Goal: Task Accomplishment & Management: Use online tool/utility

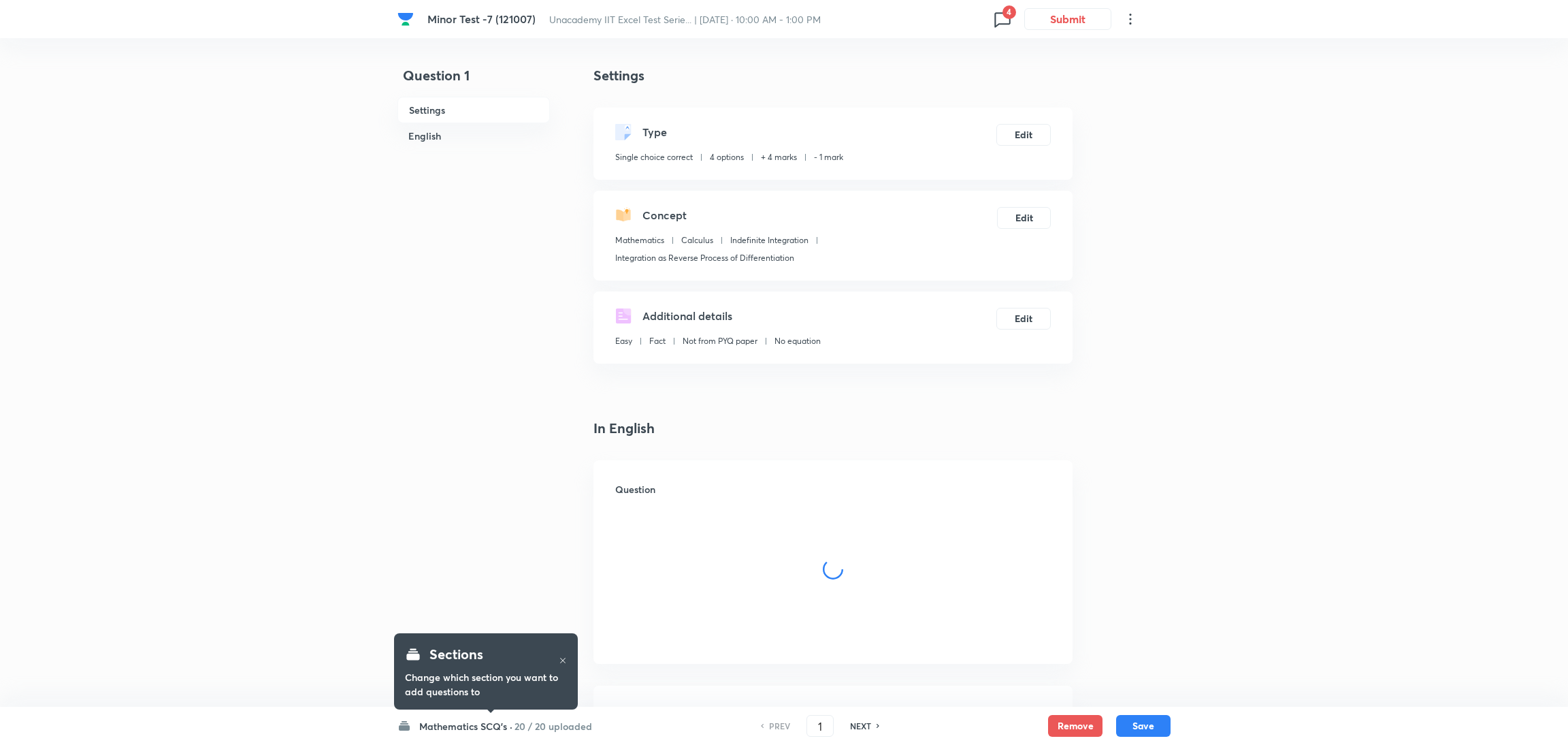
checkbox input "true"
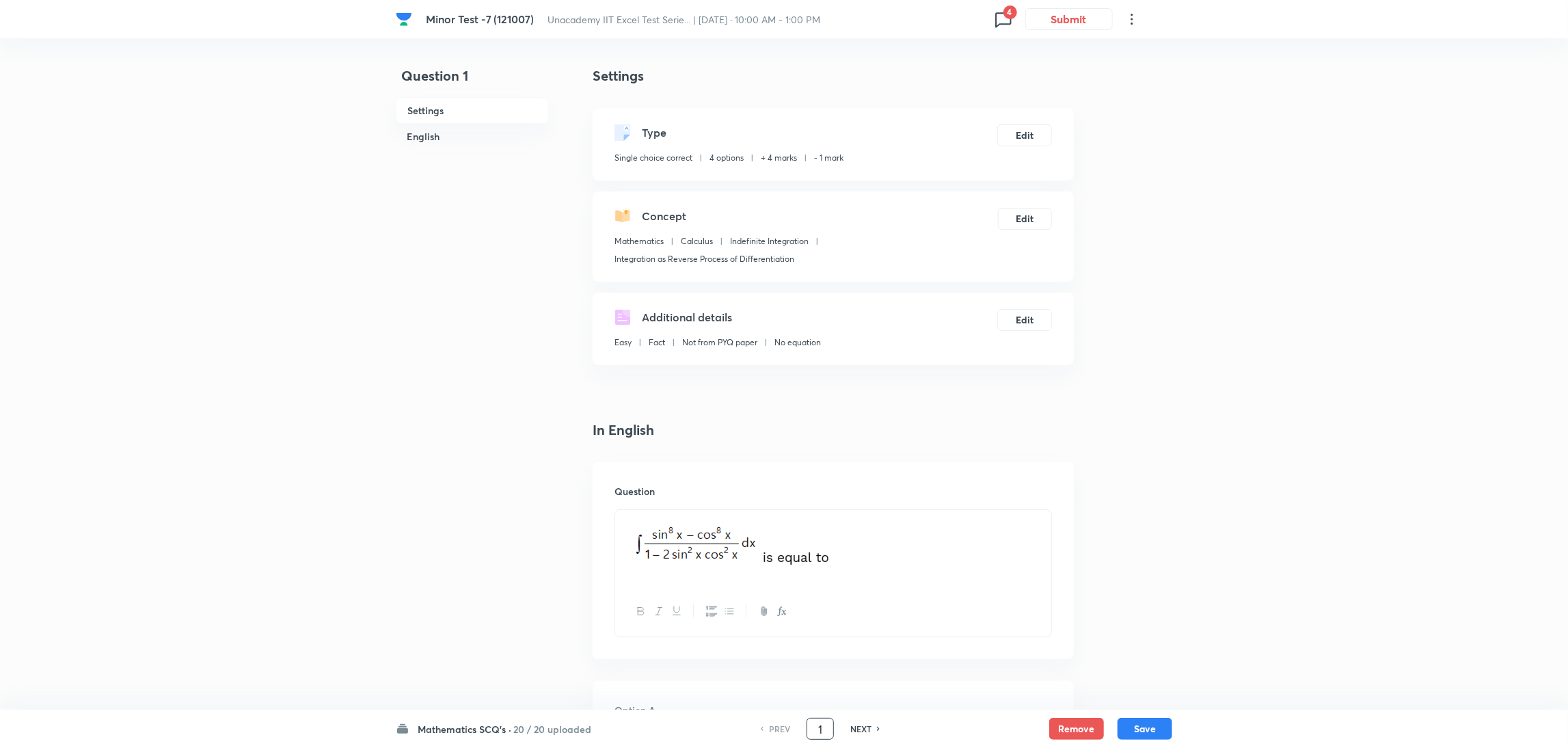
drag, startPoint x: 827, startPoint y: 732, endPoint x: 655, endPoint y: 791, distance: 181.8
type input "15"
checkbox input "true"
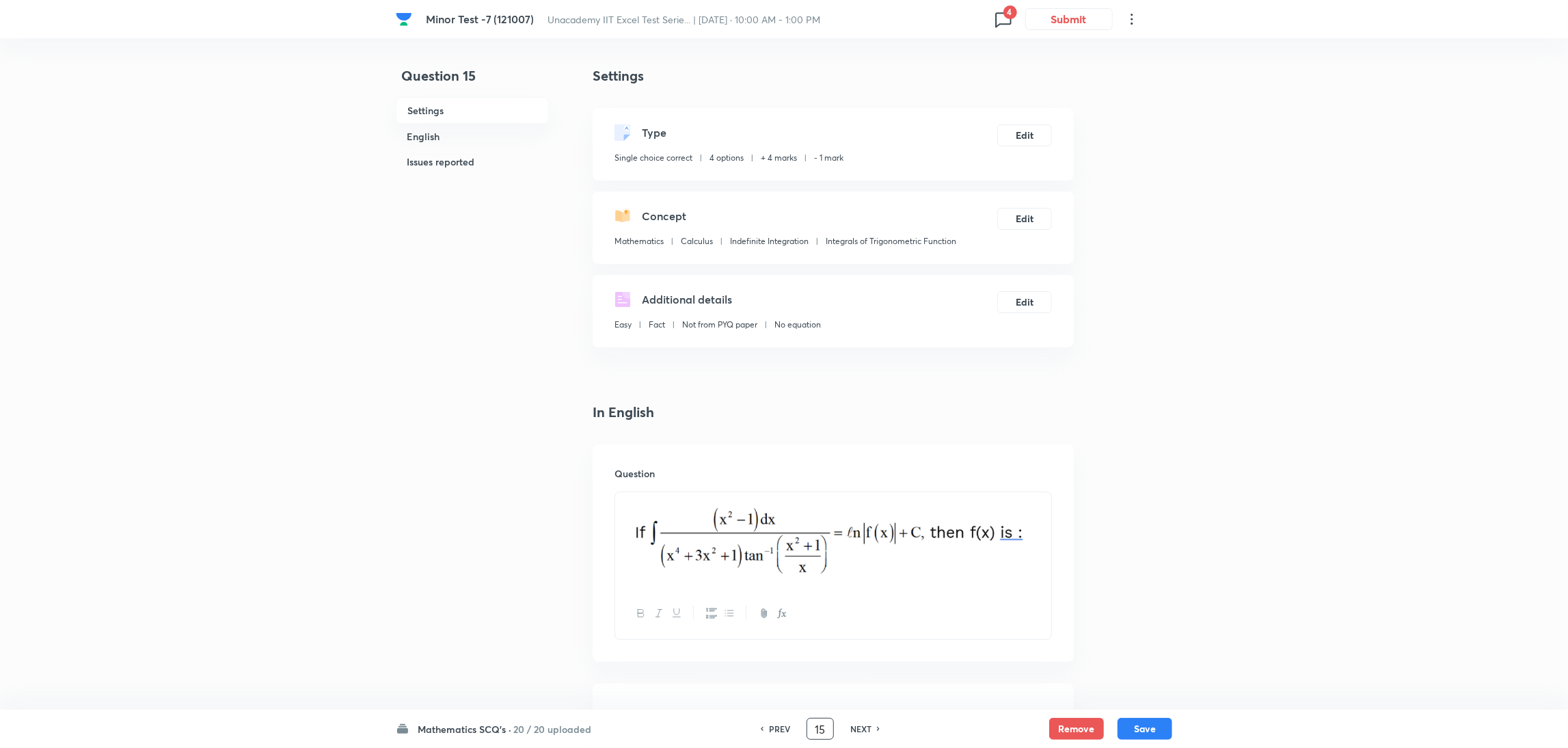
drag, startPoint x: 828, startPoint y: 731, endPoint x: 756, endPoint y: 755, distance: 75.9
type input "62"
checkbox input "false"
checkbox input "true"
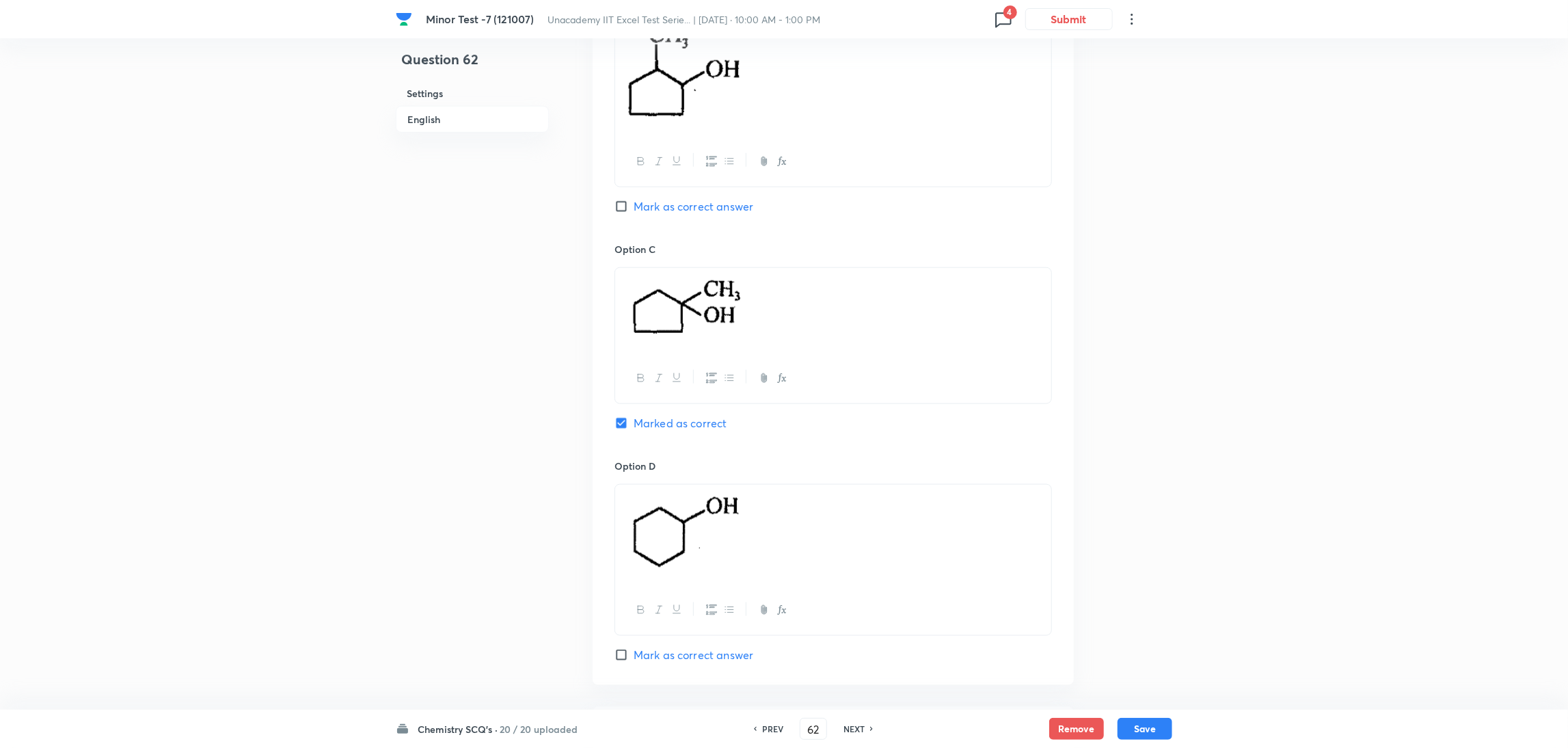
scroll to position [1008, 0]
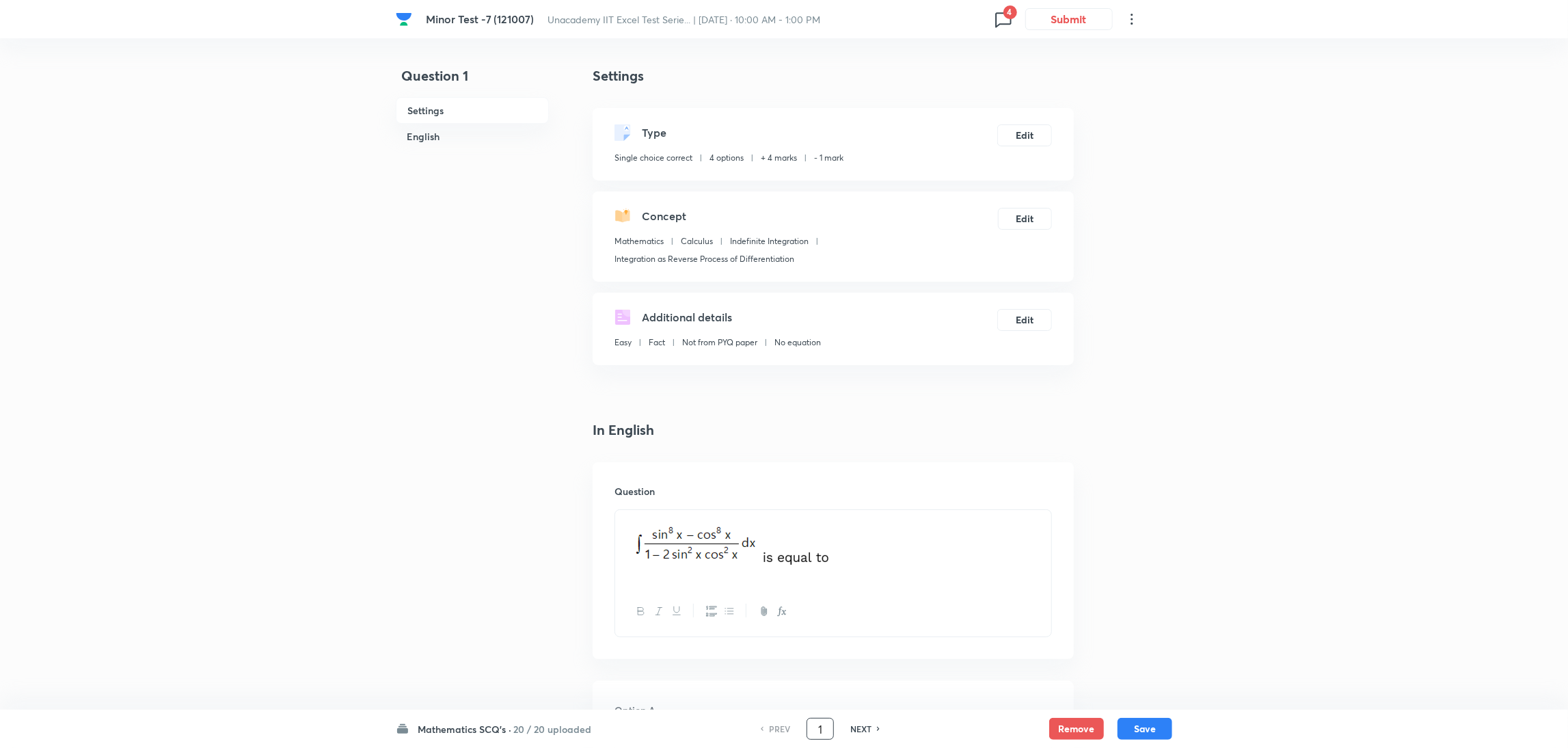
drag, startPoint x: 825, startPoint y: 728, endPoint x: 796, endPoint y: 732, distance: 29.3
click at [796, 732] on div "PREV 1 ​ NEXT" at bounding box center [820, 728] width 176 height 22
type input "41"
checkbox input "false"
checkbox input "true"
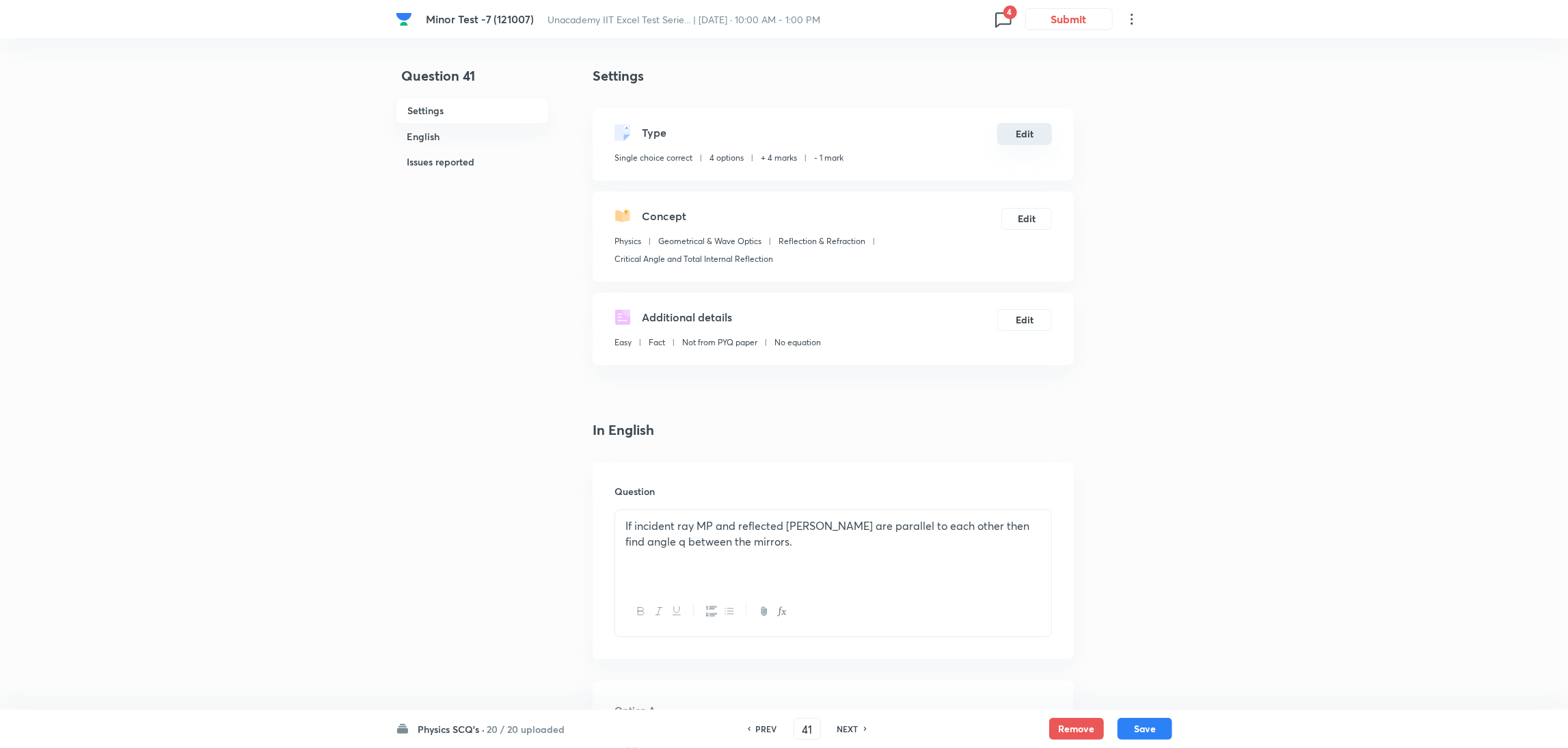
click at [1022, 131] on button "Edit" at bounding box center [1025, 134] width 55 height 22
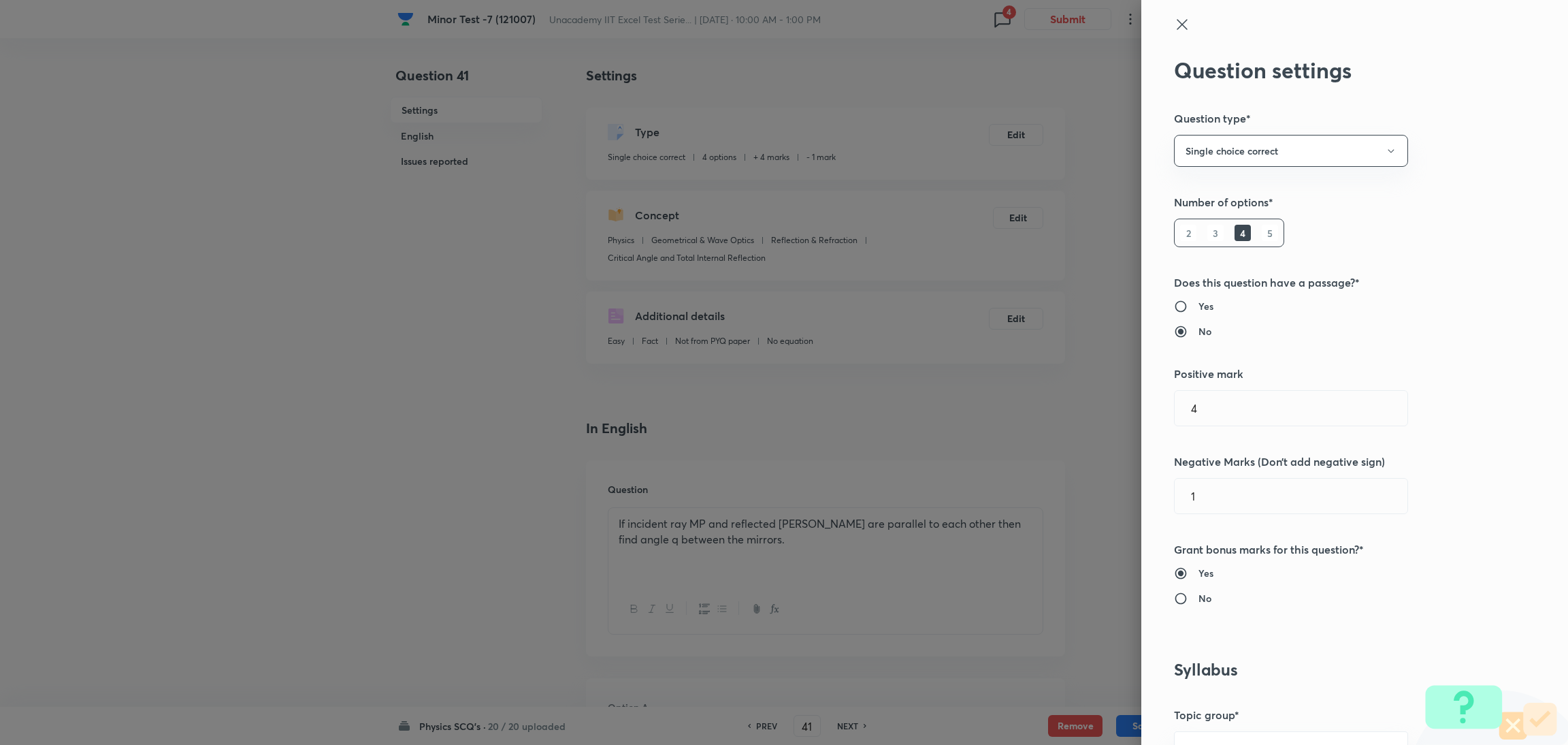
click at [1173, 20] on icon at bounding box center [1181, 24] width 16 height 16
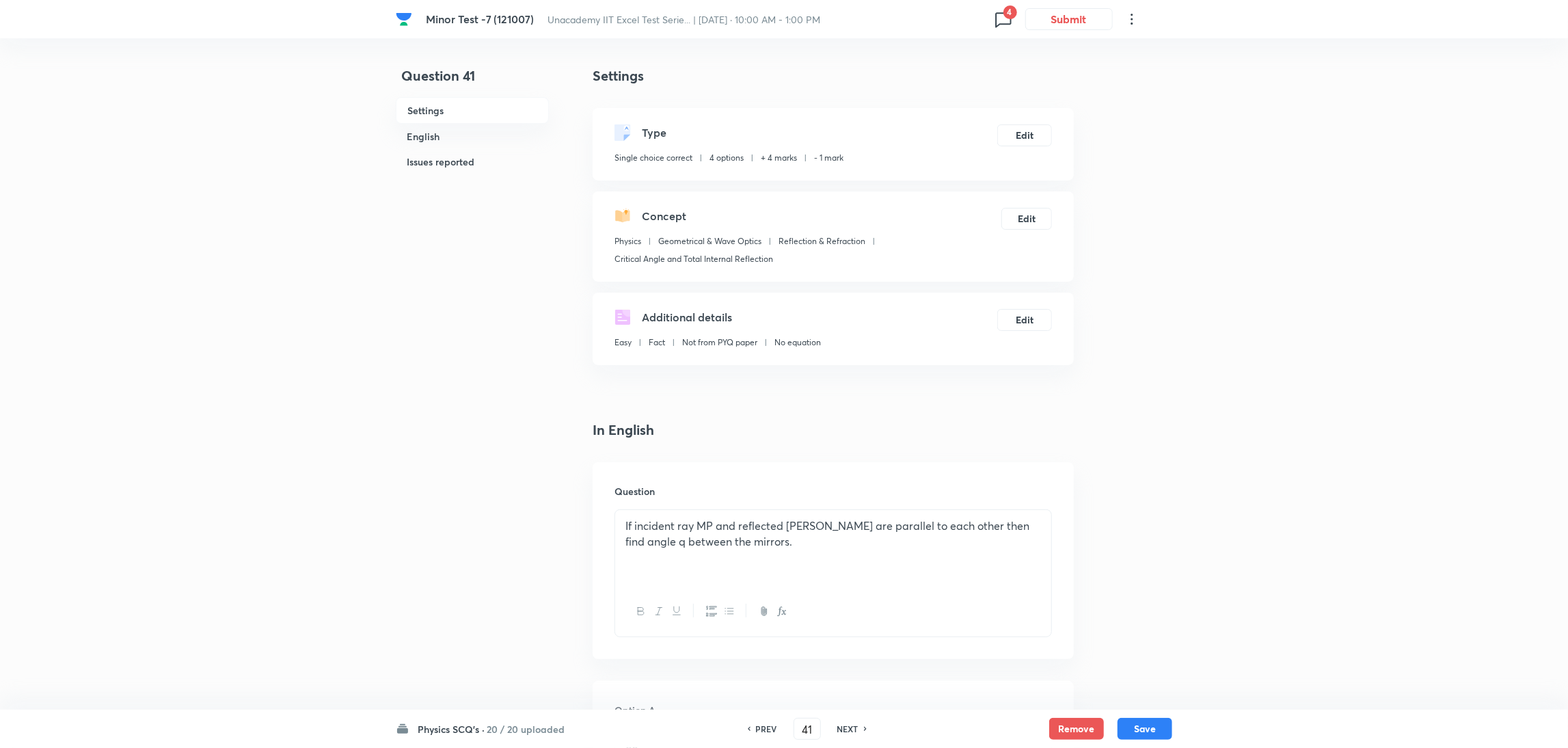
click at [841, 722] on h6 "NEXT" at bounding box center [847, 728] width 21 height 12
type input "42"
checkbox input "false"
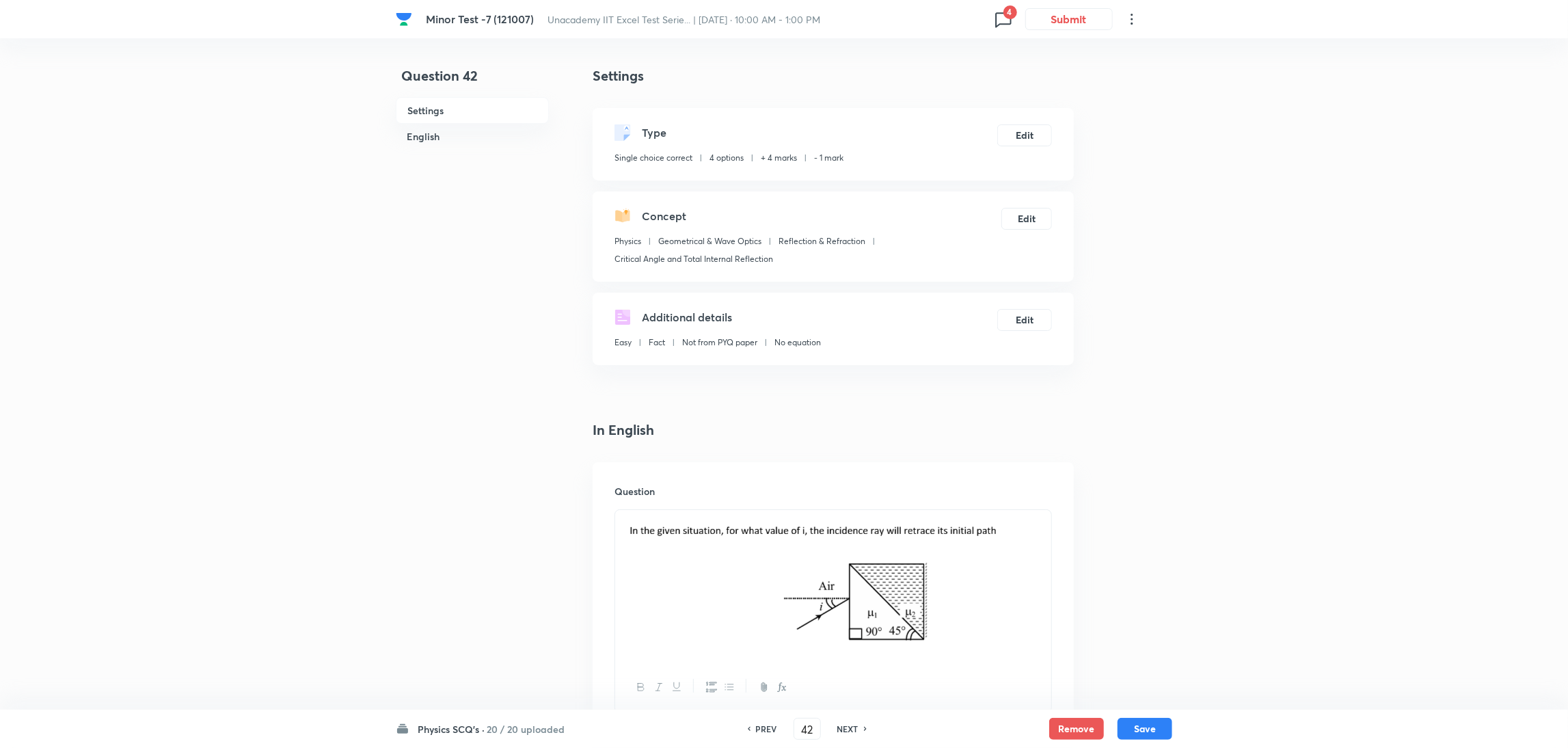
checkbox input "true"
click at [1033, 132] on button "Edit" at bounding box center [1025, 134] width 55 height 22
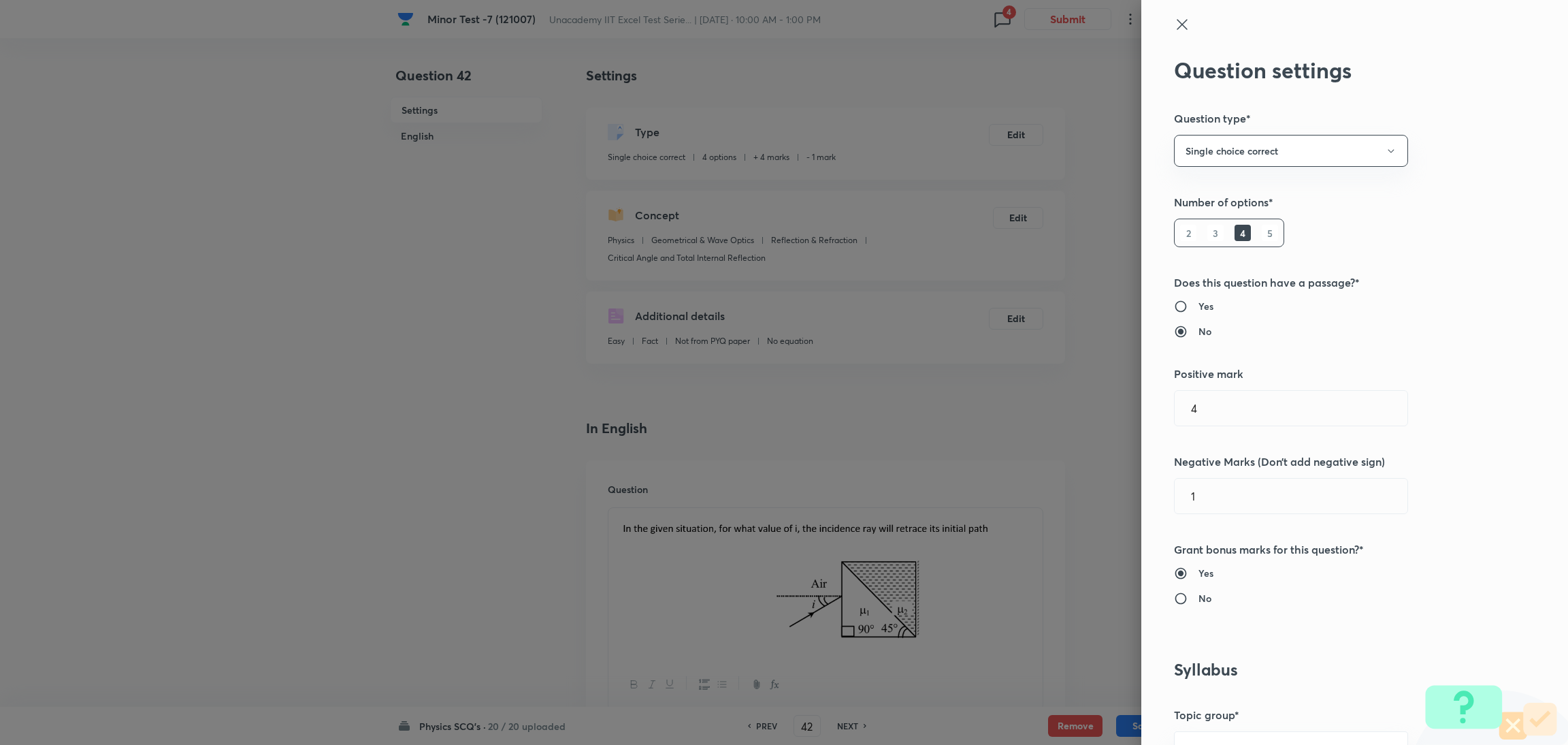
click at [1173, 24] on icon at bounding box center [1181, 24] width 16 height 16
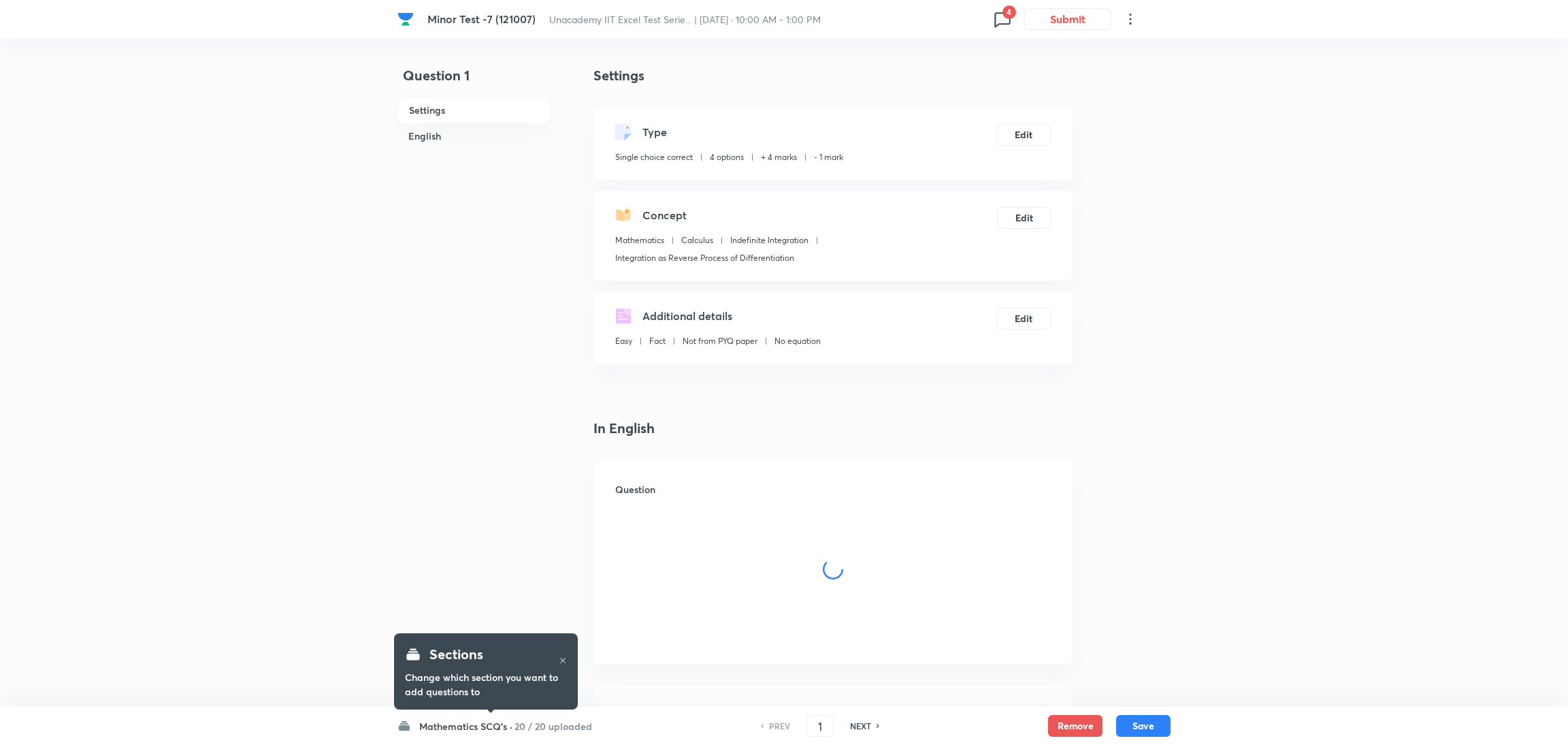
checkbox input "true"
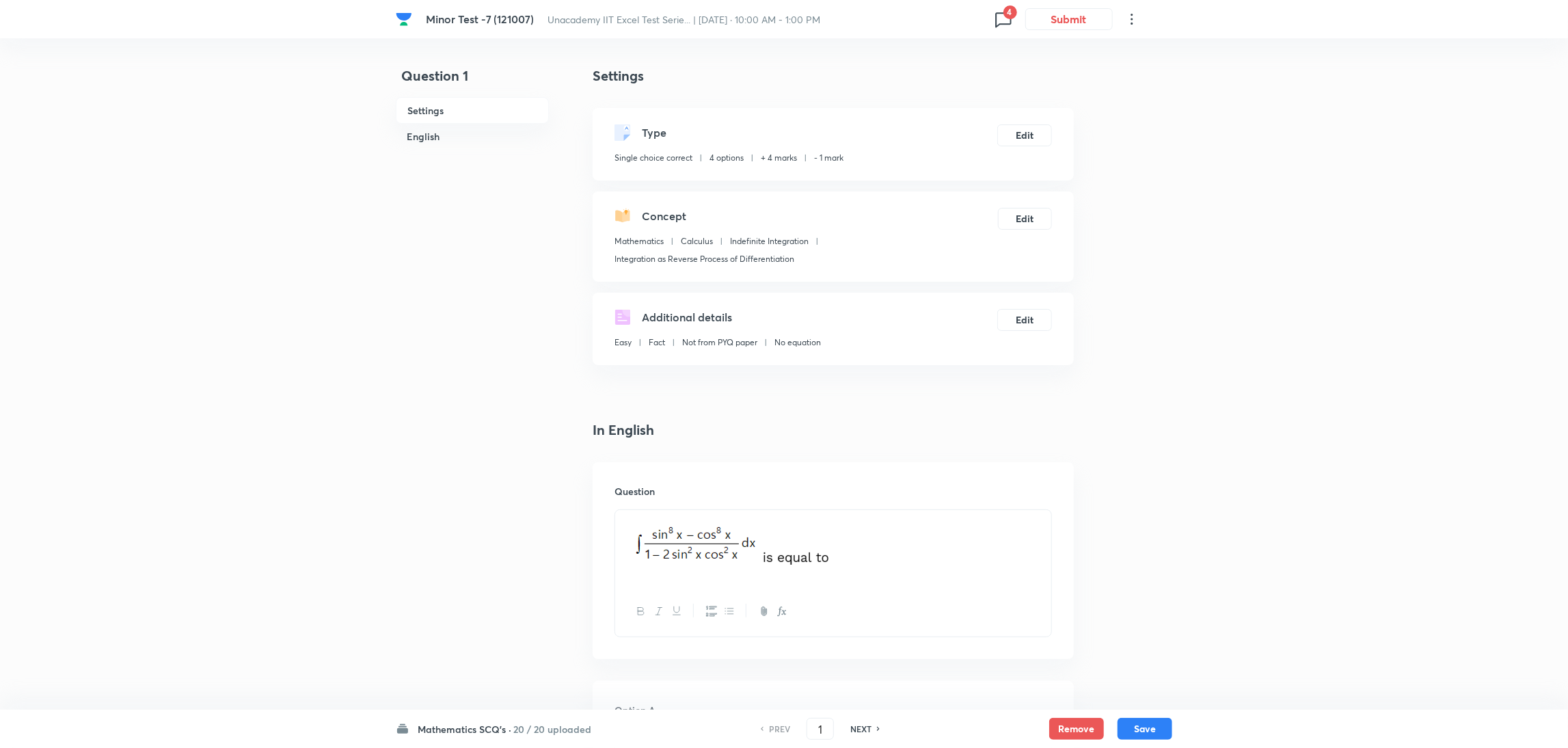
click at [868, 731] on h6 "NEXT" at bounding box center [861, 728] width 21 height 12
type input "2"
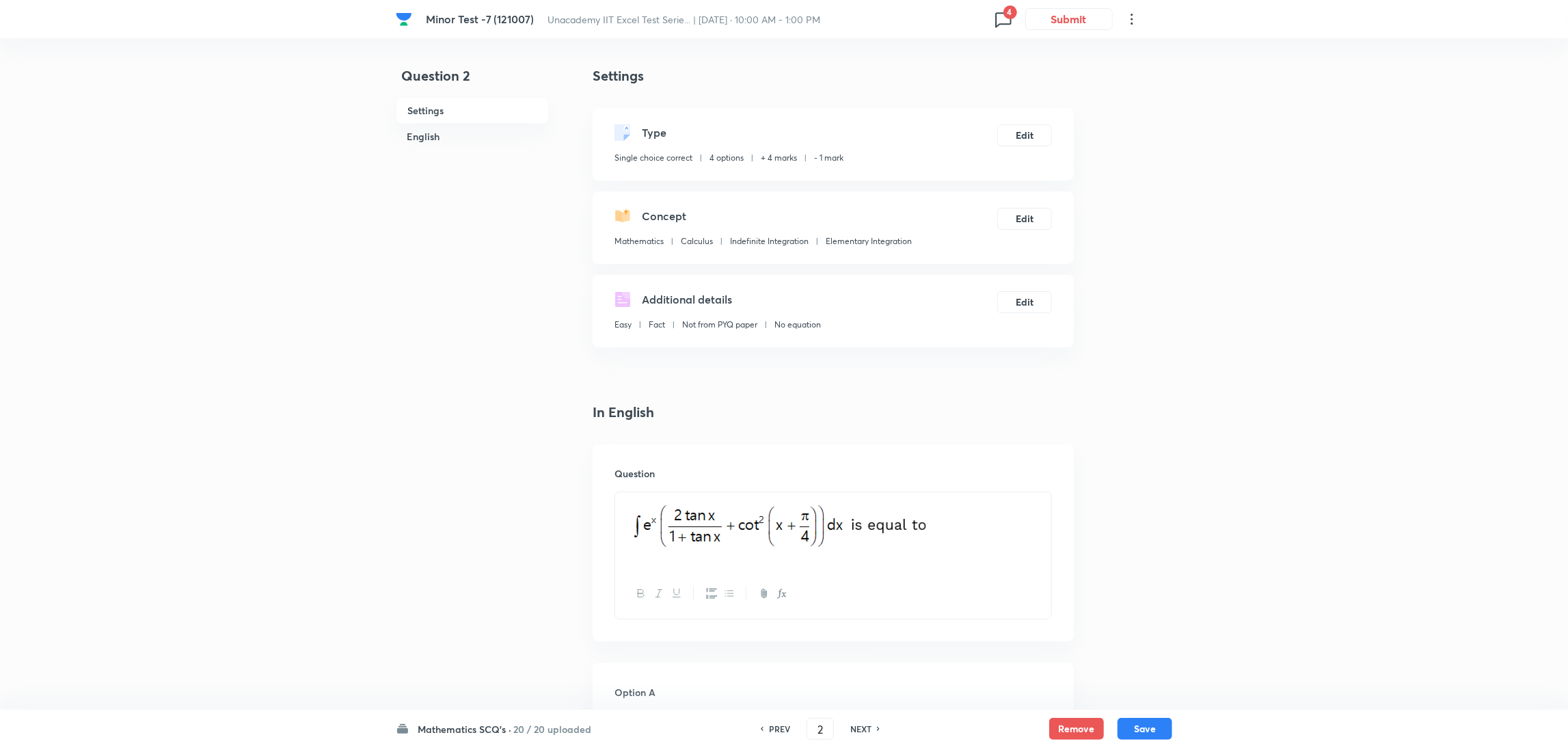
checkbox input "true"
click at [868, 731] on h6 "NEXT" at bounding box center [861, 728] width 21 height 12
type input "3"
checkbox input "false"
checkbox input "true"
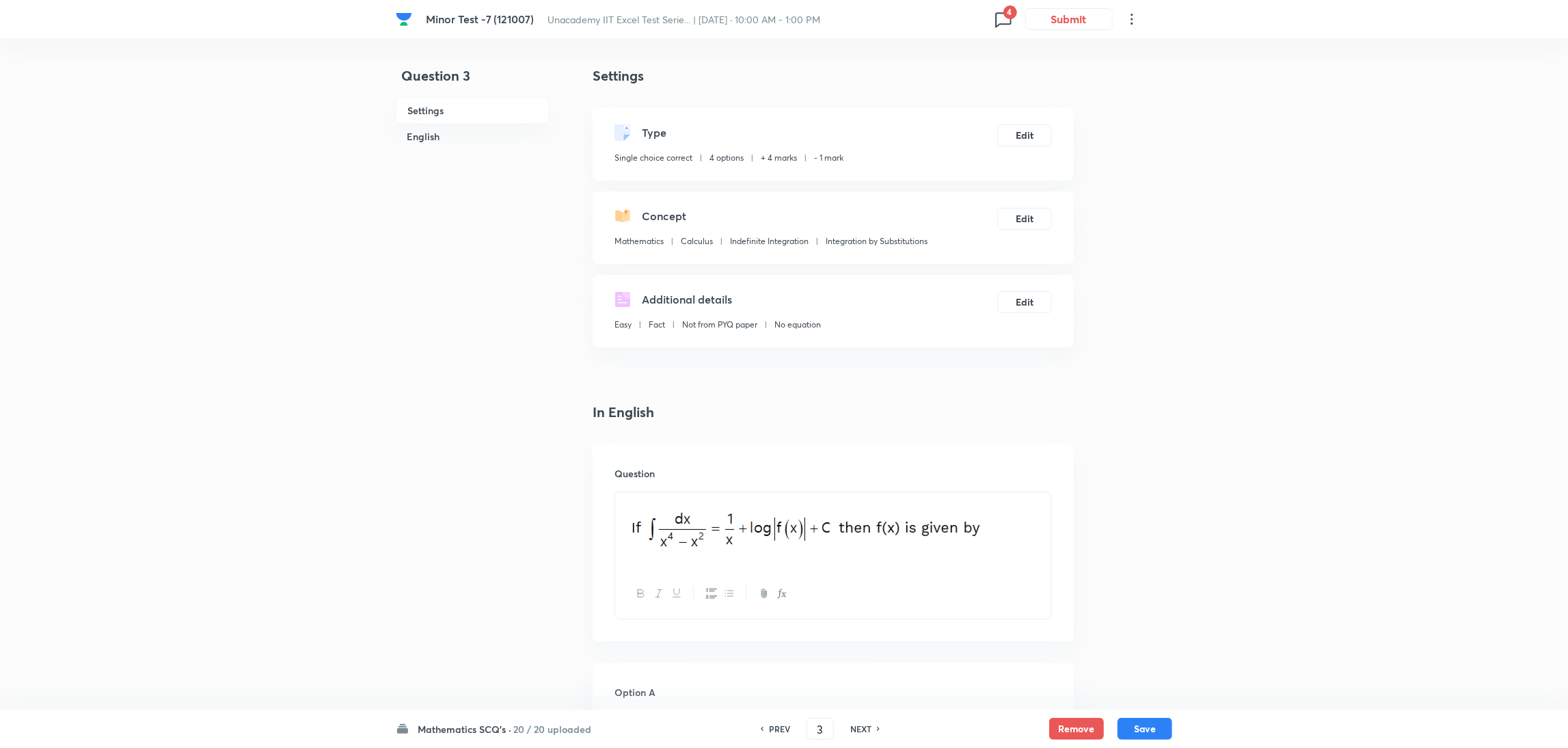
click at [868, 731] on h6 "NEXT" at bounding box center [861, 728] width 21 height 12
type input "4"
checkbox input "false"
checkbox input "true"
click at [868, 731] on h6 "NEXT" at bounding box center [861, 728] width 21 height 12
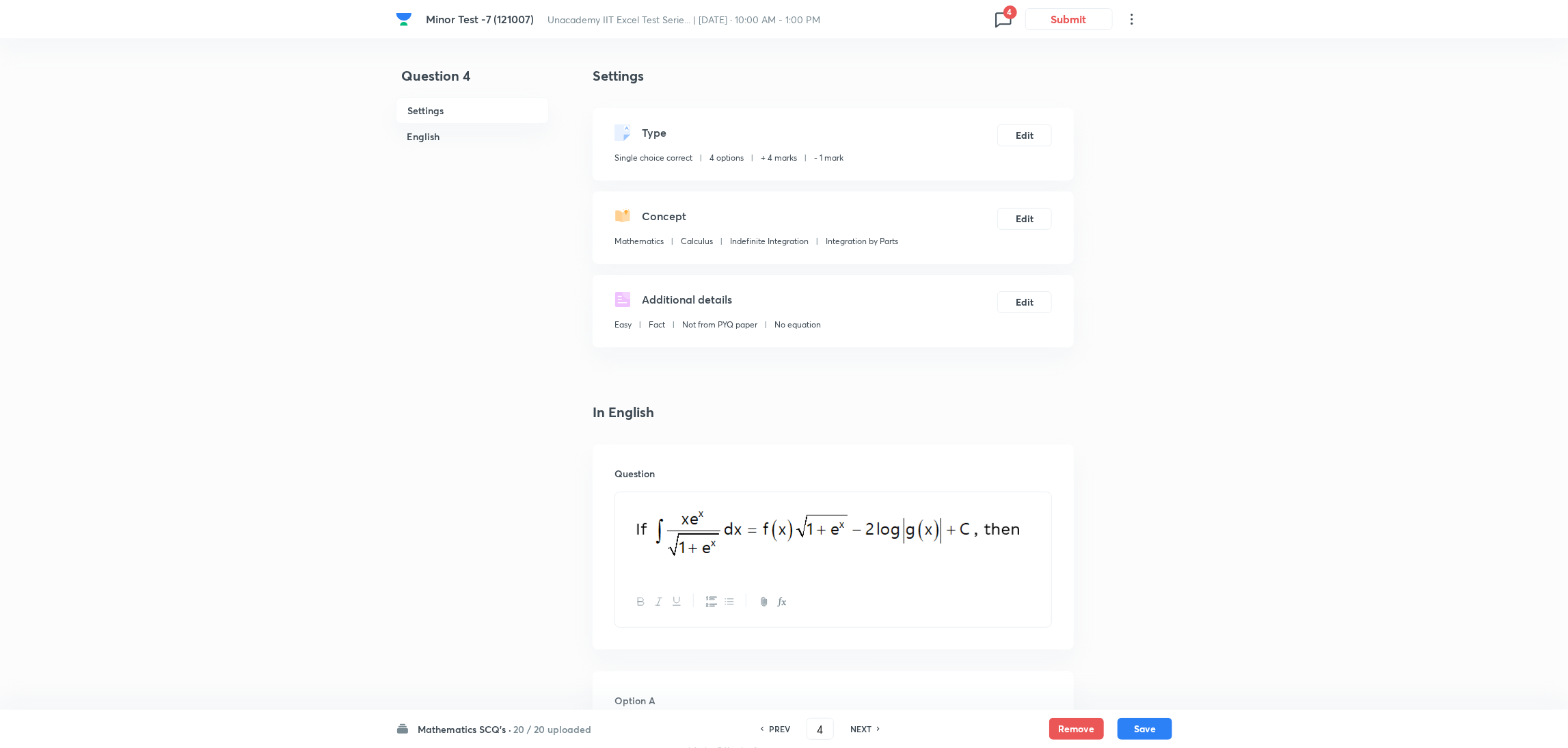
type input "5"
checkbox input "true"
click at [868, 731] on h6 "NEXT" at bounding box center [861, 728] width 21 height 12
type input "6"
checkbox input "false"
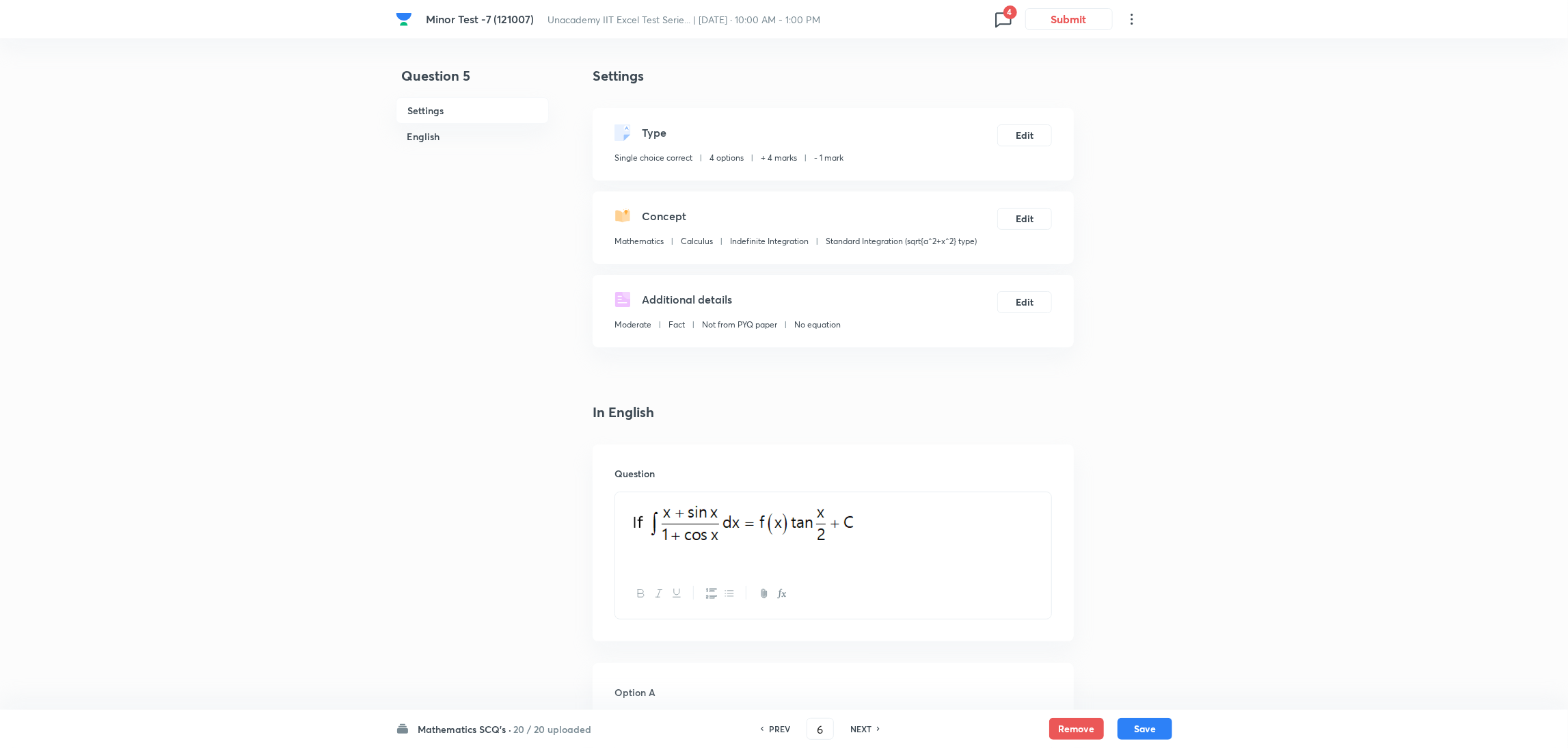
checkbox input "true"
click at [868, 731] on h6 "NEXT" at bounding box center [861, 728] width 21 height 12
type input "7"
checkbox input "false"
checkbox input "true"
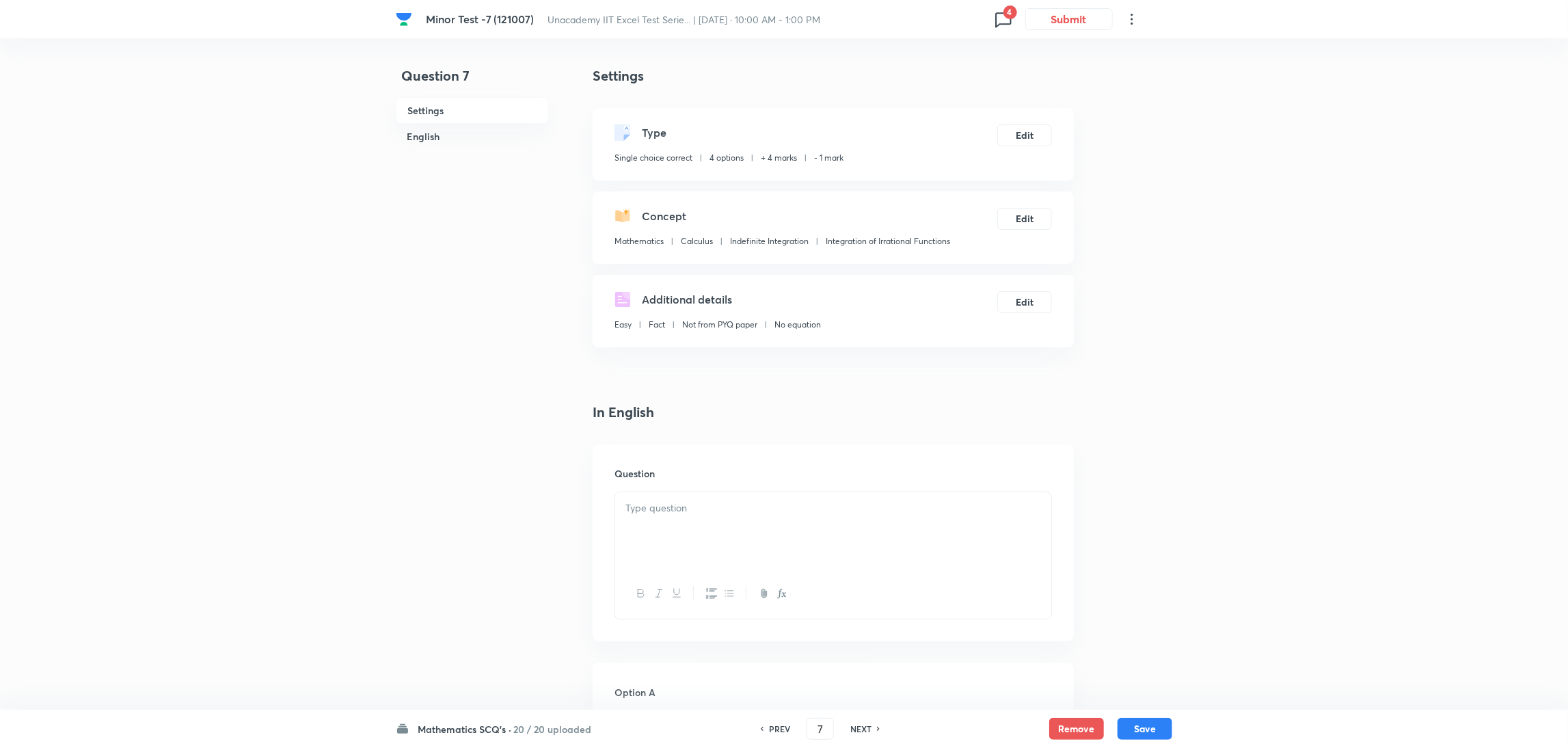
click at [868, 731] on h6 "NEXT" at bounding box center [861, 728] width 21 height 12
type input "8"
checkbox input "false"
checkbox input "true"
click at [868, 731] on h6 "NEXT" at bounding box center [861, 728] width 21 height 12
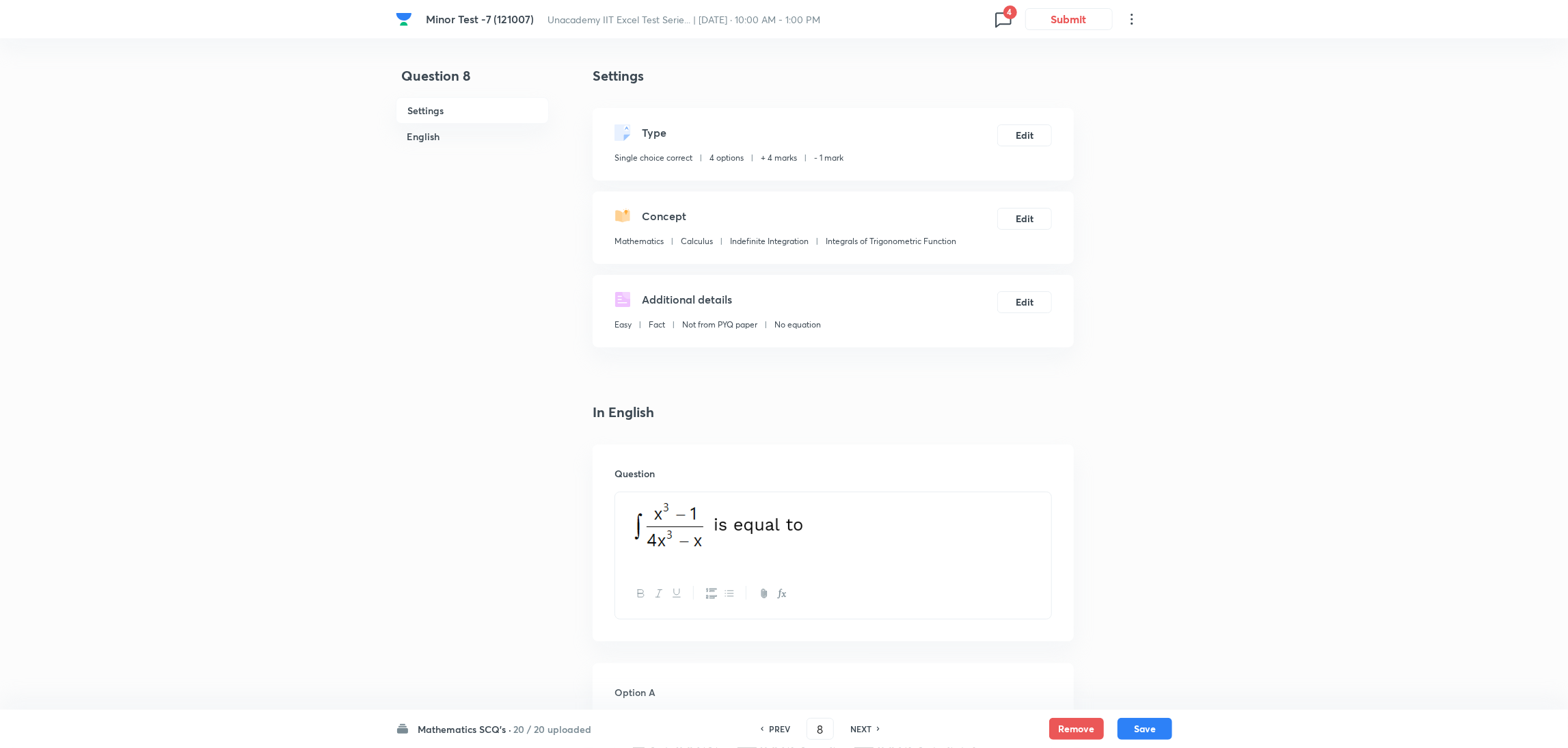
type input "9"
checkbox input "true"
checkbox input "false"
click at [868, 731] on h6 "NEXT" at bounding box center [861, 728] width 21 height 12
type input "10"
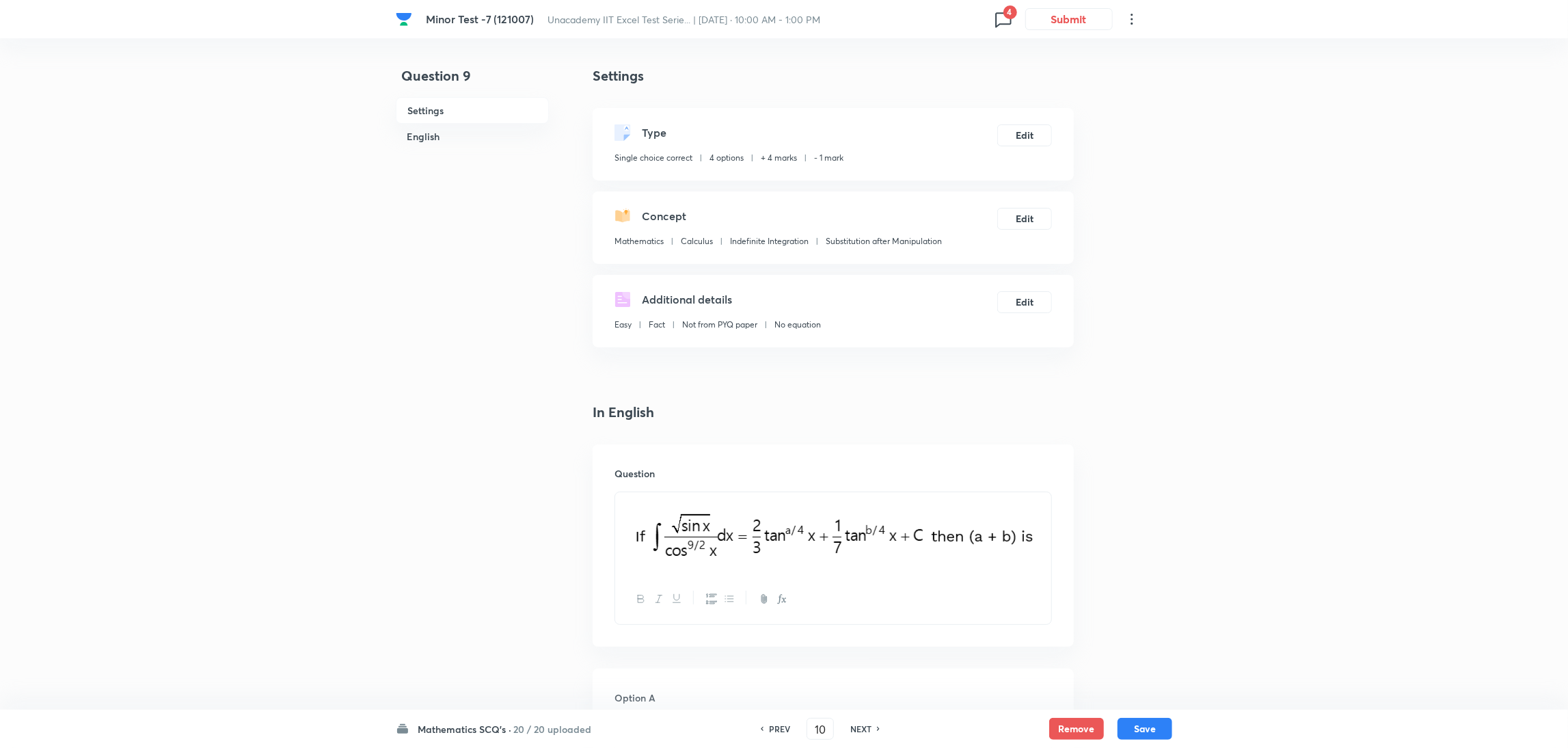
checkbox input "true"
drag, startPoint x: 830, startPoint y: 728, endPoint x: 716, endPoint y: 757, distance: 117.6
type input "70"
checkbox input "false"
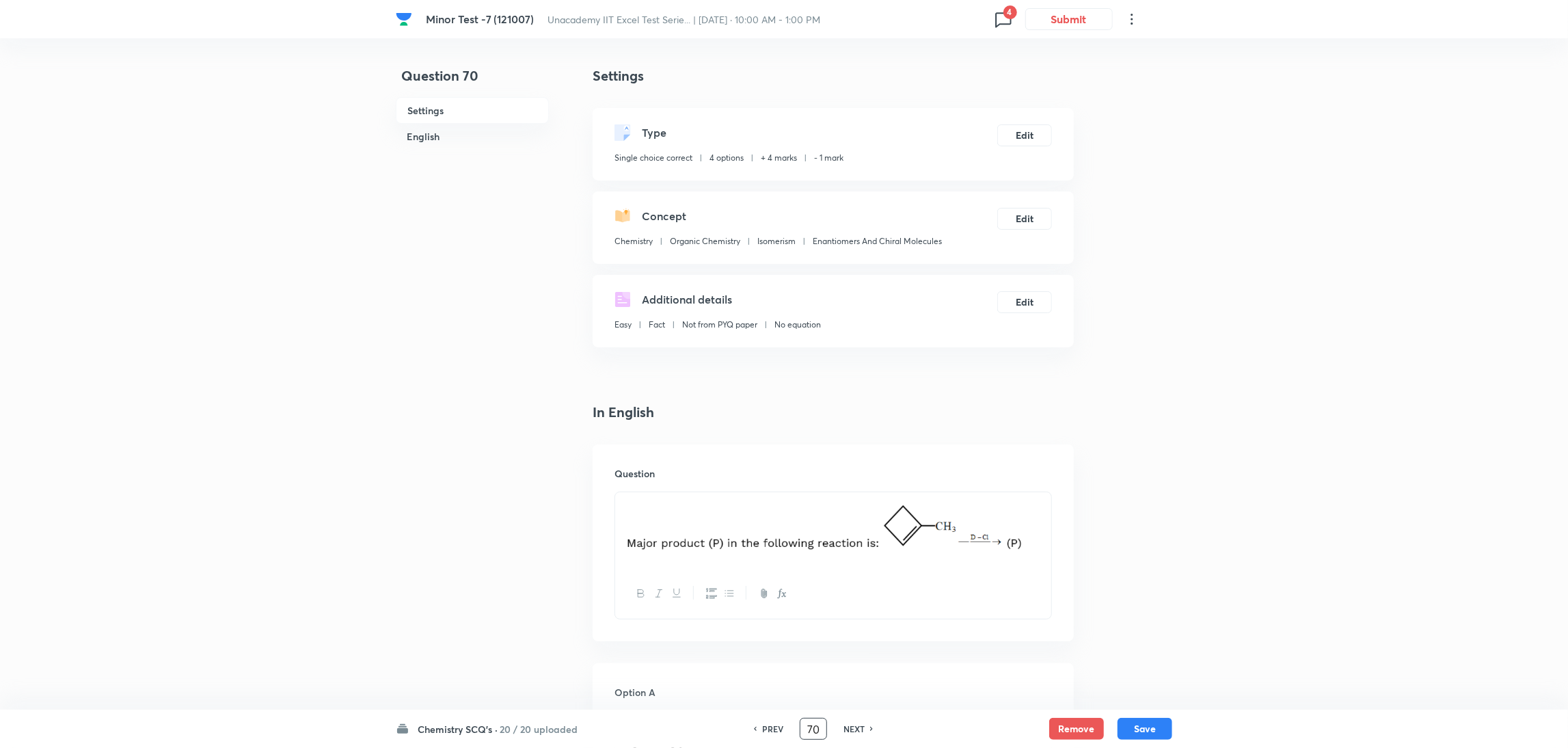
checkbox input "true"
click at [857, 728] on h6 "NEXT" at bounding box center [854, 728] width 21 height 12
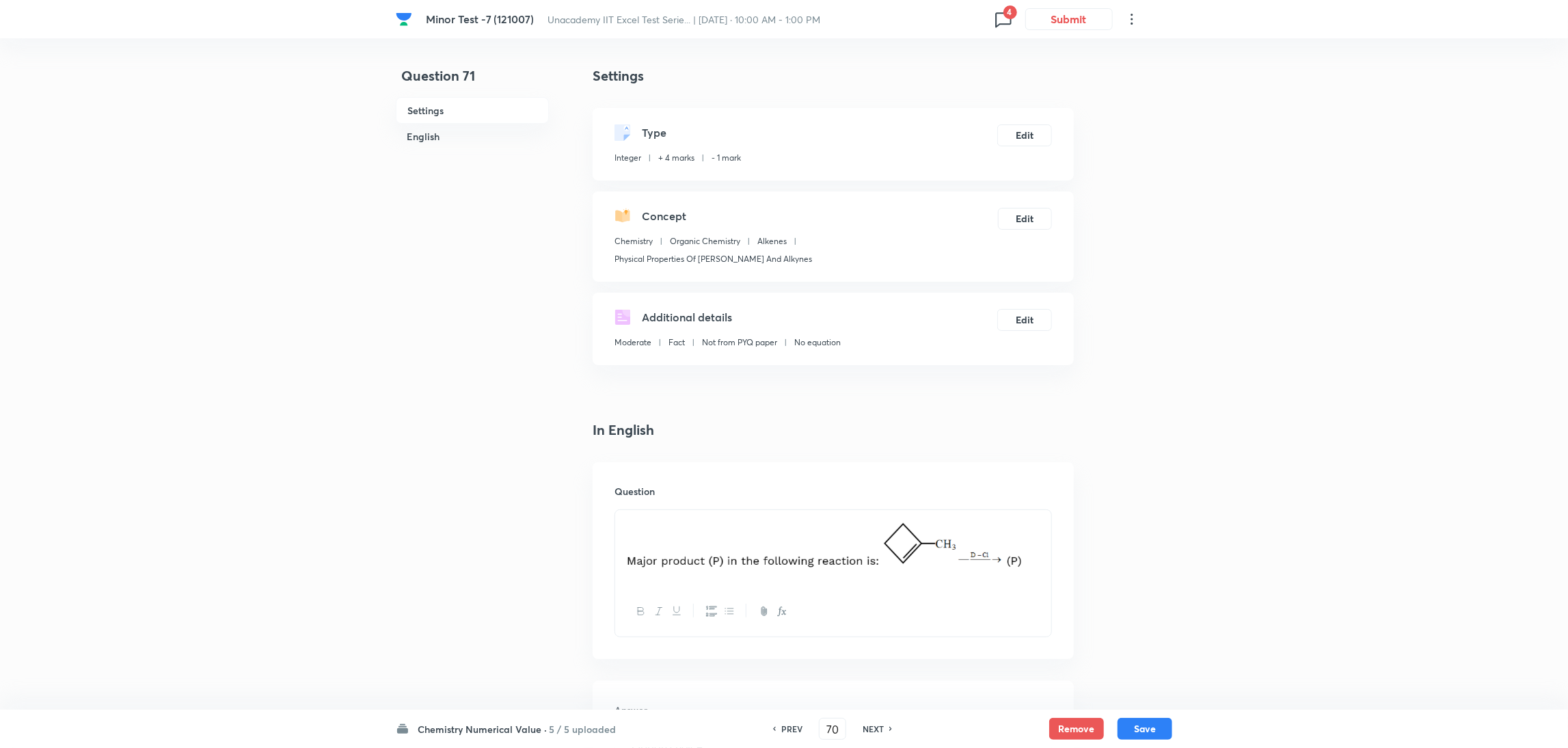
type input "71"
type input "3"
click at [857, 728] on div "NEXT" at bounding box center [875, 728] width 36 height 12
type input "72"
type input "4"
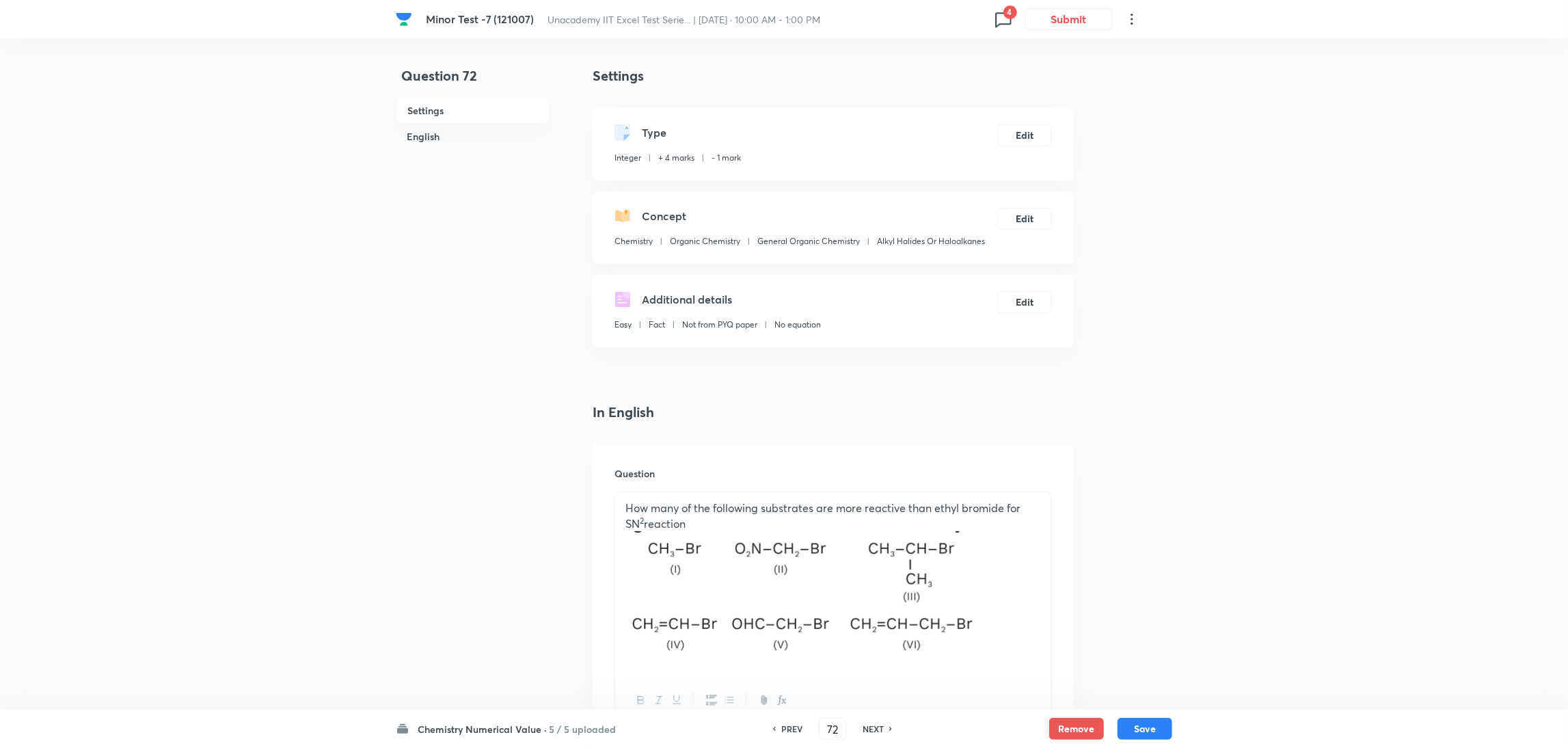
click at [857, 728] on div "NEXT" at bounding box center [875, 728] width 36 height 12
type input "73"
type input "3"
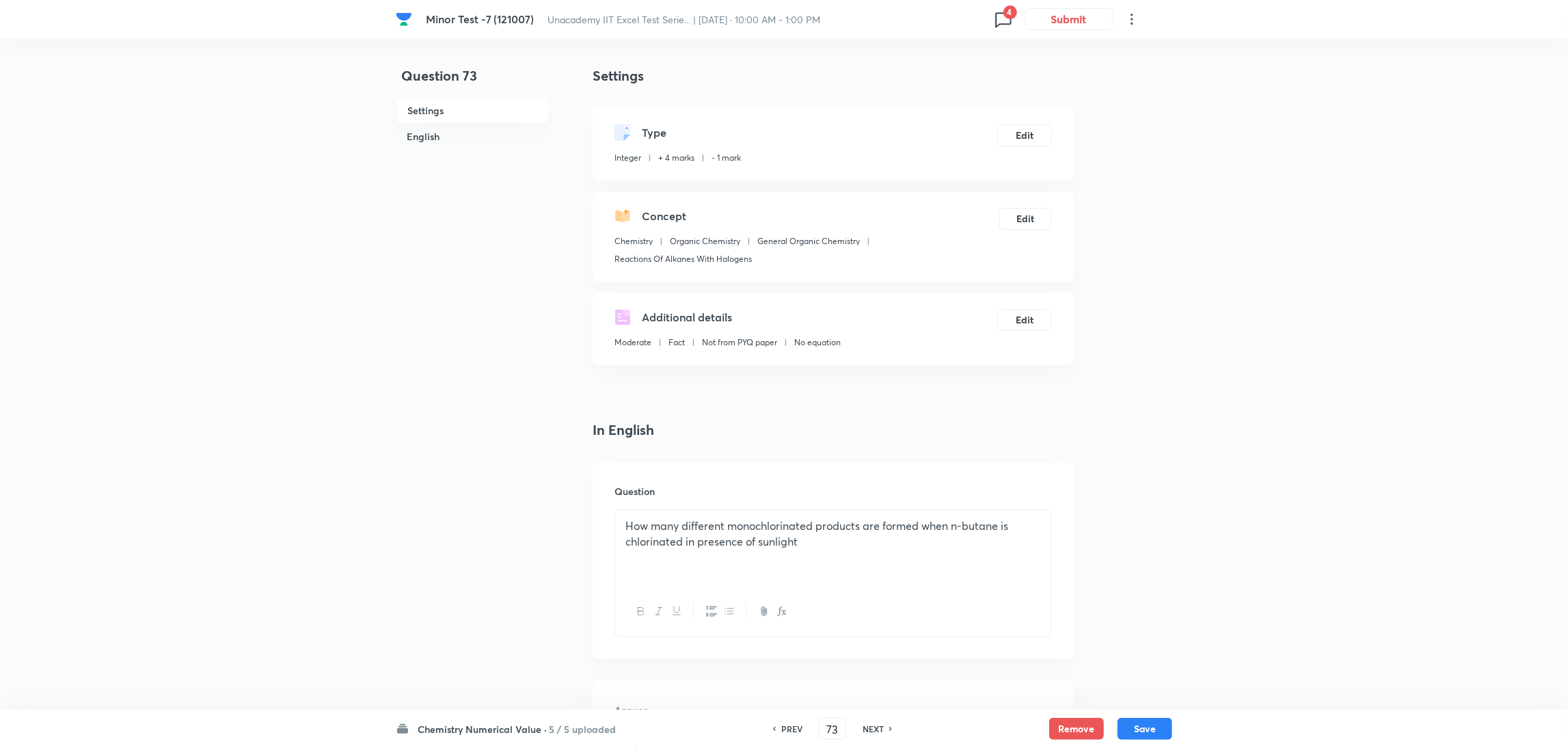
click at [857, 728] on div "NEXT" at bounding box center [875, 728] width 36 height 12
type input "74"
type input "4"
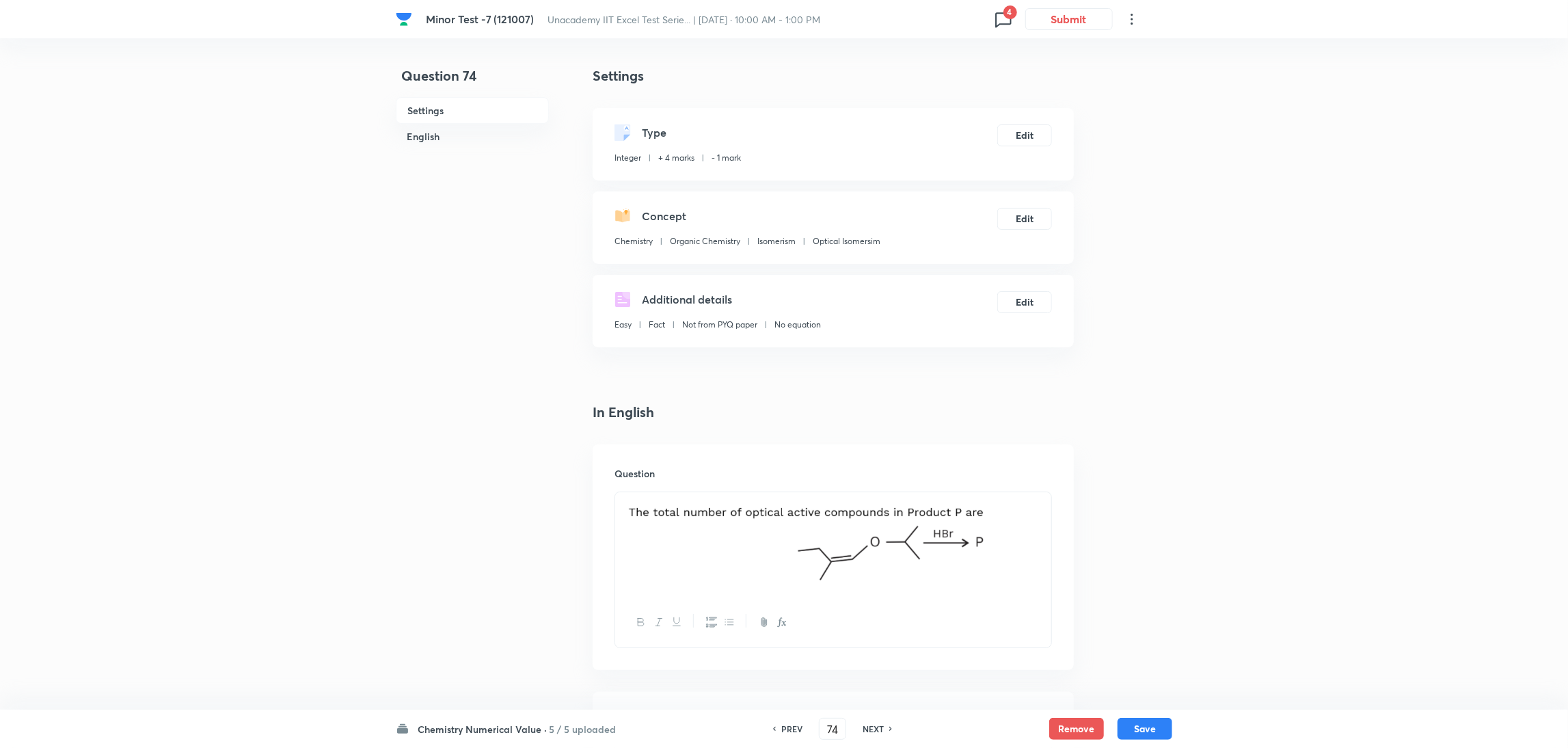
click at [857, 728] on div "NEXT" at bounding box center [875, 728] width 36 height 12
type input "75"
type input "6"
click at [857, 728] on div "NEXT" at bounding box center [875, 728] width 36 height 12
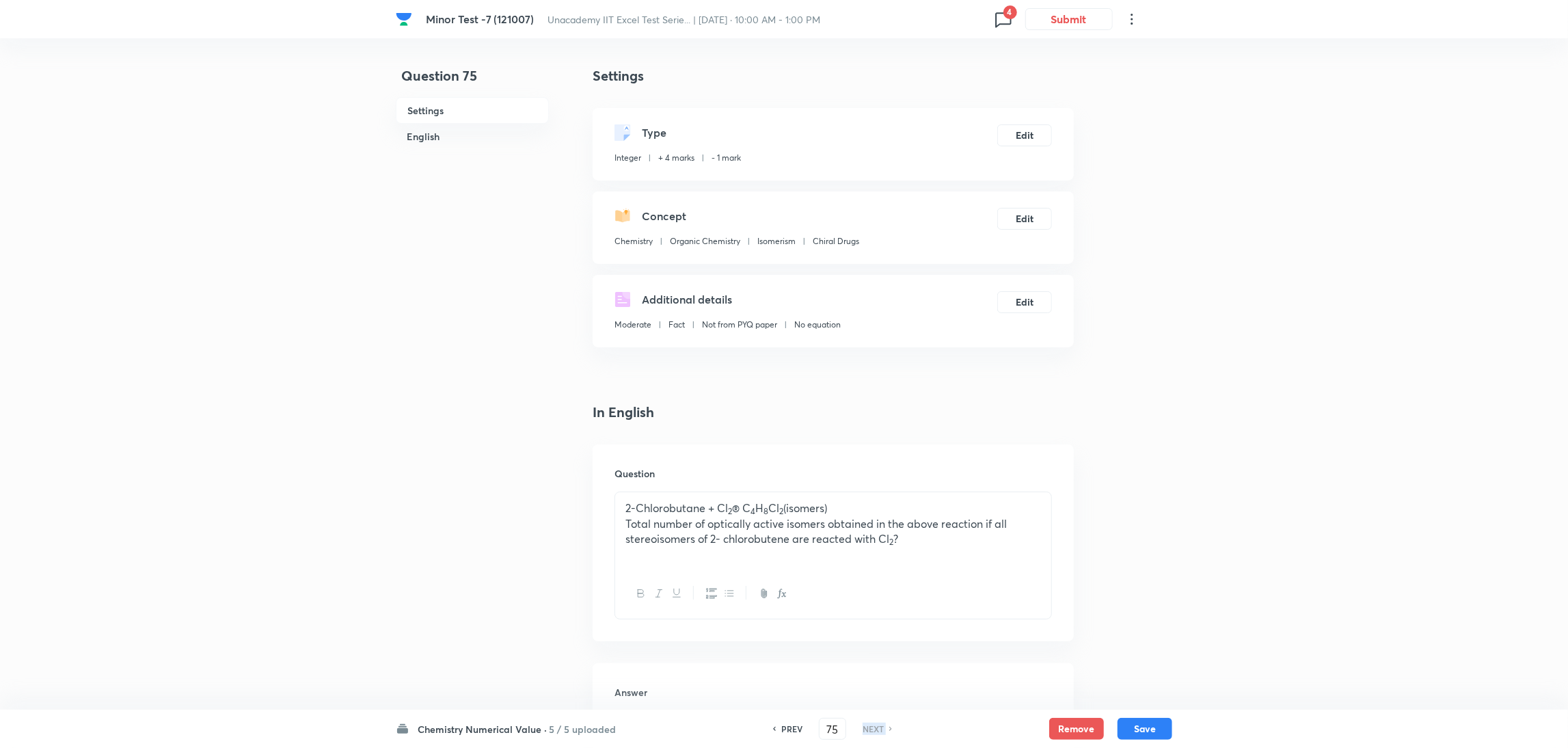
click at [857, 728] on div "NEXT" at bounding box center [875, 728] width 36 height 12
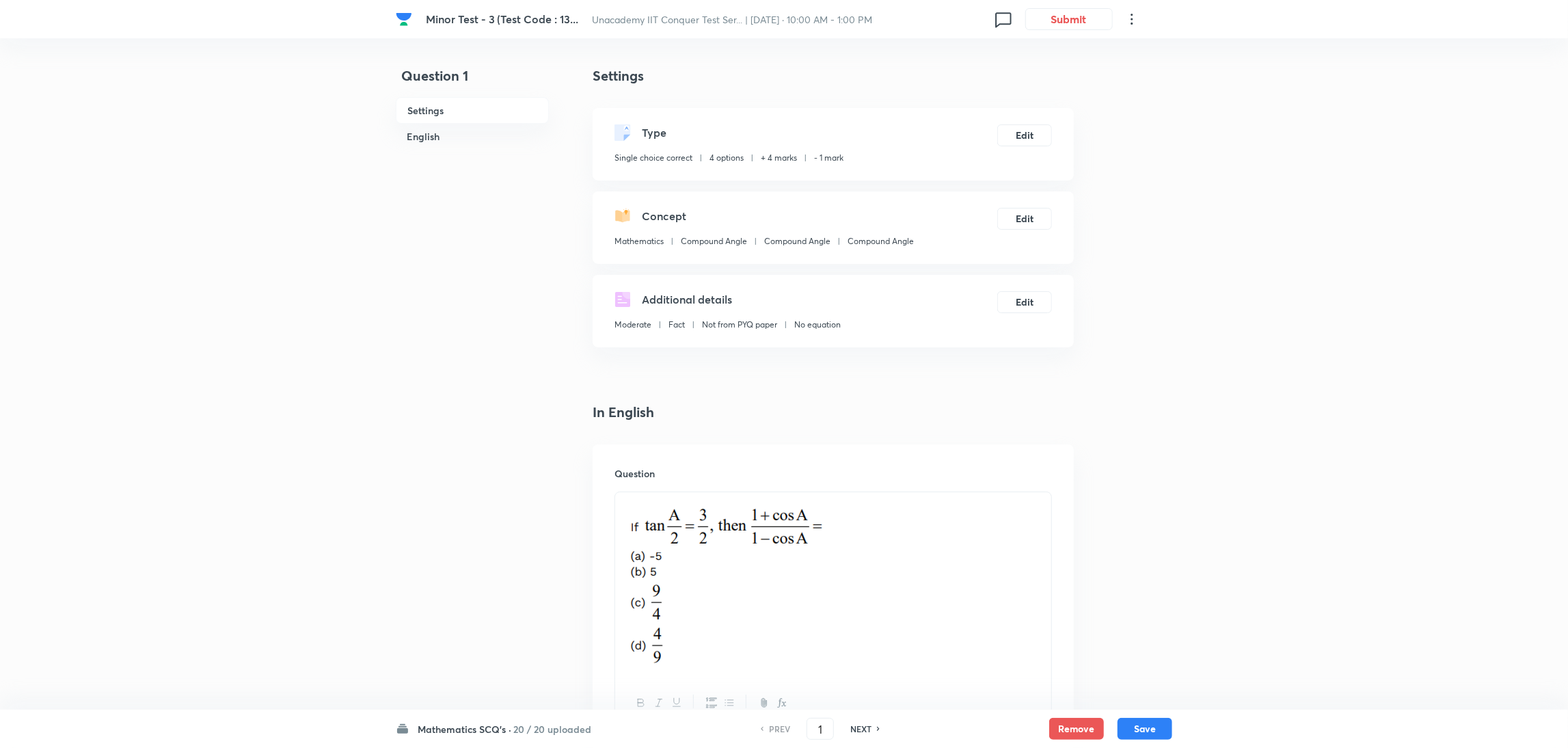
click at [859, 727] on h6 "NEXT" at bounding box center [861, 728] width 21 height 12
type input "2"
checkbox input "false"
checkbox input "true"
click at [859, 727] on h6 "NEXT" at bounding box center [861, 728] width 21 height 12
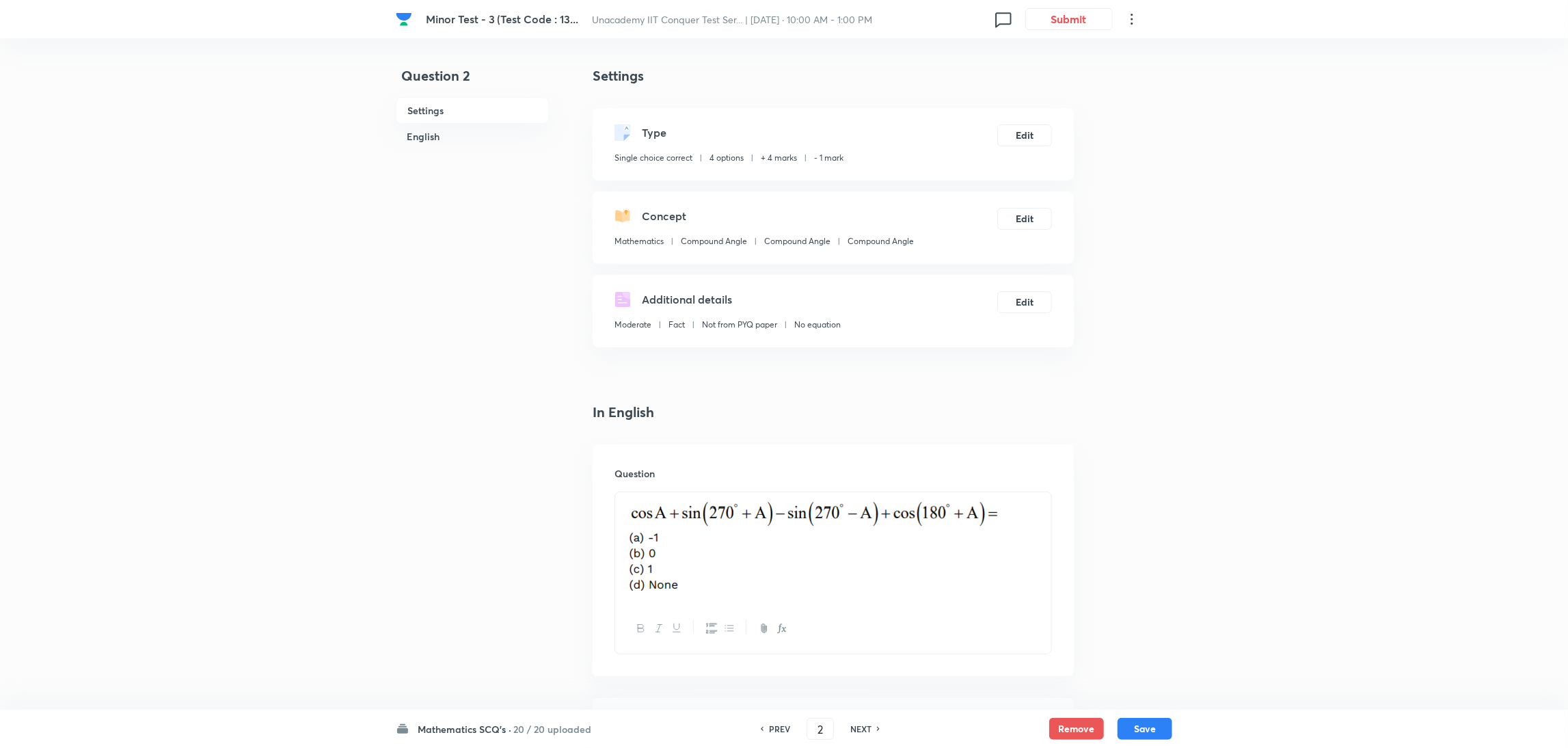
type input "3"
checkbox input "false"
checkbox input "true"
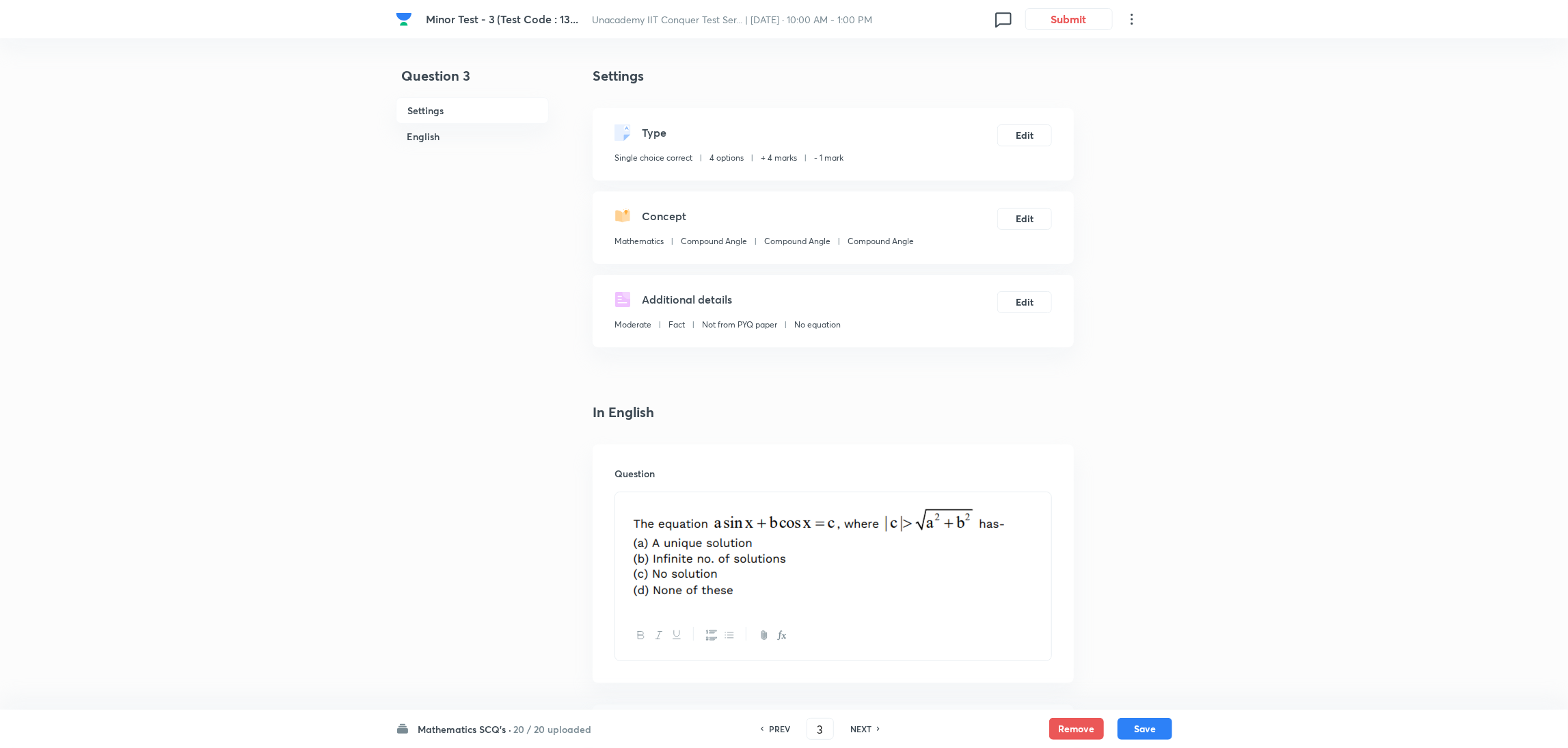
click at [859, 727] on h6 "NEXT" at bounding box center [861, 728] width 21 height 12
type input "4"
checkbox input "false"
checkbox input "true"
click at [859, 727] on h6 "NEXT" at bounding box center [861, 728] width 21 height 12
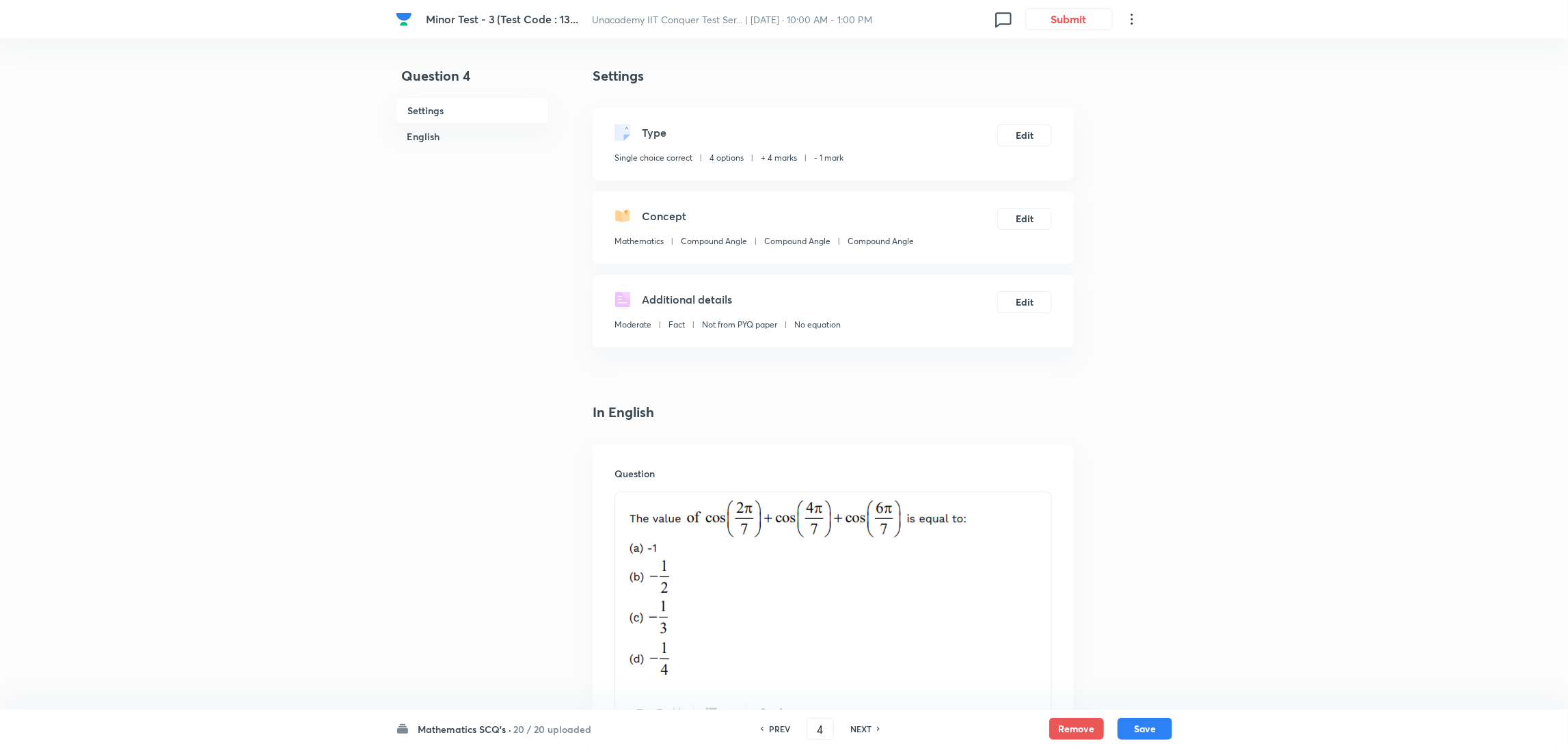
type input "5"
checkbox input "false"
checkbox input "true"
click at [859, 727] on h6 "NEXT" at bounding box center [861, 728] width 21 height 12
type input "6"
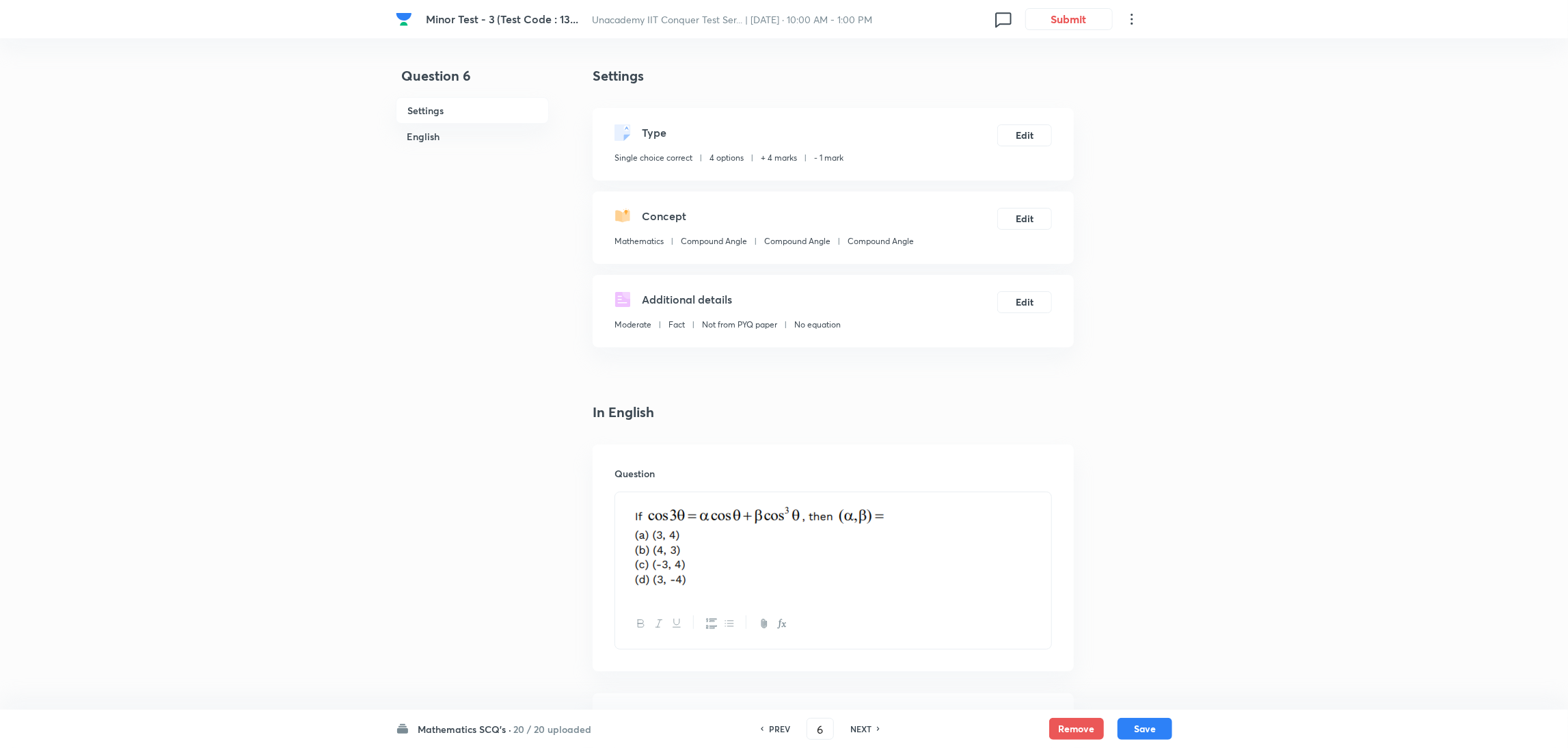
checkbox input "false"
checkbox input "true"
click at [859, 727] on h6 "NEXT" at bounding box center [861, 728] width 21 height 12
type input "7"
checkbox input "true"
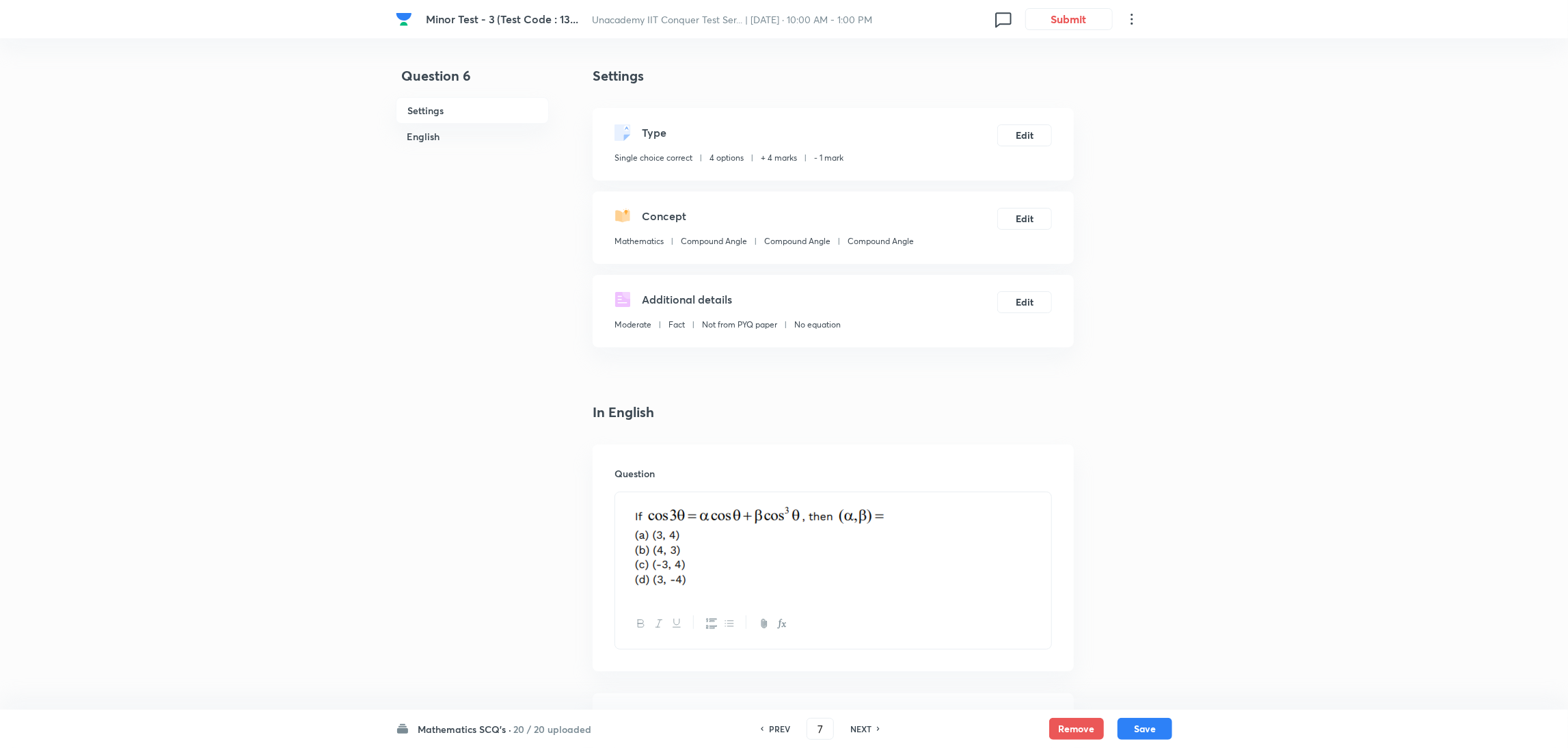
checkbox input "false"
click at [859, 727] on h6 "NEXT" at bounding box center [861, 728] width 21 height 12
type input "8"
checkbox input "true"
click at [859, 727] on h6 "NEXT" at bounding box center [861, 728] width 21 height 12
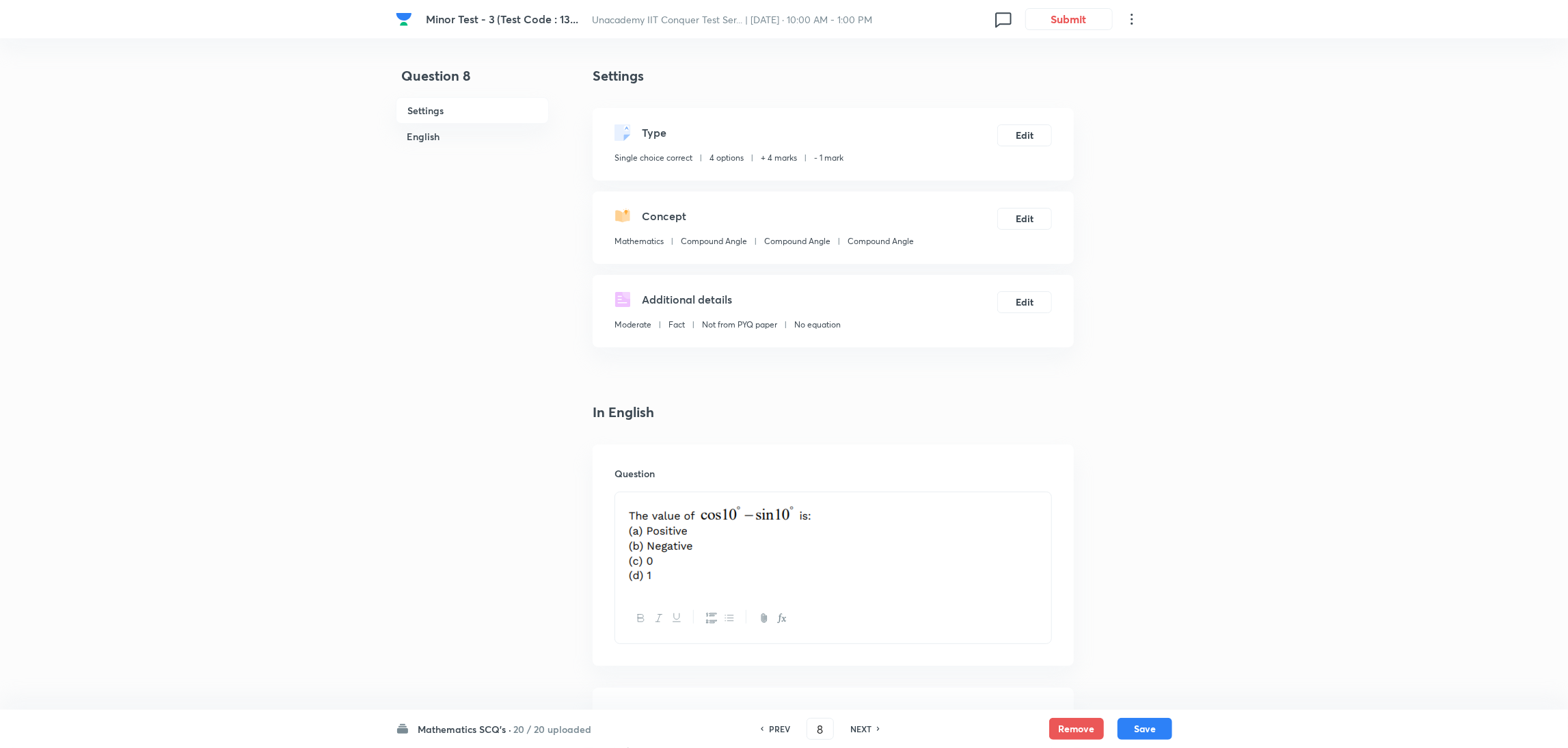
type input "9"
checkbox input "false"
checkbox input "true"
click at [859, 727] on h6 "NEXT" at bounding box center [861, 728] width 21 height 12
type input "10"
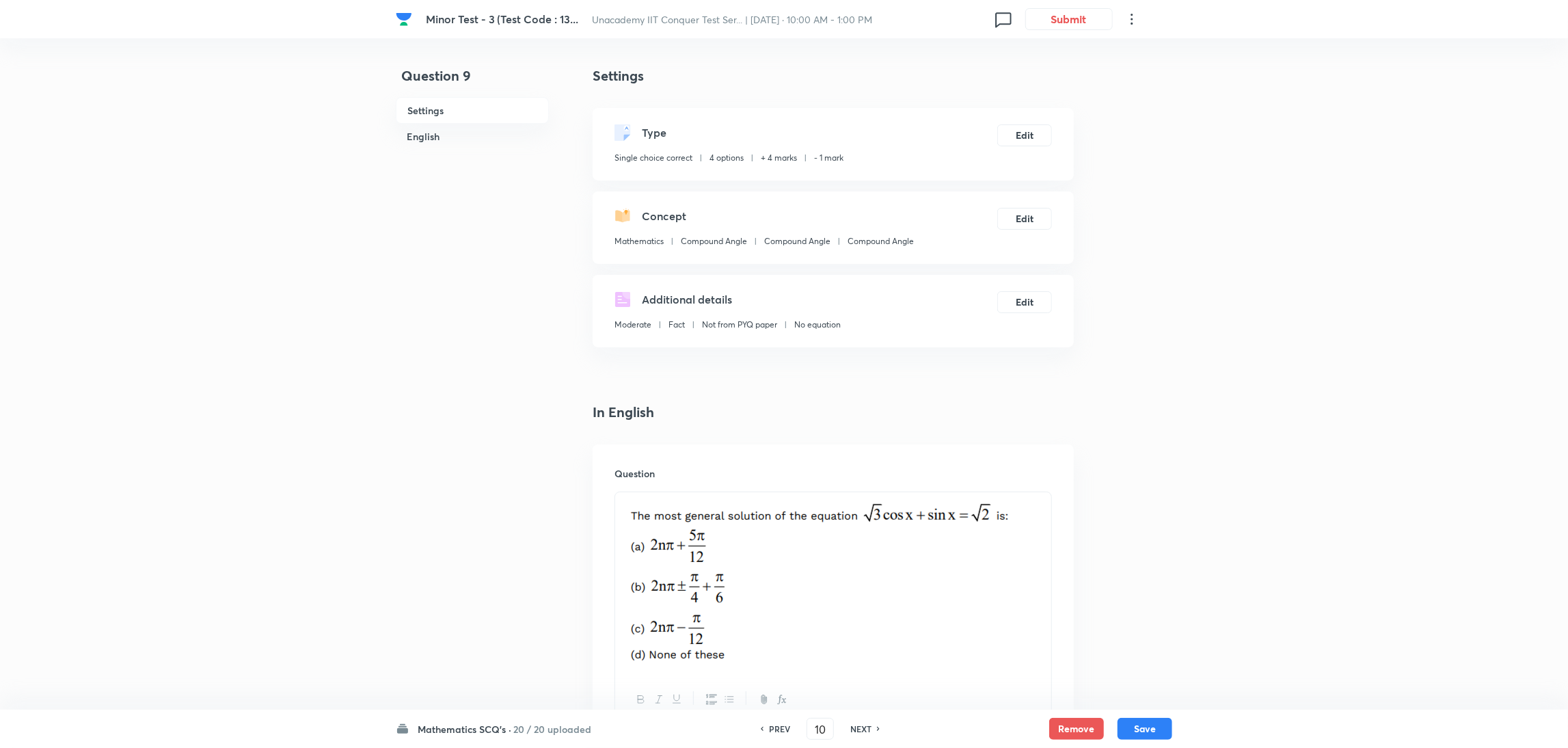
checkbox input "false"
checkbox input "true"
click at [859, 727] on h6 "NEXT" at bounding box center [861, 728] width 21 height 12
type input "11"
checkbox input "false"
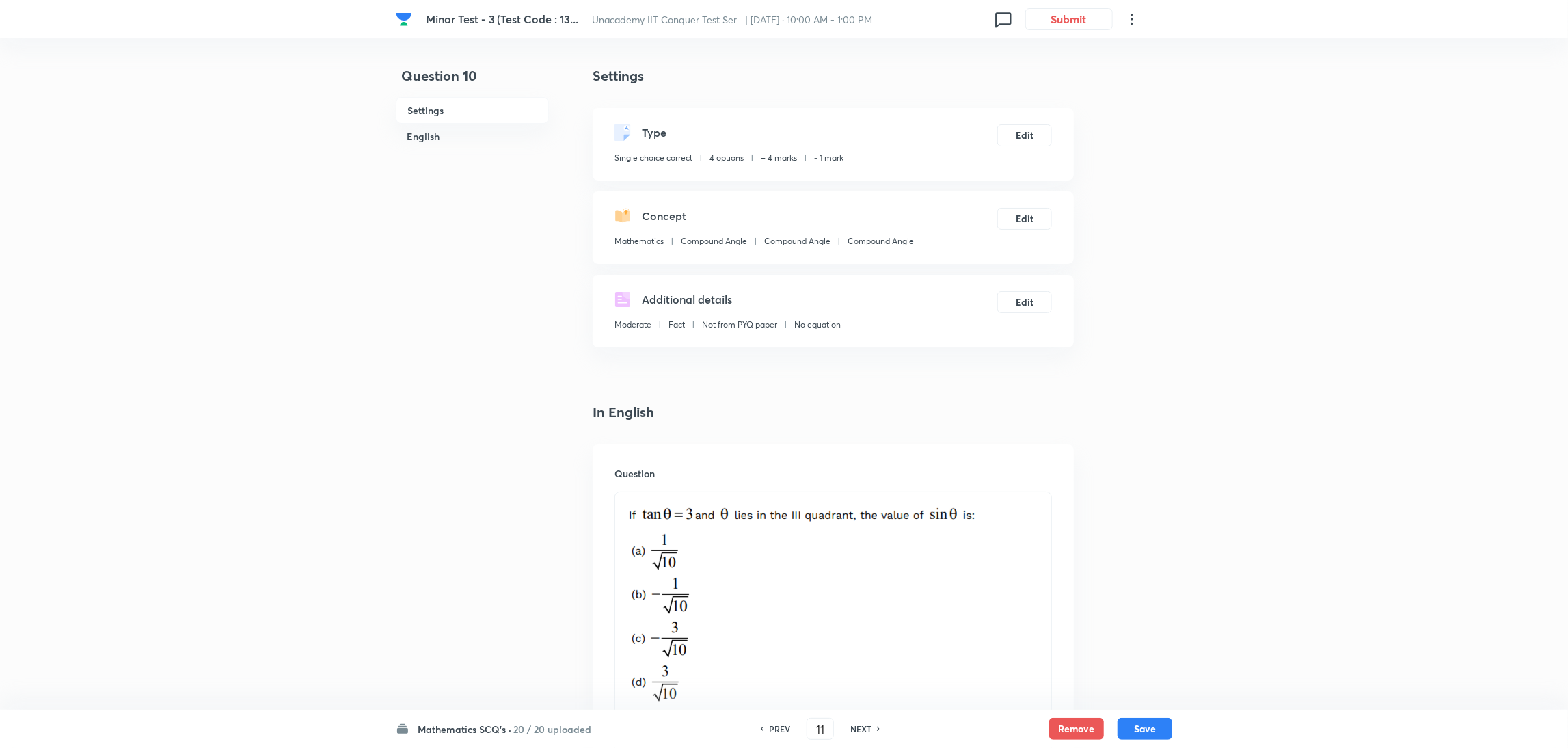
checkbox input "true"
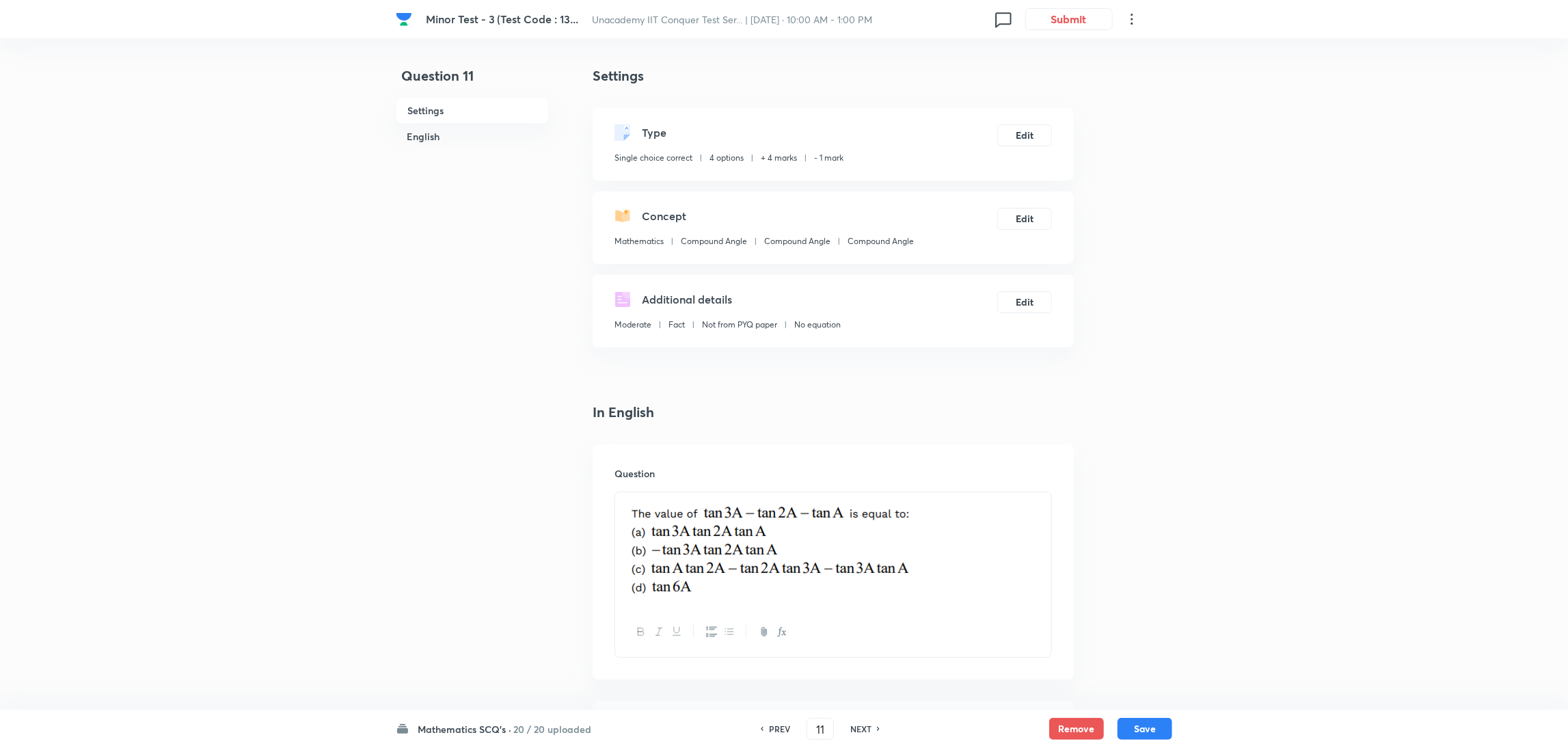
click at [859, 727] on h6 "NEXT" at bounding box center [861, 728] width 21 height 12
type input "12"
checkbox input "false"
checkbox input "true"
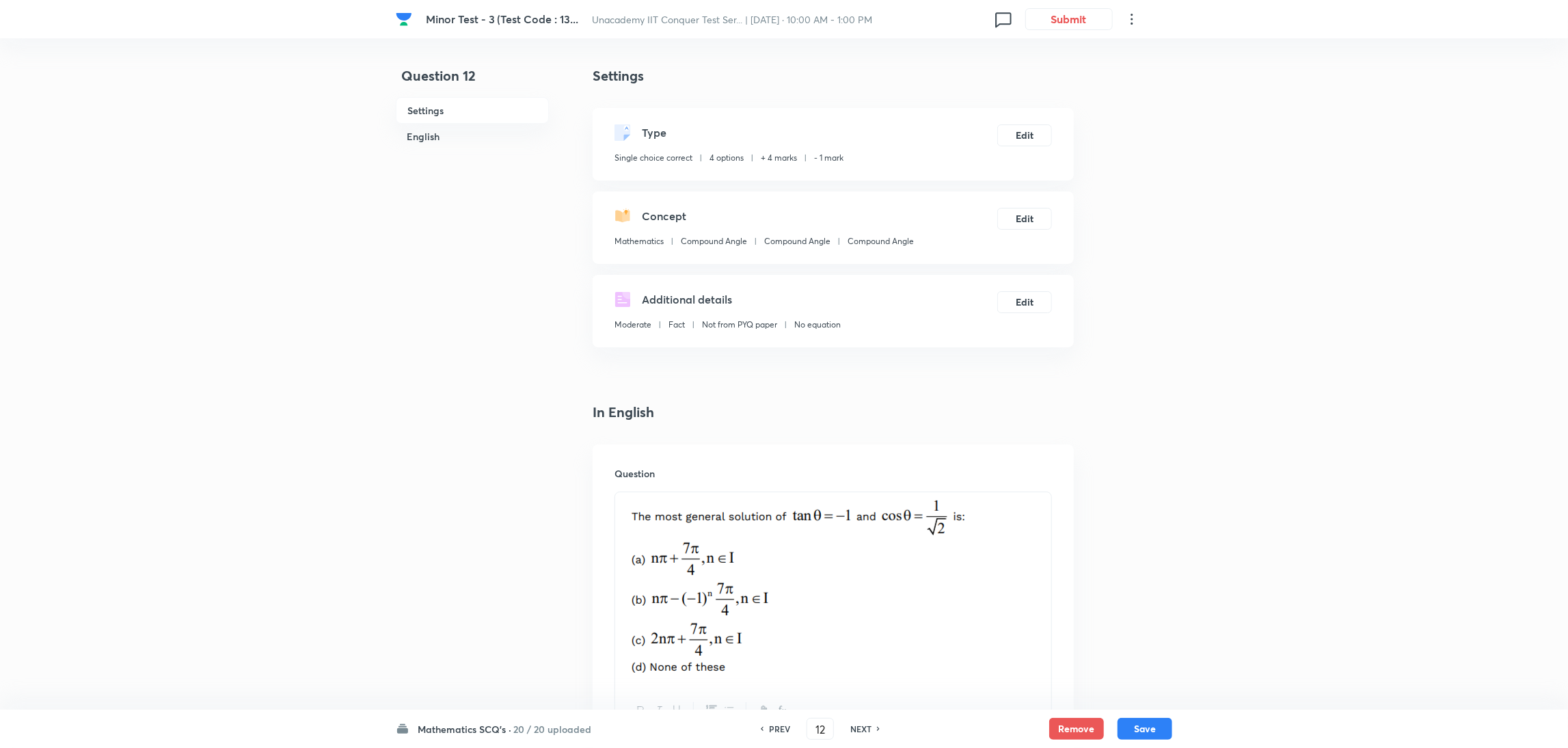
click at [859, 727] on h6 "NEXT" at bounding box center [861, 728] width 21 height 12
type input "13"
checkbox input "true"
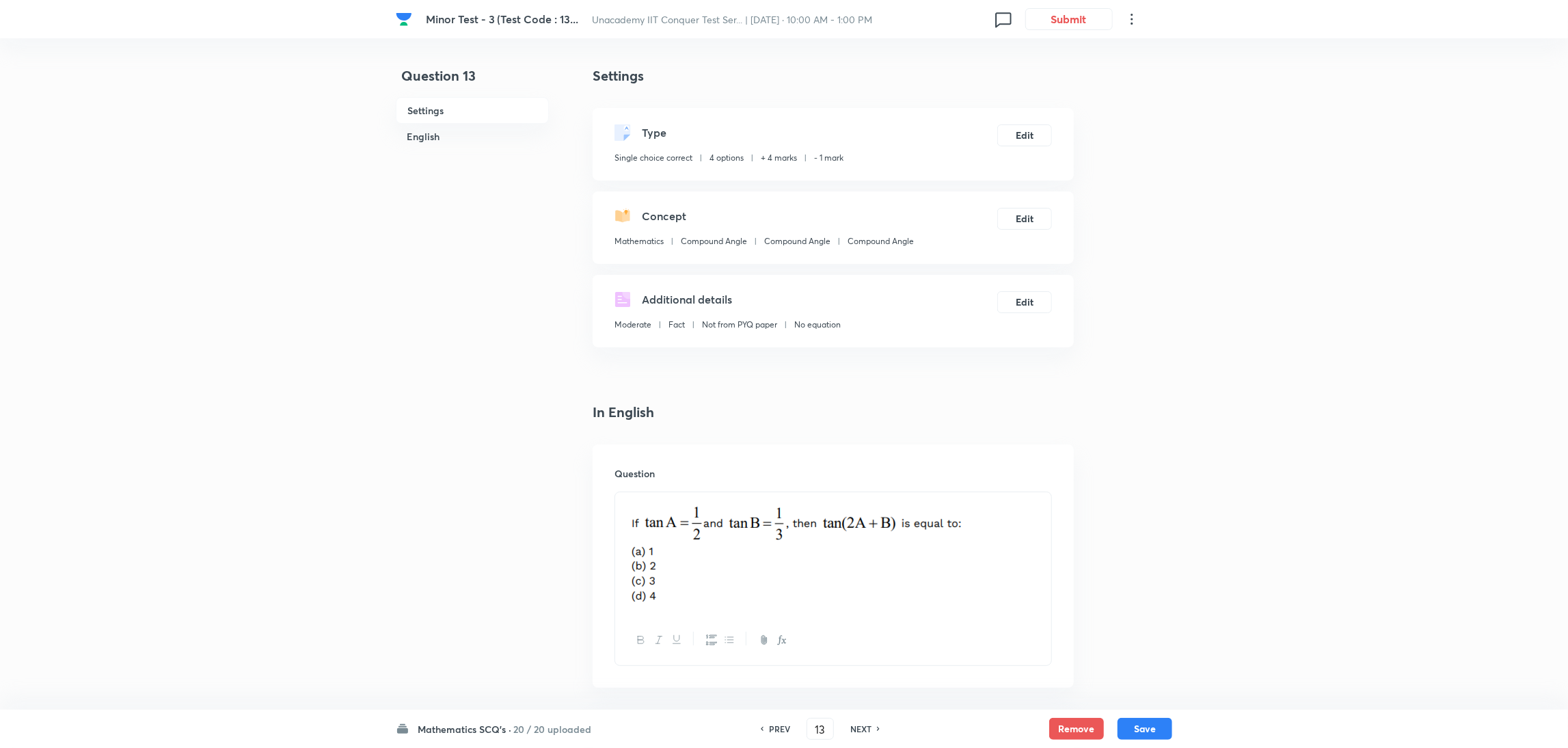
click at [859, 727] on h6 "NEXT" at bounding box center [861, 728] width 21 height 12
type input "14"
checkbox input "false"
checkbox input "true"
click at [859, 727] on h6 "NEXT" at bounding box center [861, 728] width 21 height 12
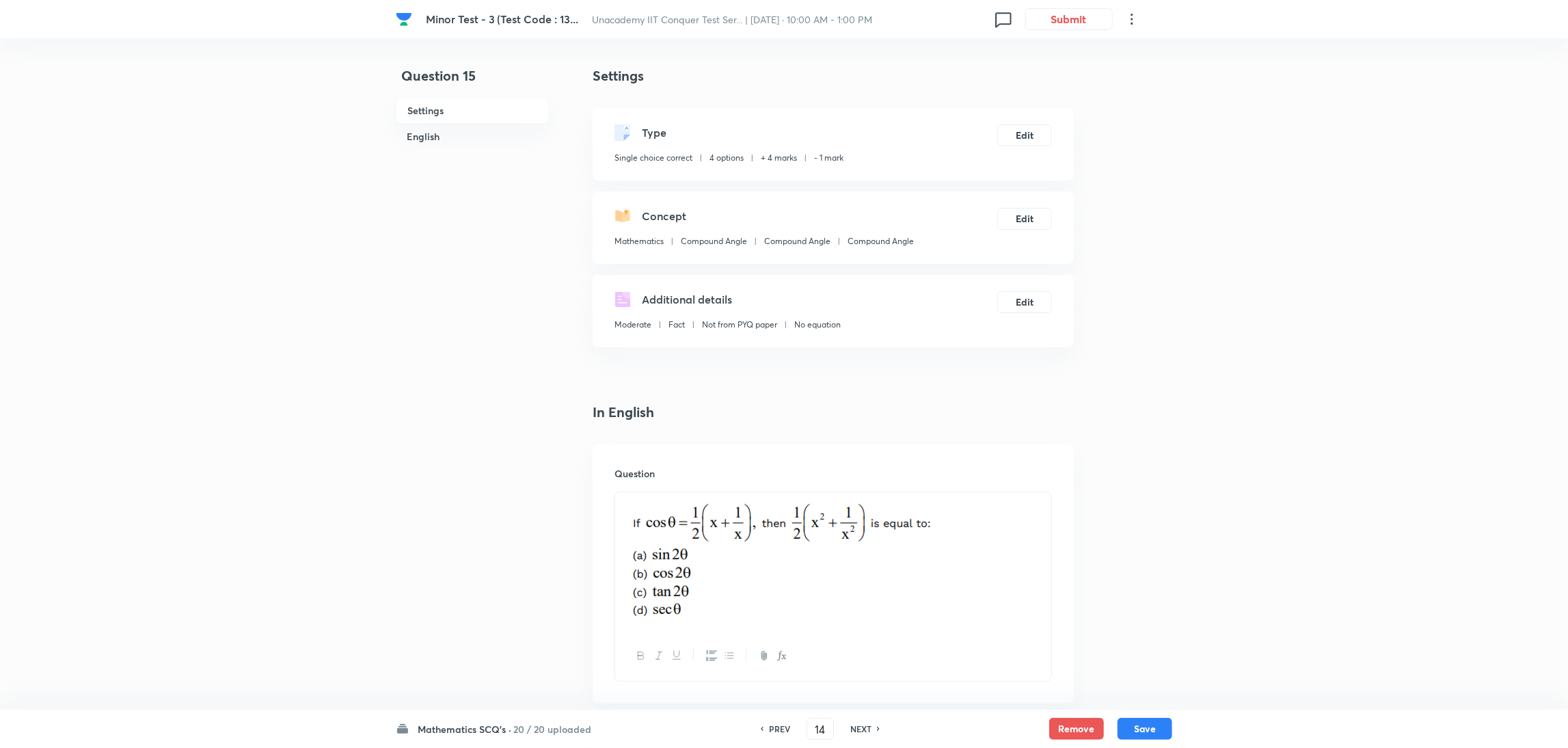
type input "15"
checkbox input "false"
checkbox input "true"
click at [859, 727] on h6 "NEXT" at bounding box center [861, 728] width 21 height 12
type input "16"
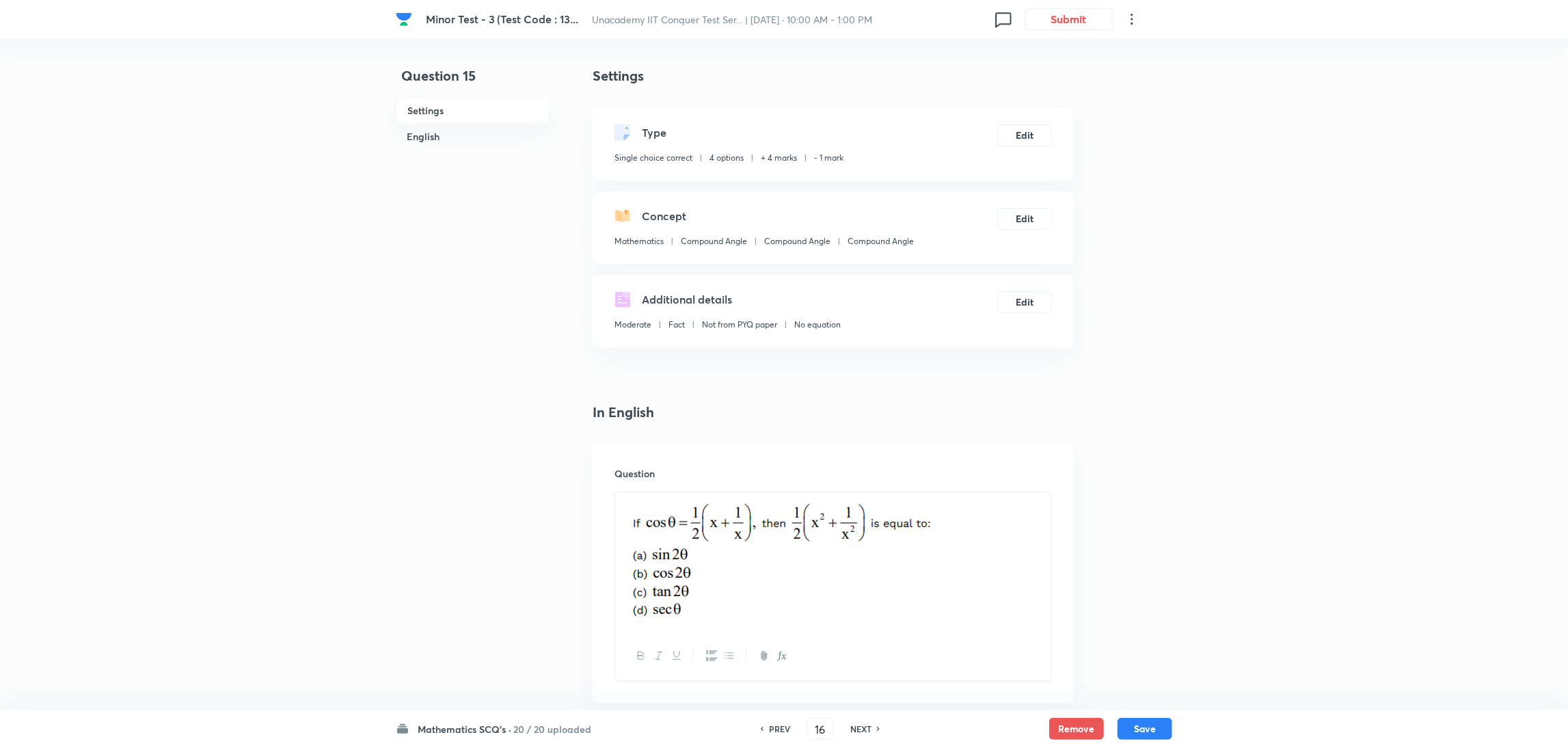
checkbox input "true"
click at [859, 727] on h6 "NEXT" at bounding box center [861, 728] width 21 height 12
type input "17"
checkbox input "true"
click at [859, 727] on h6 "NEXT" at bounding box center [861, 728] width 21 height 12
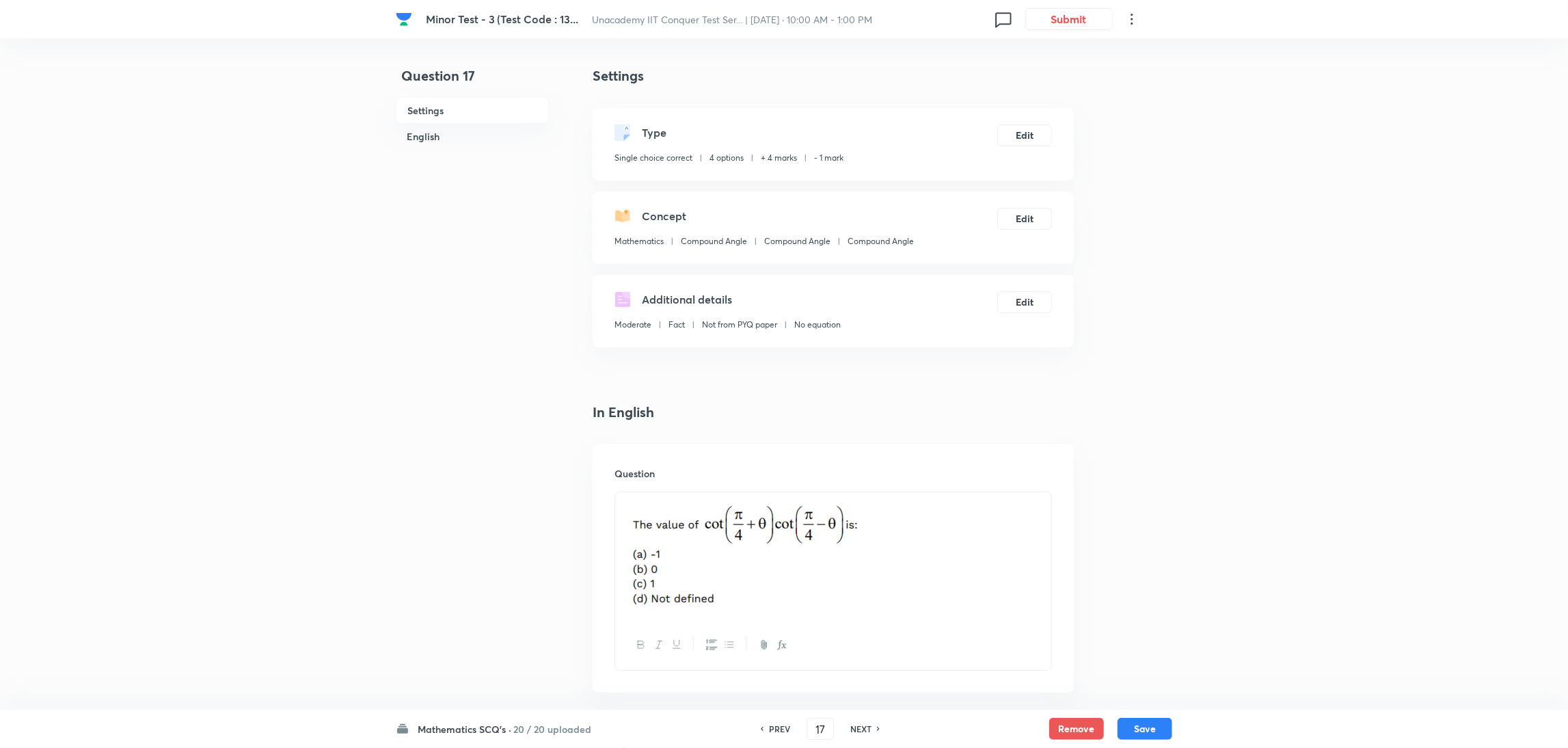
type input "18"
checkbox input "false"
checkbox input "true"
click at [859, 727] on h6 "NEXT" at bounding box center [861, 728] width 21 height 12
type input "19"
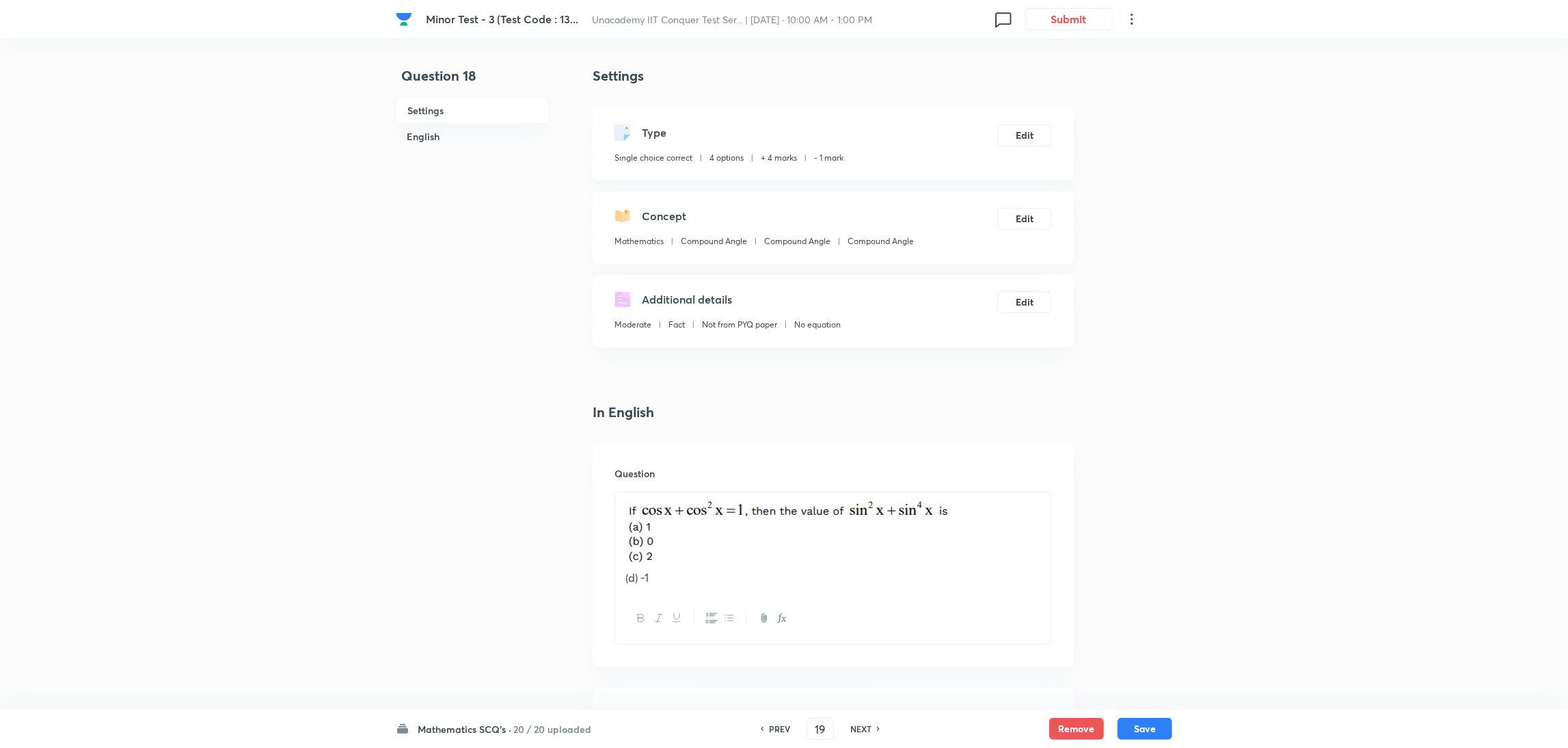
checkbox input "true"
click at [859, 727] on h6 "NEXT" at bounding box center [861, 728] width 21 height 12
type input "20"
checkbox input "false"
checkbox input "true"
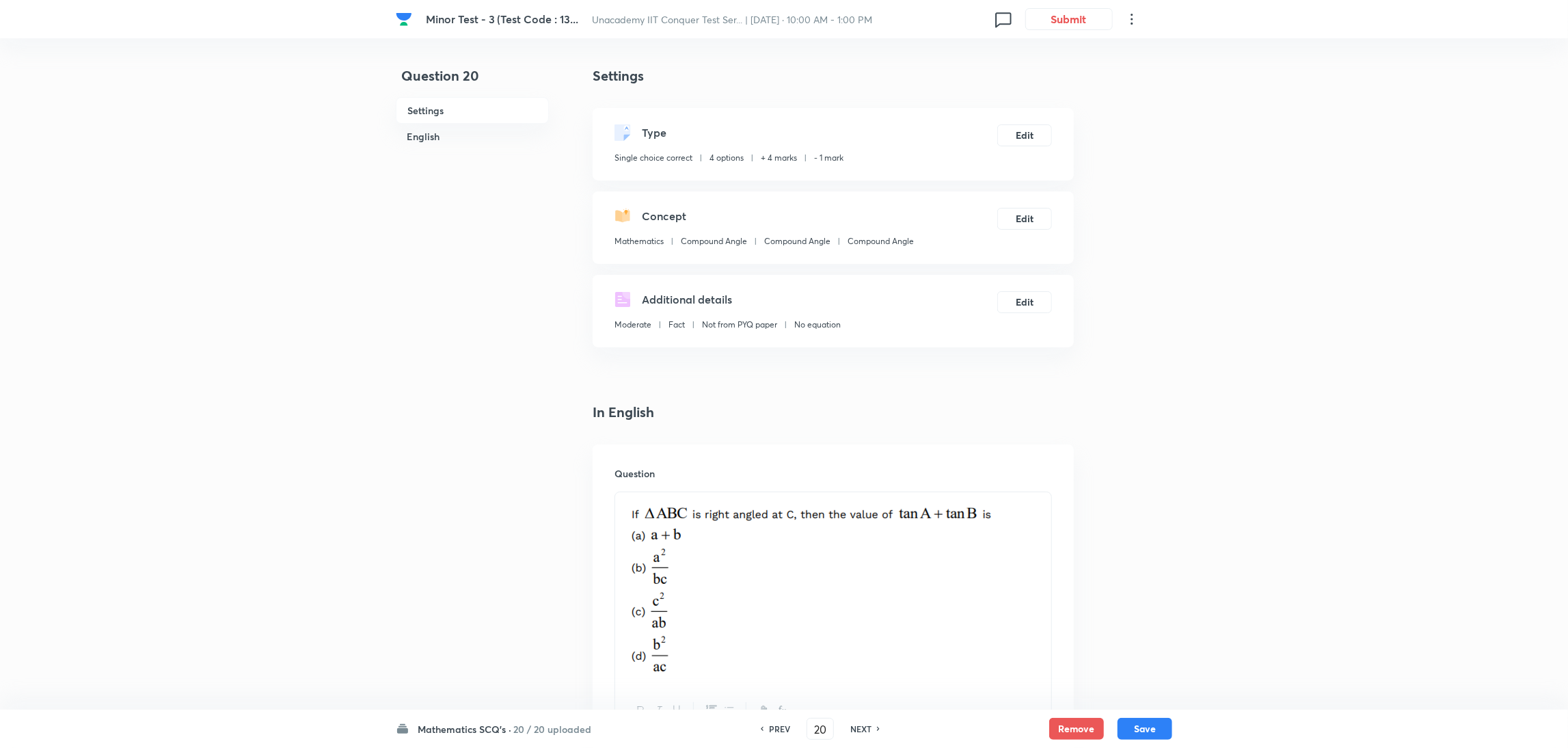
click at [859, 727] on h6 "NEXT" at bounding box center [861, 728] width 21 height 12
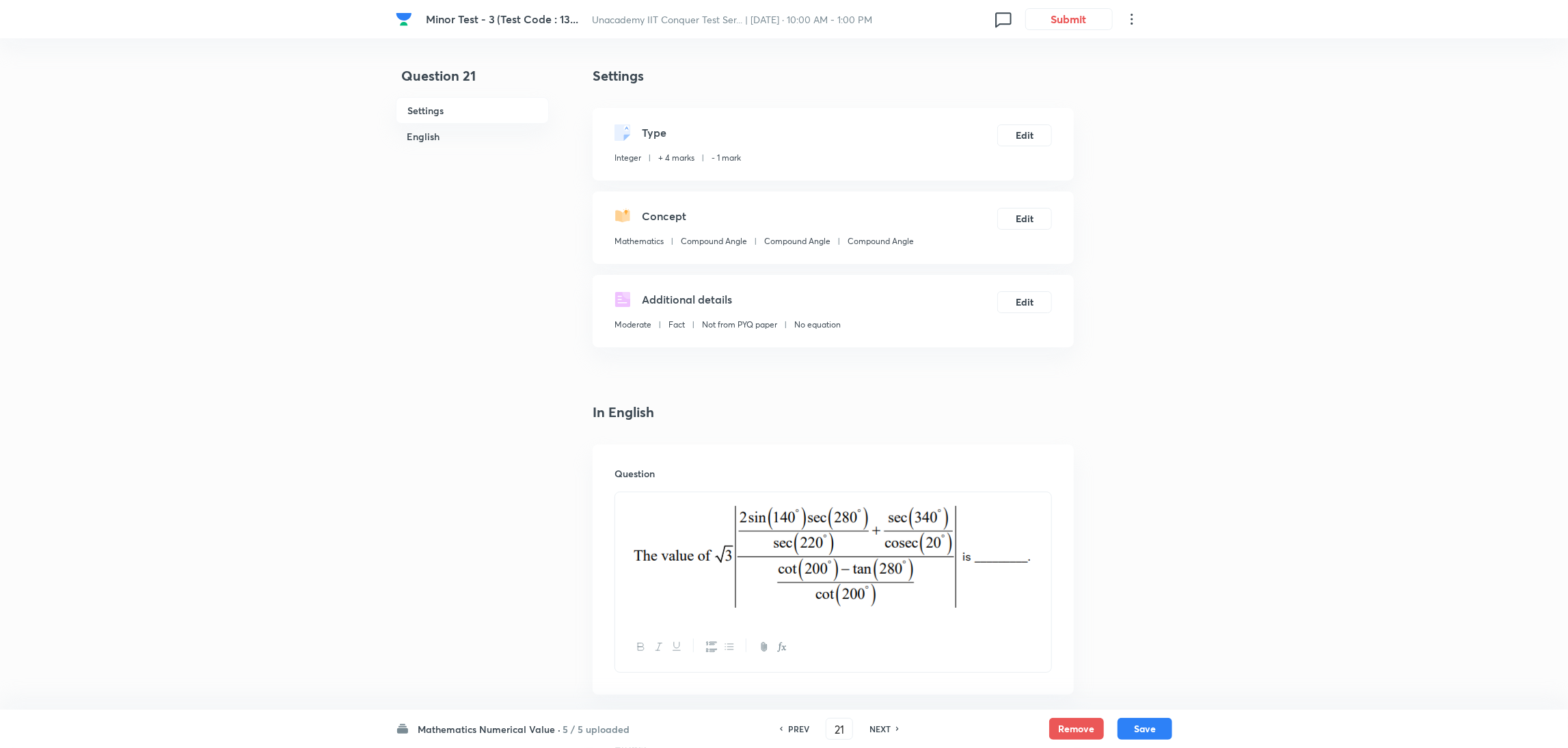
click at [859, 727] on div "PREV 21 ​ NEXT" at bounding box center [840, 728] width 176 height 22
click at [892, 720] on div "PREV 21 ​ NEXT" at bounding box center [840, 728] width 176 height 22
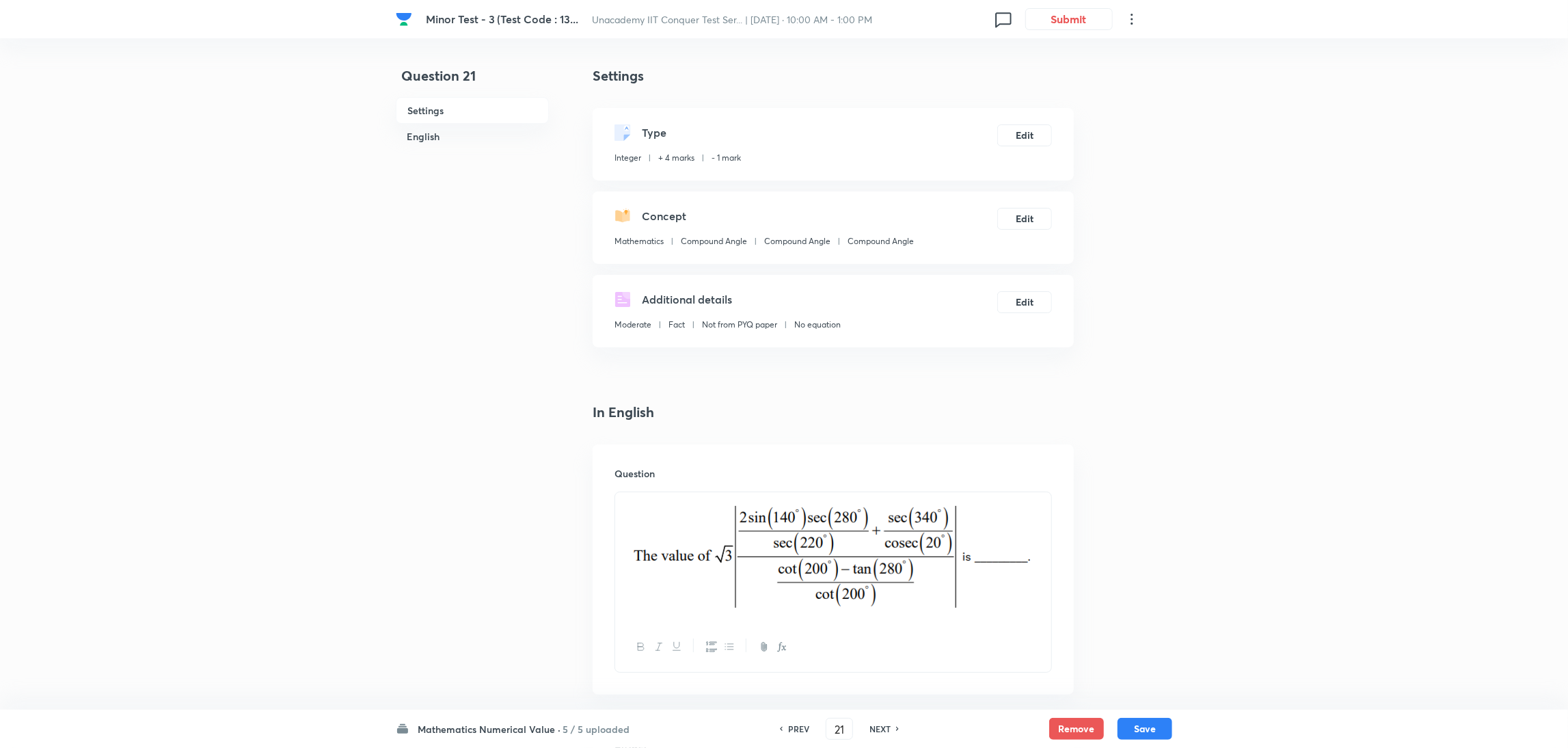
click at [892, 720] on div "PREV 21 ​ NEXT" at bounding box center [840, 728] width 176 height 22
click at [877, 728] on h6 "NEXT" at bounding box center [880, 728] width 21 height 12
type input "22"
type input "1"
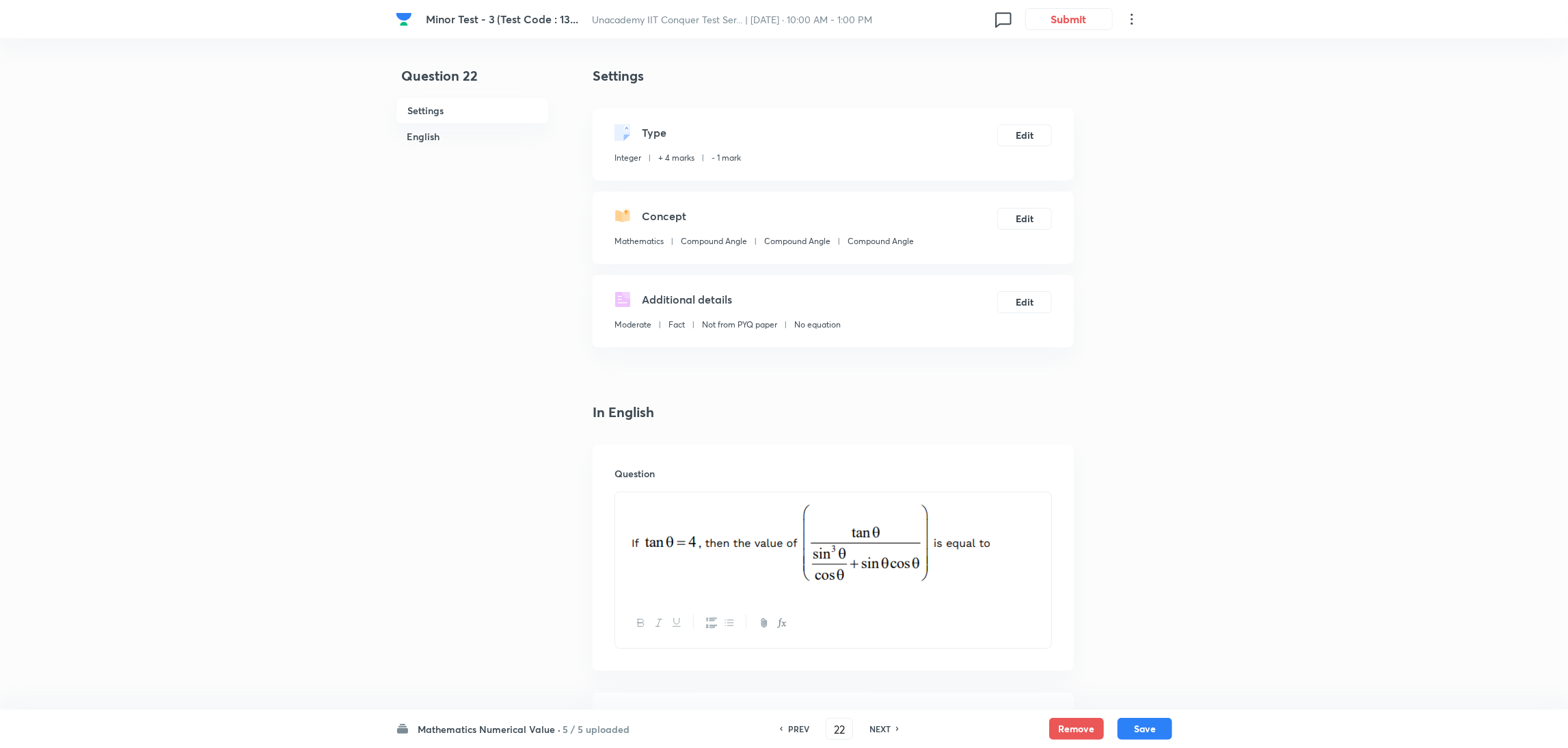
click at [877, 728] on h6 "NEXT" at bounding box center [880, 728] width 21 height 12
type input "23"
type input "4"
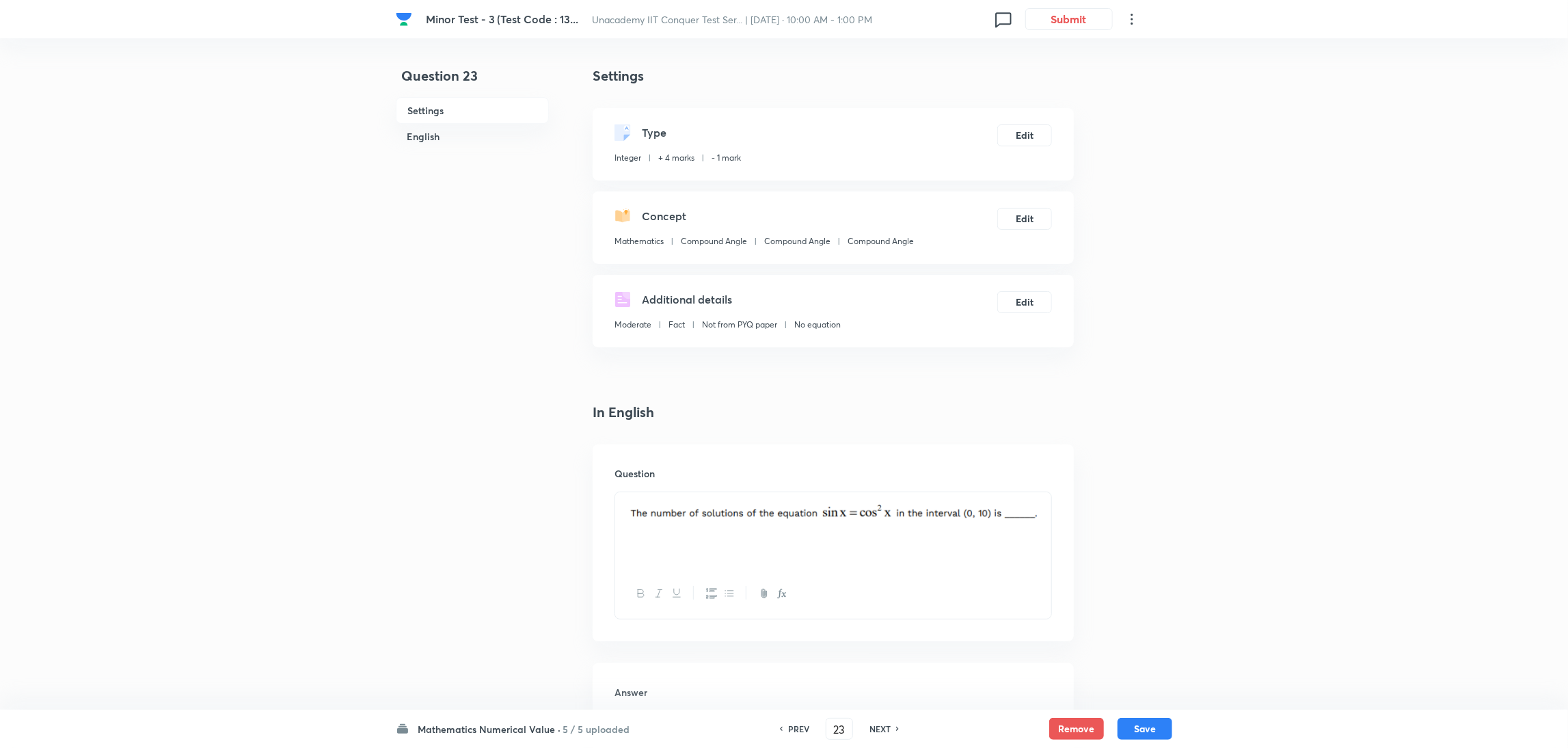
click at [877, 728] on h6 "NEXT" at bounding box center [880, 728] width 21 height 12
type input "24"
type input "4"
click at [877, 728] on h6 "NEXT" at bounding box center [880, 728] width 21 height 12
type input "25"
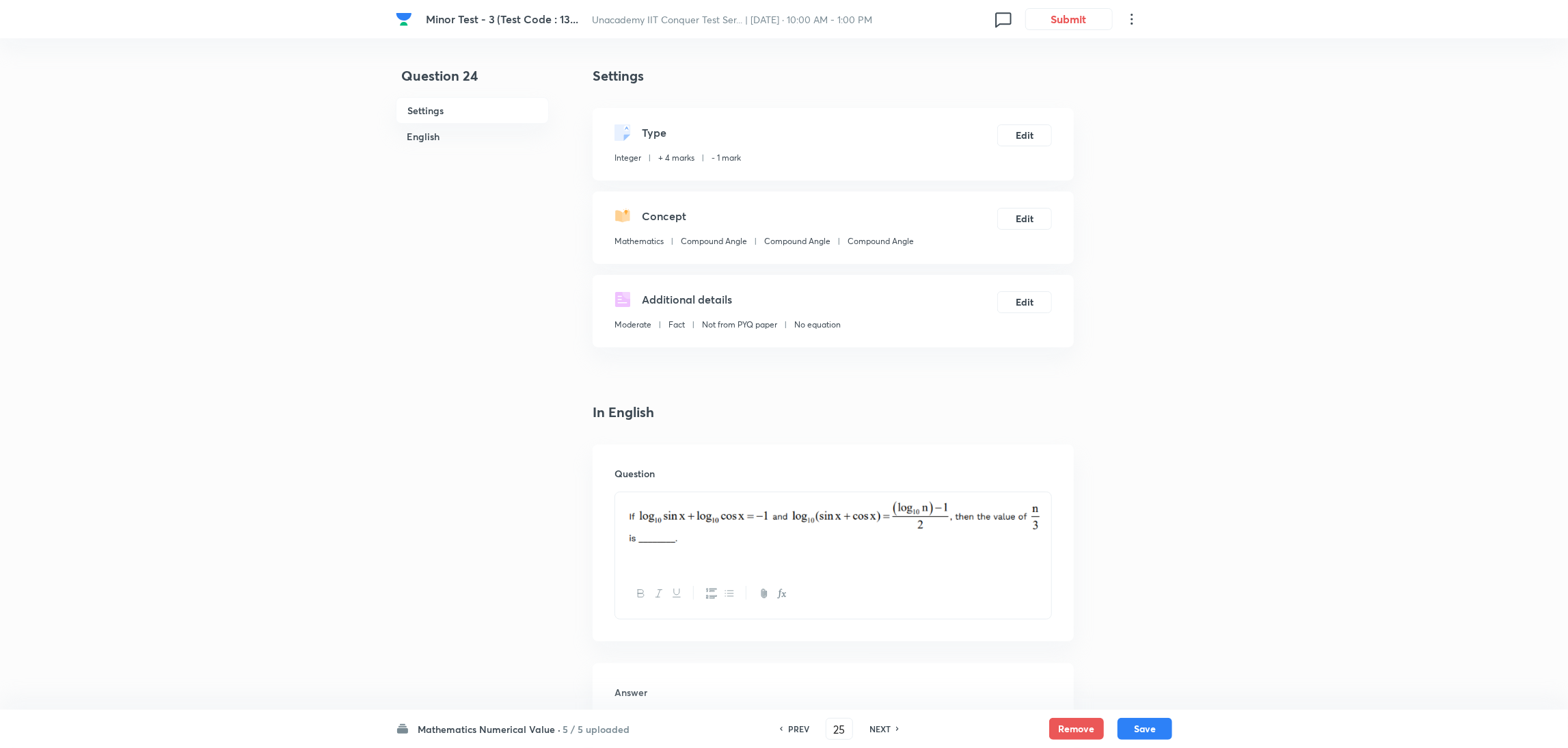
type input "5"
click at [877, 728] on h6 "NEXT" at bounding box center [880, 728] width 21 height 12
click at [877, 728] on div "PREV 26 ​ NEXT" at bounding box center [807, 728] width 176 height 22
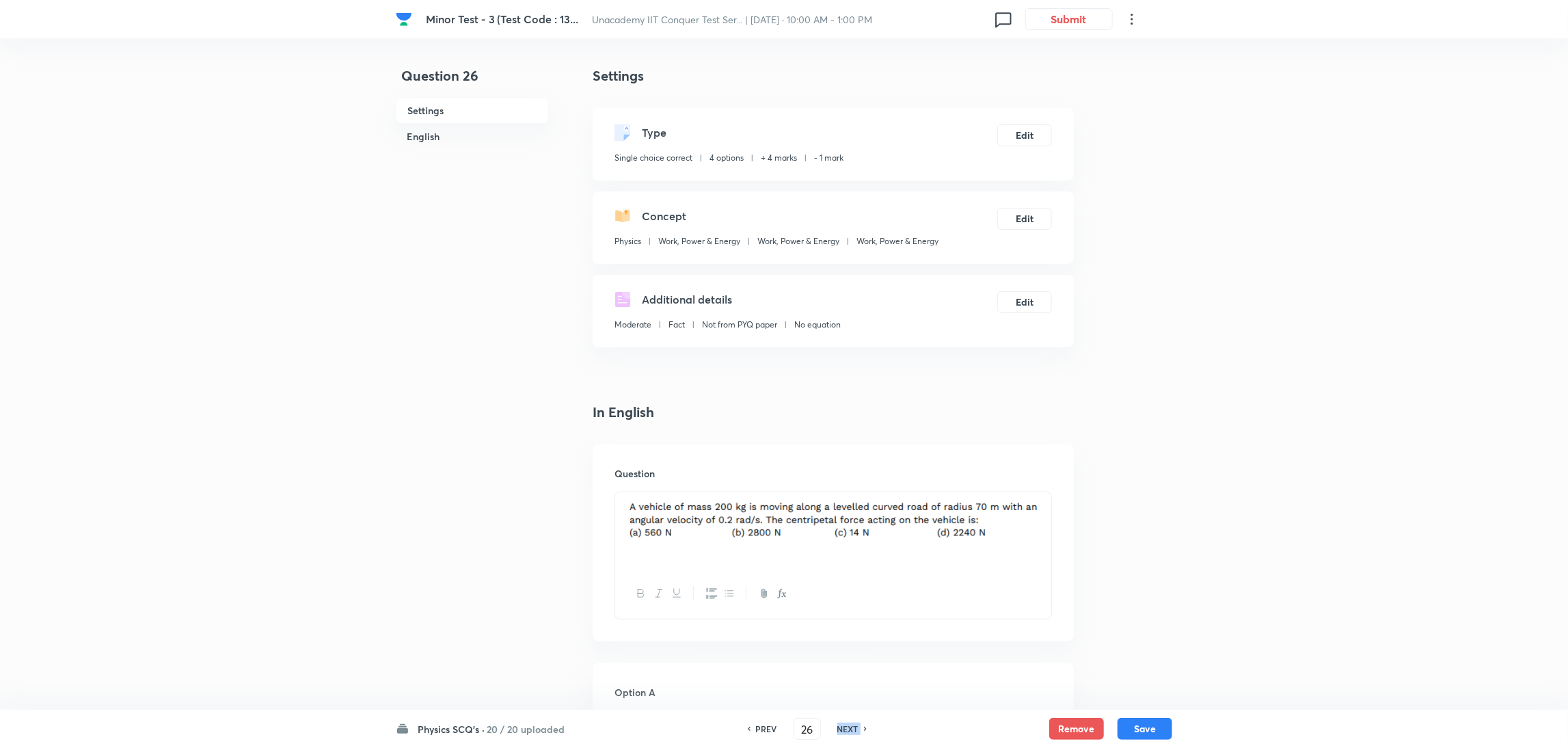
click at [877, 728] on div "PREV 26 ​ NEXT" at bounding box center [807, 728] width 176 height 22
drag, startPoint x: 877, startPoint y: 728, endPoint x: 846, endPoint y: 723, distance: 31.4
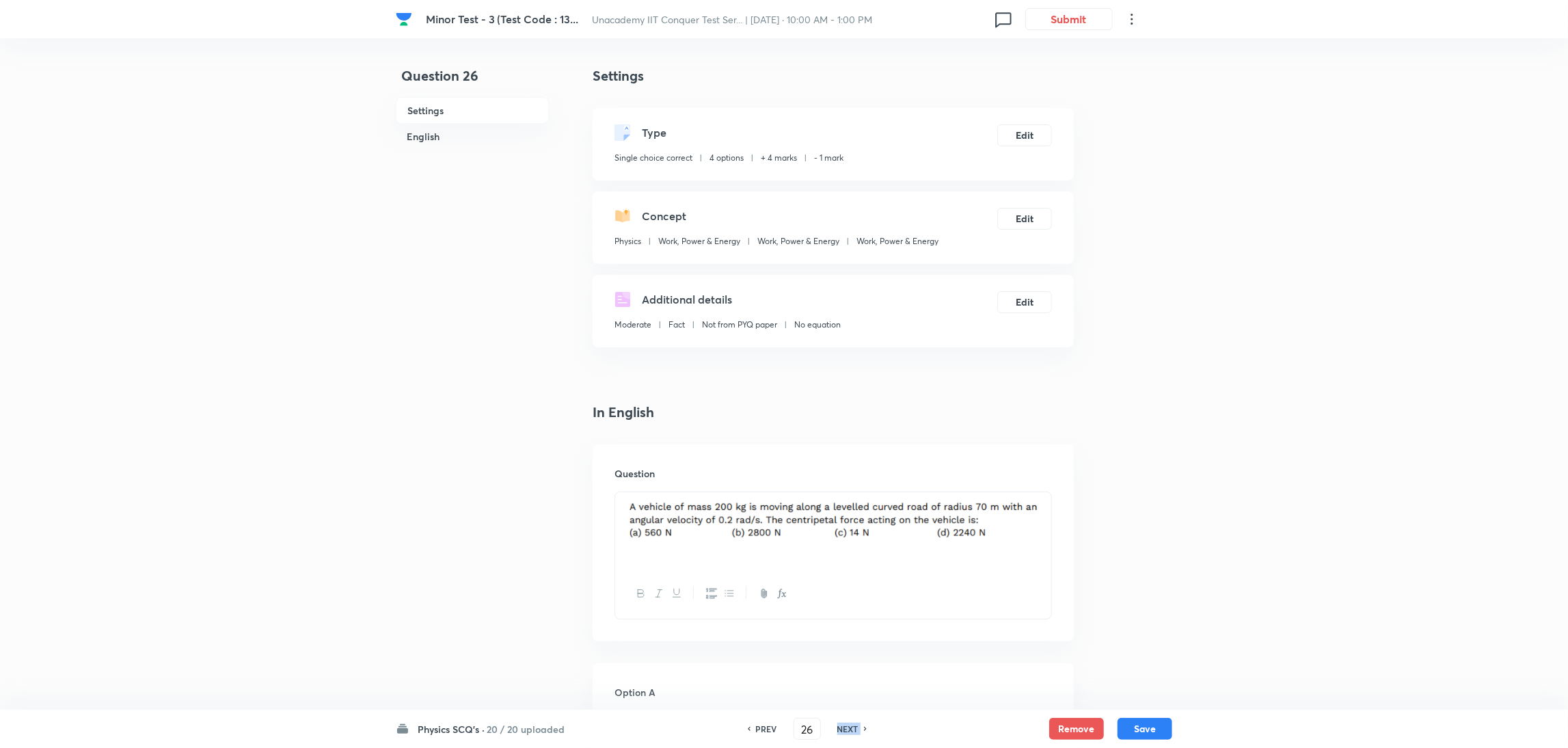
click at [846, 723] on div "PREV 26 ​ NEXT" at bounding box center [807, 728] width 176 height 22
click at [846, 723] on h6 "NEXT" at bounding box center [847, 728] width 21 height 12
type input "27"
checkbox input "true"
click at [846, 723] on h6 "NEXT" at bounding box center [847, 728] width 21 height 12
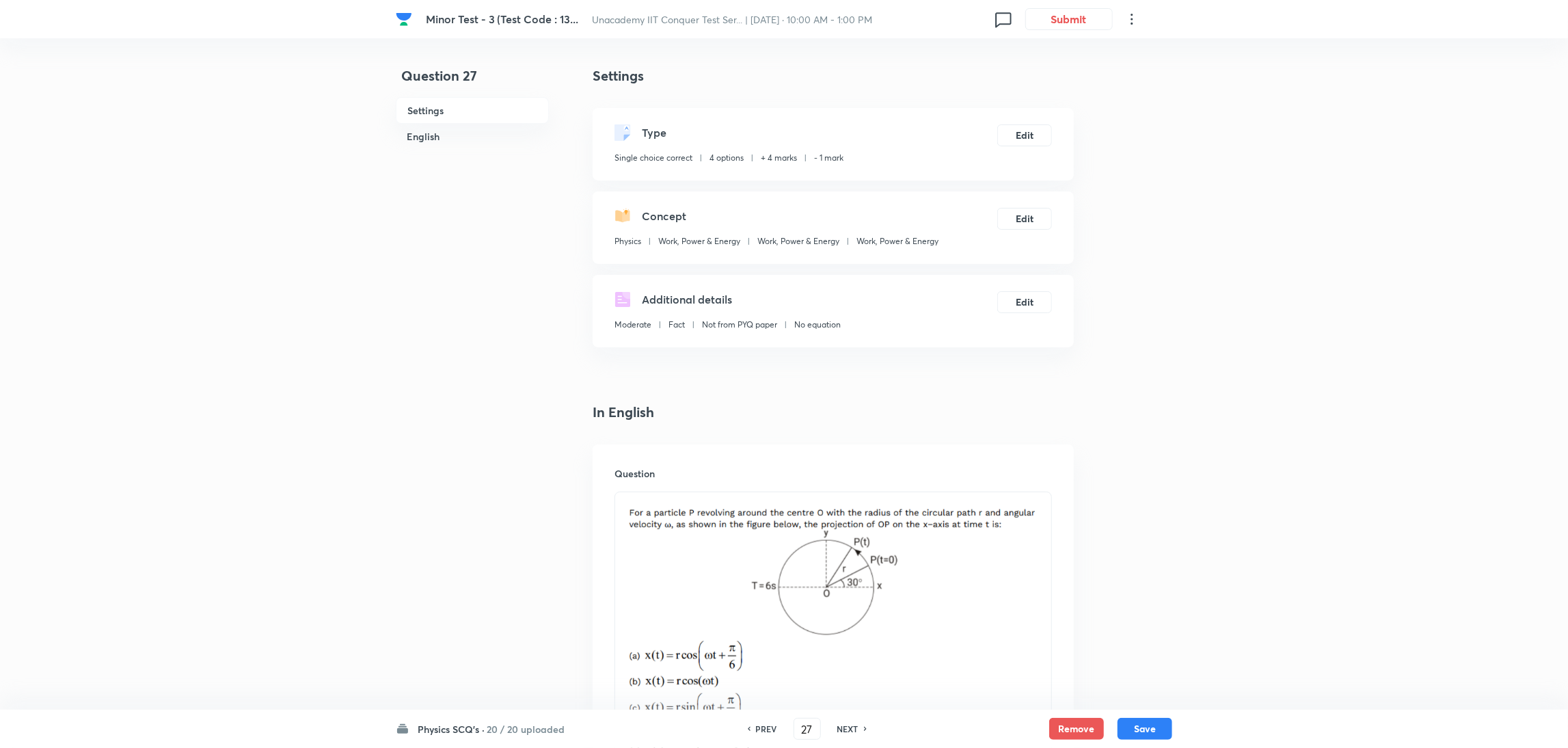
type input "28"
checkbox input "false"
checkbox input "true"
click at [846, 723] on h6 "NEXT" at bounding box center [847, 728] width 21 height 12
type input "29"
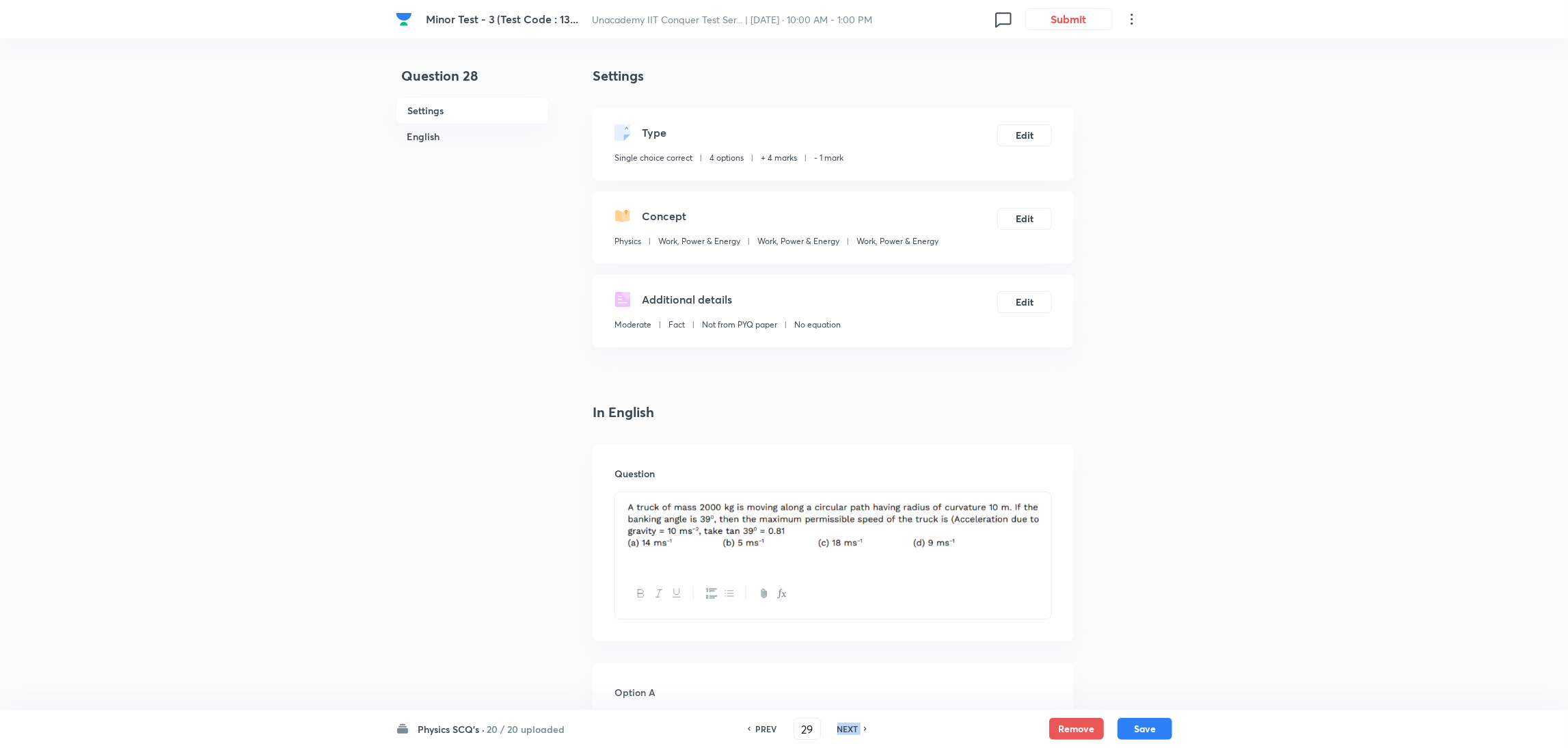
checkbox input "true"
click at [846, 723] on h6 "NEXT" at bounding box center [847, 728] width 21 height 12
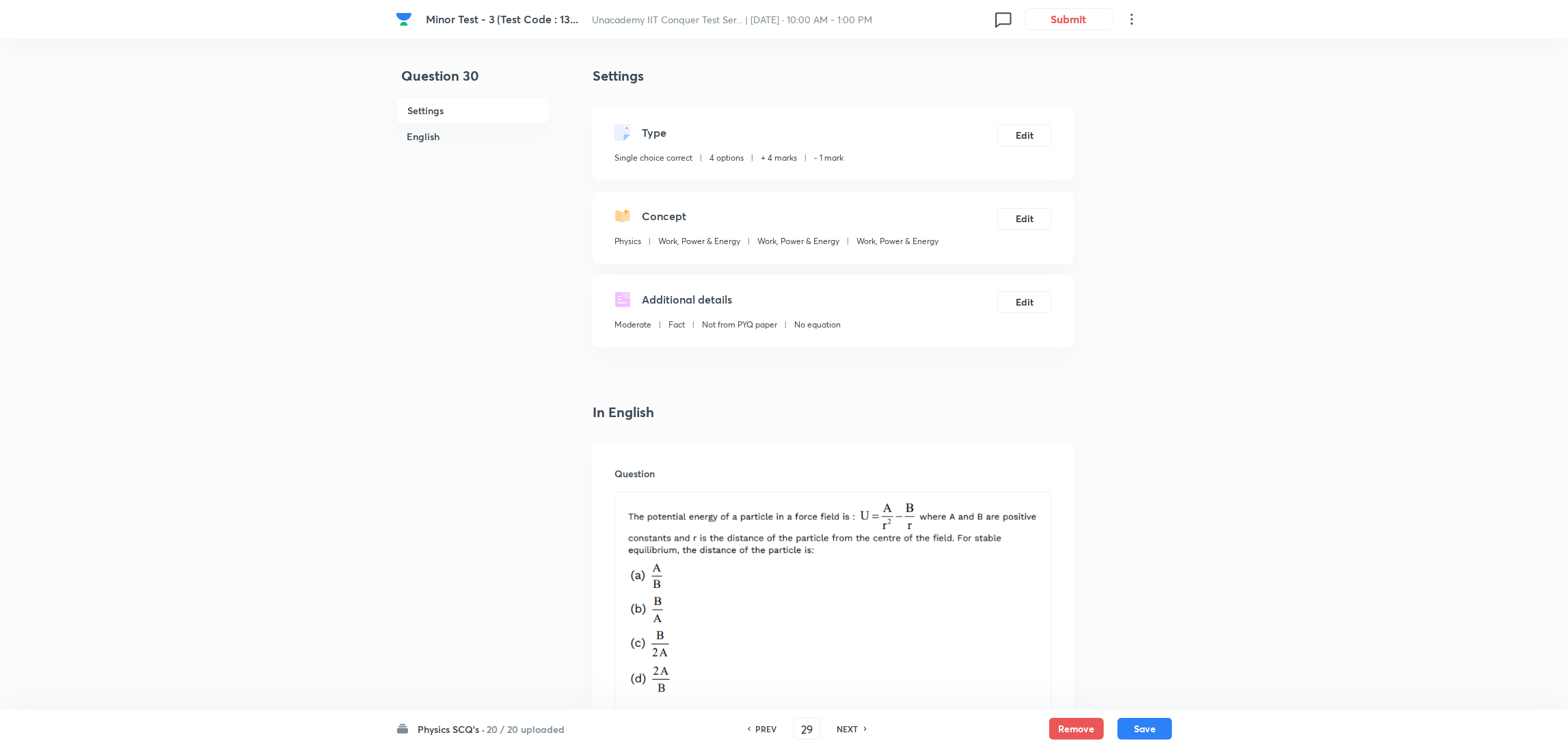
type input "30"
checkbox input "false"
checkbox input "true"
click at [846, 723] on h6 "NEXT" at bounding box center [847, 728] width 21 height 12
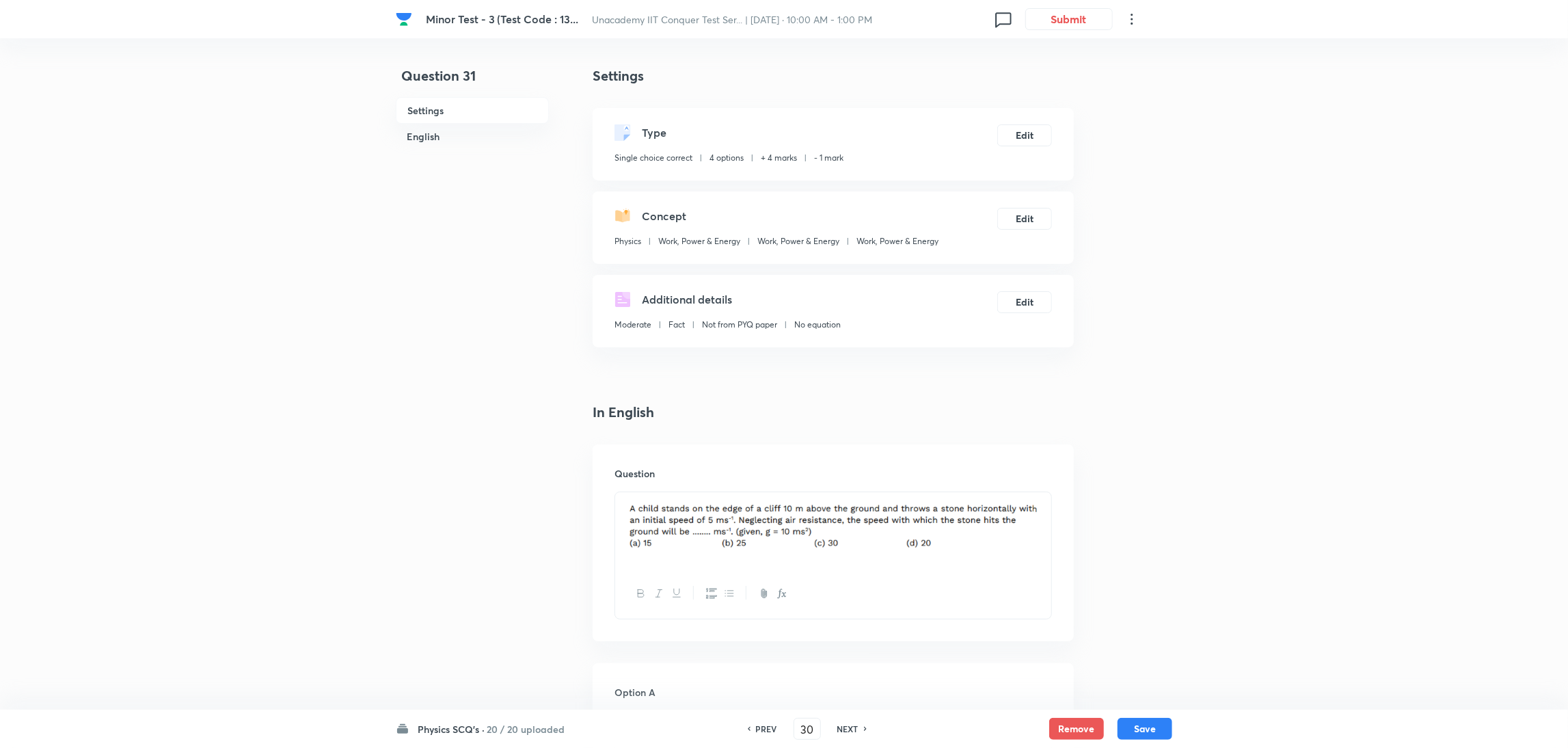
type input "31"
checkbox input "false"
checkbox input "true"
click at [846, 723] on h6 "NEXT" at bounding box center [847, 728] width 21 height 12
type input "32"
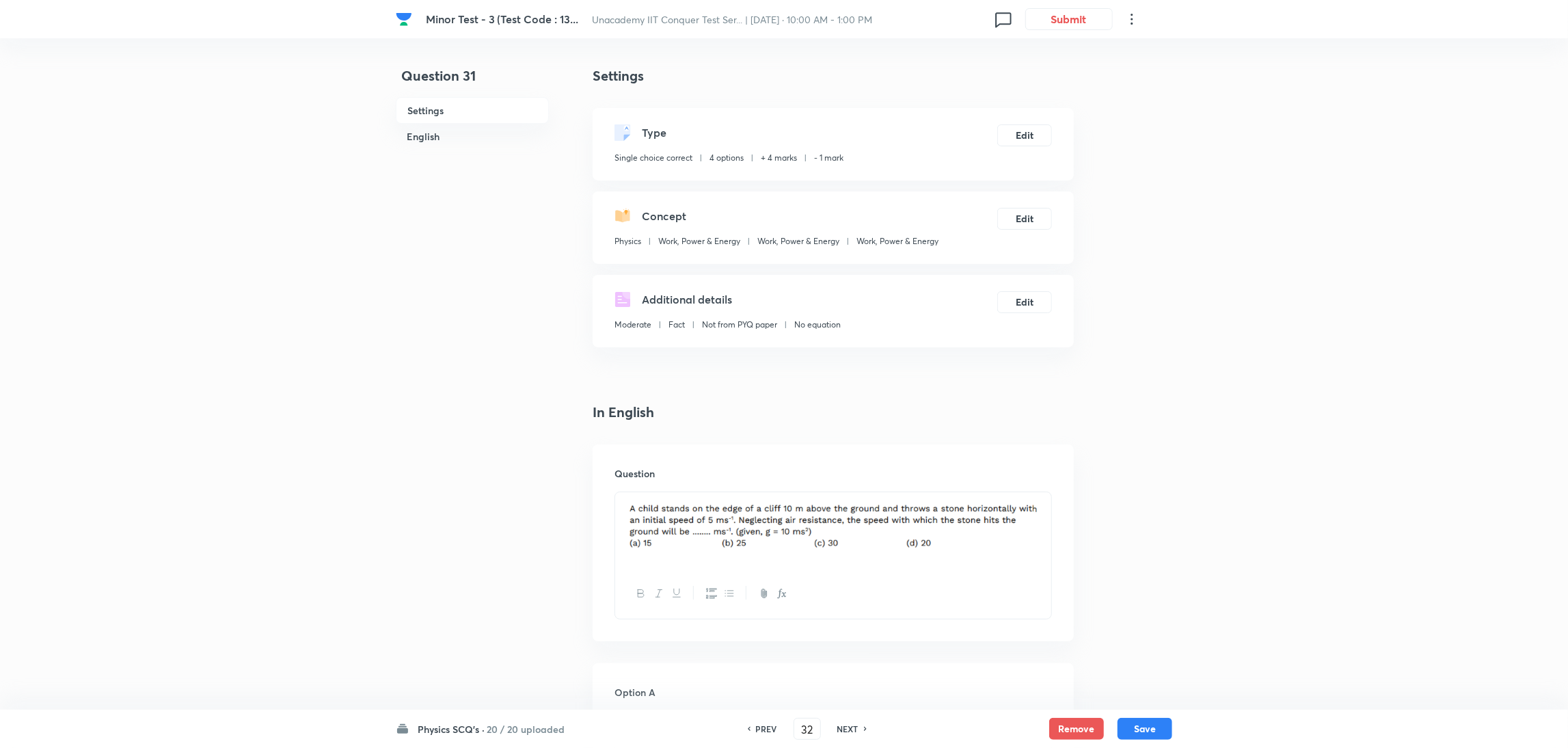
checkbox input "true"
checkbox input "false"
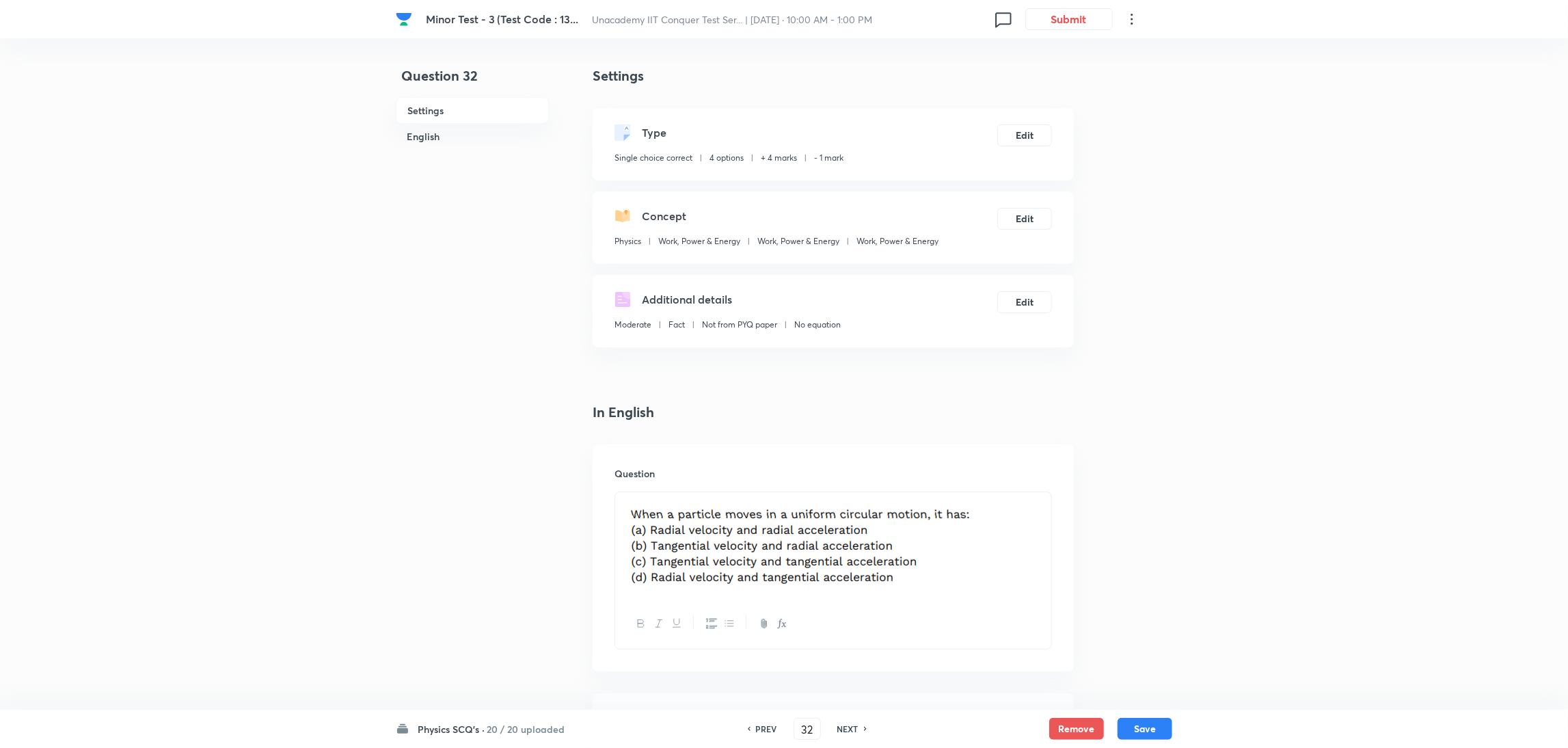
click at [846, 723] on h6 "NEXT" at bounding box center [847, 728] width 21 height 12
type input "33"
checkbox input "false"
checkbox input "true"
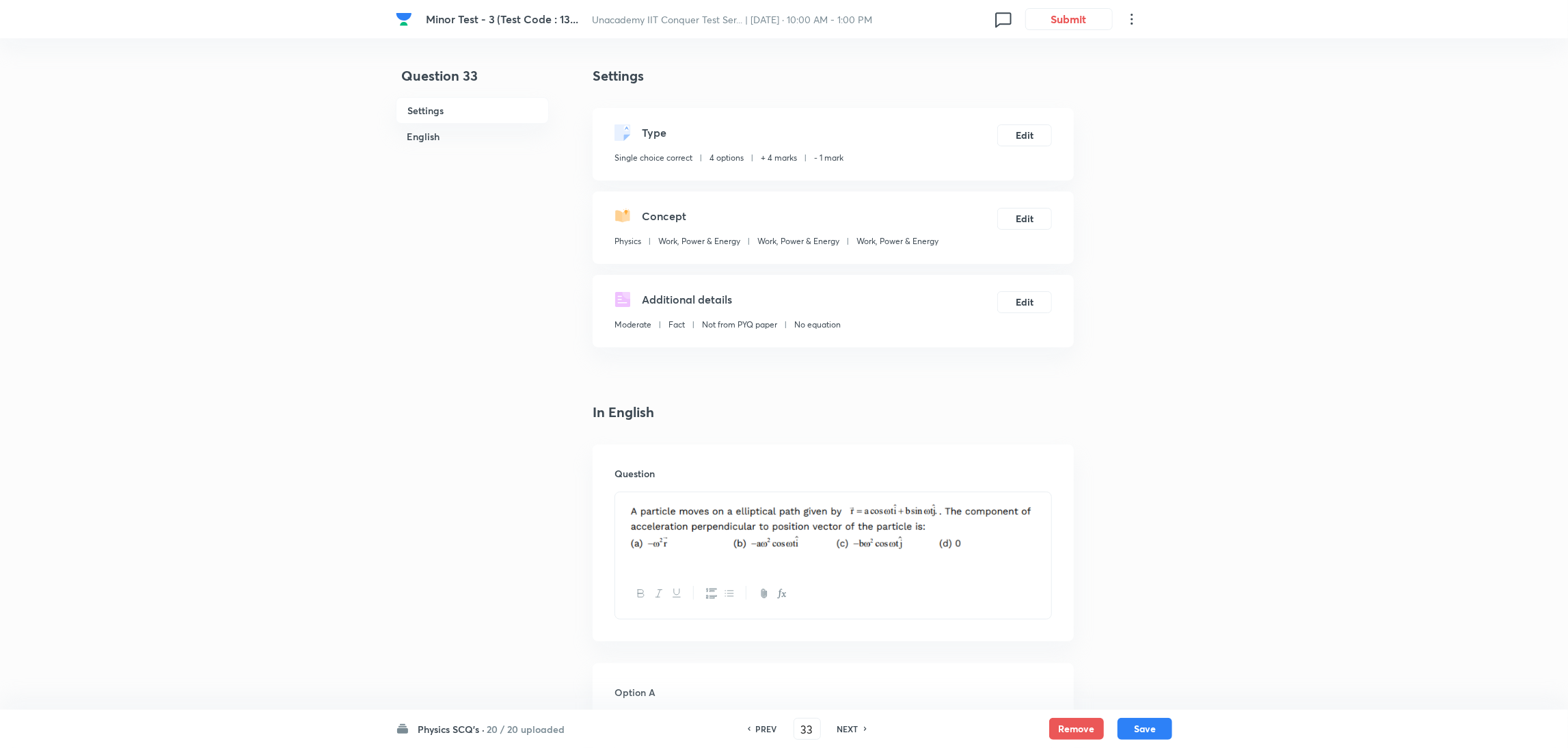
click at [846, 723] on h6 "NEXT" at bounding box center [847, 728] width 21 height 12
type input "34"
checkbox input "true"
checkbox input "false"
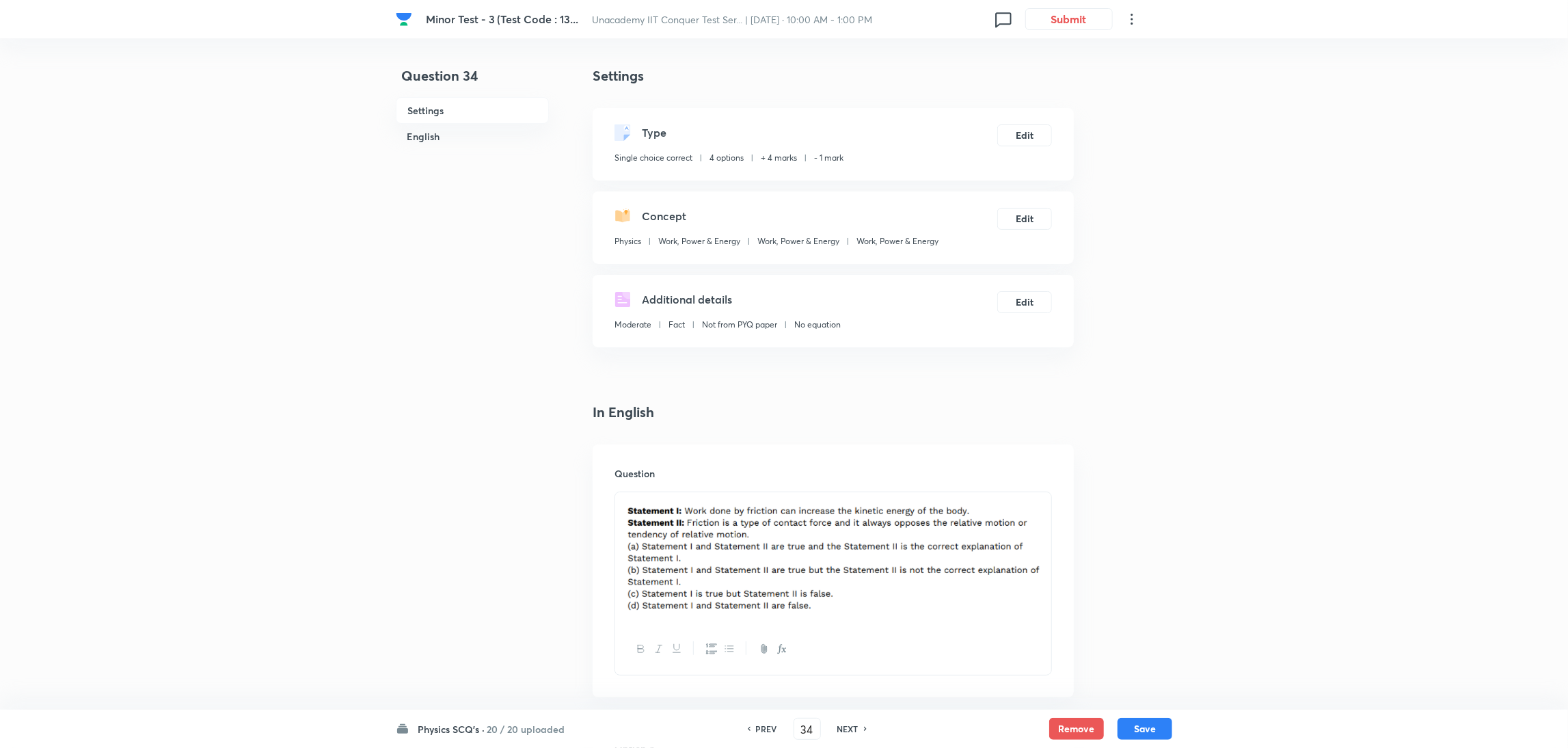
click at [846, 723] on h6 "NEXT" at bounding box center [847, 728] width 21 height 12
type input "35"
checkbox input "false"
checkbox input "true"
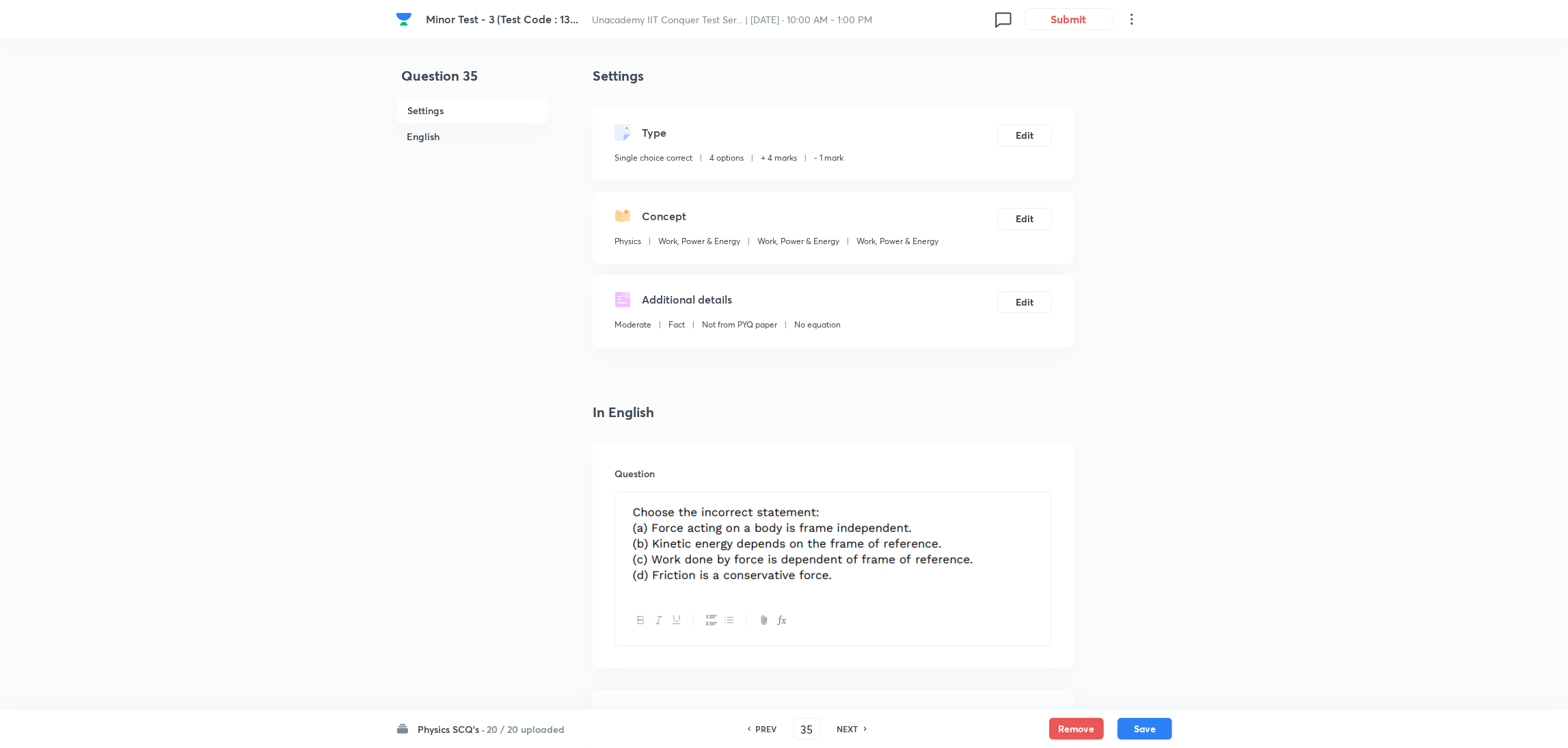
click at [846, 723] on h6 "NEXT" at bounding box center [847, 728] width 21 height 12
type input "36"
checkbox input "true"
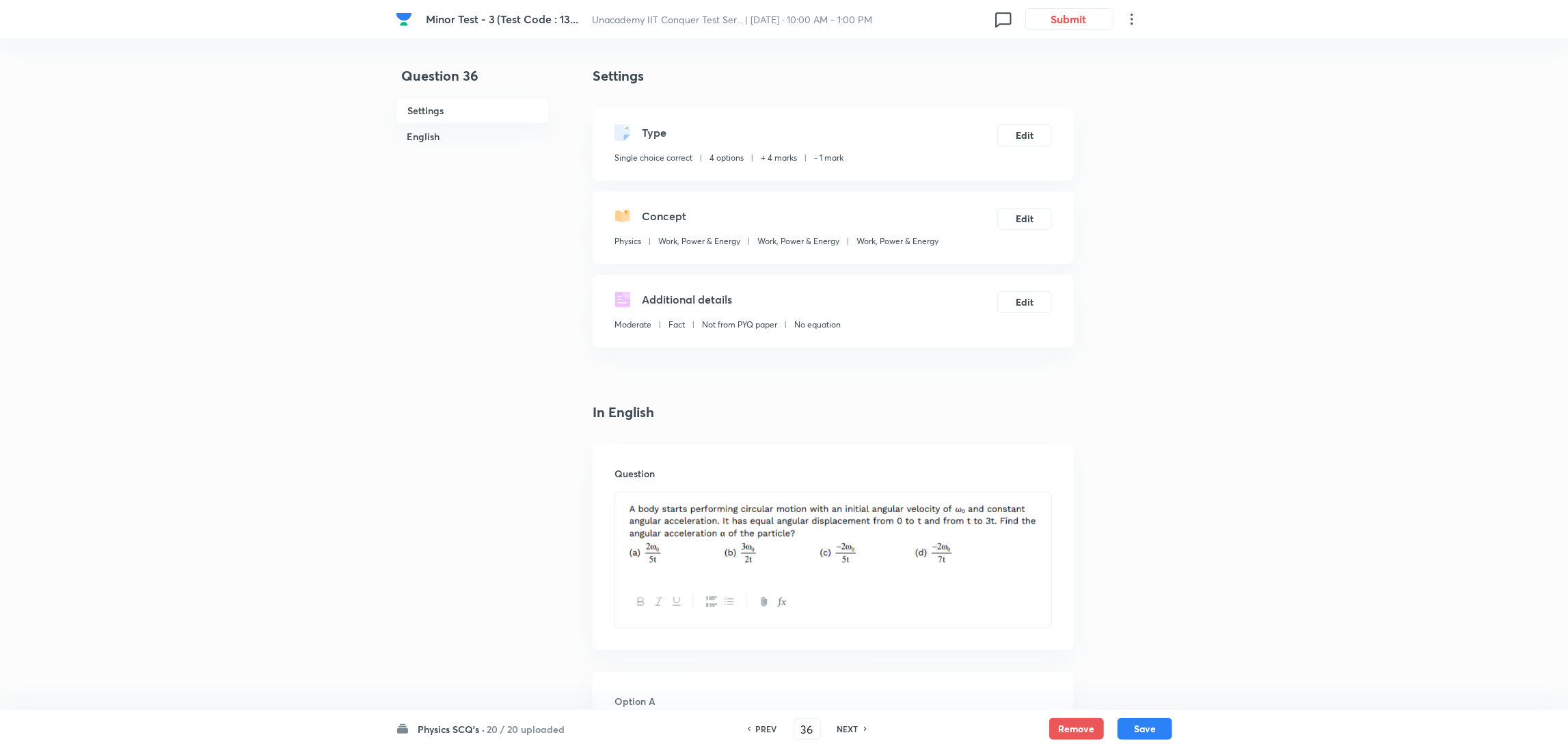
click at [846, 723] on h6 "NEXT" at bounding box center [847, 728] width 21 height 12
type input "37"
checkbox input "true"
checkbox input "false"
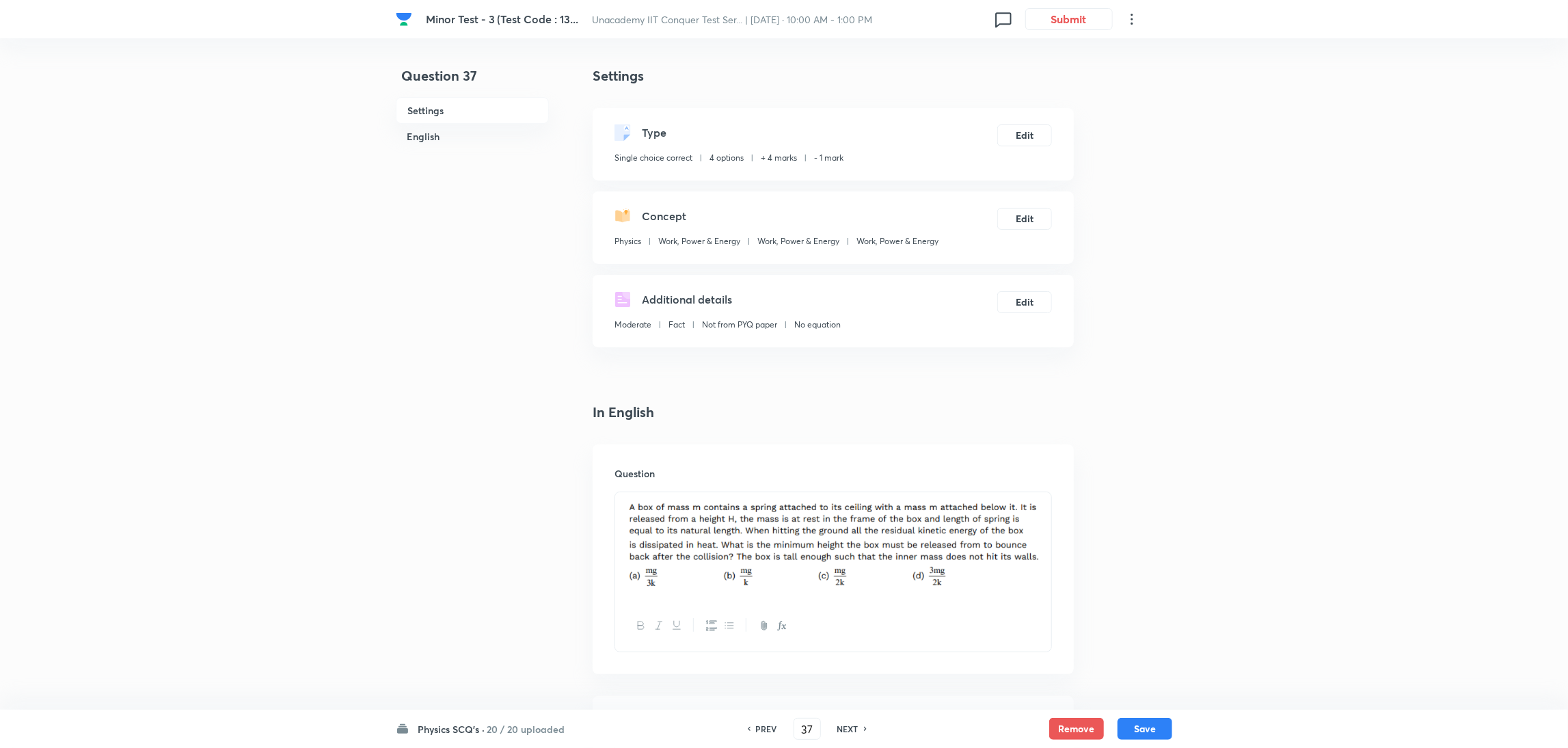
click at [846, 723] on h6 "NEXT" at bounding box center [847, 728] width 21 height 12
type input "38"
checkbox input "true"
checkbox input "false"
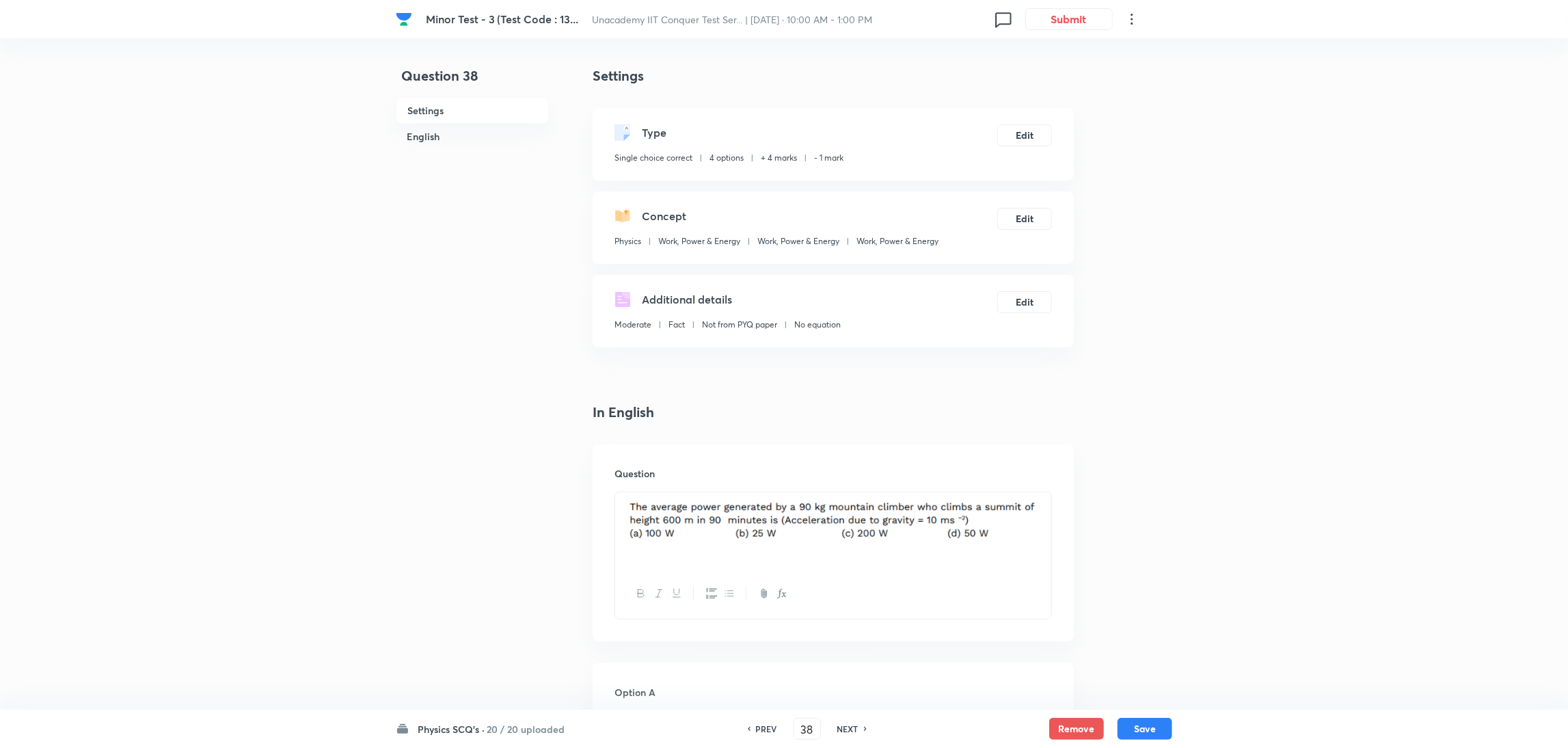
click at [846, 723] on h6 "NEXT" at bounding box center [847, 728] width 21 height 12
type input "39"
checkbox input "false"
checkbox input "true"
click at [846, 723] on h6 "NEXT" at bounding box center [847, 728] width 21 height 12
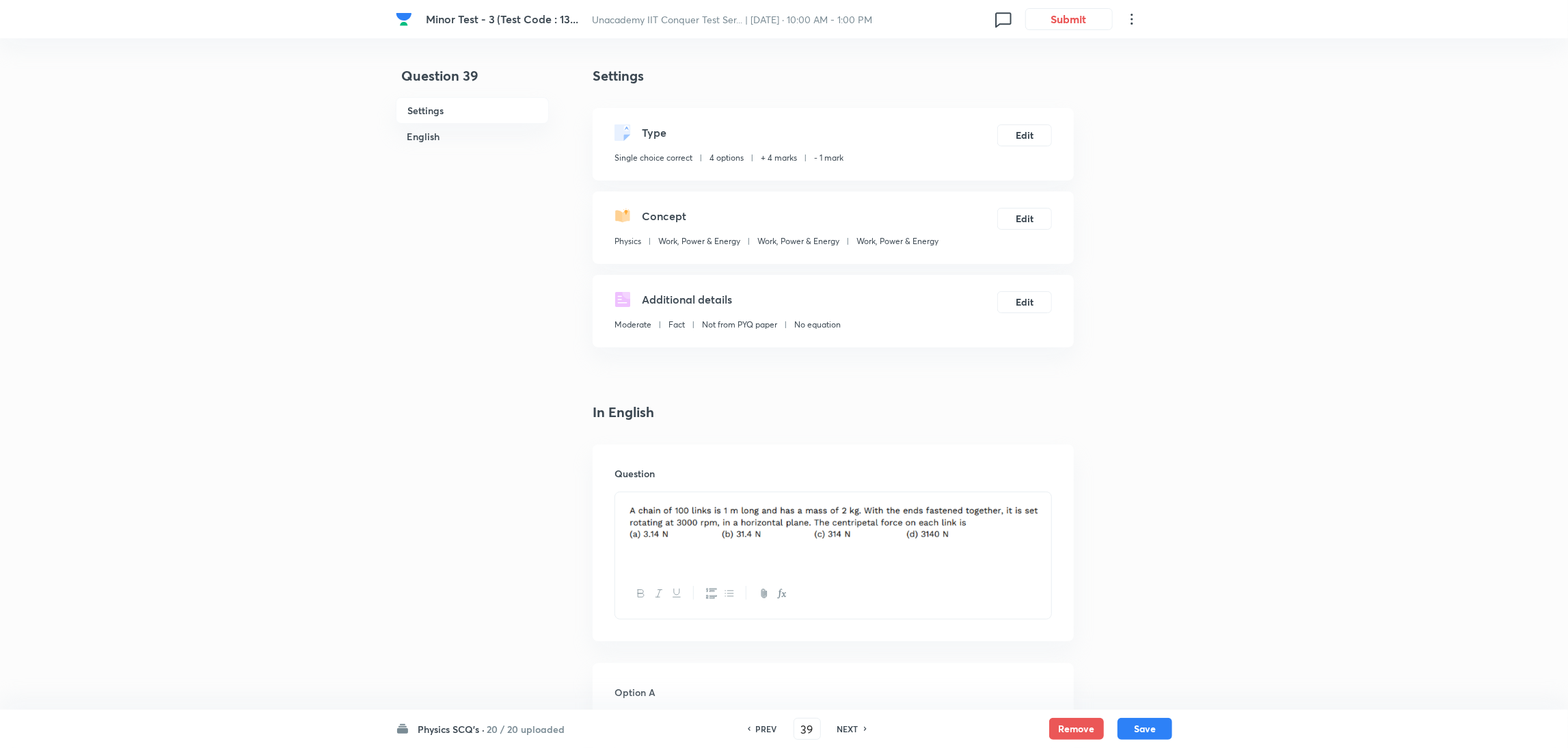
type input "40"
checkbox input "false"
checkbox input "true"
click at [846, 723] on h6 "NEXT" at bounding box center [847, 728] width 21 height 12
type input "41"
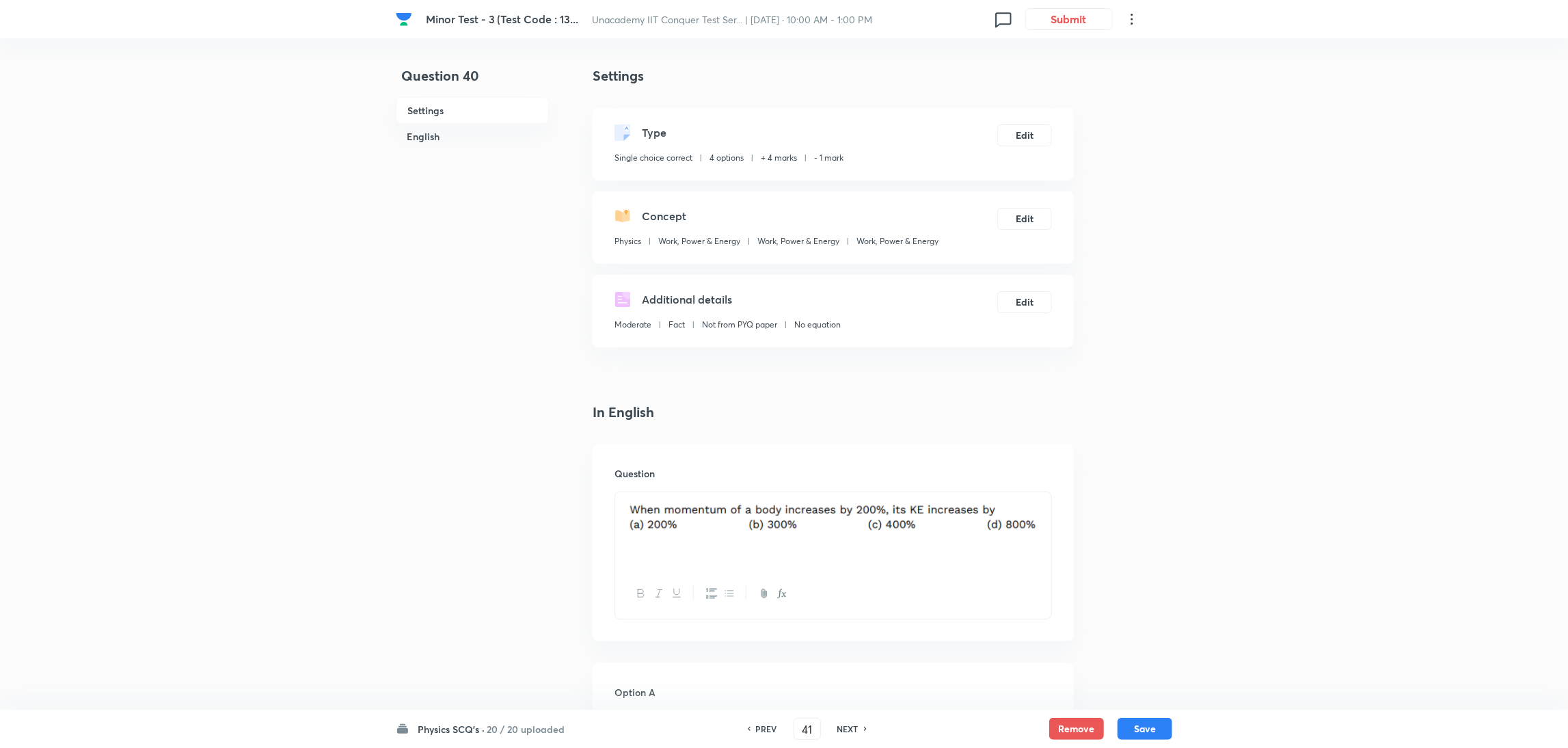
checkbox input "true"
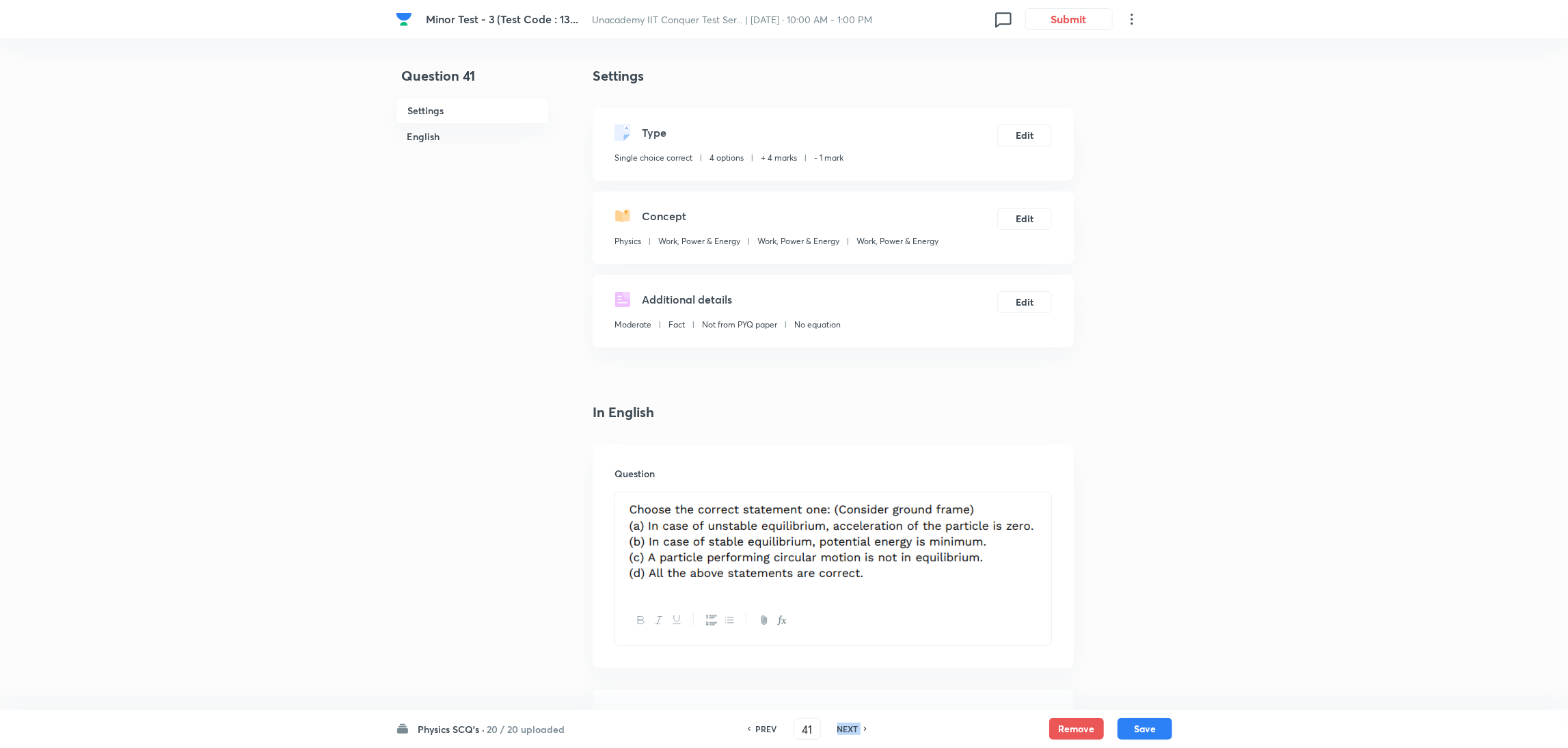
click at [846, 723] on h6 "NEXT" at bounding box center [847, 728] width 21 height 12
type input "42"
checkbox input "false"
checkbox input "true"
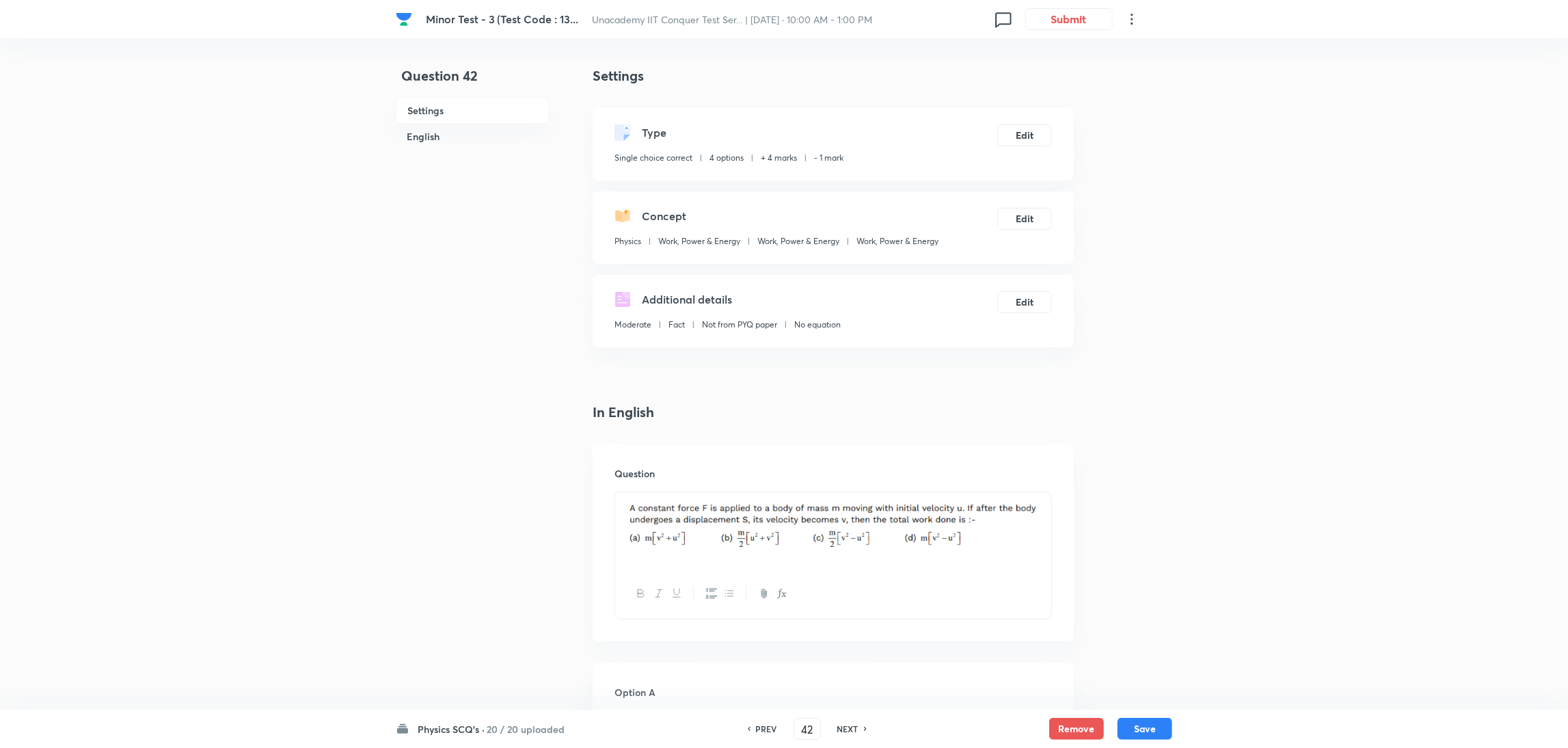
click at [846, 723] on h6 "NEXT" at bounding box center [847, 728] width 21 height 12
type input "43"
checkbox input "false"
checkbox input "true"
click at [846, 723] on h6 "NEXT" at bounding box center [847, 728] width 21 height 12
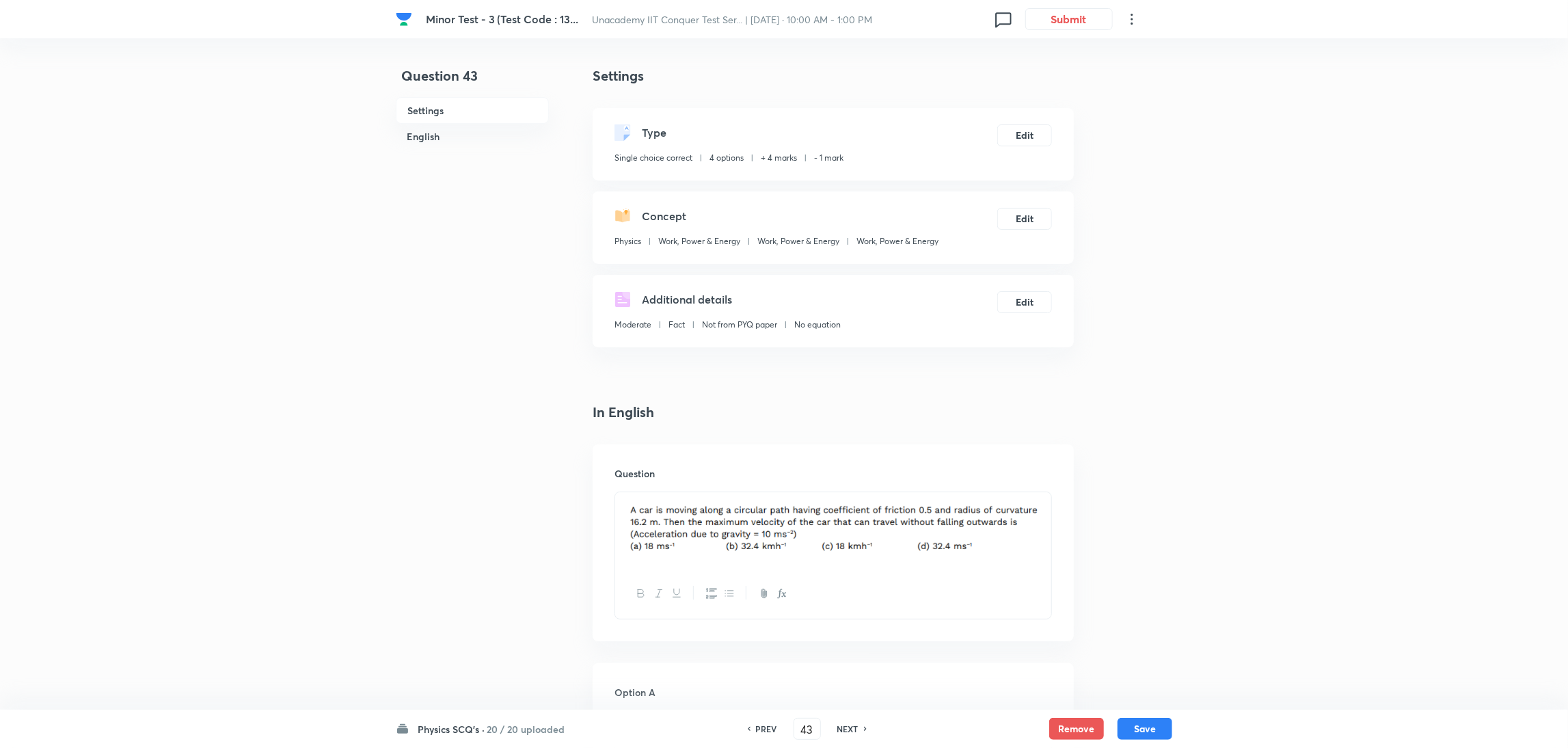
type input "44"
checkbox input "true"
click at [846, 723] on h6 "NEXT" at bounding box center [847, 728] width 21 height 12
type input "45"
checkbox input "true"
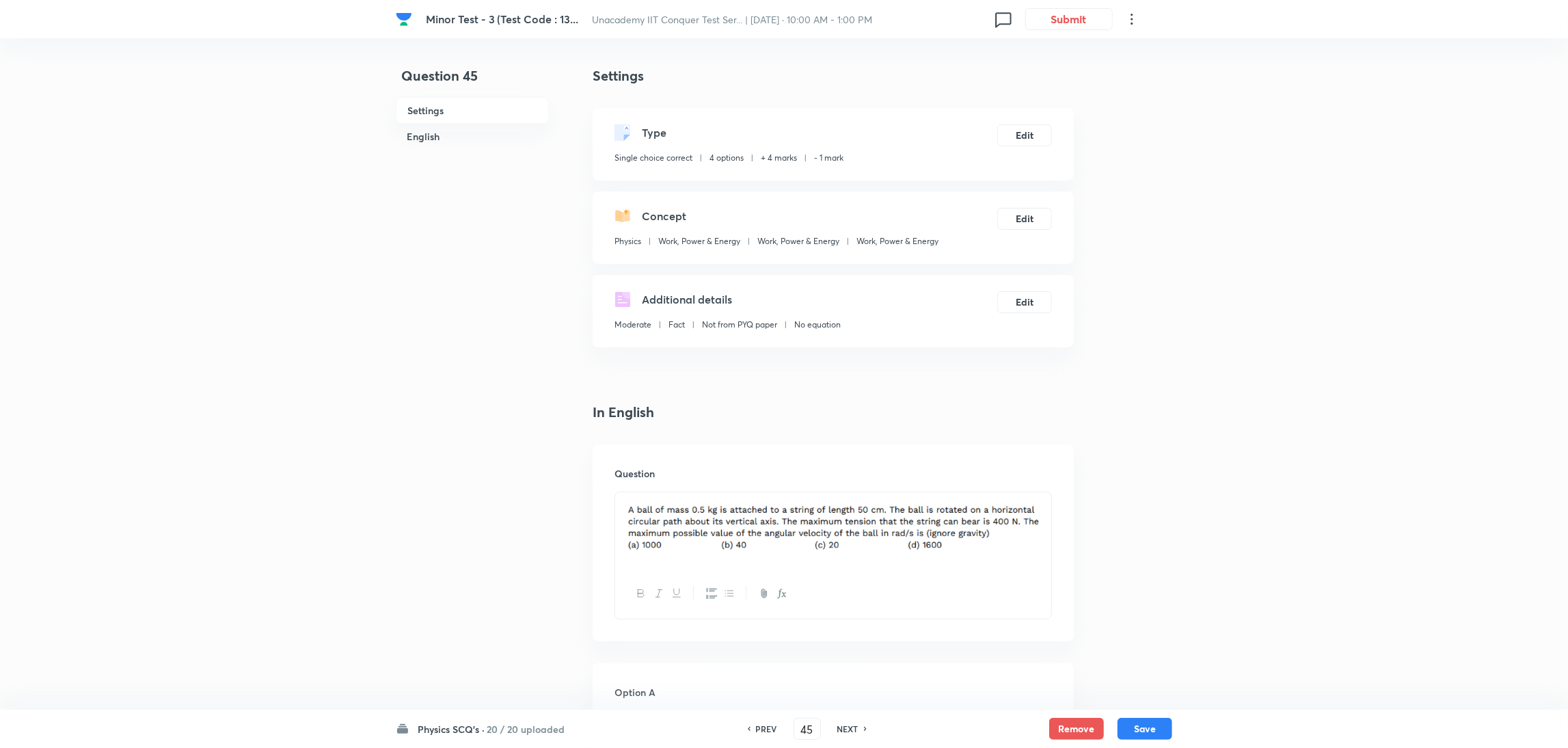
click at [846, 723] on h6 "NEXT" at bounding box center [847, 728] width 21 height 12
click at [846, 723] on div "PREV 46 ​ NEXT" at bounding box center [826, 728] width 176 height 22
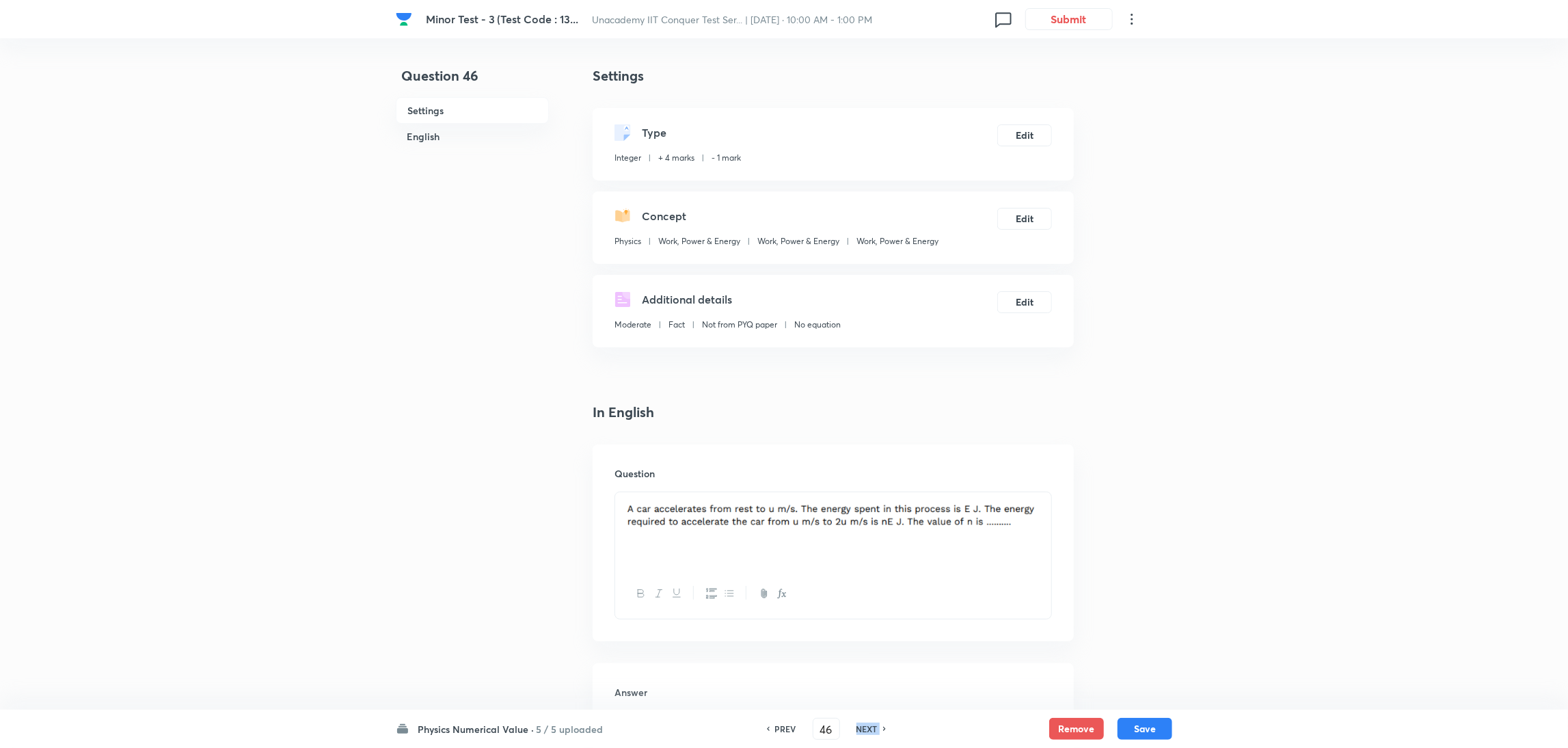
click at [846, 723] on div "PREV 46 ​ NEXT" at bounding box center [826, 728] width 176 height 22
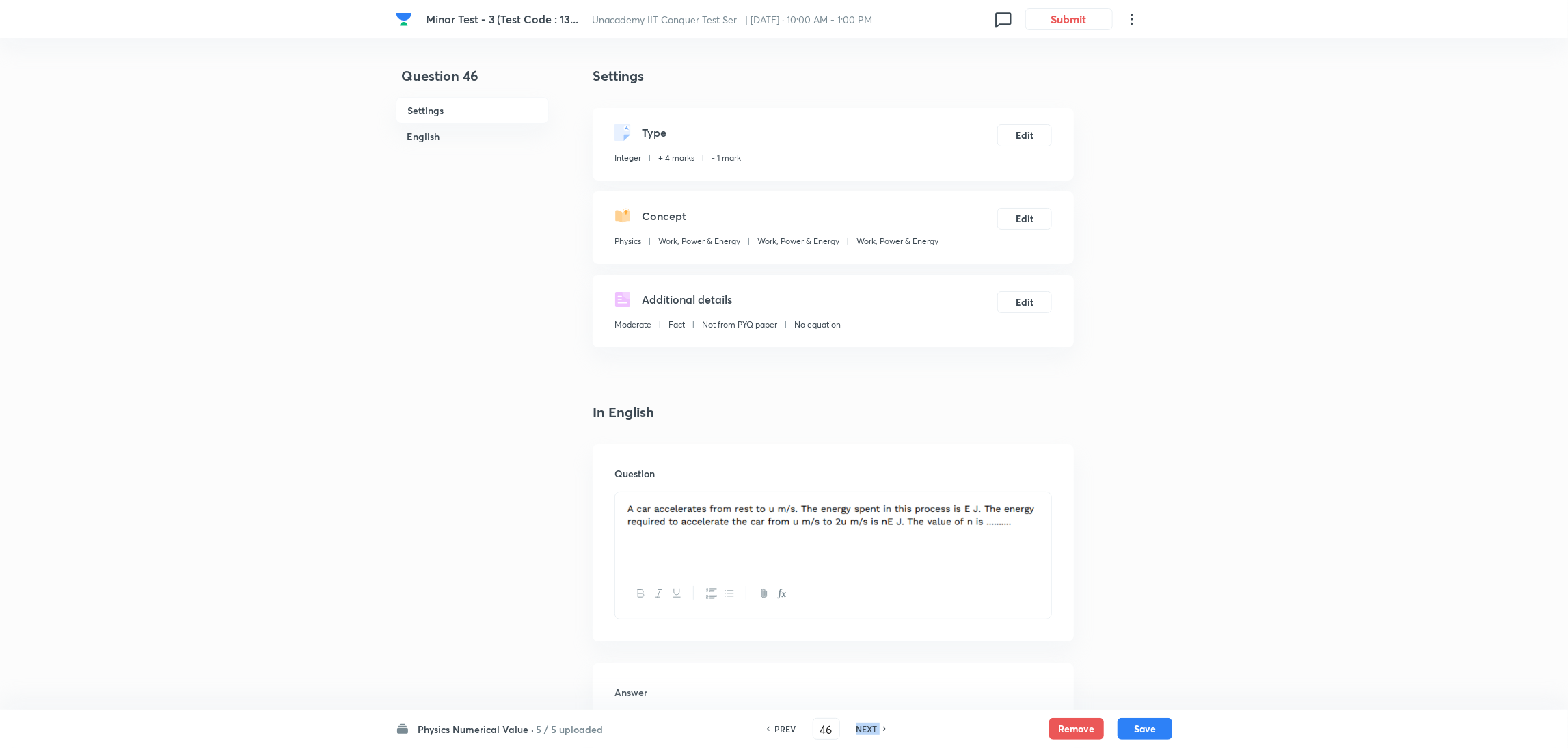
click at [862, 727] on h6 "NEXT" at bounding box center [867, 728] width 21 height 12
type input "47"
type input "24"
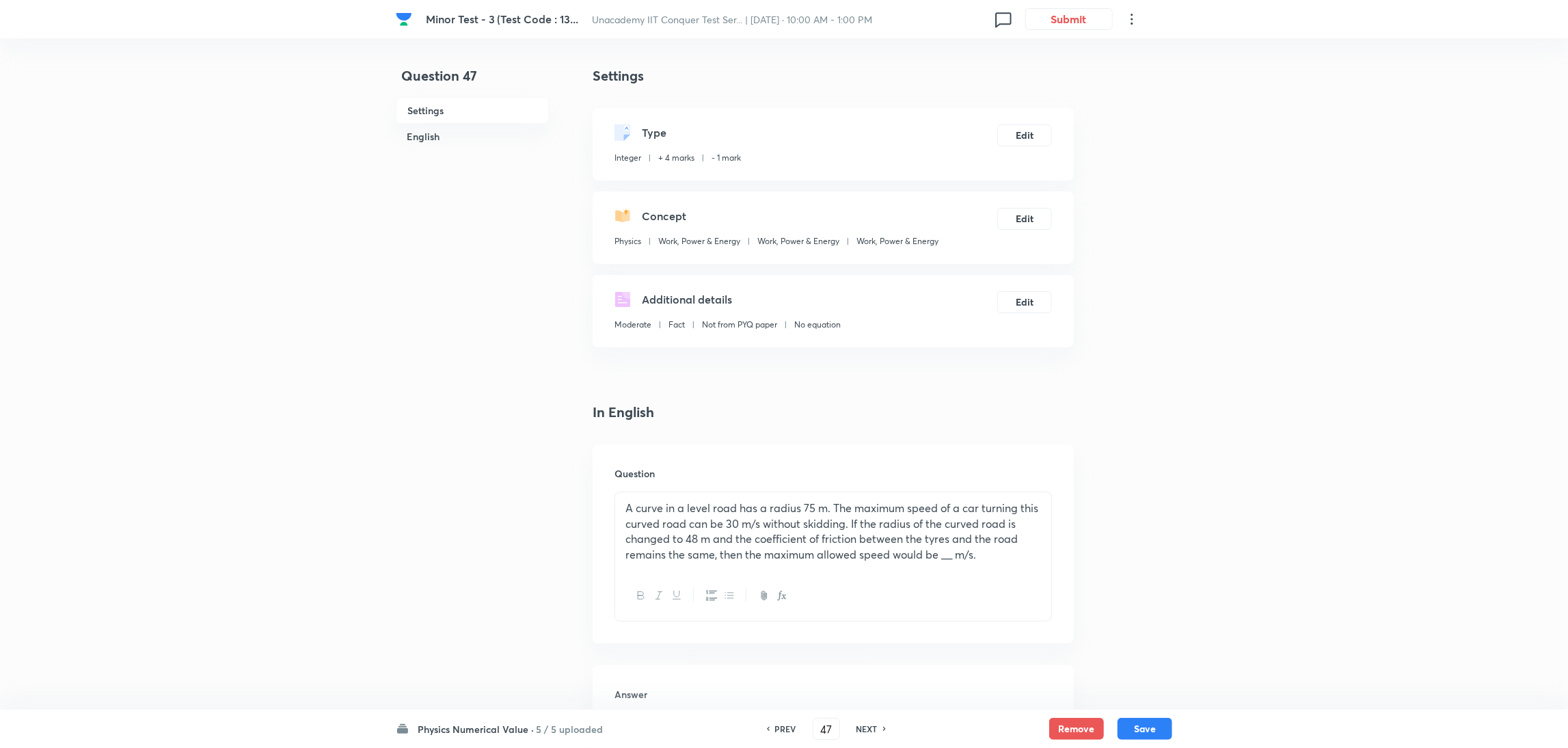
click at [862, 727] on h6 "NEXT" at bounding box center [867, 728] width 21 height 12
type input "48"
type input "4"
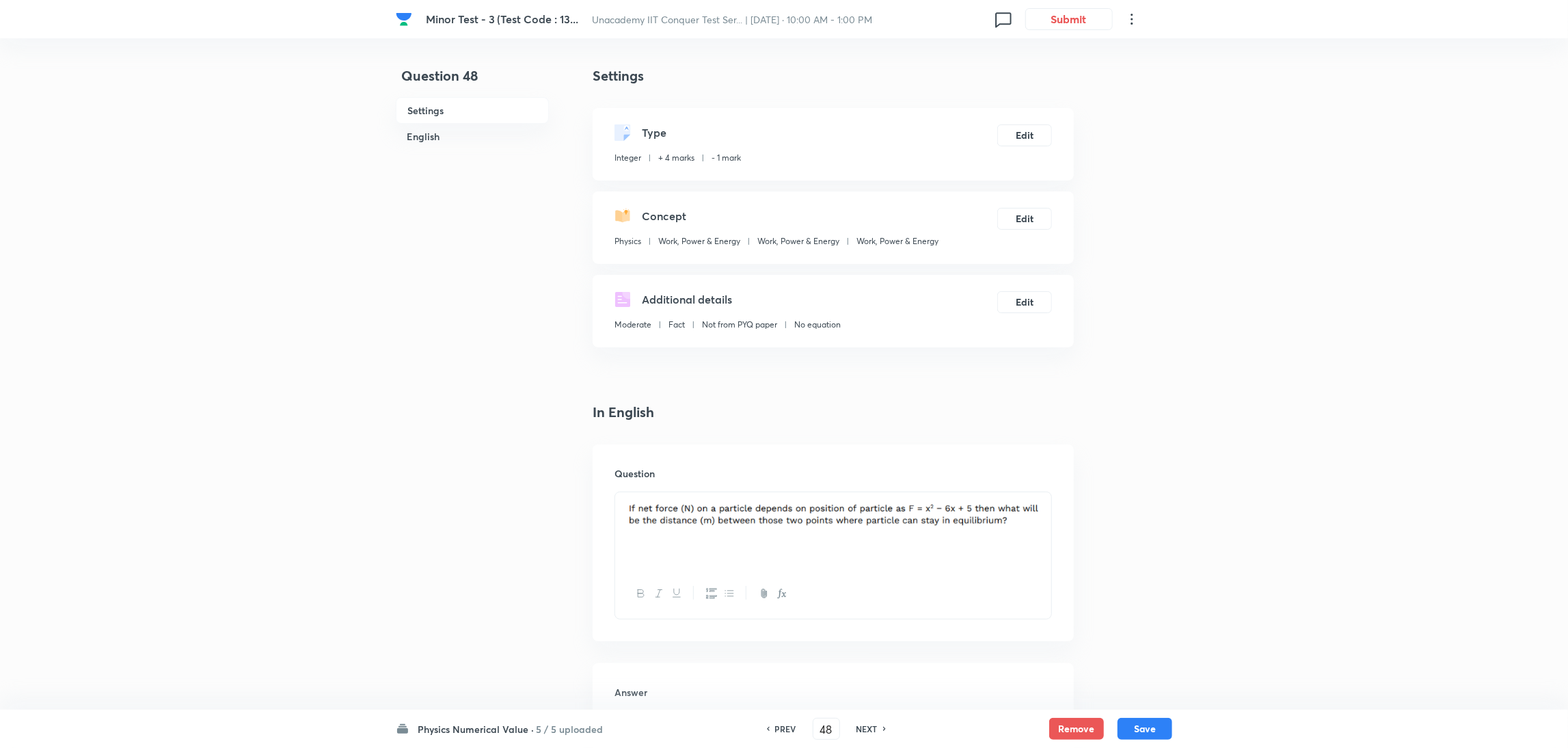
click at [862, 727] on h6 "NEXT" at bounding box center [867, 728] width 21 height 12
type input "49"
type input "40"
click at [862, 727] on h6 "NEXT" at bounding box center [867, 728] width 21 height 12
type input "50"
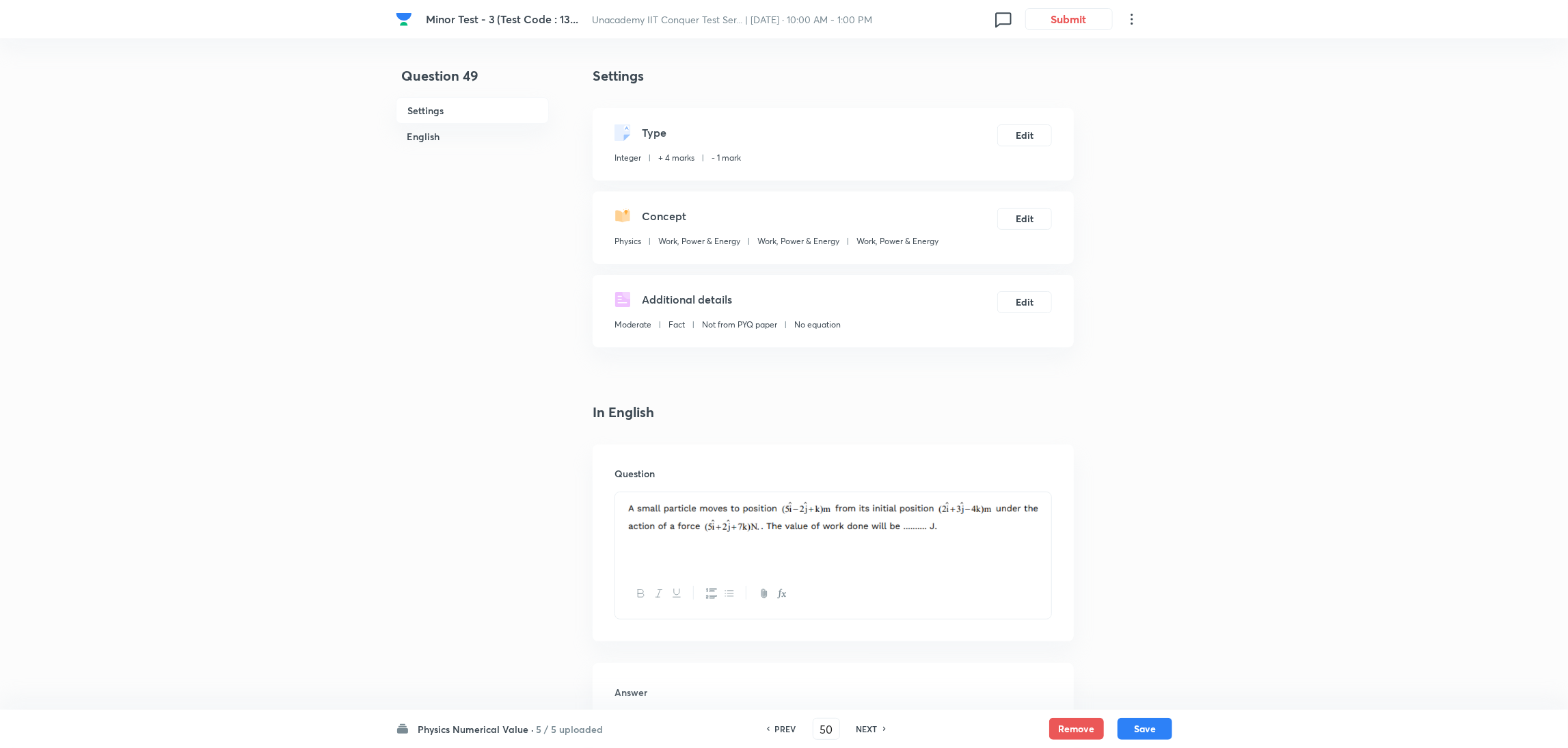
type input "245"
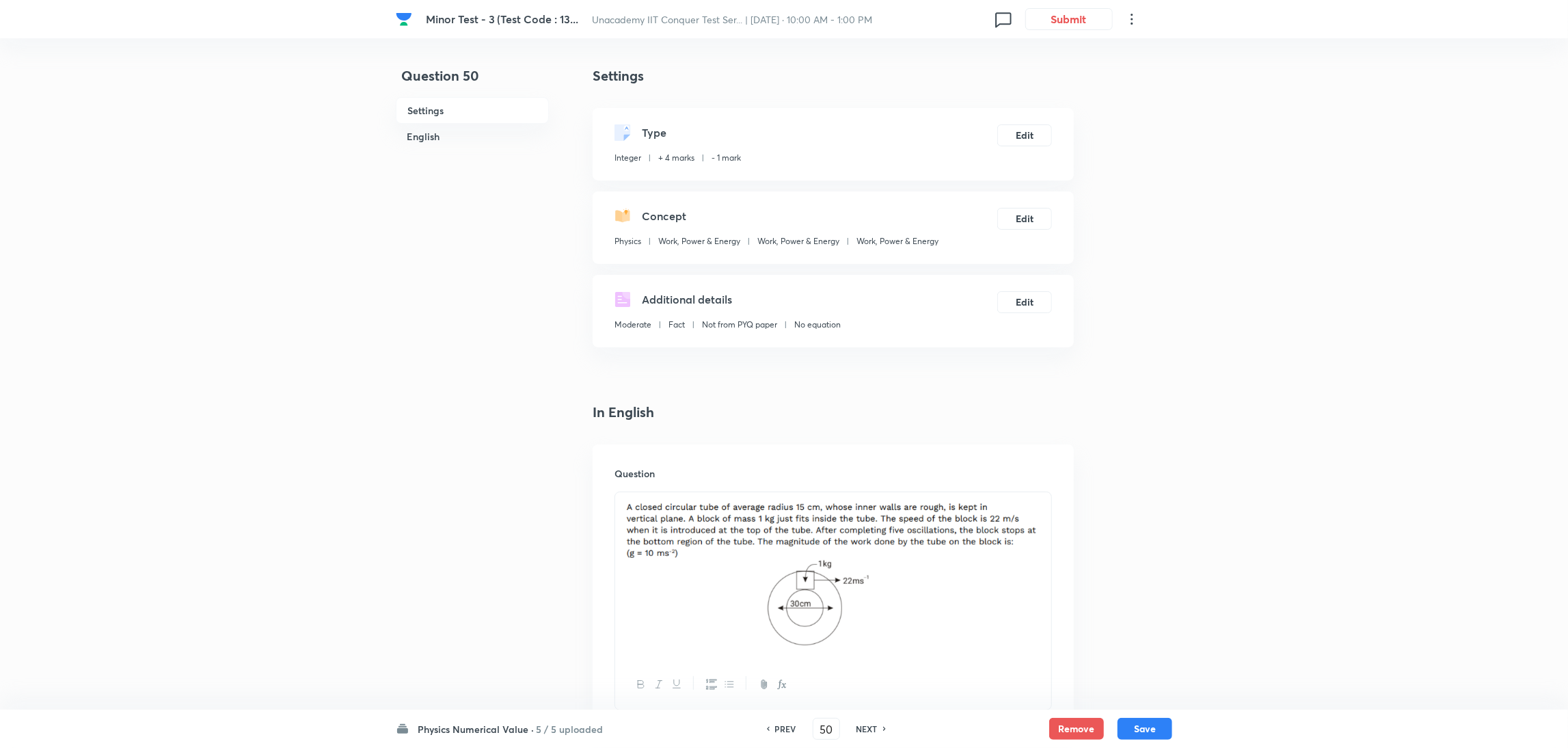
click at [862, 727] on h6 "NEXT" at bounding box center [867, 728] width 21 height 12
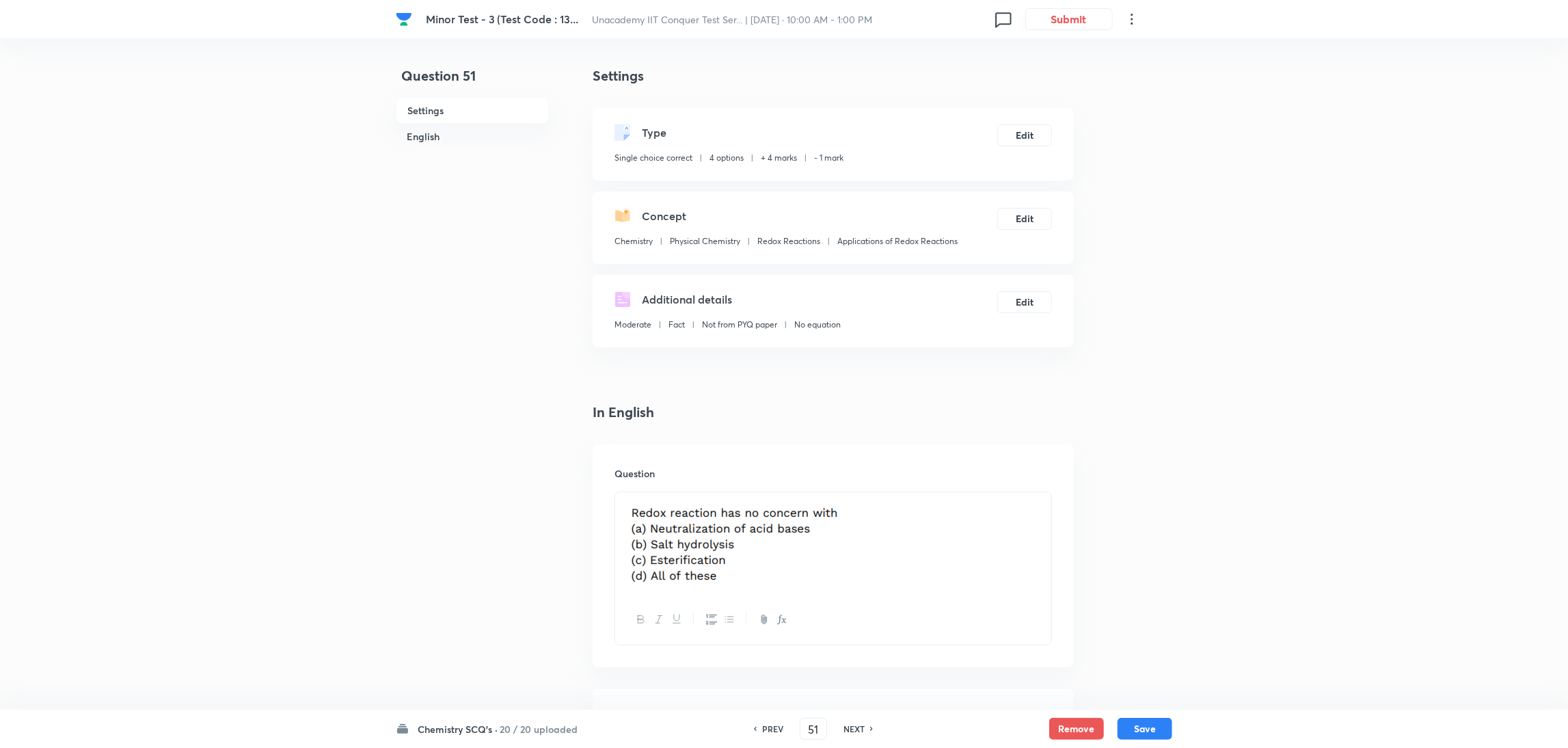
click at [862, 727] on h6 "NEXT" at bounding box center [854, 728] width 21 height 12
type input "52"
checkbox input "false"
checkbox input "true"
click at [862, 727] on h6 "NEXT" at bounding box center [854, 728] width 21 height 12
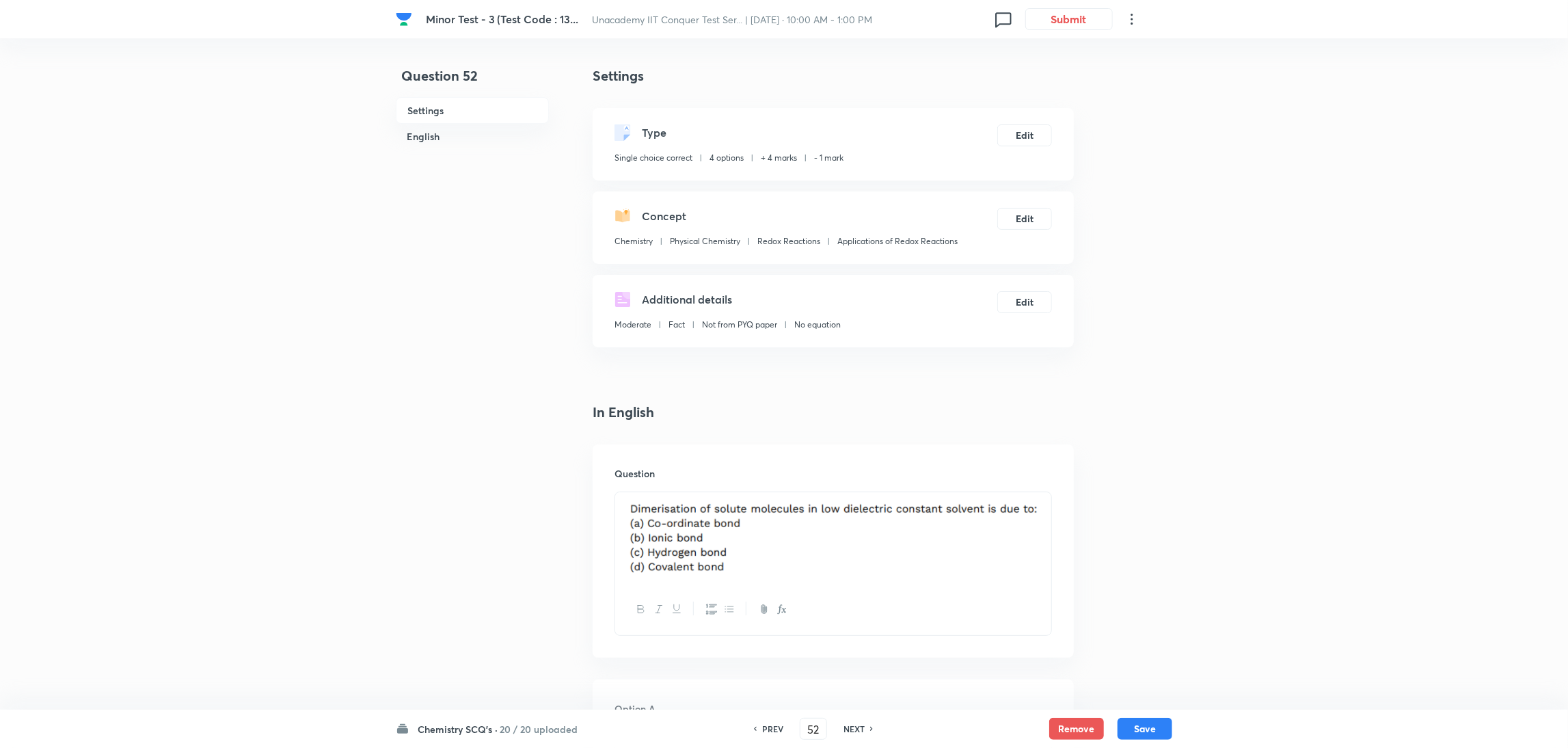
type input "53"
checkbox input "false"
checkbox input "true"
click at [862, 727] on h6 "NEXT" at bounding box center [854, 728] width 21 height 12
type input "54"
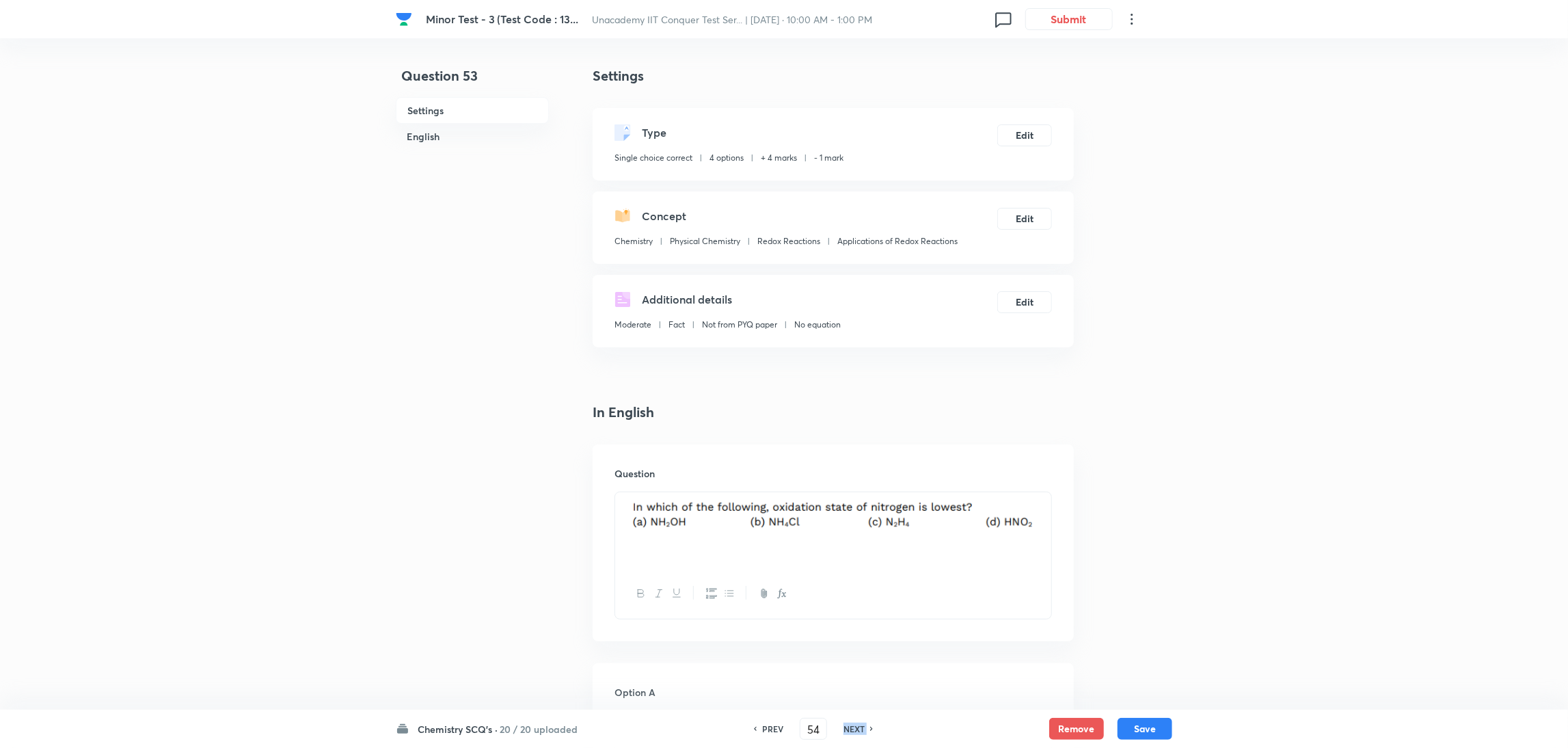
checkbox input "false"
checkbox input "true"
click at [862, 727] on h6 "NEXT" at bounding box center [854, 728] width 21 height 12
type input "55"
checkbox input "false"
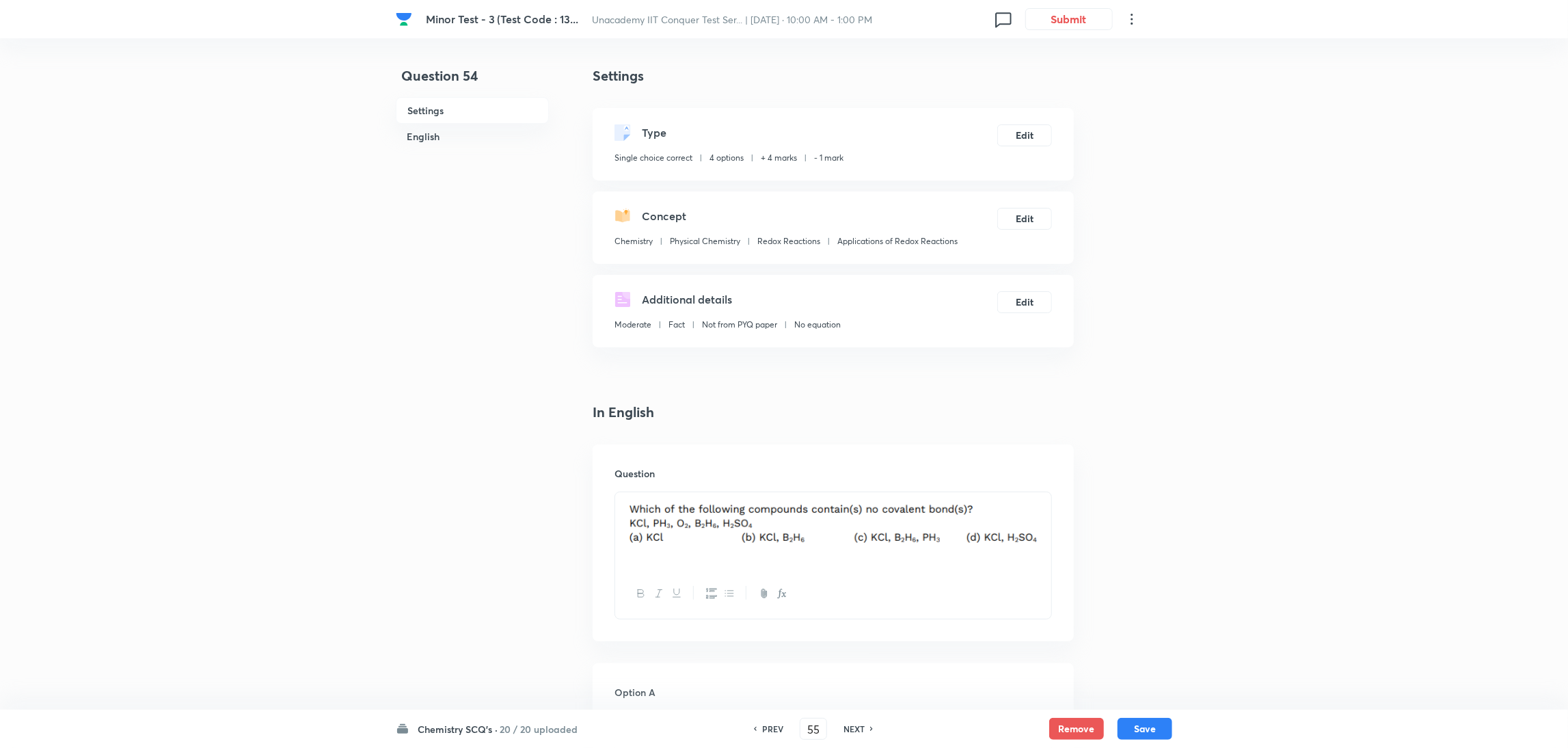
checkbox input "true"
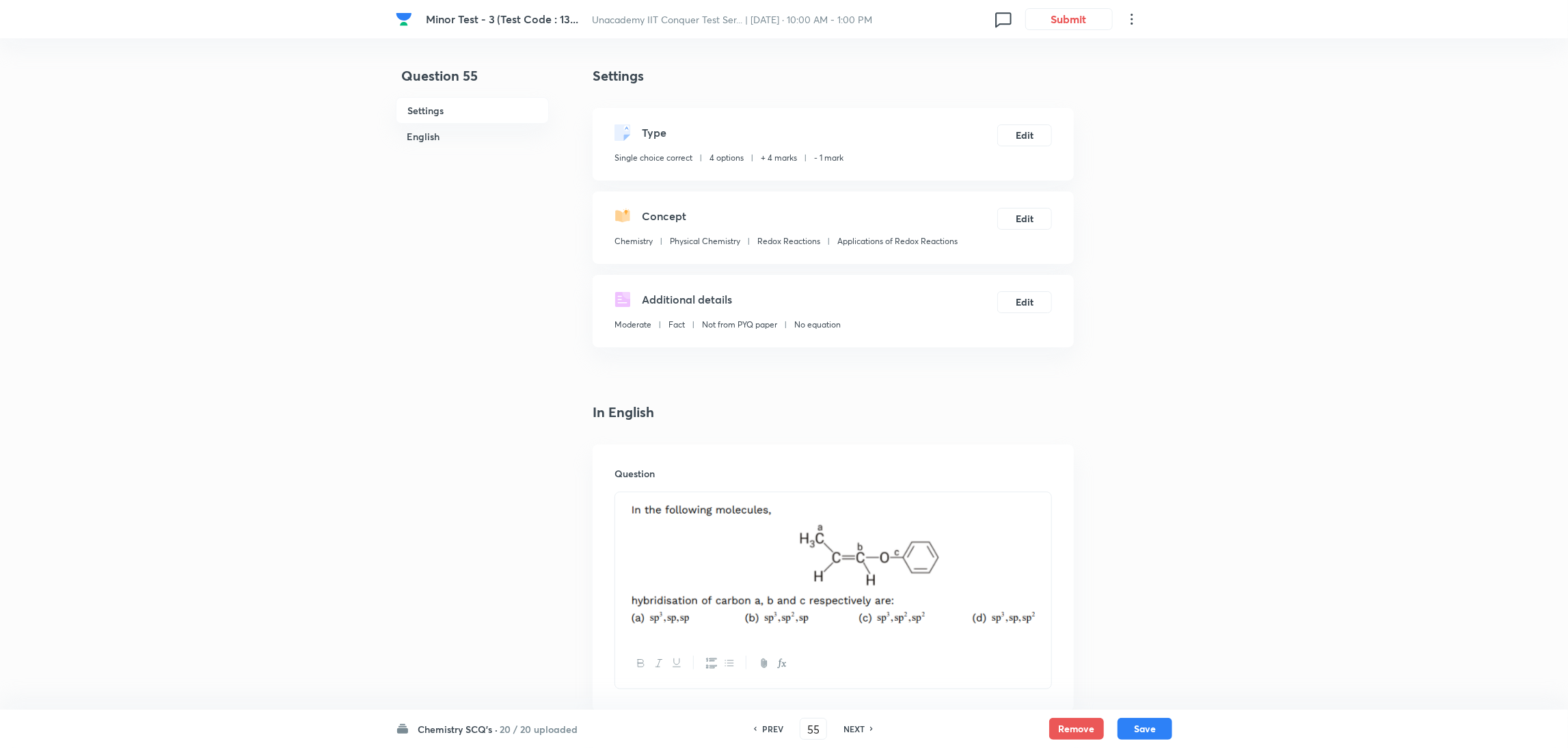
click at [862, 727] on h6 "NEXT" at bounding box center [854, 728] width 21 height 12
type input "56"
checkbox input "false"
checkbox input "true"
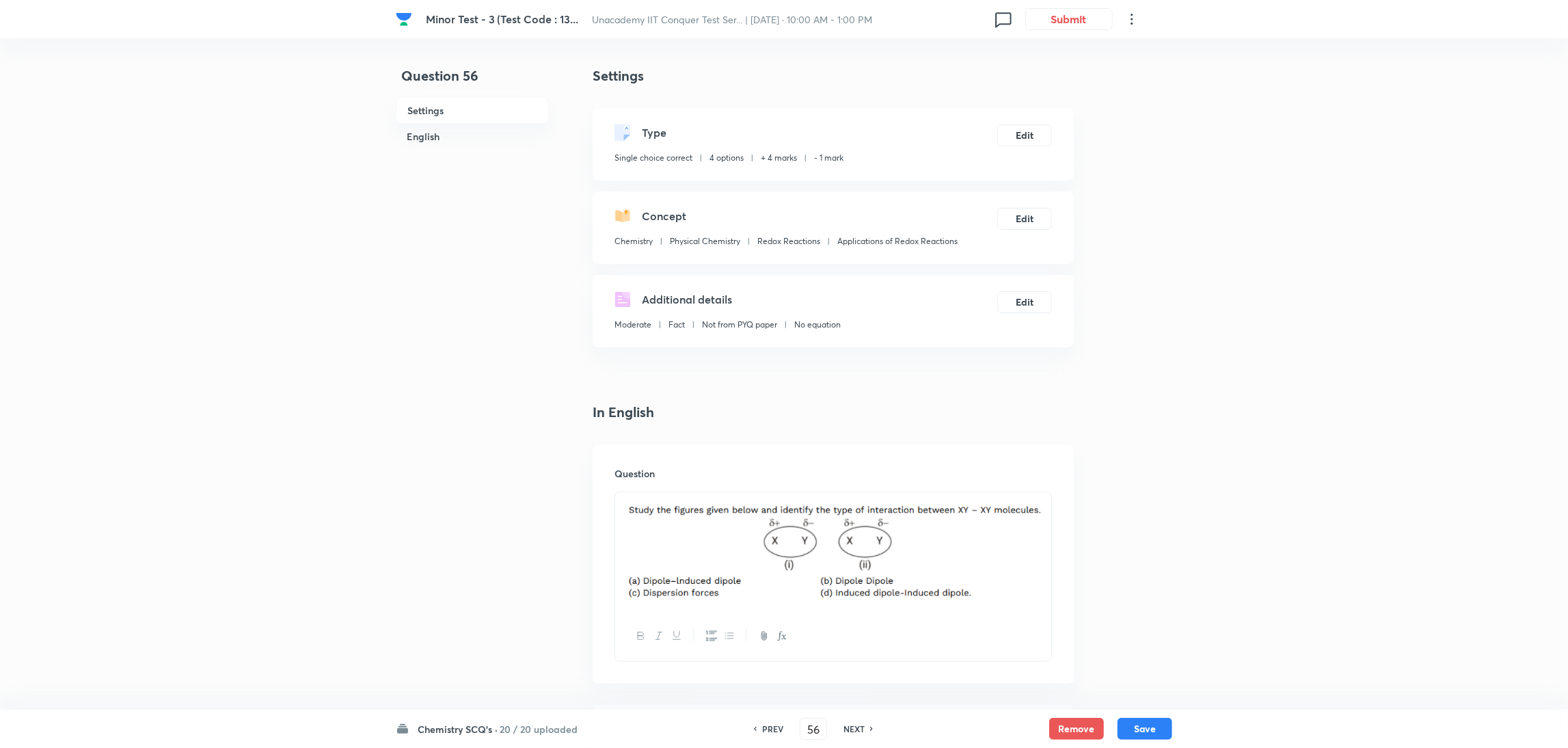
click at [862, 727] on h6 "NEXT" at bounding box center [854, 728] width 21 height 12
type input "57"
checkbox input "true"
checkbox input "false"
click at [862, 727] on h6 "NEXT" at bounding box center [854, 728] width 21 height 12
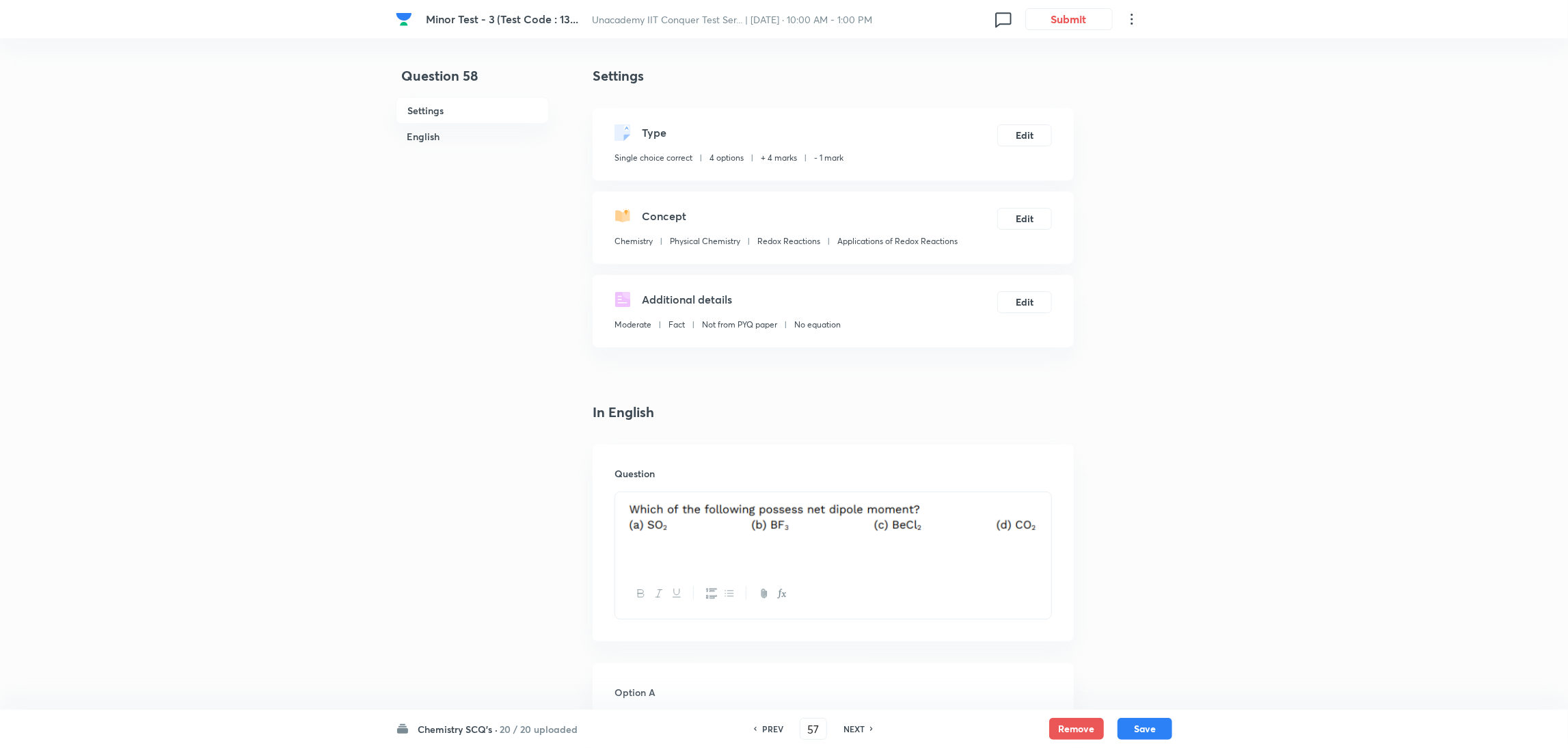
type input "58"
checkbox input "true"
click at [862, 727] on h6 "NEXT" at bounding box center [854, 728] width 21 height 12
type input "59"
checkbox input "false"
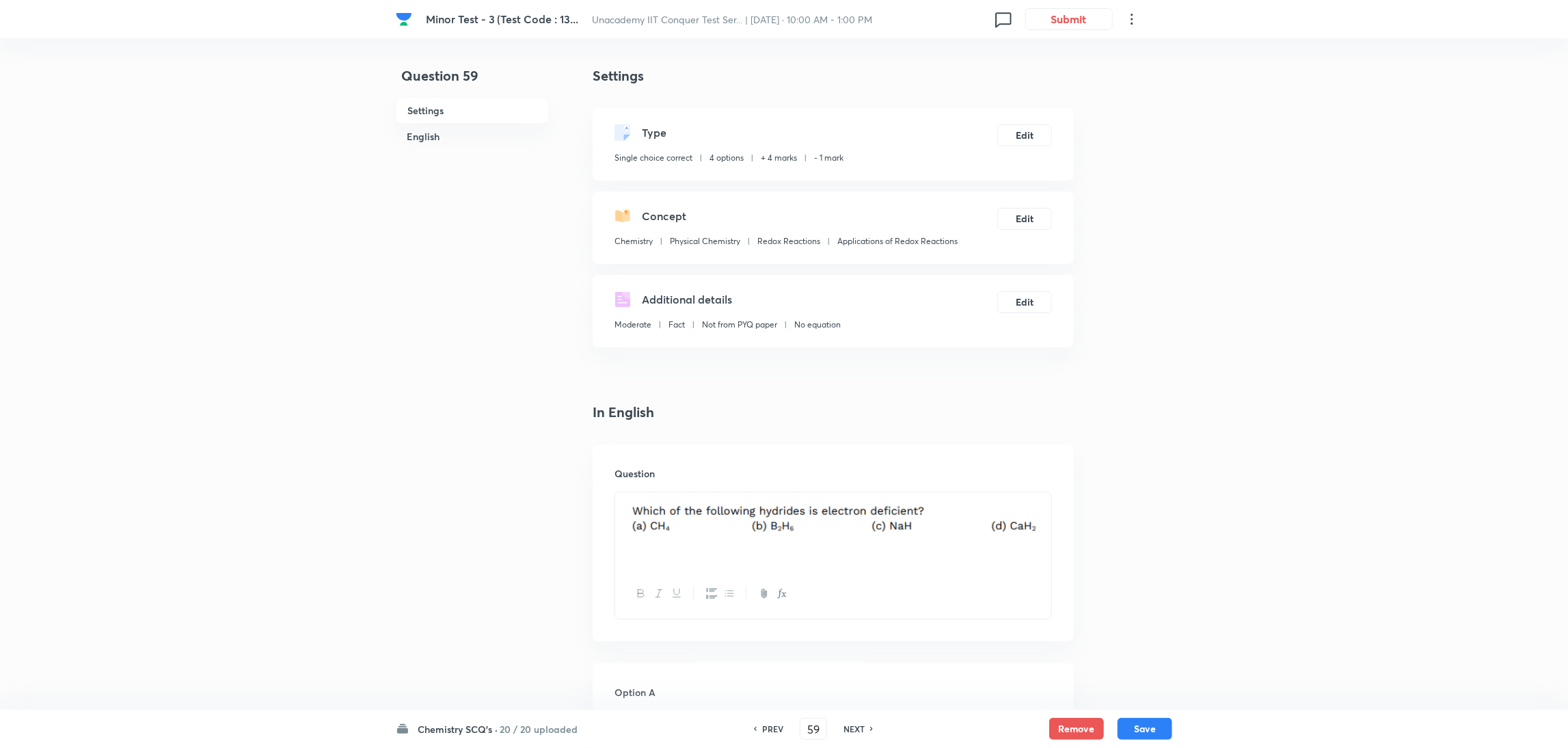
checkbox input "true"
click at [862, 727] on h6 "NEXT" at bounding box center [854, 728] width 21 height 12
type input "60"
checkbox input "true"
click at [862, 727] on h6 "NEXT" at bounding box center [854, 728] width 21 height 12
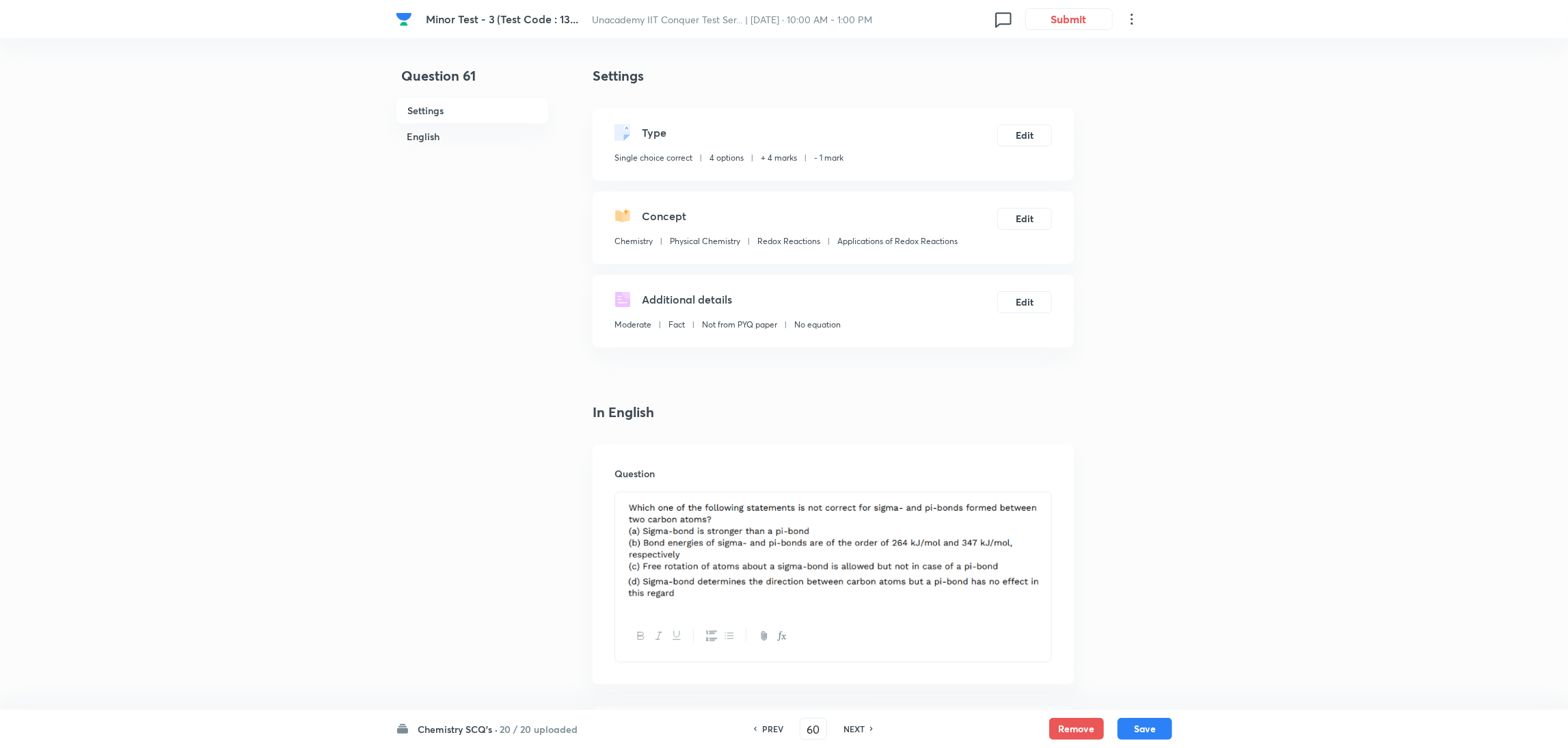
type input "61"
checkbox input "true"
checkbox input "false"
click at [862, 727] on h6 "NEXT" at bounding box center [854, 728] width 21 height 12
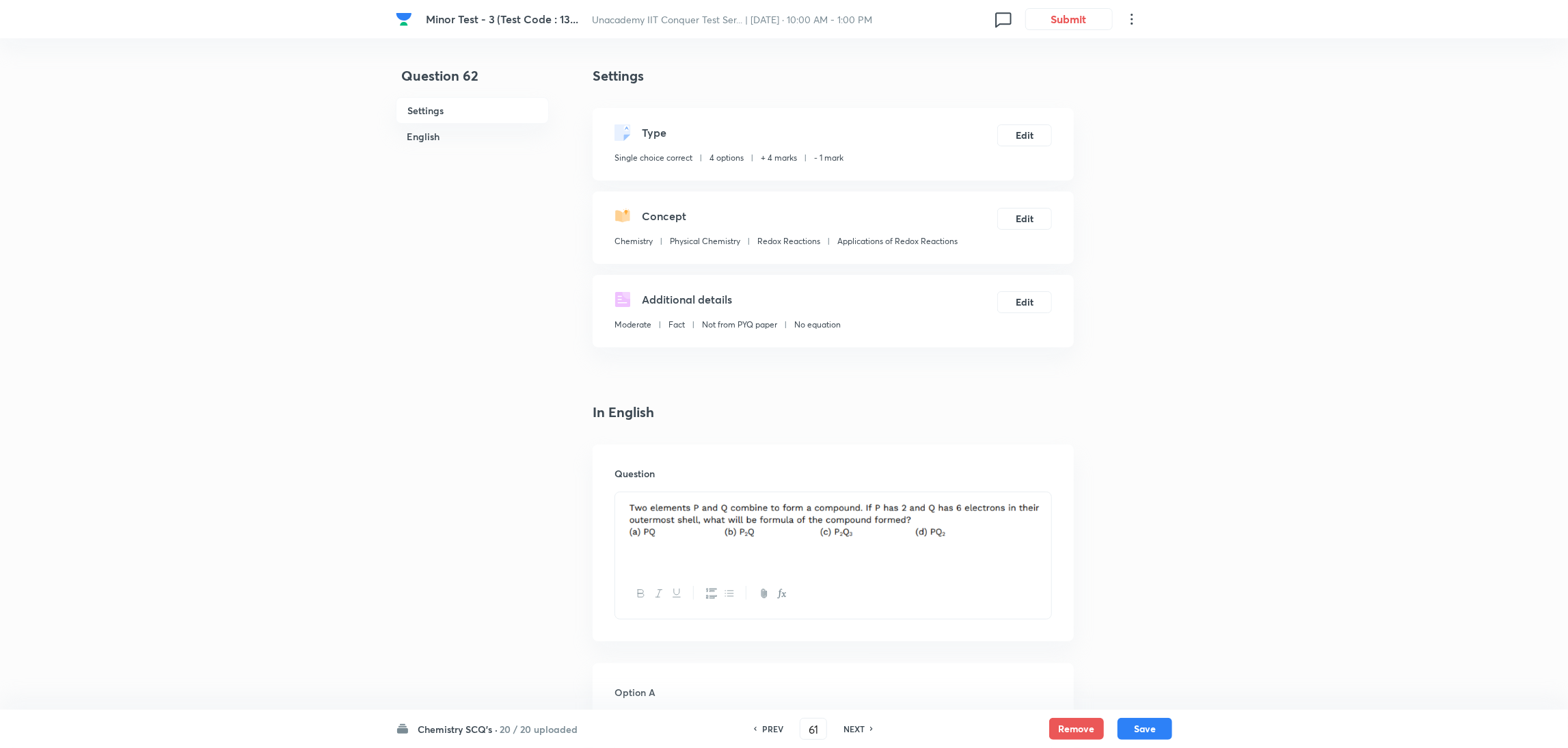
type input "62"
checkbox input "false"
checkbox input "true"
click at [862, 727] on h6 "NEXT" at bounding box center [854, 728] width 21 height 12
type input "63"
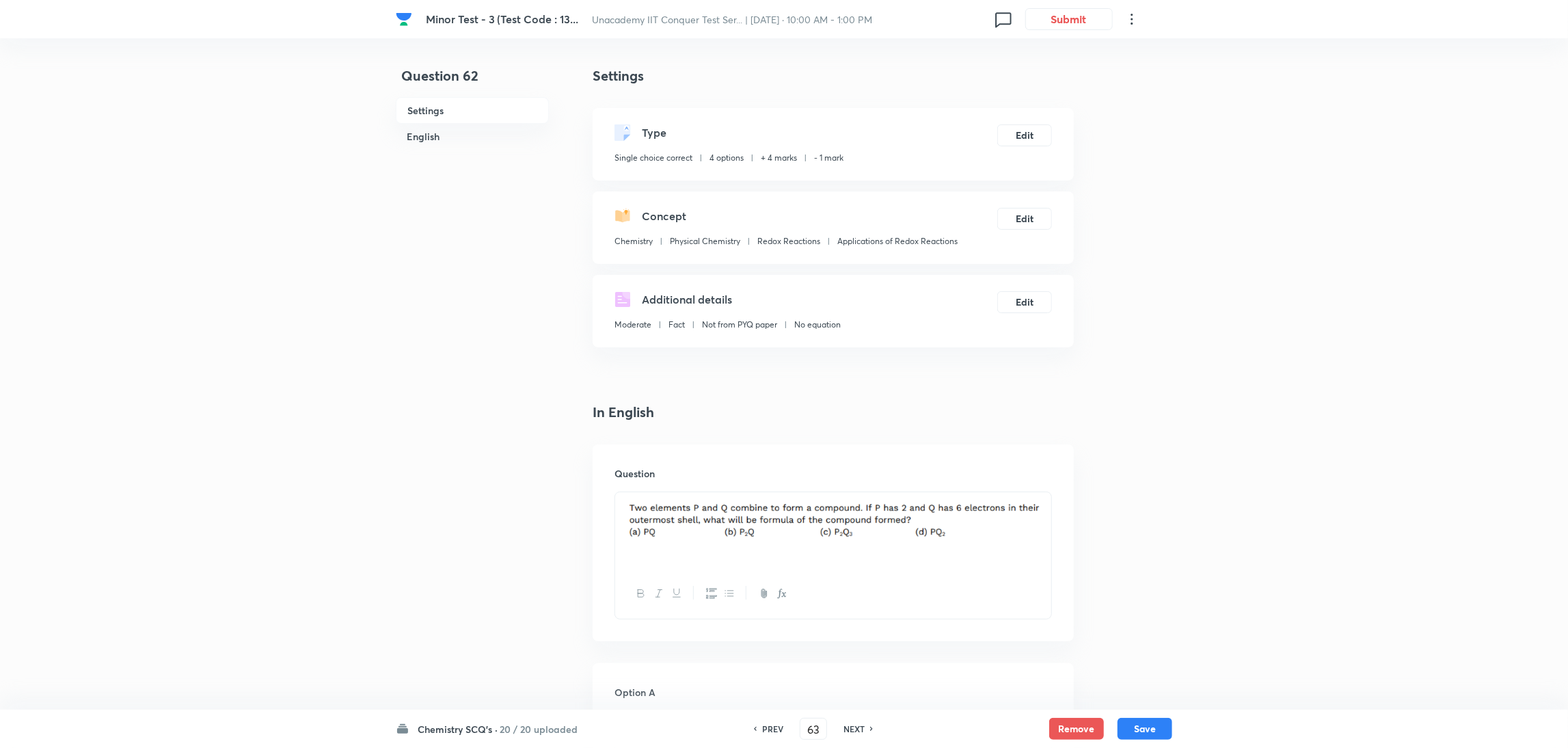
checkbox input "false"
checkbox input "true"
click at [862, 727] on h6 "NEXT" at bounding box center [854, 728] width 21 height 12
type input "64"
checkbox input "true"
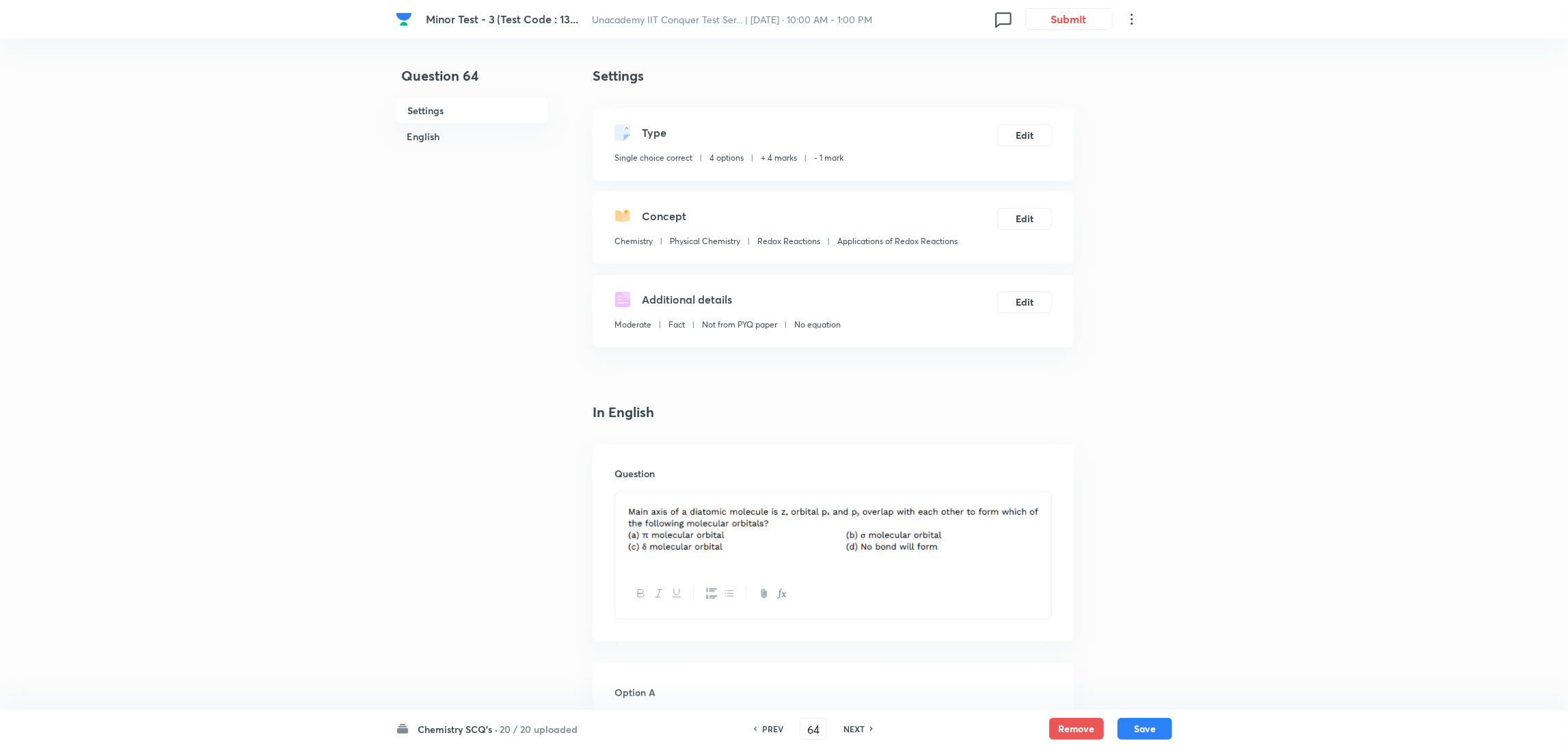
click at [862, 727] on h6 "NEXT" at bounding box center [854, 728] width 21 height 12
type input "65"
checkbox input "true"
checkbox input "false"
click at [862, 727] on h6 "NEXT" at bounding box center [854, 728] width 21 height 12
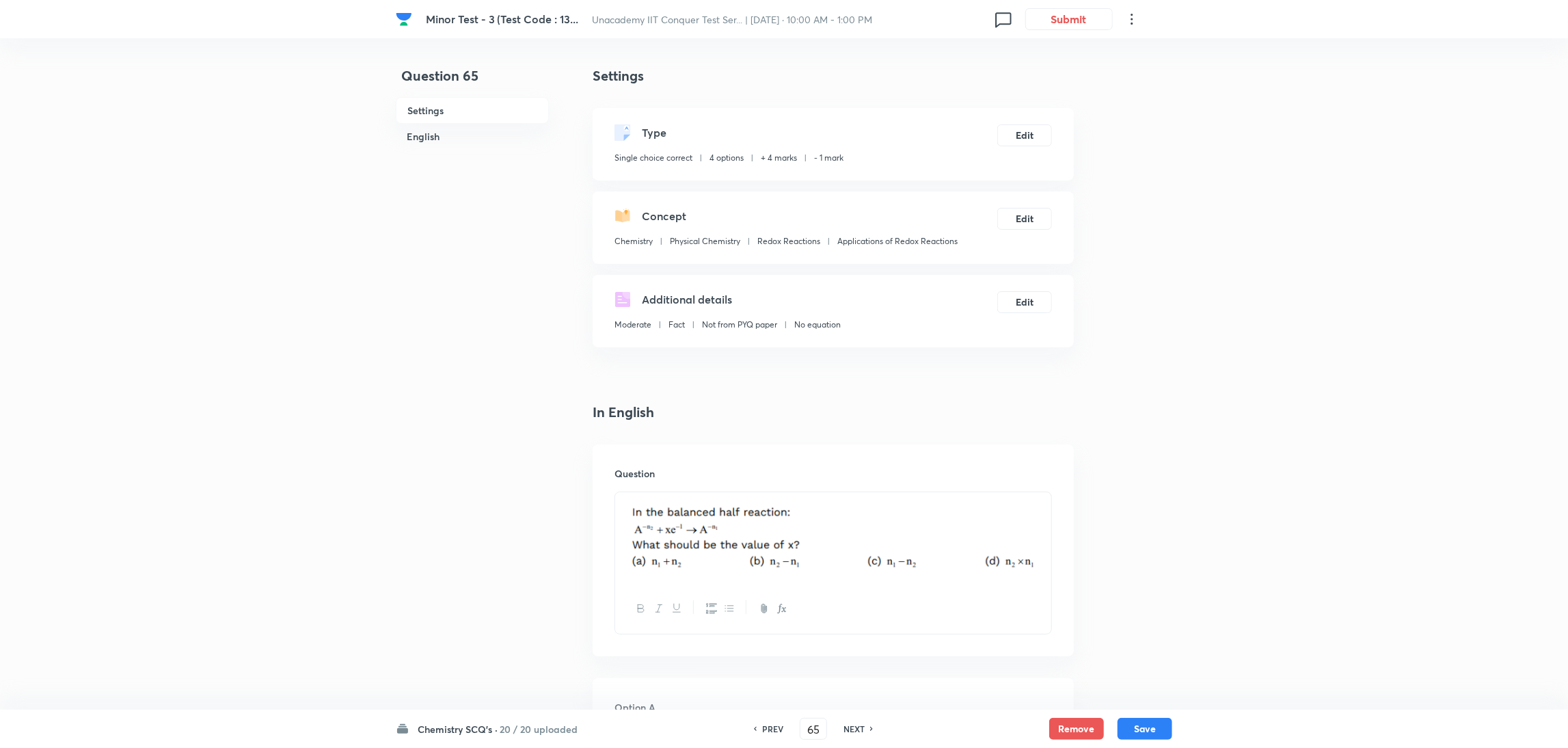
type input "66"
checkbox input "true"
checkbox input "false"
click at [862, 727] on h6 "NEXT" at bounding box center [854, 728] width 21 height 12
type input "67"
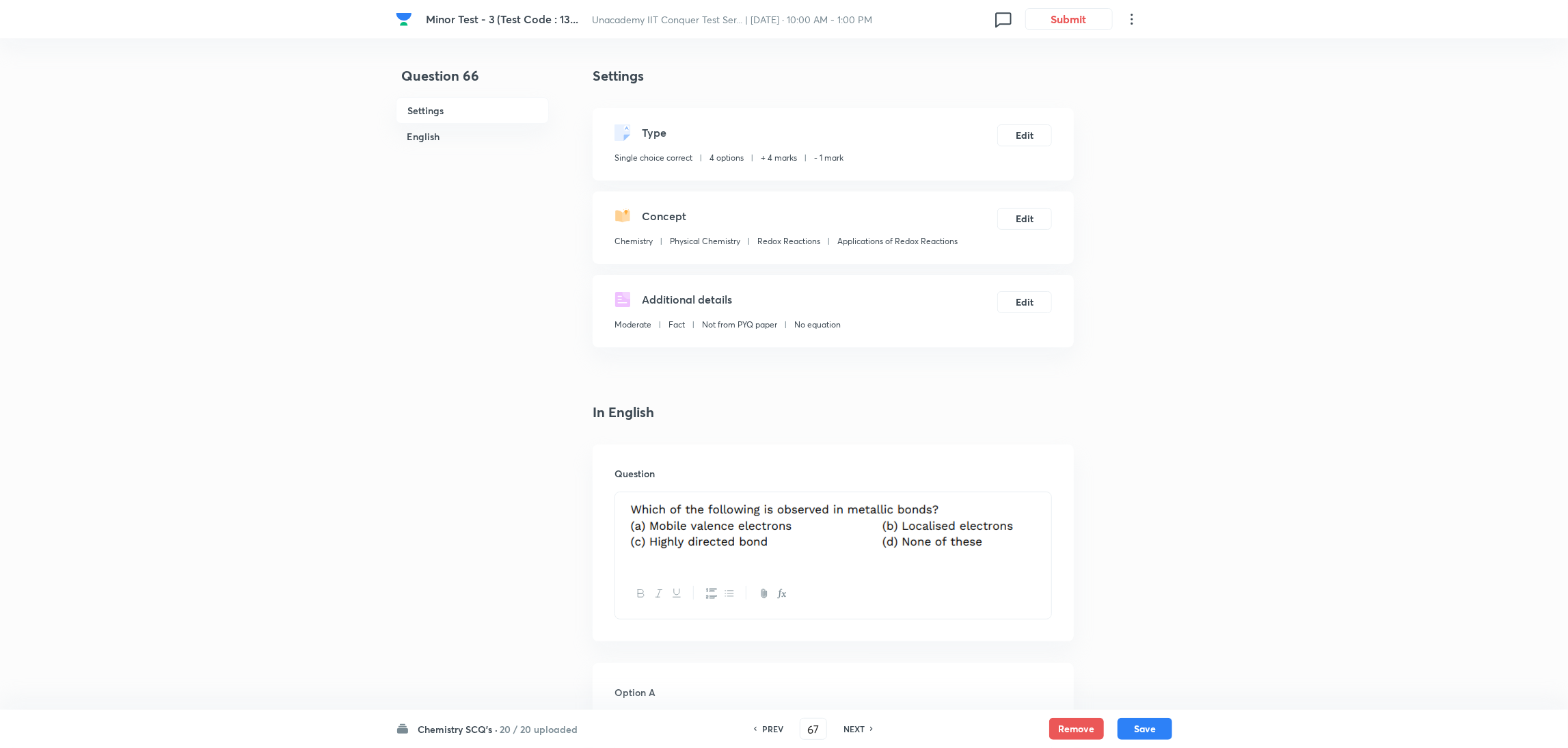
checkbox input "false"
checkbox input "true"
click at [862, 727] on h6 "NEXT" at bounding box center [854, 728] width 21 height 12
type input "68"
checkbox input "false"
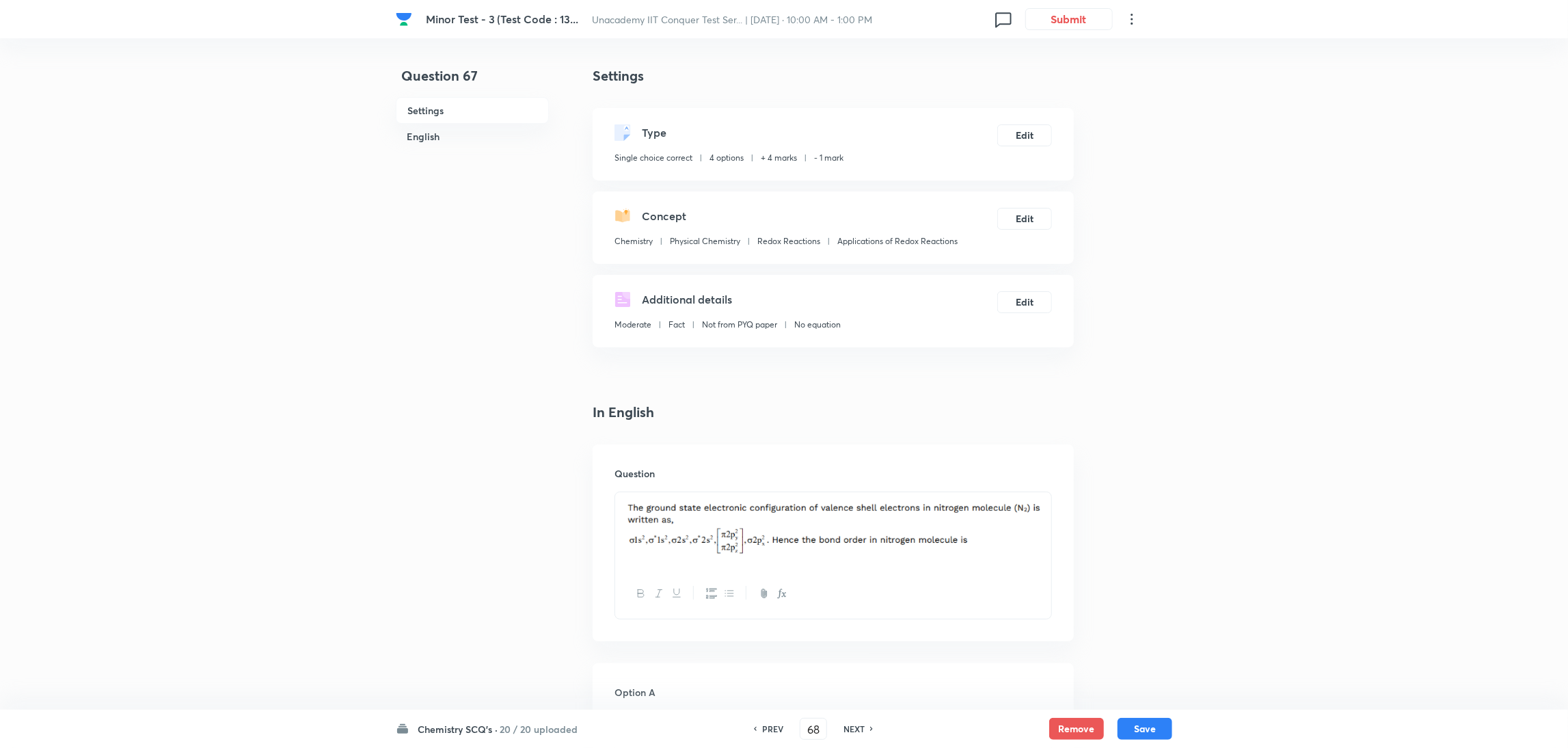
checkbox input "true"
click at [862, 727] on h6 "NEXT" at bounding box center [854, 728] width 21 height 12
type input "69"
checkbox input "true"
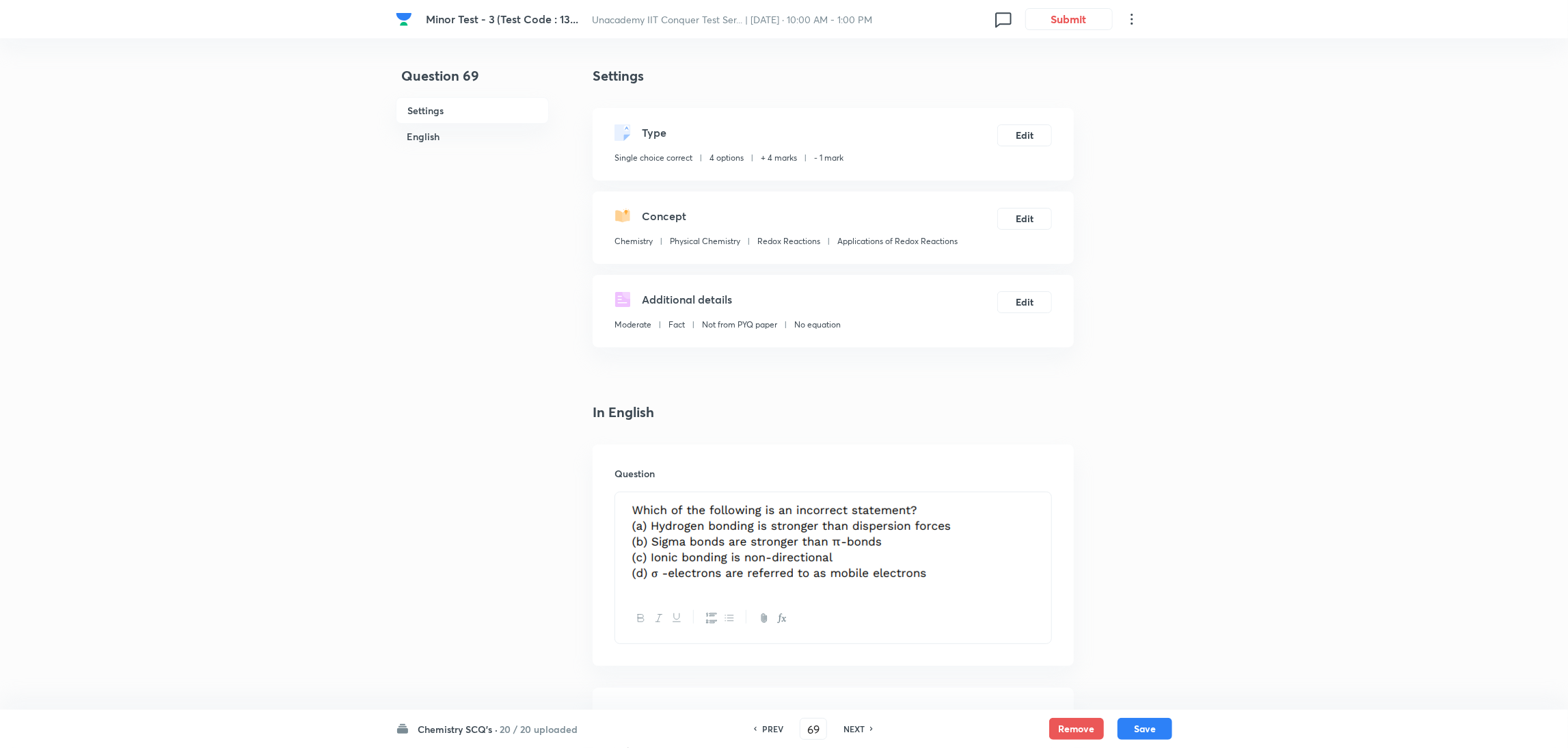
click at [862, 727] on h6 "NEXT" at bounding box center [854, 728] width 21 height 12
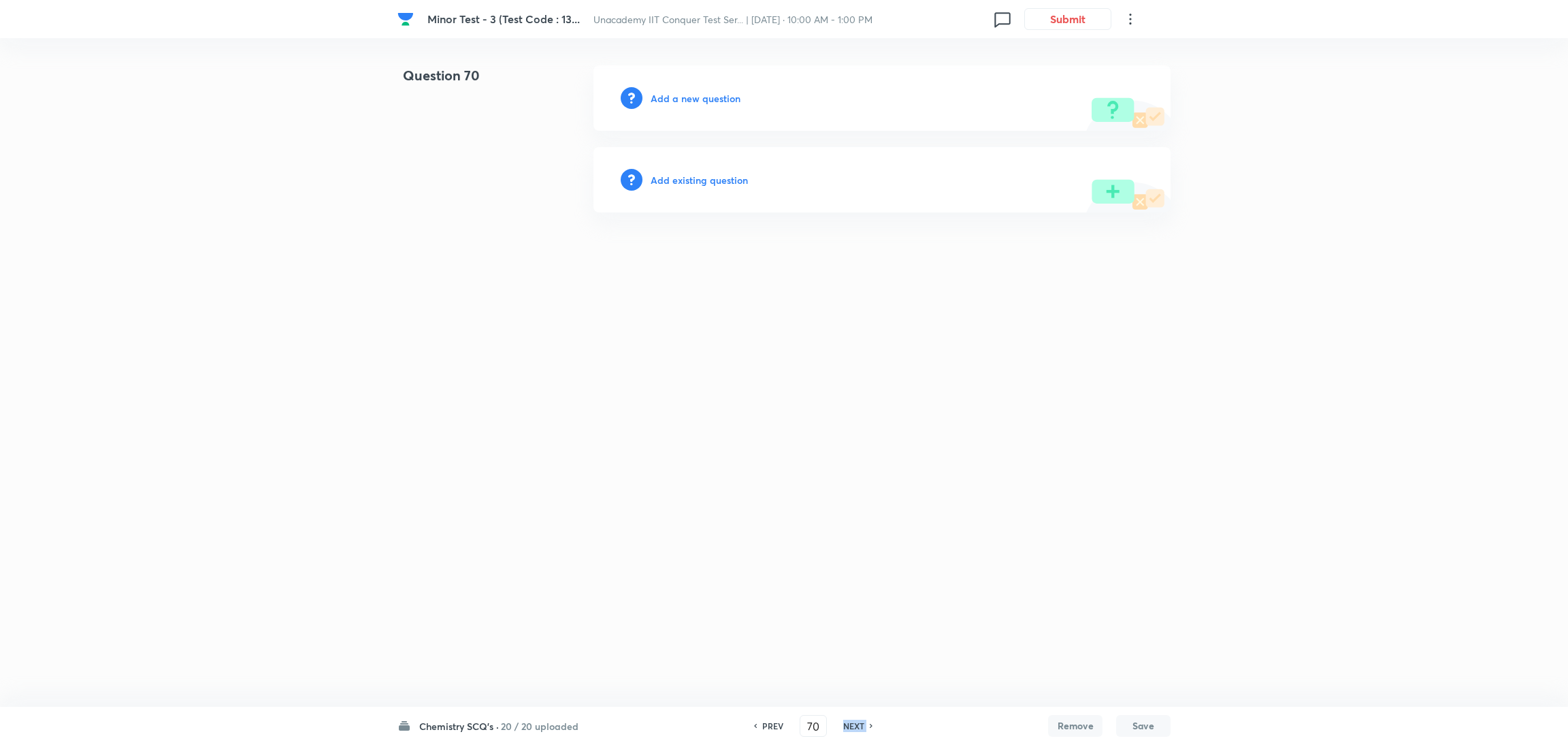
click at [858, 724] on h6 "NEXT" at bounding box center [854, 725] width 21 height 12
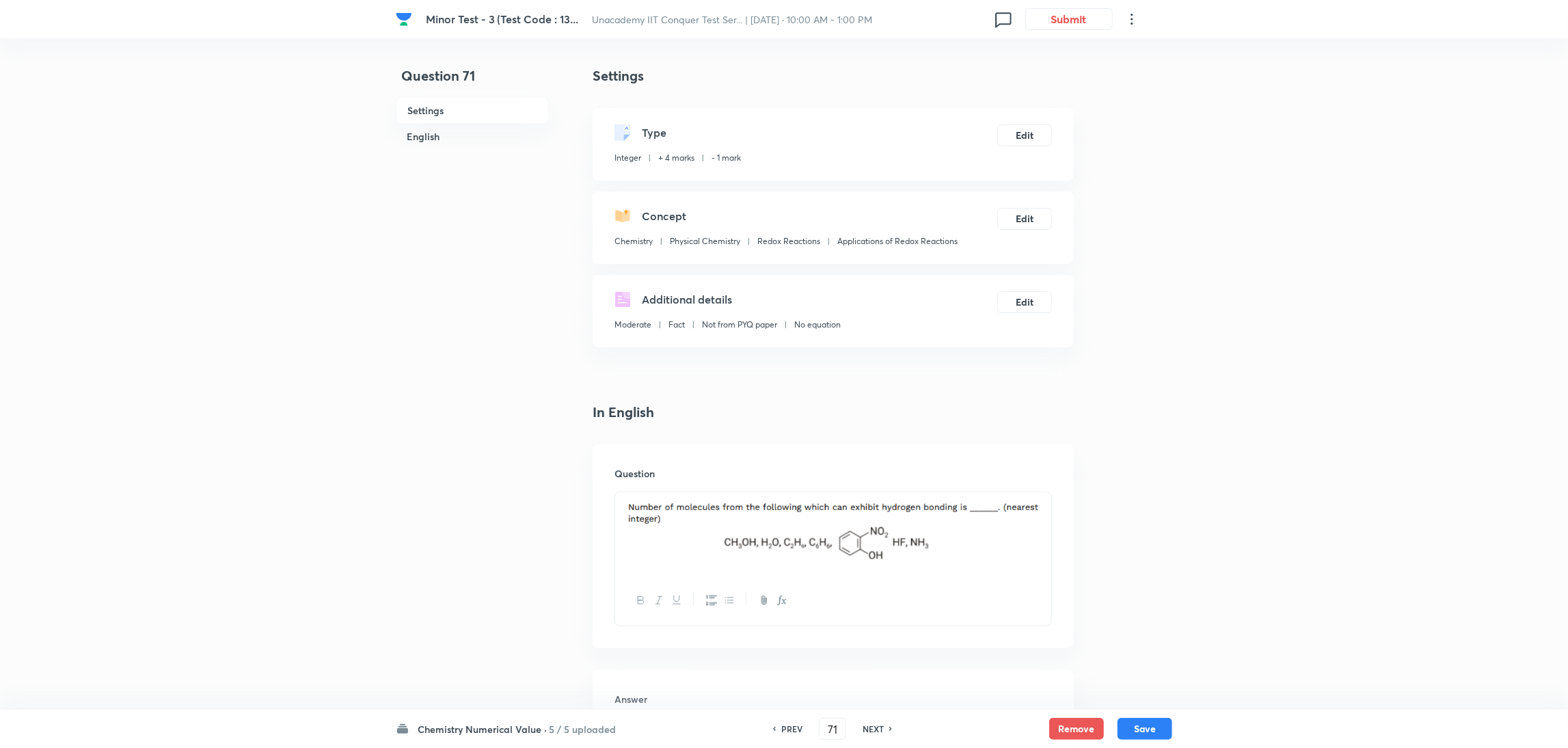
click at [862, 727] on div "NEXT" at bounding box center [875, 728] width 36 height 12
type input "72"
type input "3"
click at [863, 727] on h6 "NEXT" at bounding box center [873, 728] width 21 height 12
type input "73"
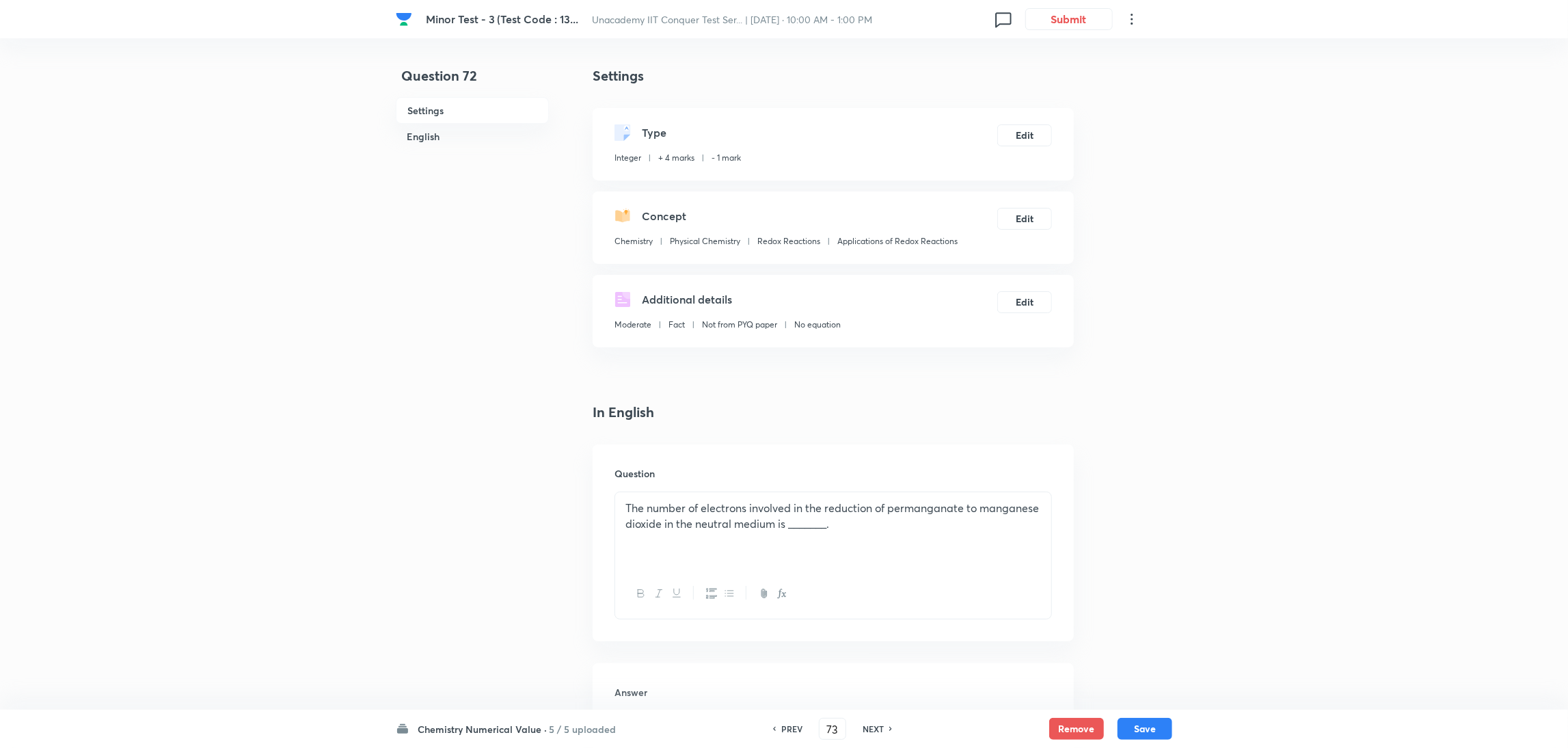
type input "10"
click at [863, 727] on h6 "NEXT" at bounding box center [873, 728] width 21 height 12
type input "74"
type input "6"
click at [863, 727] on h6 "NEXT" at bounding box center [873, 728] width 21 height 12
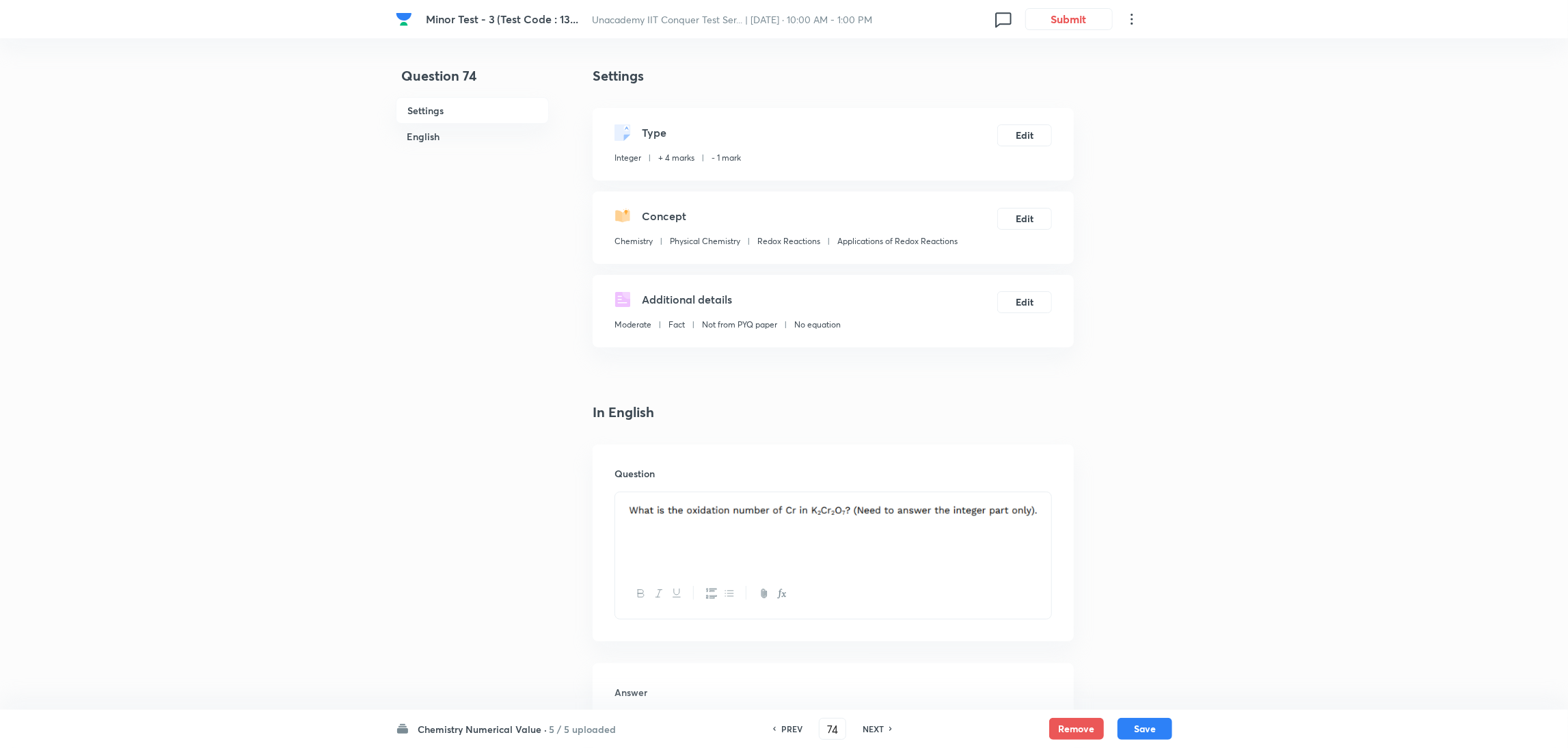
type input "75"
type input "2"
click at [863, 727] on h6 "NEXT" at bounding box center [873, 728] width 21 height 12
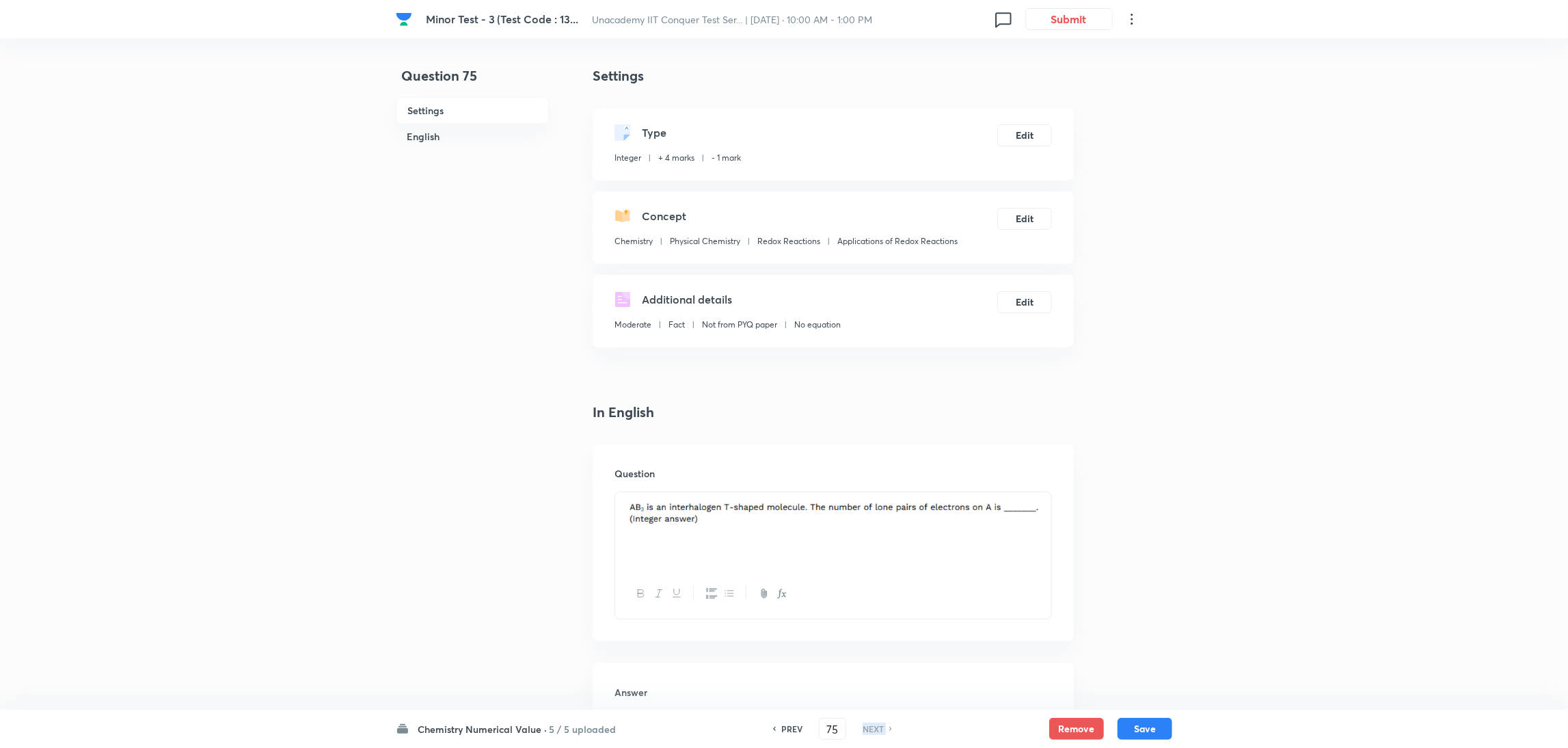
click at [863, 727] on h6 "NEXT" at bounding box center [873, 728] width 21 height 12
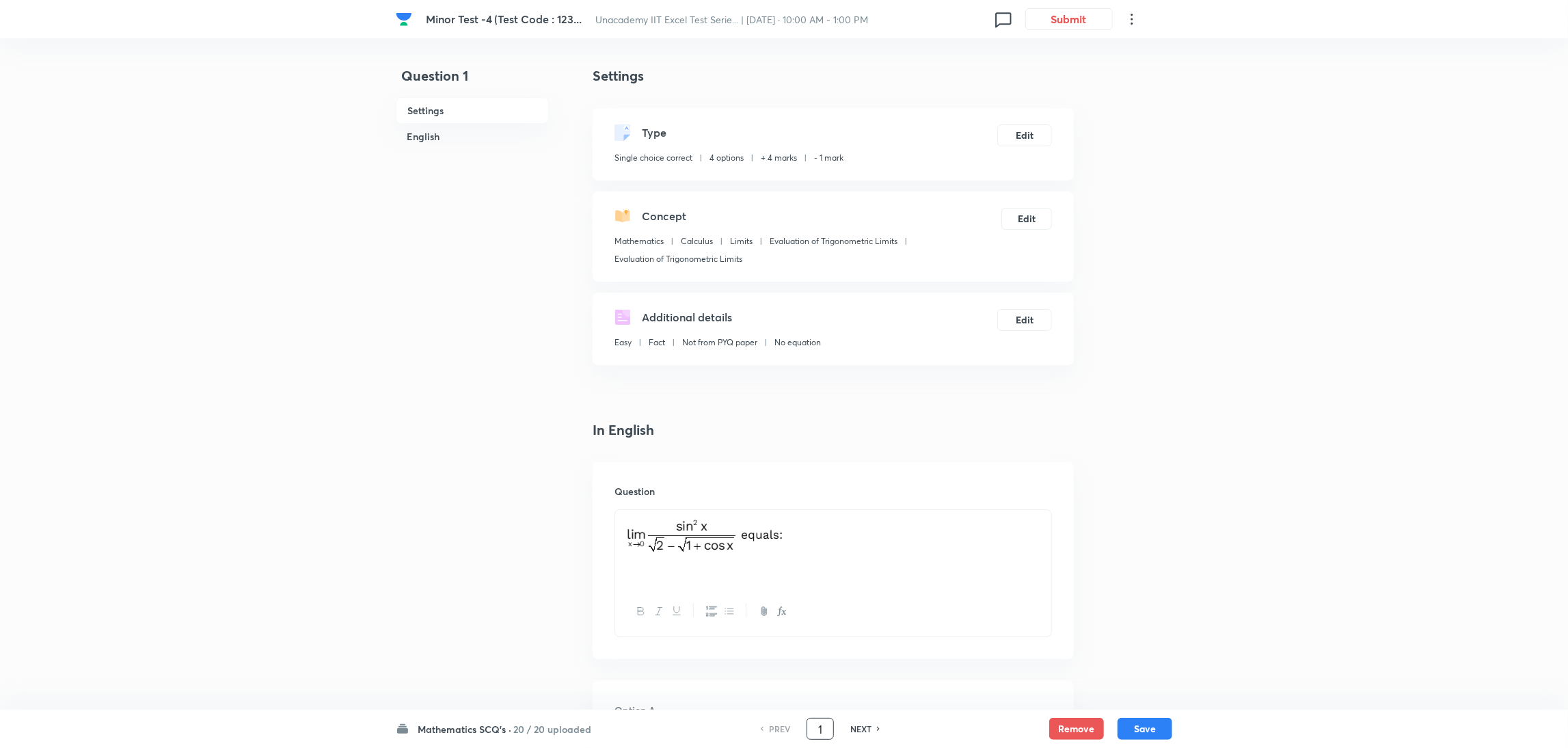
drag, startPoint x: 825, startPoint y: 730, endPoint x: 716, endPoint y: 751, distance: 111.0
type input "28"
checkbox input "false"
checkbox input "true"
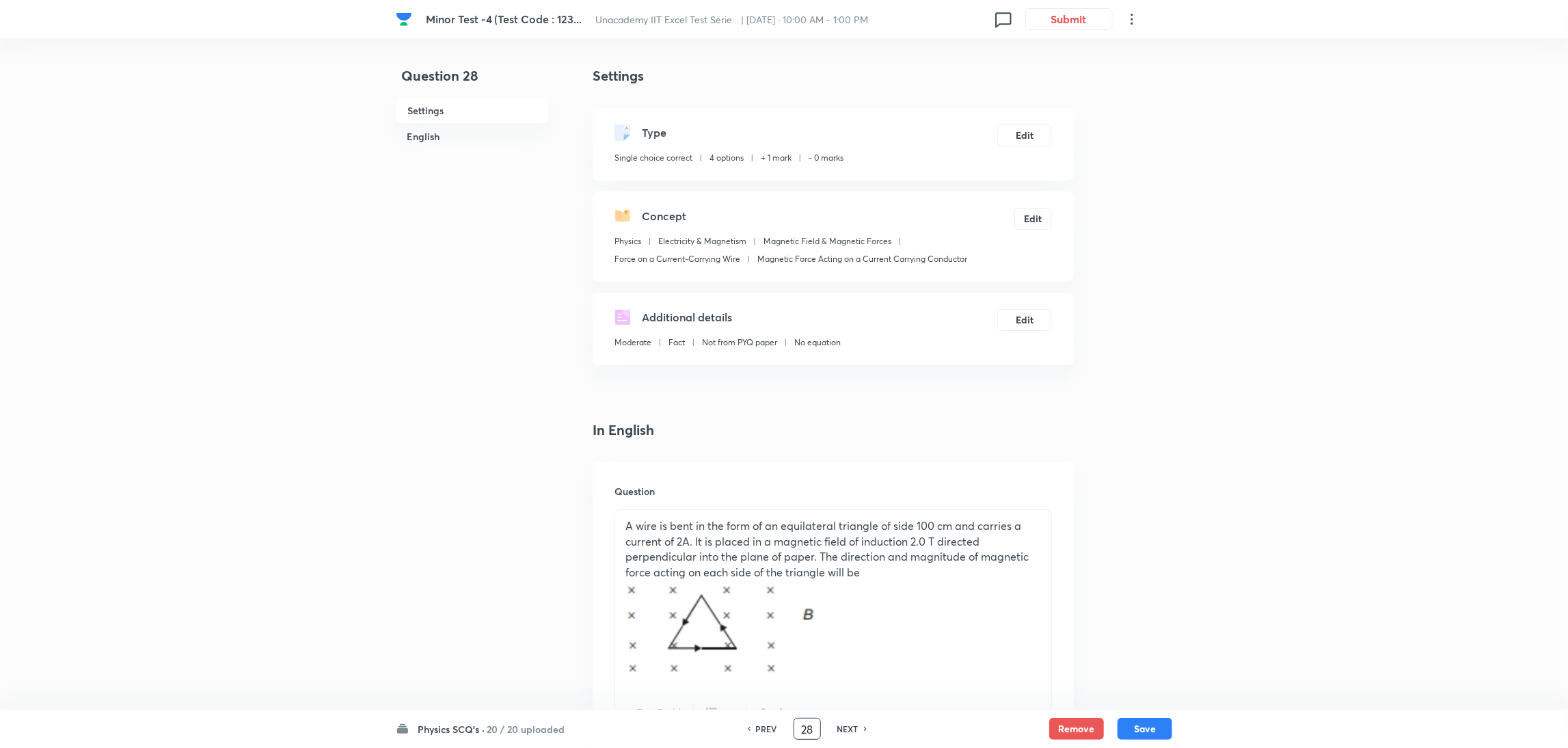
click at [856, 498] on h6 "NEXT" at bounding box center [847, 728] width 21 height 12
type input "29"
checkbox input "false"
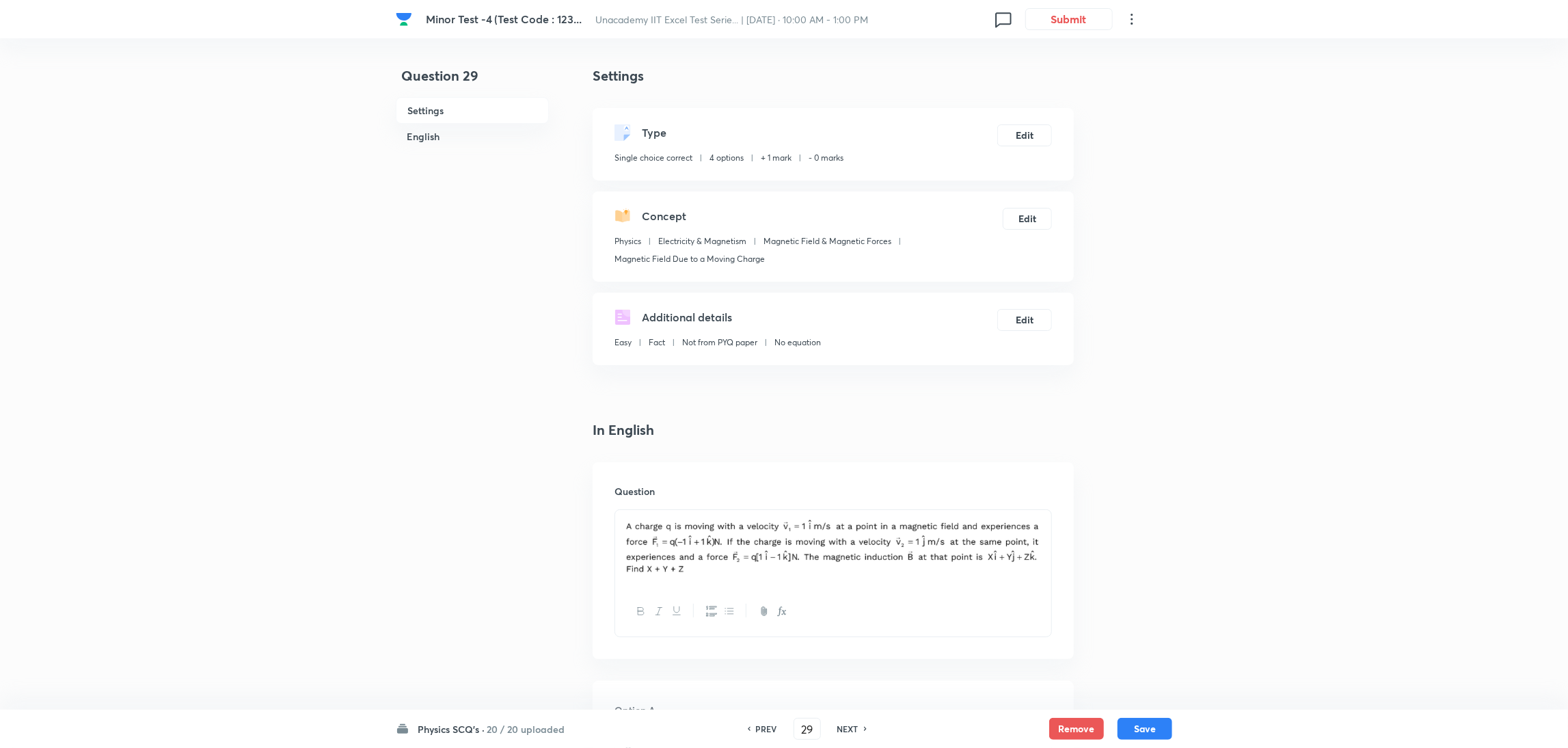
checkbox input "true"
click at [856, 498] on h6 "NEXT" at bounding box center [847, 728] width 21 height 12
type input "30"
checkbox input "true"
click at [856, 498] on h6 "NEXT" at bounding box center [847, 728] width 21 height 12
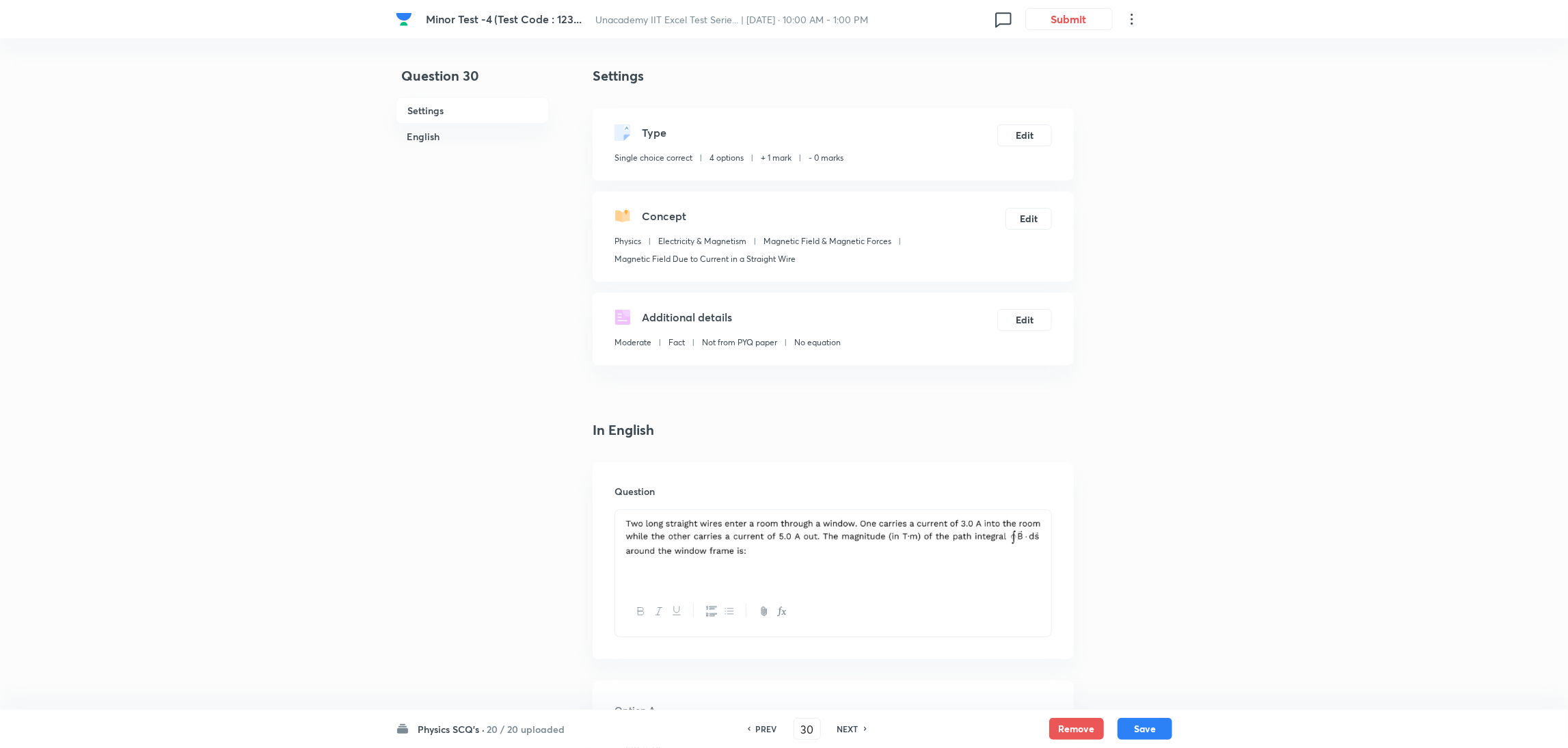
type input "31"
checkbox input "true"
click at [856, 498] on h6 "NEXT" at bounding box center [847, 728] width 21 height 12
type input "32"
checkbox input "false"
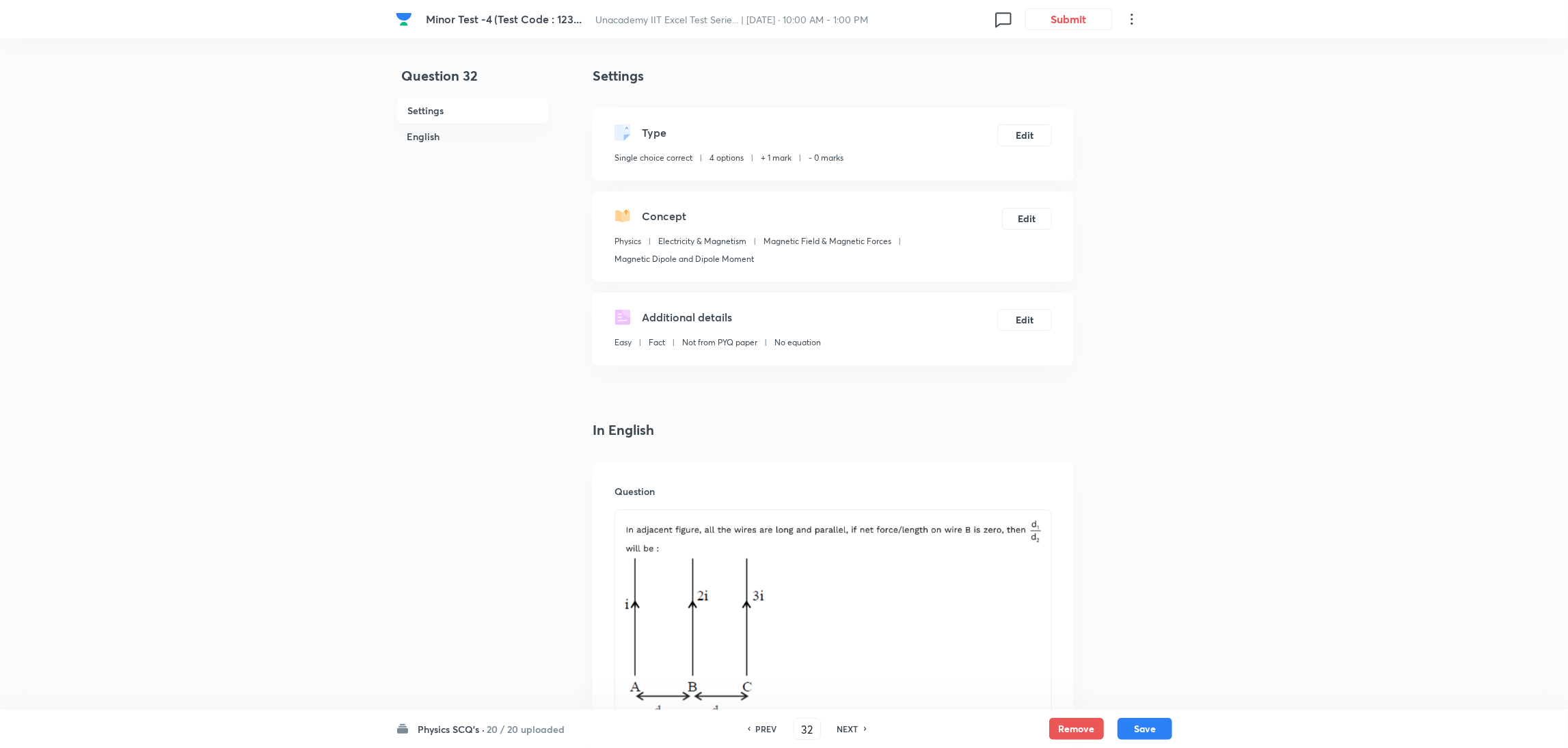
checkbox input "true"
click at [856, 498] on h6 "NEXT" at bounding box center [847, 728] width 21 height 12
type input "33"
checkbox input "false"
checkbox input "true"
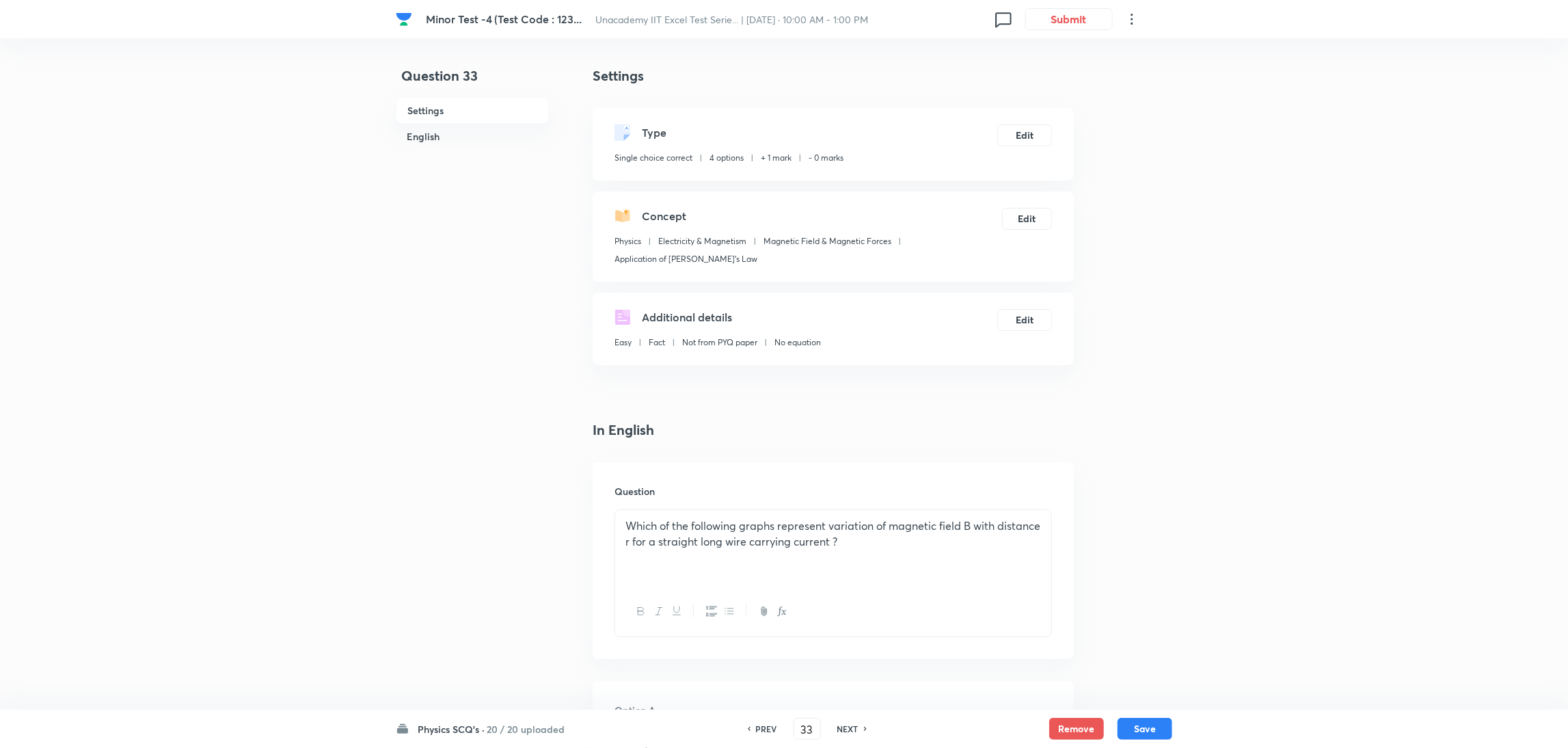
click at [856, 498] on h6 "NEXT" at bounding box center [847, 728] width 21 height 12
type input "34"
checkbox input "true"
click at [856, 498] on h6 "NEXT" at bounding box center [847, 728] width 21 height 12
type input "35"
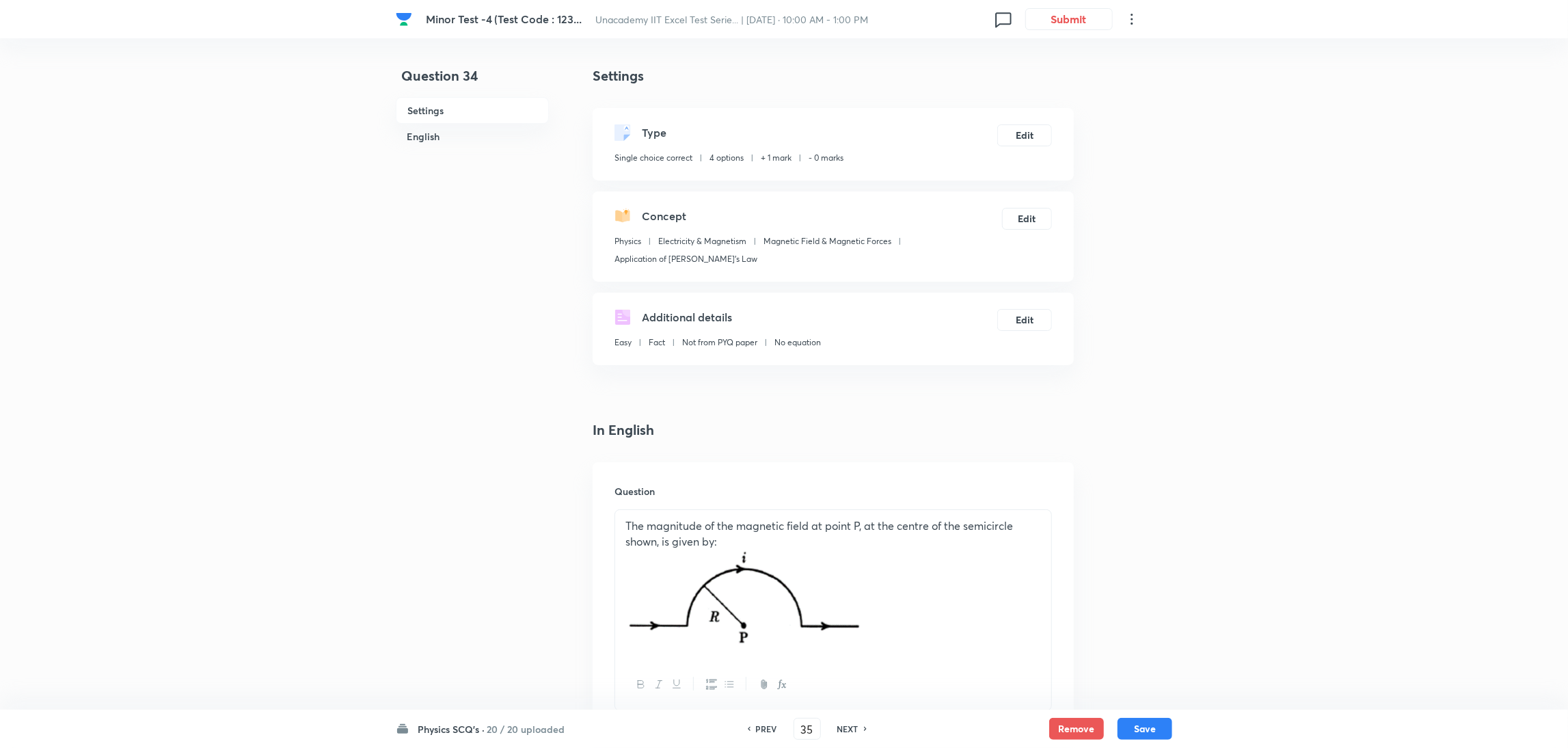
checkbox input "false"
checkbox input "true"
click at [856, 498] on h6 "NEXT" at bounding box center [847, 728] width 21 height 12
type input "36"
checkbox input "true"
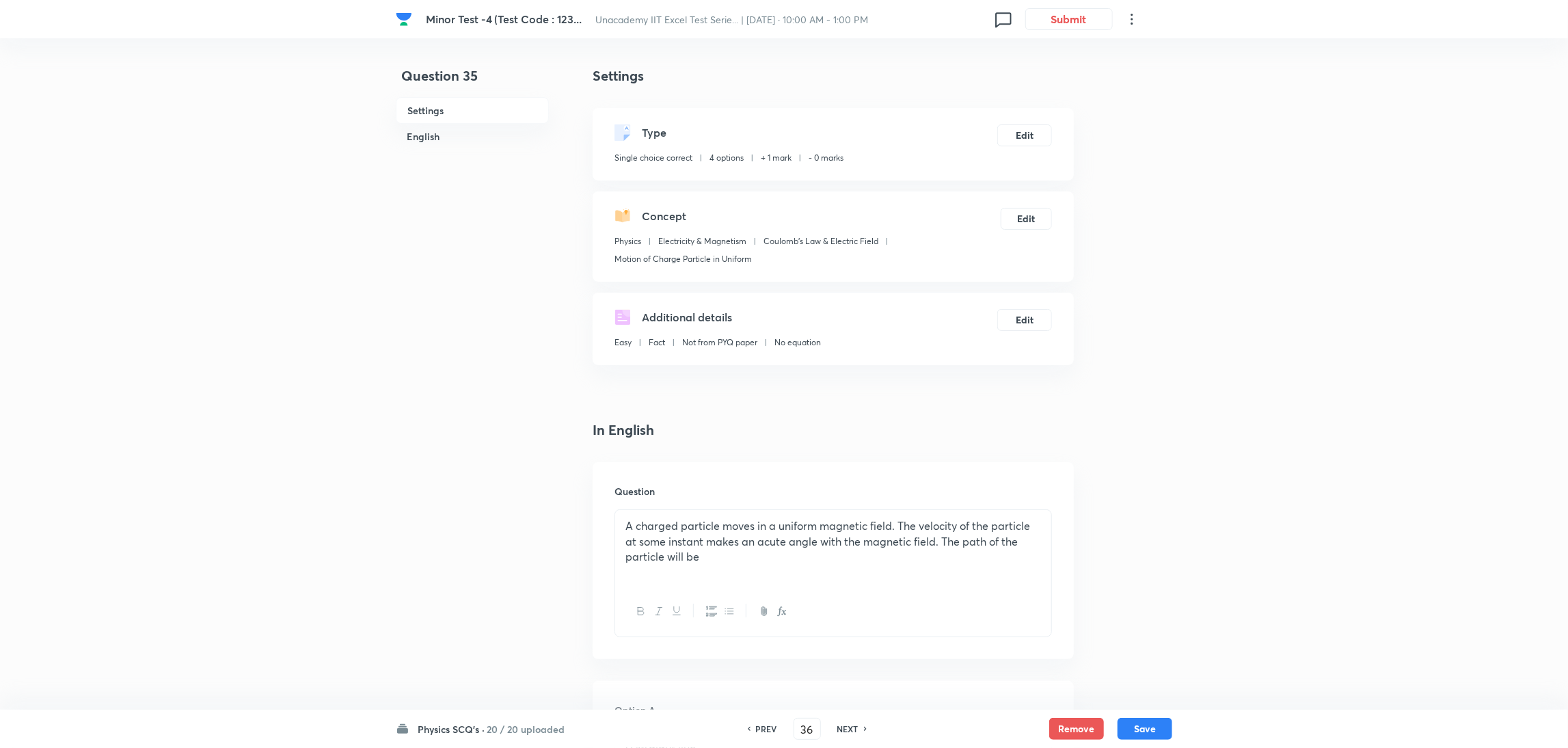
checkbox input "false"
drag, startPoint x: 815, startPoint y: 727, endPoint x: 720, endPoint y: 748, distance: 97.3
type input "60"
checkbox input "false"
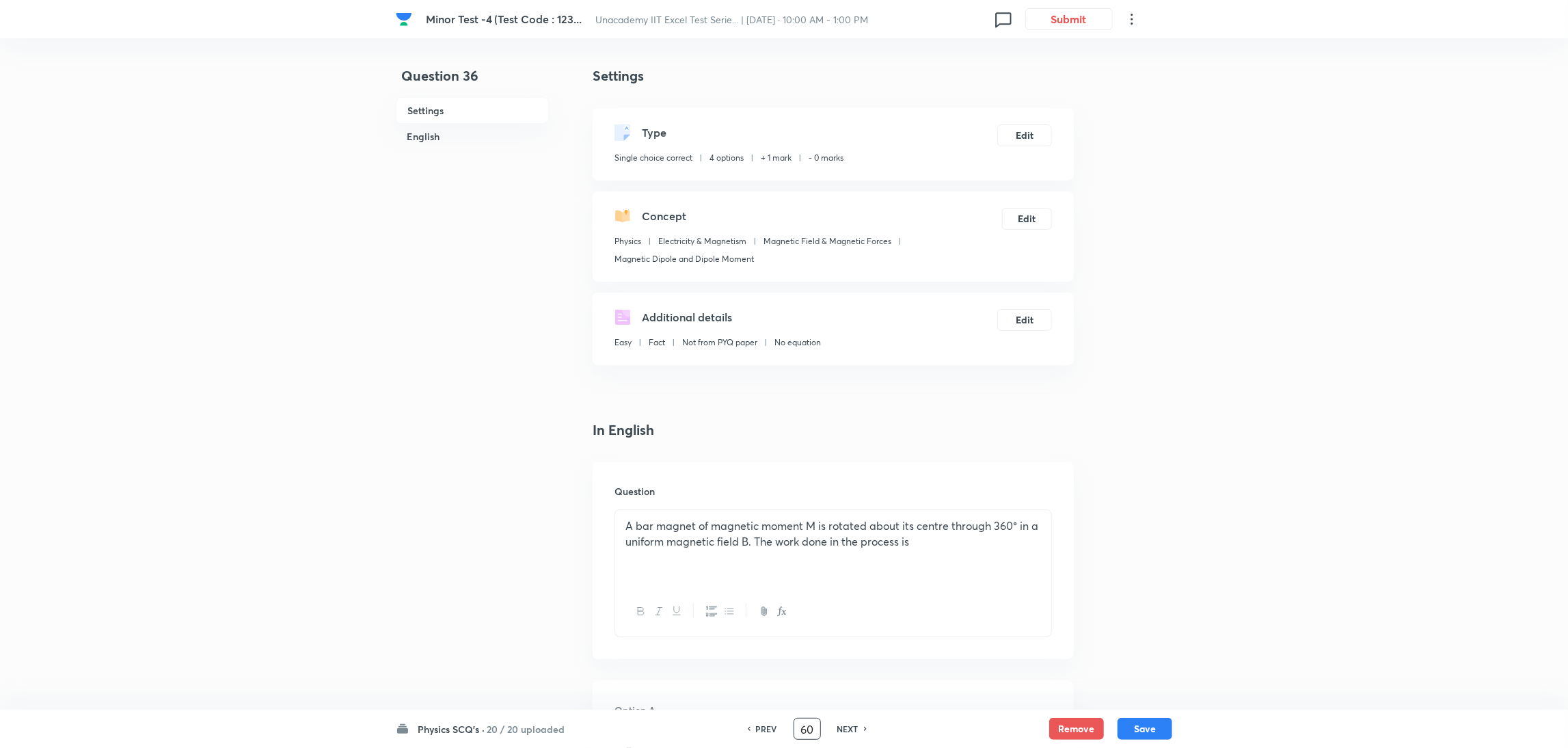
checkbox input "true"
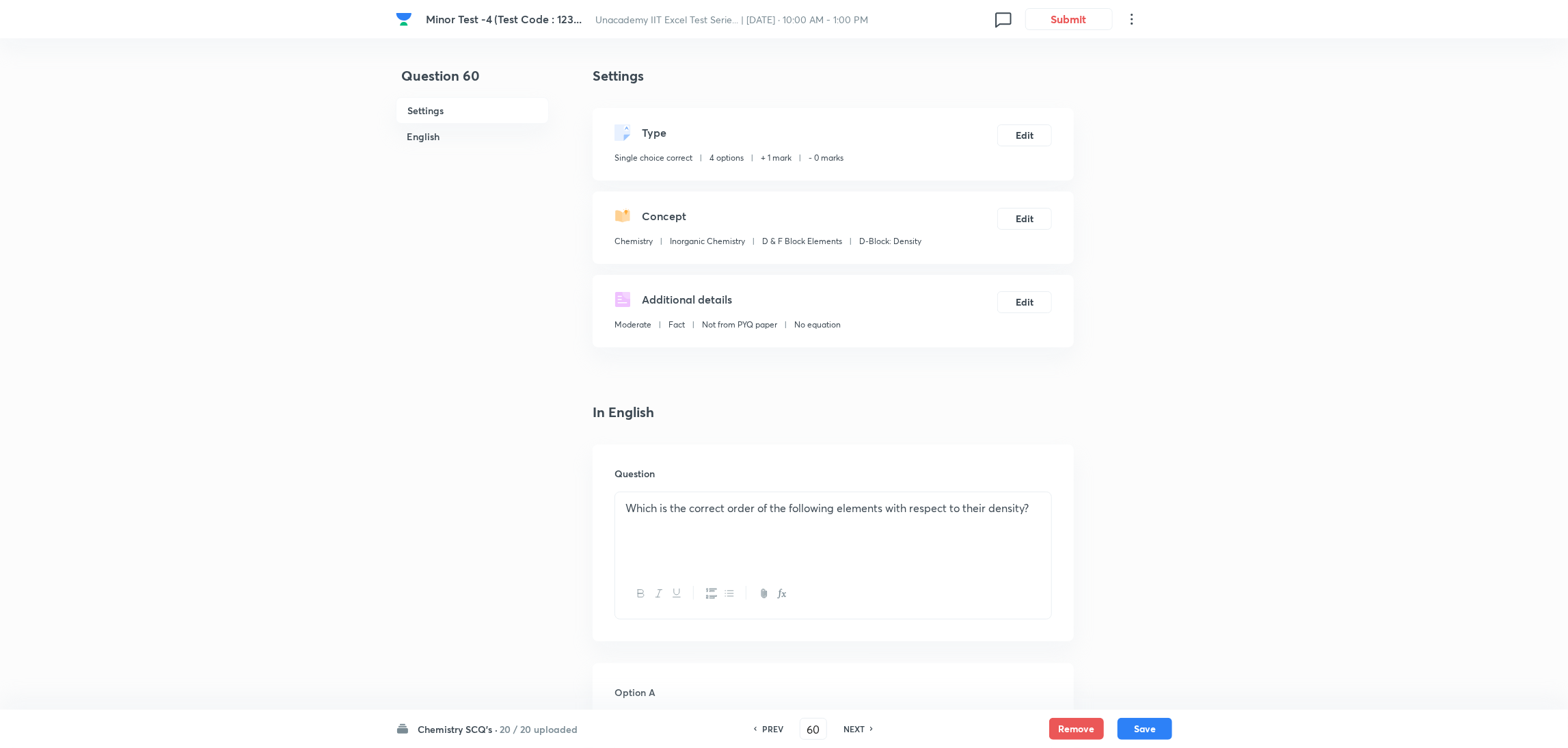
click at [848, 498] on h6 "NEXT" at bounding box center [854, 728] width 21 height 12
type input "61"
checkbox input "false"
checkbox input "true"
click at [848, 498] on h6 "NEXT" at bounding box center [854, 728] width 21 height 12
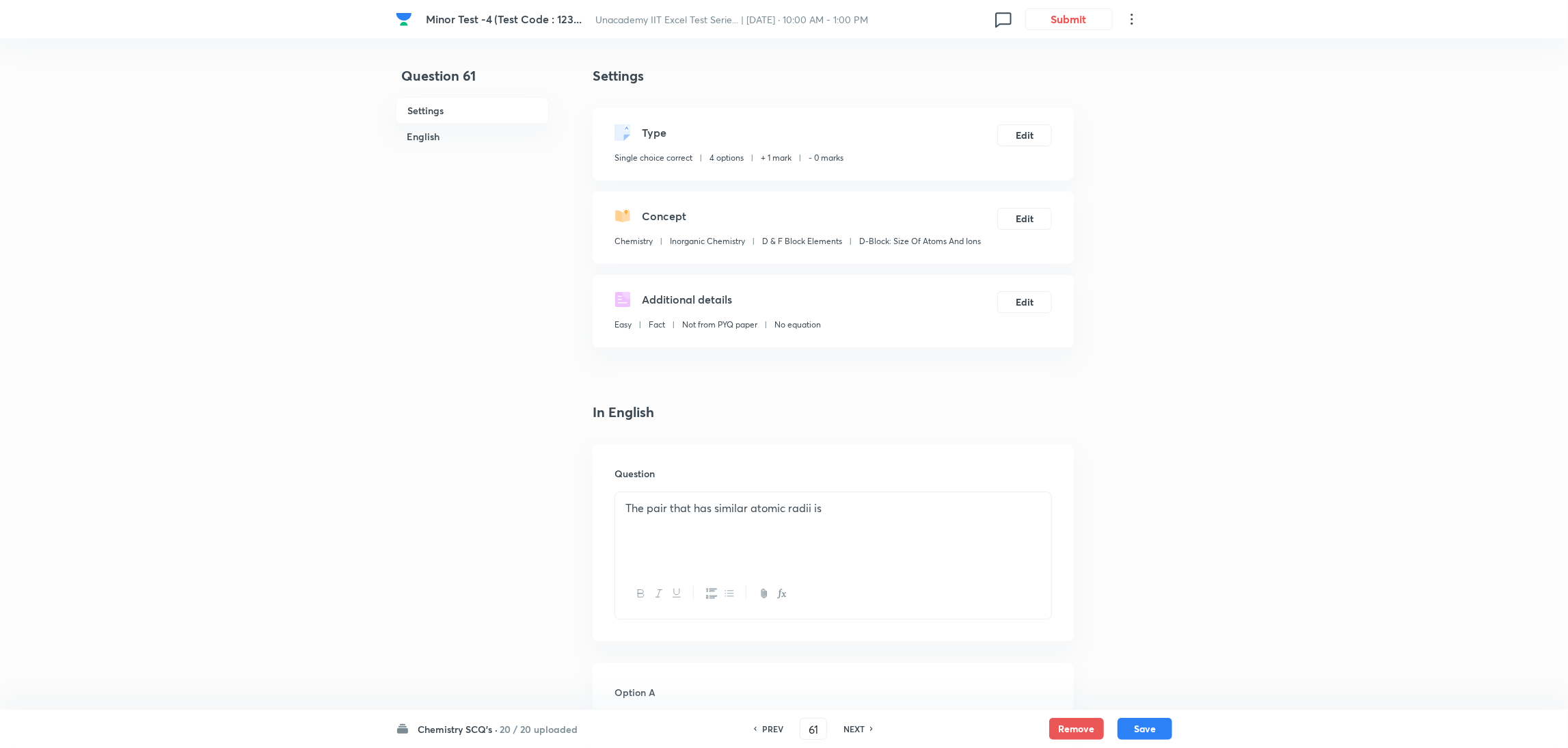
type input "62"
checkbox input "true"
click at [848, 498] on h6 "NEXT" at bounding box center [854, 728] width 21 height 12
type input "63"
checkbox input "true"
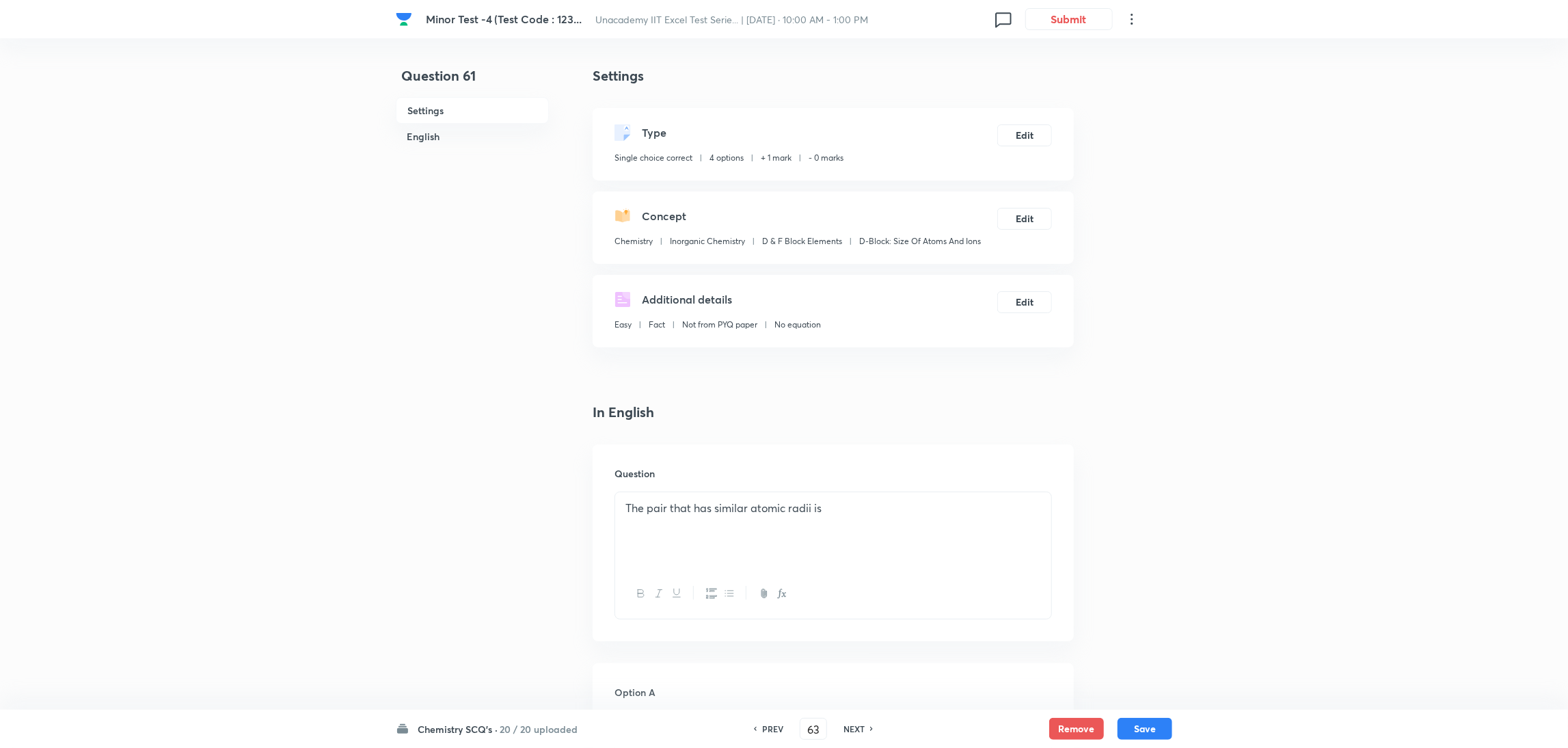
checkbox input "false"
click at [848, 498] on h6 "NEXT" at bounding box center [854, 728] width 21 height 12
type input "64"
checkbox input "false"
checkbox input "true"
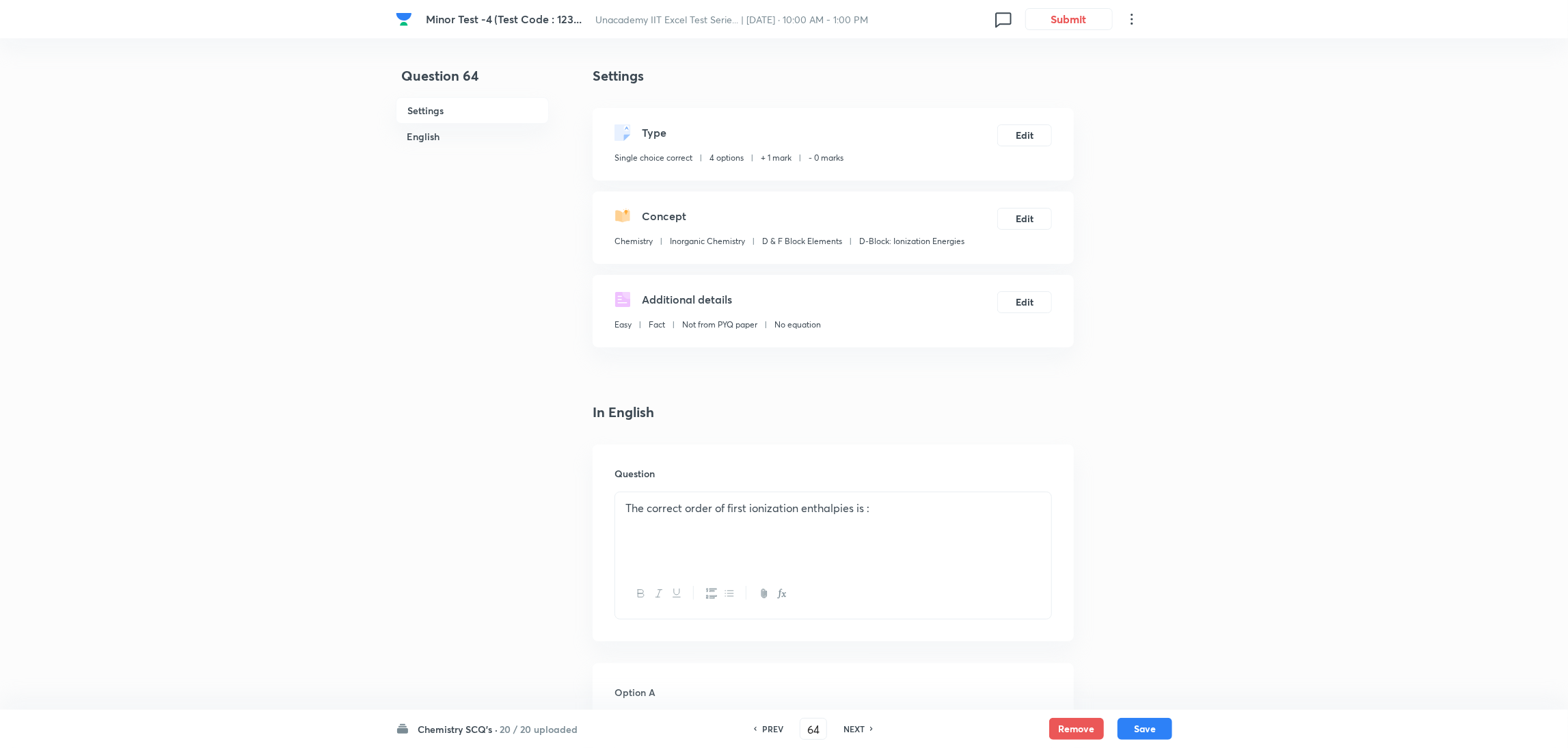
click at [848, 498] on h6 "NEXT" at bounding box center [854, 728] width 21 height 12
type input "65"
checkbox input "true"
checkbox input "false"
drag, startPoint x: 822, startPoint y: 730, endPoint x: 572, endPoint y: 780, distance: 255.0
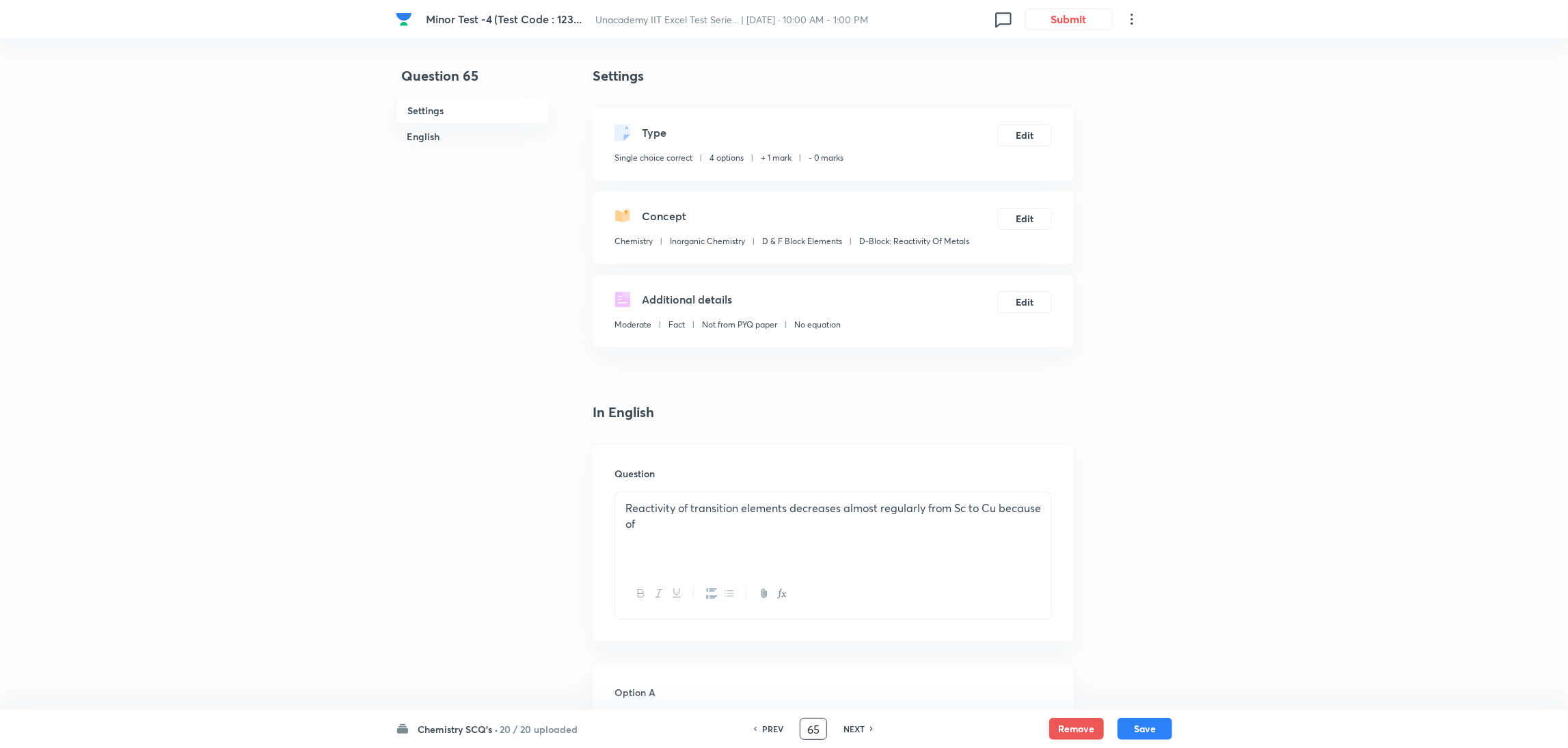
type input "70"
checkbox input "true"
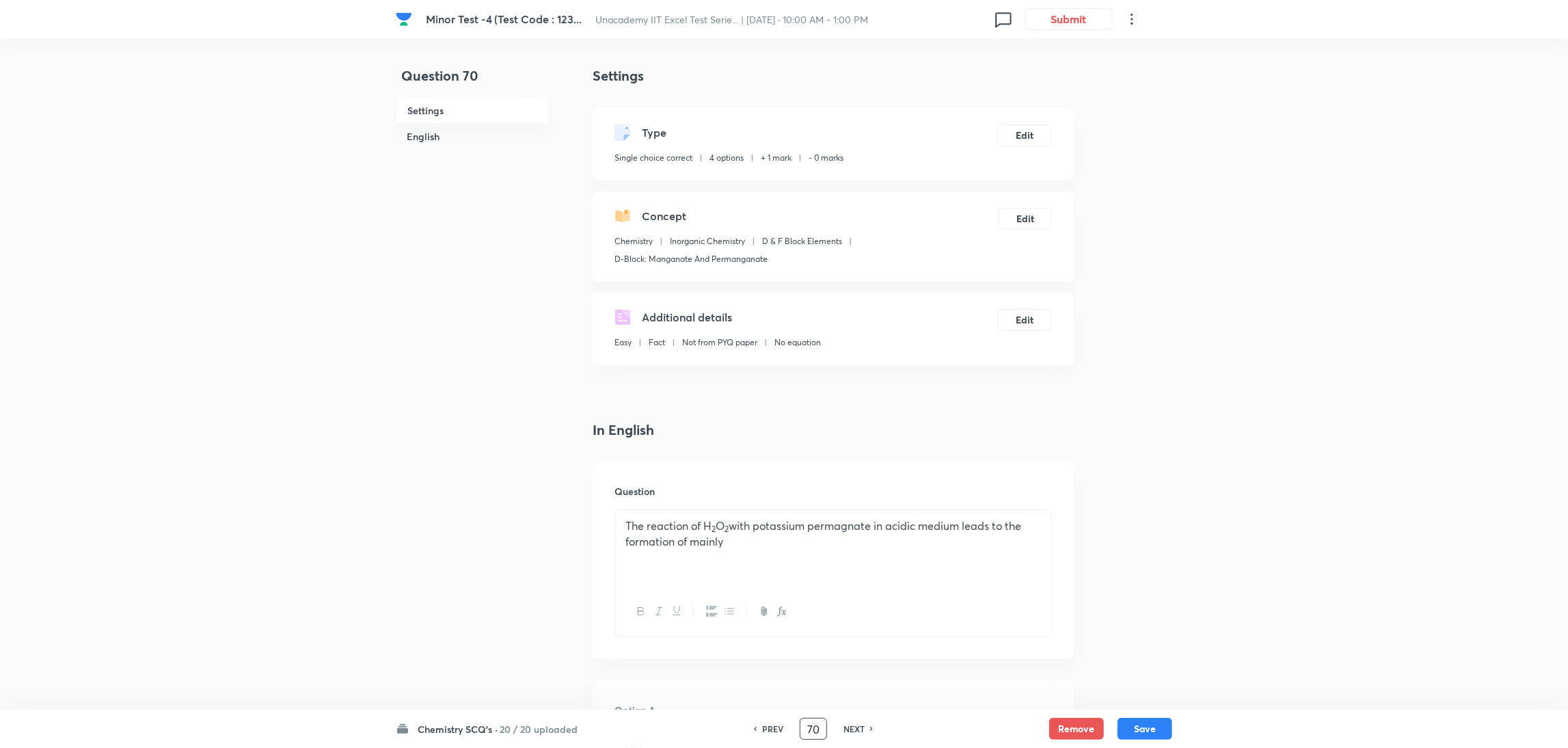
click at [852, 498] on h6 "NEXT" at bounding box center [854, 728] width 21 height 12
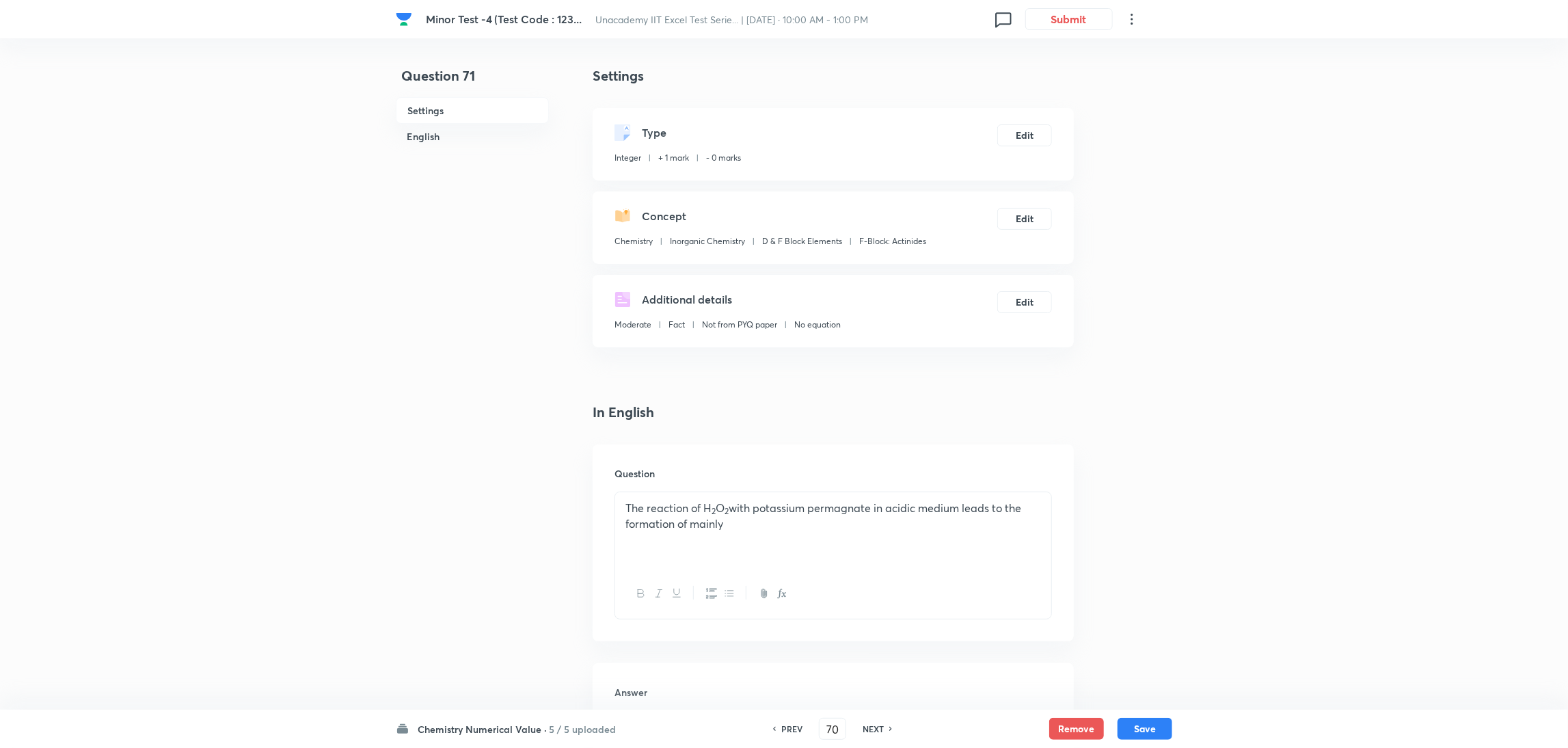
type input "71"
type input "18"
click at [852, 498] on div "PREV 71 ​ NEXT" at bounding box center [833, 728] width 176 height 22
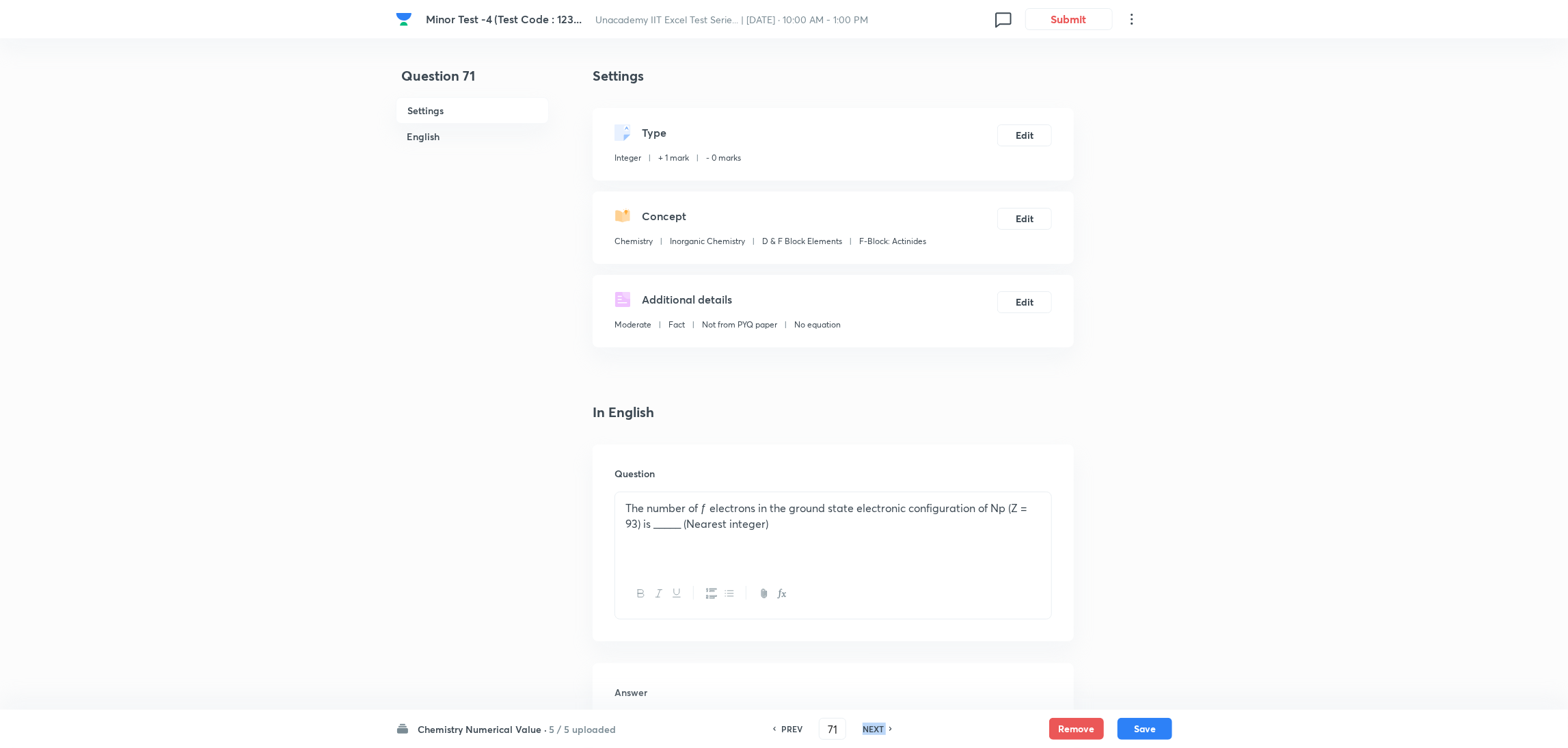
click at [864, 498] on h6 "NEXT" at bounding box center [873, 728] width 21 height 12
type input "72"
type input "49"
click at [864, 498] on h6 "NEXT" at bounding box center [873, 728] width 21 height 12
type input "73"
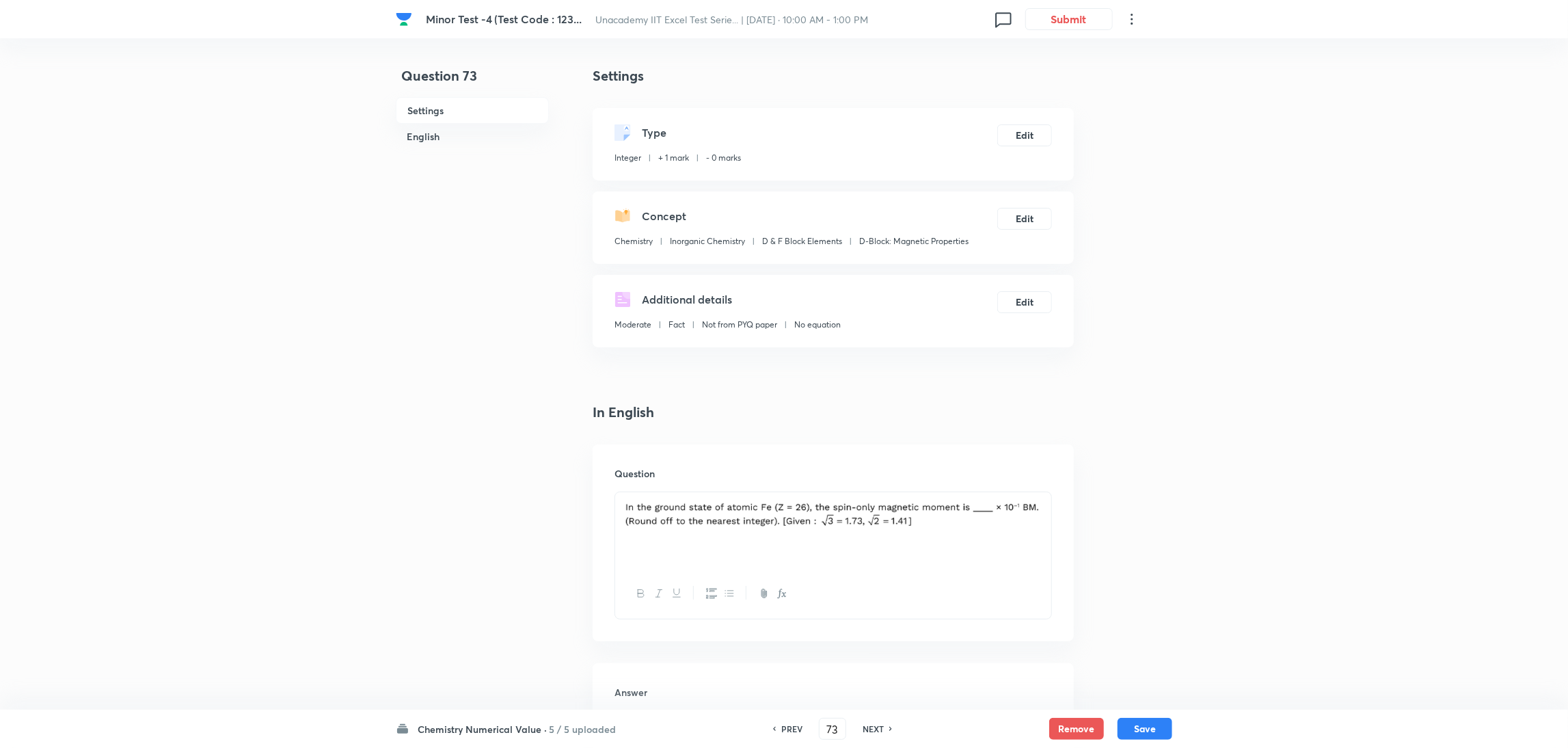
type input "0"
click at [864, 498] on h6 "NEXT" at bounding box center [873, 728] width 21 height 12
type input "74"
type input "3"
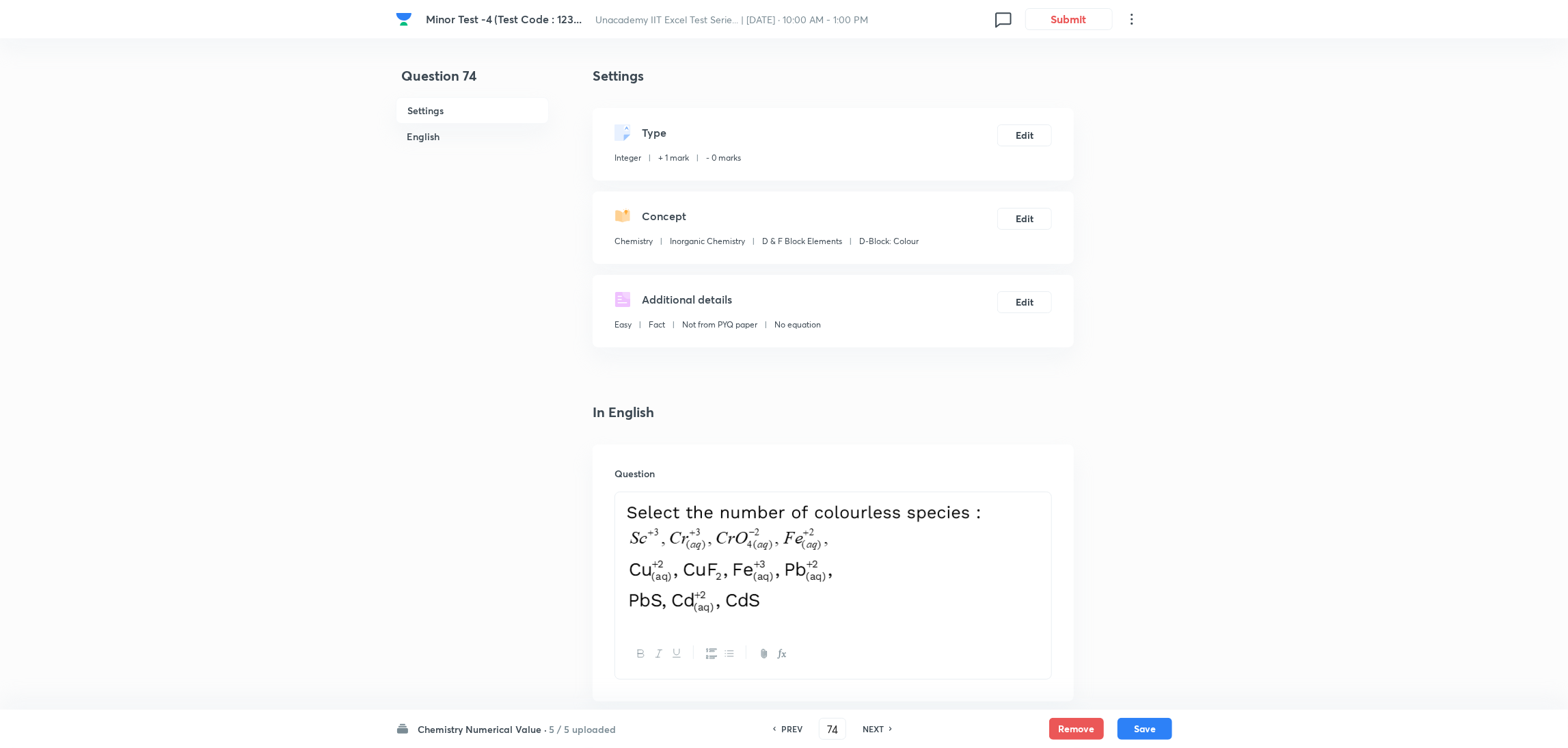
click at [793, 498] on h6 "PREV" at bounding box center [792, 728] width 21 height 12
type input "73"
type input "0"
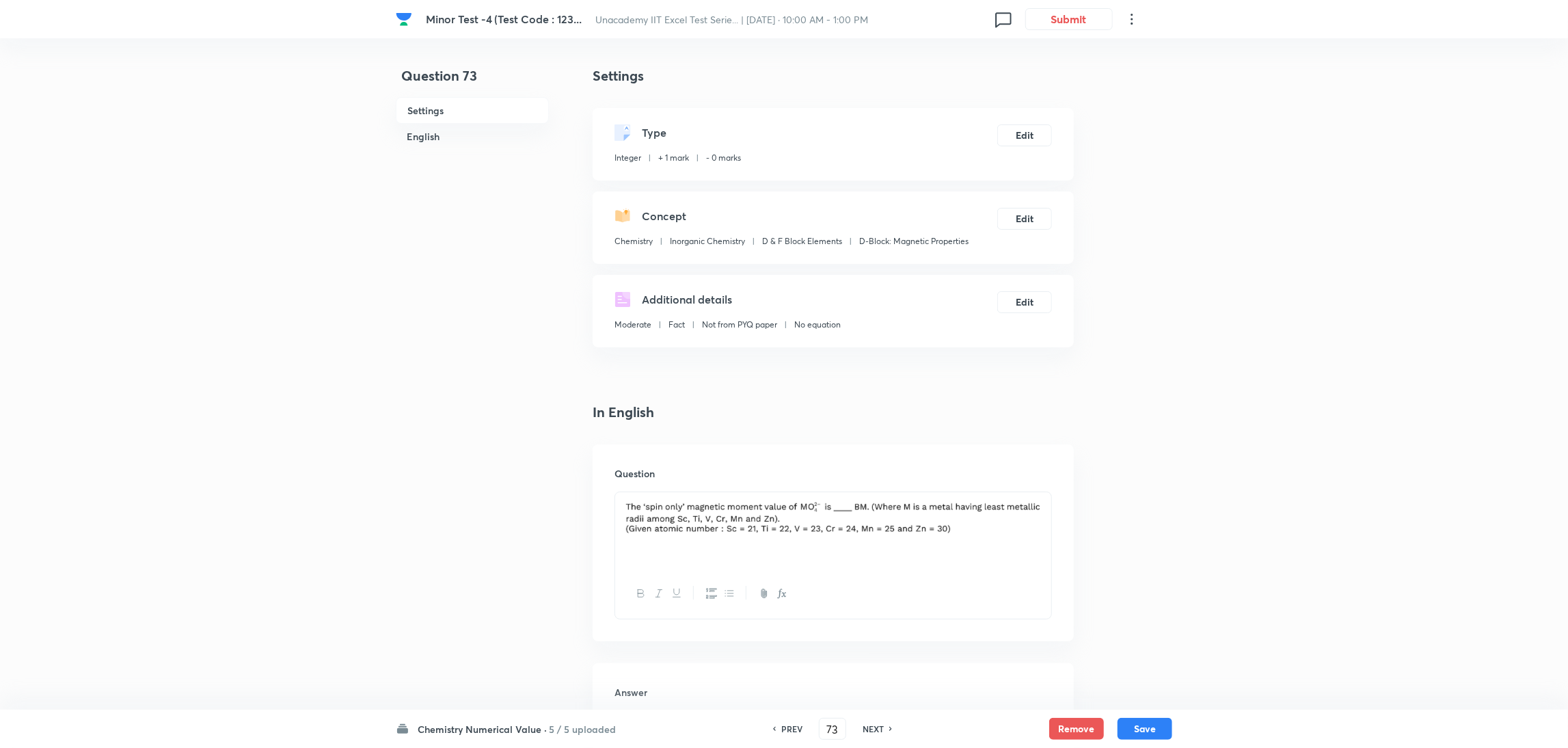
click at [793, 498] on h6 "PREV" at bounding box center [792, 728] width 21 height 12
type input "72"
type input "49"
click at [793, 498] on h6 "PREV" at bounding box center [792, 728] width 21 height 12
type input "71"
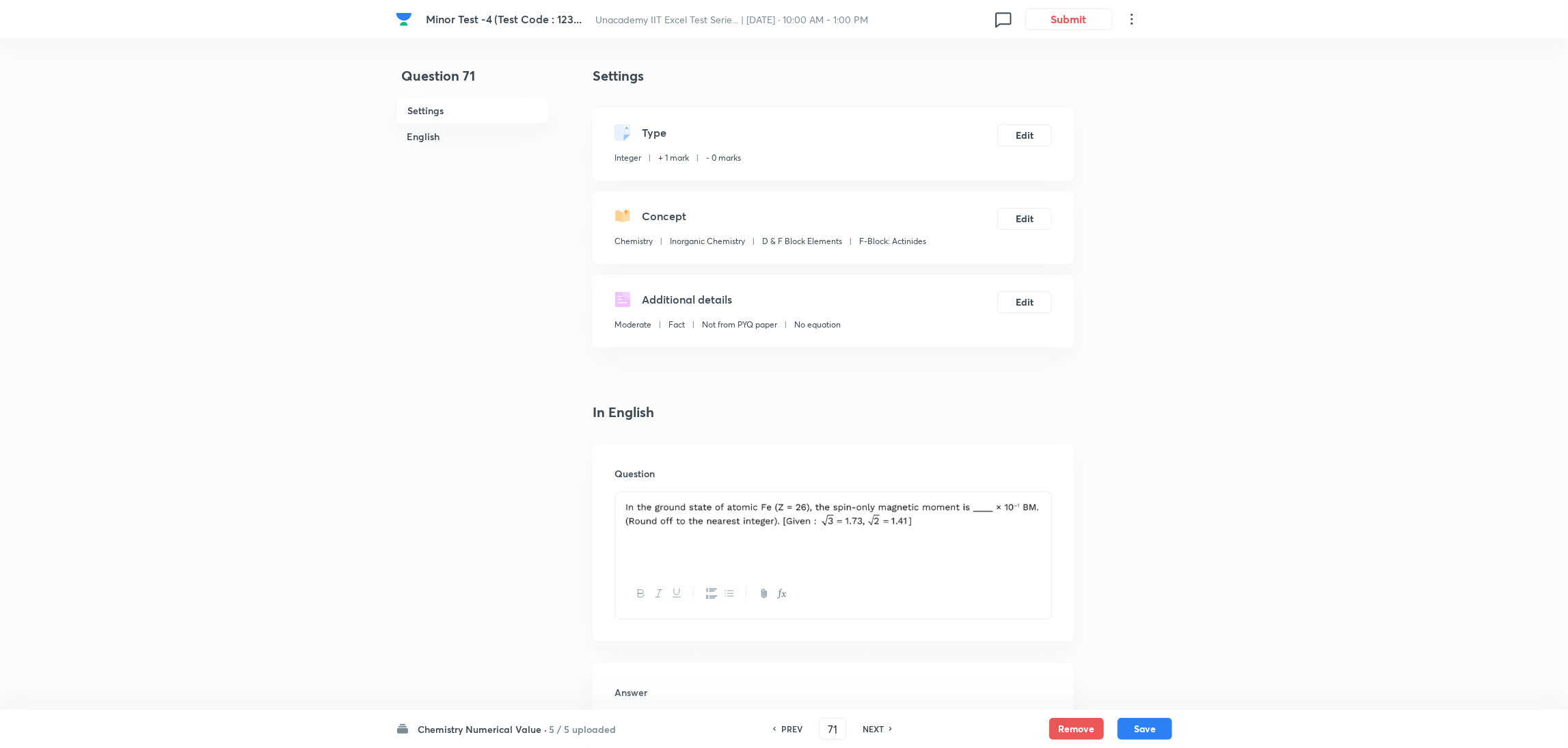
type input "18"
click at [793, 498] on h6 "PREV" at bounding box center [792, 728] width 21 height 12
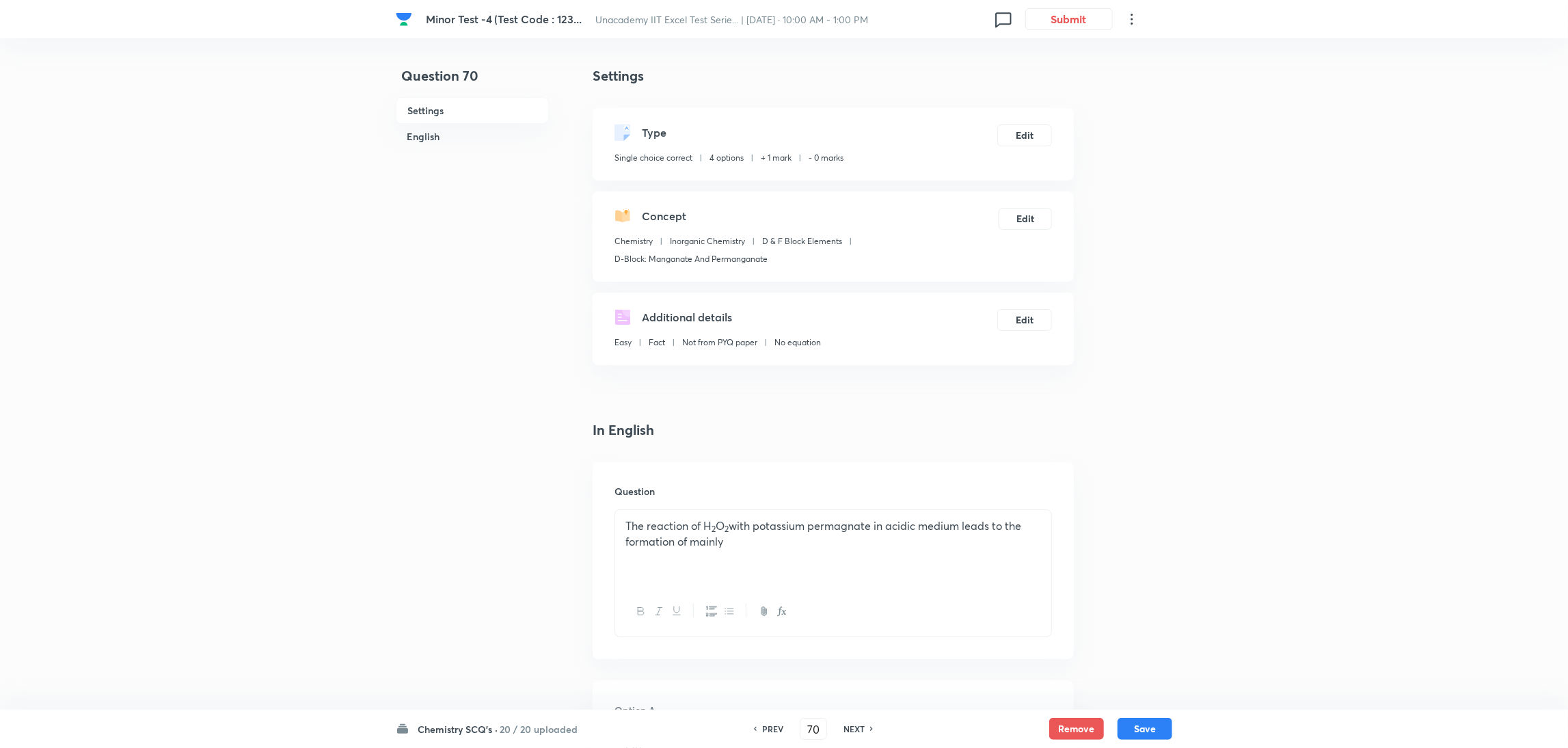
click at [793, 498] on div "PREV 70 ​ NEXT" at bounding box center [813, 728] width 176 height 22
drag, startPoint x: 820, startPoint y: 730, endPoint x: 695, endPoint y: 759, distance: 128.3
type input "2"
checkbox input "true"
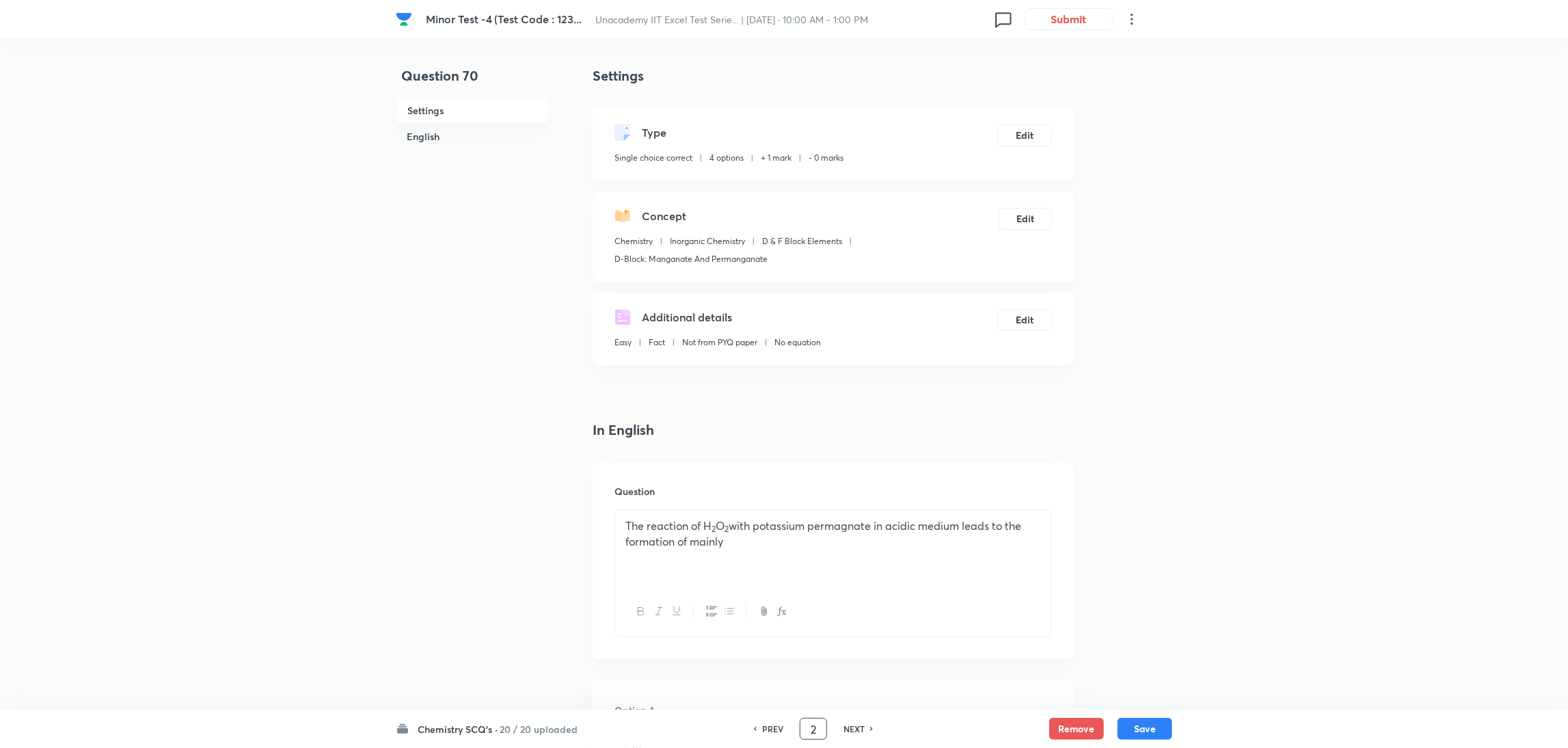
checkbox input "false"
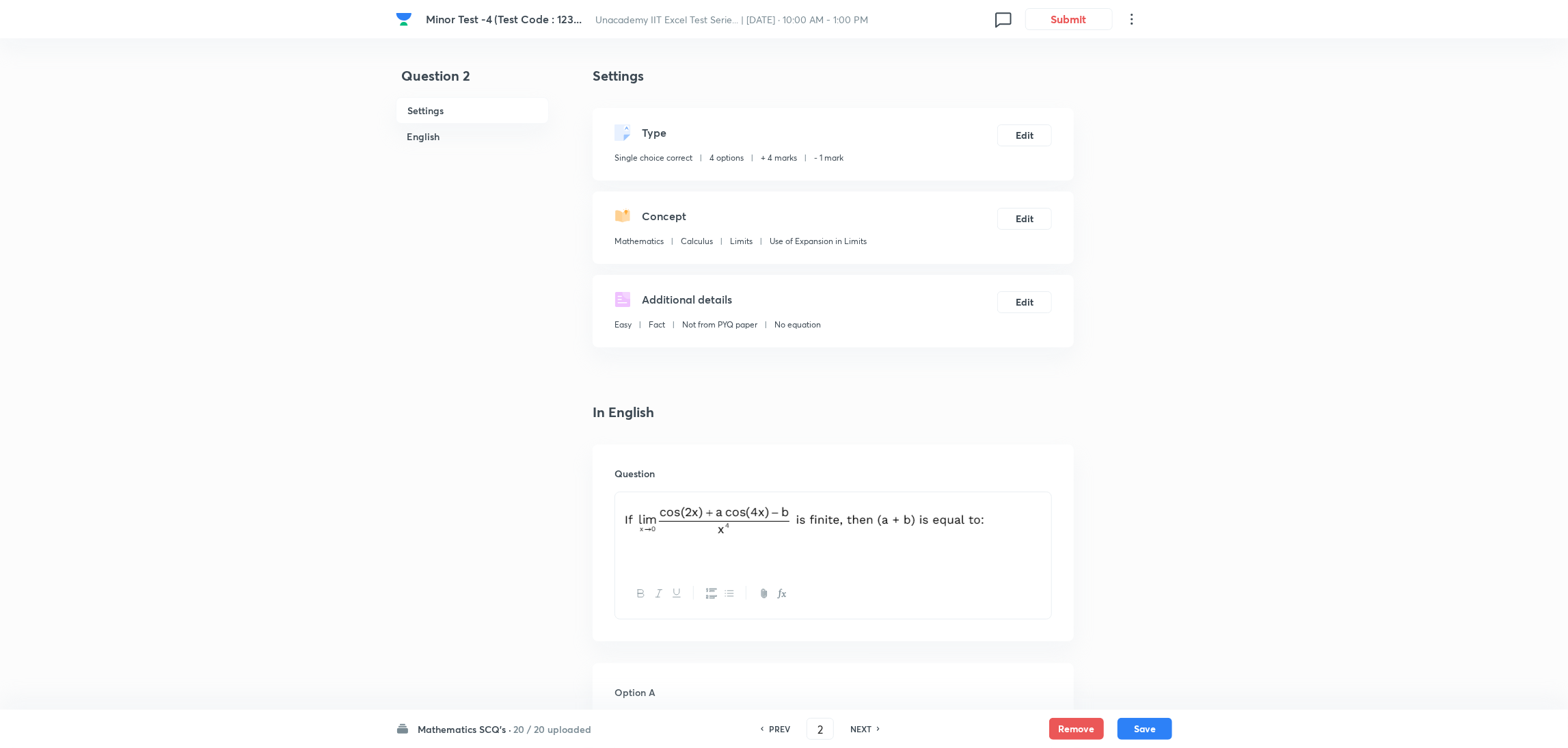
click at [863, 498] on h6 "NEXT" at bounding box center [861, 728] width 21 height 12
type input "3"
checkbox input "false"
checkbox input "true"
click at [863, 498] on h6 "NEXT" at bounding box center [861, 728] width 21 height 12
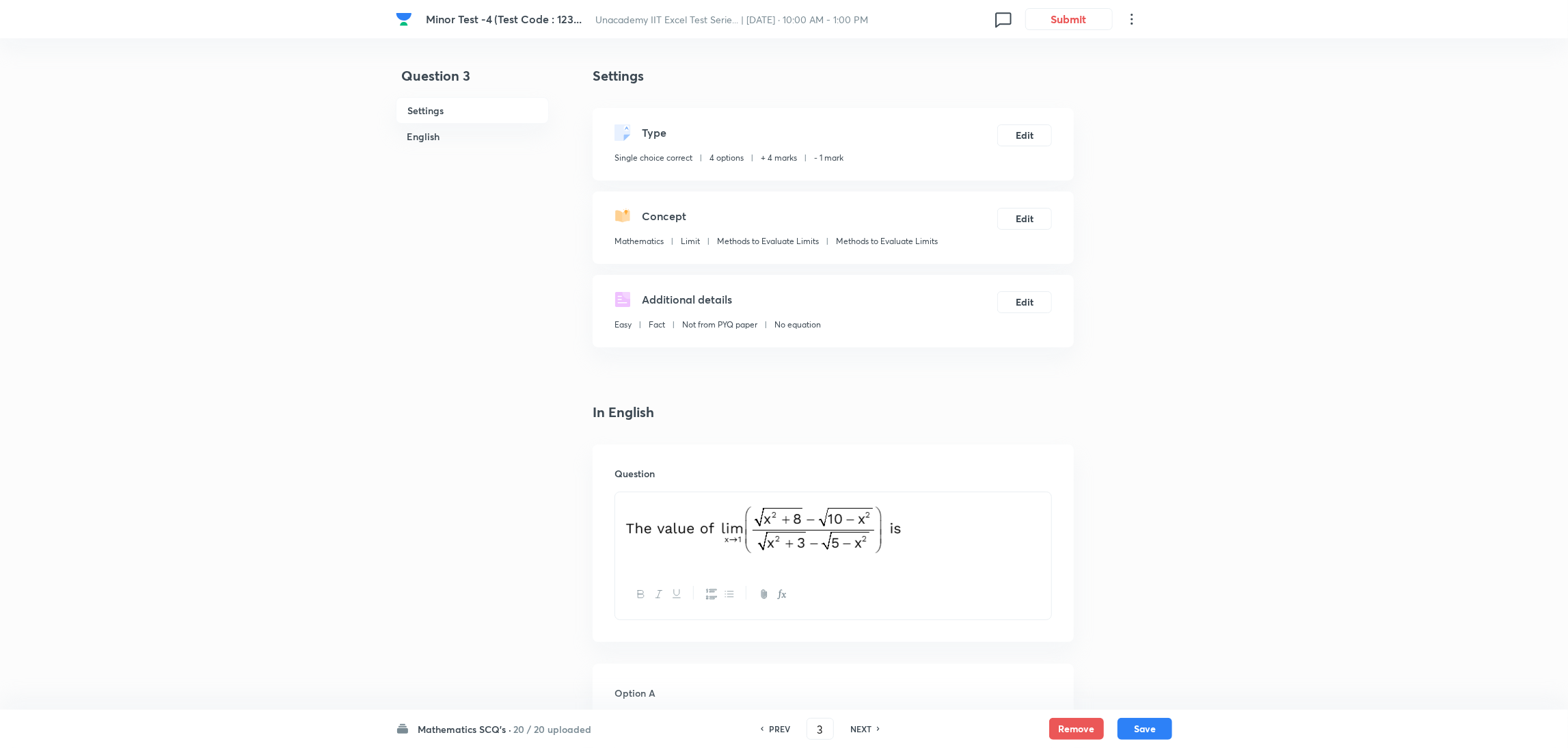
type input "4"
checkbox input "true"
checkbox input "false"
click at [863, 498] on h6 "NEXT" at bounding box center [861, 728] width 21 height 12
type input "5"
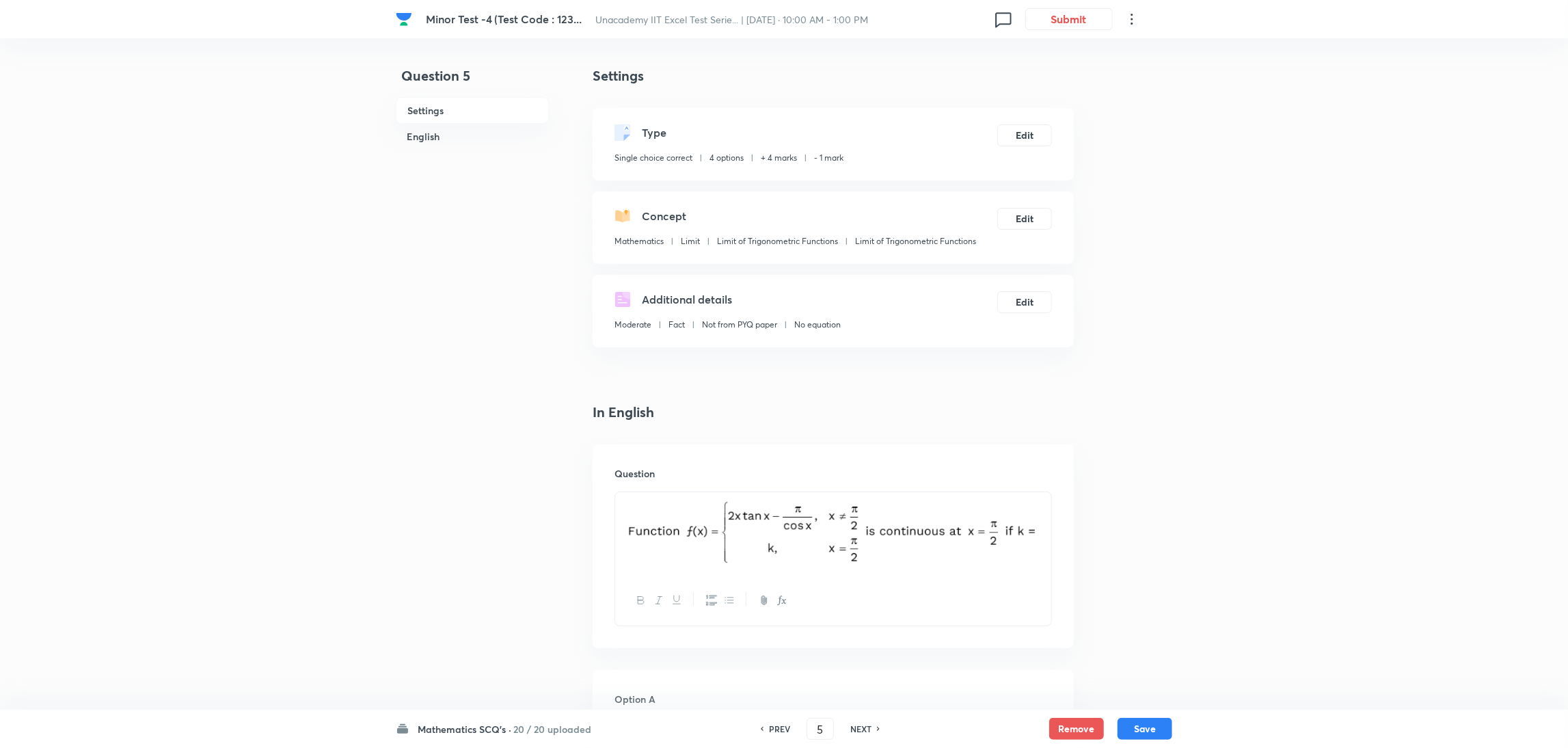
checkbox input "false"
checkbox input "true"
click at [863, 498] on h6 "NEXT" at bounding box center [861, 728] width 21 height 12
type input "6"
checkbox input "true"
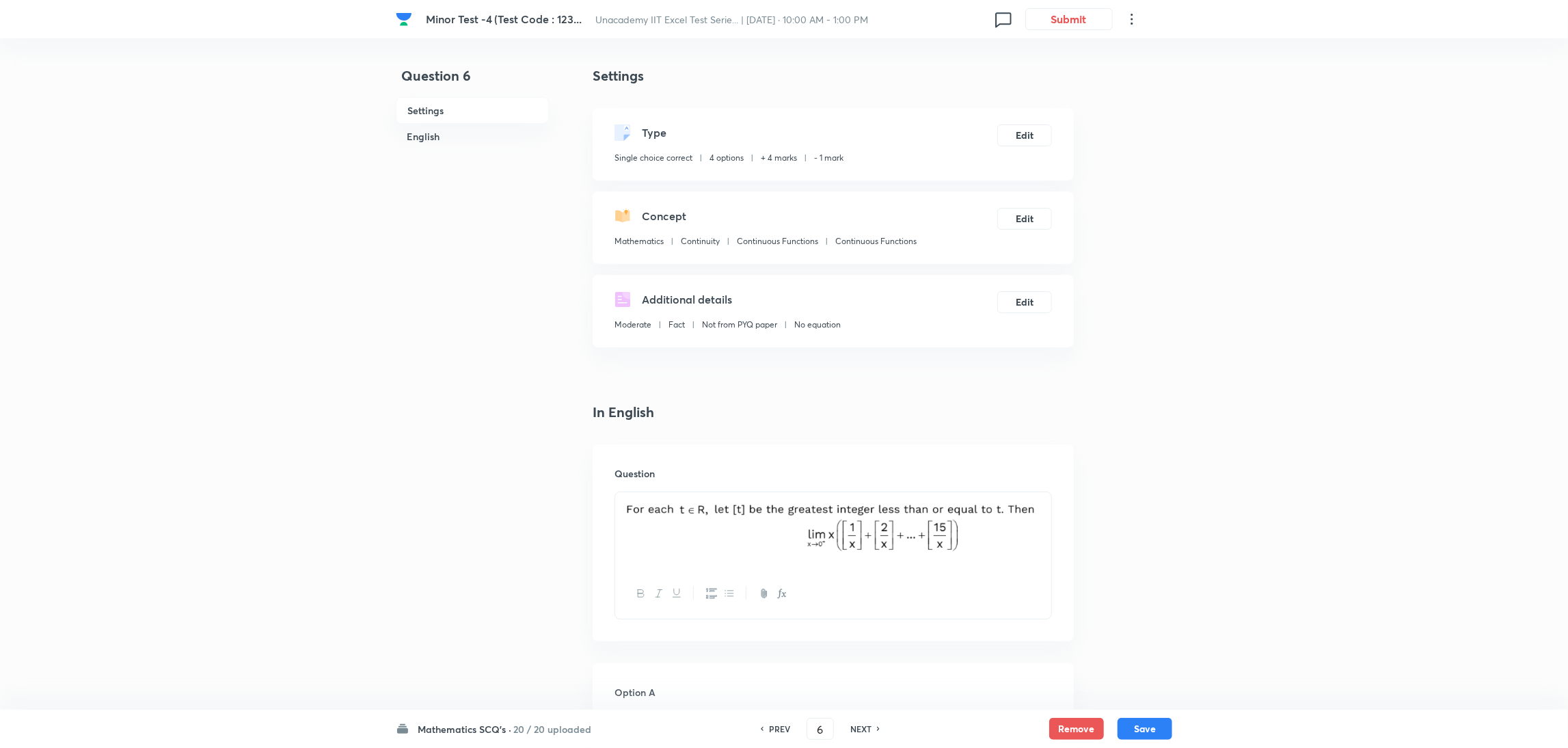
click at [863, 498] on h6 "NEXT" at bounding box center [861, 728] width 21 height 12
type input "7"
checkbox input "false"
checkbox input "true"
click at [863, 498] on h6 "NEXT" at bounding box center [861, 728] width 21 height 12
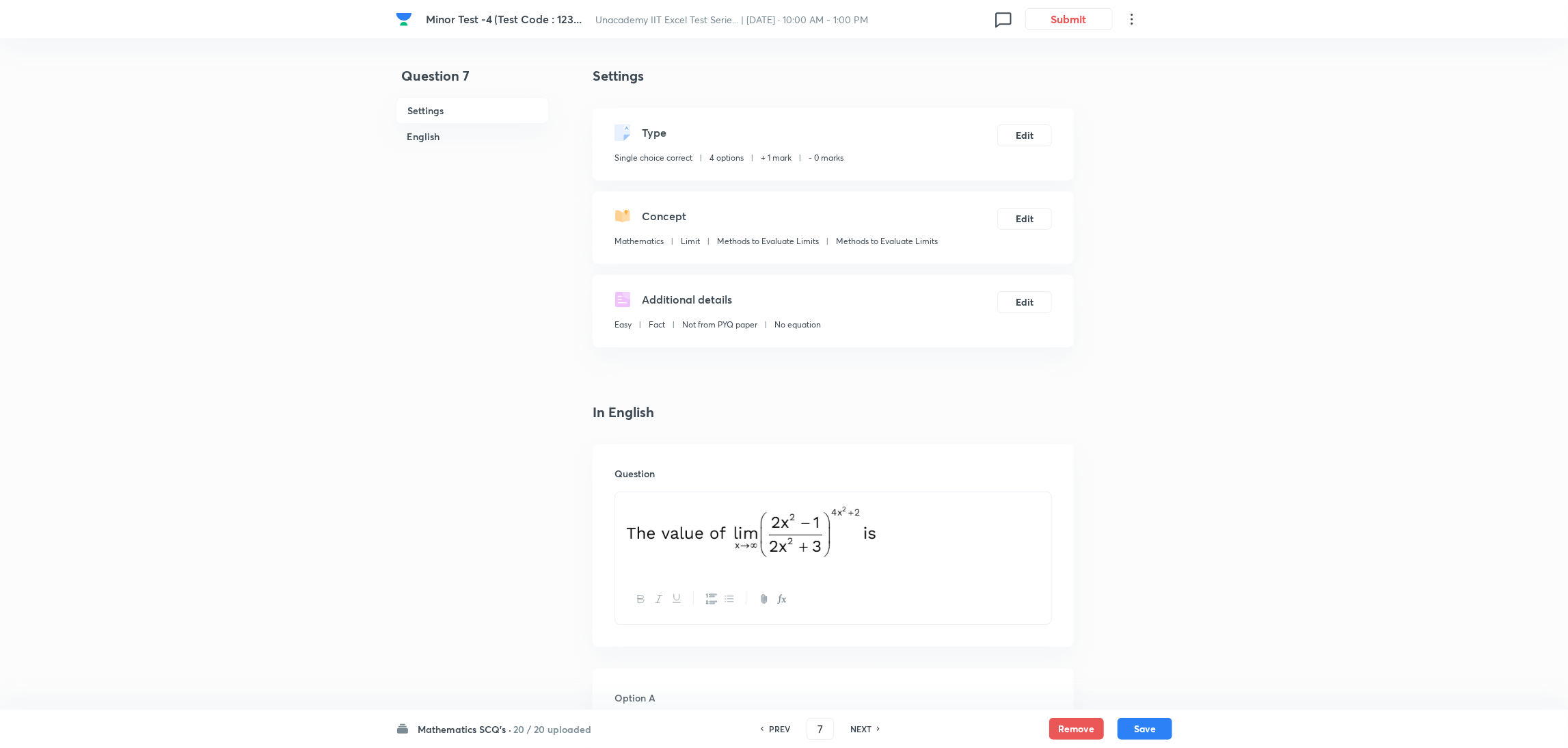
type input "8"
checkbox input "false"
checkbox input "true"
click at [863, 498] on h6 "NEXT" at bounding box center [861, 728] width 21 height 12
type input "9"
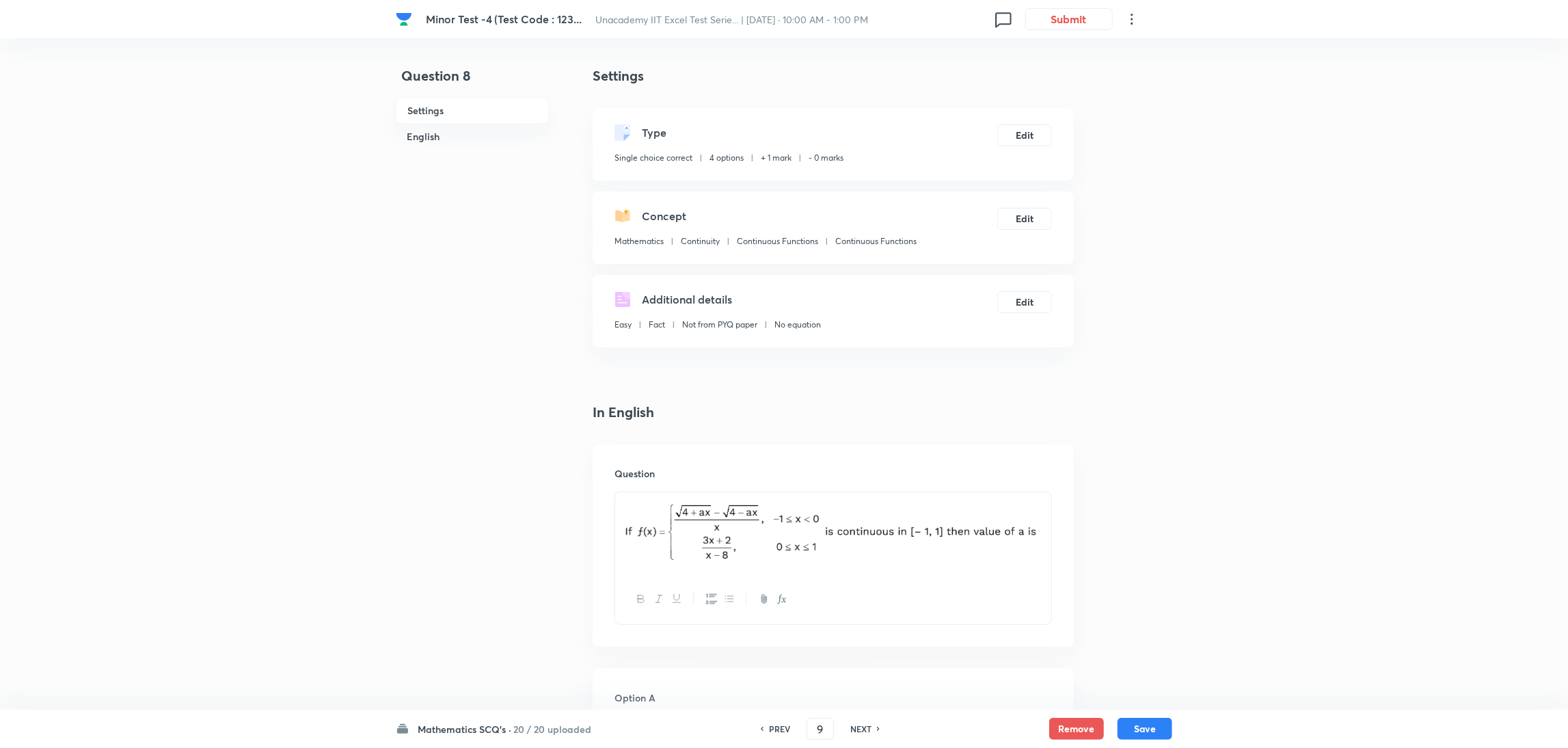
checkbox input "false"
checkbox input "true"
click at [863, 498] on h6 "NEXT" at bounding box center [861, 728] width 21 height 12
type input "10"
checkbox input "false"
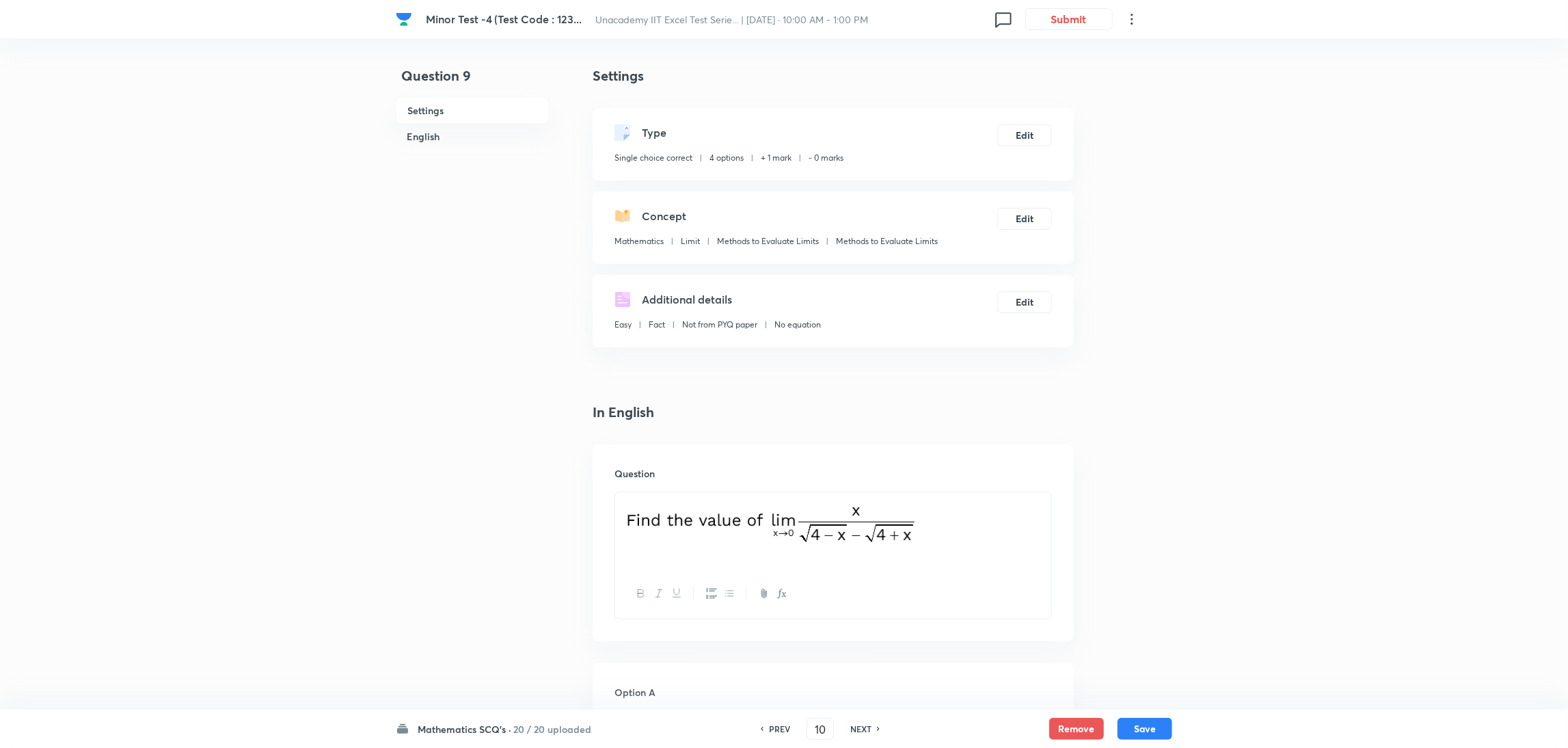
checkbox input "true"
click at [863, 498] on h6 "NEXT" at bounding box center [861, 728] width 21 height 12
type input "11"
checkbox input "true"
checkbox input "false"
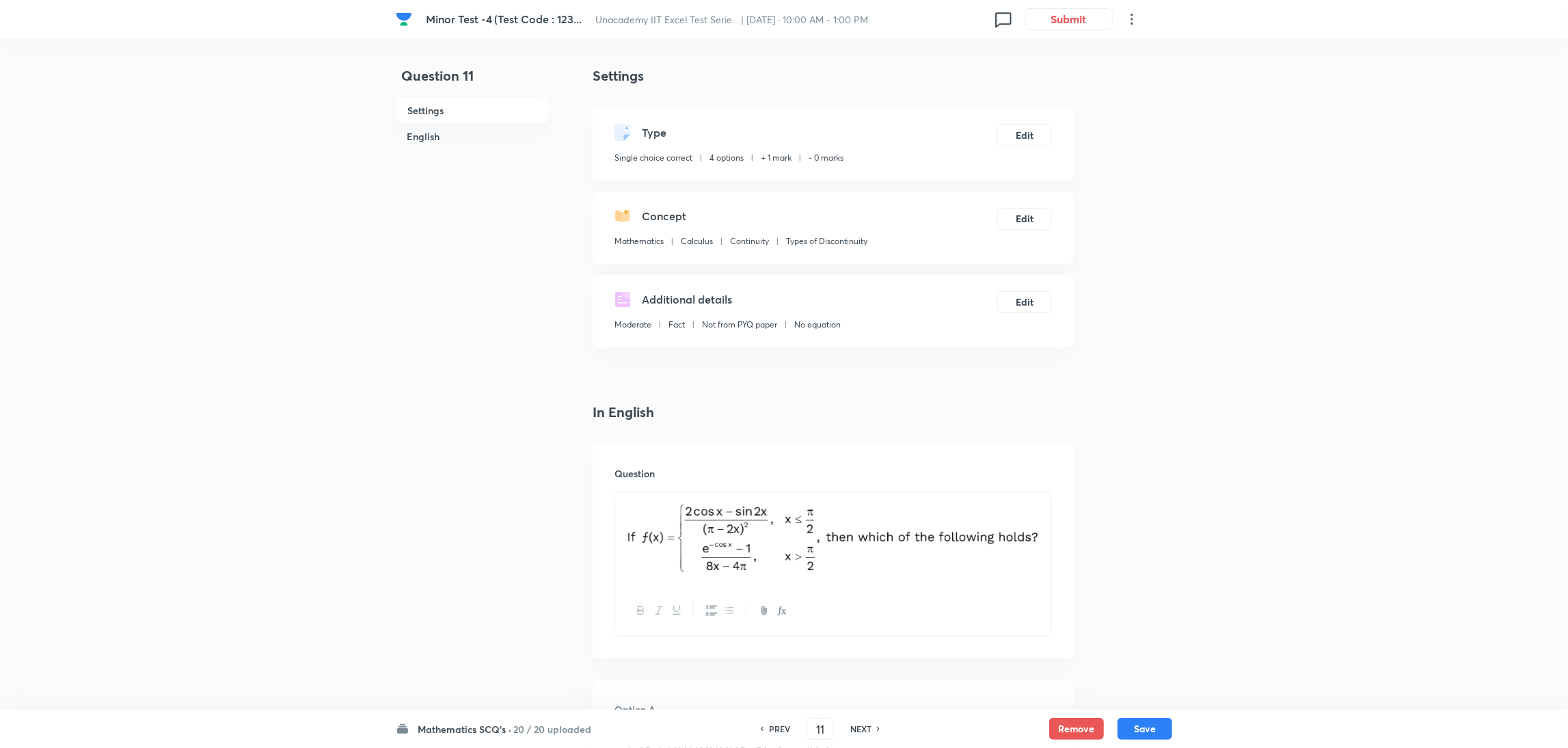
click at [863, 498] on h6 "NEXT" at bounding box center [861, 728] width 21 height 12
type input "12"
checkbox input "false"
checkbox input "true"
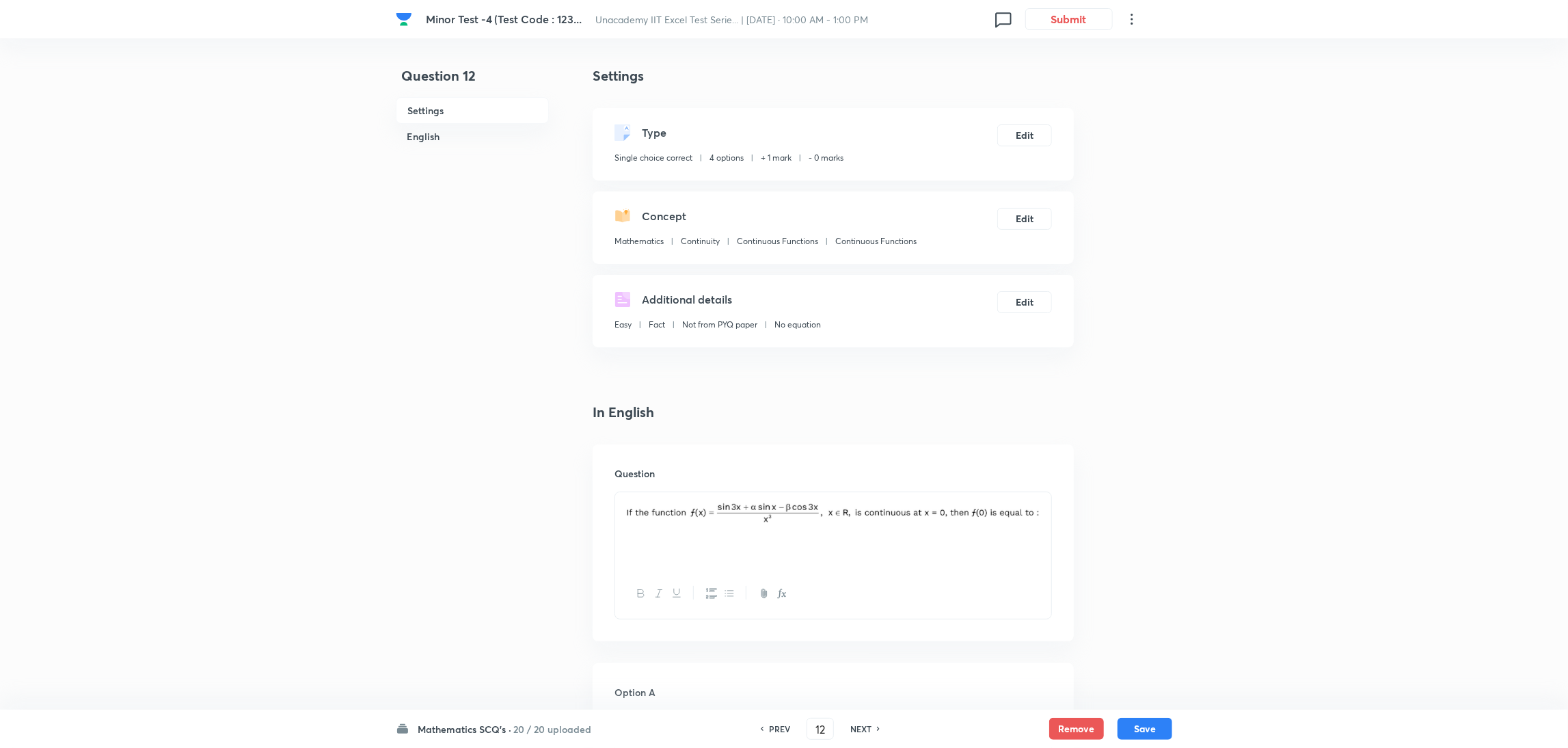
click at [863, 498] on h6 "NEXT" at bounding box center [861, 728] width 21 height 12
type input "13"
checkbox input "false"
checkbox input "true"
click at [863, 498] on h6 "NEXT" at bounding box center [861, 728] width 21 height 12
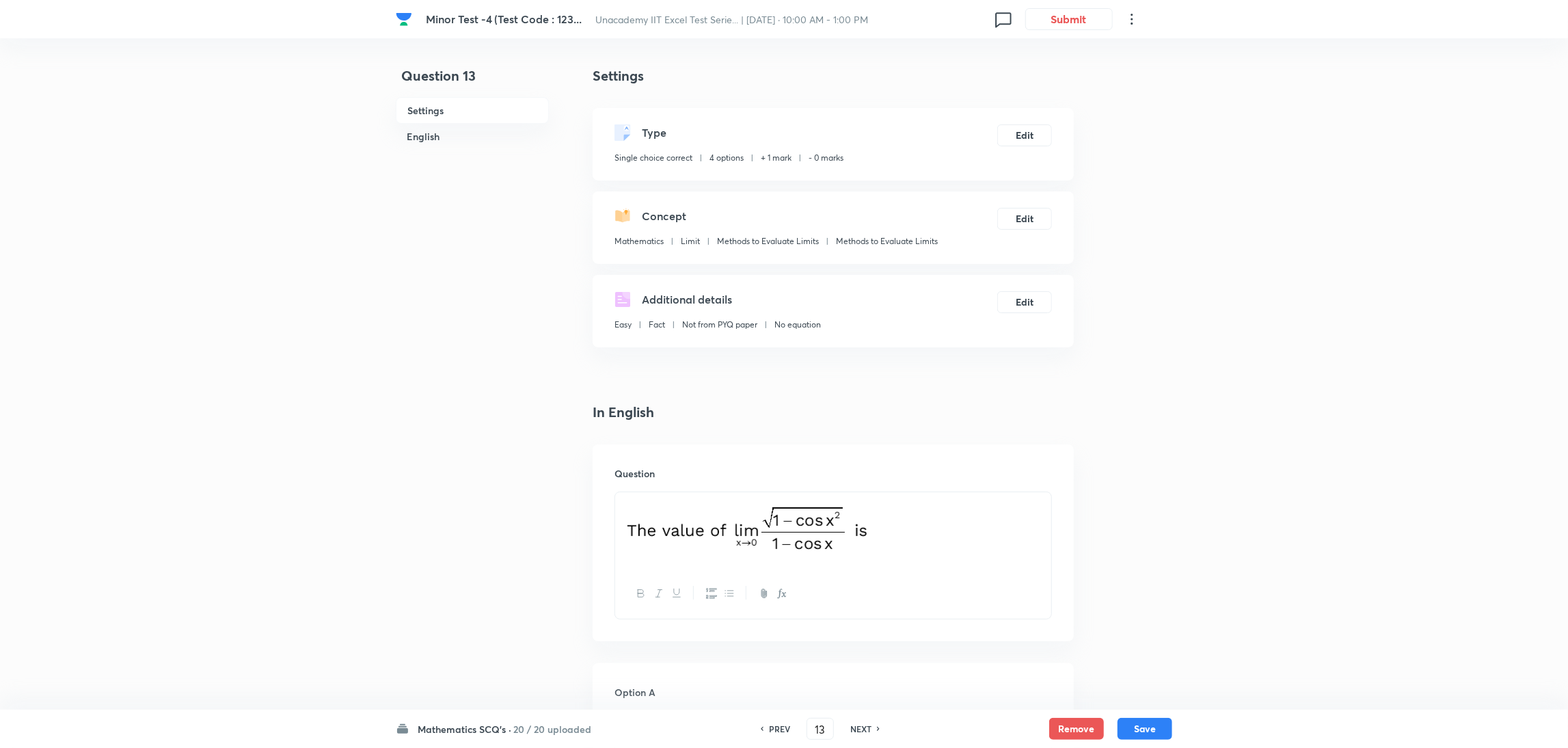
type input "14"
checkbox input "false"
checkbox input "true"
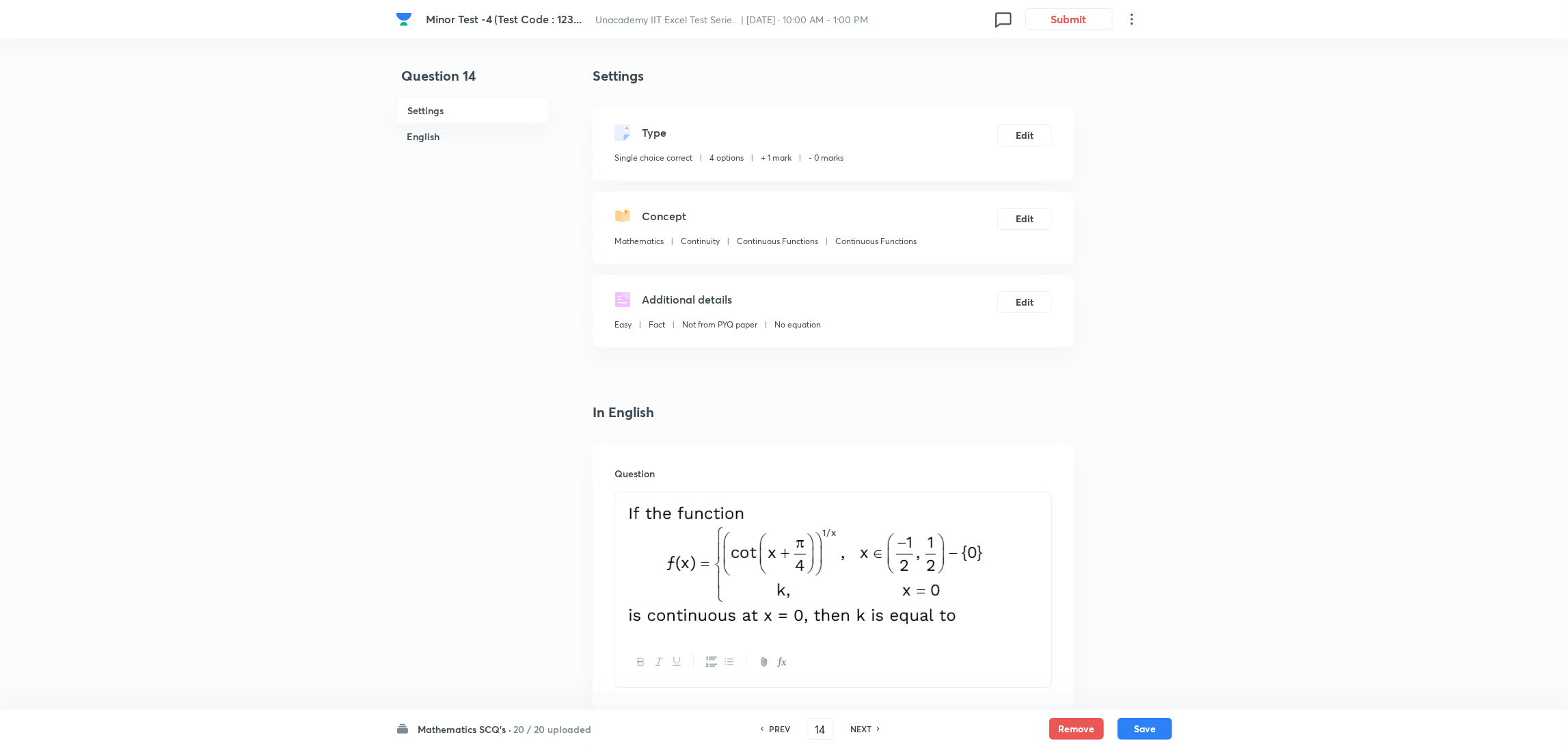
click at [863, 498] on h6 "NEXT" at bounding box center [861, 728] width 21 height 12
type input "15"
checkbox input "false"
checkbox input "true"
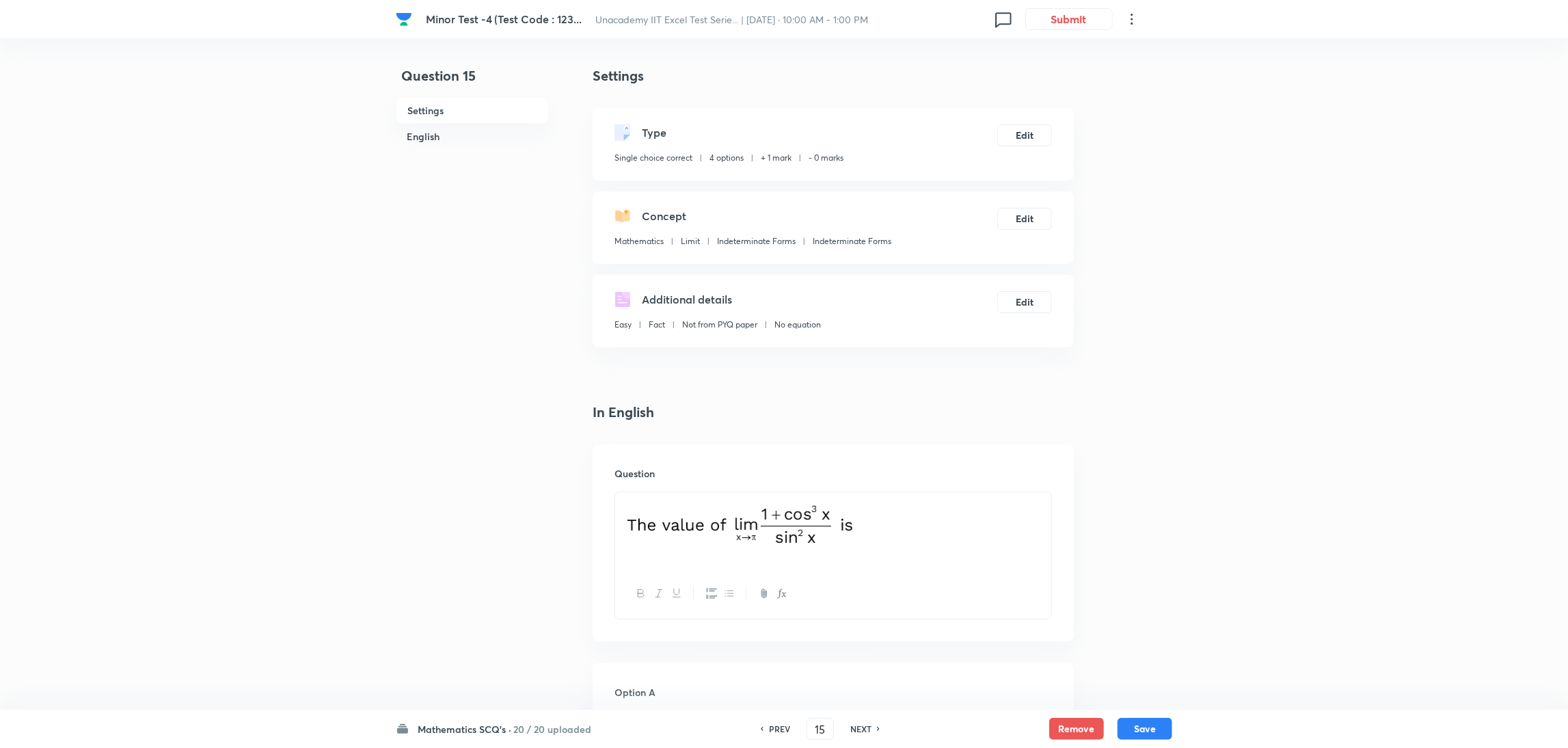
click at [863, 498] on h6 "NEXT" at bounding box center [861, 728] width 21 height 12
type input "16"
checkbox input "false"
checkbox input "true"
click at [863, 498] on h6 "NEXT" at bounding box center [861, 728] width 21 height 12
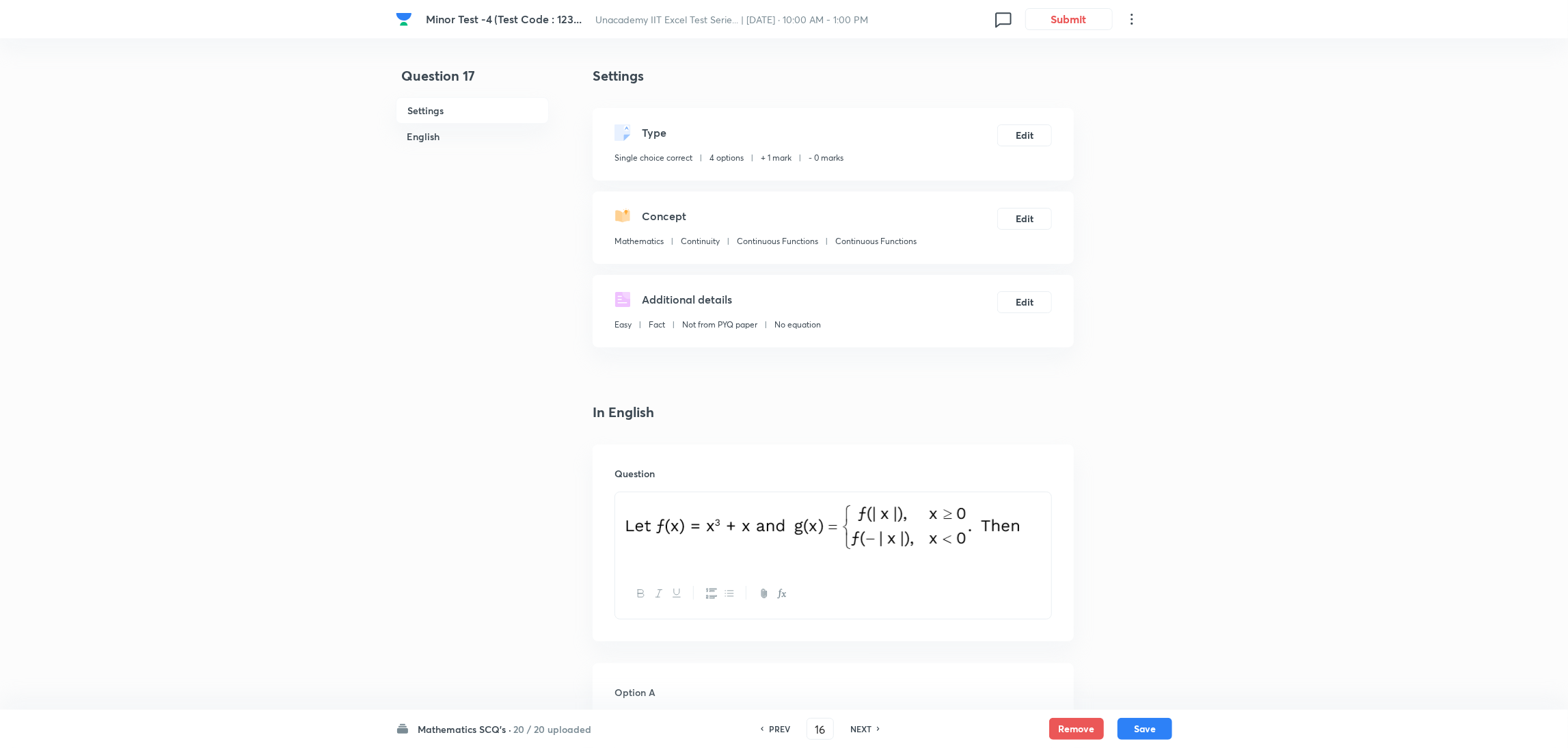
type input "17"
checkbox input "false"
checkbox input "true"
click at [863, 498] on h6 "NEXT" at bounding box center [861, 728] width 21 height 12
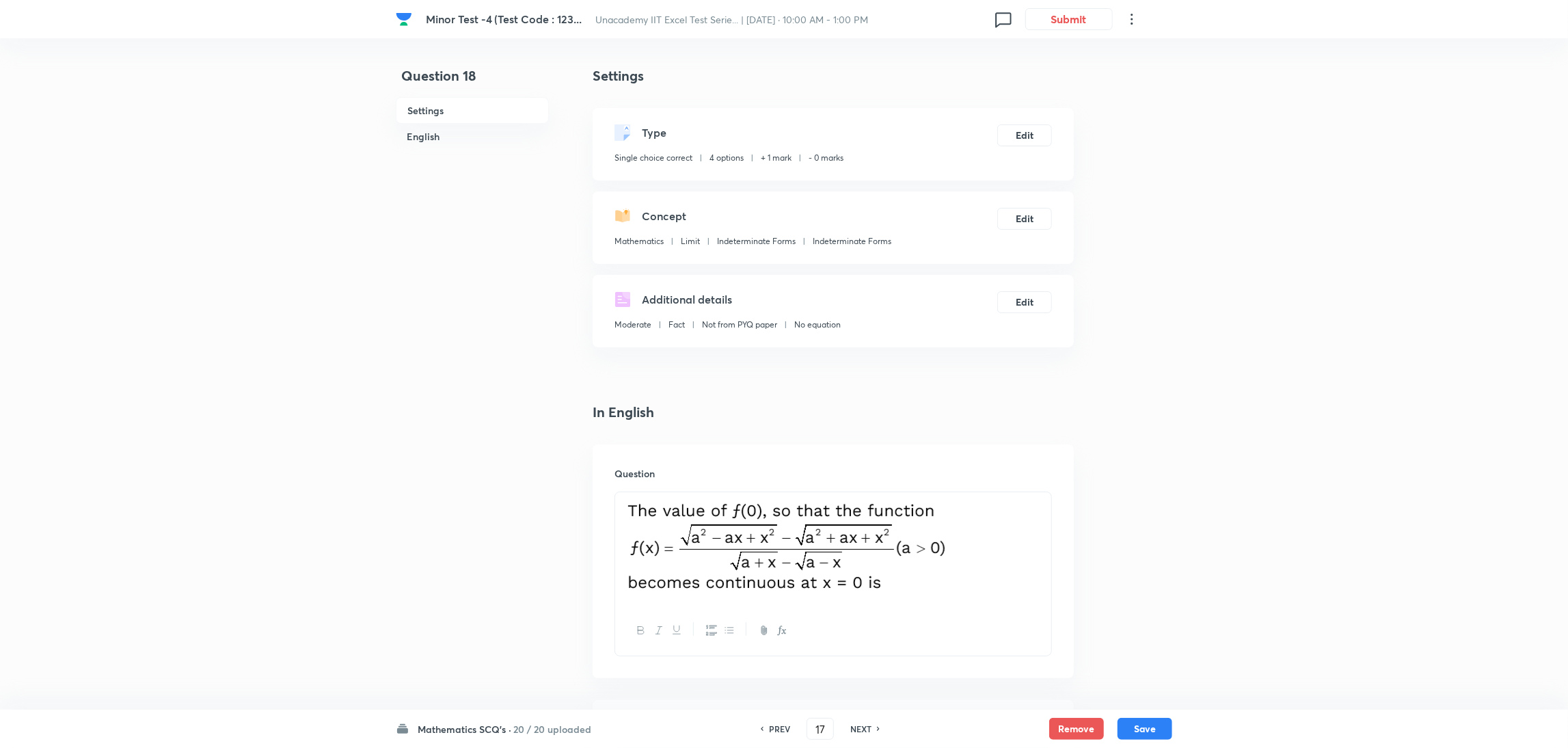
type input "18"
checkbox input "true"
checkbox input "false"
click at [863, 498] on h6 "NEXT" at bounding box center [861, 728] width 21 height 12
type input "19"
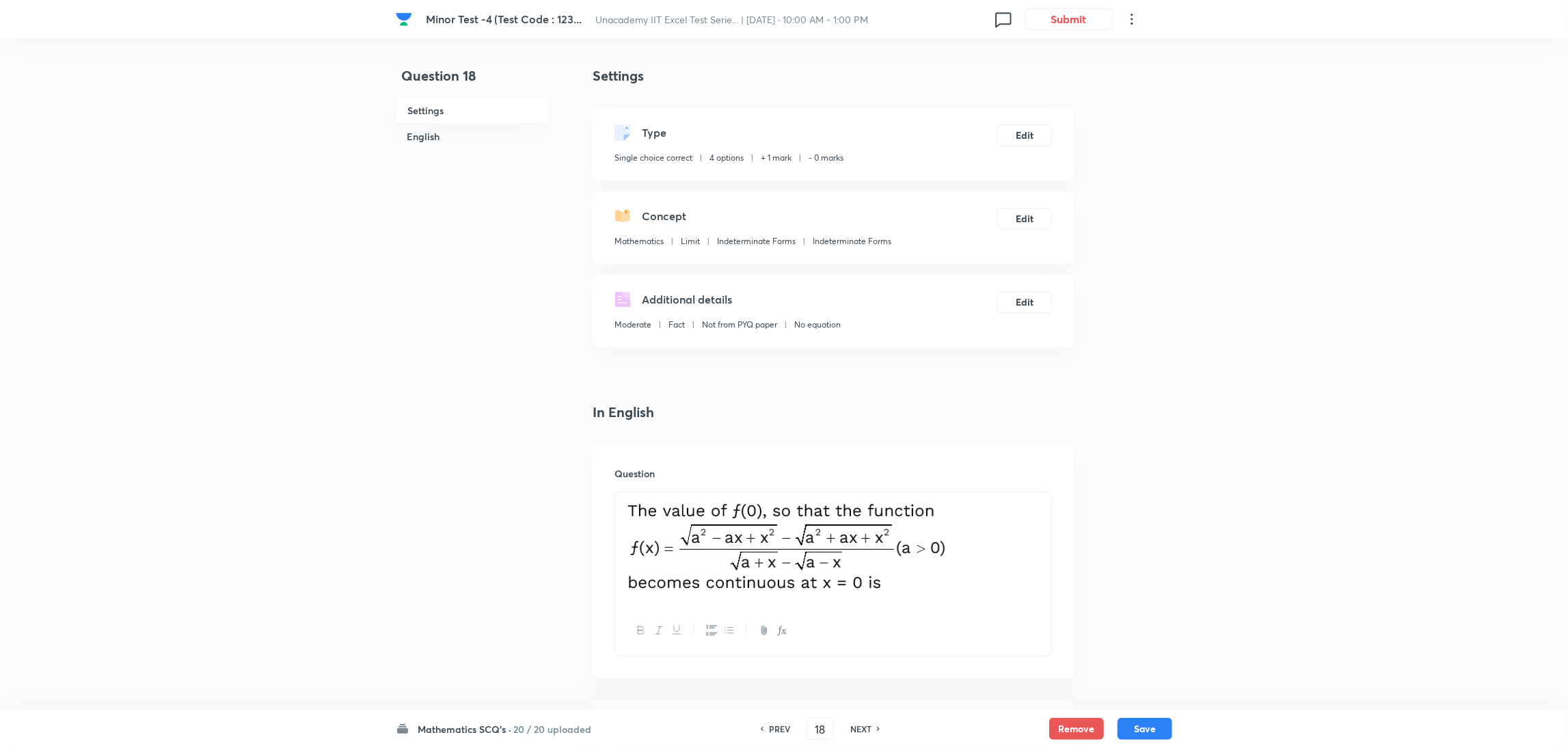
checkbox input "false"
checkbox input "true"
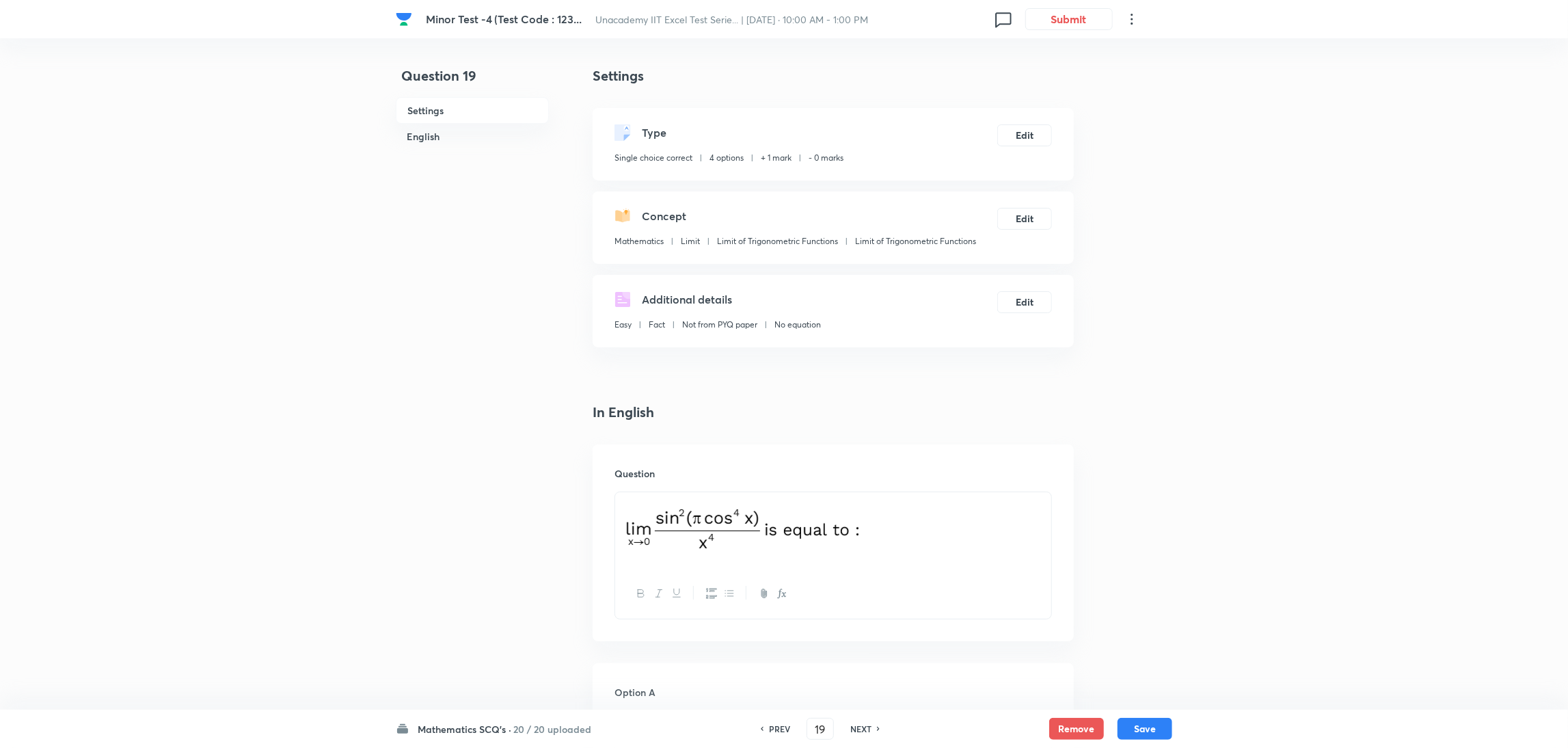
click at [863, 498] on h6 "NEXT" at bounding box center [861, 728] width 21 height 12
type input "20"
checkbox input "true"
click at [863, 498] on h6 "NEXT" at bounding box center [861, 728] width 21 height 12
click at [864, 498] on div "NEXT" at bounding box center [882, 728] width 36 height 12
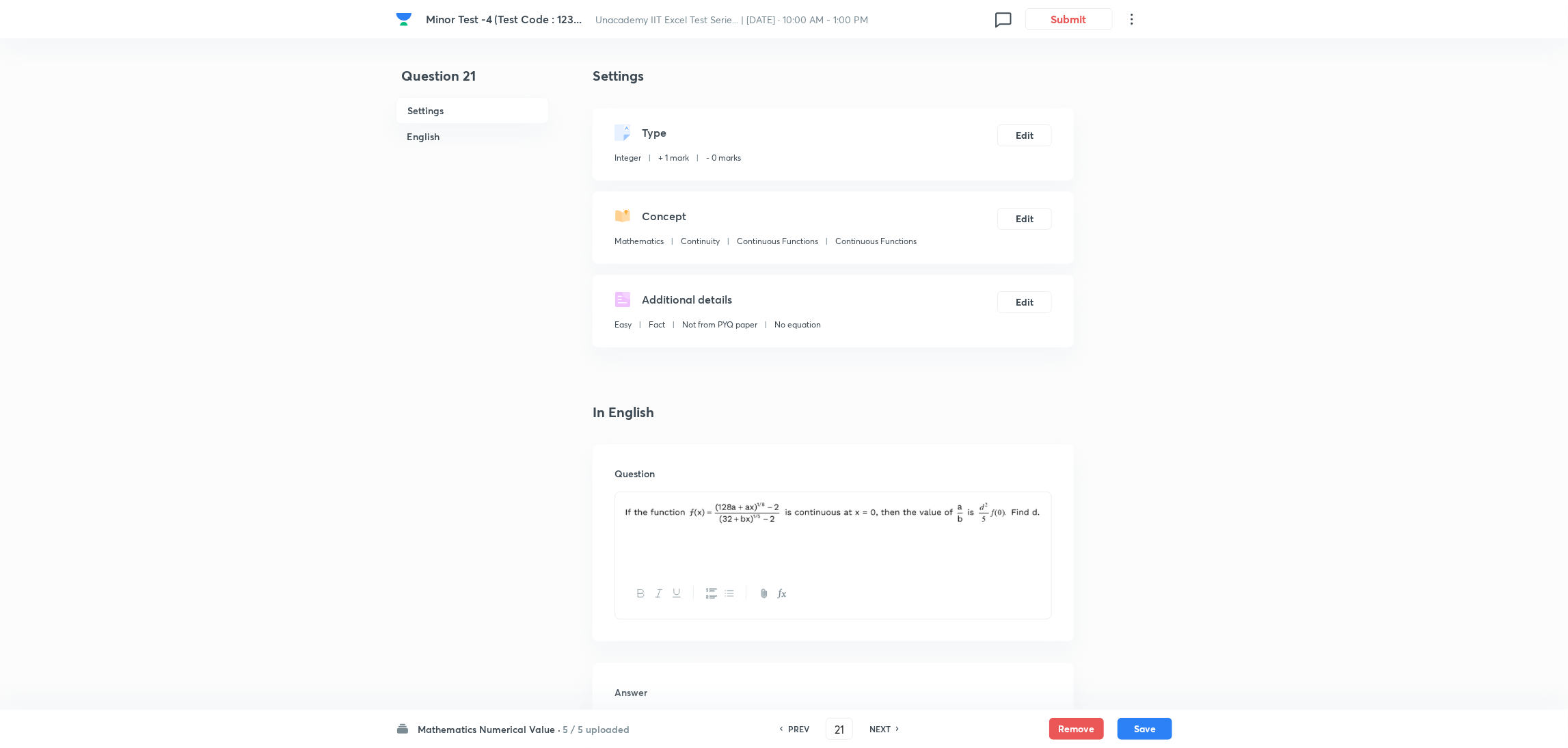
type input "22"
type input "1"
click at [864, 498] on div "NEXT" at bounding box center [882, 728] width 36 height 12
type input "23"
type input "81"
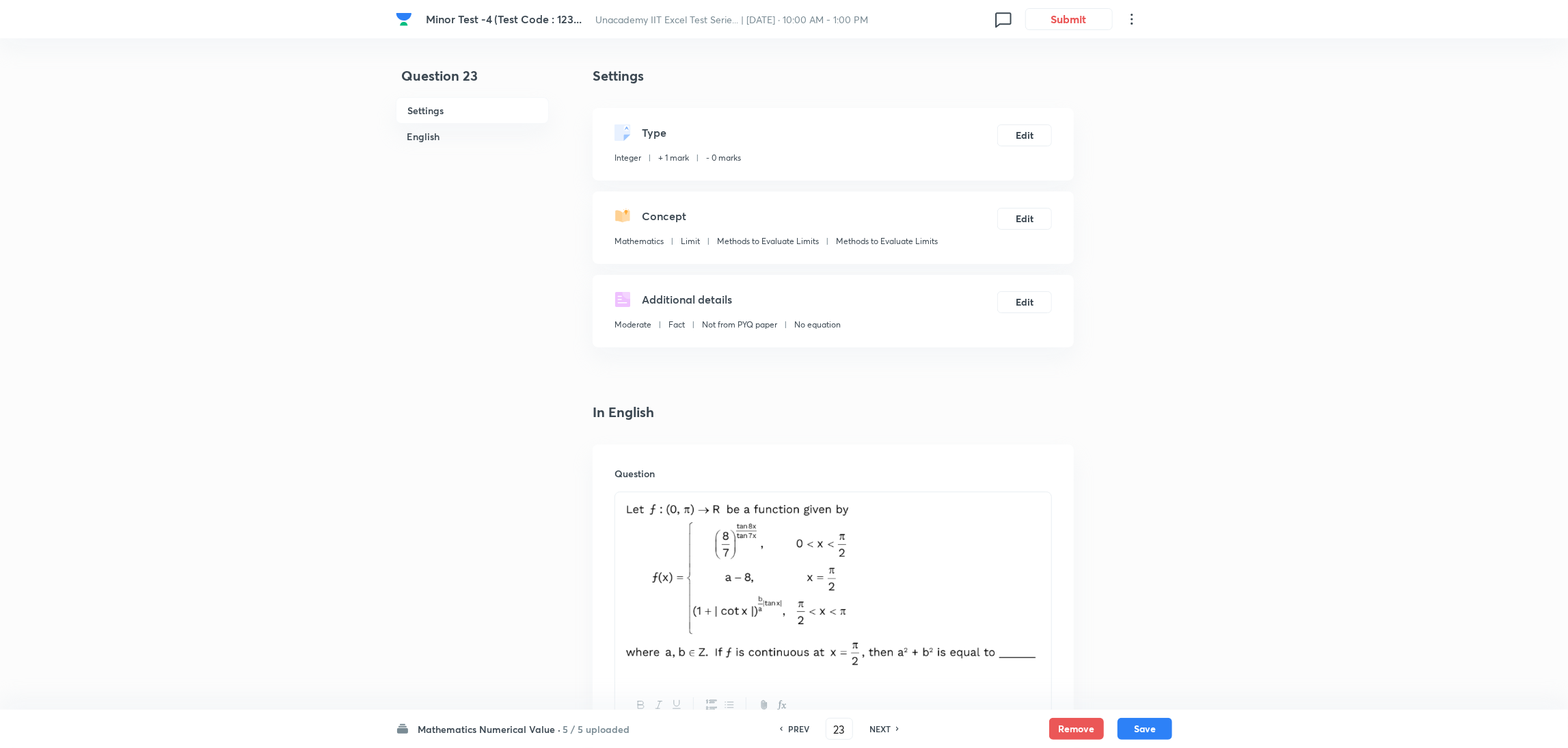
click at [805, 498] on h6 "PREV" at bounding box center [799, 728] width 21 height 12
type input "22"
type input "1"
click at [805, 498] on h6 "PREV" at bounding box center [799, 728] width 21 height 12
type input "21"
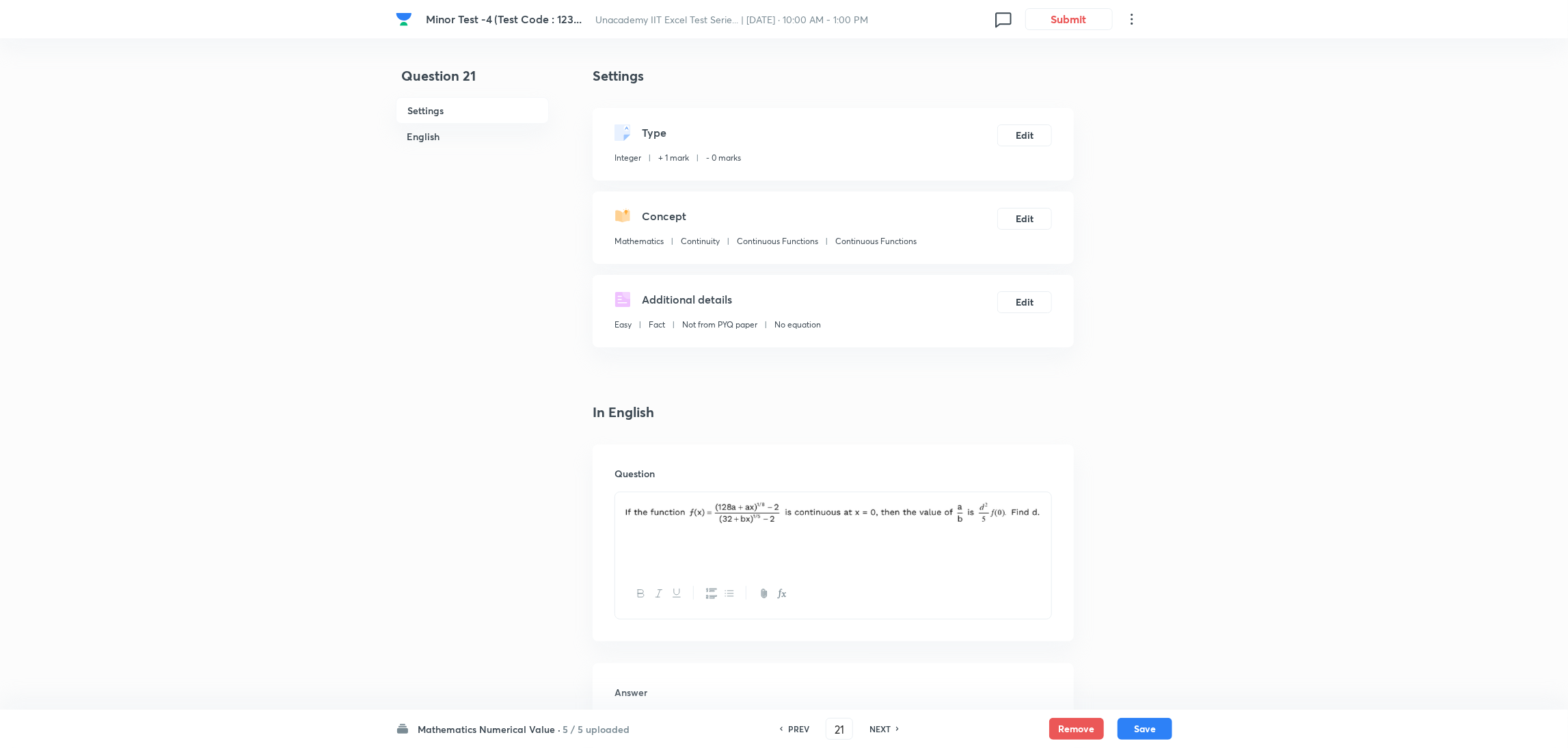
type input "8"
click at [805, 498] on h6 "PREV" at bounding box center [799, 728] width 21 height 12
click at [806, 498] on div "20 ​" at bounding box center [820, 728] width 27 height 22
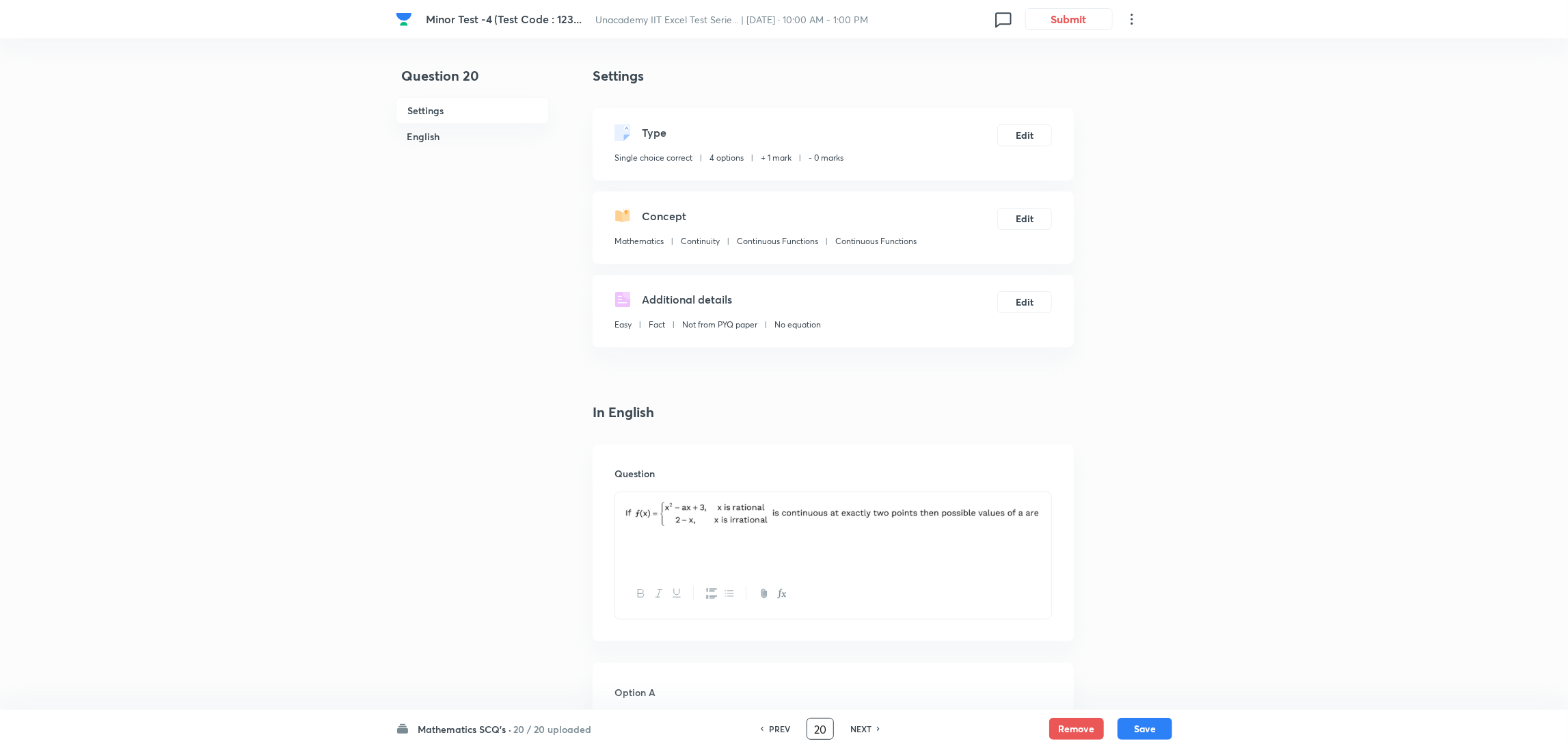
click at [806, 498] on div "20 ​" at bounding box center [820, 728] width 27 height 22
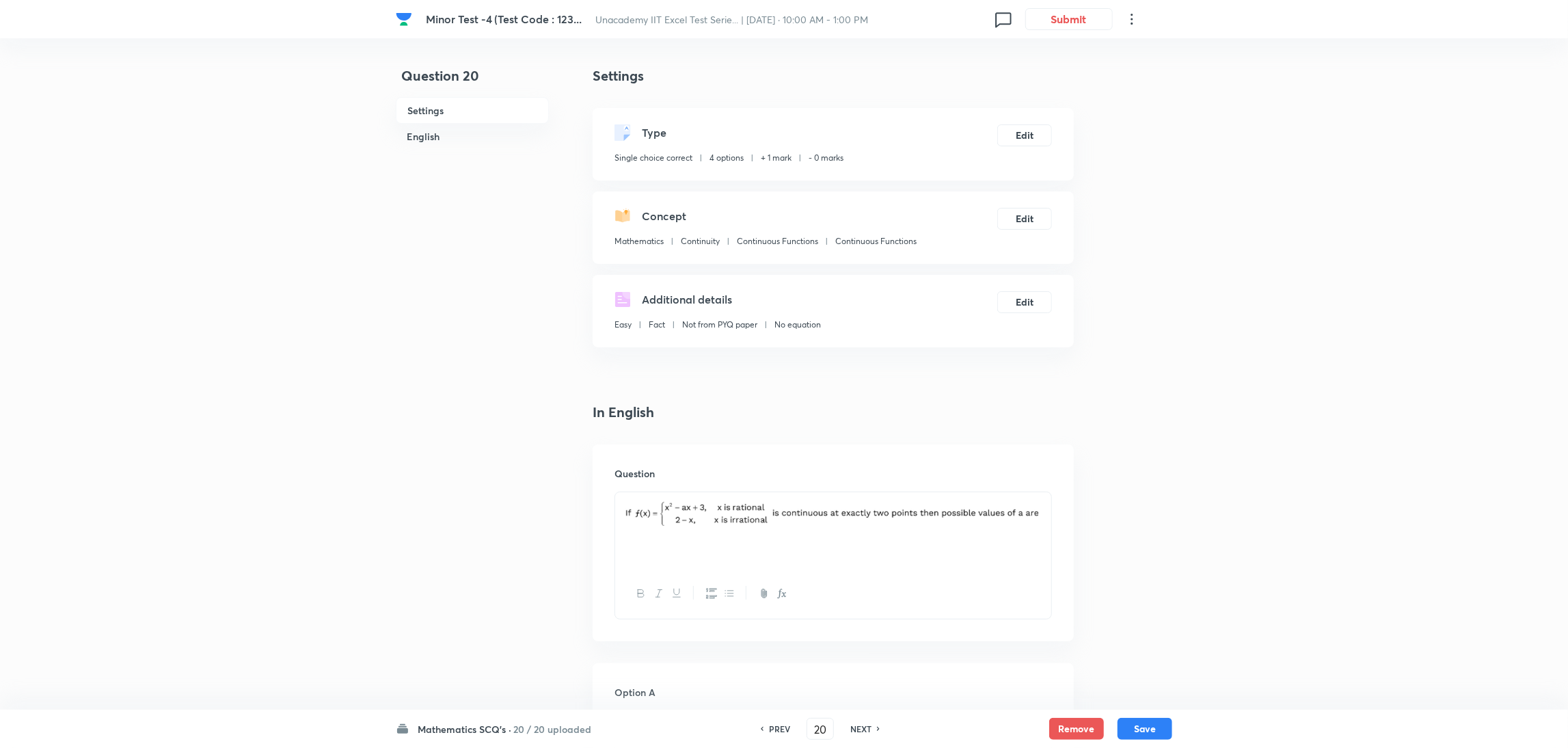
click at [775, 498] on h6 "PREV" at bounding box center [779, 728] width 21 height 12
type input "19"
checkbox input "true"
click at [775, 498] on h6 "PREV" at bounding box center [779, 728] width 21 height 12
type input "18"
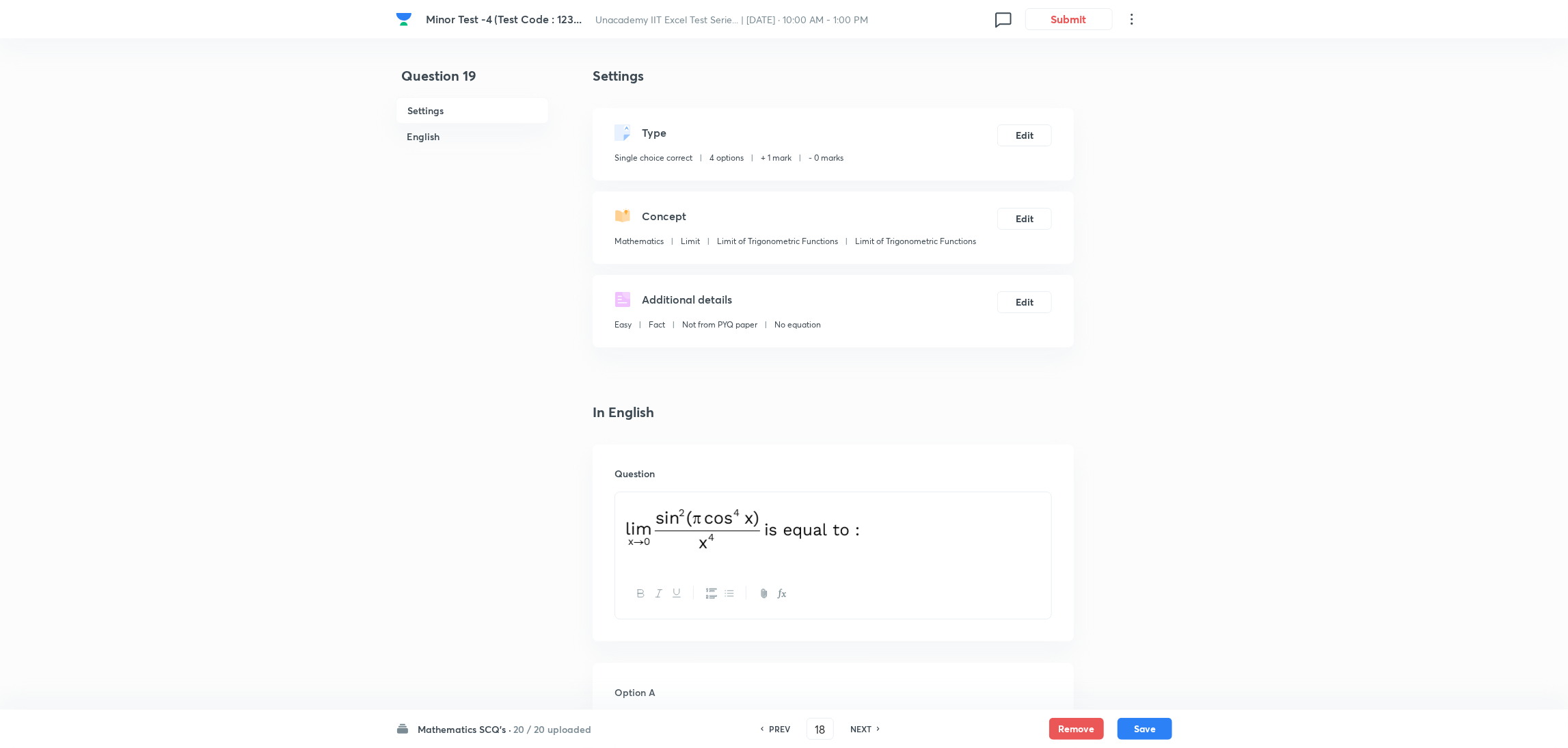
checkbox input "true"
checkbox input "false"
click at [775, 498] on h6 "PREV" at bounding box center [779, 728] width 21 height 12
type input "17"
checkbox input "false"
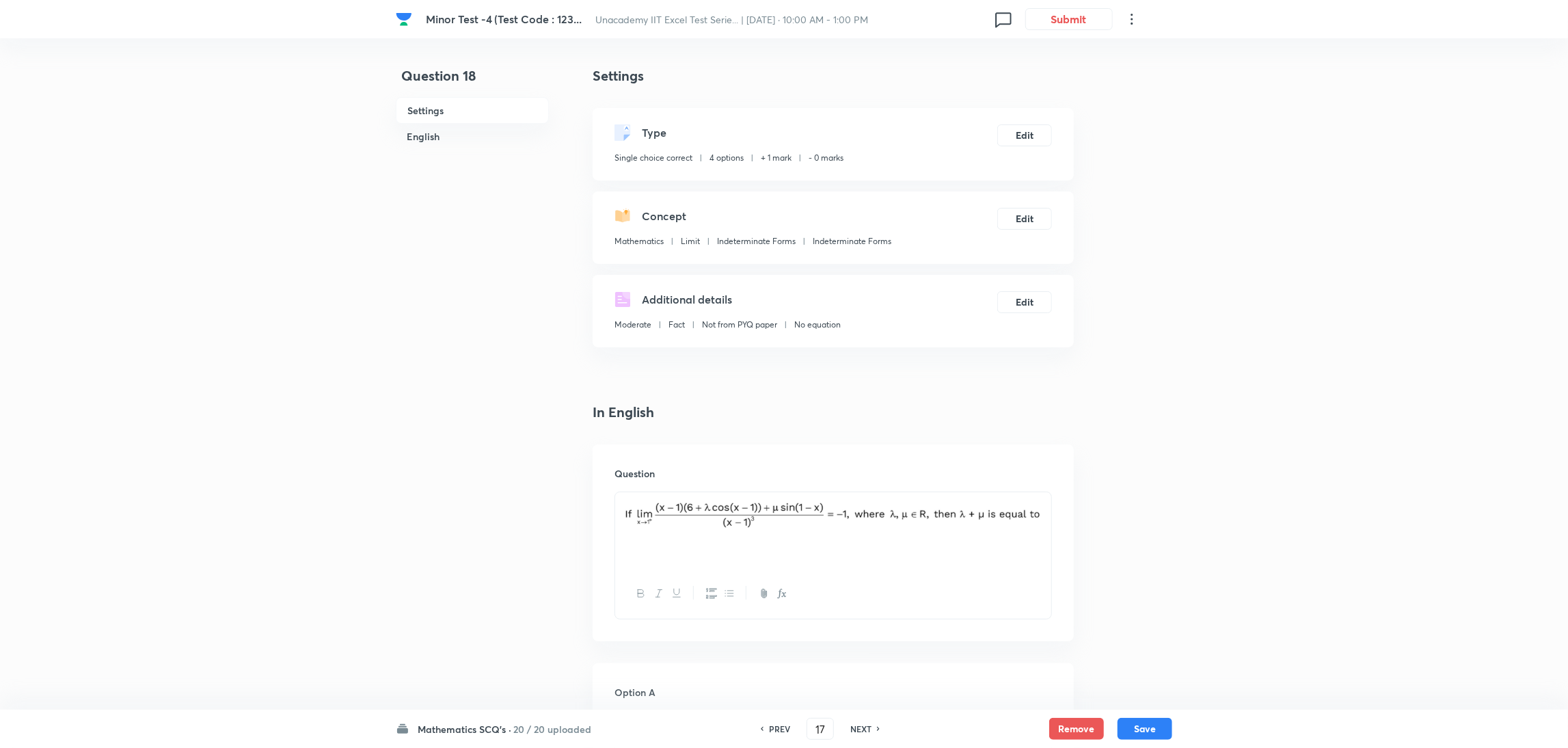
checkbox input "true"
click at [775, 498] on h6 "PREV" at bounding box center [779, 728] width 21 height 12
type input "16"
checkbox input "true"
checkbox input "false"
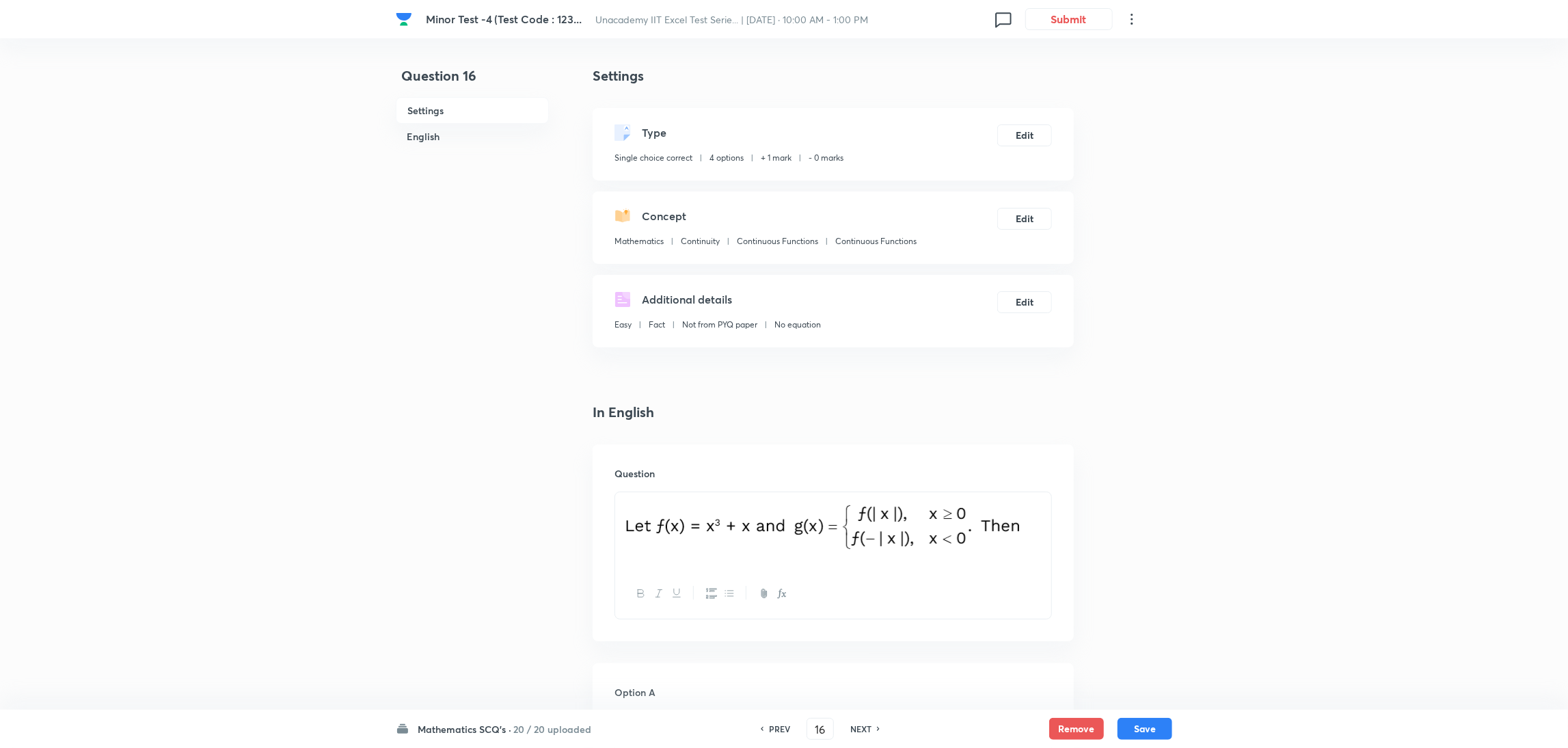
click at [775, 498] on h6 "PREV" at bounding box center [779, 728] width 21 height 12
type input "15"
checkbox input "false"
checkbox input "true"
click at [775, 498] on h6 "PREV" at bounding box center [779, 728] width 21 height 12
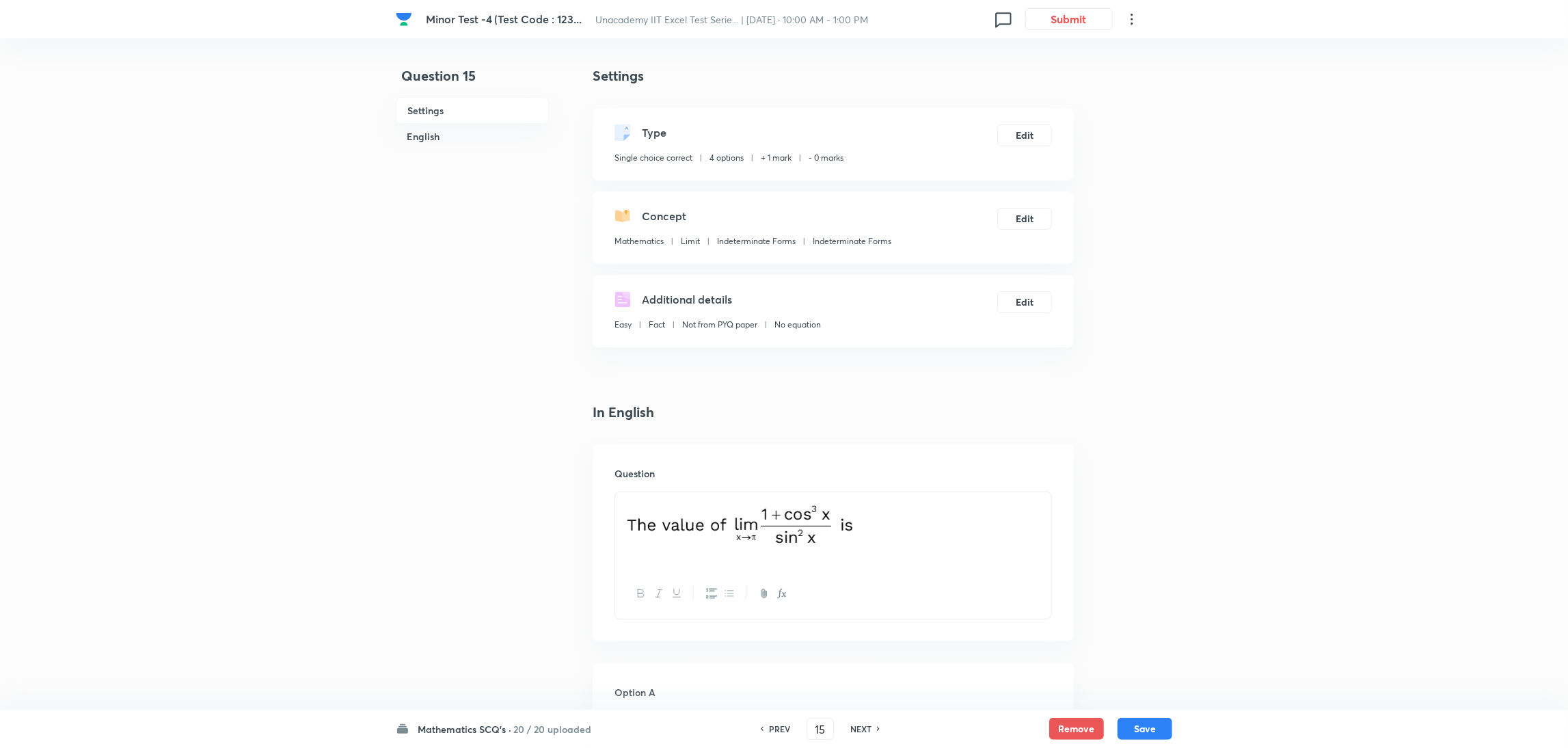
type input "14"
checkbox input "true"
checkbox input "false"
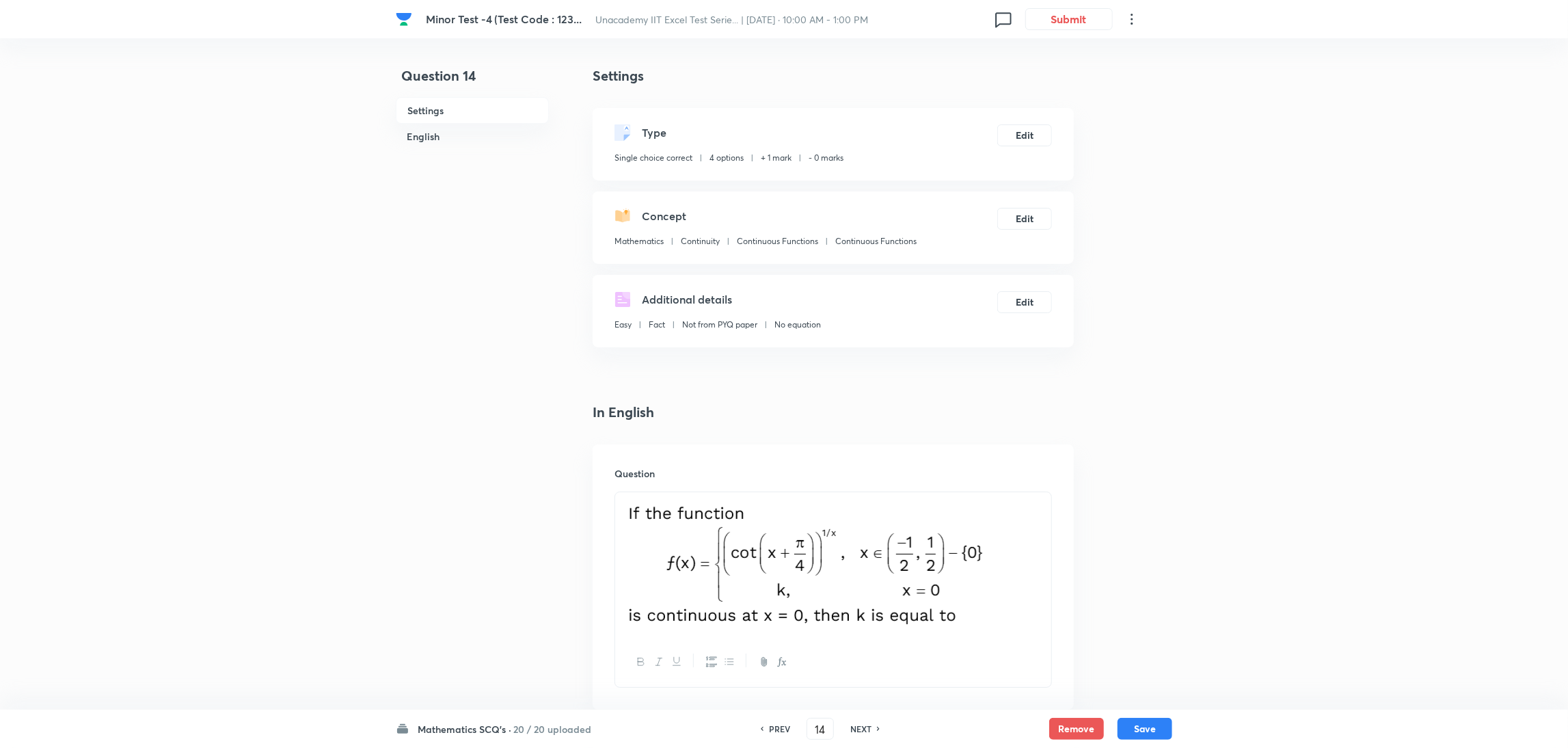
click at [775, 498] on h6 "PREV" at bounding box center [779, 728] width 21 height 12
type input "13"
checkbox input "false"
checkbox input "true"
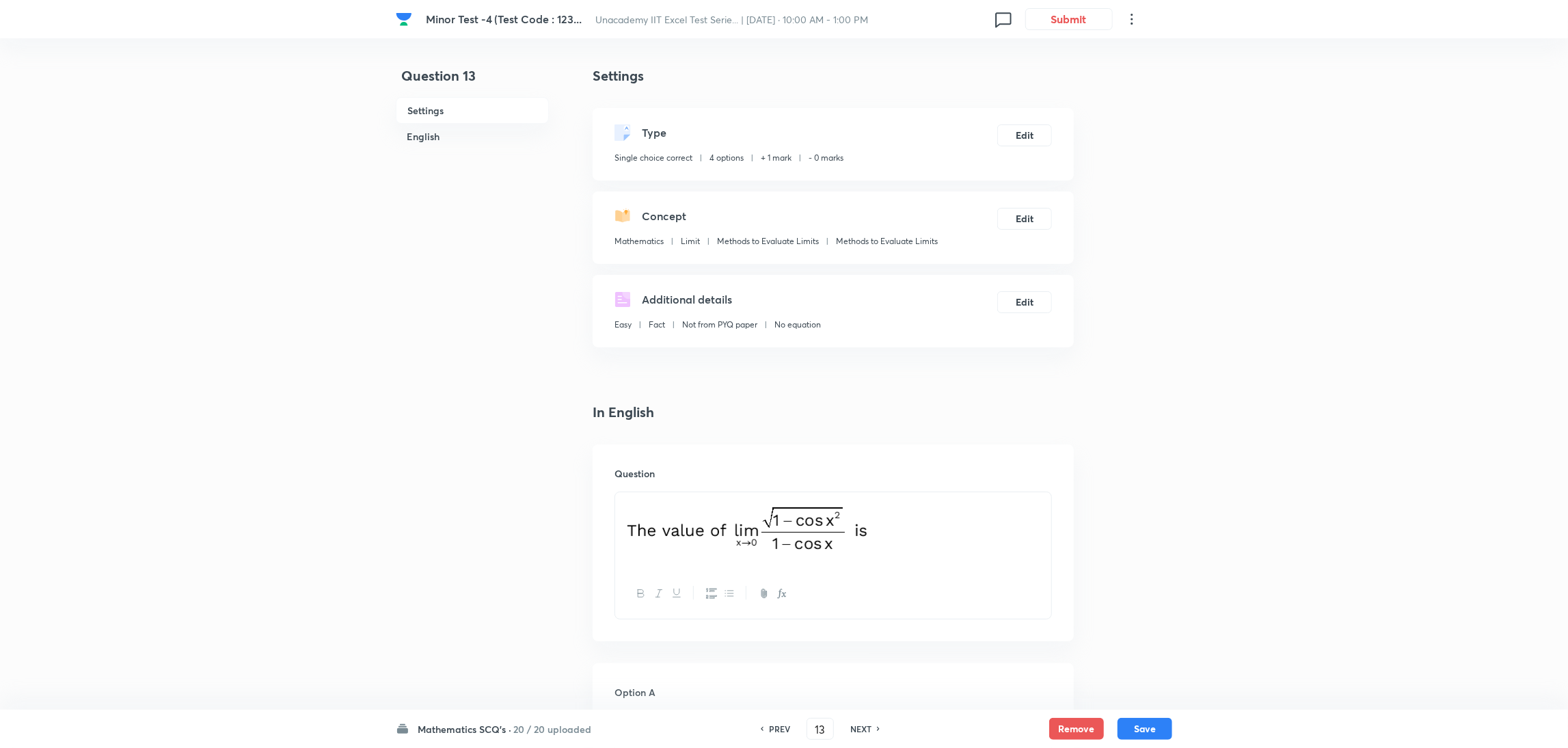
click at [775, 498] on h6 "PREV" at bounding box center [779, 728] width 21 height 12
type input "12"
checkbox input "false"
checkbox input "true"
click at [857, 498] on h6 "NEXT" at bounding box center [861, 728] width 21 height 12
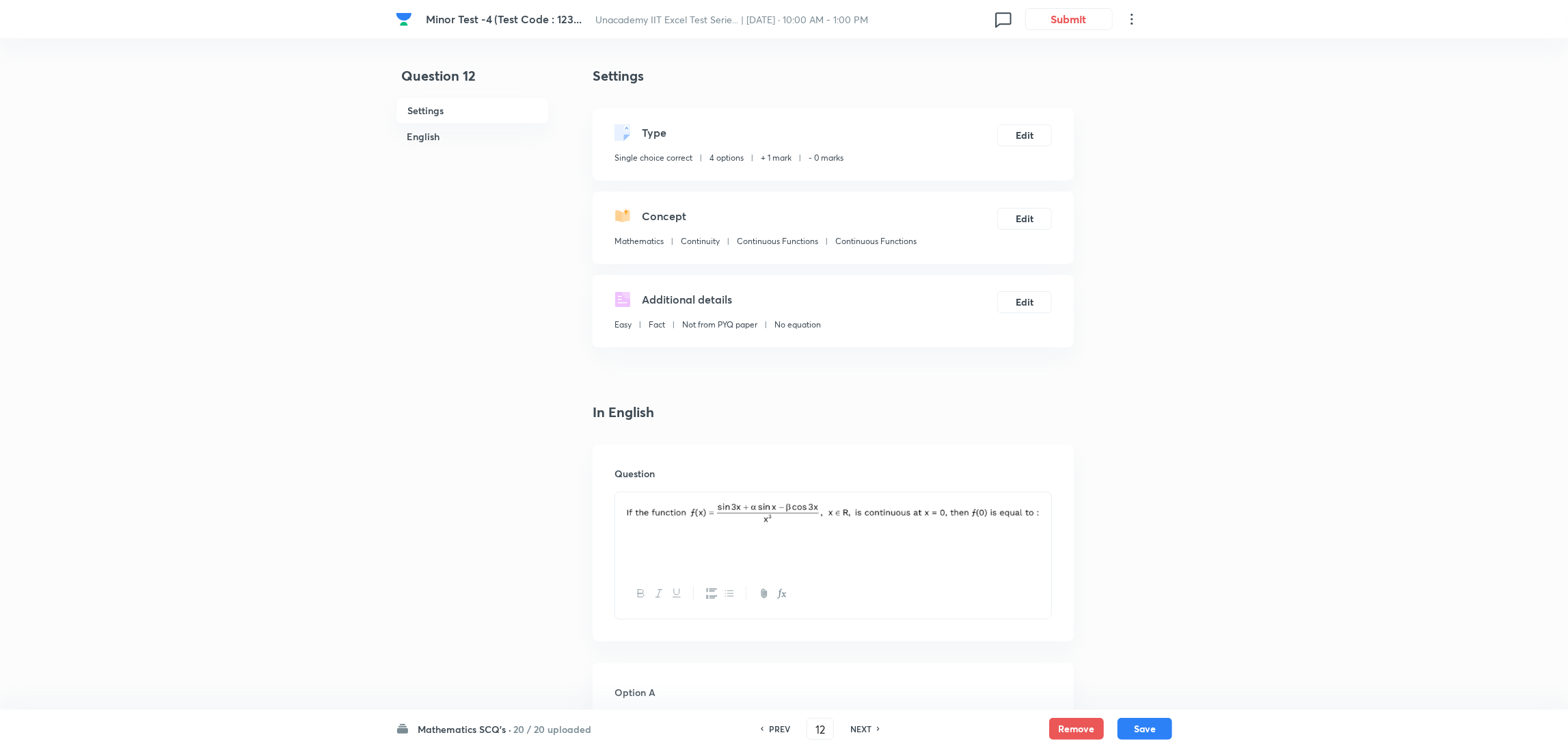
type input "13"
checkbox input "true"
checkbox input "false"
click at [857, 498] on h6 "NEXT" at bounding box center [861, 728] width 21 height 12
type input "14"
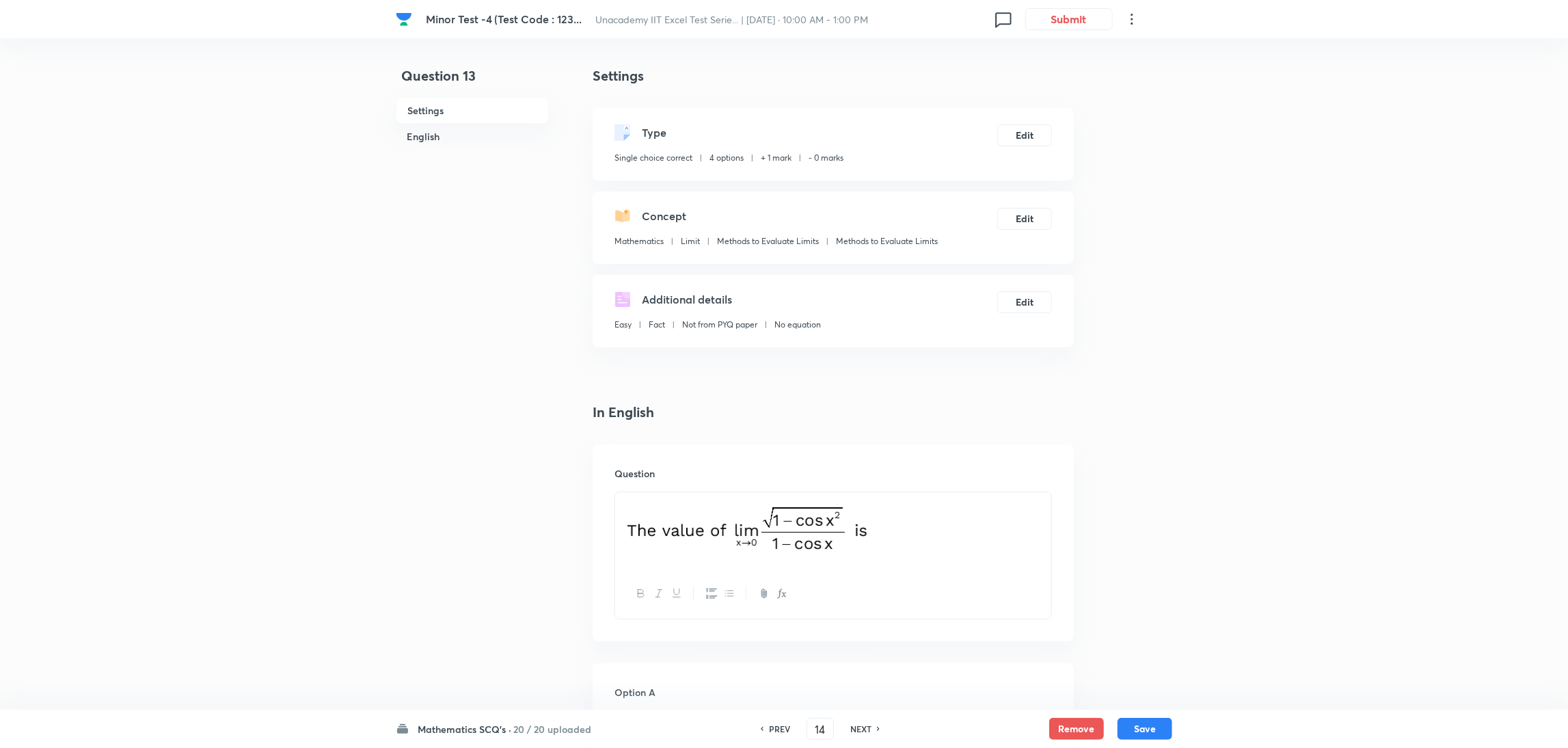
checkbox input "true"
checkbox input "false"
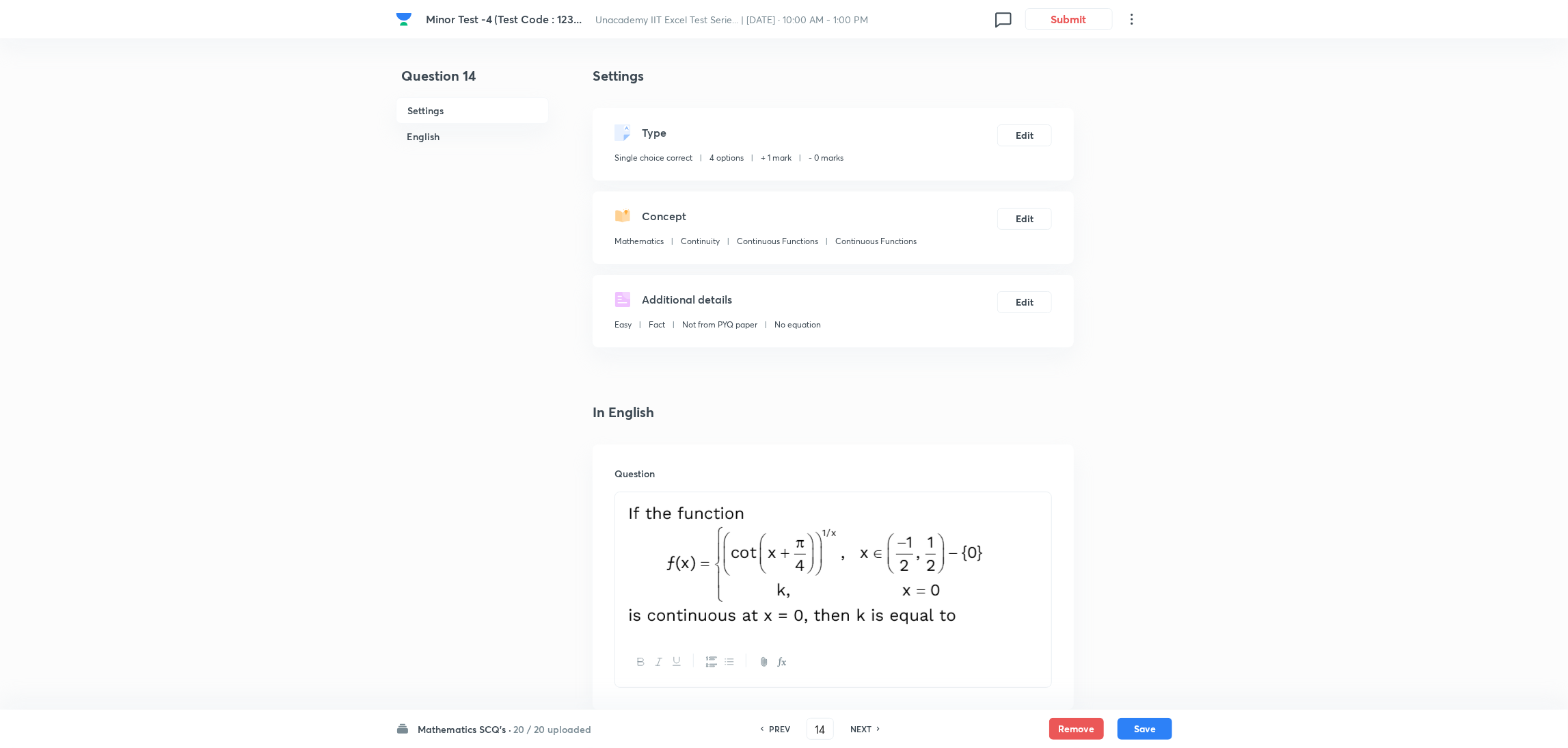
click at [857, 498] on h6 "NEXT" at bounding box center [861, 728] width 21 height 12
type input "15"
checkbox input "false"
checkbox input "true"
click at [857, 498] on h6 "NEXT" at bounding box center [861, 728] width 21 height 12
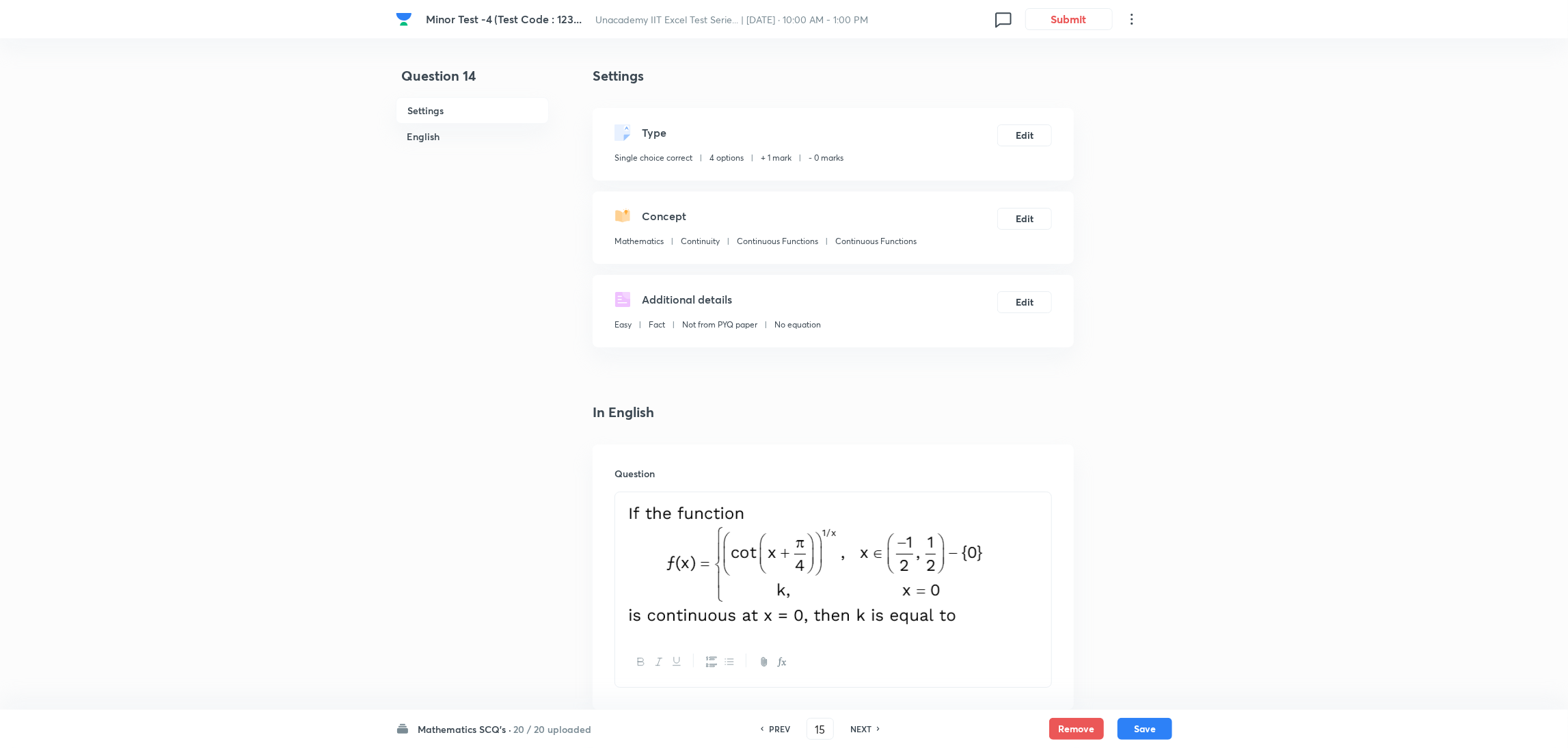
type input "16"
checkbox input "true"
checkbox input "false"
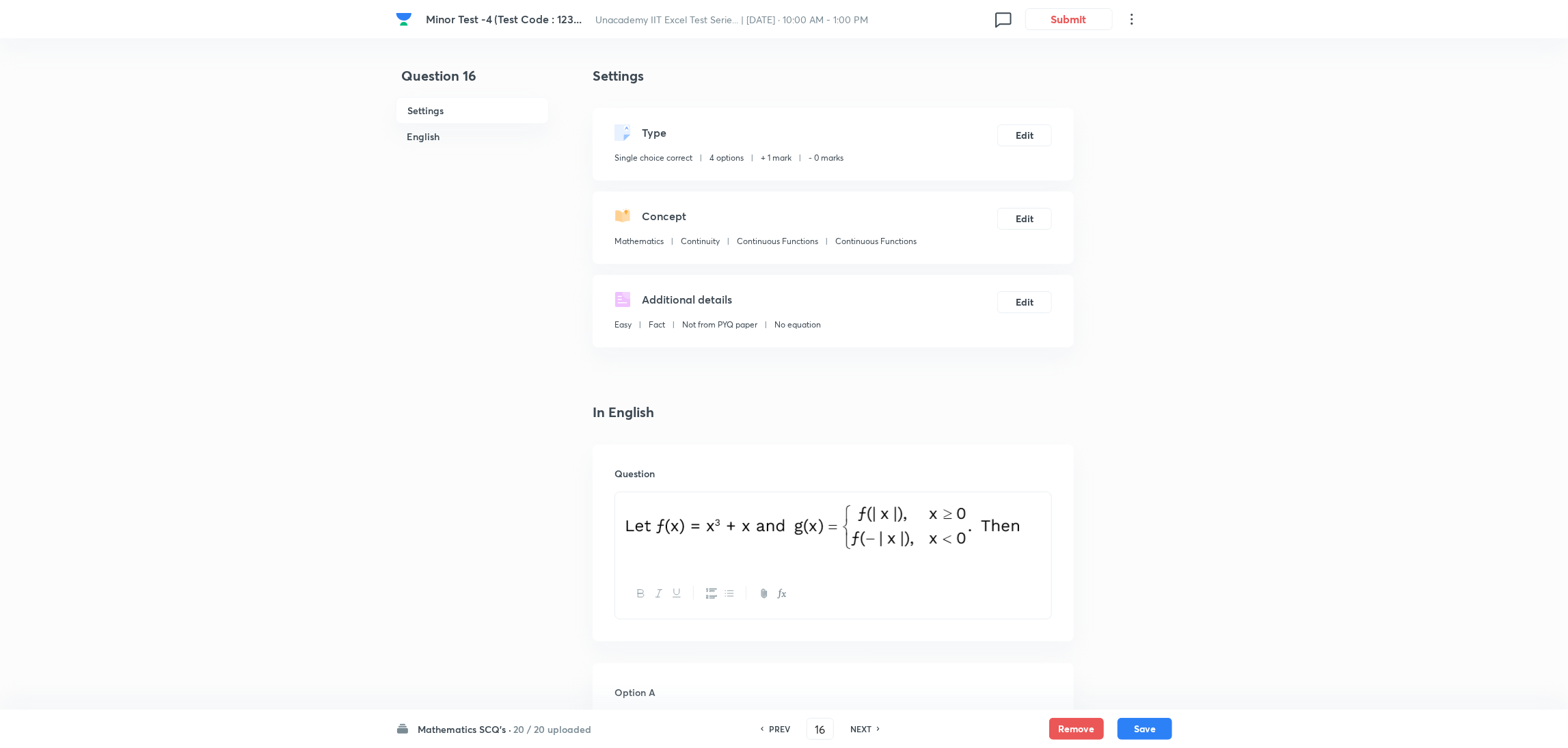
click at [857, 498] on h6 "NEXT" at bounding box center [861, 728] width 21 height 12
type input "17"
checkbox input "false"
checkbox input "true"
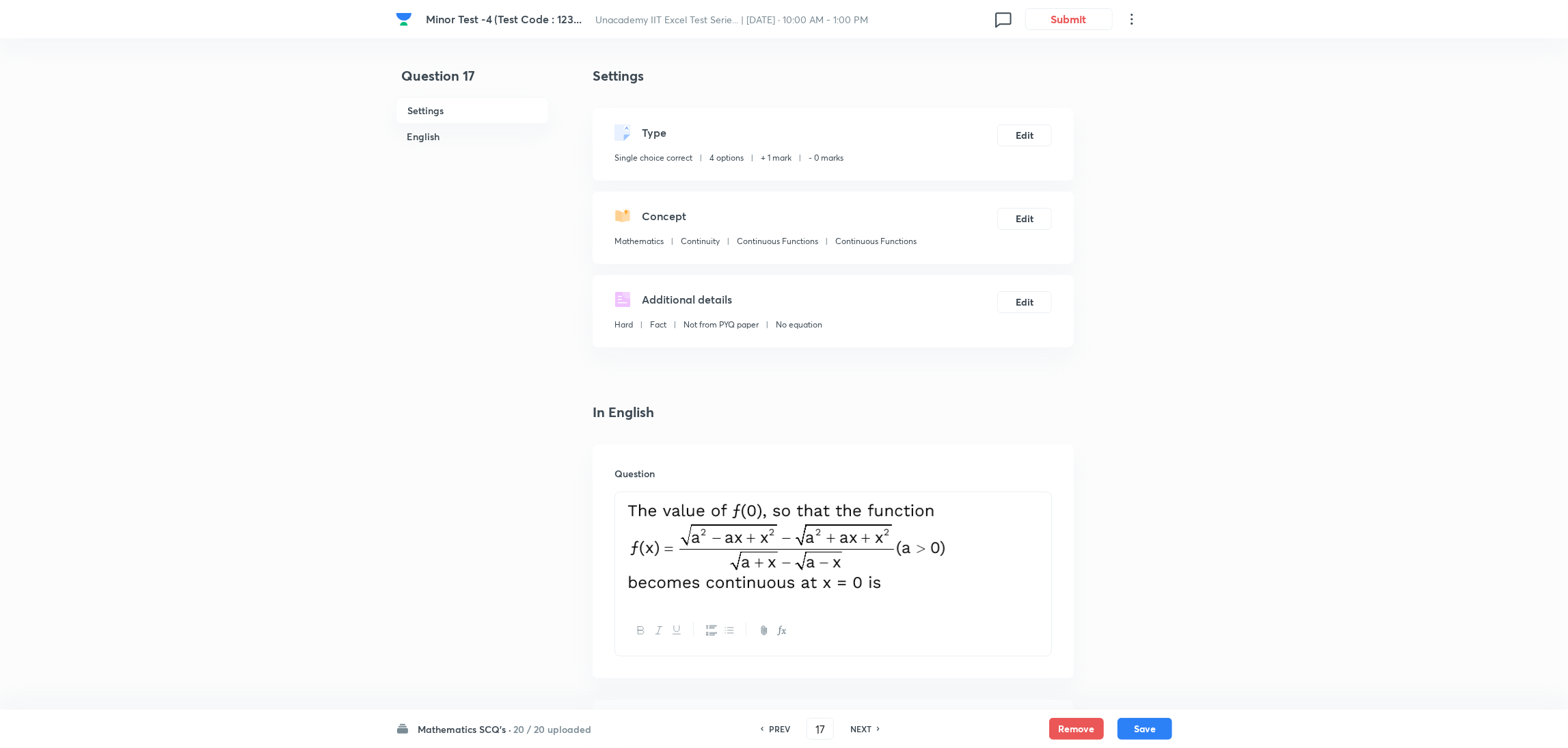
click at [857, 498] on h6 "NEXT" at bounding box center [861, 728] width 21 height 12
type input "18"
checkbox input "false"
checkbox input "true"
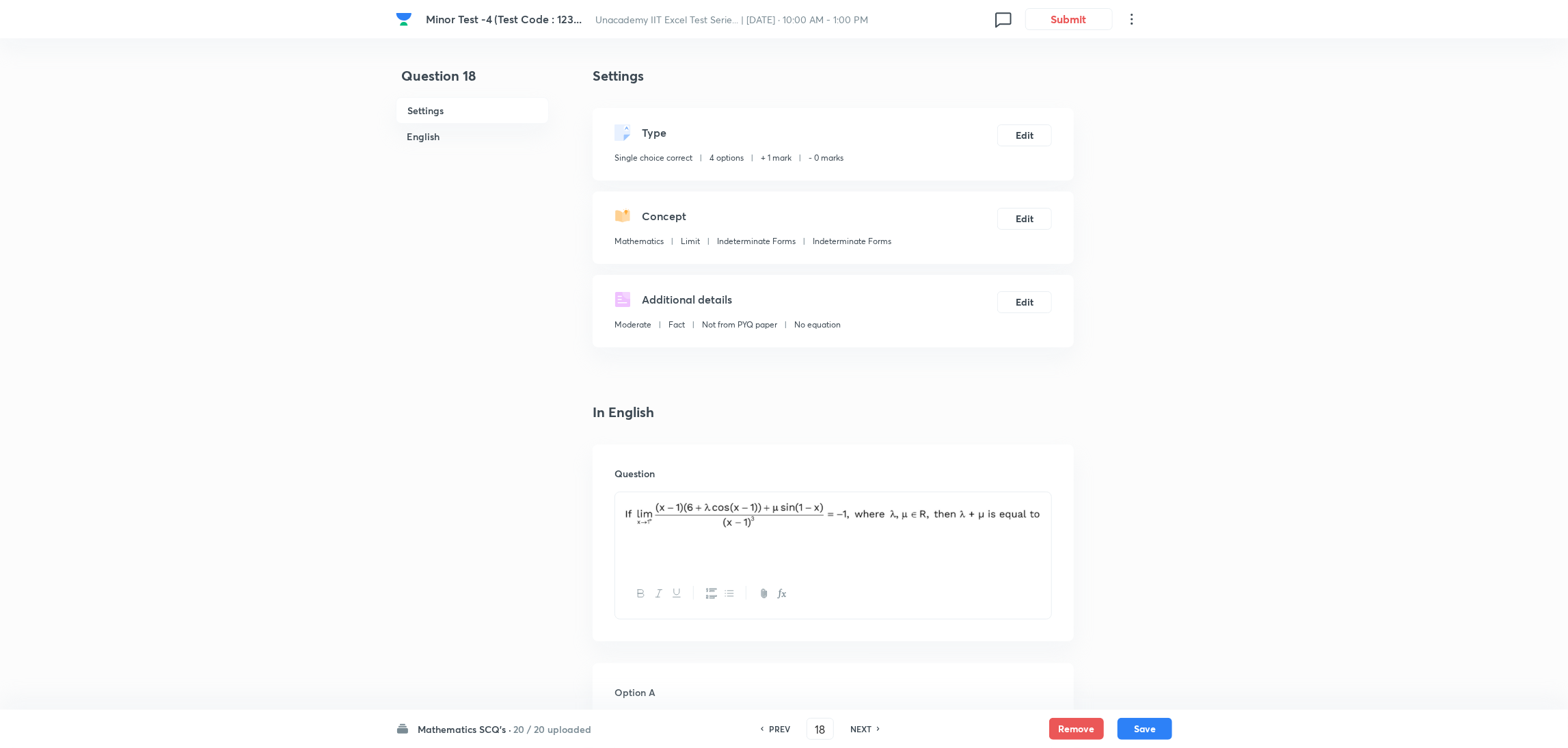
click at [857, 498] on h6 "NEXT" at bounding box center [861, 728] width 21 height 12
type input "19"
checkbox input "false"
checkbox input "true"
click at [857, 498] on h6 "NEXT" at bounding box center [861, 728] width 21 height 12
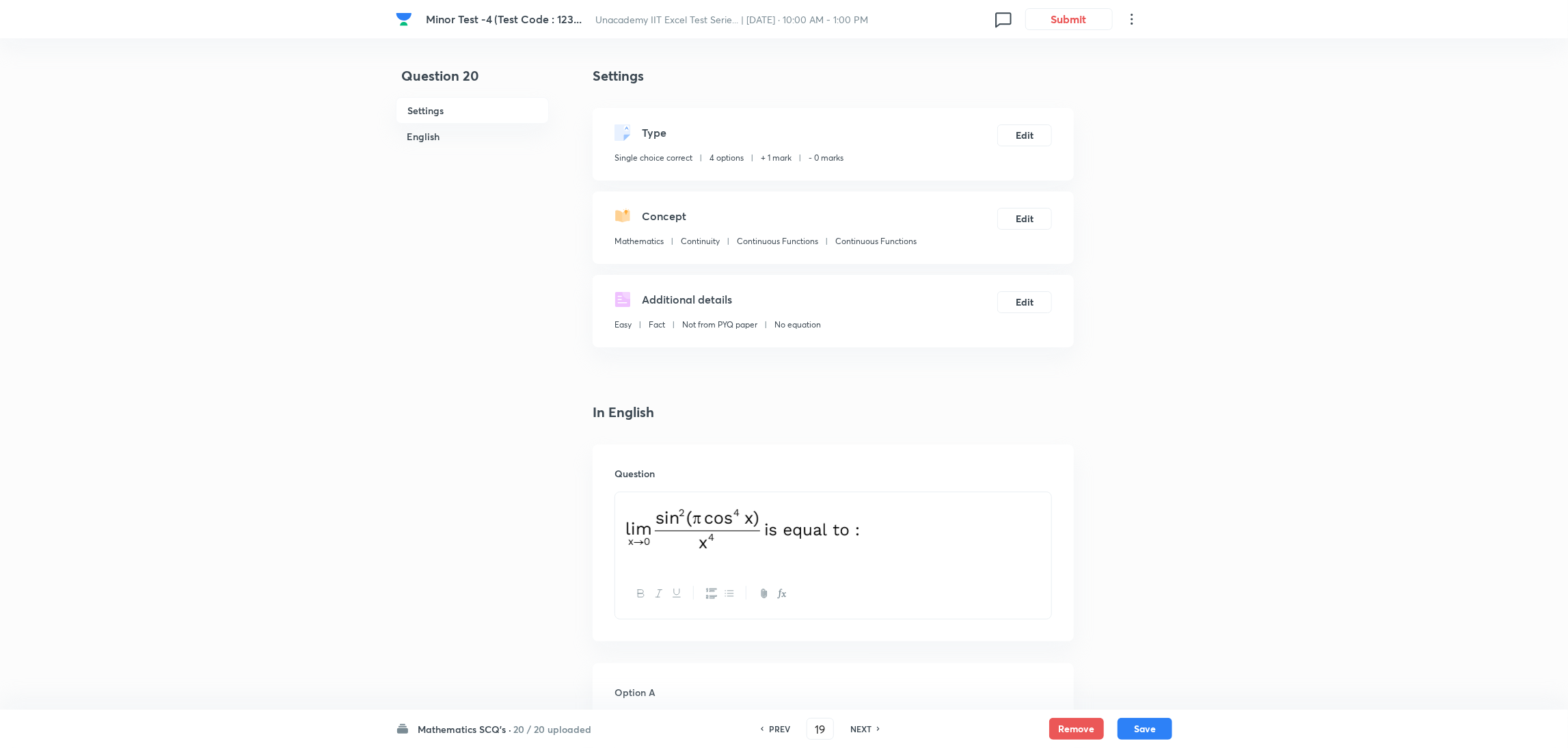
type input "20"
checkbox input "true"
click at [857, 498] on h6 "NEXT" at bounding box center [861, 728] width 21 height 12
click at [857, 498] on div "PREV 21 ​ NEXT" at bounding box center [840, 728] width 176 height 22
click at [793, 498] on h6 "PREV" at bounding box center [799, 728] width 21 height 12
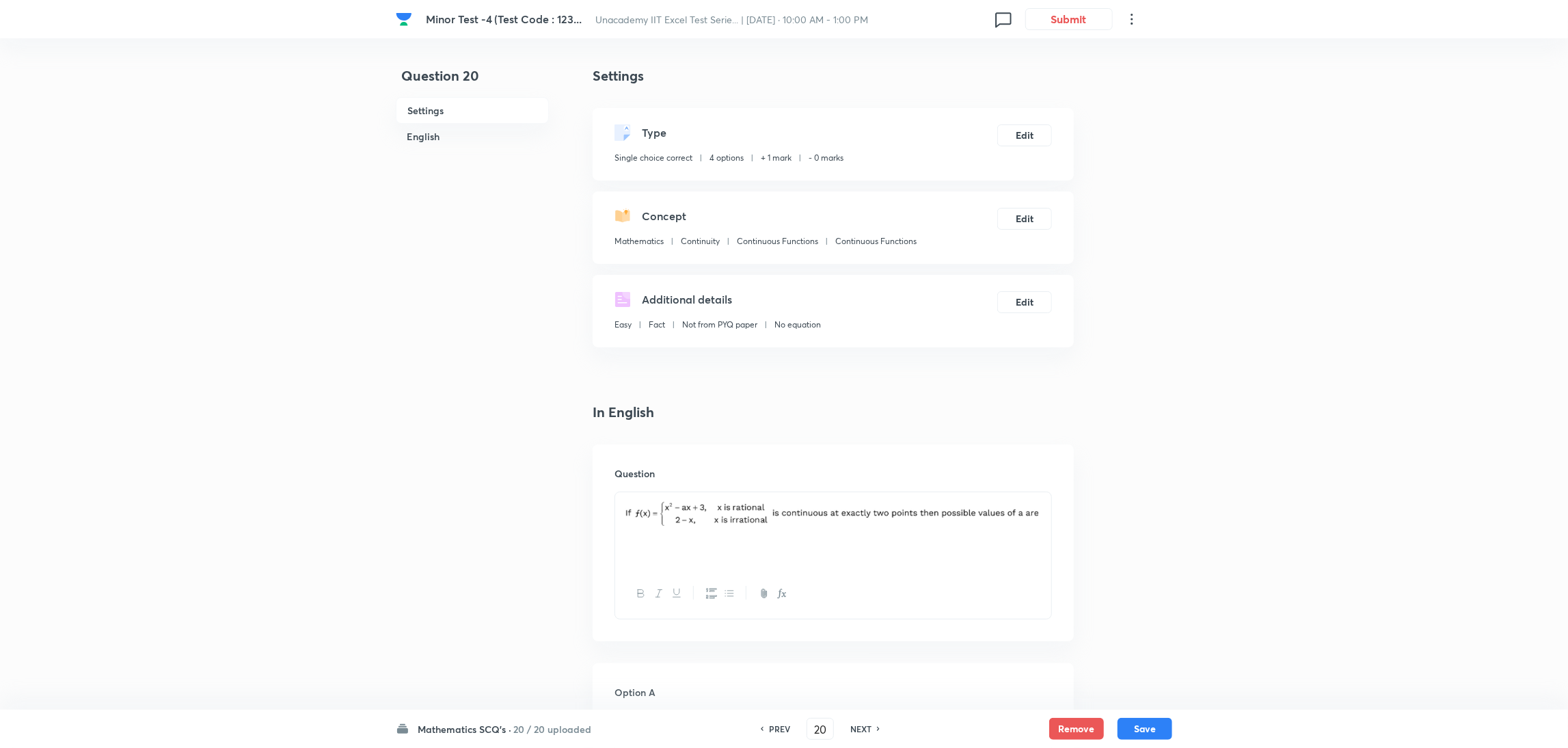
click at [793, 498] on div "PREV" at bounding box center [777, 728] width 36 height 12
type input "19"
checkbox input "true"
click at [866, 498] on h6 "NEXT" at bounding box center [861, 728] width 21 height 12
type input "20"
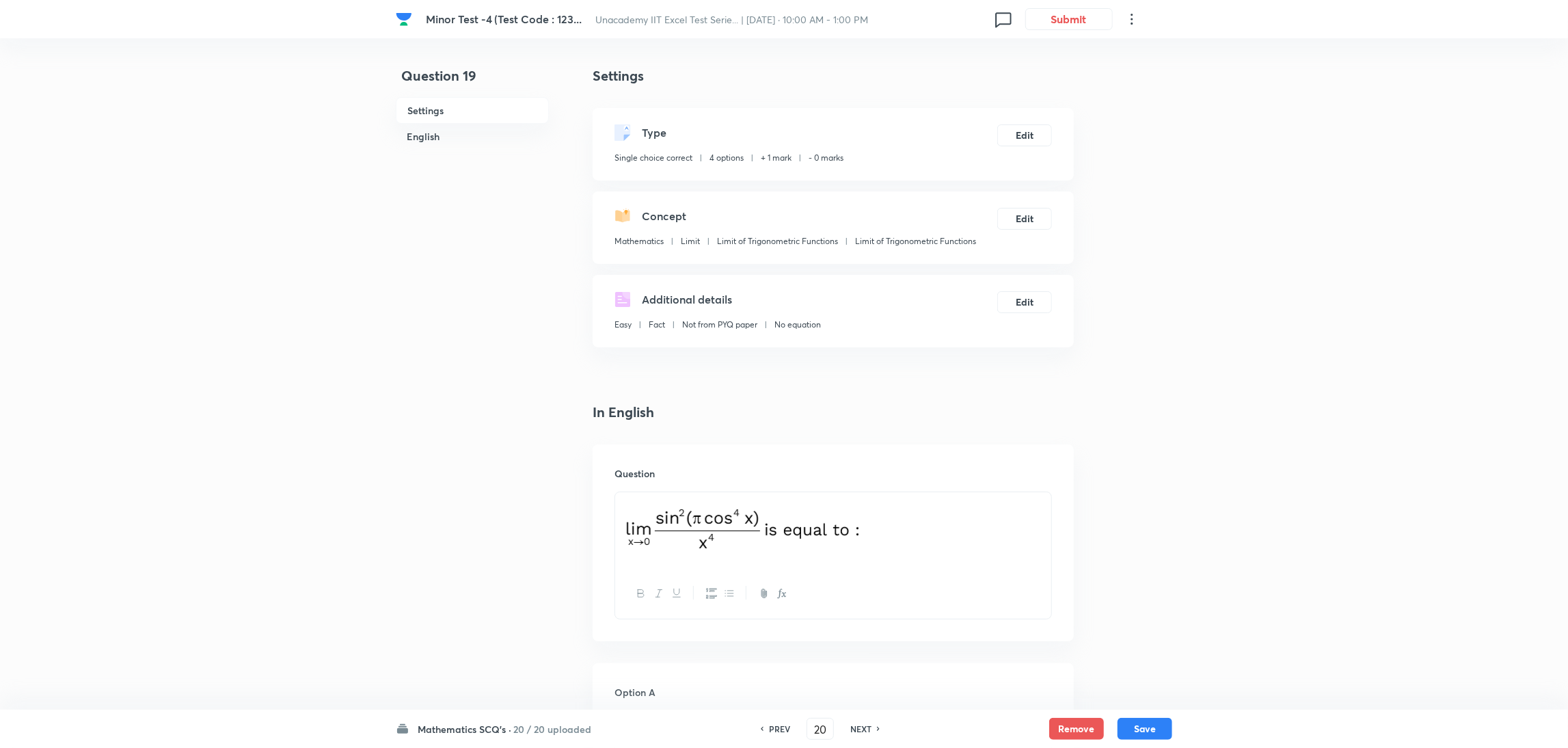
checkbox input "true"
click at [866, 498] on h6 "NEXT" at bounding box center [861, 728] width 21 height 12
type input "21"
click at [1028, 129] on button "Edit" at bounding box center [1025, 134] width 55 height 22
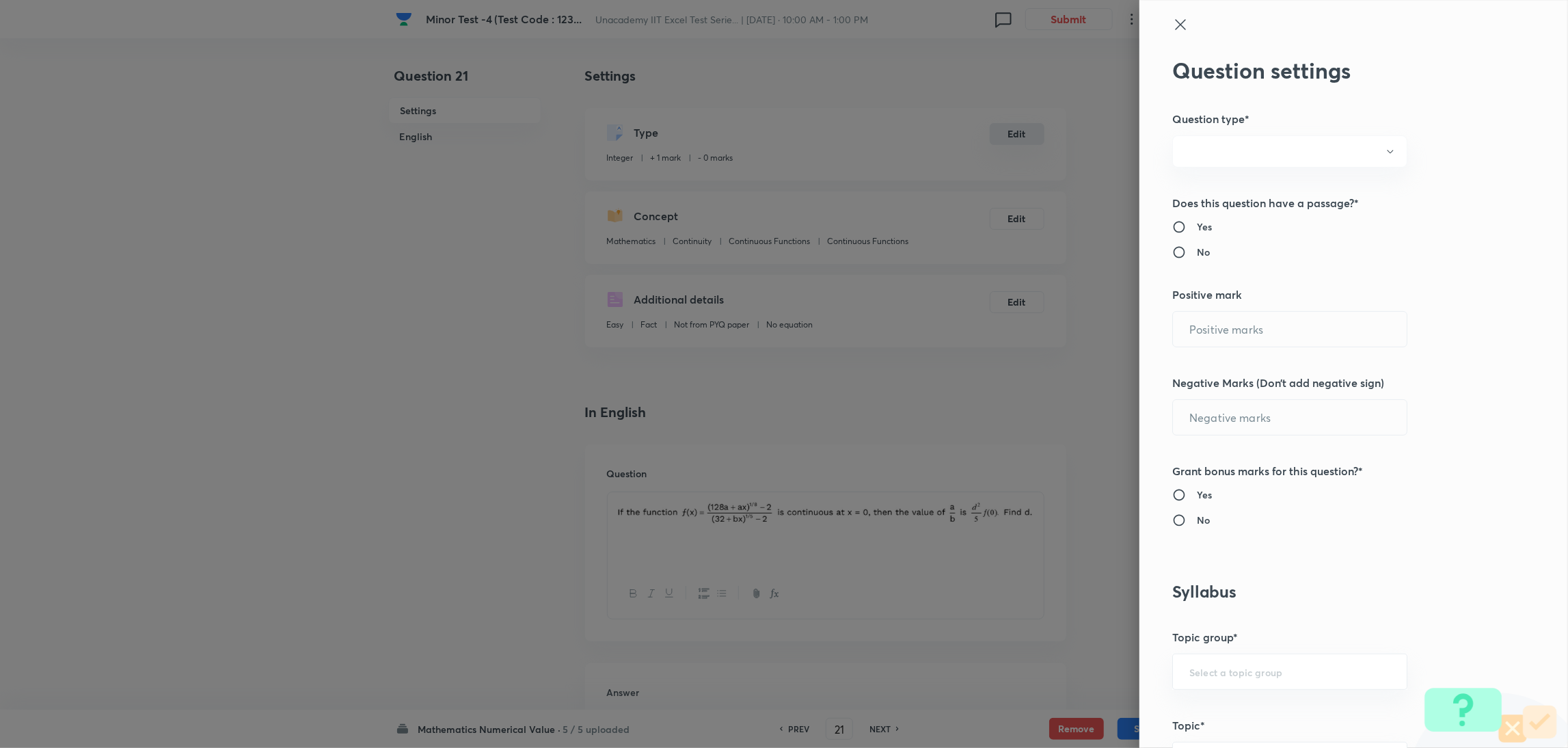
radio input "true"
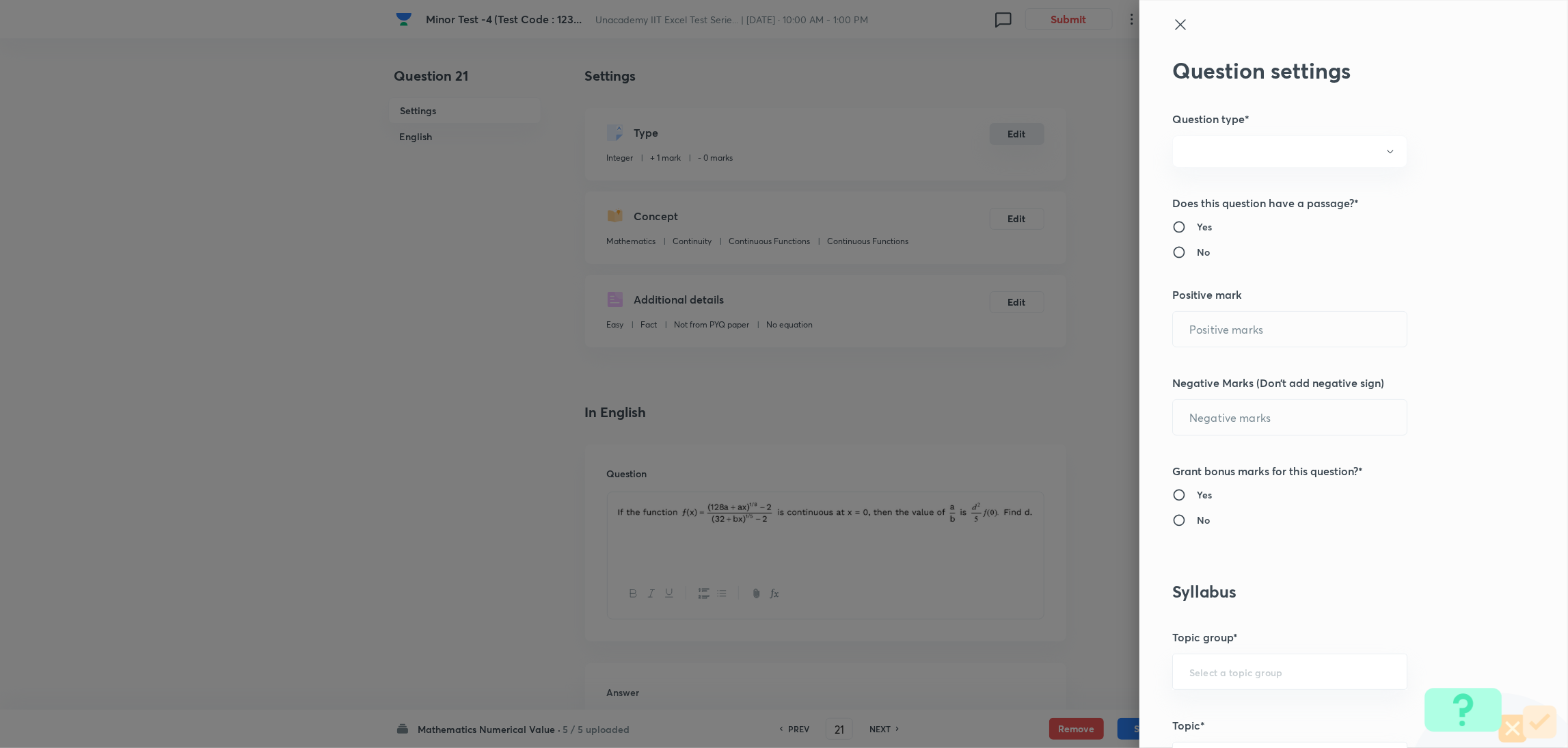
radio input "true"
type input "1"
type input "0"
type input "Mathematics"
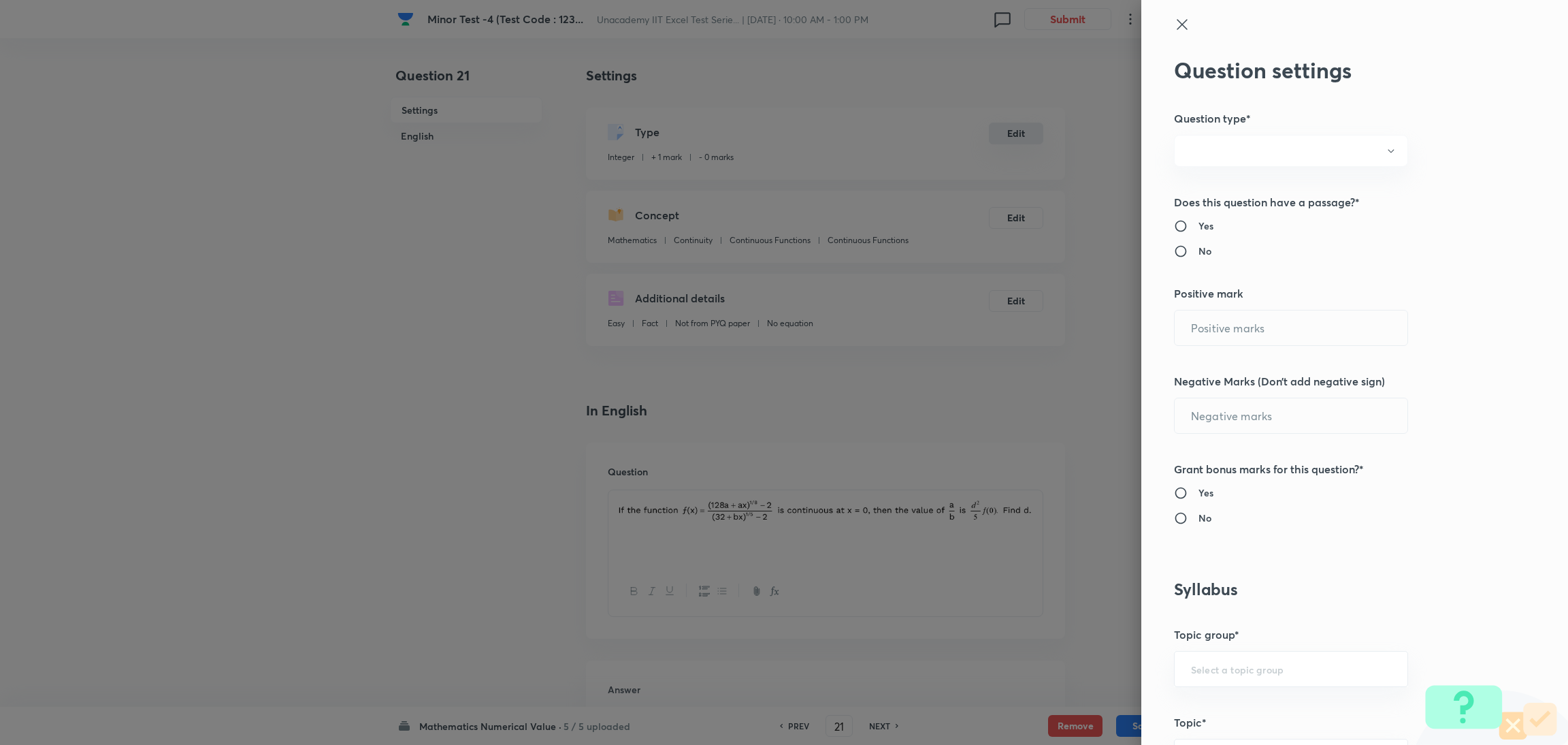
type input "Continuity"
type input "Continuous Functions"
drag, startPoint x: 1204, startPoint y: 336, endPoint x: 1122, endPoint y: 339, distance: 82.1
click at [1037, 339] on div "Question settings Question type* Integer Does this question have a passage?* Ye…" at bounding box center [784, 372] width 1568 height 745
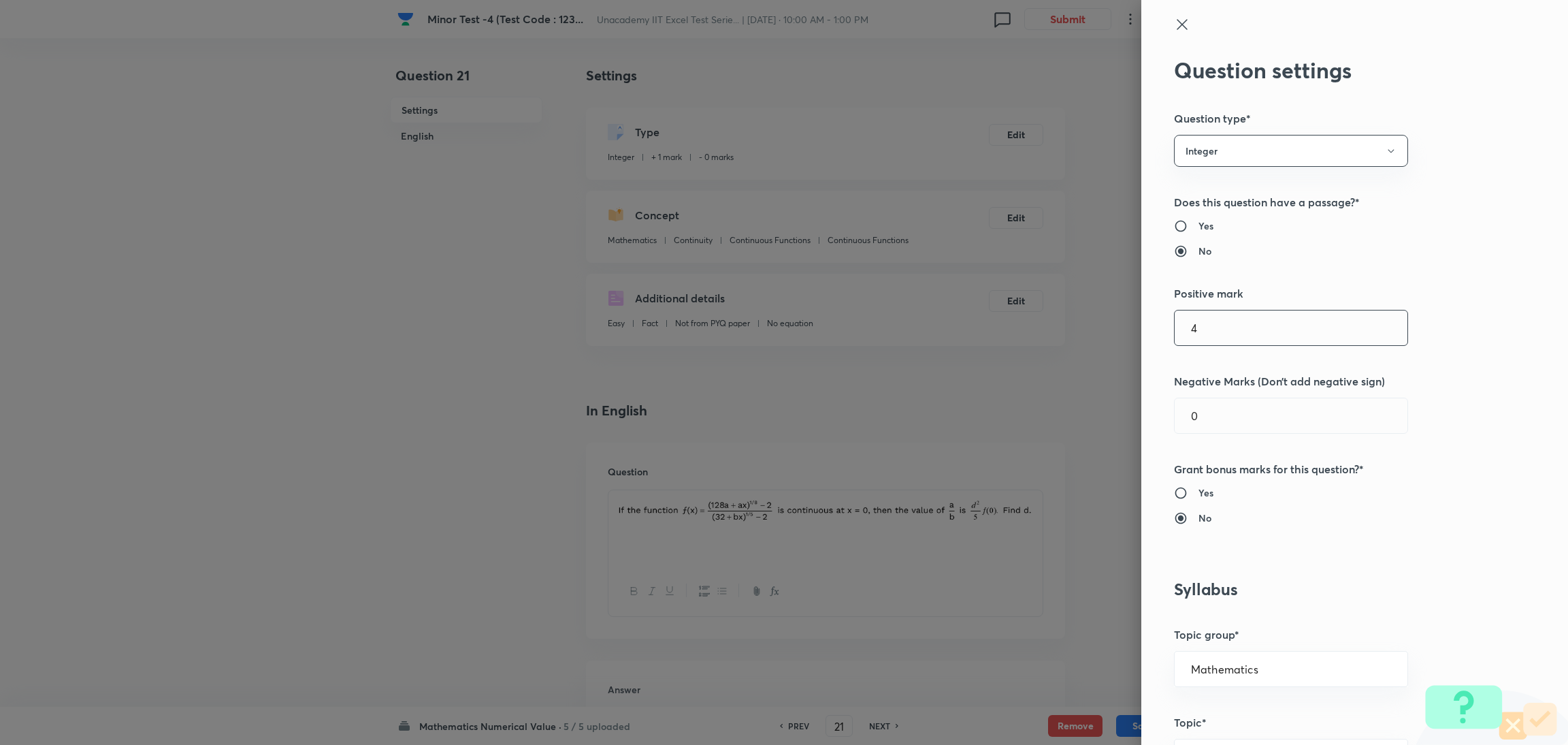
type input "4"
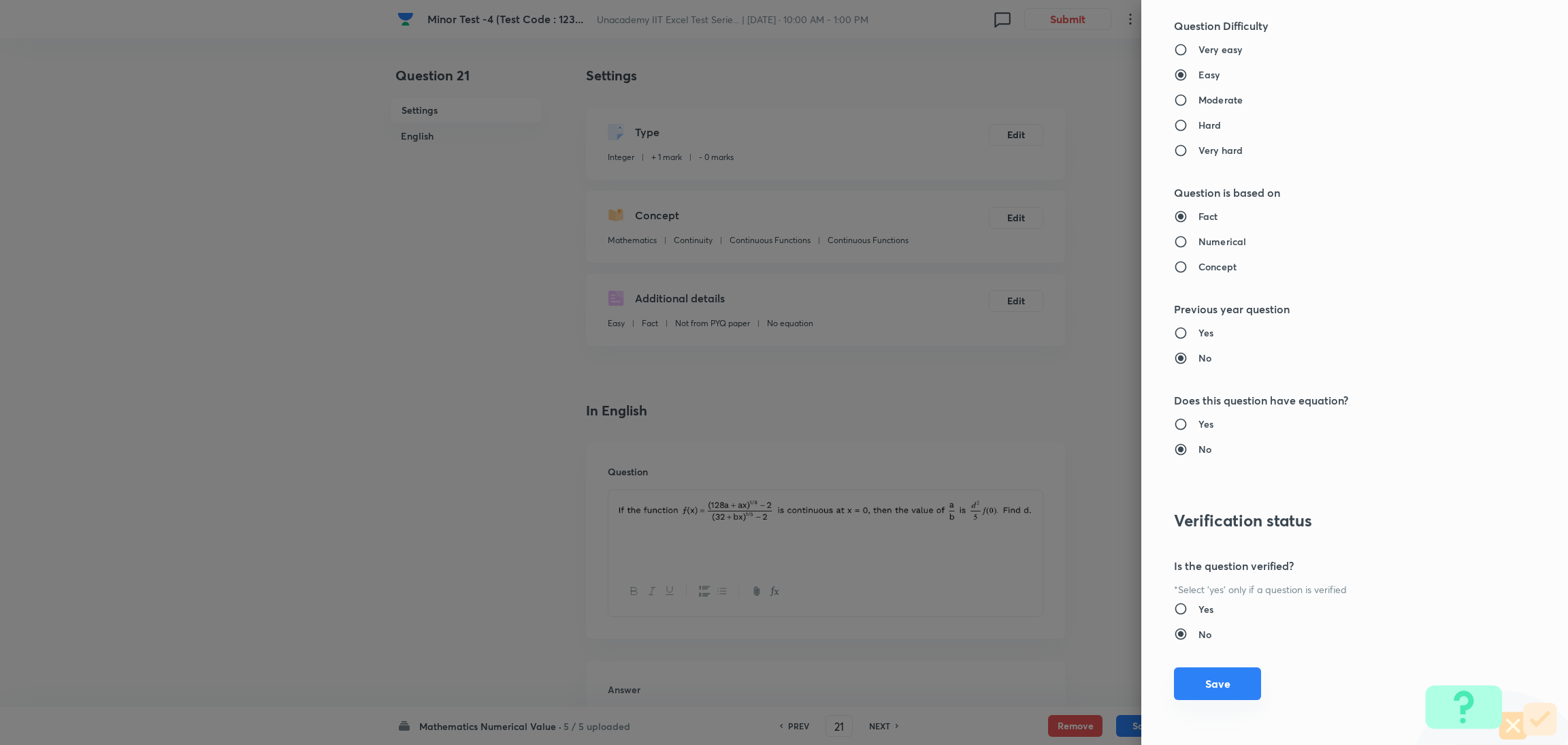
type input "1"
click at [1037, 496] on button "Save" at bounding box center [1217, 683] width 87 height 32
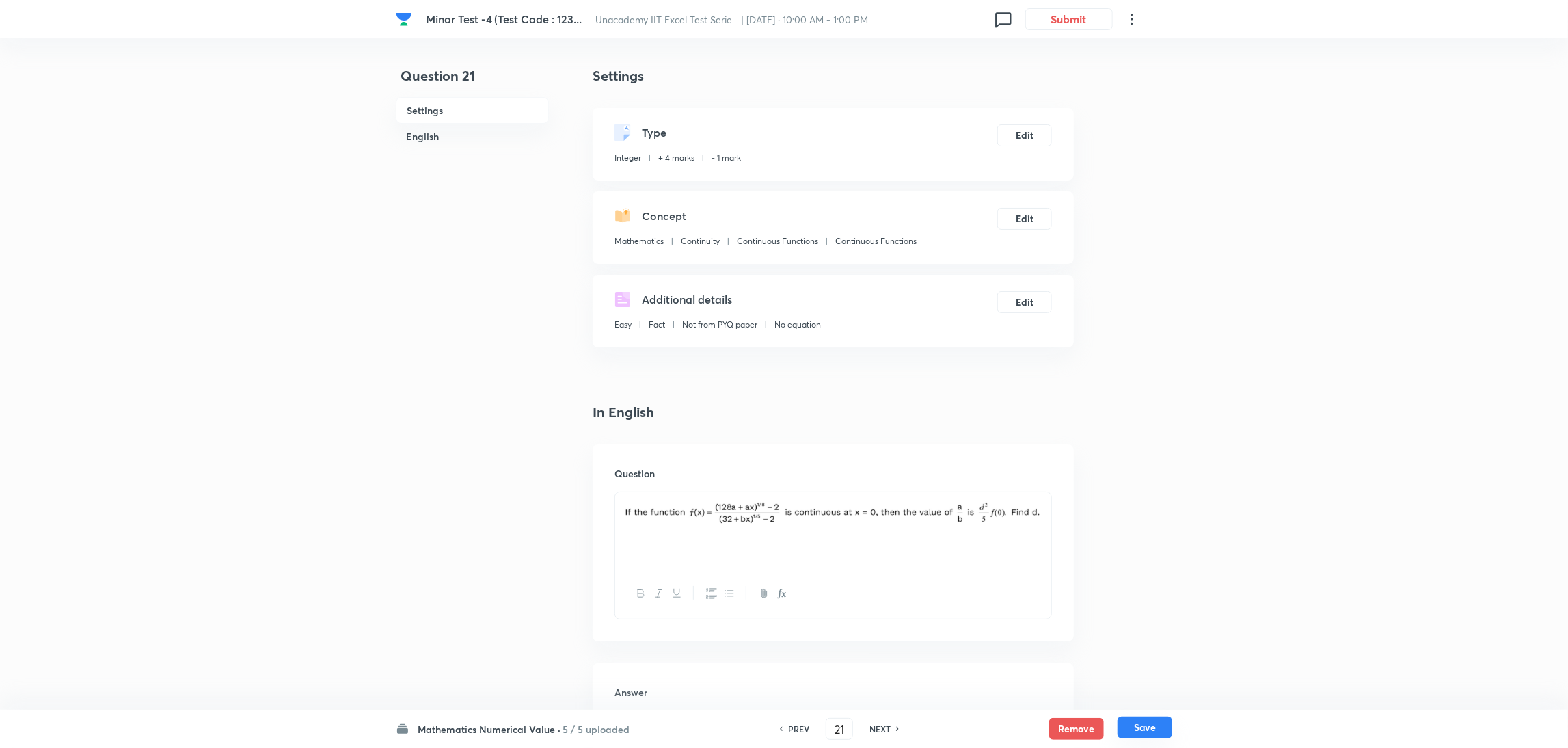
click at [1042, 498] on button "Save" at bounding box center [1144, 728] width 55 height 22
type input "22"
type input "1"
click at [1027, 137] on button "Edit" at bounding box center [1025, 134] width 55 height 22
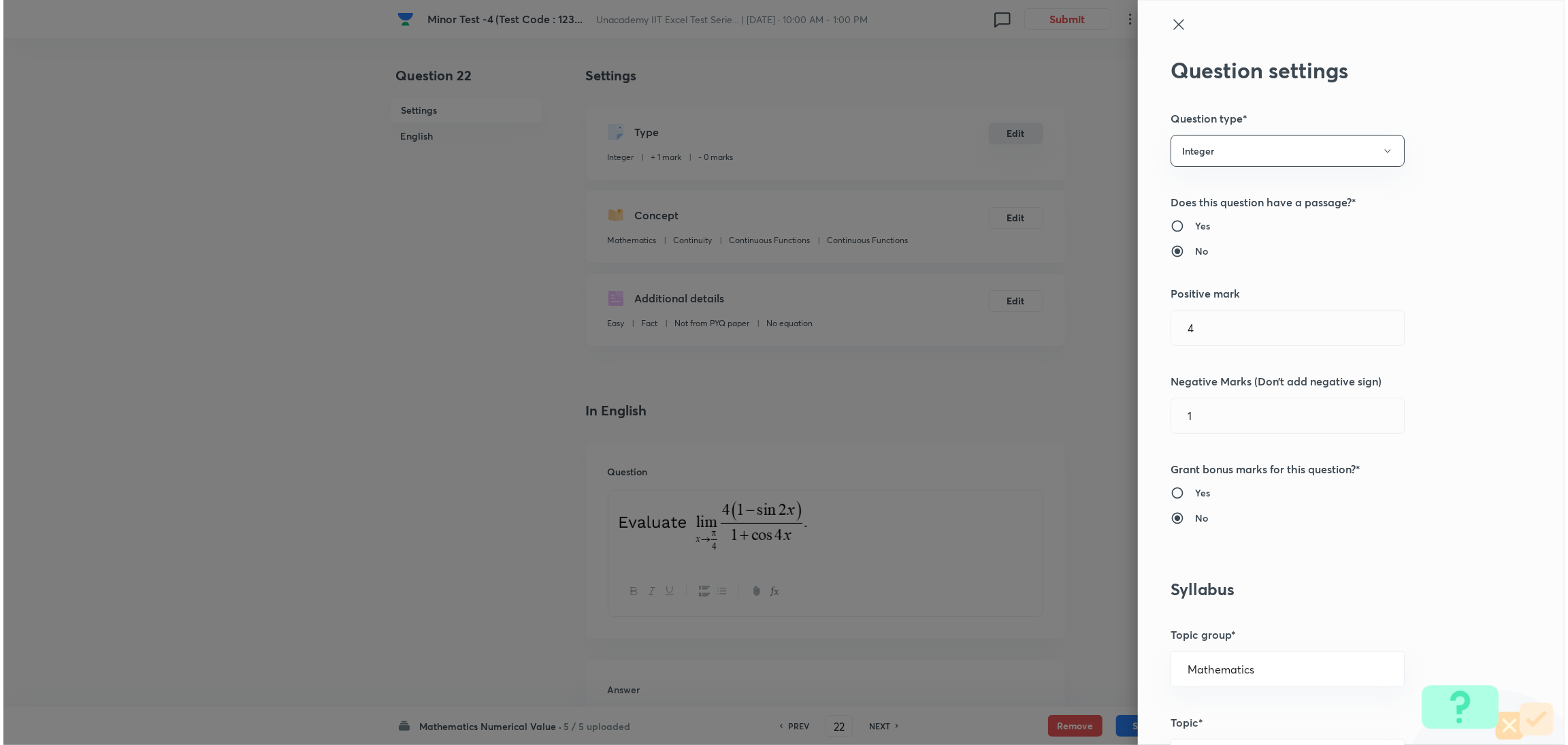
type input "1"
type input "0"
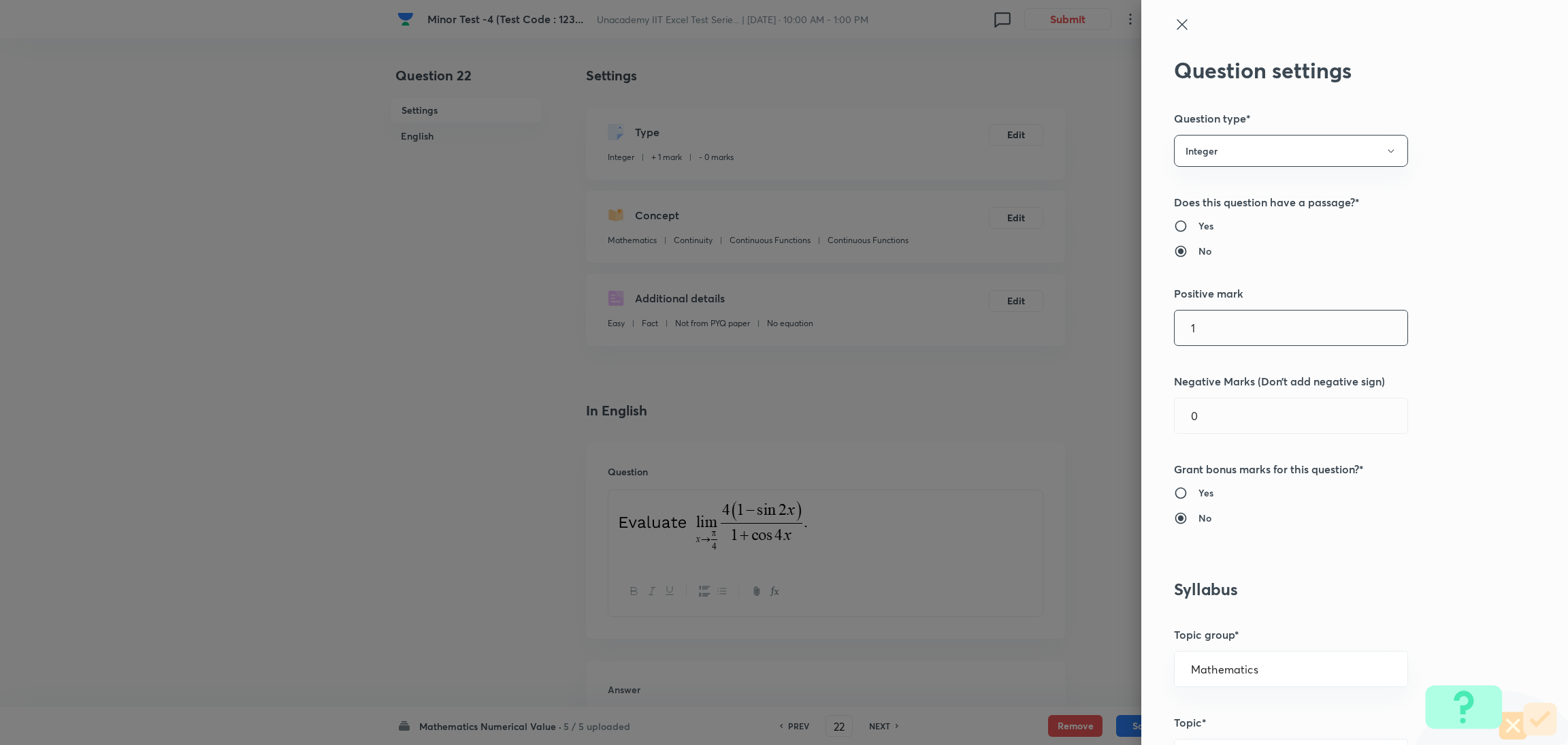
click at [1037, 343] on input "1" at bounding box center [1291, 327] width 233 height 35
type input "4"
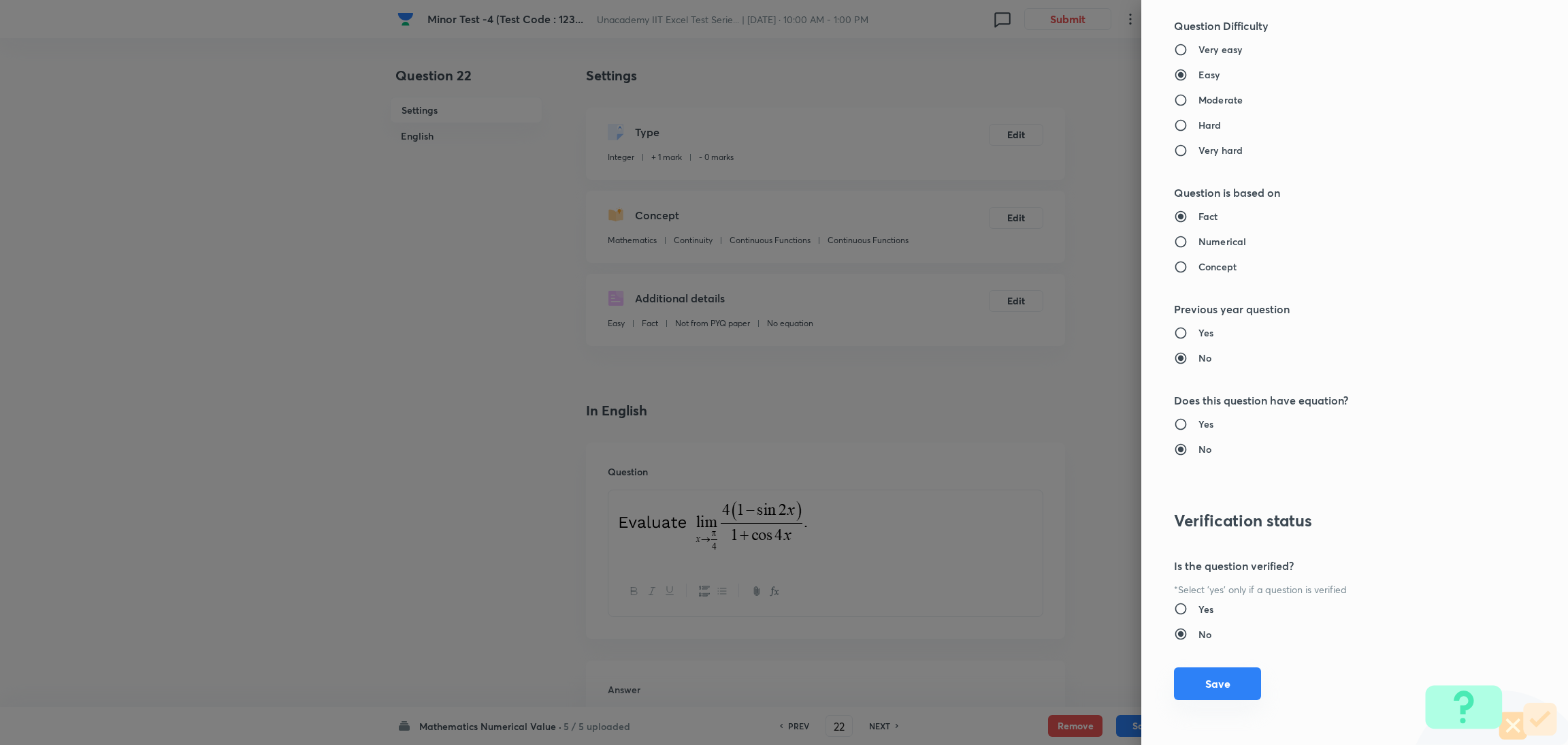
type input "1"
click at [1037, 496] on button "Save" at bounding box center [1217, 683] width 87 height 32
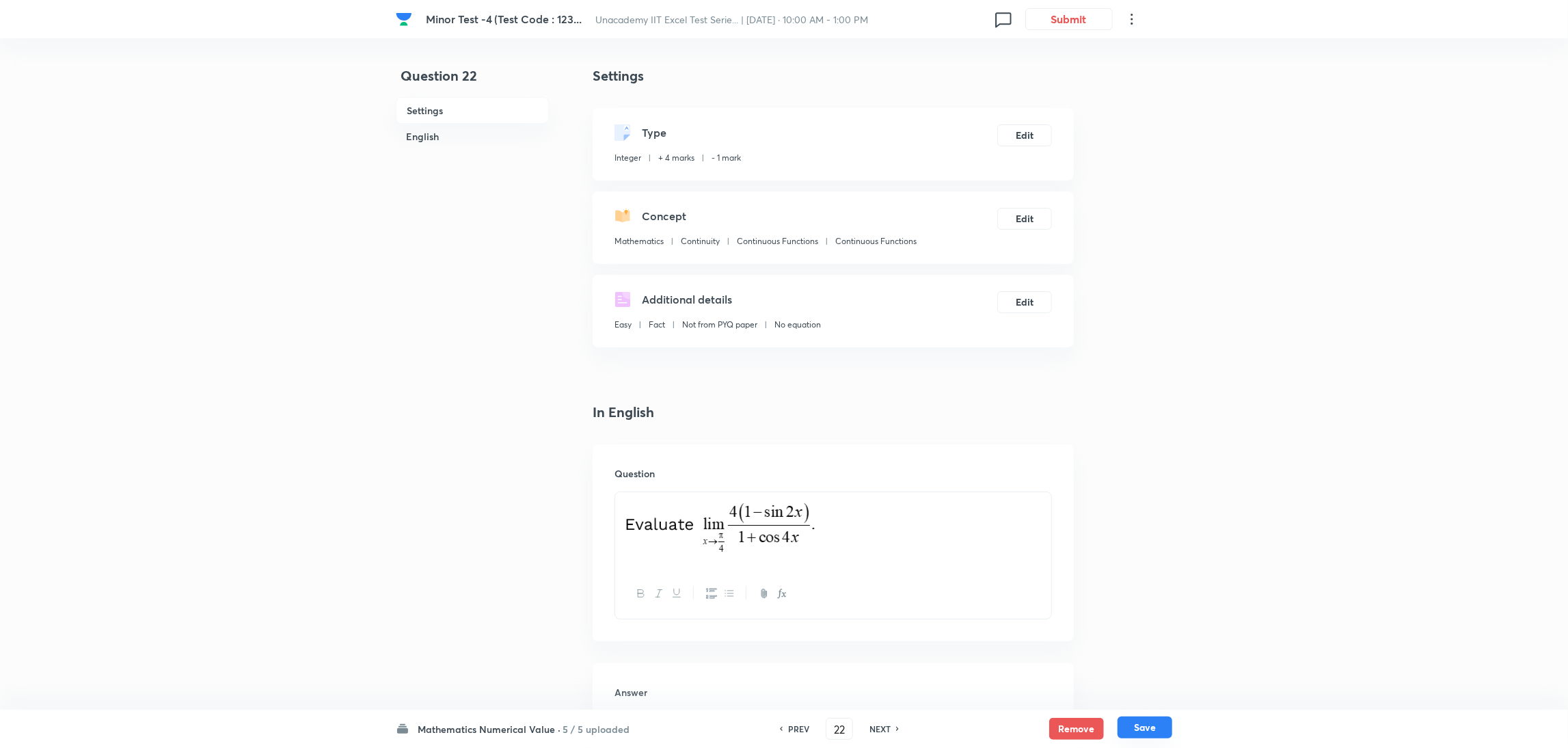
click at [1042, 498] on button "Save" at bounding box center [1144, 728] width 55 height 22
type input "23"
type input "81"
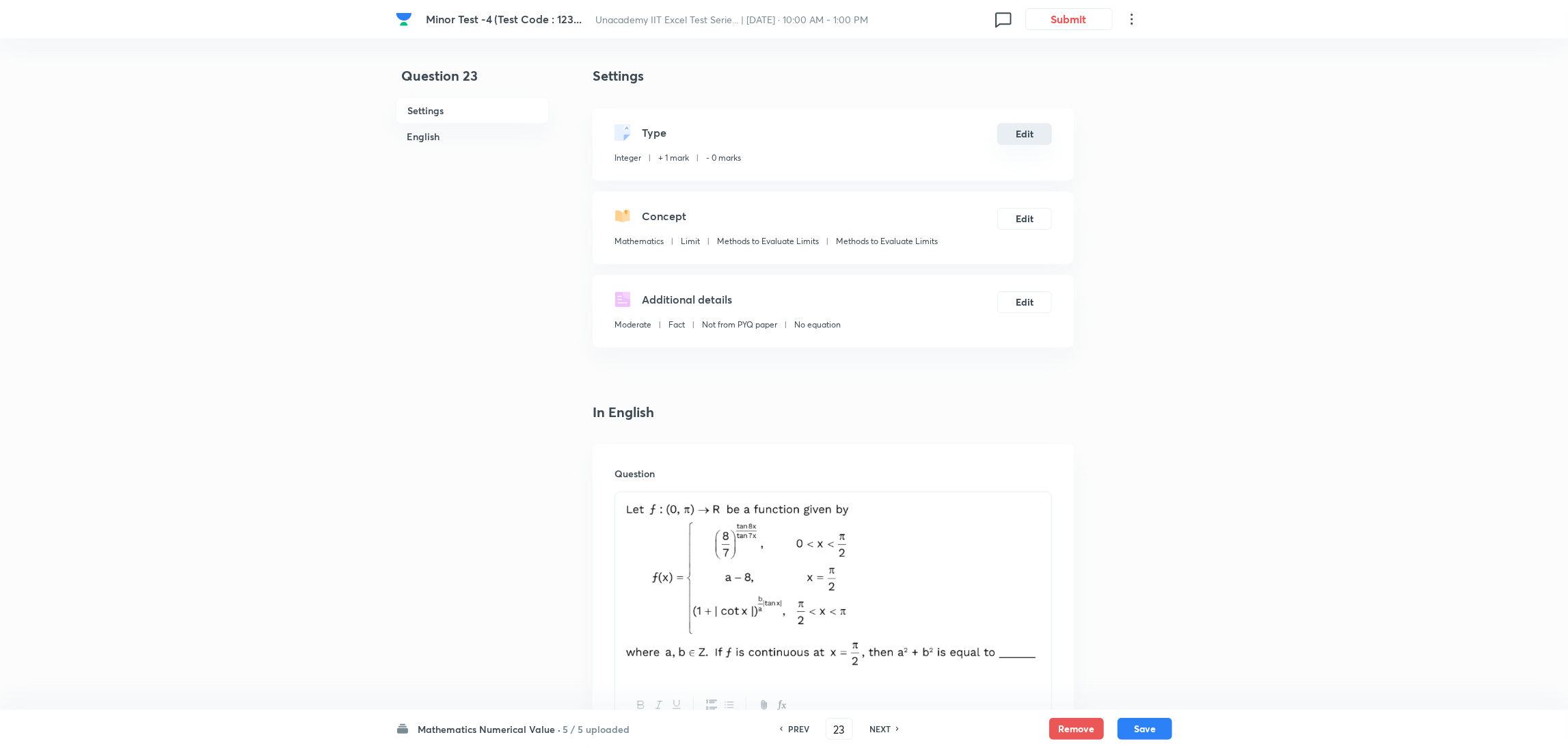
click at [1025, 138] on button "Edit" at bounding box center [1025, 134] width 55 height 22
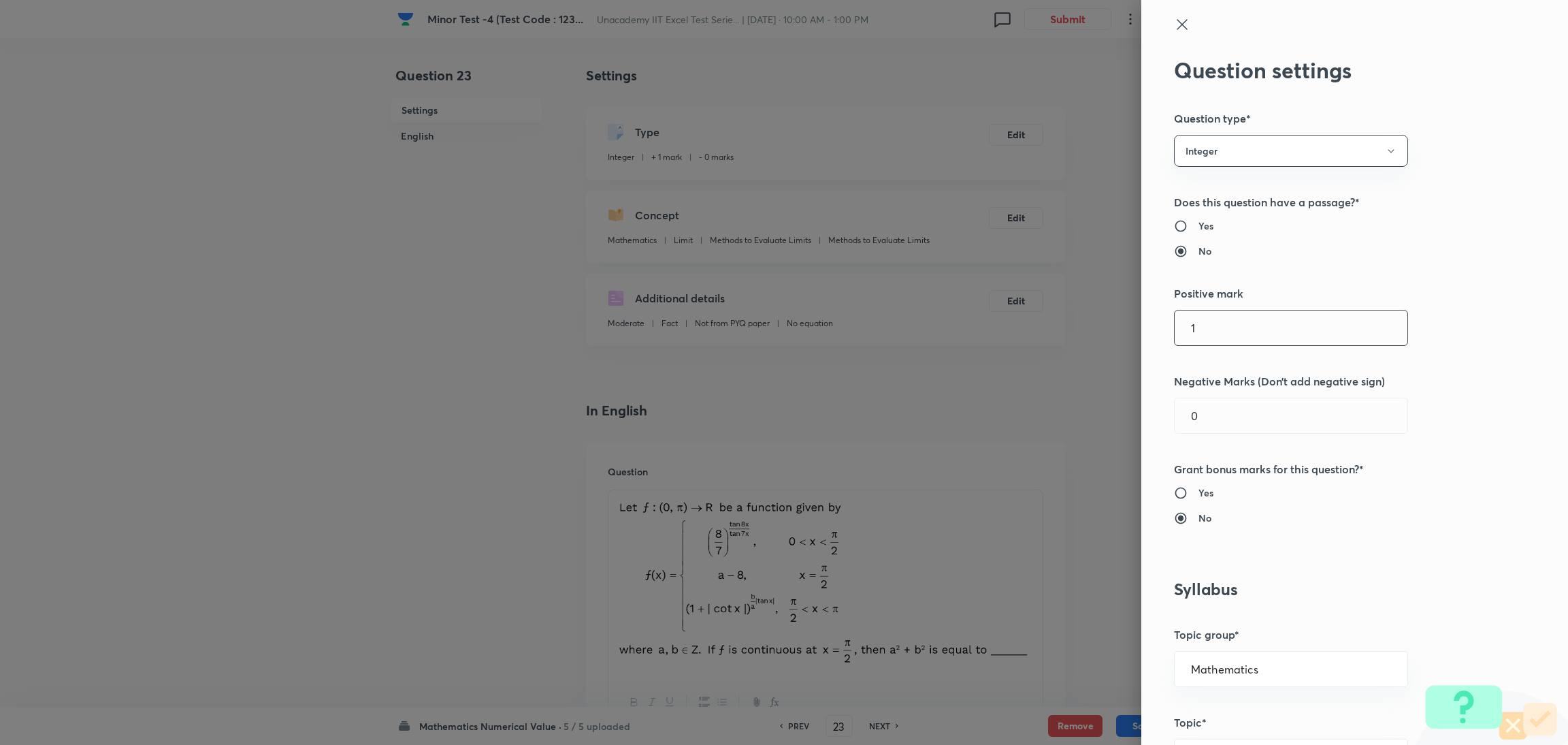
click at [1037, 333] on input "1" at bounding box center [1291, 327] width 233 height 35
type input "4"
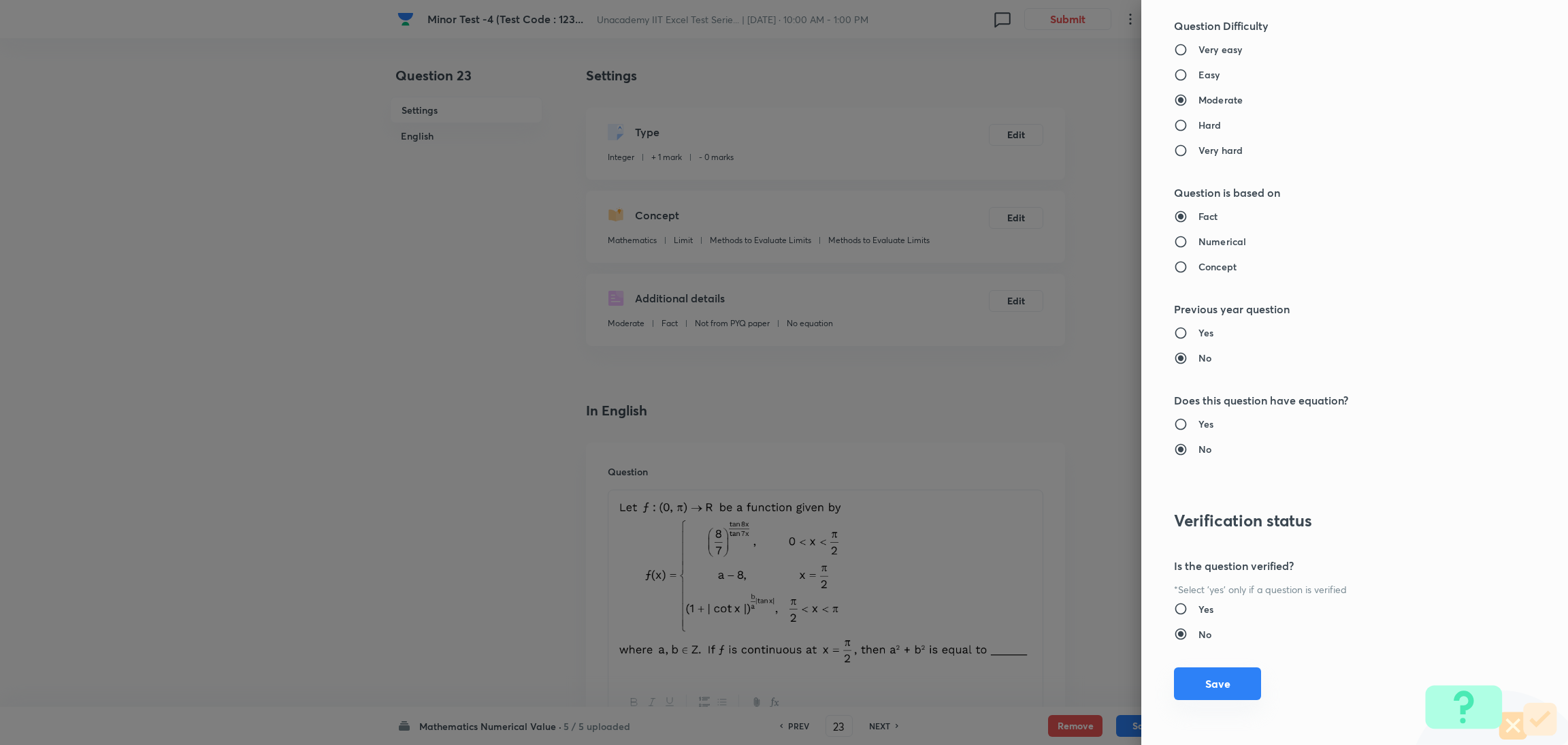
type input "1"
click at [1037, 496] on button "Save" at bounding box center [1217, 683] width 87 height 32
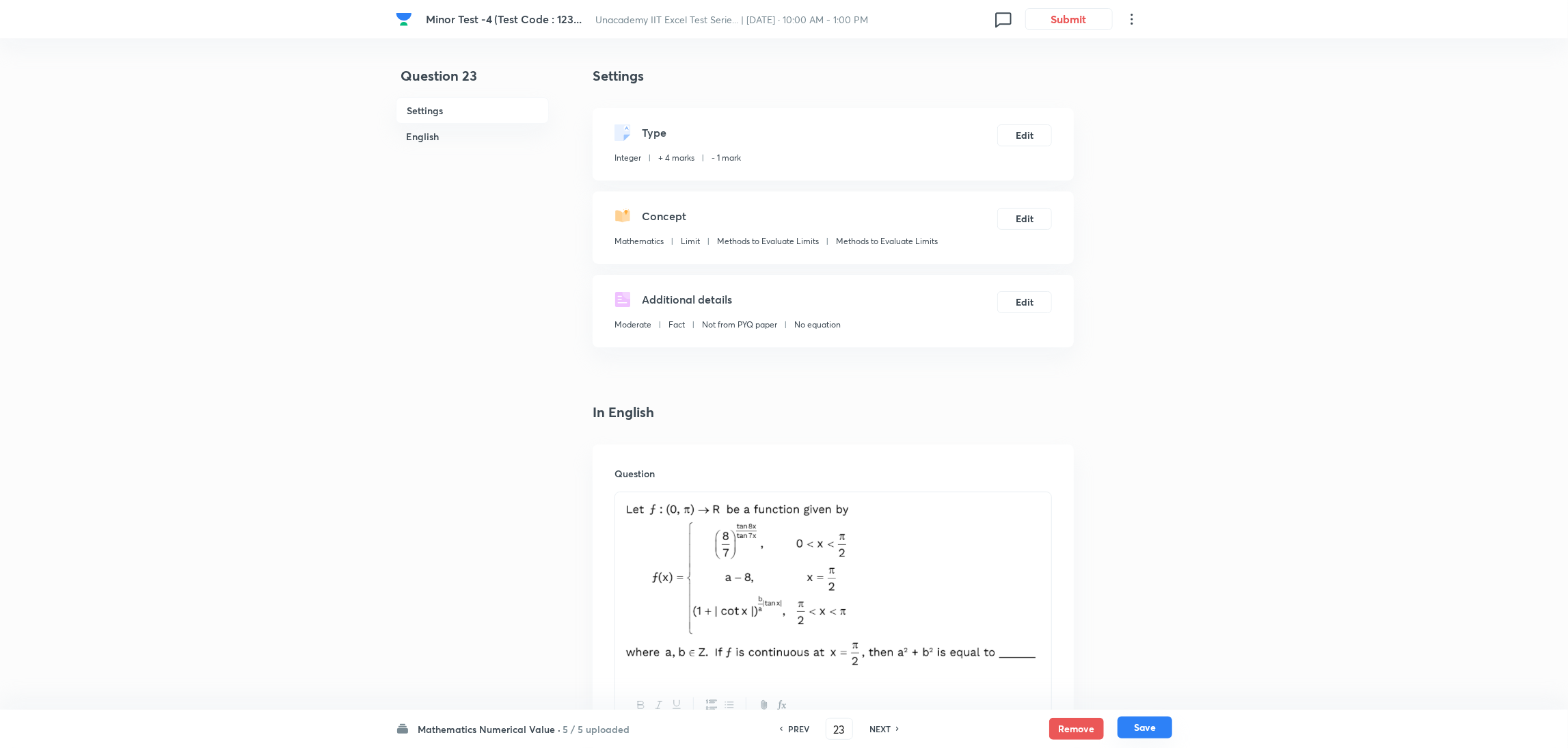
click at [1042, 498] on button "Save" at bounding box center [1144, 728] width 55 height 22
type input "24"
type input "4"
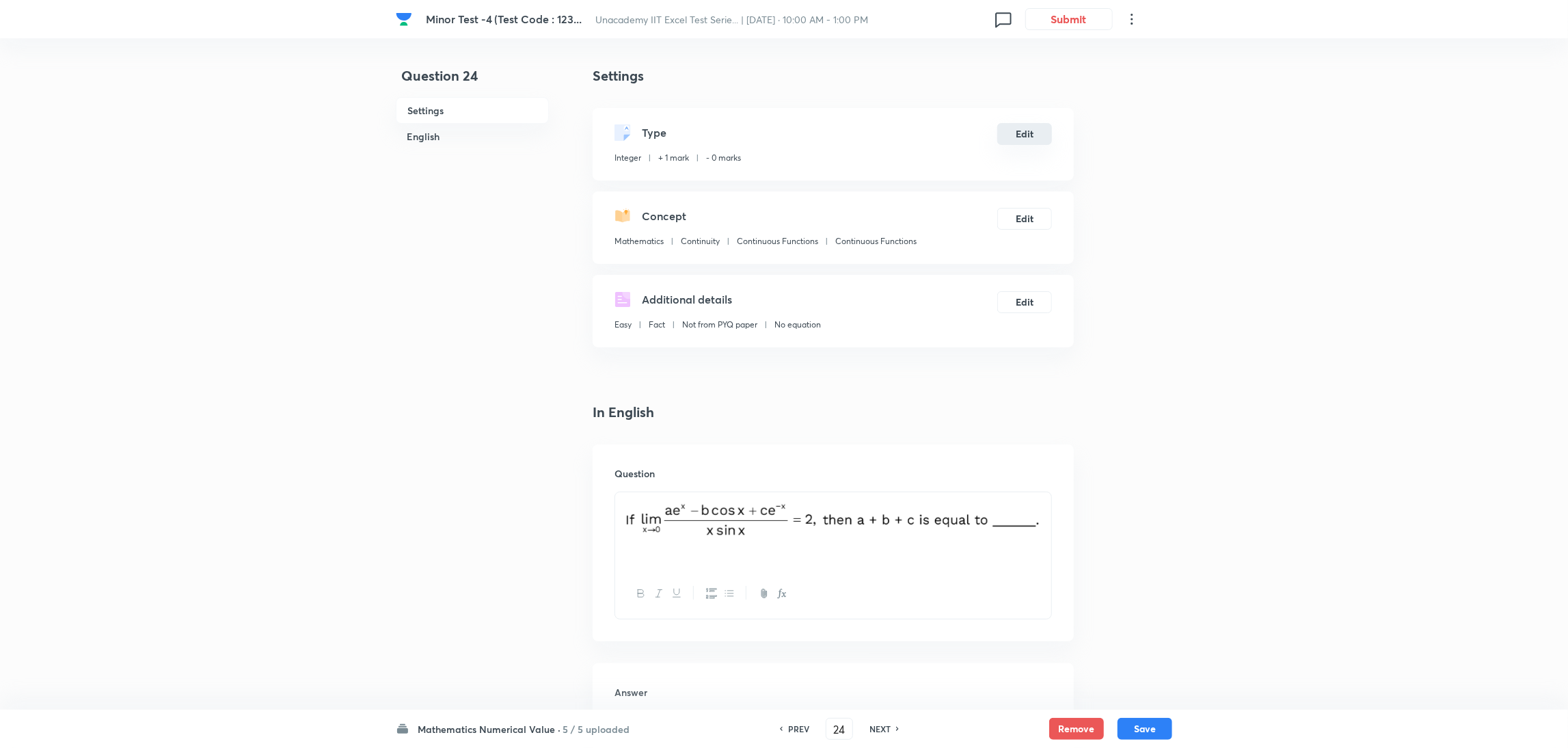
click at [1023, 126] on button "Edit" at bounding box center [1025, 134] width 55 height 22
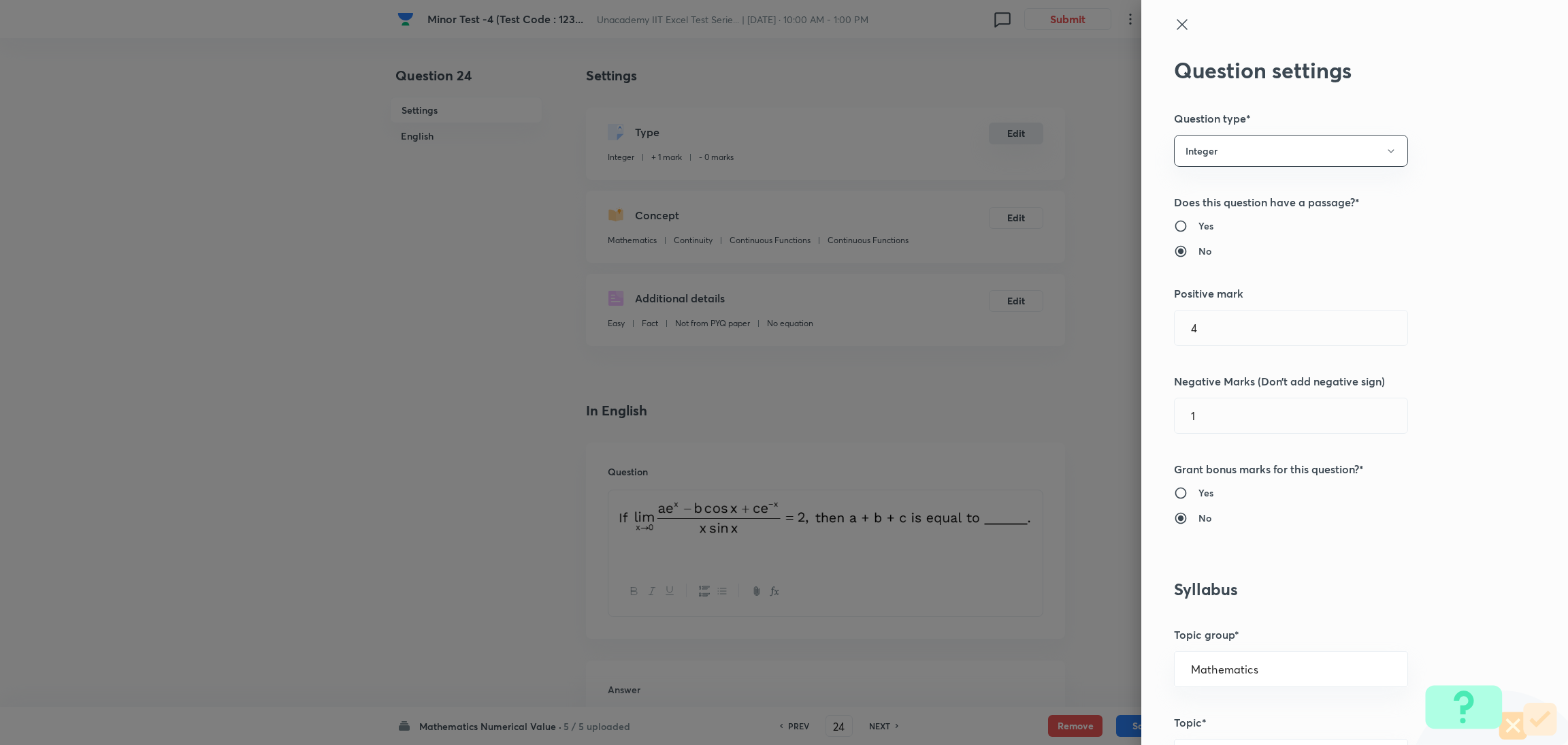
type input "1"
type input "0"
click at [1037, 345] on div "1 ​" at bounding box center [1290, 327] width 234 height 36
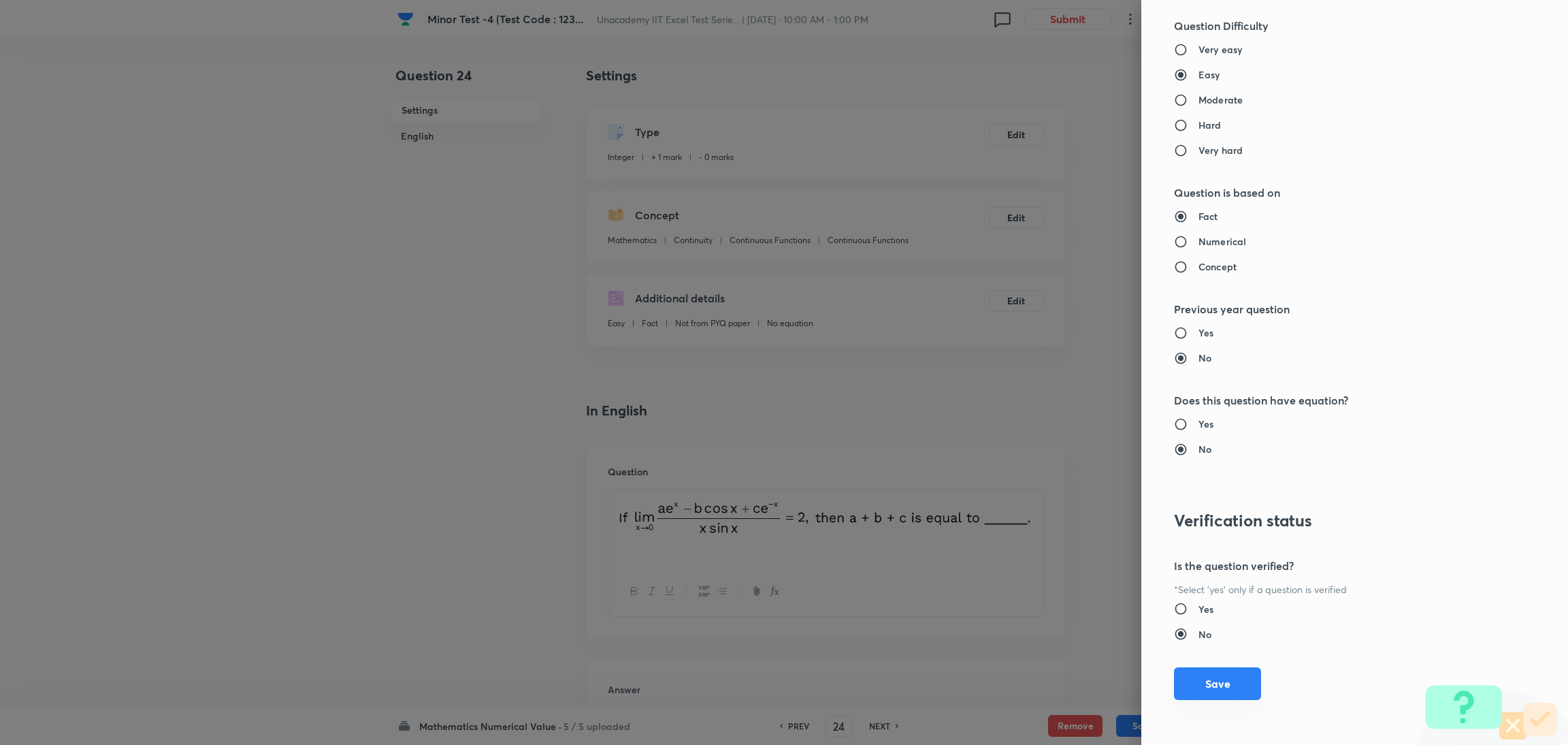
click at [1037, 496] on button "Save" at bounding box center [1217, 683] width 87 height 32
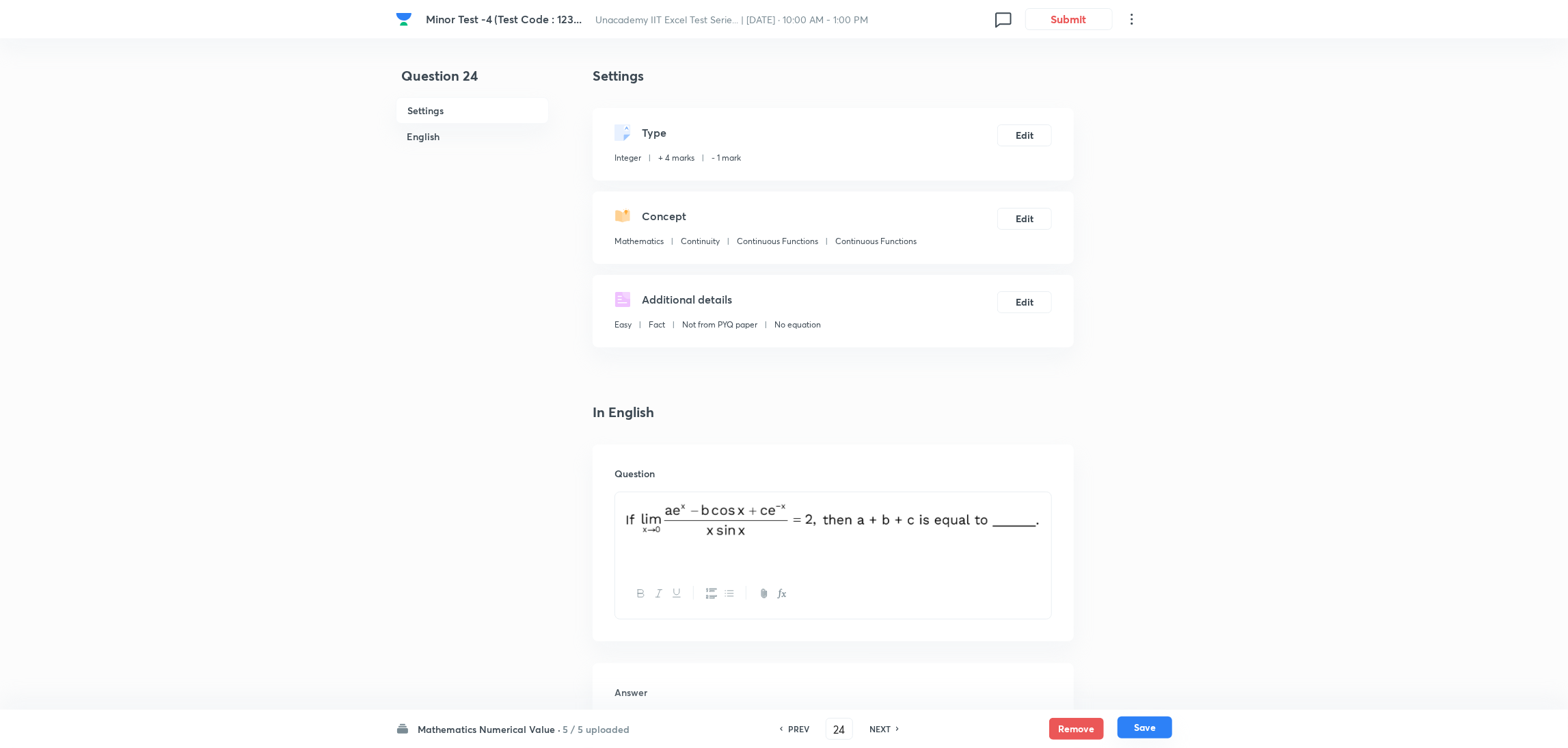
click at [1042, 498] on button "Save" at bounding box center [1144, 728] width 55 height 22
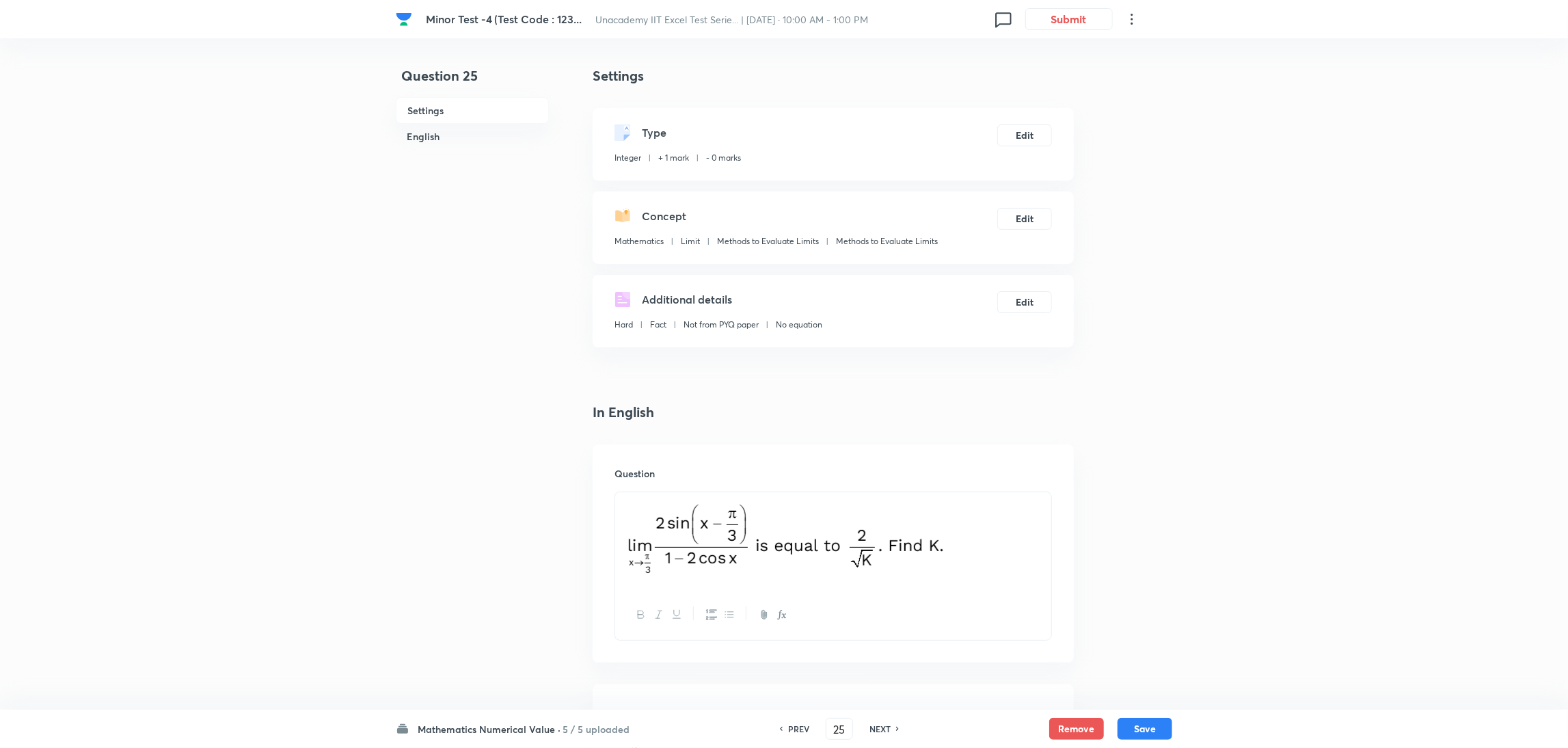
drag, startPoint x: 1139, startPoint y: 729, endPoint x: 799, endPoint y: 772, distance: 342.7
click at [799, 498] on html "Minor Test -4 (Test Code : 123... Unacademy IIT Excel Test Serie... | Aug 31, 2…" at bounding box center [784, 659] width 1568 height 1319
click at [796, 498] on h6 "PREV" at bounding box center [799, 728] width 21 height 12
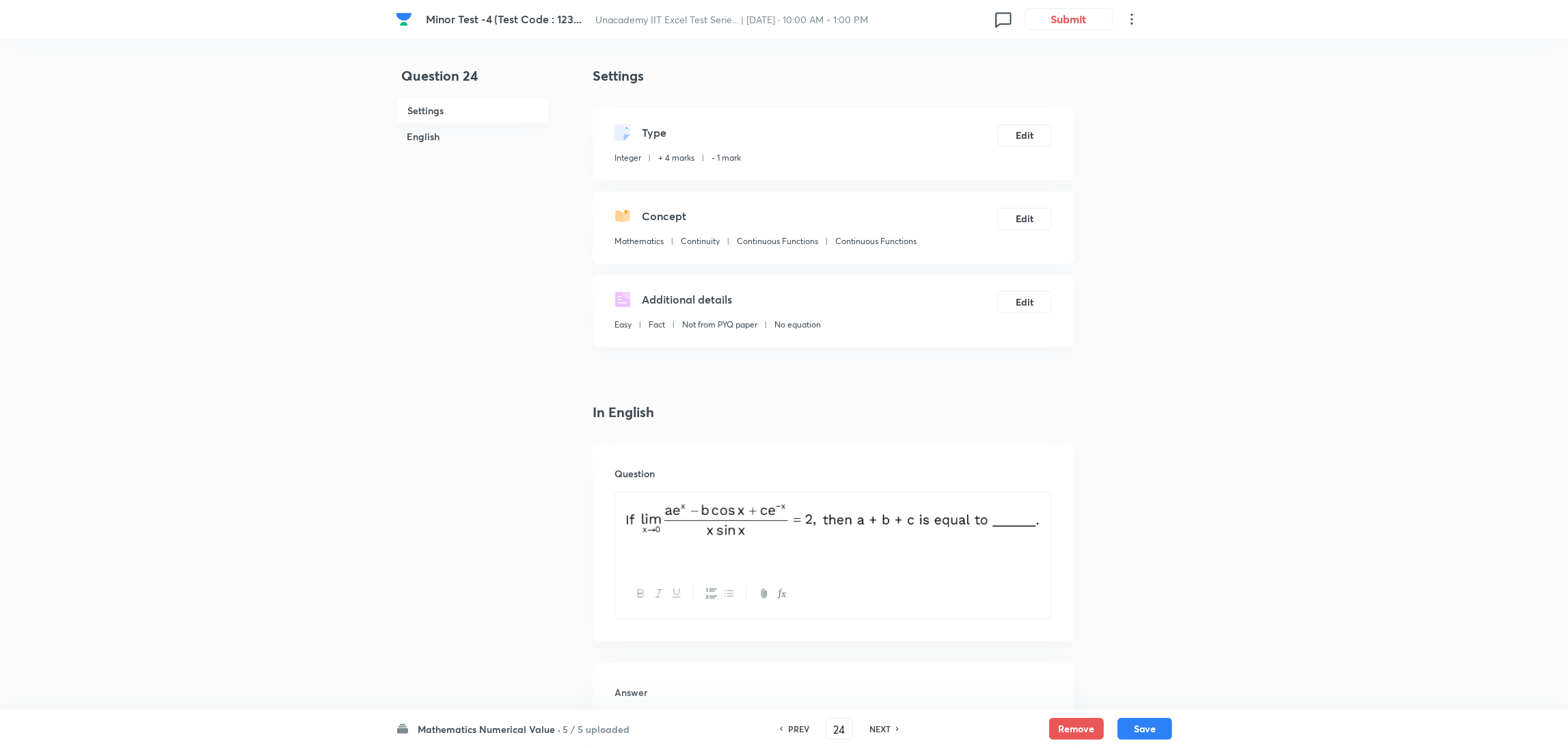
click at [877, 498] on h6 "NEXT" at bounding box center [880, 728] width 21 height 12
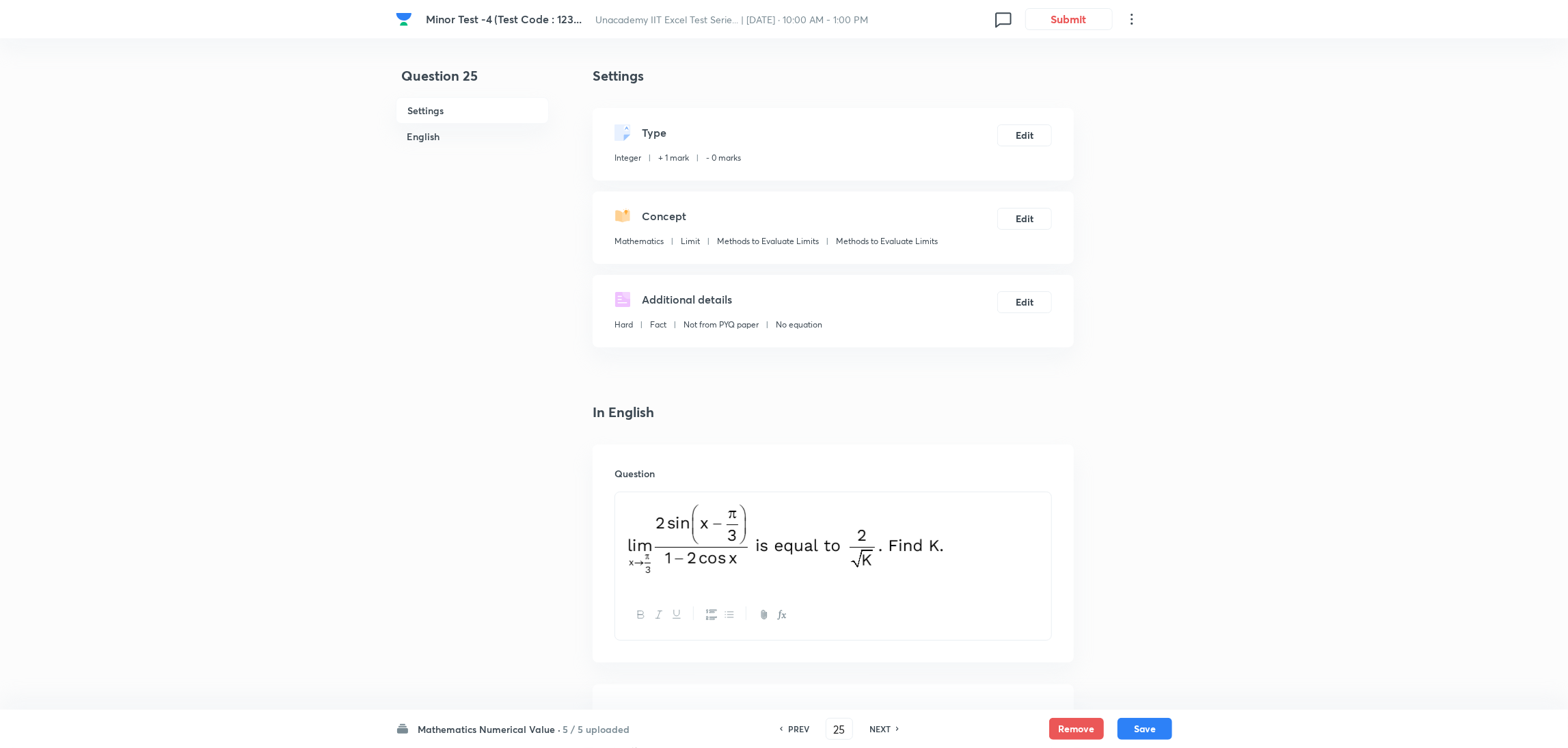
click at [793, 498] on h6 "PREV" at bounding box center [799, 728] width 21 height 12
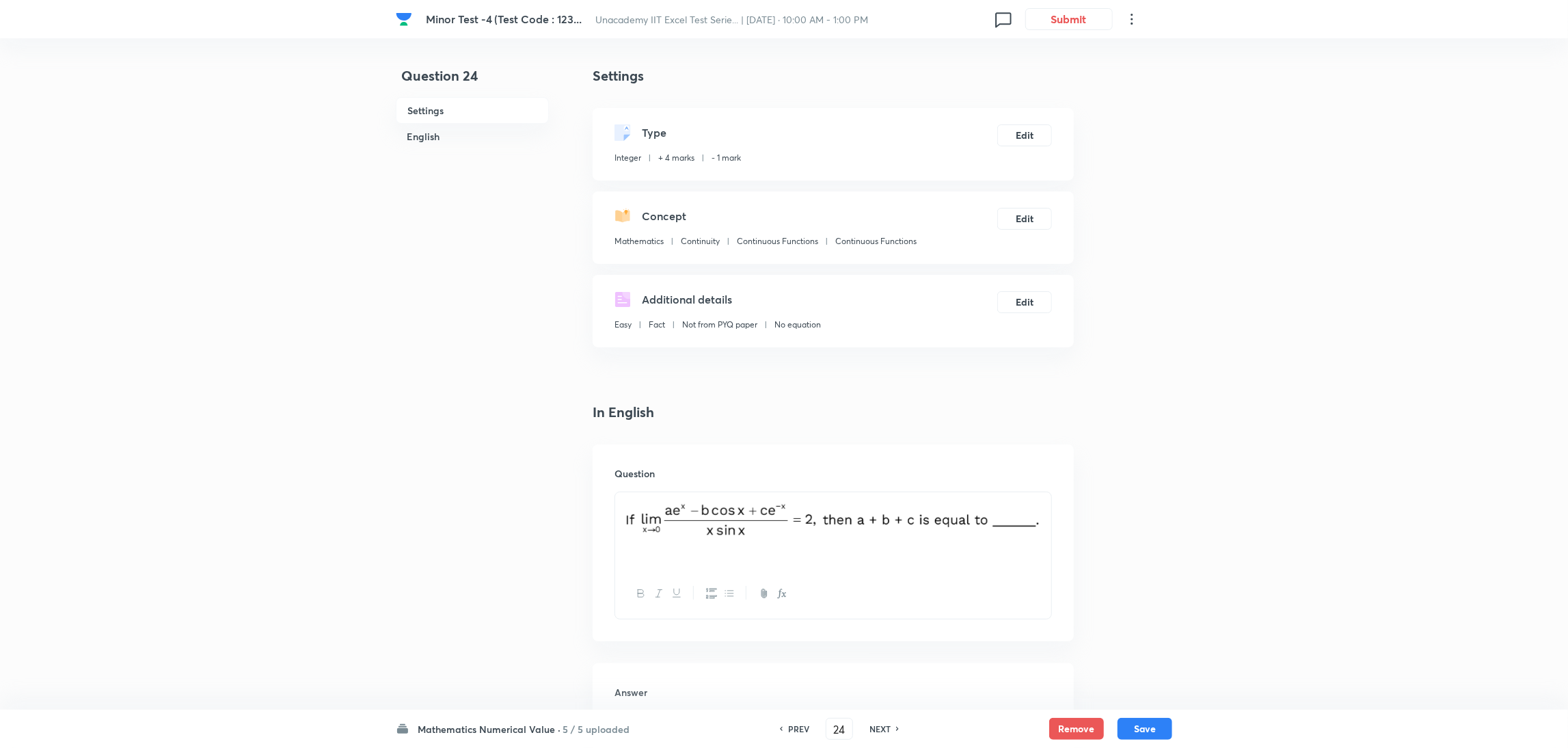
click at [873, 498] on h6 "NEXT" at bounding box center [880, 728] width 21 height 12
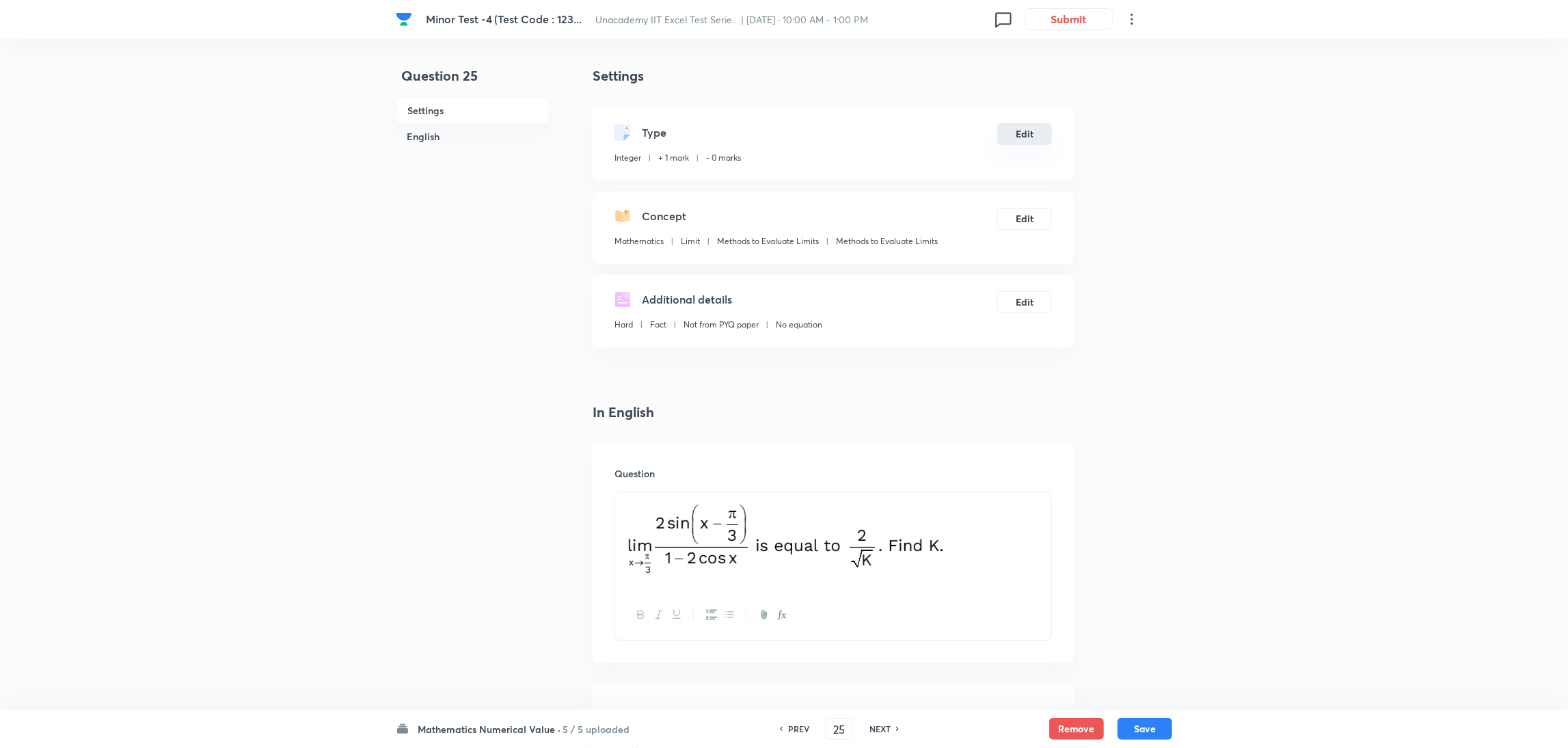
click at [1033, 133] on button "Edit" at bounding box center [1025, 134] width 55 height 22
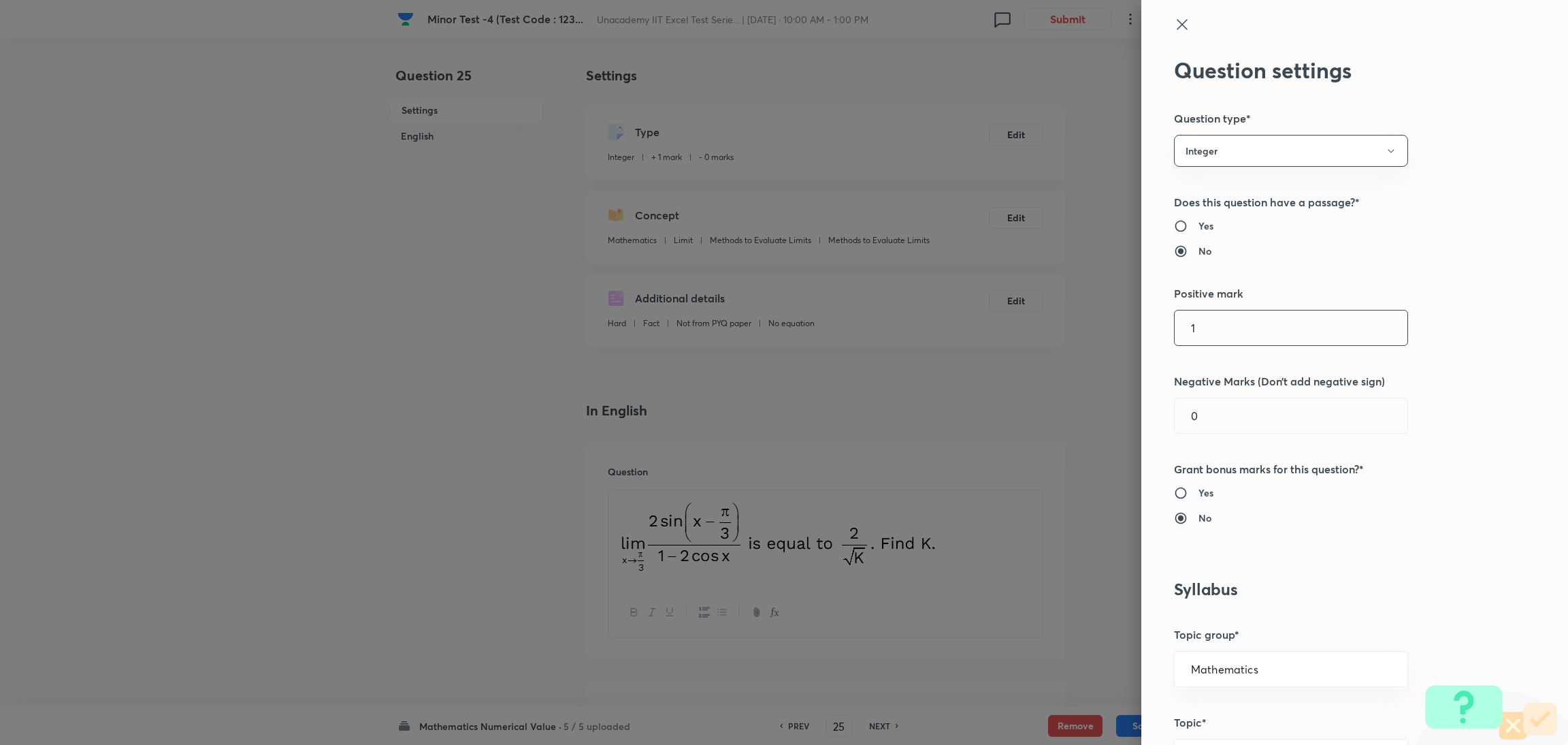
click at [1037, 325] on input "1" at bounding box center [1291, 327] width 233 height 35
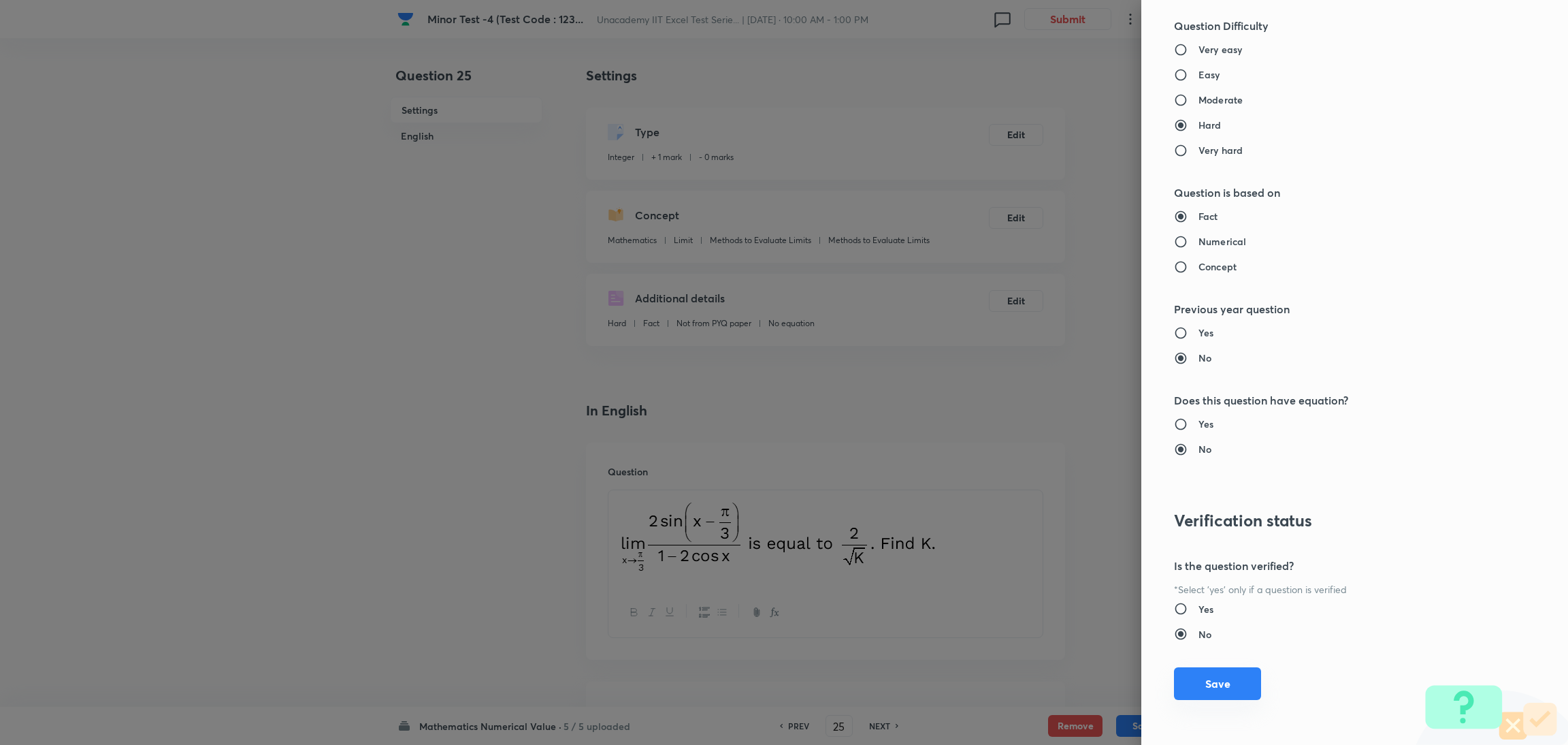
click at [1037, 496] on button "Save" at bounding box center [1217, 683] width 87 height 32
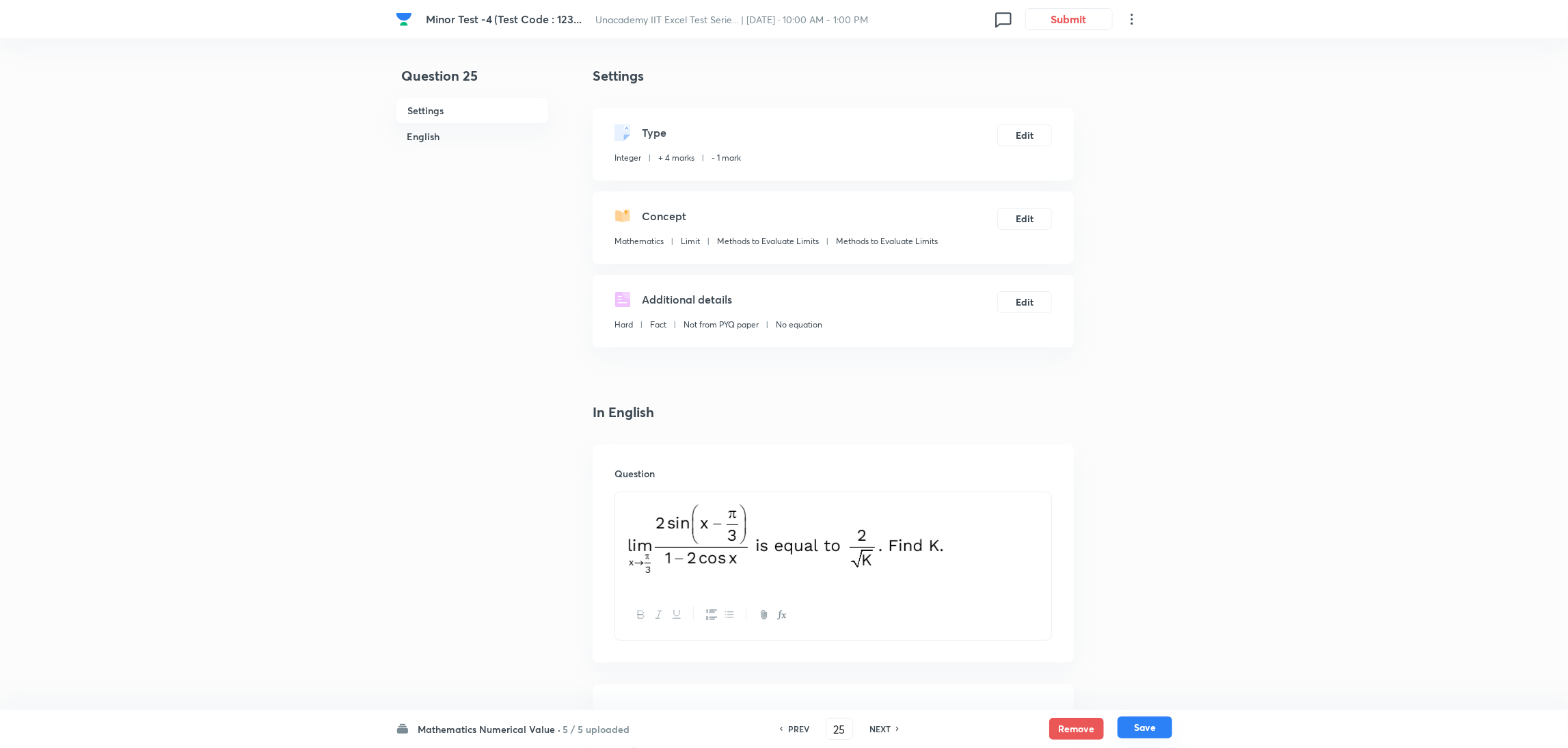
click at [1042, 498] on button "Save" at bounding box center [1144, 728] width 55 height 22
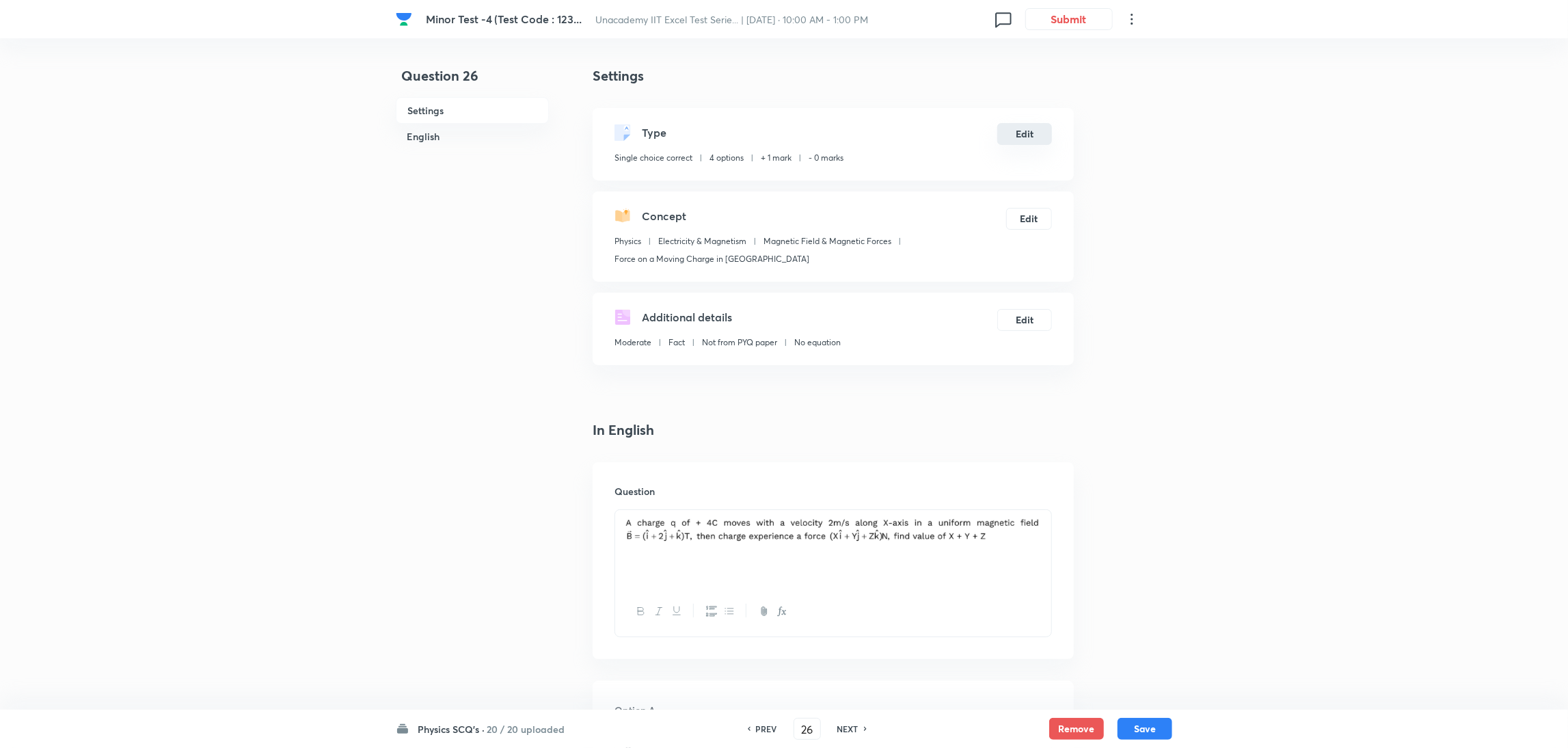
click at [1026, 131] on button "Edit" at bounding box center [1025, 134] width 55 height 22
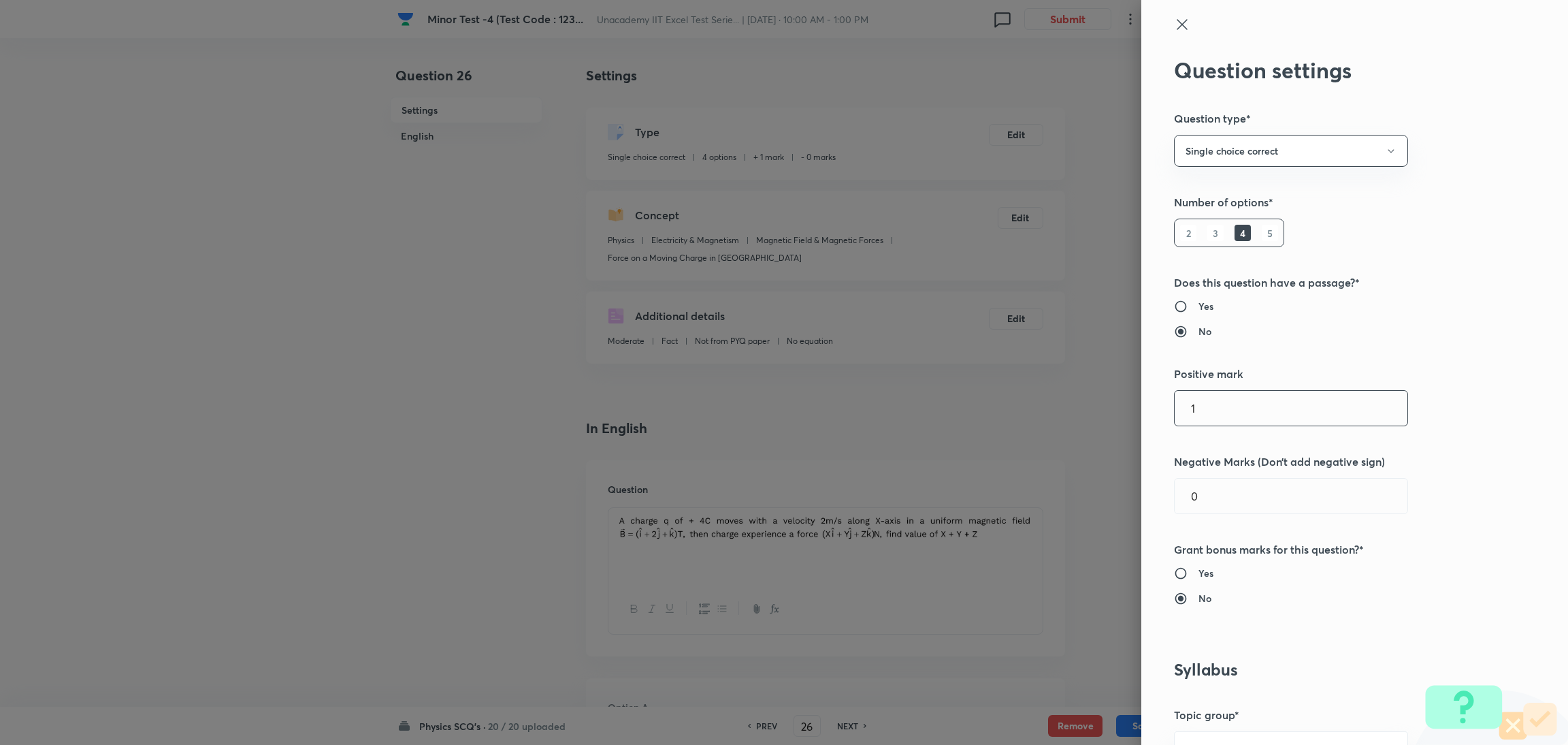
click at [1037, 412] on input "1" at bounding box center [1291, 407] width 233 height 35
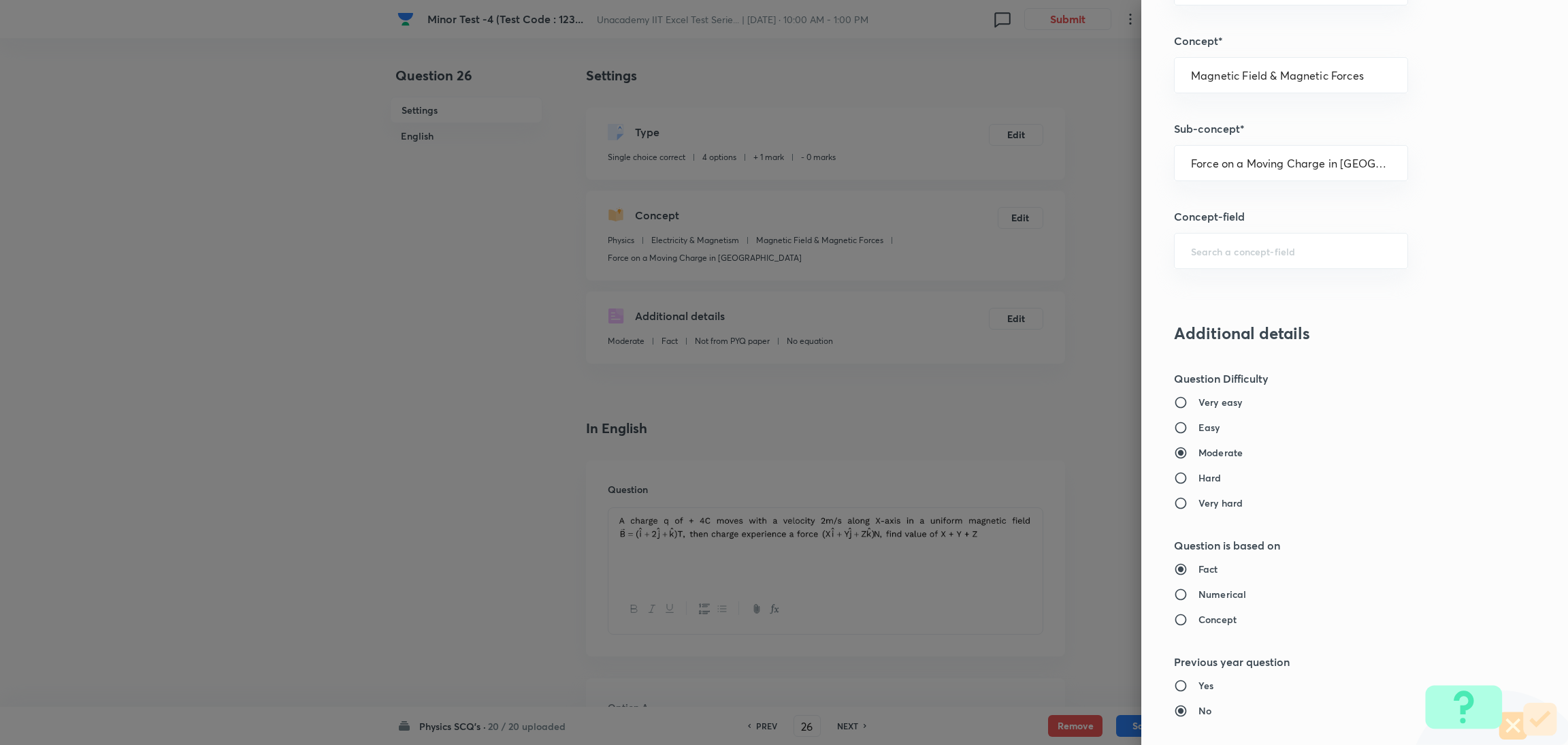
scroll to position [1203, 0]
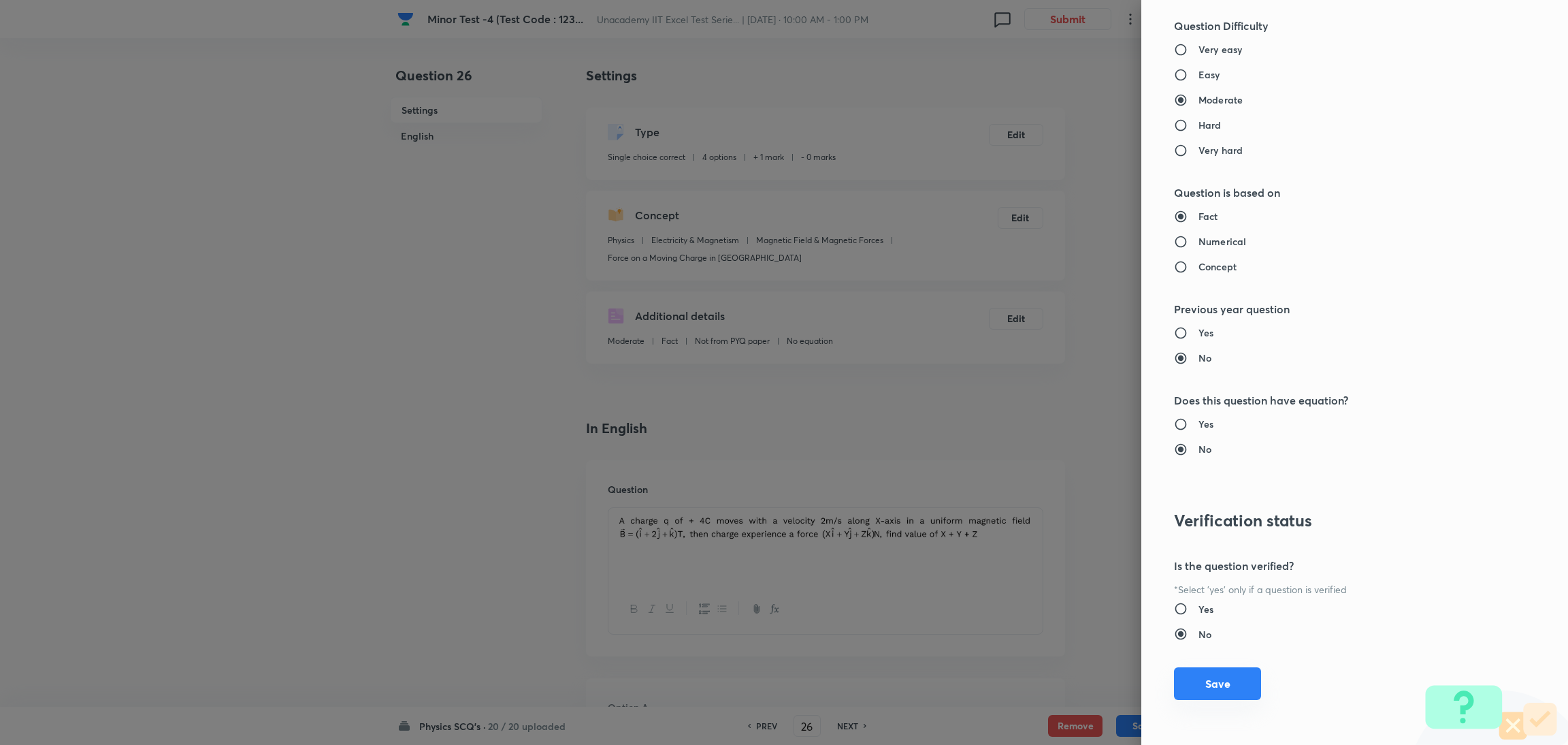
click at [1037, 496] on button "Save" at bounding box center [1217, 683] width 87 height 32
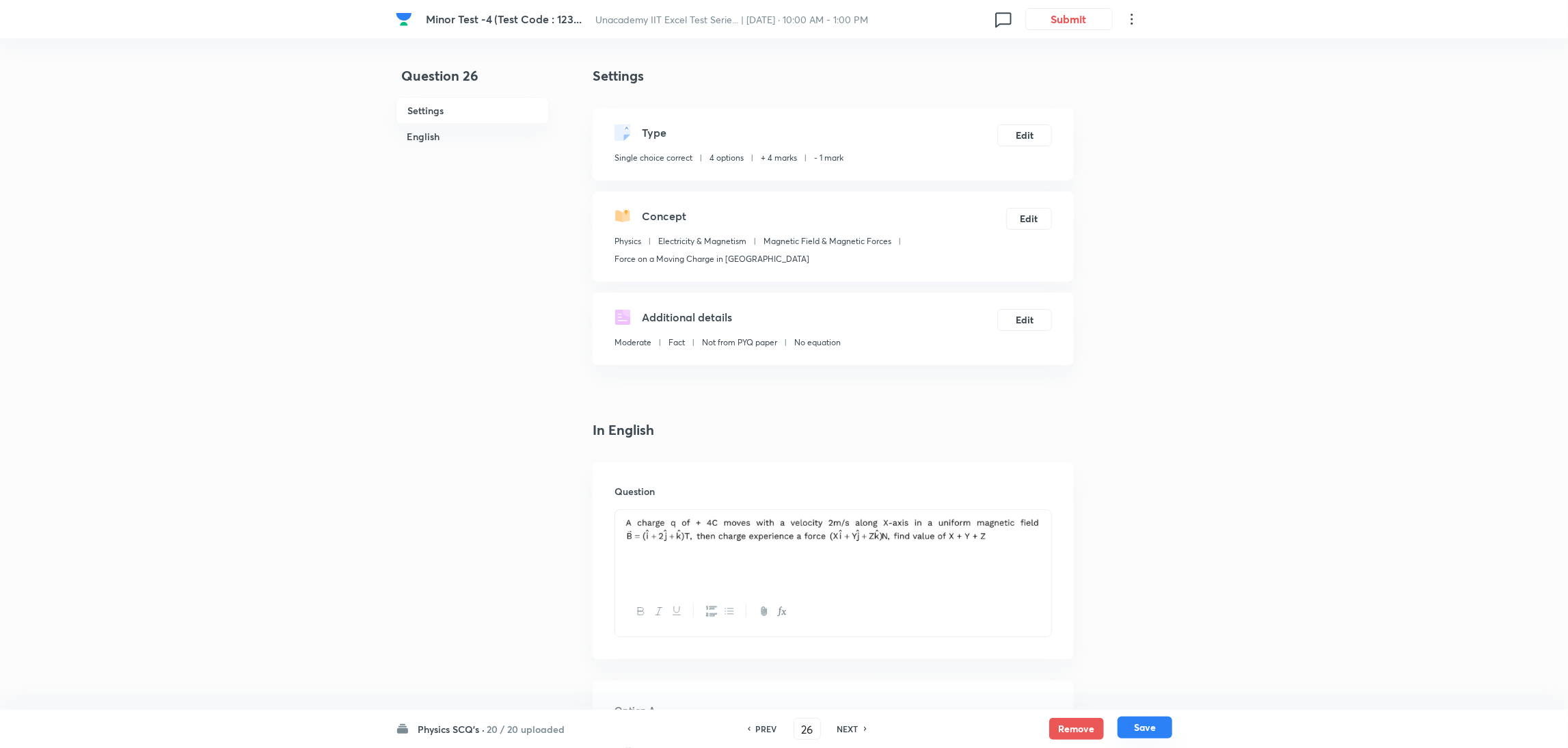
click at [1042, 498] on button "Save" at bounding box center [1144, 728] width 55 height 22
click at [1018, 136] on button "Edit" at bounding box center [1025, 134] width 55 height 22
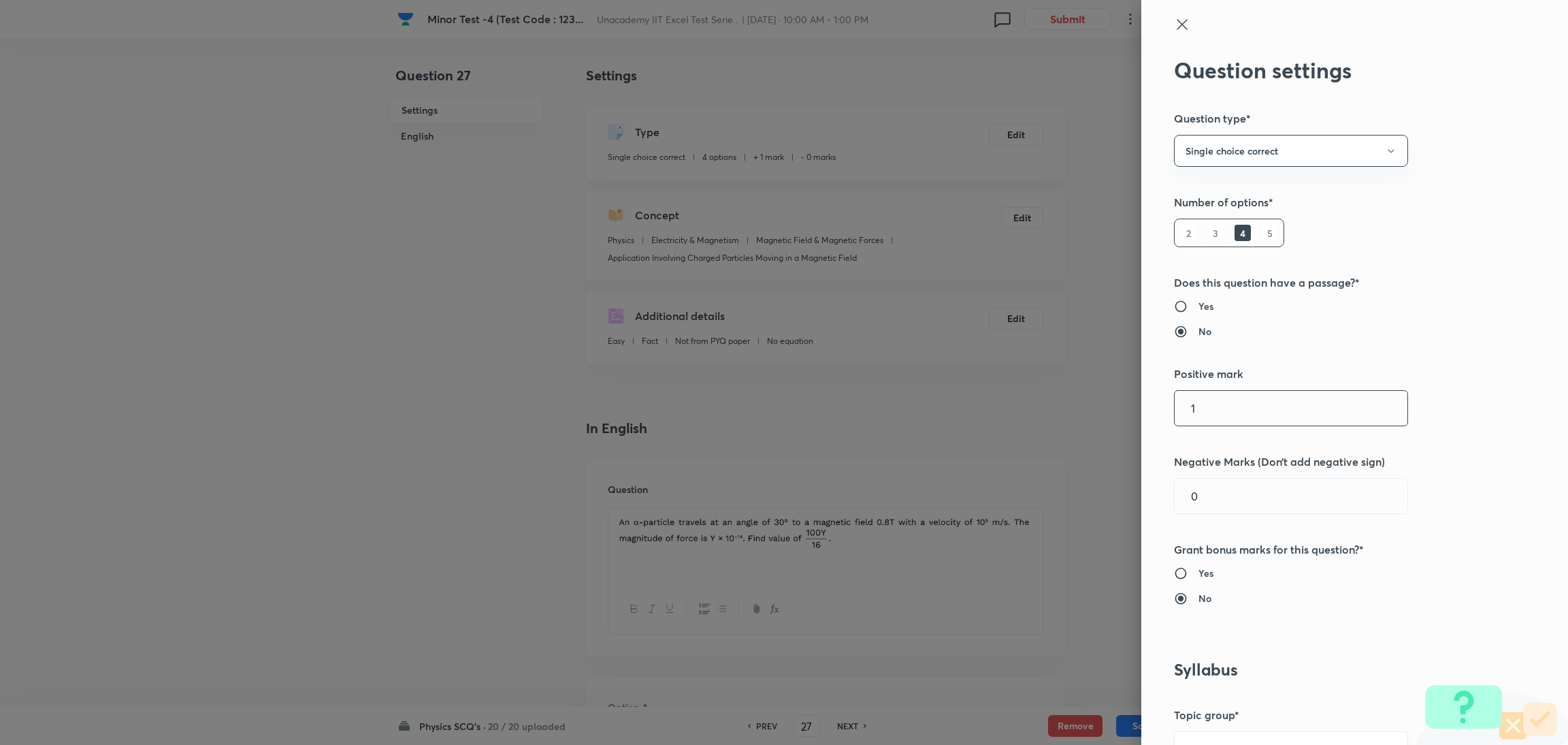
click at [1037, 413] on input "1" at bounding box center [1291, 407] width 233 height 35
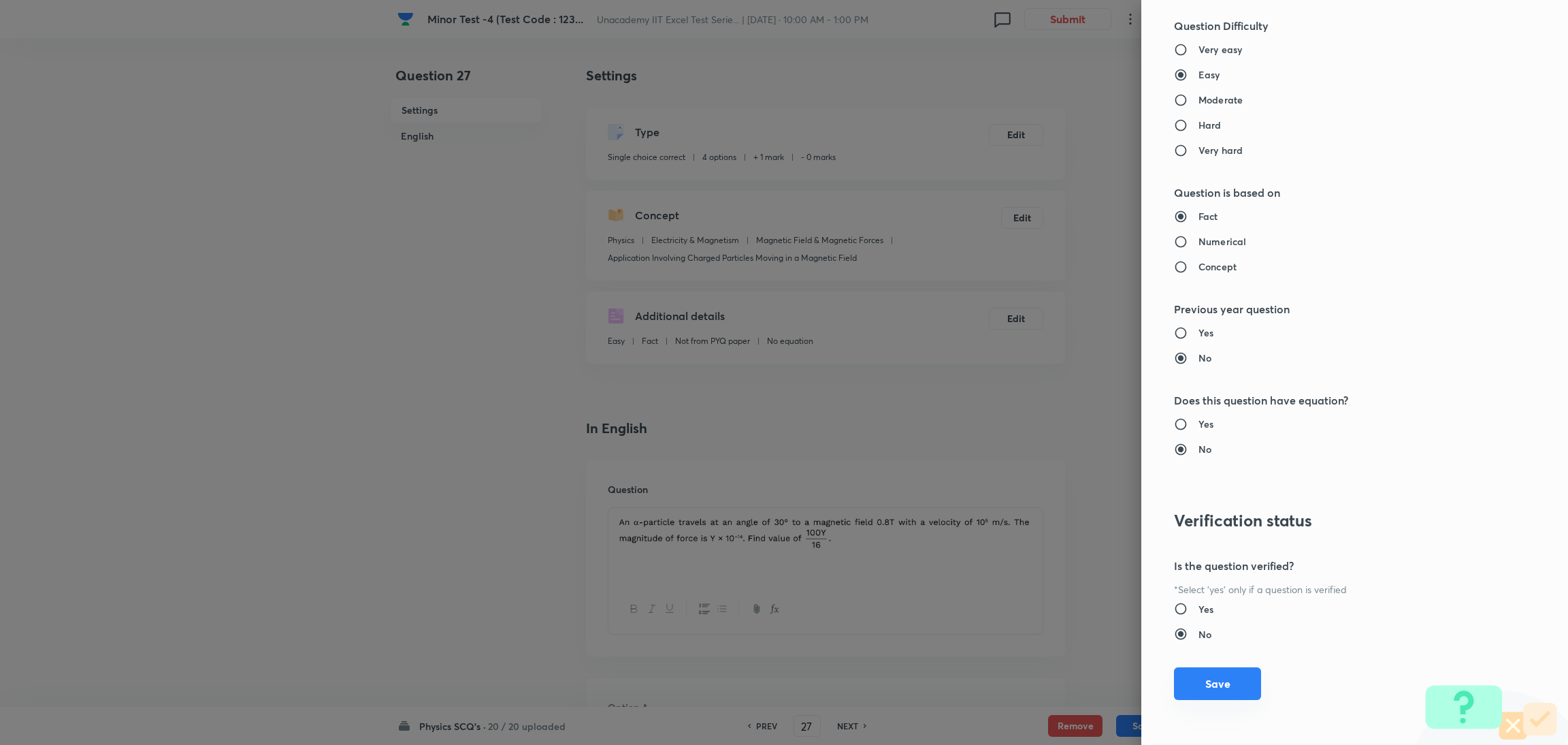
click at [1037, 496] on button "Save" at bounding box center [1217, 683] width 87 height 32
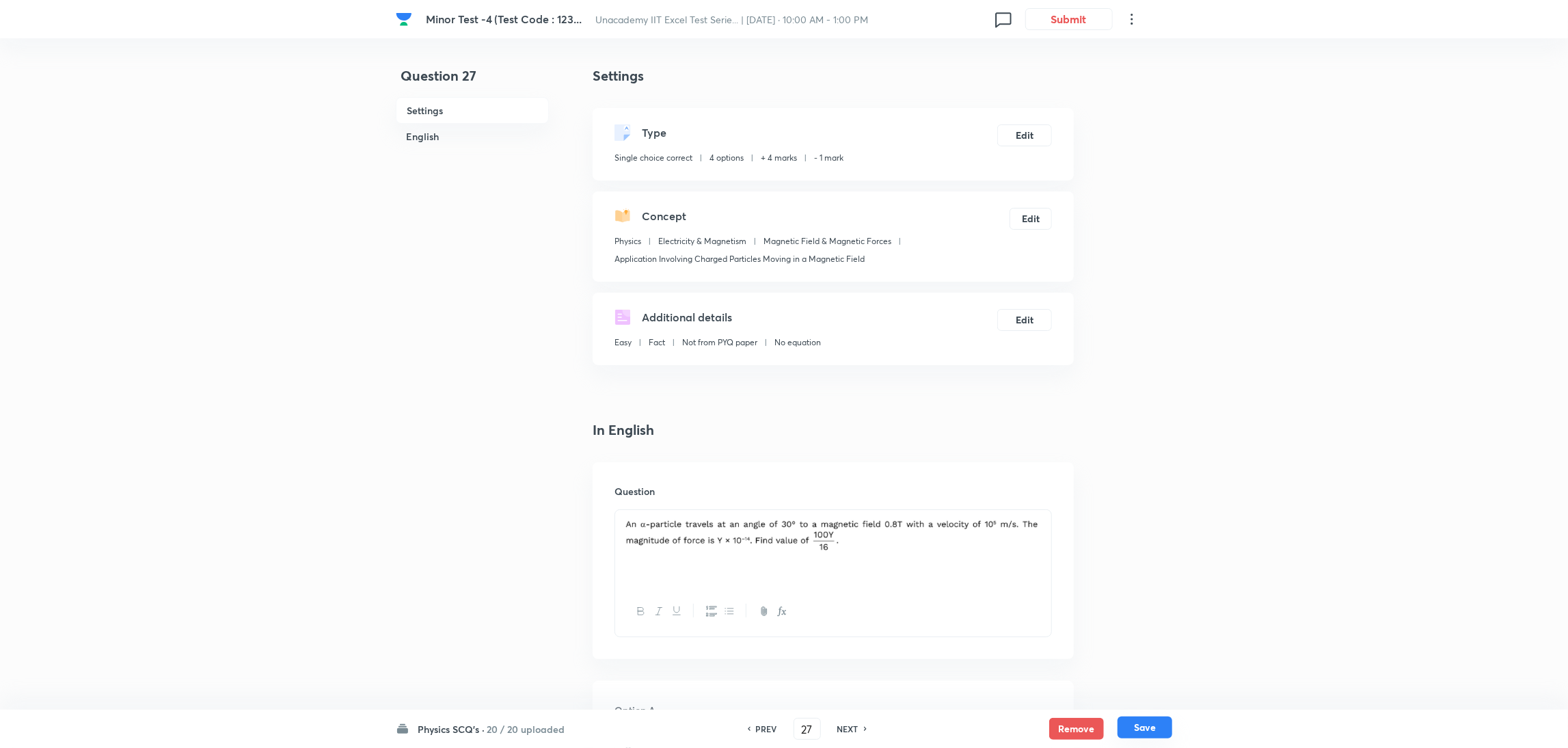
click at [1042, 498] on button "Save" at bounding box center [1144, 728] width 55 height 22
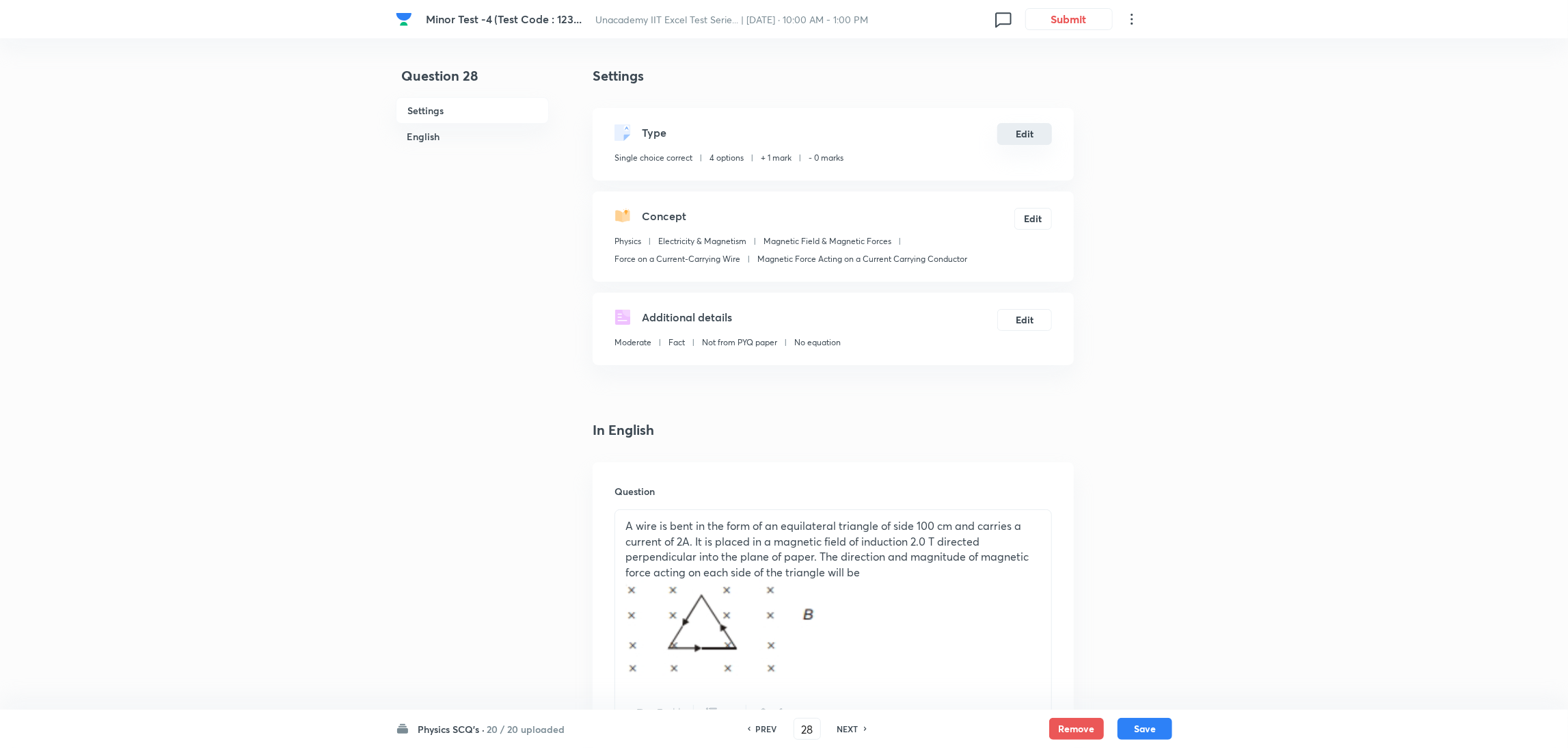
click at [1018, 128] on button "Edit" at bounding box center [1025, 134] width 55 height 22
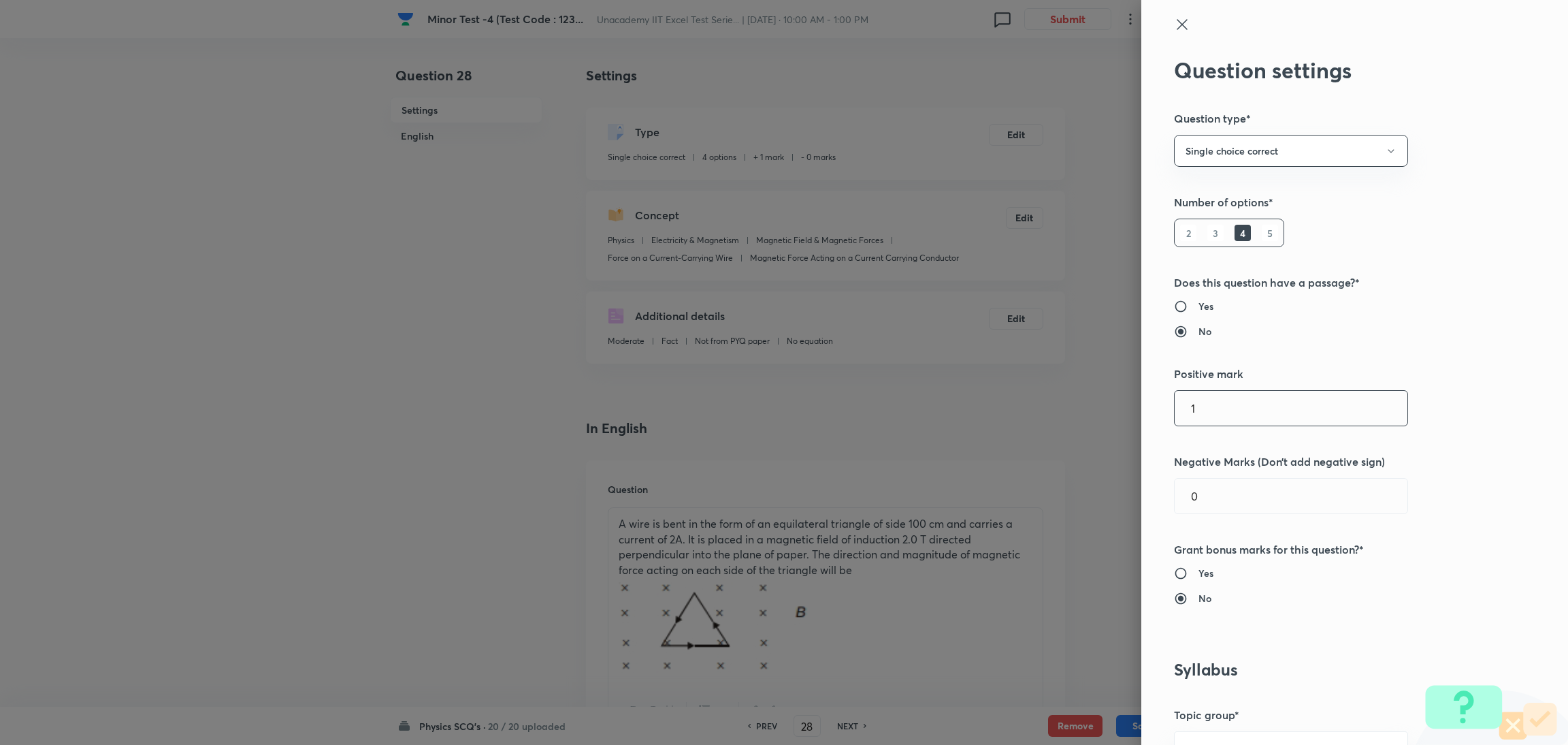
click at [1037, 401] on input "1" at bounding box center [1291, 407] width 233 height 35
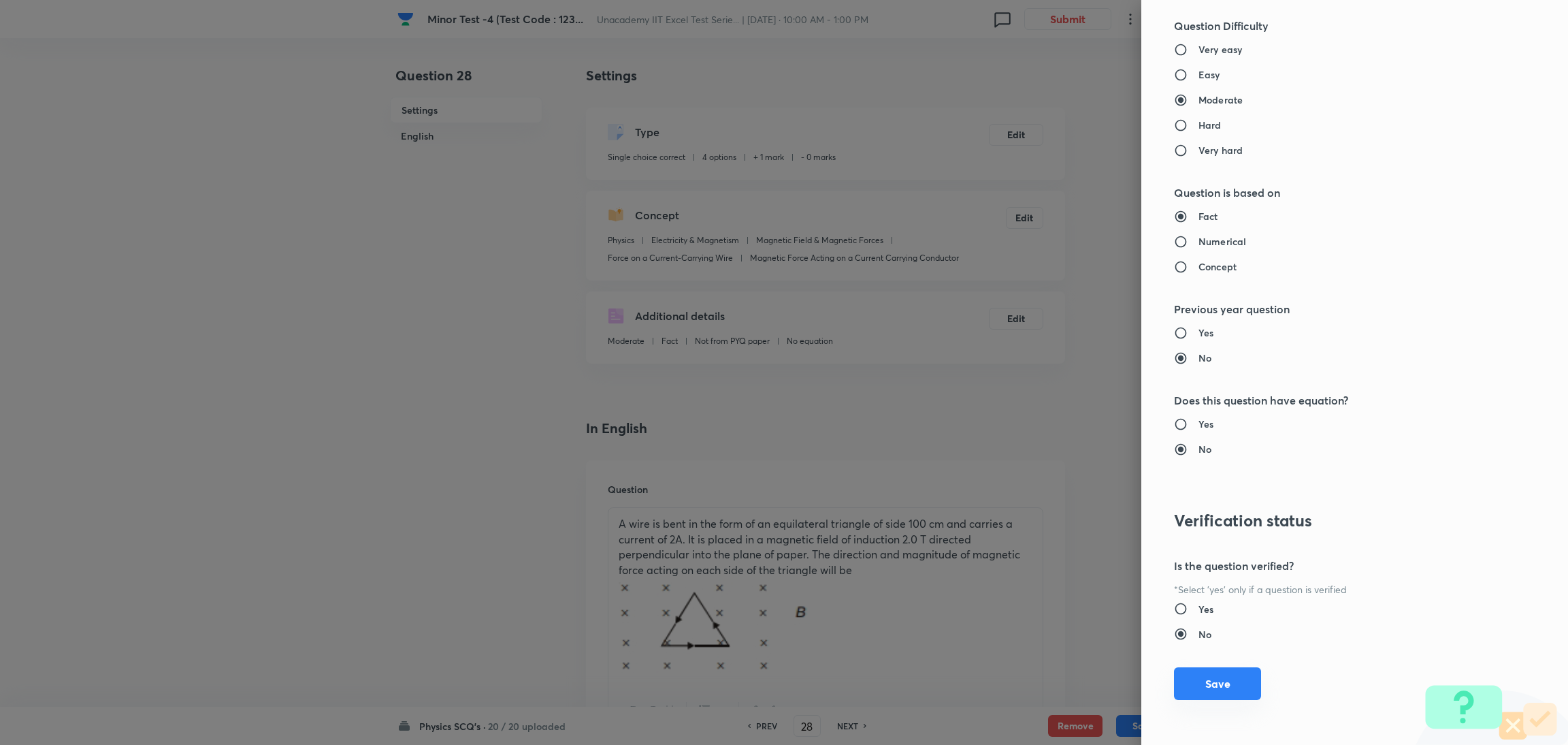
click at [1037, 496] on button "Save" at bounding box center [1217, 683] width 87 height 32
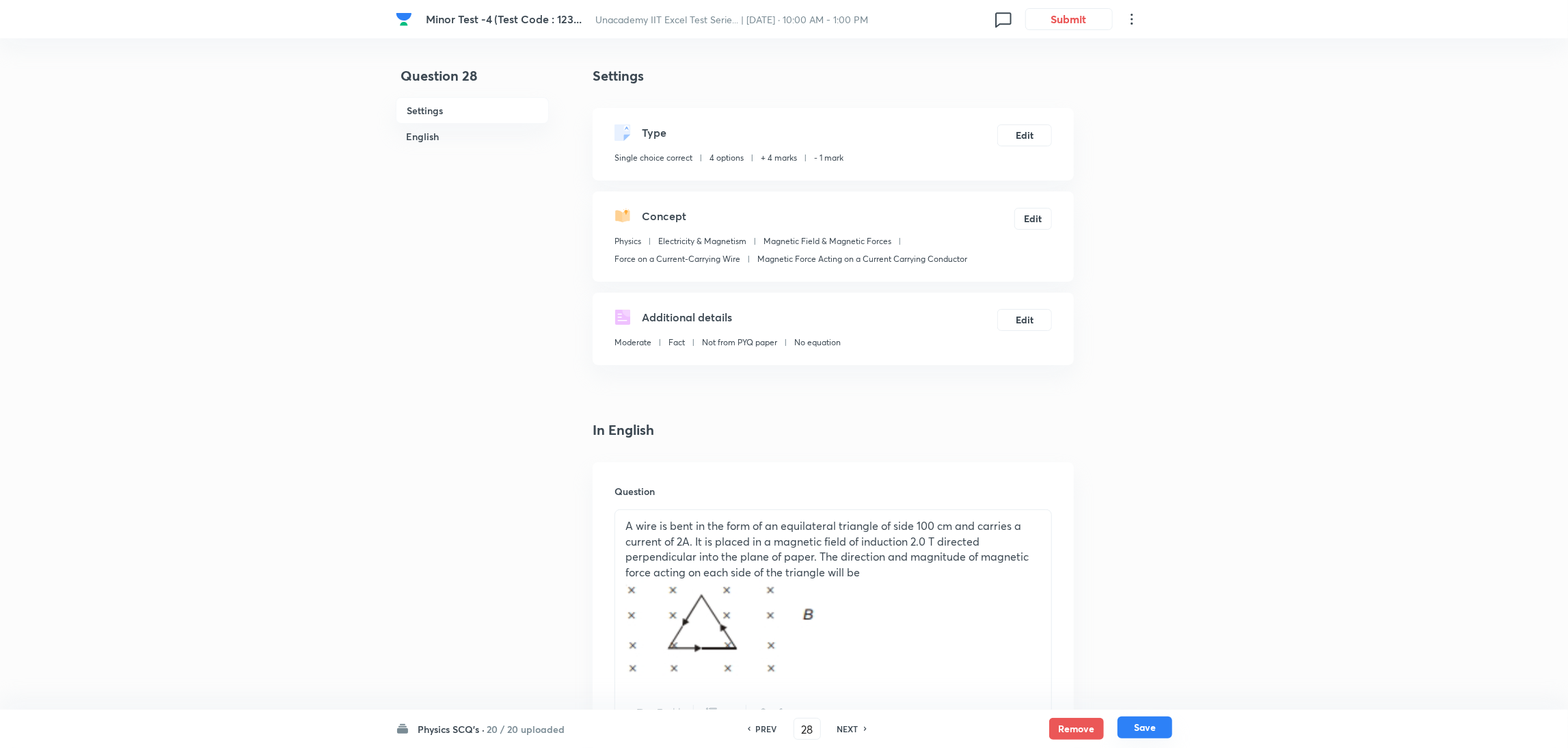
click at [1042, 498] on button "Save" at bounding box center [1144, 728] width 55 height 22
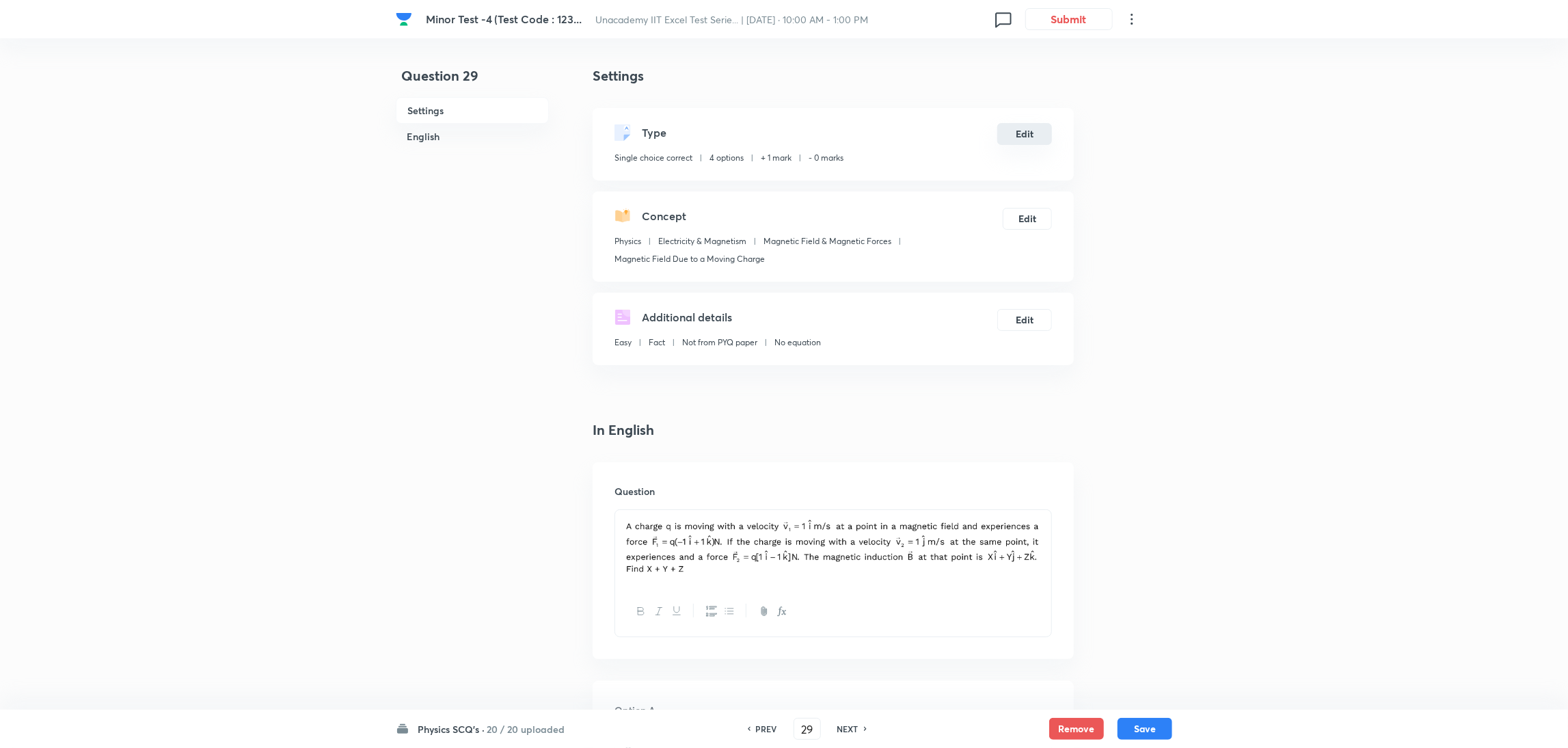
click at [1021, 132] on button "Edit" at bounding box center [1025, 134] width 55 height 22
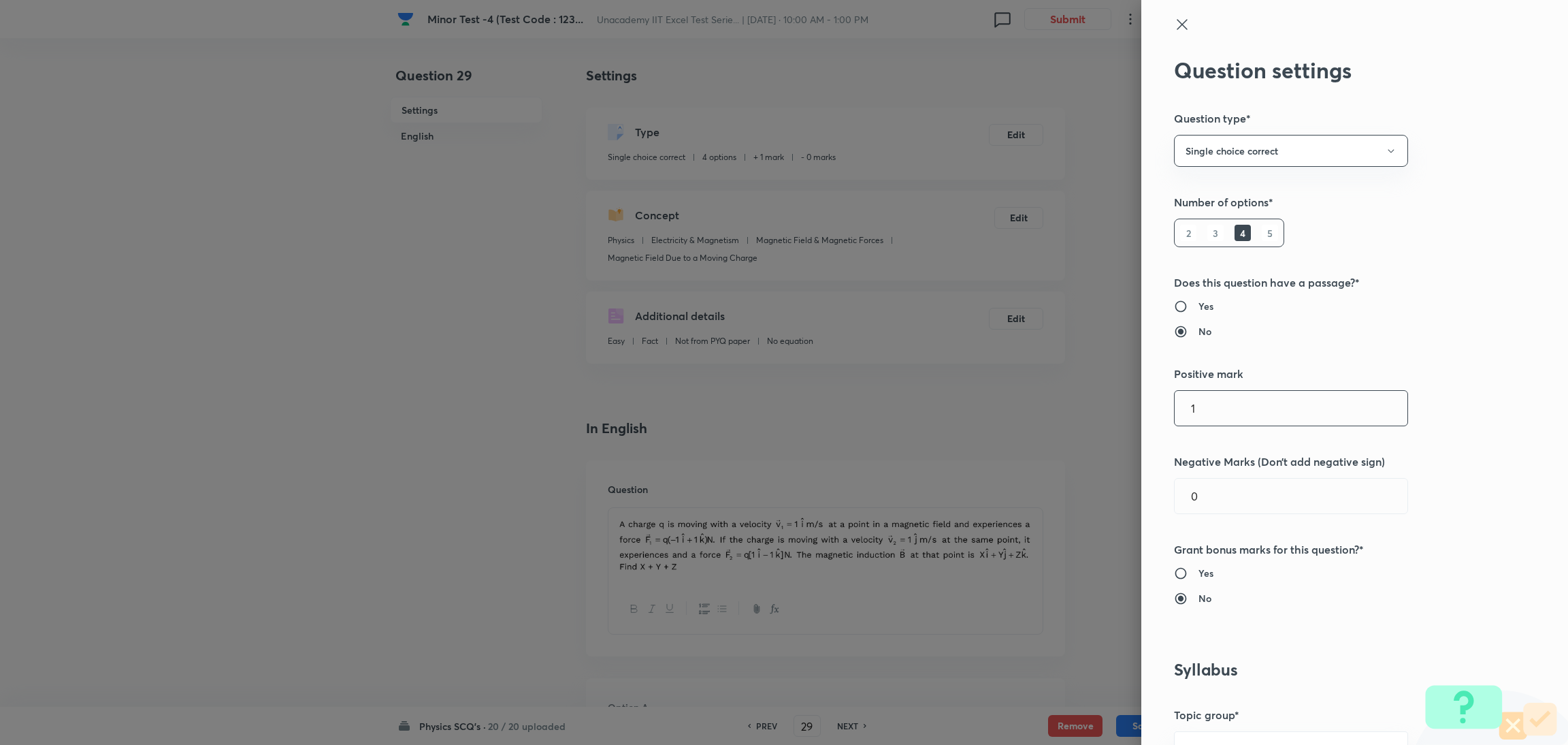
click at [1037, 401] on input "1" at bounding box center [1291, 407] width 233 height 35
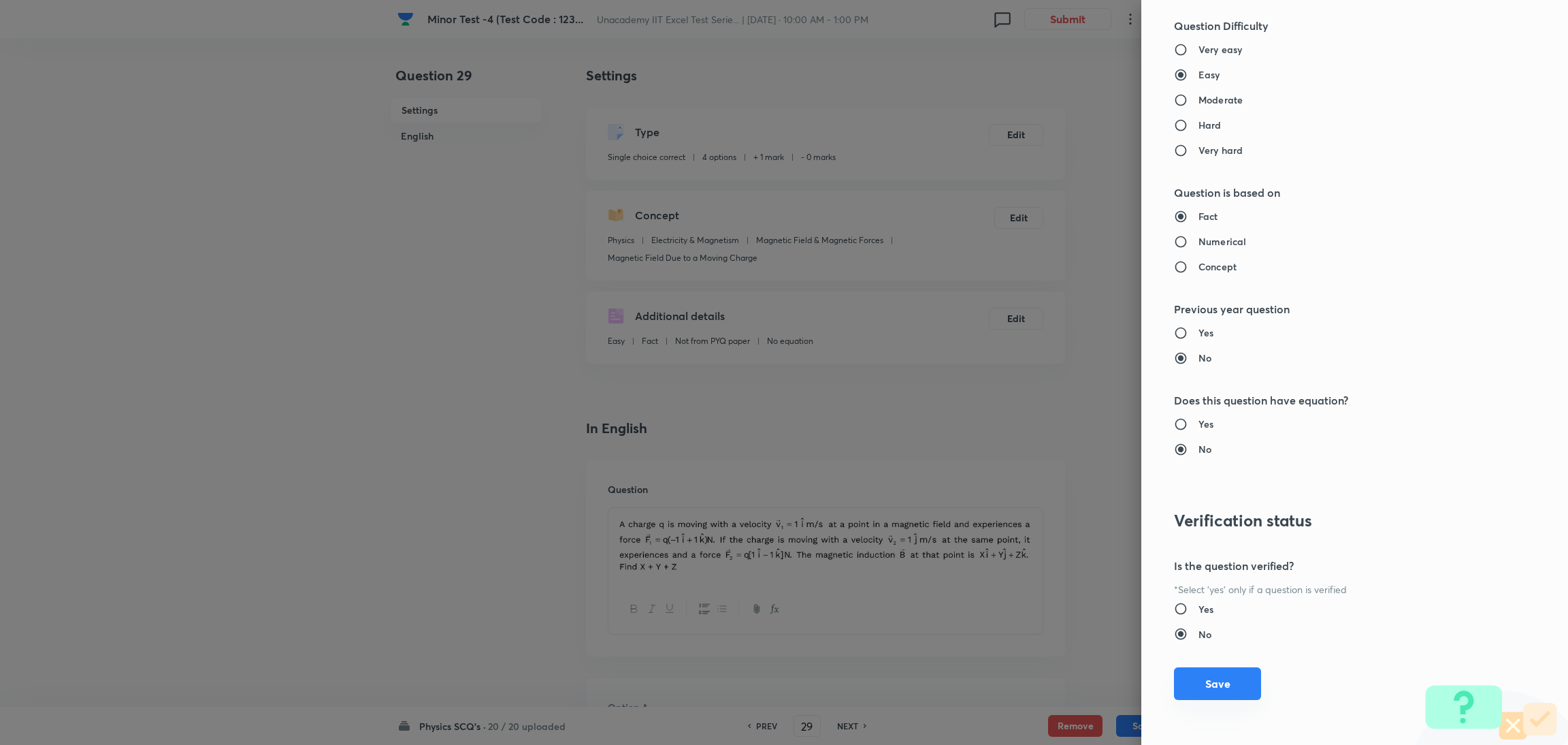
click at [1037, 496] on button "Save" at bounding box center [1217, 683] width 87 height 32
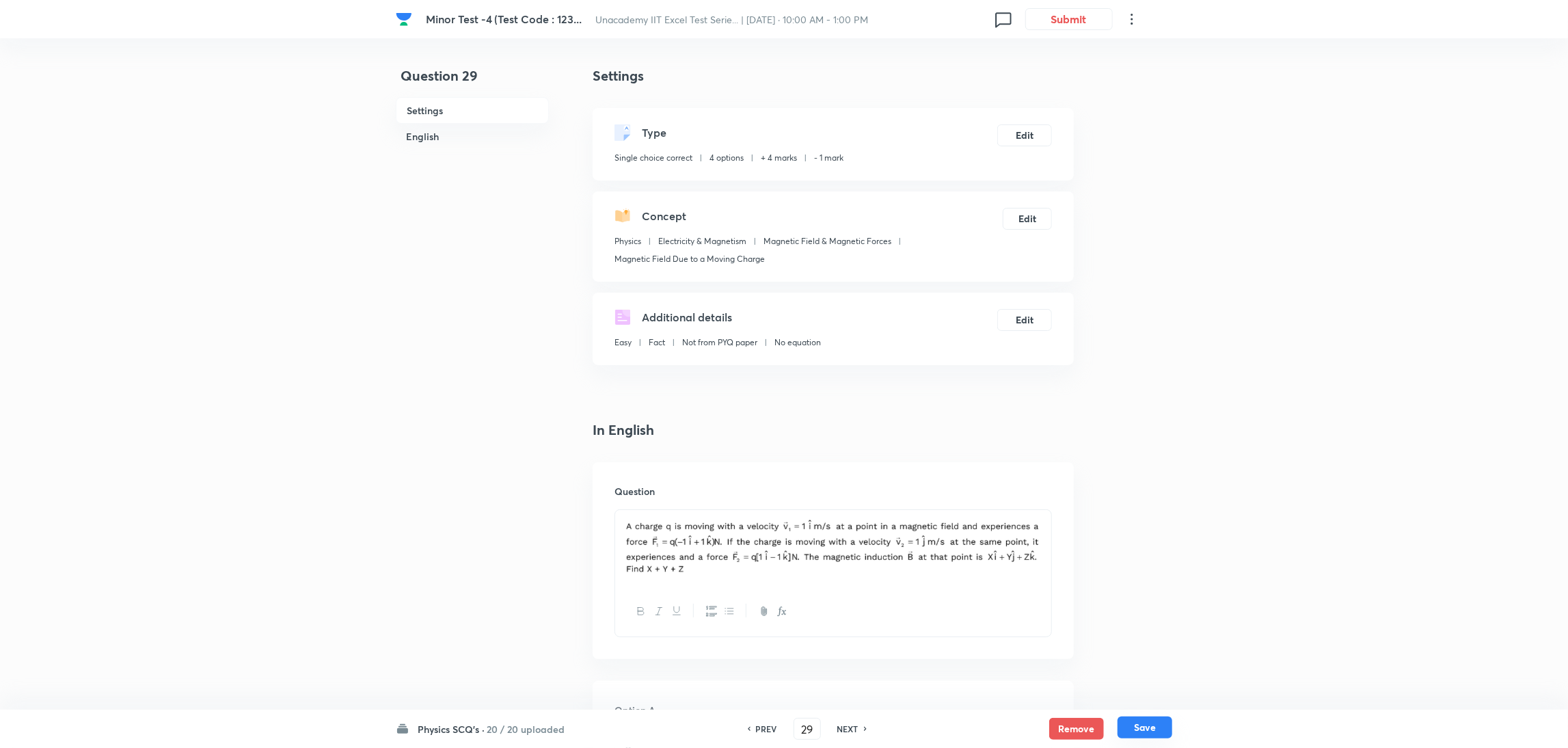
click at [1042, 498] on button "Save" at bounding box center [1144, 728] width 55 height 22
click at [1027, 133] on button "Edit" at bounding box center [1025, 134] width 55 height 22
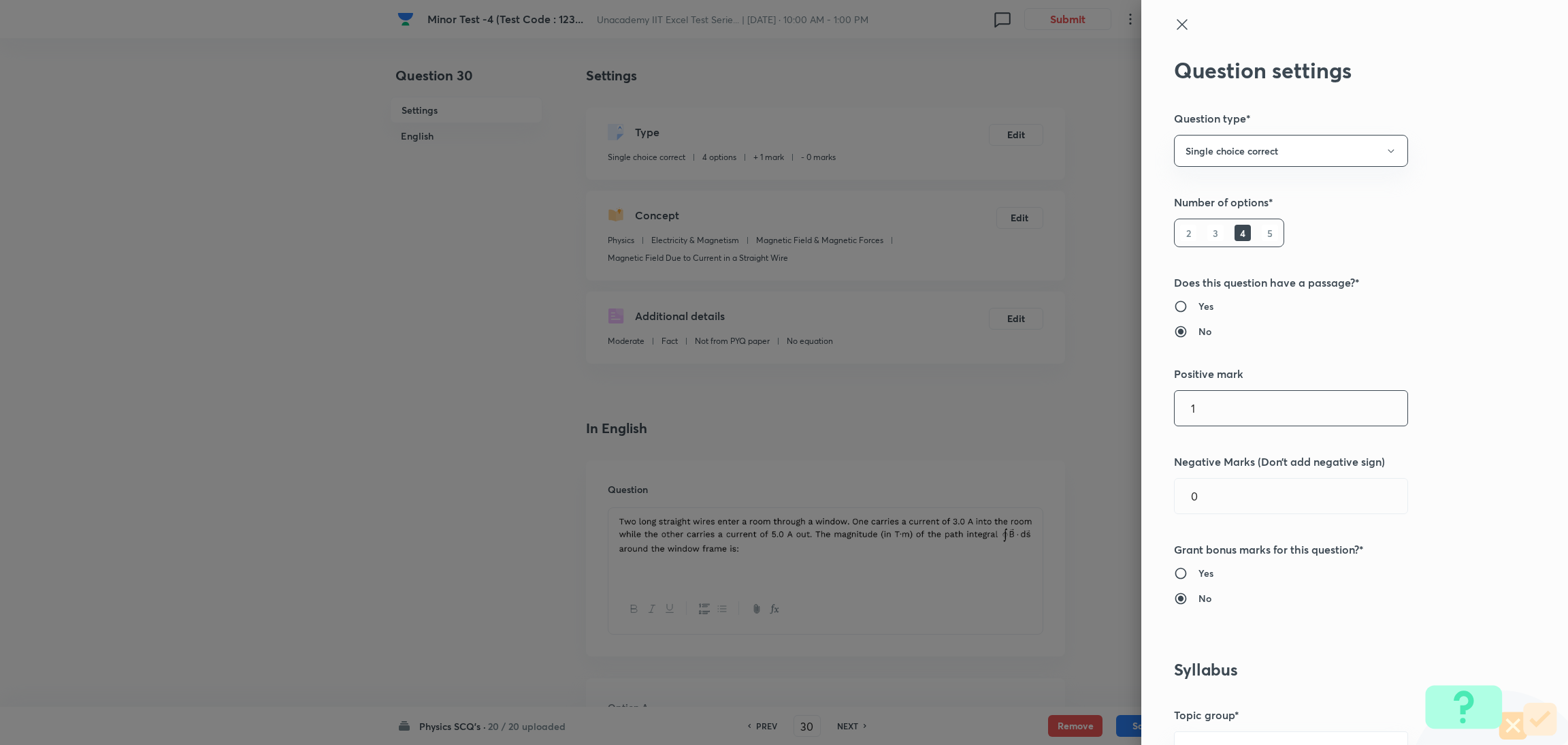
click at [1037, 408] on input "1" at bounding box center [1291, 407] width 233 height 35
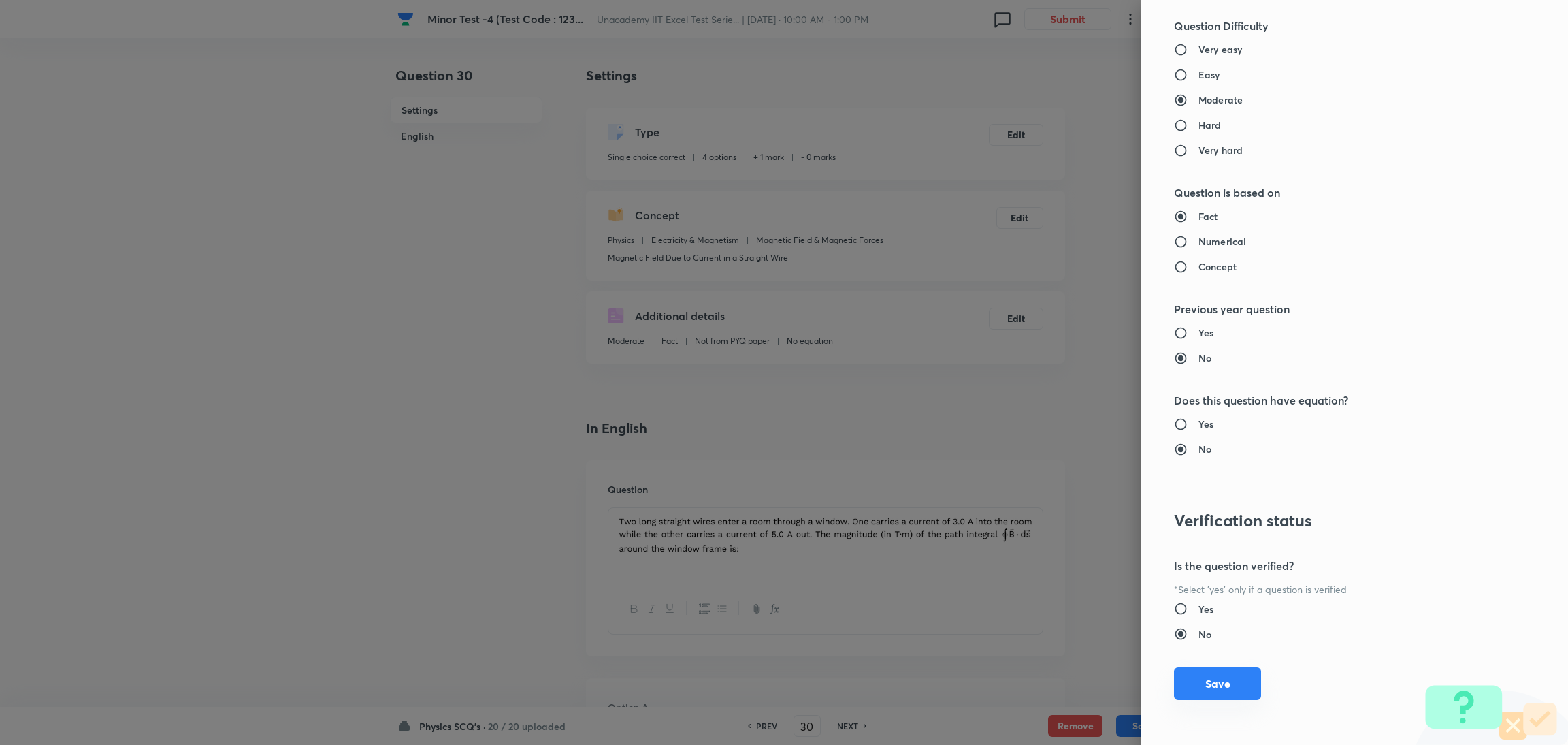
click at [1037, 496] on button "Save" at bounding box center [1217, 683] width 87 height 32
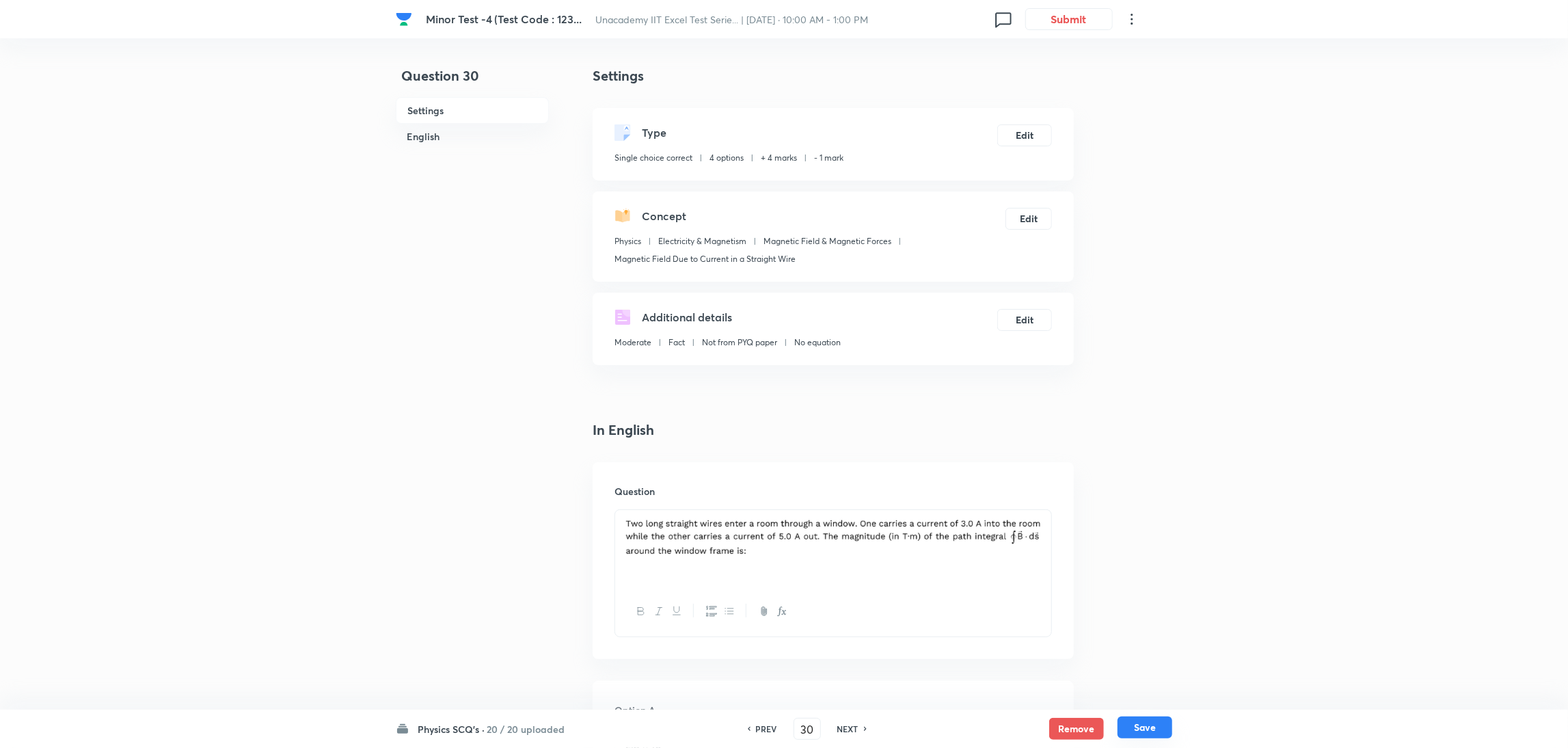
click at [1042, 498] on button "Save" at bounding box center [1144, 728] width 55 height 22
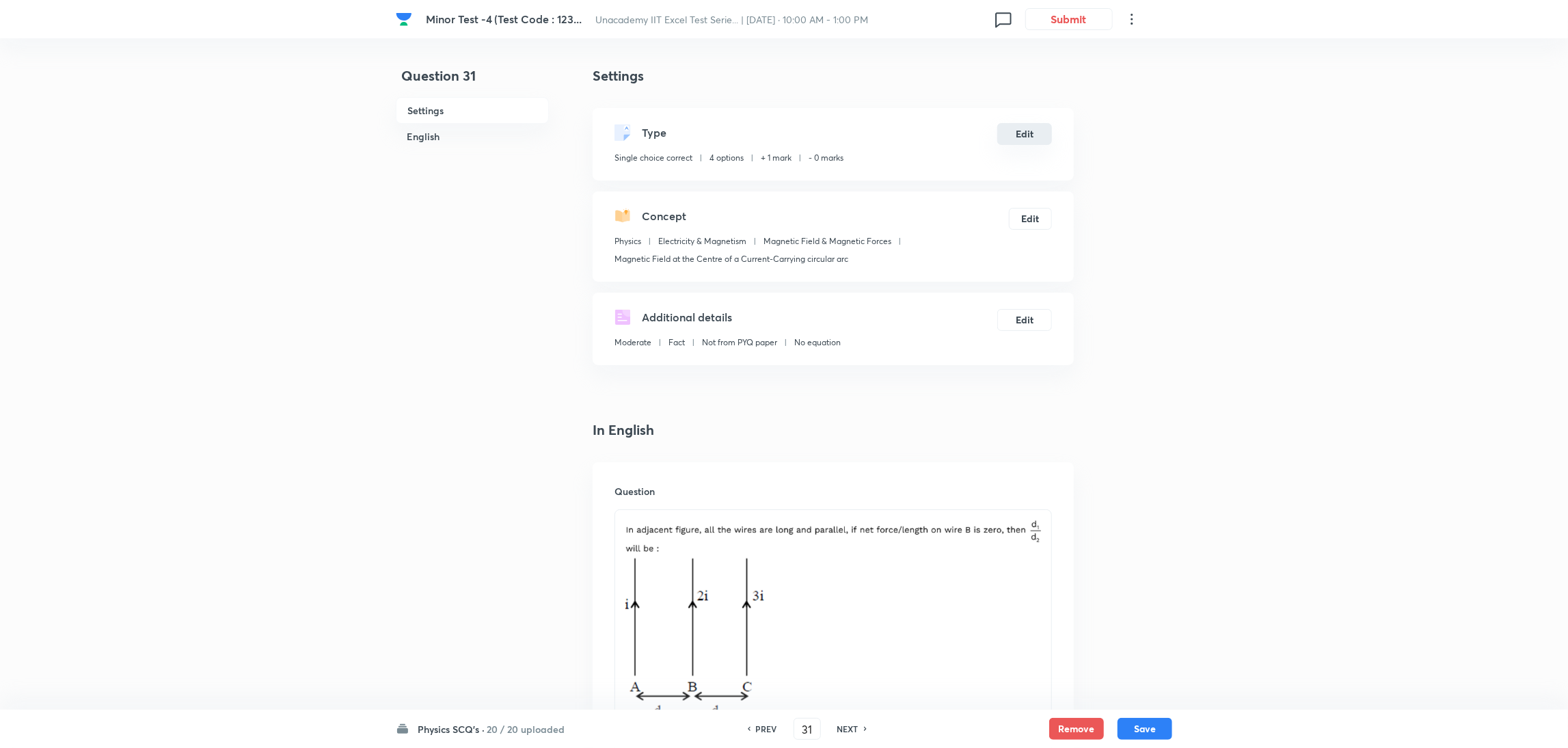
click at [1023, 128] on button "Edit" at bounding box center [1025, 134] width 55 height 22
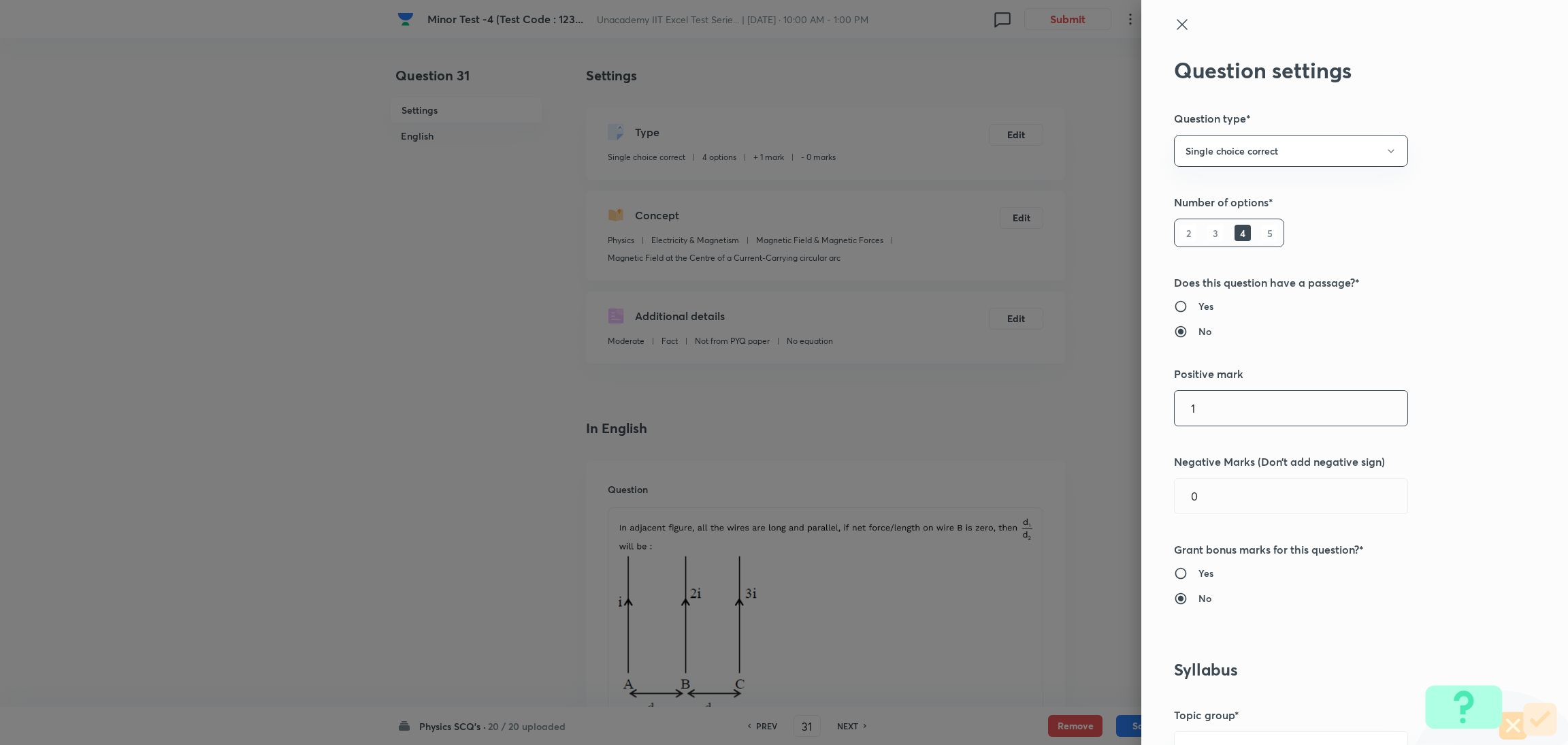
click at [1037, 408] on input "1" at bounding box center [1291, 407] width 233 height 35
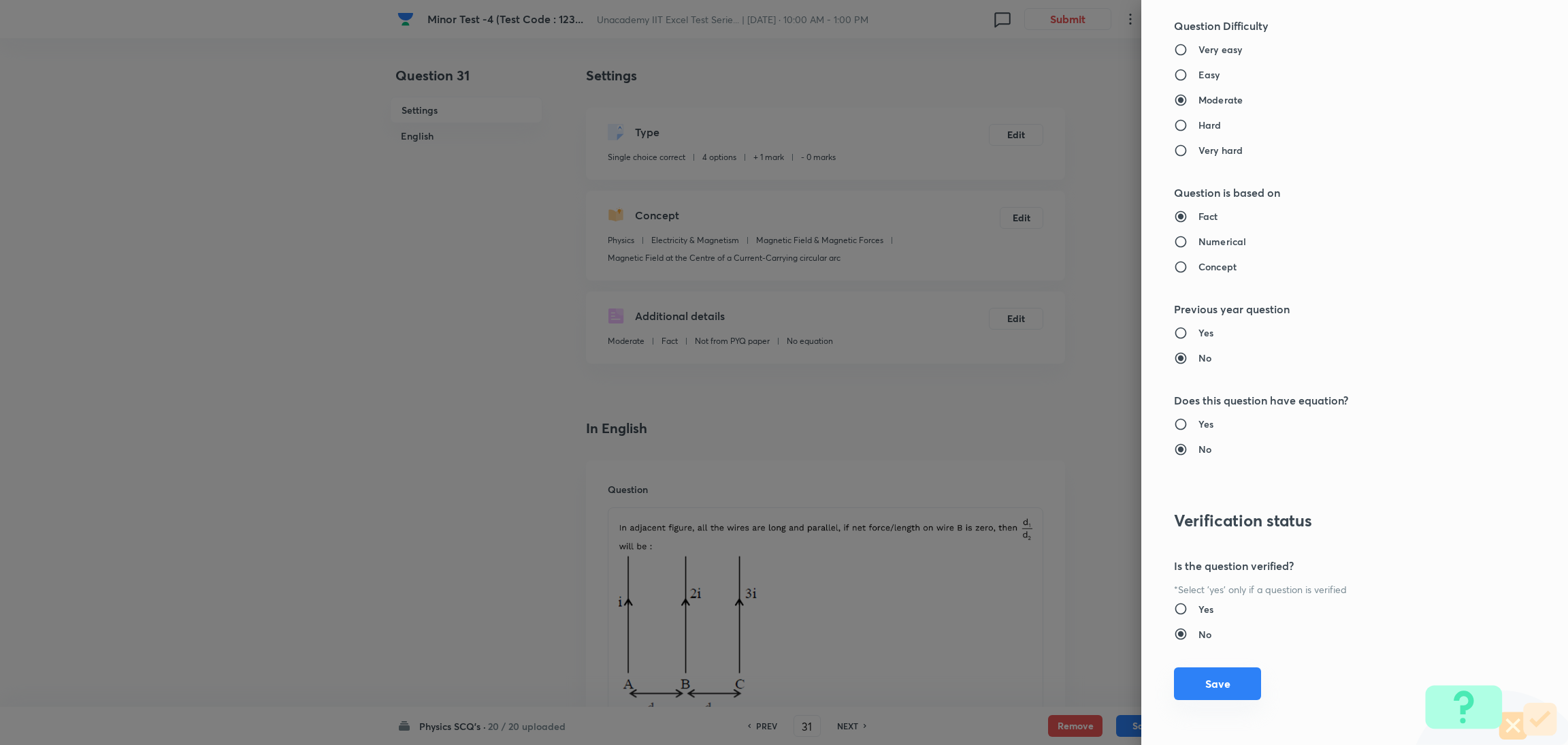
click at [1037, 496] on button "Save" at bounding box center [1217, 683] width 87 height 32
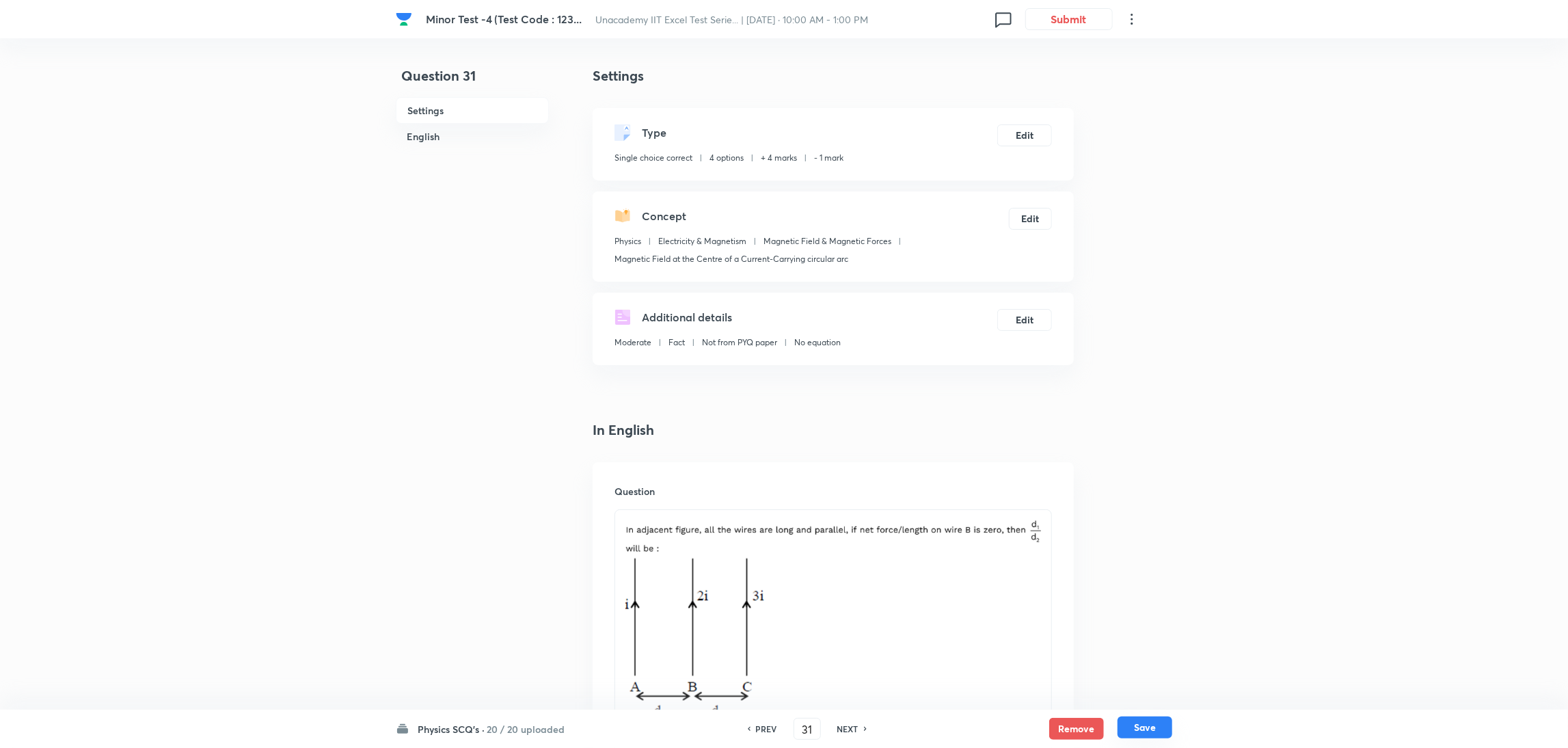
click at [1042, 498] on button "Save" at bounding box center [1144, 728] width 55 height 22
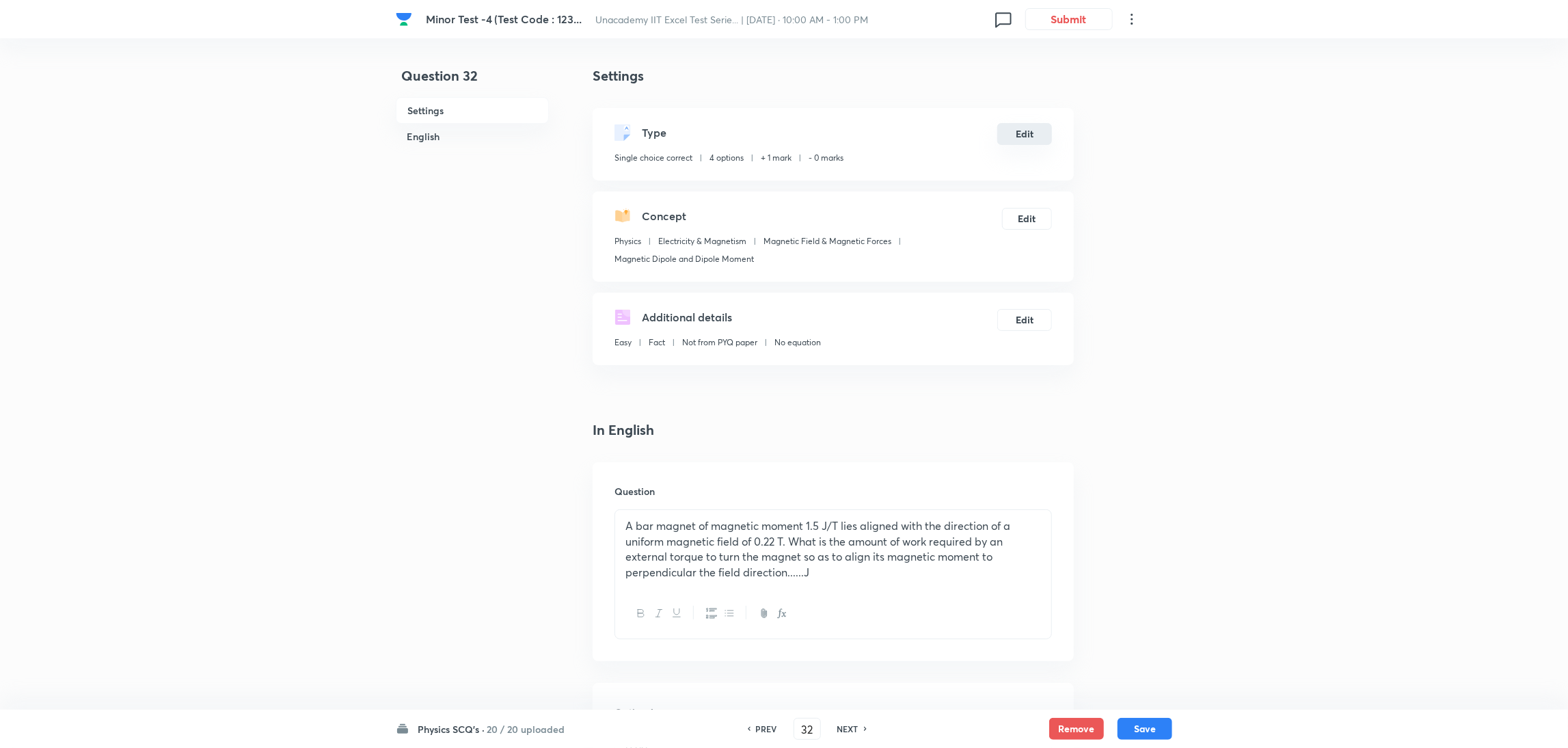
click at [1027, 131] on button "Edit" at bounding box center [1025, 134] width 55 height 22
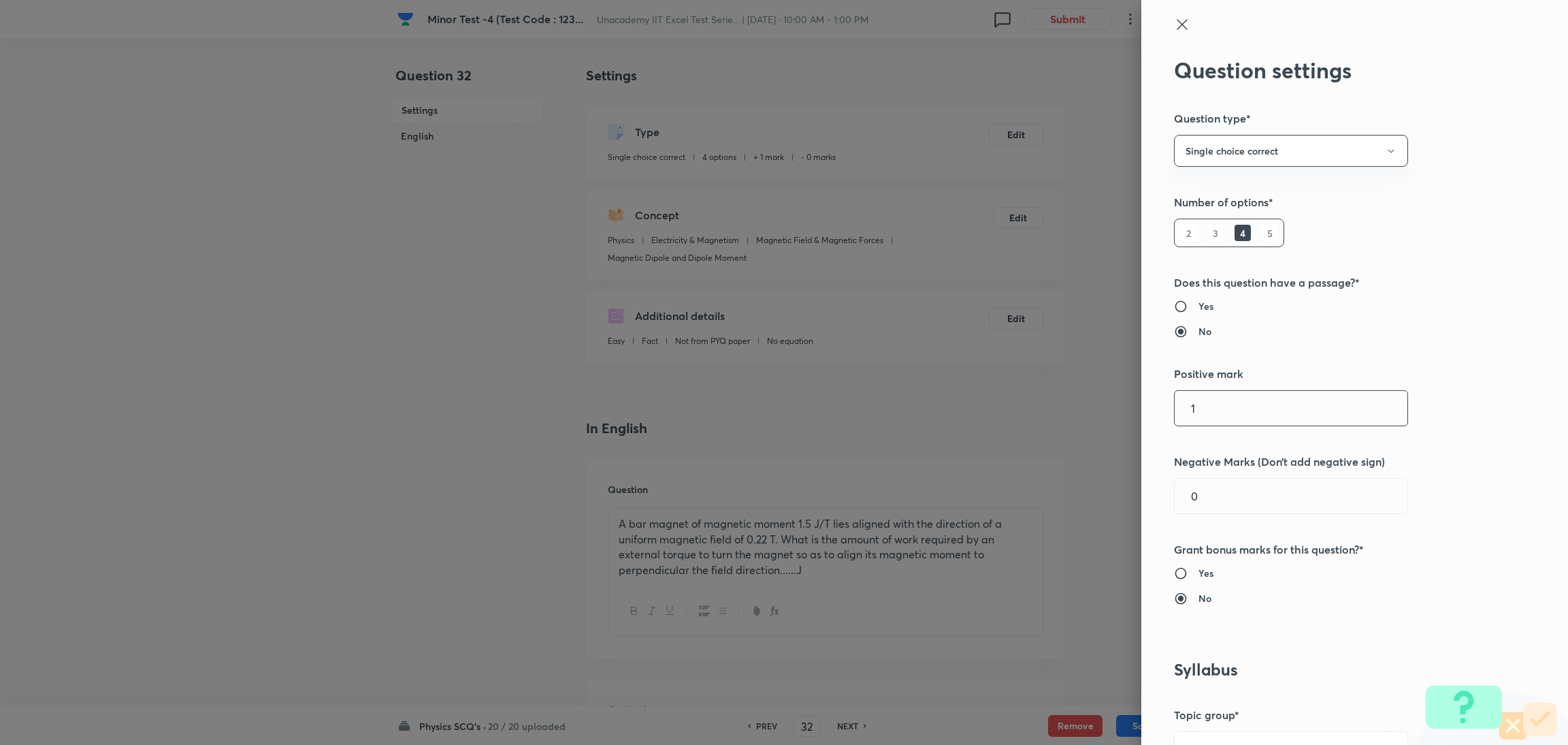
click at [1037, 423] on input "1" at bounding box center [1291, 407] width 233 height 35
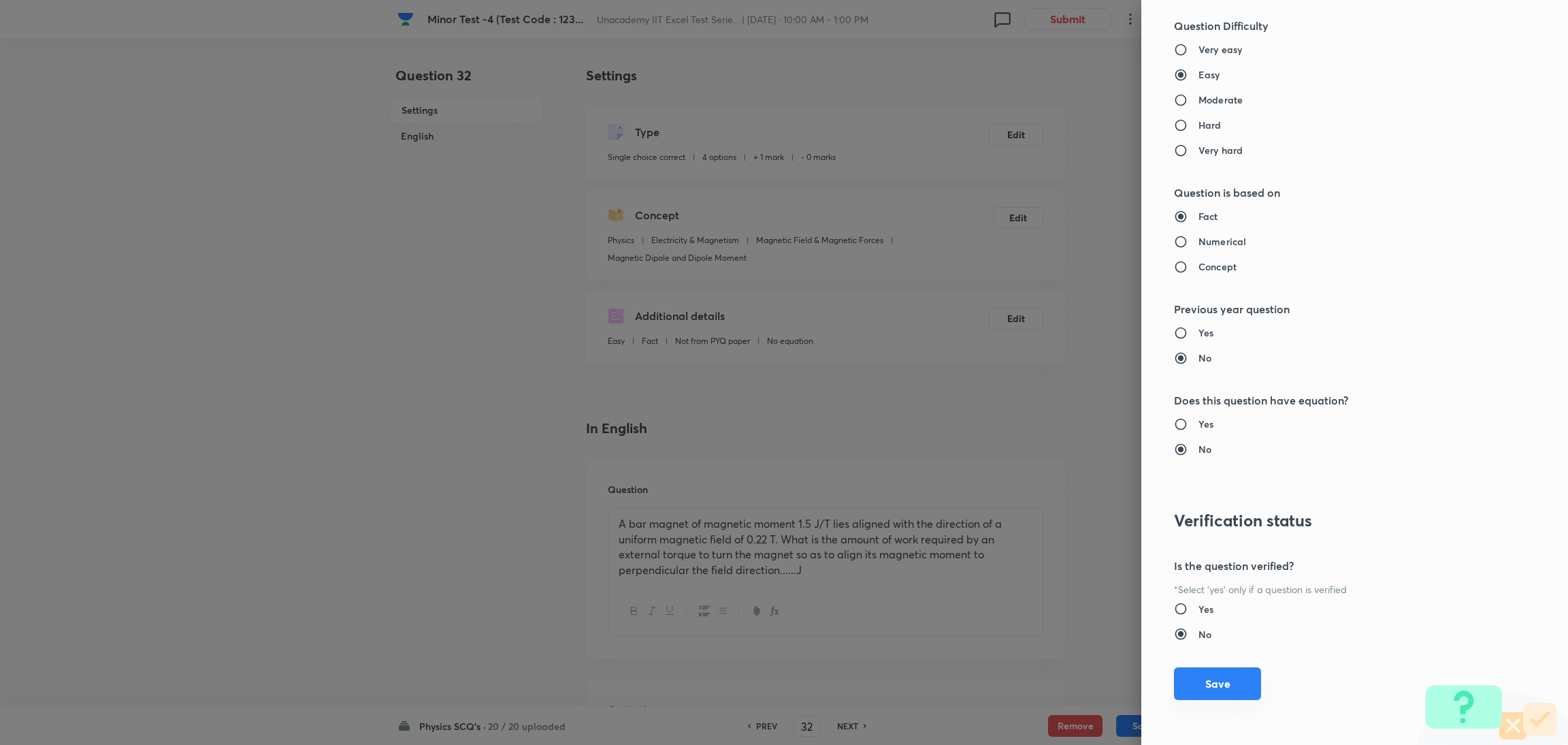
click at [1037, 496] on button "Save" at bounding box center [1217, 683] width 87 height 32
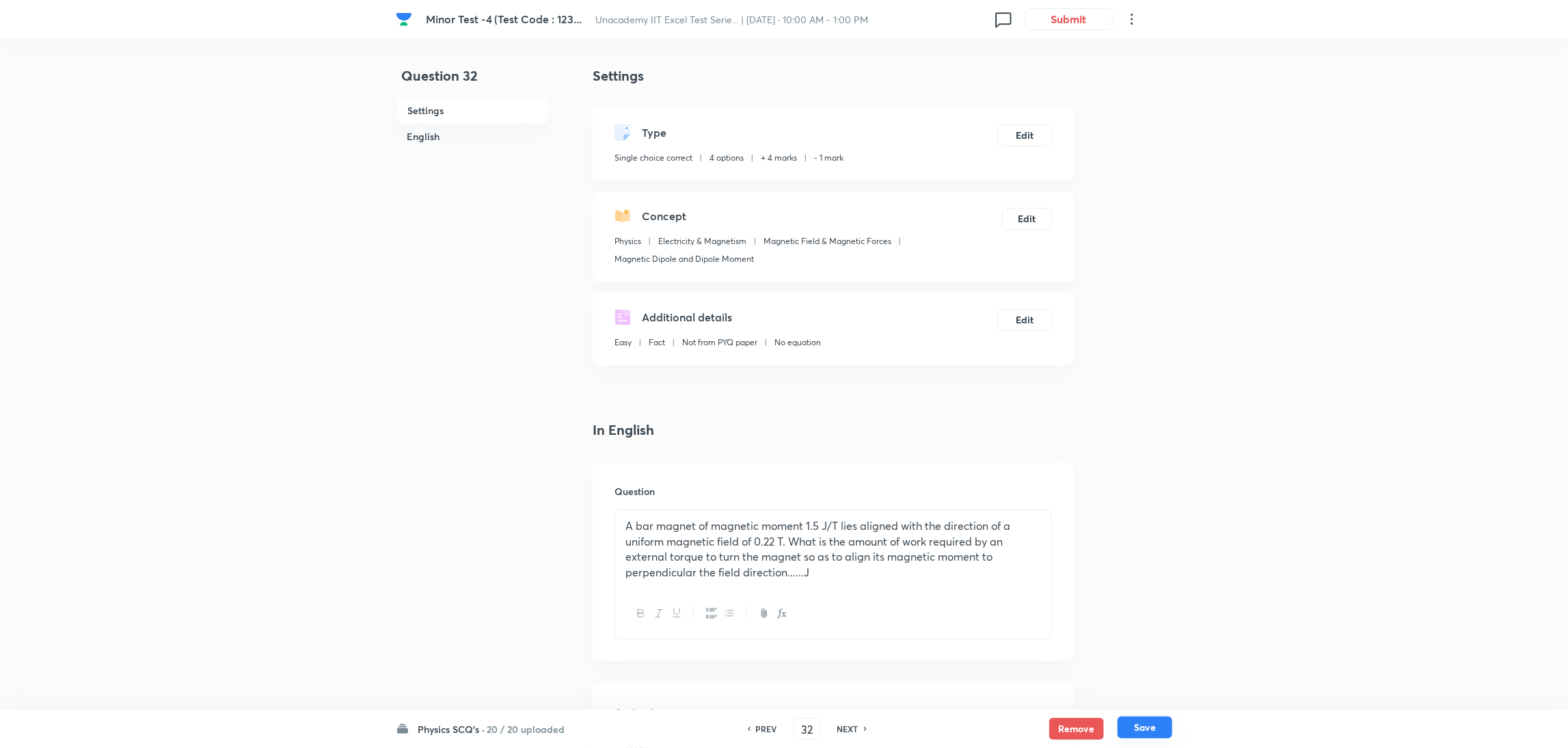
click at [1042, 498] on button "Save" at bounding box center [1144, 728] width 55 height 22
click at [1004, 137] on button "Edit" at bounding box center [1025, 134] width 55 height 22
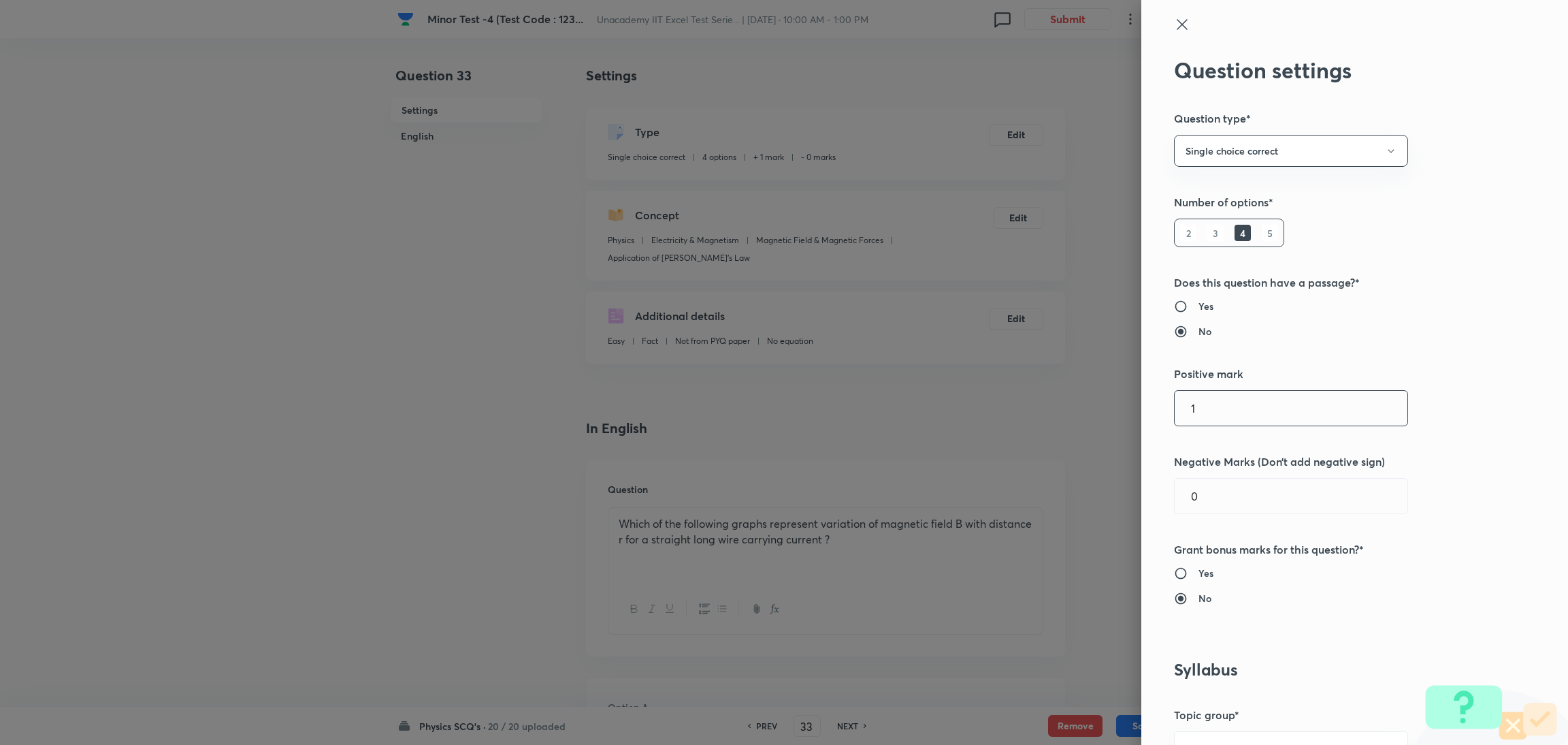
click at [1037, 418] on input "1" at bounding box center [1291, 407] width 233 height 35
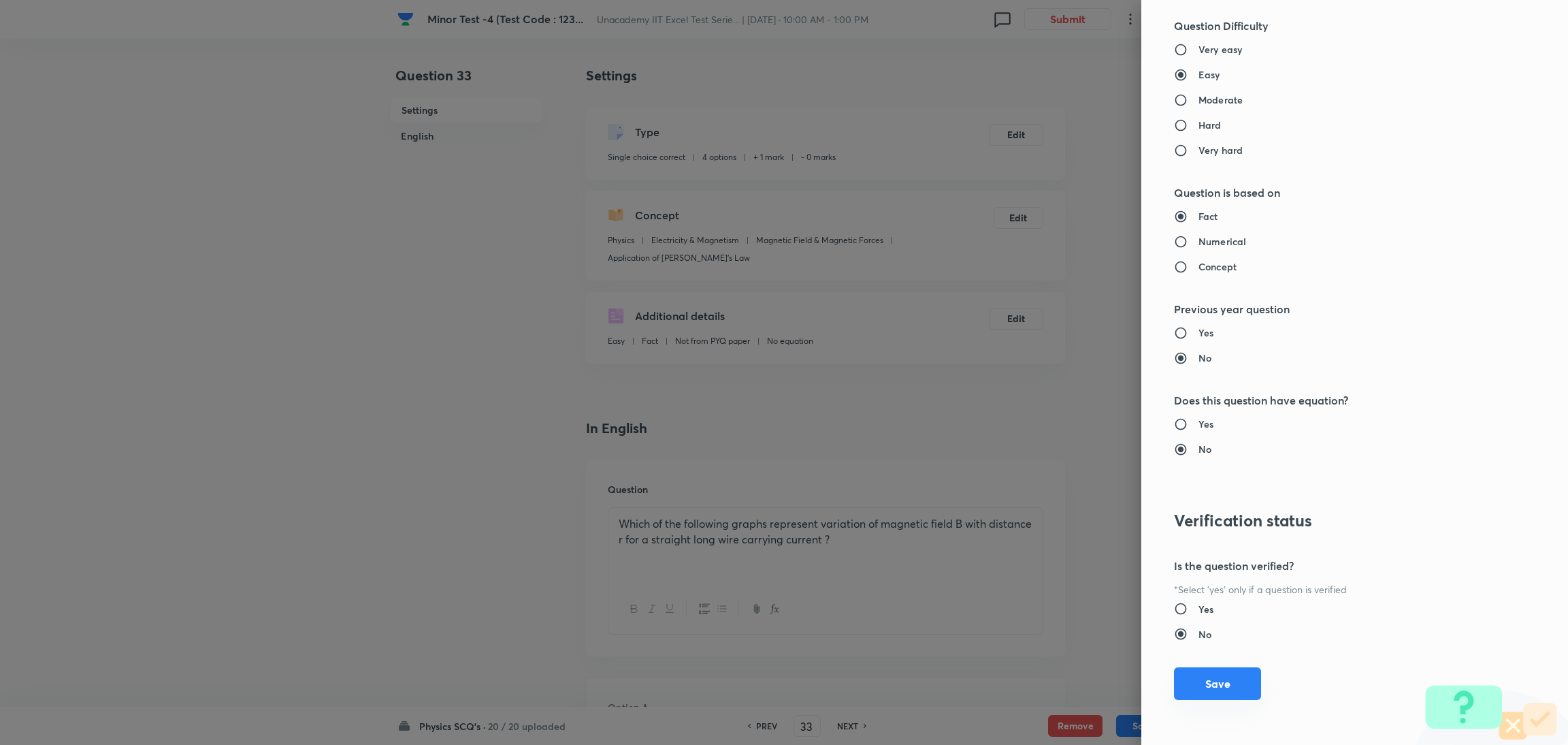
click at [1037, 496] on button "Save" at bounding box center [1217, 683] width 87 height 32
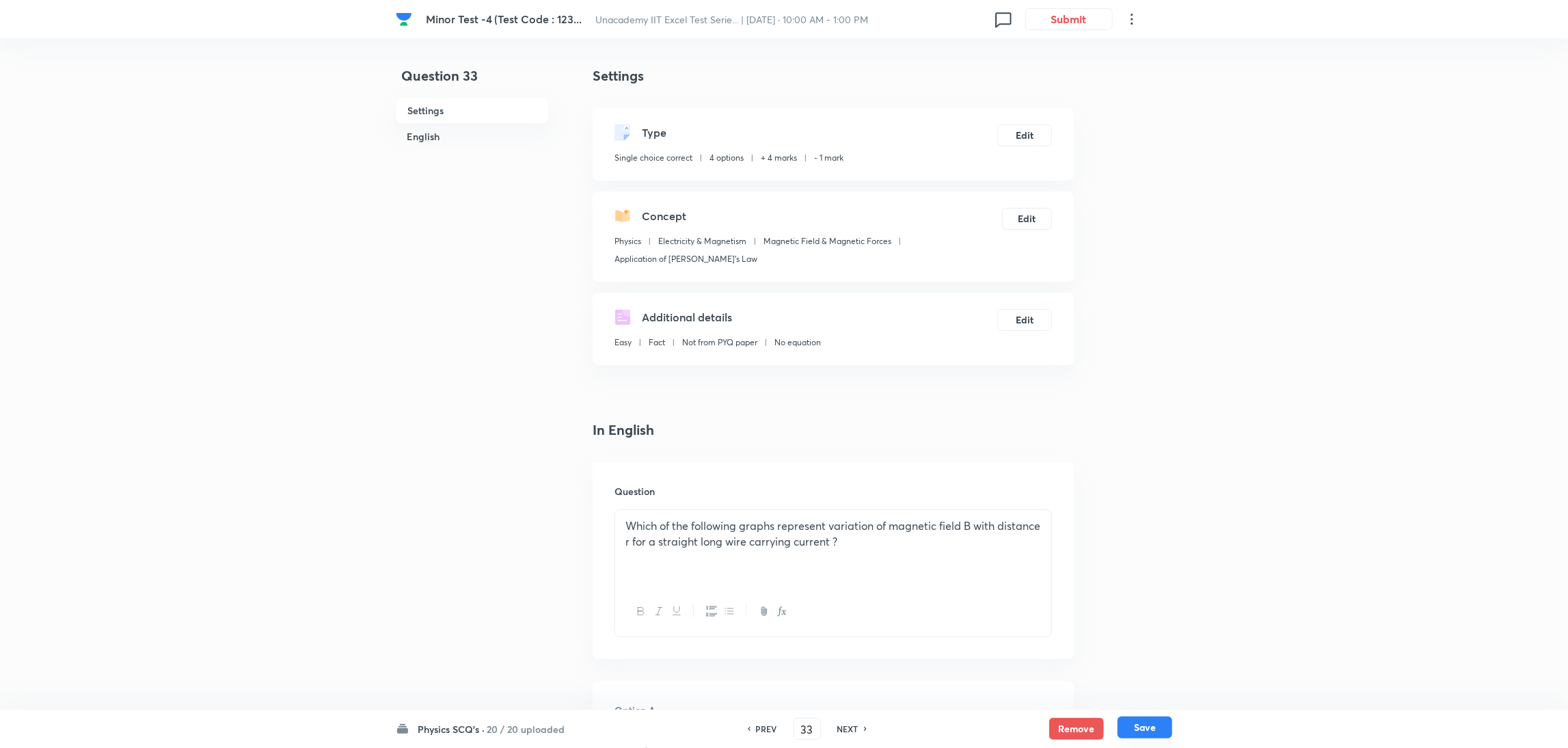
click at [1042, 498] on button "Save" at bounding box center [1144, 728] width 55 height 22
click at [846, 498] on h6 "NEXT" at bounding box center [847, 728] width 21 height 12
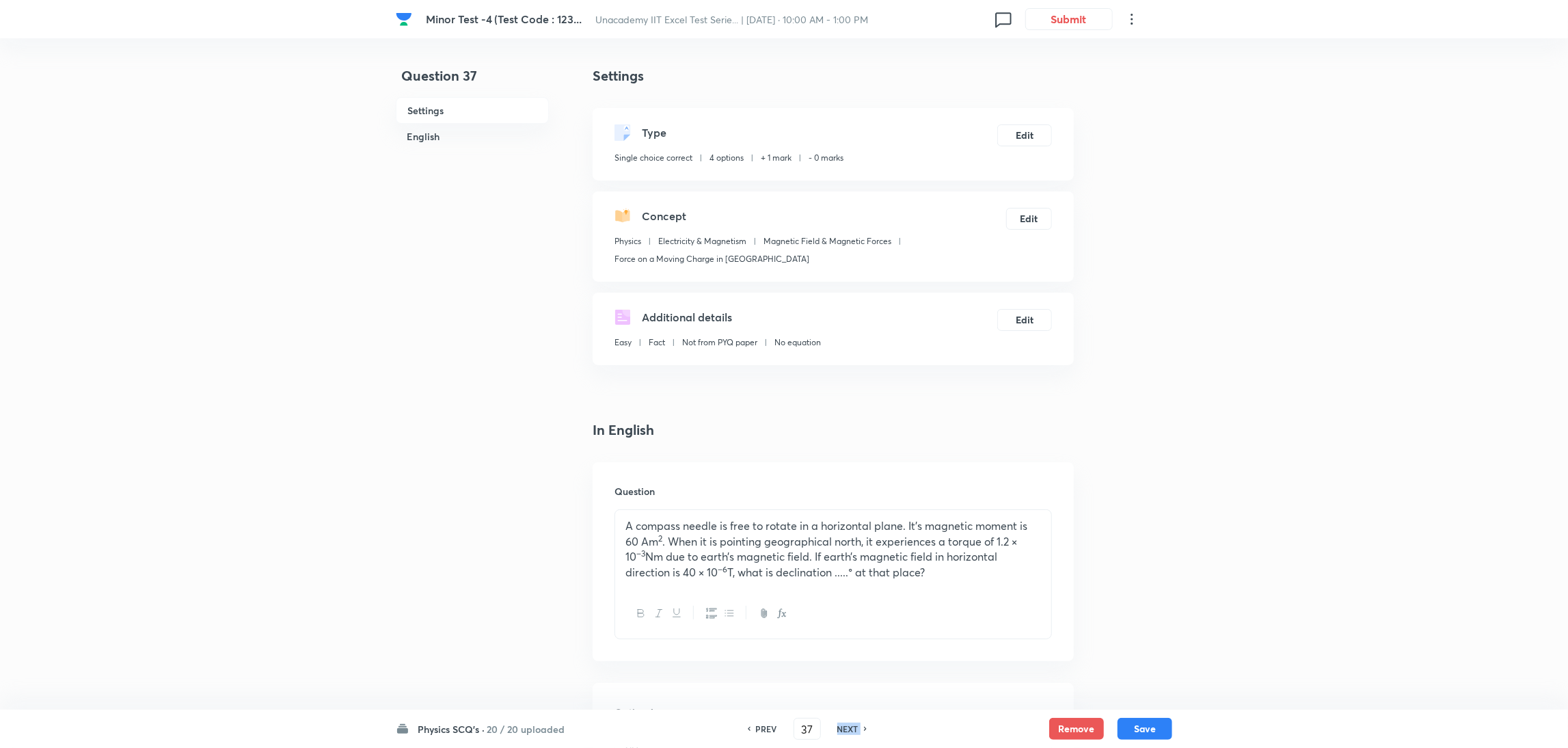
click at [846, 498] on h6 "NEXT" at bounding box center [847, 728] width 21 height 12
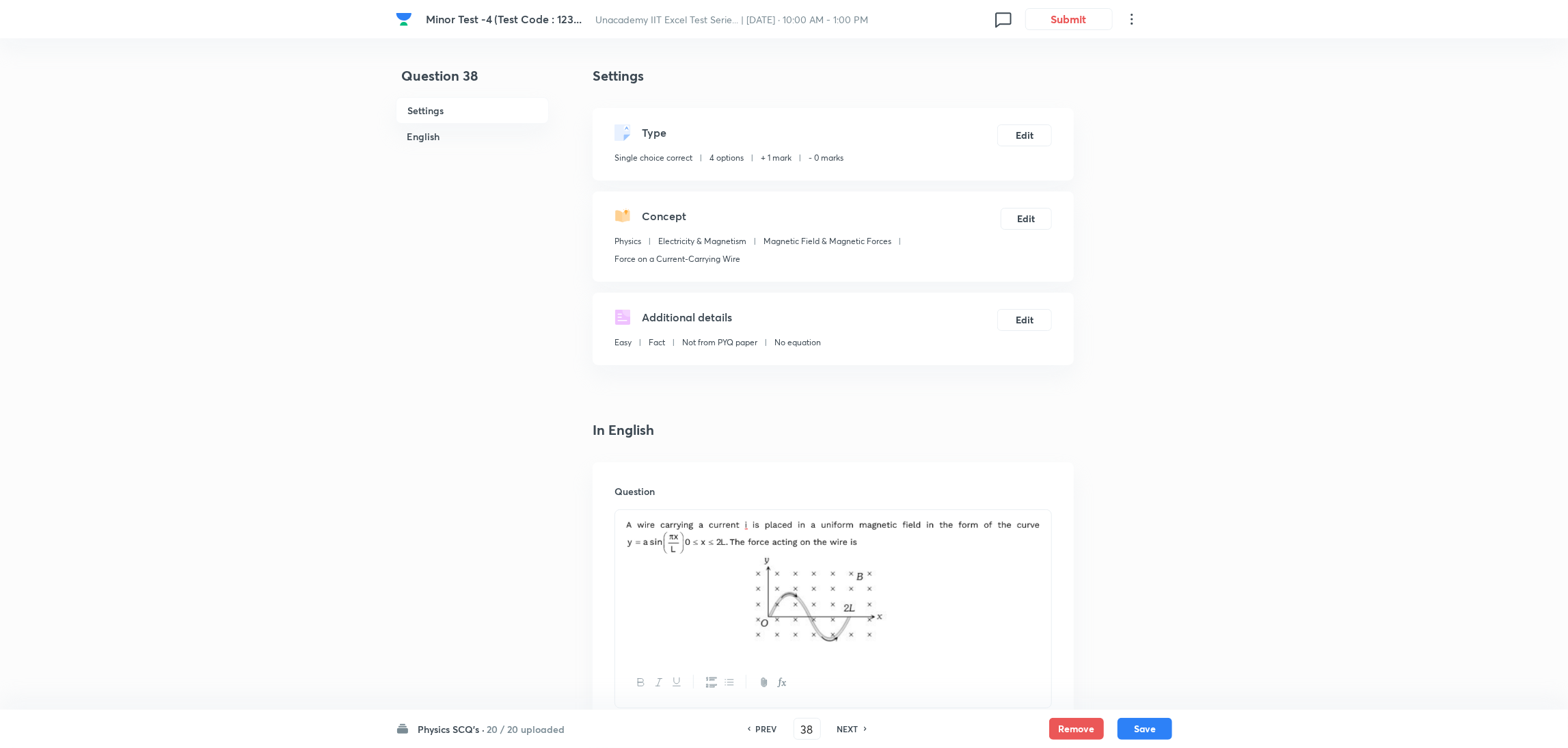
click at [764, 498] on h6 "PREV" at bounding box center [766, 728] width 21 height 12
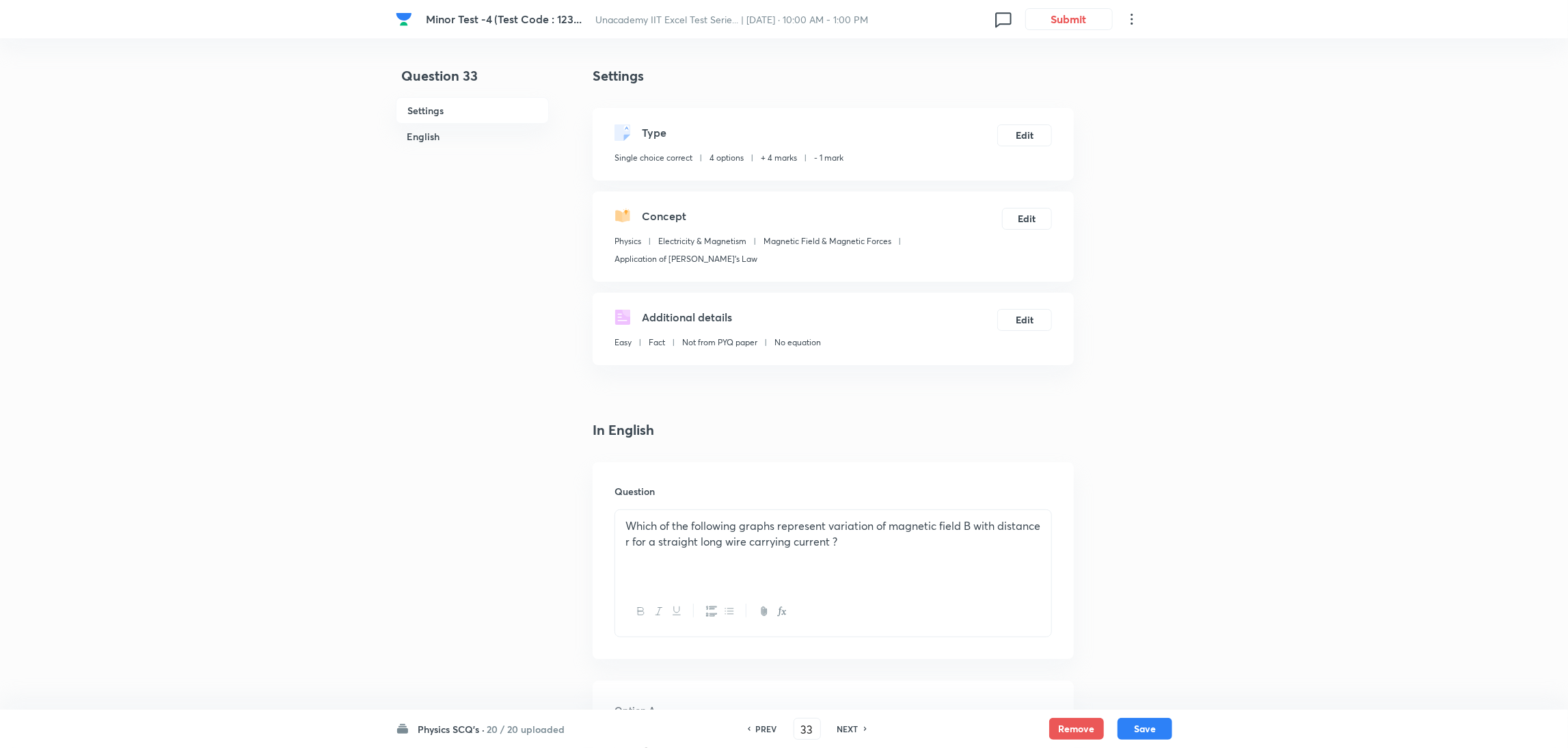
click at [764, 498] on h6 "PREV" at bounding box center [766, 728] width 21 height 12
click at [847, 498] on h6 "NEXT" at bounding box center [847, 728] width 21 height 12
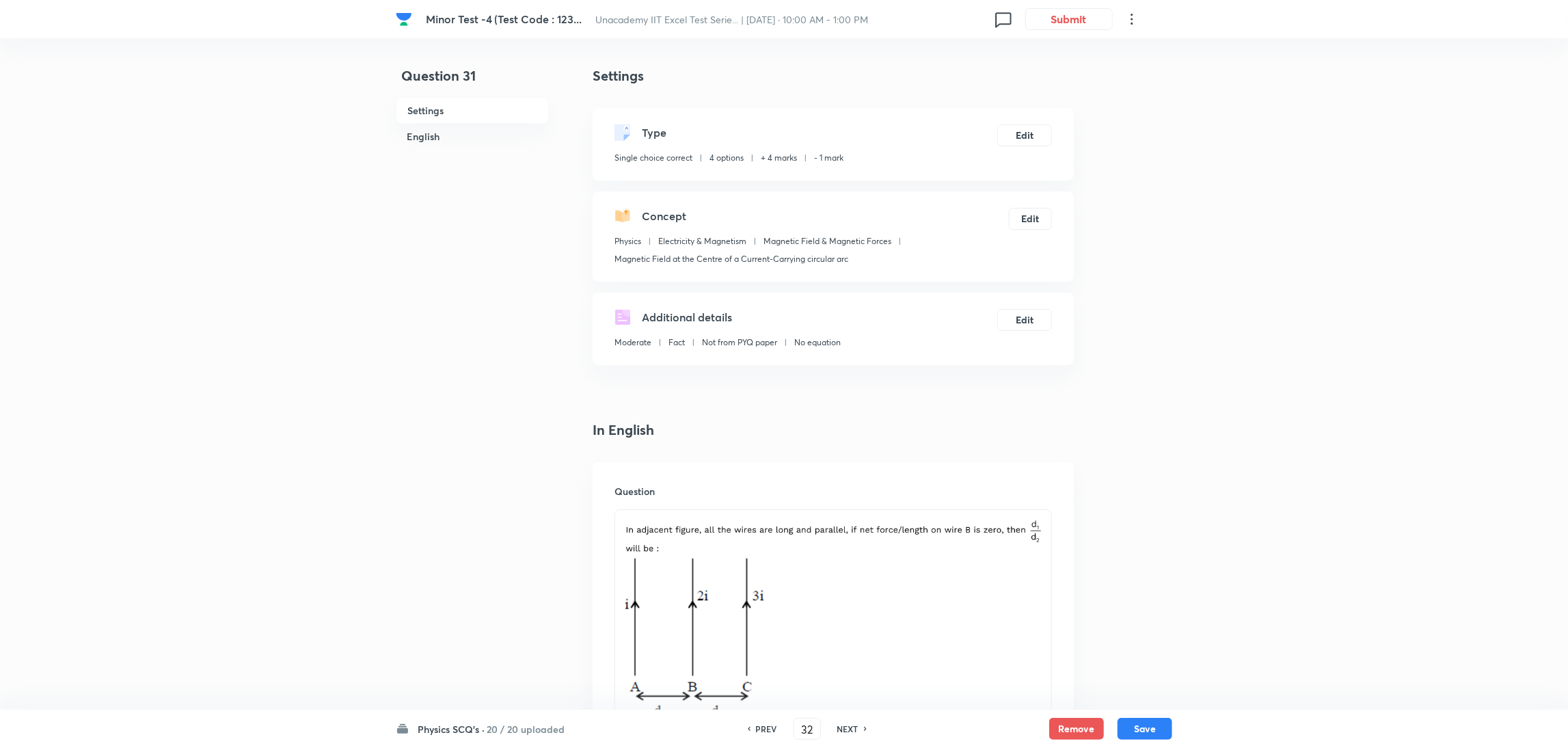
click at [847, 498] on h6 "NEXT" at bounding box center [847, 728] width 21 height 12
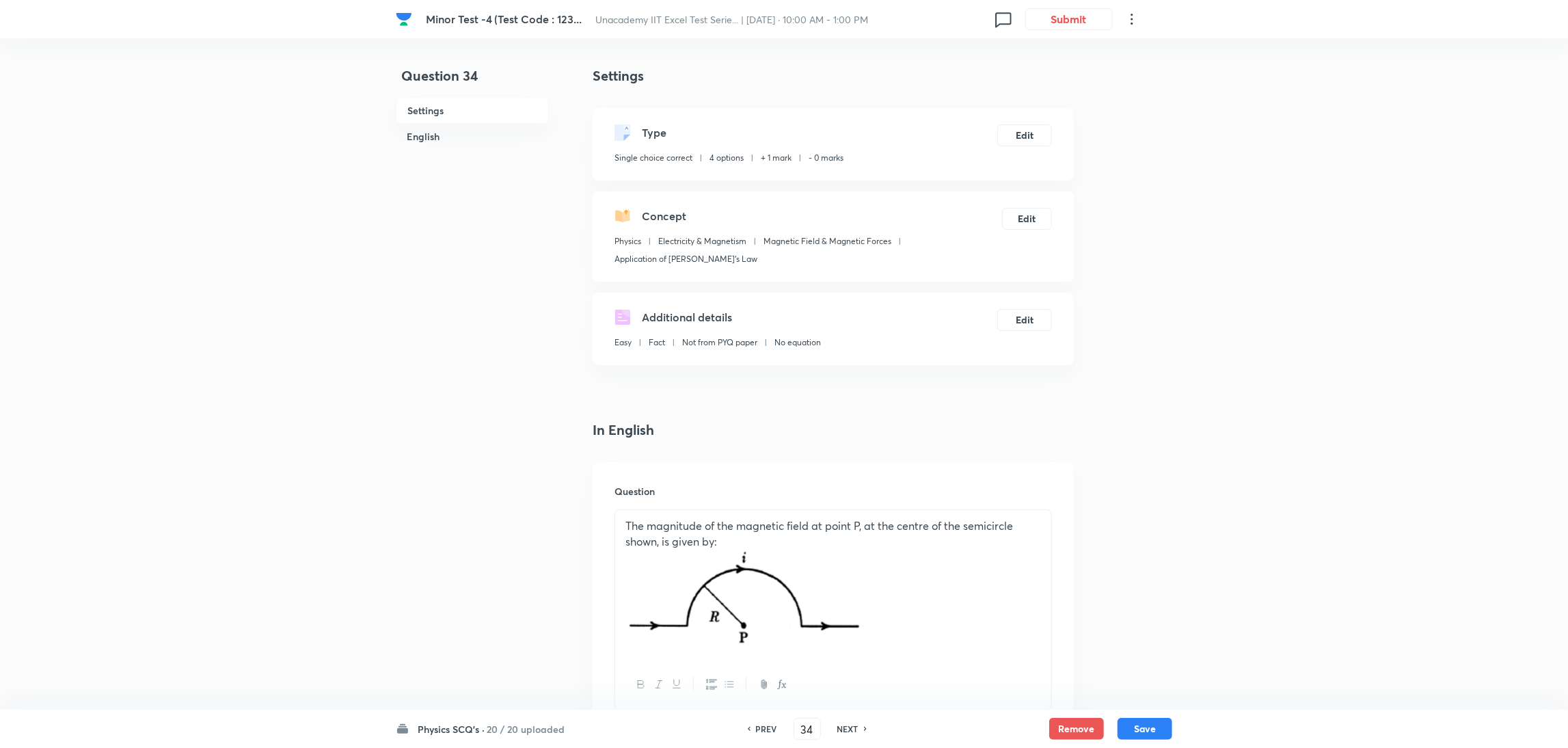
click at [765, 498] on h6 "PREV" at bounding box center [766, 728] width 21 height 12
click at [842, 498] on h6 "NEXT" at bounding box center [847, 728] width 21 height 12
click at [1016, 131] on button "Edit" at bounding box center [1025, 134] width 55 height 22
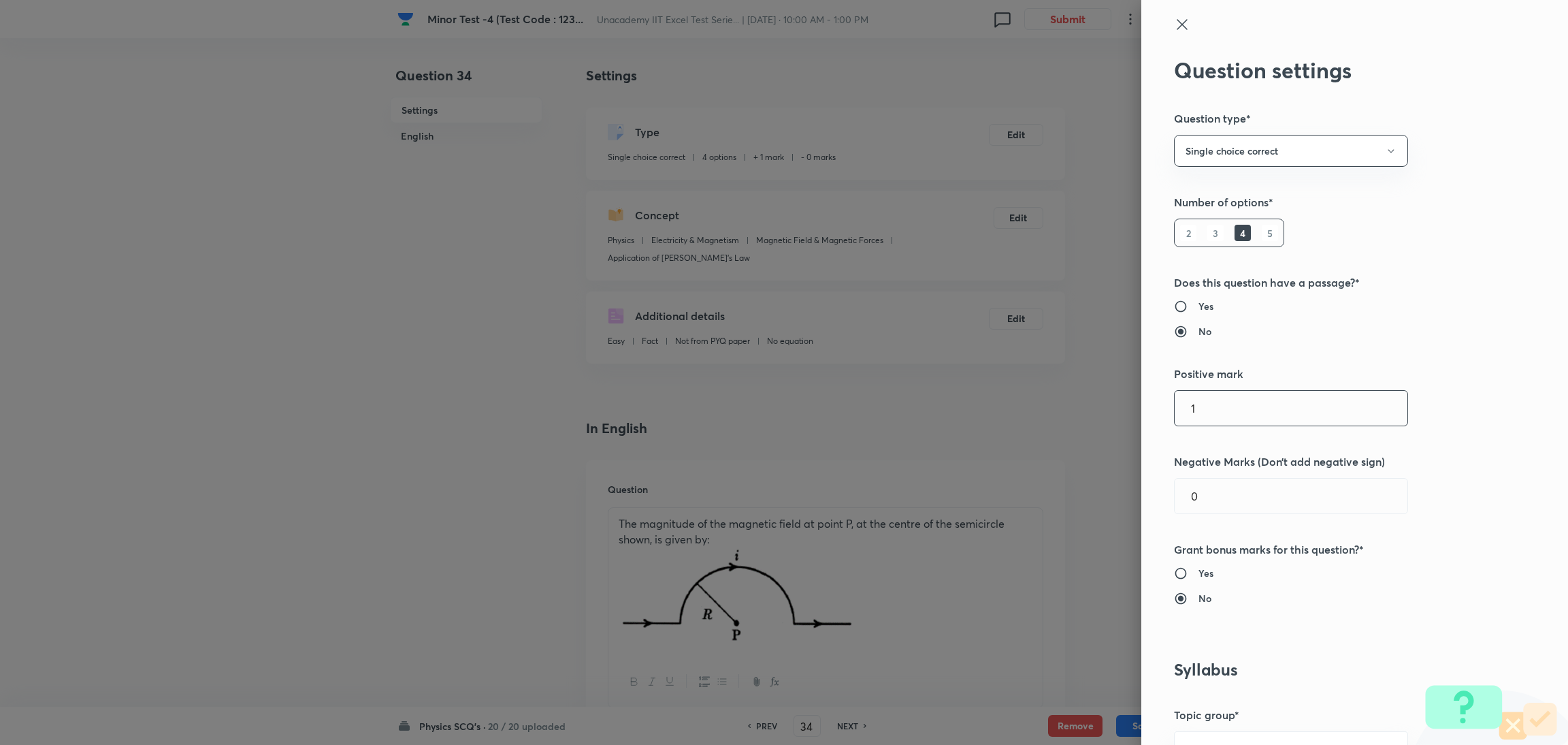
click at [1037, 395] on input "1" at bounding box center [1291, 407] width 233 height 35
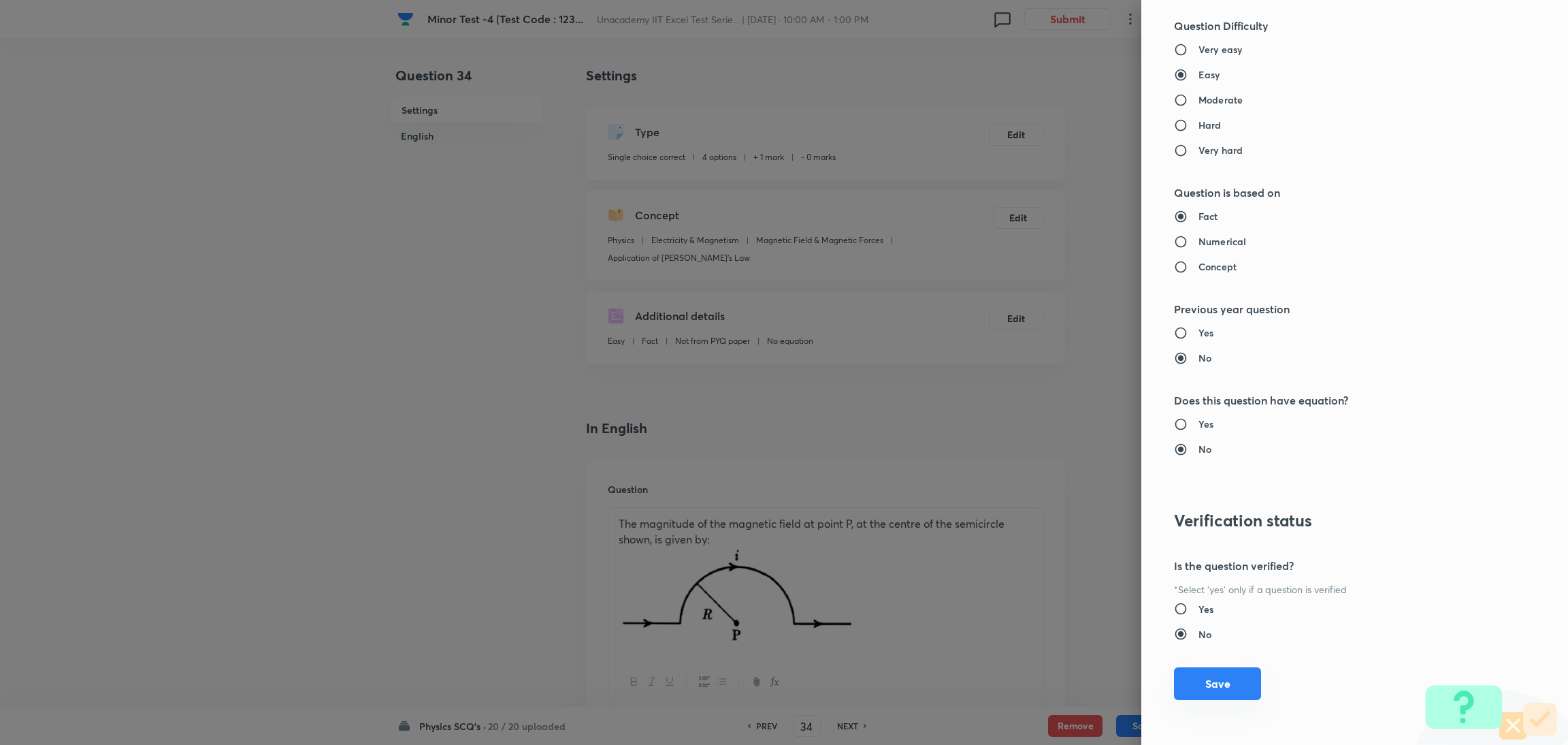
click at [1037, 496] on button "Save" at bounding box center [1217, 683] width 87 height 32
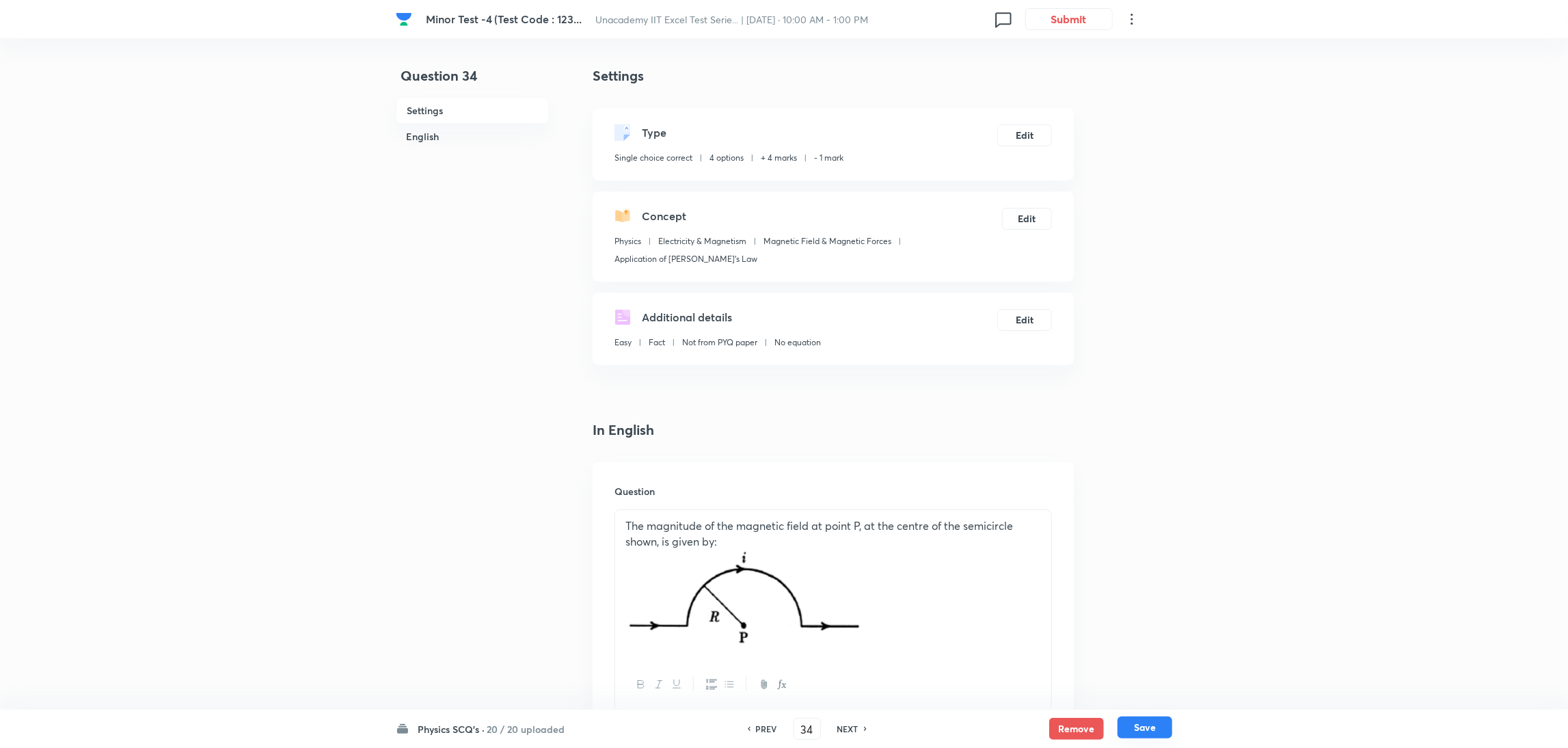
click at [1042, 498] on button "Save" at bounding box center [1144, 728] width 55 height 22
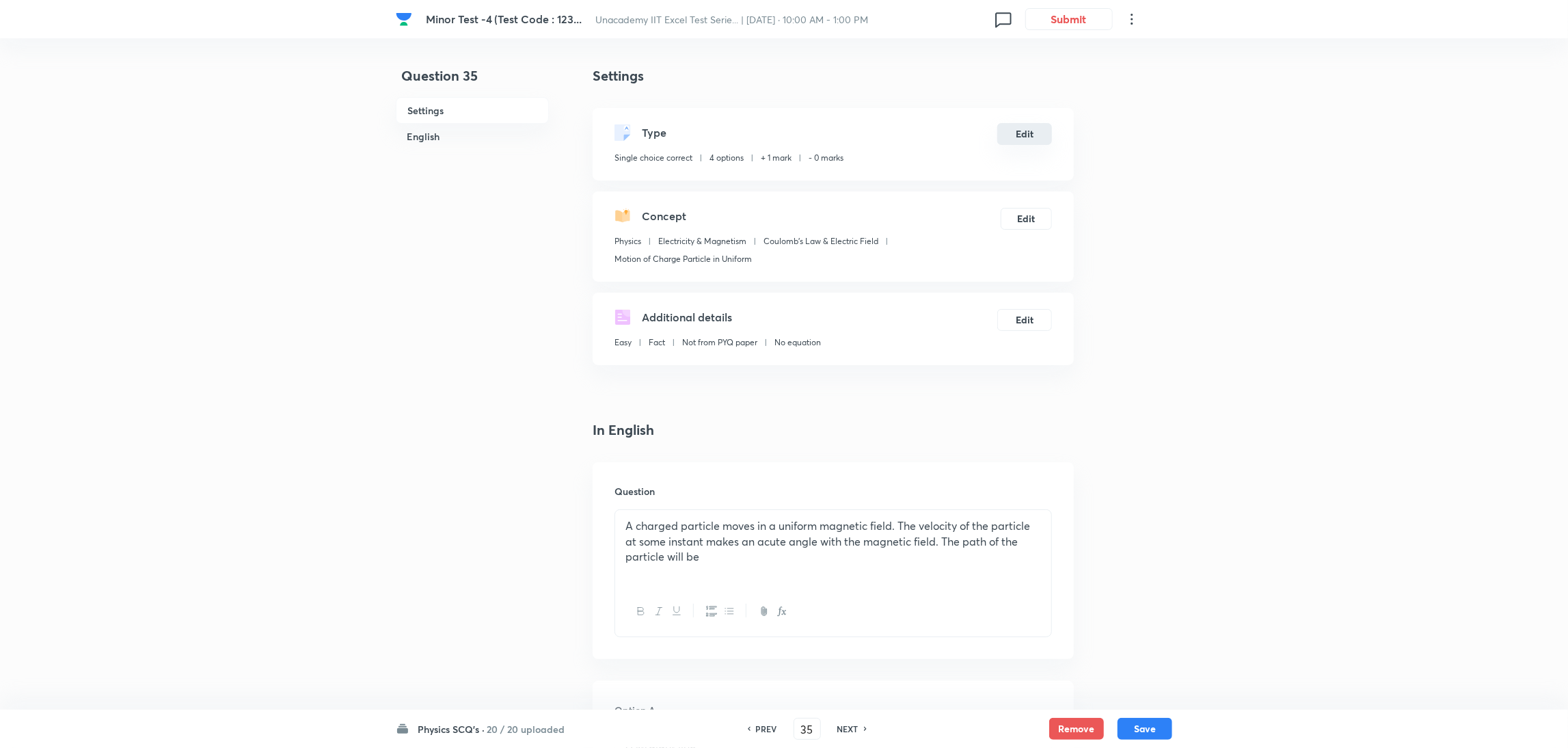
click at [1027, 131] on button "Edit" at bounding box center [1025, 134] width 55 height 22
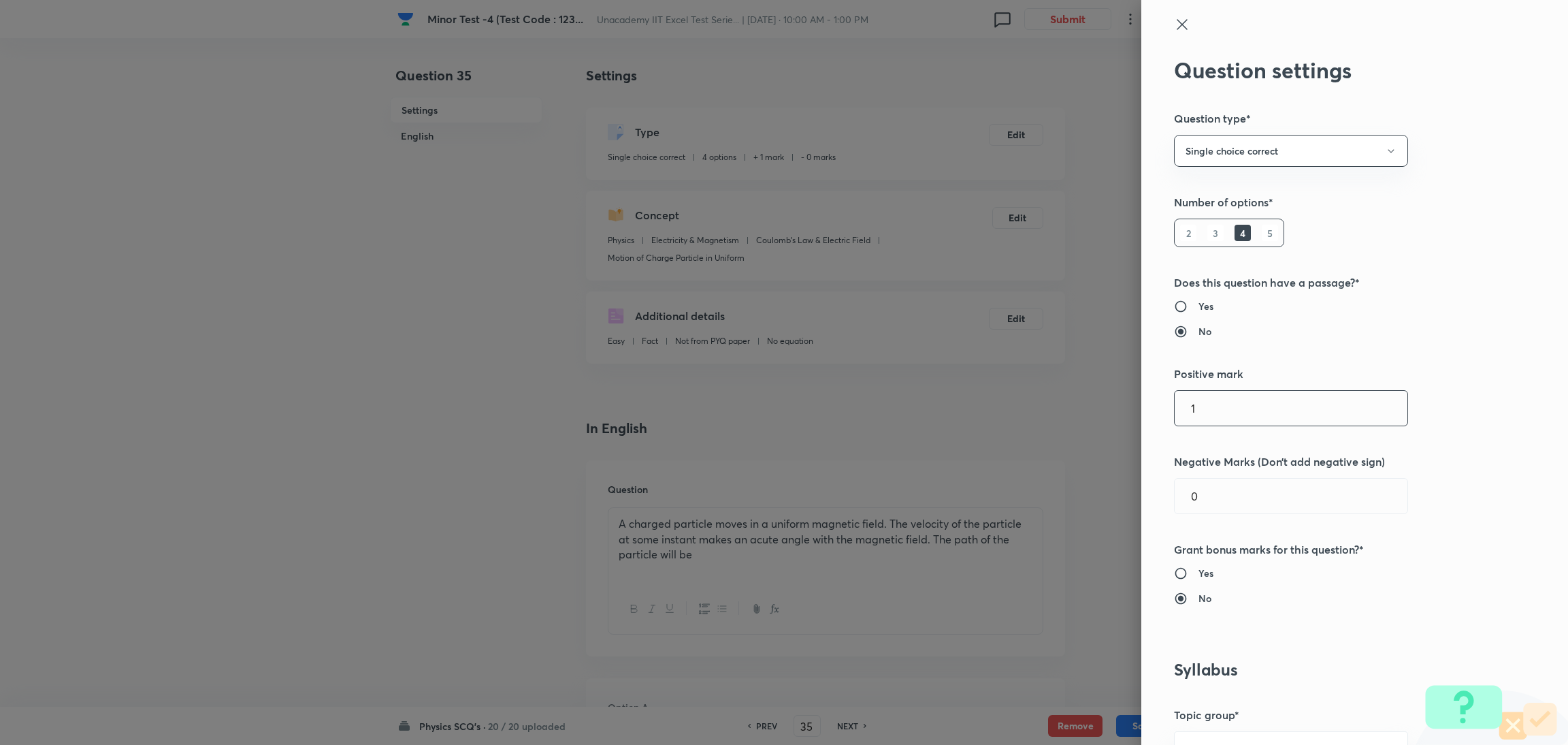
drag, startPoint x: 1194, startPoint y: 417, endPoint x: 986, endPoint y: 438, distance: 209.1
click at [986, 438] on div "Question settings Question type* Single choice correct Number of options* 2 3 4…" at bounding box center [784, 372] width 1568 height 745
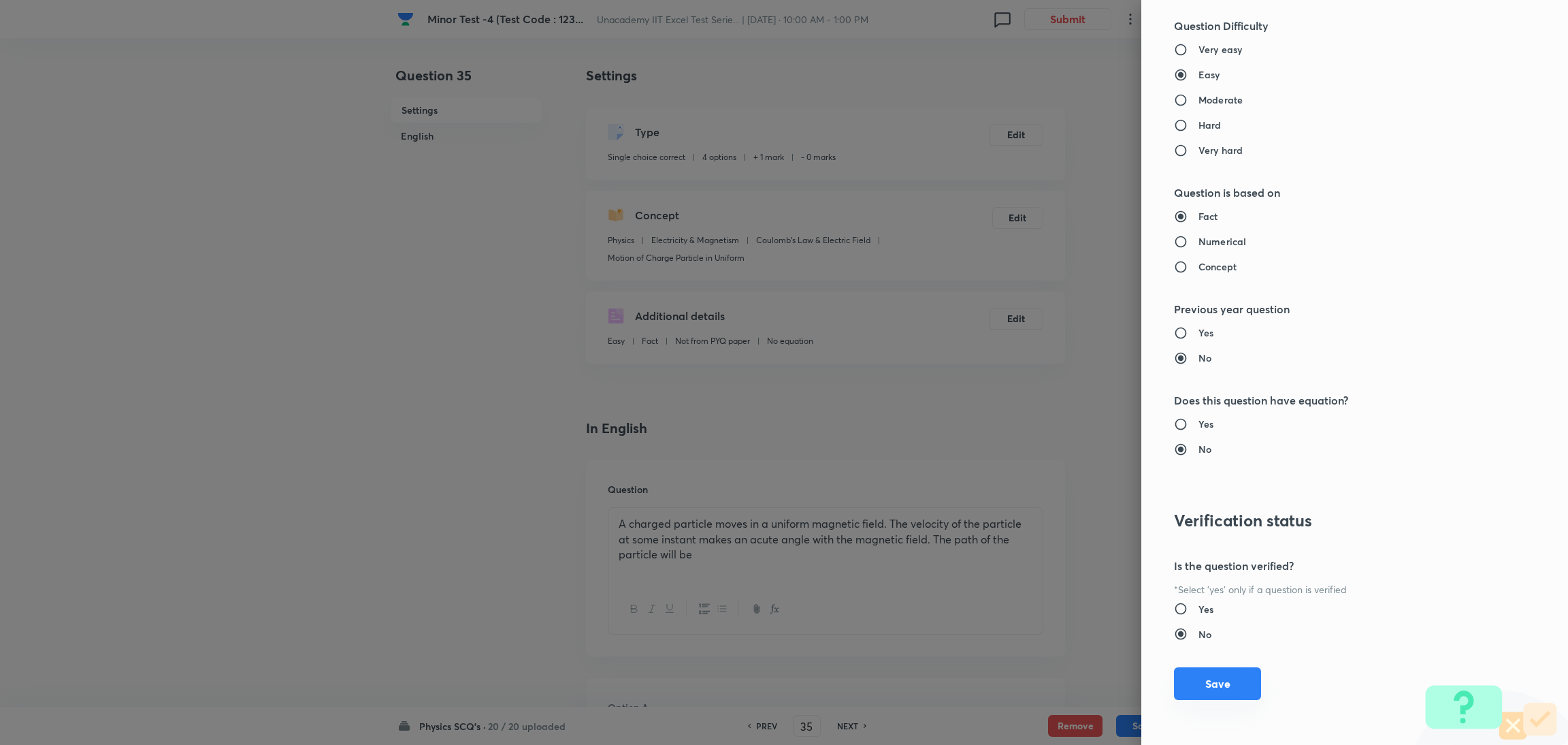
click at [1037, 496] on button "Save" at bounding box center [1217, 683] width 87 height 32
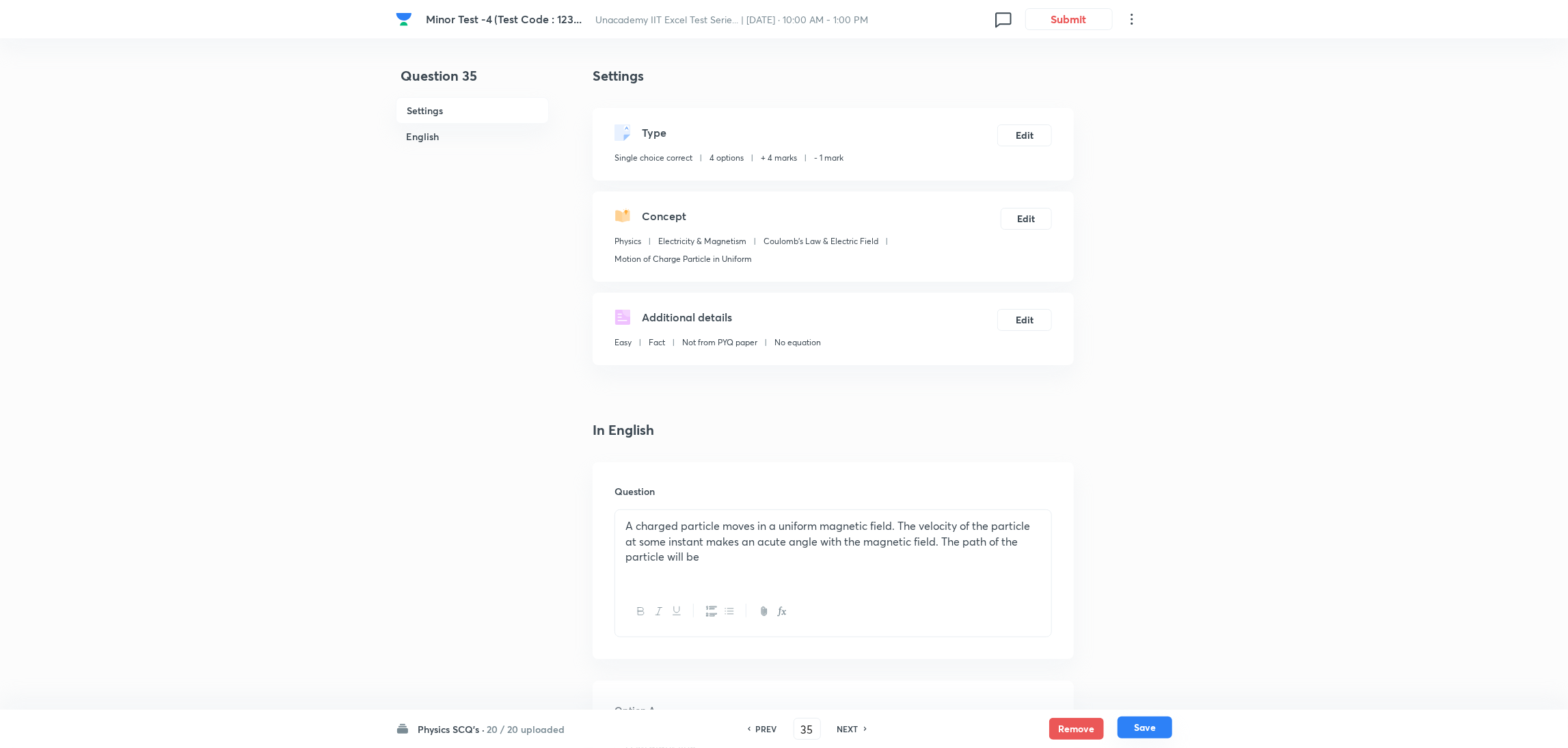
click at [1042, 498] on button "Save" at bounding box center [1144, 728] width 55 height 22
click at [1016, 135] on button "Edit" at bounding box center [1025, 134] width 55 height 22
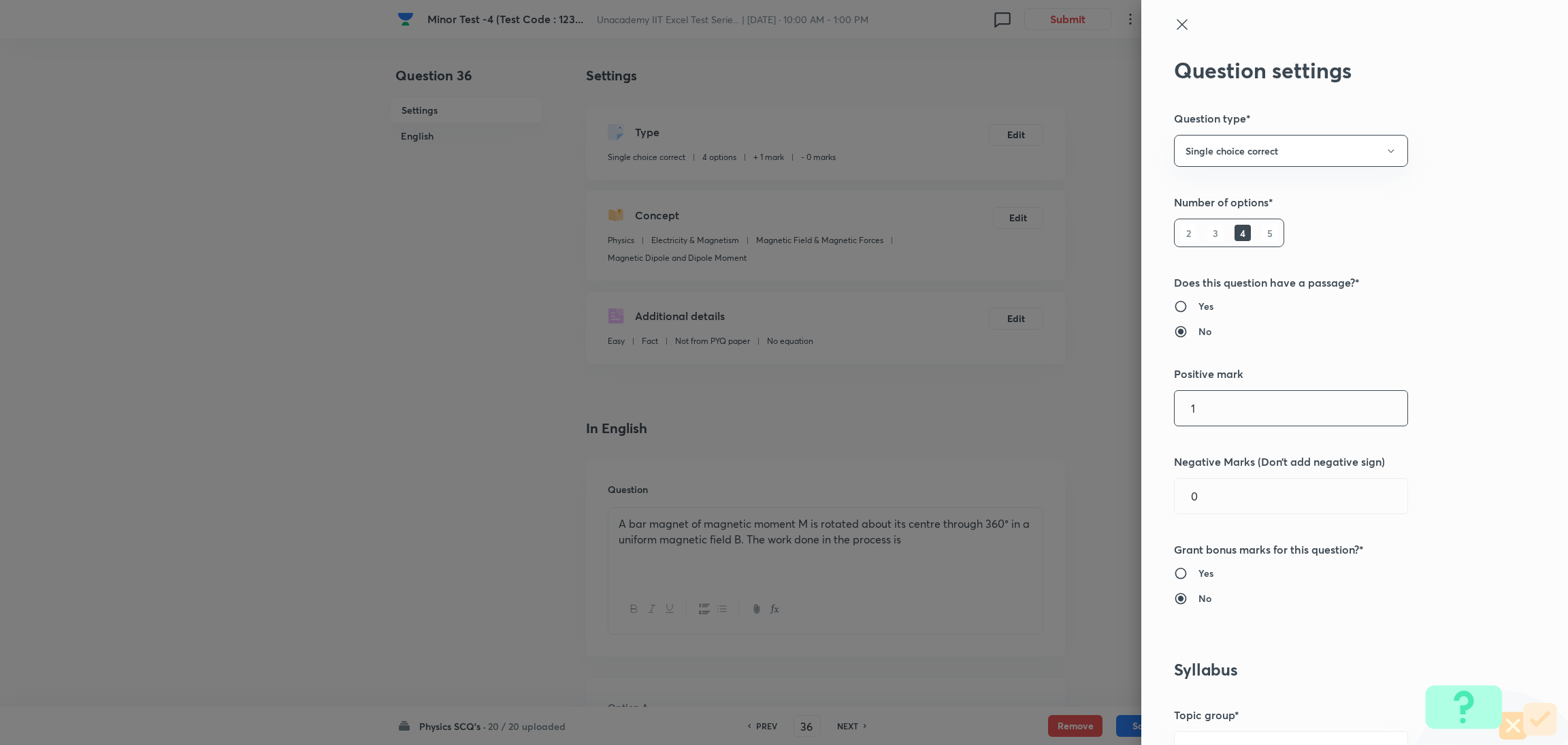
drag, startPoint x: 1227, startPoint y: 404, endPoint x: 916, endPoint y: 439, distance: 313.0
click at [916, 439] on div "Question settings Question type* Single choice correct Number of options* 2 3 4…" at bounding box center [784, 372] width 1568 height 745
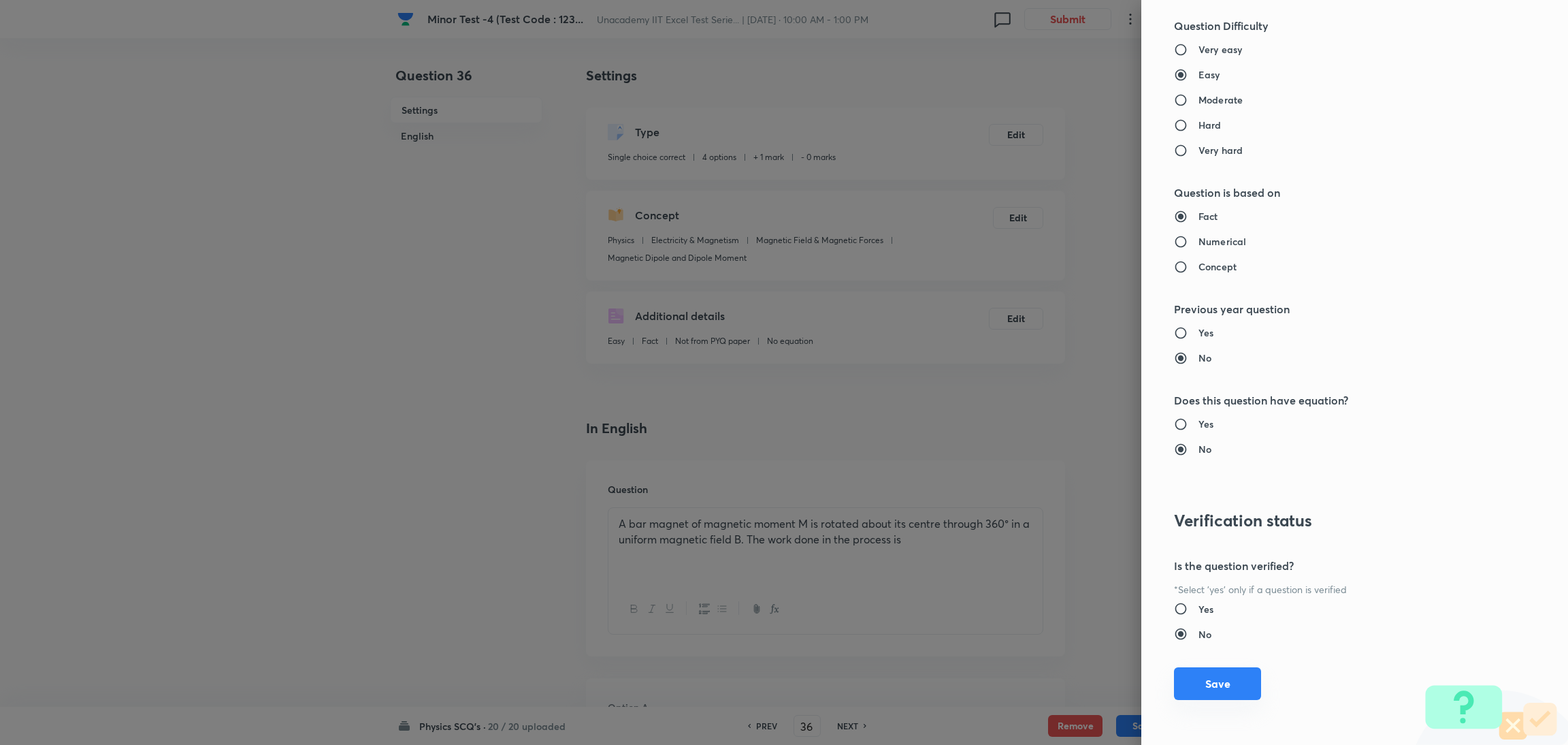
click at [1037, 496] on button "Save" at bounding box center [1217, 683] width 87 height 32
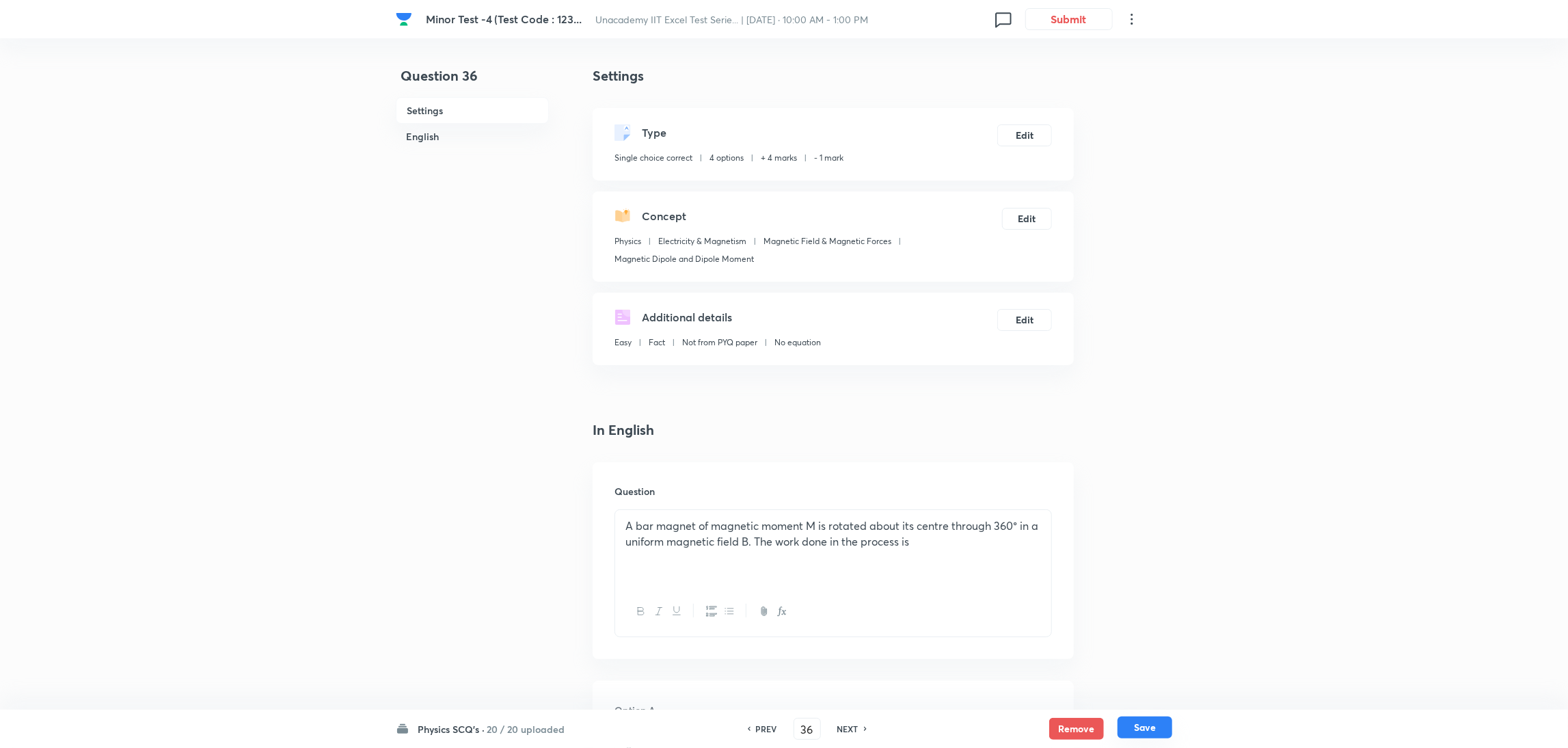
click at [1042, 498] on button "Save" at bounding box center [1144, 728] width 55 height 22
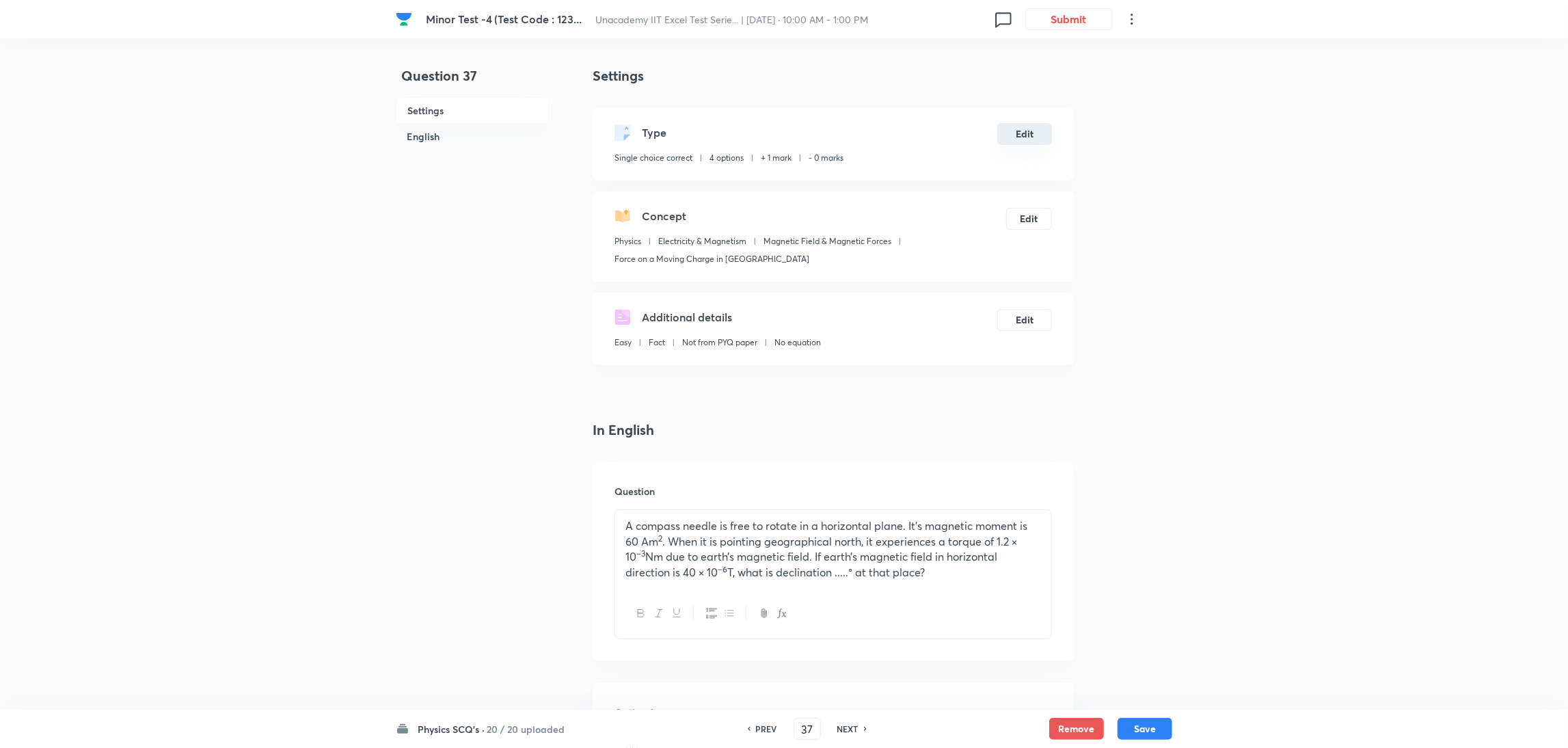
click at [1030, 131] on button "Edit" at bounding box center [1025, 134] width 55 height 22
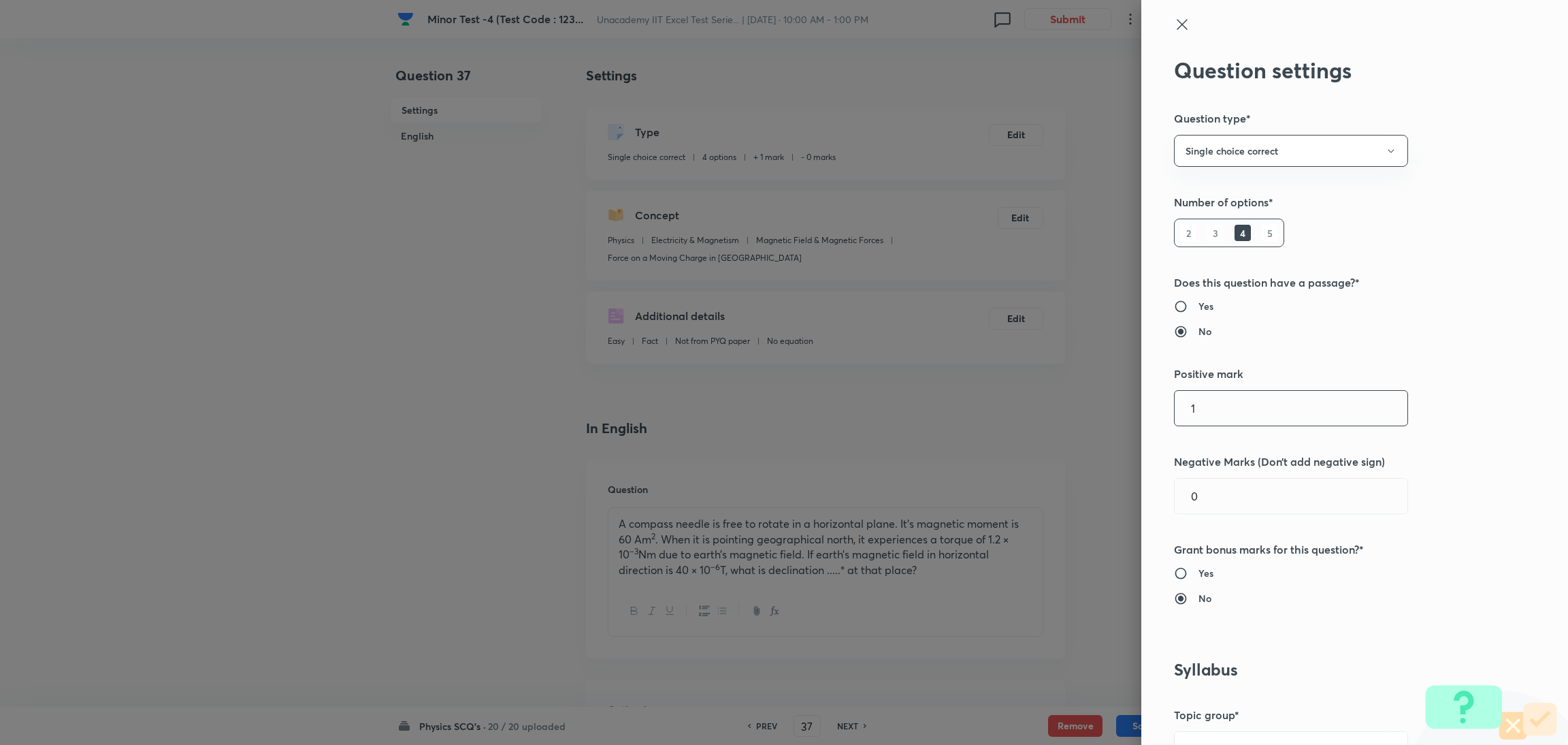
drag, startPoint x: 1219, startPoint y: 409, endPoint x: 980, endPoint y: 438, distance: 240.8
click at [980, 438] on div "Question settings Question type* Single choice correct Number of options* 2 3 4…" at bounding box center [784, 372] width 1568 height 745
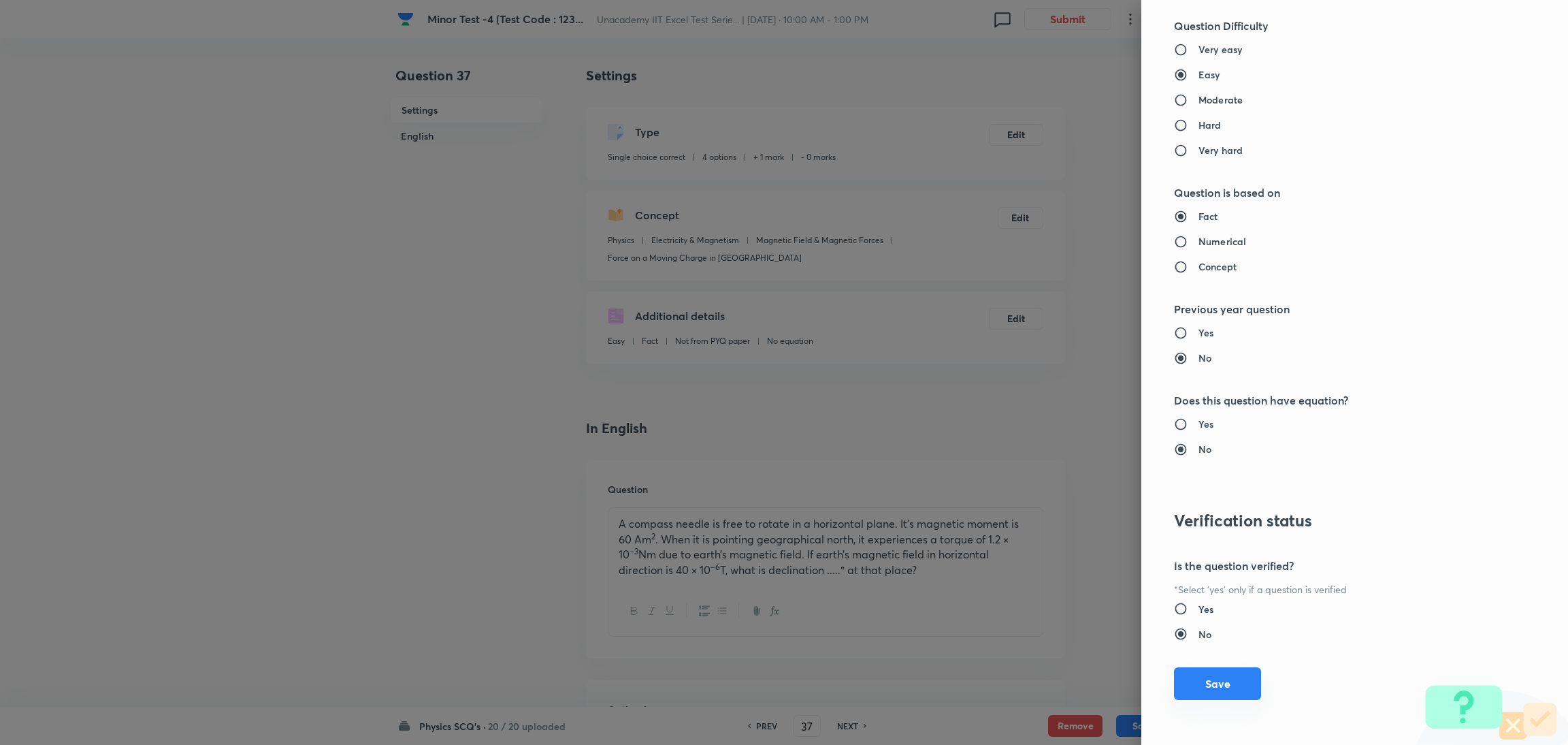
click at [1037, 496] on button "Save" at bounding box center [1217, 683] width 87 height 32
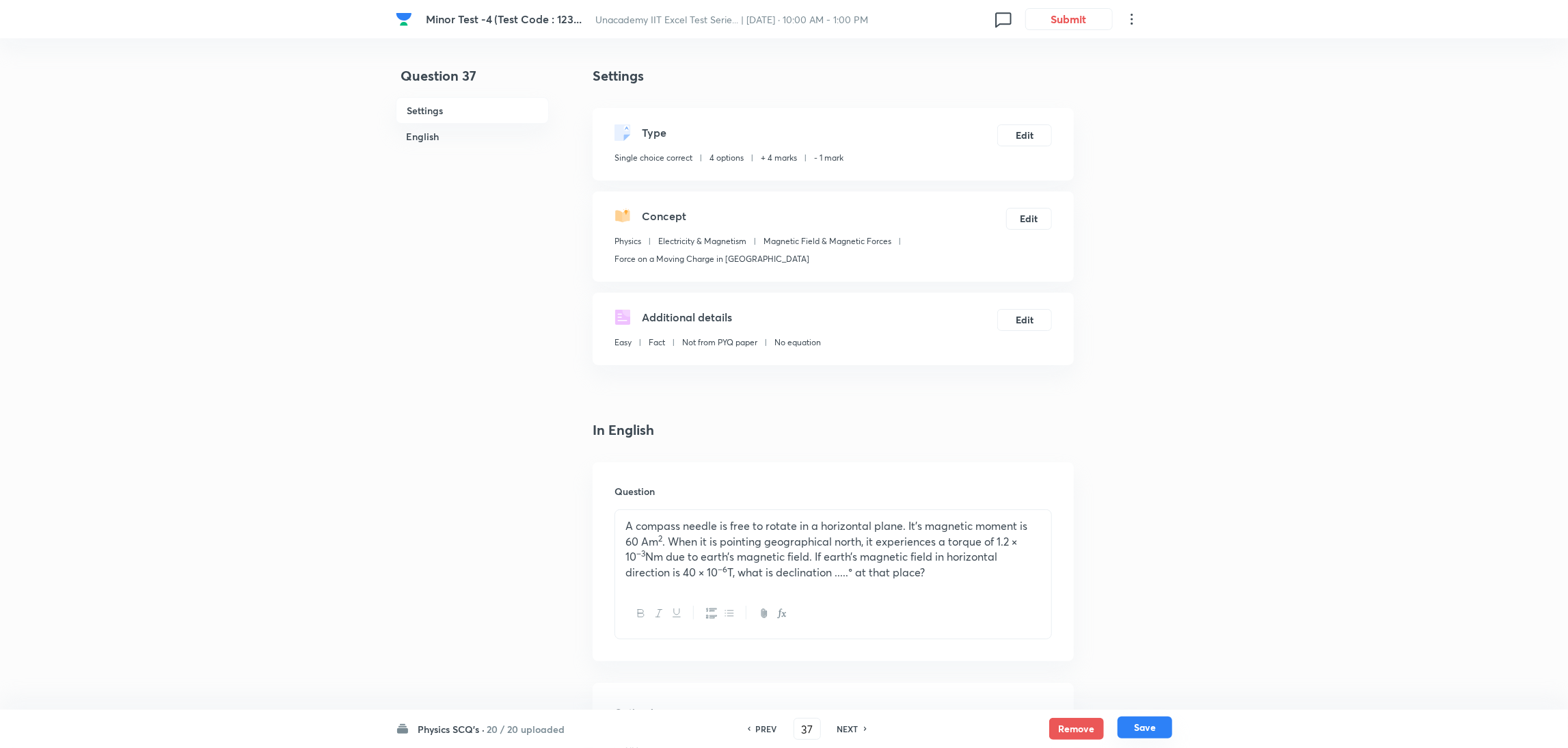
click at [1042, 498] on button "Save" at bounding box center [1144, 728] width 55 height 22
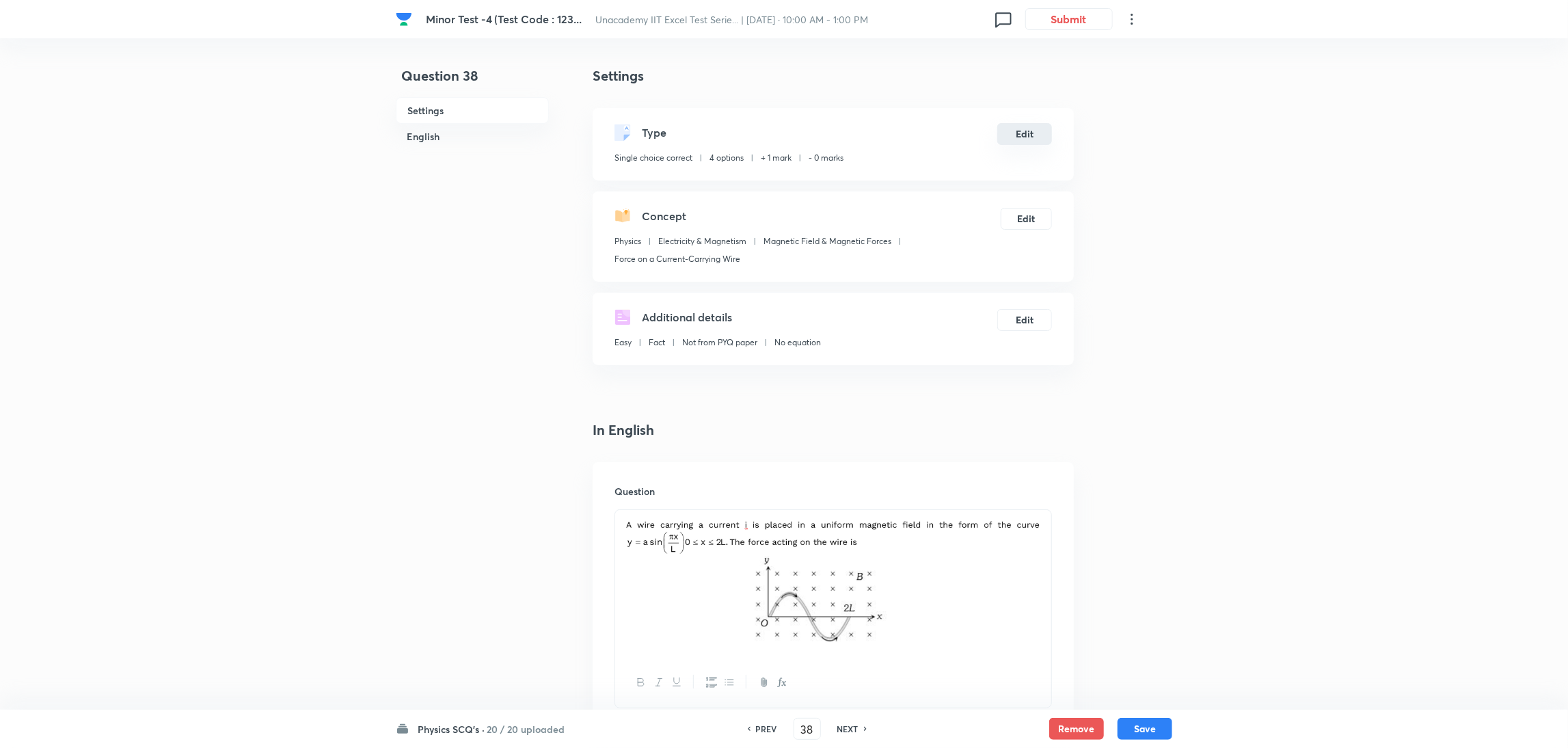
click at [1014, 128] on button "Edit" at bounding box center [1025, 134] width 55 height 22
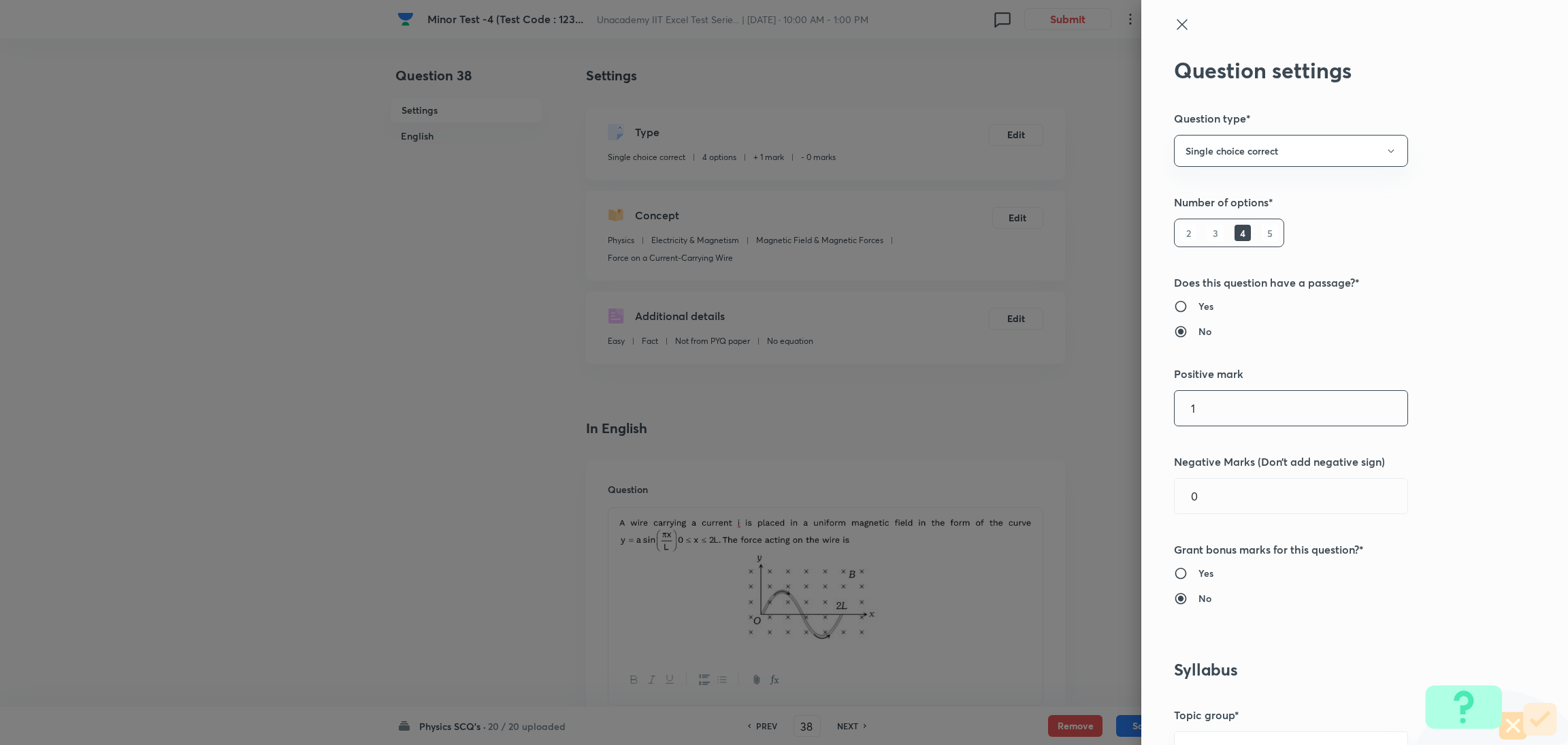
drag, startPoint x: 1207, startPoint y: 410, endPoint x: 1003, endPoint y: 446, distance: 207.2
click at [1003, 446] on div "Question settings Question type* Single choice correct Number of options* 2 3 4…" at bounding box center [784, 372] width 1568 height 745
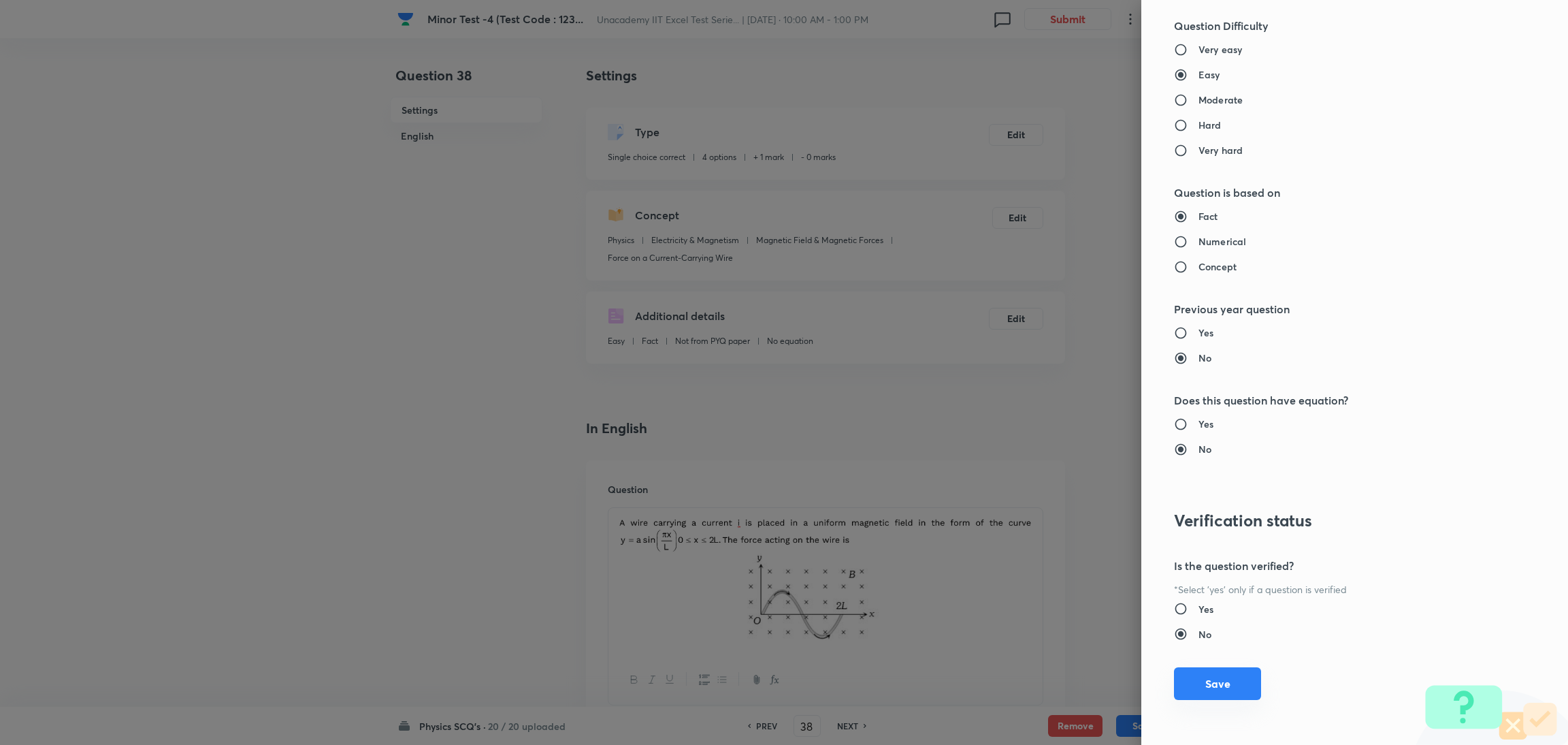
click at [1037, 496] on button "Save" at bounding box center [1217, 683] width 87 height 32
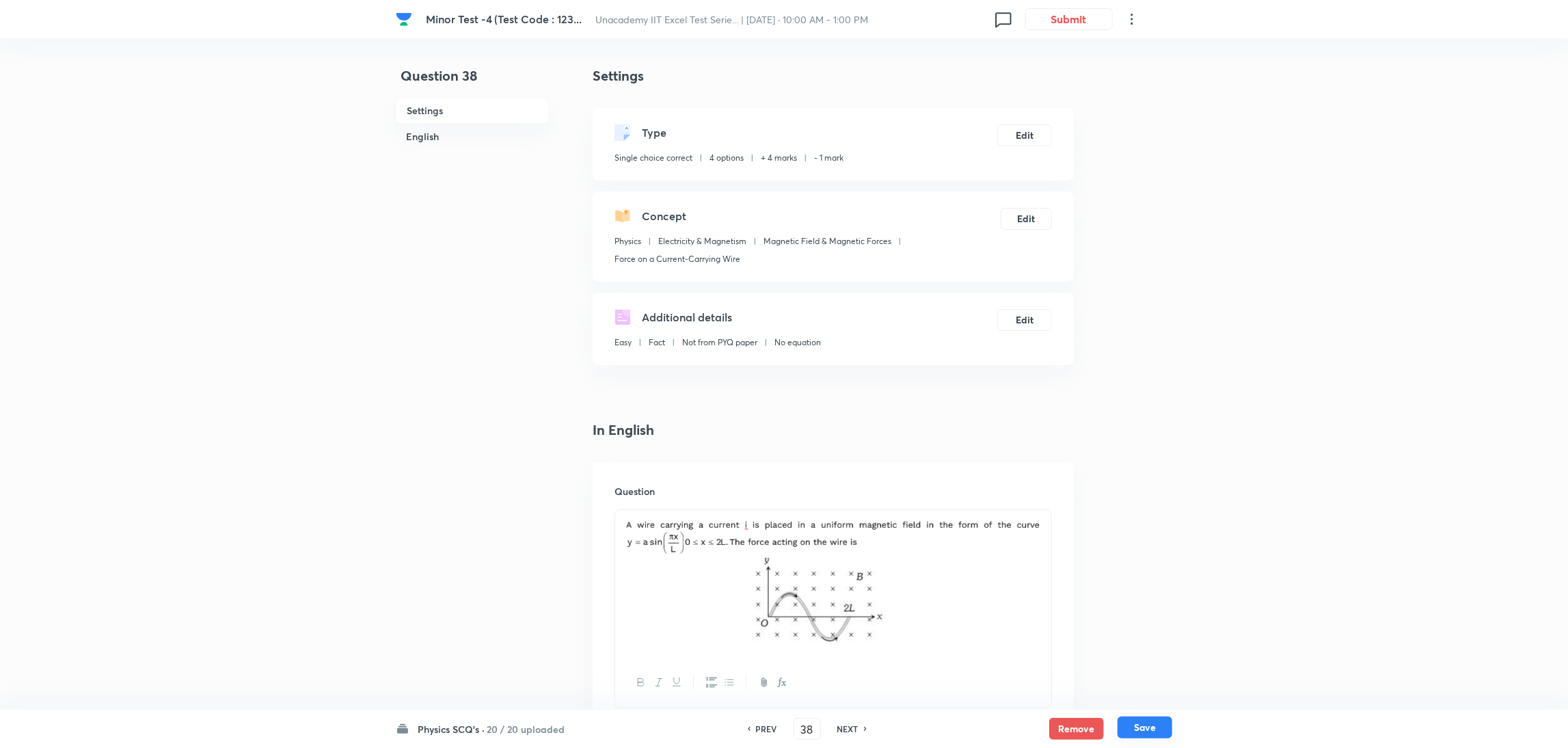
click at [1042, 498] on button "Save" at bounding box center [1144, 728] width 55 height 22
click at [1025, 136] on button "Edit" at bounding box center [1025, 134] width 55 height 22
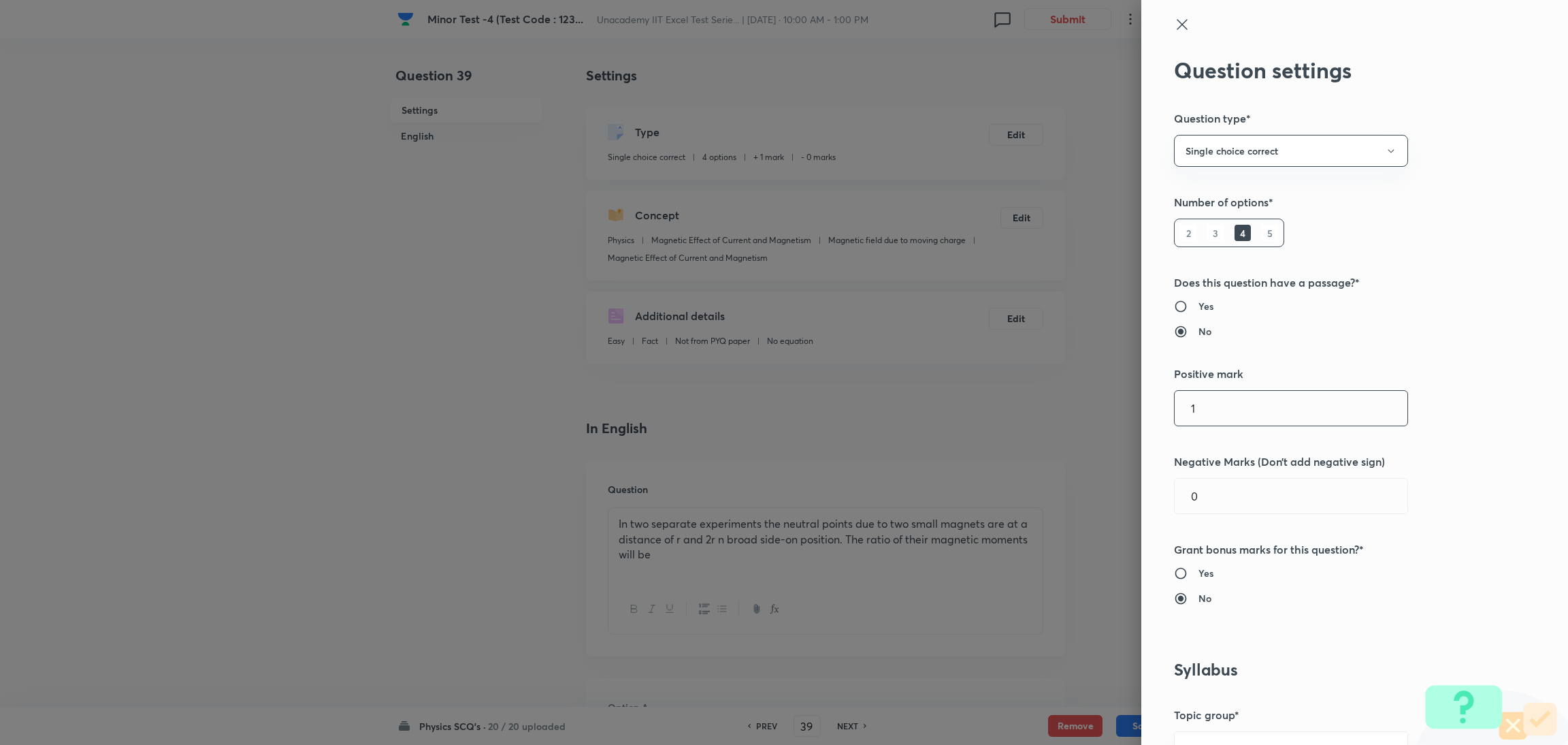
drag, startPoint x: 1212, startPoint y: 410, endPoint x: 982, endPoint y: 435, distance: 231.4
click at [982, 435] on div "Question settings Question type* Single choice correct Number of options* 2 3 4…" at bounding box center [784, 372] width 1568 height 745
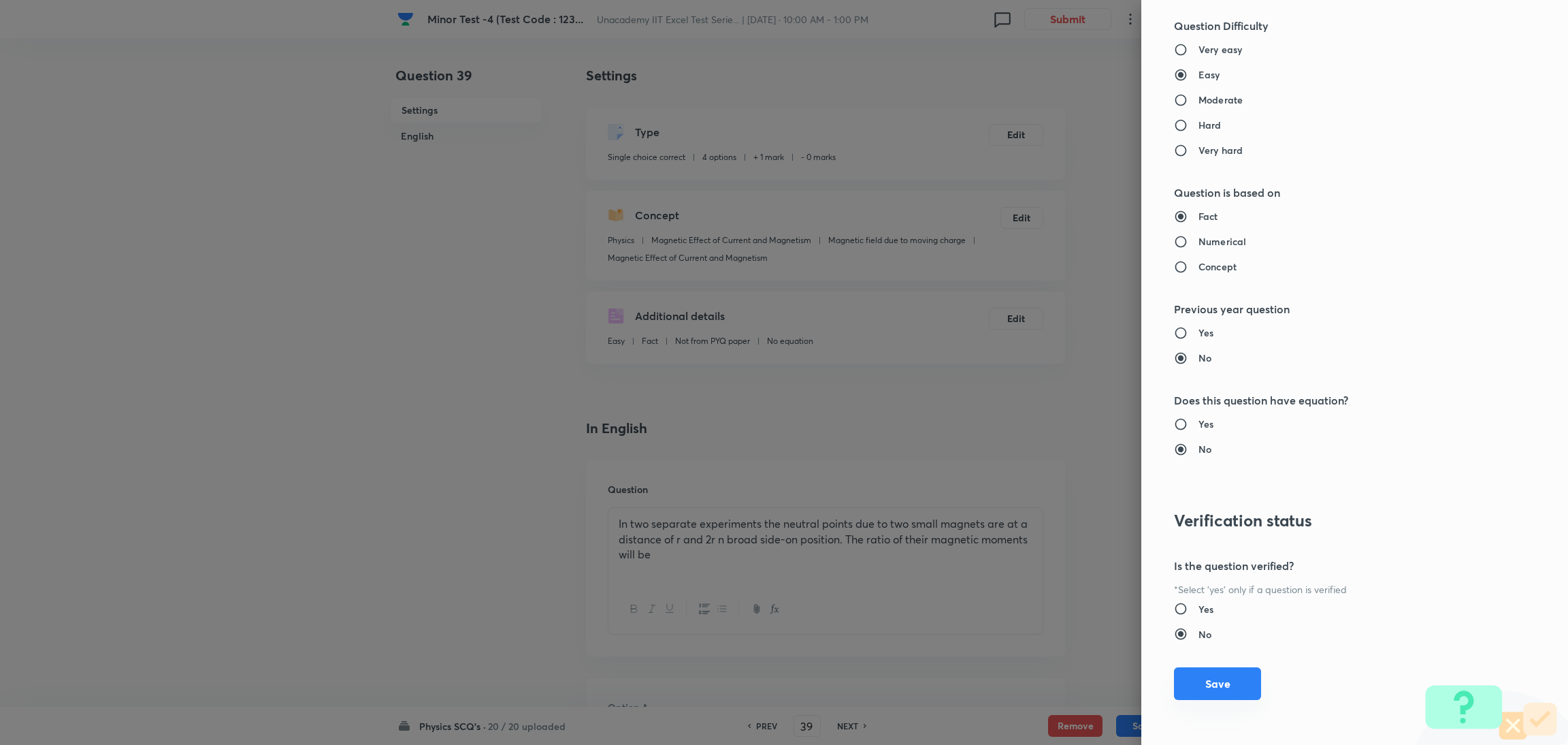
click at [1037, 496] on button "Save" at bounding box center [1217, 683] width 87 height 32
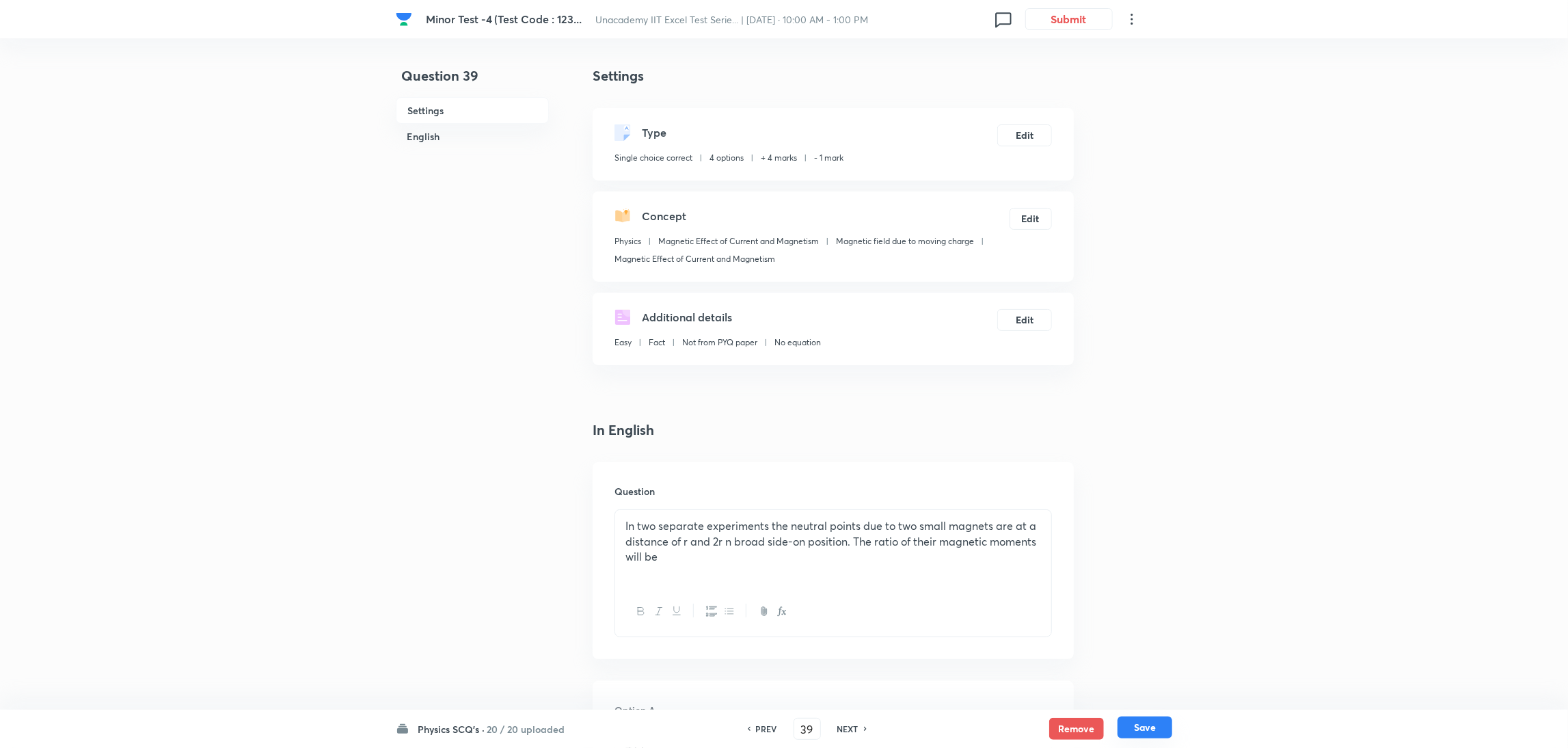
click at [1042, 498] on button "Save" at bounding box center [1144, 728] width 55 height 22
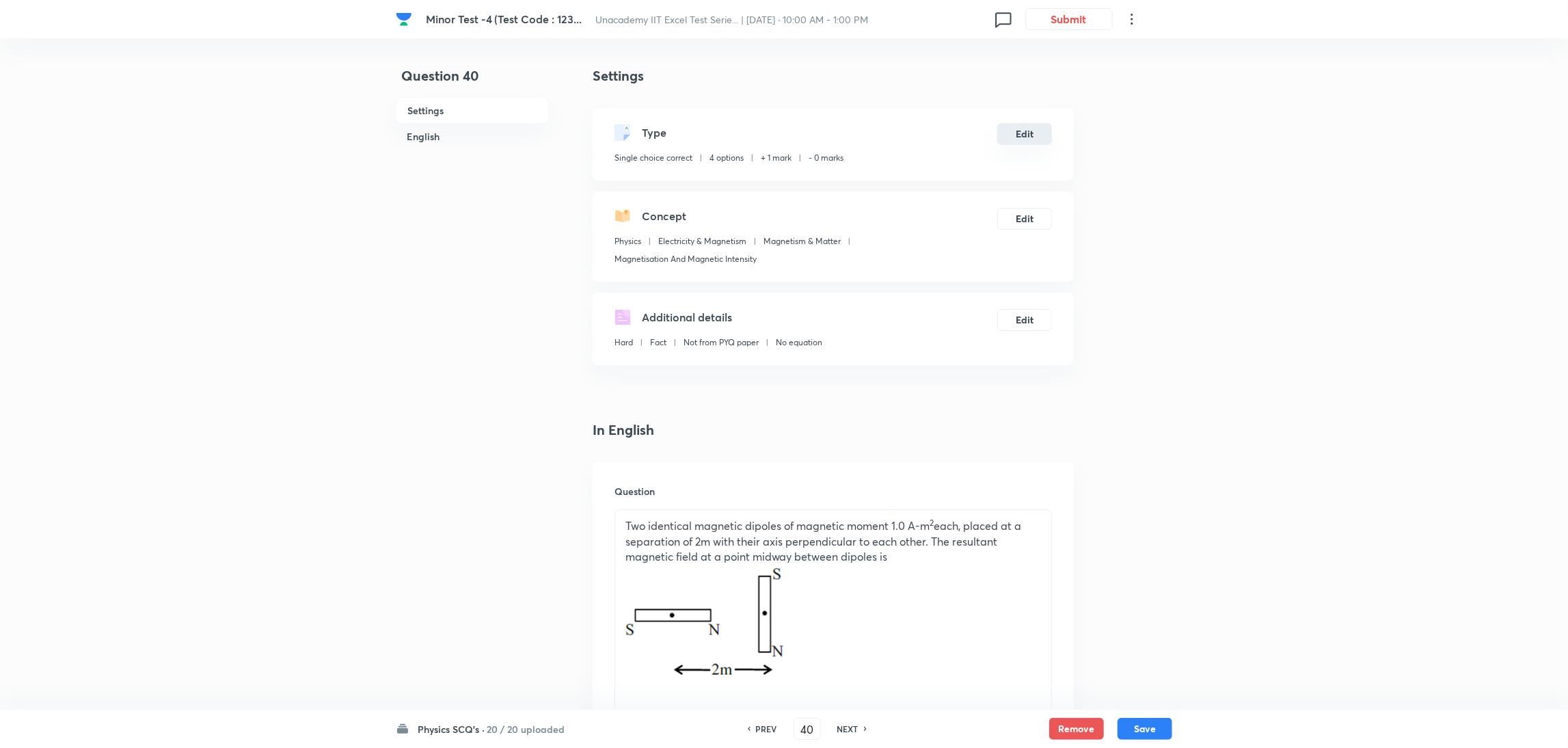
click at [1023, 136] on button "Edit" at bounding box center [1025, 134] width 55 height 22
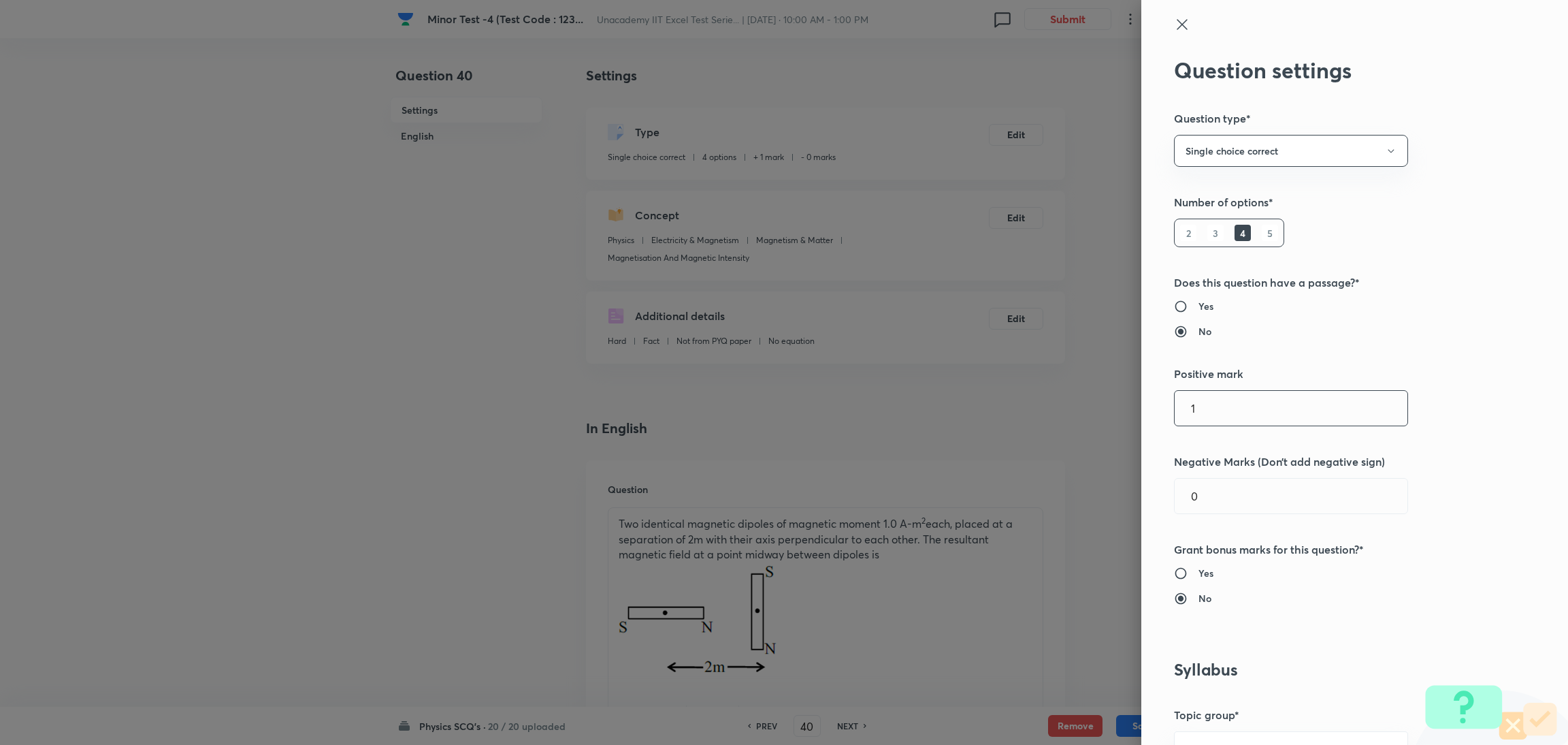
drag, startPoint x: 1201, startPoint y: 402, endPoint x: 1044, endPoint y: 420, distance: 158.0
click at [1037, 420] on div "Question settings Question type* Single choice correct Number of options* 2 3 4…" at bounding box center [784, 372] width 1568 height 745
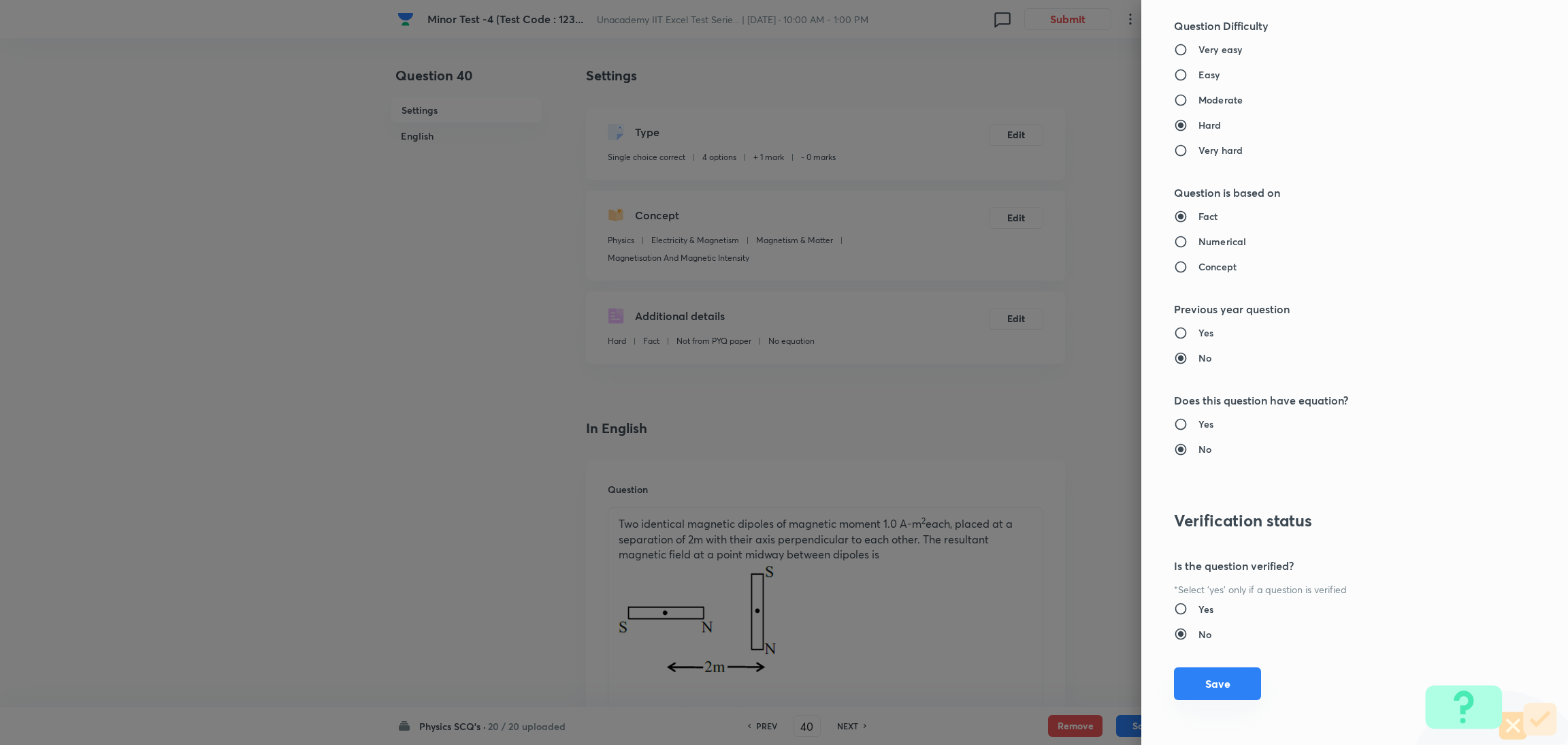
click at [1037, 496] on button "Save" at bounding box center [1217, 683] width 87 height 32
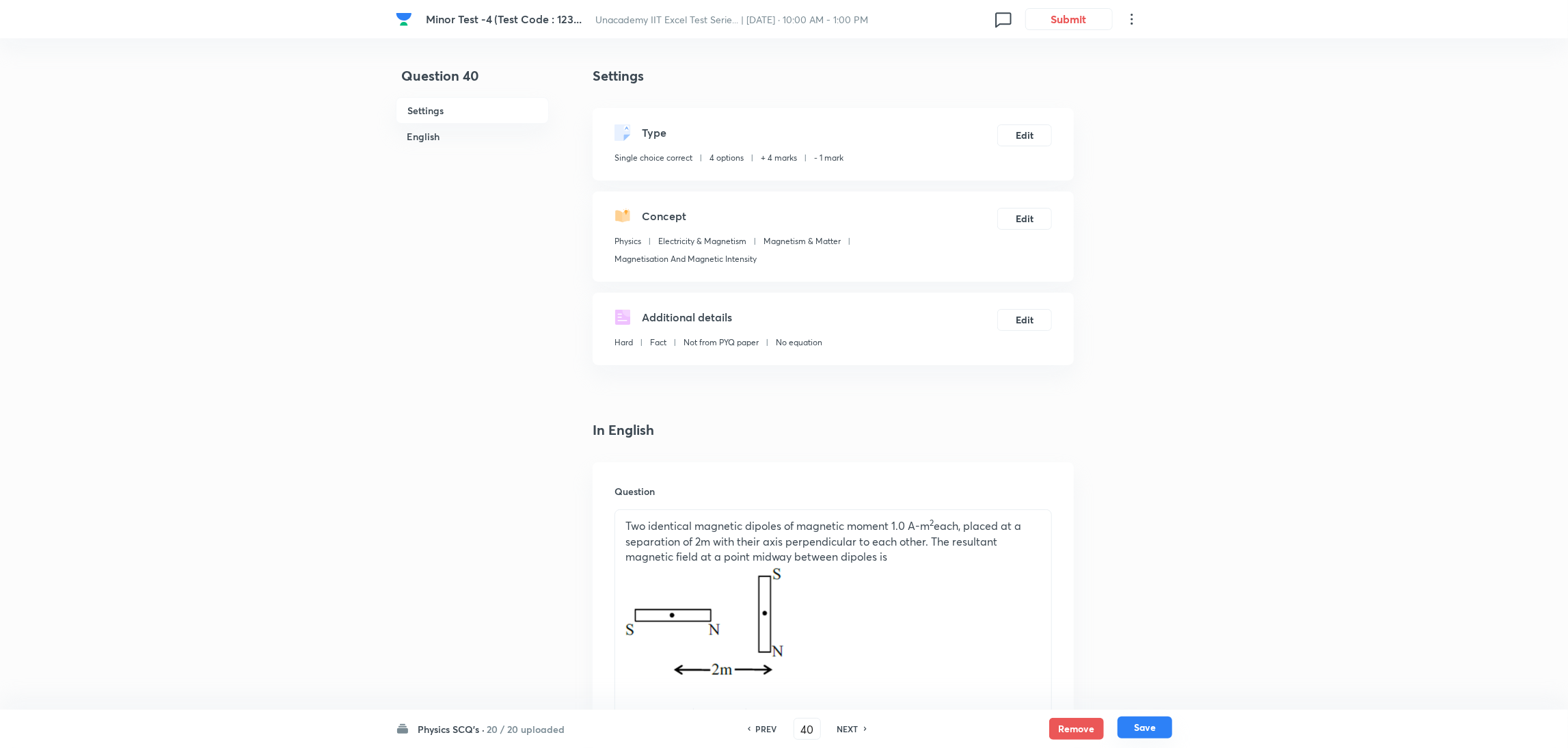
click at [1042, 498] on button "Save" at bounding box center [1144, 728] width 55 height 22
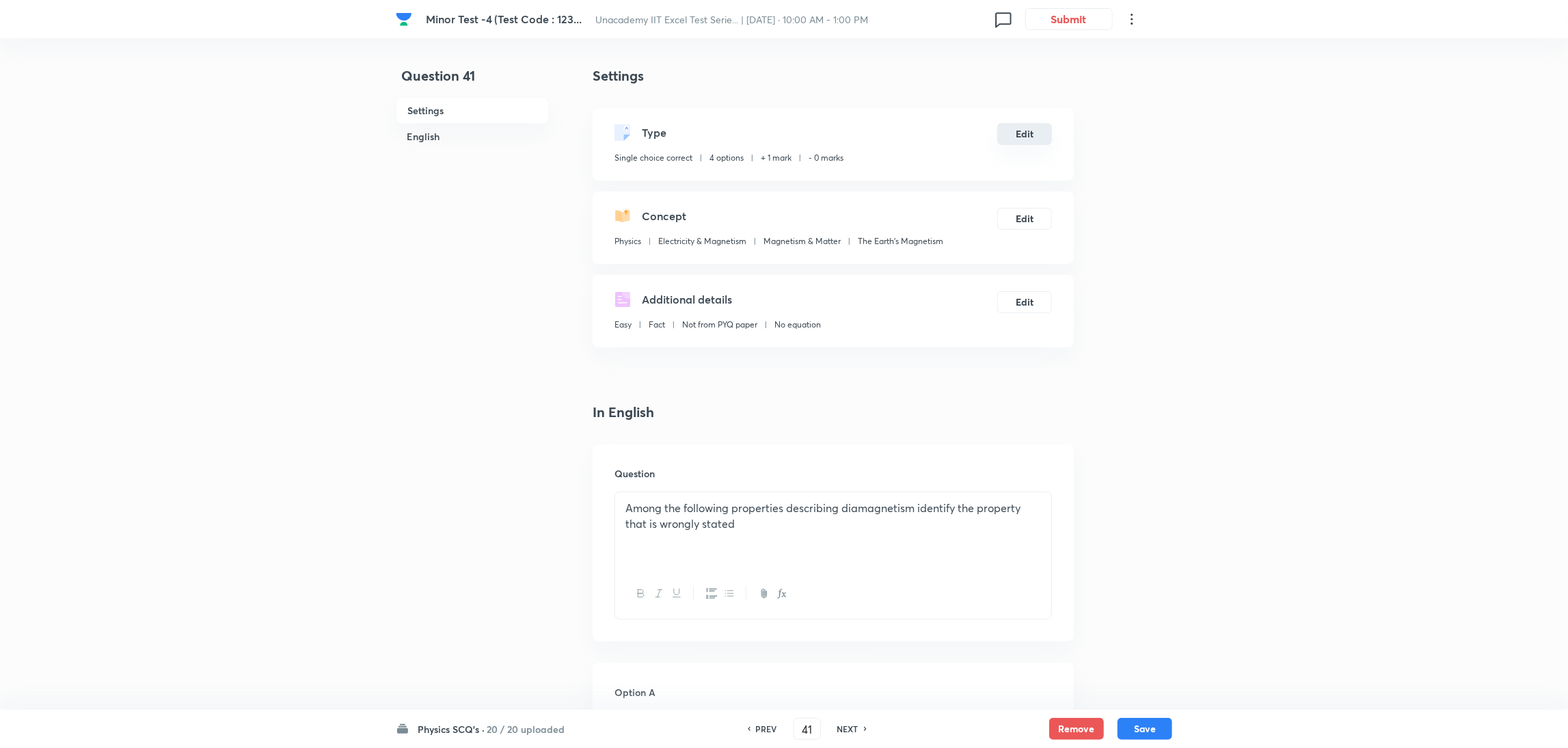
click at [1034, 133] on button "Edit" at bounding box center [1025, 134] width 55 height 22
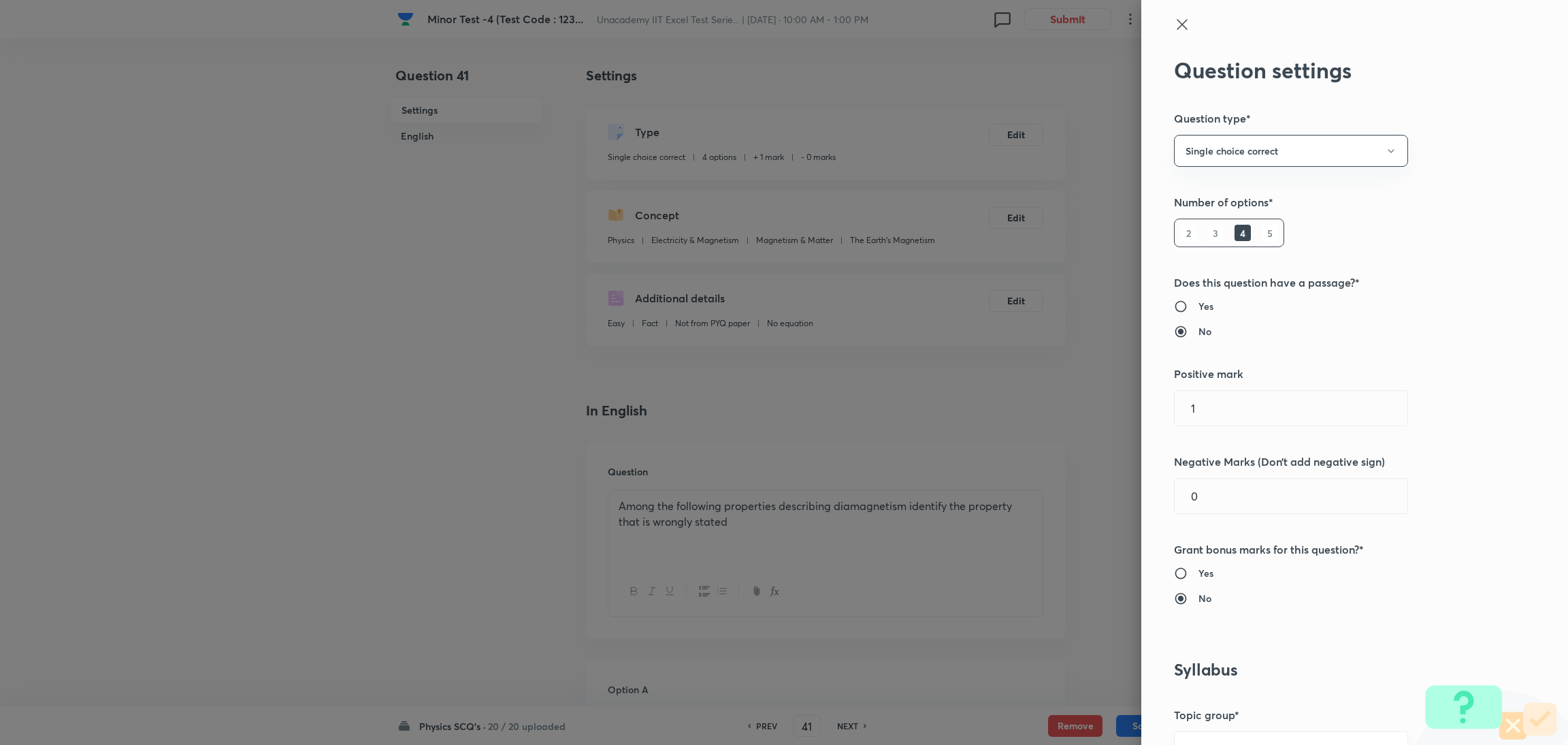
drag, startPoint x: 1226, startPoint y: 401, endPoint x: 922, endPoint y: 424, distance: 304.9
click at [922, 424] on div "Question settings Question type* Single choice correct Number of options* 2 3 4…" at bounding box center [784, 372] width 1568 height 745
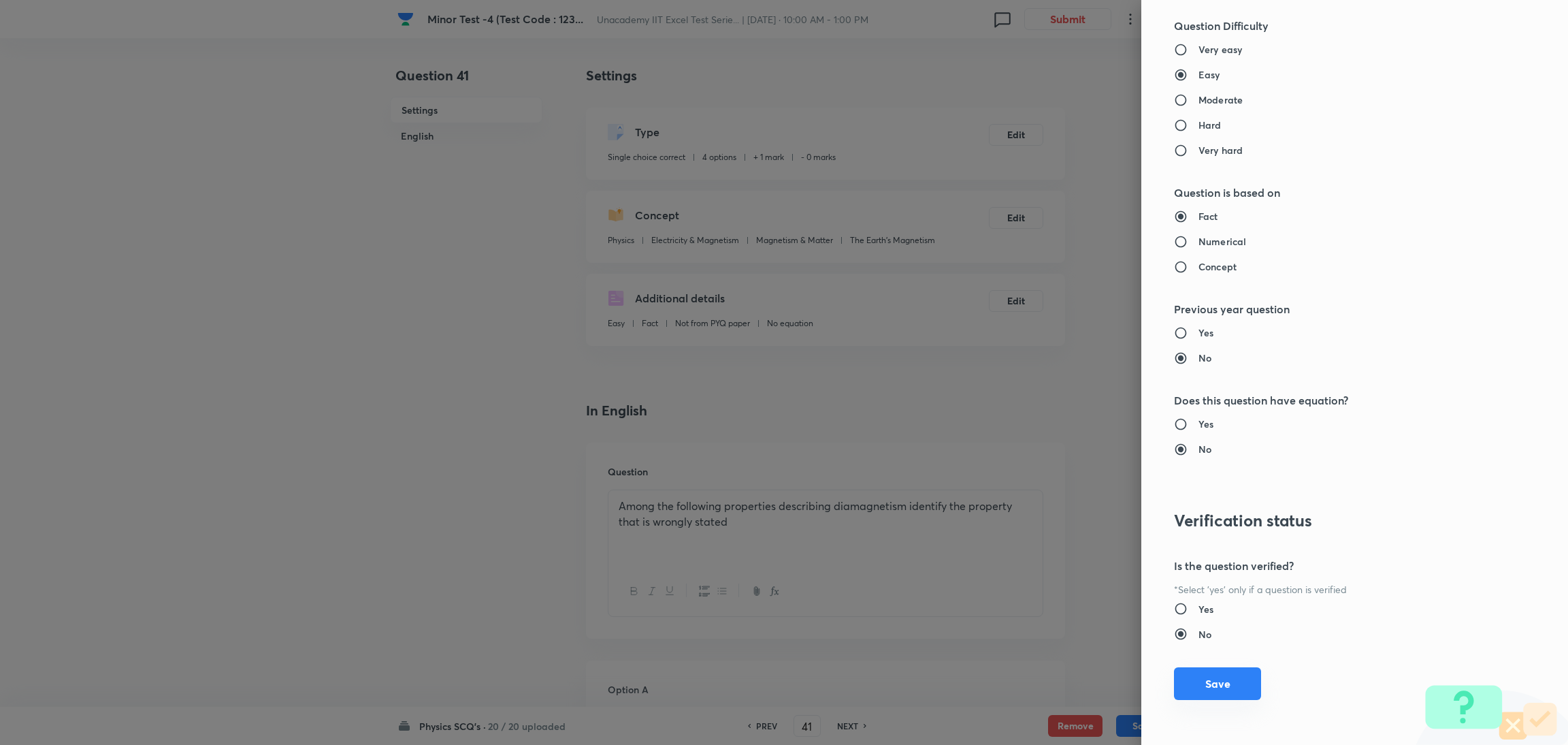
click at [1037, 496] on button "Save" at bounding box center [1217, 683] width 87 height 32
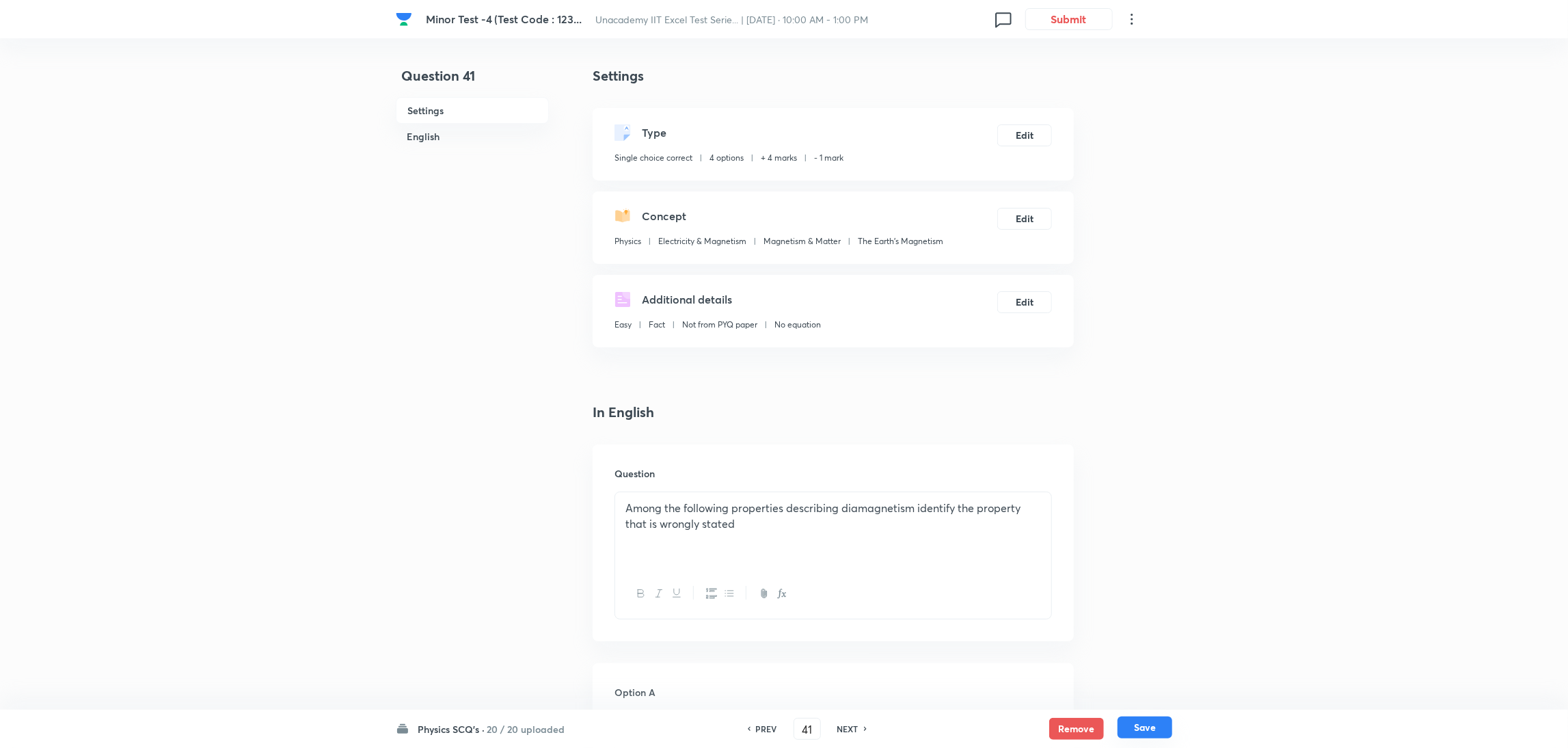
click at [1042, 498] on button "Save" at bounding box center [1144, 728] width 55 height 22
click at [1034, 131] on button "Edit" at bounding box center [1025, 134] width 55 height 22
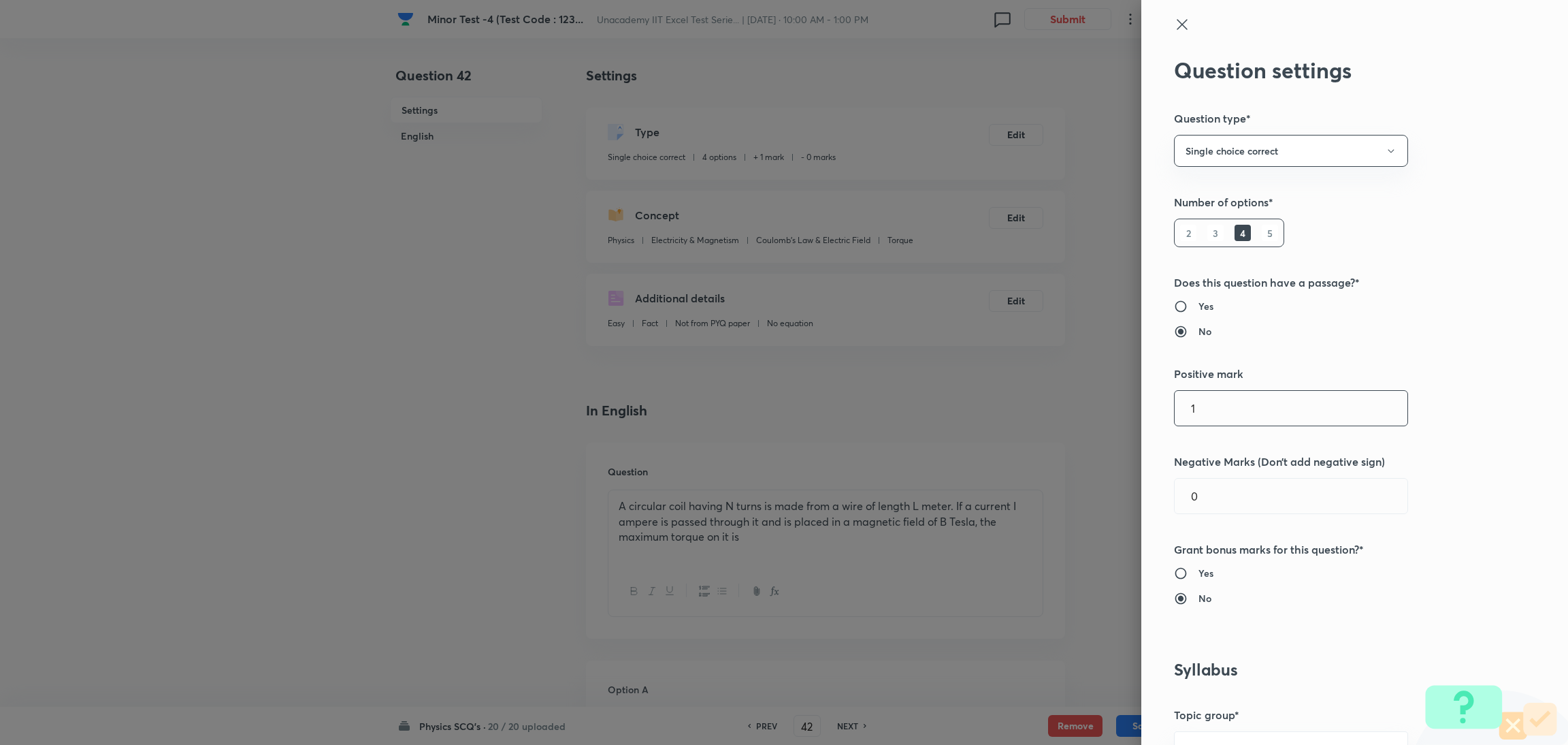
drag, startPoint x: 1214, startPoint y: 401, endPoint x: 1048, endPoint y: 412, distance: 166.4
click at [1037, 412] on div "Question settings Question type* Single choice correct Number of options* 2 3 4…" at bounding box center [784, 372] width 1568 height 745
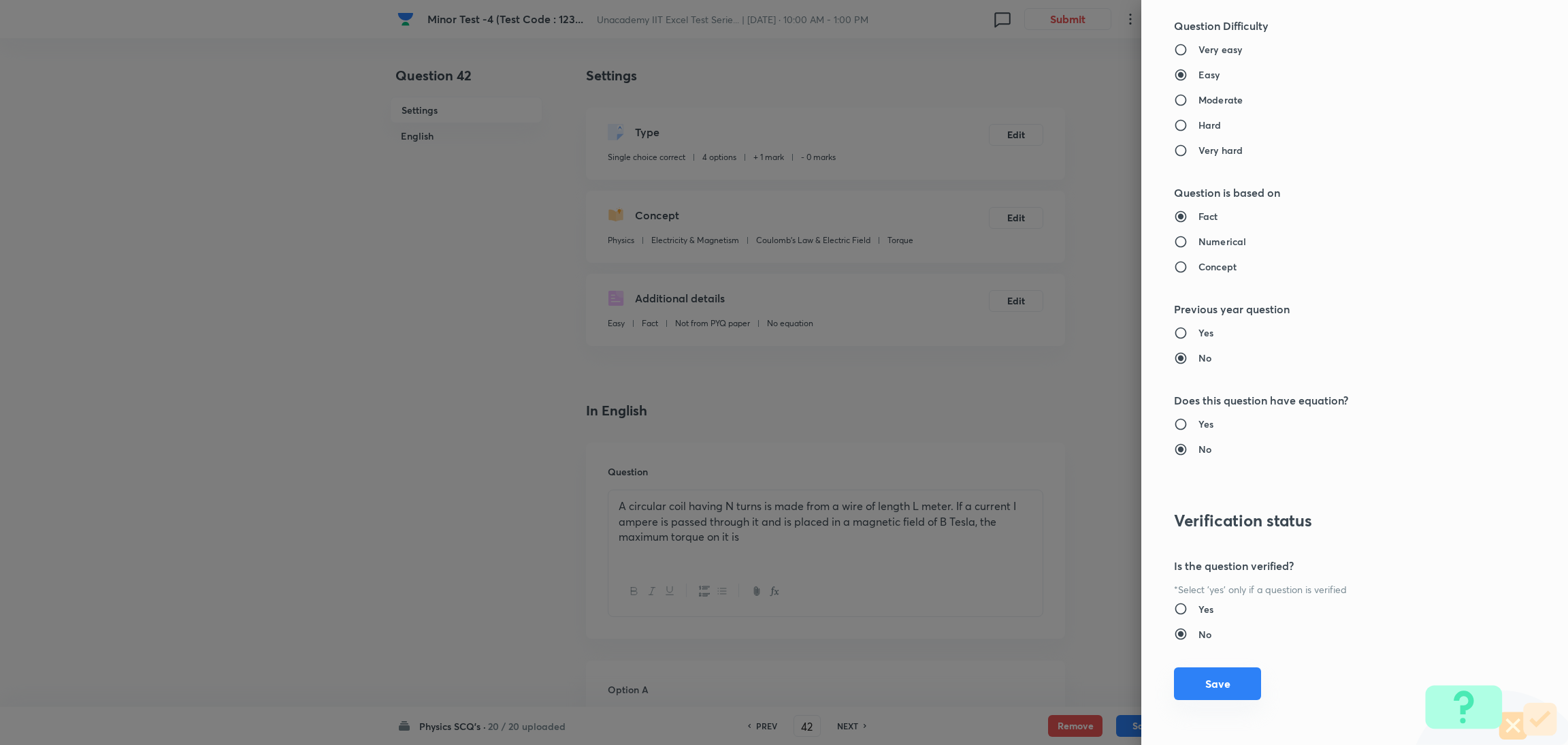
click at [1037, 496] on button "Save" at bounding box center [1217, 683] width 87 height 32
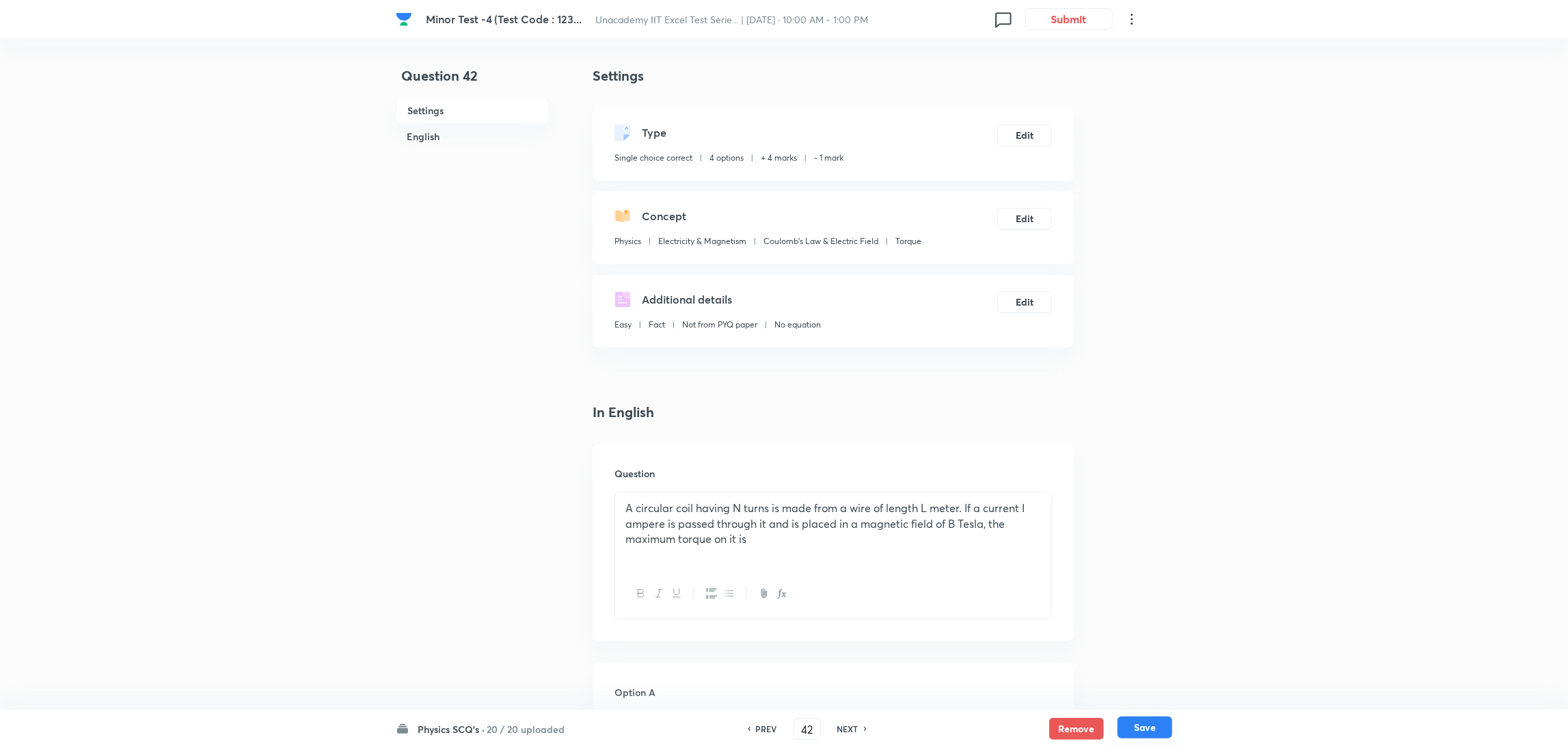
click at [1042, 498] on button "Save" at bounding box center [1144, 728] width 55 height 22
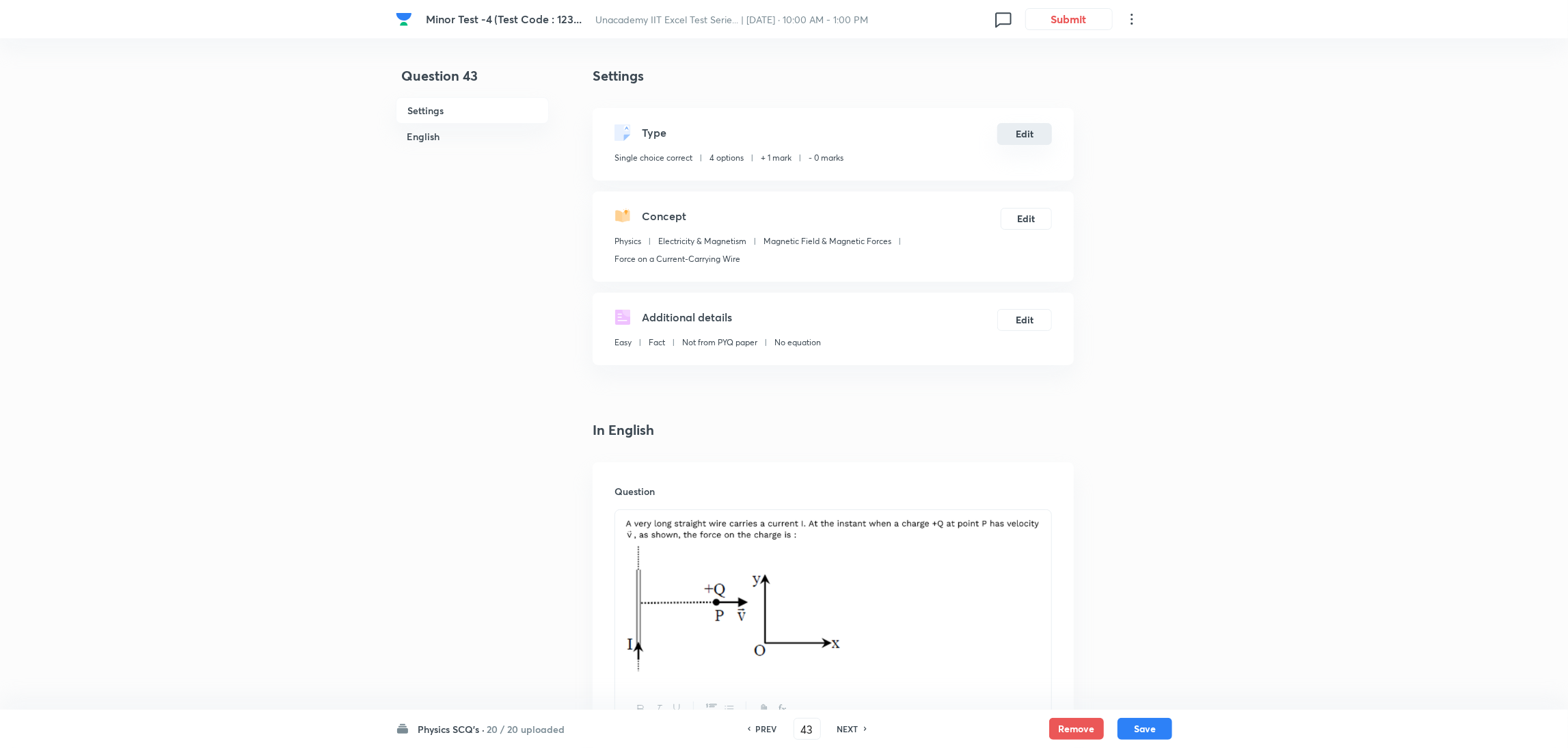
click at [1025, 138] on button "Edit" at bounding box center [1025, 134] width 55 height 22
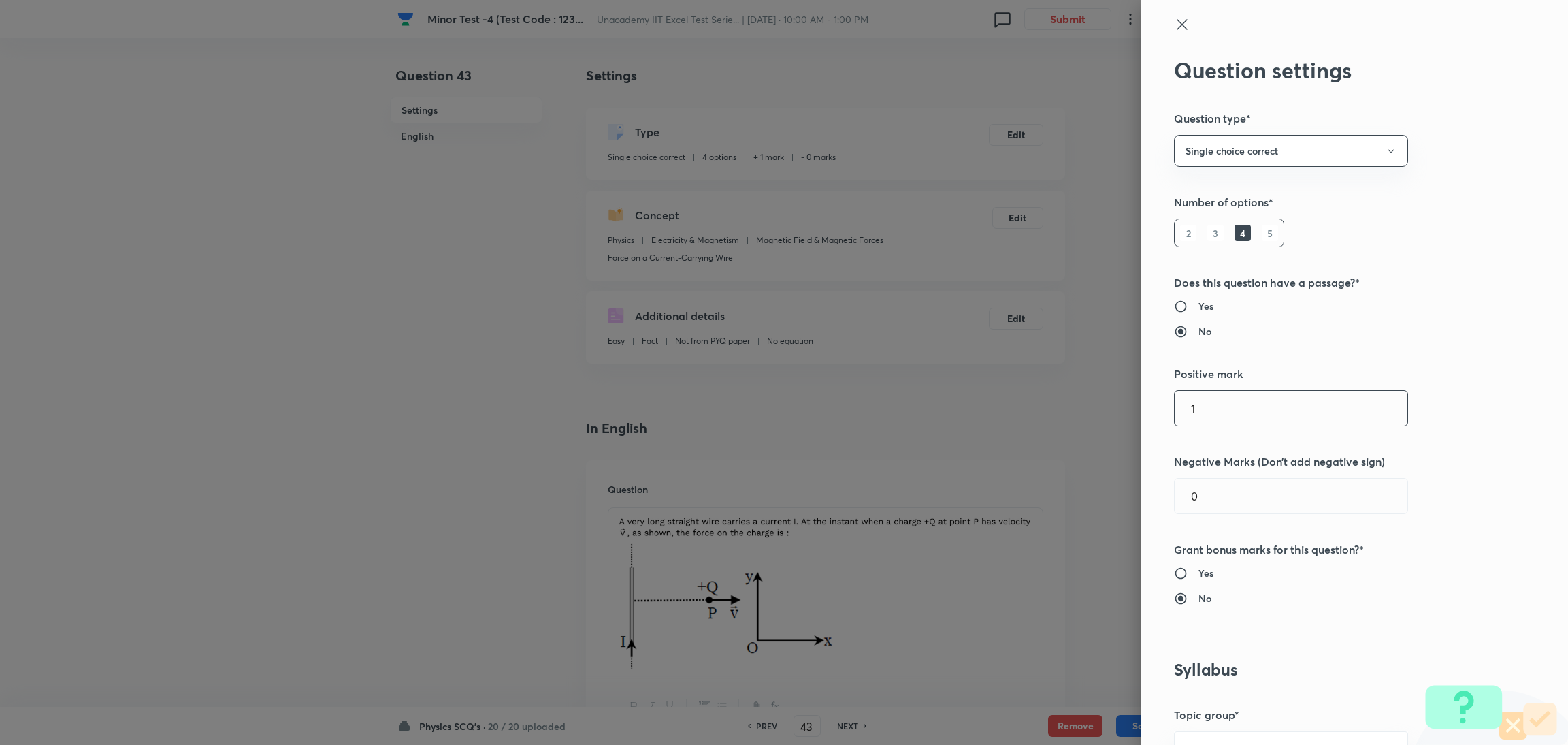
drag, startPoint x: 1212, startPoint y: 407, endPoint x: 985, endPoint y: 442, distance: 229.7
click at [985, 442] on div "Question settings Question type* Single choice correct Number of options* 2 3 4…" at bounding box center [784, 372] width 1568 height 745
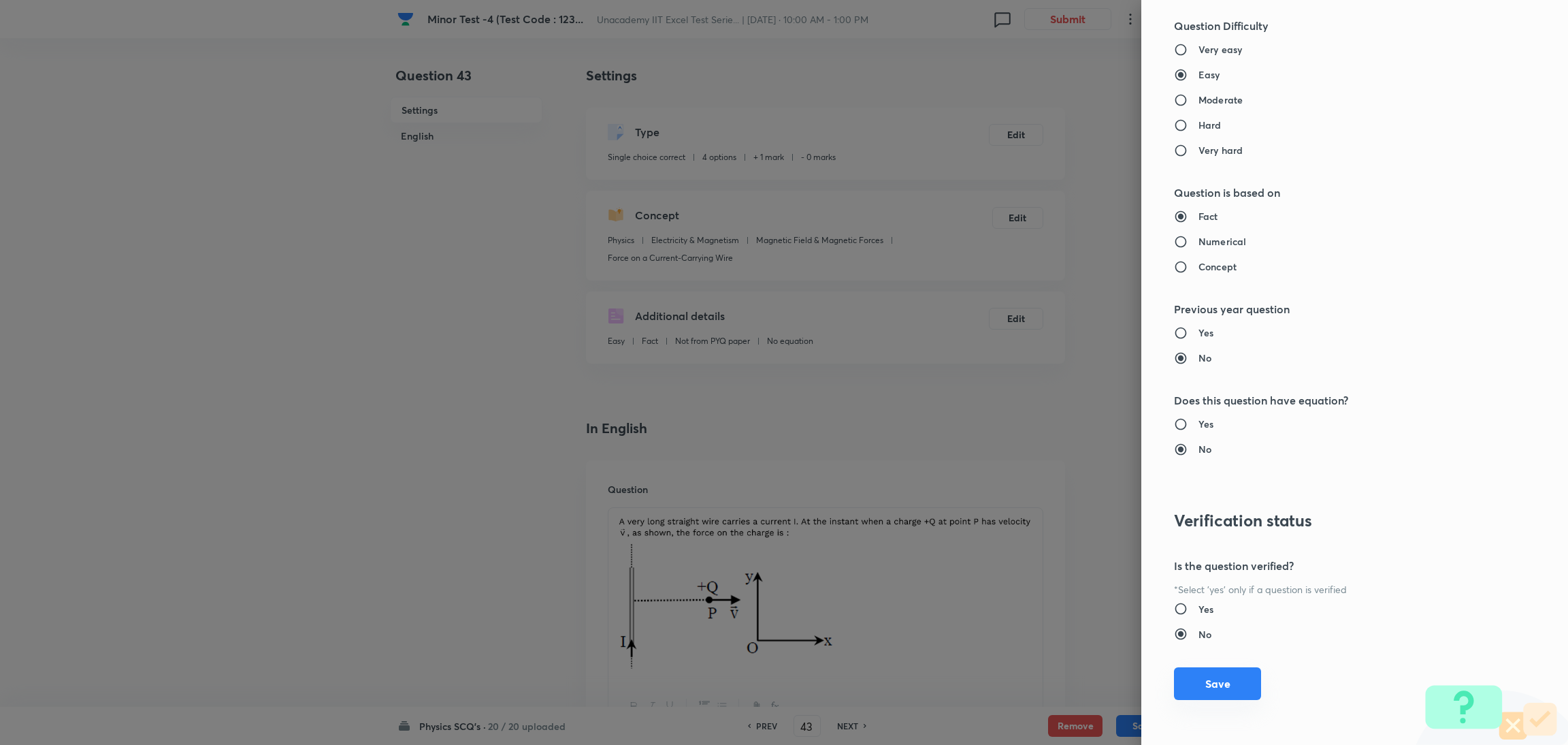
click at [1037, 496] on button "Save" at bounding box center [1217, 683] width 87 height 32
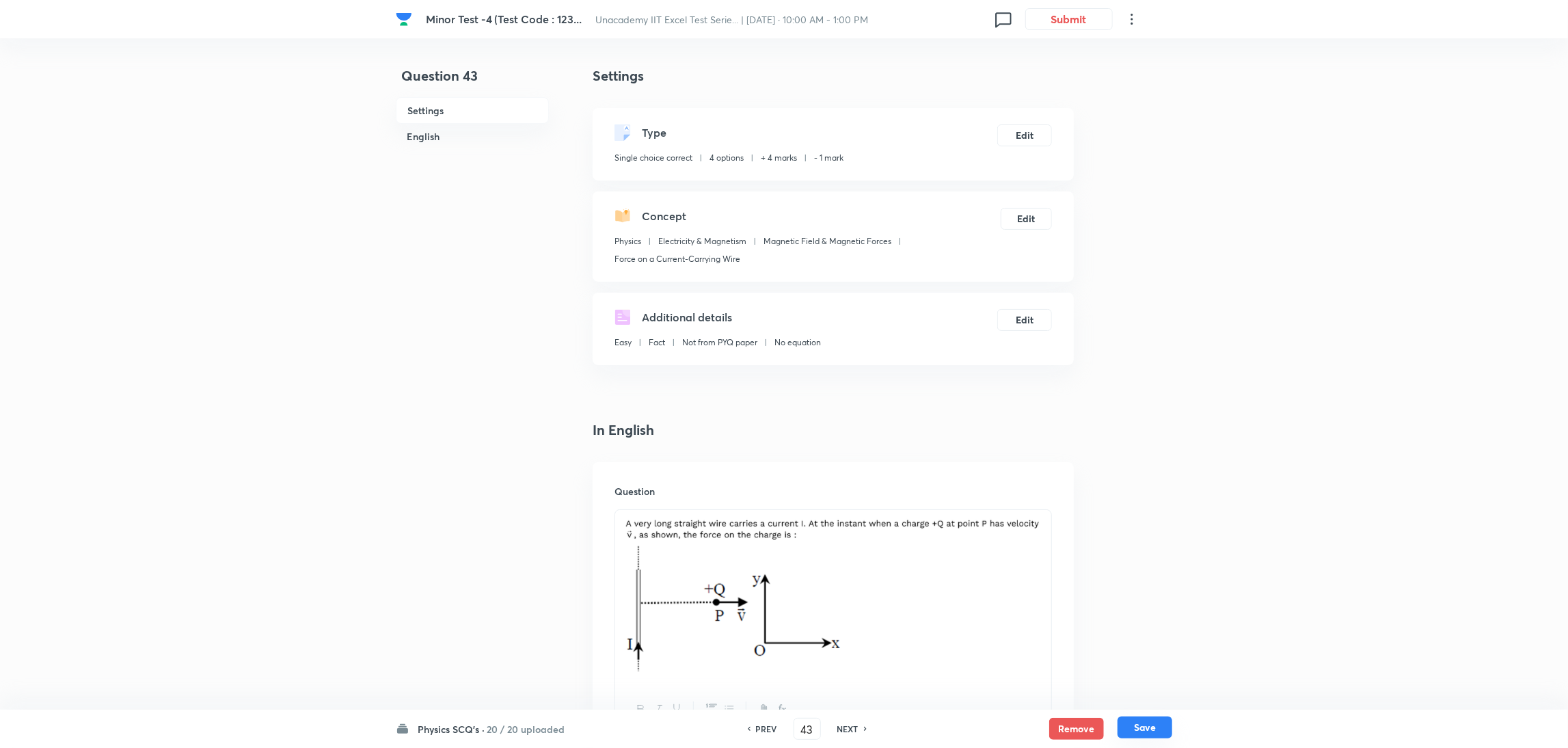
click at [1042, 498] on button "Save" at bounding box center [1144, 728] width 55 height 22
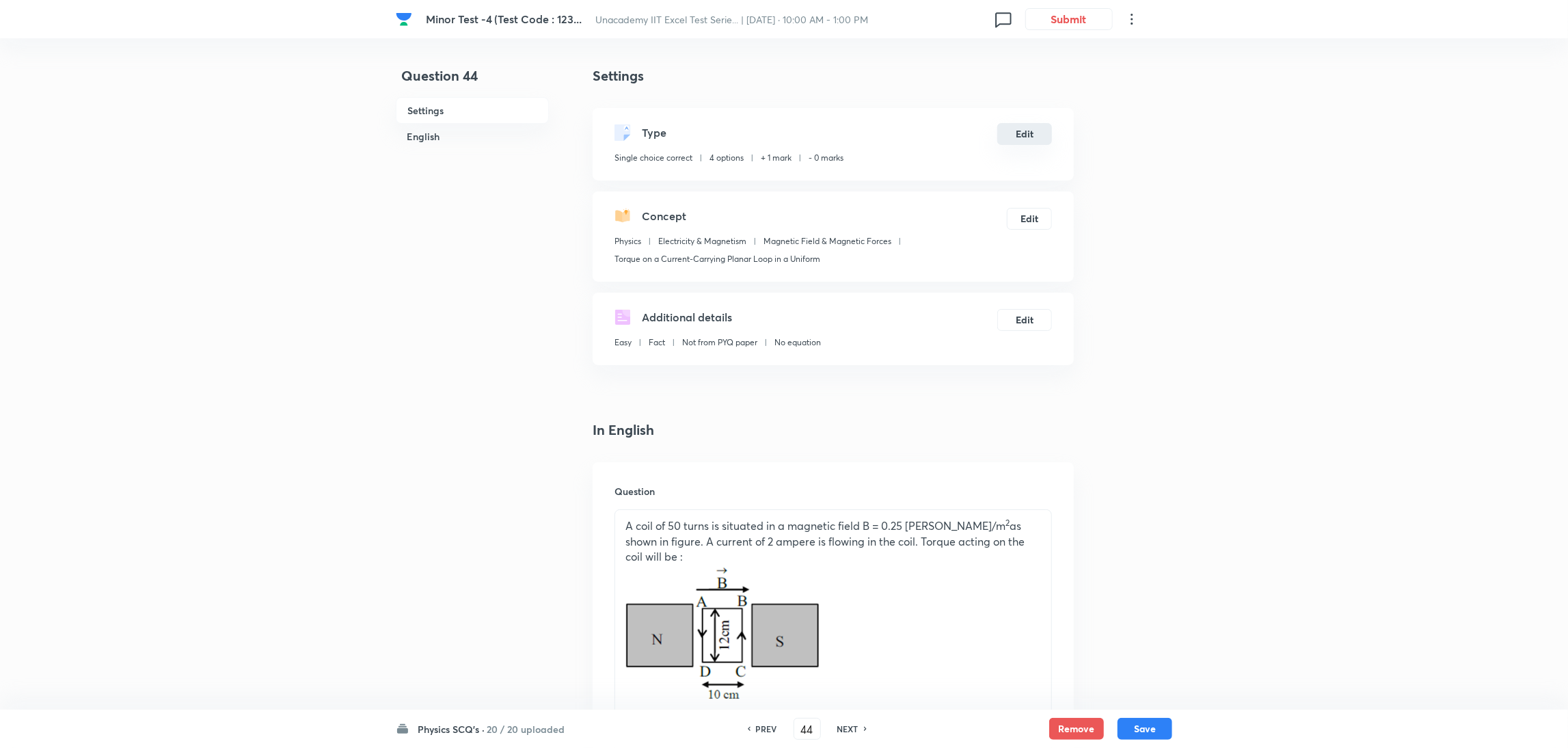
click at [1027, 137] on button "Edit" at bounding box center [1025, 134] width 55 height 22
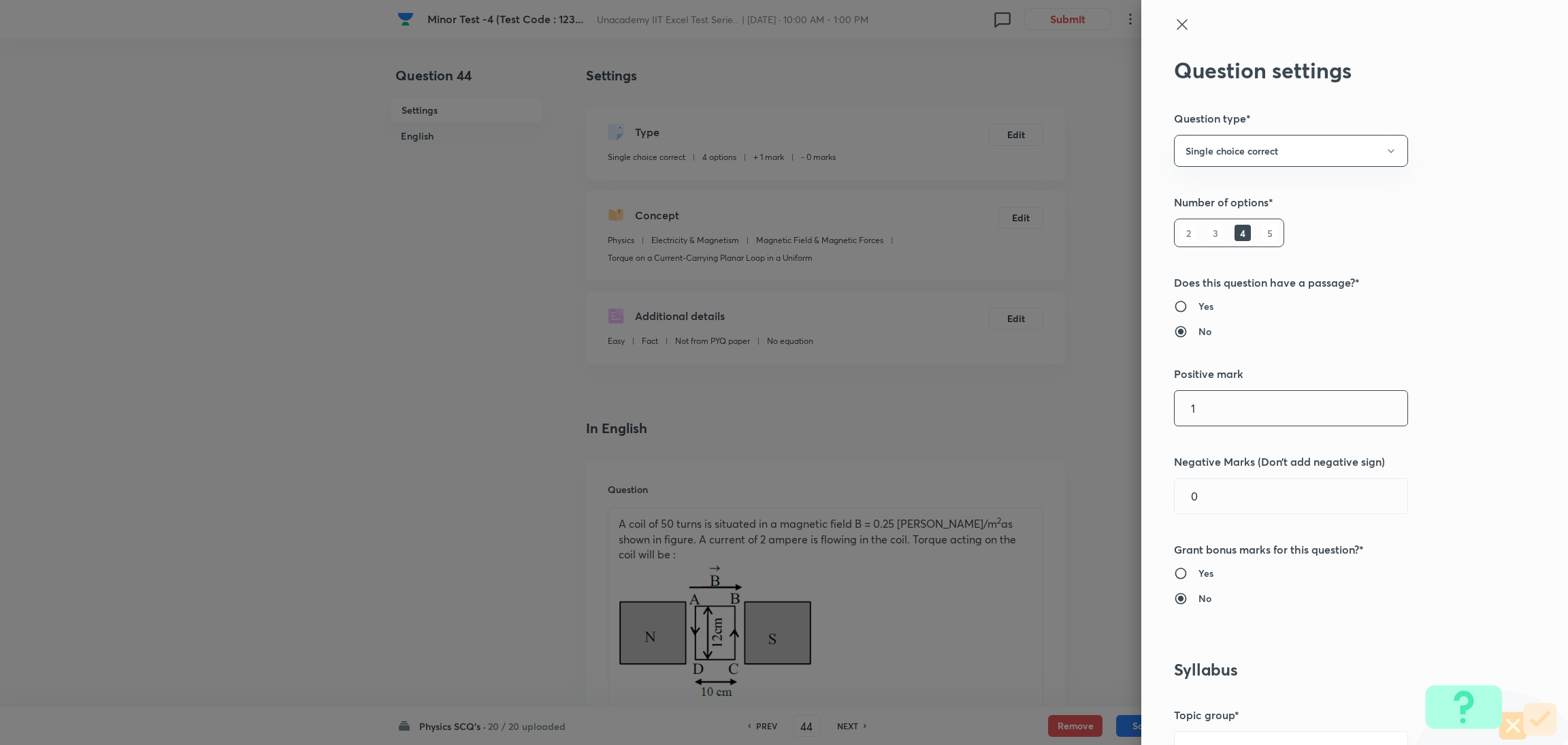
click at [1037, 393] on input "1" at bounding box center [1291, 407] width 233 height 35
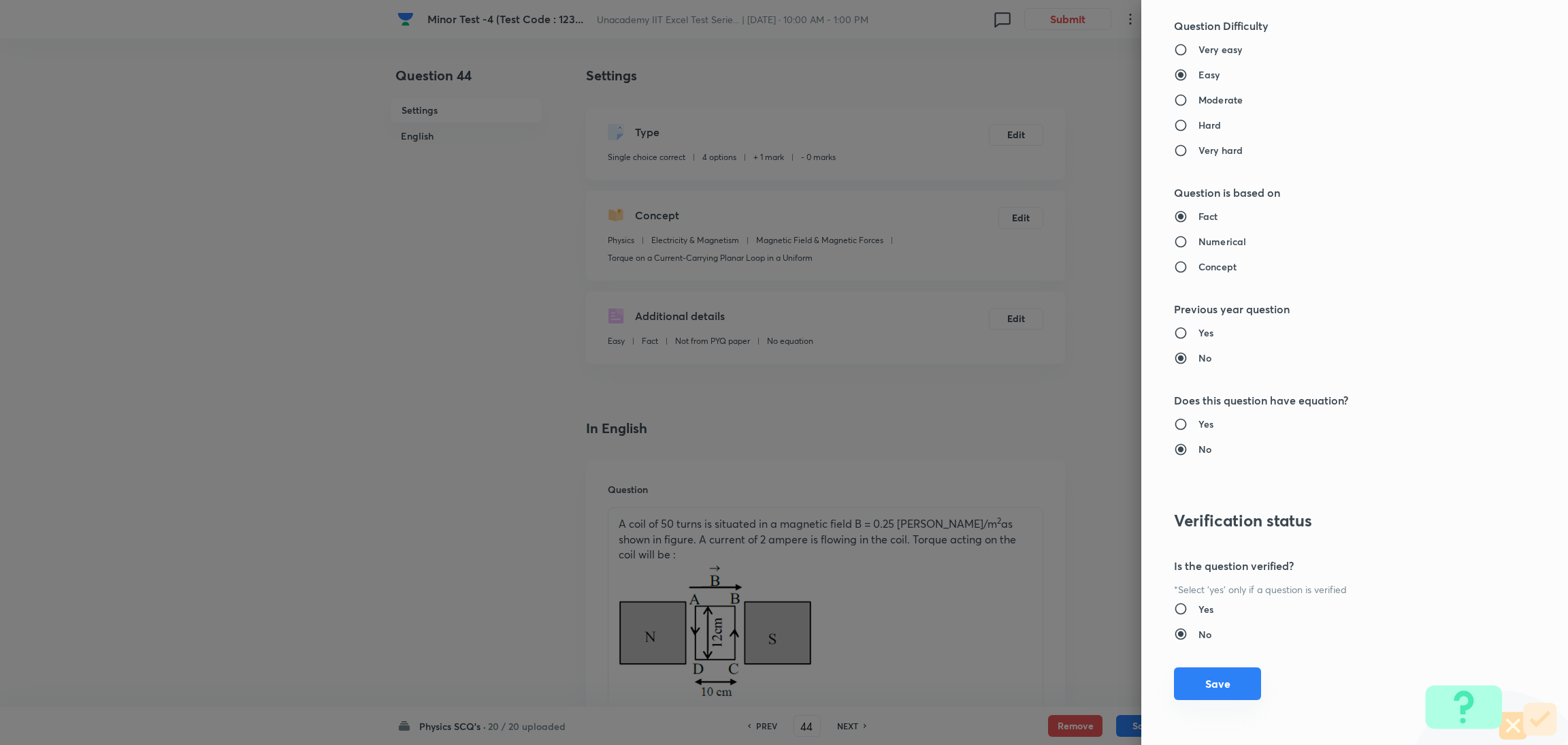
click at [1037, 496] on button "Save" at bounding box center [1217, 683] width 87 height 32
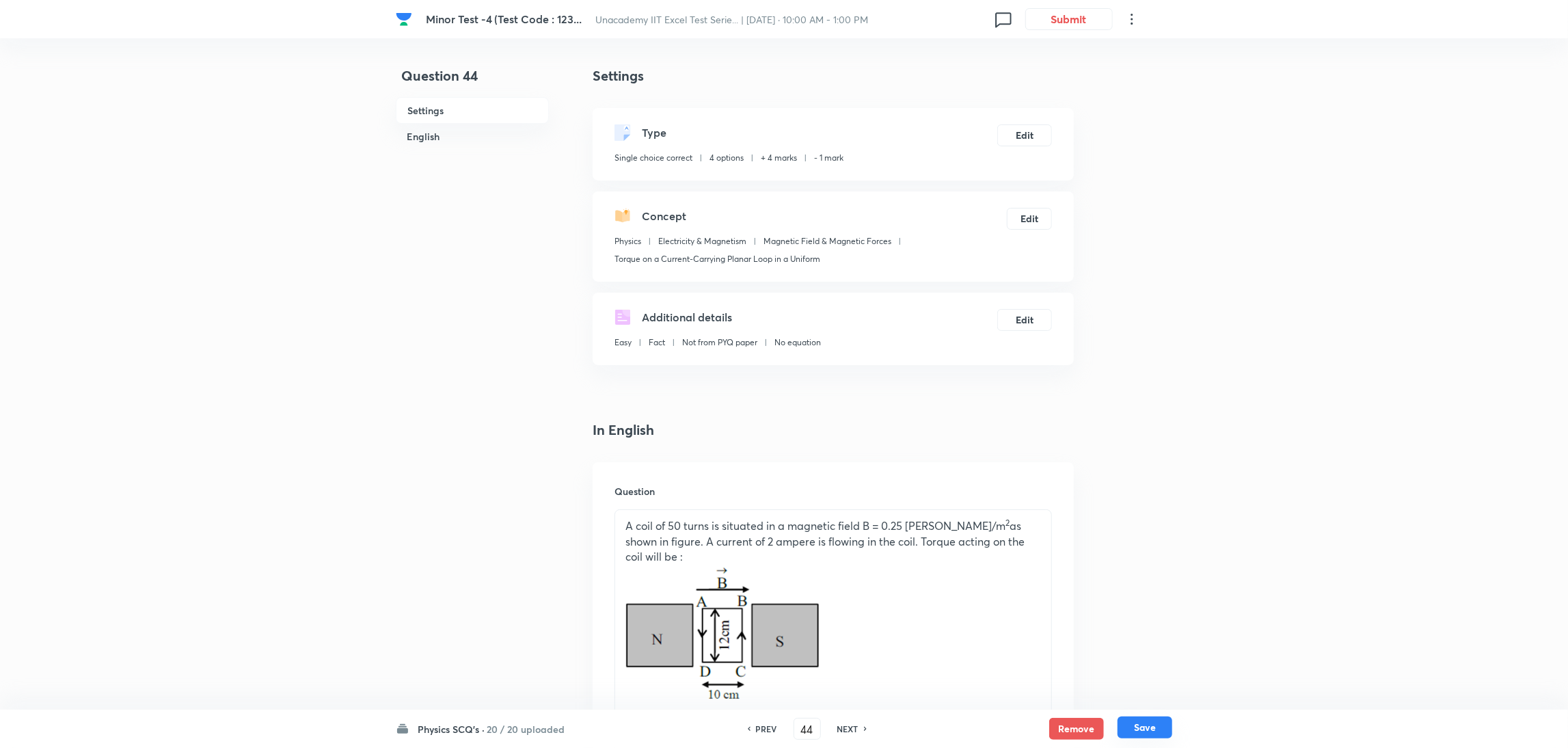
click at [1042, 498] on button "Save" at bounding box center [1144, 728] width 55 height 22
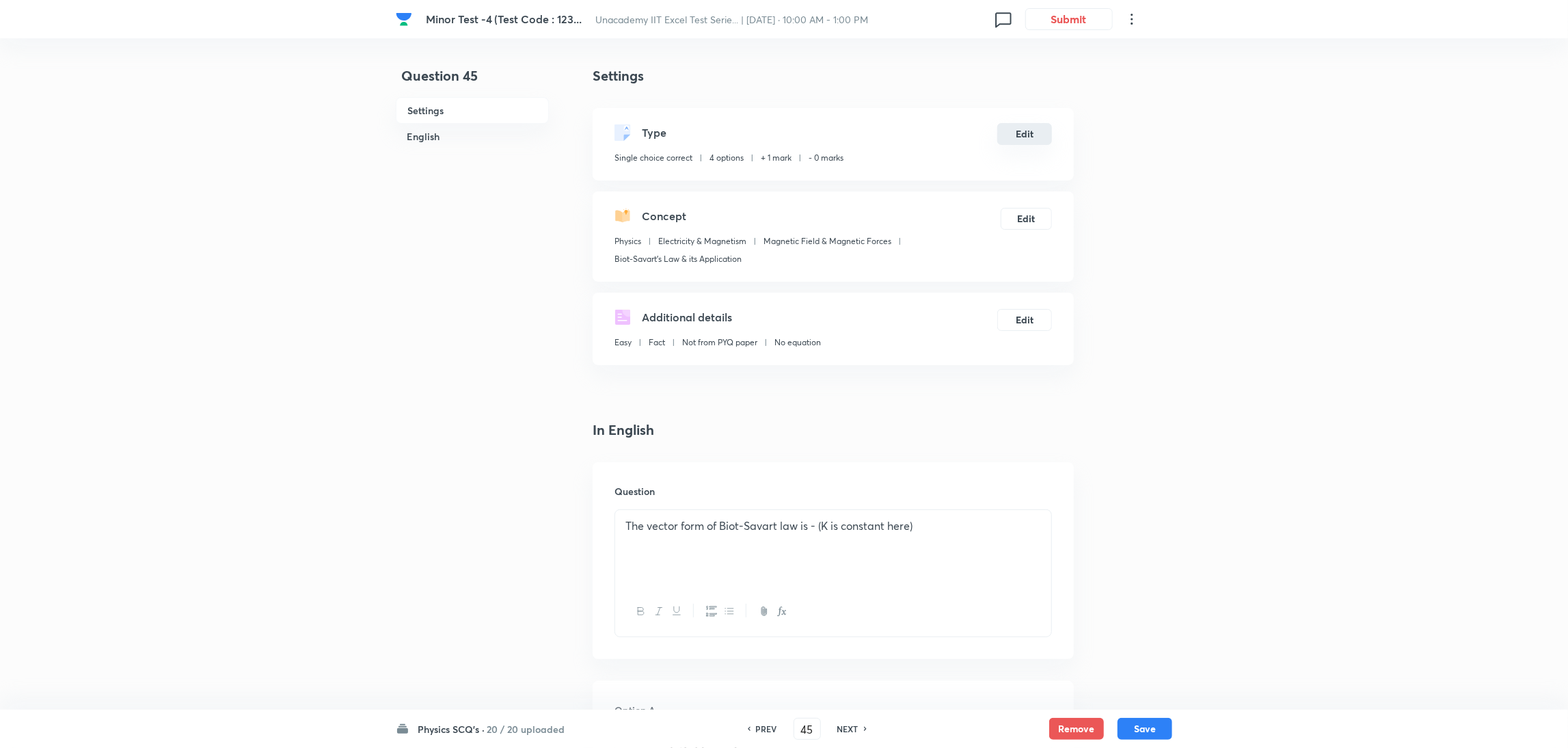
click at [1026, 141] on button "Edit" at bounding box center [1025, 134] width 55 height 22
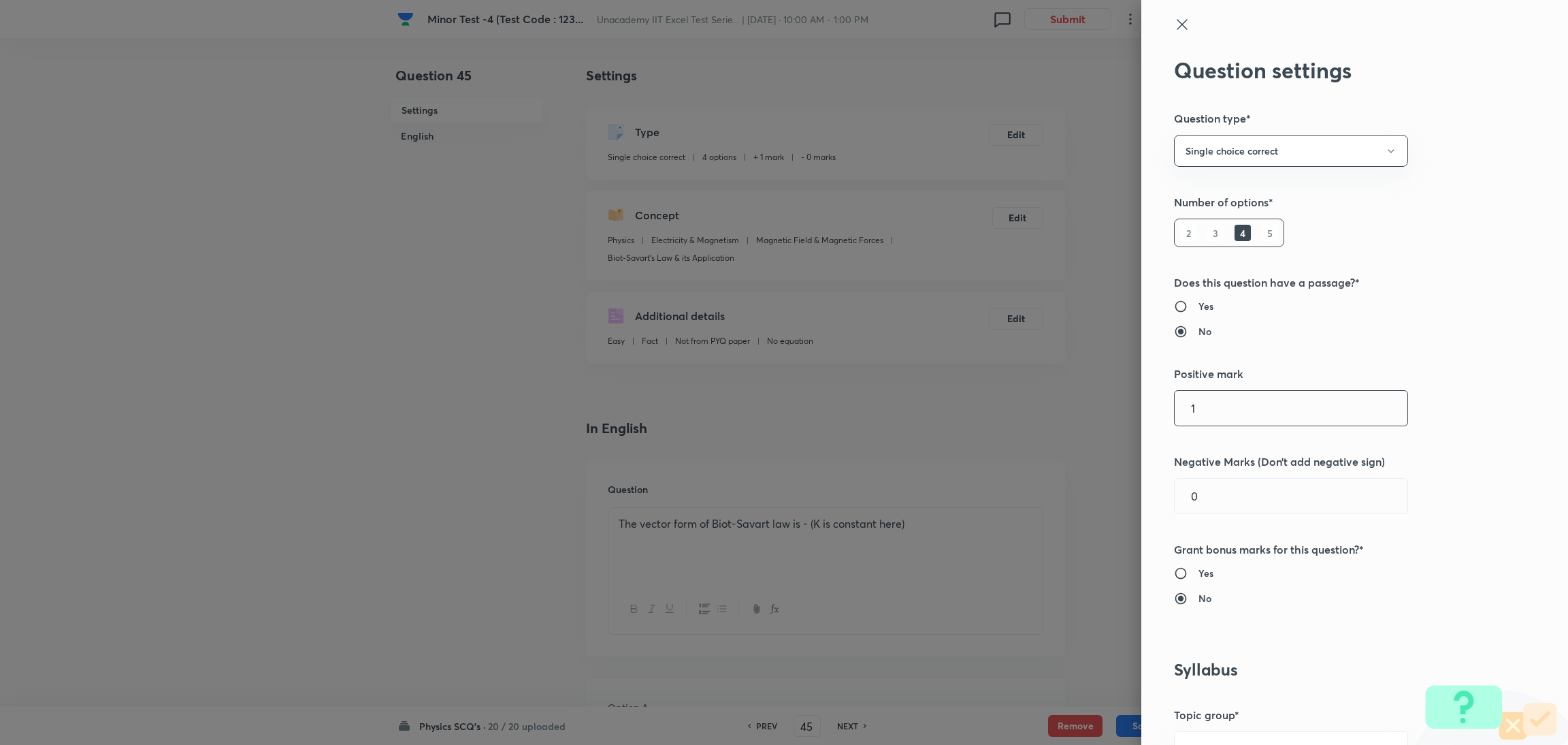
click at [1037, 409] on input "1" at bounding box center [1291, 407] width 233 height 35
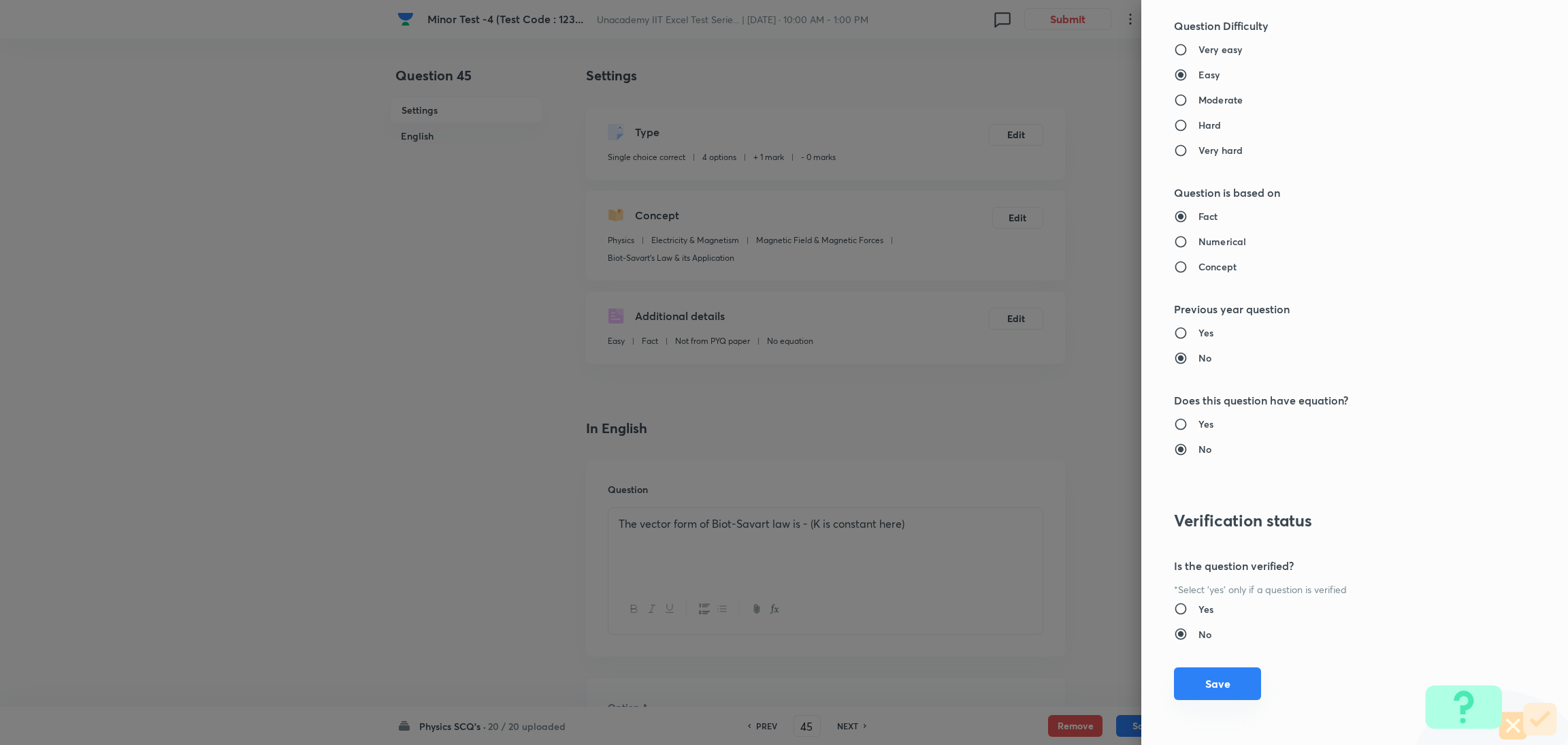
click at [1037, 496] on button "Save" at bounding box center [1217, 683] width 87 height 32
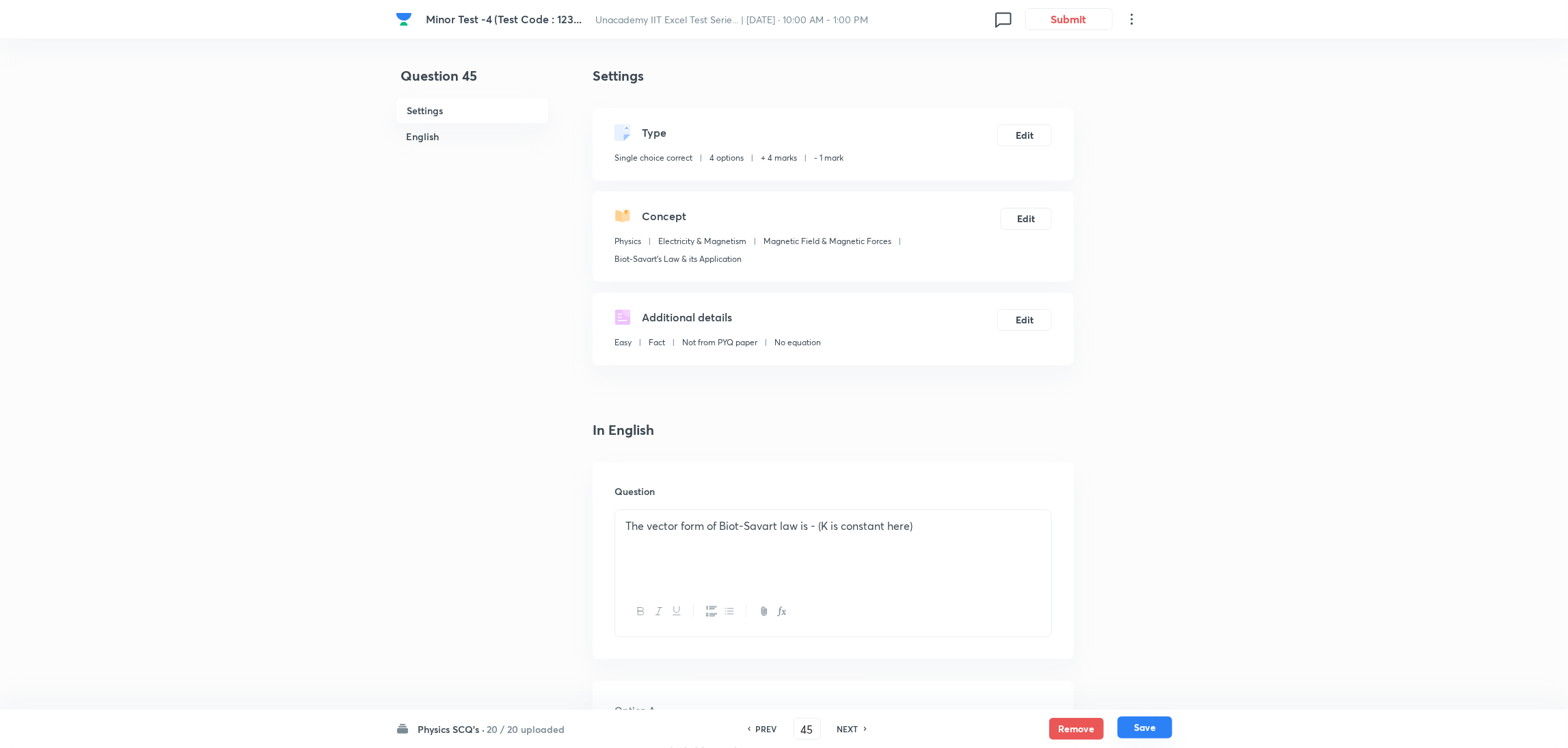
click at [1042, 498] on button "Save" at bounding box center [1144, 728] width 55 height 22
click at [1022, 131] on button "Edit" at bounding box center [1025, 134] width 55 height 22
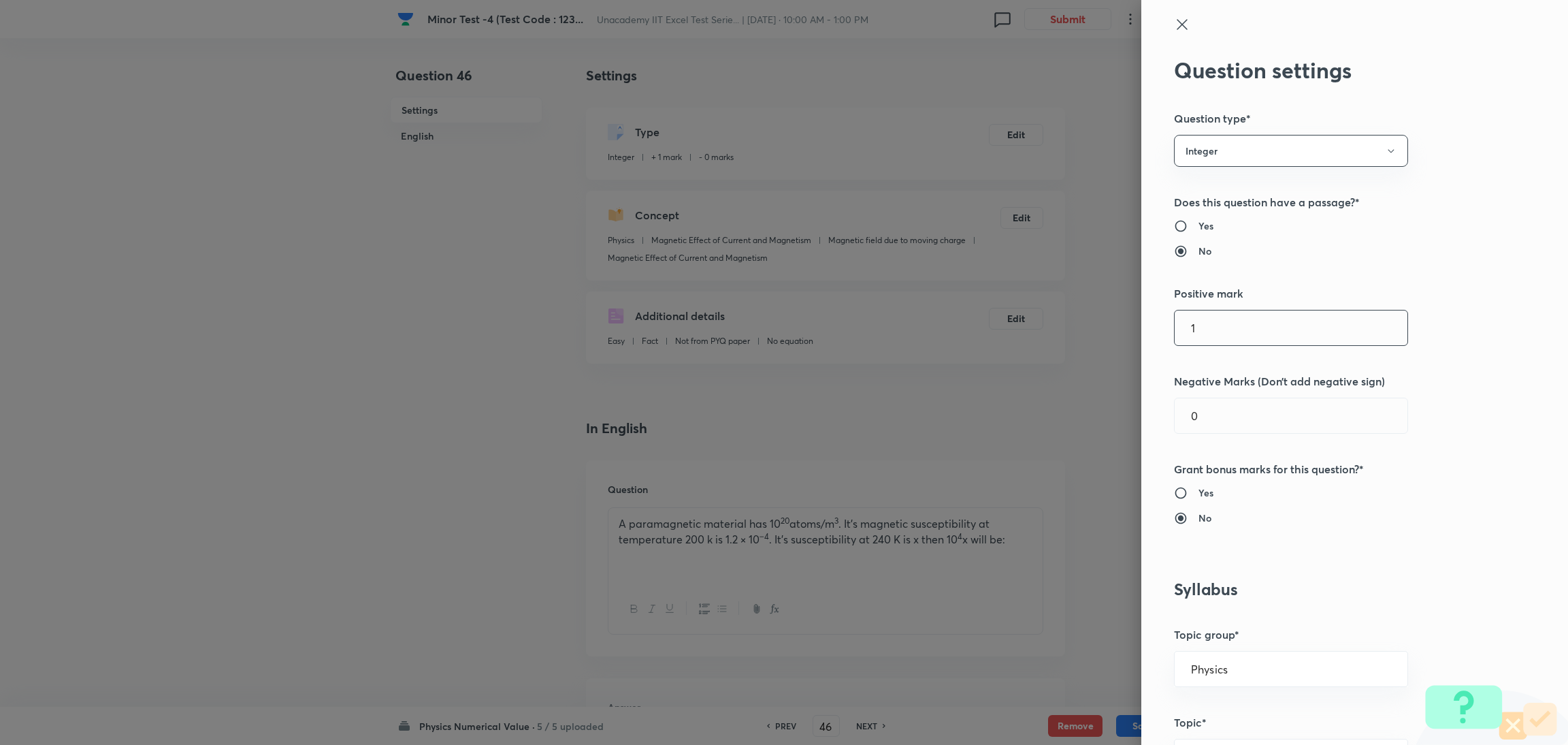
drag, startPoint x: 1224, startPoint y: 331, endPoint x: 941, endPoint y: 348, distance: 283.5
click at [941, 348] on div "Question settings Question type* Integer Does this question have a passage?* Ye…" at bounding box center [784, 372] width 1568 height 745
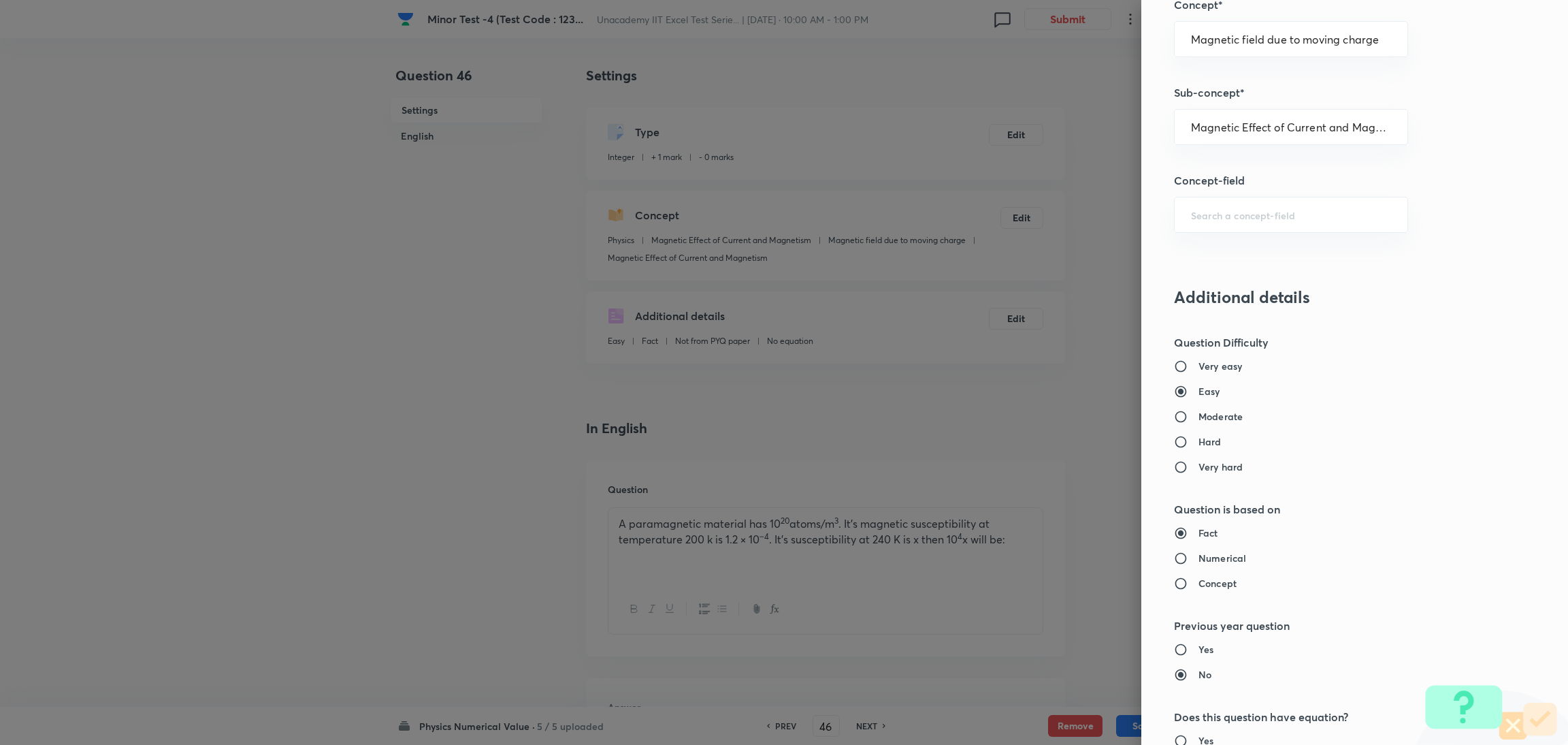
scroll to position [1123, 0]
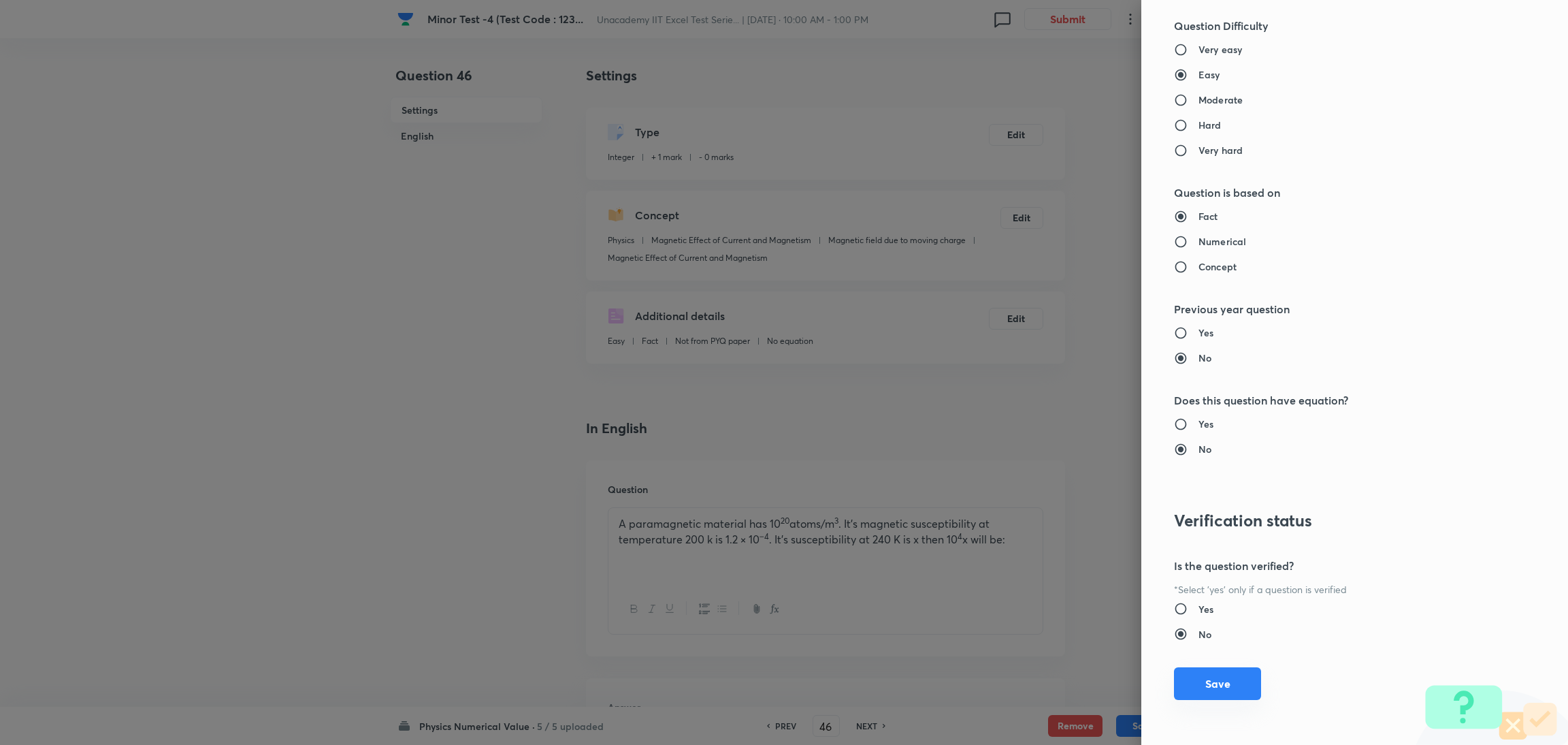
click at [1037, 496] on button "Save" at bounding box center [1217, 683] width 87 height 32
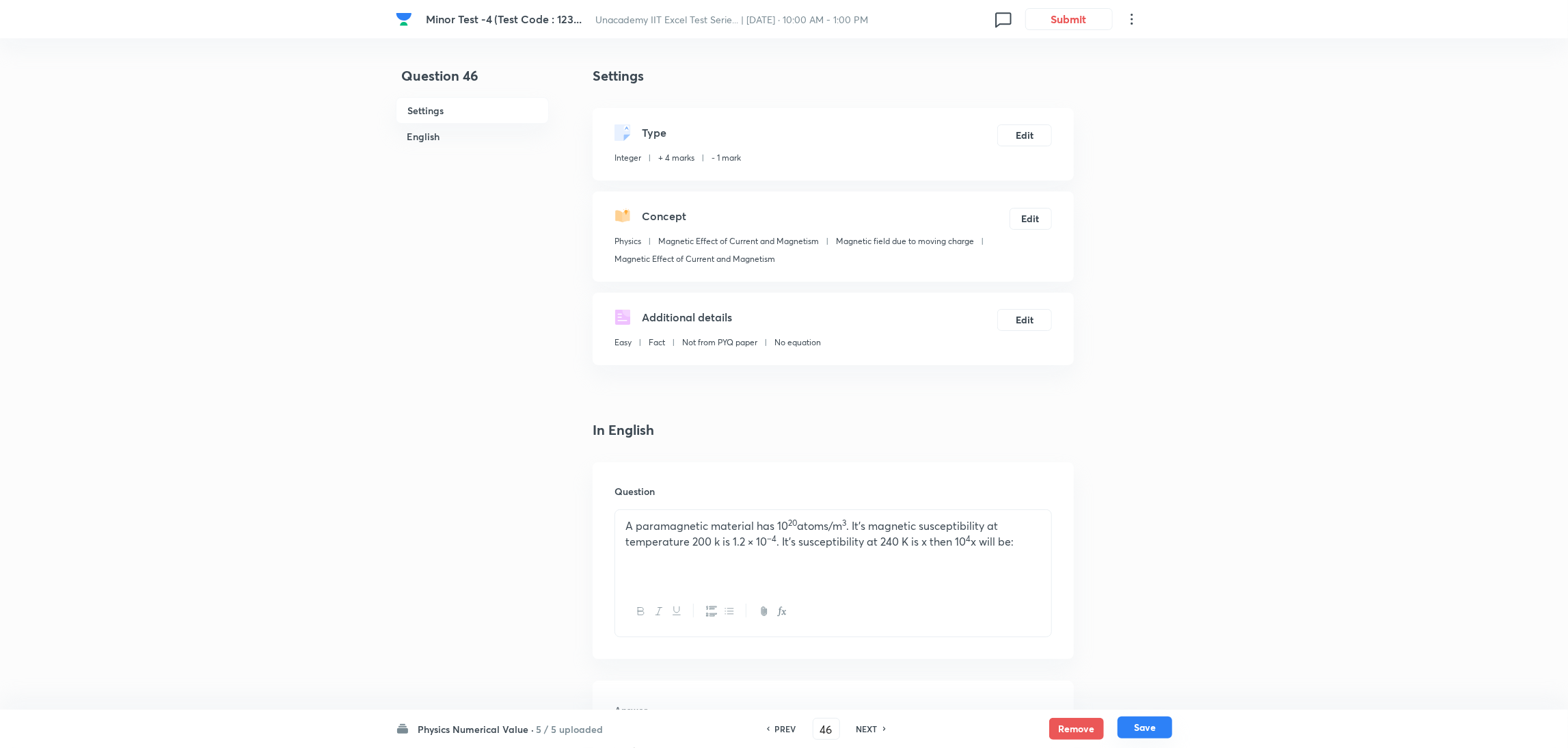
click at [1042, 498] on button "Save" at bounding box center [1144, 728] width 55 height 22
click at [1021, 129] on button "Edit" at bounding box center [1025, 134] width 55 height 22
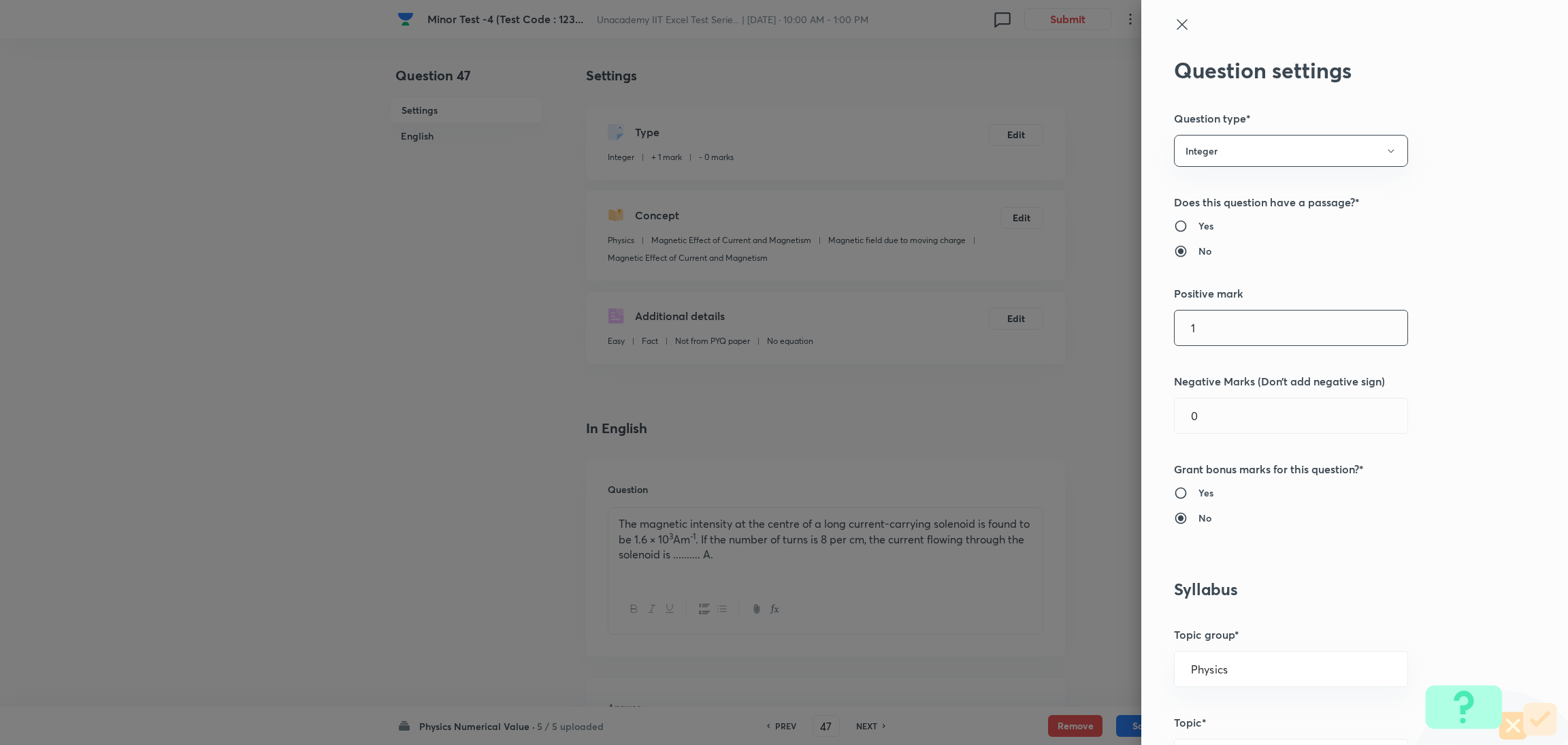
drag, startPoint x: 1243, startPoint y: 328, endPoint x: 1043, endPoint y: 385, distance: 208.0
click at [1037, 385] on div "Question settings Question type* Integer Does this question have a passage?* Ye…" at bounding box center [784, 372] width 1568 height 745
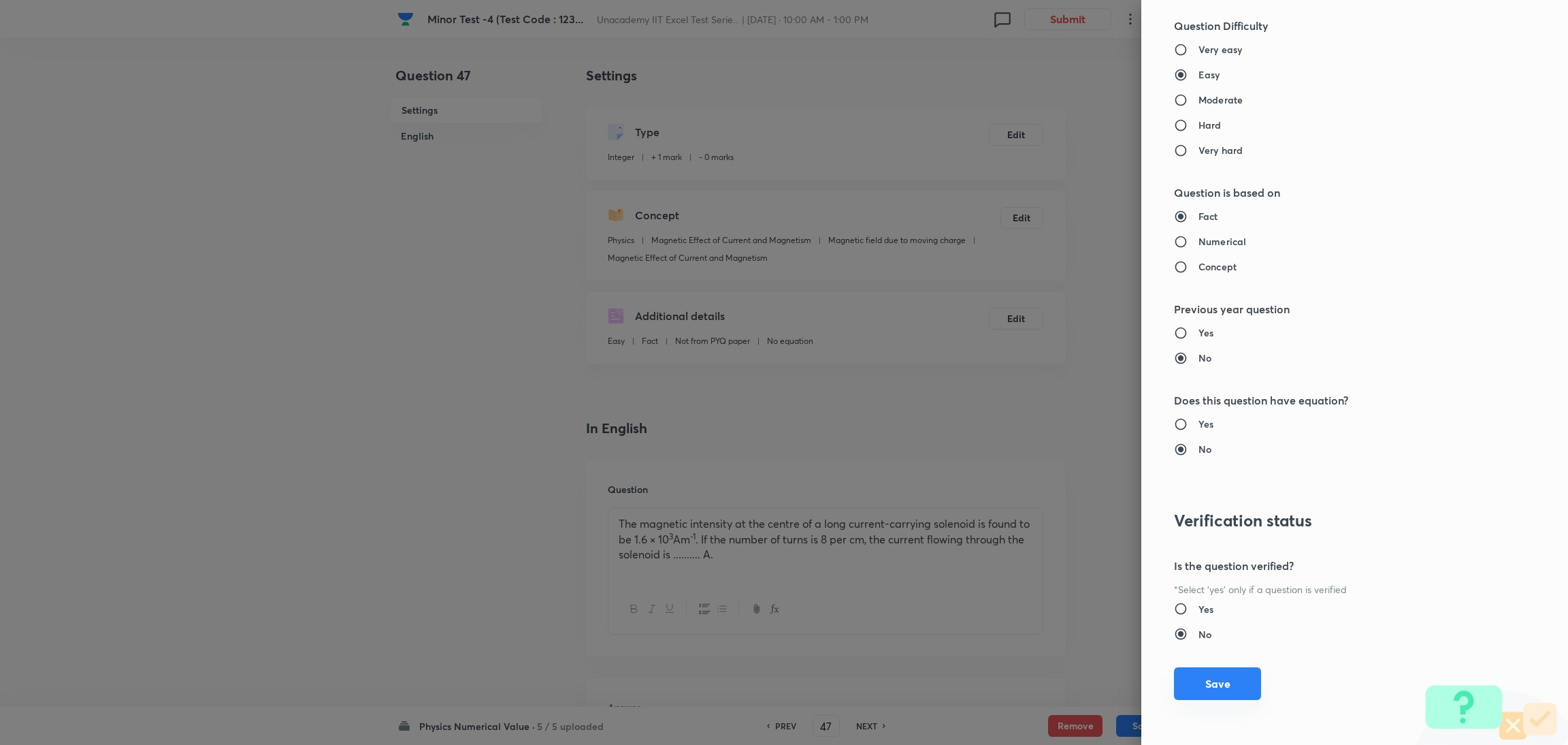
click at [1037, 496] on button "Save" at bounding box center [1217, 683] width 87 height 32
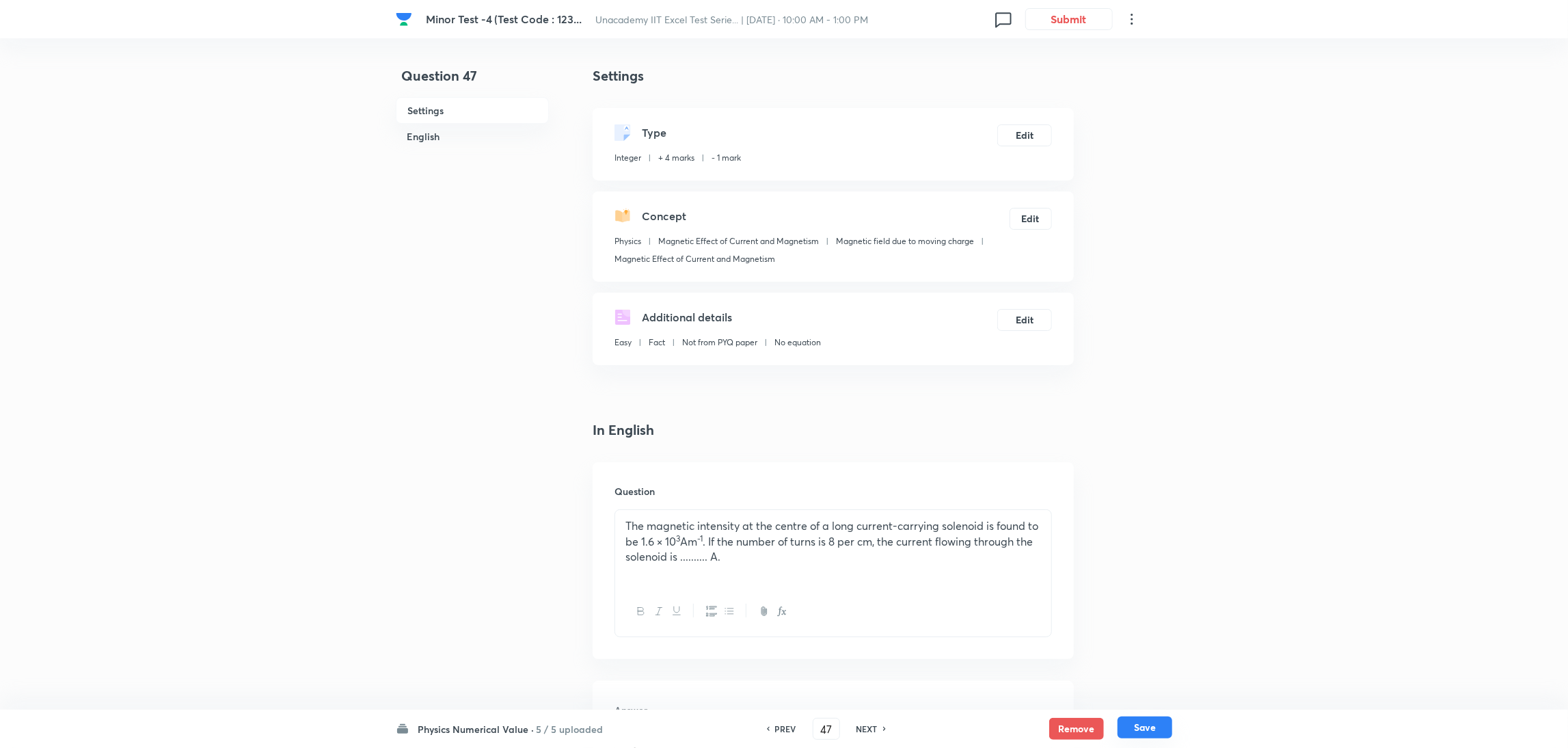
click at [1042, 498] on button "Save" at bounding box center [1144, 728] width 55 height 22
click at [1015, 128] on button "Edit" at bounding box center [1025, 134] width 55 height 22
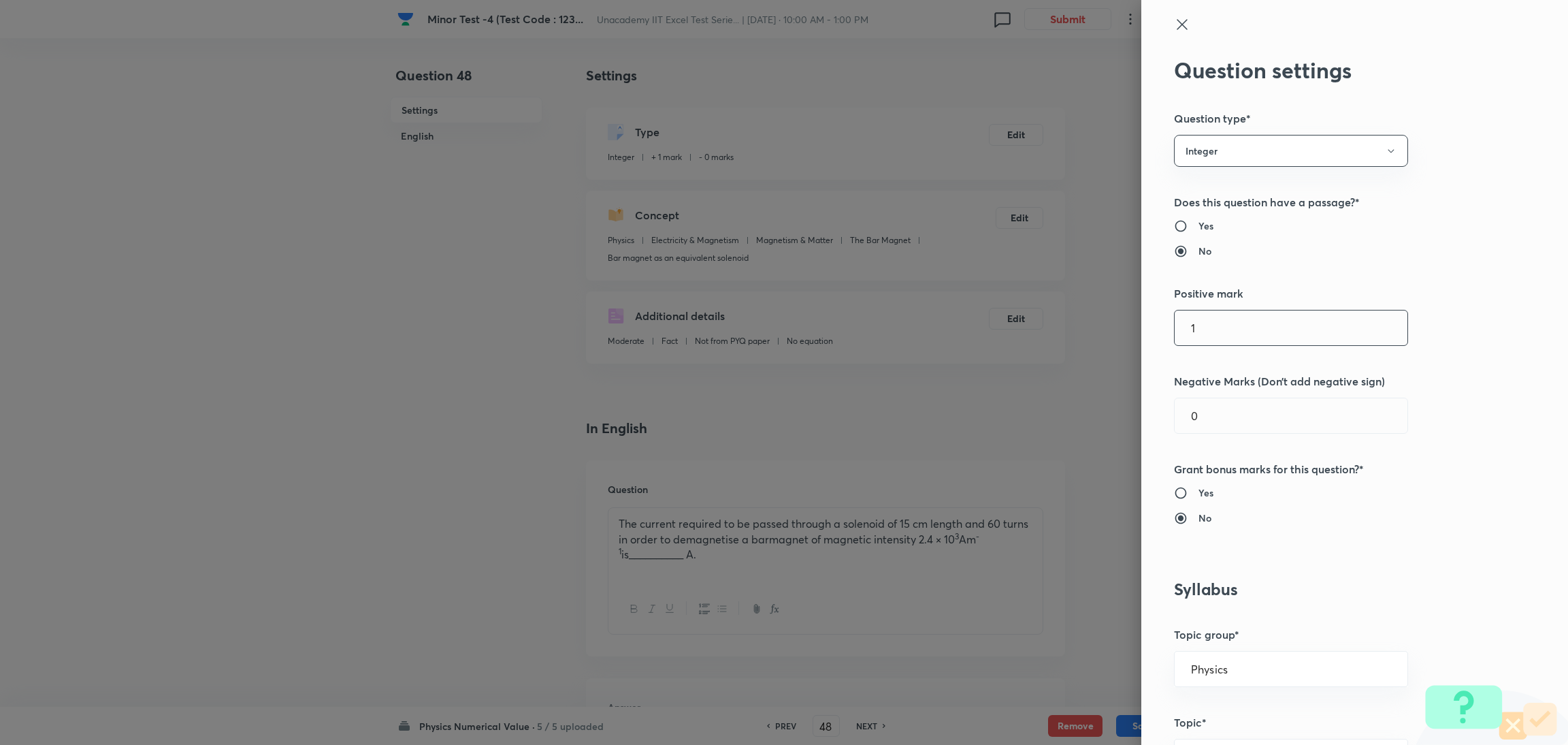
drag, startPoint x: 1210, startPoint y: 336, endPoint x: 953, endPoint y: 367, distance: 258.9
click at [953, 367] on div "Question settings Question type* Integer Does this question have a passage?* Ye…" at bounding box center [784, 372] width 1568 height 745
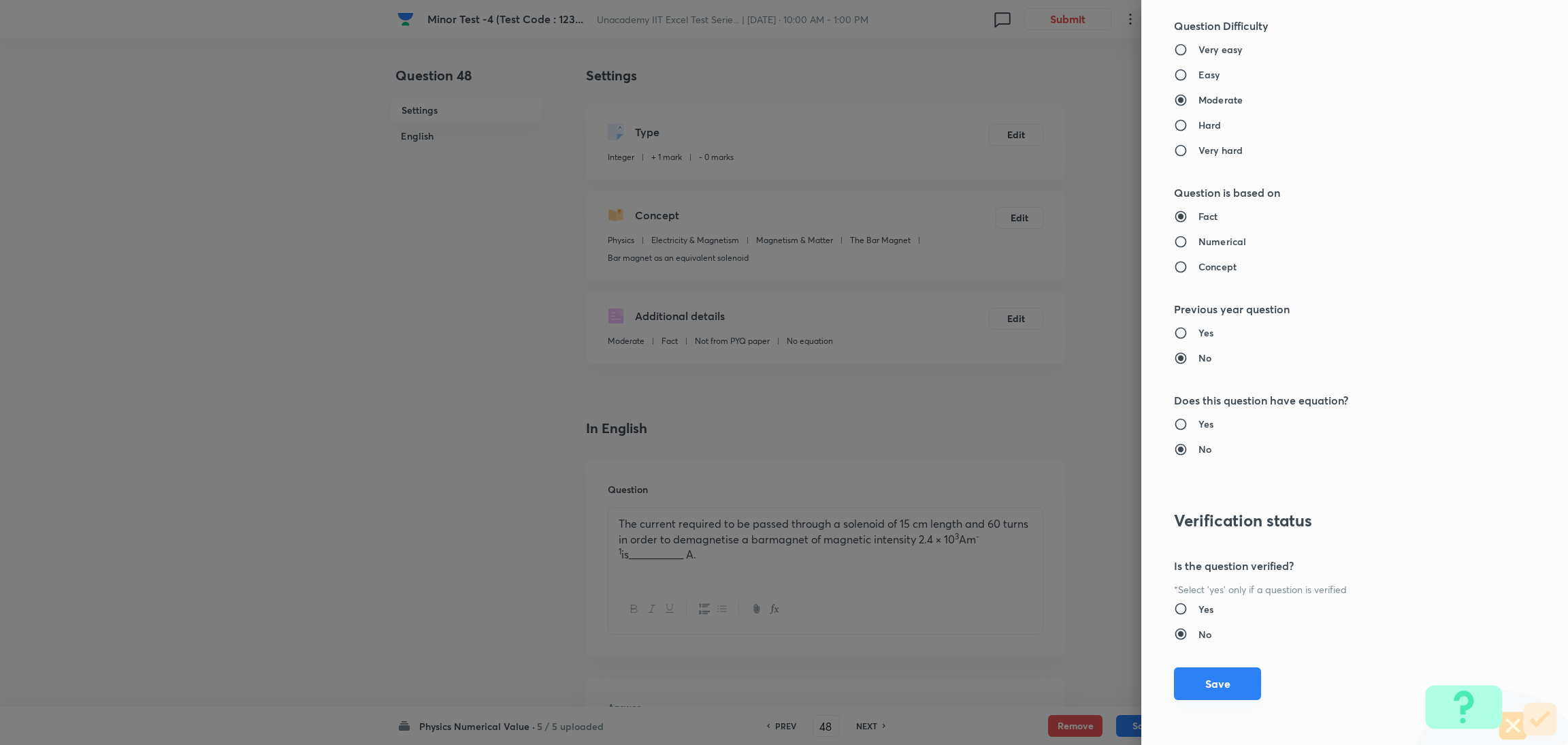
click at [1037, 496] on button "Save" at bounding box center [1217, 683] width 87 height 32
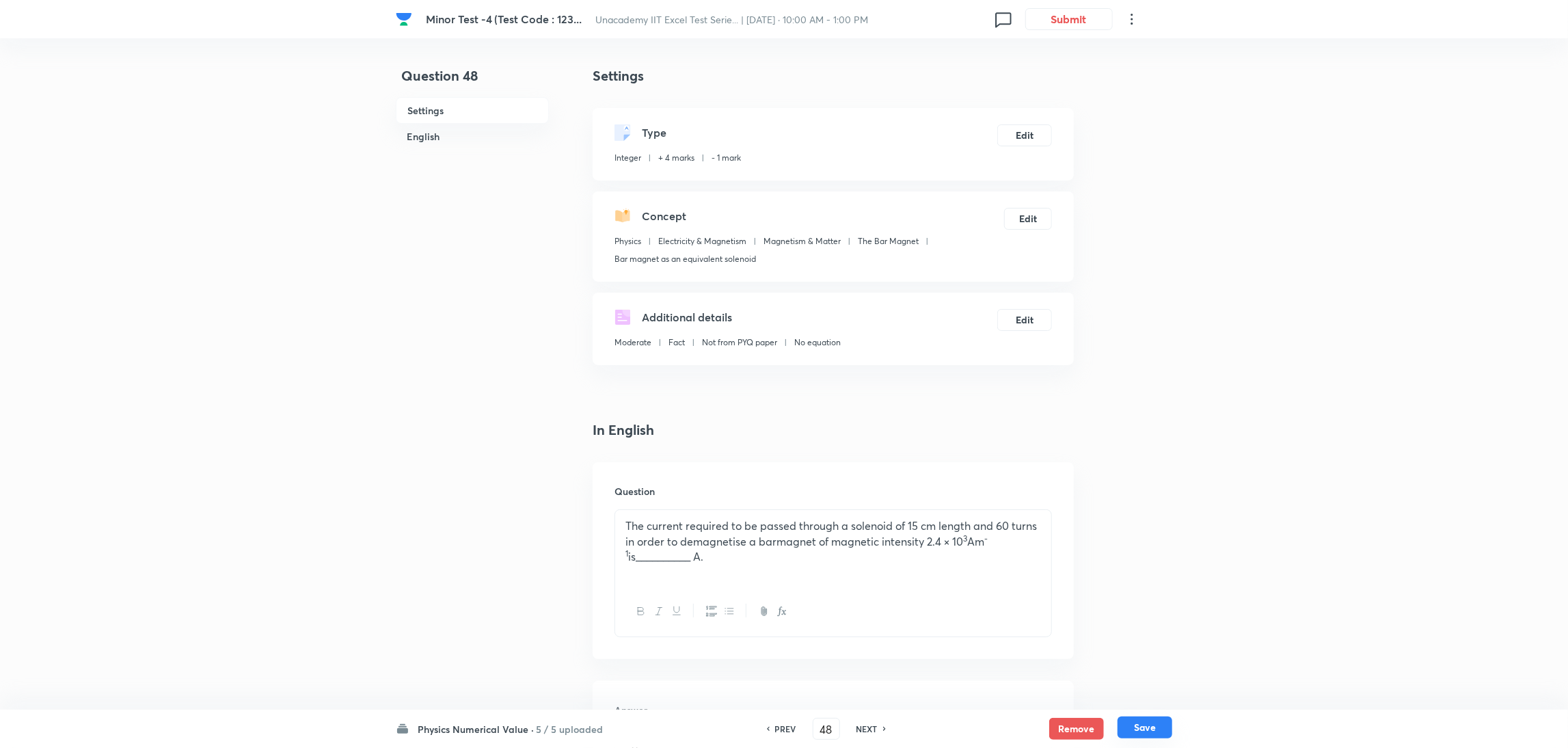
click at [1042, 498] on button "Save" at bounding box center [1144, 728] width 55 height 22
click at [1031, 126] on button "Edit" at bounding box center [1025, 134] width 55 height 22
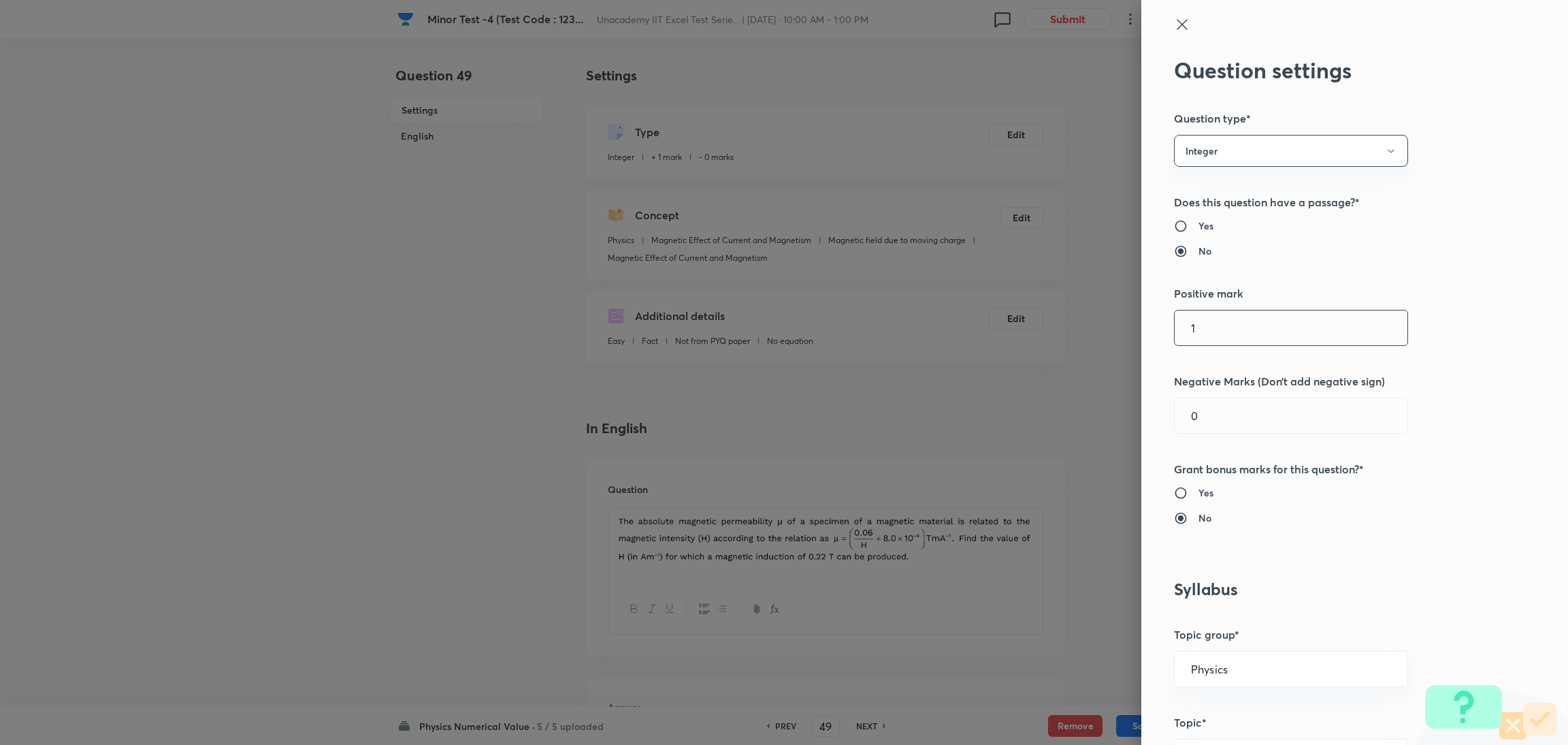
drag, startPoint x: 1218, startPoint y: 332, endPoint x: 909, endPoint y: 343, distance: 309.2
click at [909, 343] on div "Question settings Question type* Integer Does this question have a passage?* Ye…" at bounding box center [784, 372] width 1568 height 745
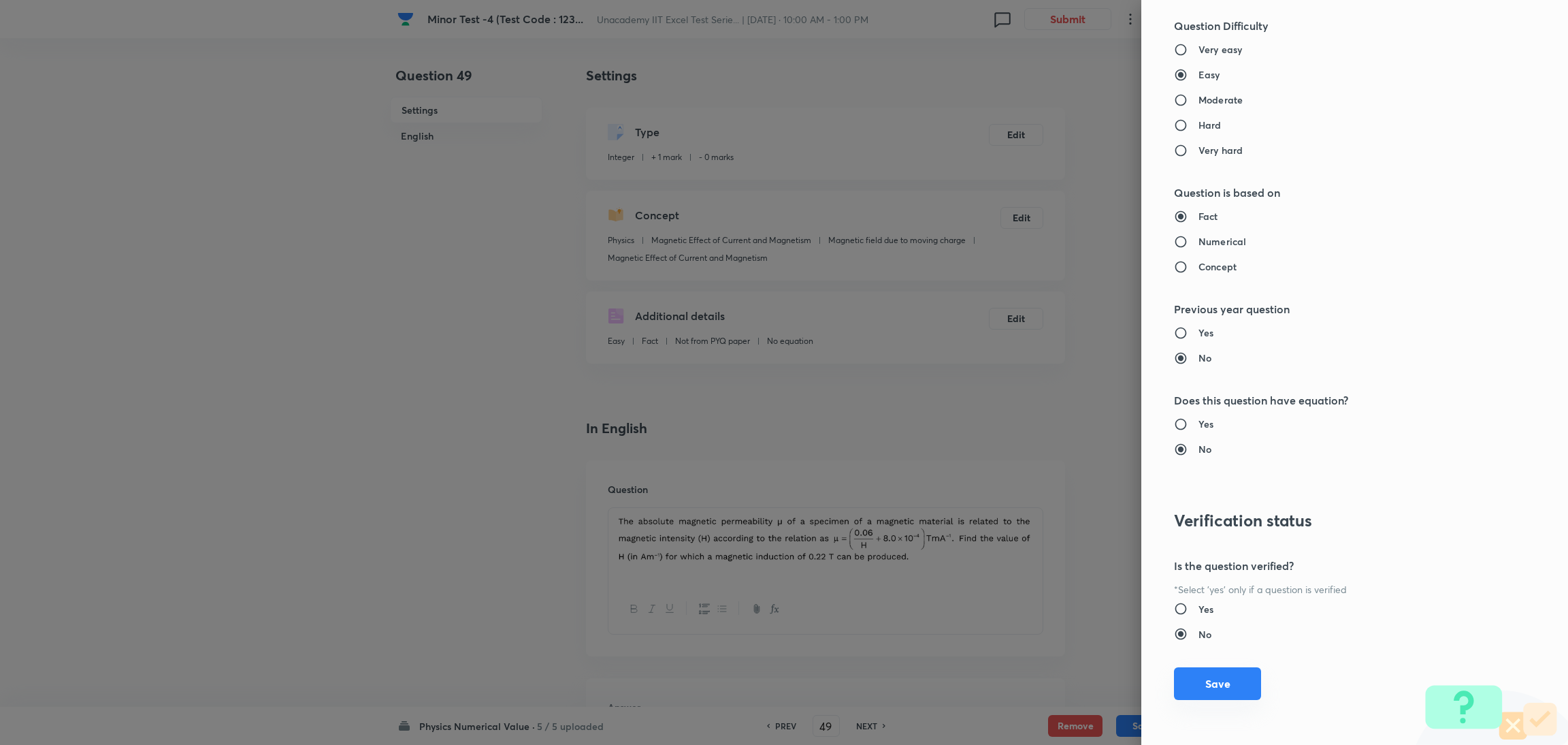
click at [1037, 496] on button "Save" at bounding box center [1217, 683] width 87 height 32
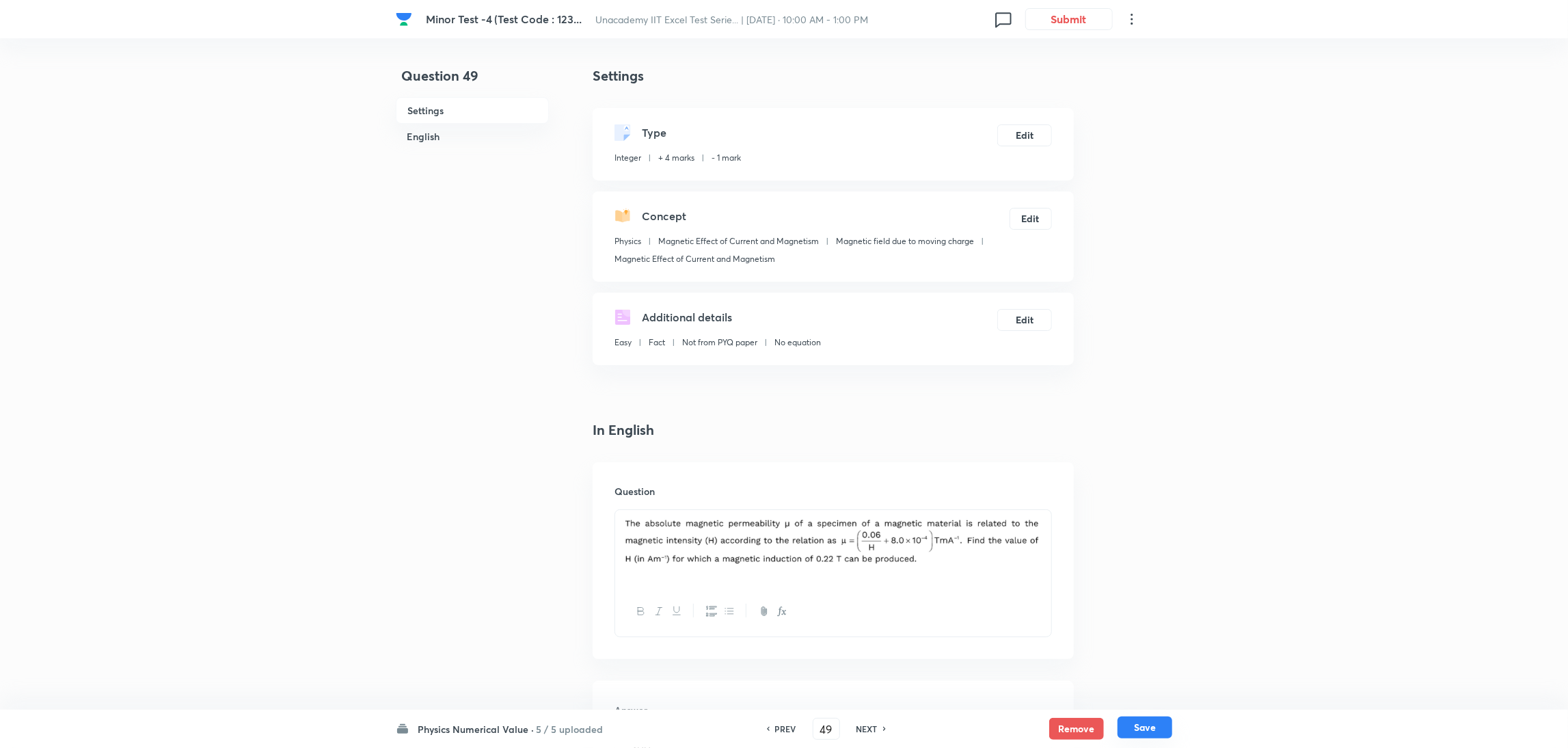
click at [1042, 498] on button "Save" at bounding box center [1144, 728] width 55 height 22
click at [1027, 128] on button "Edit" at bounding box center [1025, 134] width 55 height 22
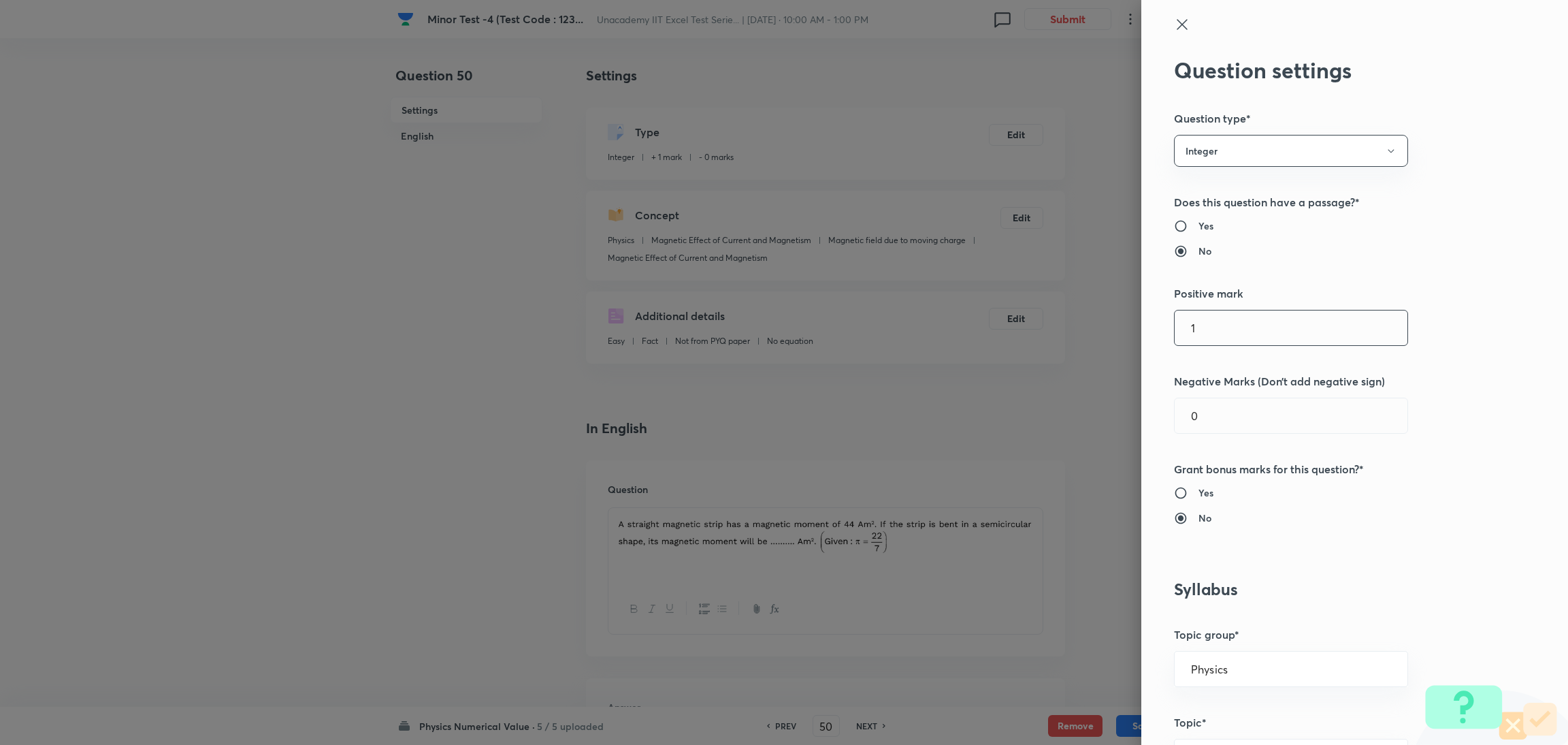
drag, startPoint x: 1230, startPoint y: 312, endPoint x: 839, endPoint y: 353, distance: 393.1
click at [839, 353] on div "Question settings Question type* Integer Does this question have a passage?* Ye…" at bounding box center [784, 372] width 1568 height 745
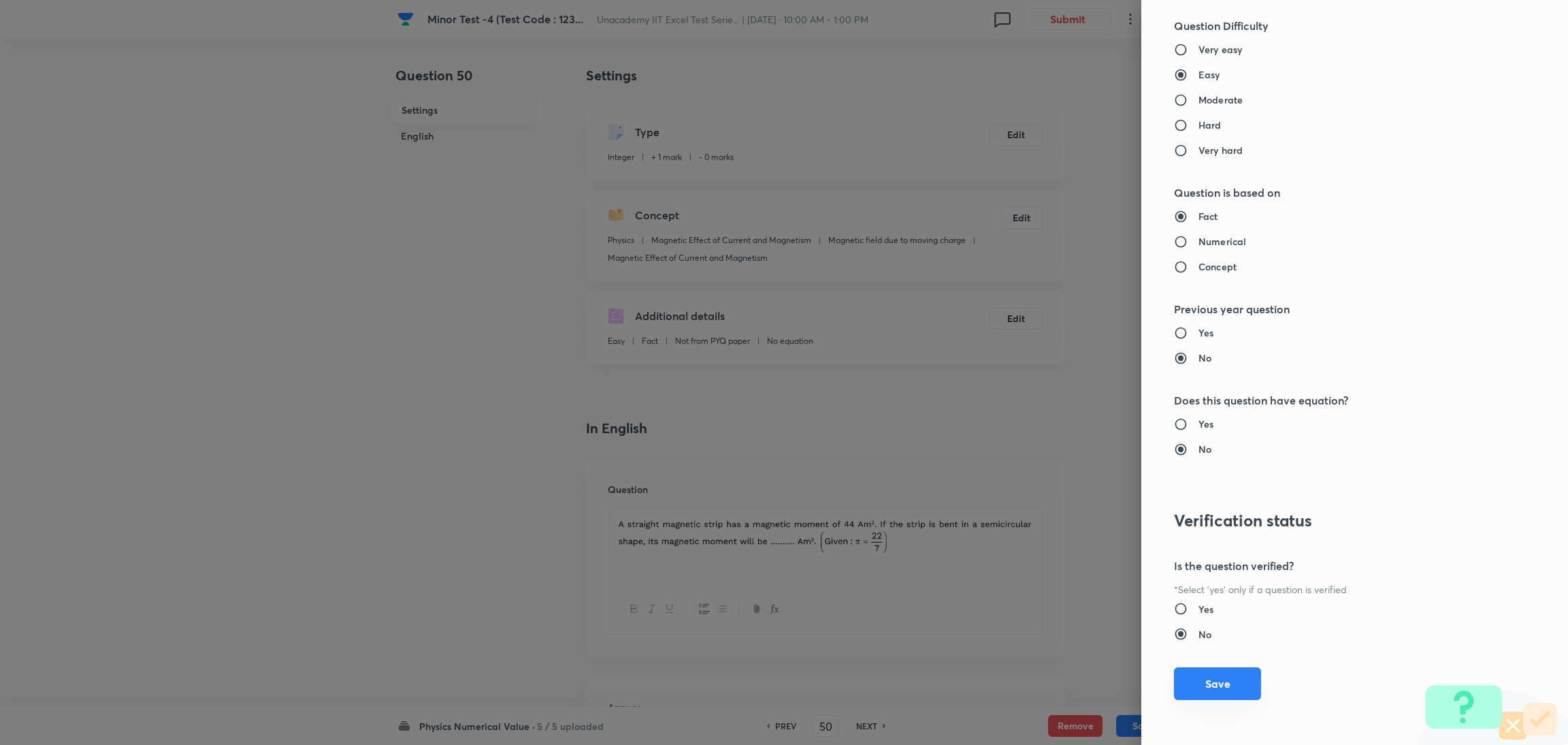
click at [1037, 496] on button "Save" at bounding box center [1217, 683] width 87 height 32
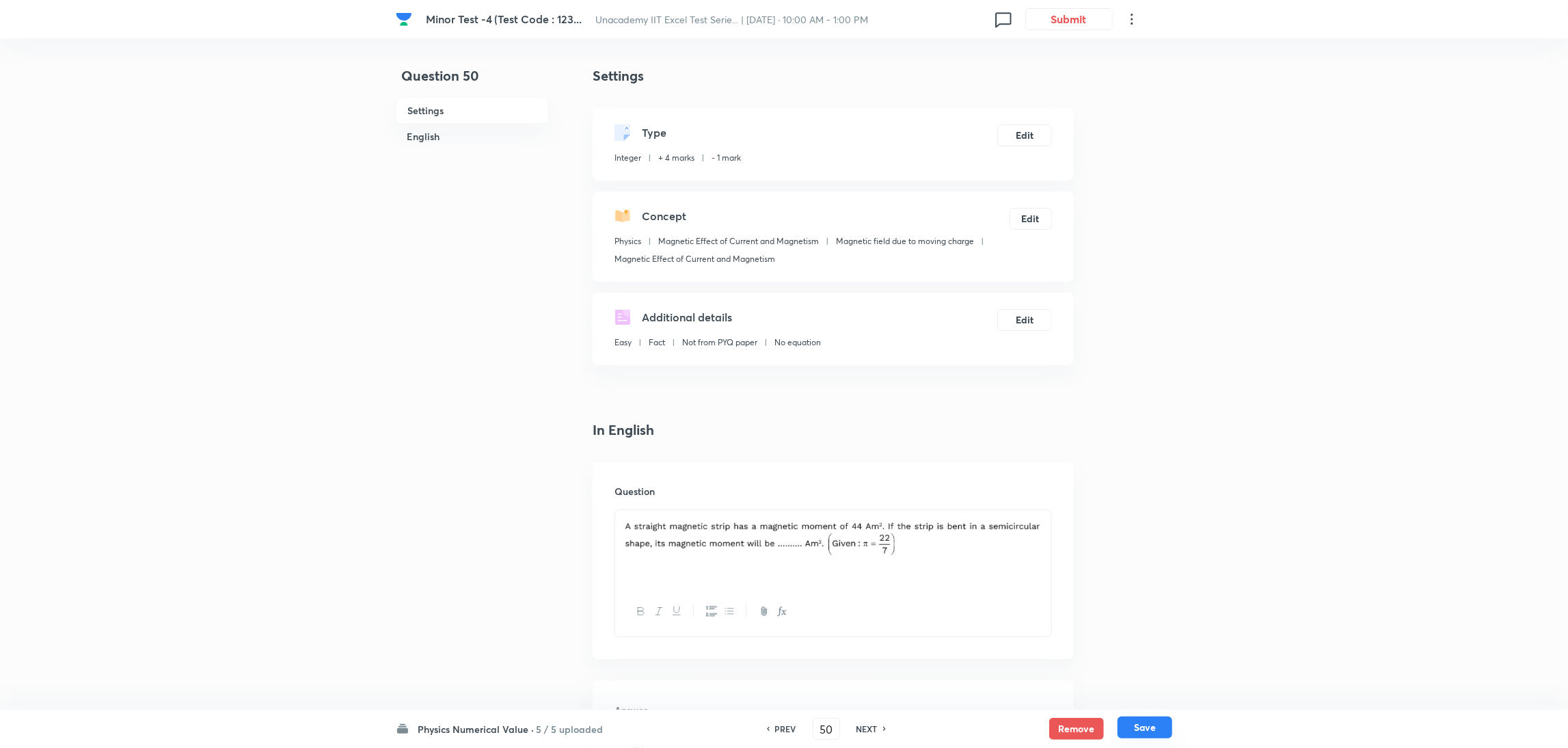
click at [1042, 498] on button "Save" at bounding box center [1144, 728] width 55 height 22
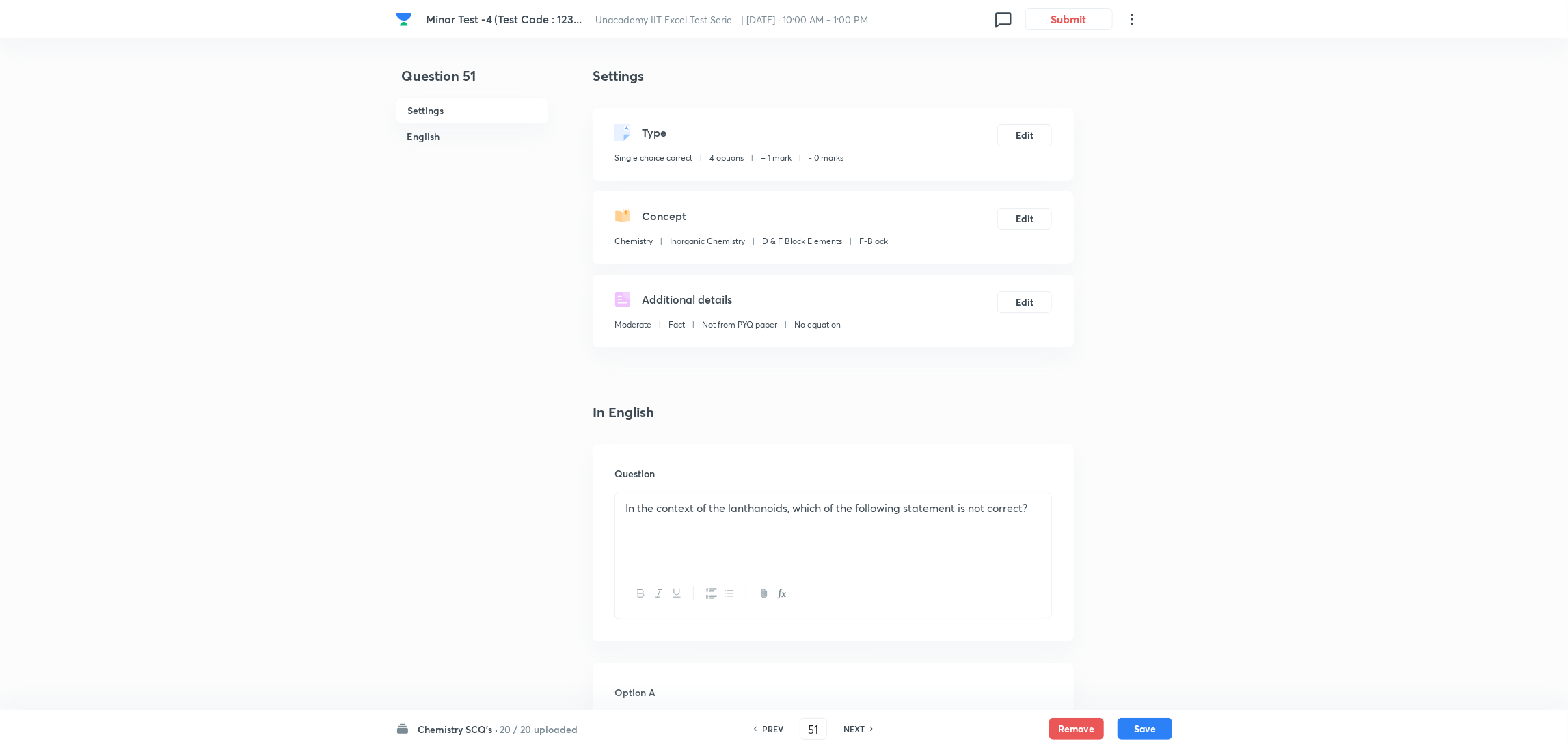
click at [1024, 145] on div "Type Single choice correct 4 options + 1 mark - 0 marks Edit" at bounding box center [833, 143] width 481 height 73
click at [1025, 127] on button "Edit" at bounding box center [1025, 134] width 55 height 22
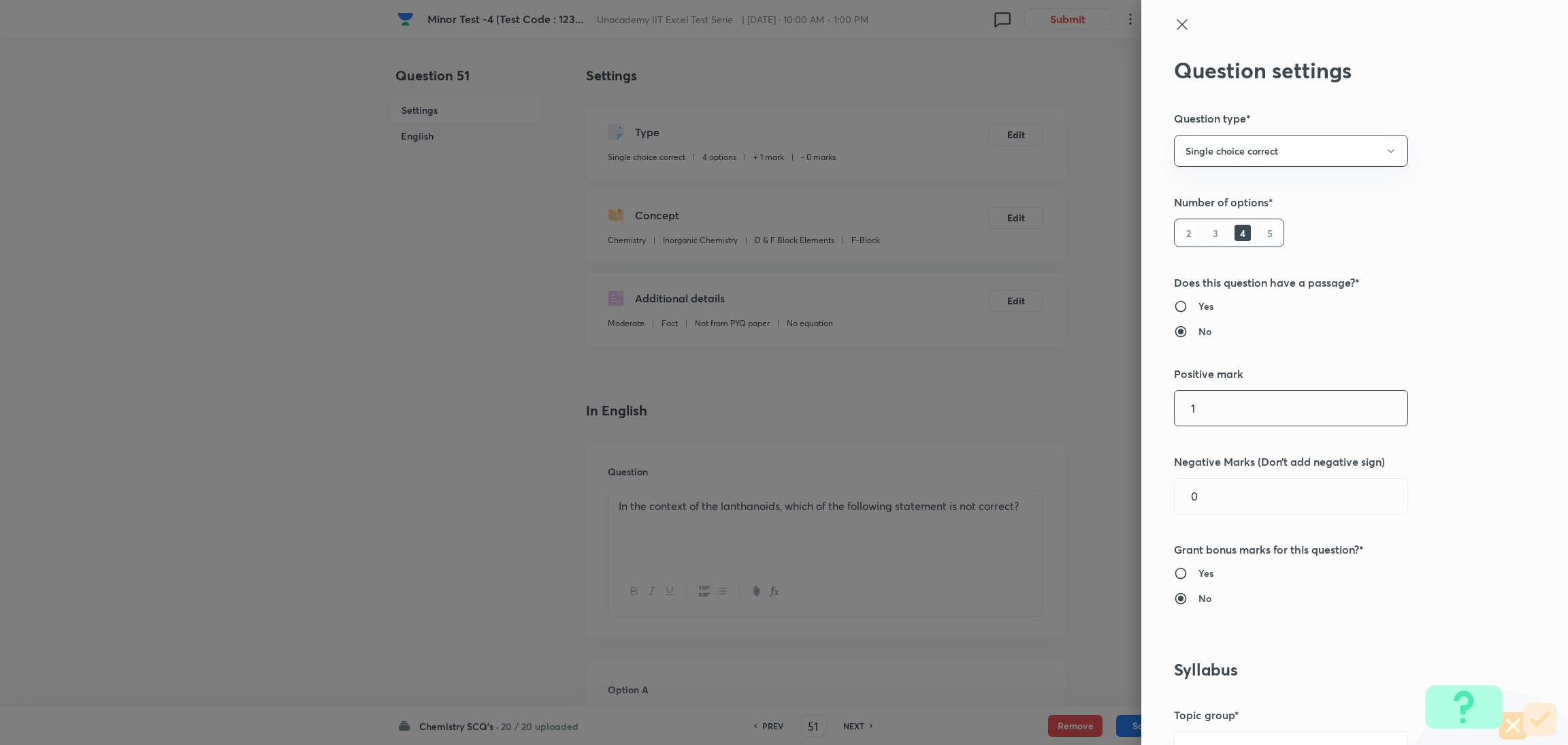
drag, startPoint x: 1197, startPoint y: 408, endPoint x: 952, endPoint y: 424, distance: 245.5
click at [952, 424] on div "Question settings Question type* Single choice correct Number of options* 2 3 4…" at bounding box center [784, 372] width 1568 height 745
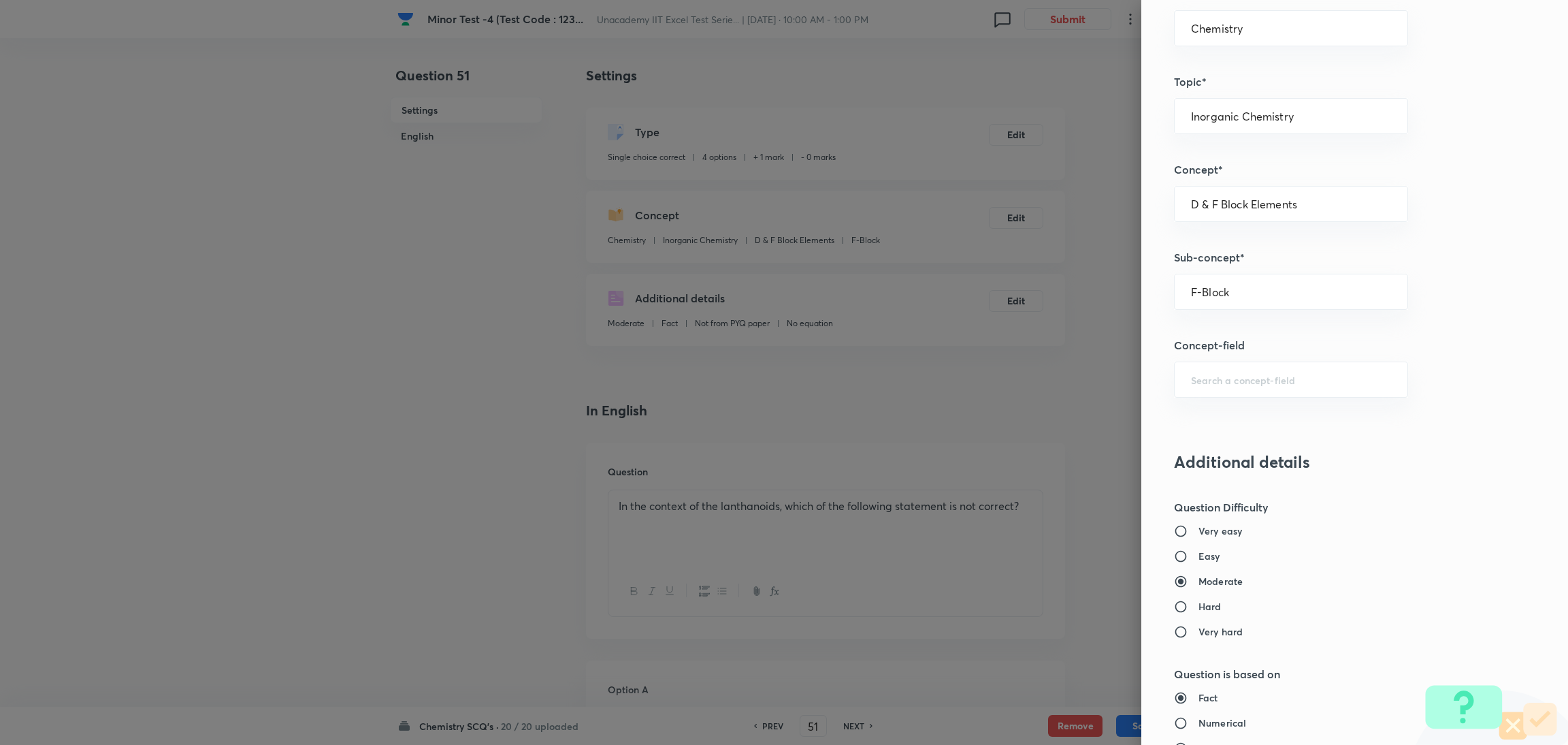
scroll to position [1203, 0]
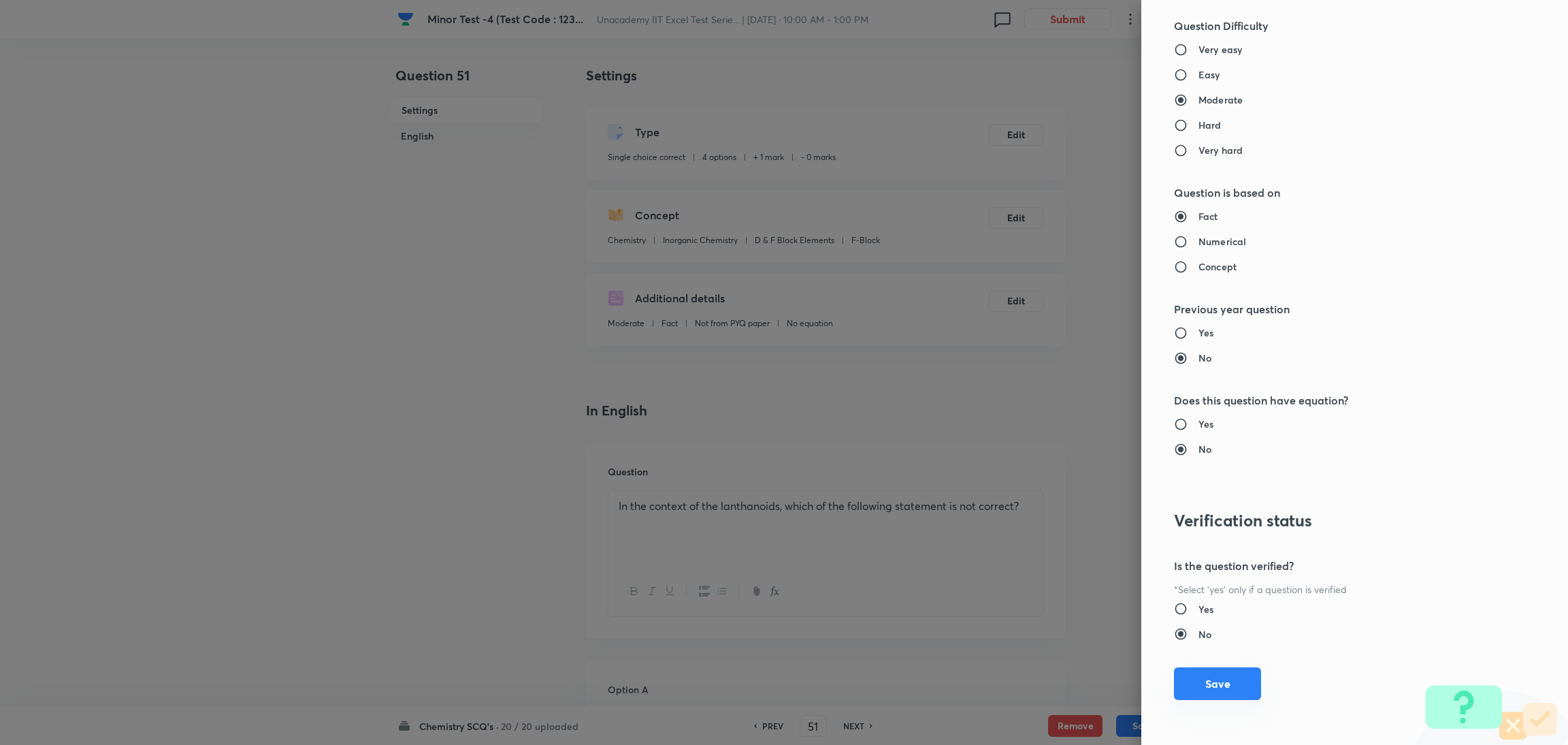
click at [1037, 496] on button "Save" at bounding box center [1217, 683] width 87 height 32
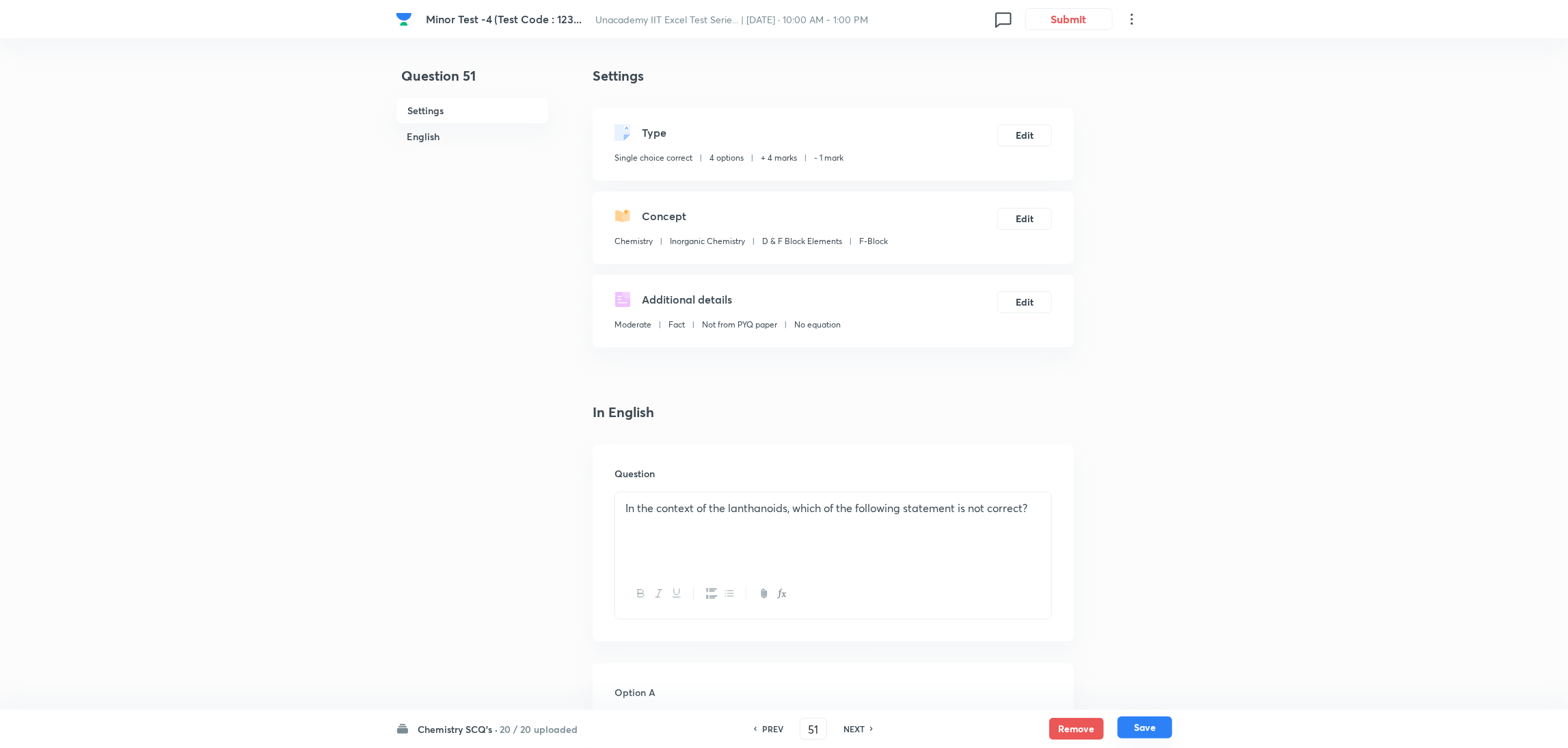
click at [1042, 498] on button "Save" at bounding box center [1144, 728] width 55 height 22
click at [1021, 135] on button "Edit" at bounding box center [1025, 134] width 55 height 22
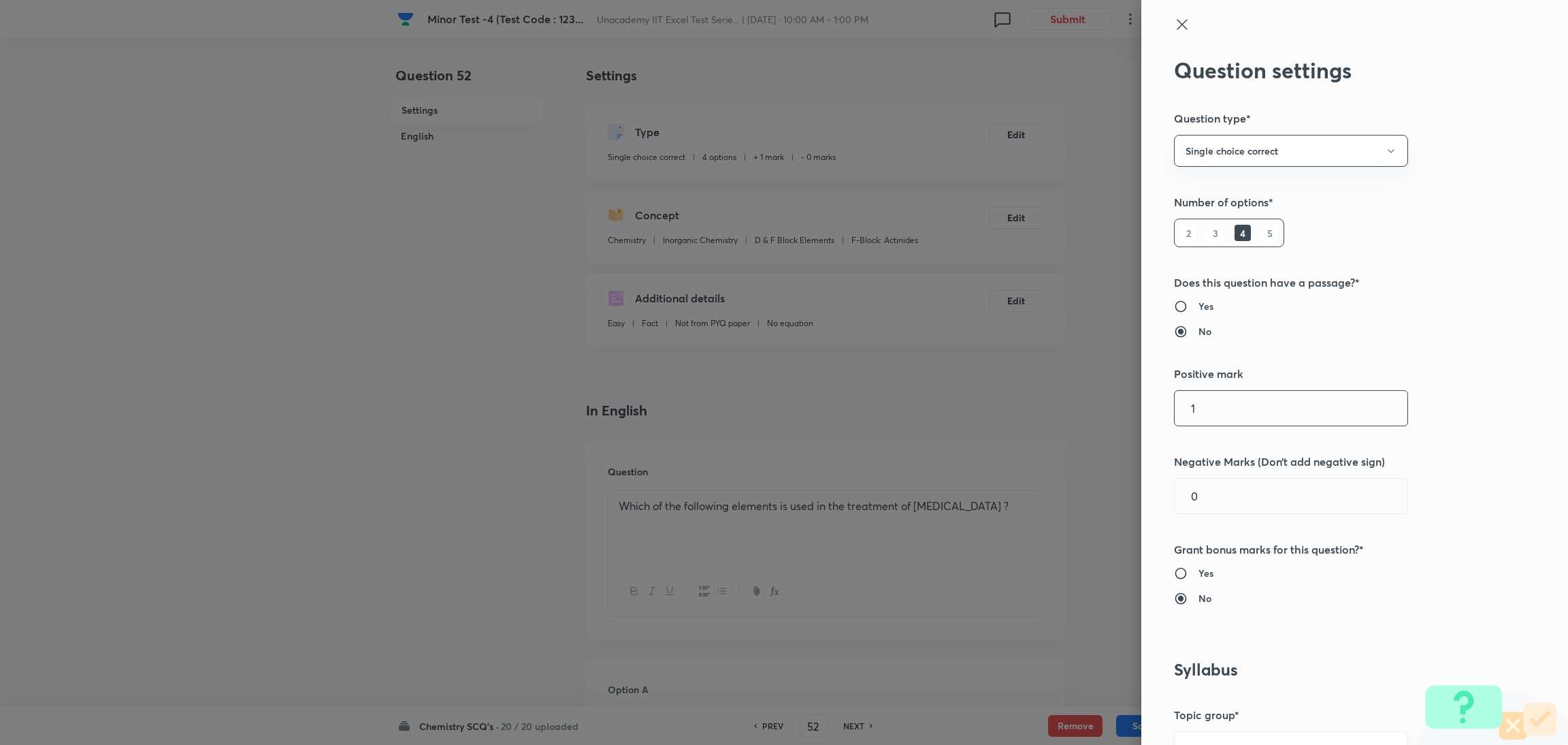
drag, startPoint x: 1184, startPoint y: 404, endPoint x: 1097, endPoint y: 409, distance: 87.1
click at [1037, 409] on div "Question settings Question type* Single choice correct Number of options* 2 3 4…" at bounding box center [784, 372] width 1568 height 745
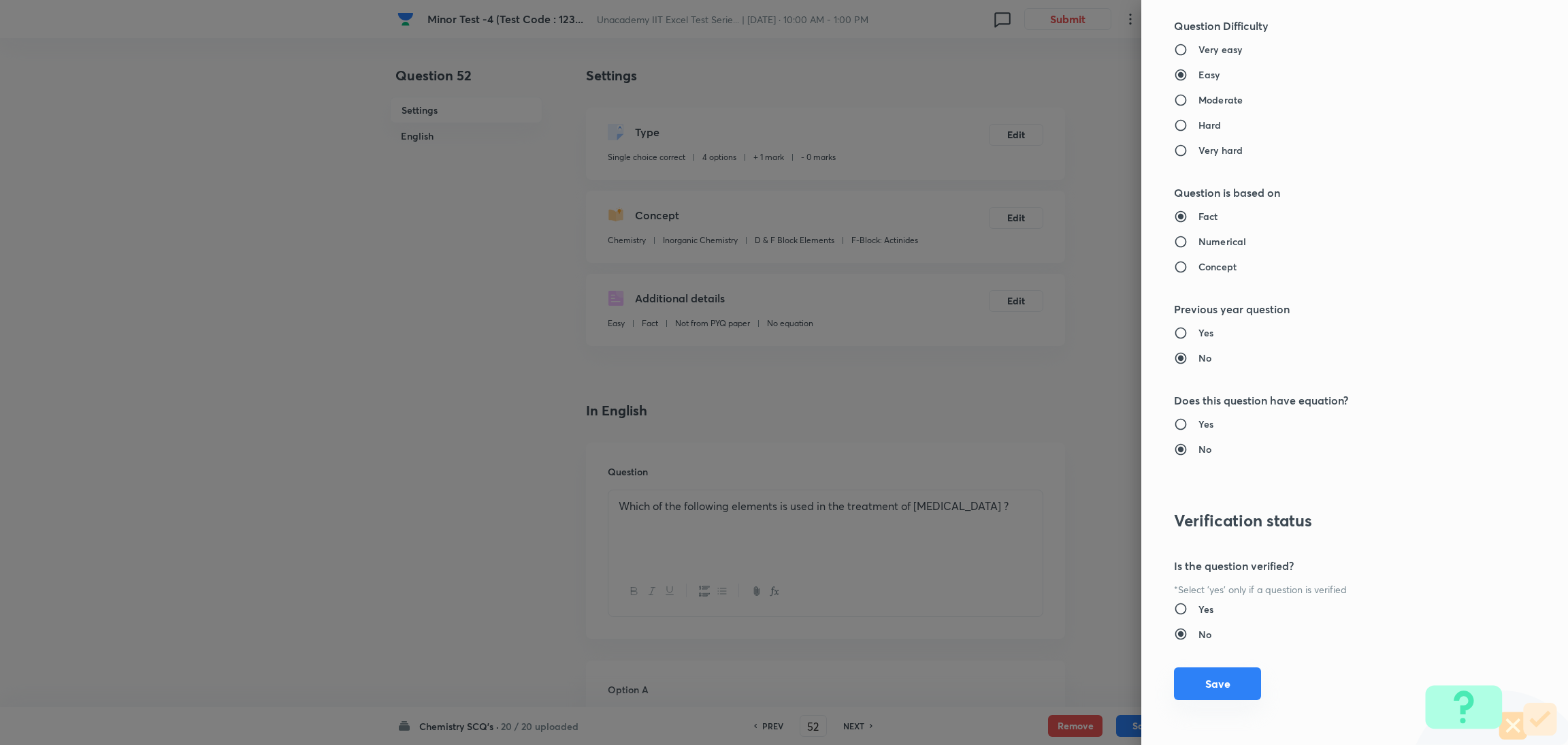
click at [1037, 496] on button "Save" at bounding box center [1217, 683] width 87 height 32
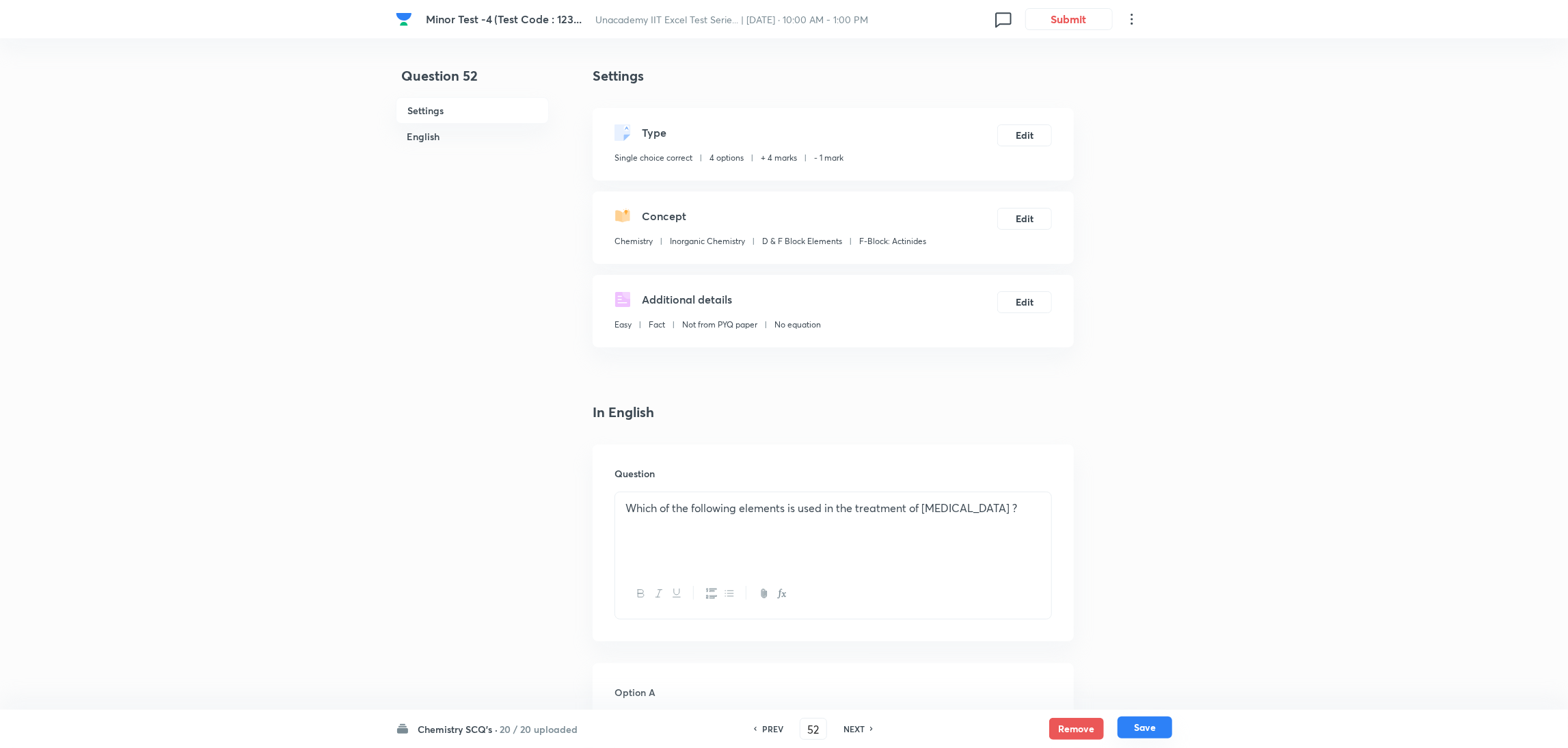
click at [1042, 498] on button "Save" at bounding box center [1144, 728] width 55 height 22
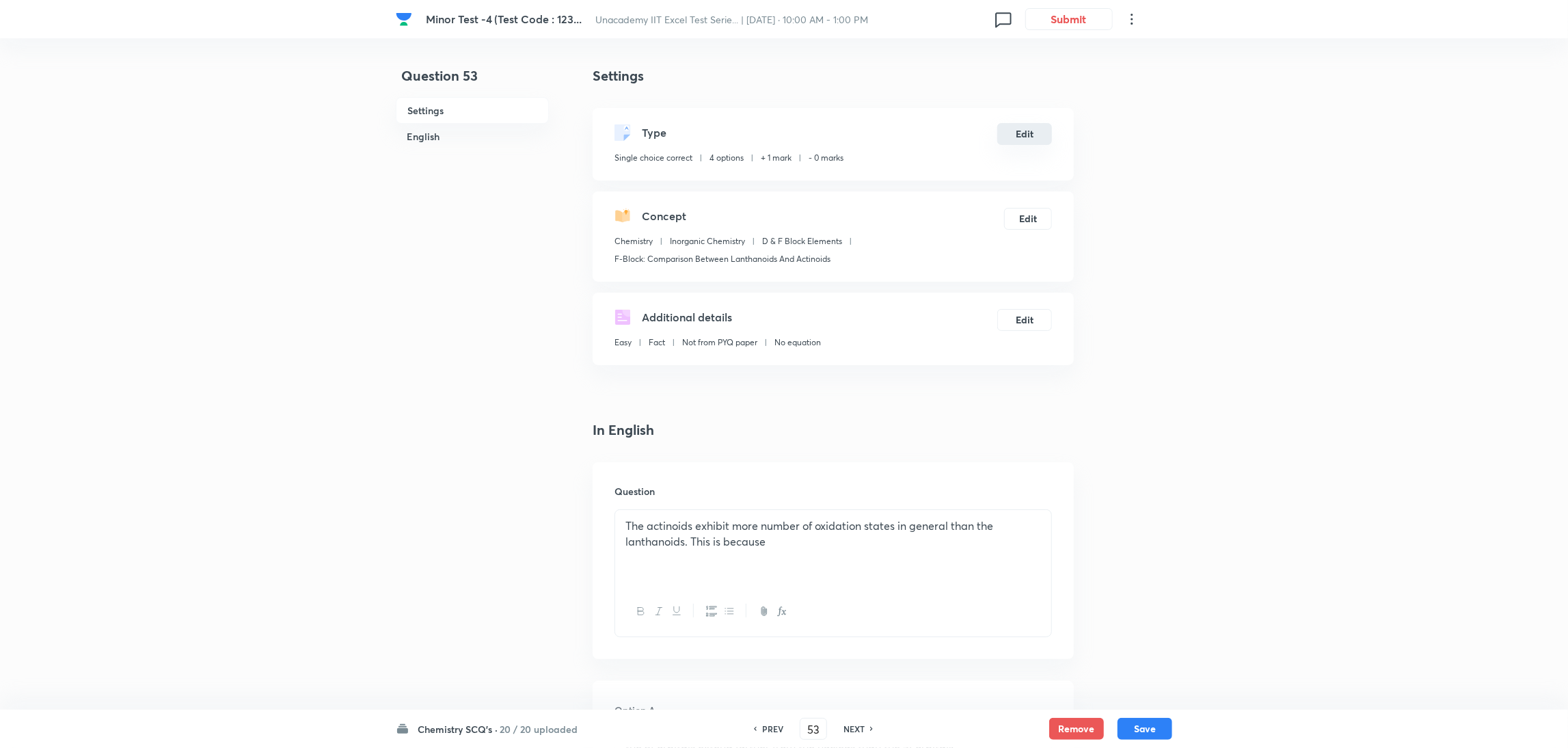
click at [1024, 143] on button "Edit" at bounding box center [1025, 134] width 55 height 22
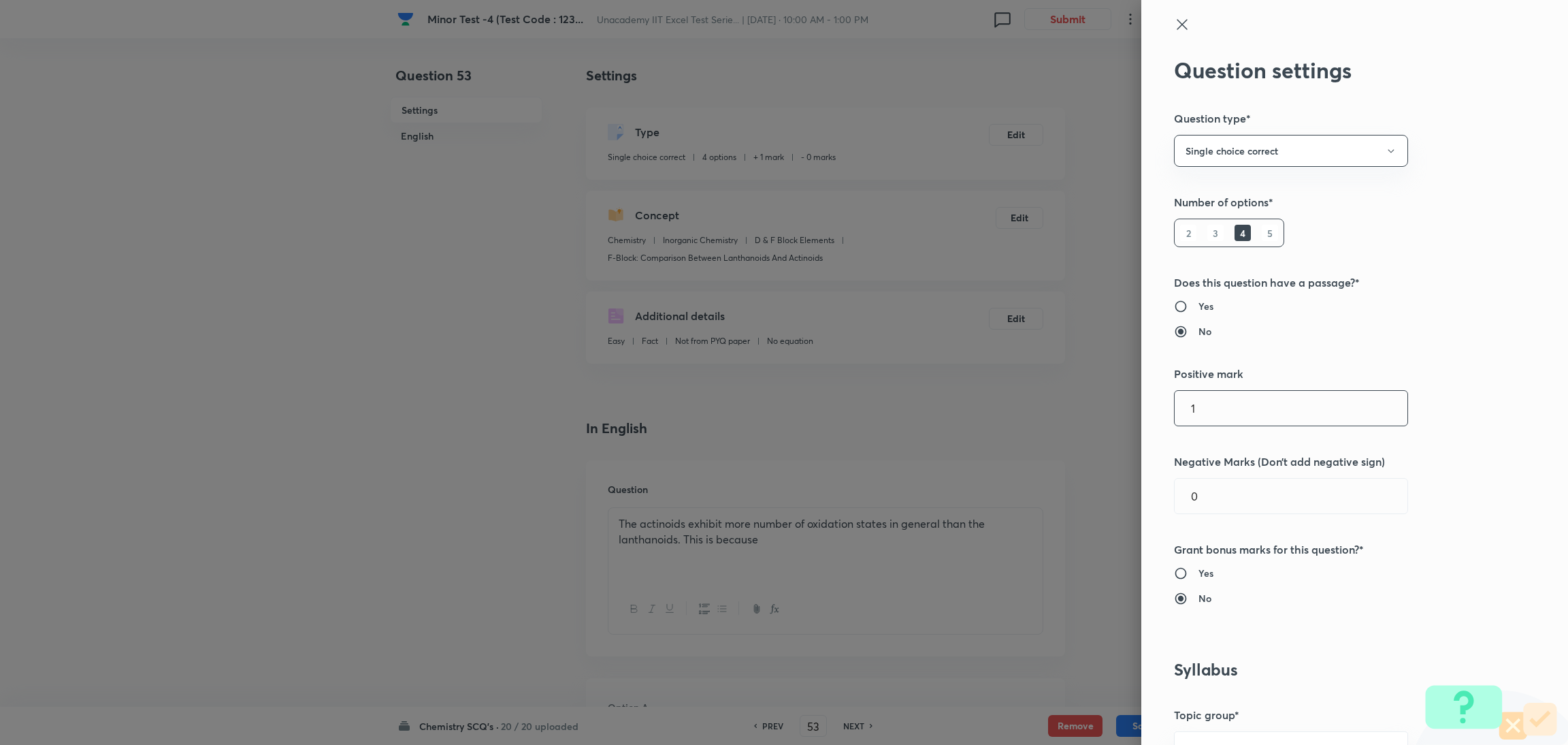
drag, startPoint x: 1207, startPoint y: 412, endPoint x: 1031, endPoint y: 455, distance: 181.2
click at [1031, 455] on div "Question settings Question type* Single choice correct Number of options* 2 3 4…" at bounding box center [784, 372] width 1568 height 745
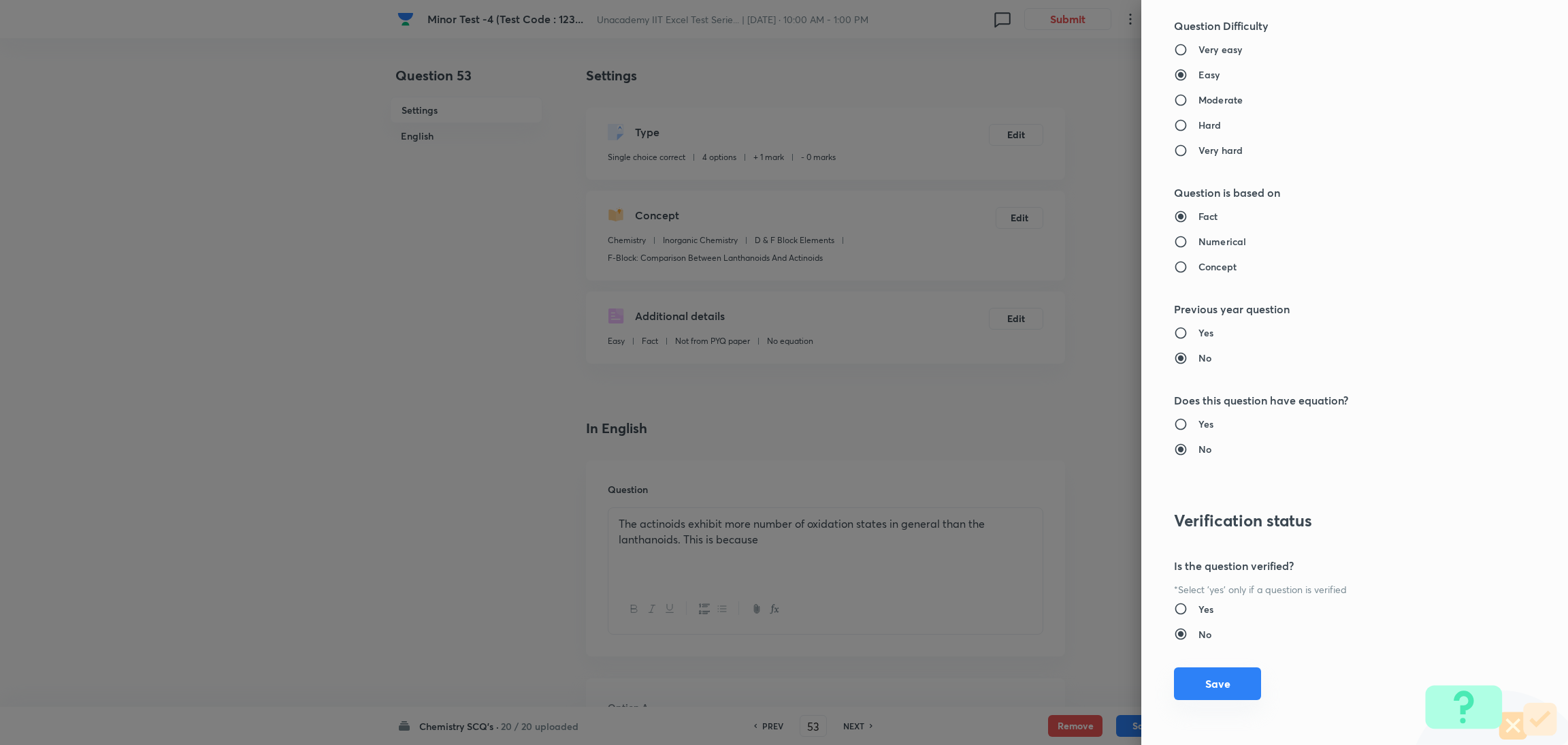
click at [1037, 496] on button "Save" at bounding box center [1217, 683] width 87 height 32
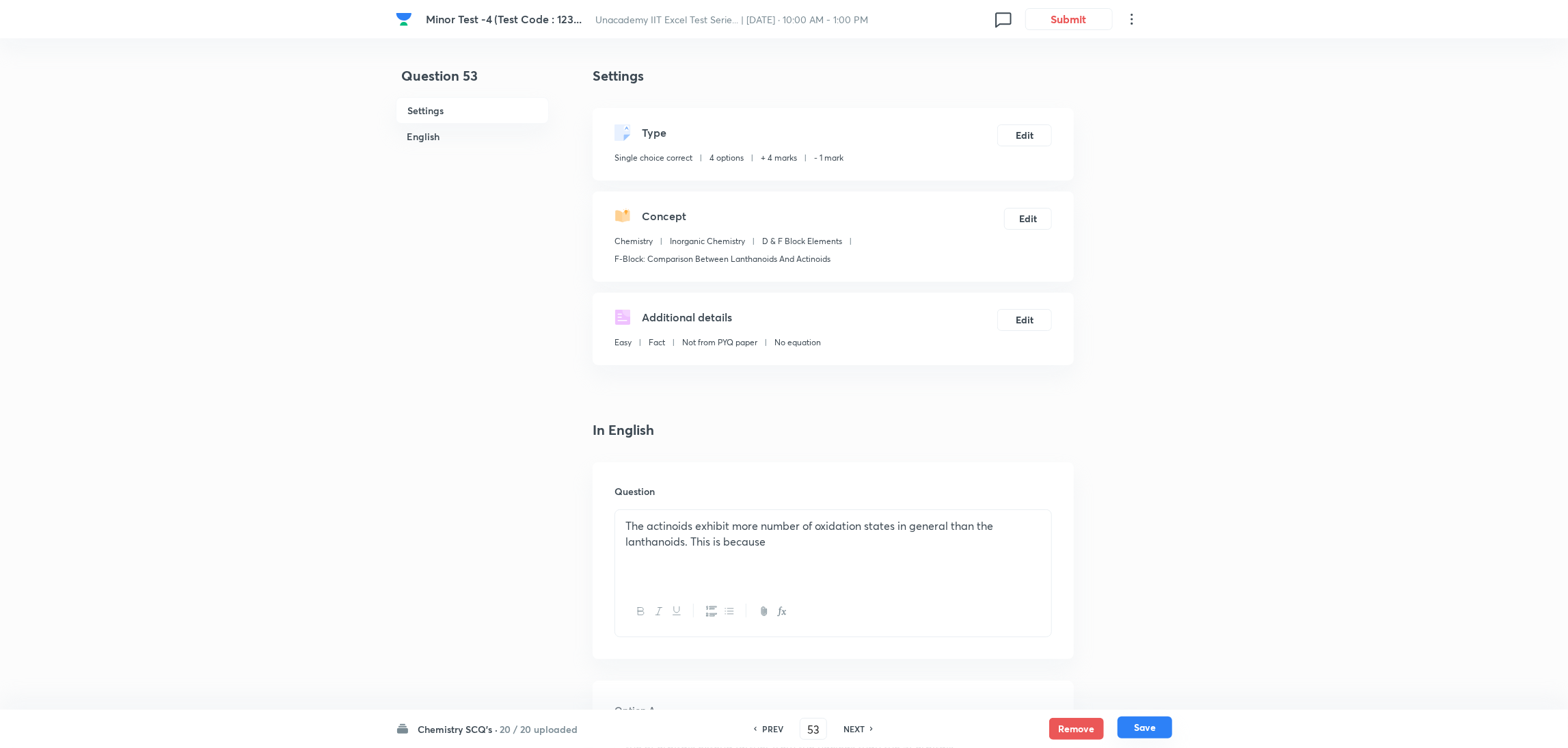
click at [1042, 498] on button "Save" at bounding box center [1144, 728] width 55 height 22
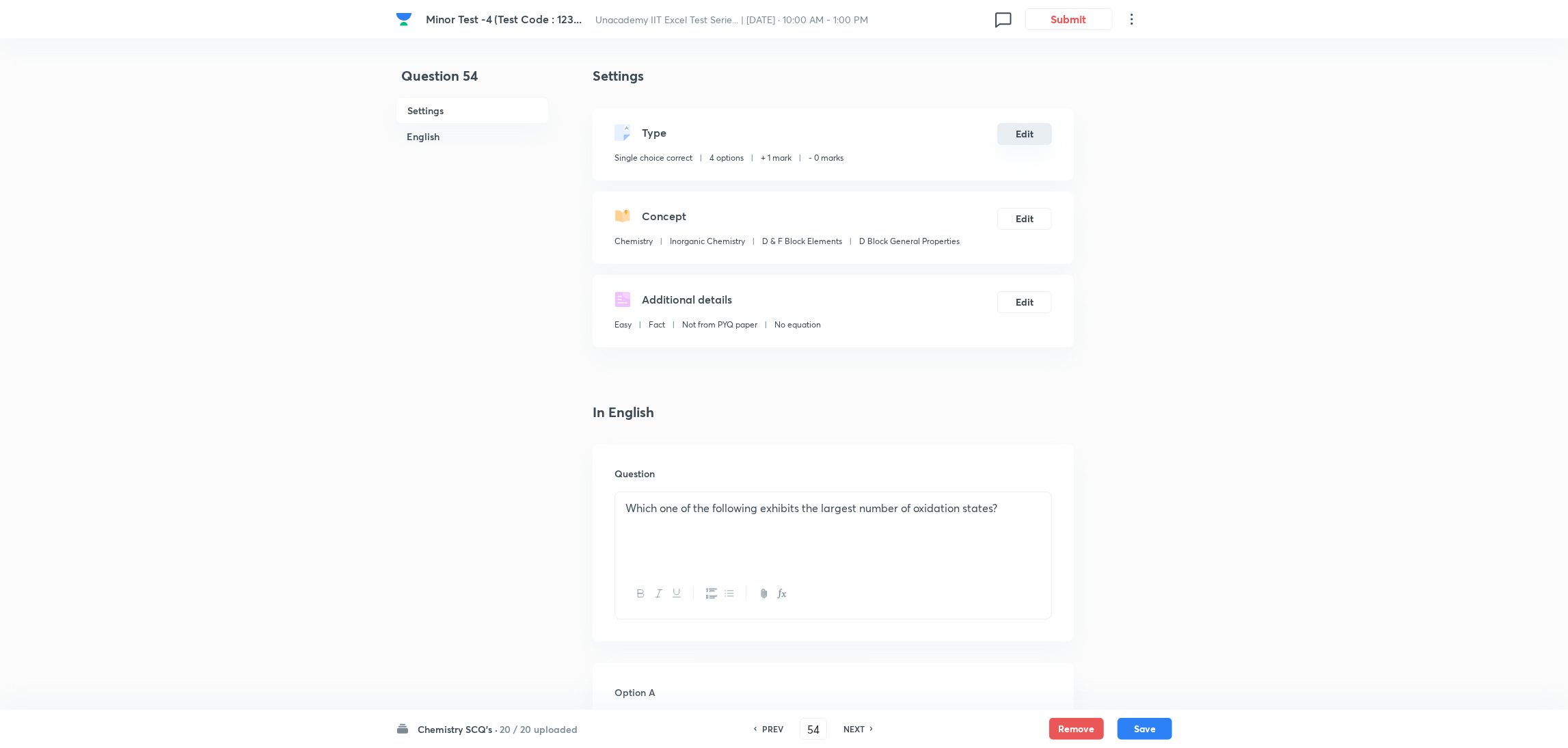
click at [1028, 138] on button "Edit" at bounding box center [1025, 134] width 55 height 22
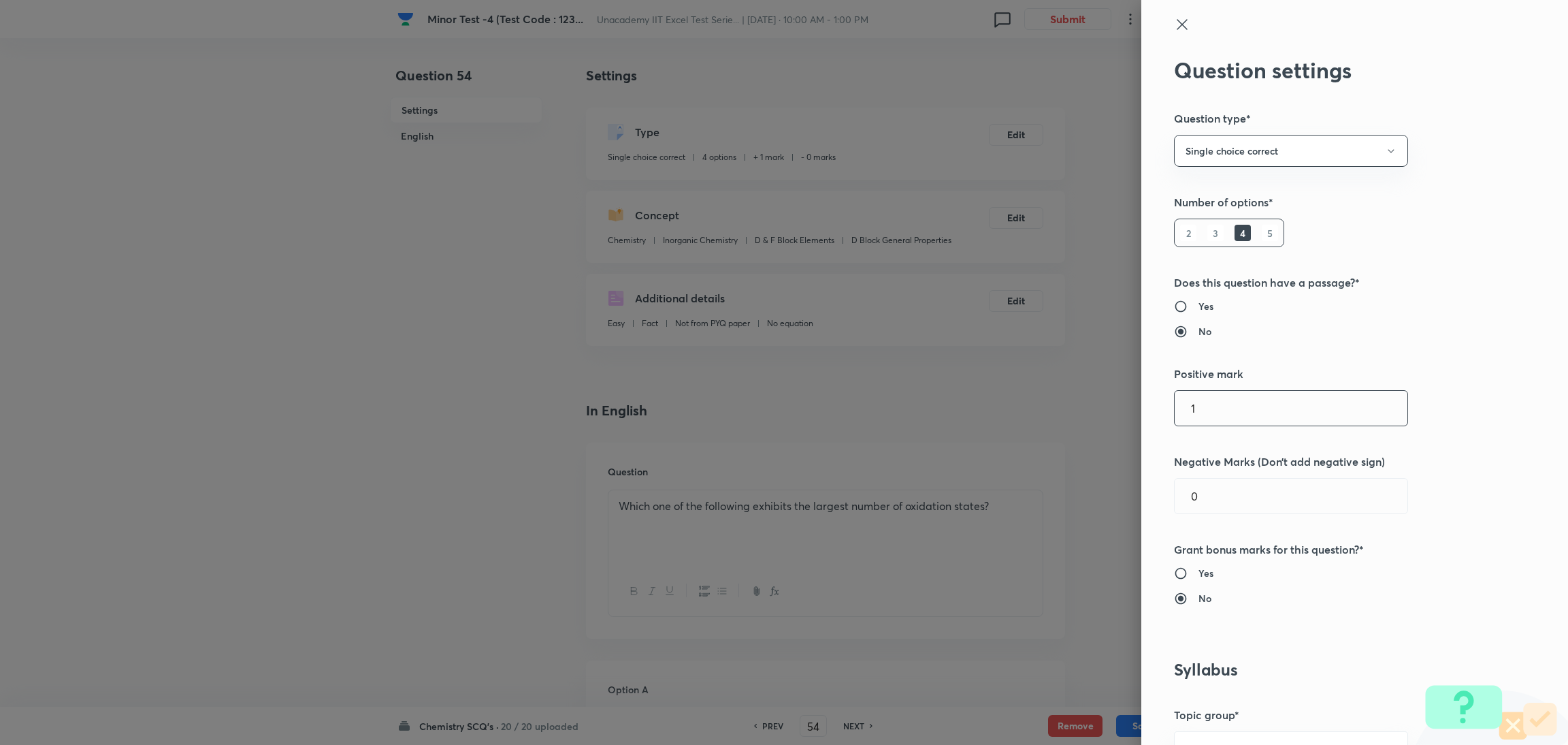
drag, startPoint x: 1263, startPoint y: 411, endPoint x: 929, endPoint y: 443, distance: 335.5
click at [929, 443] on div "Question settings Question type* Single choice correct Number of options* 2 3 4…" at bounding box center [784, 372] width 1568 height 745
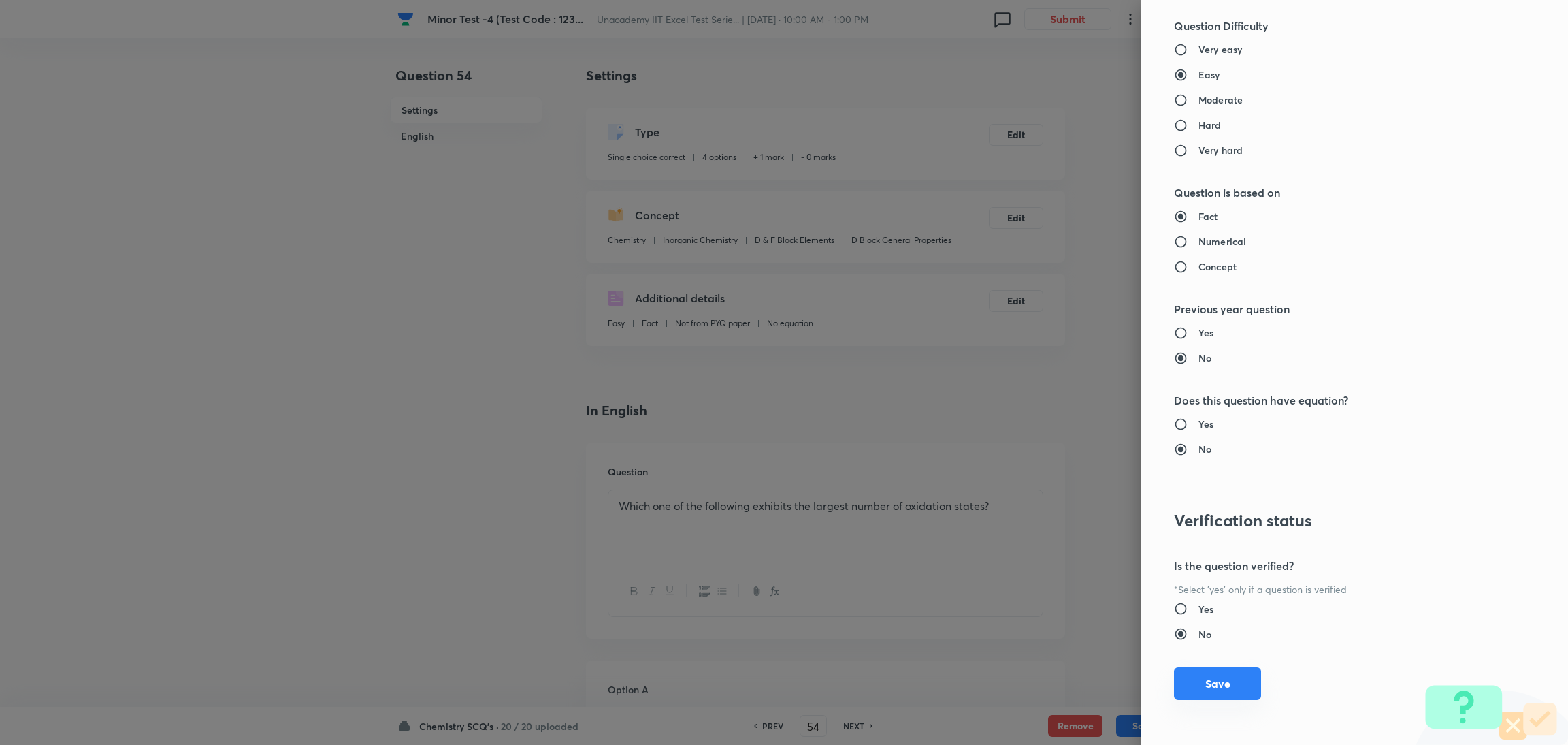
click at [1037, 496] on button "Save" at bounding box center [1217, 683] width 87 height 32
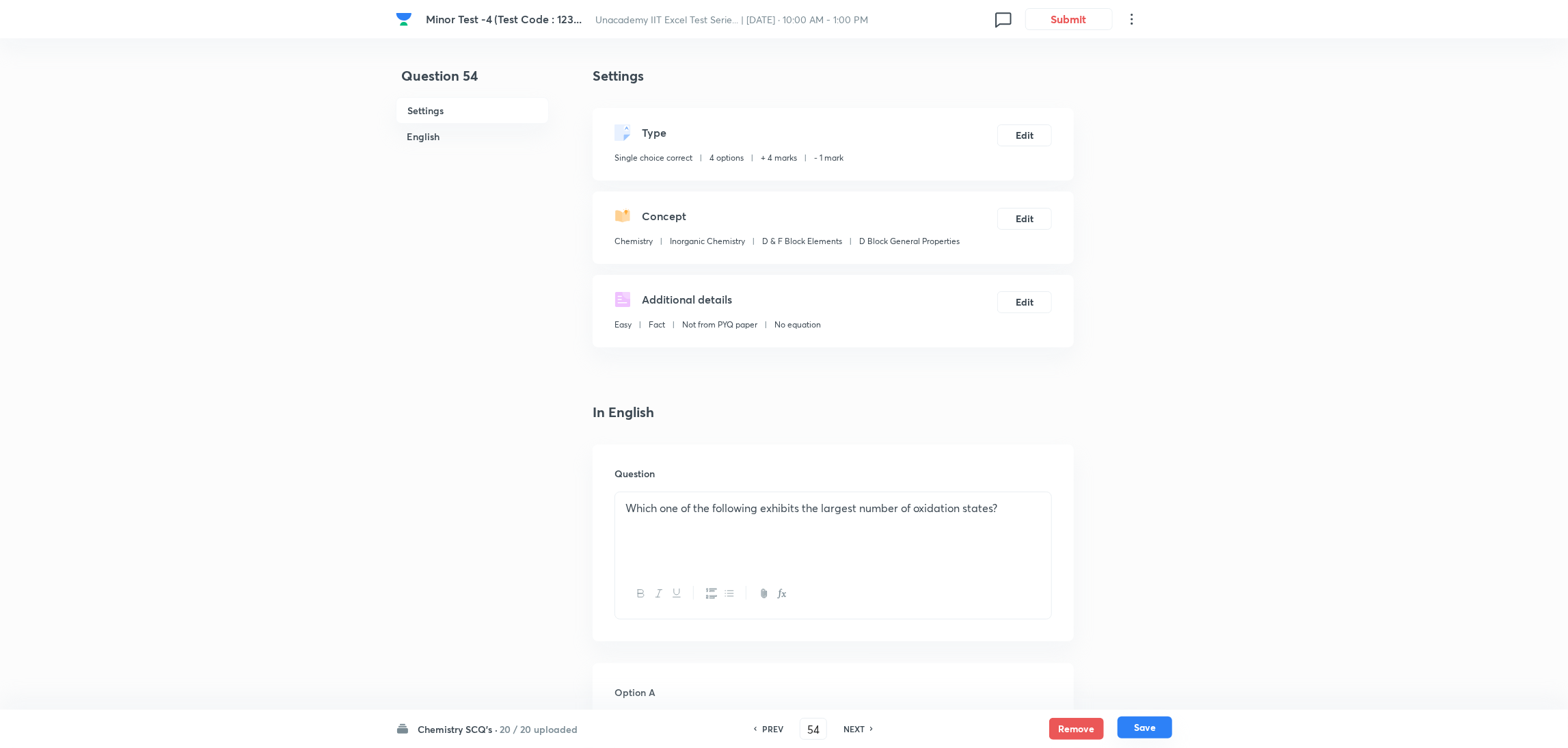
click at [1042, 498] on button "Save" at bounding box center [1144, 728] width 55 height 22
click at [1033, 129] on button "Edit" at bounding box center [1025, 134] width 55 height 22
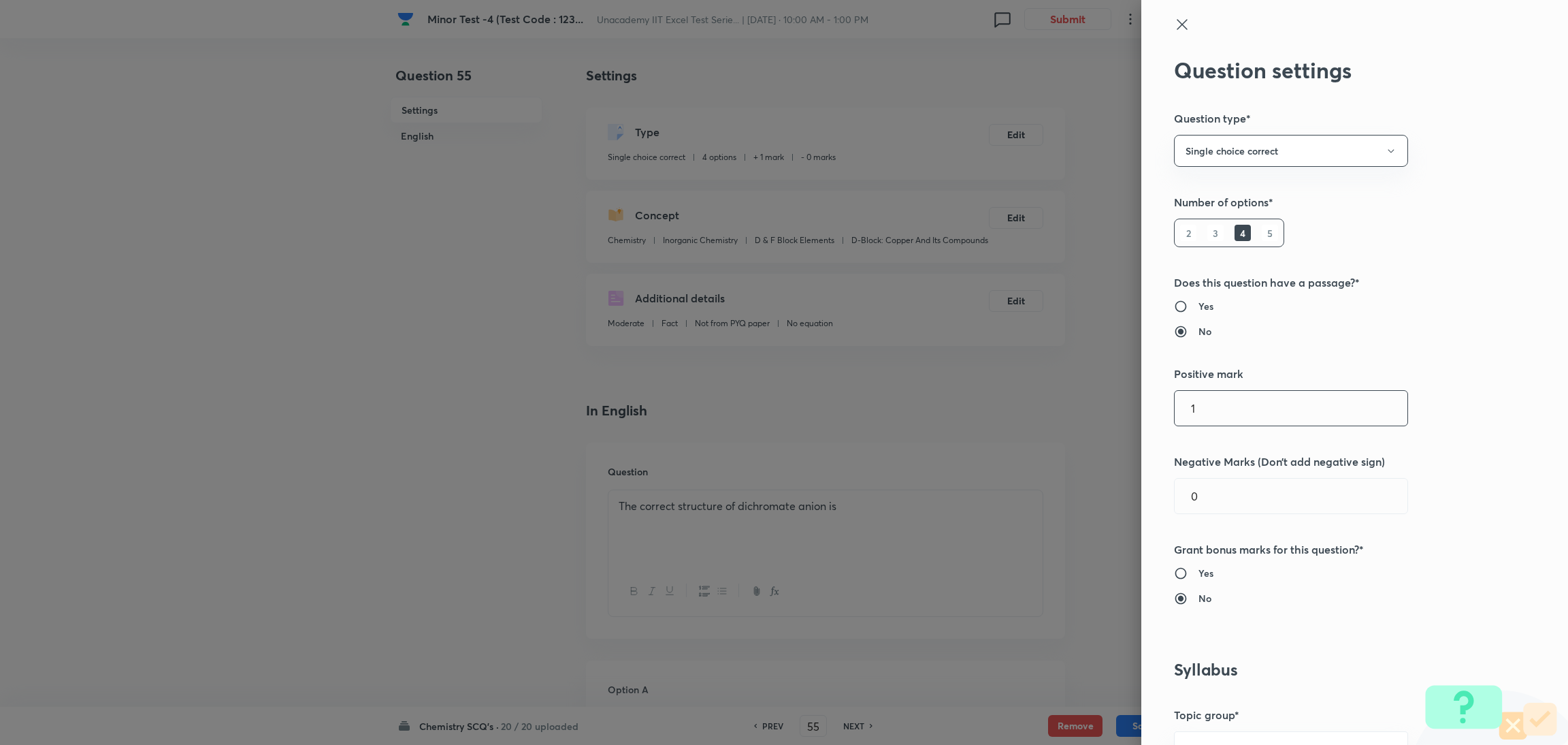
drag, startPoint x: 1212, startPoint y: 402, endPoint x: 1039, endPoint y: 421, distance: 174.0
click at [1037, 421] on div "Question settings Question type* Single choice correct Number of options* 2 3 4…" at bounding box center [784, 372] width 1568 height 745
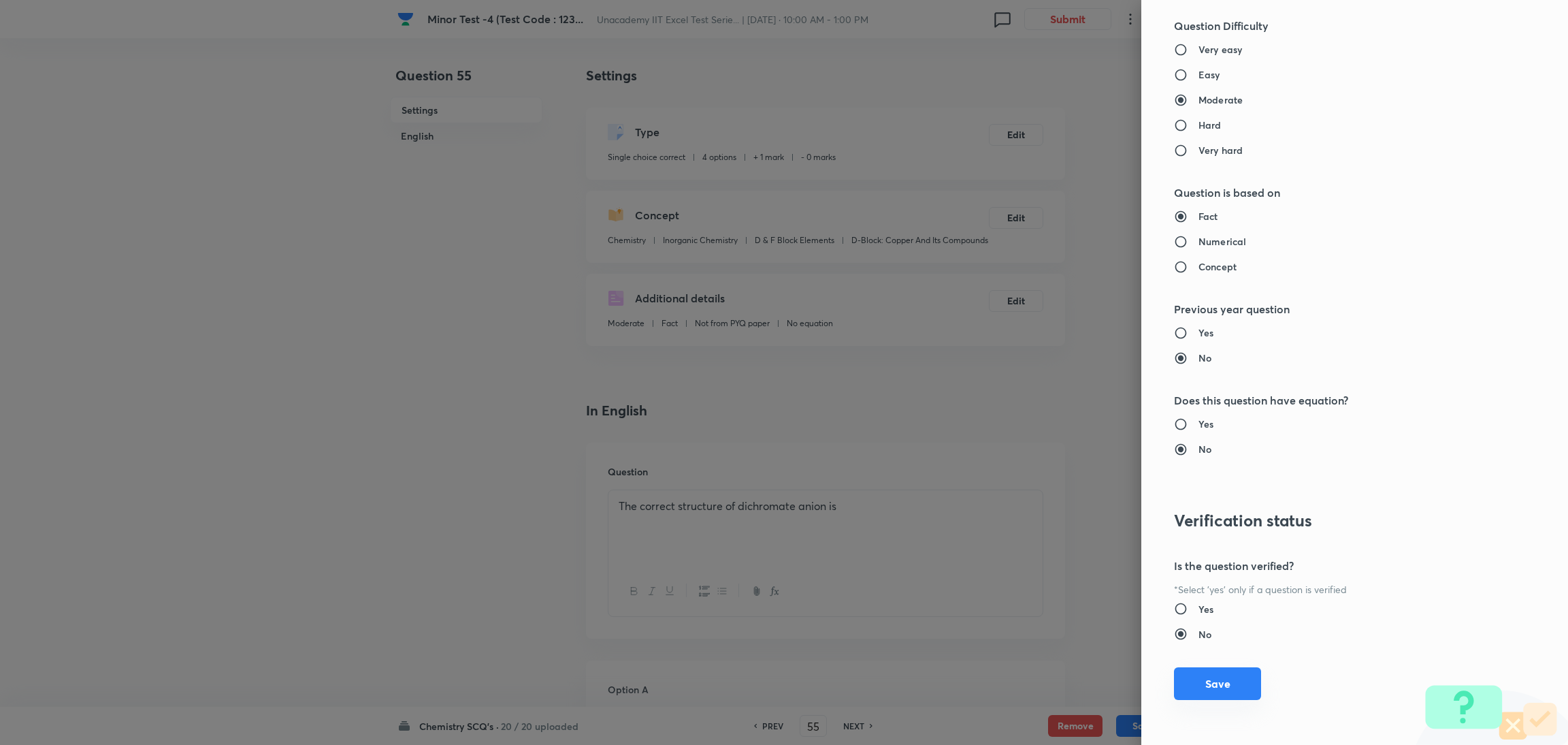
click at [1037, 496] on button "Save" at bounding box center [1217, 683] width 87 height 32
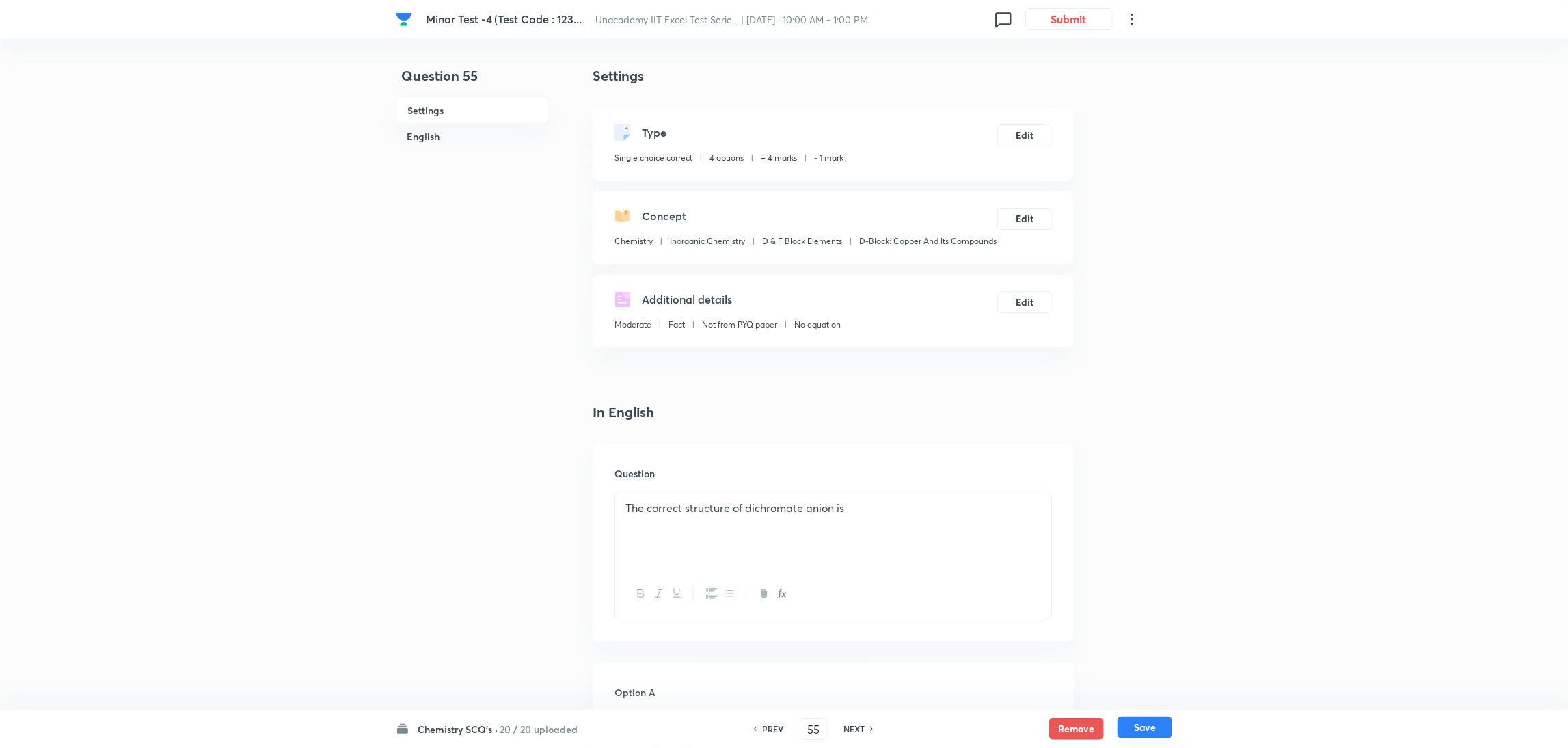
click at [1042, 498] on button "Save" at bounding box center [1144, 728] width 55 height 22
click at [1019, 135] on button "Edit" at bounding box center [1025, 134] width 55 height 22
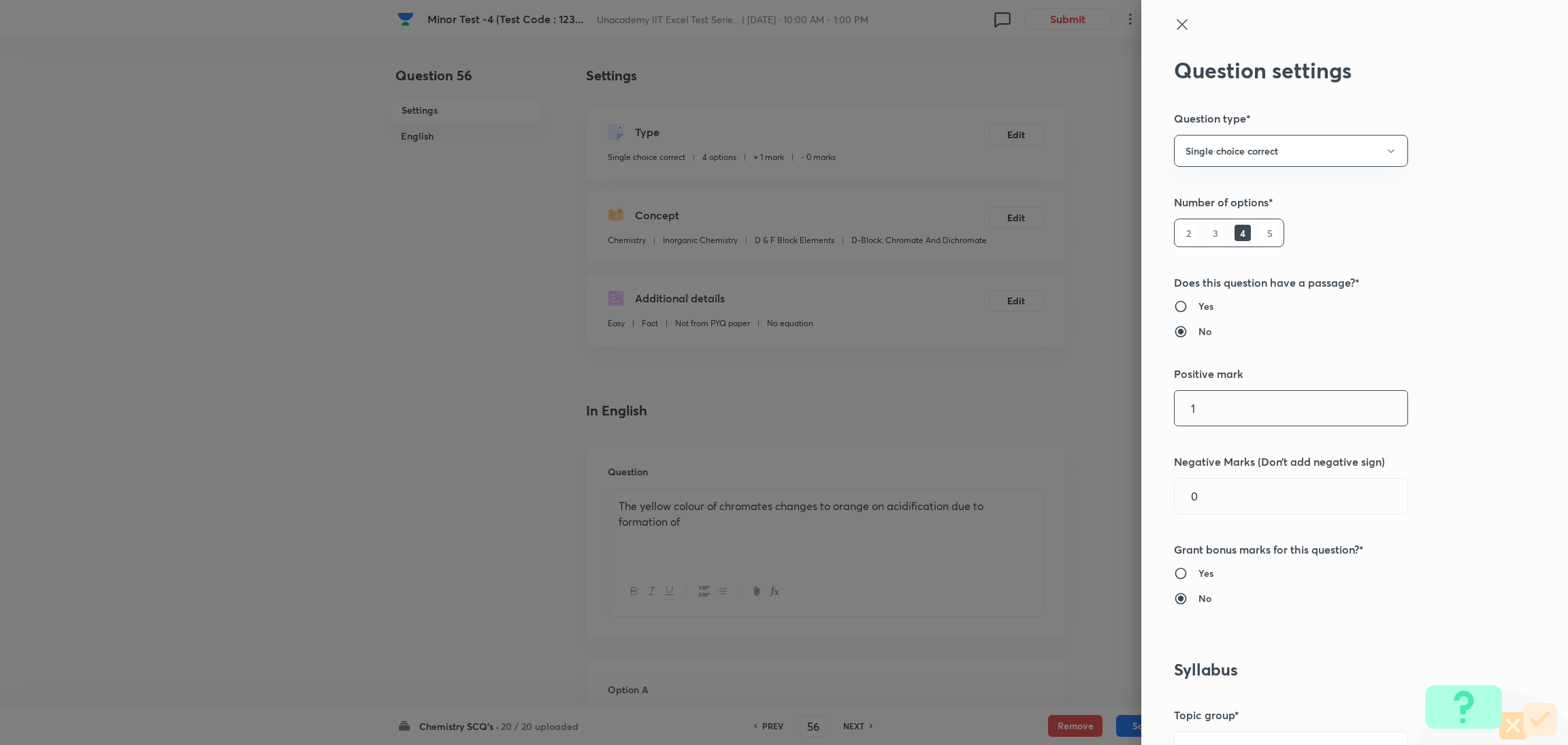
drag, startPoint x: 1202, startPoint y: 401, endPoint x: 980, endPoint y: 401, distance: 222.0
click at [980, 401] on div "Question settings Question type* Single choice correct Number of options* 2 3 4…" at bounding box center [784, 372] width 1568 height 745
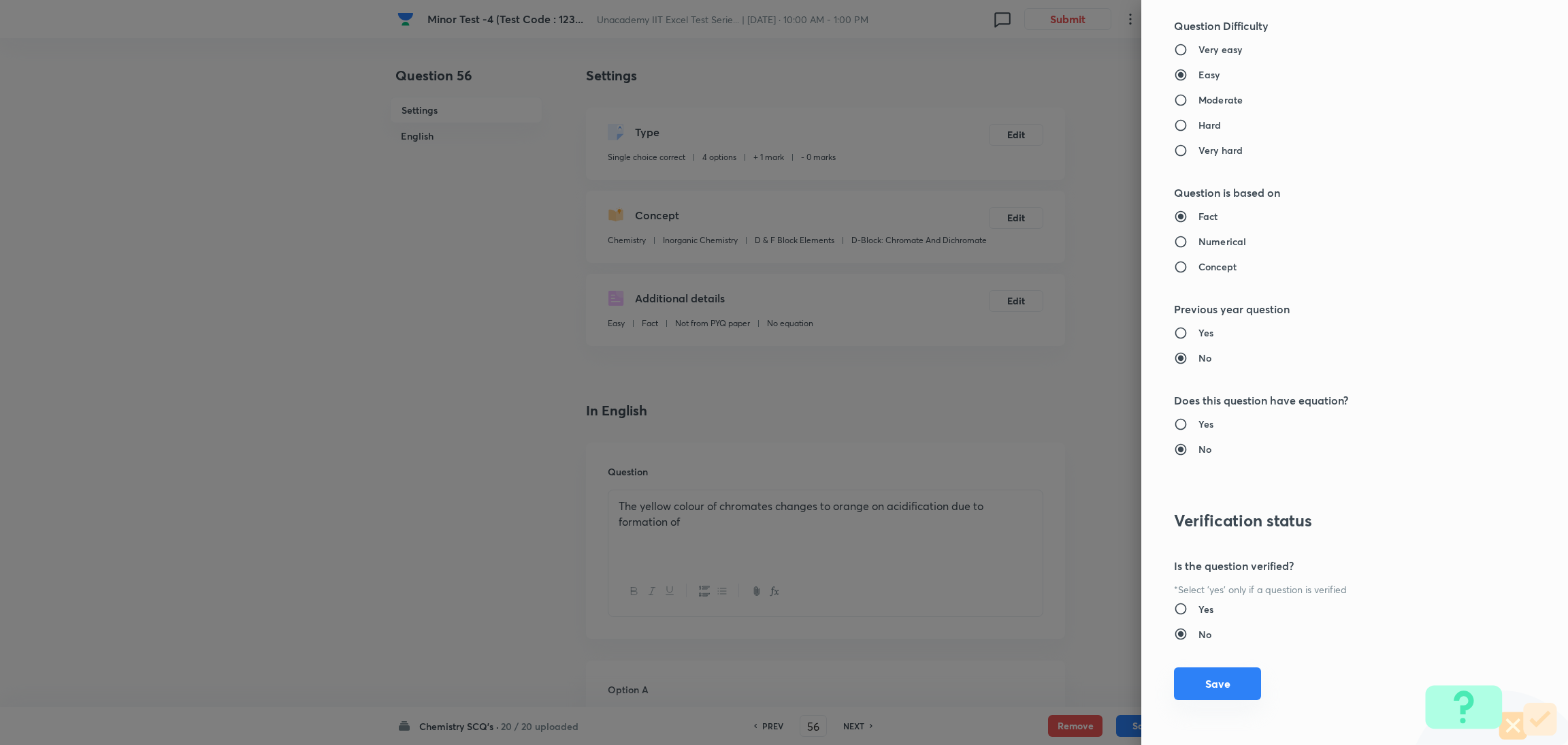
click at [1037, 496] on button "Save" at bounding box center [1217, 683] width 87 height 32
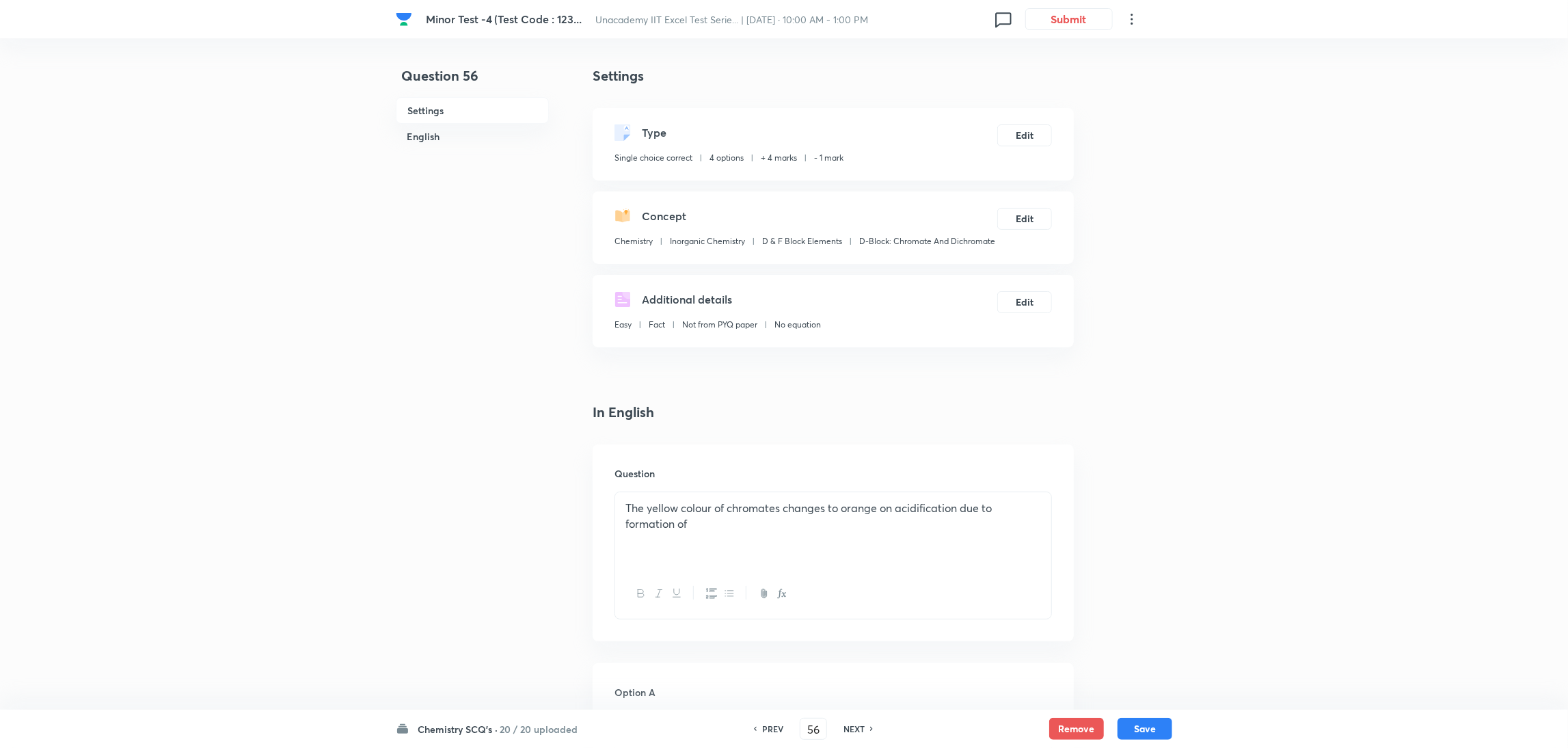
click at [1042, 498] on div "Chemistry SCQ's · 20 / 20 uploaded PREV 56 ​ NEXT Remove Save" at bounding box center [783, 728] width 776 height 38
click at [769, 498] on h6 "PREV" at bounding box center [772, 728] width 21 height 12
click at [857, 498] on h6 "NEXT" at bounding box center [854, 728] width 21 height 12
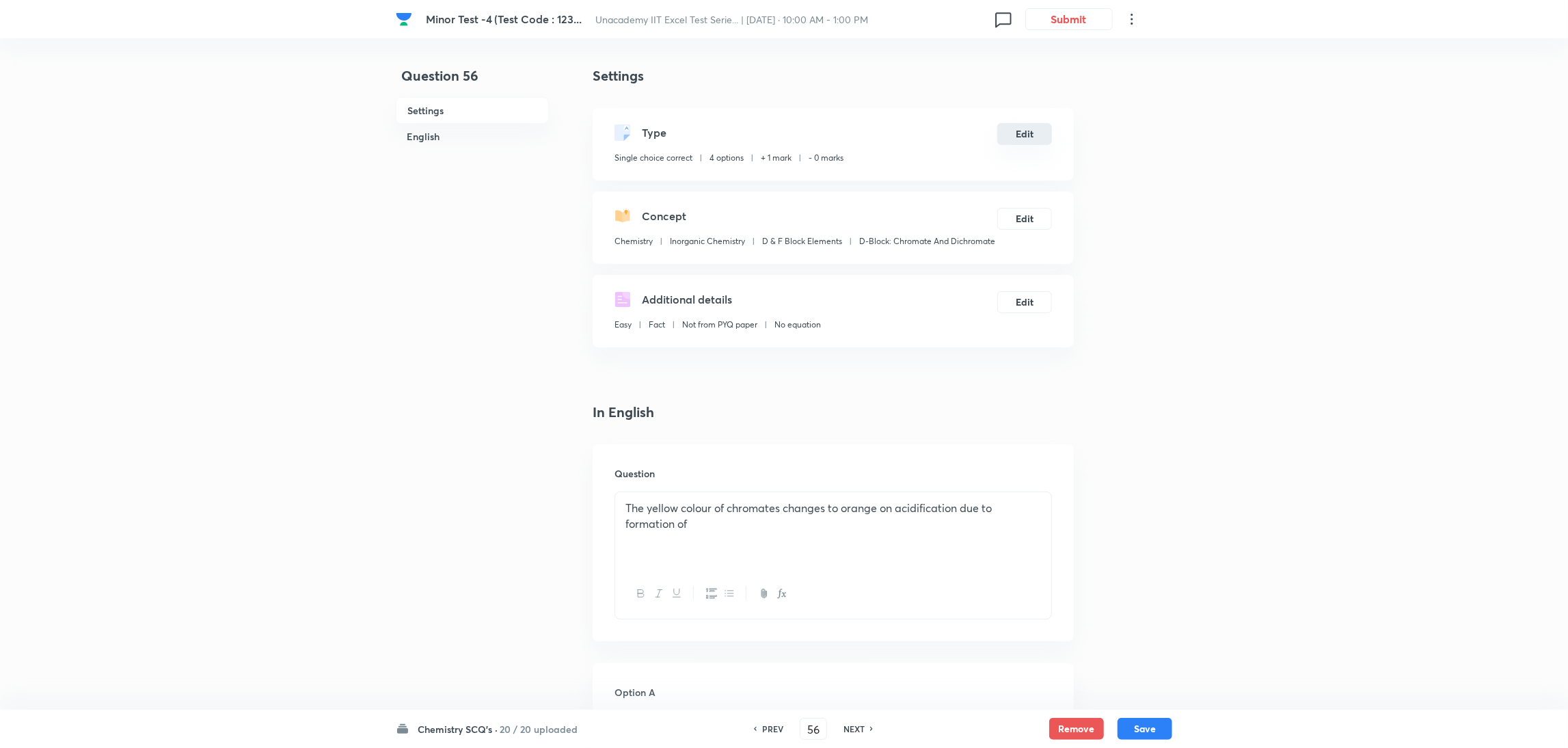
click at [1031, 135] on button "Edit" at bounding box center [1025, 134] width 55 height 22
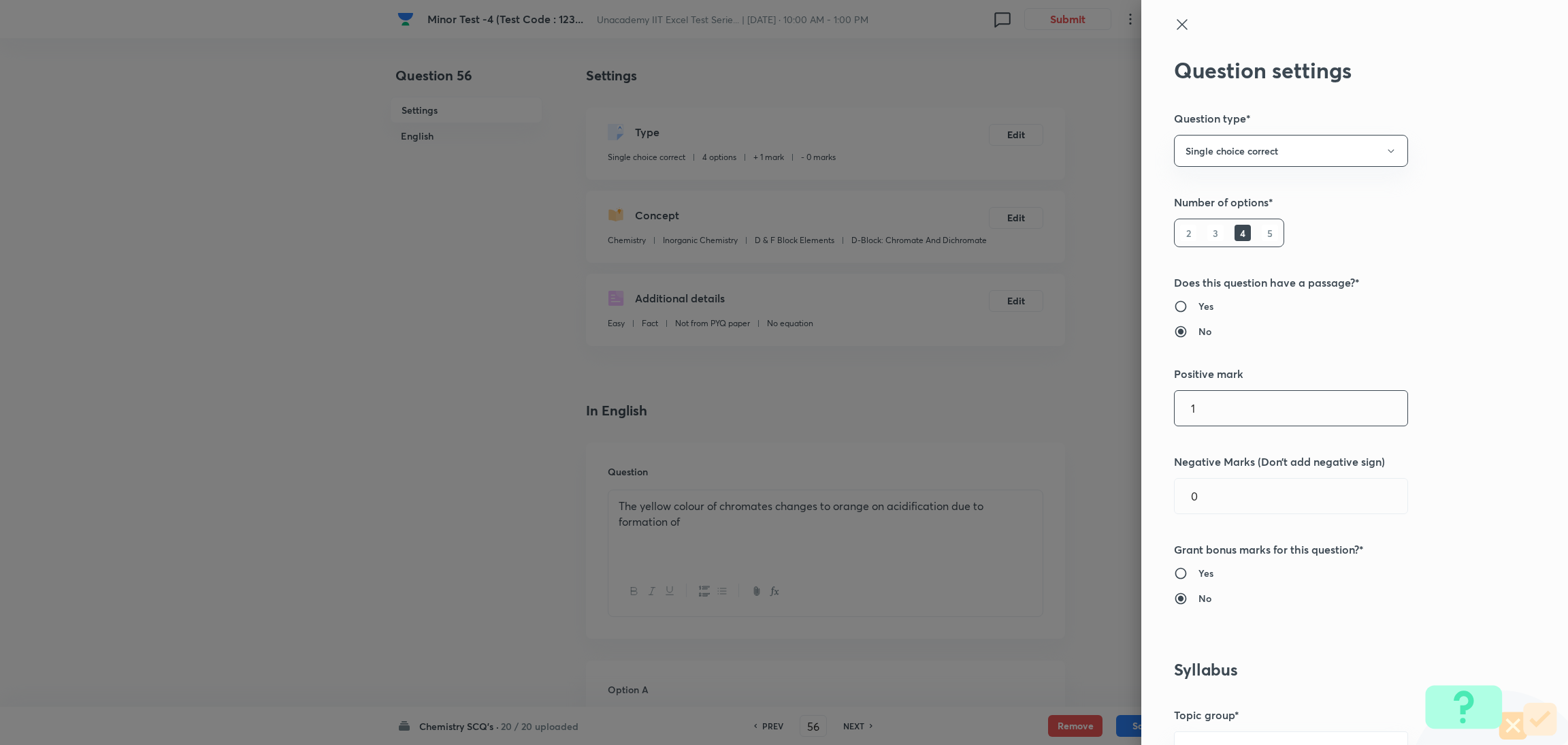
drag, startPoint x: 1194, startPoint y: 397, endPoint x: 969, endPoint y: 405, distance: 225.1
click at [969, 405] on div "Question settings Question type* Single choice correct Number of options* 2 3 4…" at bounding box center [784, 372] width 1568 height 745
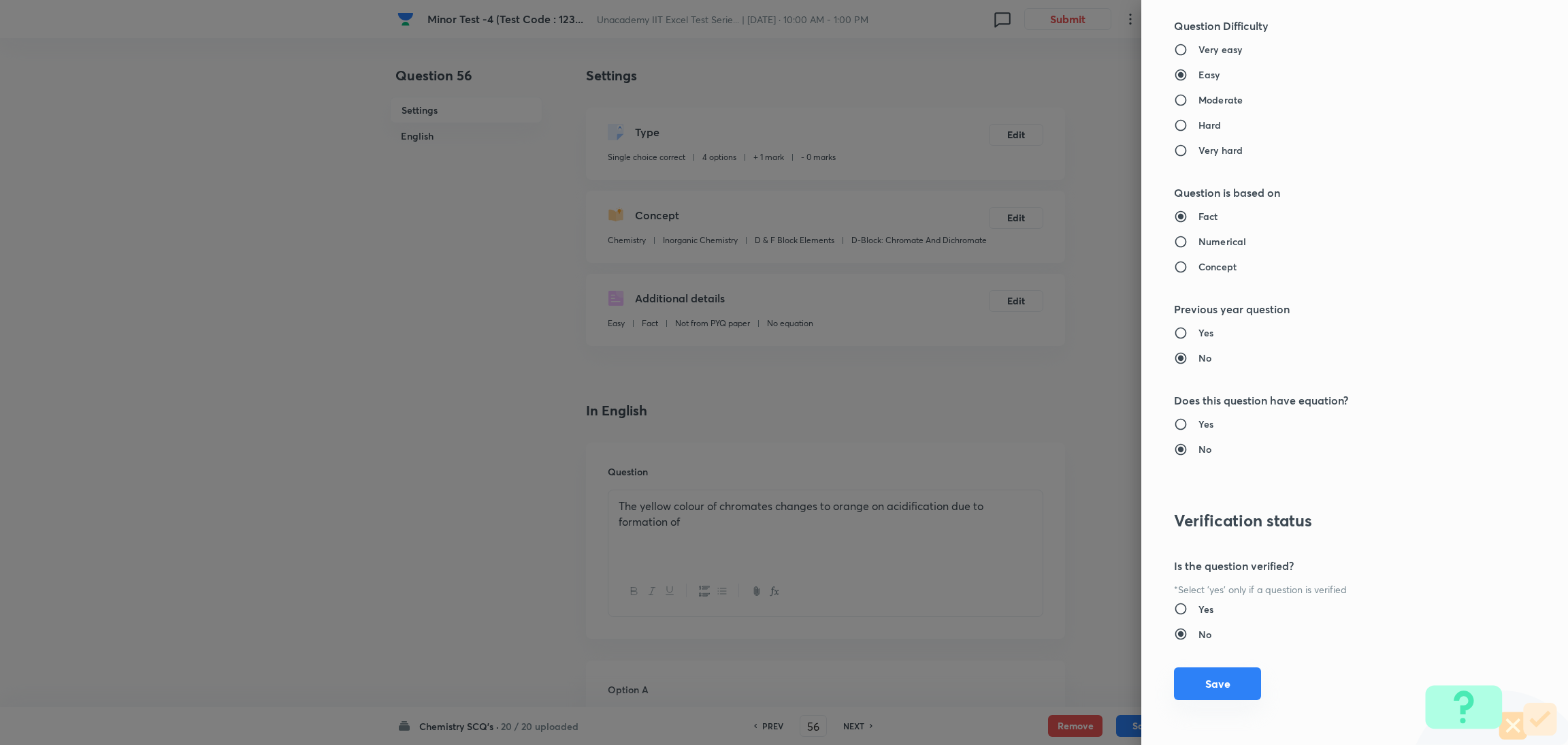
click at [1037, 496] on button "Save" at bounding box center [1217, 683] width 87 height 32
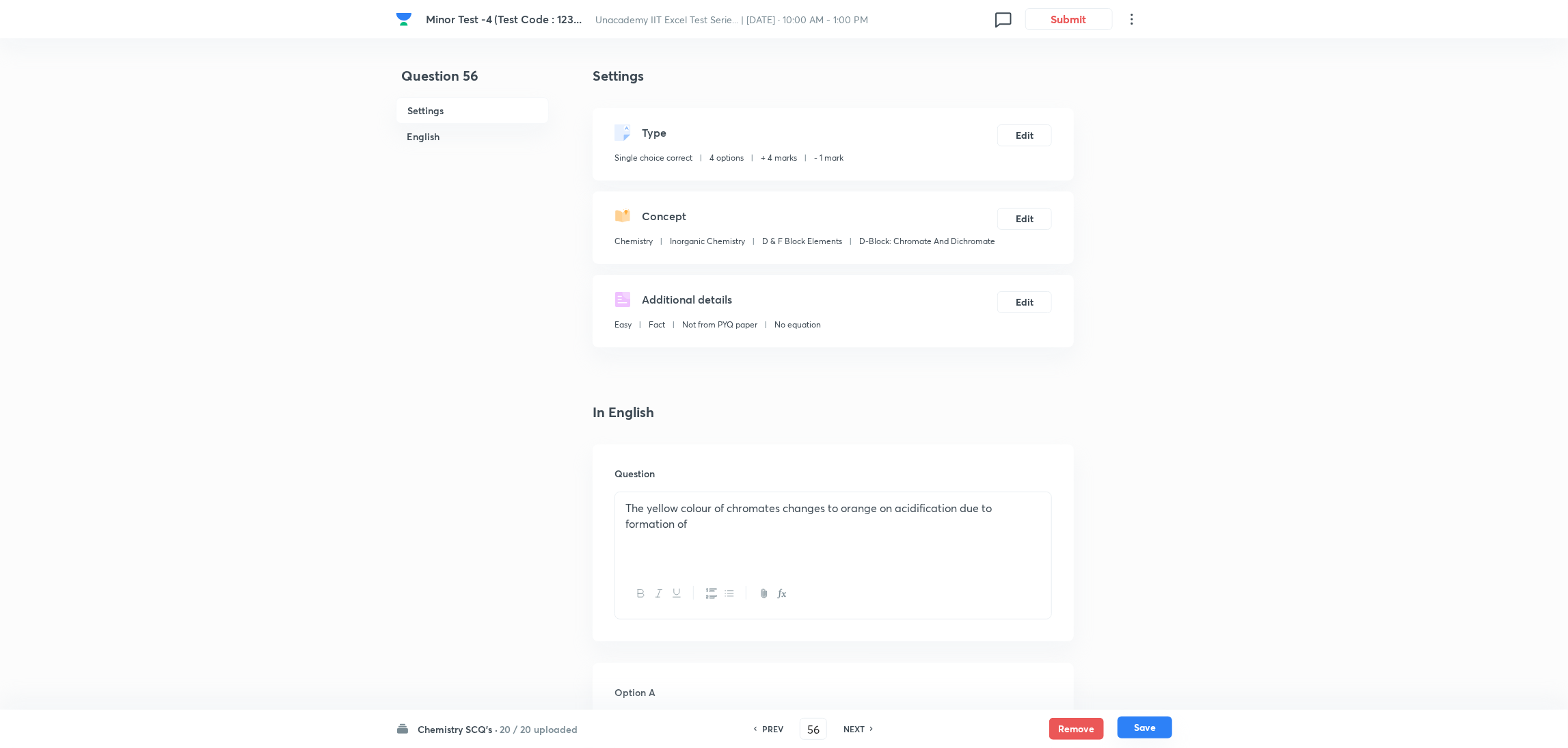
click at [1042, 498] on button "Save" at bounding box center [1144, 728] width 55 height 22
click at [1020, 131] on button "Edit" at bounding box center [1025, 134] width 55 height 22
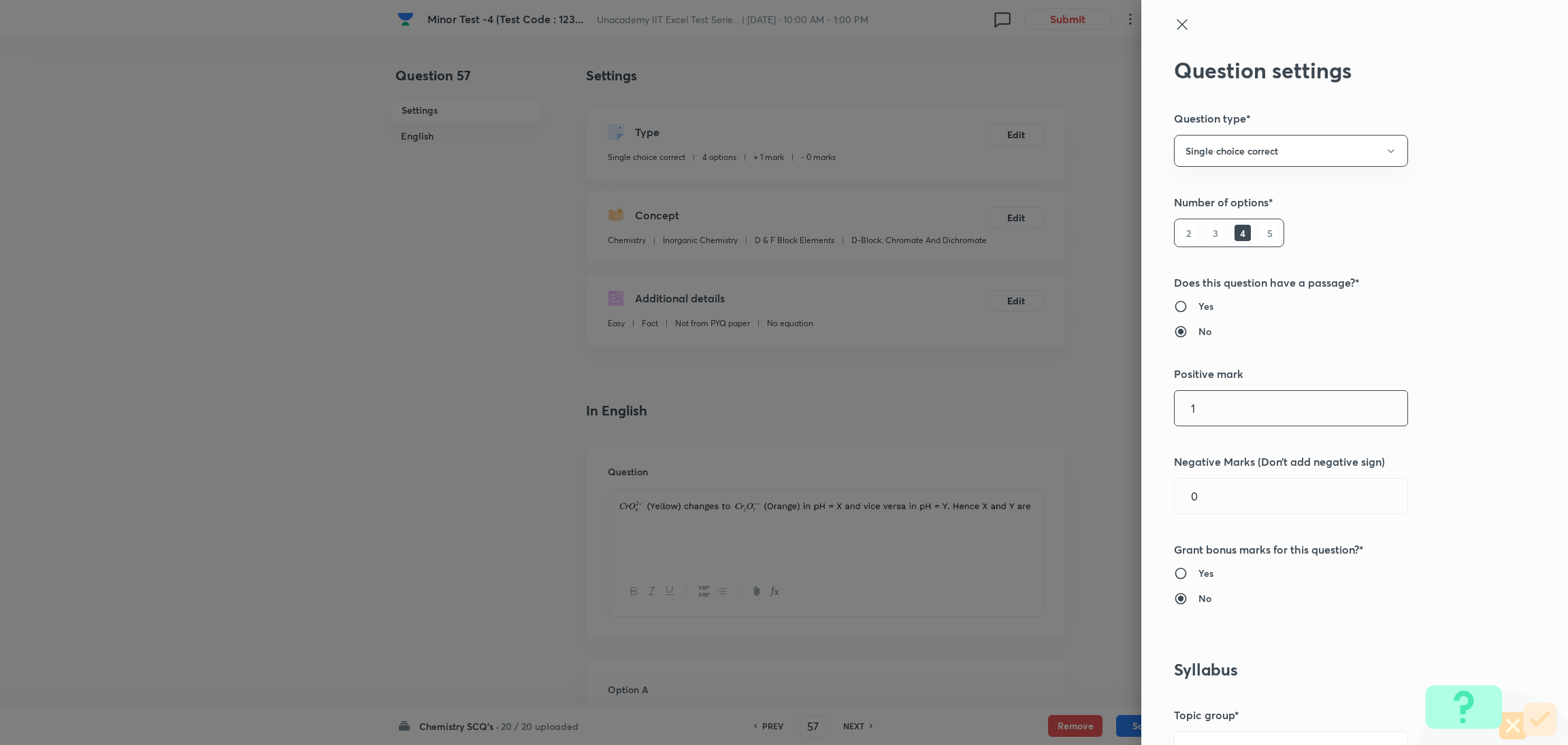
drag, startPoint x: 1198, startPoint y: 401, endPoint x: 986, endPoint y: 434, distance: 214.6
click at [986, 434] on div "Question settings Question type* Single choice correct Number of options* 2 3 4…" at bounding box center [784, 372] width 1568 height 745
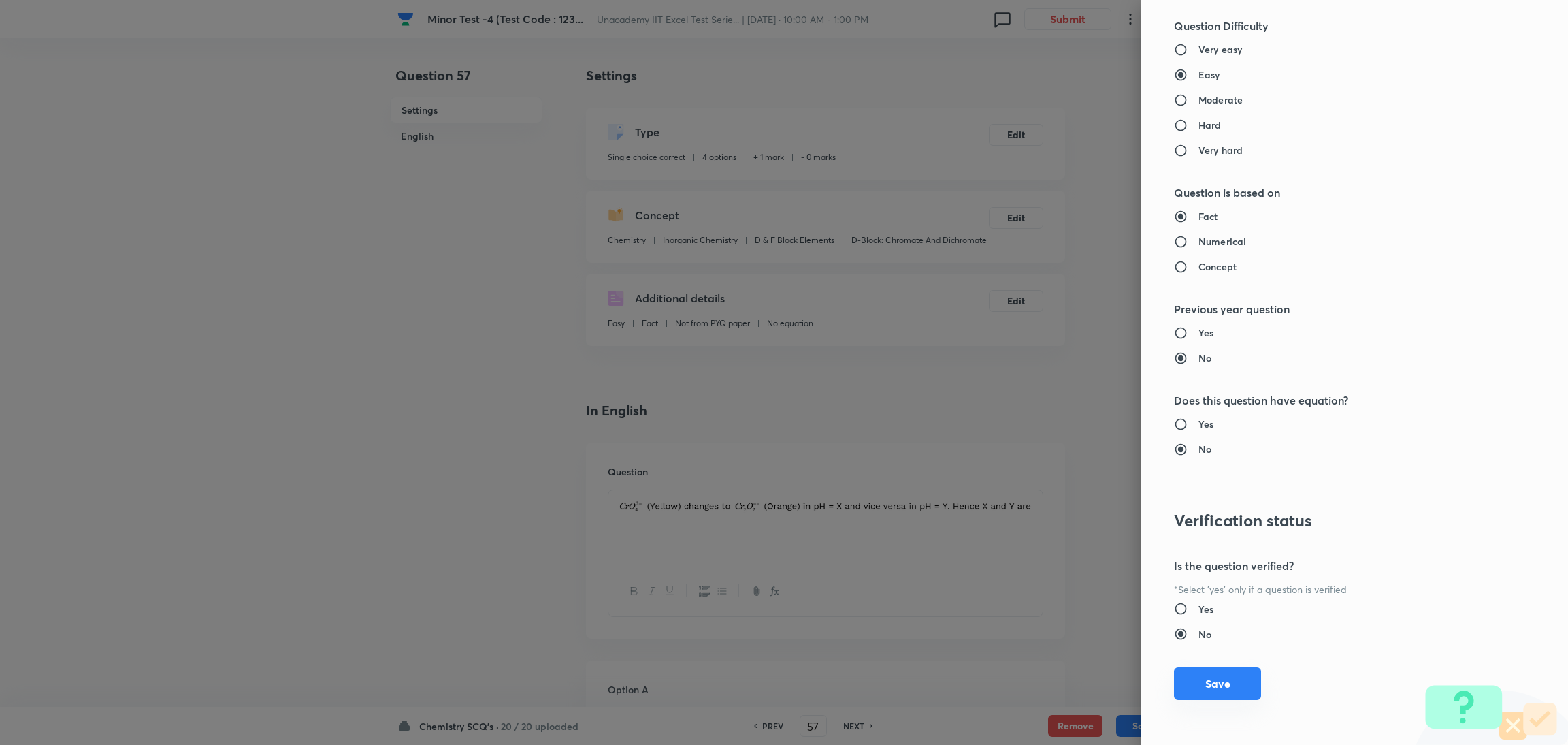
click at [1037, 496] on button "Save" at bounding box center [1217, 683] width 87 height 32
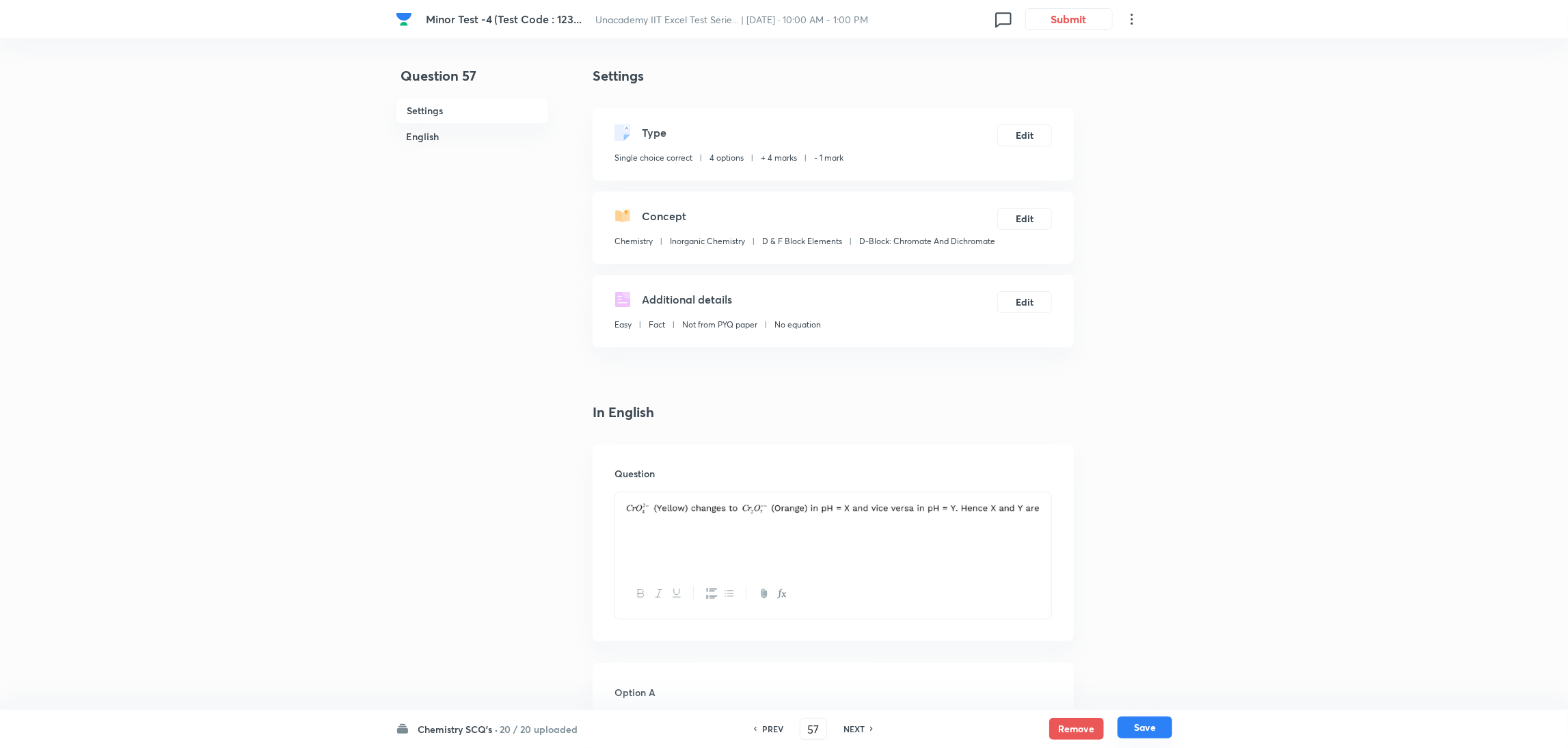
click at [1042, 498] on button "Save" at bounding box center [1144, 728] width 55 height 22
click at [1020, 131] on button "Edit" at bounding box center [1025, 134] width 55 height 22
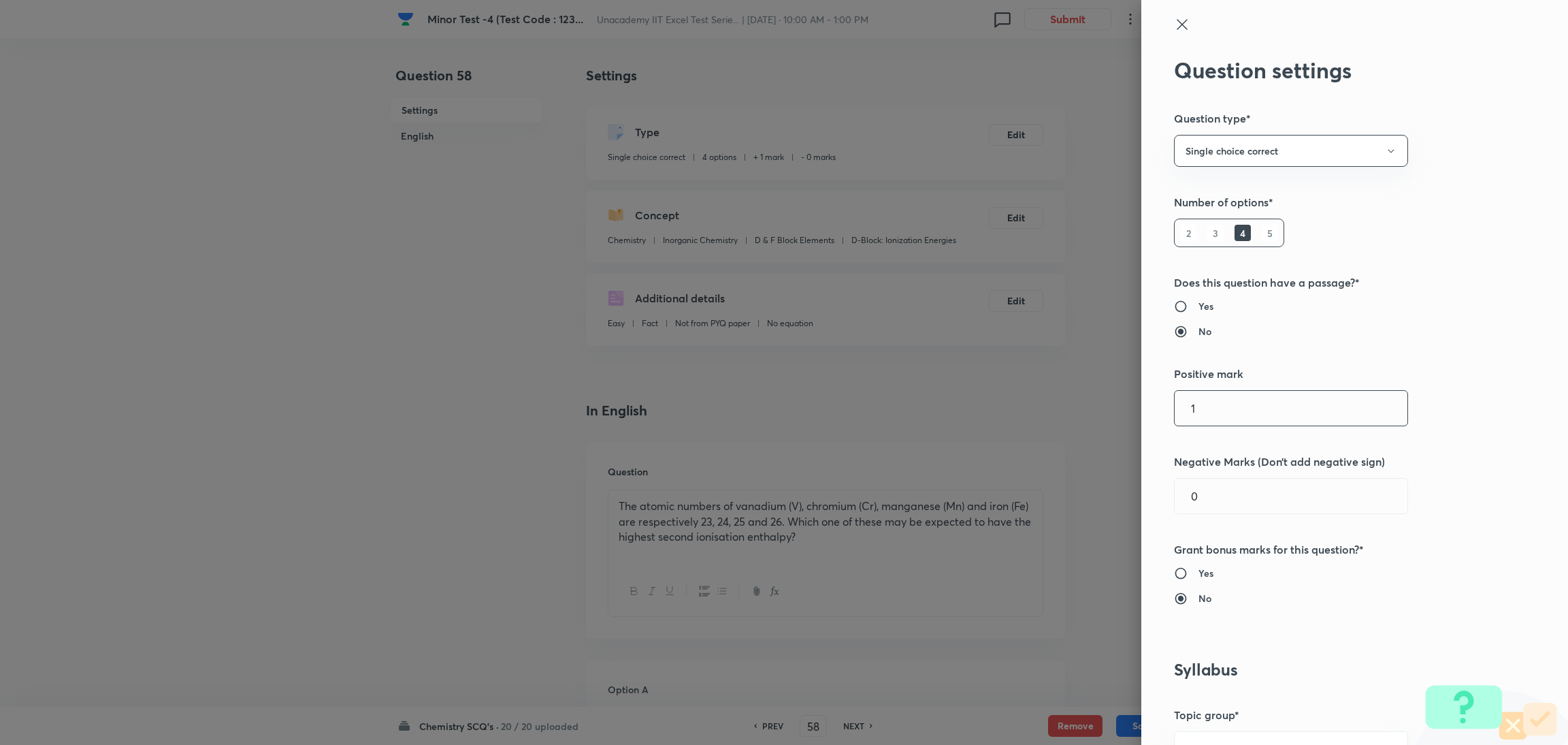
drag, startPoint x: 1205, startPoint y: 410, endPoint x: 905, endPoint y: 475, distance: 307.0
click at [905, 475] on div "Question settings Question type* Single choice correct Number of options* 2 3 4…" at bounding box center [784, 372] width 1568 height 745
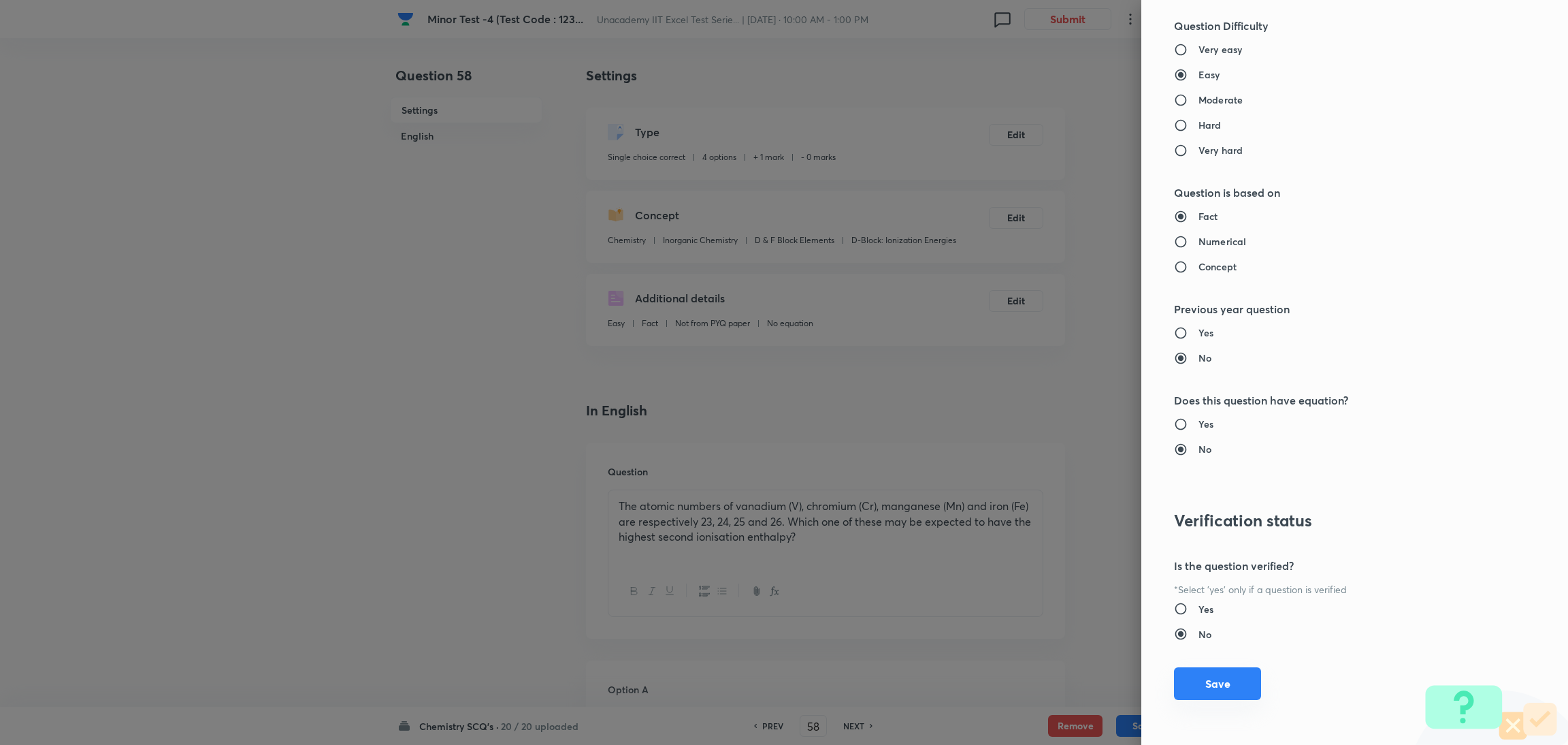
click at [1037, 496] on button "Save" at bounding box center [1217, 683] width 87 height 32
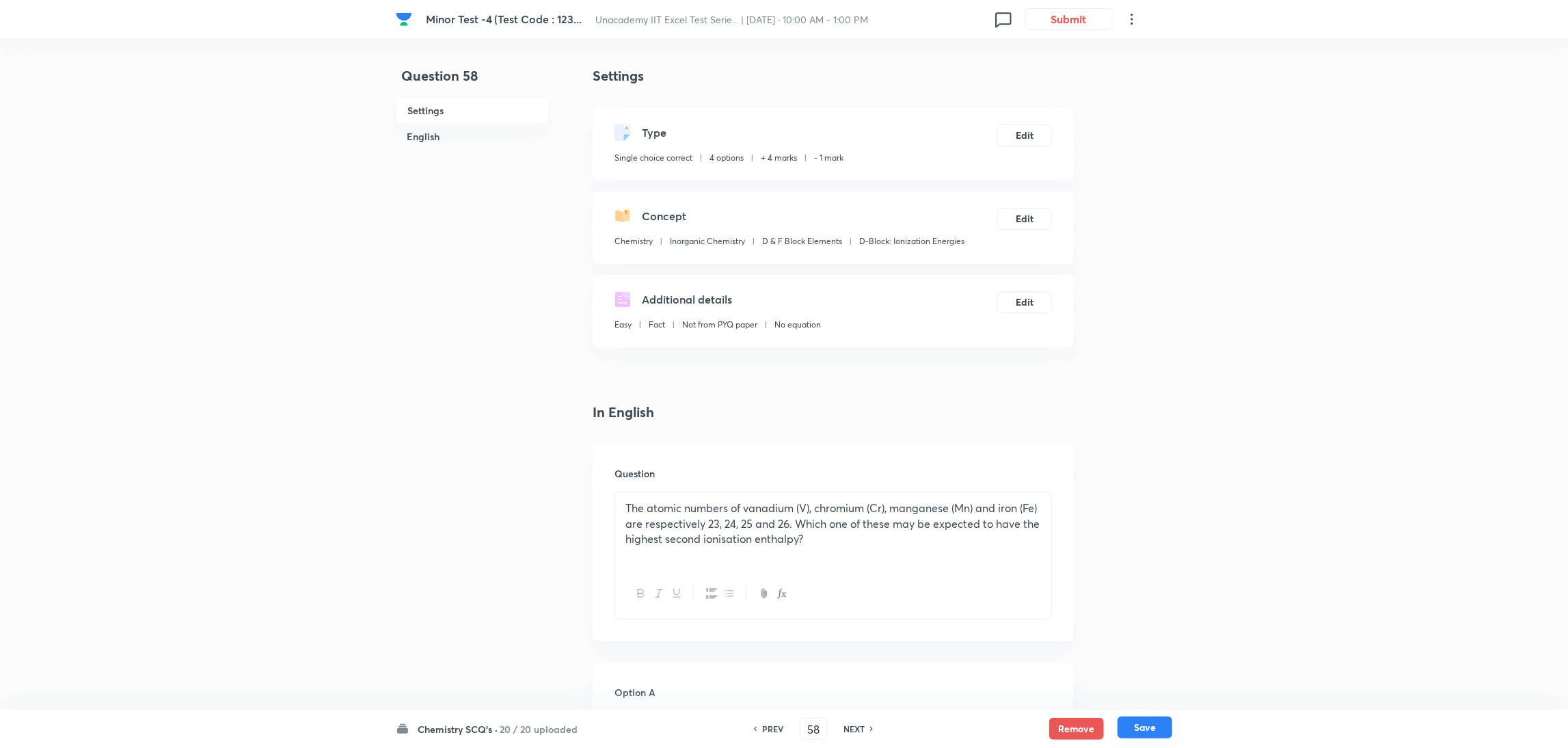
click at [1042, 498] on button "Save" at bounding box center [1144, 728] width 55 height 22
click at [782, 498] on h6 "PREV" at bounding box center [772, 728] width 21 height 12
click at [852, 498] on h6 "NEXT" at bounding box center [854, 728] width 21 height 12
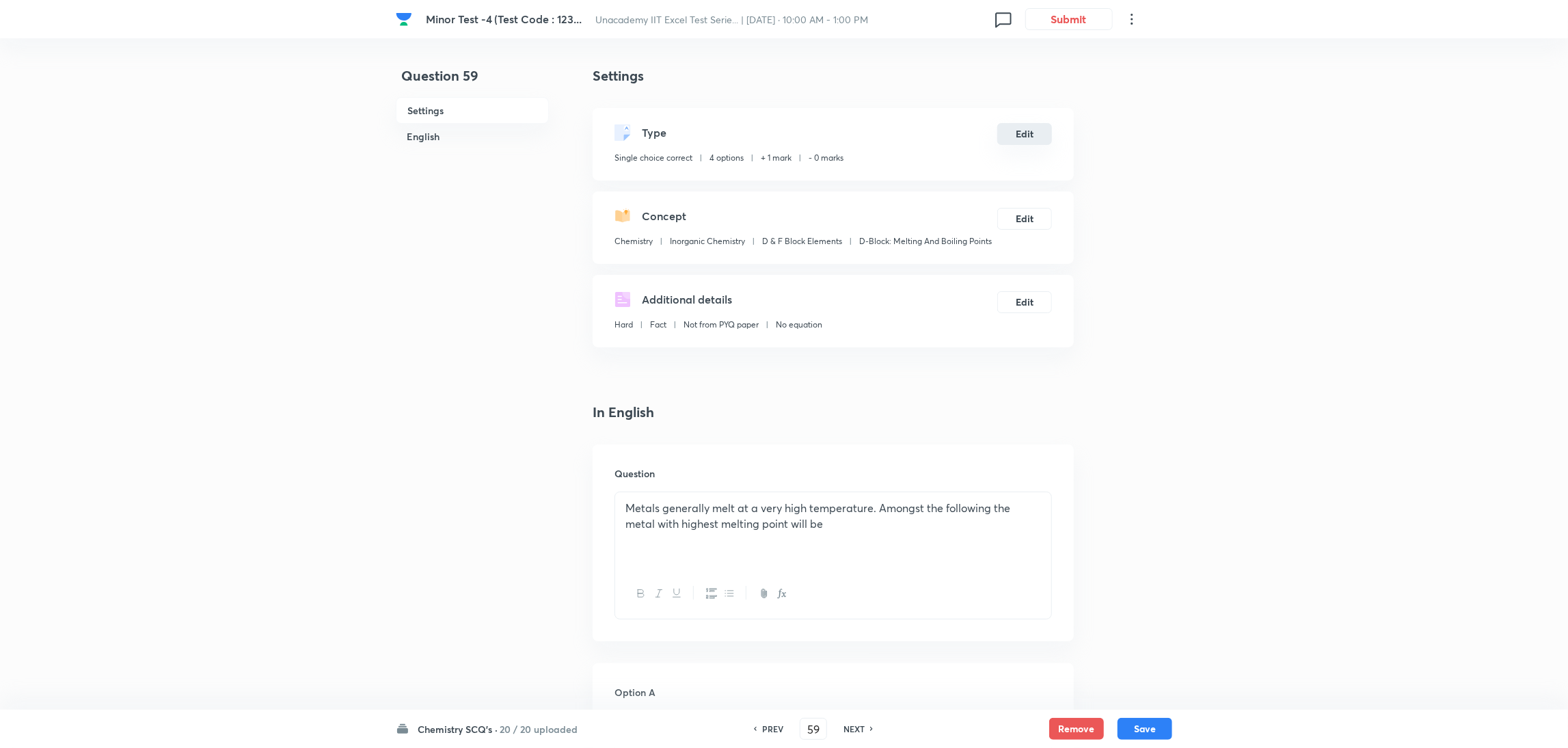
click at [1023, 128] on button "Edit" at bounding box center [1025, 134] width 55 height 22
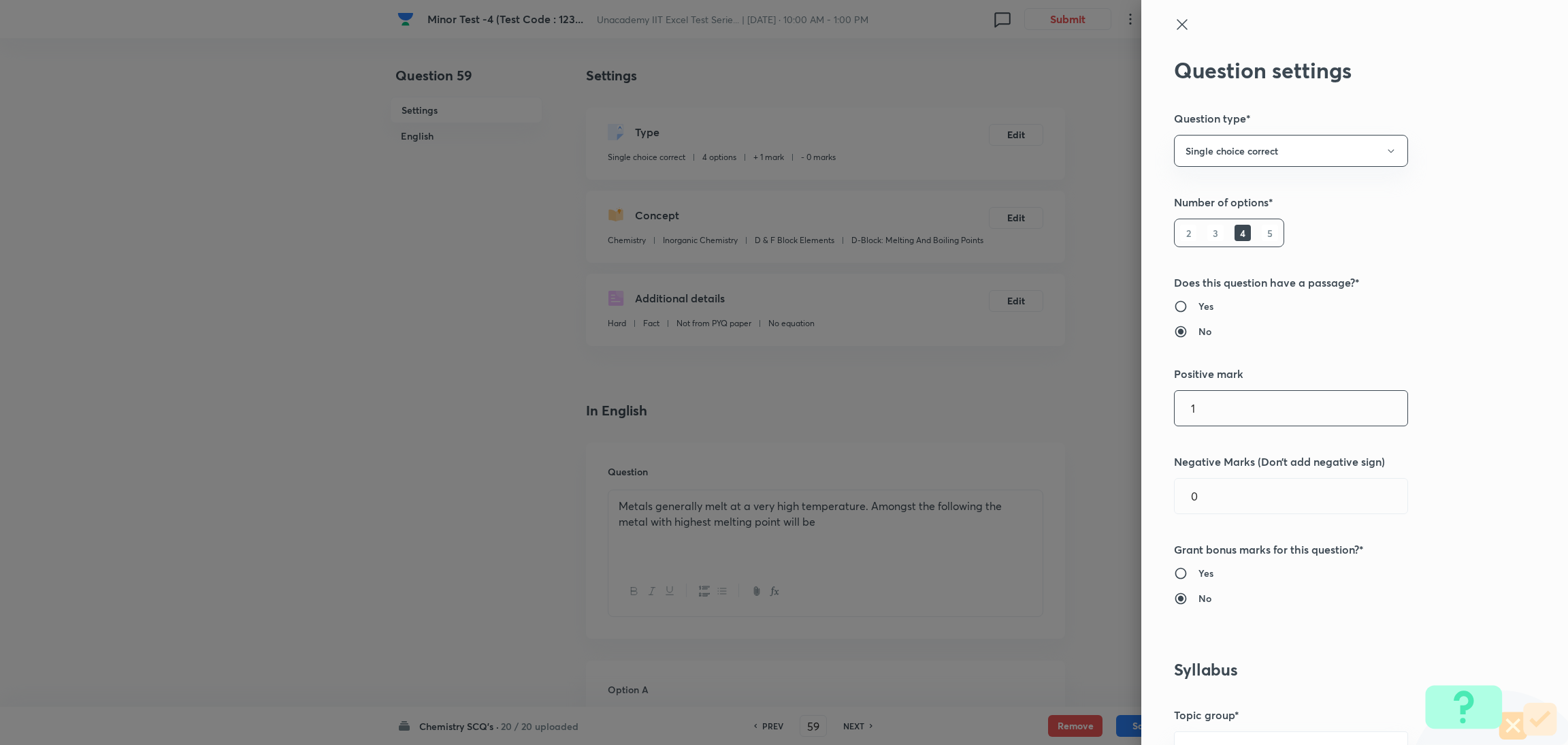
drag, startPoint x: 1220, startPoint y: 401, endPoint x: 991, endPoint y: 435, distance: 231.5
click at [991, 435] on div "Question settings Question type* Single choice correct Number of options* 2 3 4…" at bounding box center [784, 372] width 1568 height 745
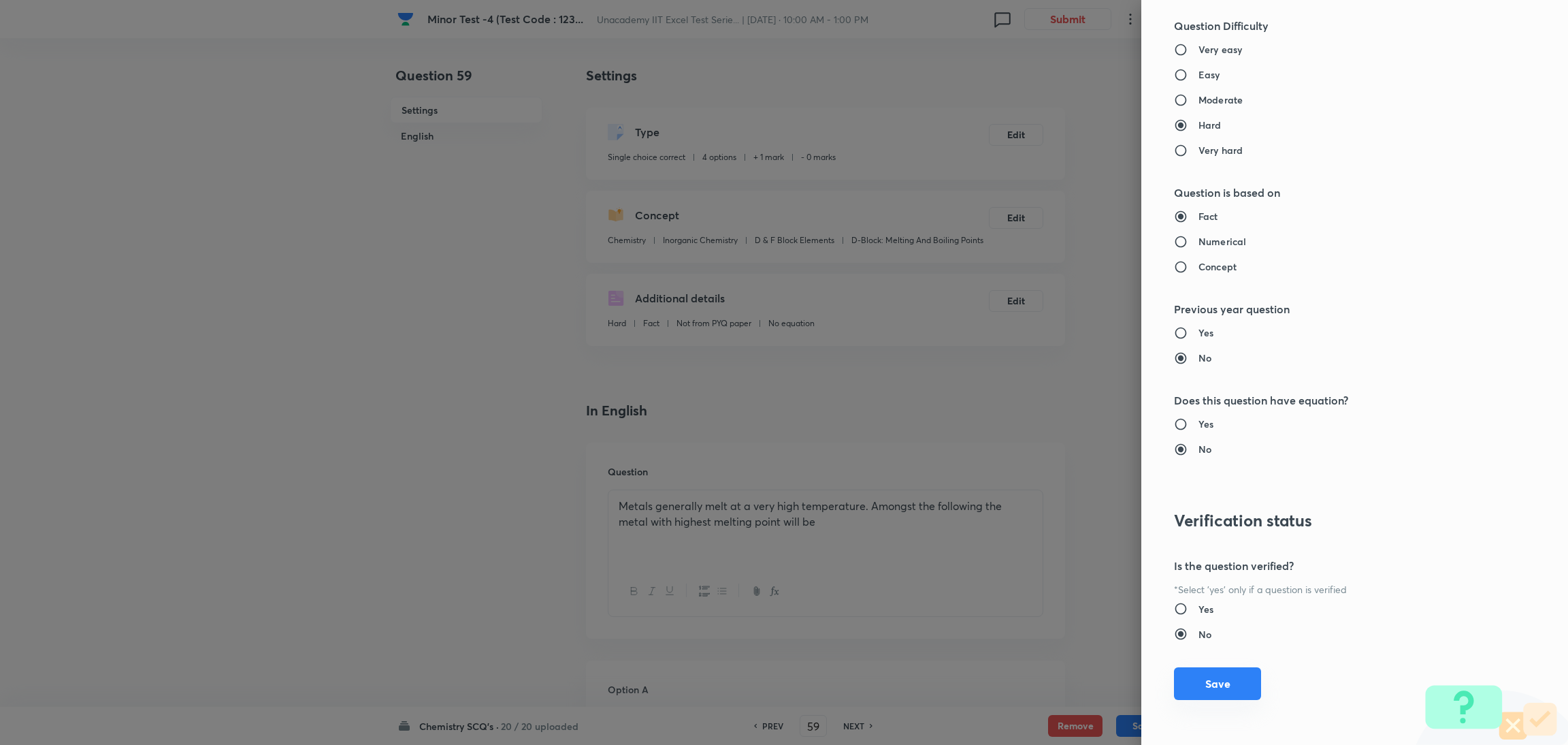
click at [1037, 496] on button "Save" at bounding box center [1217, 683] width 87 height 32
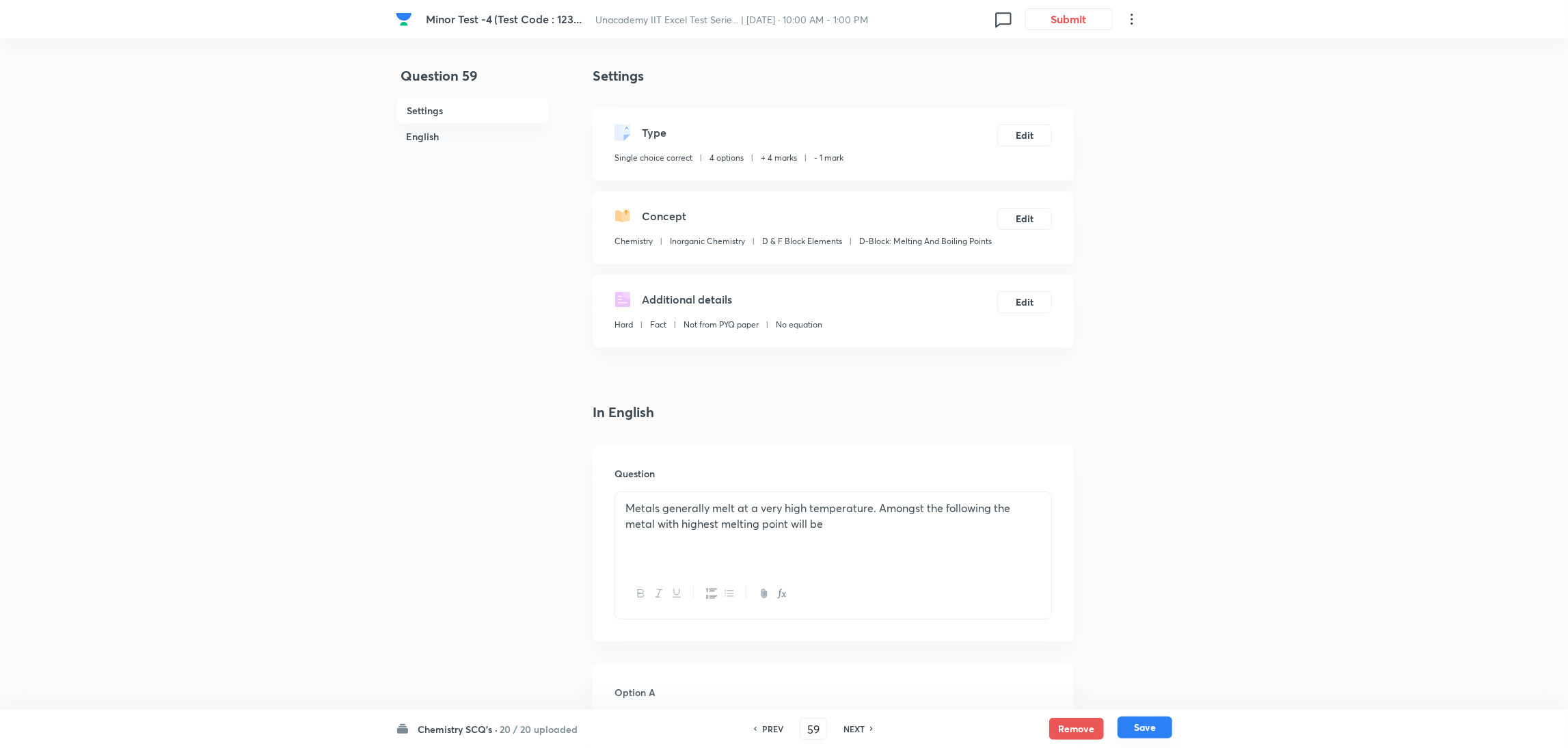
click at [1042, 498] on button "Save" at bounding box center [1144, 728] width 55 height 22
click at [1015, 135] on button "Edit" at bounding box center [1025, 134] width 55 height 22
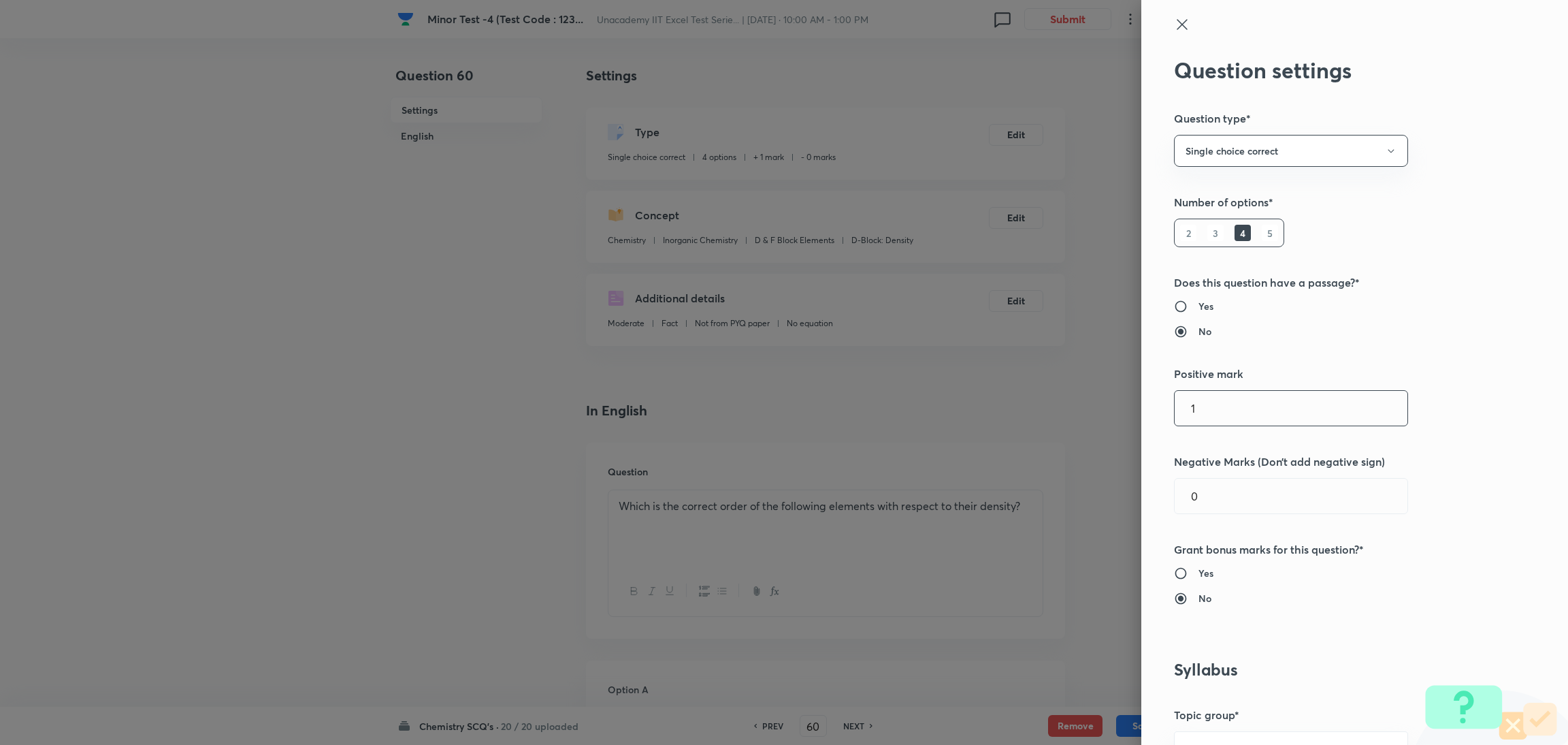
drag, startPoint x: 1213, startPoint y: 416, endPoint x: 998, endPoint y: 422, distance: 215.1
click at [998, 422] on div "Question settings Question type* Single choice correct Number of options* 2 3 4…" at bounding box center [784, 372] width 1568 height 745
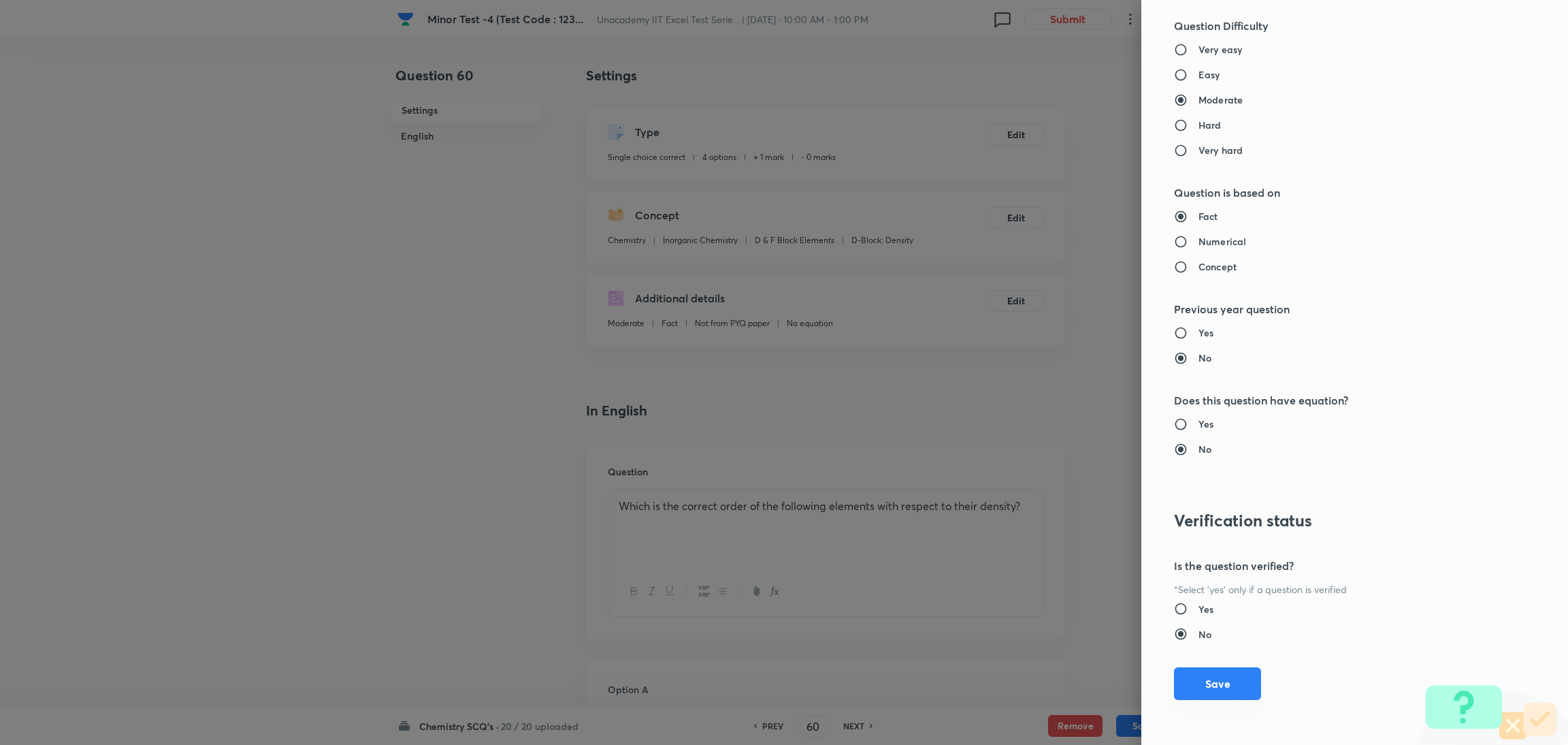
click at [1037, 496] on button "Save" at bounding box center [1217, 683] width 87 height 32
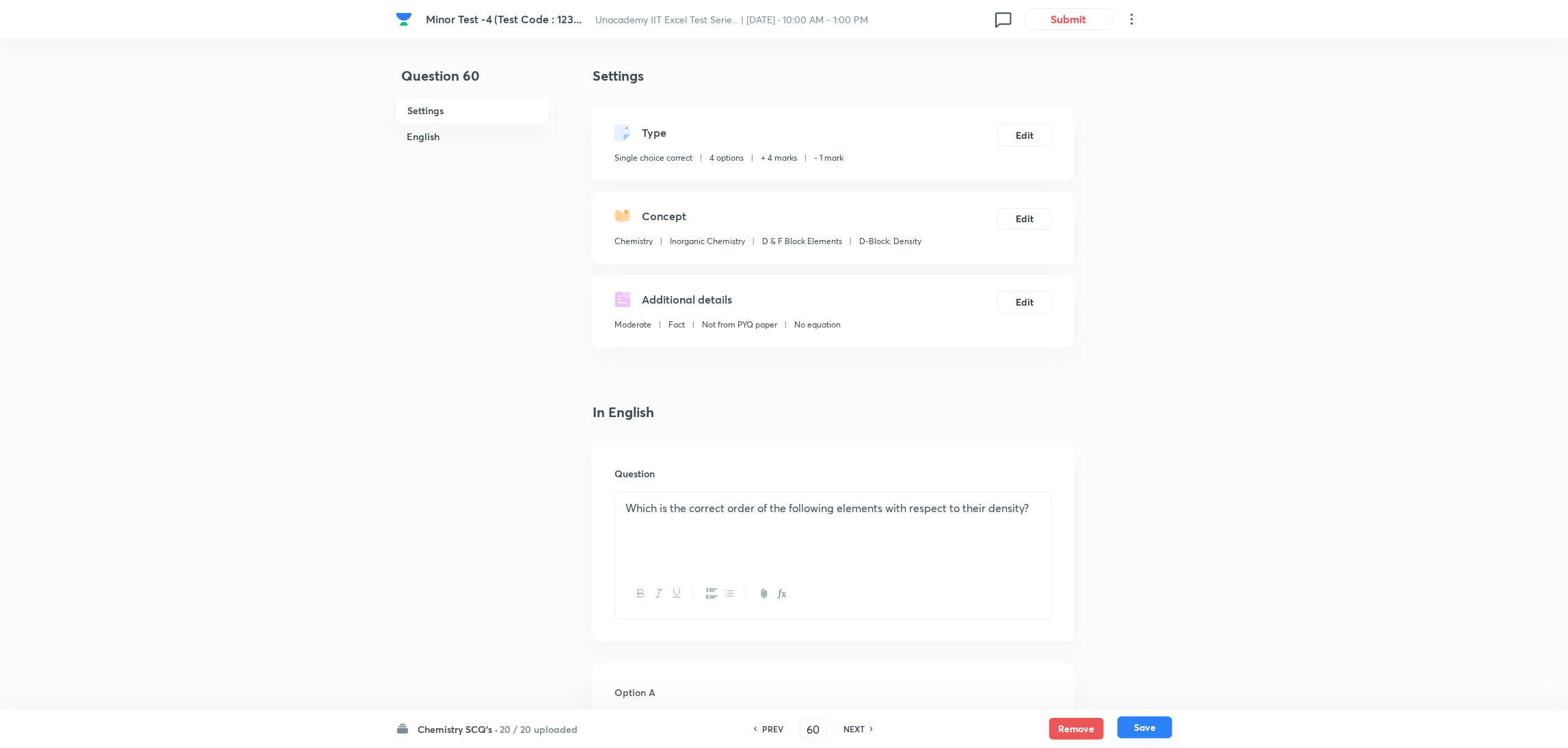
click at [1042, 498] on button "Save" at bounding box center [1144, 728] width 55 height 22
click at [1032, 131] on button "Edit" at bounding box center [1025, 134] width 55 height 22
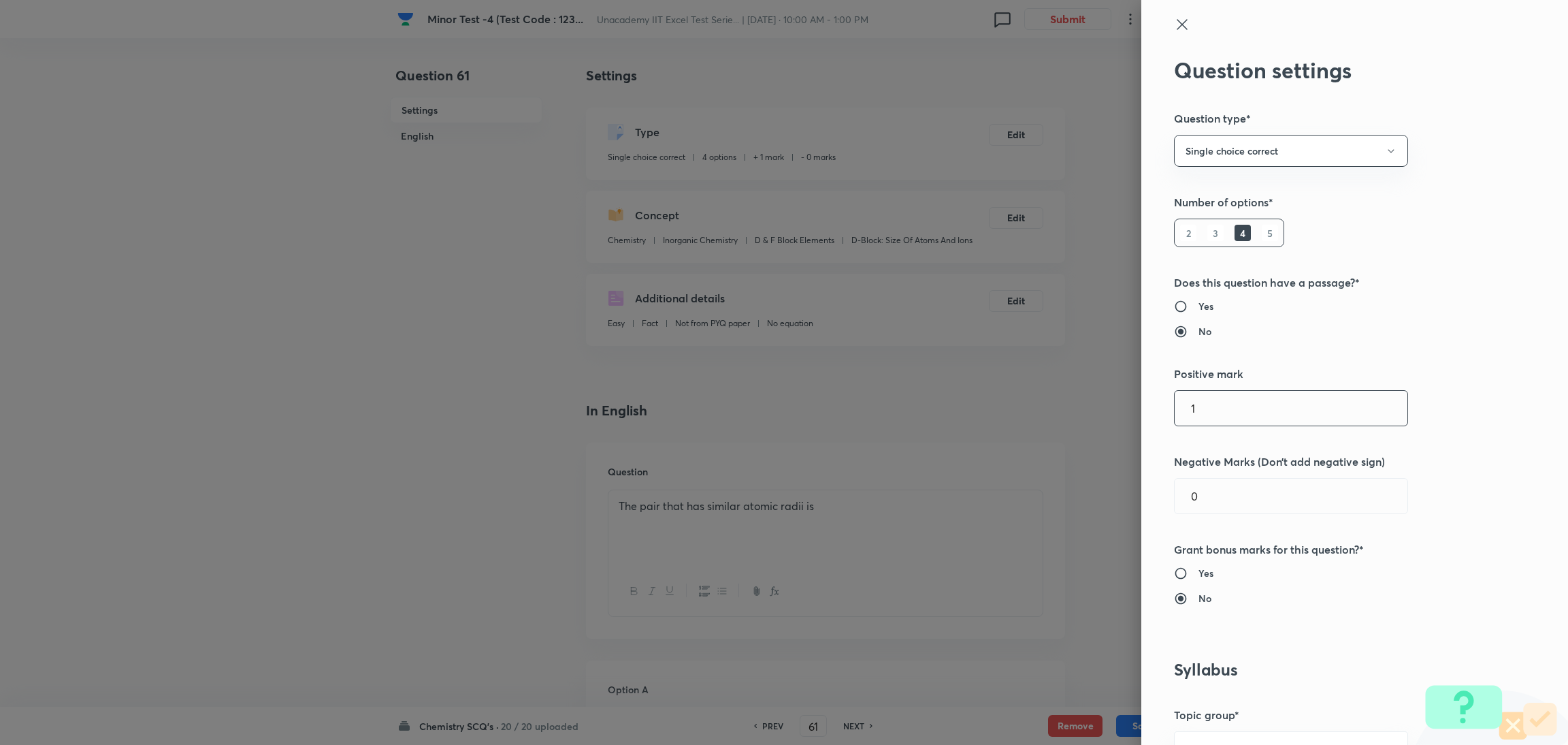
drag, startPoint x: 1210, startPoint y: 407, endPoint x: 1014, endPoint y: 438, distance: 198.4
click at [1014, 438] on div "Question settings Question type* Single choice correct Number of options* 2 3 4…" at bounding box center [784, 372] width 1568 height 745
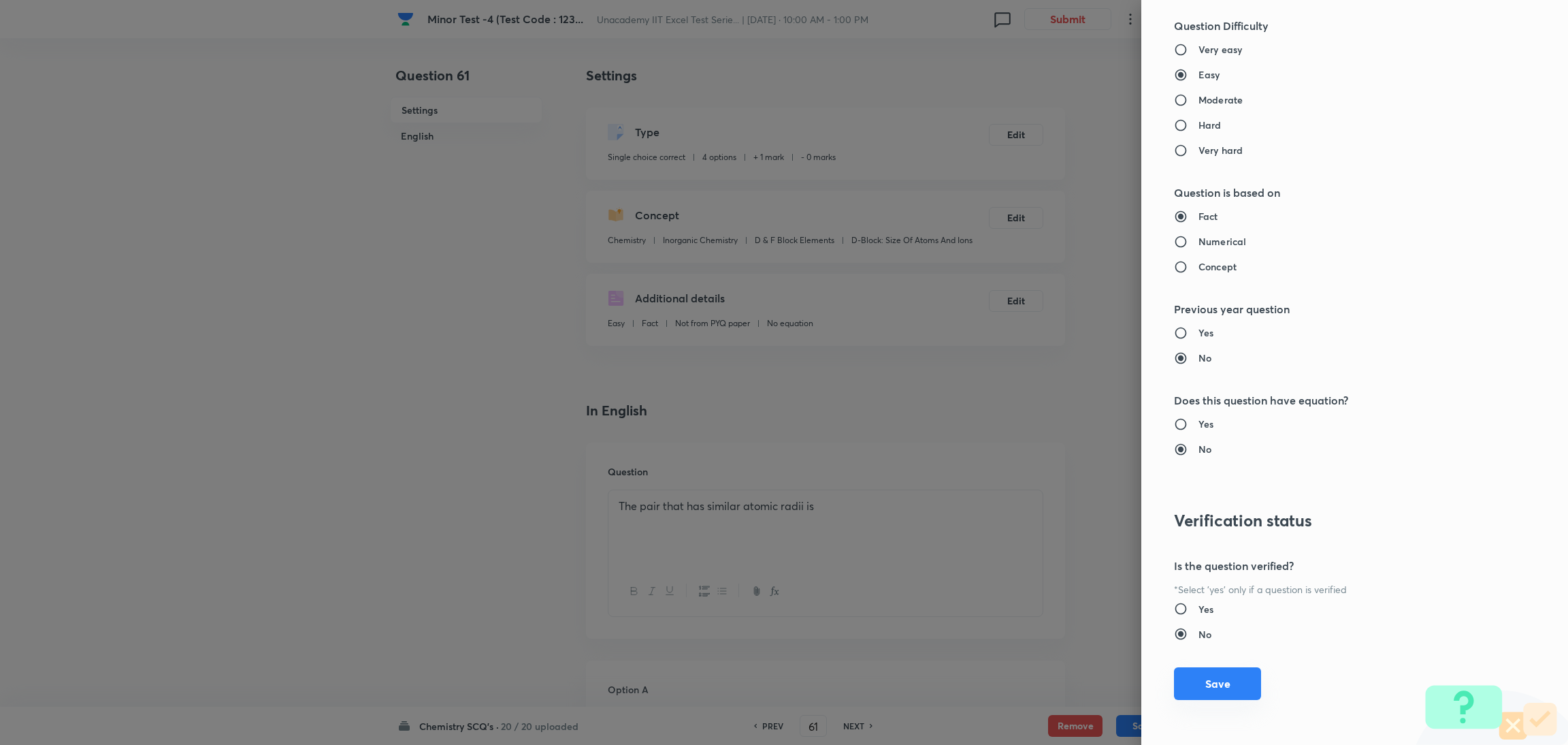
click at [1037, 496] on button "Save" at bounding box center [1217, 683] width 87 height 32
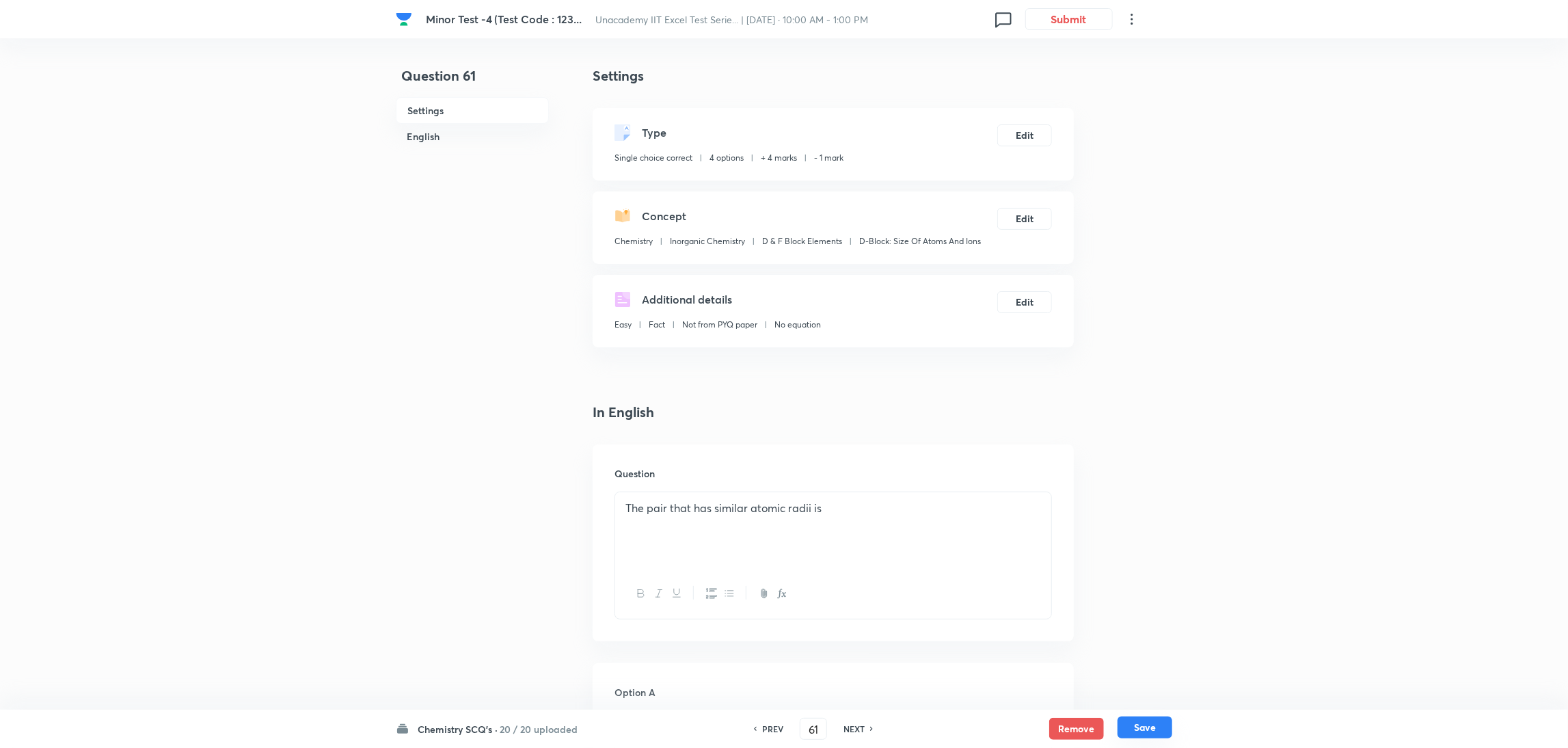
click at [1042, 498] on button "Save" at bounding box center [1144, 728] width 55 height 22
click at [766, 498] on h6 "PREV" at bounding box center [772, 728] width 21 height 12
click at [851, 498] on h6 "NEXT" at bounding box center [854, 728] width 21 height 12
click at [1021, 131] on button "Edit" at bounding box center [1025, 134] width 55 height 22
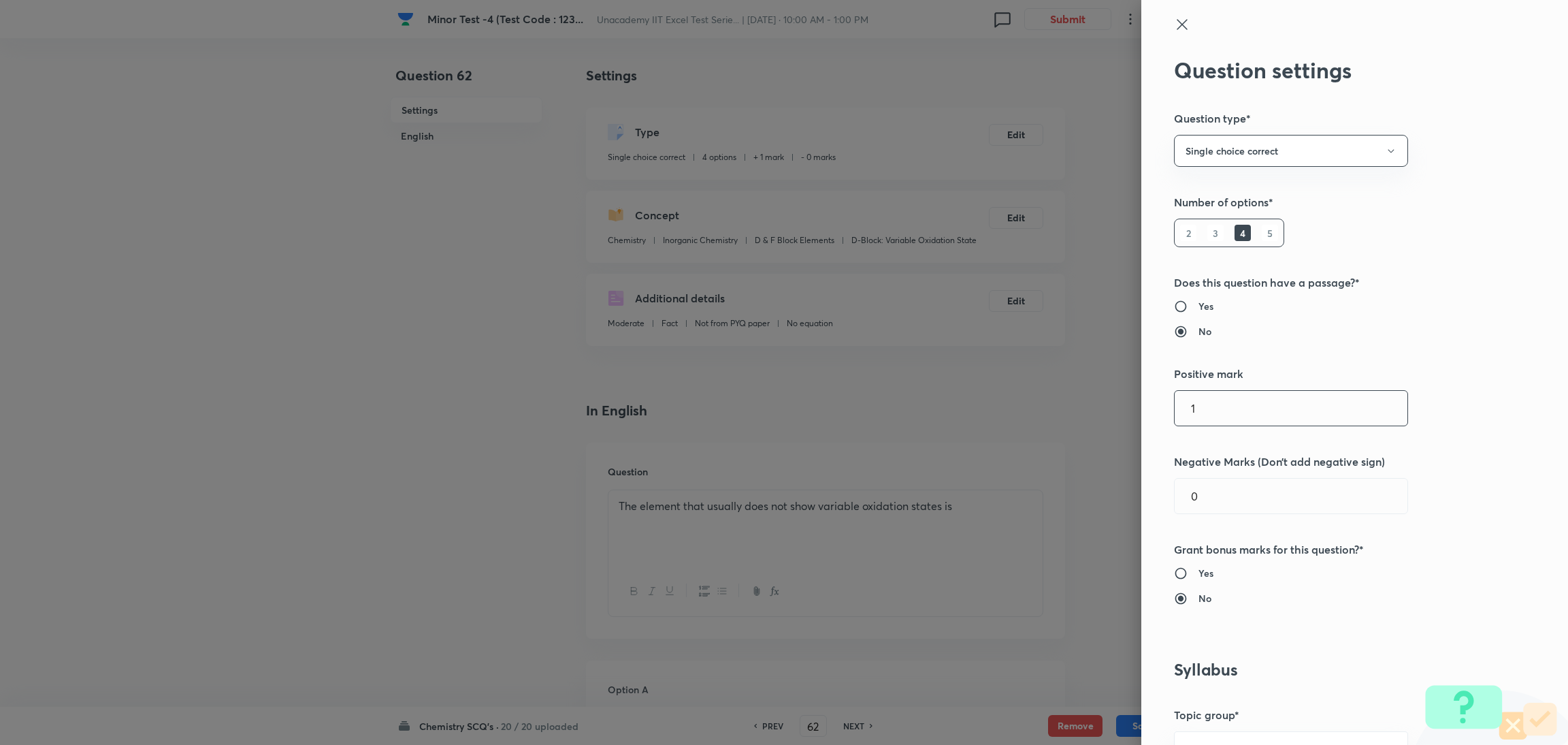
drag, startPoint x: 1196, startPoint y: 401, endPoint x: 1126, endPoint y: 418, distance: 72.0
click at [1037, 418] on div "Question settings Question type* Single choice correct Number of options* 2 3 4…" at bounding box center [1355, 372] width 427 height 745
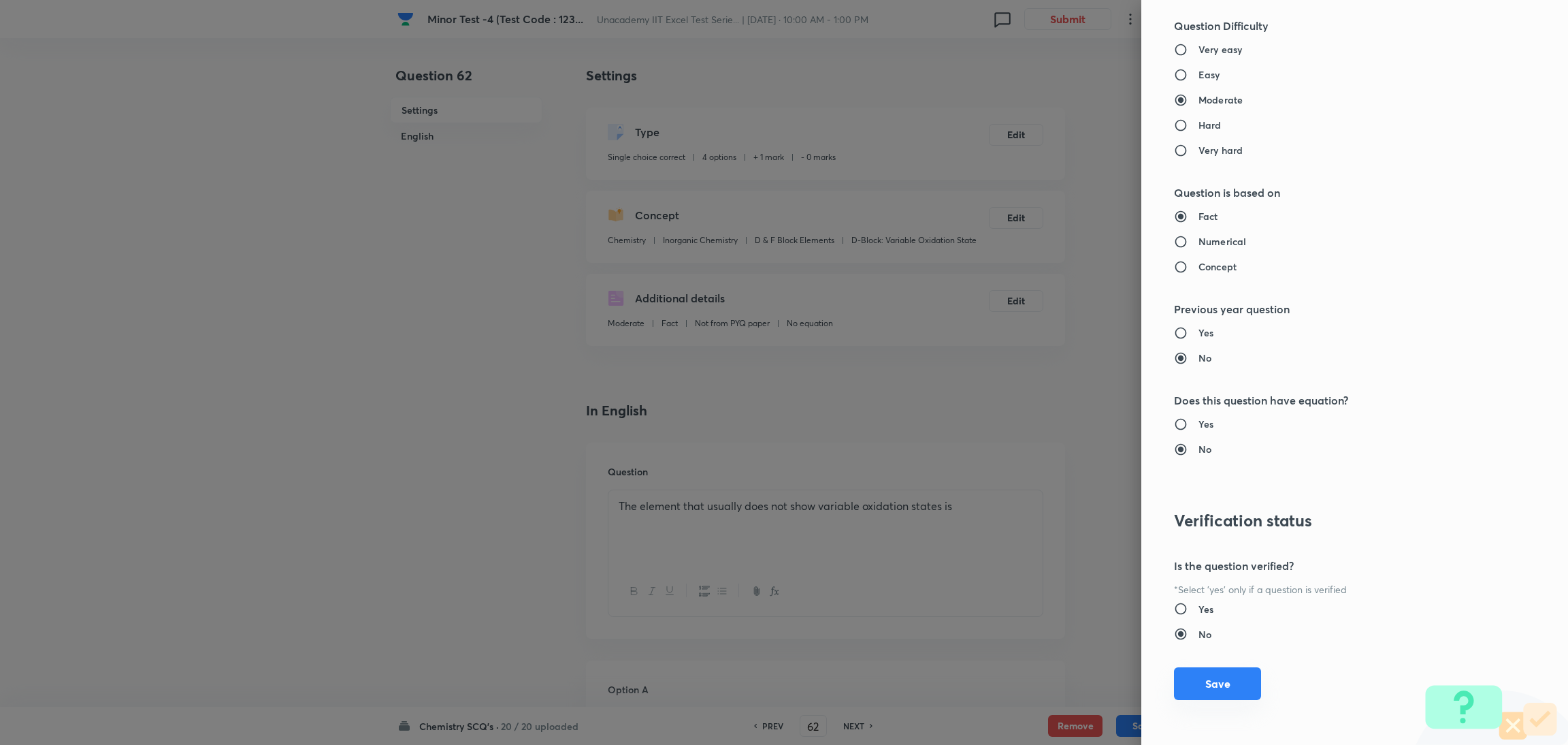
click at [1037, 496] on button "Save" at bounding box center [1217, 683] width 87 height 32
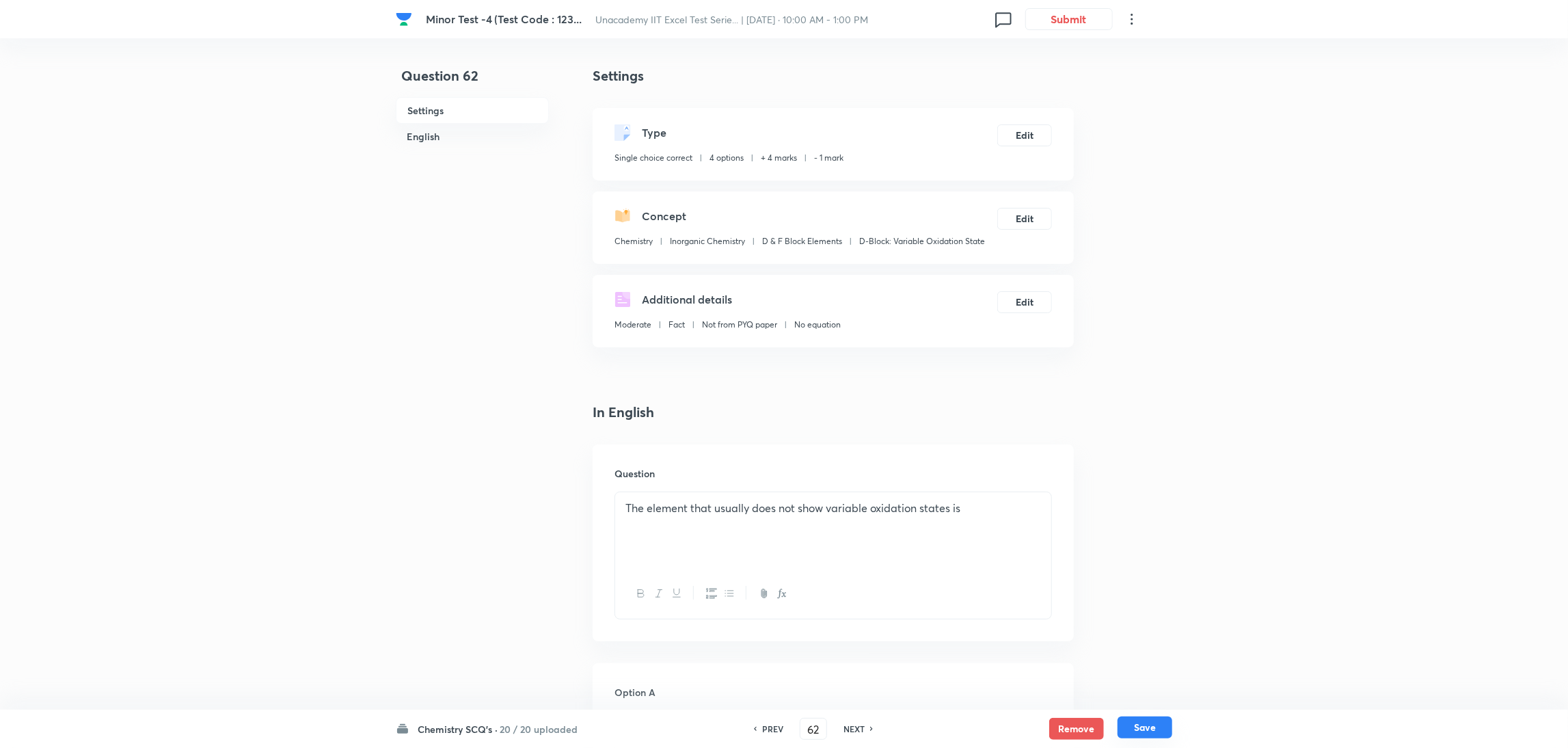
click at [1042, 498] on button "Save" at bounding box center [1144, 728] width 55 height 22
click at [770, 498] on h6 "PREV" at bounding box center [772, 728] width 21 height 12
click at [851, 498] on h6 "NEXT" at bounding box center [854, 728] width 21 height 12
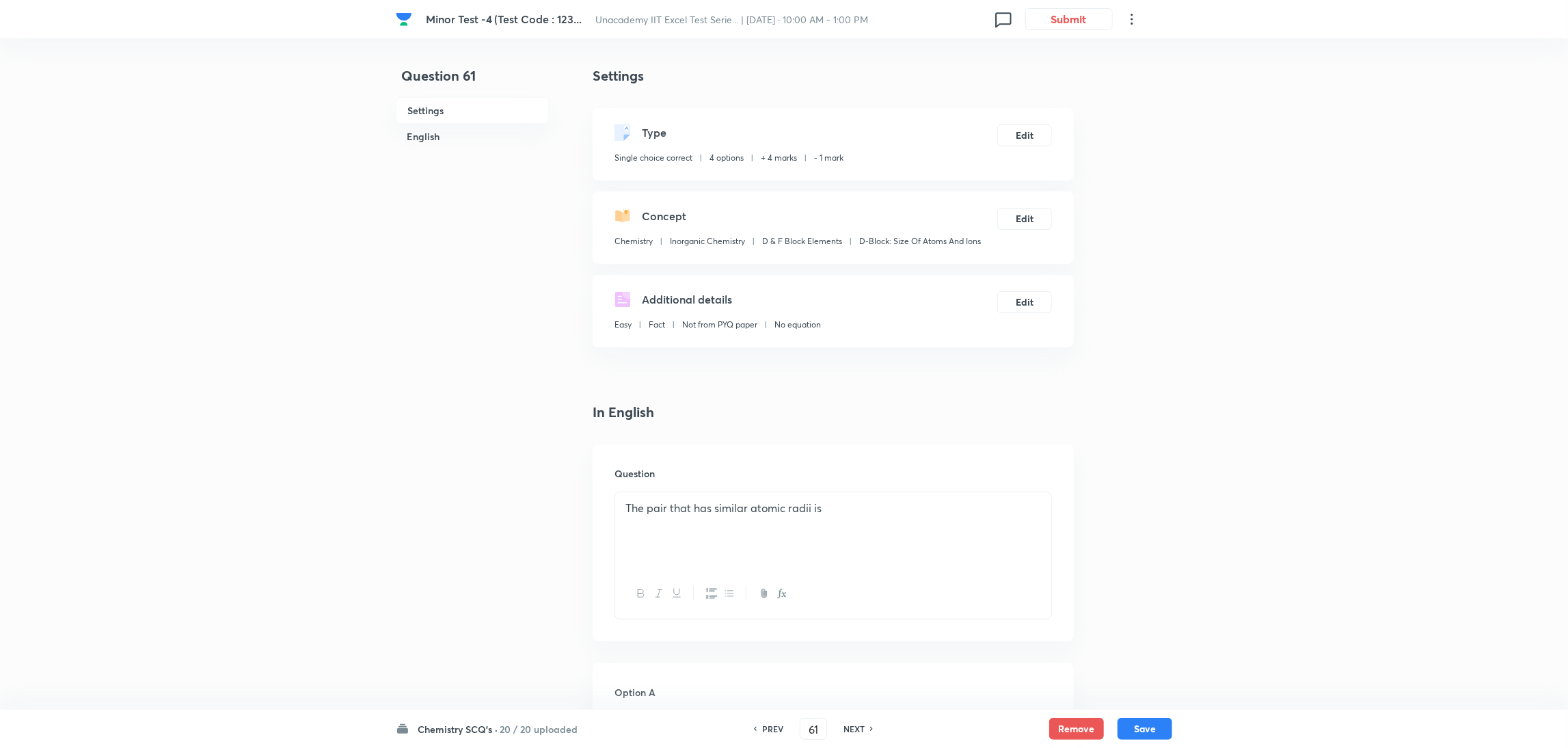
click at [851, 498] on h6 "NEXT" at bounding box center [854, 728] width 21 height 12
click at [1024, 139] on button "Edit" at bounding box center [1025, 134] width 55 height 22
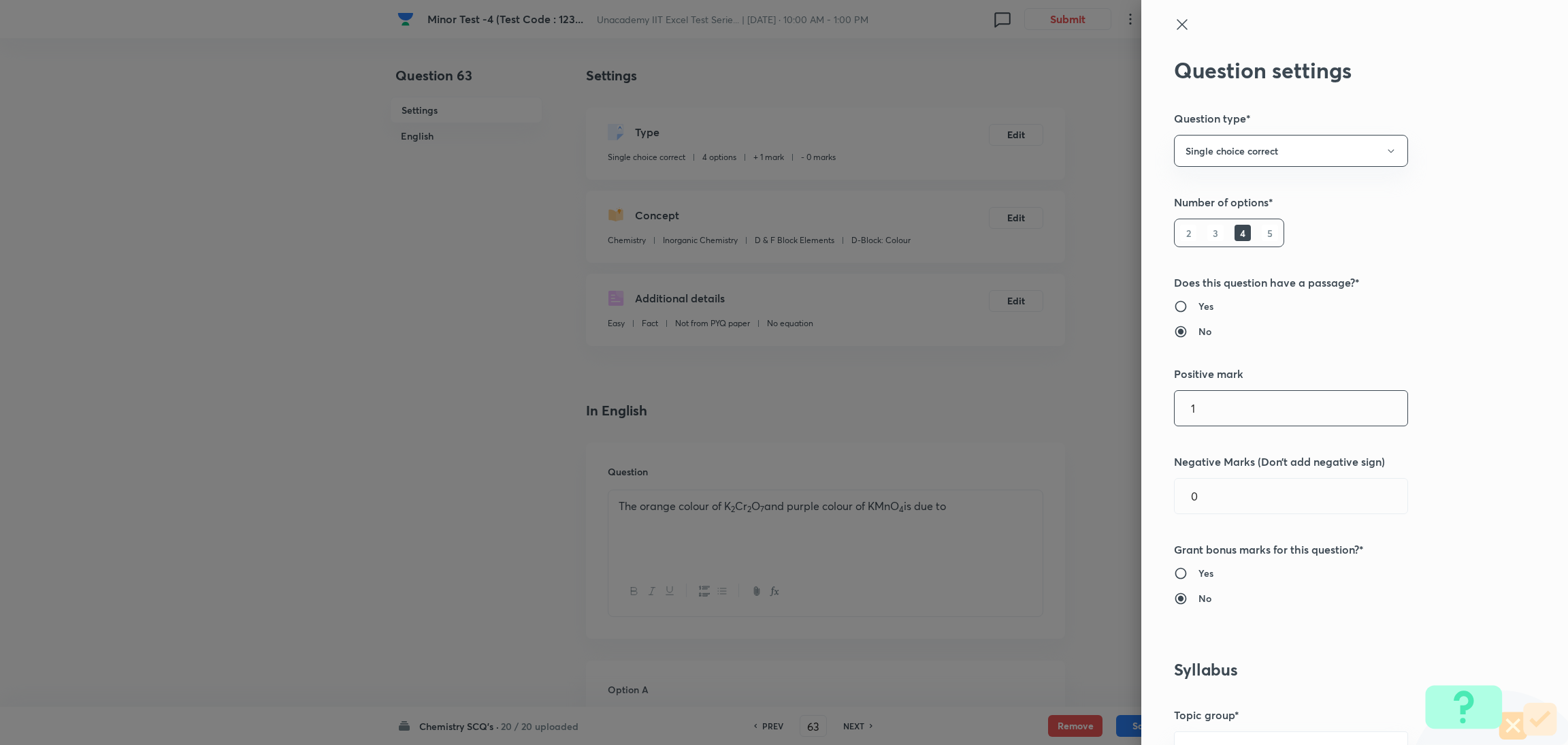
drag, startPoint x: 1190, startPoint y: 416, endPoint x: 1099, endPoint y: 434, distance: 92.8
click at [1037, 434] on div "Question settings Question type* Single choice correct Number of options* 2 3 4…" at bounding box center [784, 372] width 1568 height 745
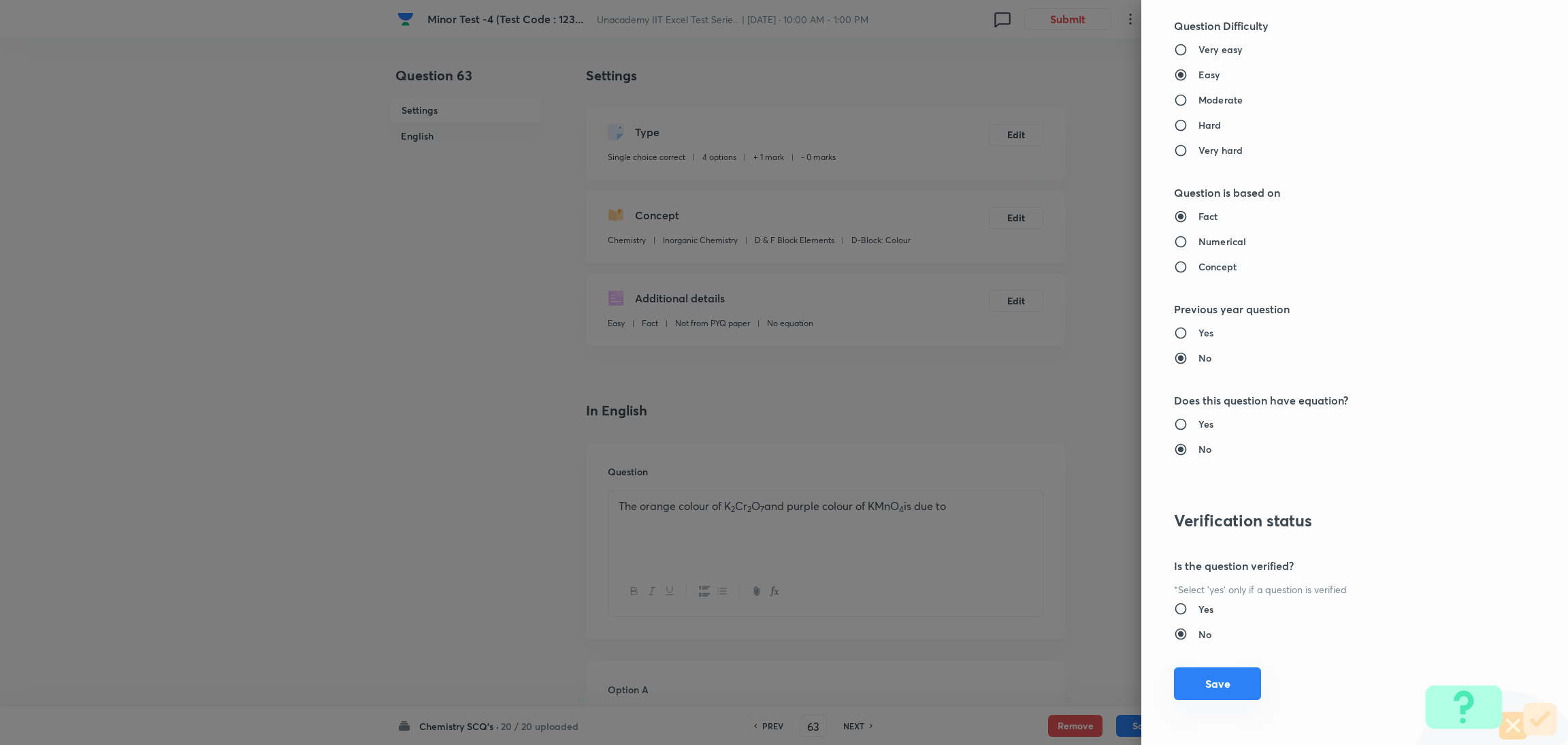
click at [1037, 496] on button "Save" at bounding box center [1217, 683] width 87 height 32
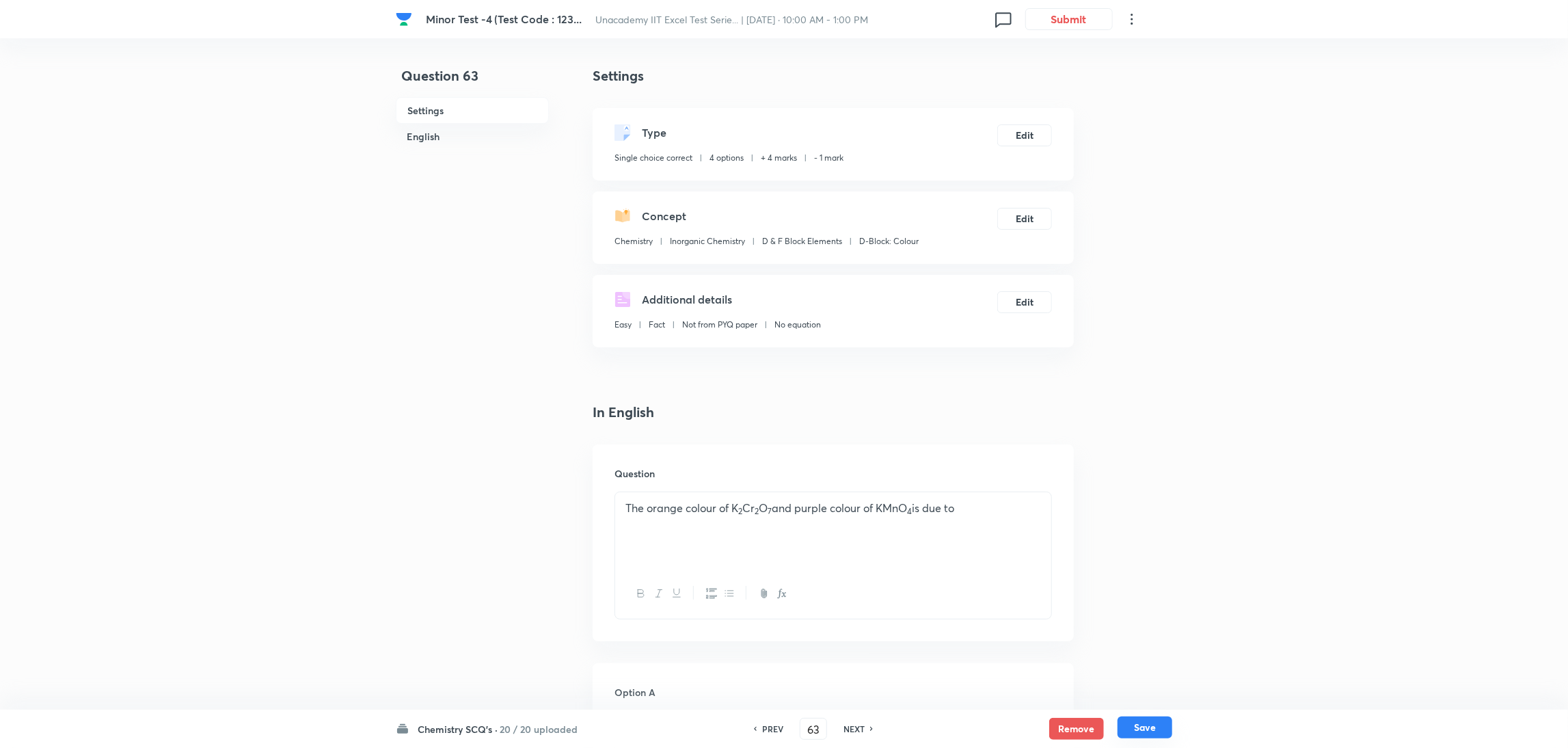
click at [1042, 498] on button "Save" at bounding box center [1144, 728] width 55 height 22
click at [1022, 131] on button "Edit" at bounding box center [1025, 134] width 55 height 22
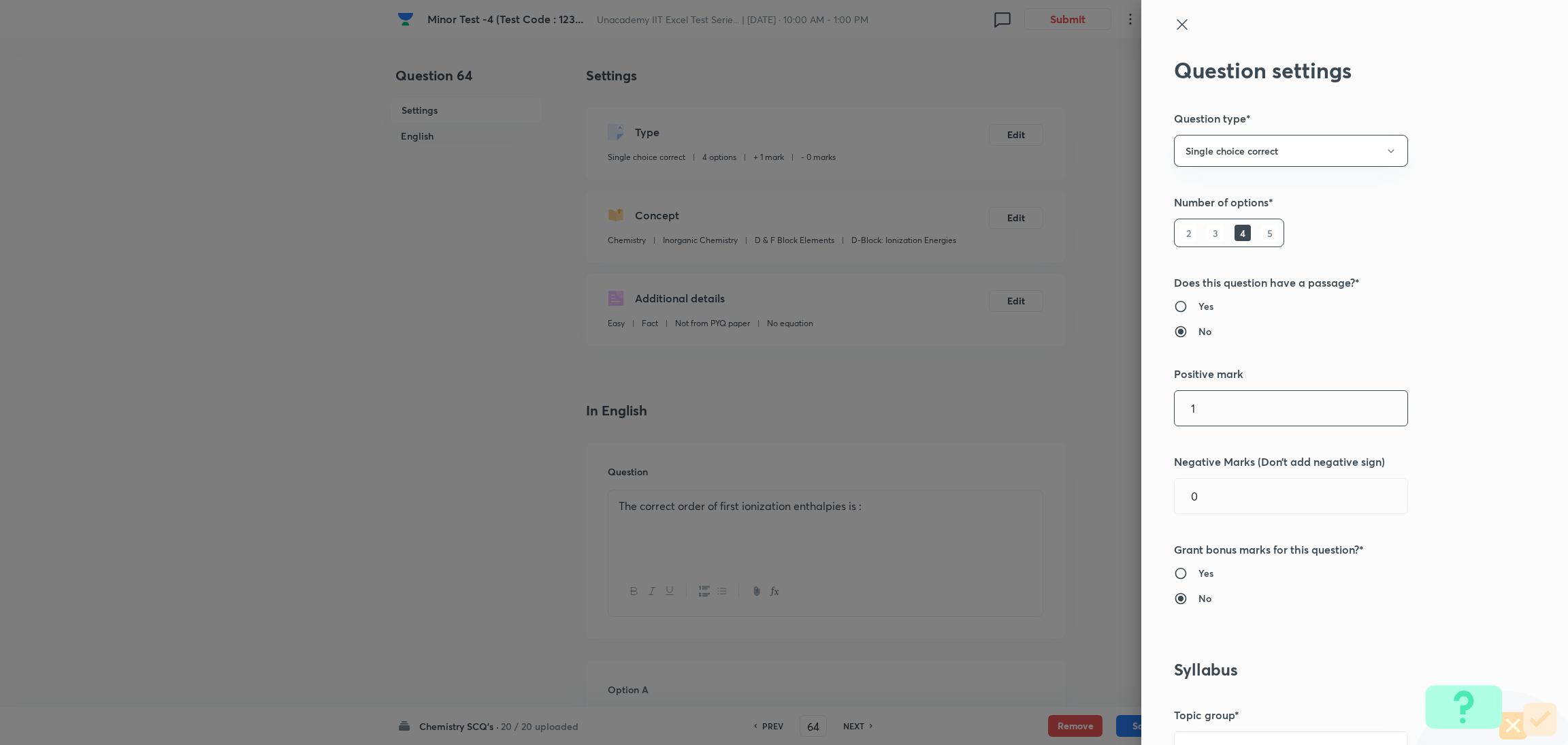
drag, startPoint x: 1219, startPoint y: 407, endPoint x: 1075, endPoint y: 438, distance: 147.3
click at [1037, 438] on div "Question settings Question type* Single choice correct Number of options* 2 3 4…" at bounding box center [784, 372] width 1568 height 745
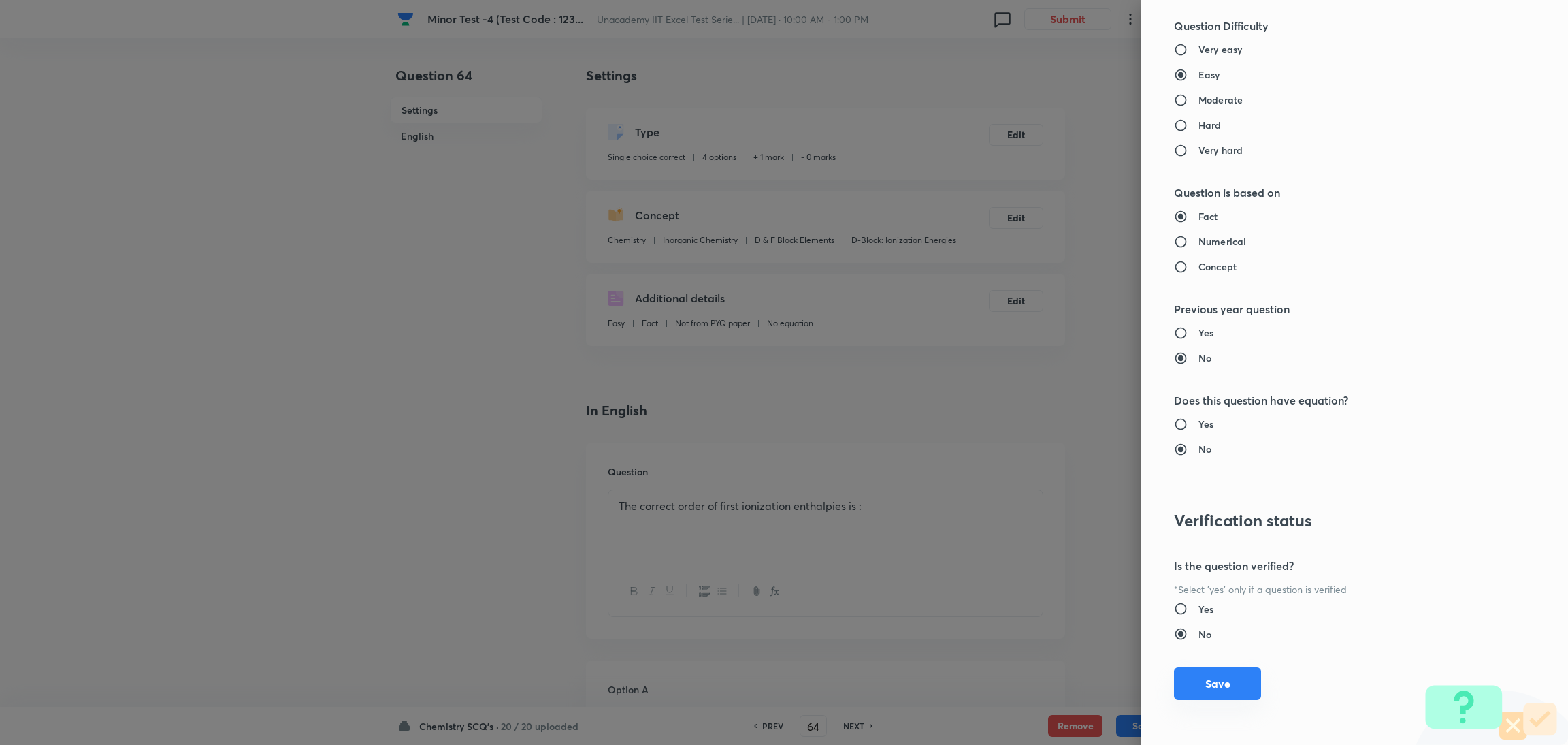
click at [1037, 496] on button "Save" at bounding box center [1217, 683] width 87 height 32
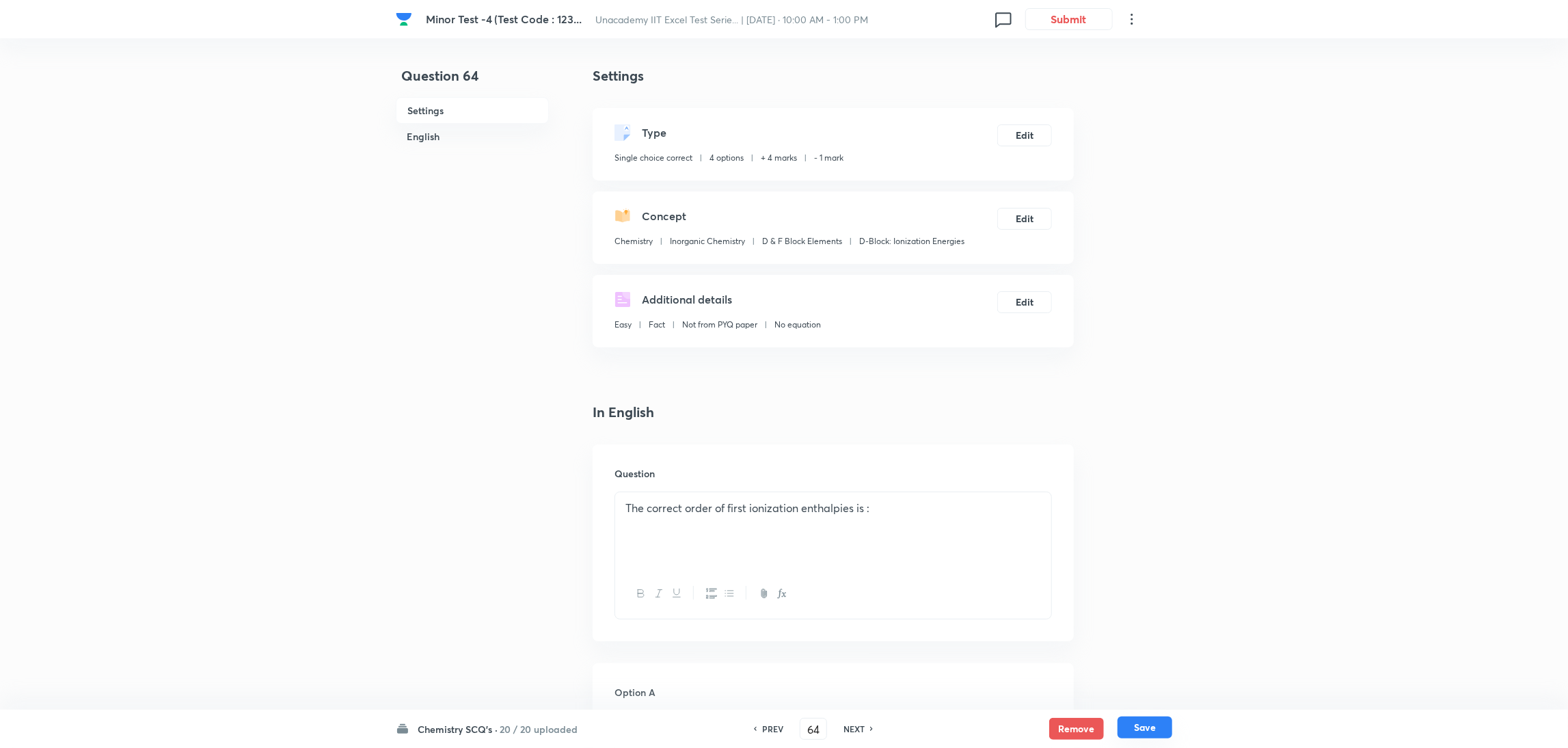
click at [1042, 498] on button "Save" at bounding box center [1144, 728] width 55 height 22
click at [1021, 131] on button "Edit" at bounding box center [1025, 134] width 55 height 22
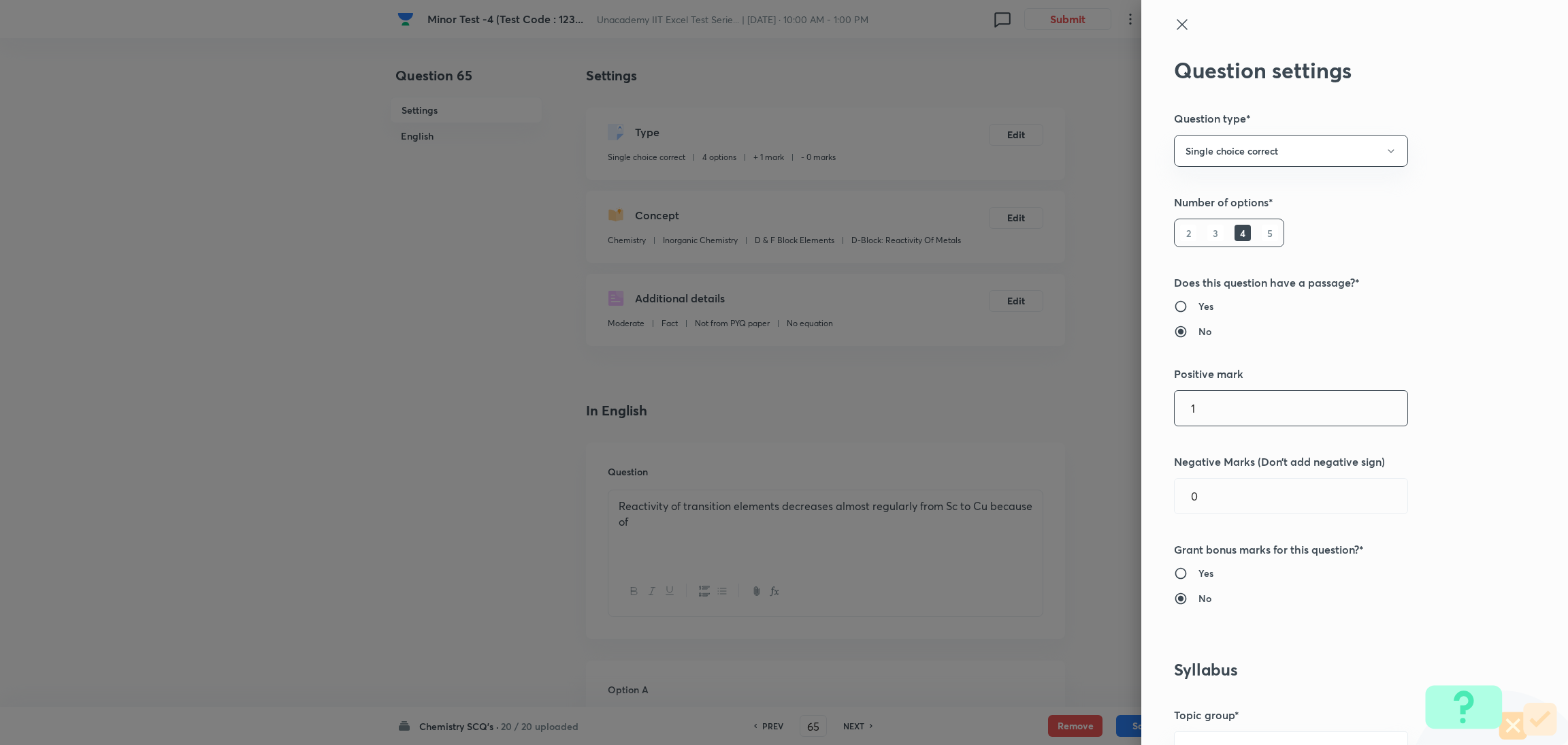
drag, startPoint x: 1213, startPoint y: 402, endPoint x: 1065, endPoint y: 427, distance: 150.1
click at [1037, 427] on div "Question settings Question type* Single choice correct Number of options* 2 3 4…" at bounding box center [784, 372] width 1568 height 745
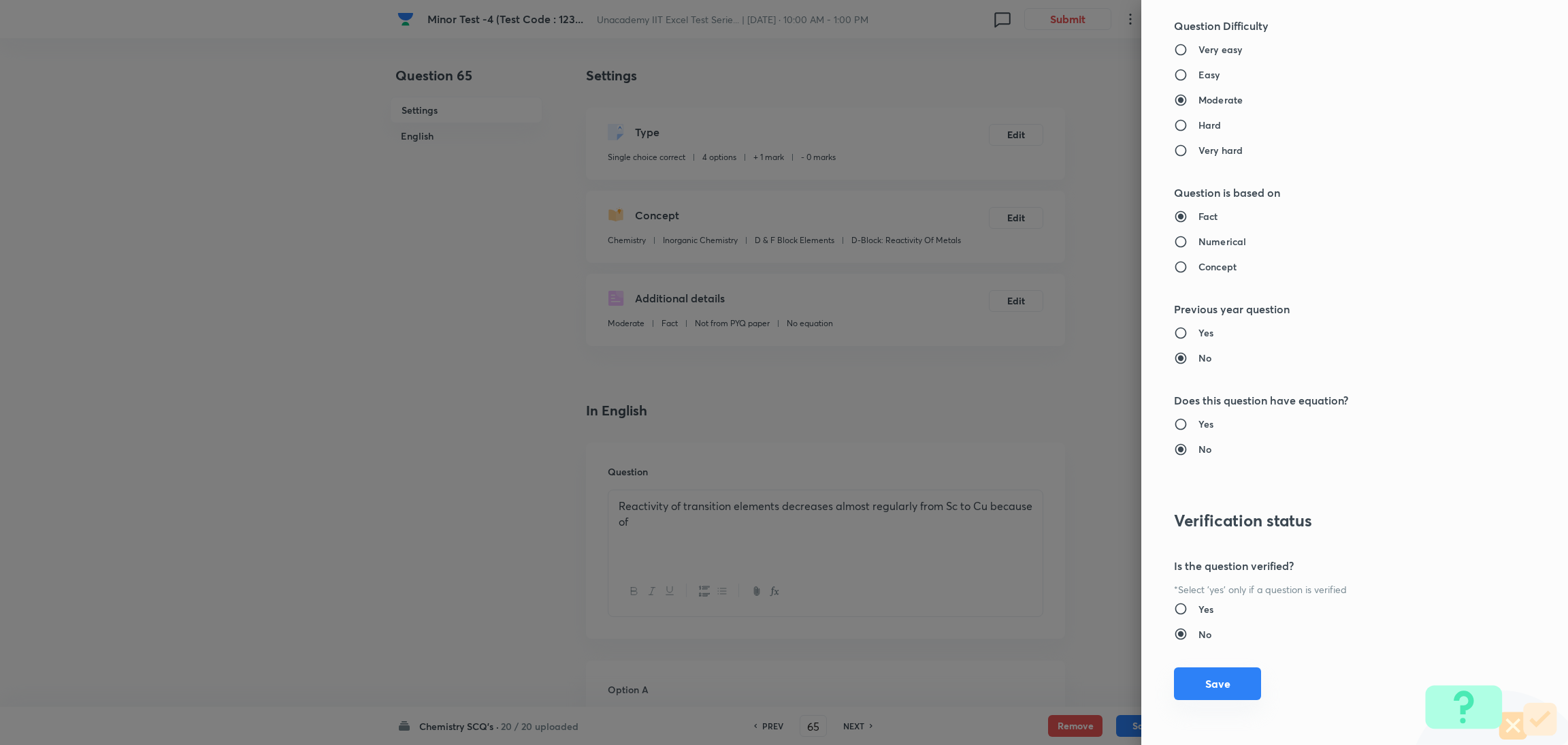
click at [1037, 496] on button "Save" at bounding box center [1217, 683] width 87 height 32
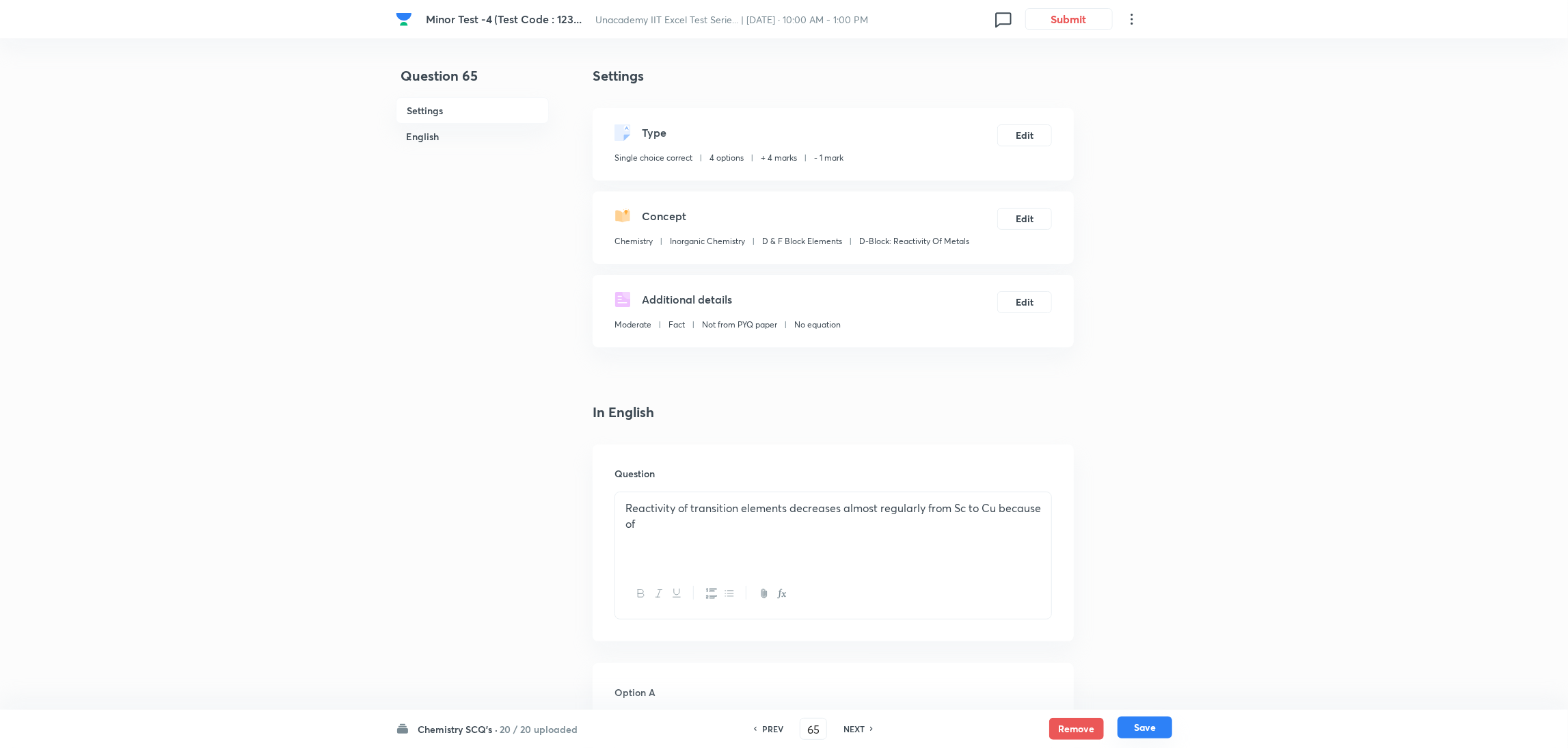
click at [1042, 498] on button "Save" at bounding box center [1144, 728] width 55 height 22
click at [1018, 131] on button "Edit" at bounding box center [1025, 134] width 55 height 22
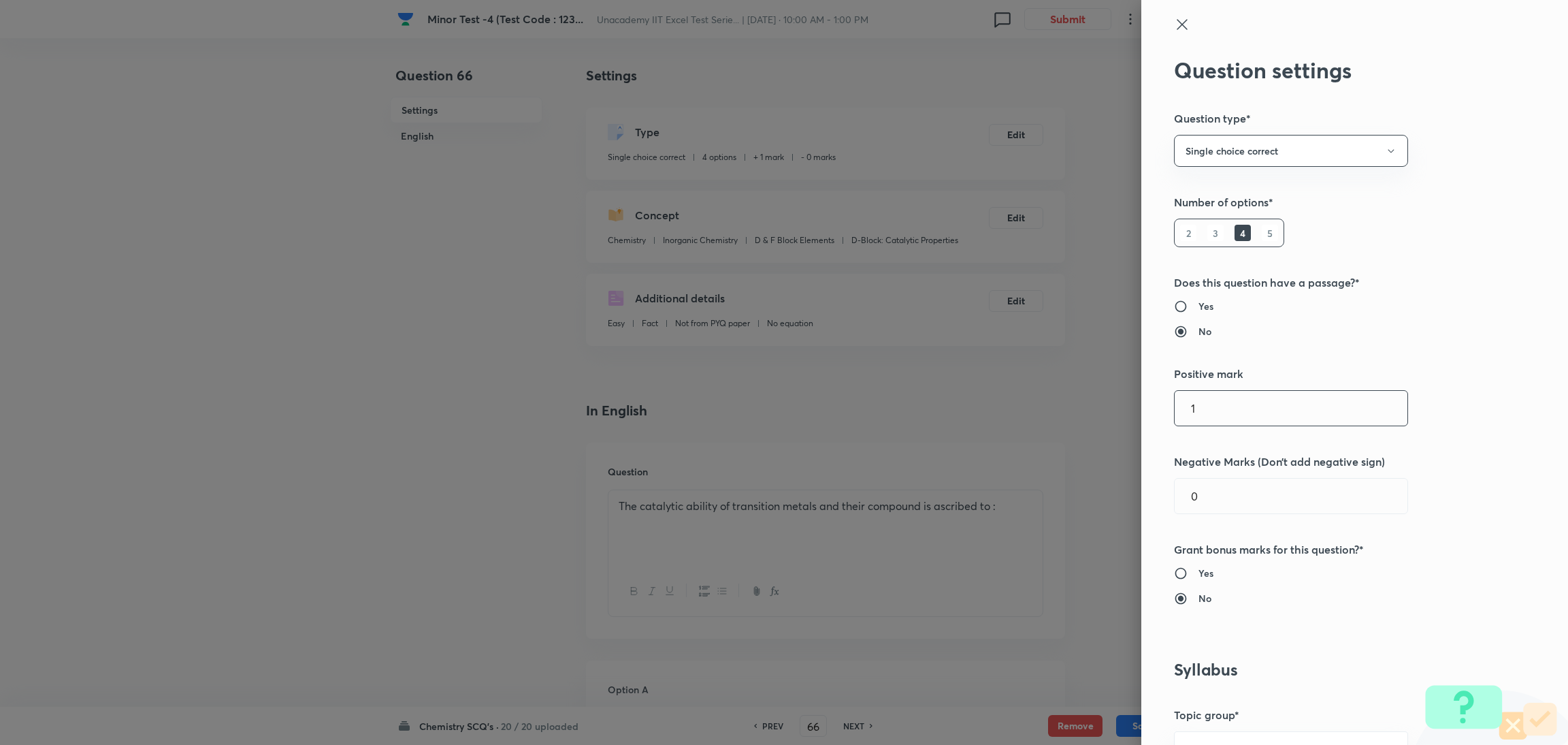
drag, startPoint x: 1207, startPoint y: 397, endPoint x: 1139, endPoint y: 405, distance: 68.5
click at [1037, 405] on div "Question settings Question type* Single choice correct Number of options* 2 3 4…" at bounding box center [1355, 372] width 427 height 745
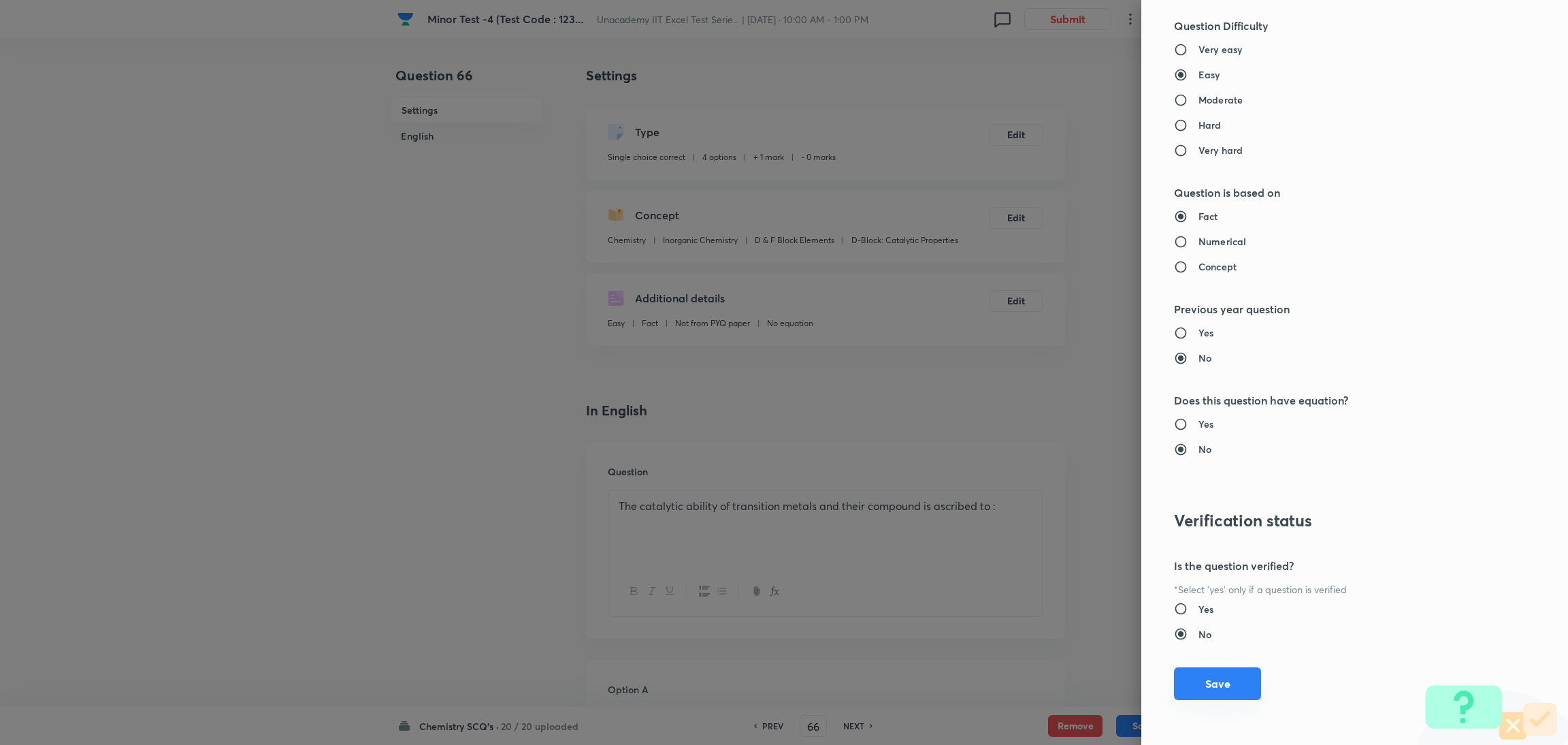
click at [1037, 496] on button "Save" at bounding box center [1217, 683] width 87 height 32
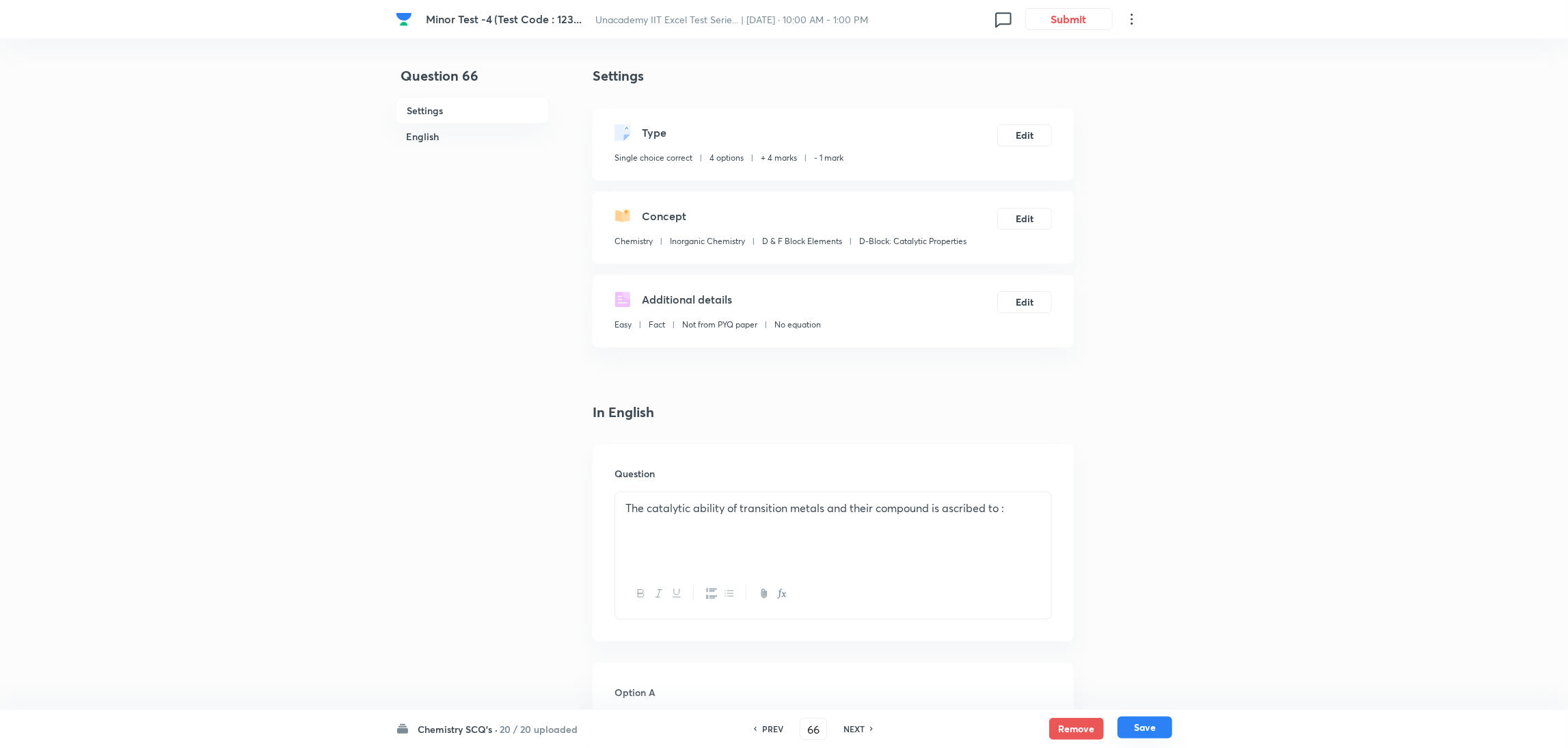
click at [1042, 498] on button "Save" at bounding box center [1144, 728] width 55 height 22
click at [1026, 135] on button "Edit" at bounding box center [1025, 134] width 55 height 22
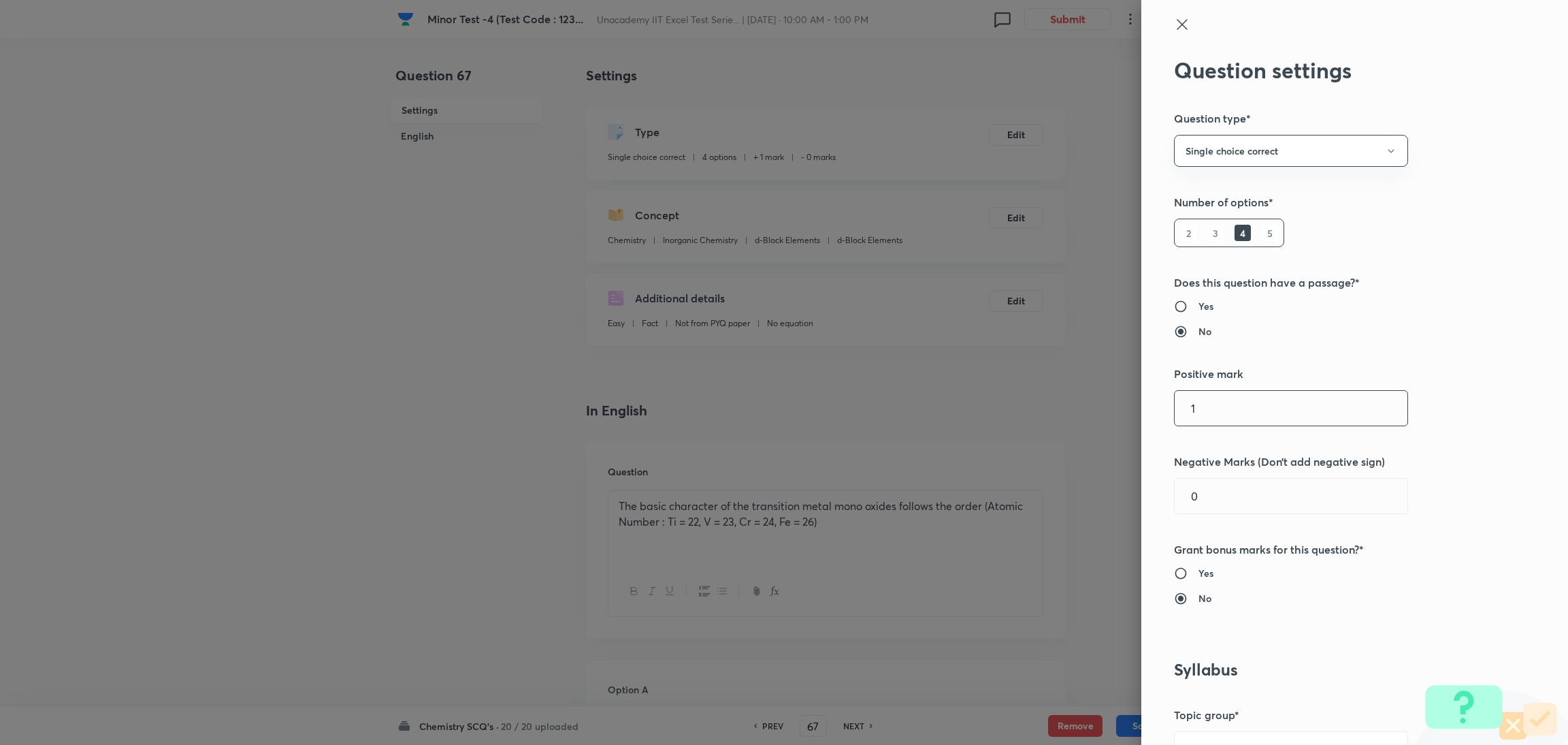
drag, startPoint x: 1215, startPoint y: 421, endPoint x: 1083, endPoint y: 410, distance: 132.5
click at [1037, 410] on div "Question settings Question type* Single choice correct Number of options* 2 3 4…" at bounding box center [784, 372] width 1568 height 745
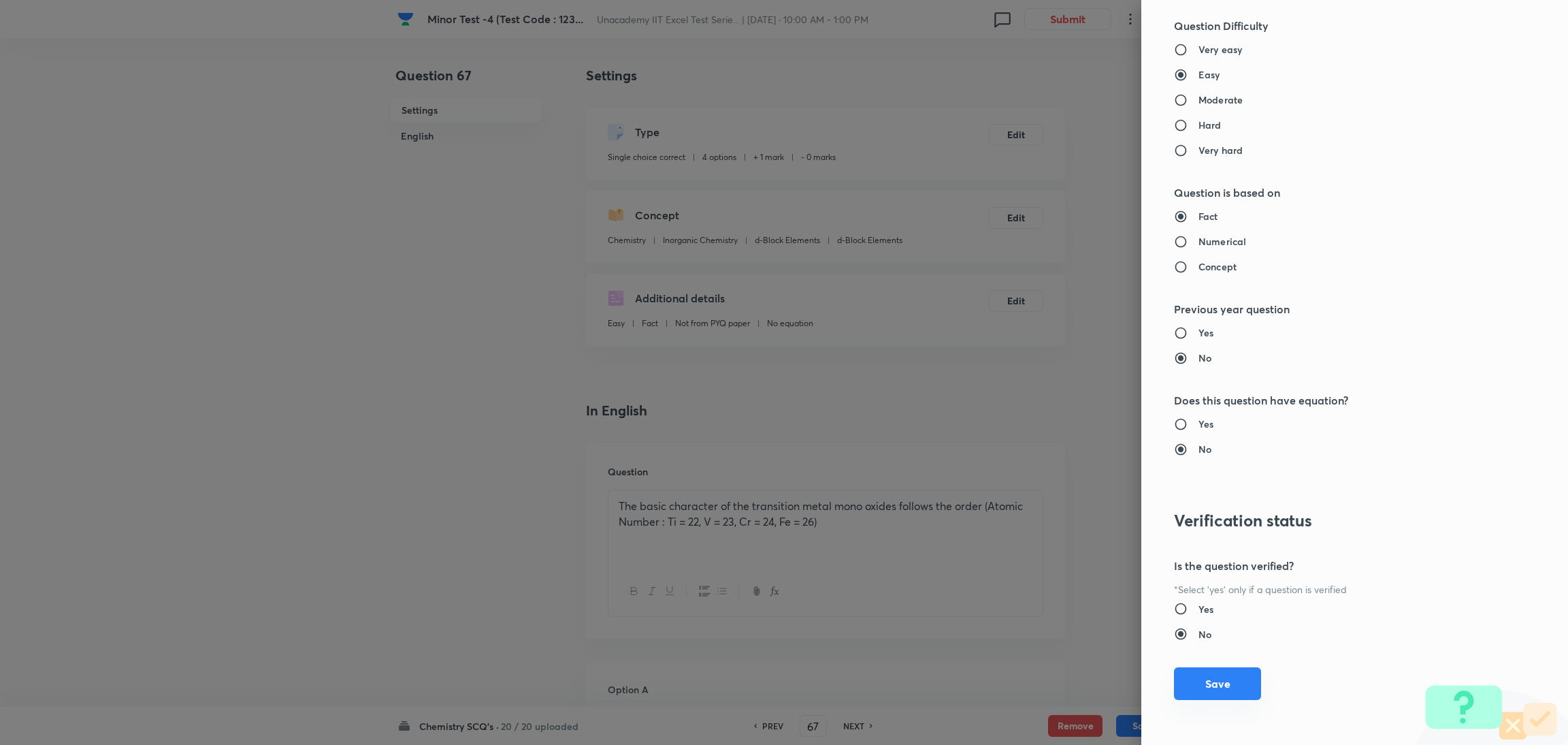
click at [1037, 496] on button "Save" at bounding box center [1217, 683] width 87 height 32
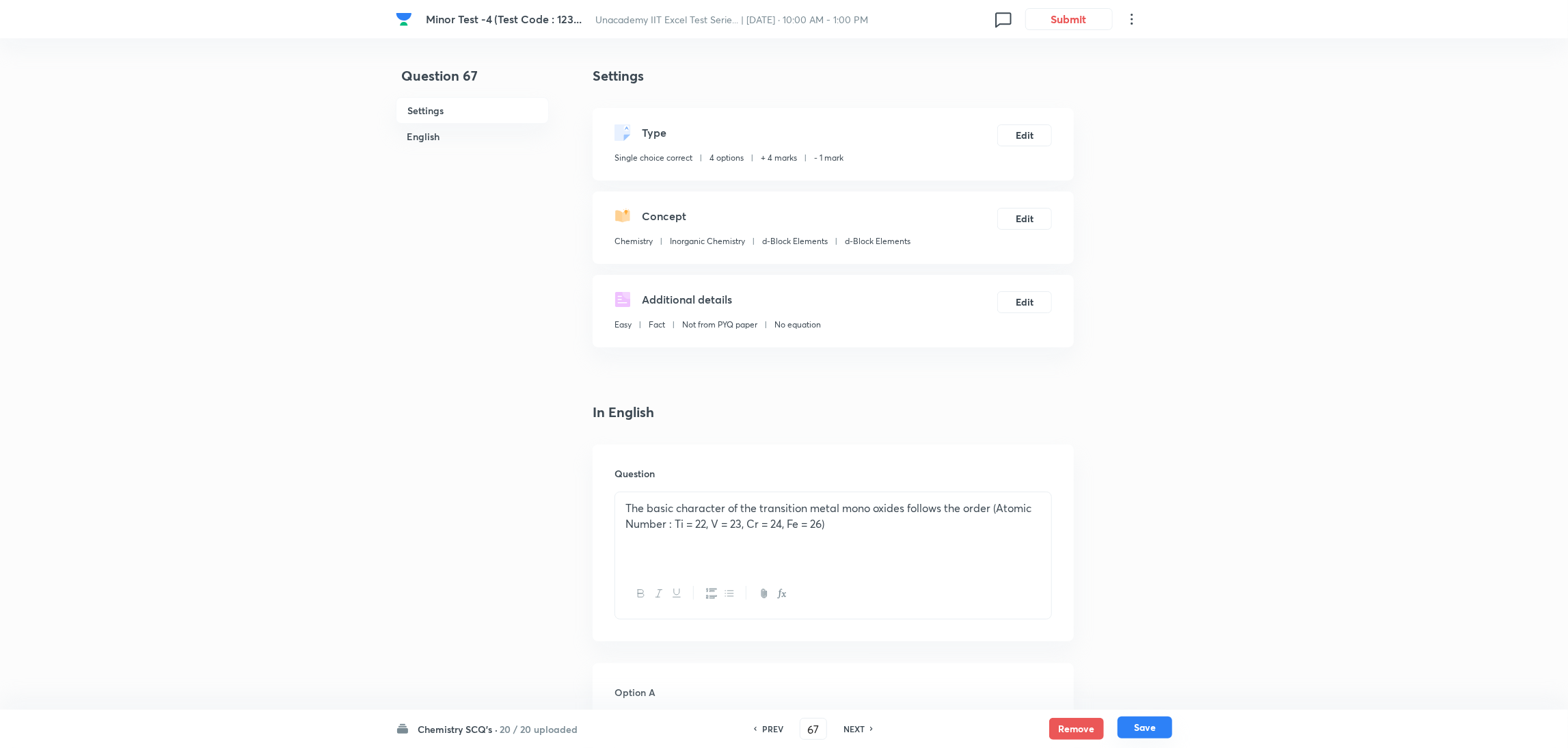
click at [1042, 498] on button "Save" at bounding box center [1144, 728] width 55 height 22
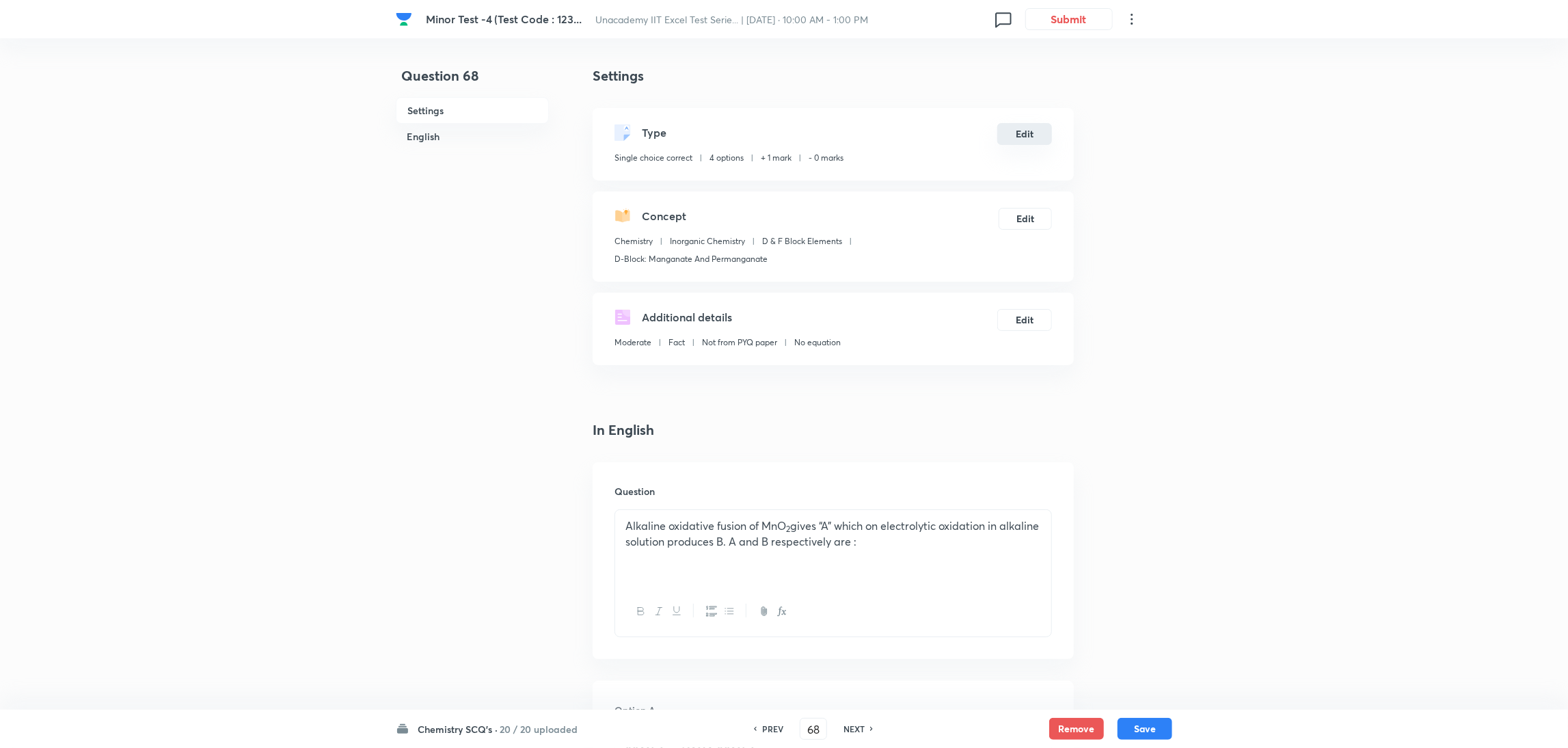
click at [1035, 137] on button "Edit" at bounding box center [1025, 134] width 55 height 22
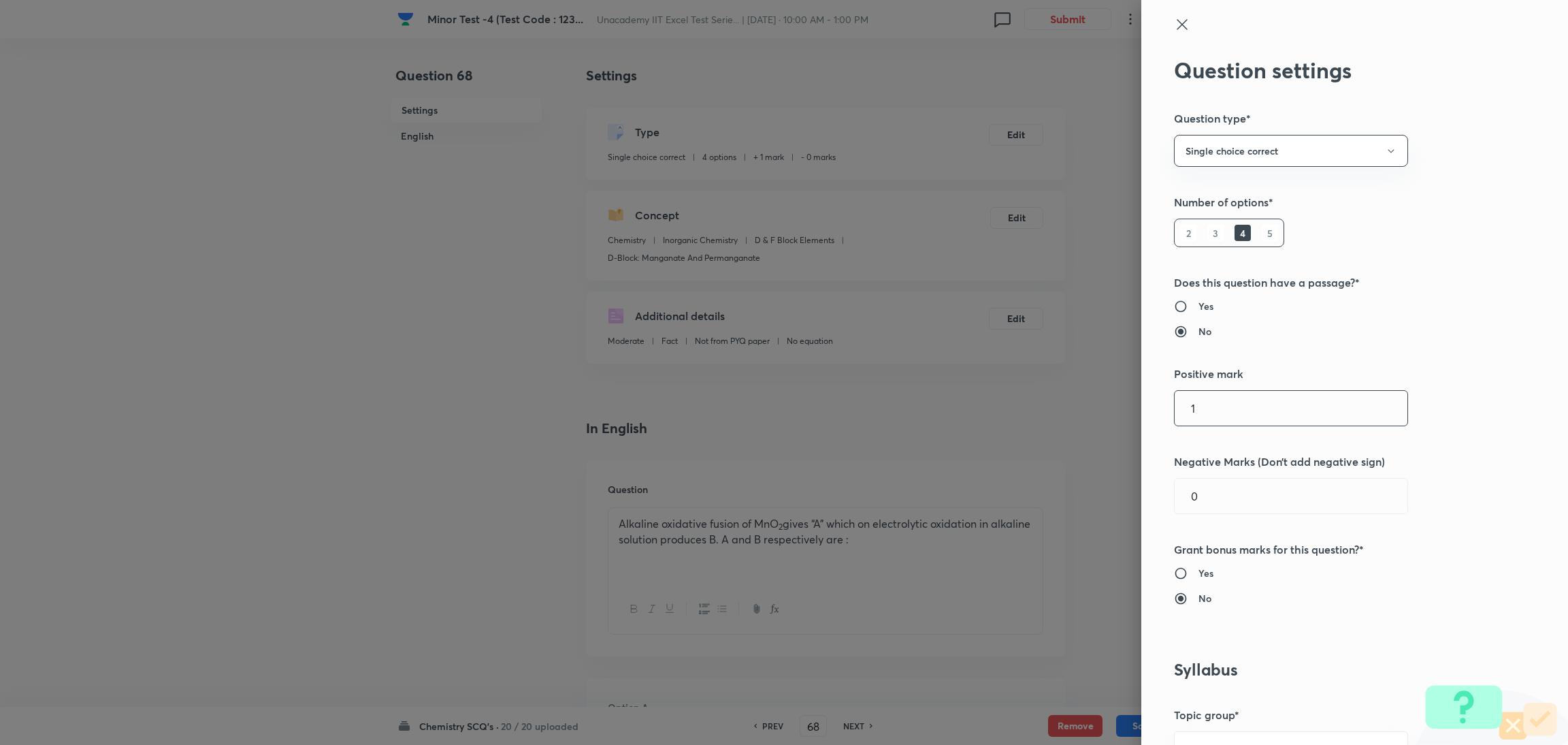
drag, startPoint x: 1194, startPoint y: 408, endPoint x: 1084, endPoint y: 420, distance: 110.7
click at [1037, 420] on div "Question settings Question type* Single choice correct Number of options* 2 3 4…" at bounding box center [784, 372] width 1568 height 745
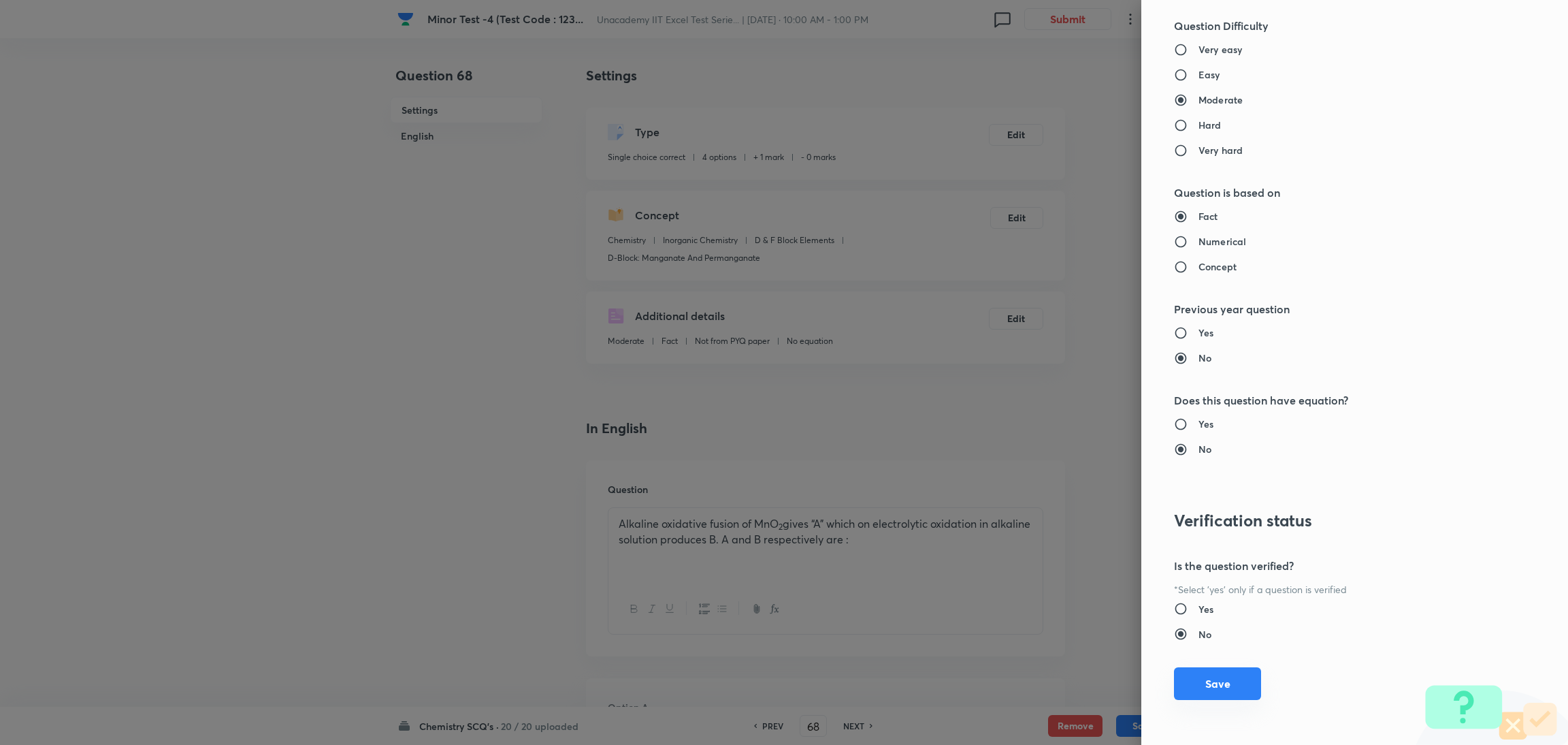
click at [1037, 496] on button "Save" at bounding box center [1217, 683] width 87 height 32
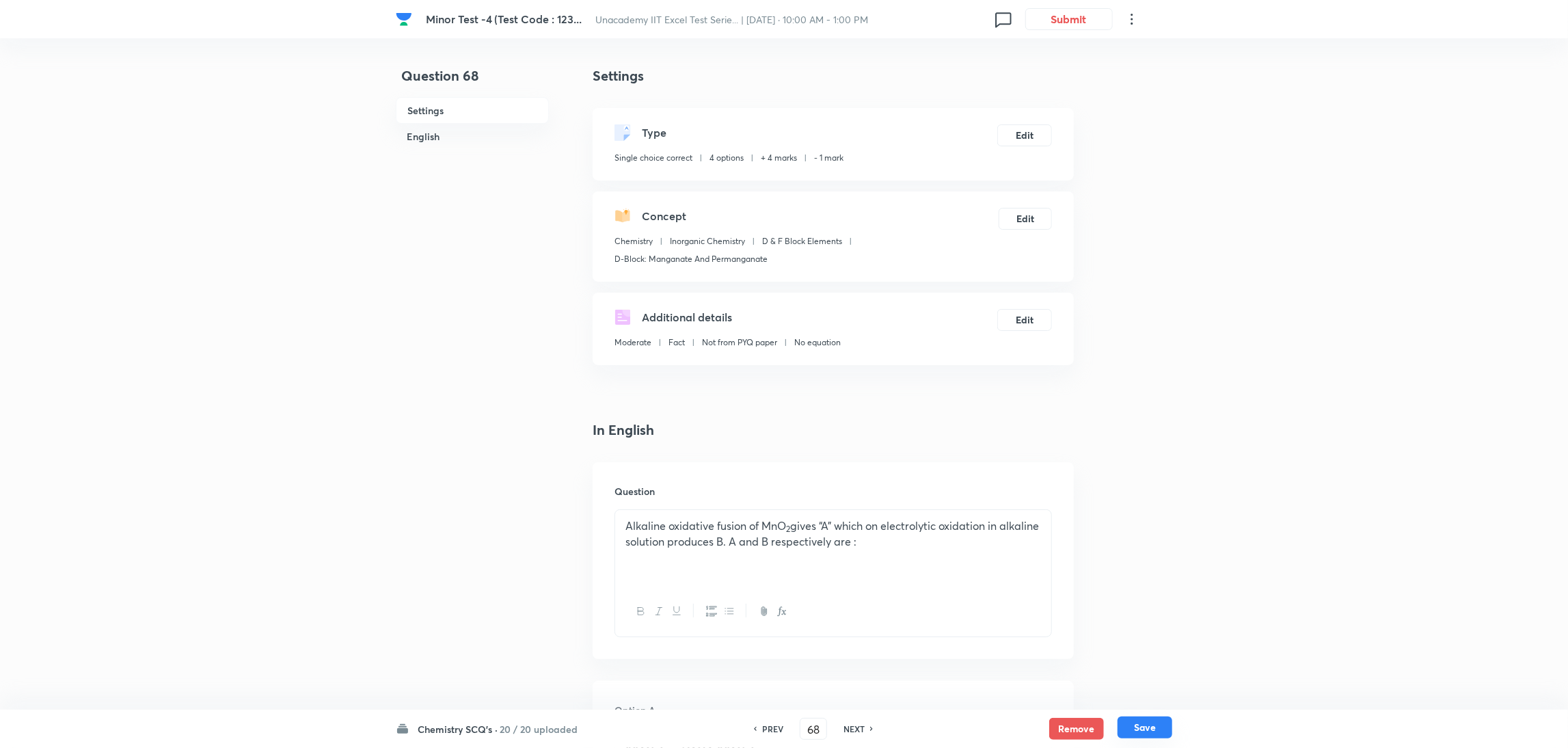
click at [1042, 498] on button "Save" at bounding box center [1144, 728] width 55 height 22
click at [1015, 129] on button "Edit" at bounding box center [1025, 134] width 55 height 22
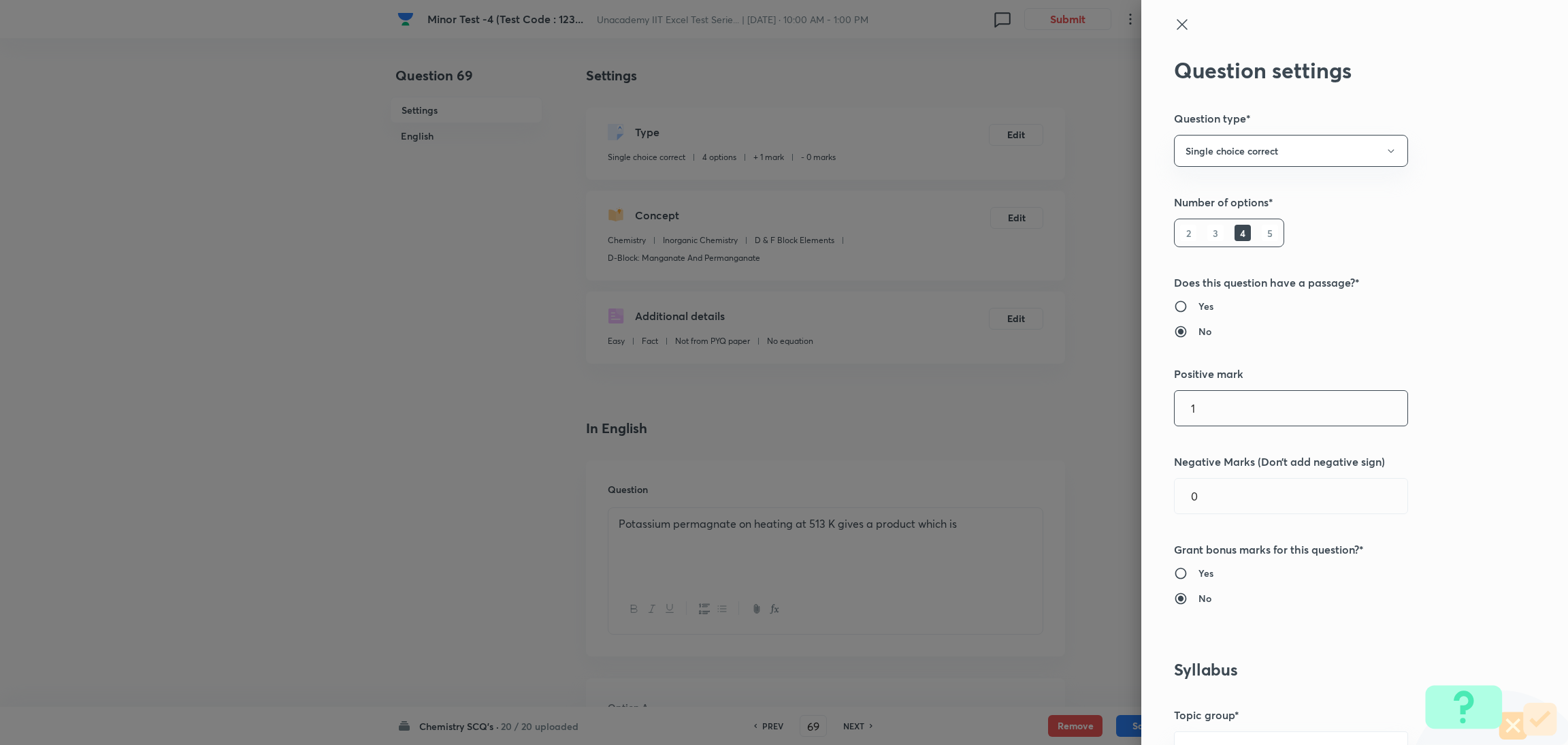
drag, startPoint x: 1231, startPoint y: 413, endPoint x: 1059, endPoint y: 424, distance: 172.4
click at [1037, 424] on div "Question settings Question type* Single choice correct Number of options* 2 3 4…" at bounding box center [784, 372] width 1568 height 745
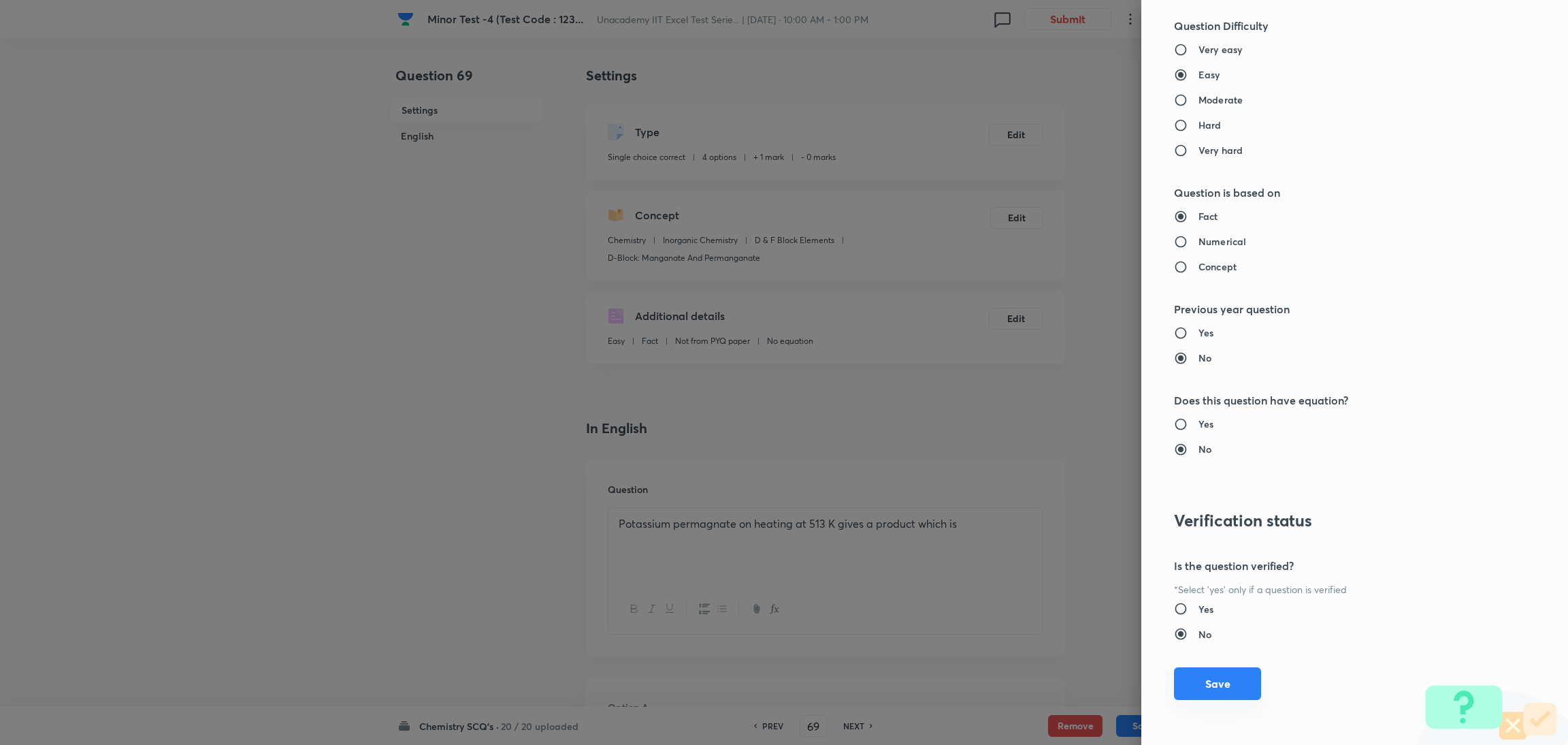
click at [1037, 496] on button "Save" at bounding box center [1217, 683] width 87 height 32
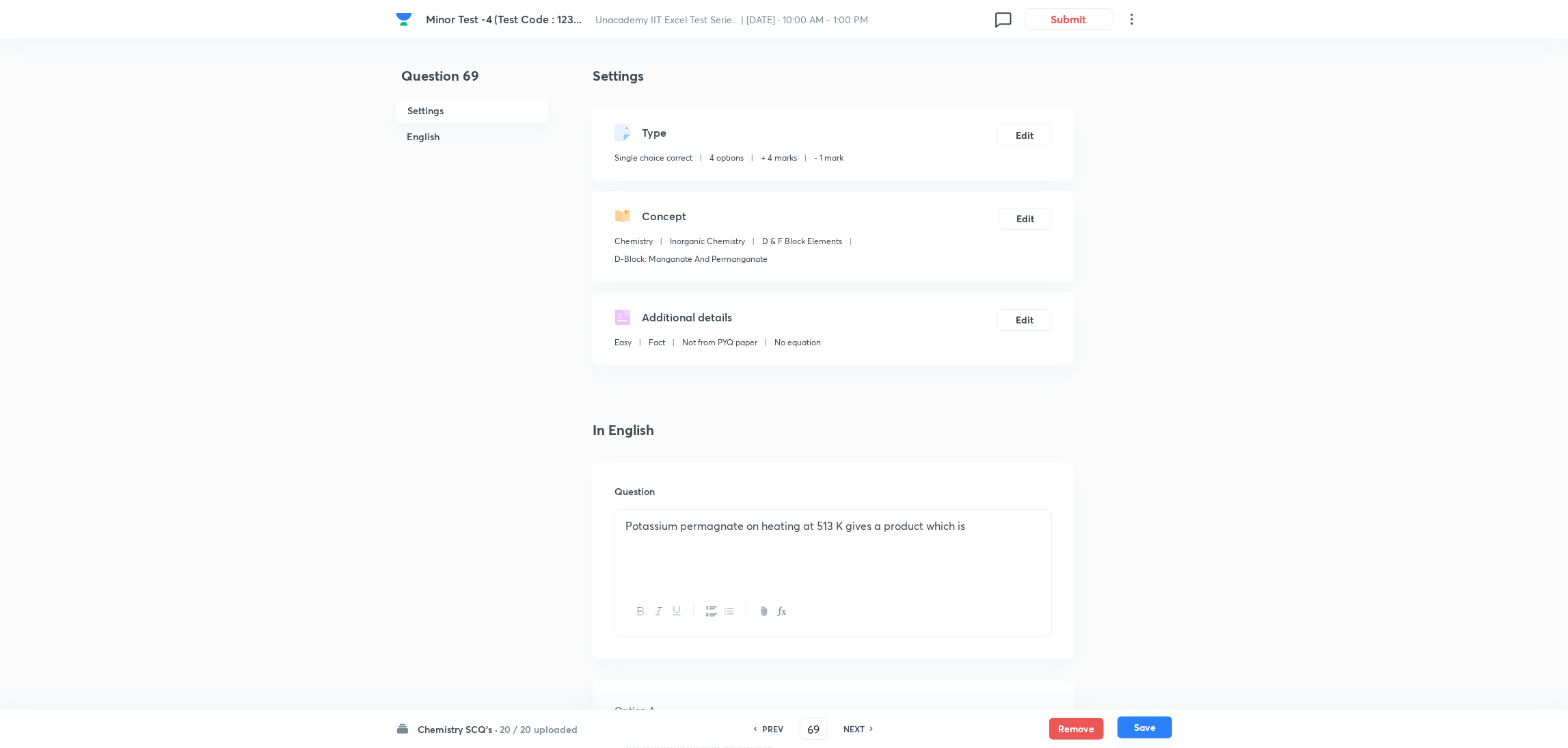
click at [1042, 498] on button "Save" at bounding box center [1144, 728] width 55 height 22
click at [1023, 131] on button "Edit" at bounding box center [1025, 134] width 55 height 22
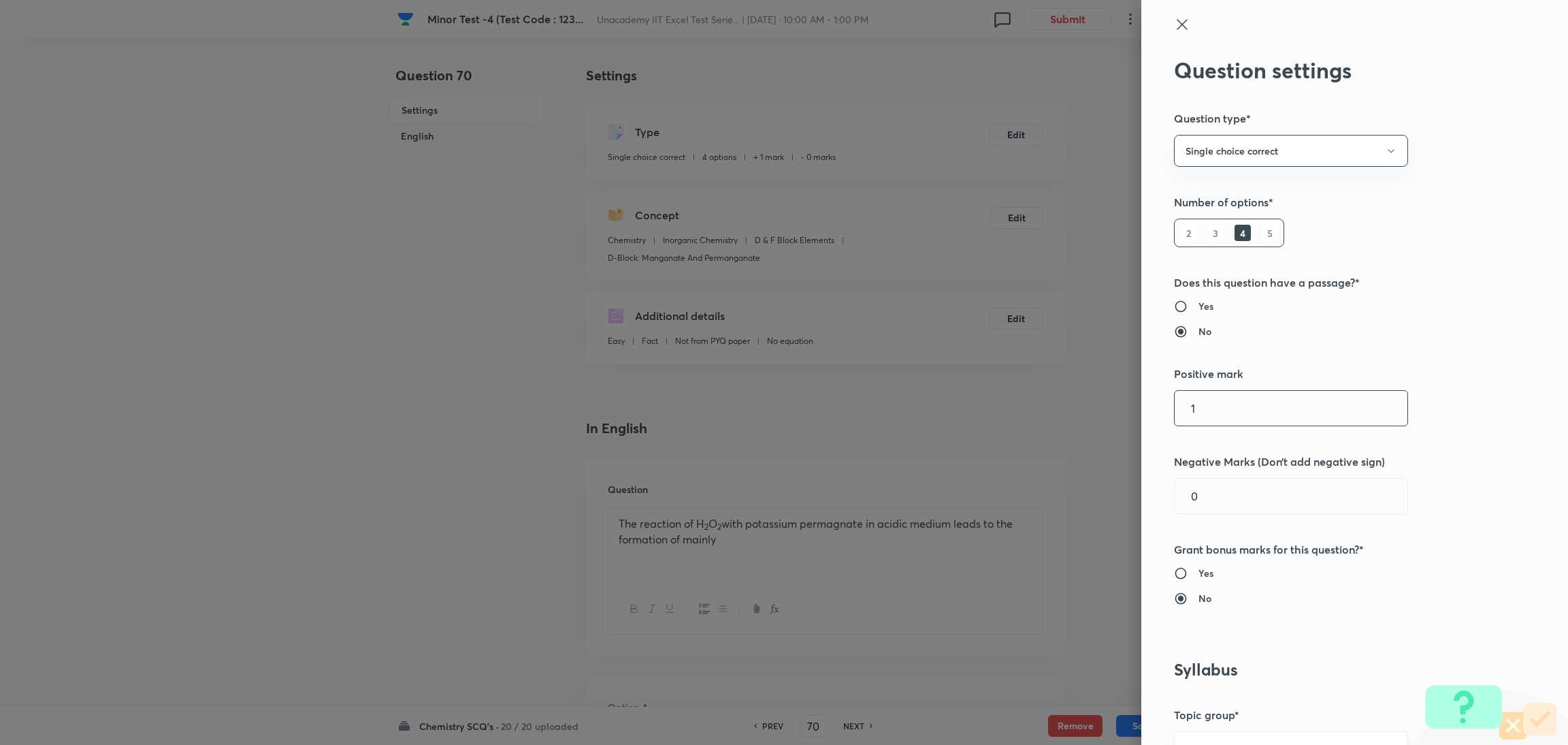
drag, startPoint x: 1190, startPoint y: 412, endPoint x: 1031, endPoint y: 414, distance: 159.0
click at [1031, 414] on div "Question settings Question type* Single choice correct Number of options* 2 3 4…" at bounding box center [784, 372] width 1568 height 745
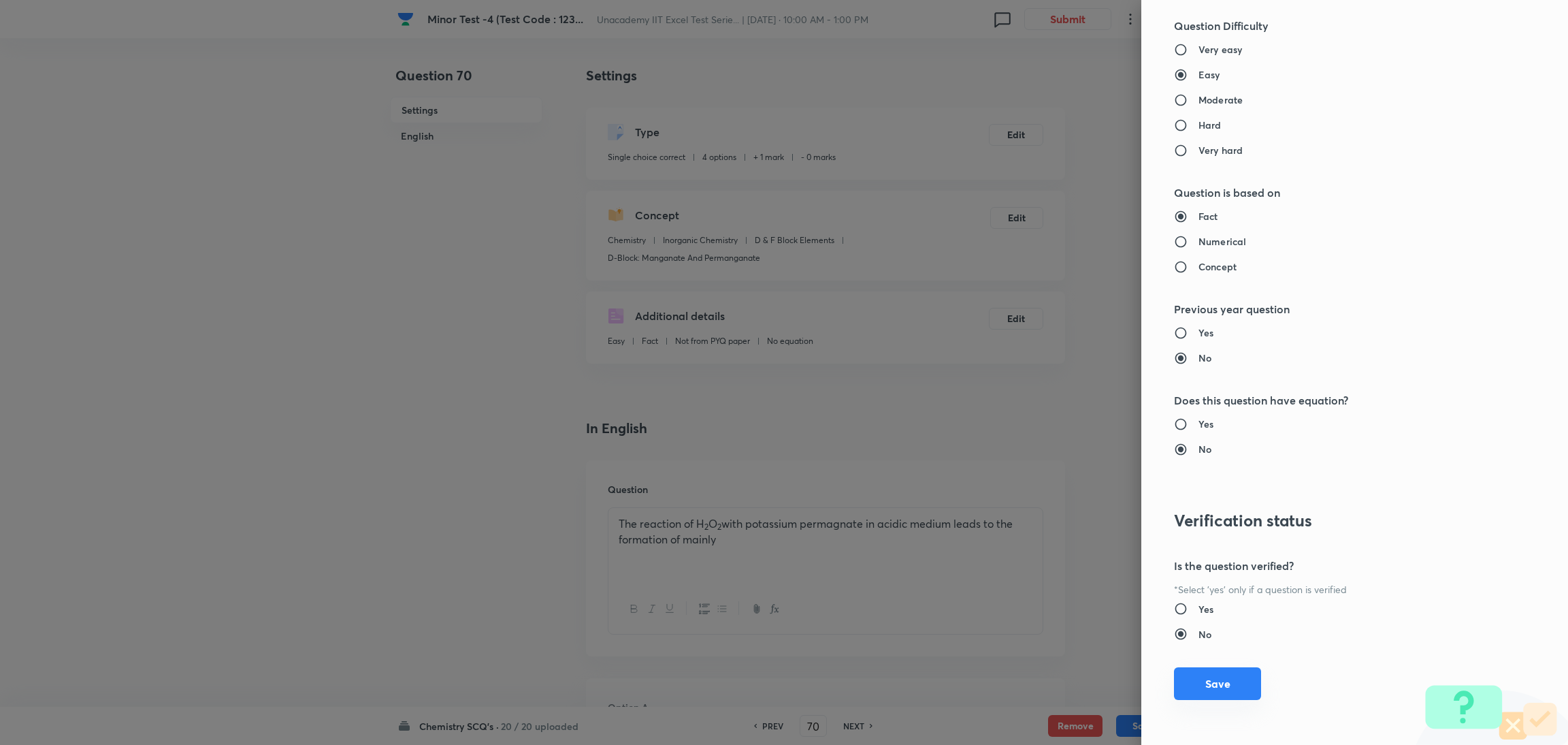
click at [1037, 496] on button "Save" at bounding box center [1217, 683] width 87 height 32
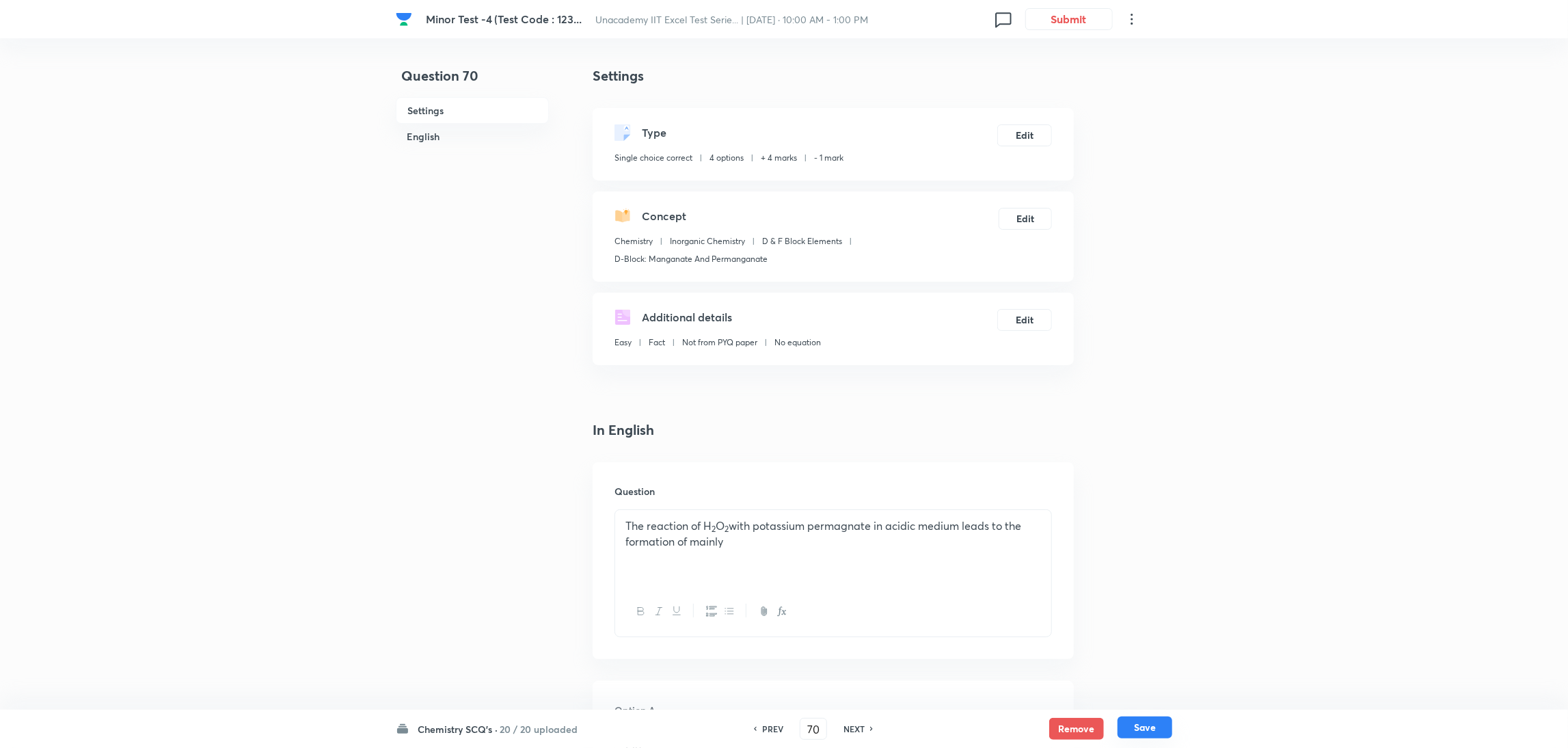
click at [1042, 498] on button "Save" at bounding box center [1144, 728] width 55 height 22
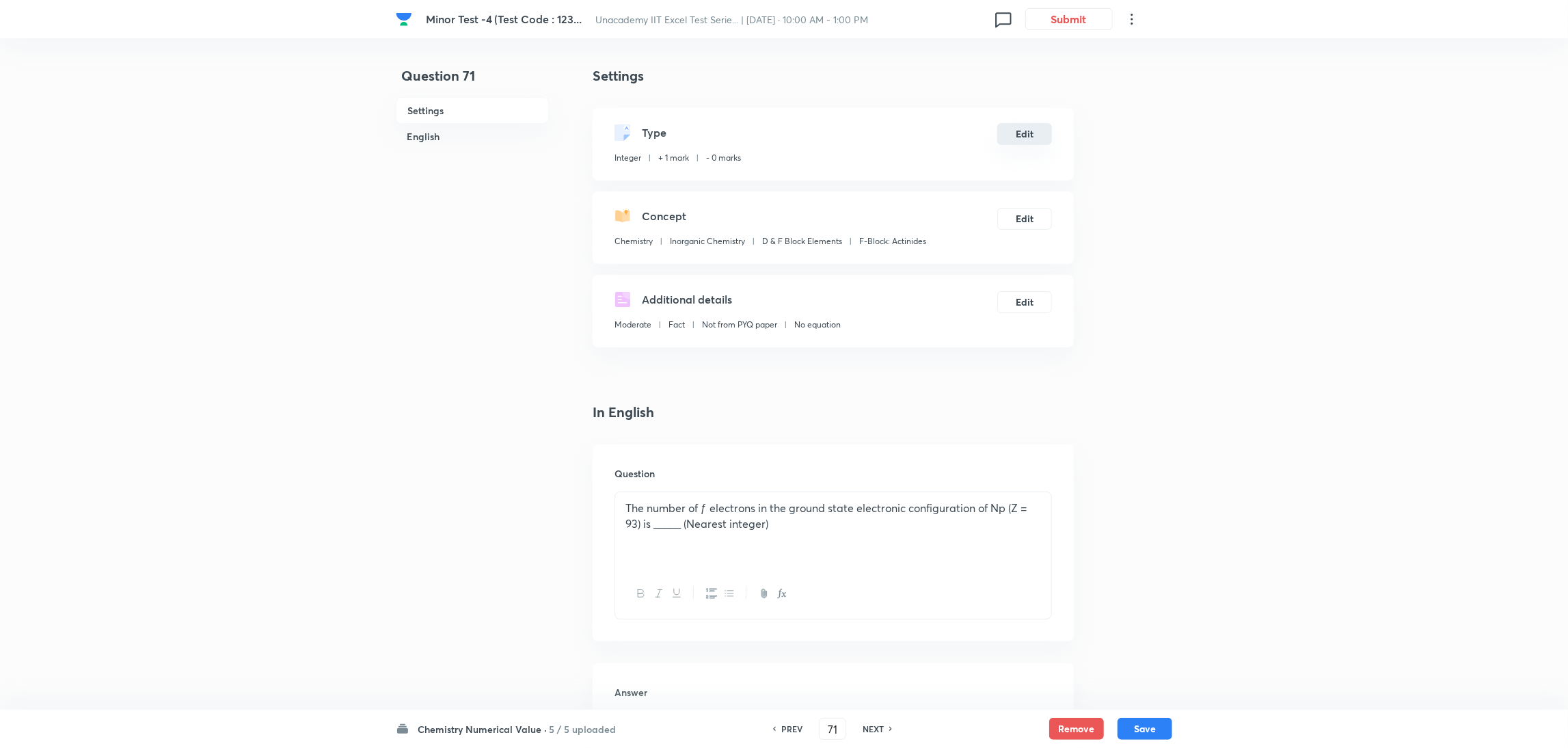
click at [1028, 129] on button "Edit" at bounding box center [1025, 134] width 55 height 22
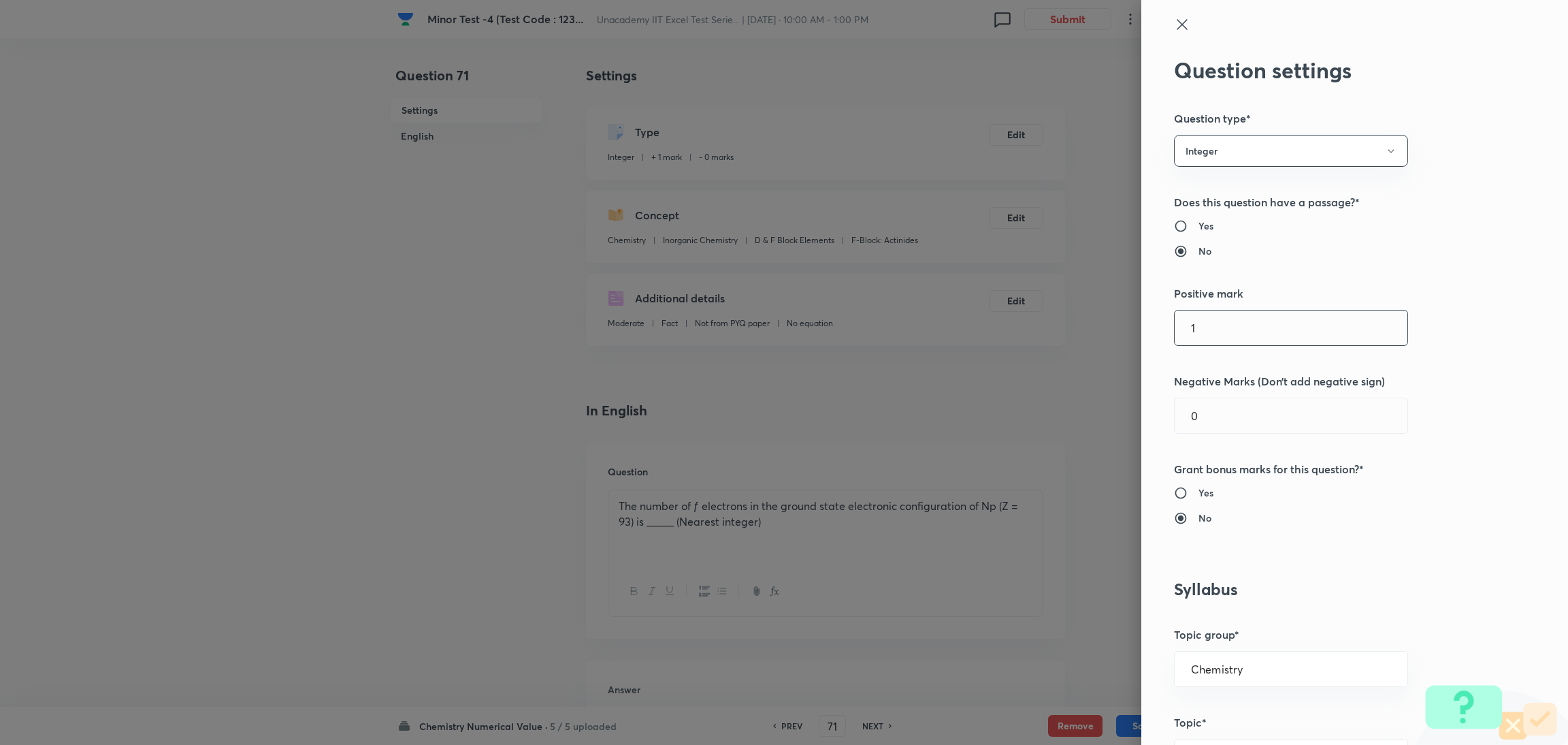
drag, startPoint x: 1202, startPoint y: 338, endPoint x: 1079, endPoint y: 340, distance: 123.0
click at [1037, 340] on div "Question settings Question type* Integer Does this question have a passage?* Ye…" at bounding box center [784, 372] width 1568 height 745
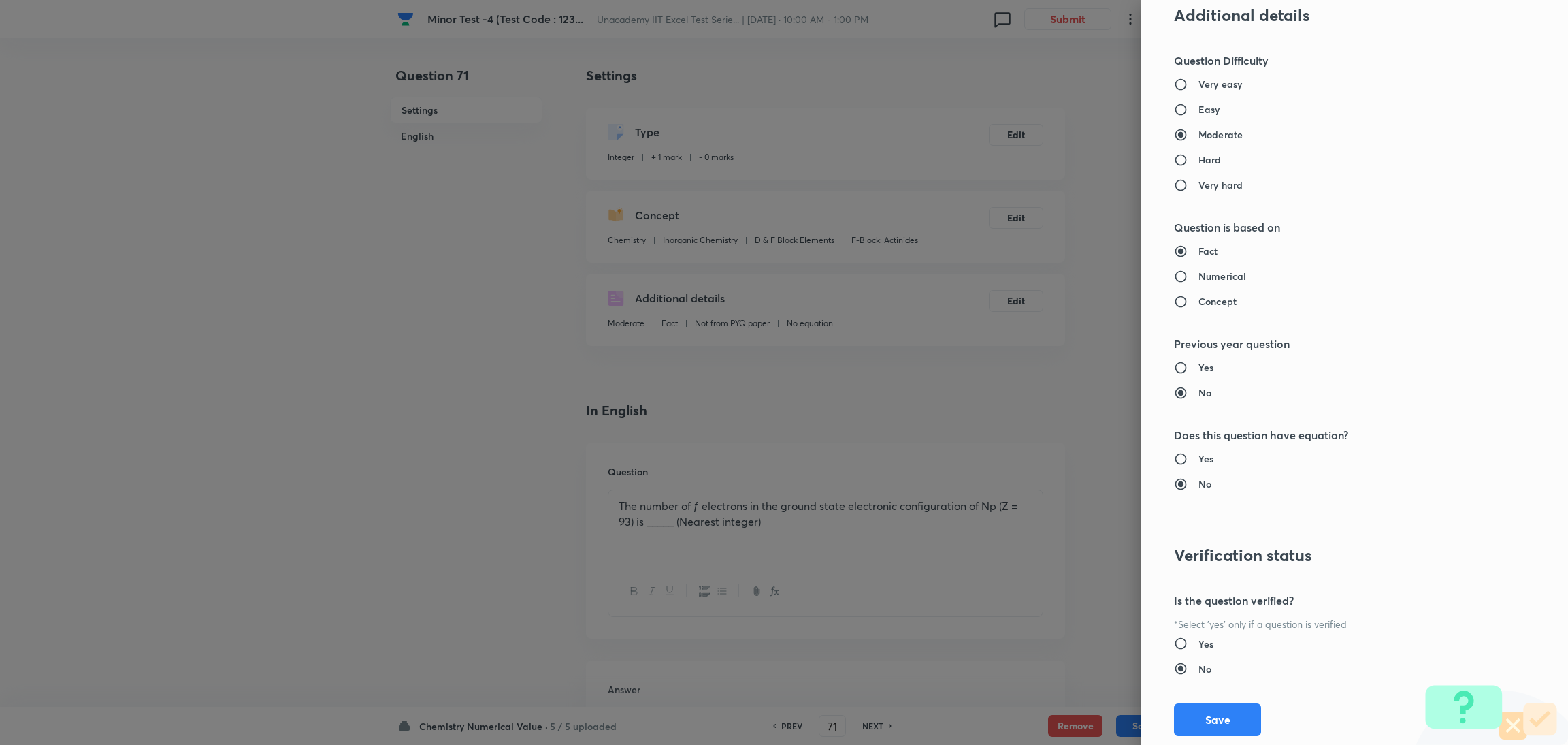
scroll to position [1123, 0]
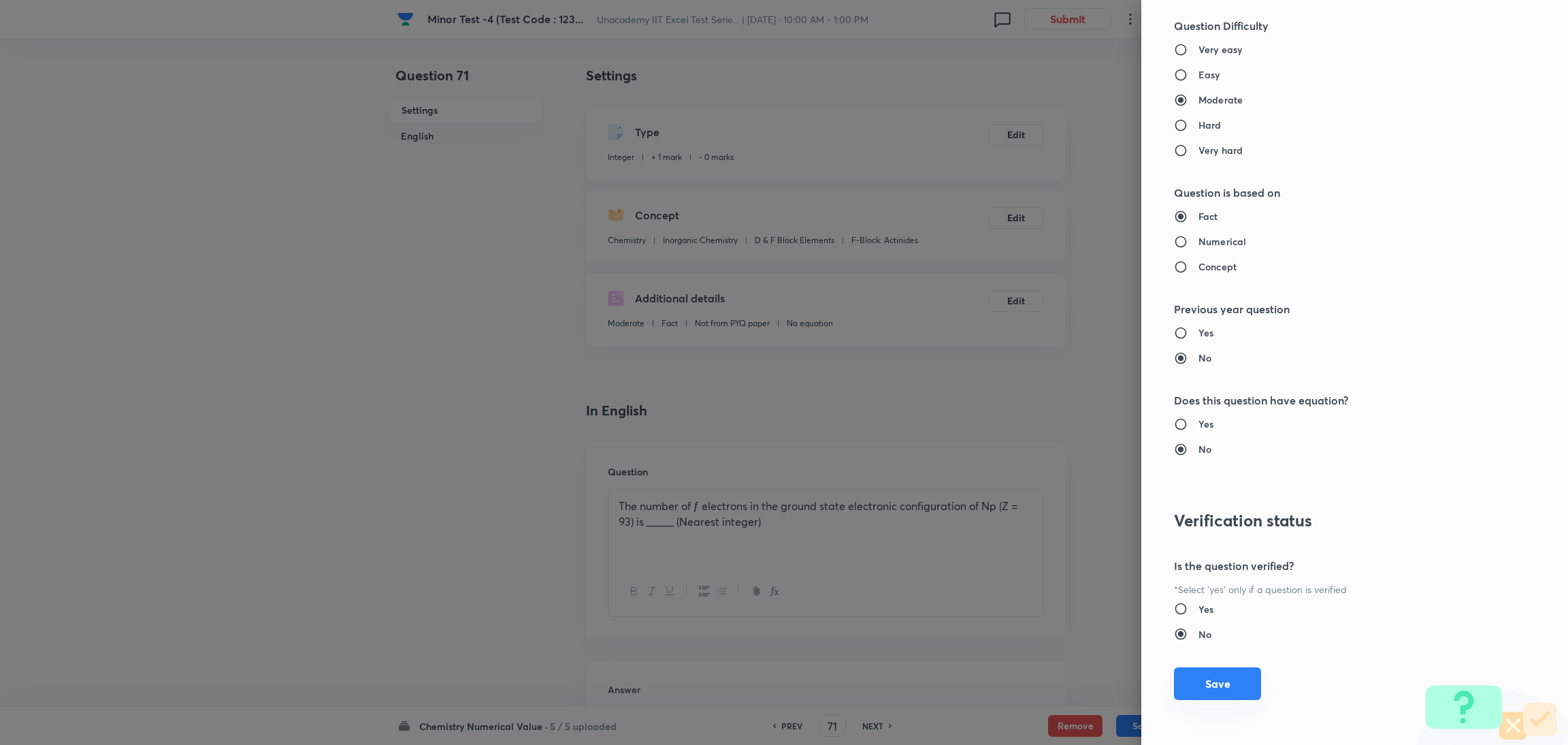
click at [1037, 496] on button "Save" at bounding box center [1217, 683] width 87 height 32
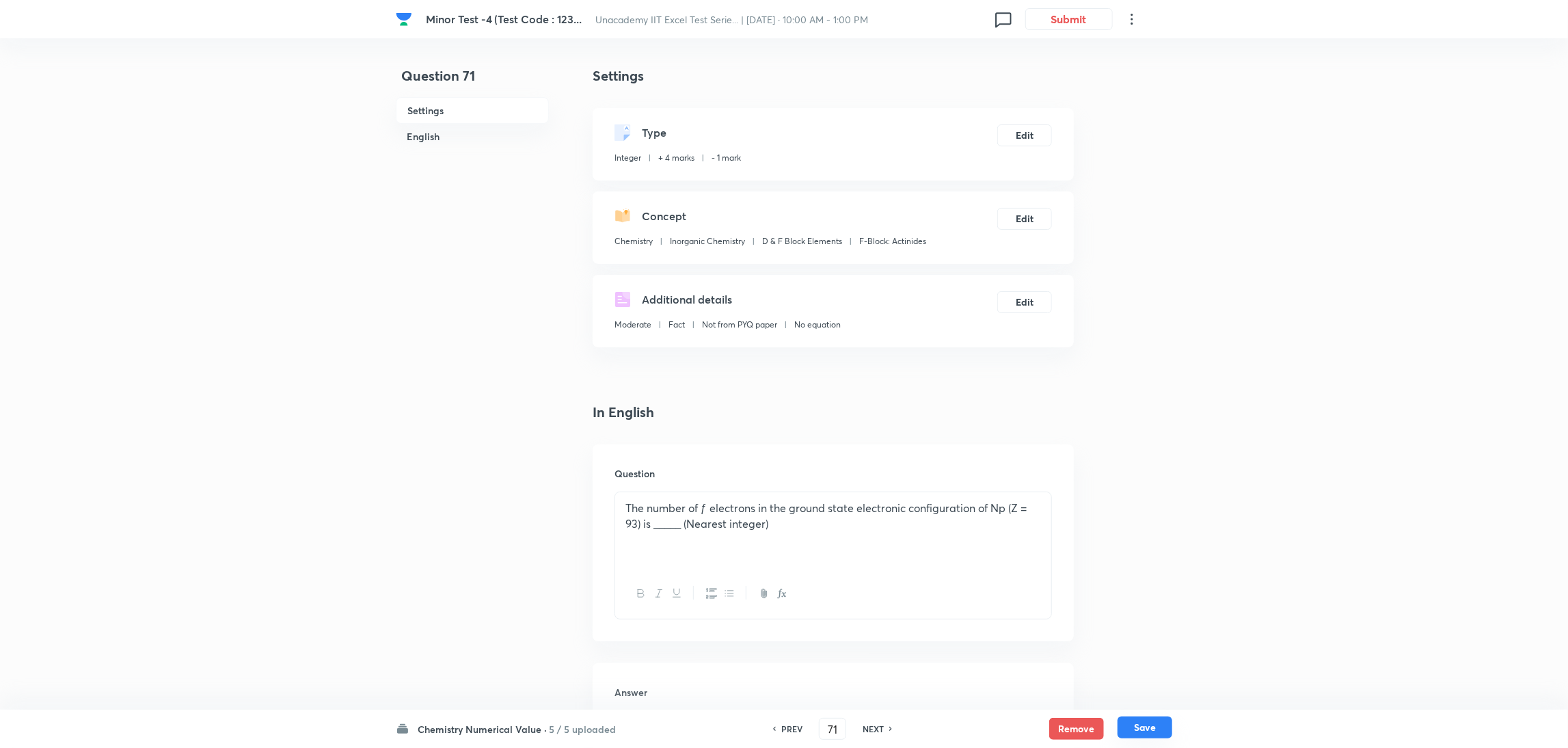
click at [1042, 498] on button "Save" at bounding box center [1144, 728] width 55 height 22
click at [1015, 131] on button "Edit" at bounding box center [1025, 134] width 55 height 22
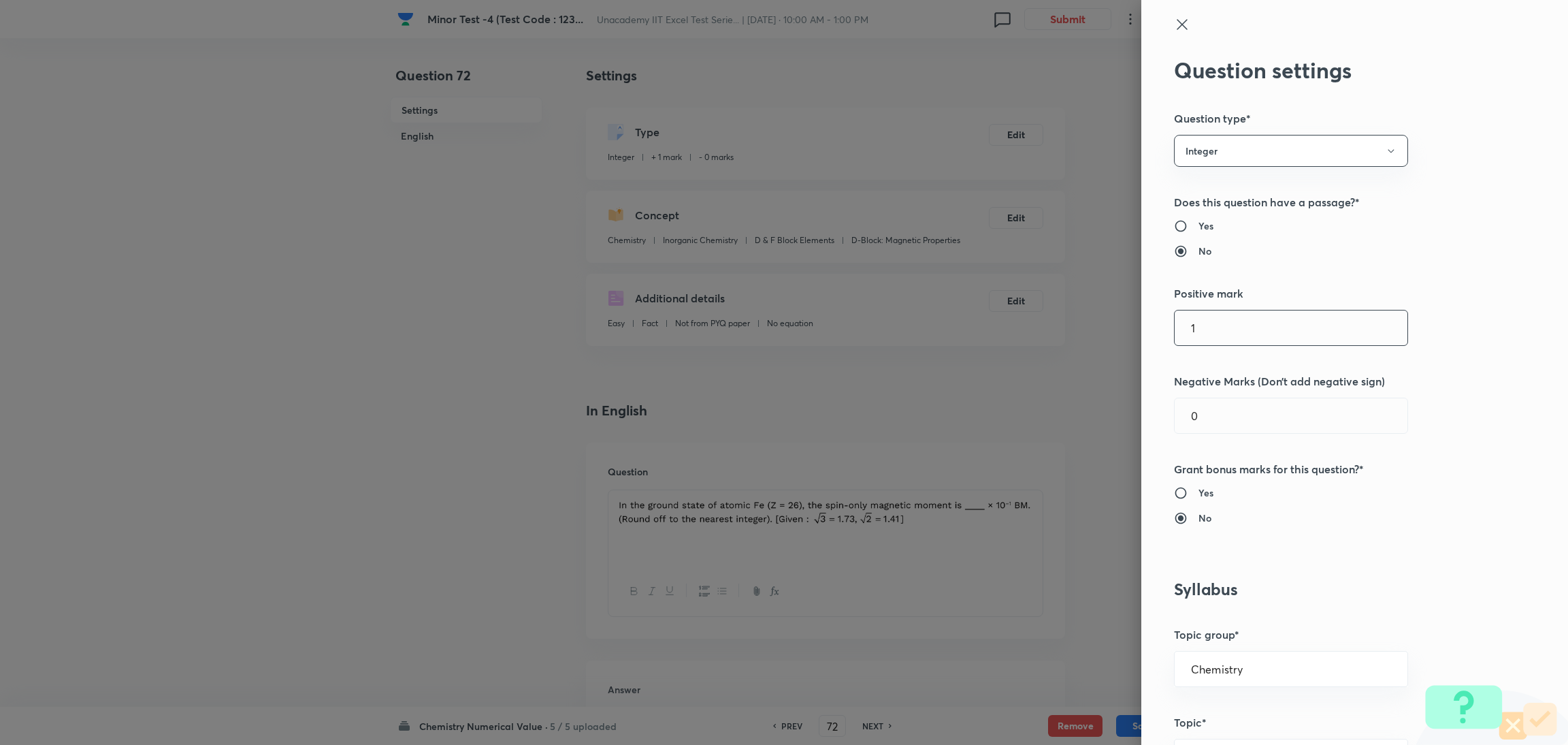
drag, startPoint x: 1193, startPoint y: 327, endPoint x: 1105, endPoint y: 333, distance: 88.2
click at [1037, 333] on div "Question settings Question type* Integer Does this question have a passage?* Ye…" at bounding box center [784, 372] width 1568 height 745
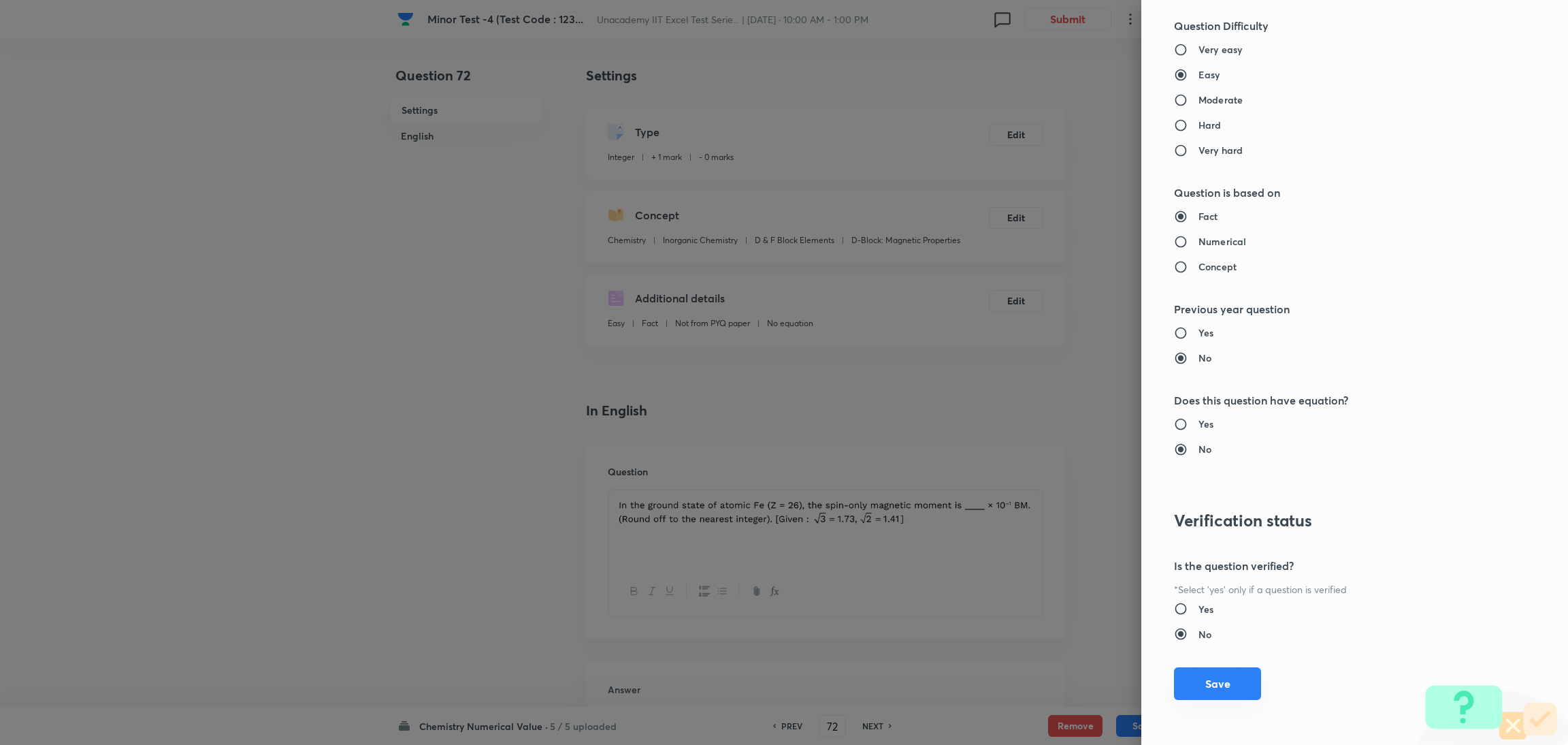
click at [1037, 496] on button "Save" at bounding box center [1217, 683] width 87 height 32
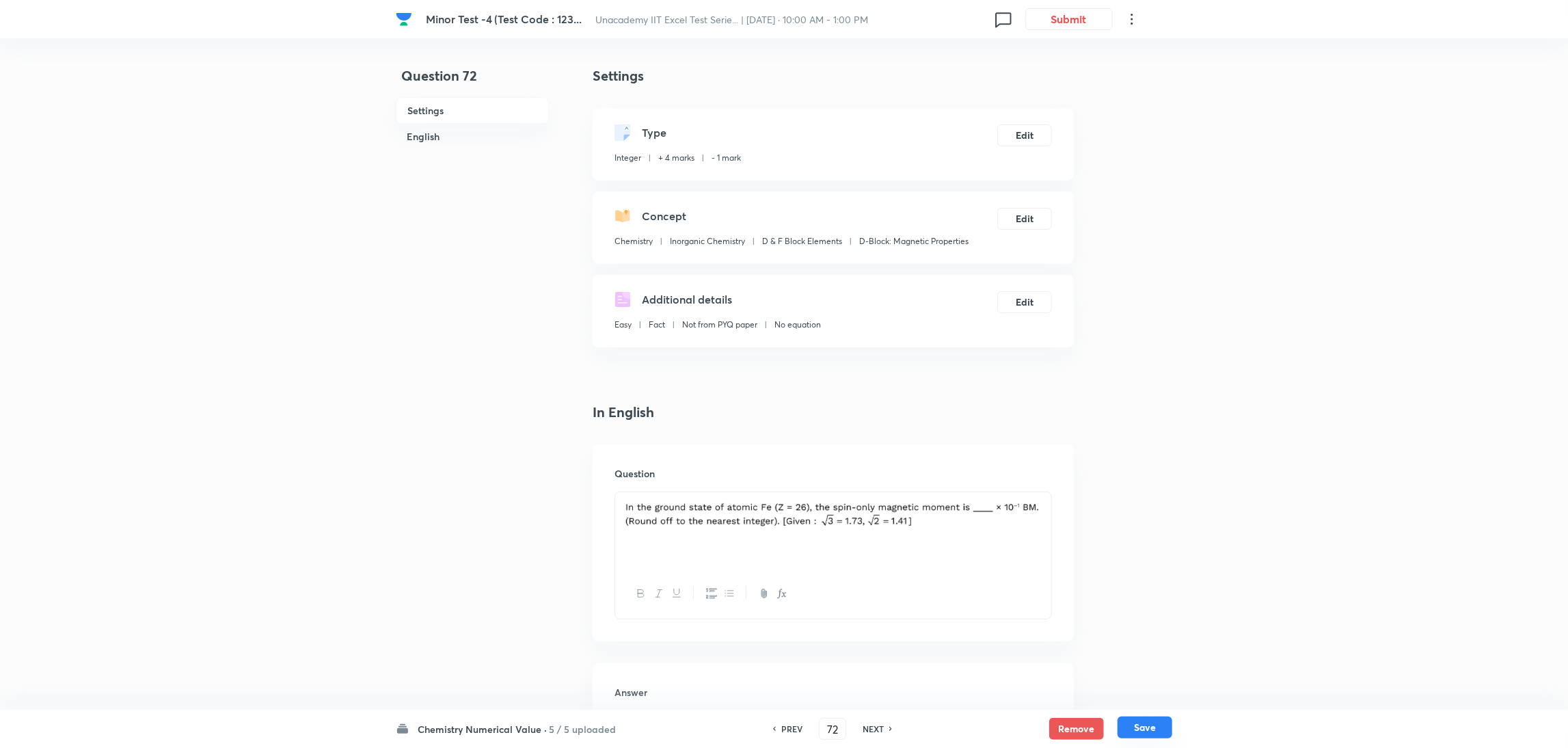
click at [1042, 498] on button "Save" at bounding box center [1144, 728] width 55 height 22
click at [1022, 131] on button "Edit" at bounding box center [1025, 134] width 55 height 22
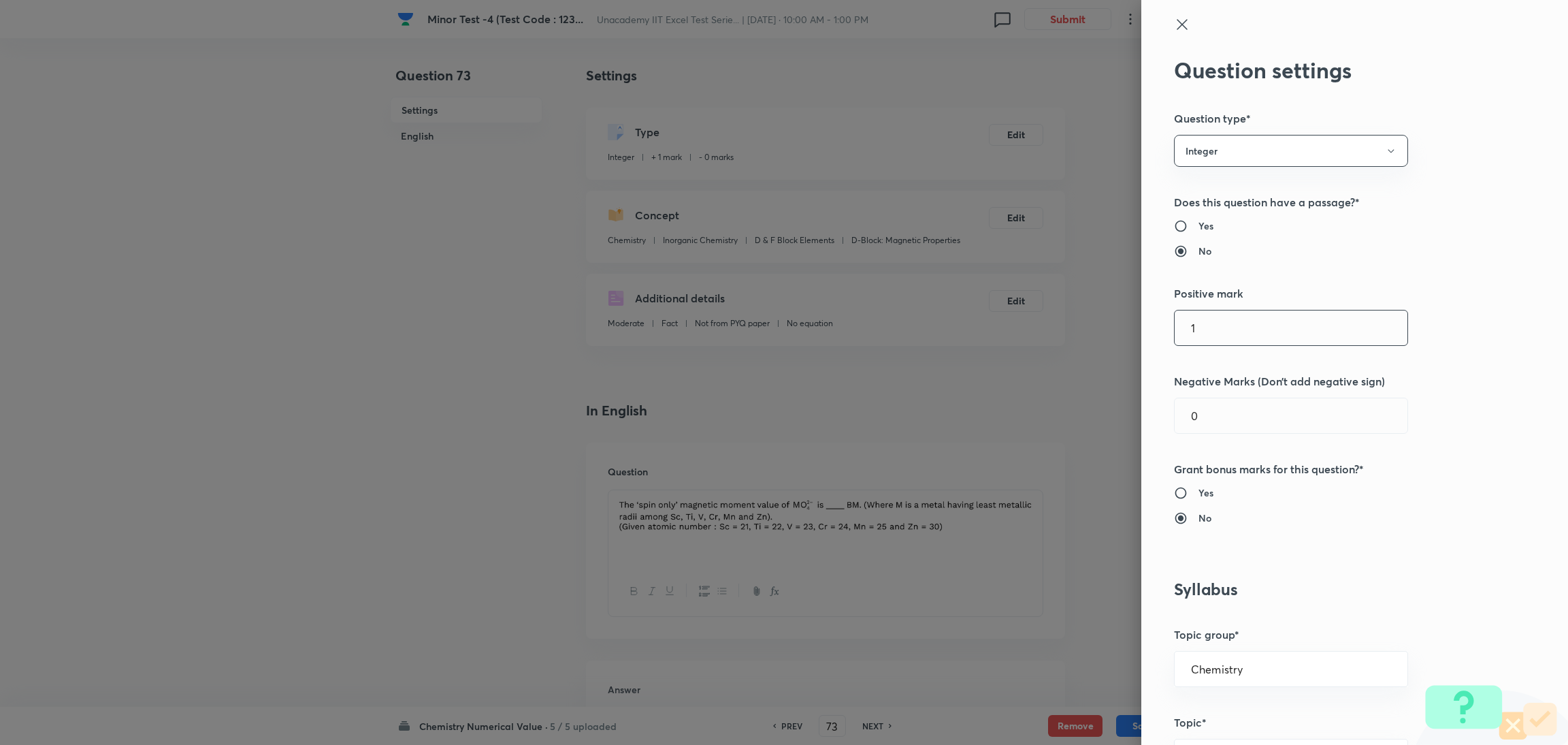
drag, startPoint x: 1203, startPoint y: 332, endPoint x: 1069, endPoint y: 353, distance: 135.6
click at [1037, 353] on div "Question settings Question type* Integer Does this question have a passage?* Ye…" at bounding box center [784, 372] width 1568 height 745
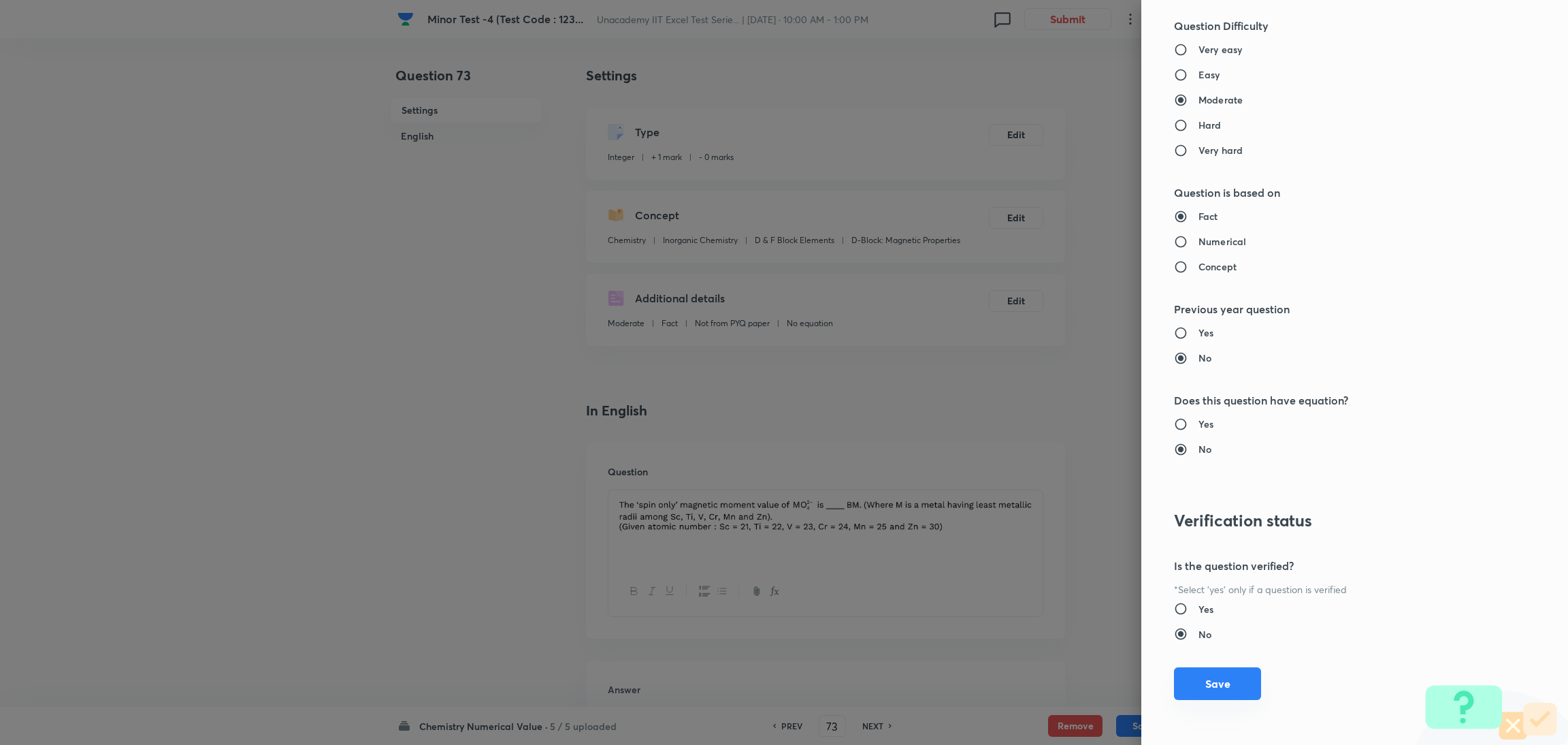
click at [1037, 496] on button "Save" at bounding box center [1217, 683] width 87 height 32
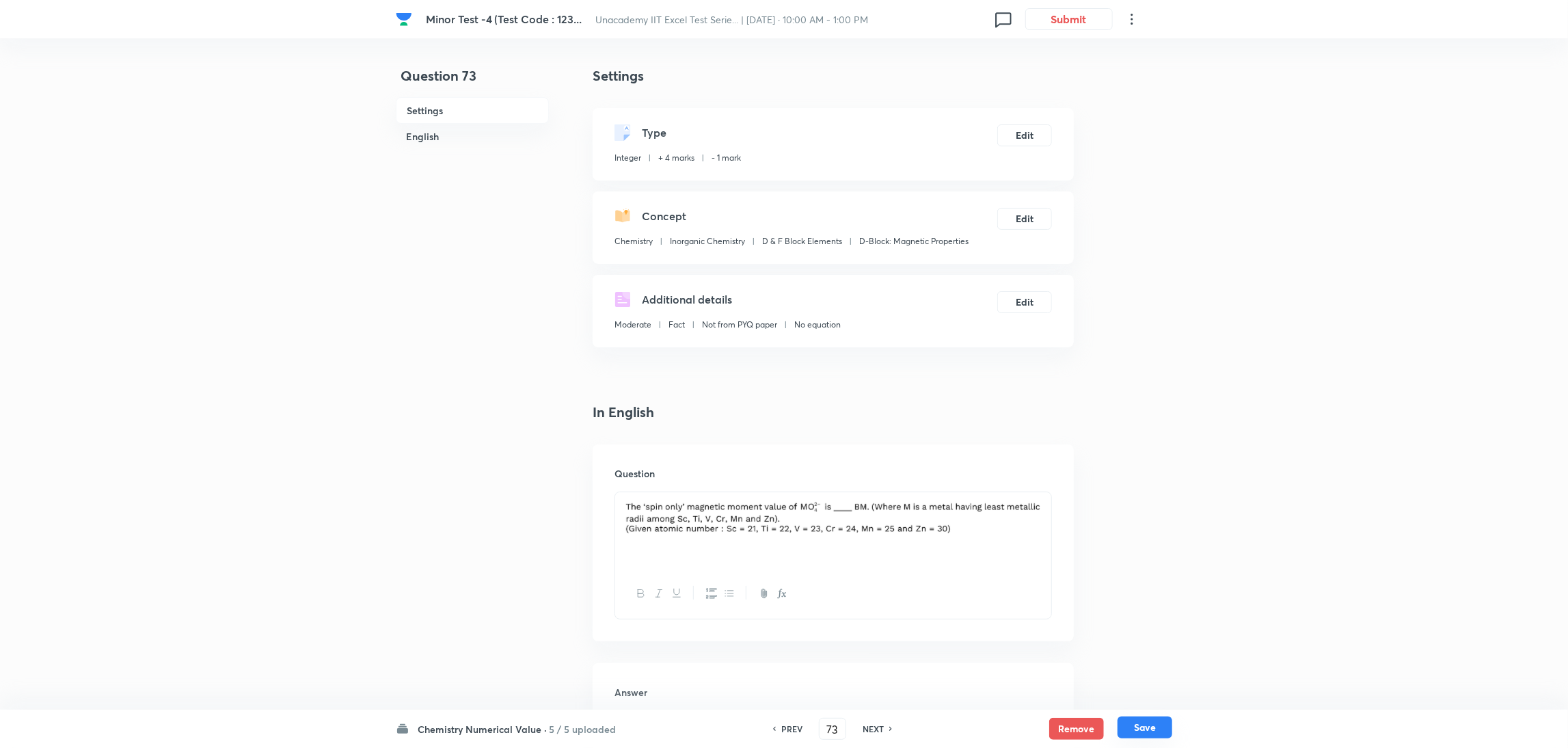
click at [1042, 498] on button "Save" at bounding box center [1144, 728] width 55 height 22
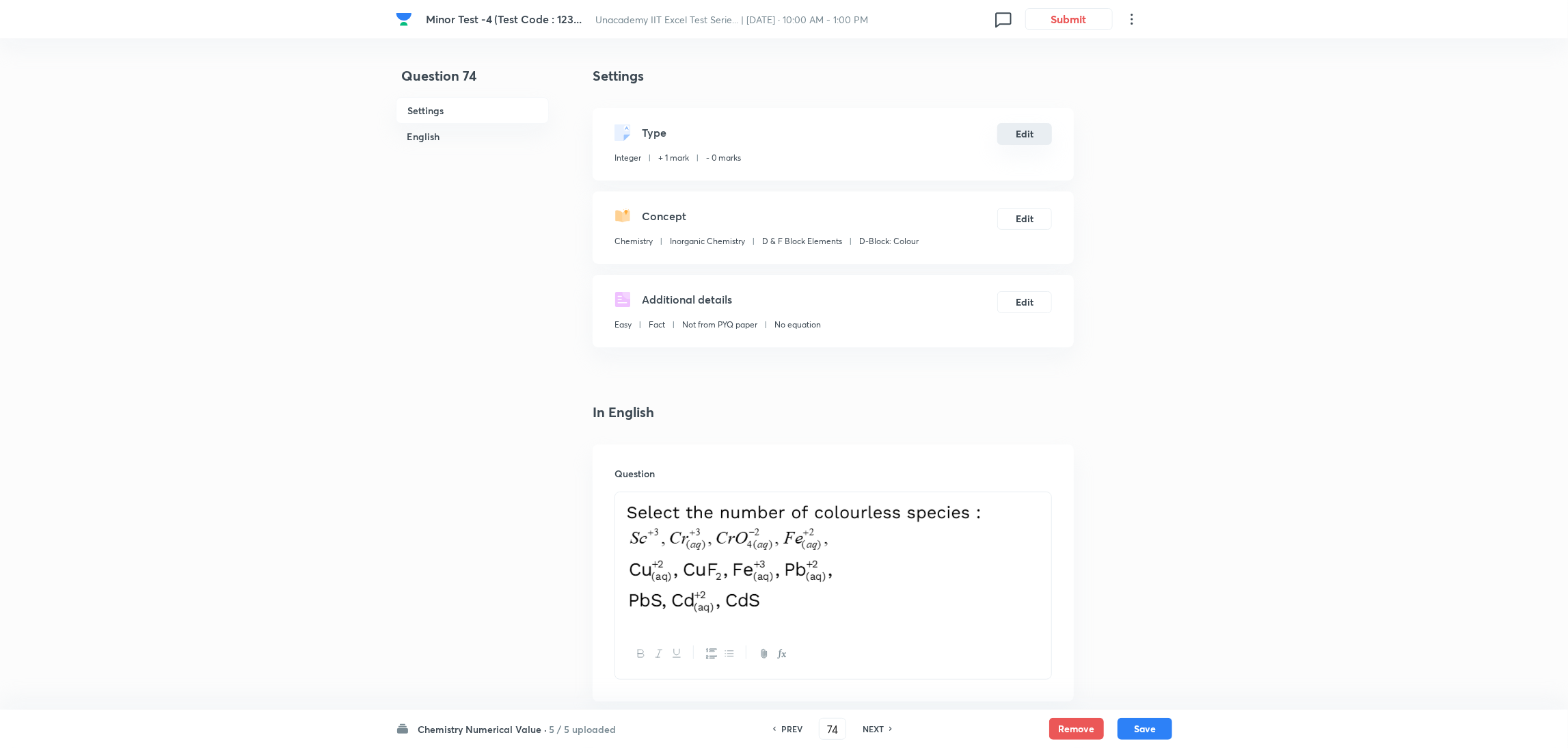
click at [1015, 131] on button "Edit" at bounding box center [1025, 134] width 55 height 22
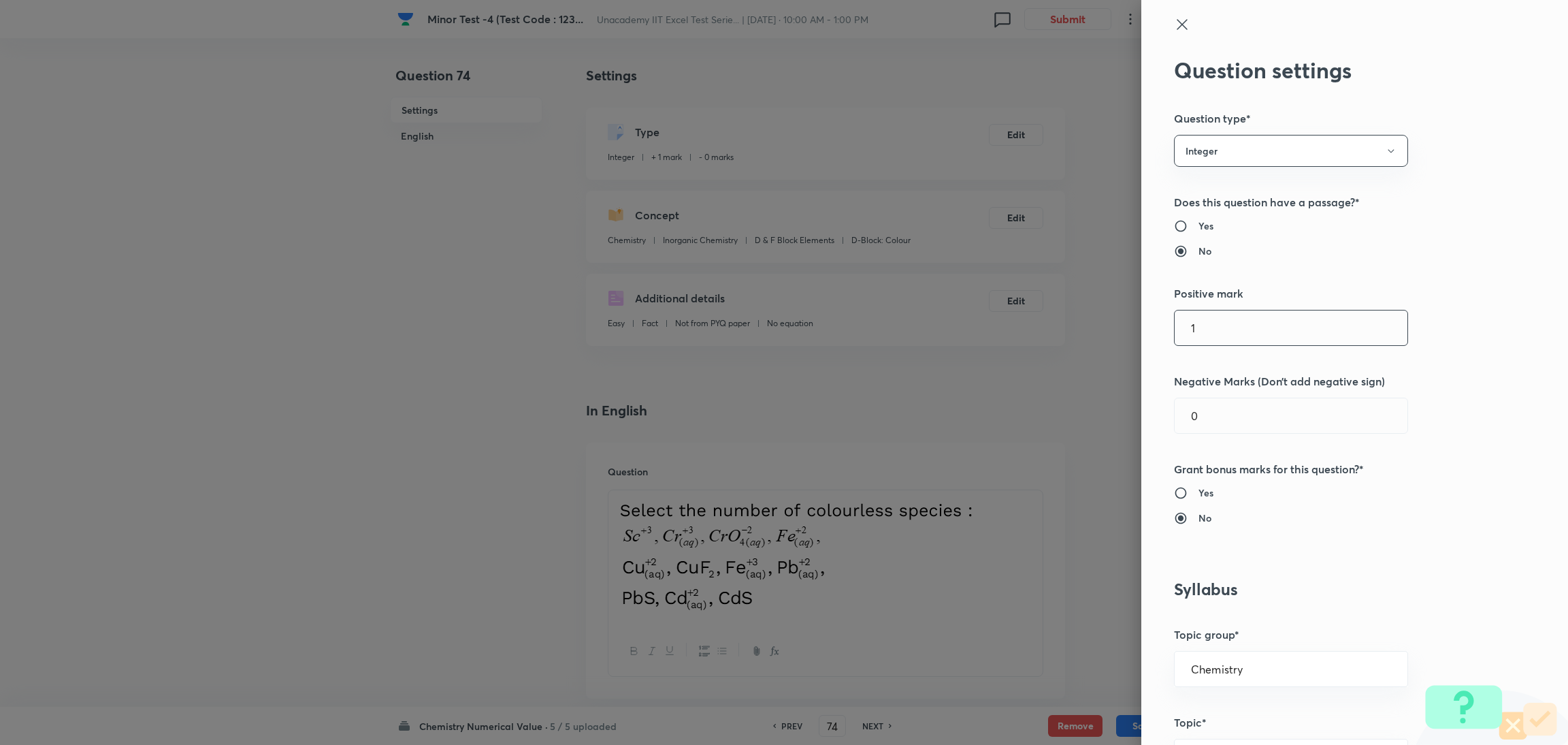
drag, startPoint x: 1225, startPoint y: 325, endPoint x: 995, endPoint y: 370, distance: 234.4
click at [995, 370] on div "Question settings Question type* Integer Does this question have a passage?* Ye…" at bounding box center [784, 372] width 1568 height 745
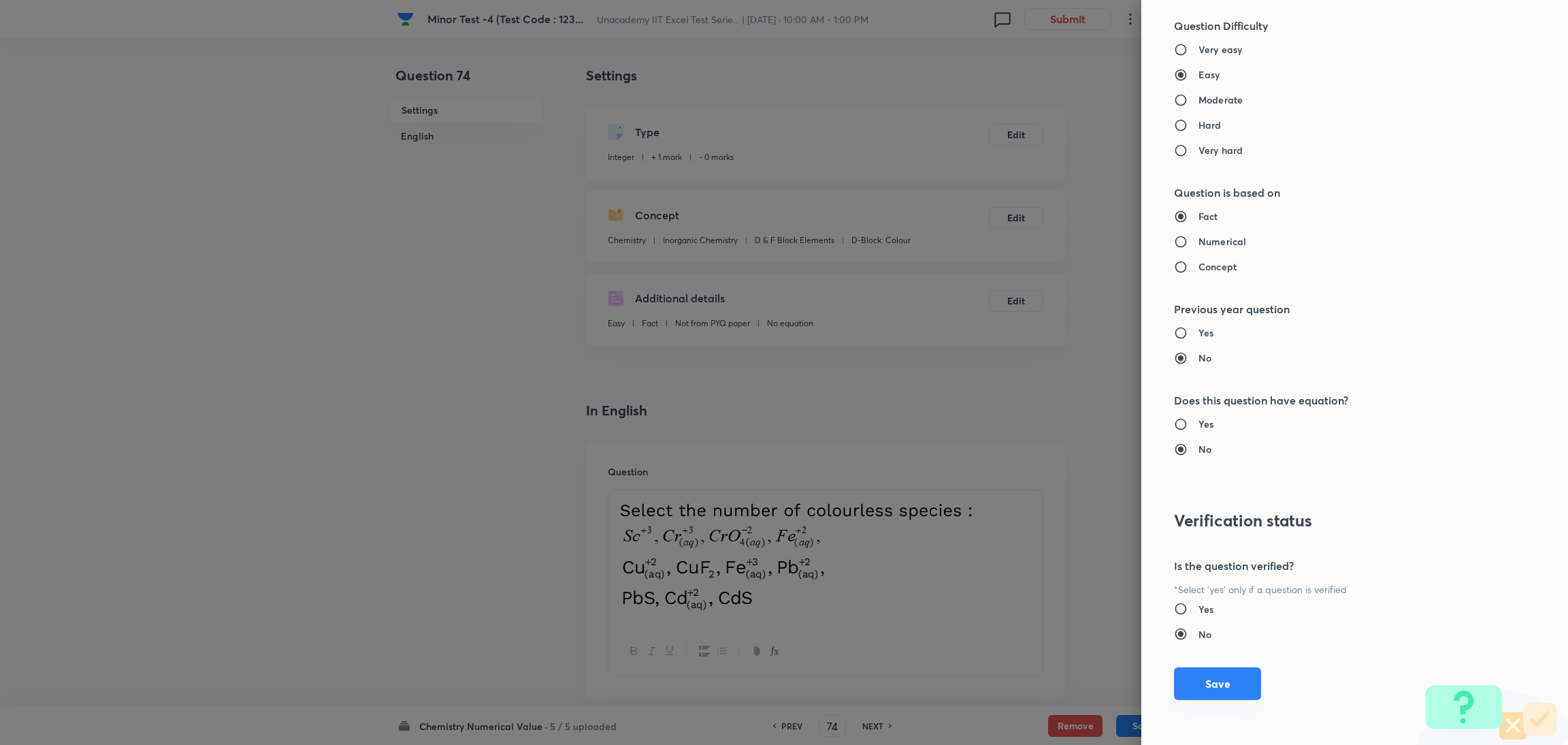
click at [1037, 496] on button "Save" at bounding box center [1217, 683] width 87 height 32
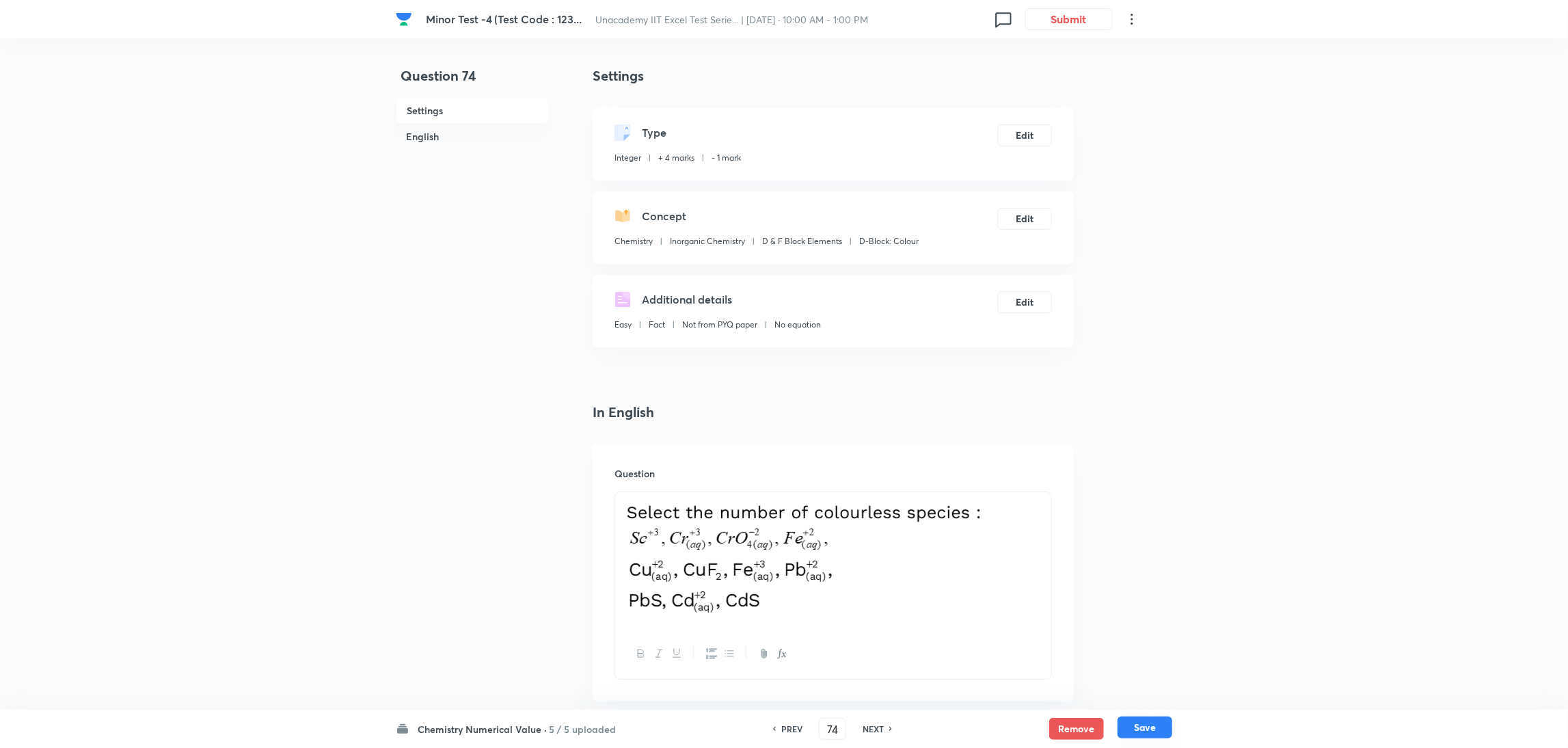
click at [1042, 498] on button "Save" at bounding box center [1144, 728] width 55 height 22
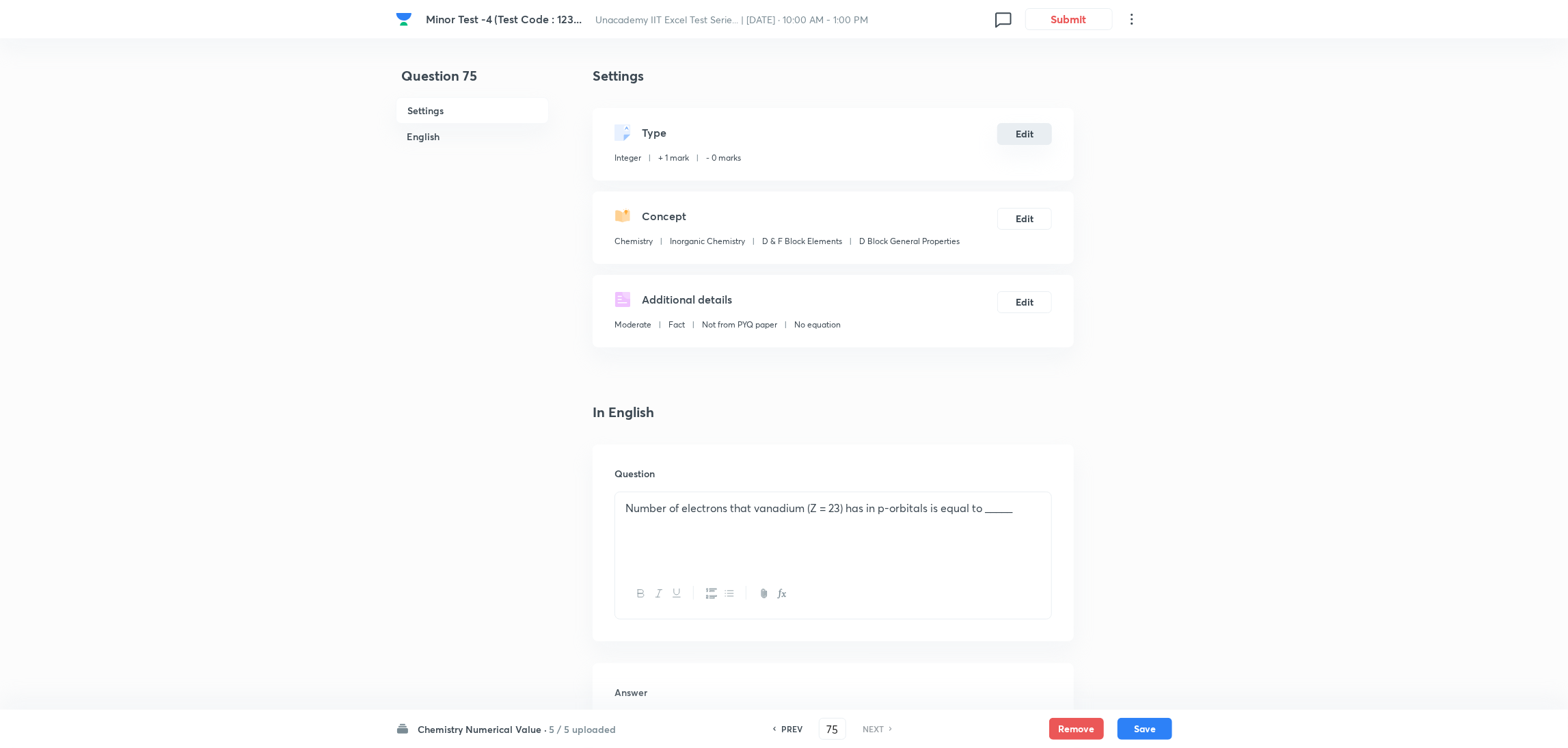
click at [1028, 135] on button "Edit" at bounding box center [1025, 134] width 55 height 22
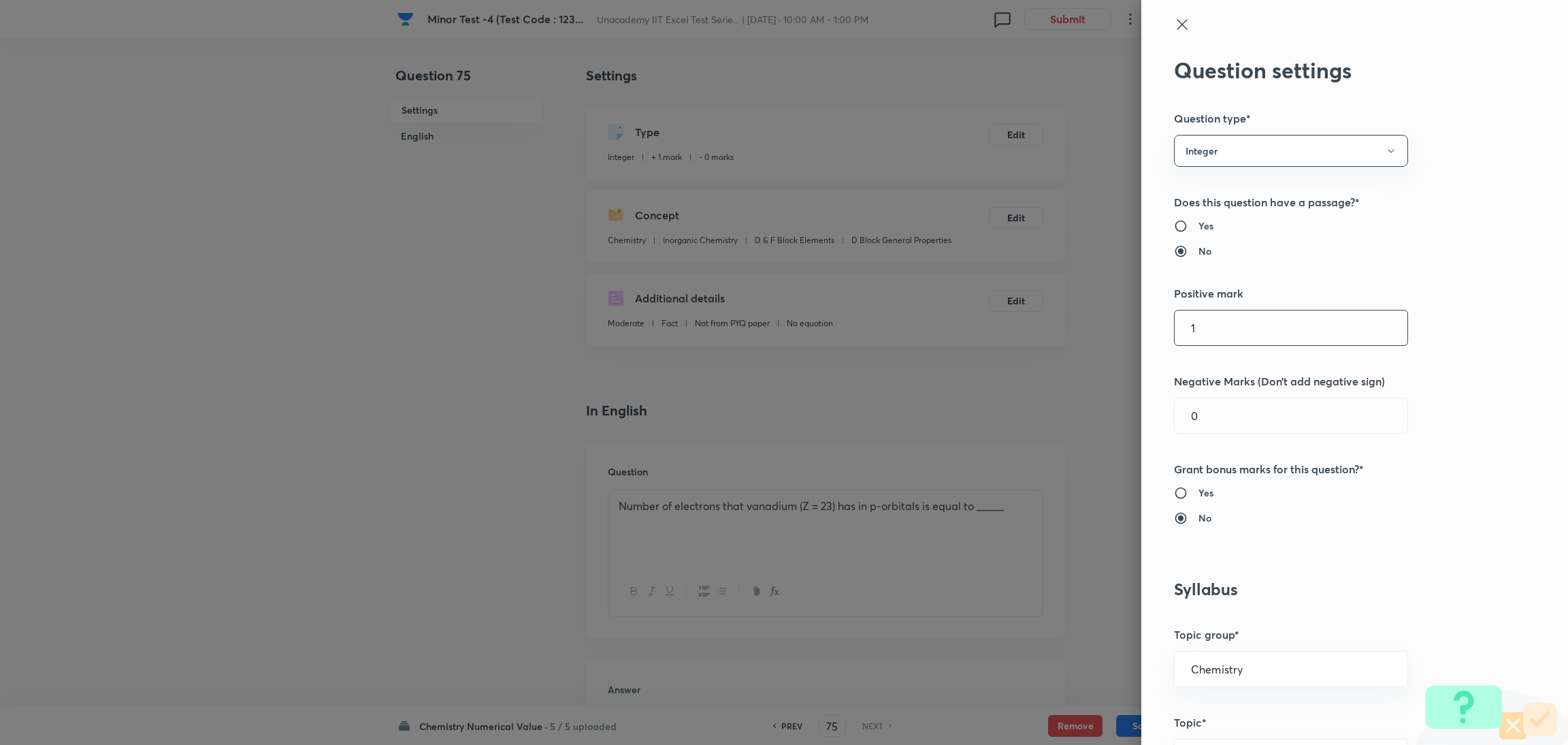
drag, startPoint x: 1207, startPoint y: 332, endPoint x: 1095, endPoint y: 339, distance: 112.2
click at [1037, 339] on div "Question settings Question type* Integer Does this question have a passage?* Ye…" at bounding box center [784, 372] width 1568 height 745
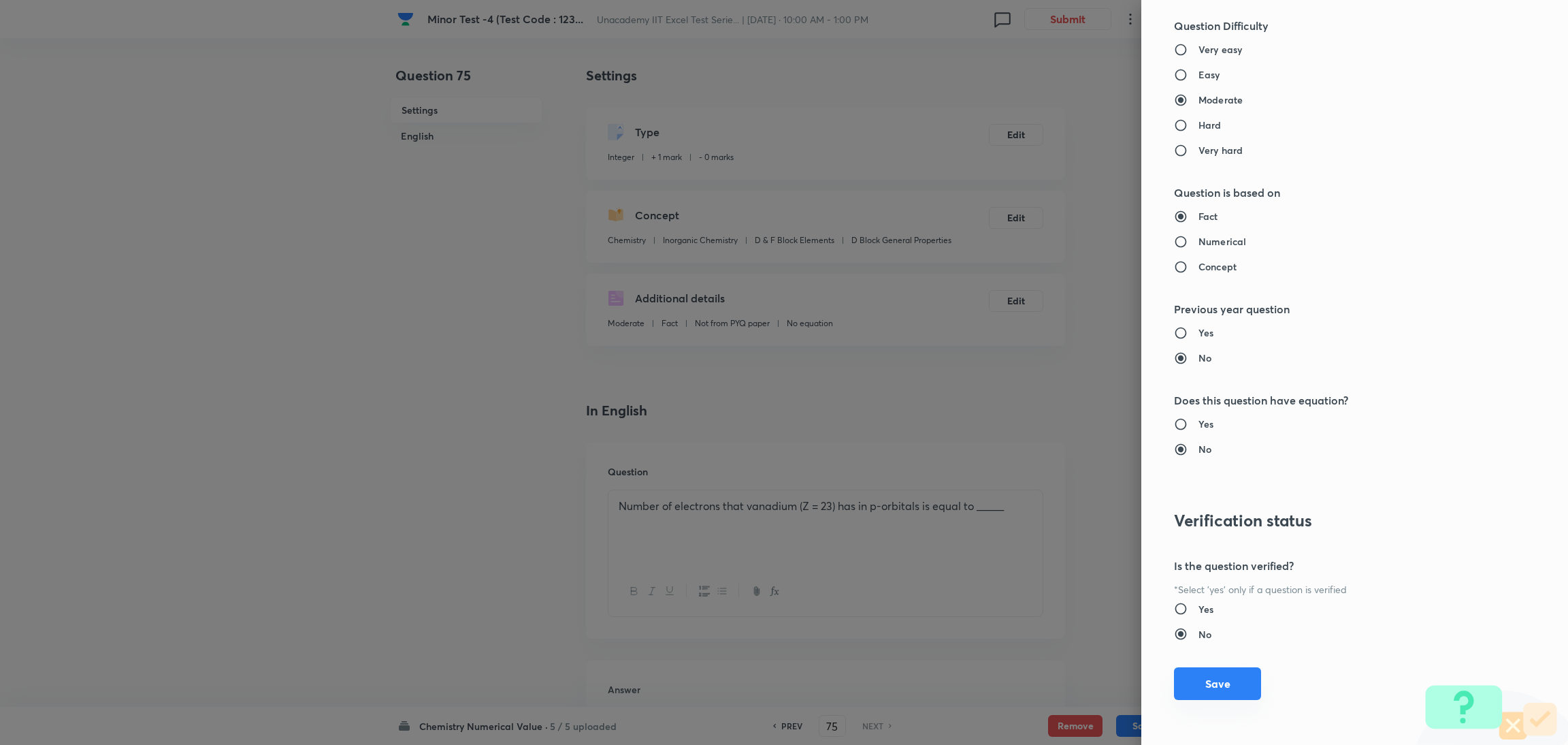
click at [1037, 496] on button "Save" at bounding box center [1217, 683] width 87 height 32
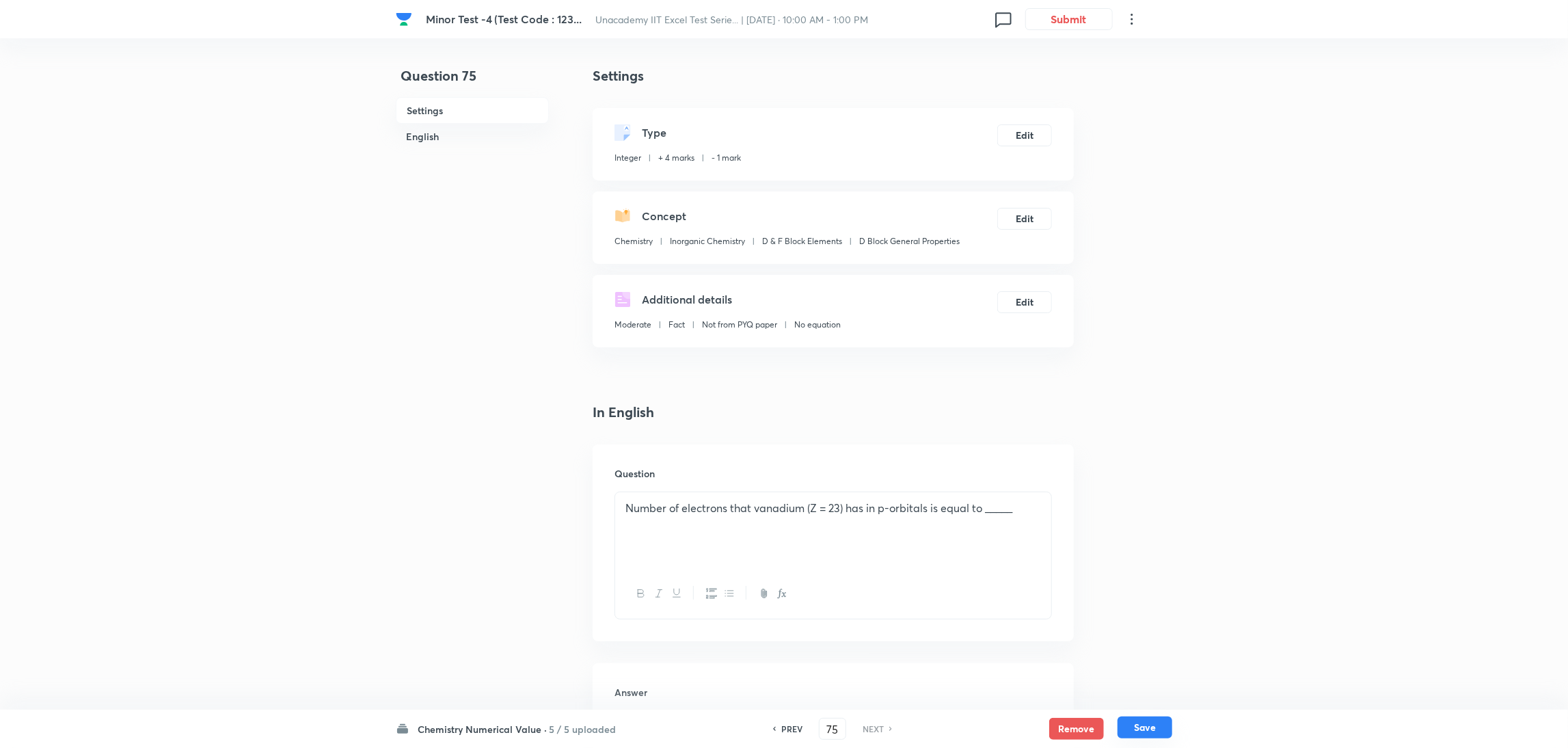
click at [1042, 498] on button "Save" at bounding box center [1144, 728] width 55 height 22
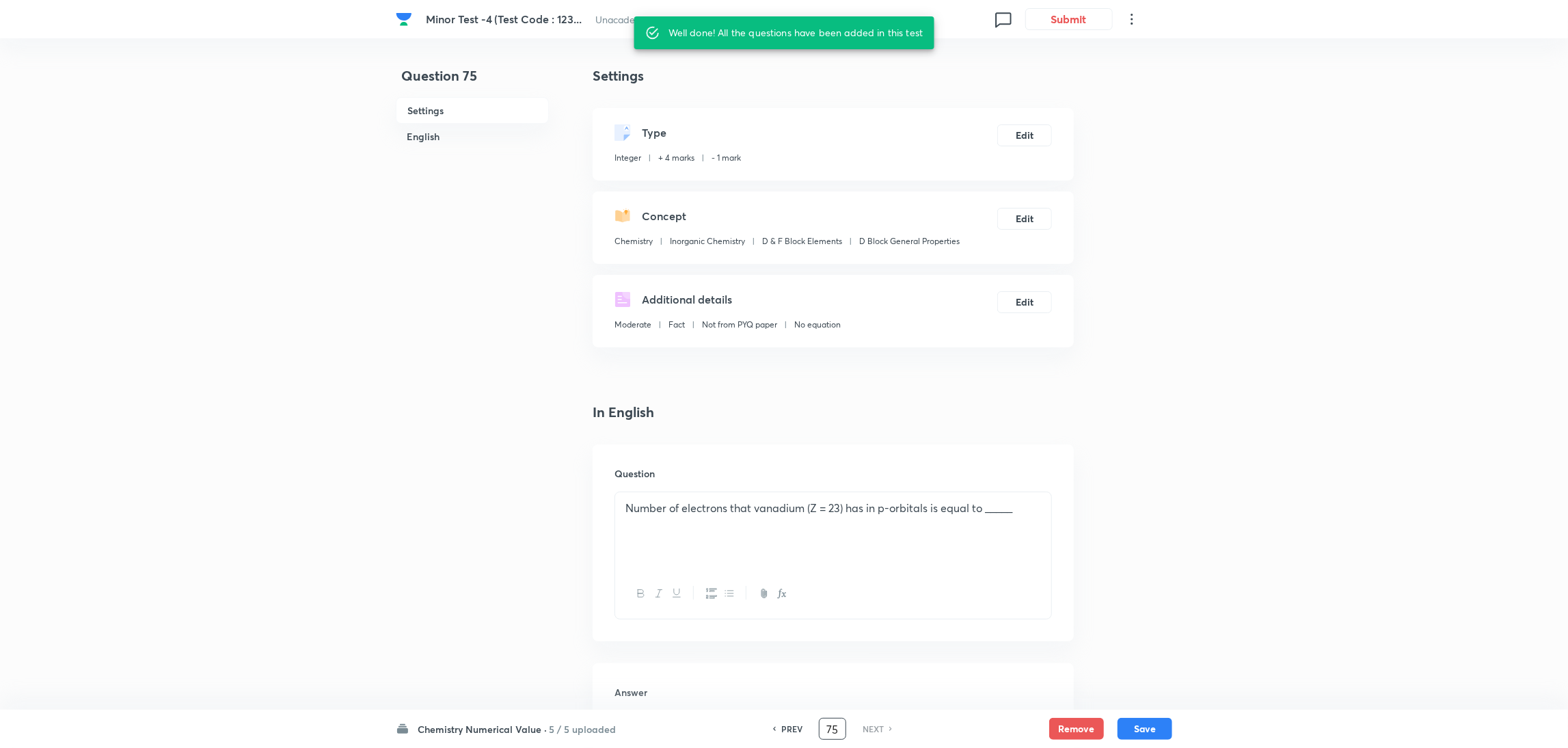
drag, startPoint x: 836, startPoint y: 730, endPoint x: 758, endPoint y: 751, distance: 80.8
click at [758, 498] on html "Minor Test -4 (Test Code : 123... Unacademy IIT Excel Test Serie... | Aug 31, 2…" at bounding box center [784, 567] width 1568 height 1135
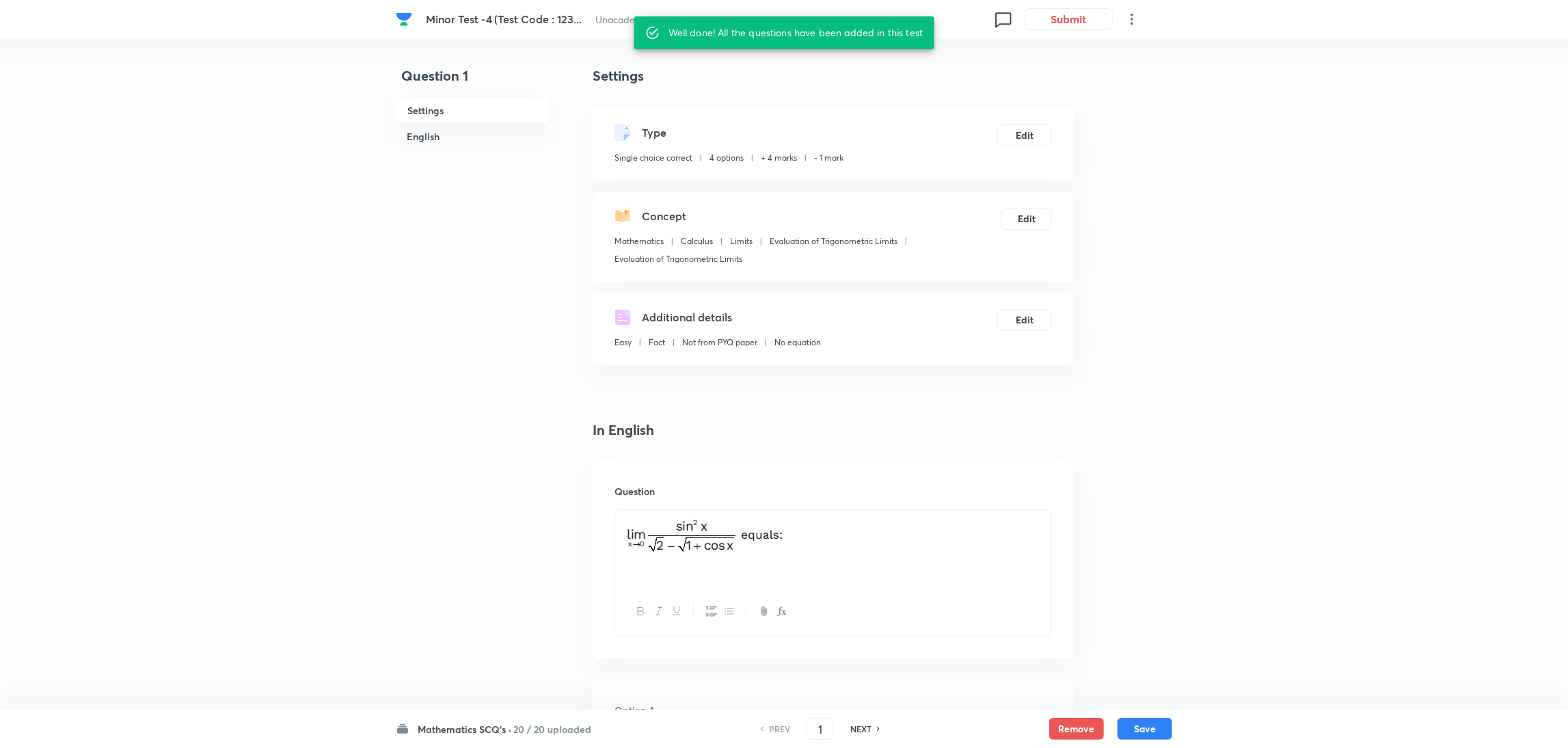
click at [864, 498] on h6 "NEXT" at bounding box center [861, 728] width 21 height 12
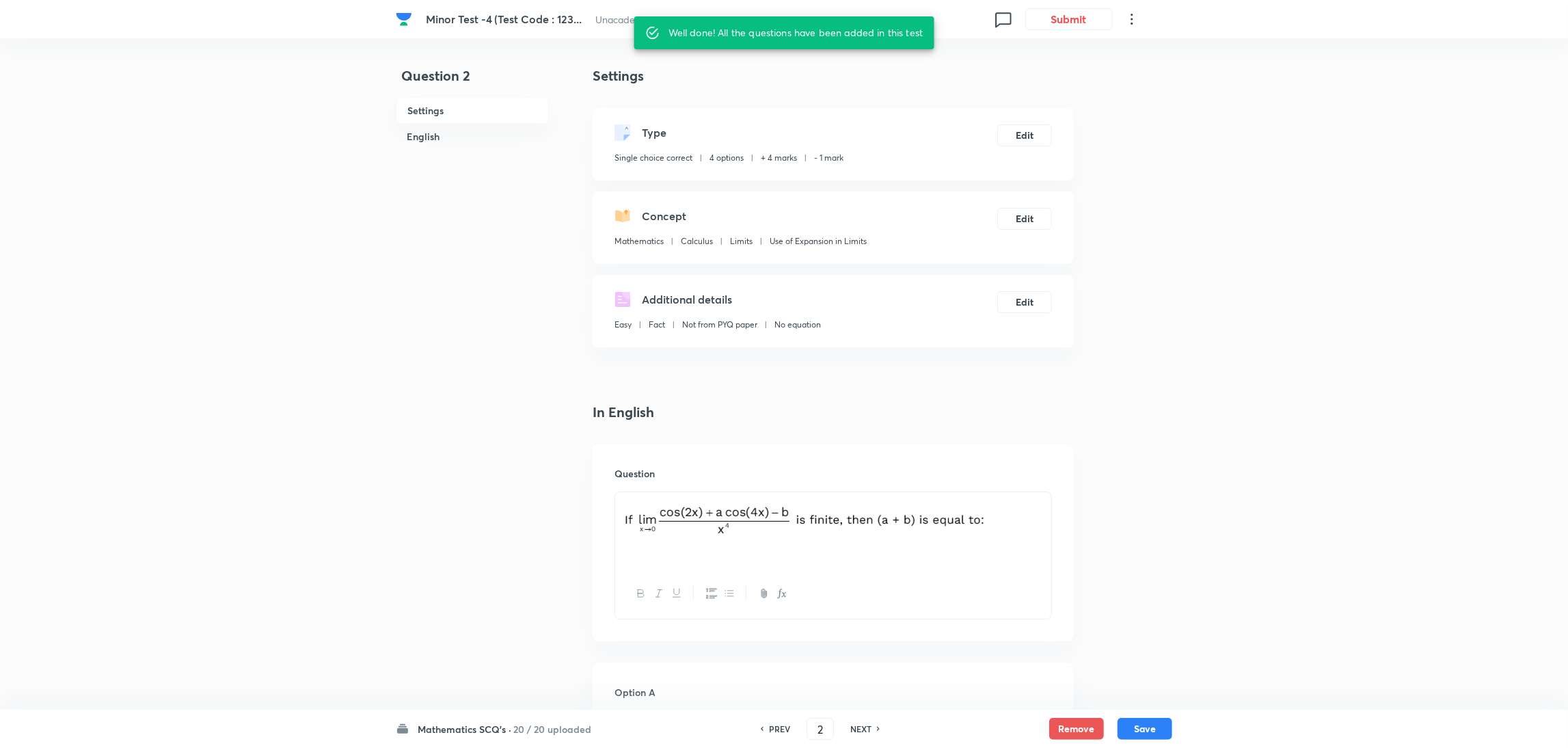
click at [864, 498] on h6 "NEXT" at bounding box center [861, 728] width 21 height 12
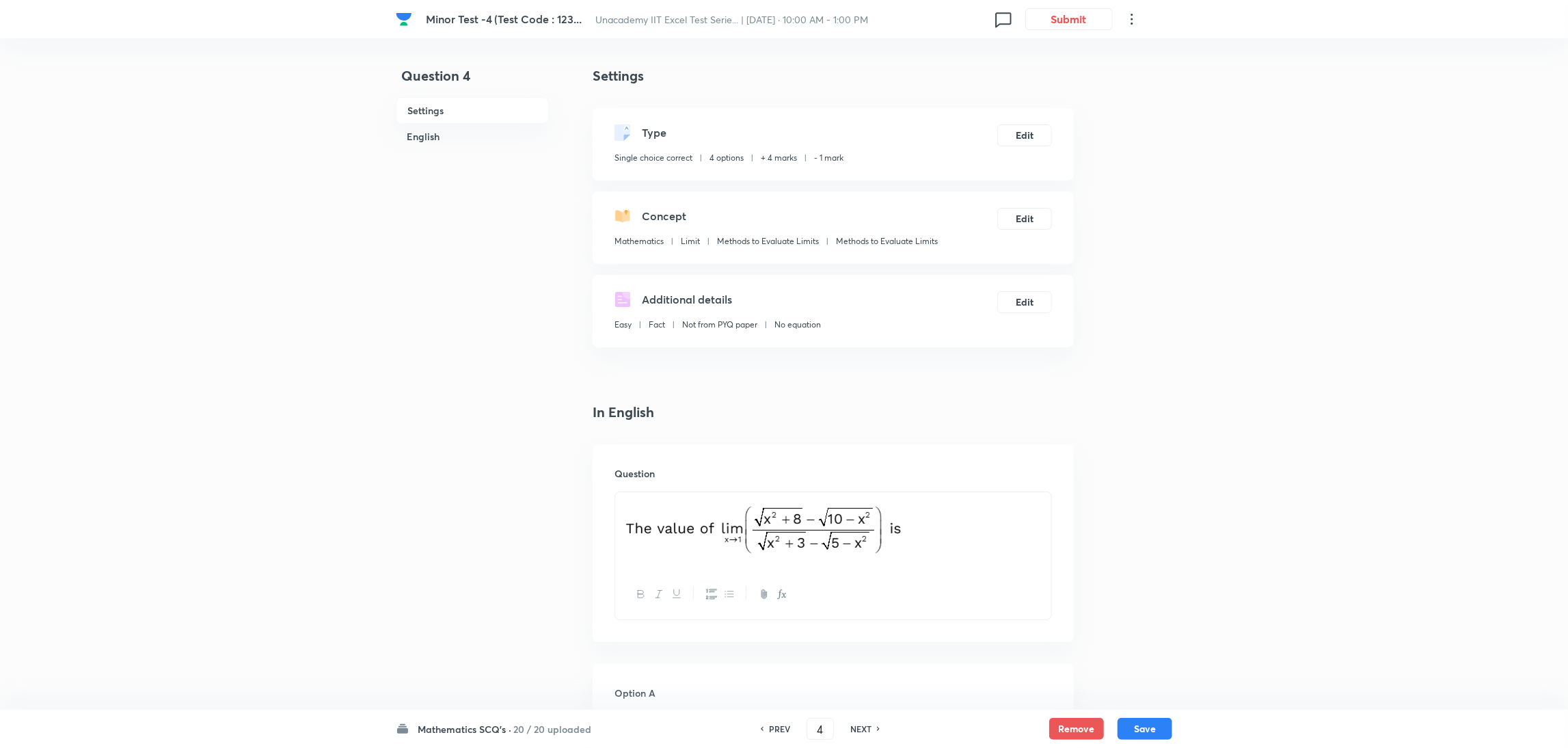
click at [864, 498] on h6 "NEXT" at bounding box center [861, 728] width 21 height 12
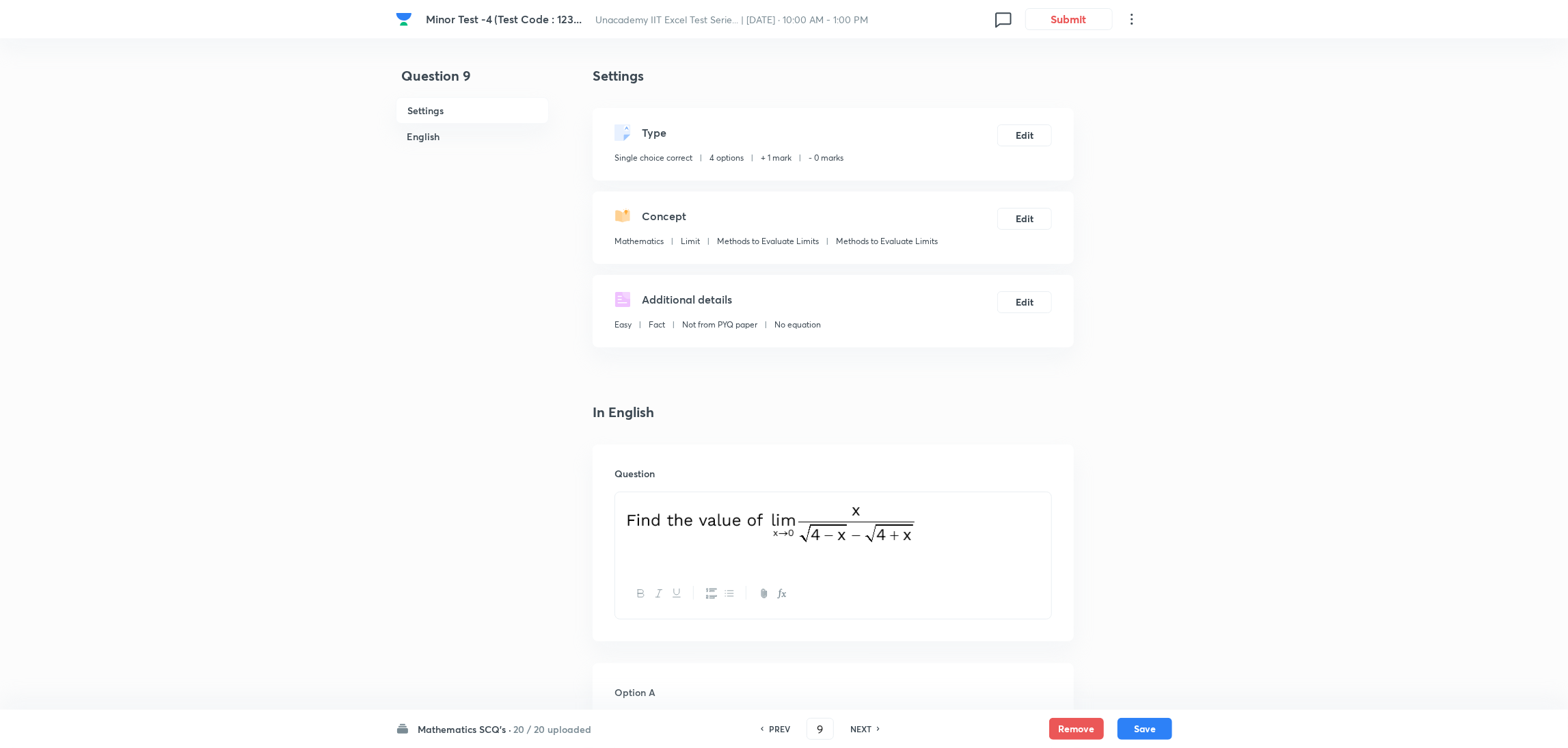
click at [864, 498] on h6 "NEXT" at bounding box center [861, 728] width 21 height 12
click at [782, 498] on h6 "PREV" at bounding box center [779, 728] width 21 height 12
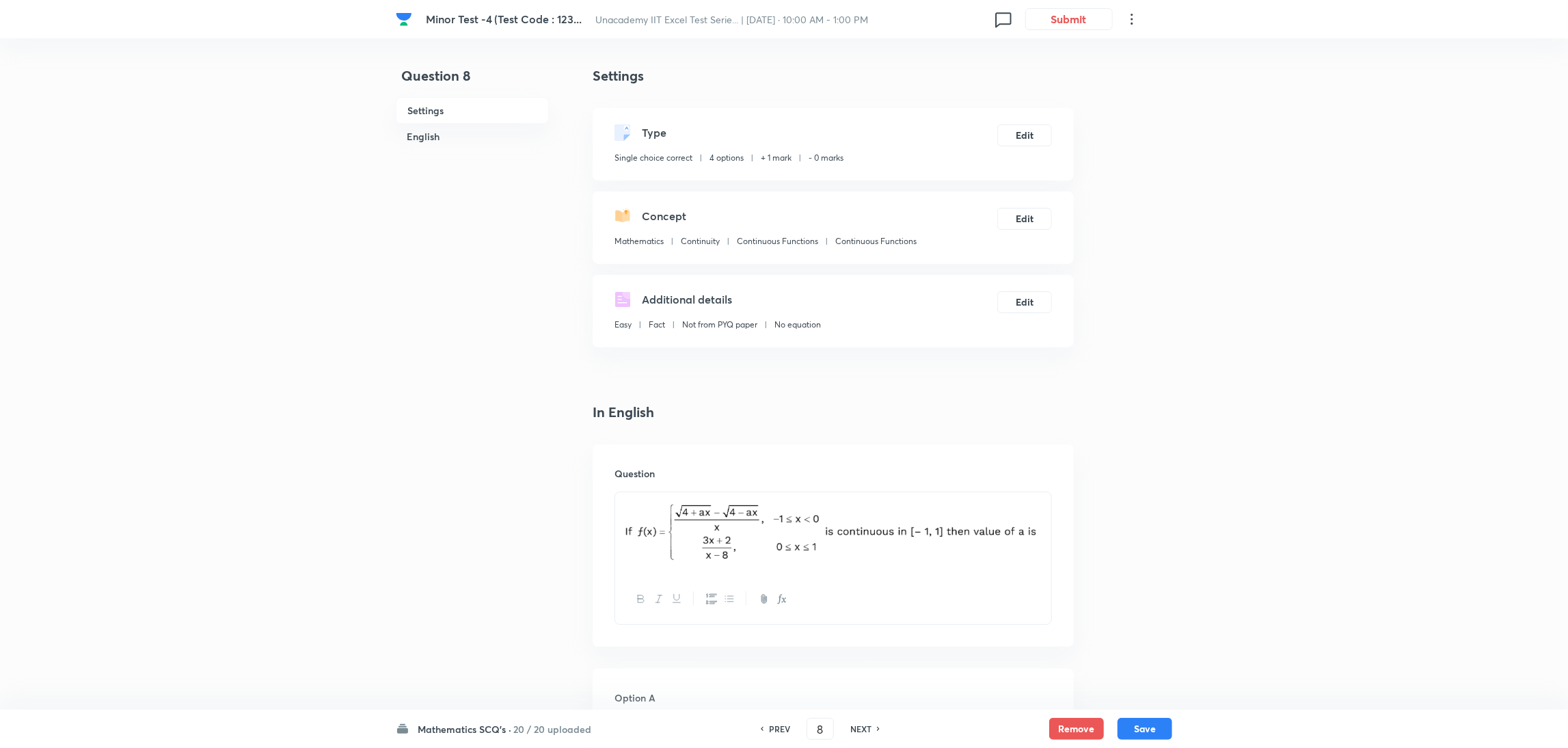
click at [782, 498] on h6 "PREV" at bounding box center [779, 728] width 21 height 12
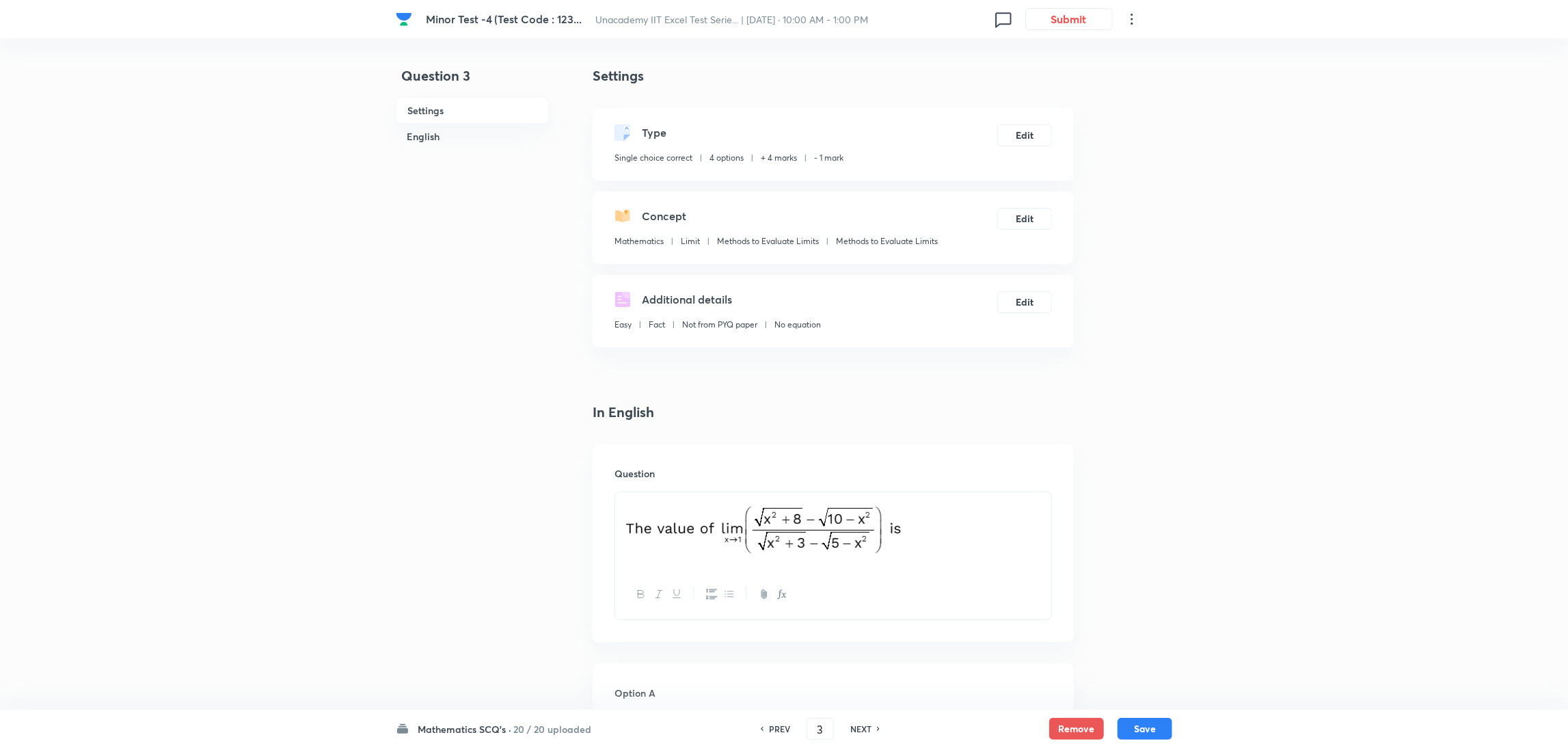
click at [859, 498] on h6 "NEXT" at bounding box center [861, 728] width 21 height 12
click at [1025, 132] on button "Edit" at bounding box center [1025, 134] width 55 height 22
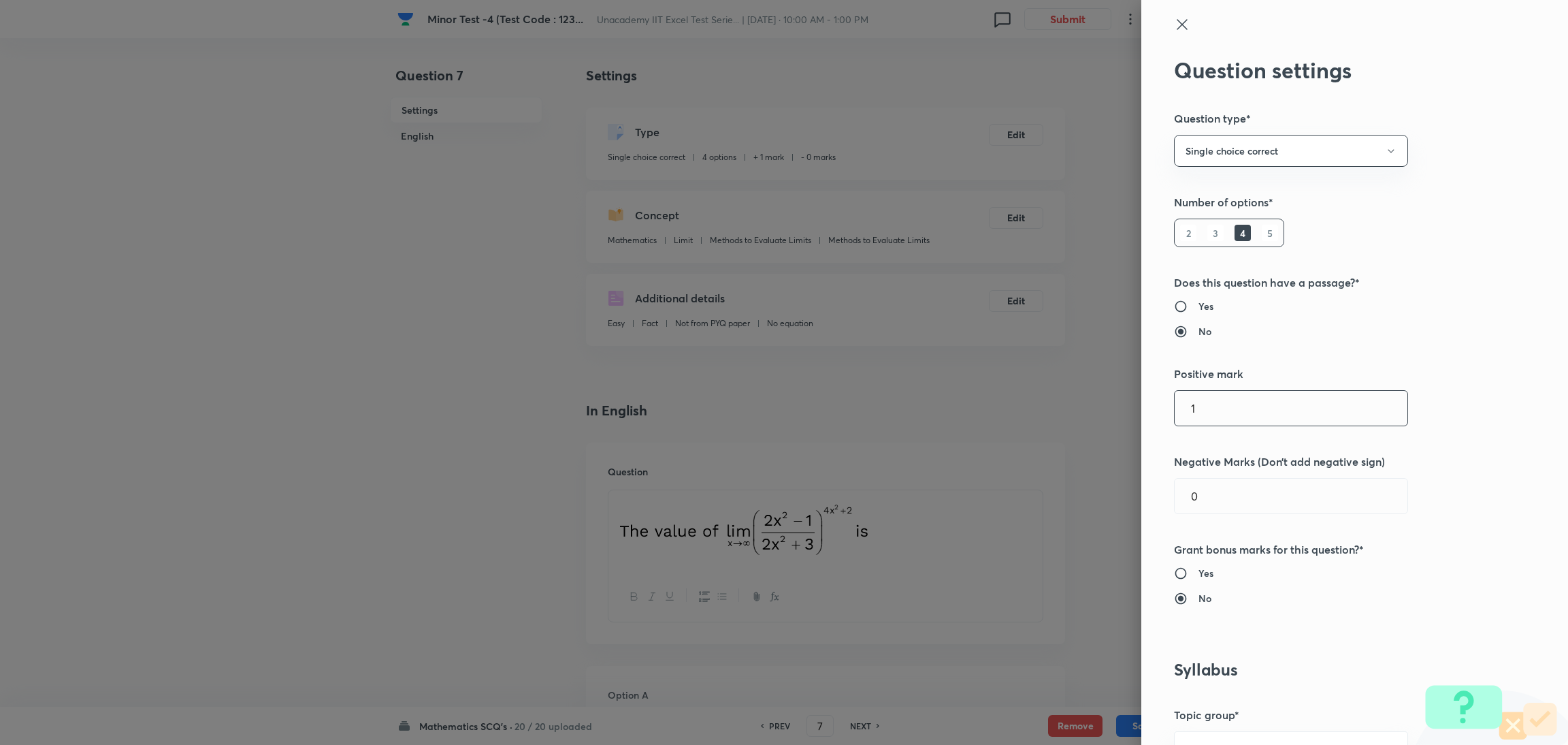
drag, startPoint x: 1226, startPoint y: 404, endPoint x: 1038, endPoint y: 433, distance: 190.2
click at [1037, 433] on div "Question settings Question type* Single choice correct Number of options* 2 3 4…" at bounding box center [784, 372] width 1568 height 745
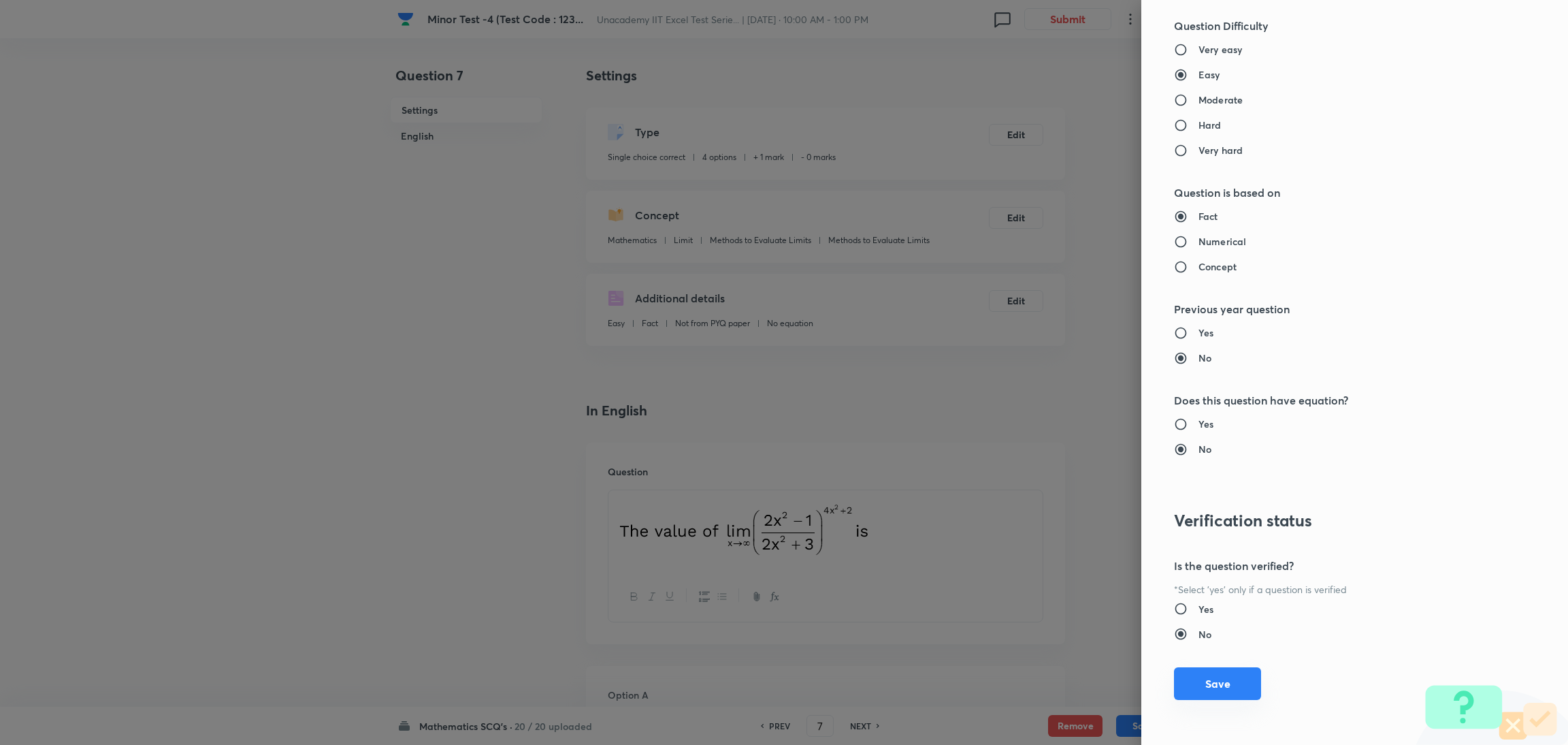
click at [1037, 496] on button "Save" at bounding box center [1217, 683] width 87 height 32
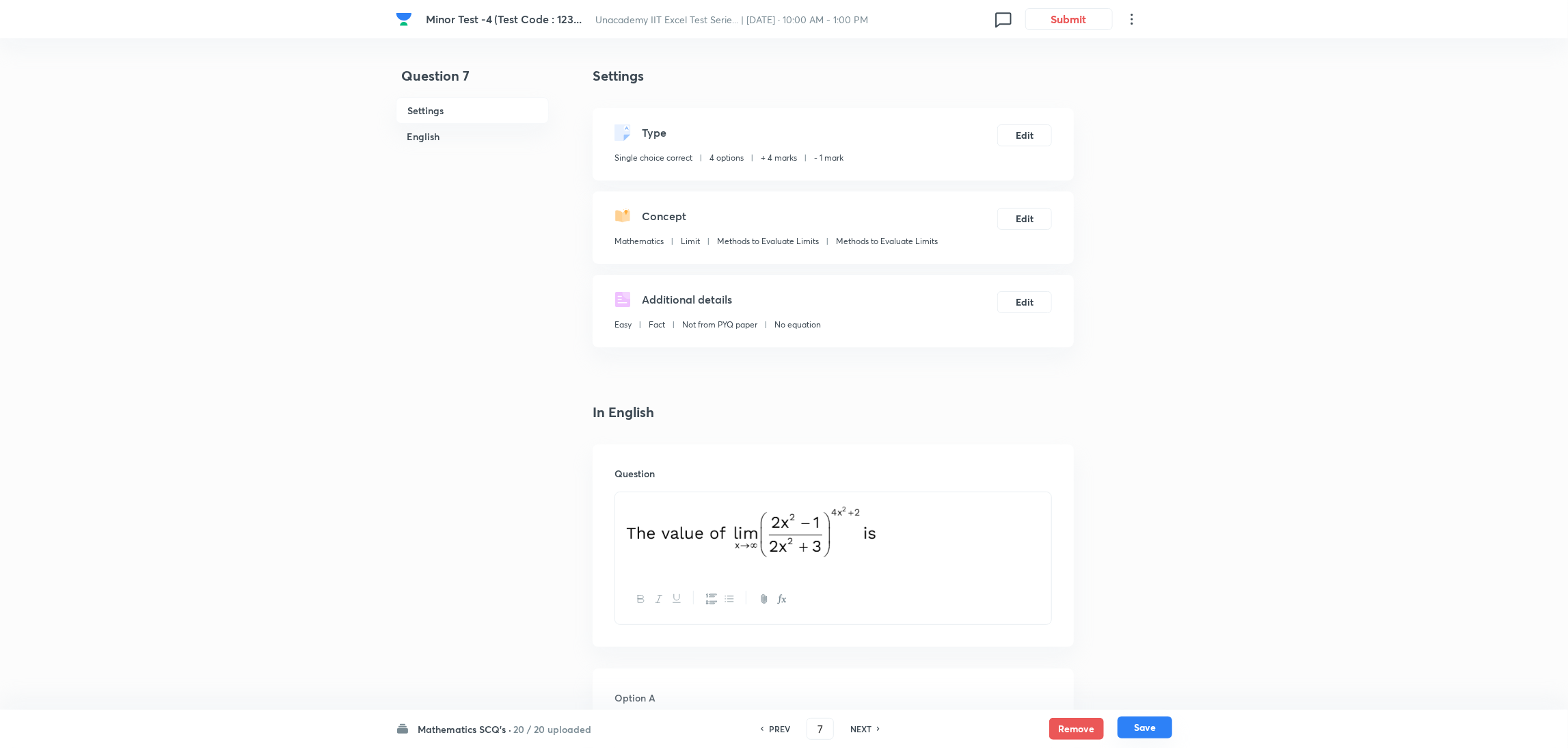
click at [1042, 498] on button "Save" at bounding box center [1144, 728] width 55 height 22
click at [1031, 135] on button "Edit" at bounding box center [1025, 134] width 55 height 22
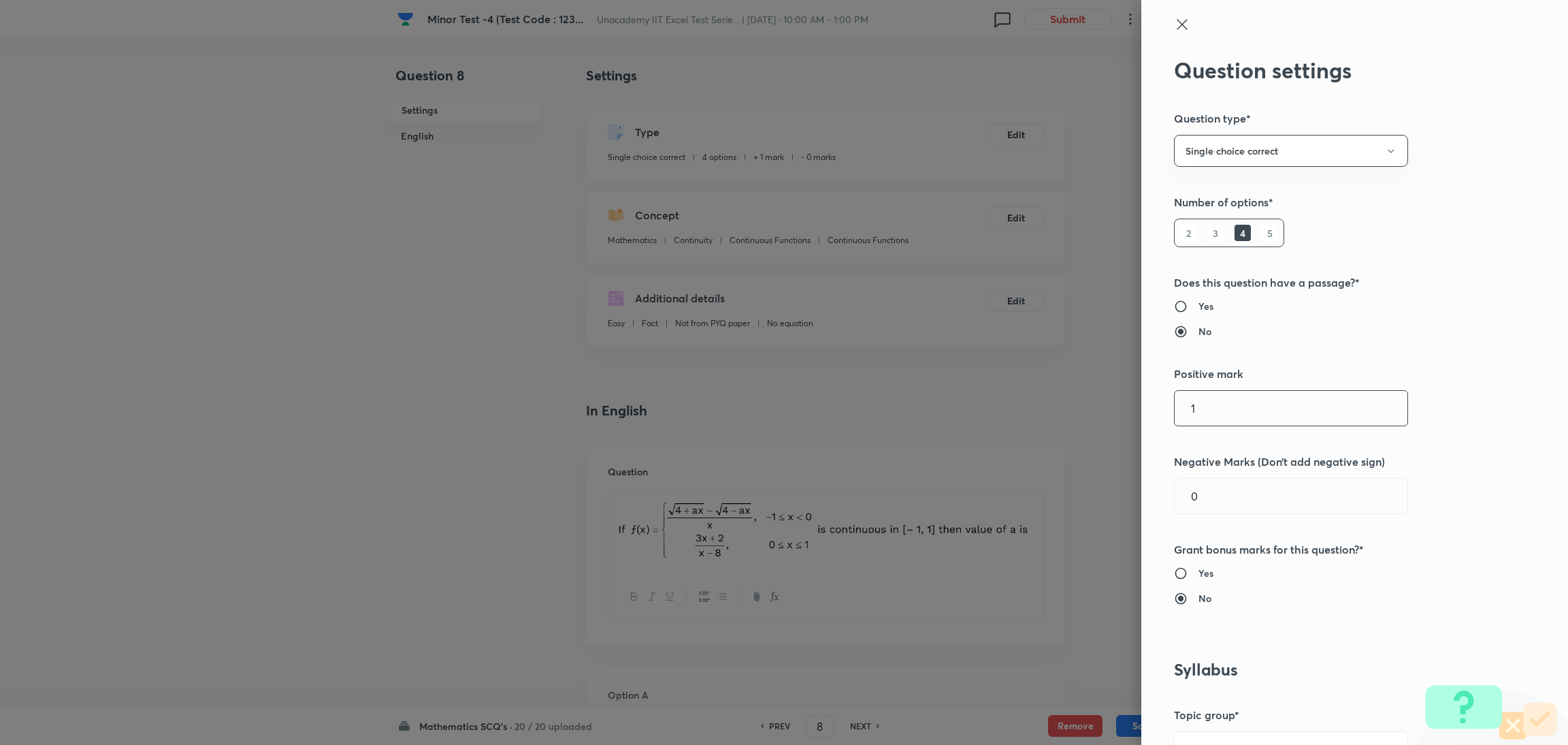
drag, startPoint x: 1264, startPoint y: 402, endPoint x: 1010, endPoint y: 438, distance: 256.5
click at [1010, 438] on div "Question settings Question type* Single choice correct Number of options* 2 3 4…" at bounding box center [784, 372] width 1568 height 745
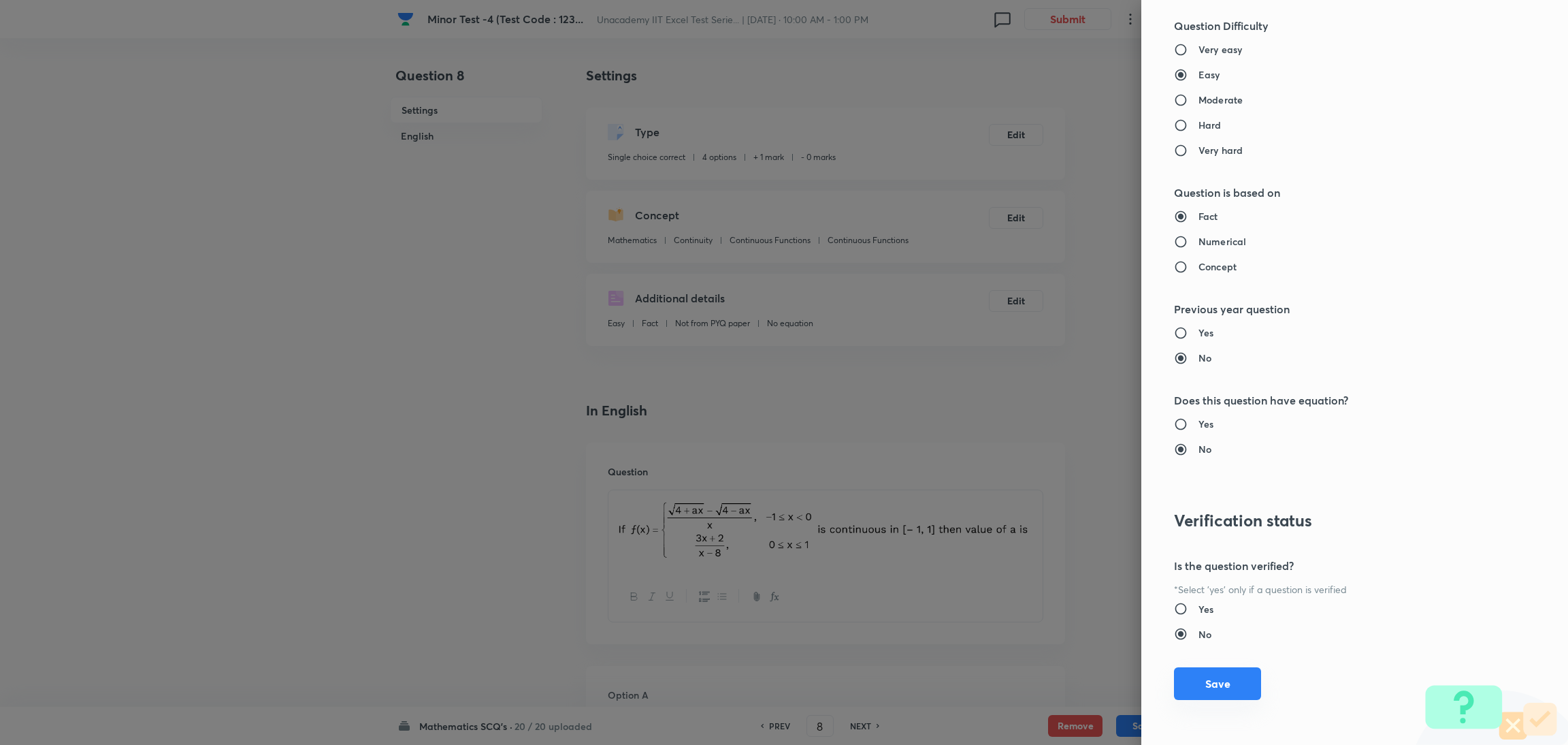
click at [1037, 496] on button "Save" at bounding box center [1217, 683] width 87 height 32
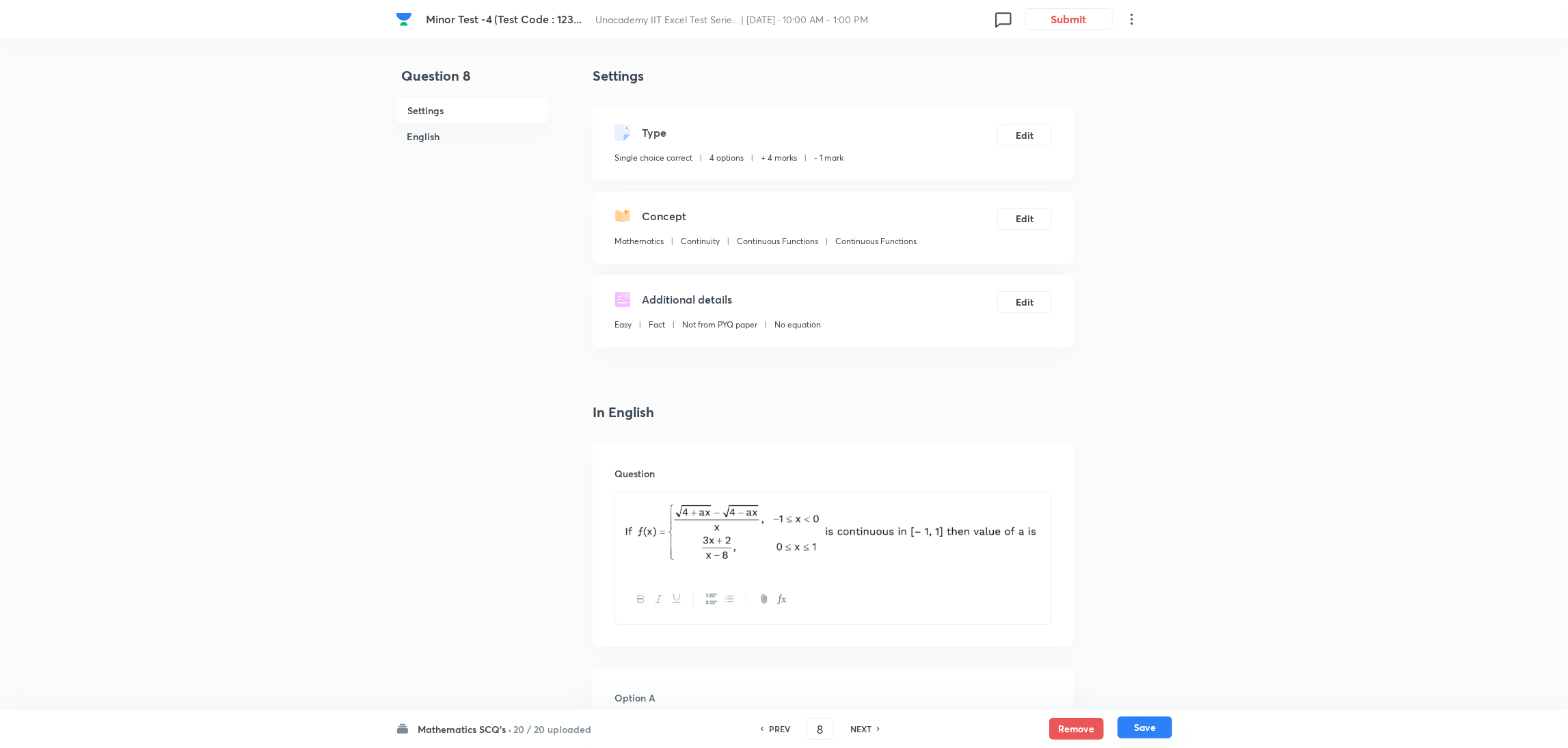
click at [1042, 498] on button "Save" at bounding box center [1144, 728] width 55 height 22
click at [1021, 127] on button "Edit" at bounding box center [1025, 134] width 55 height 22
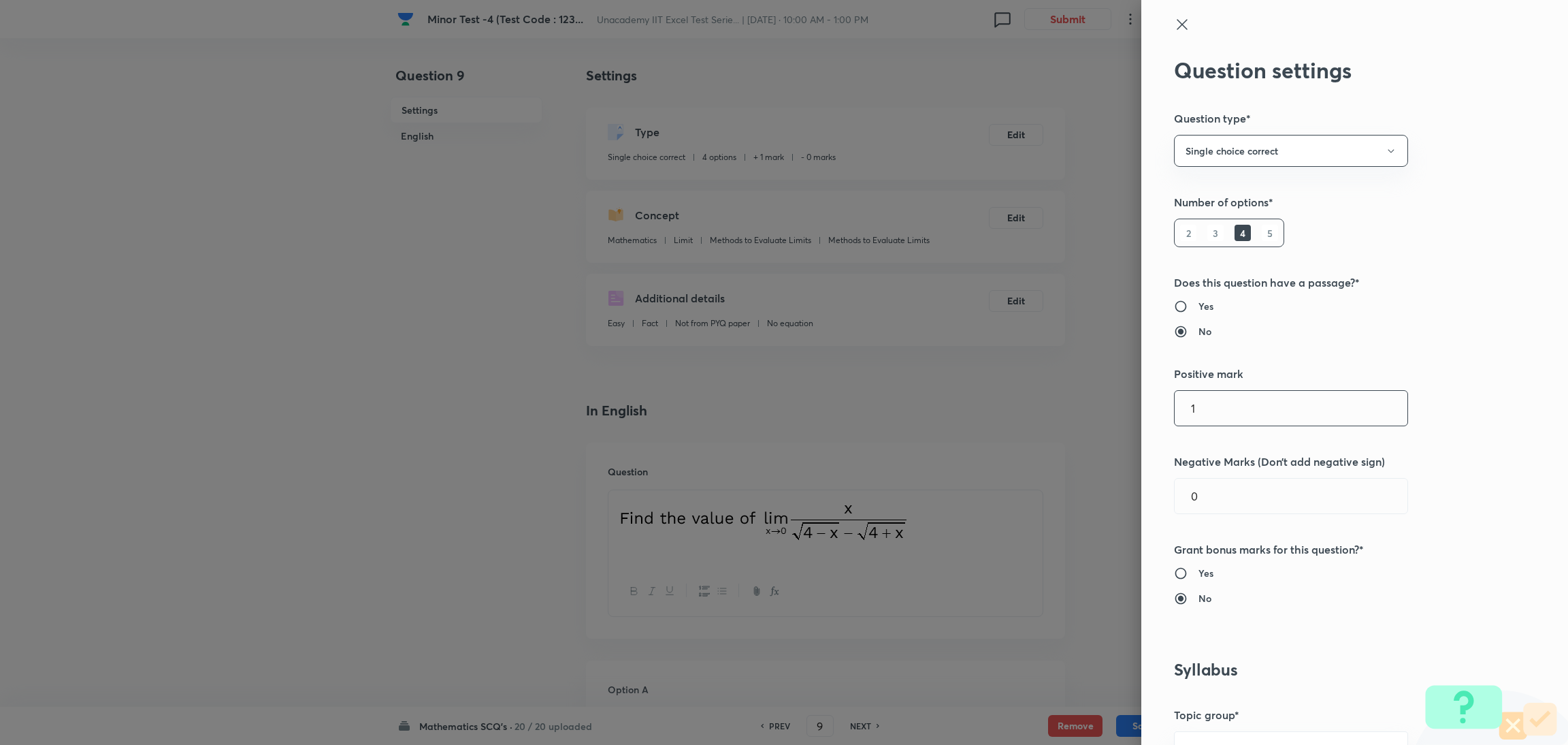
drag, startPoint x: 1200, startPoint y: 397, endPoint x: 1102, endPoint y: 416, distance: 99.8
click at [1037, 416] on div "Question settings Question type* Single choice correct Number of options* 2 3 4…" at bounding box center [784, 372] width 1568 height 745
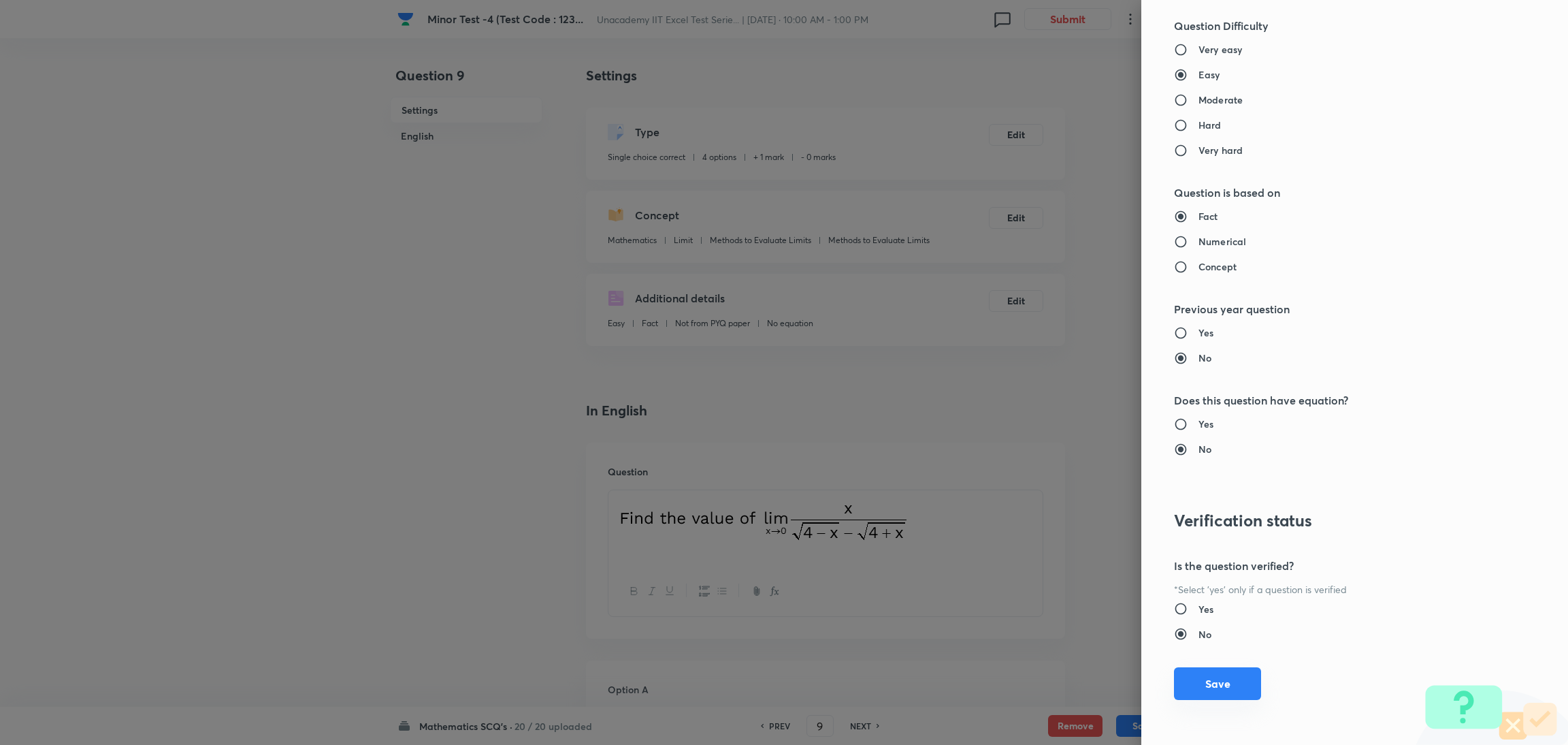
click at [1037, 496] on button "Save" at bounding box center [1217, 683] width 87 height 32
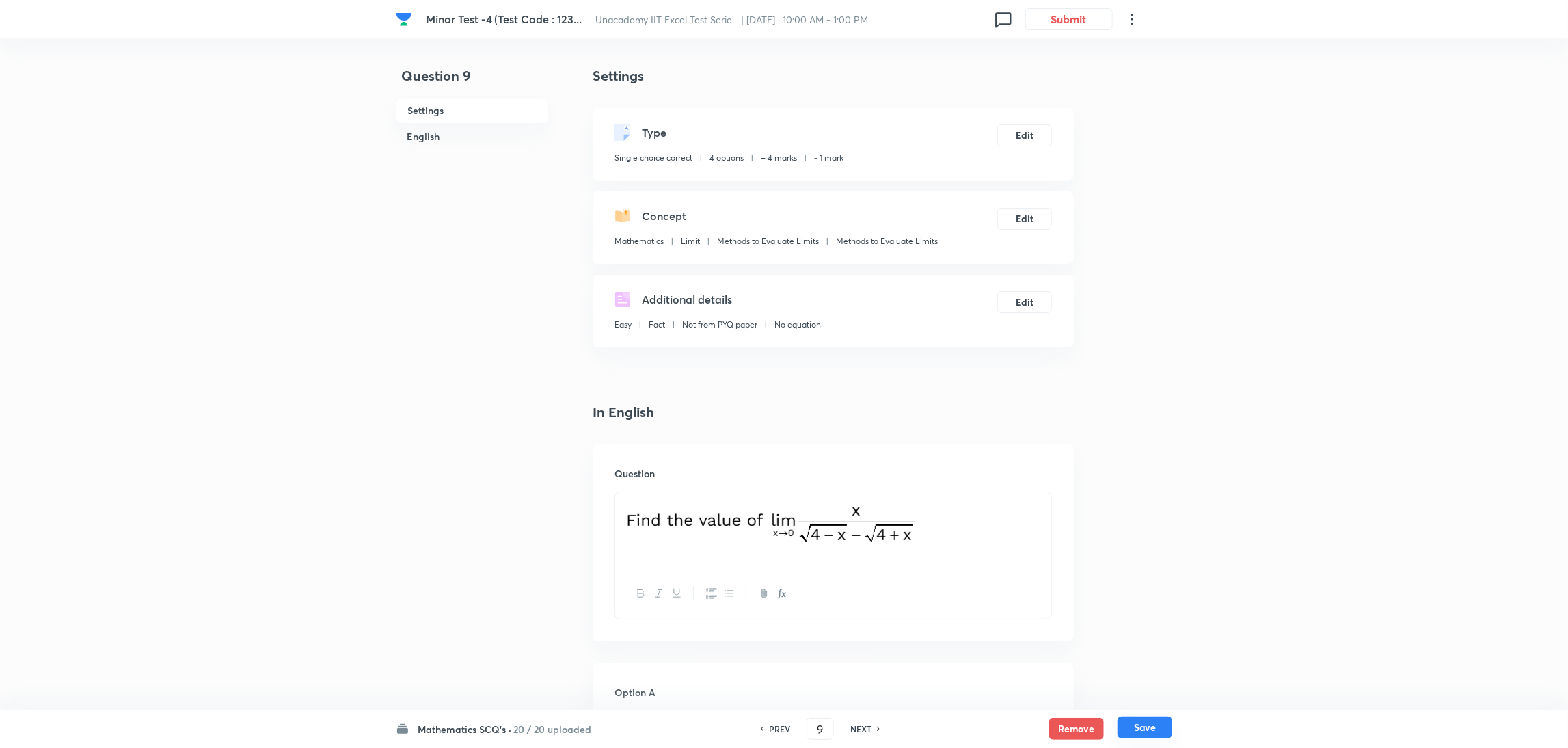
click at [1042, 498] on button "Save" at bounding box center [1144, 728] width 55 height 22
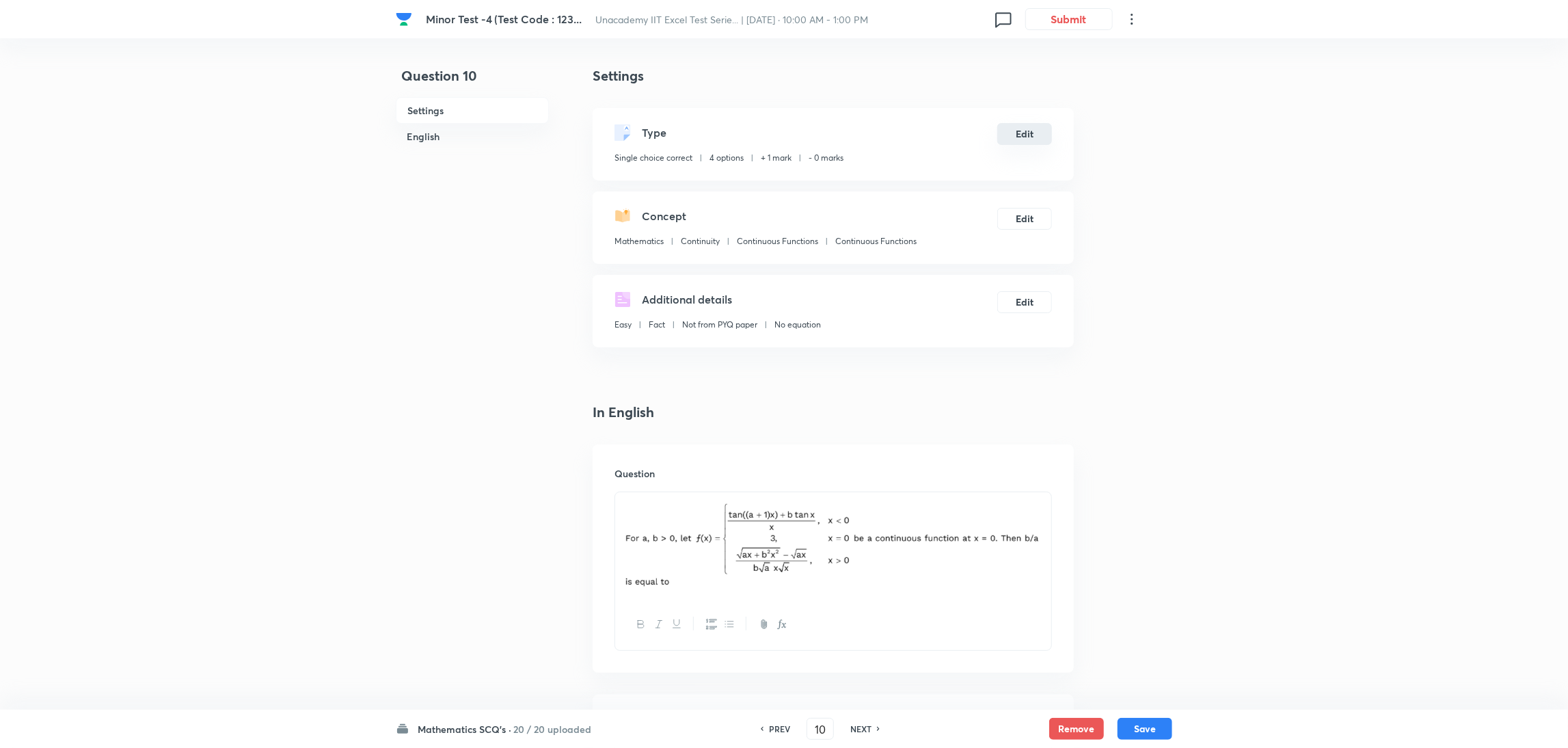
click at [1031, 125] on button "Edit" at bounding box center [1025, 134] width 55 height 22
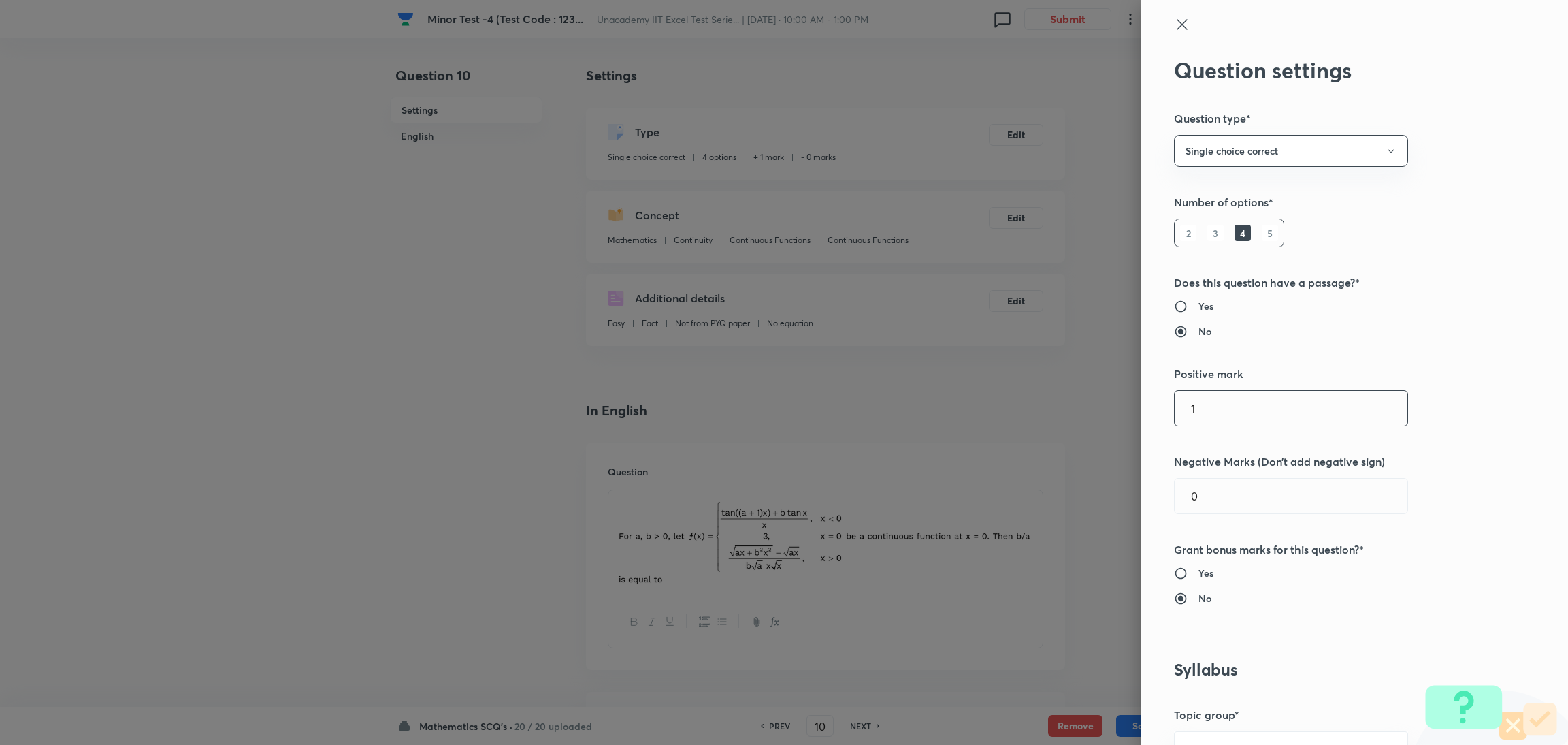
click at [1037, 414] on input "1" at bounding box center [1291, 407] width 233 height 35
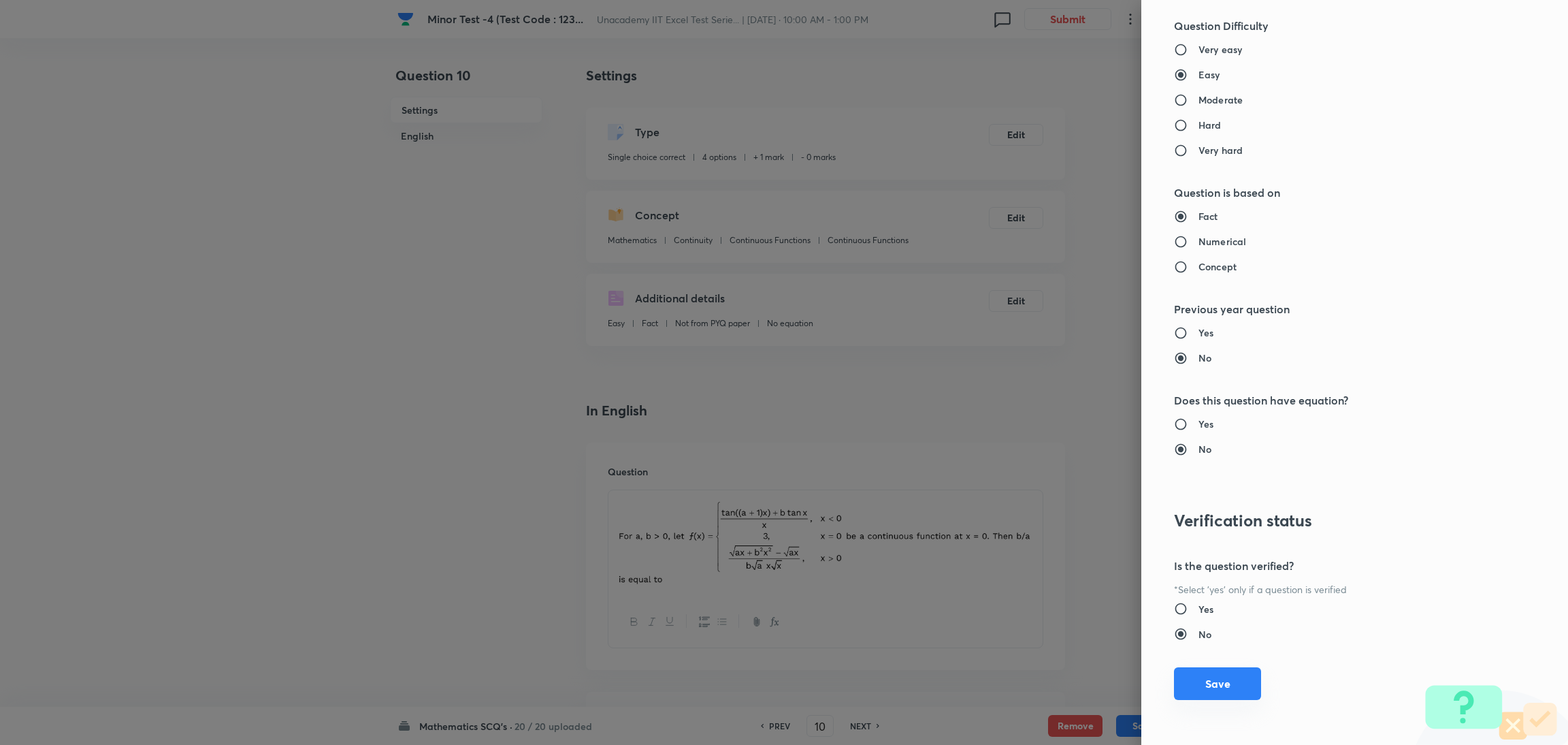
click at [1037, 496] on button "Save" at bounding box center [1217, 683] width 87 height 32
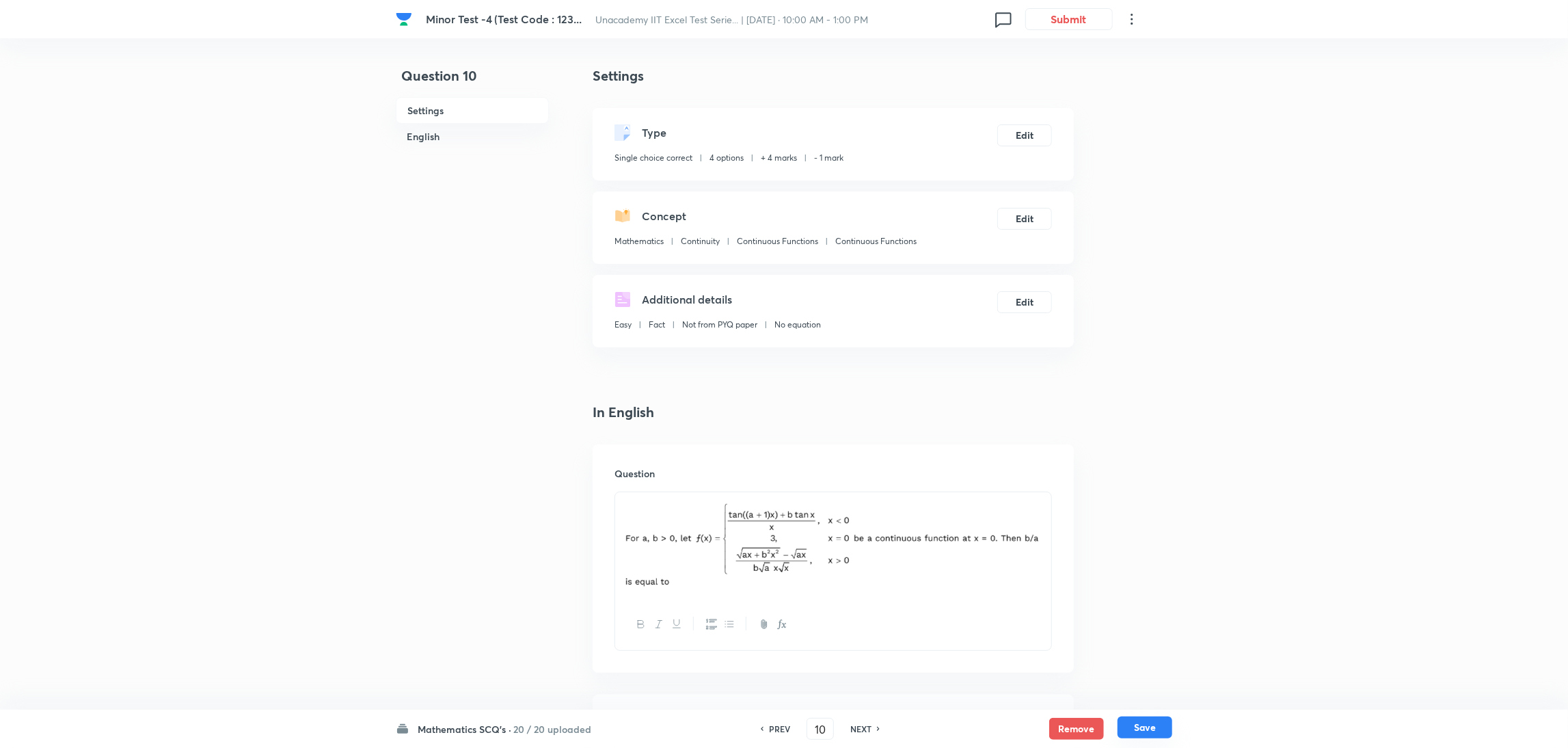
click at [1042, 498] on button "Save" at bounding box center [1144, 728] width 55 height 22
click at [1023, 132] on button "Edit" at bounding box center [1025, 134] width 55 height 22
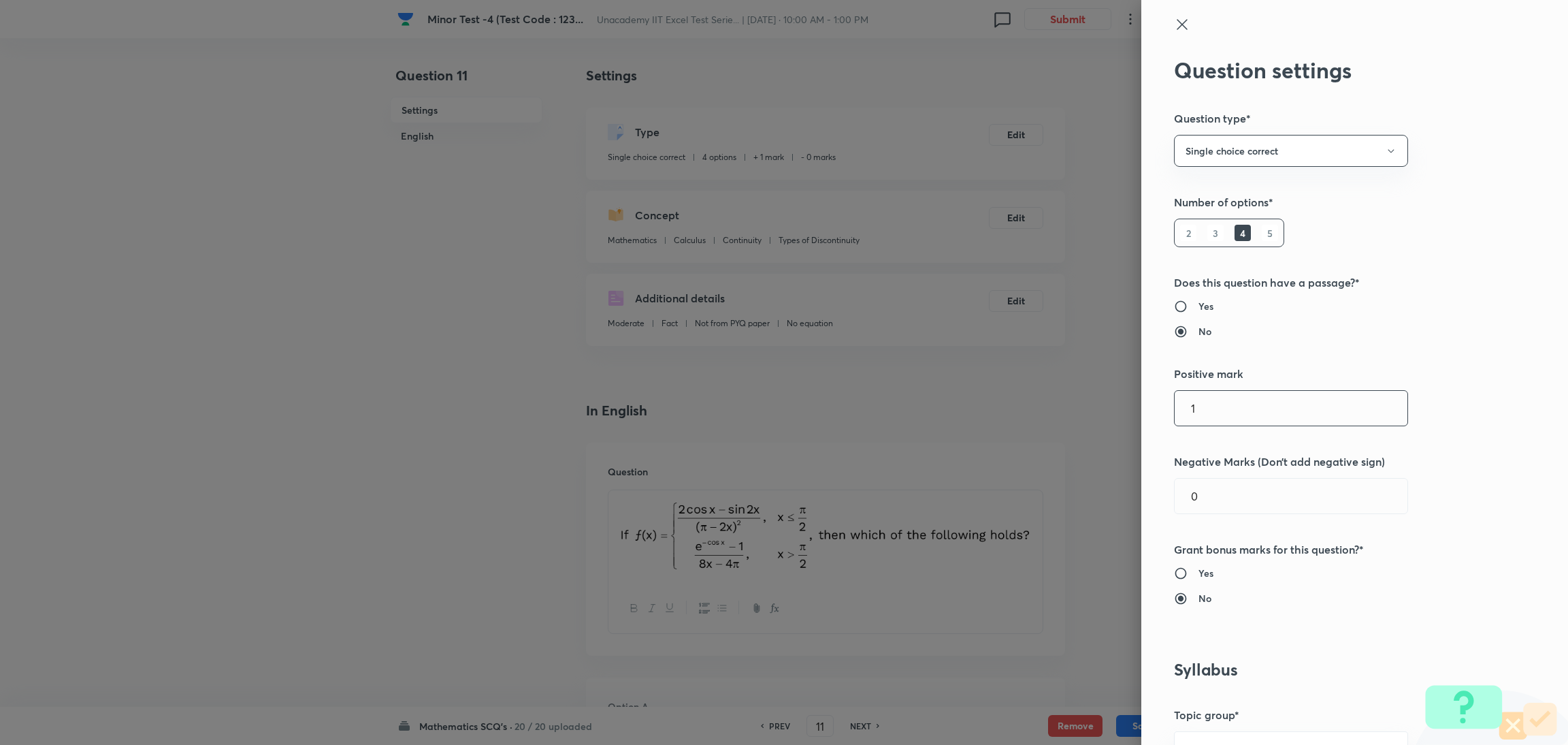
click at [1037, 412] on input "1" at bounding box center [1291, 407] width 233 height 35
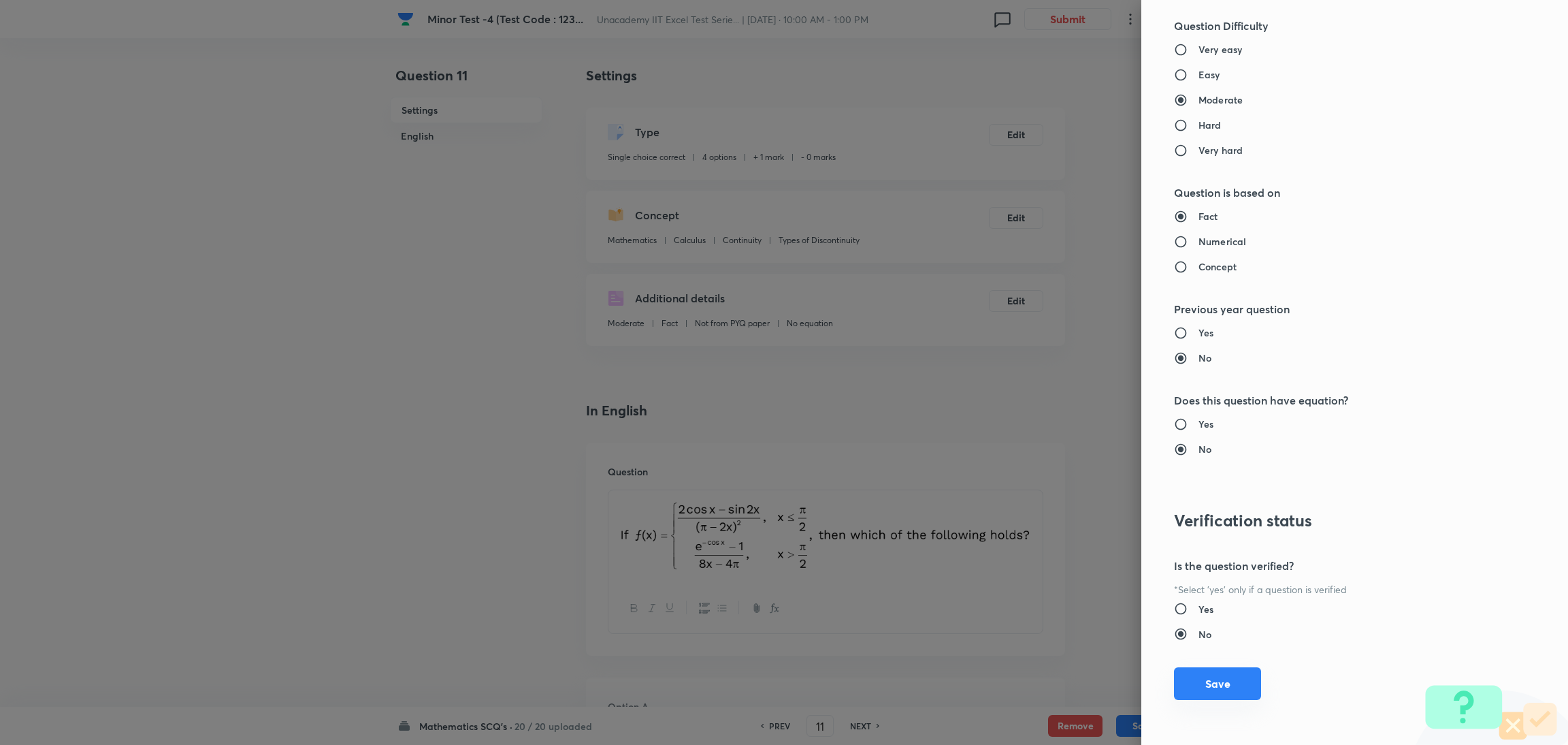
click at [1037, 496] on button "Save" at bounding box center [1217, 683] width 87 height 32
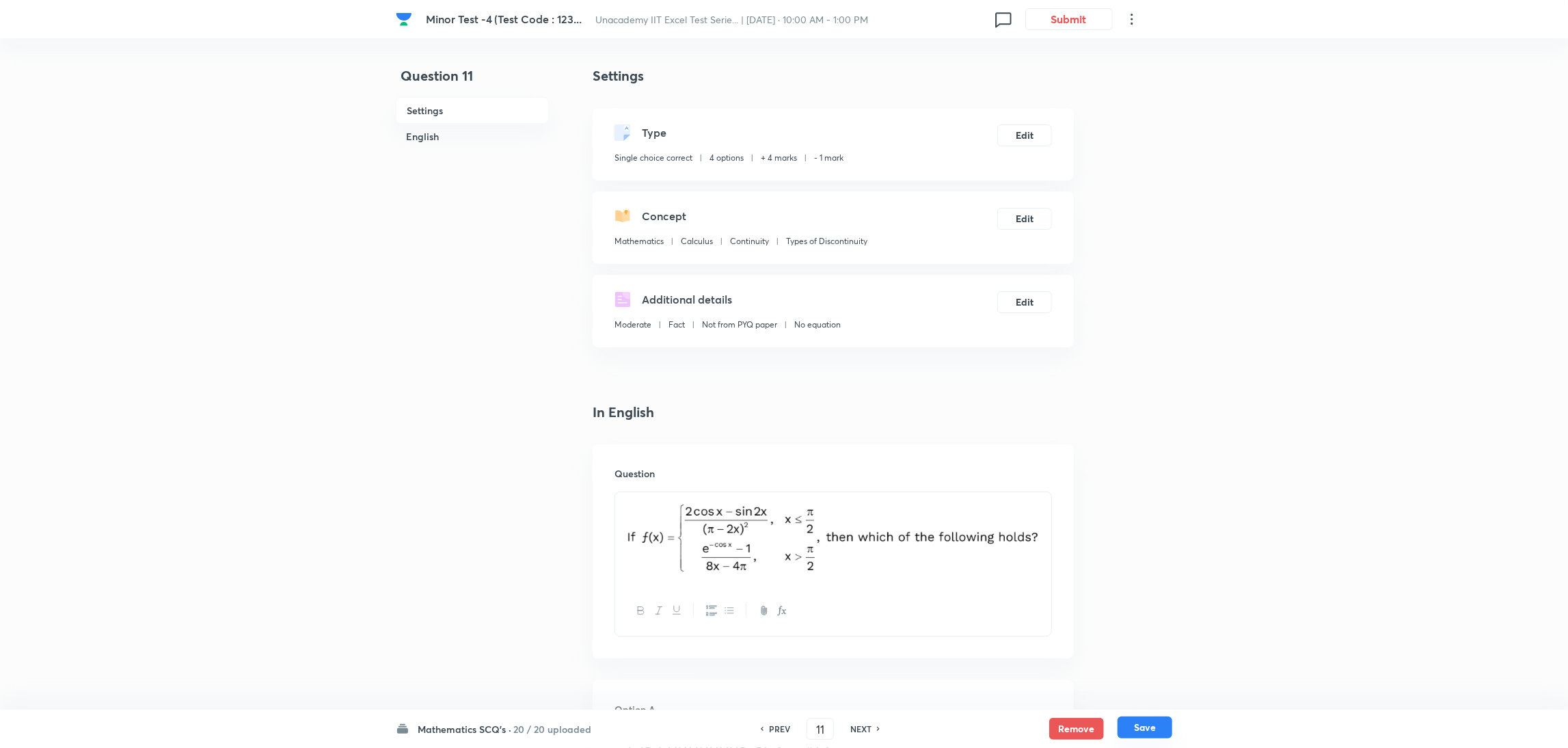
click at [1042, 498] on button "Save" at bounding box center [1144, 728] width 55 height 22
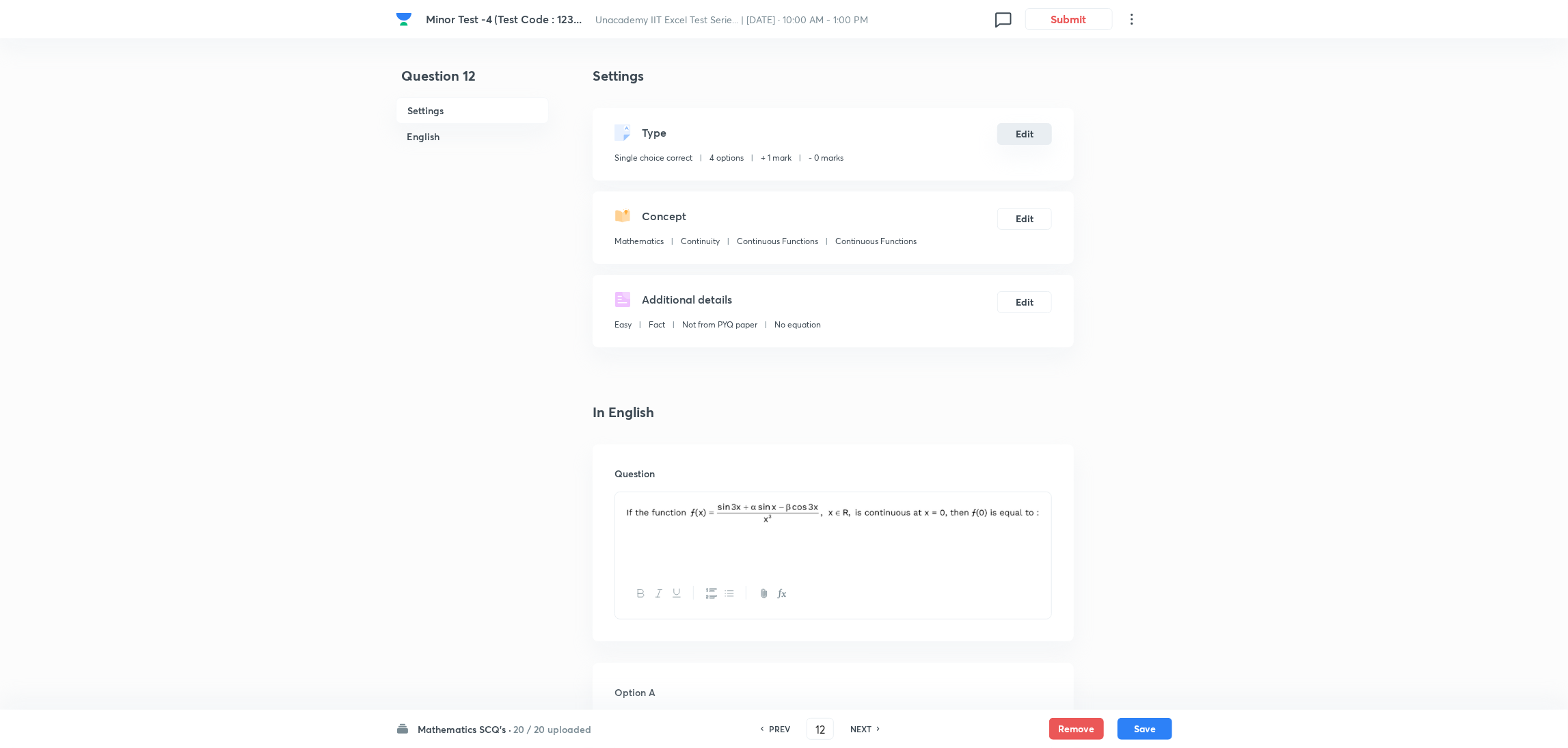
click at [1025, 137] on button "Edit" at bounding box center [1025, 134] width 55 height 22
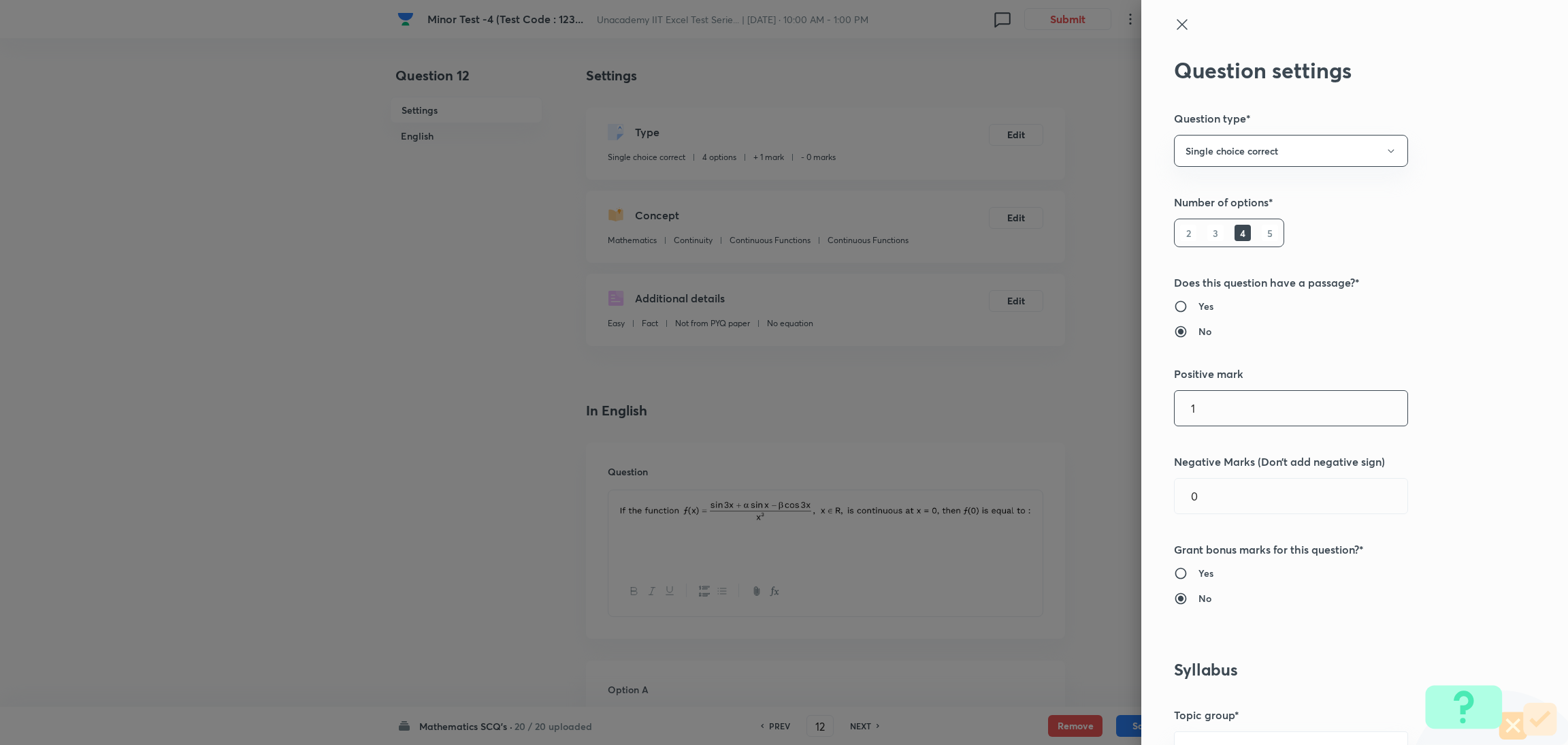
drag, startPoint x: 1207, startPoint y: 398, endPoint x: 1054, endPoint y: 434, distance: 157.2
click at [1037, 434] on div "Question settings Question type* Single choice correct Number of options* 2 3 4…" at bounding box center [784, 372] width 1568 height 745
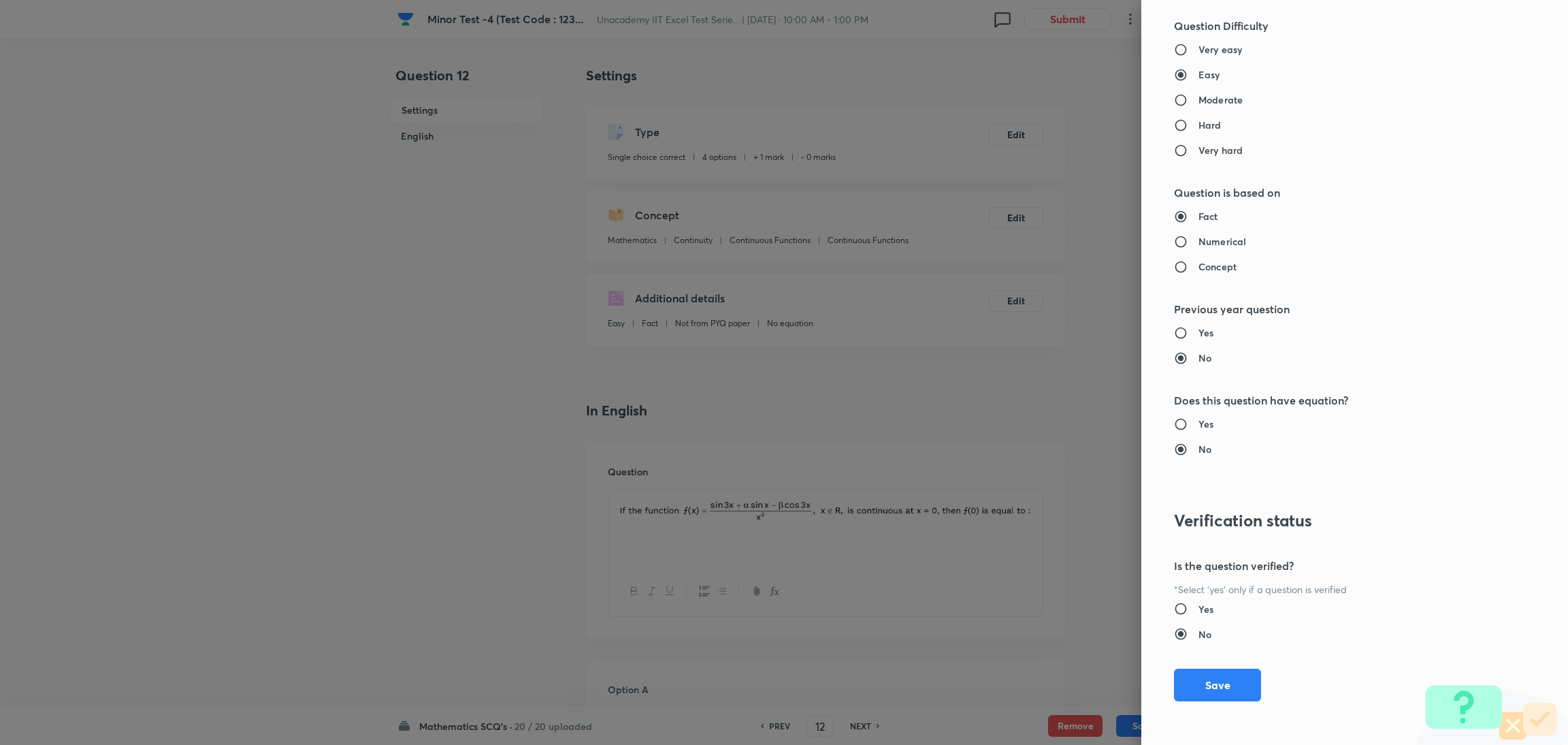
scroll to position [1203, 0]
click at [1037, 496] on button "Save" at bounding box center [1217, 683] width 87 height 32
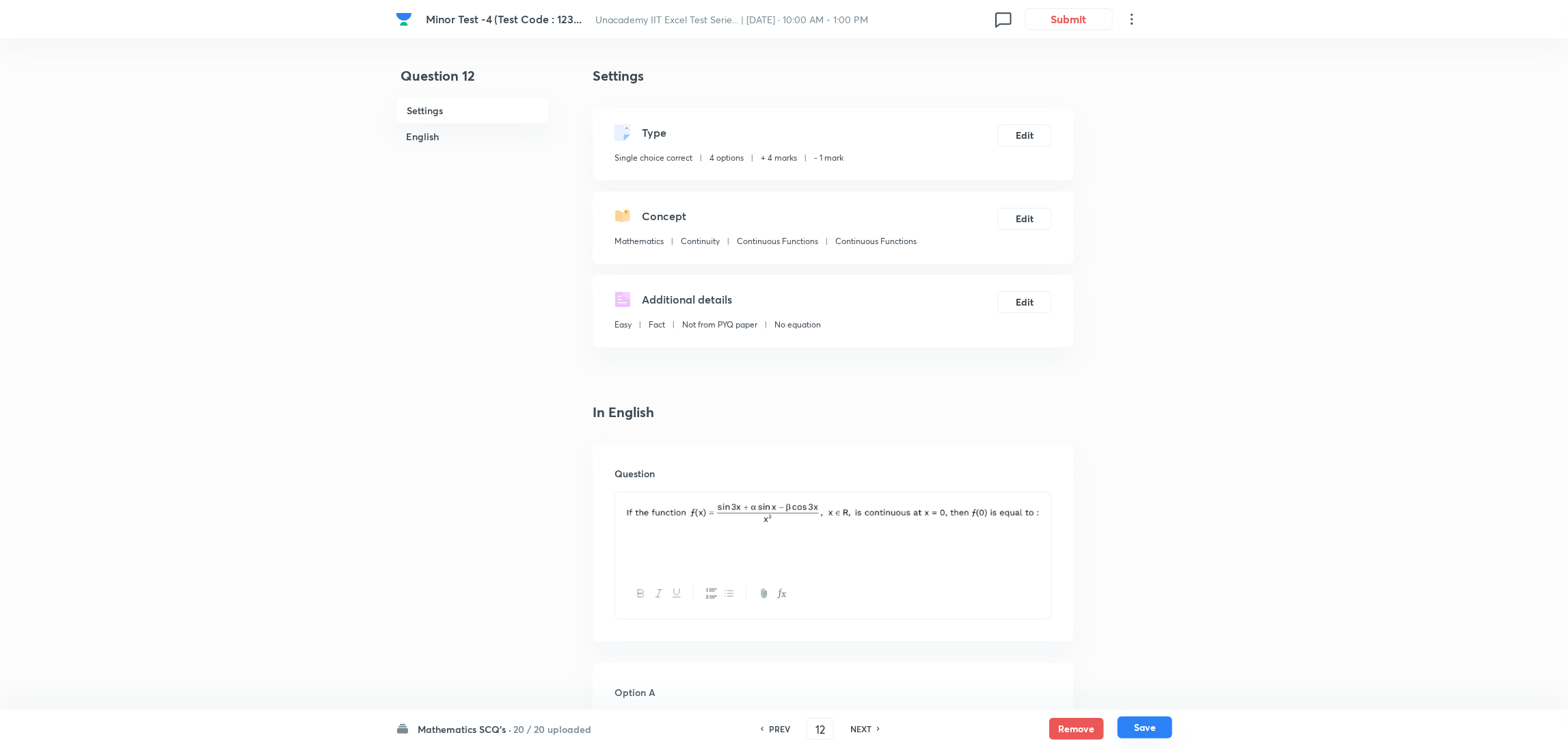
click at [1042, 498] on button "Save" at bounding box center [1144, 728] width 55 height 22
click at [1027, 126] on button "Edit" at bounding box center [1025, 134] width 55 height 22
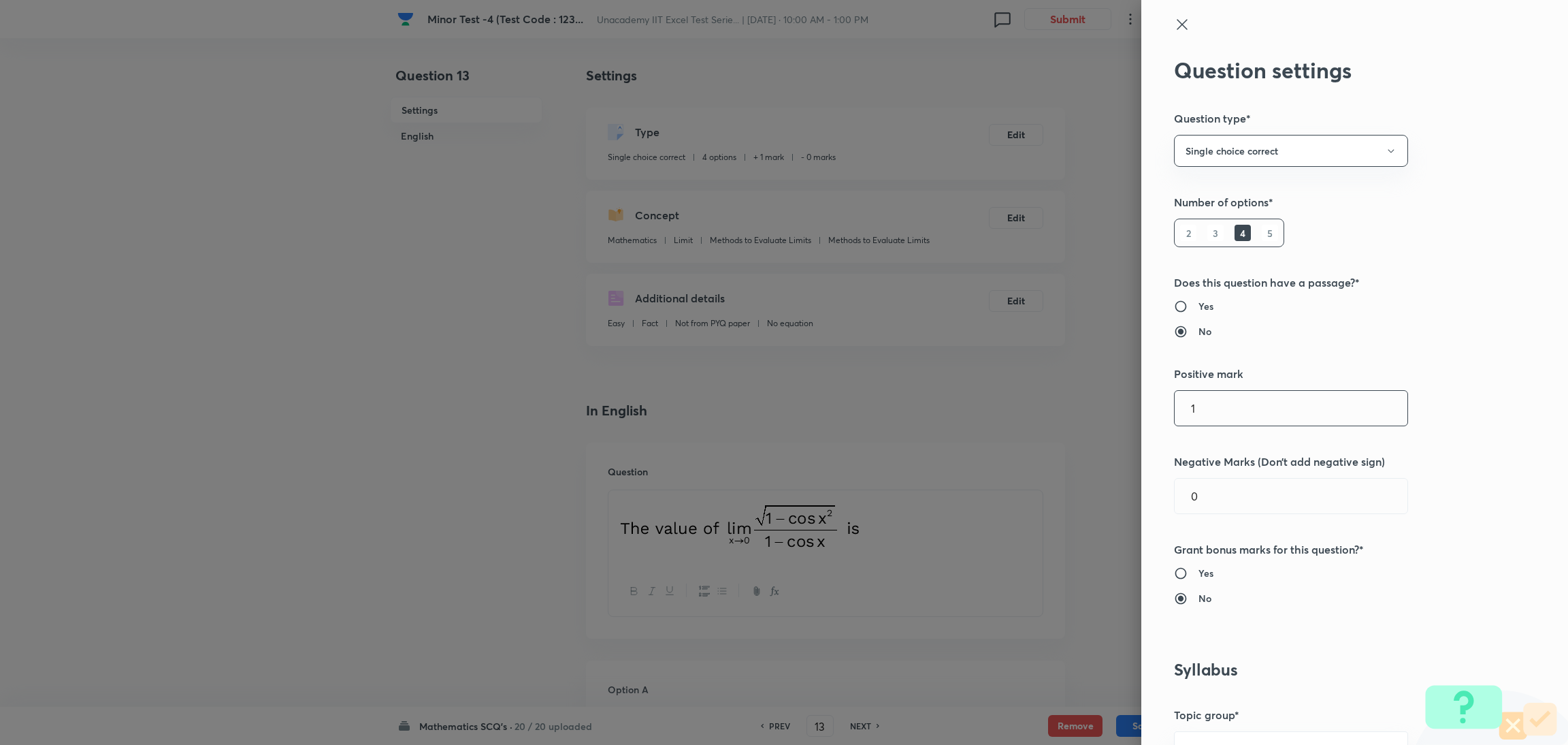
drag, startPoint x: 1194, startPoint y: 402, endPoint x: 1072, endPoint y: 401, distance: 122.0
click at [1037, 401] on div "Question settings Question type* Single choice correct Number of options* 2 3 4…" at bounding box center [784, 372] width 1568 height 745
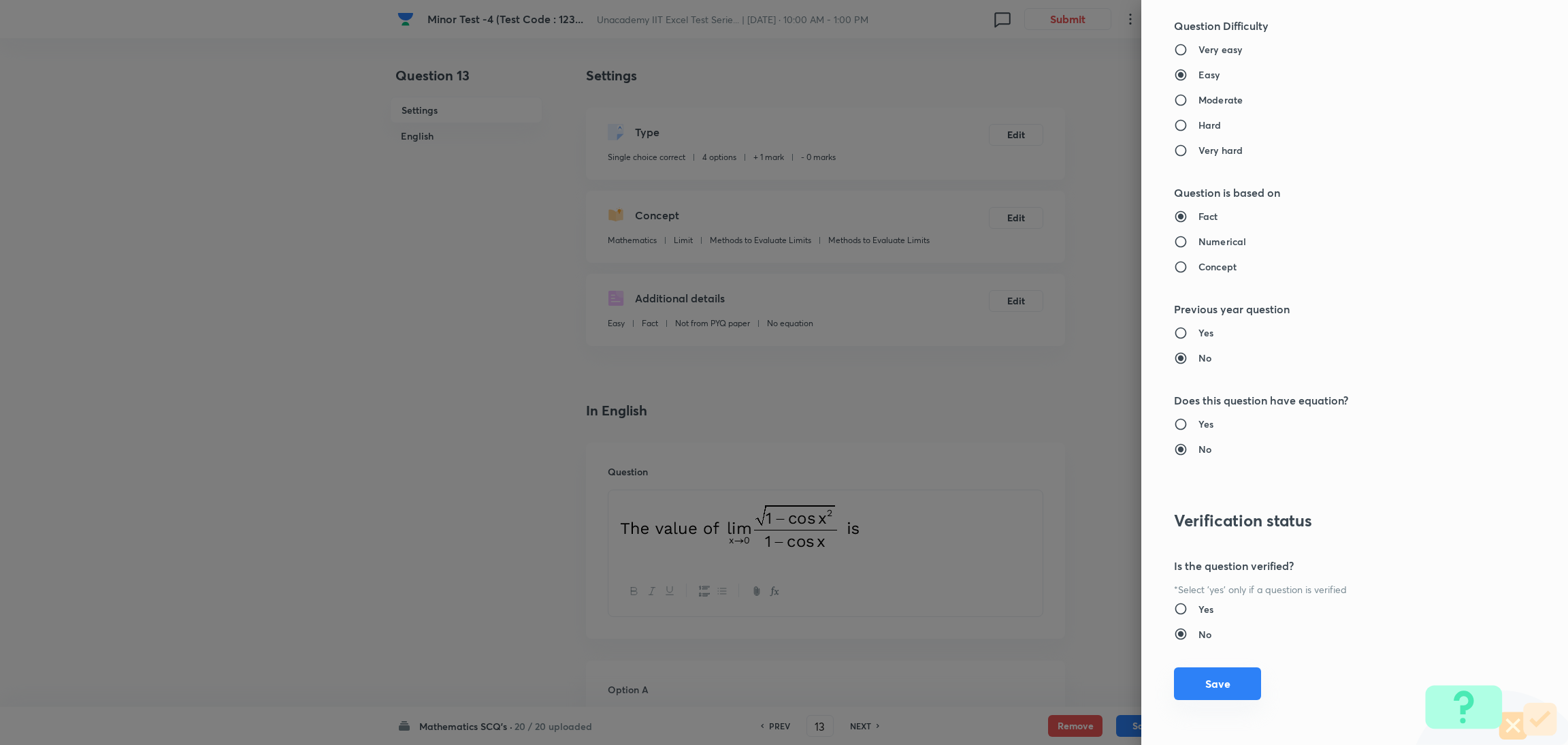
click at [1037, 496] on button "Save" at bounding box center [1217, 683] width 87 height 32
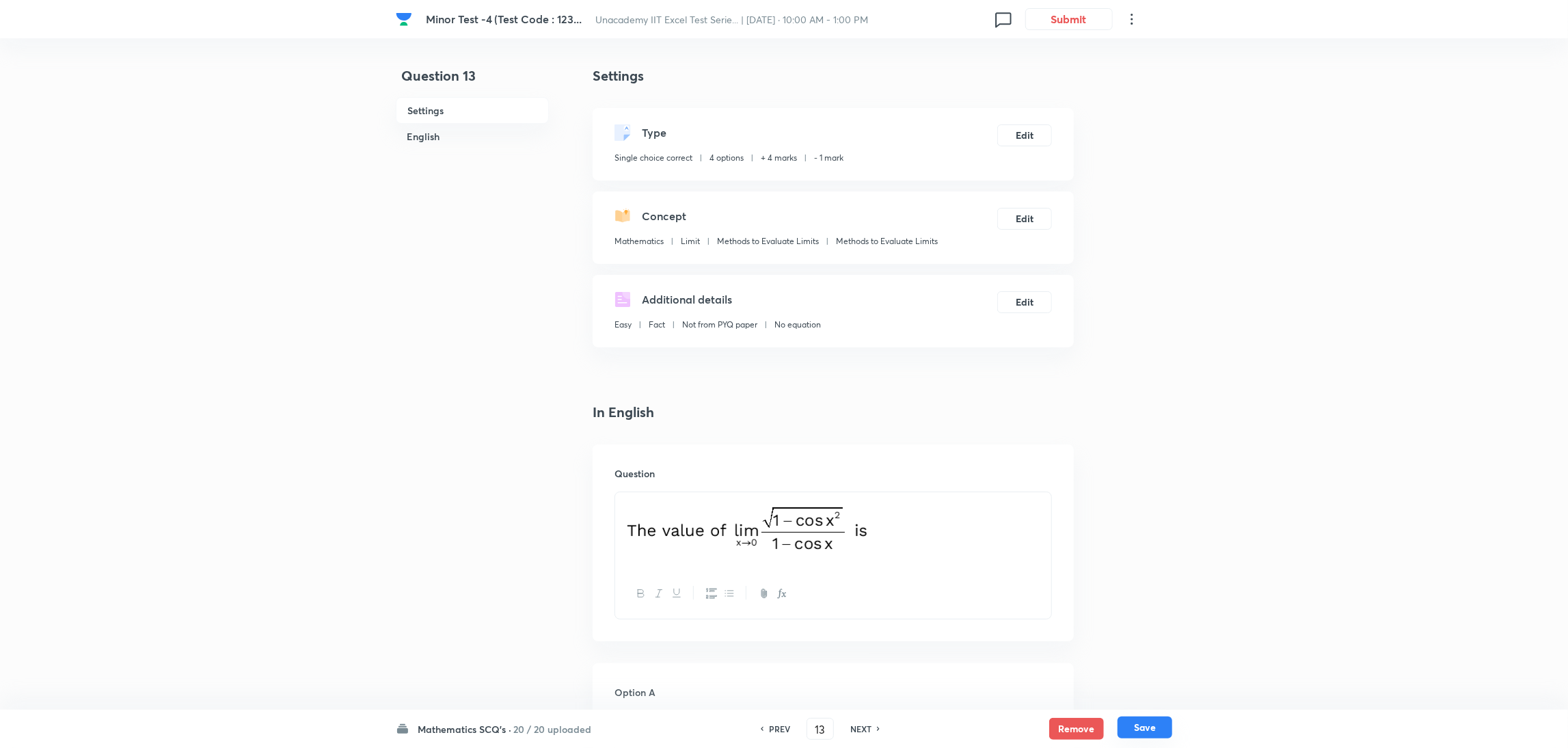
click at [1042, 498] on button "Save" at bounding box center [1144, 728] width 55 height 22
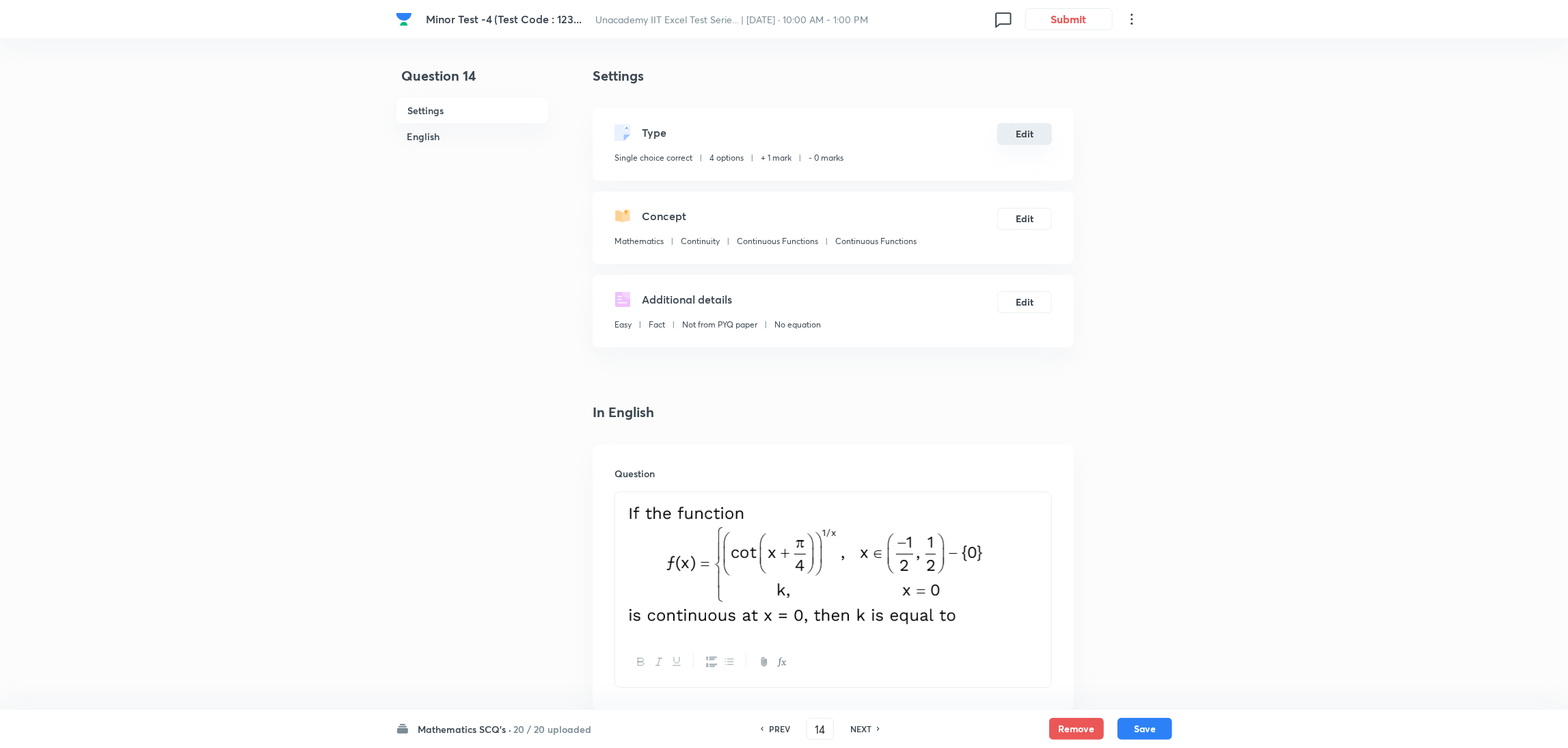
click at [1020, 132] on button "Edit" at bounding box center [1025, 134] width 55 height 22
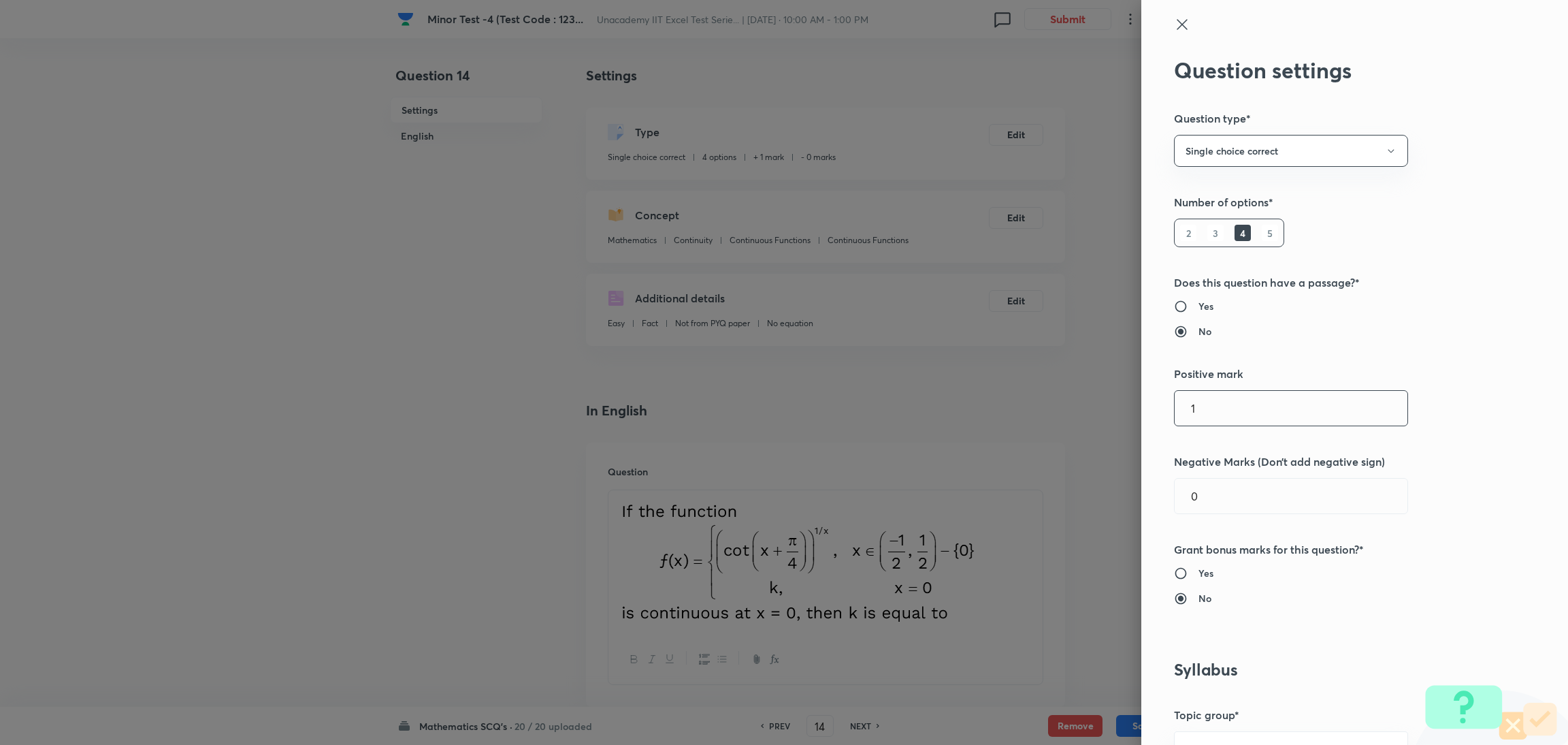
drag, startPoint x: 1201, startPoint y: 401, endPoint x: 1117, endPoint y: 416, distance: 85.3
click at [1037, 416] on div "Question settings Question type* Single choice correct Number of options* 2 3 4…" at bounding box center [784, 372] width 1568 height 745
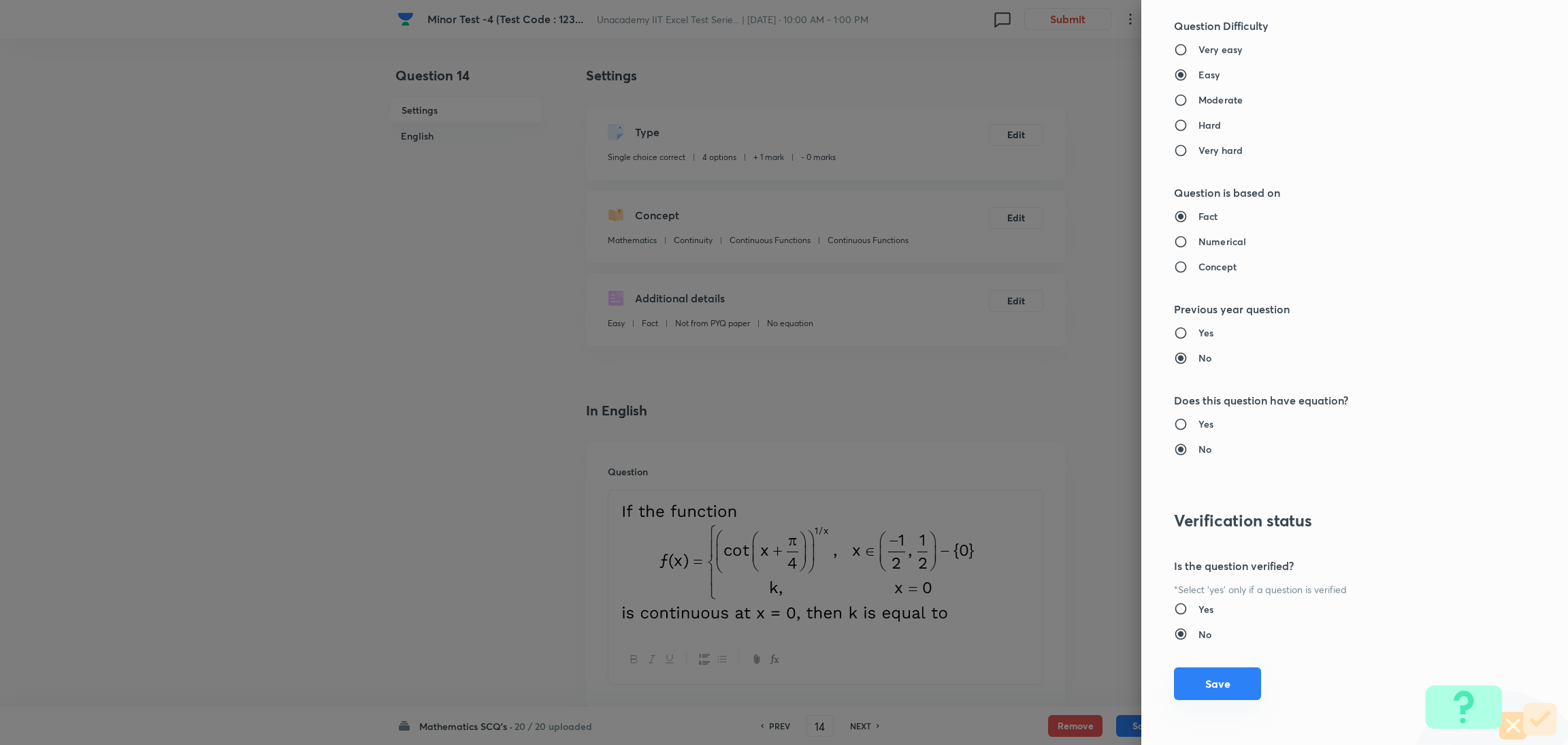
click at [1037, 496] on button "Save" at bounding box center [1217, 683] width 87 height 32
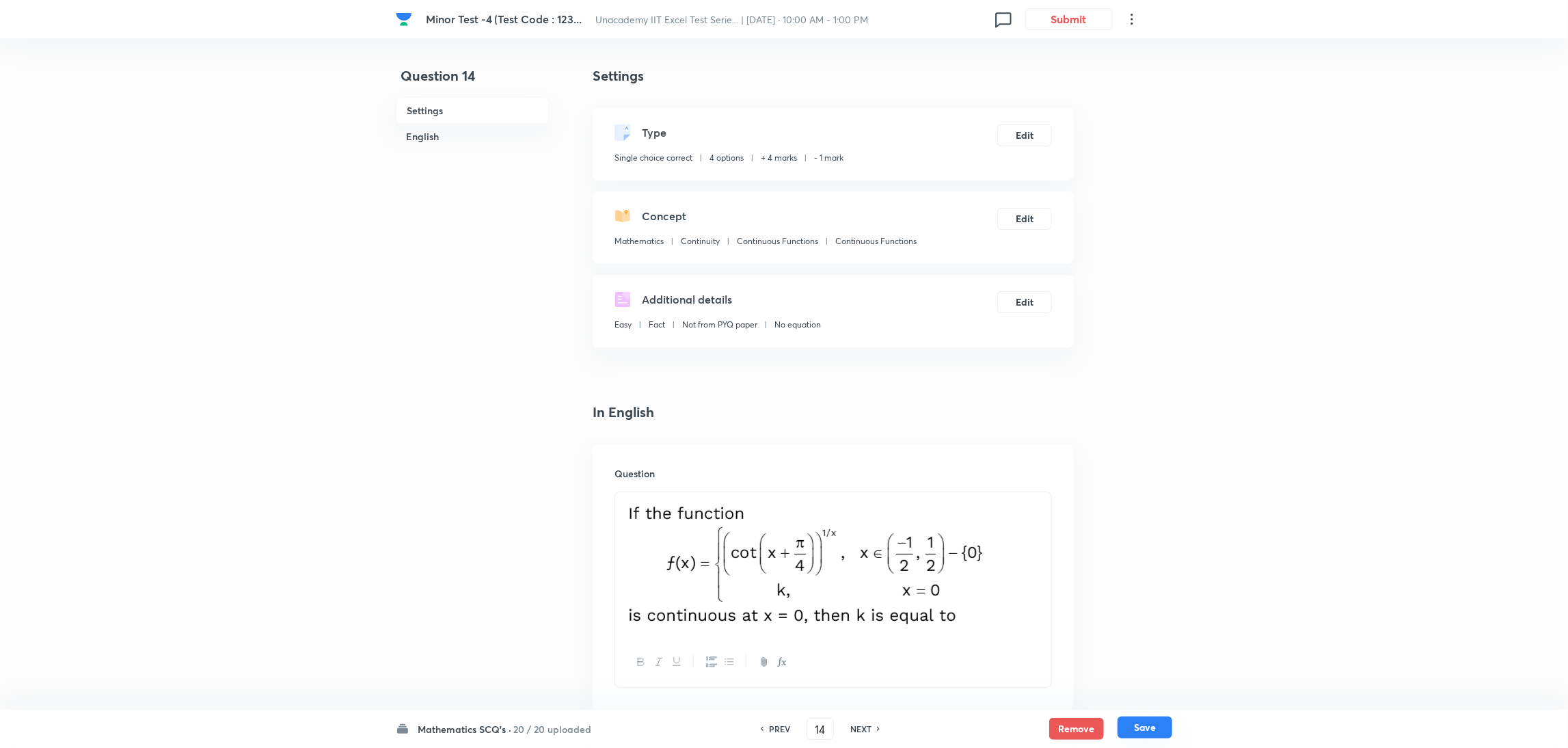
click at [1042, 498] on button "Save" at bounding box center [1144, 728] width 55 height 22
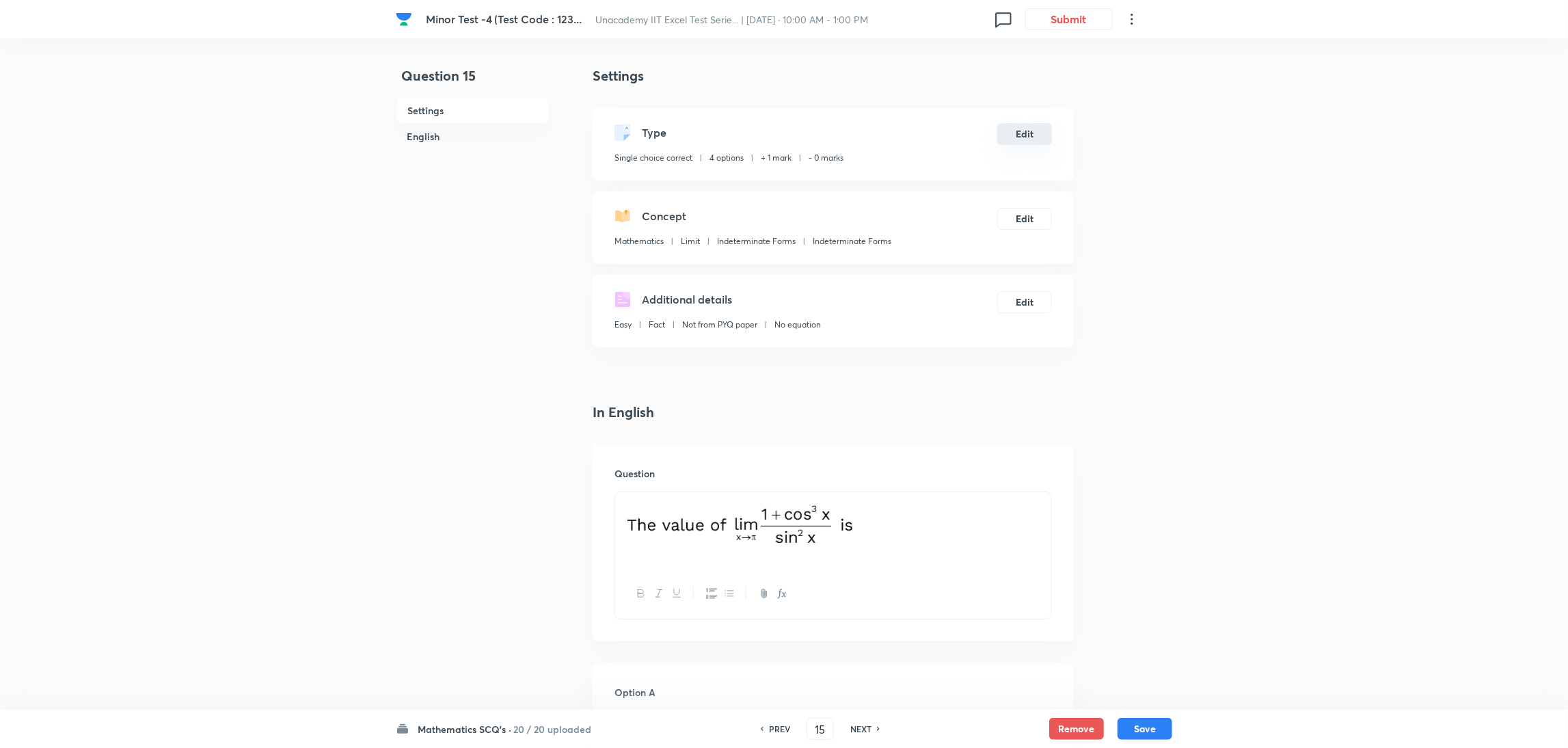
click at [1021, 131] on button "Edit" at bounding box center [1025, 134] width 55 height 22
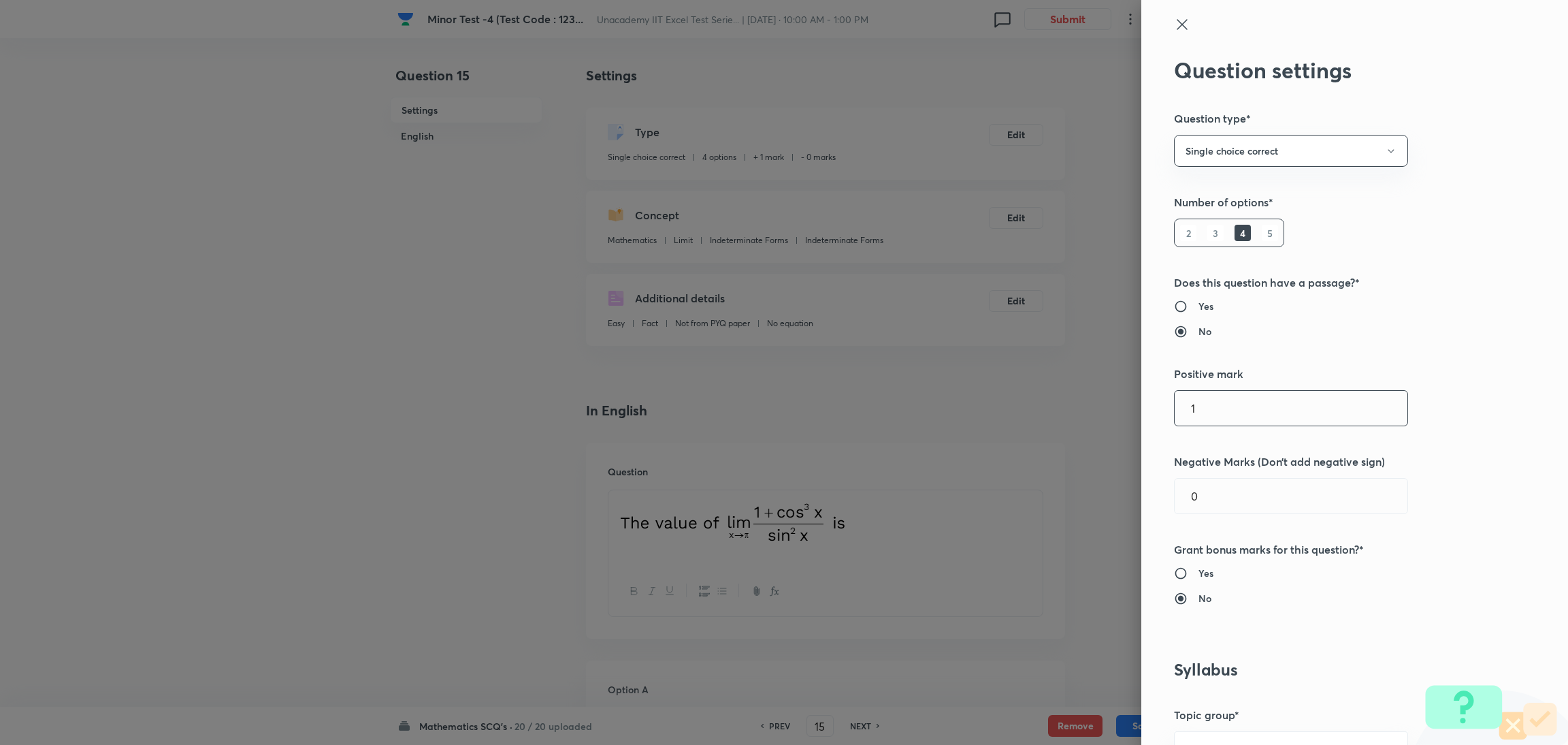
drag, startPoint x: 1236, startPoint y: 407, endPoint x: 1125, endPoint y: 425, distance: 112.4
click at [1037, 425] on div "Question settings Question type* Single choice correct Number of options* 2 3 4…" at bounding box center [1355, 372] width 427 height 745
click at [1037, 397] on div "Question settings Question type* Single choice correct Number of options* 2 3 4…" at bounding box center [1355, 372] width 427 height 745
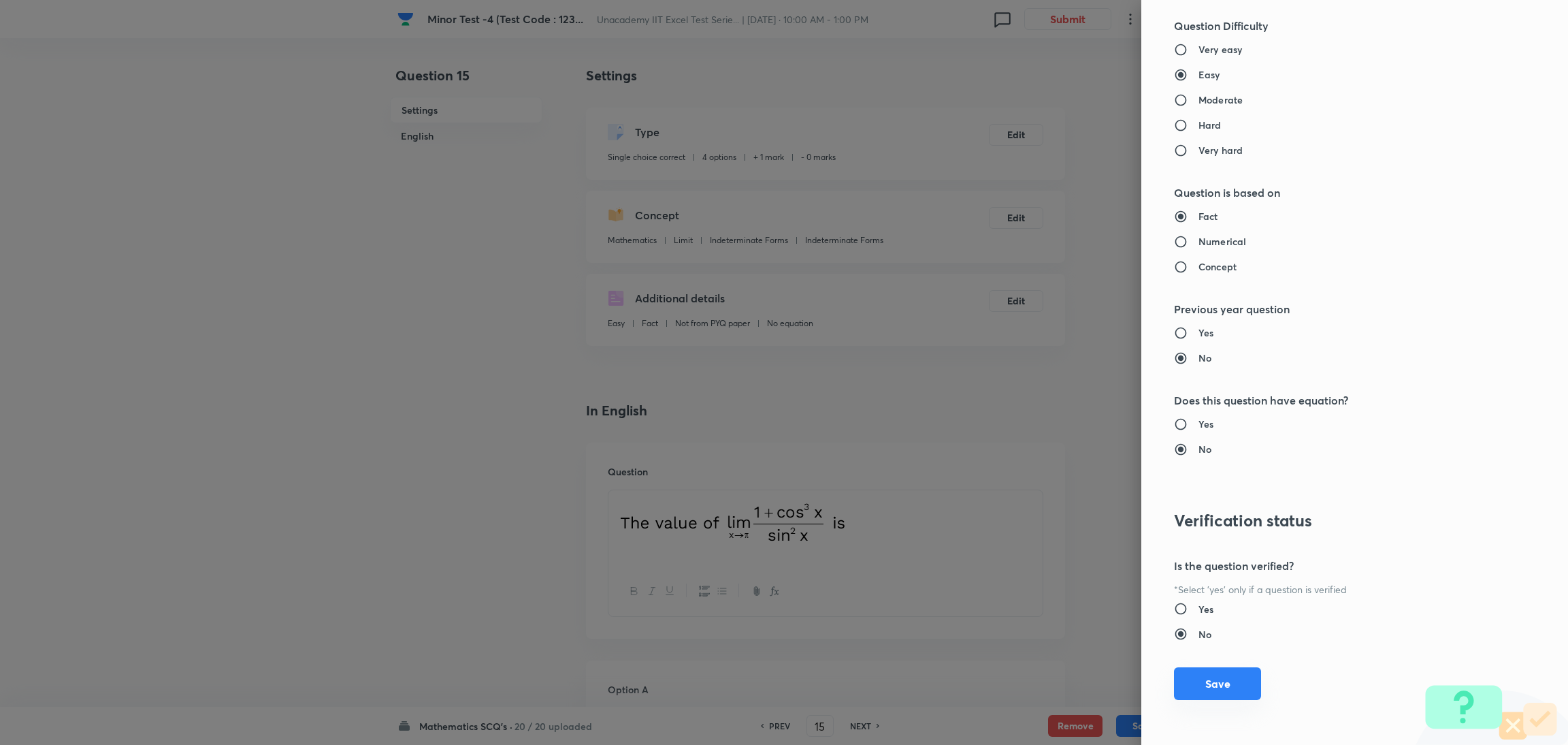
click at [1037, 496] on button "Save" at bounding box center [1217, 683] width 87 height 32
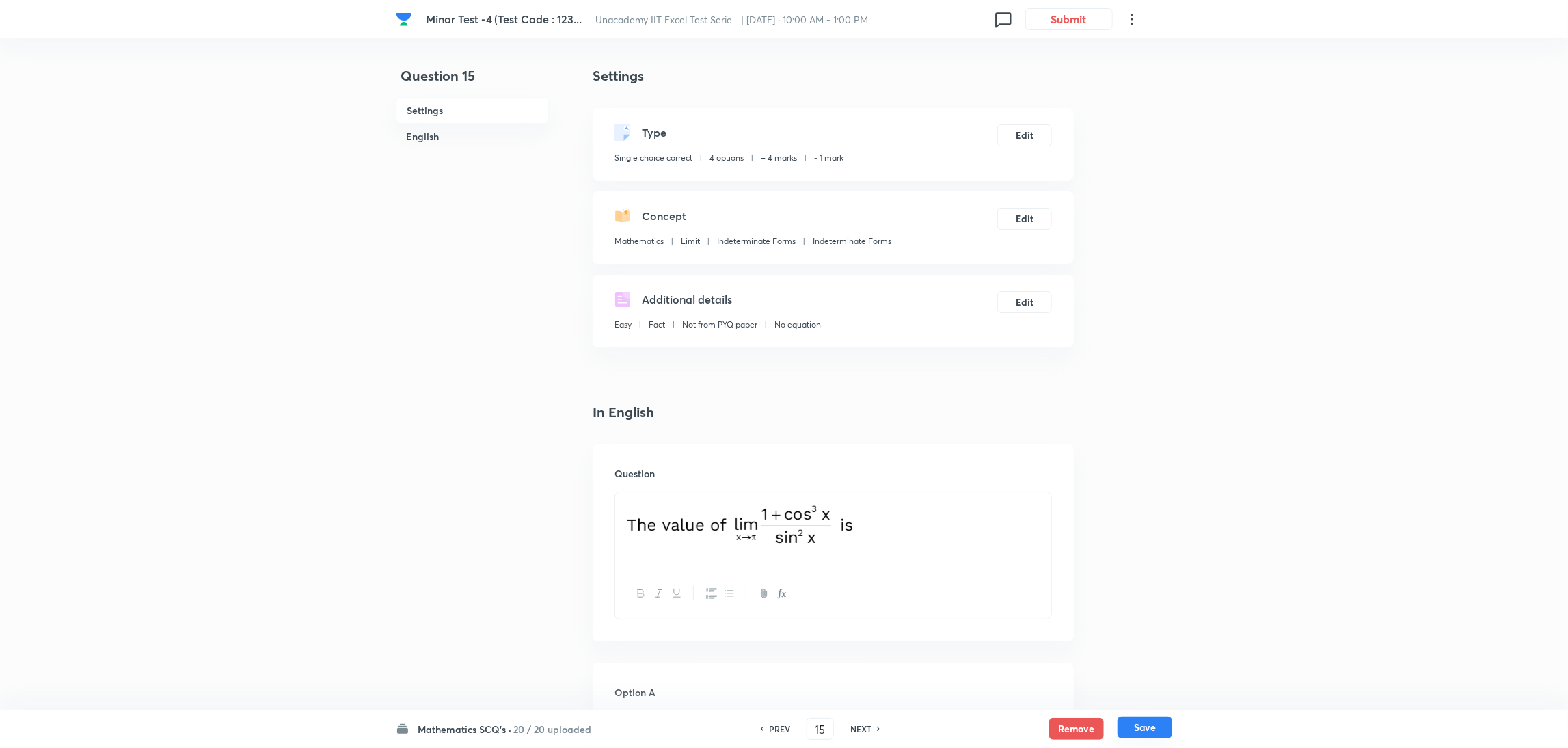
click at [1042, 498] on button "Save" at bounding box center [1144, 728] width 55 height 22
click at [1021, 135] on button "Edit" at bounding box center [1025, 134] width 55 height 22
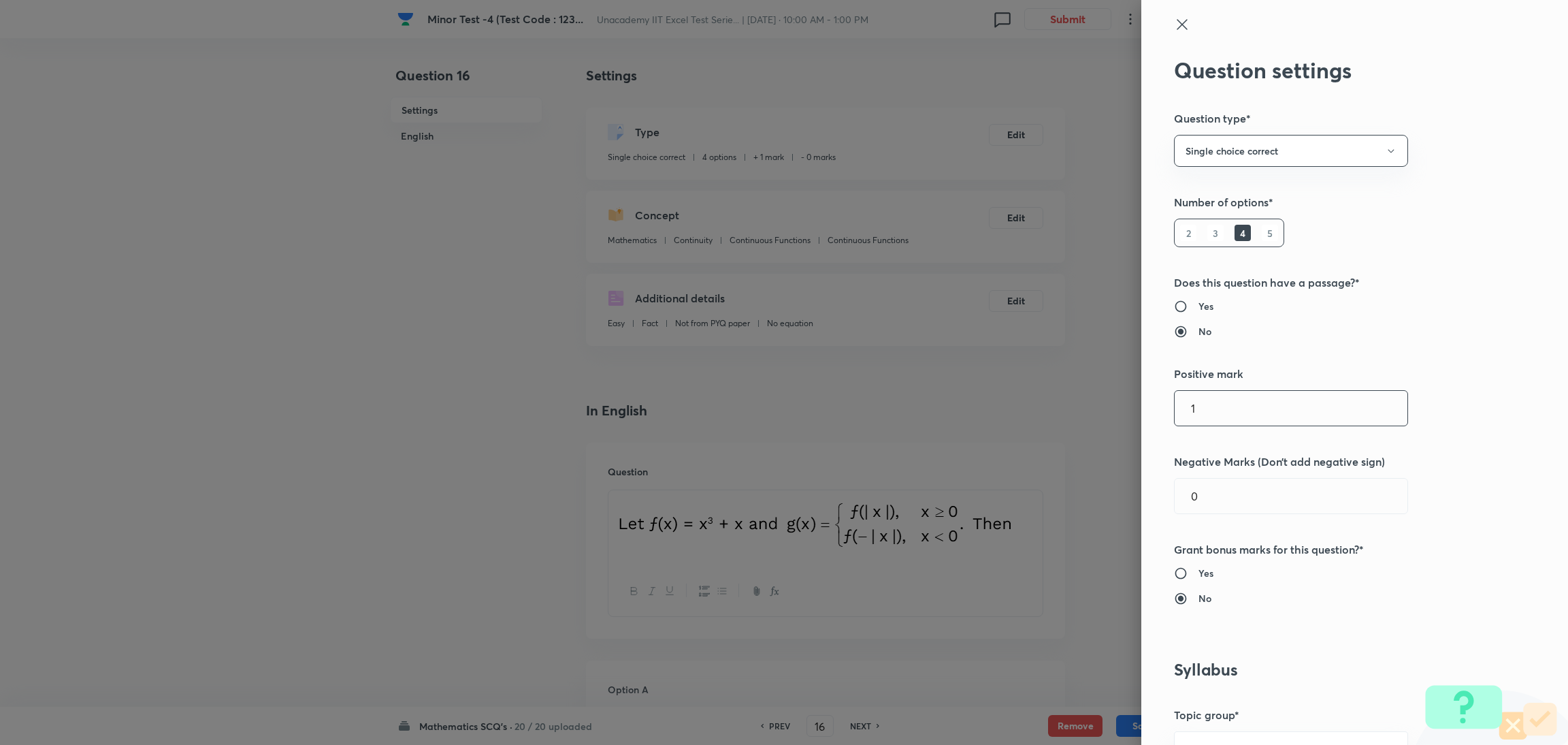
drag, startPoint x: 1205, startPoint y: 400, endPoint x: 1137, endPoint y: 422, distance: 71.5
click at [1037, 422] on div "Question settings Question type* Single choice correct Number of options* 2 3 4…" at bounding box center [1355, 372] width 427 height 745
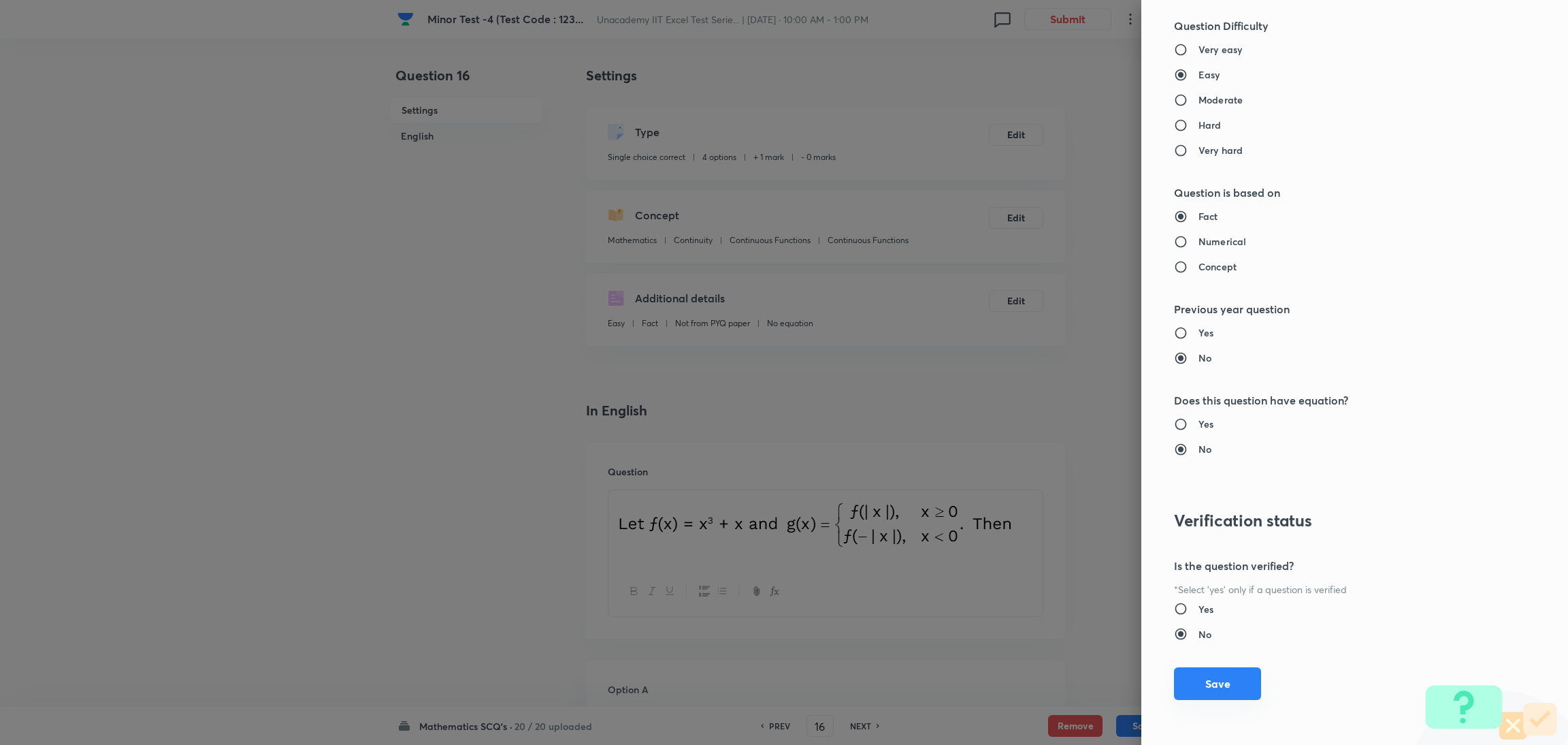
click at [1037, 496] on button "Save" at bounding box center [1217, 683] width 87 height 32
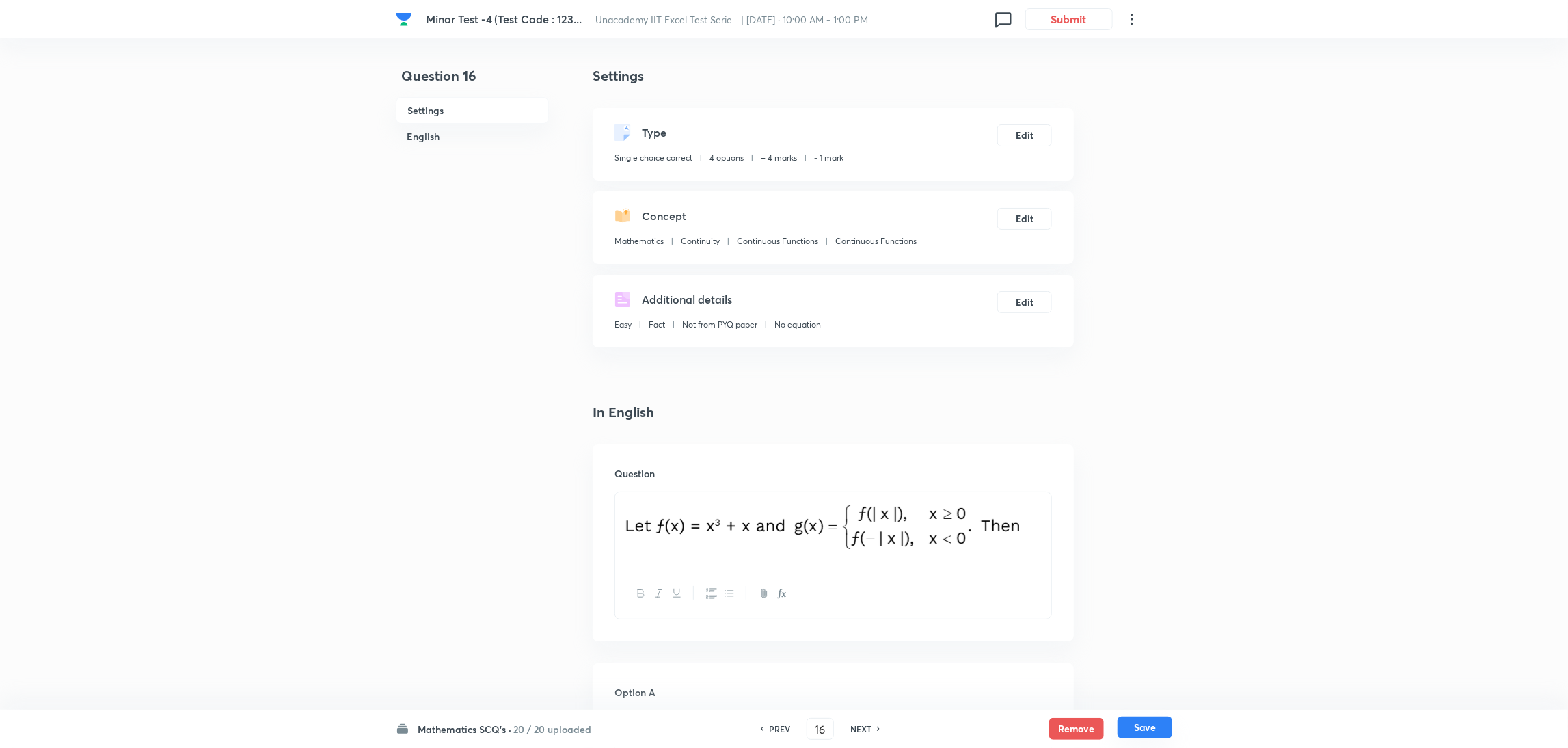
click at [1042, 498] on button "Save" at bounding box center [1144, 728] width 55 height 22
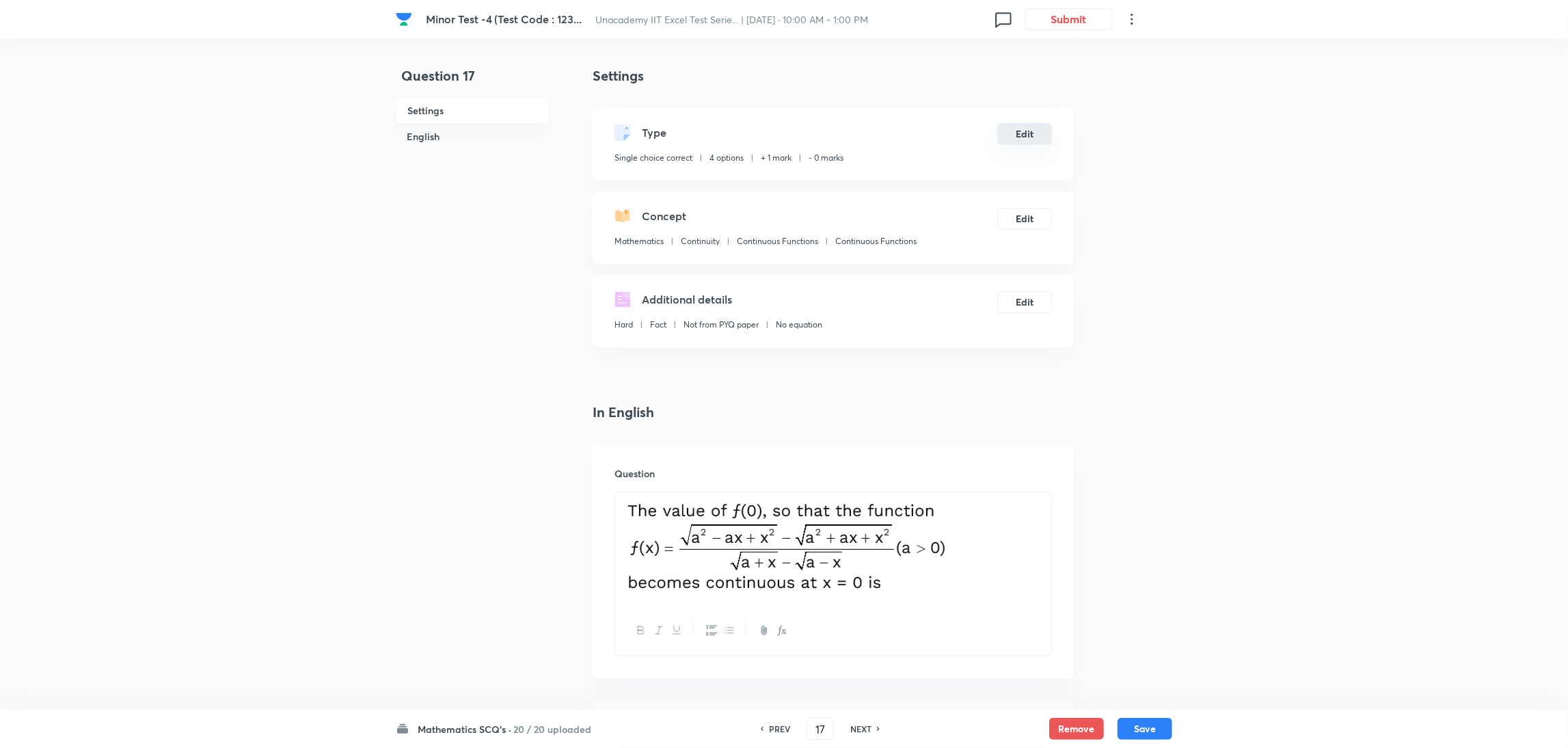
click at [1027, 131] on button "Edit" at bounding box center [1025, 134] width 55 height 22
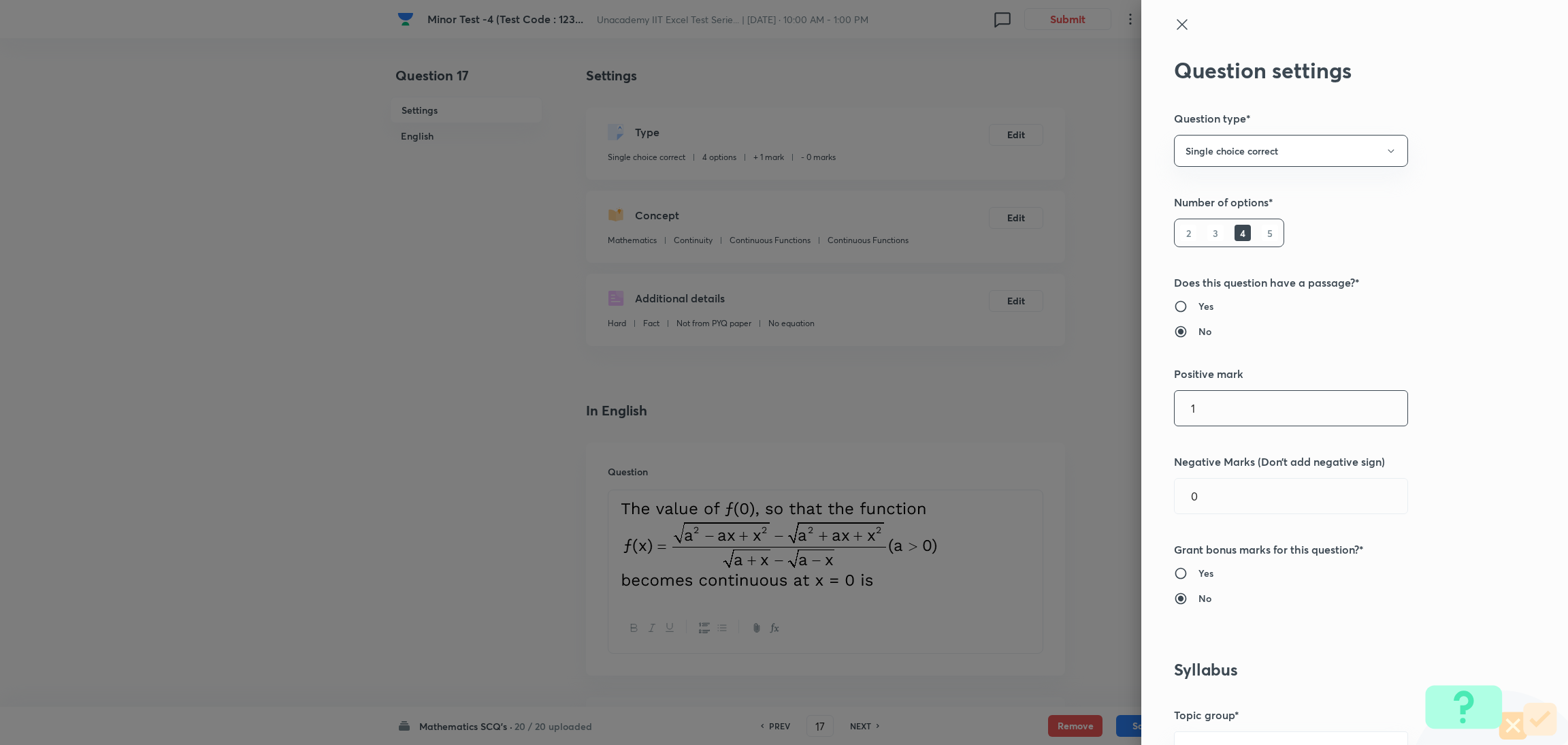
drag, startPoint x: 1257, startPoint y: 414, endPoint x: 1160, endPoint y: 418, distance: 97.1
click at [1037, 418] on input "1" at bounding box center [1291, 407] width 233 height 35
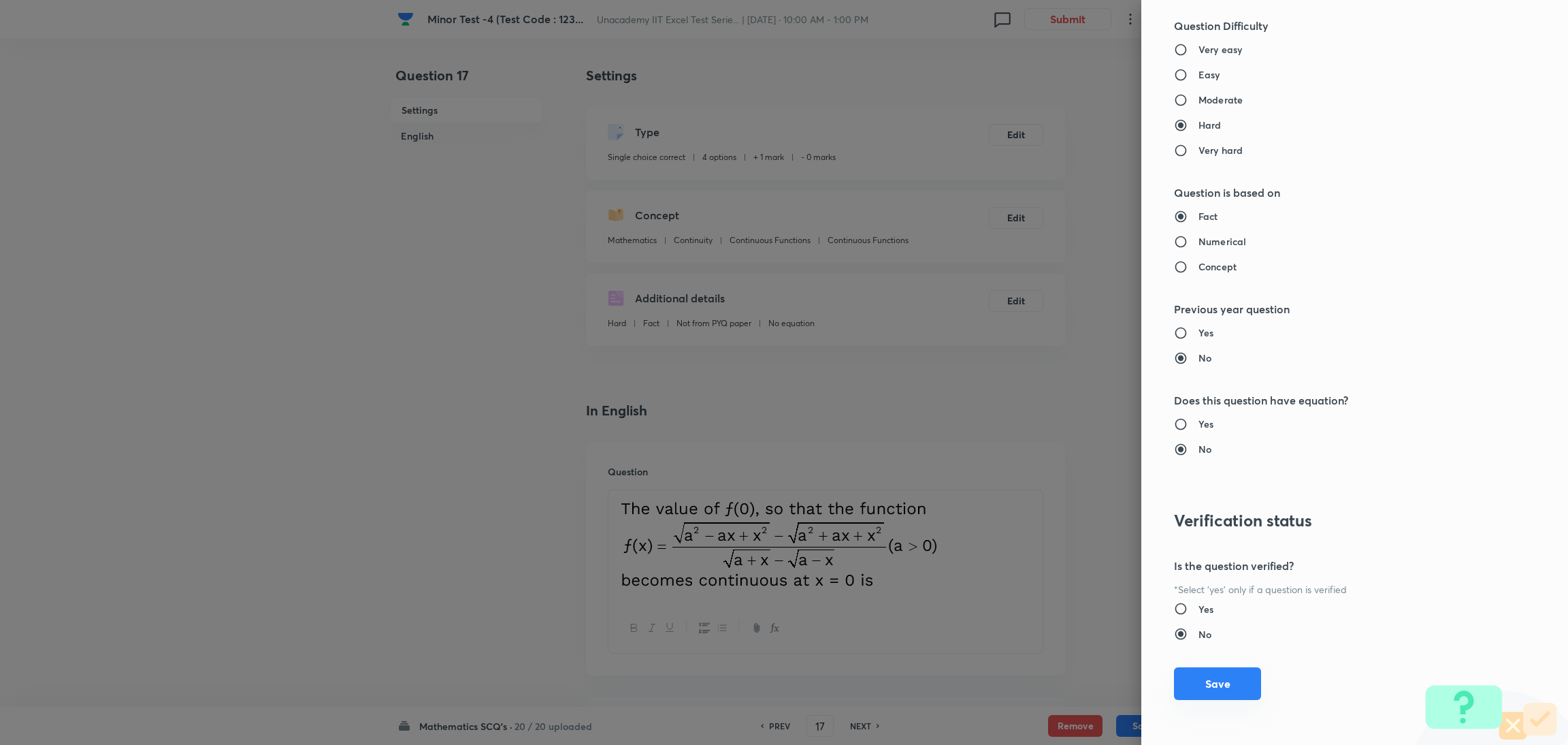
click at [1037, 496] on button "Save" at bounding box center [1217, 683] width 87 height 32
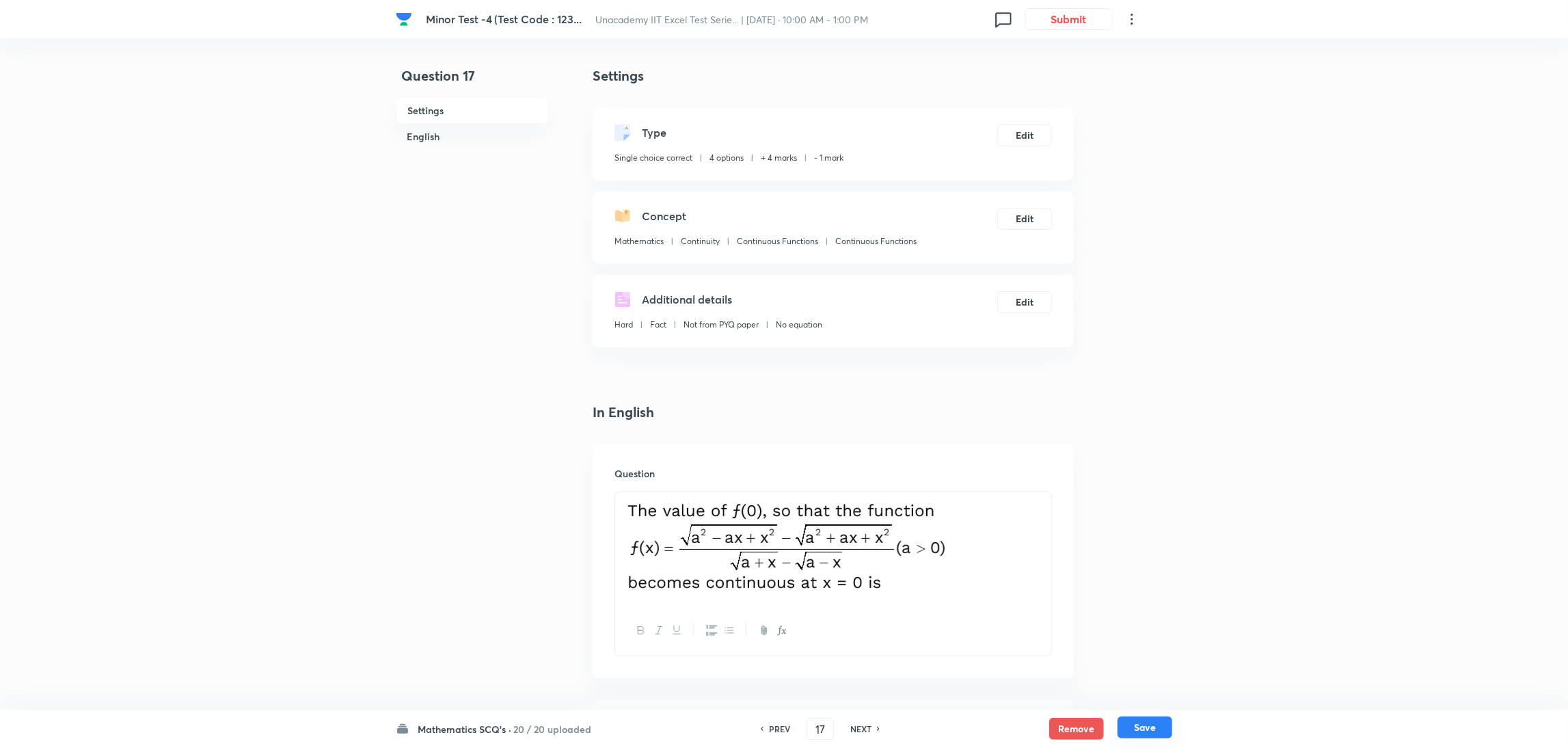
click at [1042, 498] on button "Save" at bounding box center [1144, 728] width 55 height 22
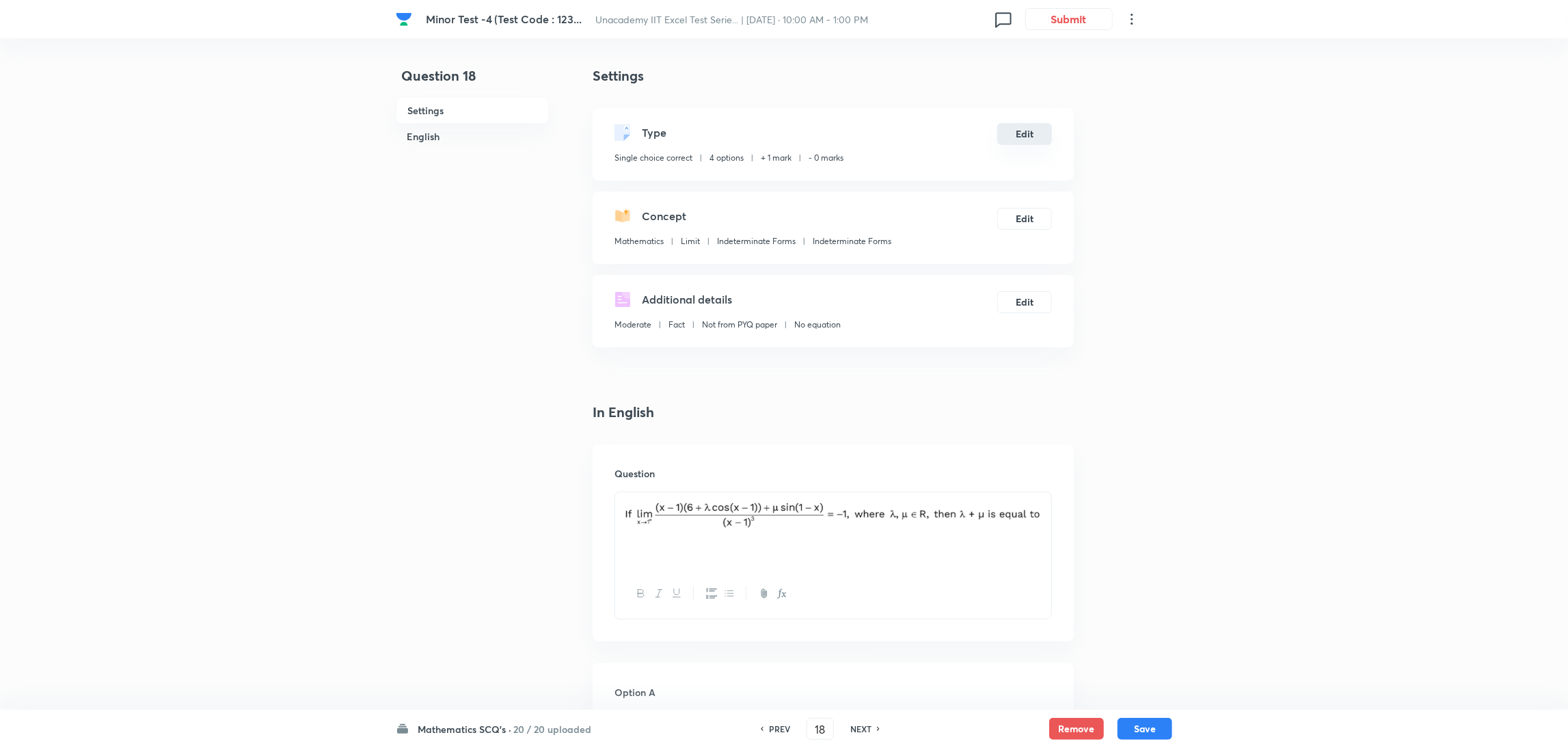
click at [1026, 131] on button "Edit" at bounding box center [1025, 134] width 55 height 22
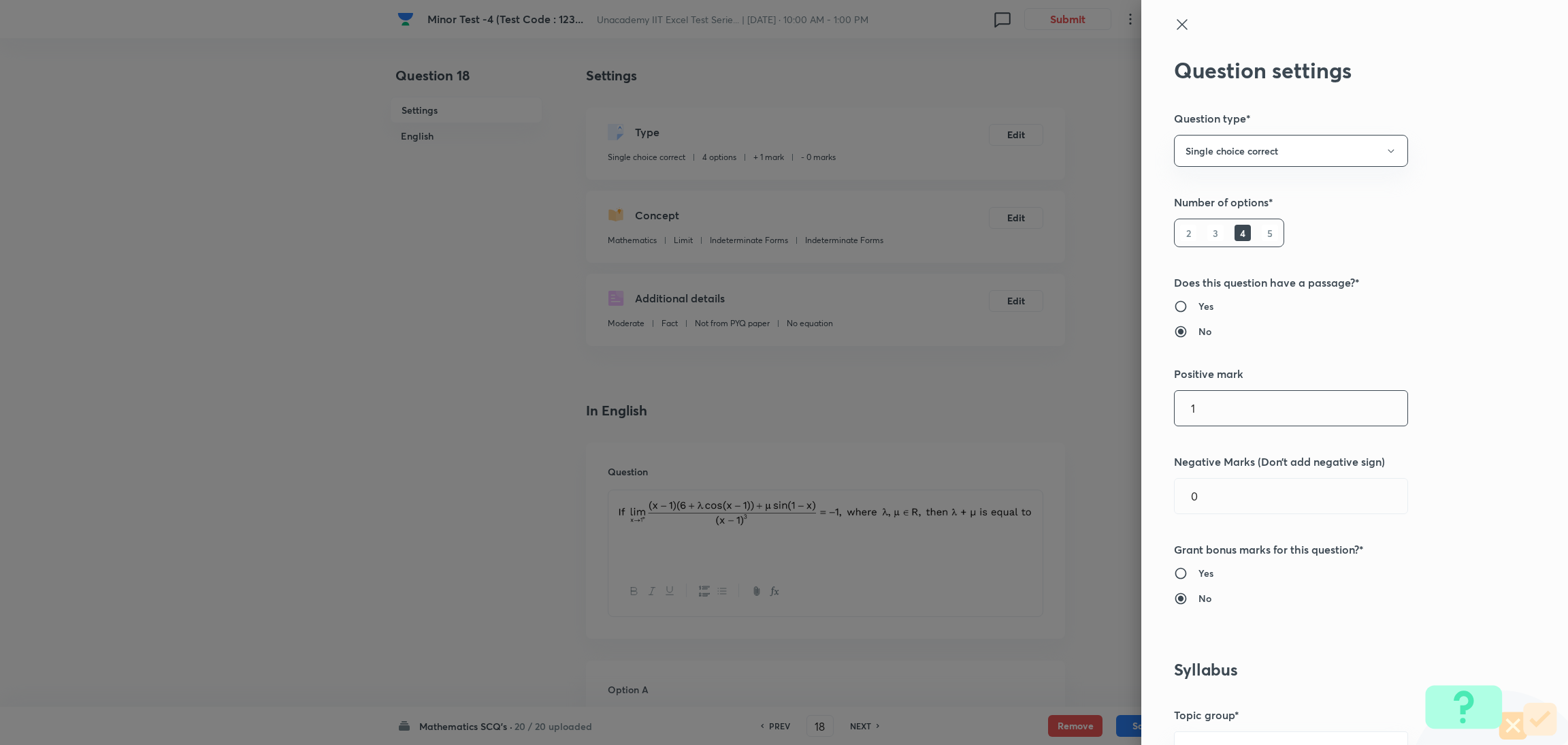
click at [1037, 401] on input "1" at bounding box center [1291, 407] width 233 height 35
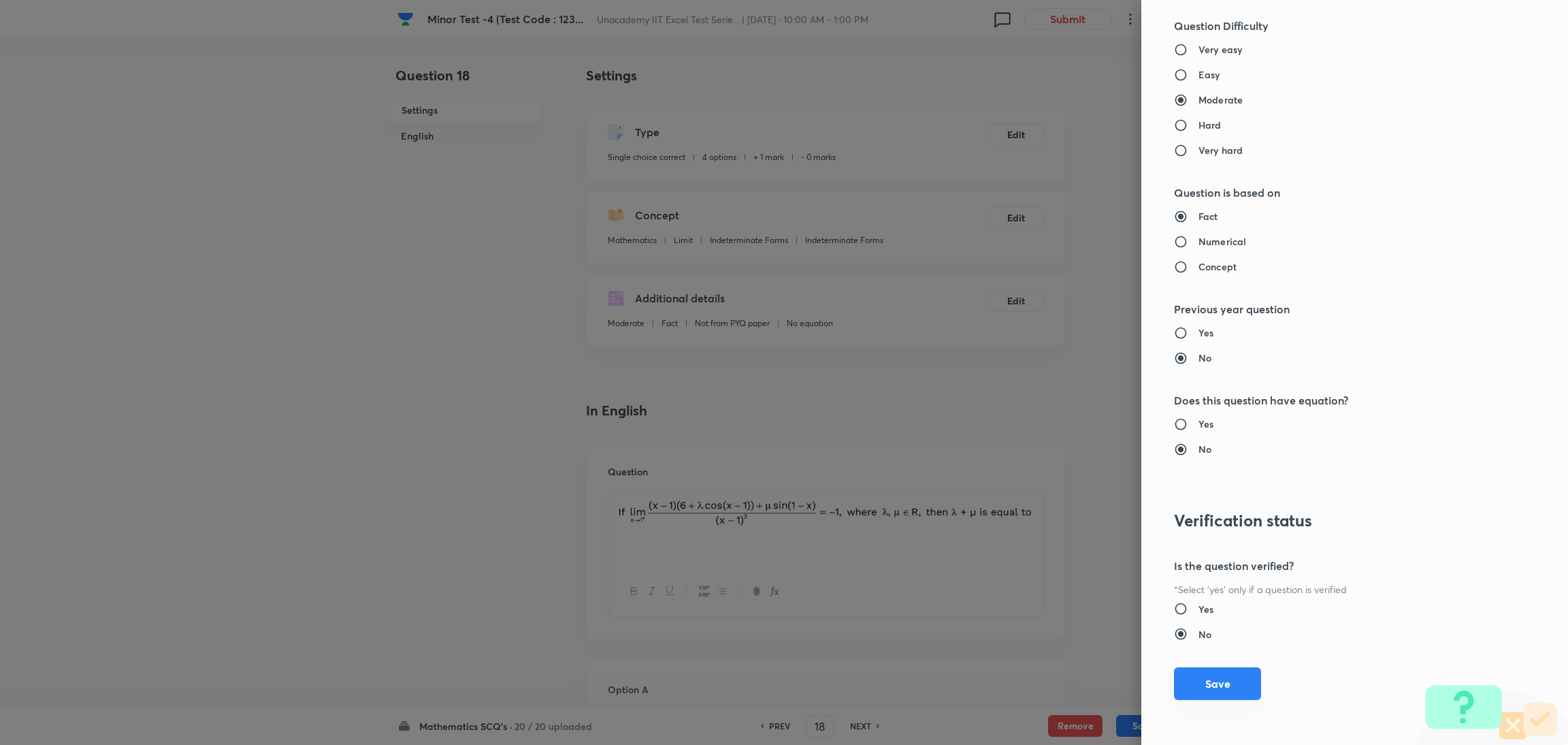
click at [1037, 496] on button "Save" at bounding box center [1217, 683] width 87 height 32
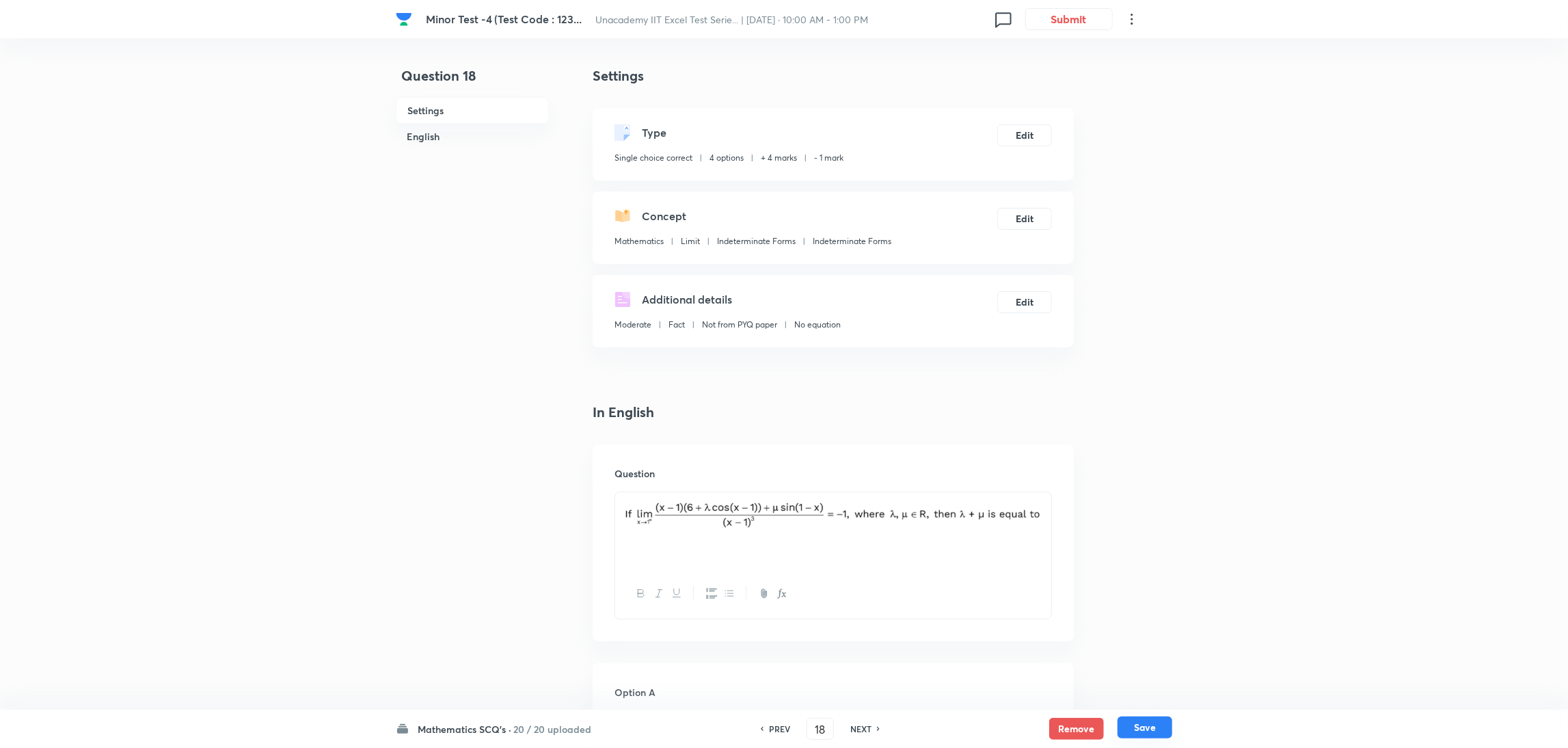
click at [1042, 498] on button "Save" at bounding box center [1144, 728] width 55 height 22
click at [1021, 131] on button "Edit" at bounding box center [1025, 134] width 55 height 22
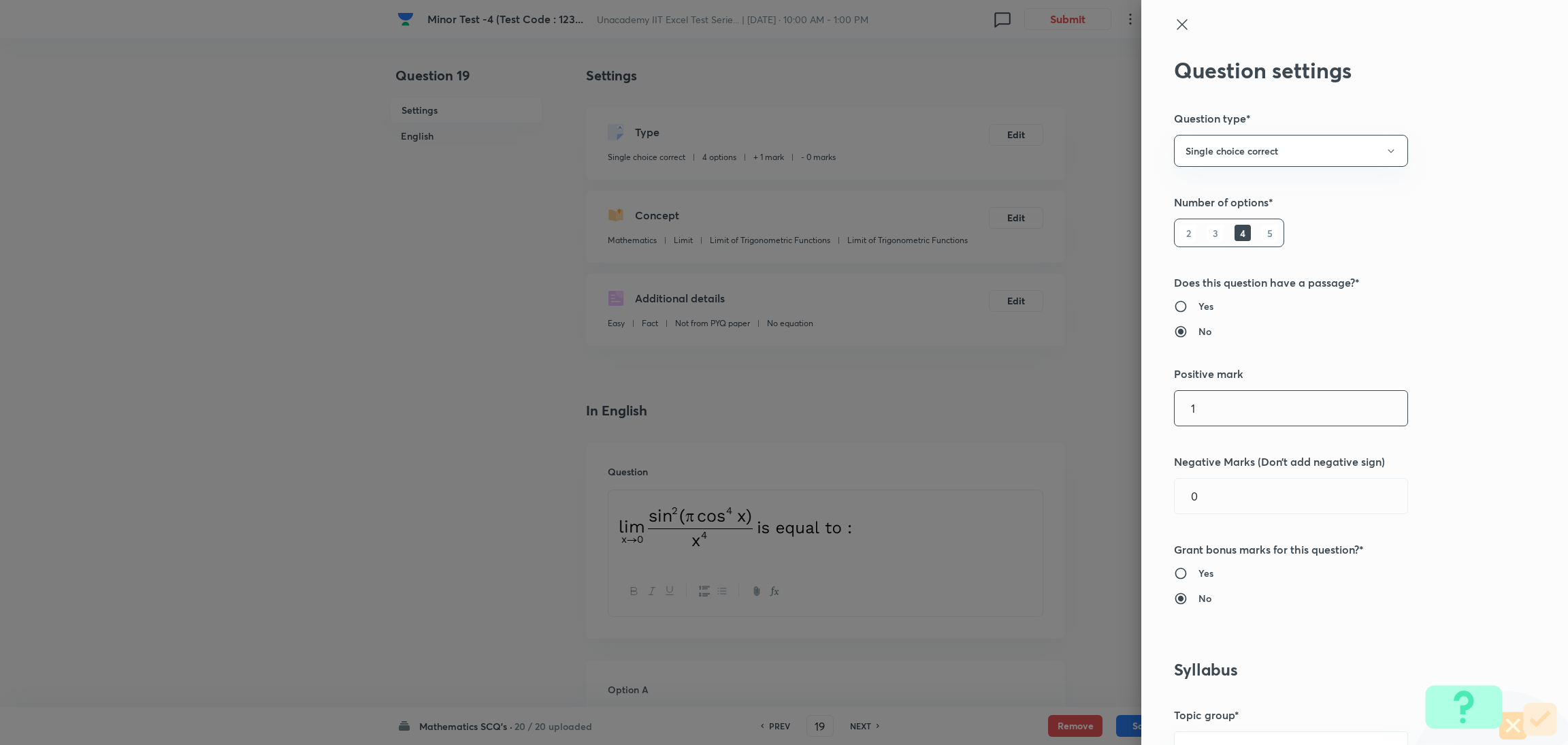
click at [1037, 402] on input "1" at bounding box center [1291, 407] width 233 height 35
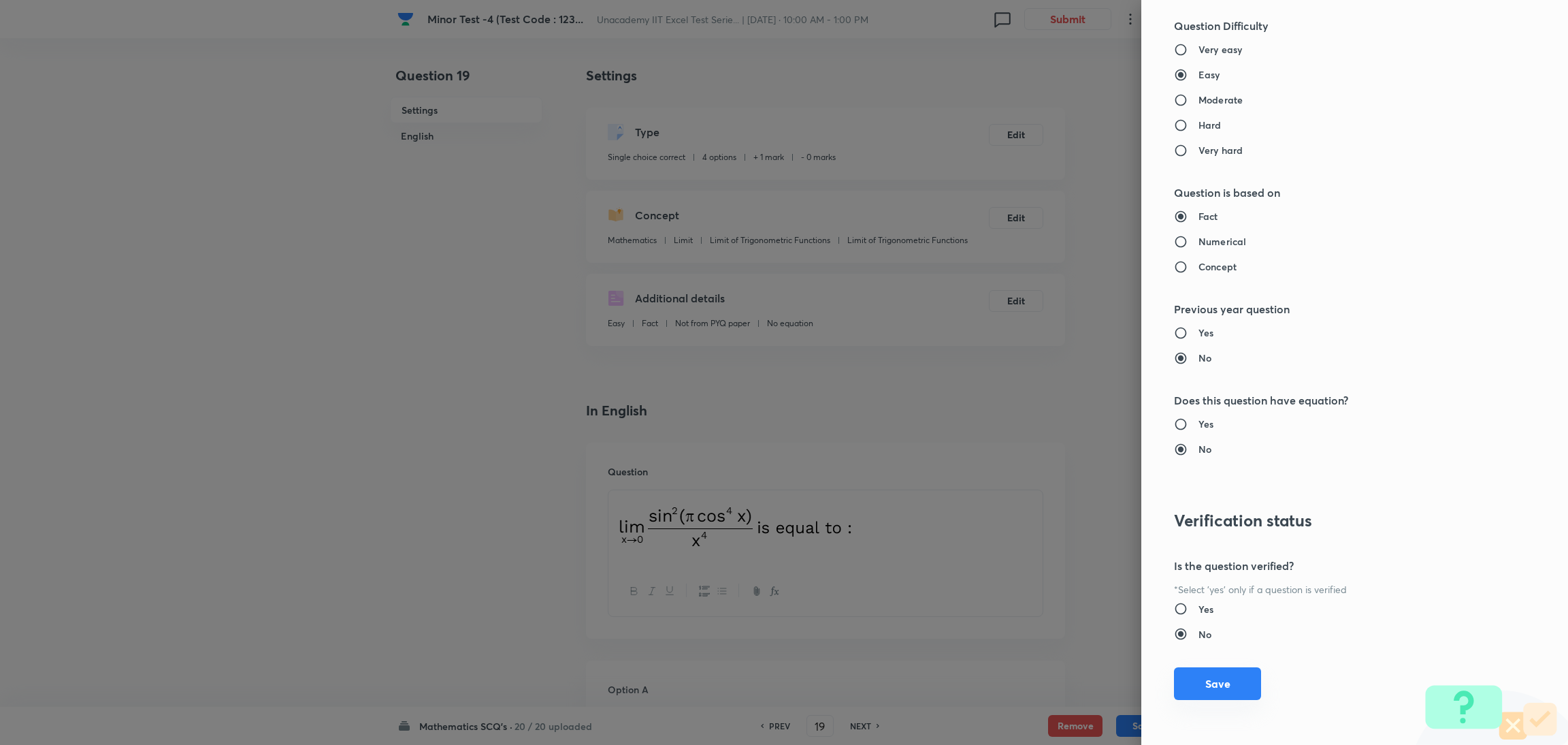
click at [1037, 496] on button "Save" at bounding box center [1217, 683] width 87 height 32
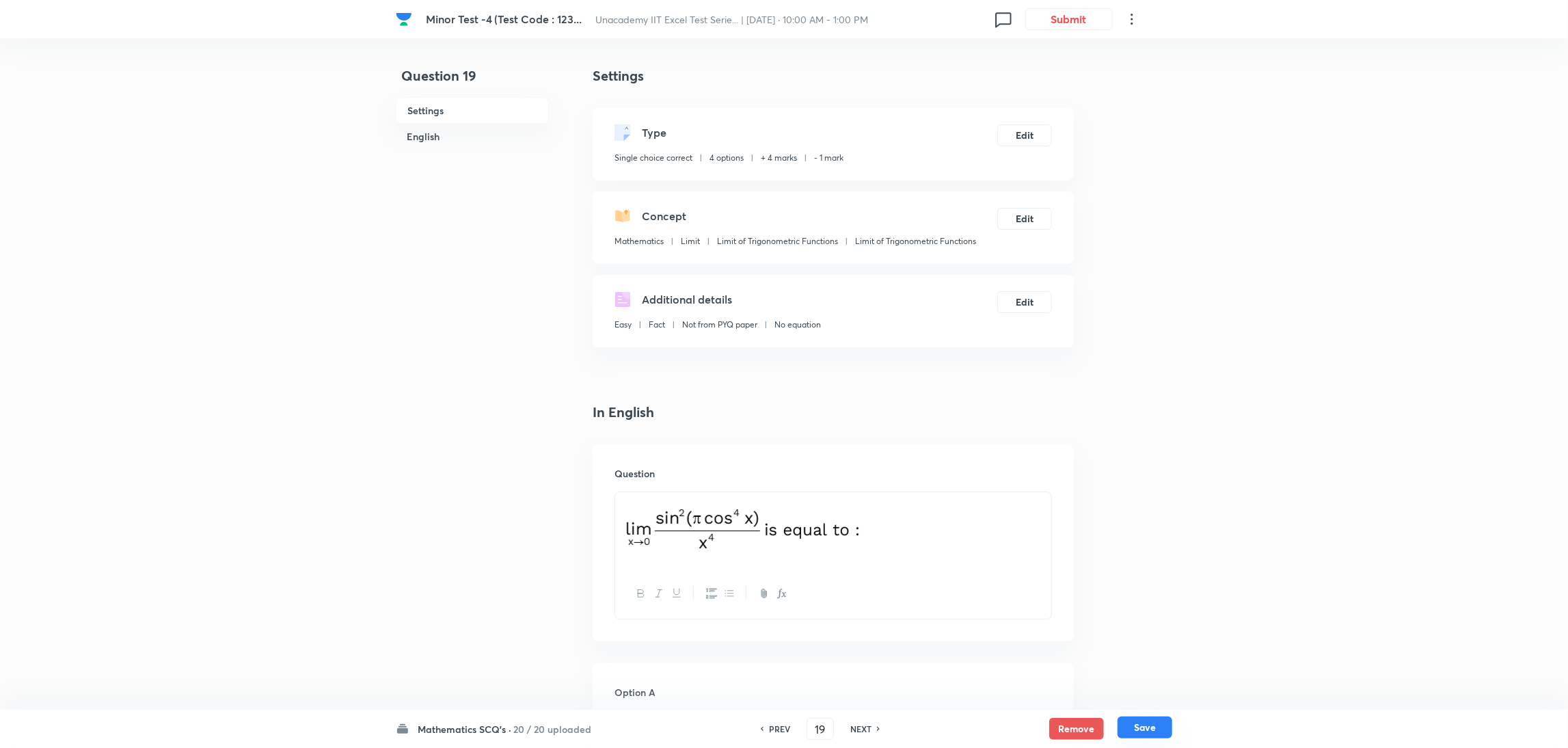
click at [1042, 498] on button "Save" at bounding box center [1144, 728] width 55 height 22
click at [1030, 126] on button "Edit" at bounding box center [1025, 134] width 55 height 22
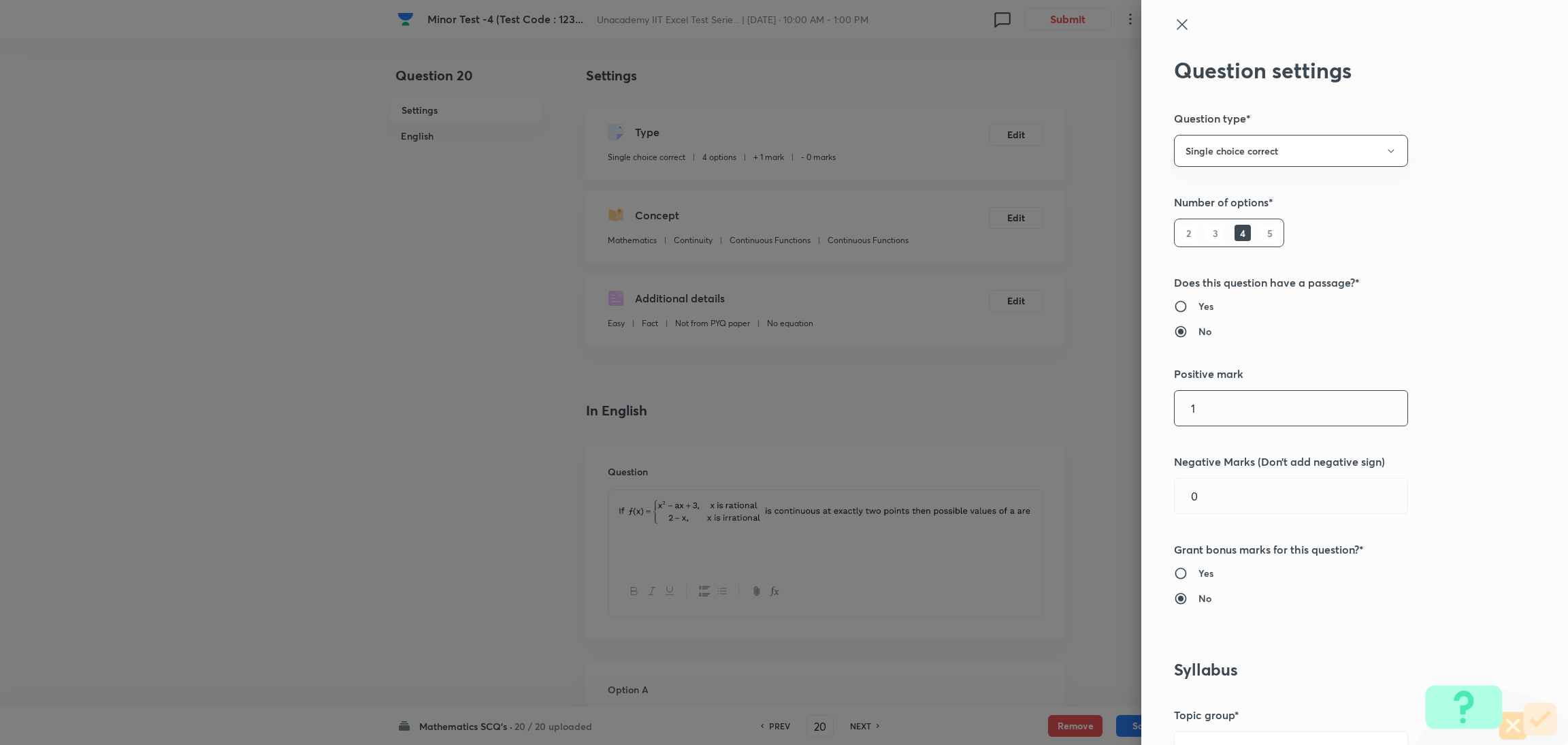
click at [1037, 398] on input "1" at bounding box center [1291, 407] width 233 height 35
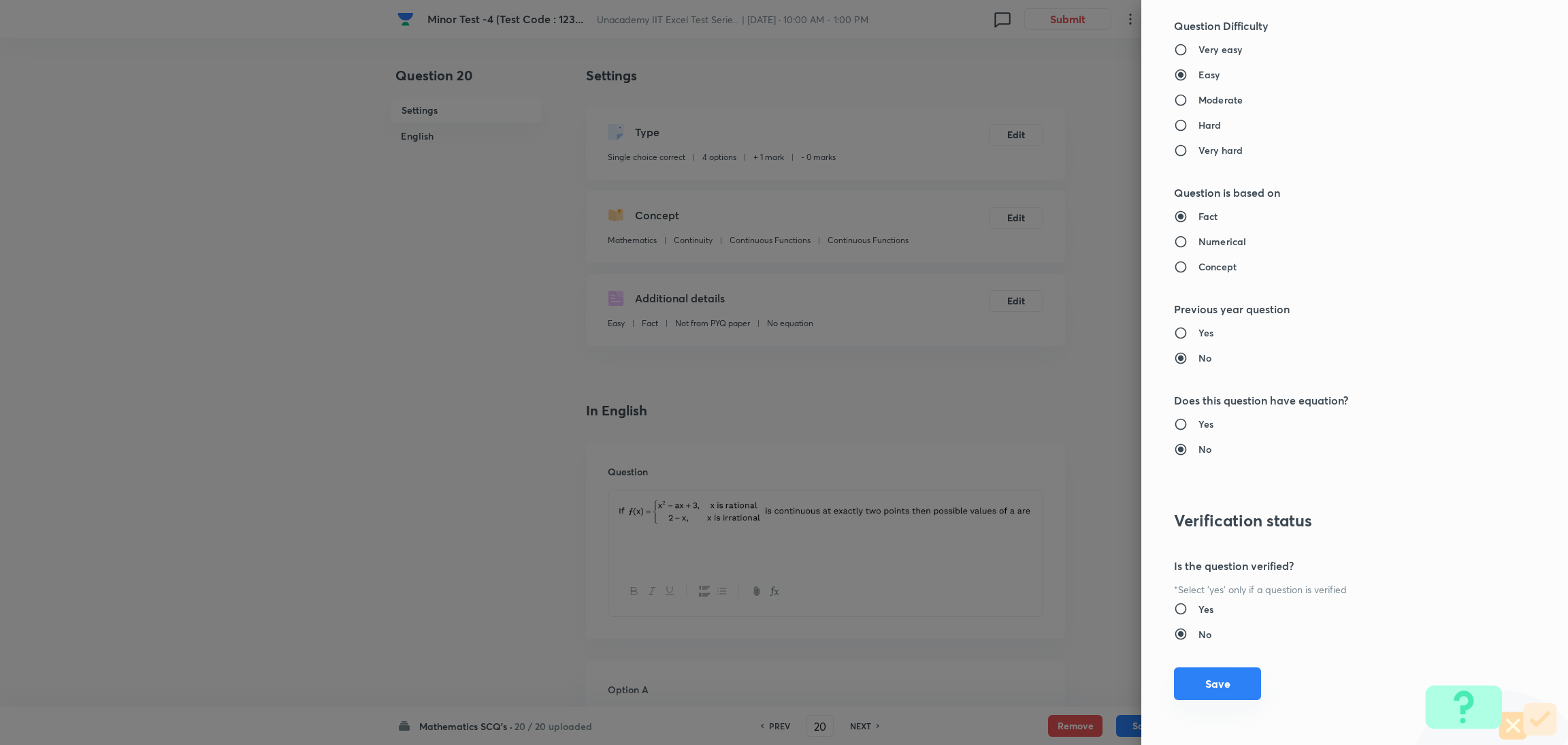
click at [1037, 496] on button "Save" at bounding box center [1217, 683] width 87 height 32
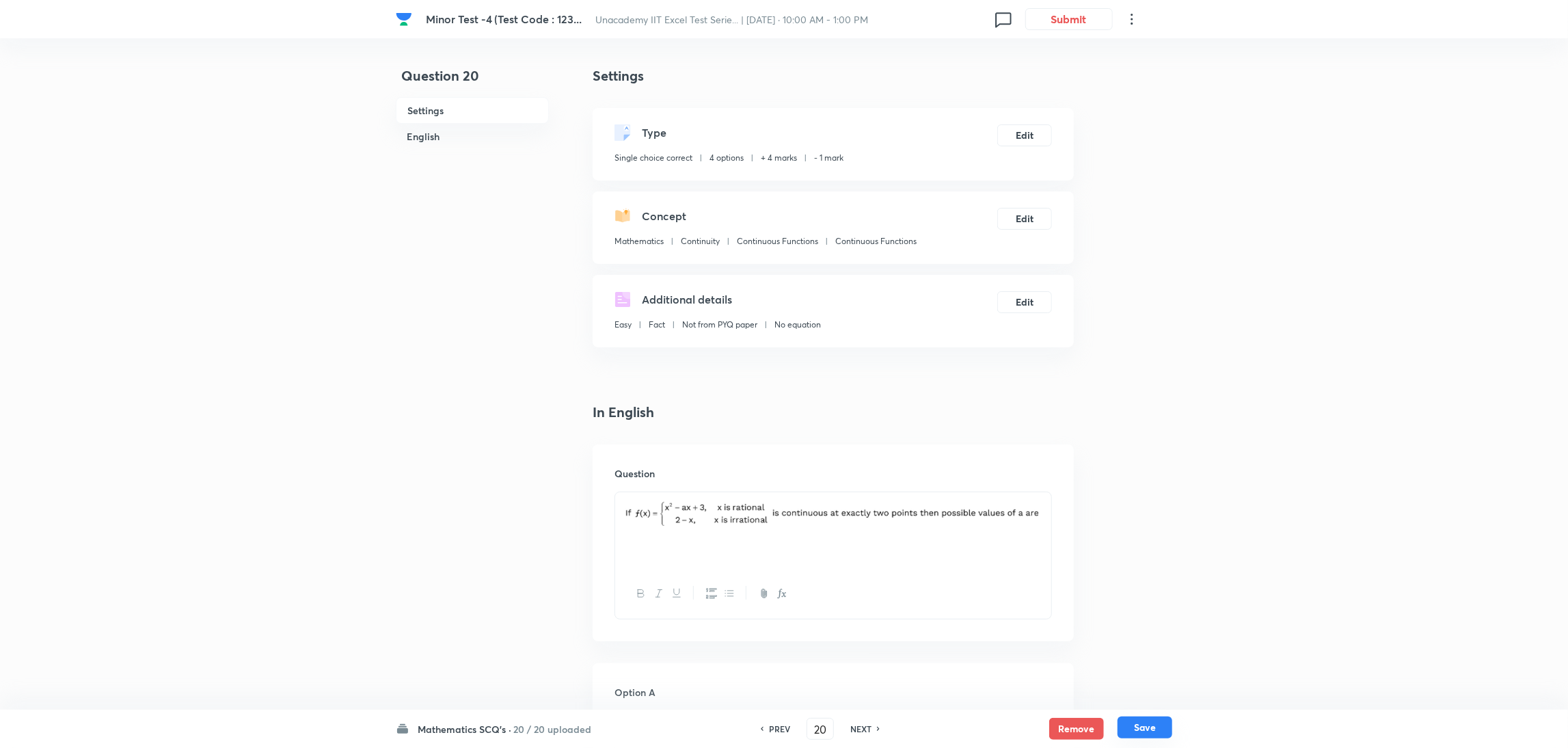
click at [1042, 498] on button "Save" at bounding box center [1144, 728] width 55 height 22
click at [875, 498] on h6 "NEXT" at bounding box center [880, 728] width 21 height 12
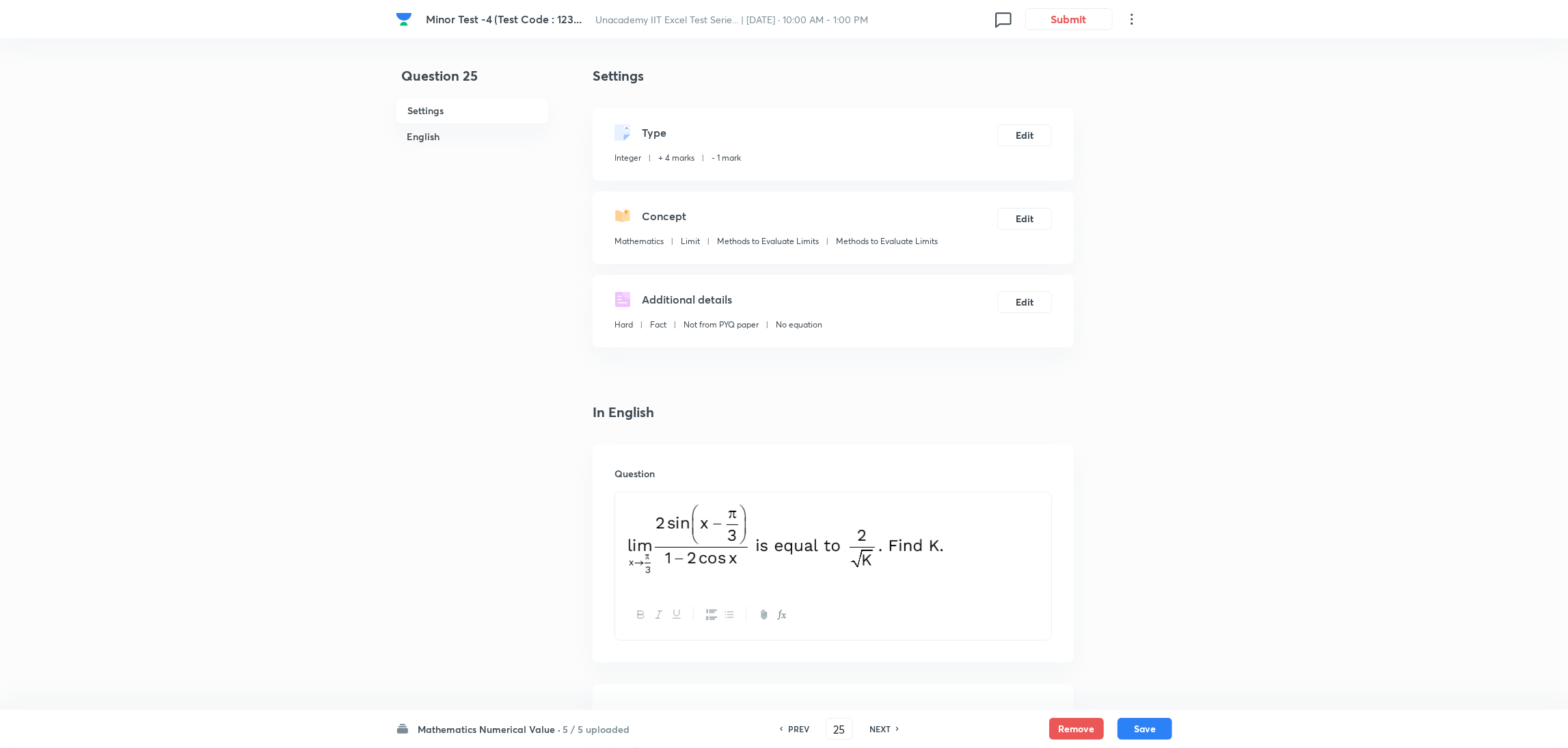
click at [875, 498] on h6 "NEXT" at bounding box center [880, 728] width 21 height 12
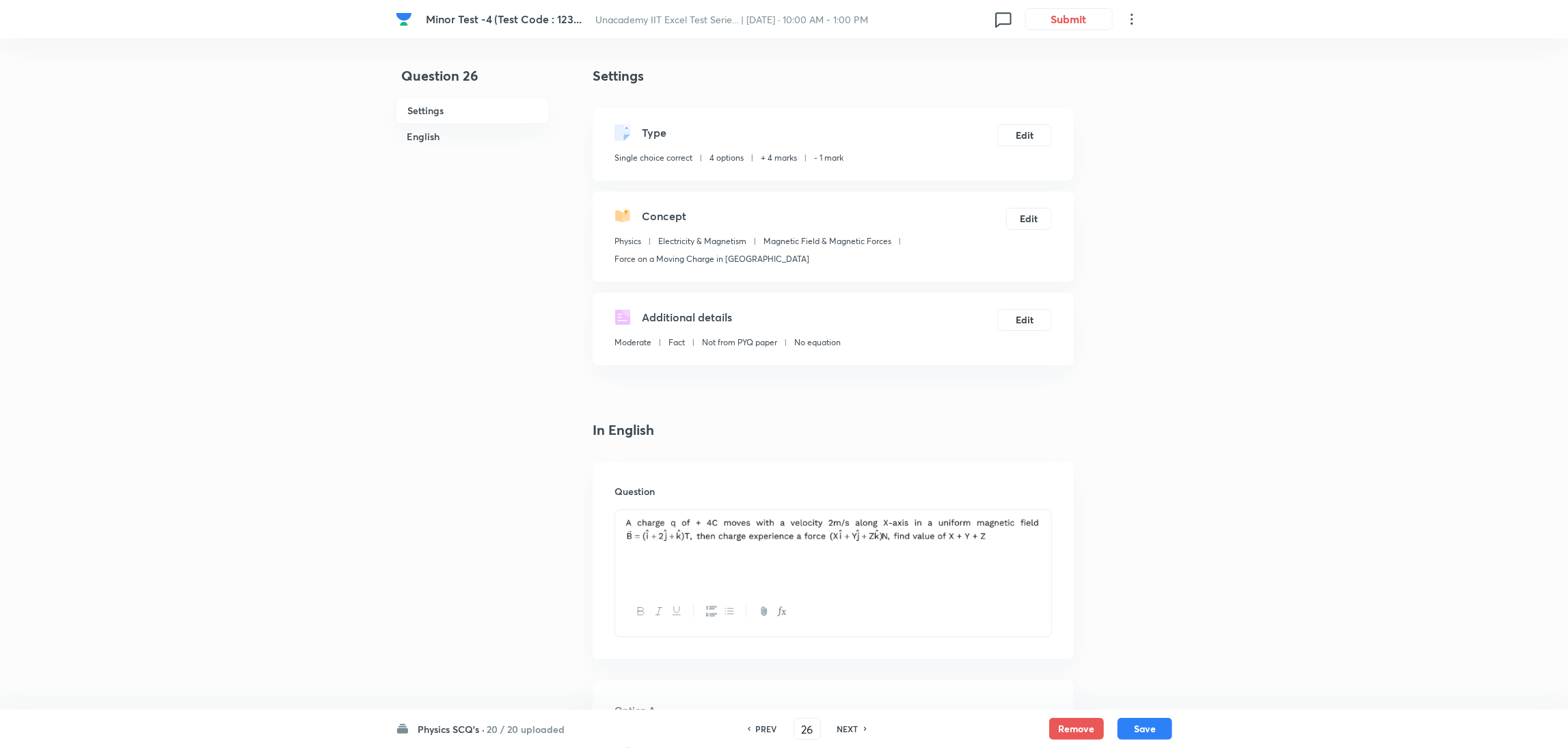
click at [875, 498] on div "PREV 26 ​ NEXT" at bounding box center [807, 728] width 176 height 22
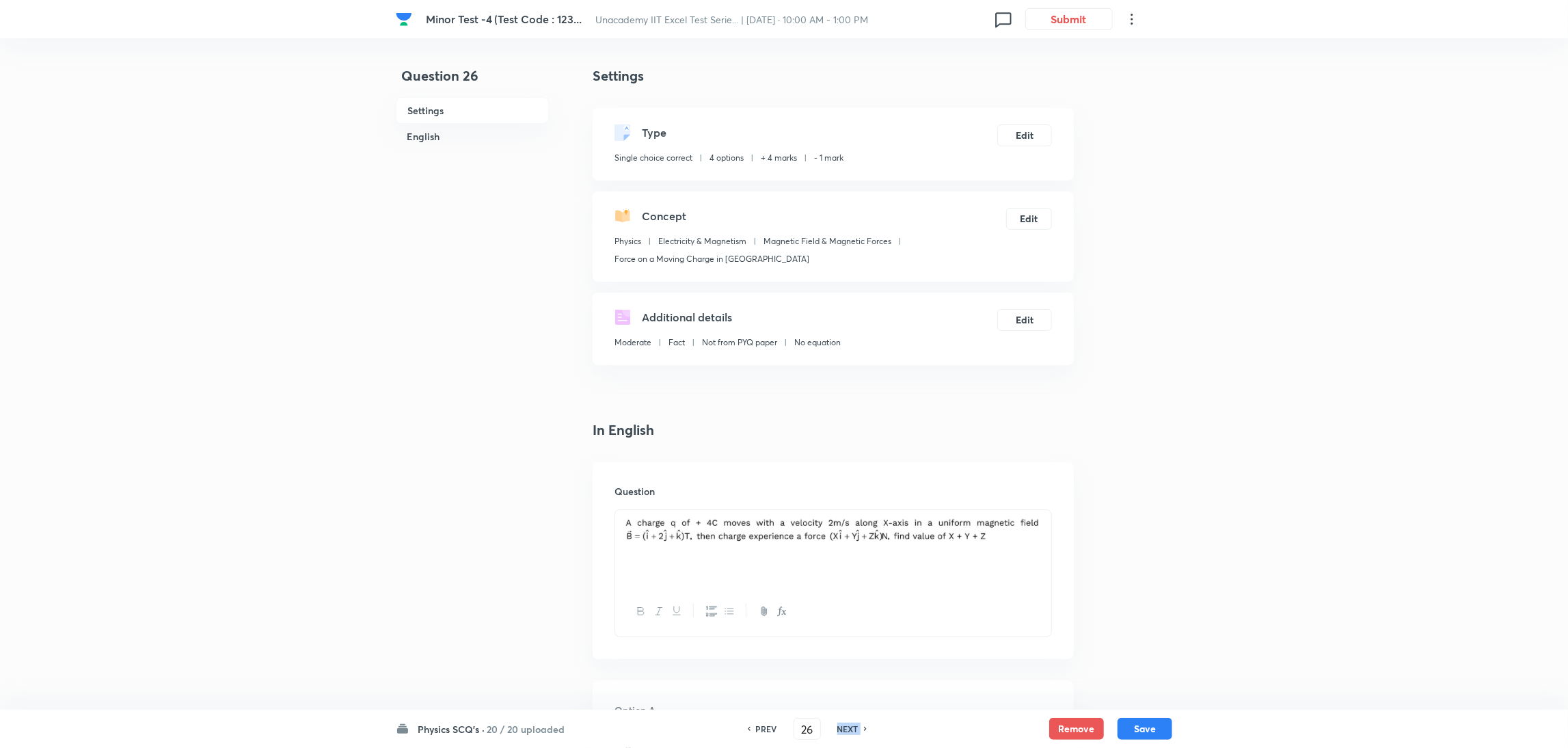
click at [875, 498] on div "PREV 26 ​ NEXT" at bounding box center [807, 728] width 176 height 22
click at [855, 498] on h6 "NEXT" at bounding box center [847, 728] width 21 height 12
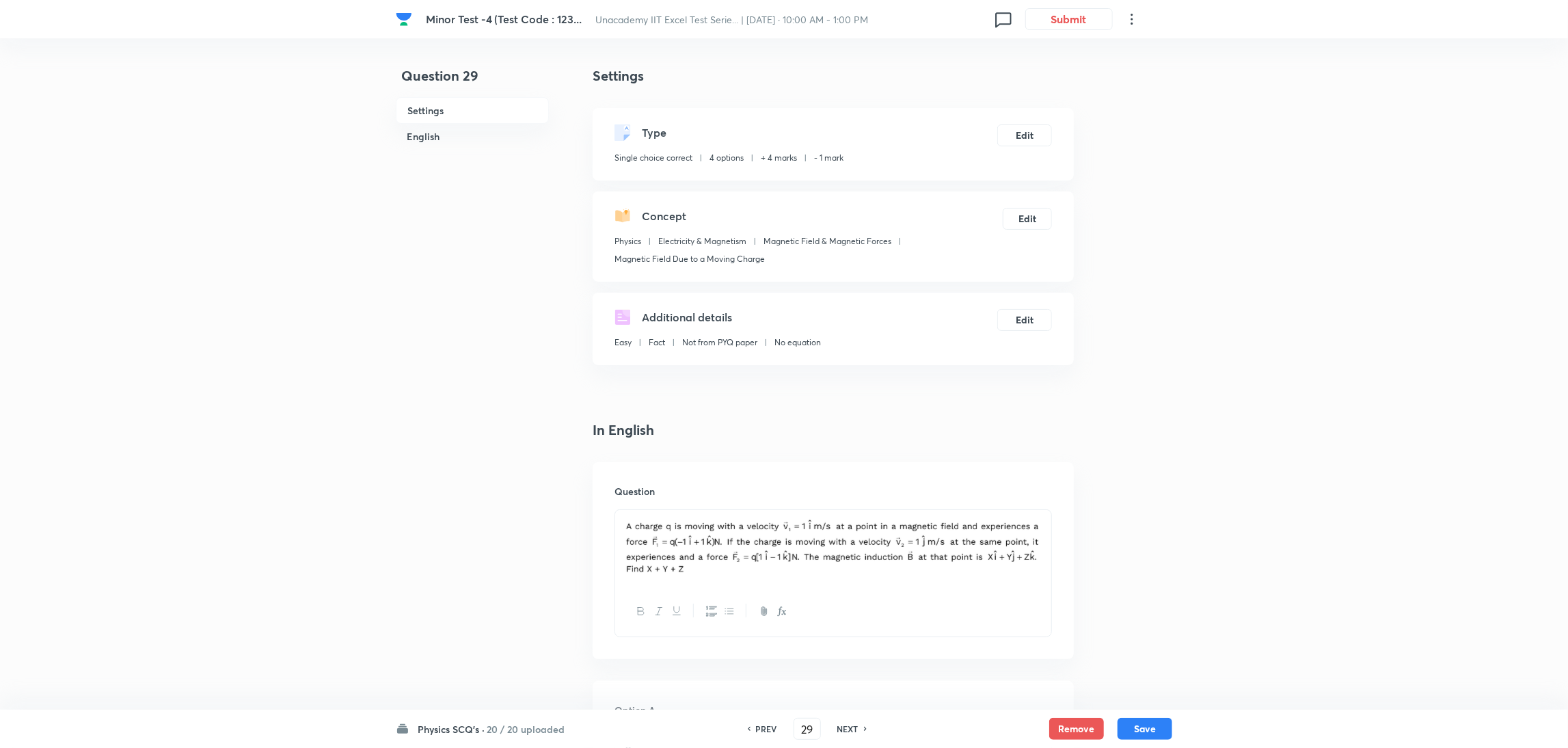
click at [855, 498] on h6 "NEXT" at bounding box center [847, 728] width 21 height 12
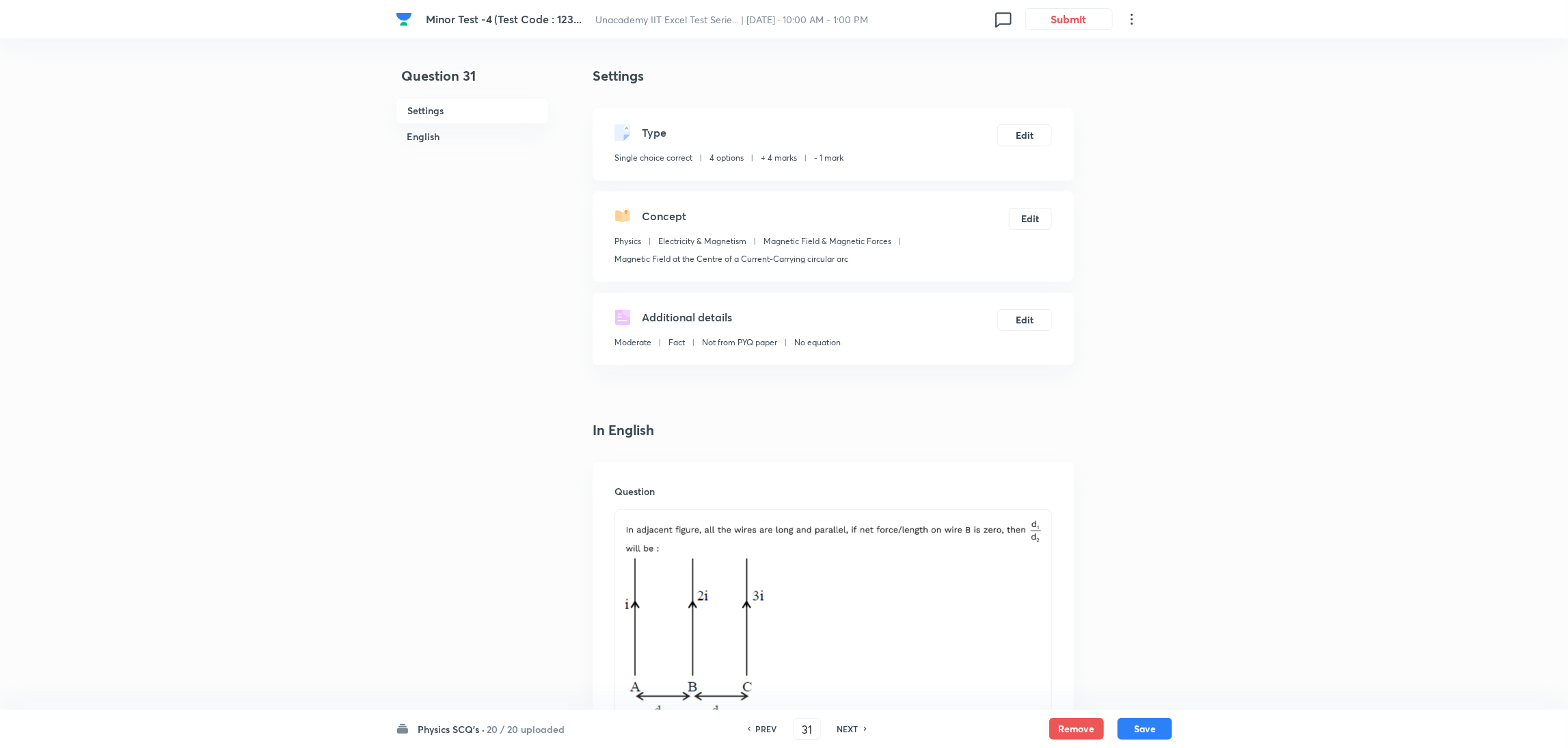
click at [855, 498] on h6 "NEXT" at bounding box center [847, 728] width 21 height 12
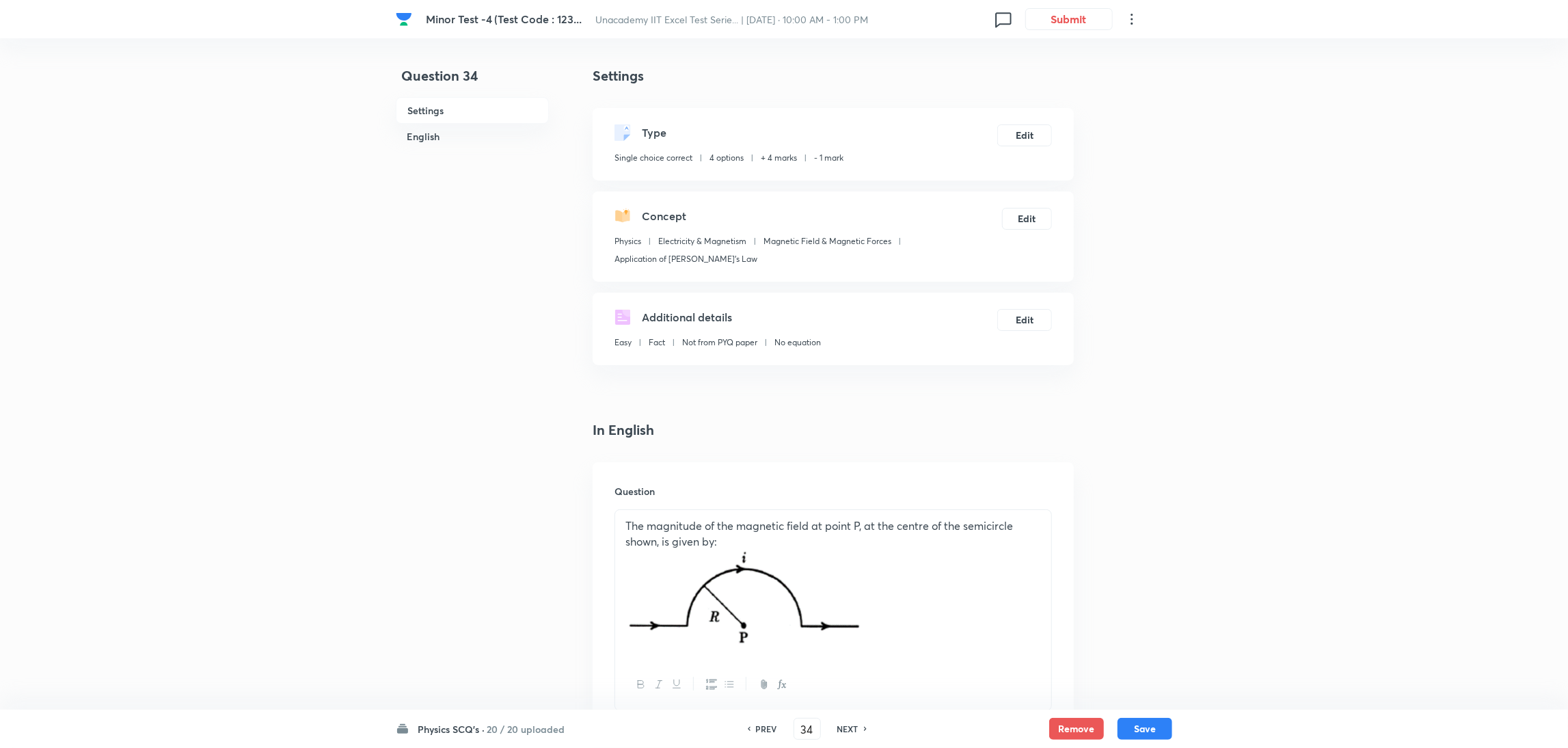
click at [855, 498] on h6 "NEXT" at bounding box center [847, 728] width 21 height 12
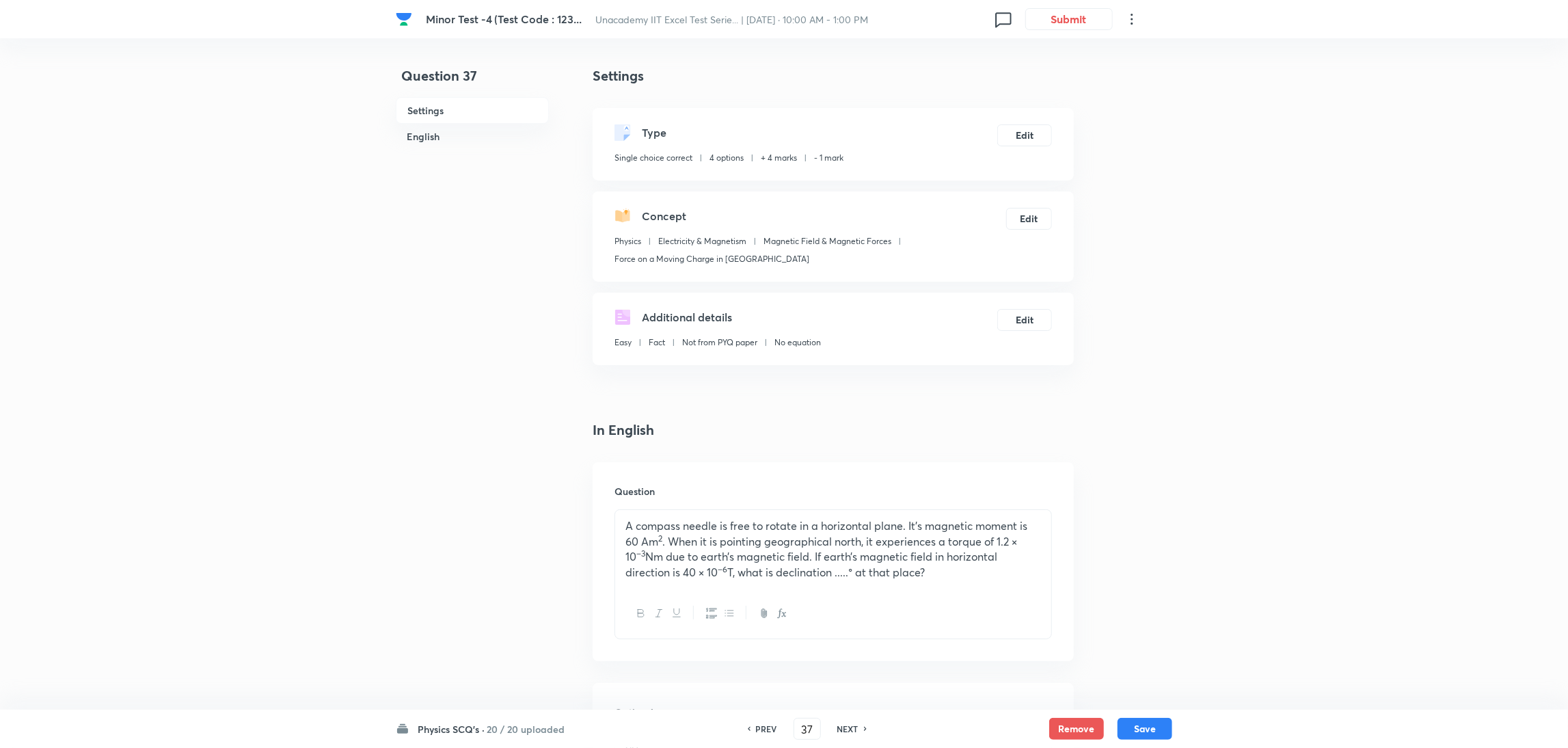
click at [855, 498] on h6 "NEXT" at bounding box center [847, 728] width 21 height 12
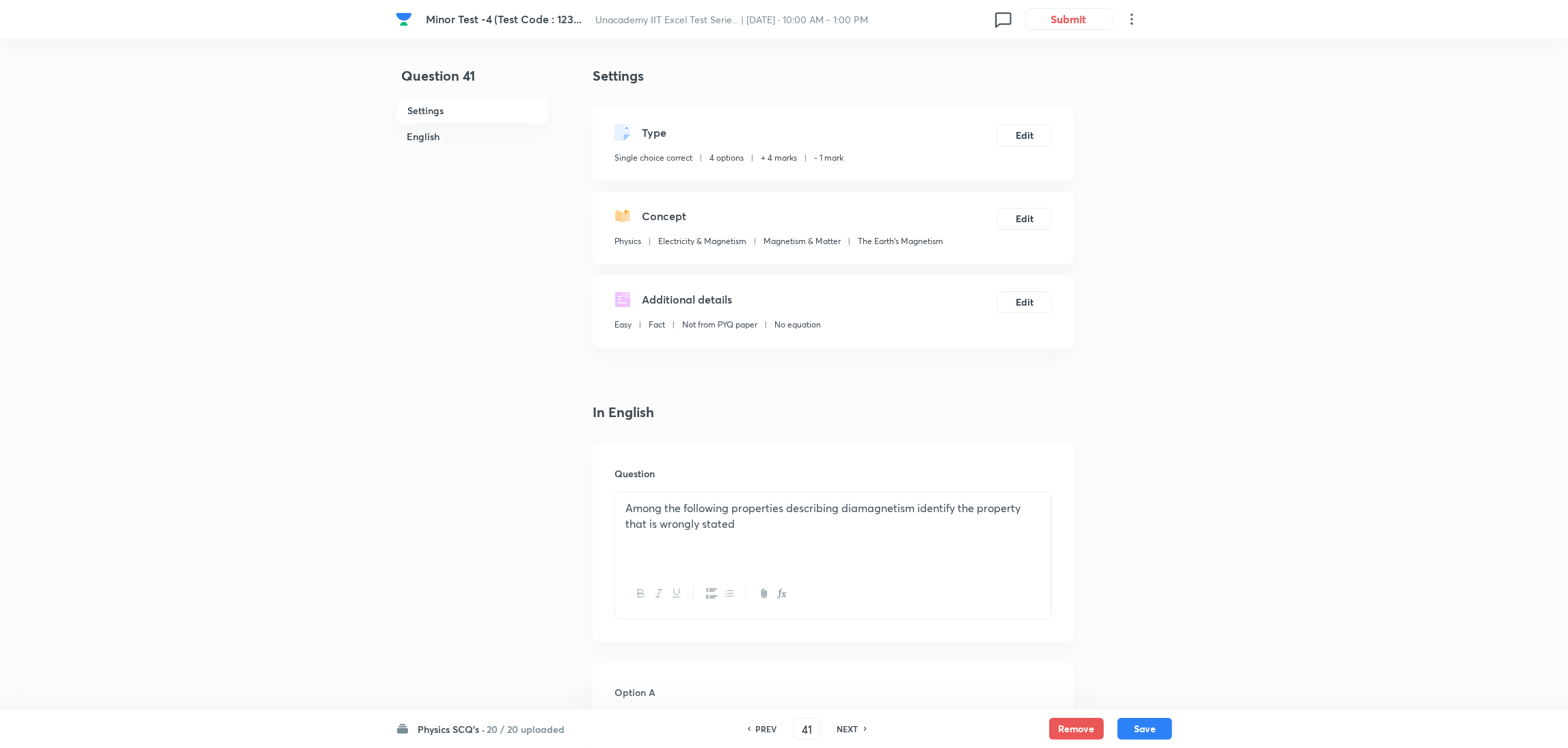
click at [855, 498] on h6 "NEXT" at bounding box center [847, 728] width 21 height 12
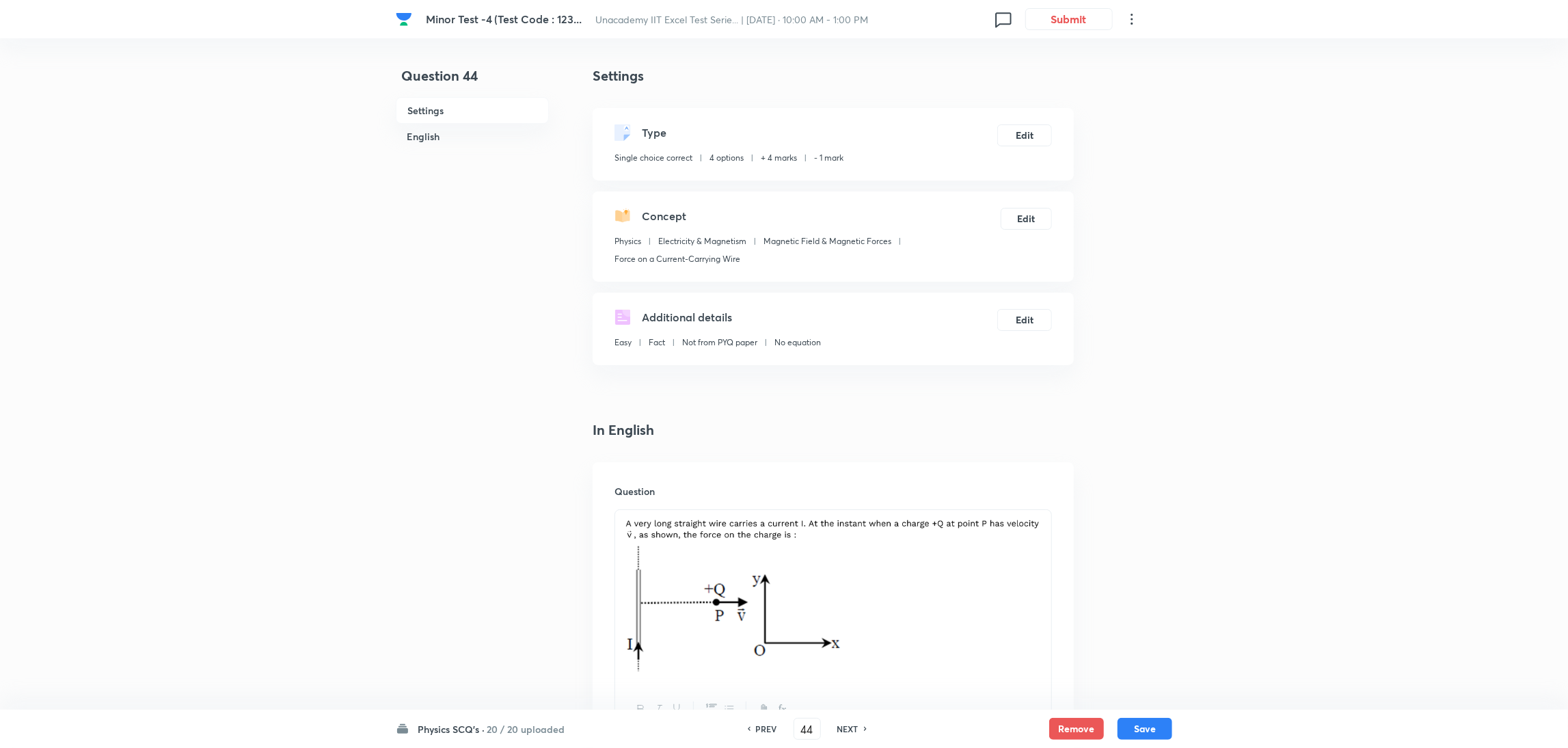
click at [855, 498] on h6 "NEXT" at bounding box center [847, 728] width 21 height 12
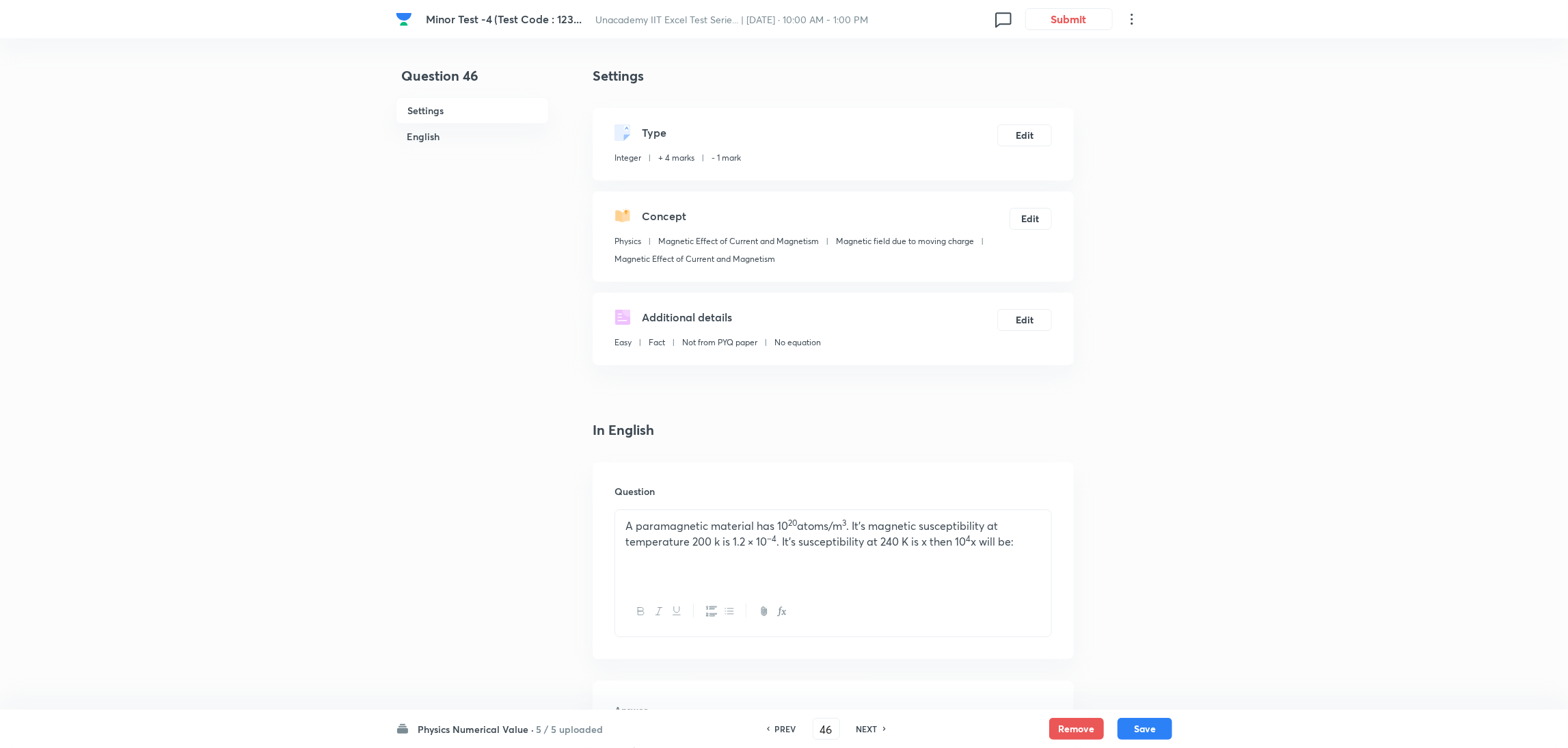
click at [857, 498] on h6 "NEXT" at bounding box center [867, 728] width 21 height 12
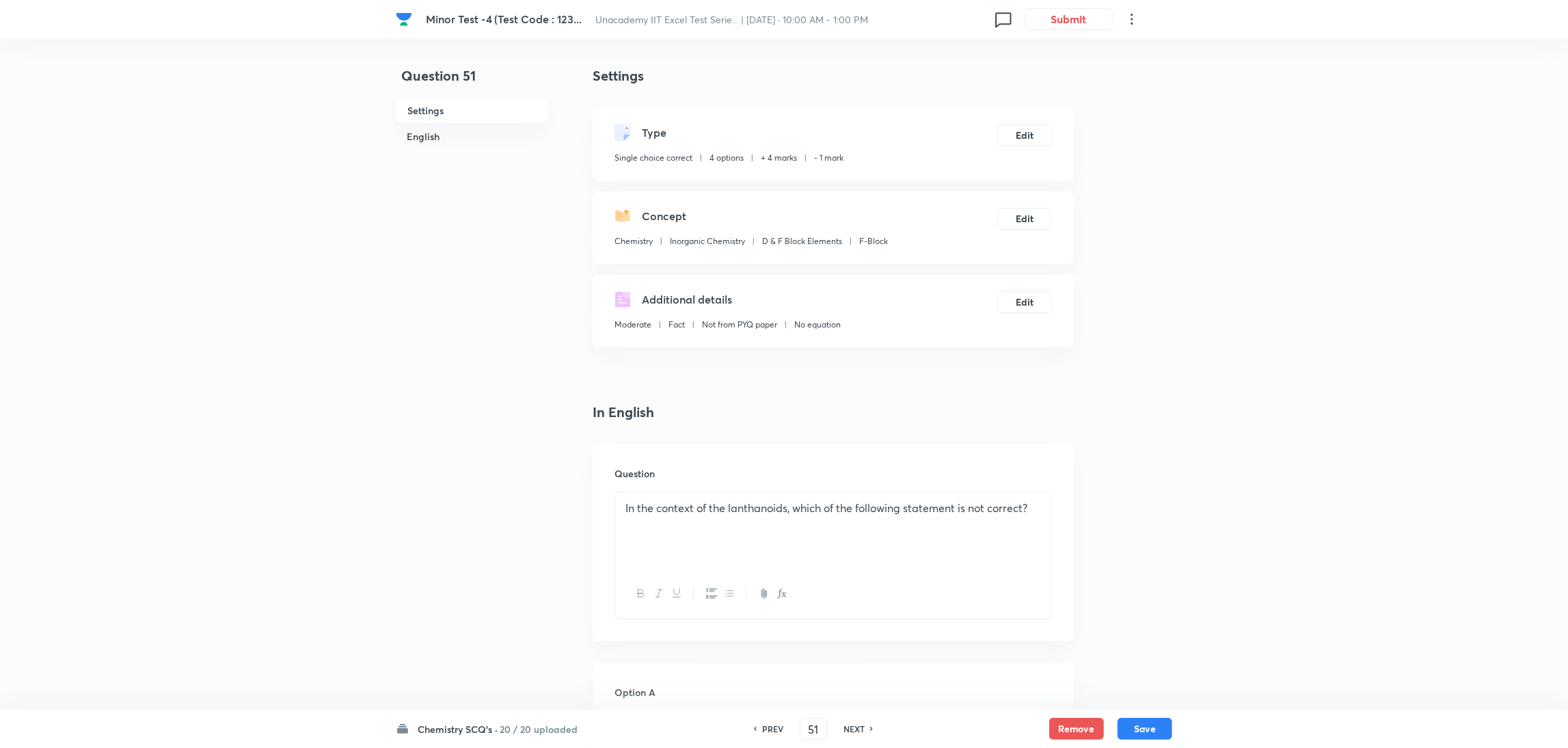
click at [855, 498] on h6 "NEXT" at bounding box center [854, 728] width 21 height 12
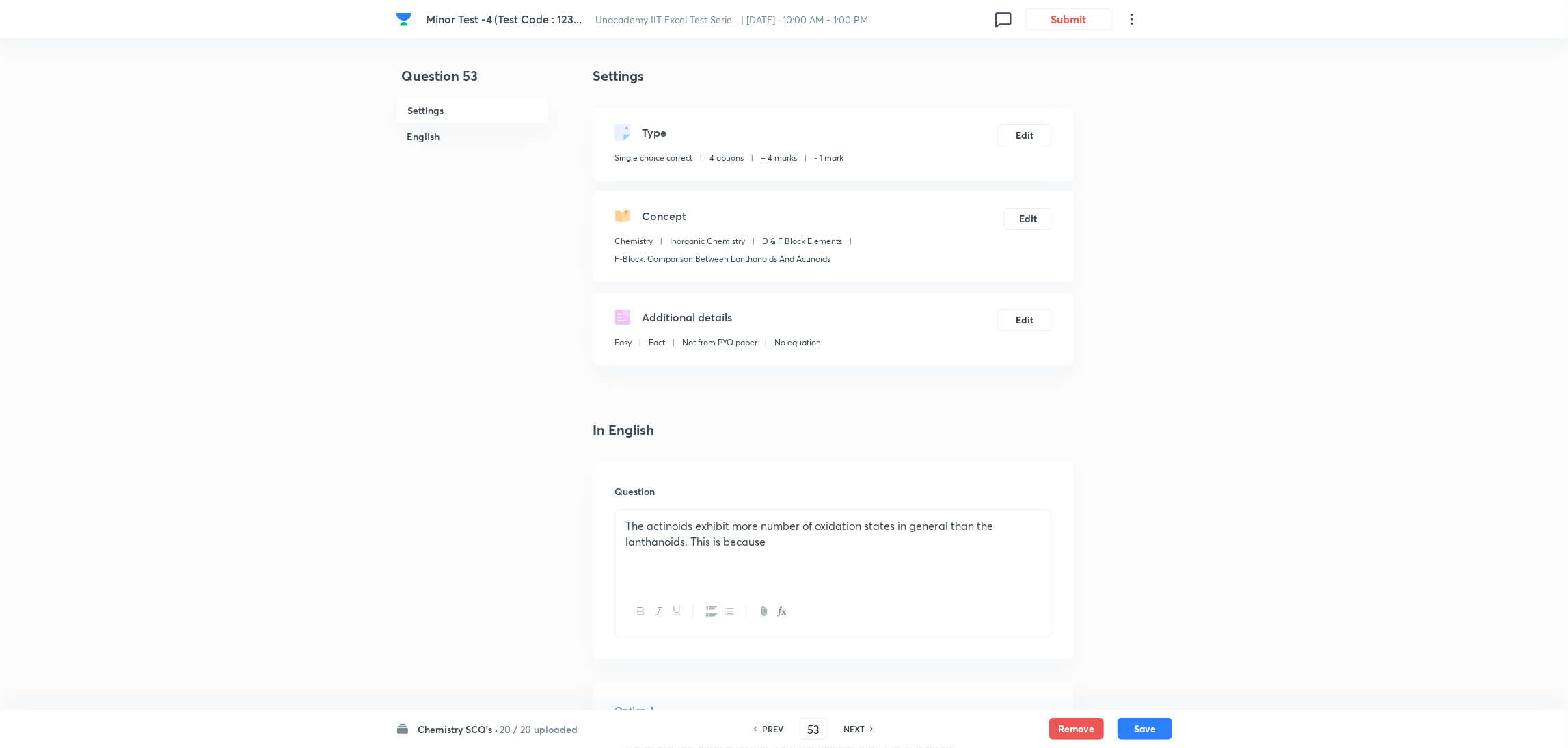
click at [855, 498] on h6 "NEXT" at bounding box center [854, 728] width 21 height 12
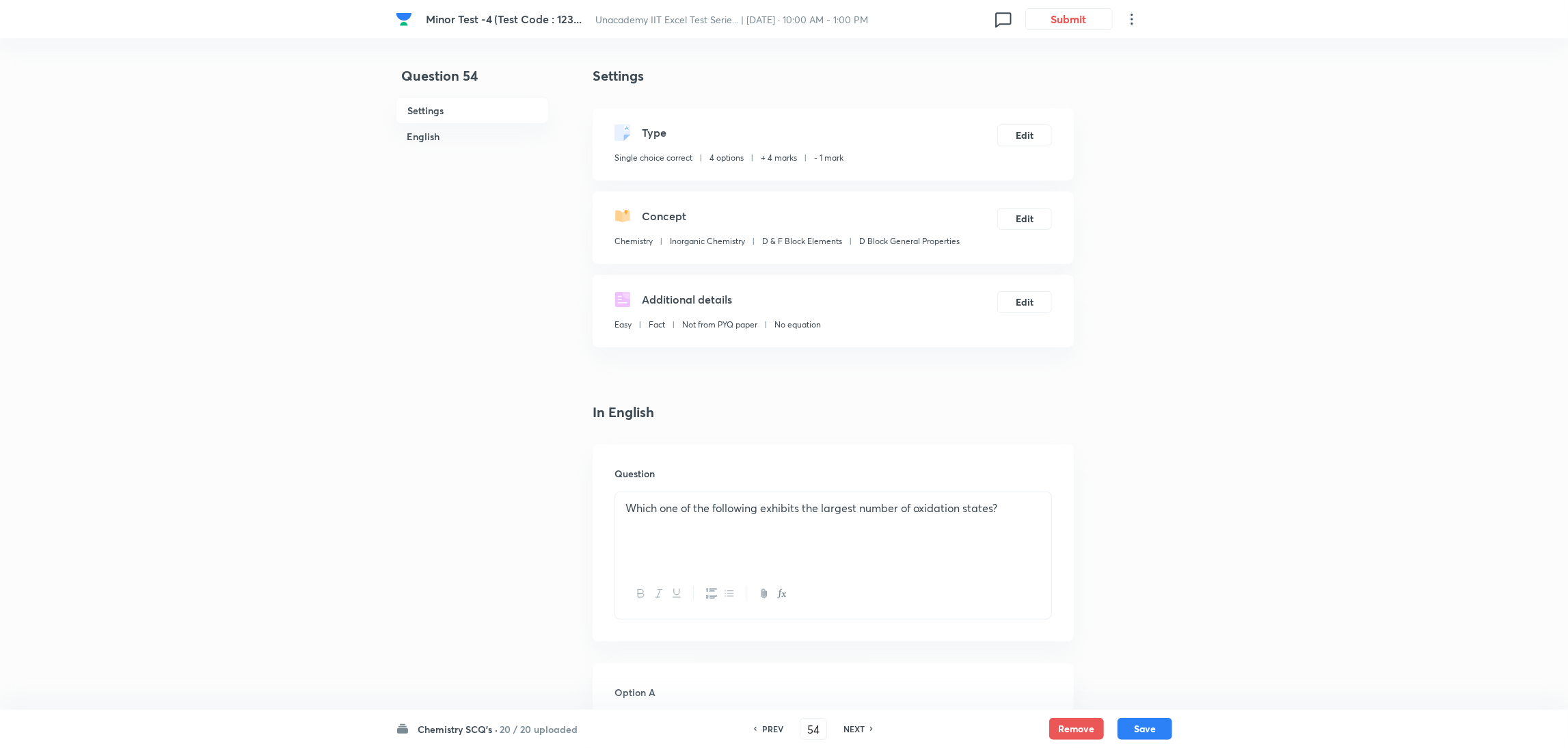
click at [855, 498] on h6 "NEXT" at bounding box center [854, 728] width 21 height 12
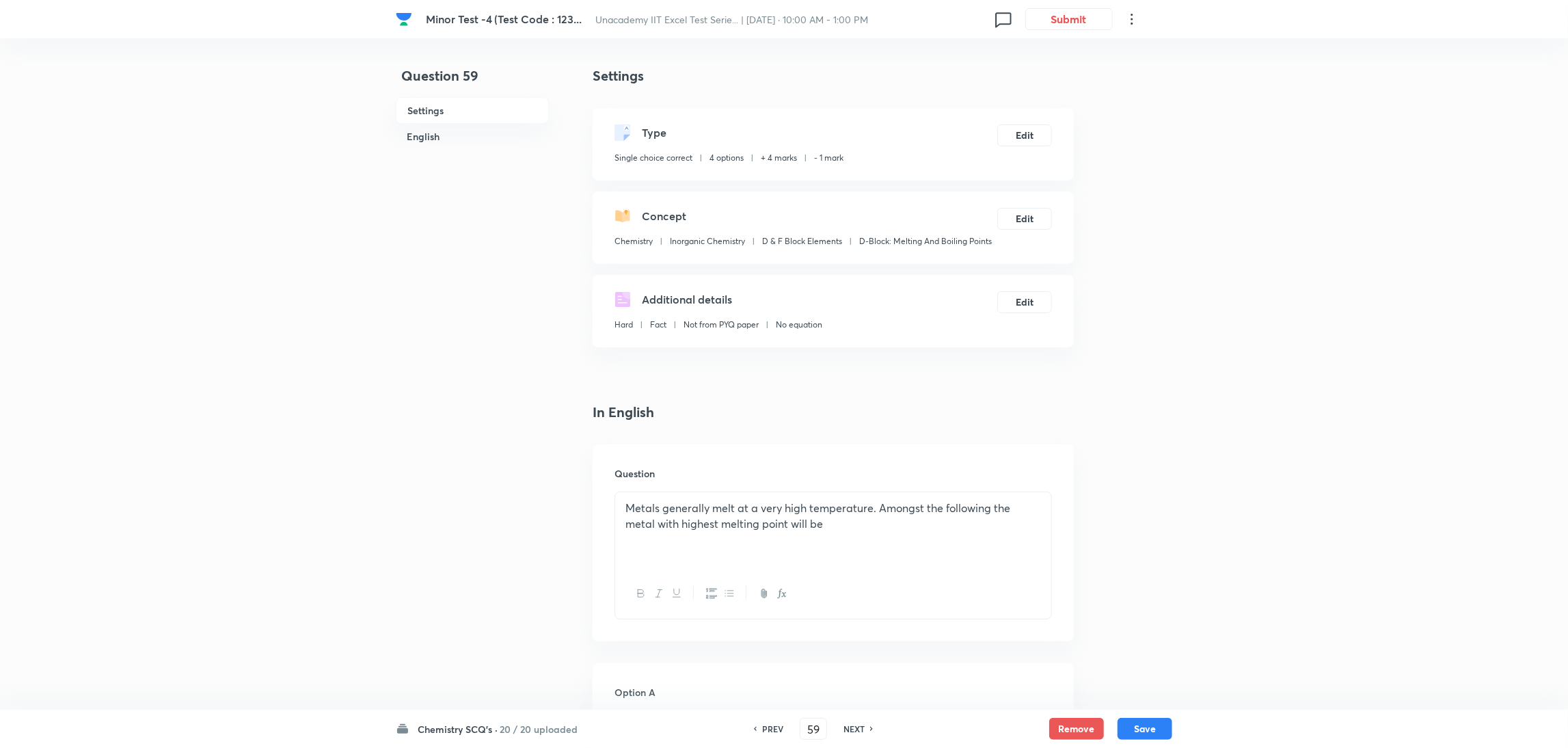
click at [855, 498] on h6 "NEXT" at bounding box center [854, 728] width 21 height 12
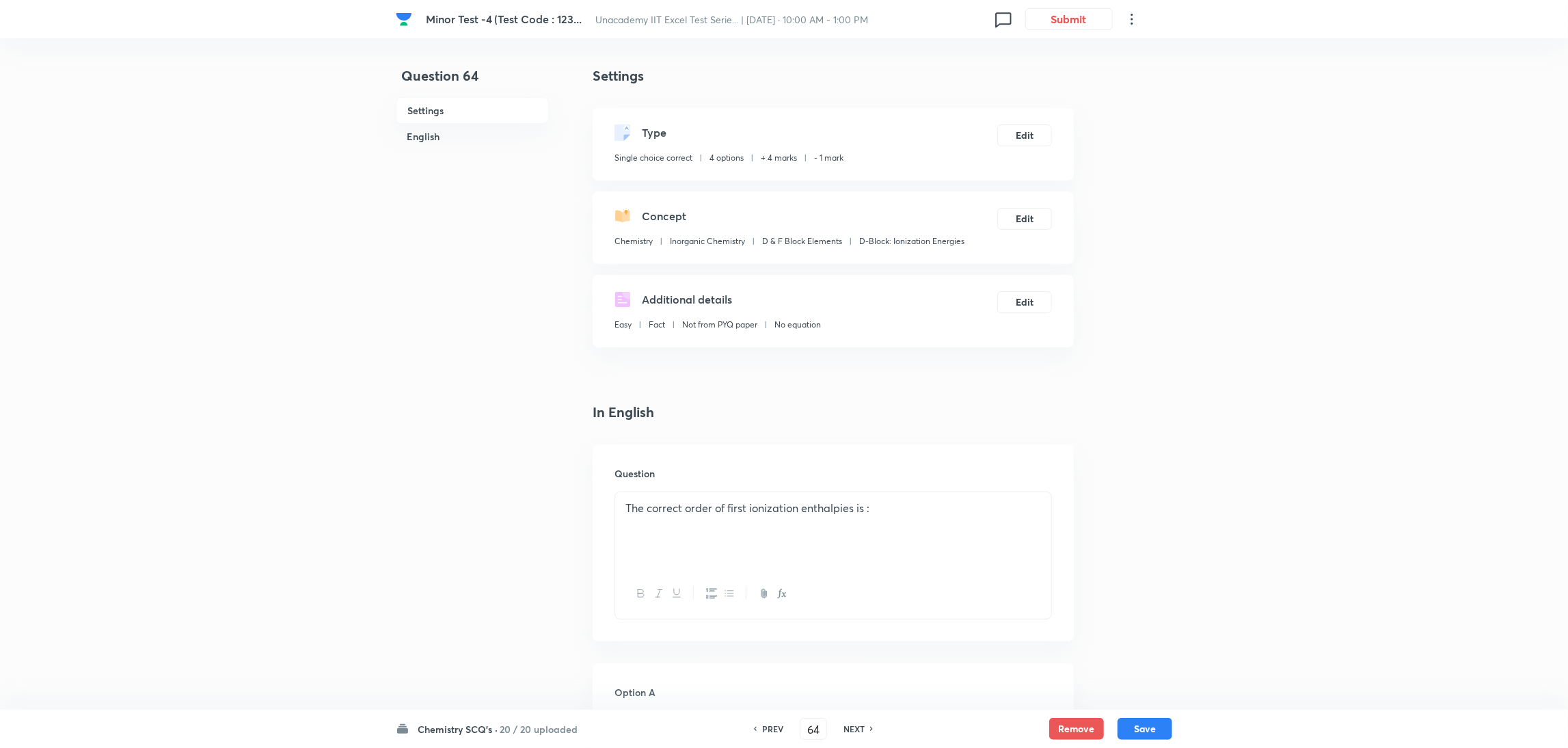
click at [855, 498] on h6 "NEXT" at bounding box center [854, 728] width 21 height 12
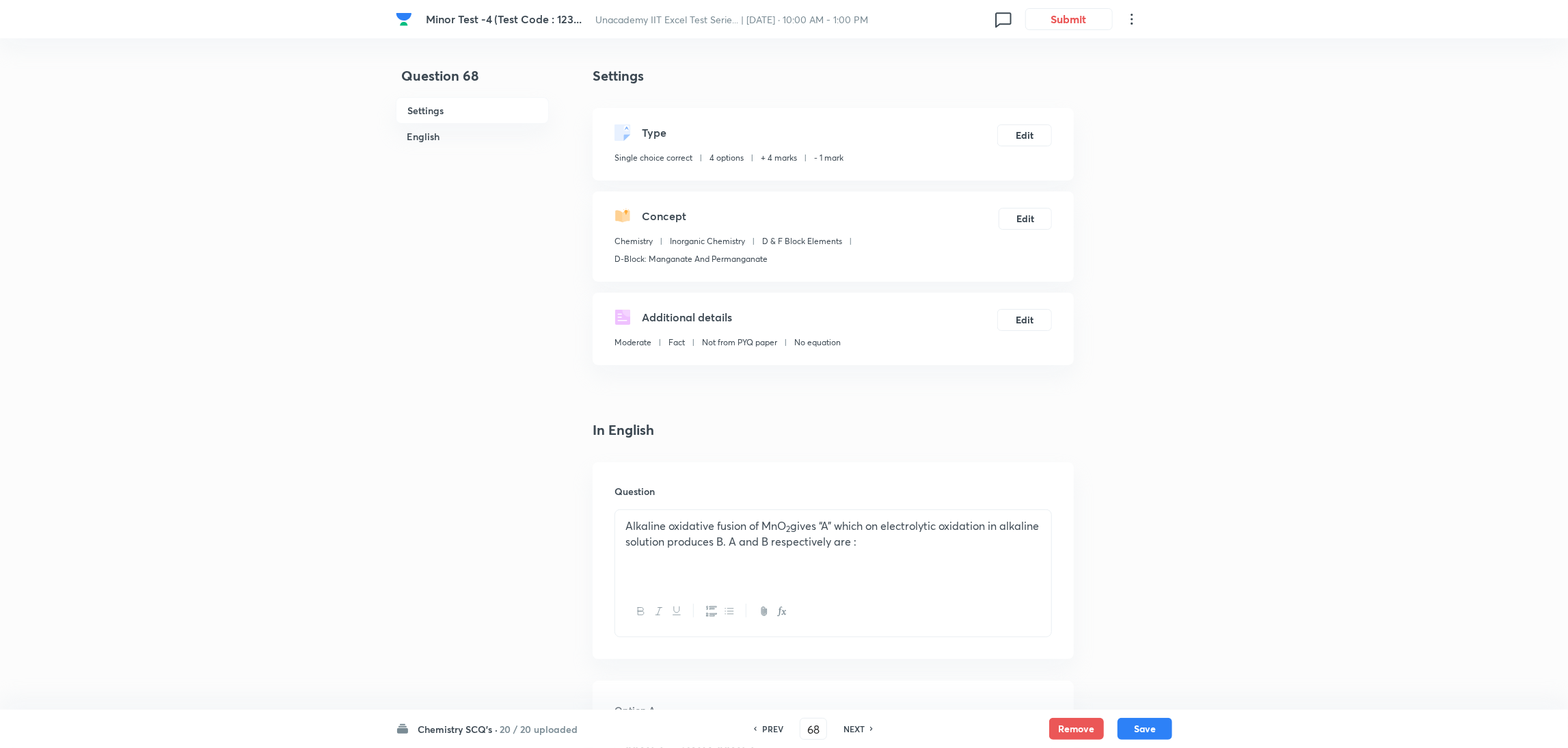
click at [855, 498] on h6 "NEXT" at bounding box center [854, 728] width 21 height 12
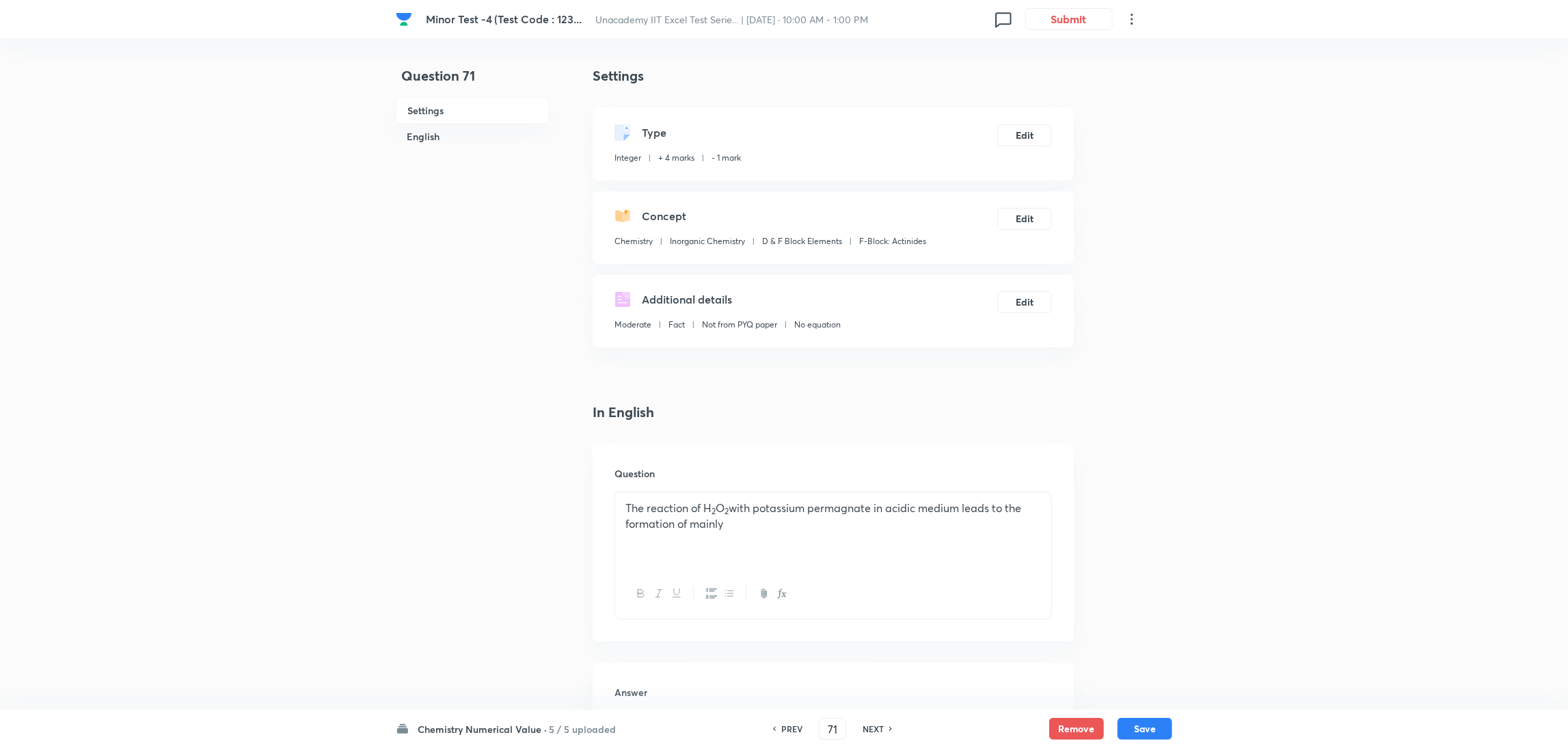
click at [857, 498] on div "NEXT" at bounding box center [875, 728] width 36 height 12
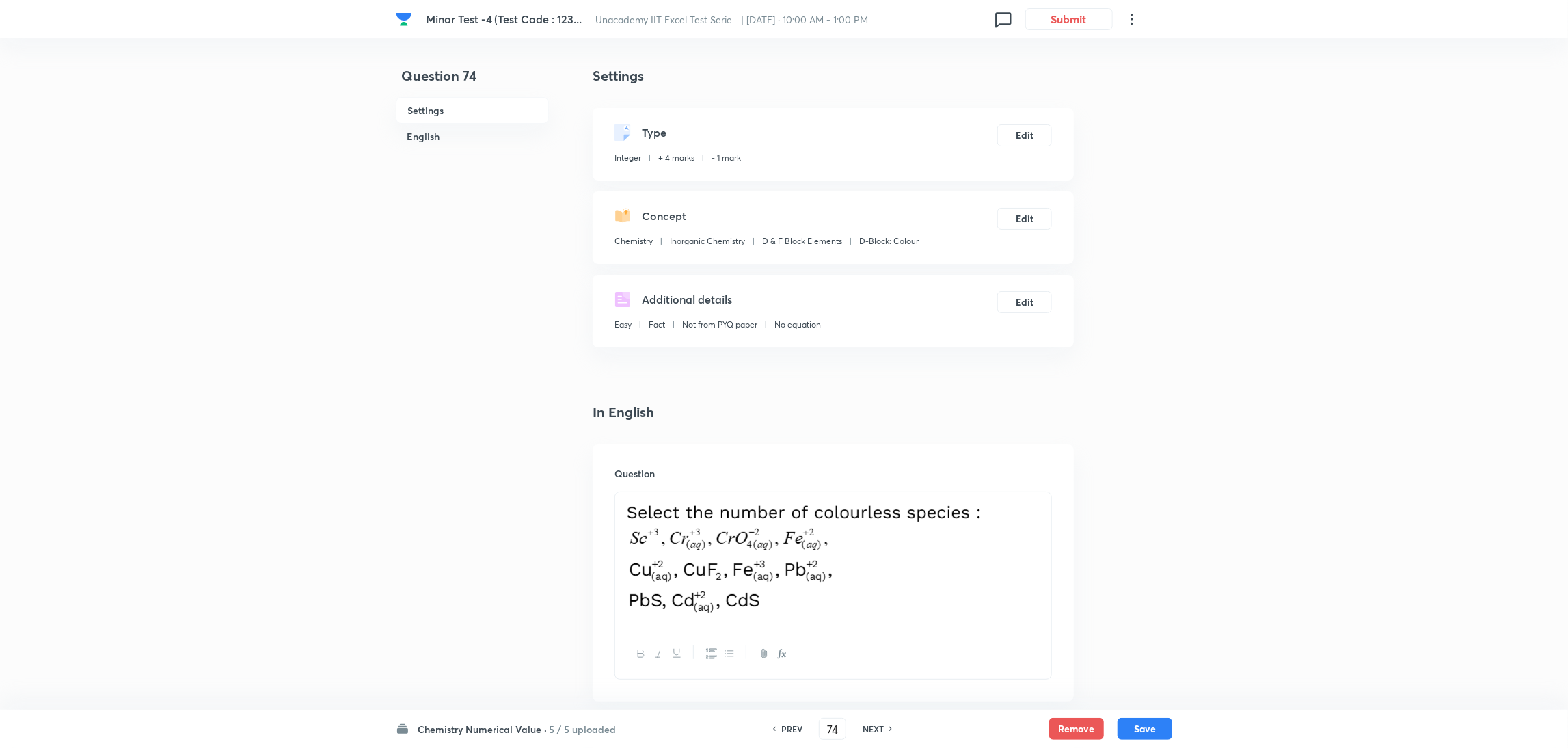
click at [857, 498] on div "NEXT" at bounding box center [875, 728] width 36 height 12
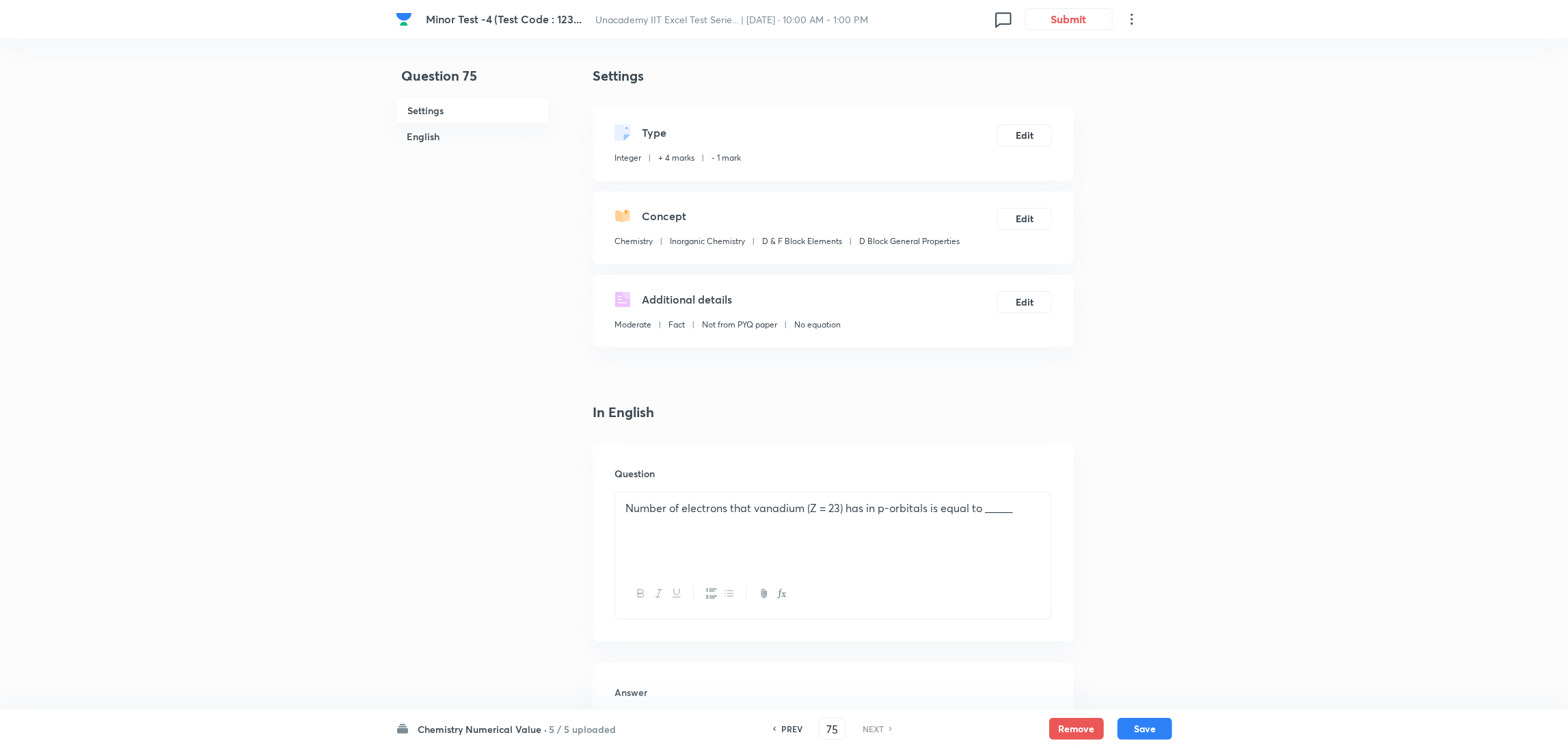
click at [857, 498] on div "NEXT" at bounding box center [875, 728] width 36 height 12
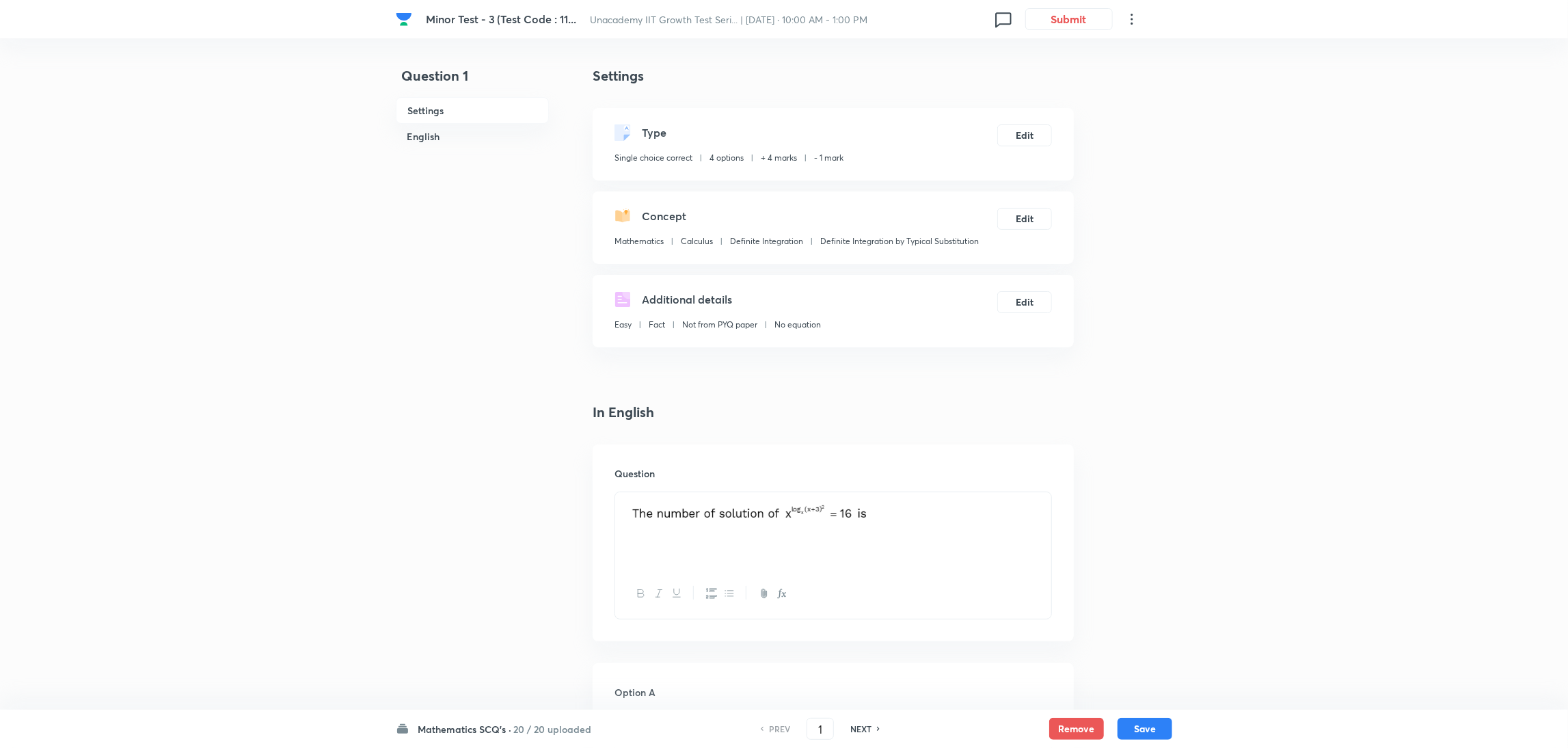
click at [856, 498] on h6 "NEXT" at bounding box center [861, 728] width 21 height 12
type input "2"
checkbox input "false"
checkbox input "true"
click at [856, 498] on h6 "NEXT" at bounding box center [861, 728] width 21 height 12
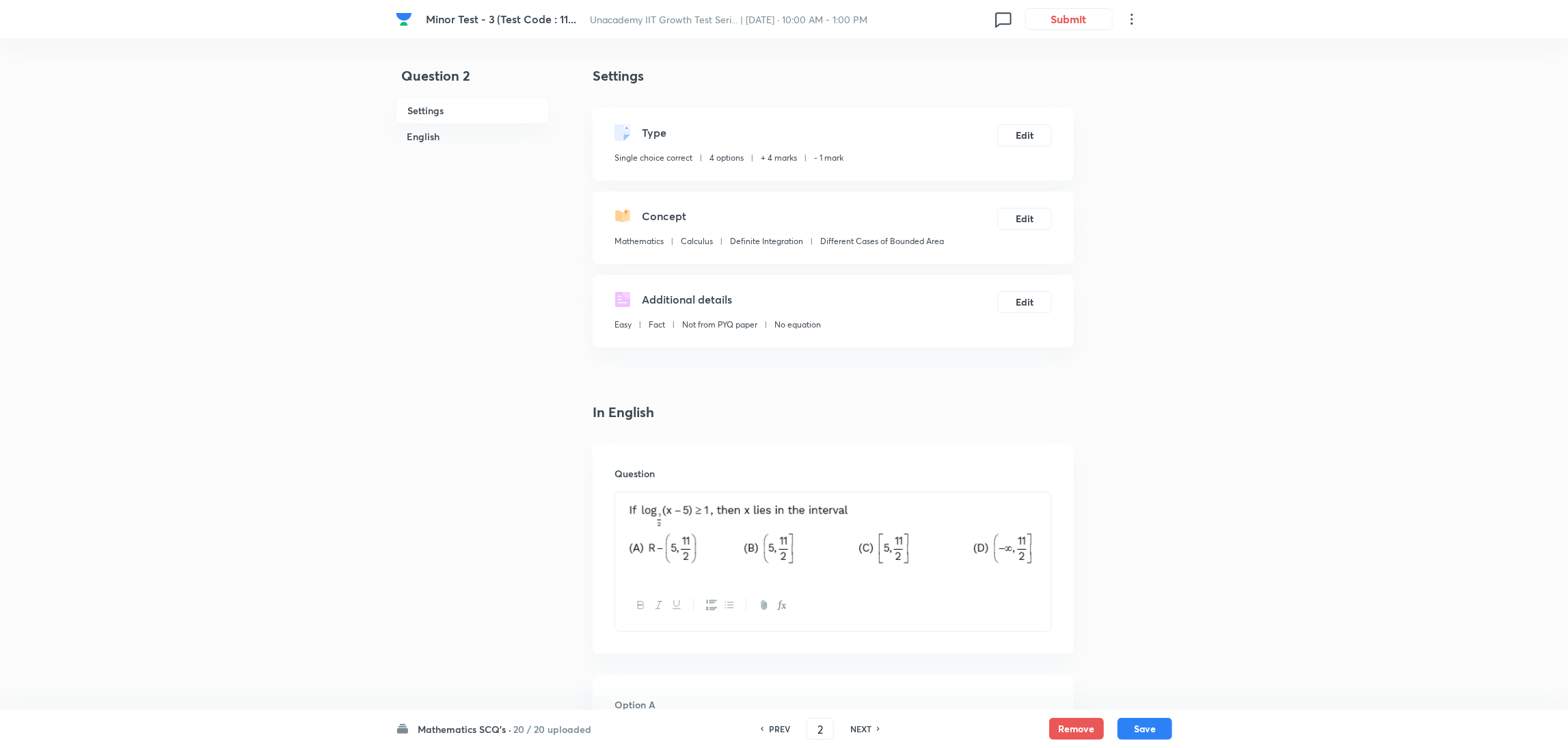
type input "3"
checkbox input "false"
checkbox input "true"
click at [856, 498] on h6 "NEXT" at bounding box center [861, 728] width 21 height 12
type input "4"
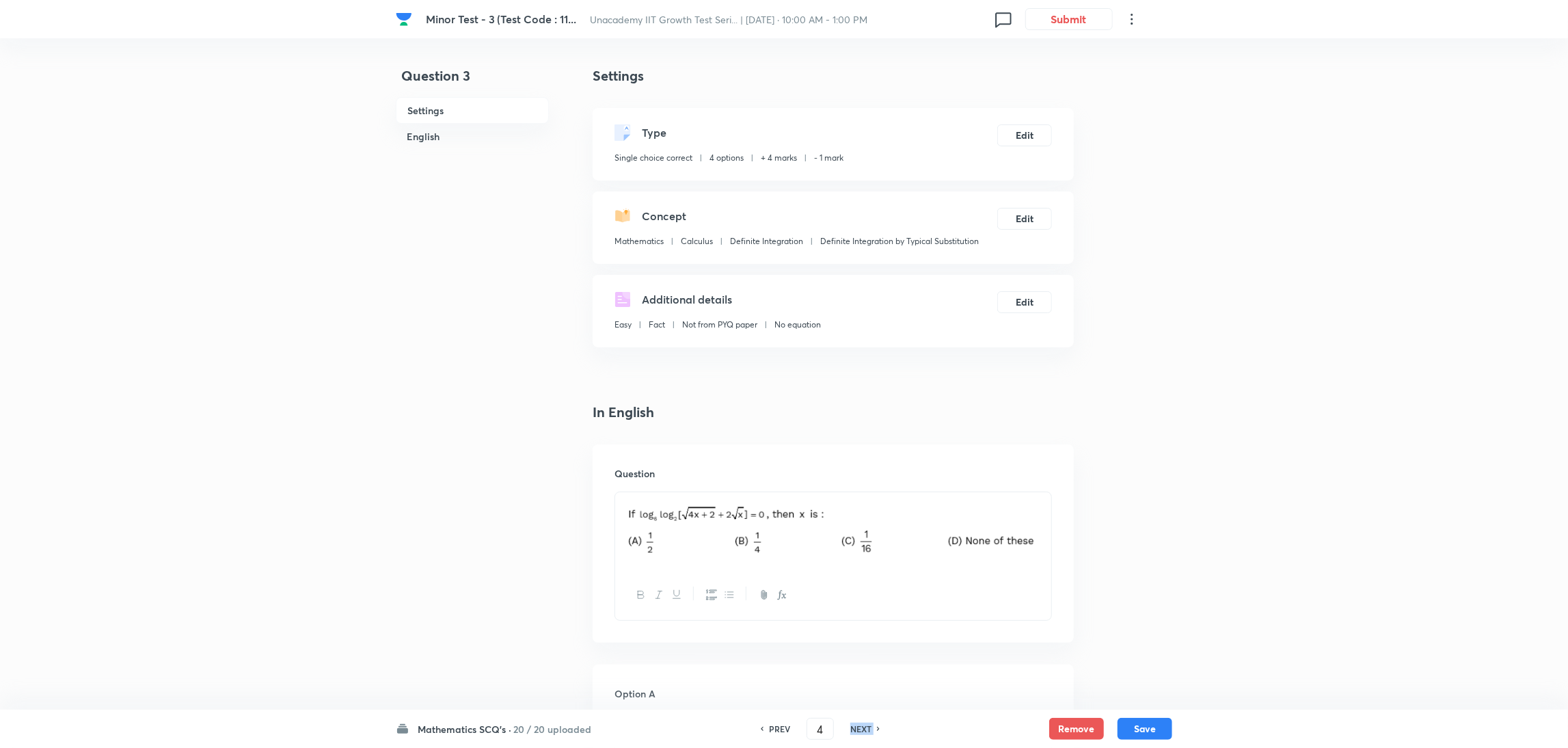
checkbox input "false"
checkbox input "true"
click at [856, 498] on h6 "NEXT" at bounding box center [861, 728] width 21 height 12
type input "5"
checkbox input "true"
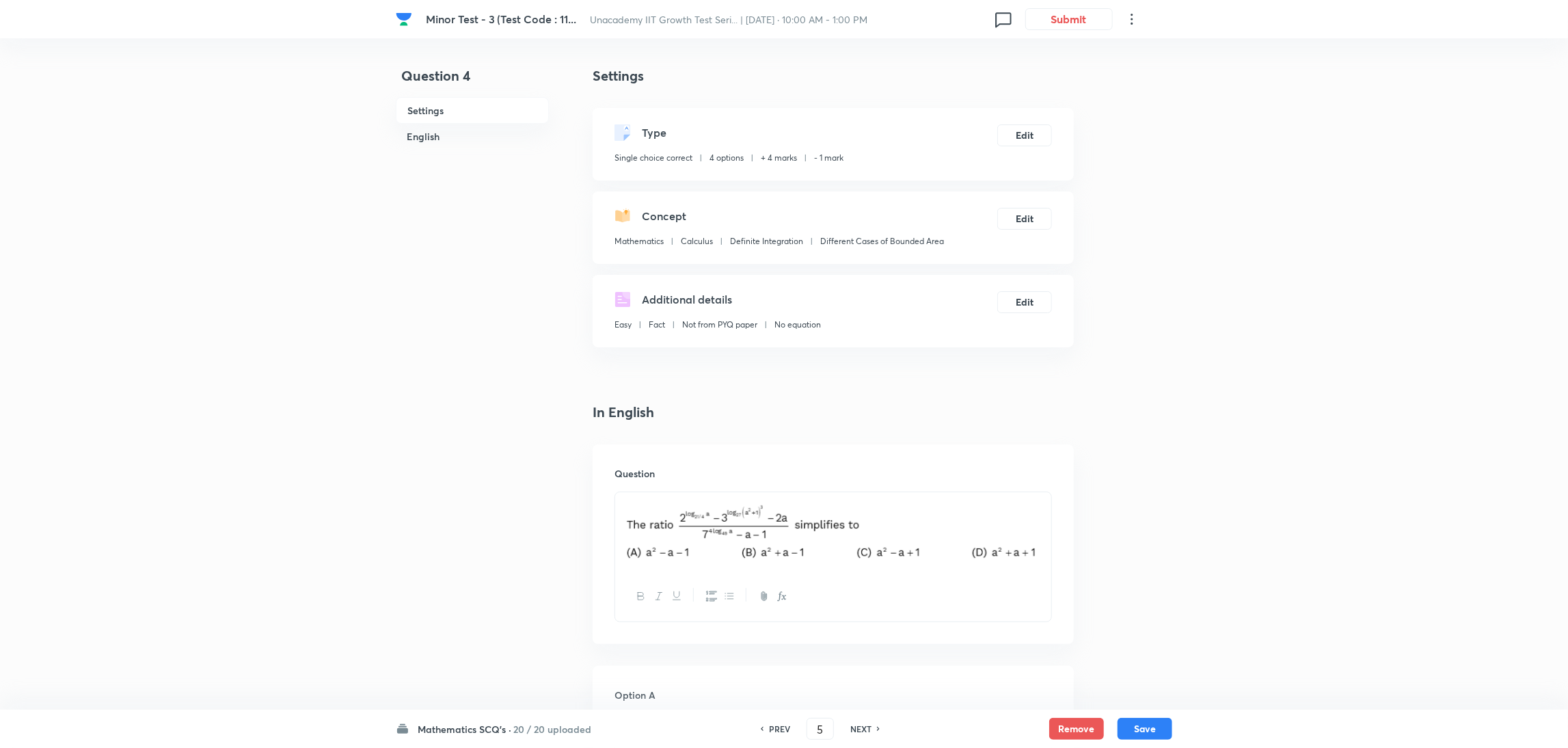
checkbox input "false"
click at [856, 498] on h6 "NEXT" at bounding box center [861, 728] width 21 height 12
type input "6"
checkbox input "false"
checkbox input "true"
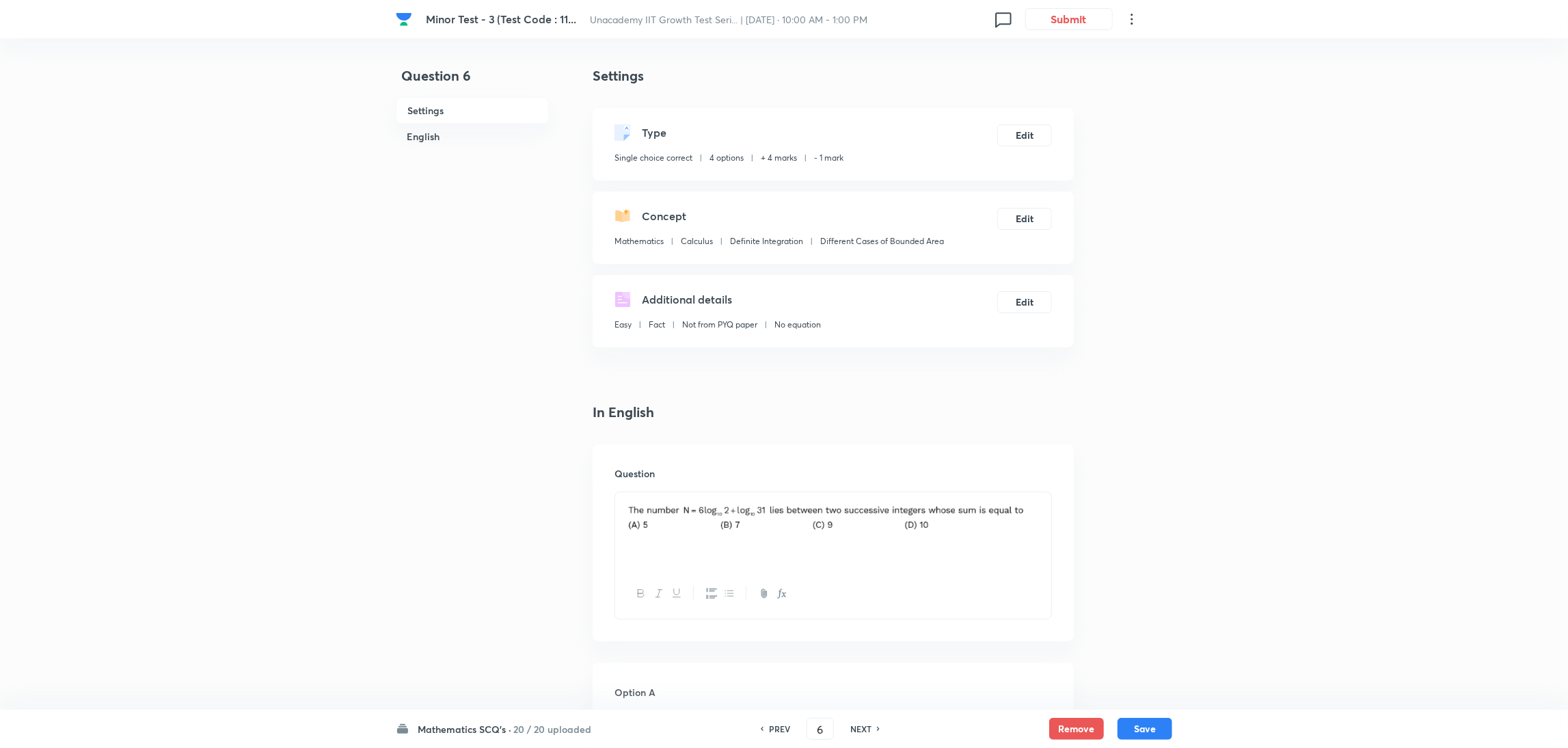
click at [856, 498] on h6 "NEXT" at bounding box center [861, 728] width 21 height 12
type input "7"
checkbox input "false"
checkbox input "true"
click at [856, 498] on h6 "NEXT" at bounding box center [861, 728] width 21 height 12
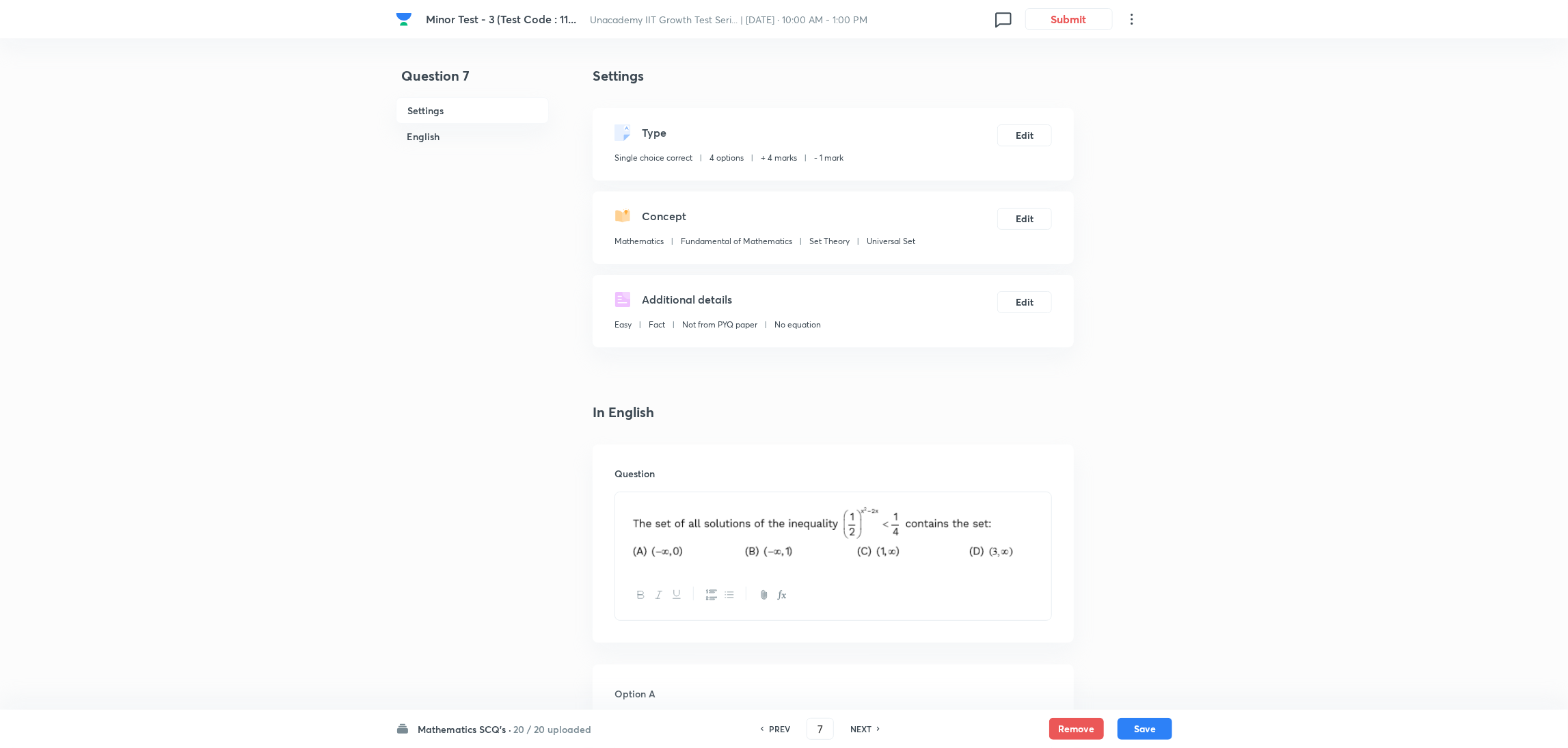
type input "8"
checkbox input "true"
checkbox input "false"
click at [856, 498] on h6 "NEXT" at bounding box center [861, 728] width 21 height 12
type input "9"
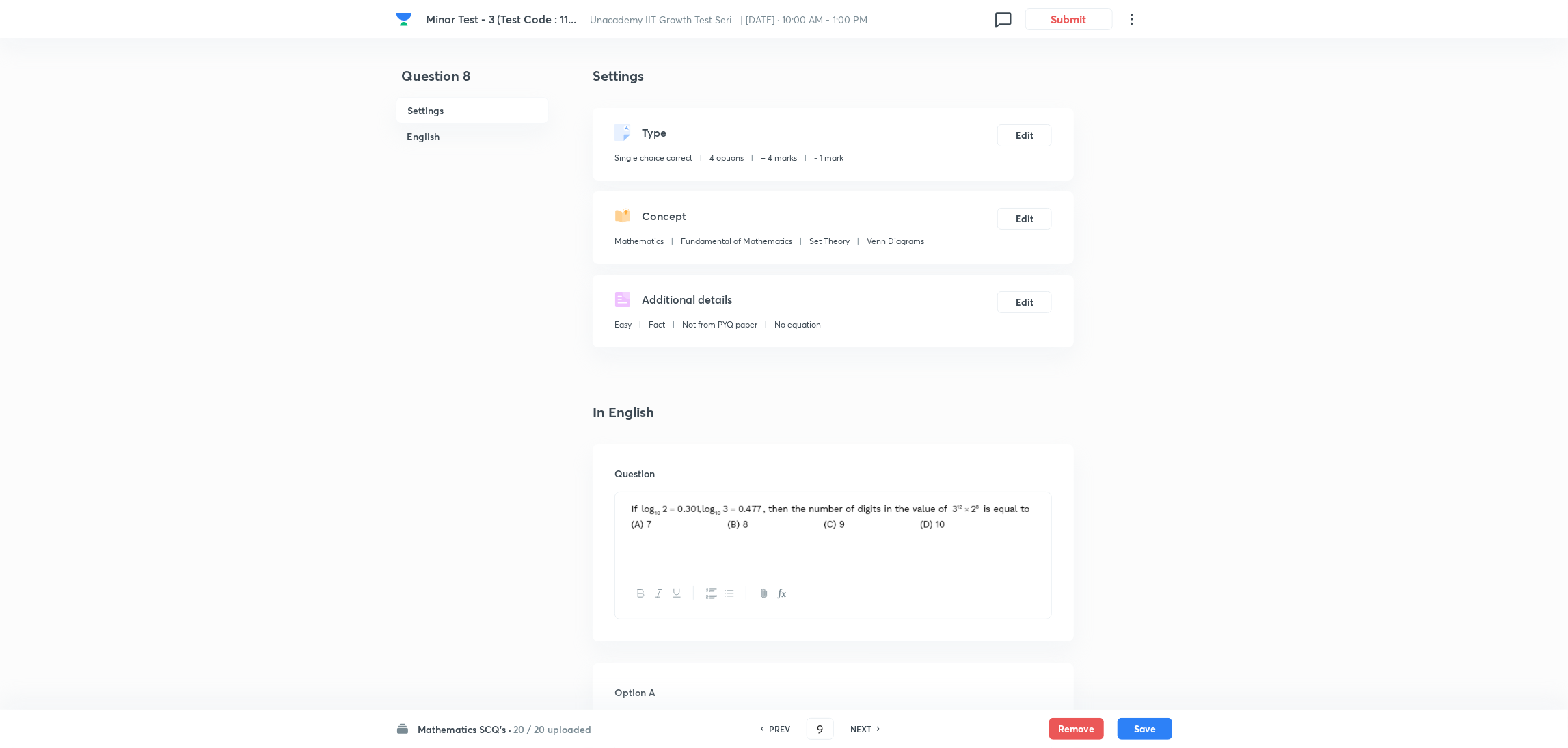
checkbox input "true"
click at [856, 498] on h6 "NEXT" at bounding box center [861, 728] width 21 height 12
type input "10"
checkbox input "true"
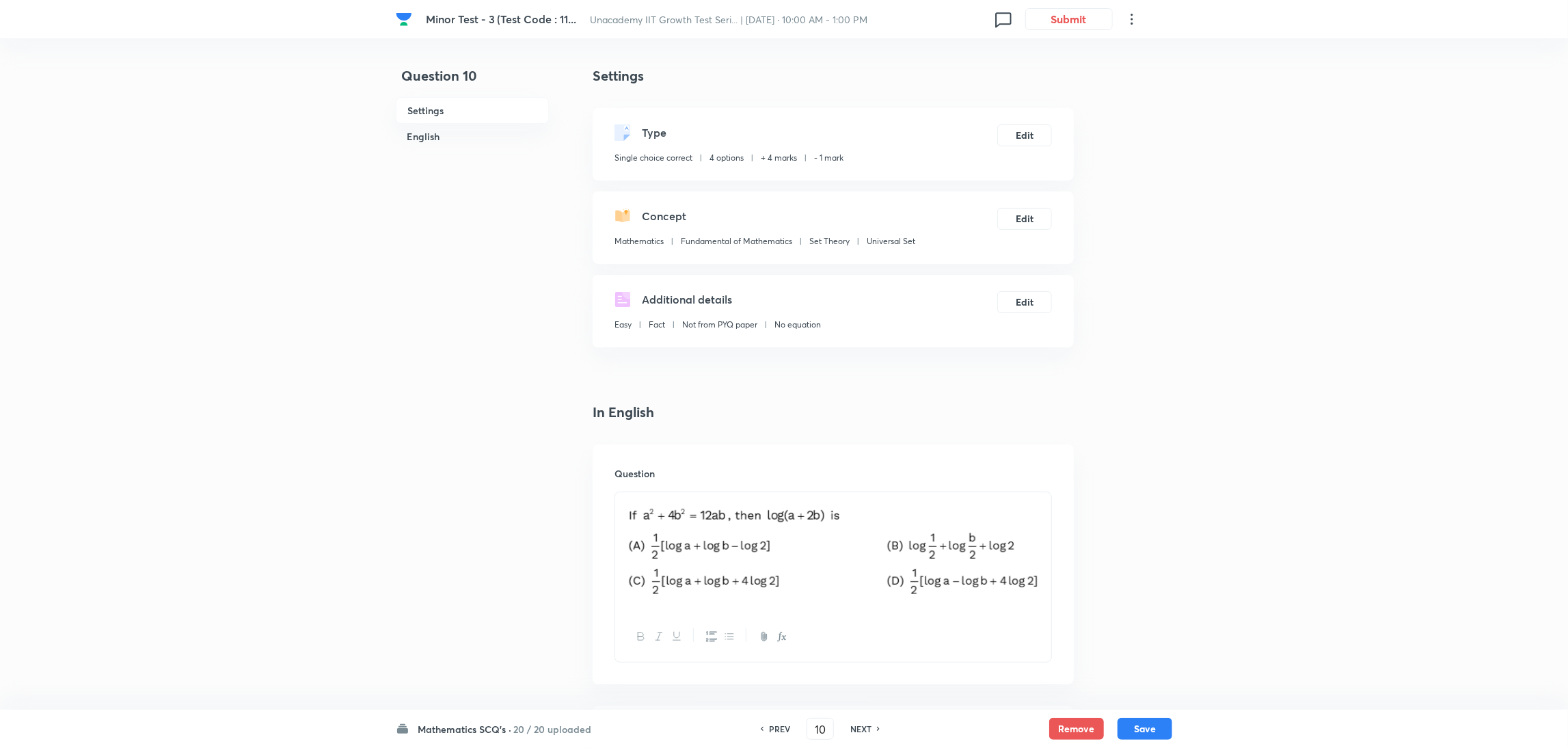
click at [856, 498] on h6 "NEXT" at bounding box center [861, 728] width 21 height 12
type input "11"
checkbox input "false"
checkbox input "true"
click at [856, 498] on h6 "NEXT" at bounding box center [861, 728] width 21 height 12
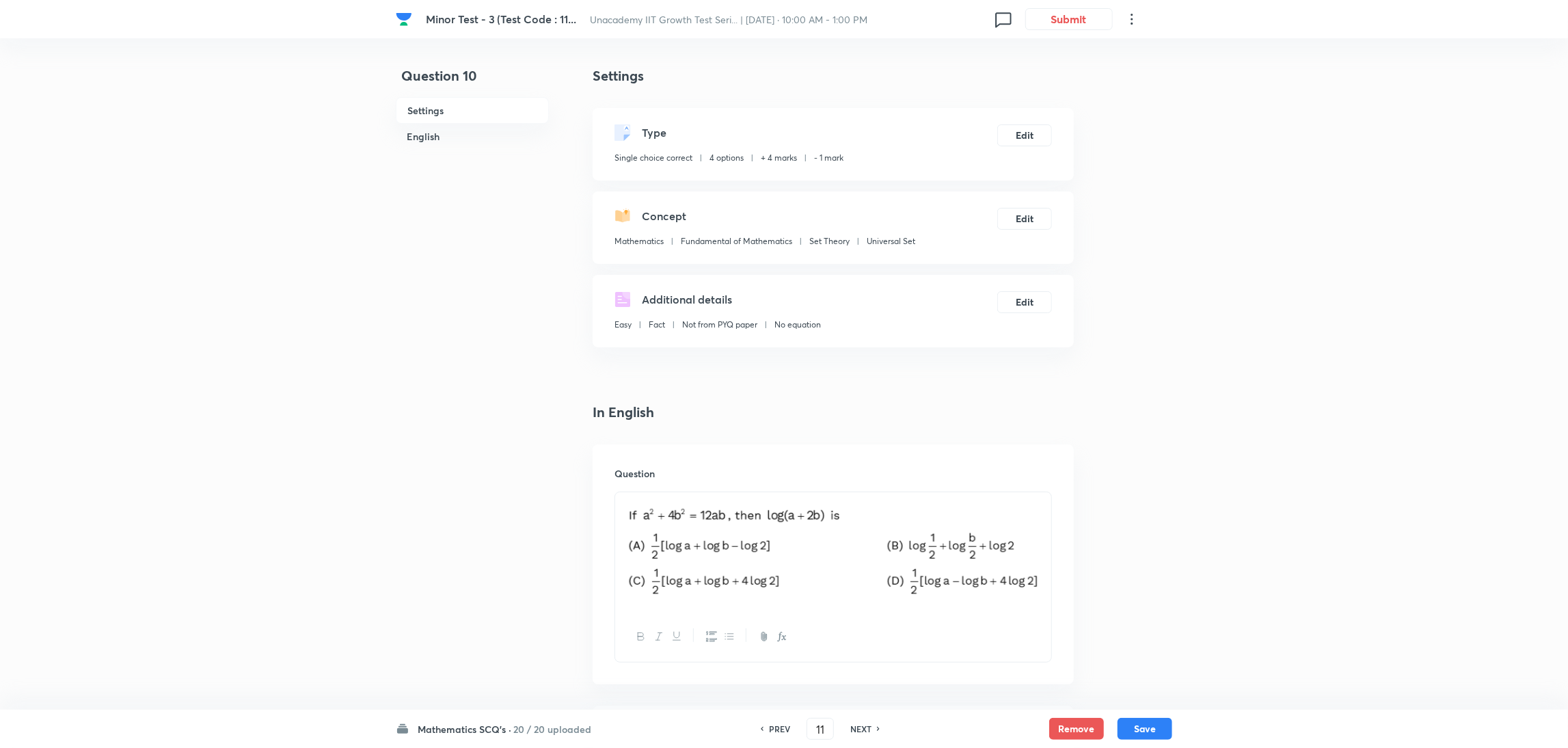
type input "12"
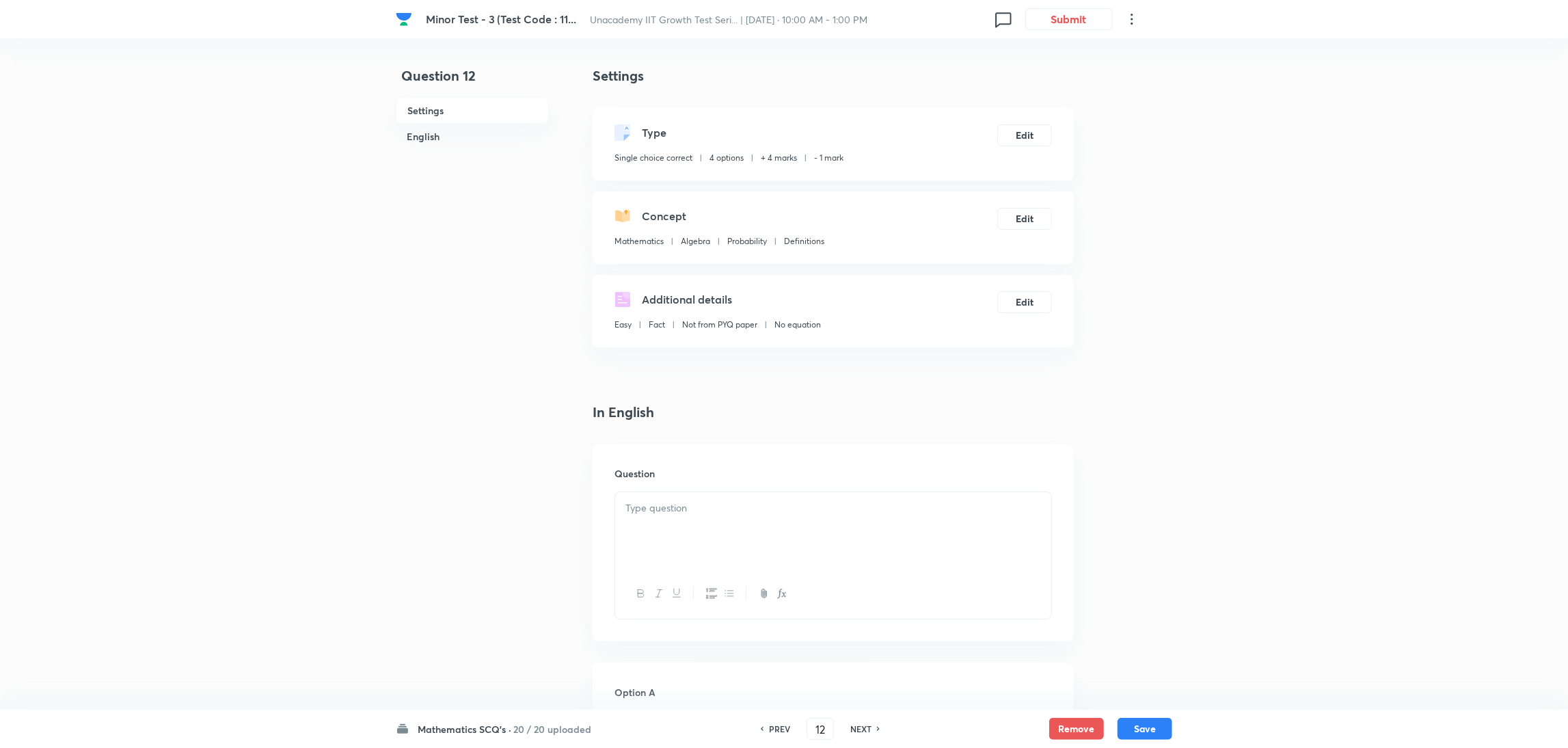
checkbox input "false"
checkbox input "true"
click at [856, 498] on h6 "NEXT" at bounding box center [861, 728] width 21 height 12
type input "13"
checkbox input "true"
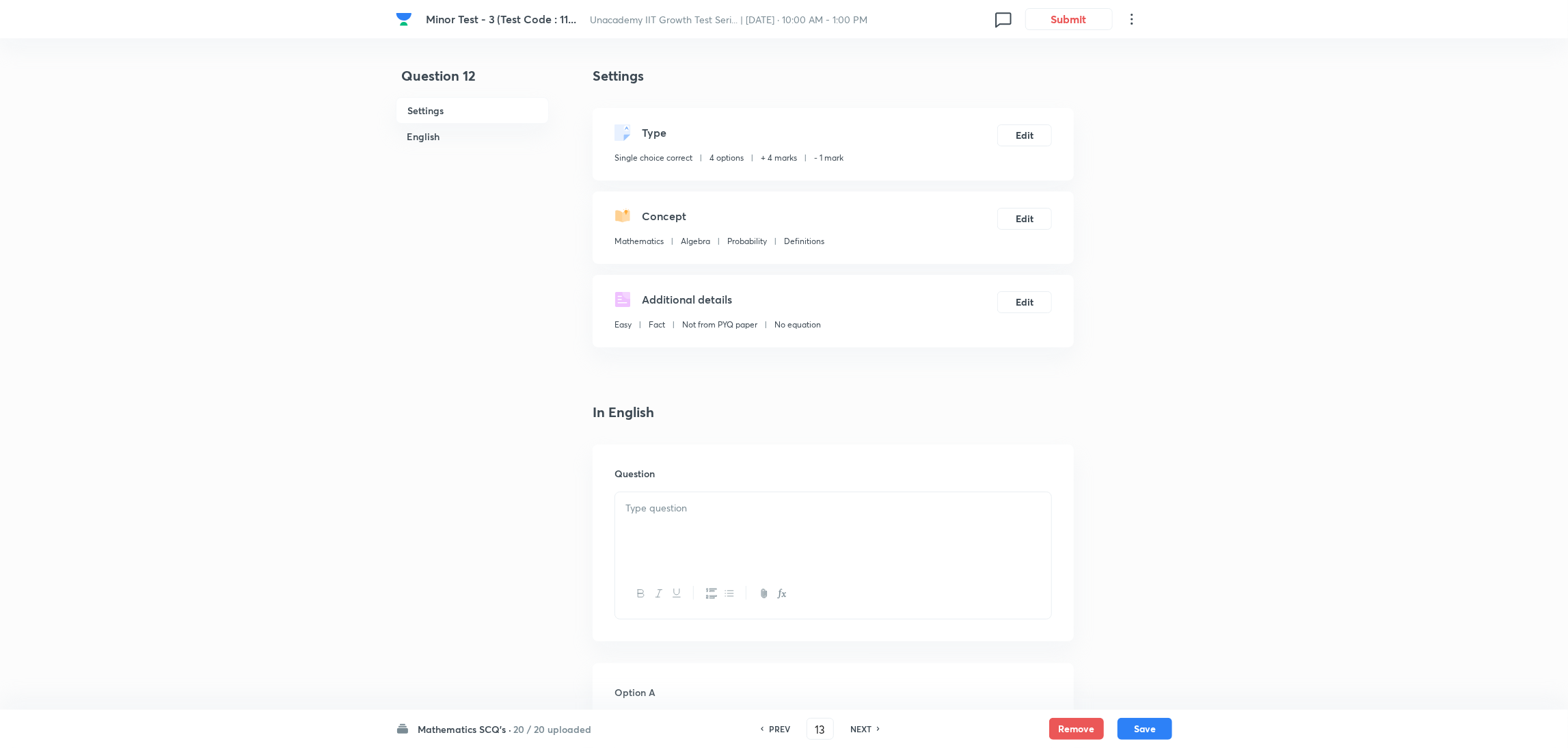
checkbox input "false"
click at [856, 498] on h6 "NEXT" at bounding box center [861, 728] width 21 height 12
type input "14"
checkbox input "false"
checkbox input "true"
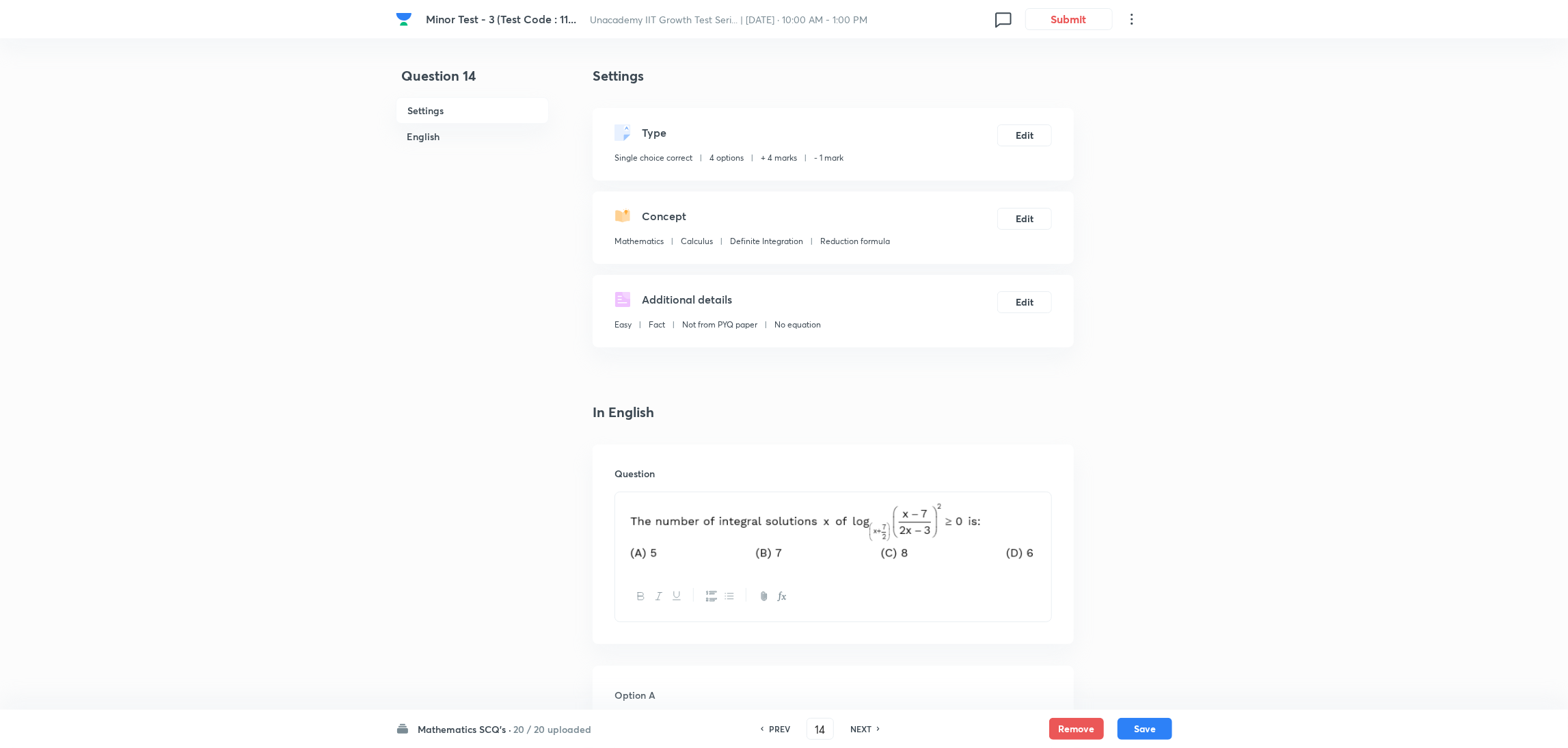
click at [856, 498] on h6 "NEXT" at bounding box center [861, 728] width 21 height 12
type input "15"
checkbox input "true"
checkbox input "false"
click at [856, 498] on h6 "NEXT" at bounding box center [861, 728] width 21 height 12
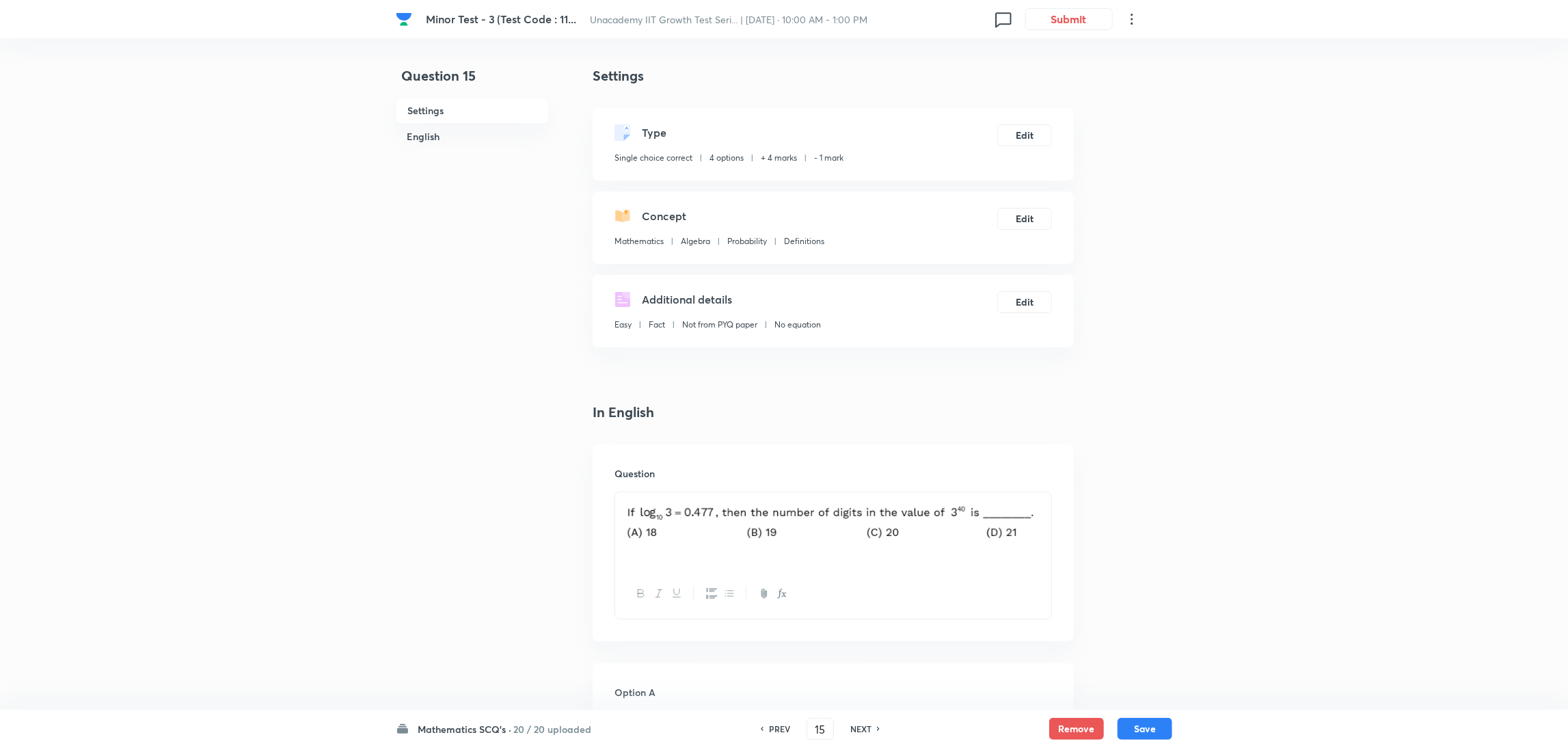
type input "16"
checkbox input "true"
checkbox input "false"
click at [856, 498] on h6 "NEXT" at bounding box center [861, 728] width 21 height 12
type input "17"
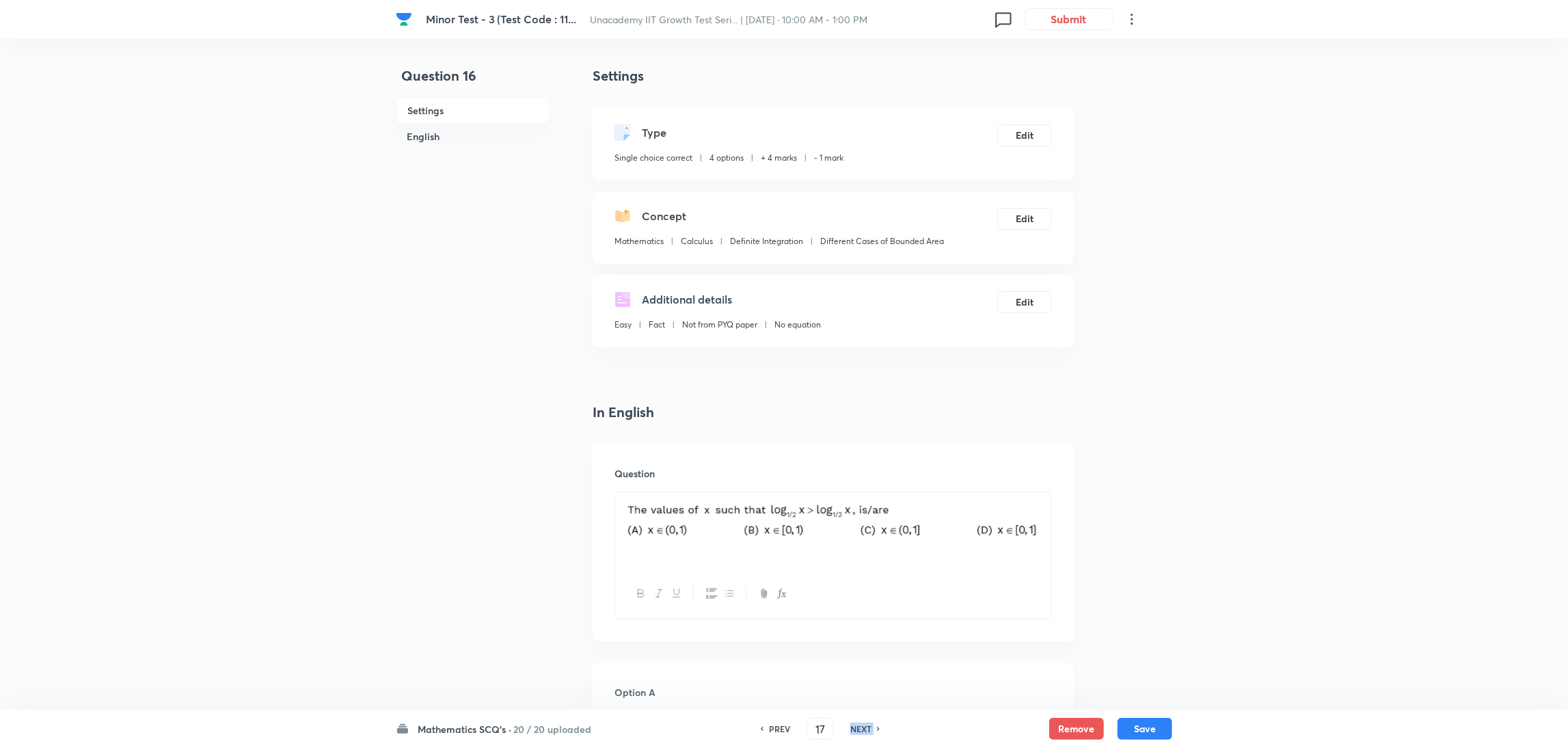
checkbox input "false"
checkbox input "true"
click at [856, 498] on h6 "NEXT" at bounding box center [861, 728] width 21 height 12
type input "18"
checkbox input "false"
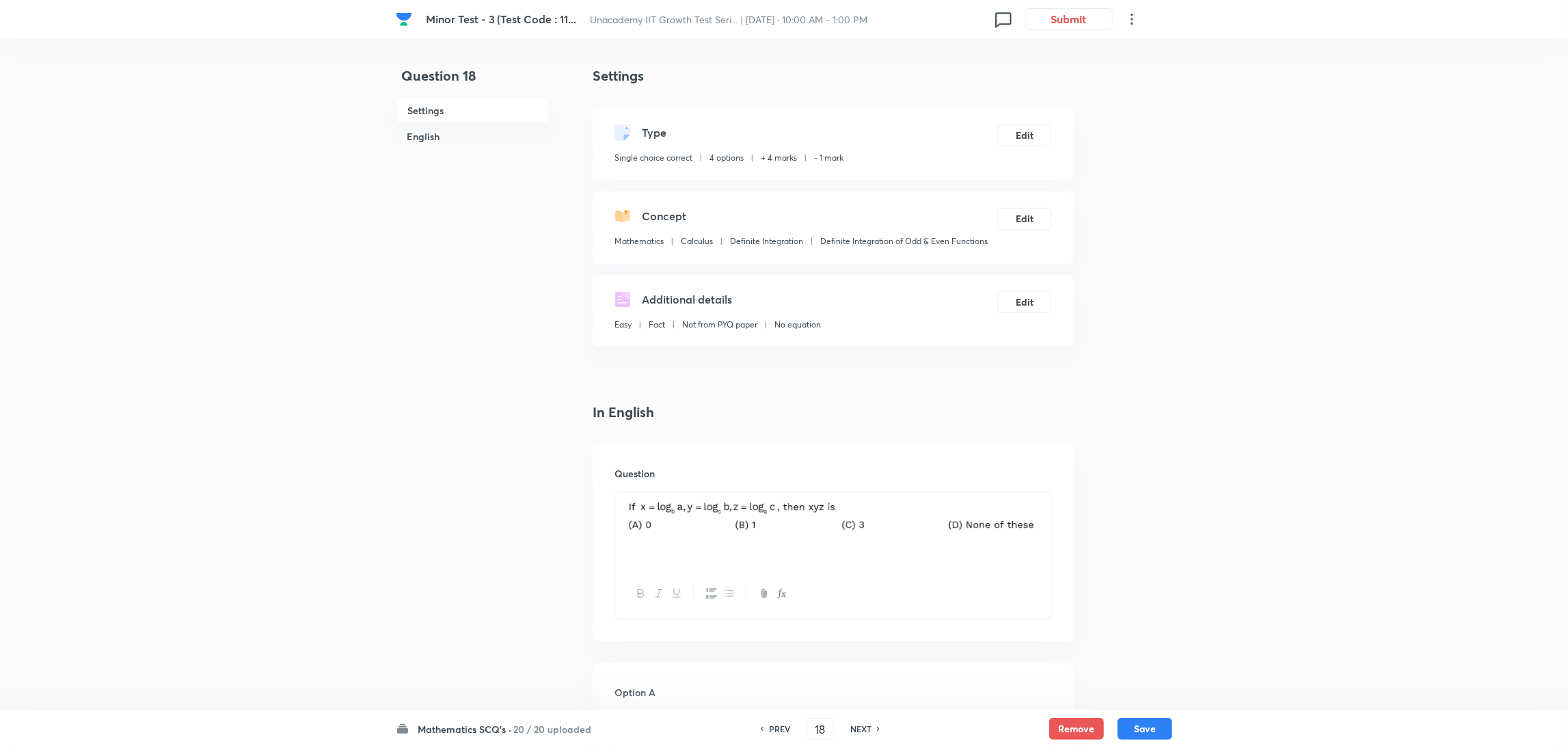
checkbox input "true"
click at [856, 498] on h6 "NEXT" at bounding box center [861, 728] width 21 height 12
type input "19"
checkbox input "false"
checkbox input "true"
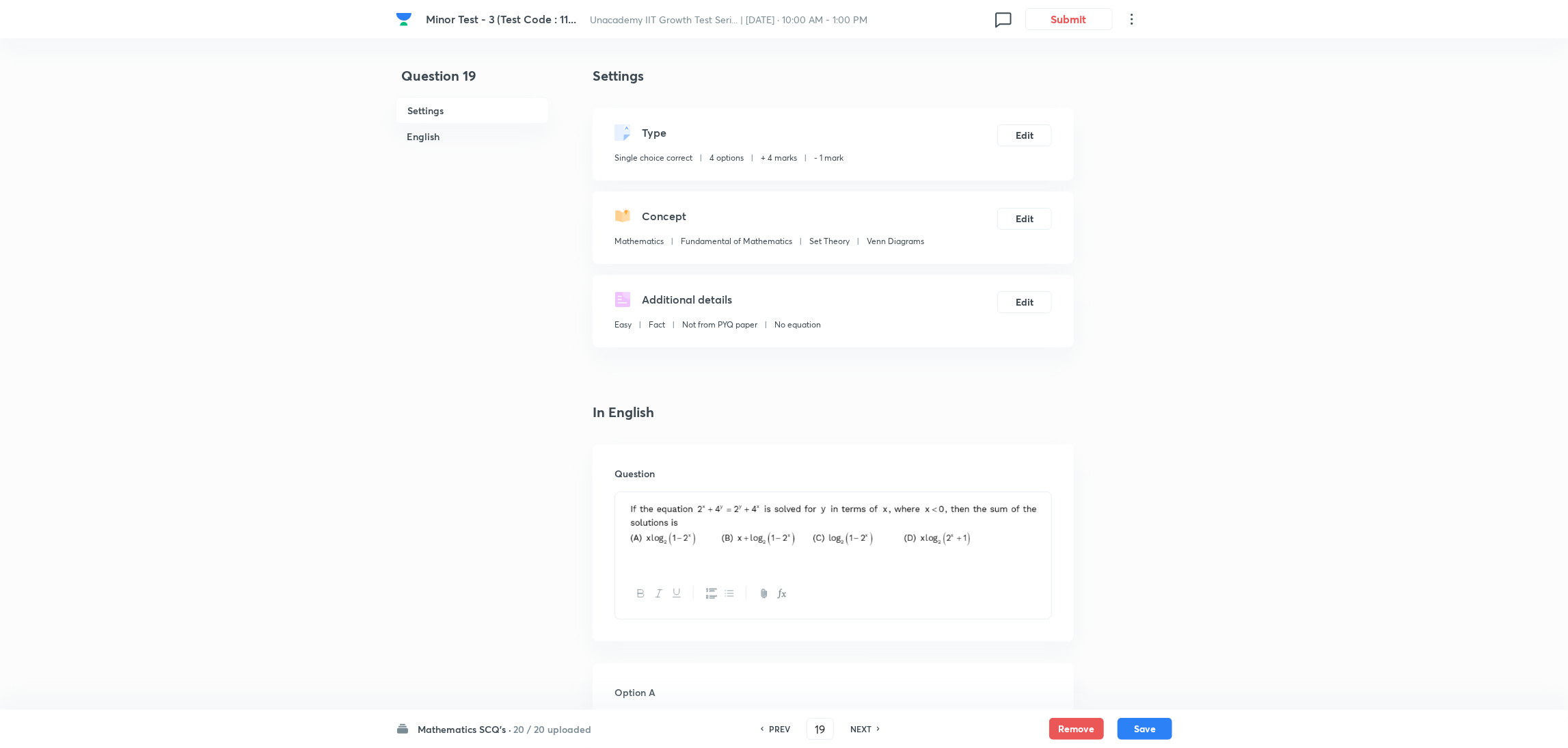
click at [856, 498] on h6 "NEXT" at bounding box center [861, 728] width 21 height 12
type input "20"
checkbox input "true"
checkbox input "false"
click at [856, 498] on h6 "NEXT" at bounding box center [861, 728] width 21 height 12
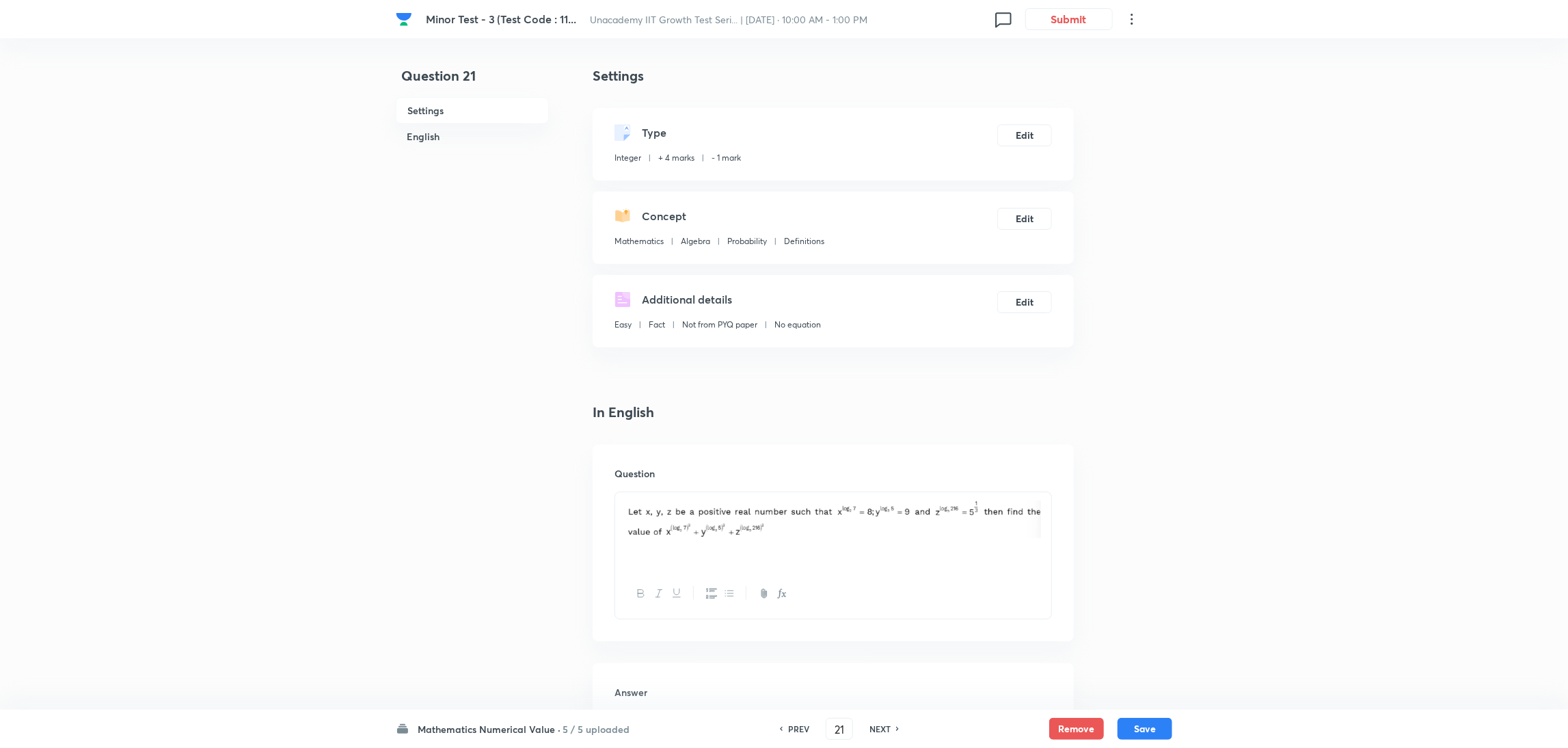
click at [856, 498] on div "PREV 21 ​ NEXT" at bounding box center [840, 728] width 176 height 22
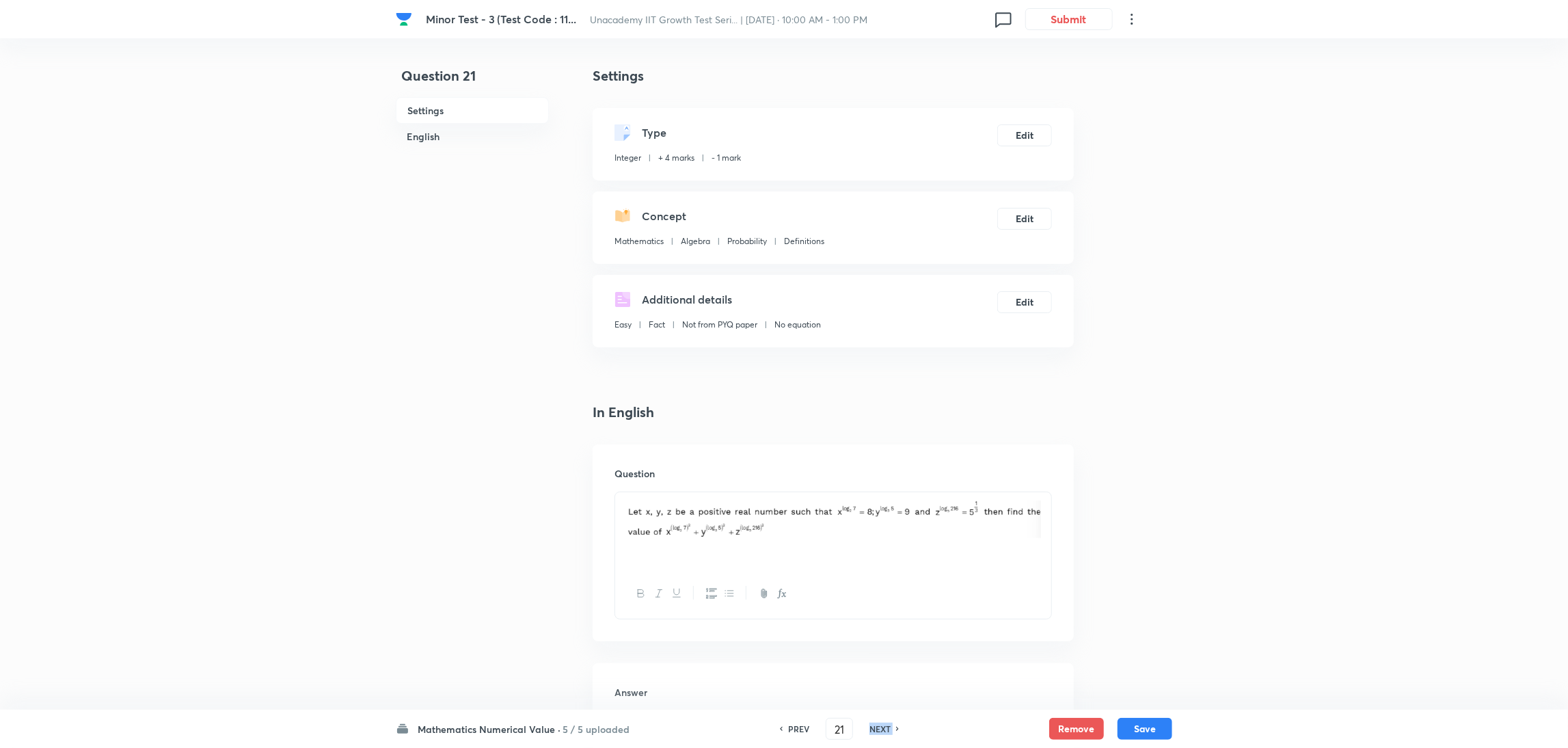
click at [856, 498] on div "PREV 21 ​ NEXT" at bounding box center [840, 728] width 176 height 22
click at [878, 498] on div "PREV 21 ​ NEXT" at bounding box center [840, 728] width 176 height 22
click at [876, 498] on h6 "NEXT" at bounding box center [880, 728] width 21 height 12
type input "22"
type input "3"
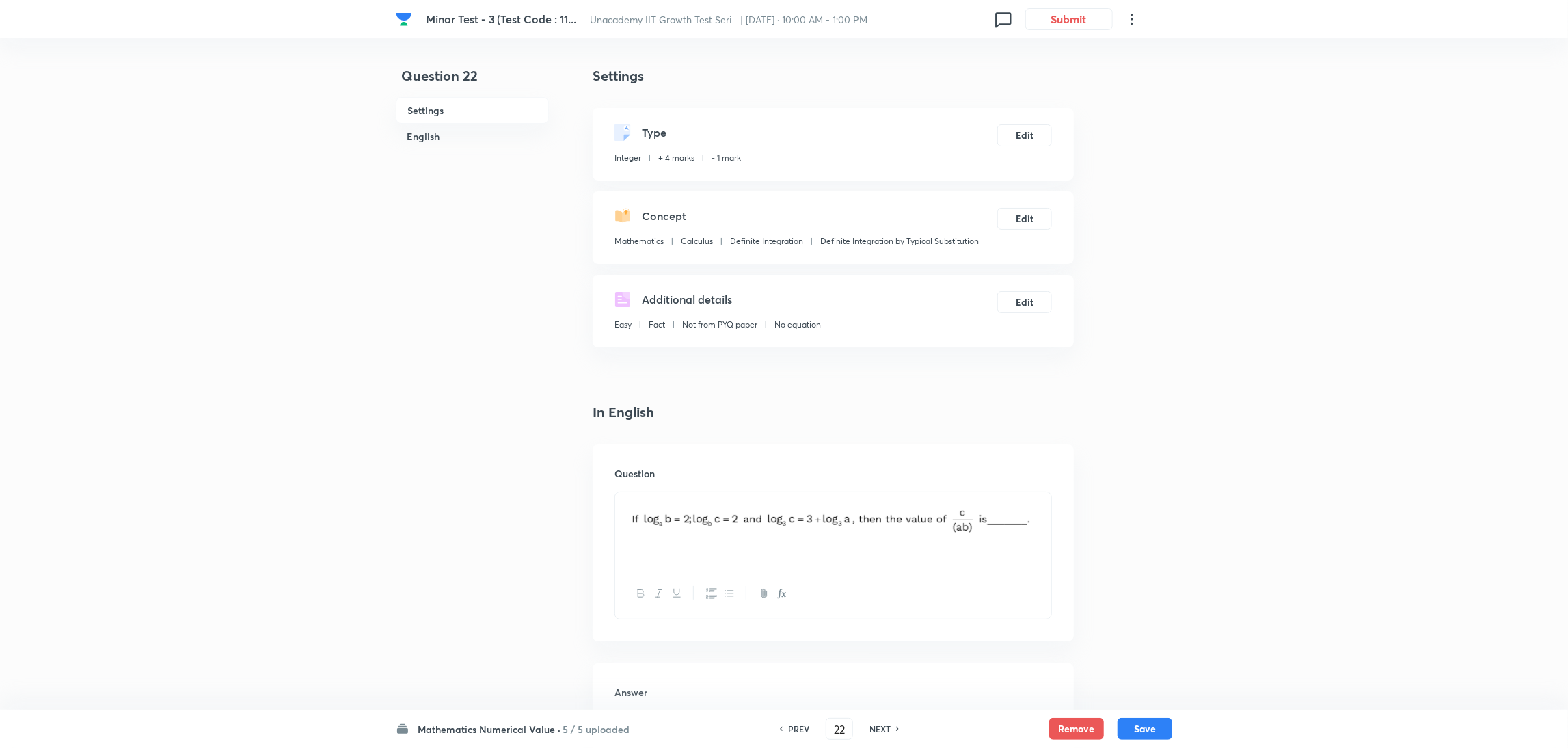
click at [876, 498] on h6 "NEXT" at bounding box center [880, 728] width 21 height 12
type input "23"
type input "2"
click at [876, 498] on h6 "NEXT" at bounding box center [880, 728] width 21 height 12
type input "24"
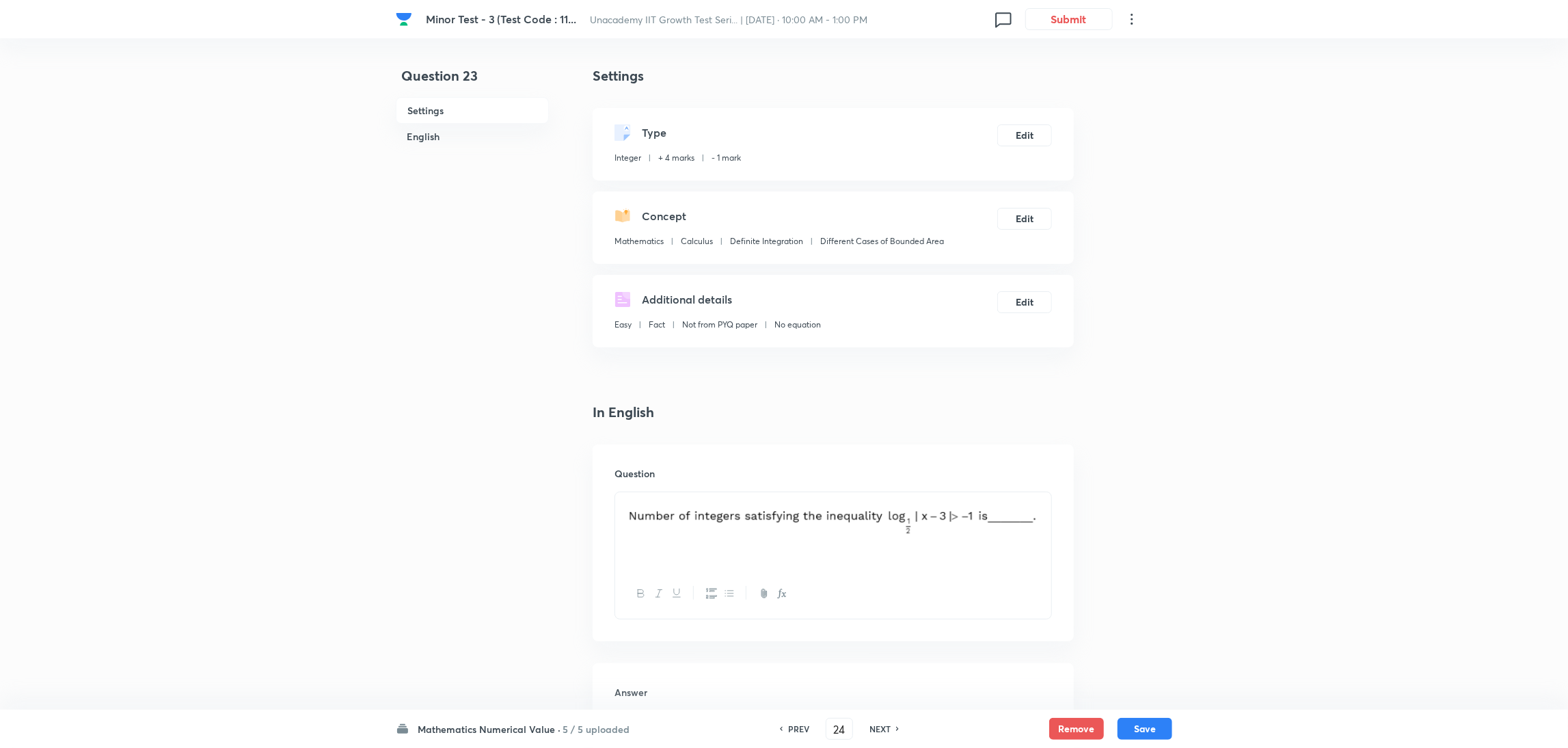
type input "1"
click at [876, 498] on h6 "NEXT" at bounding box center [880, 728] width 21 height 12
type input "25"
type input "8"
click at [876, 498] on h6 "NEXT" at bounding box center [880, 728] width 21 height 12
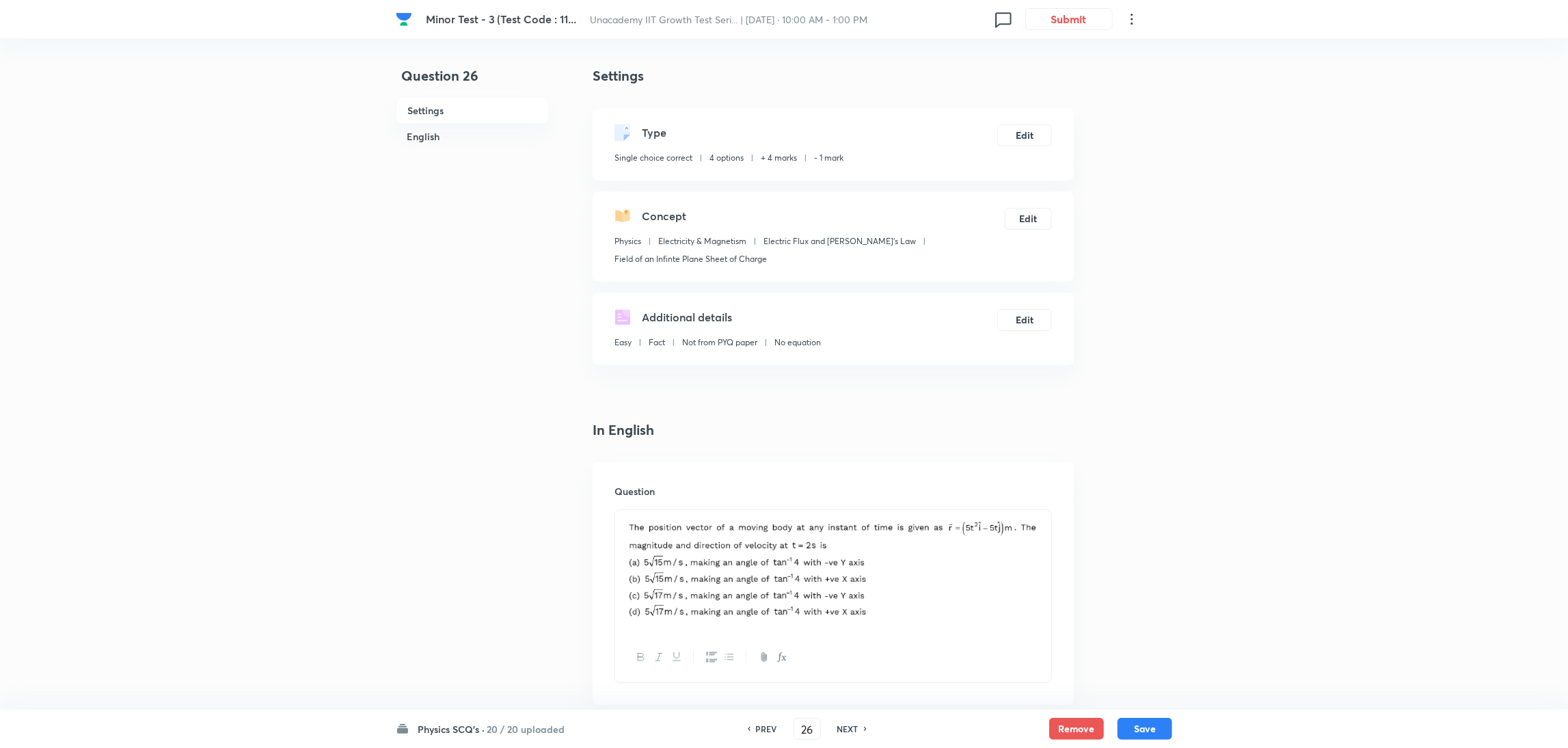
click at [876, 498] on div "PREV 26 ​ NEXT" at bounding box center [807, 728] width 176 height 22
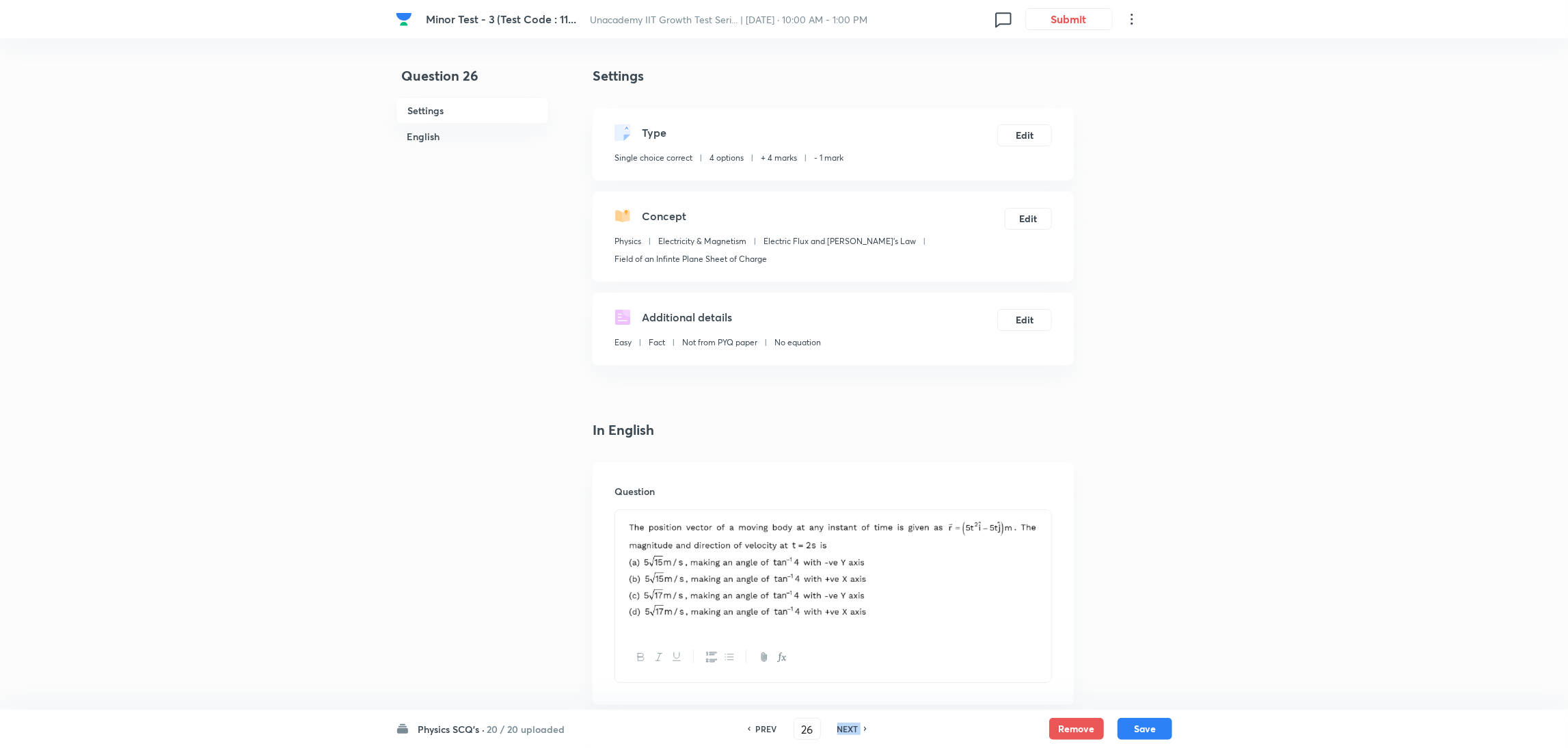
click at [876, 498] on div "PREV 26 ​ NEXT" at bounding box center [807, 728] width 176 height 22
click at [848, 498] on h6 "NEXT" at bounding box center [847, 728] width 21 height 12
type input "27"
checkbox input "false"
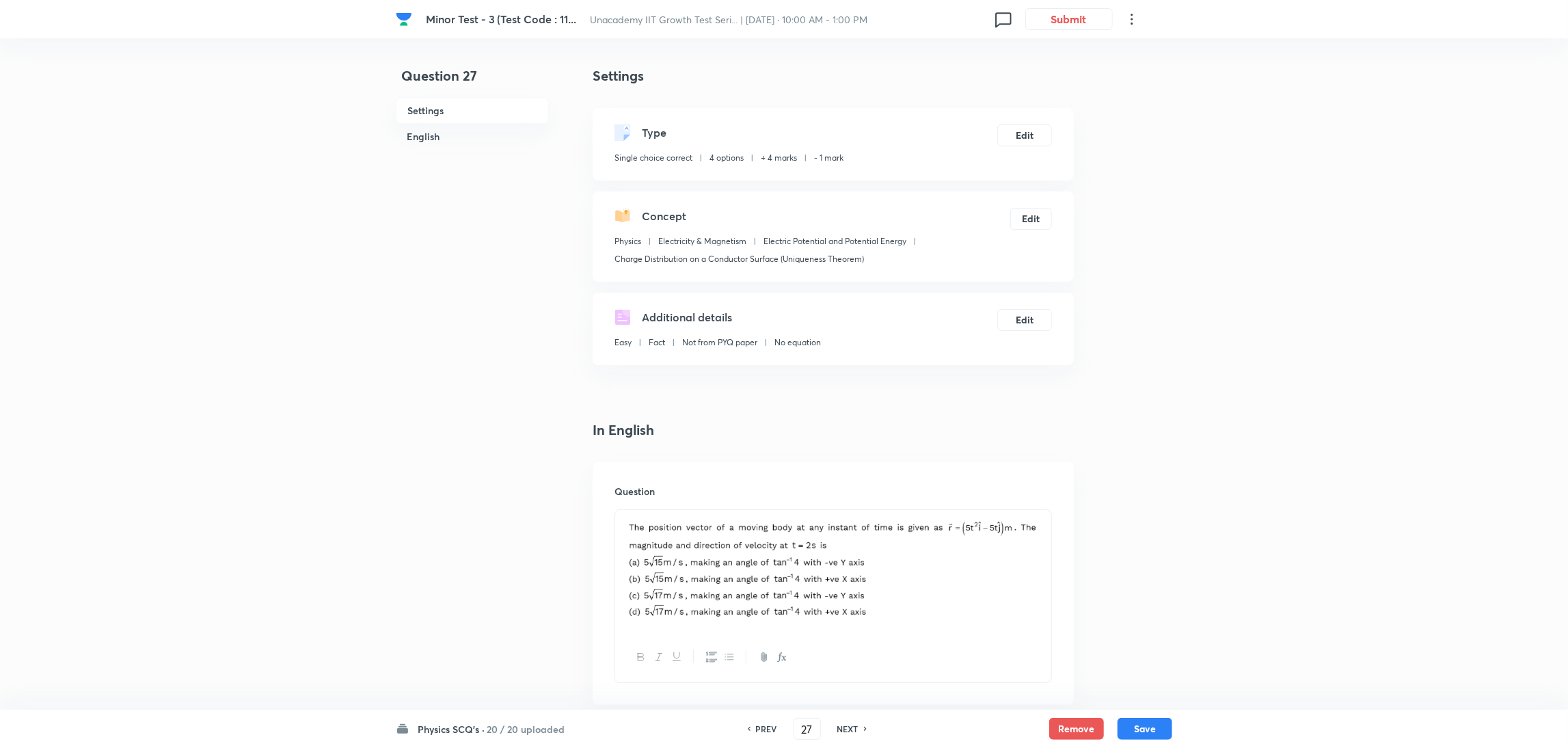
checkbox input "true"
click at [848, 498] on h6 "NEXT" at bounding box center [847, 728] width 21 height 12
type input "28"
checkbox input "true"
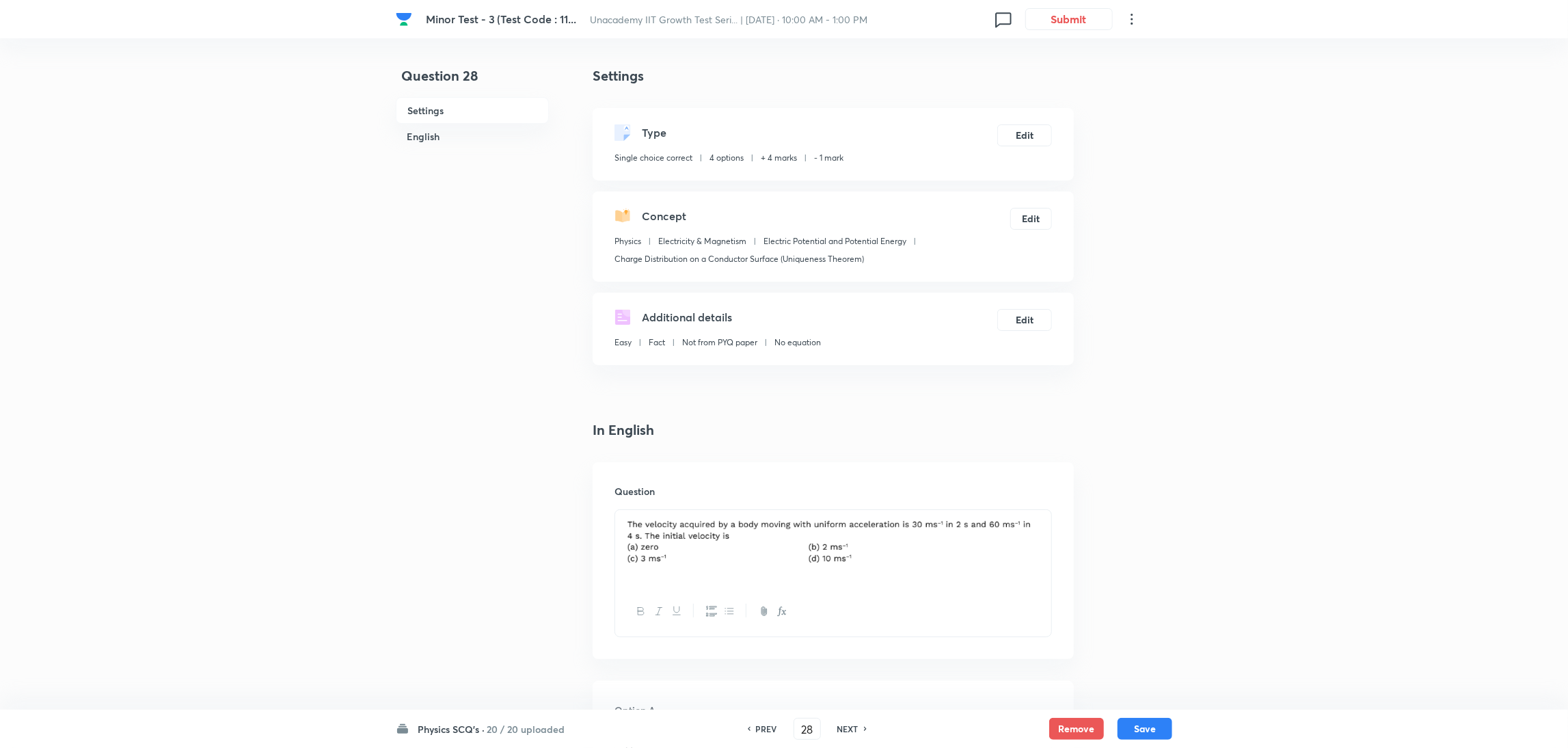
click at [848, 498] on h6 "NEXT" at bounding box center [847, 728] width 21 height 12
type input "29"
checkbox input "true"
click at [848, 498] on h6 "NEXT" at bounding box center [847, 728] width 21 height 12
type input "30"
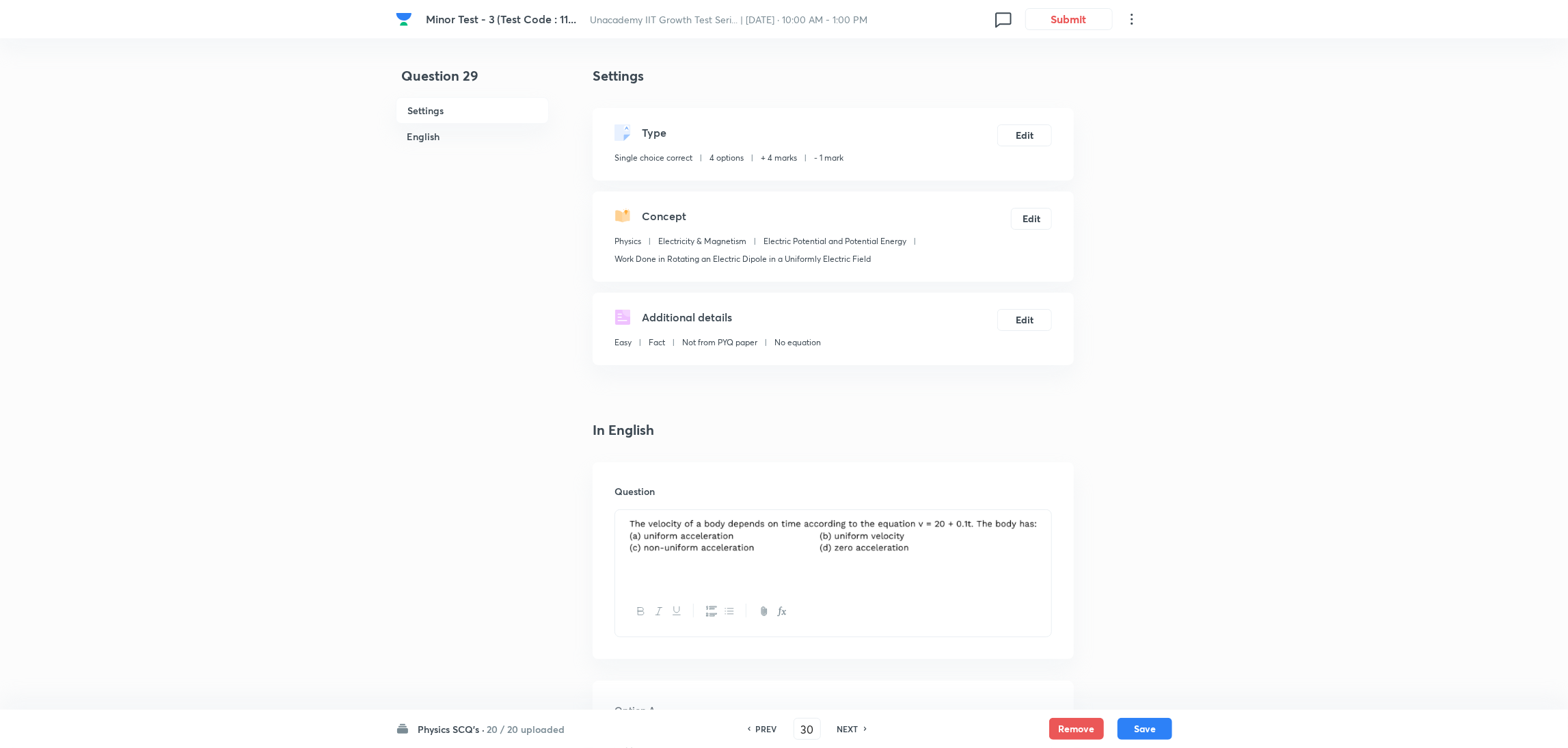
checkbox input "true"
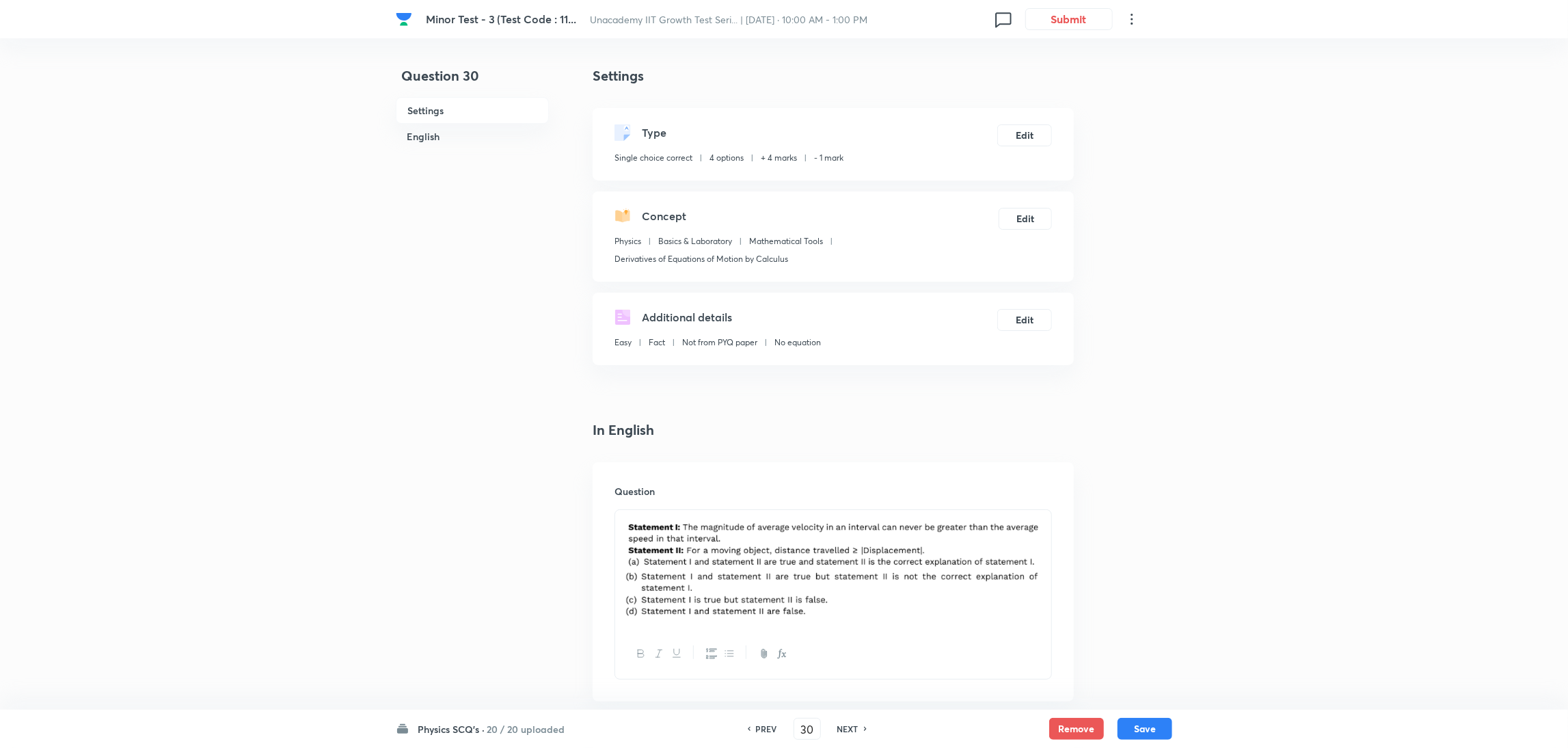
click at [848, 498] on h6 "NEXT" at bounding box center [847, 728] width 21 height 12
type input "31"
checkbox input "true"
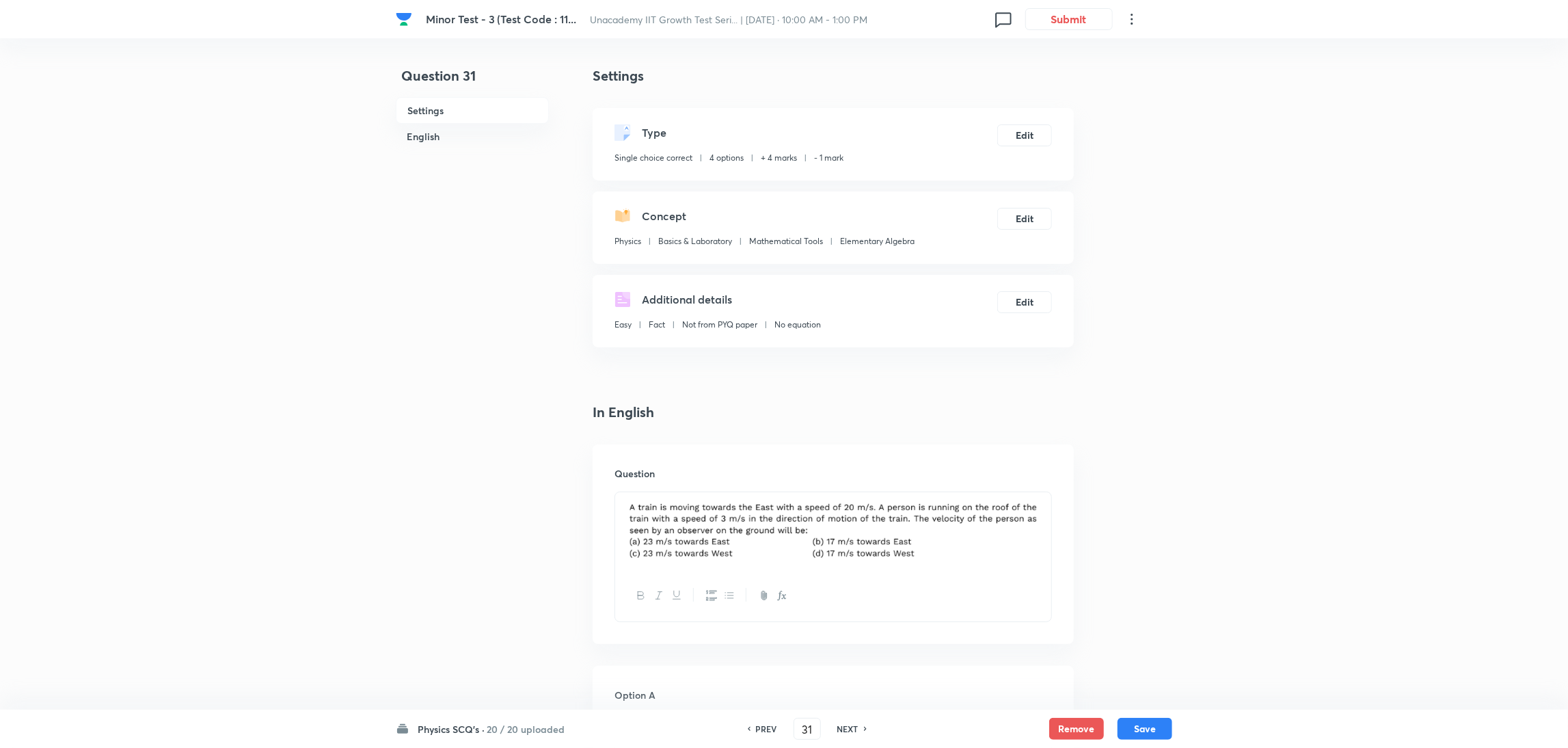
click at [848, 498] on h6 "NEXT" at bounding box center [847, 728] width 21 height 12
type input "32"
checkbox input "false"
checkbox input "true"
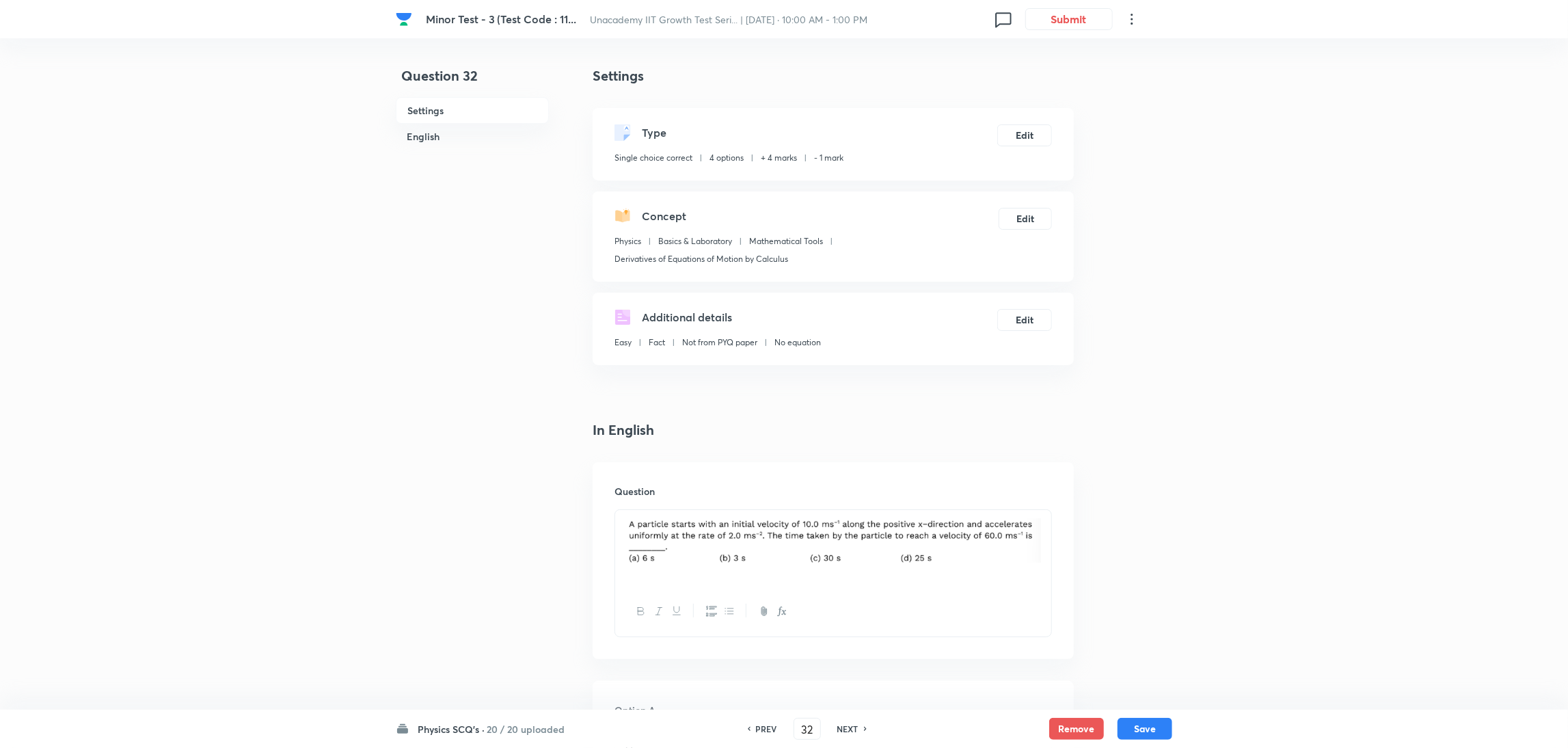
click at [848, 498] on h6 "NEXT" at bounding box center [847, 728] width 21 height 12
type input "33"
checkbox input "true"
checkbox input "false"
click at [848, 498] on h6 "NEXT" at bounding box center [847, 728] width 21 height 12
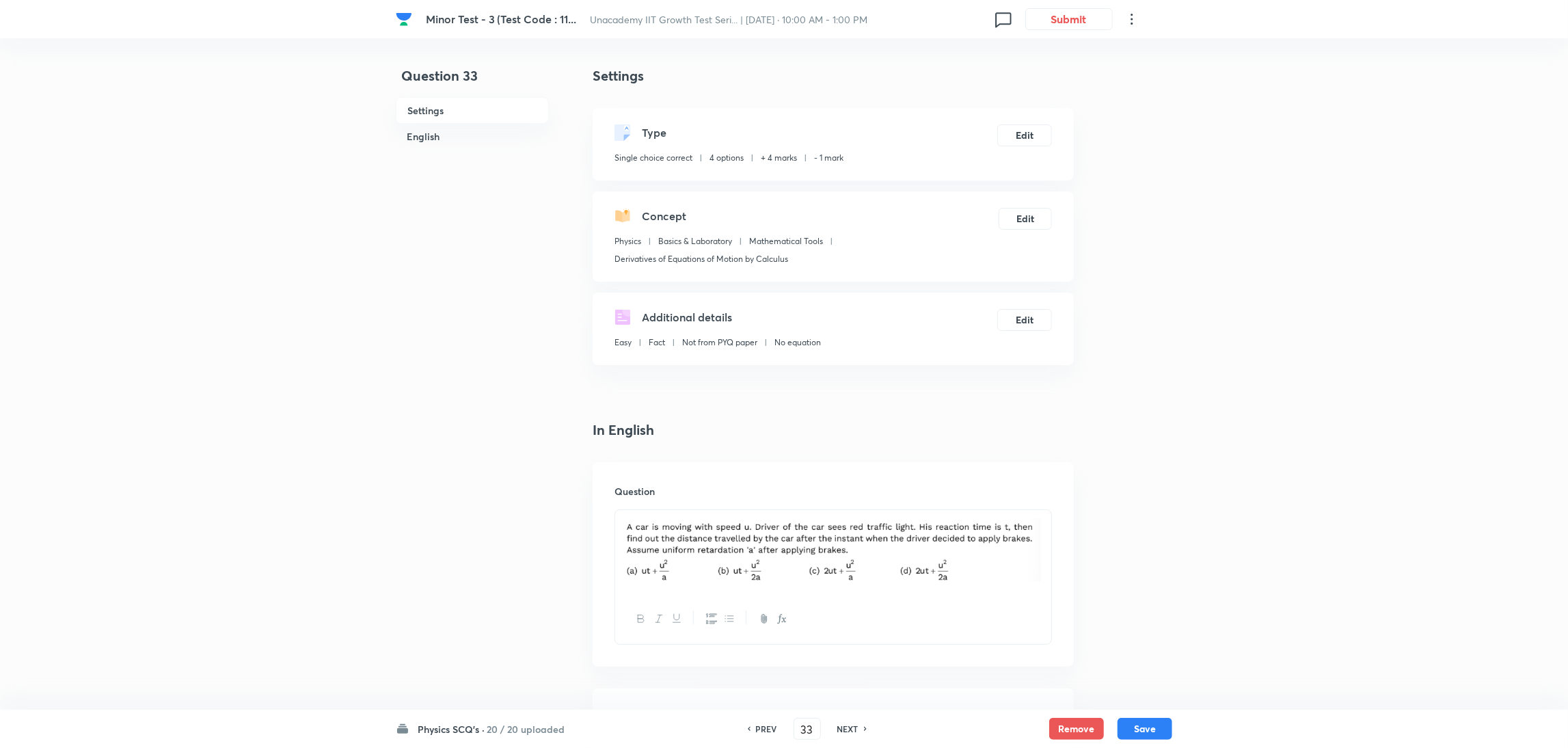
type input "34"
checkbox input "true"
click at [848, 498] on h6 "NEXT" at bounding box center [847, 728] width 21 height 12
type input "35"
checkbox input "false"
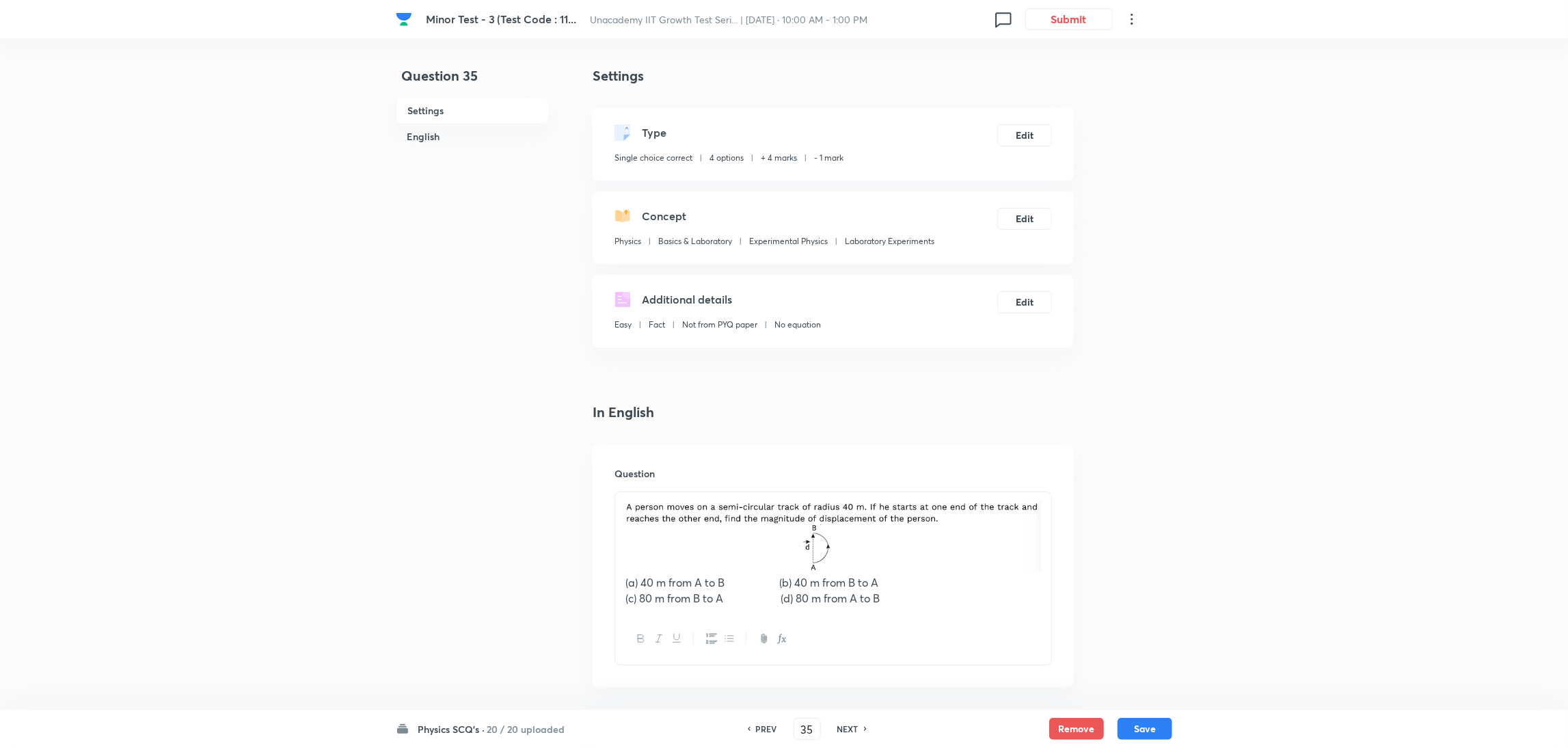
checkbox input "true"
click at [848, 498] on h6 "NEXT" at bounding box center [847, 728] width 21 height 12
type input "36"
checkbox input "true"
checkbox input "false"
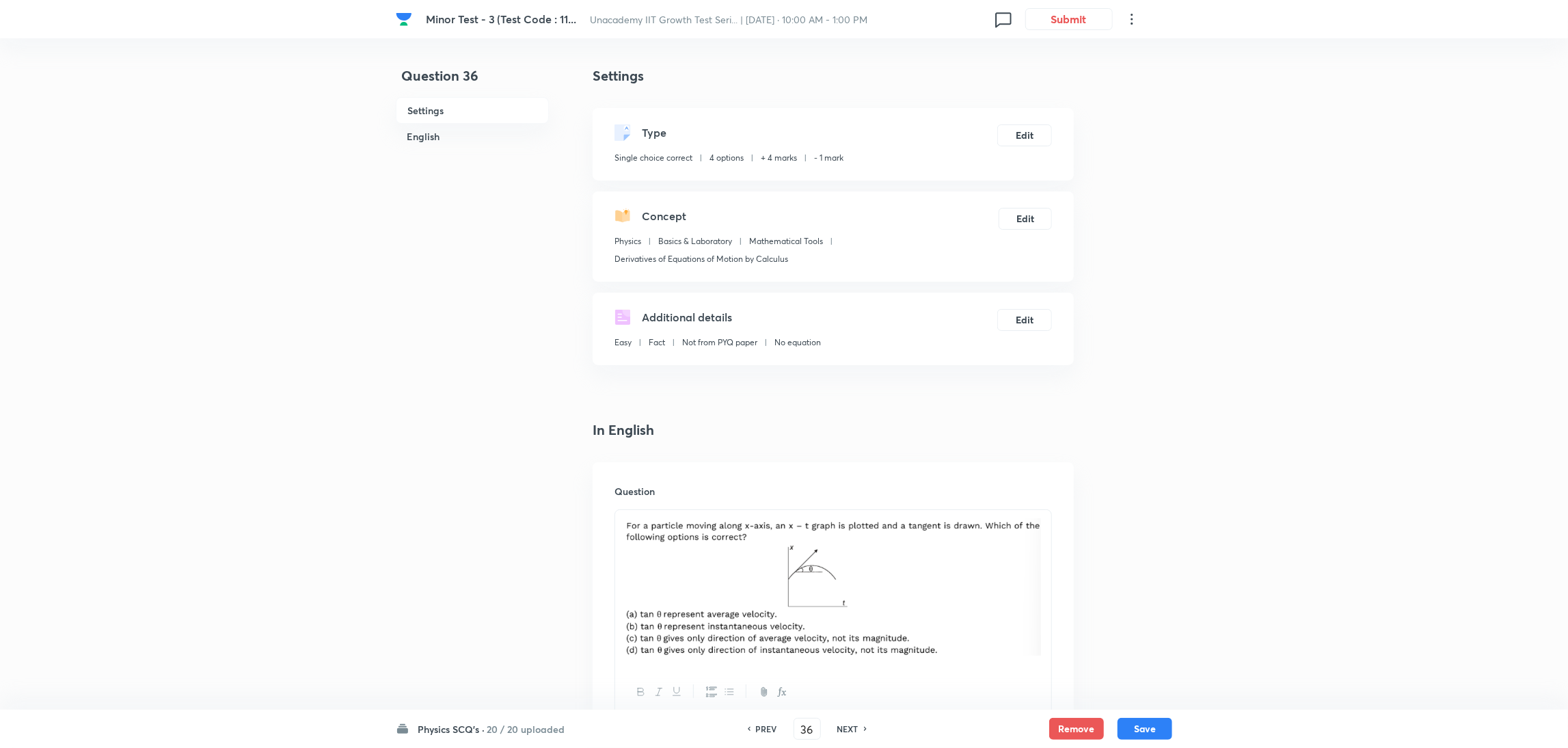
click at [848, 498] on h6 "NEXT" at bounding box center [847, 728] width 21 height 12
type input "37"
checkbox input "true"
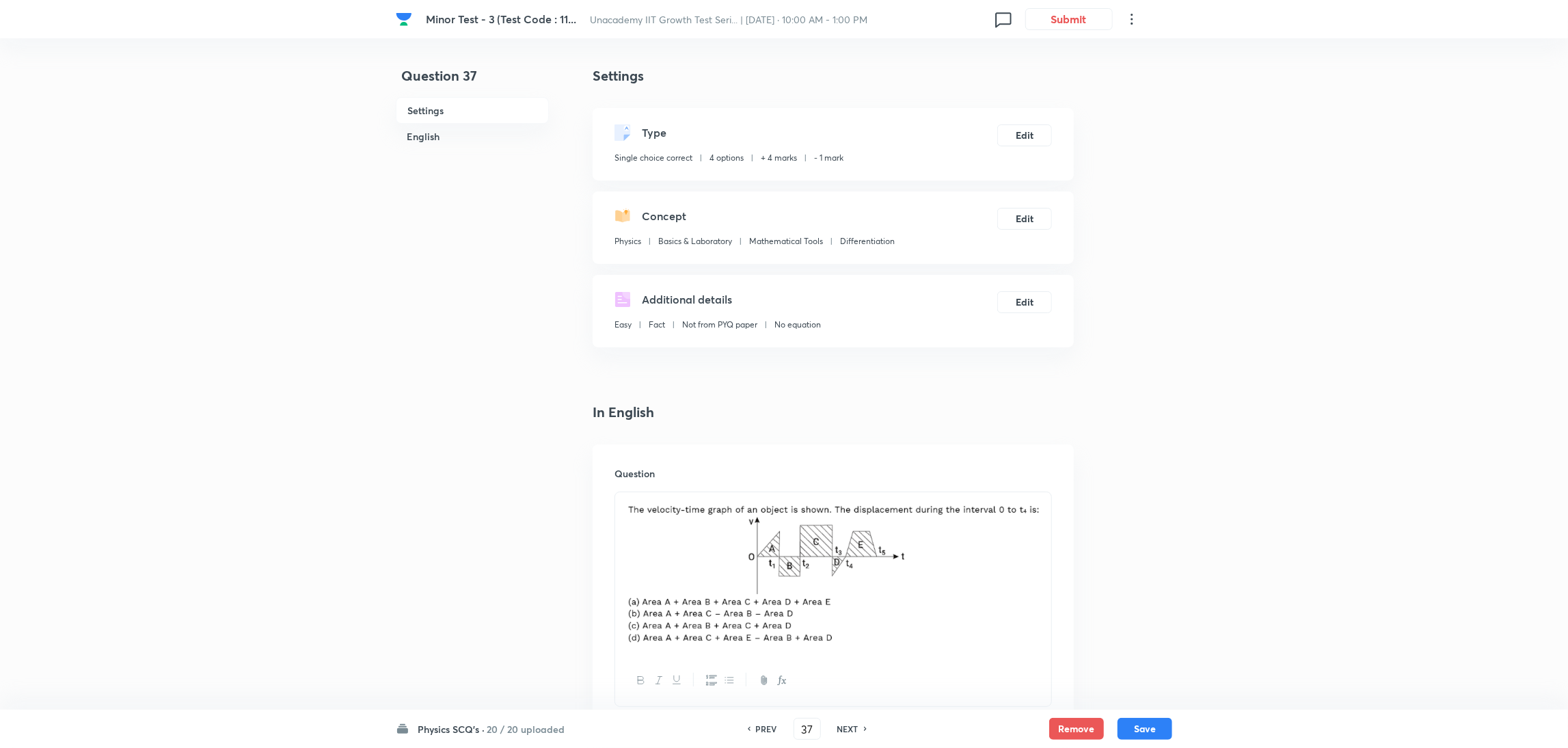
click at [848, 498] on h6 "NEXT" at bounding box center [847, 728] width 21 height 12
type input "38"
checkbox input "false"
checkbox input "true"
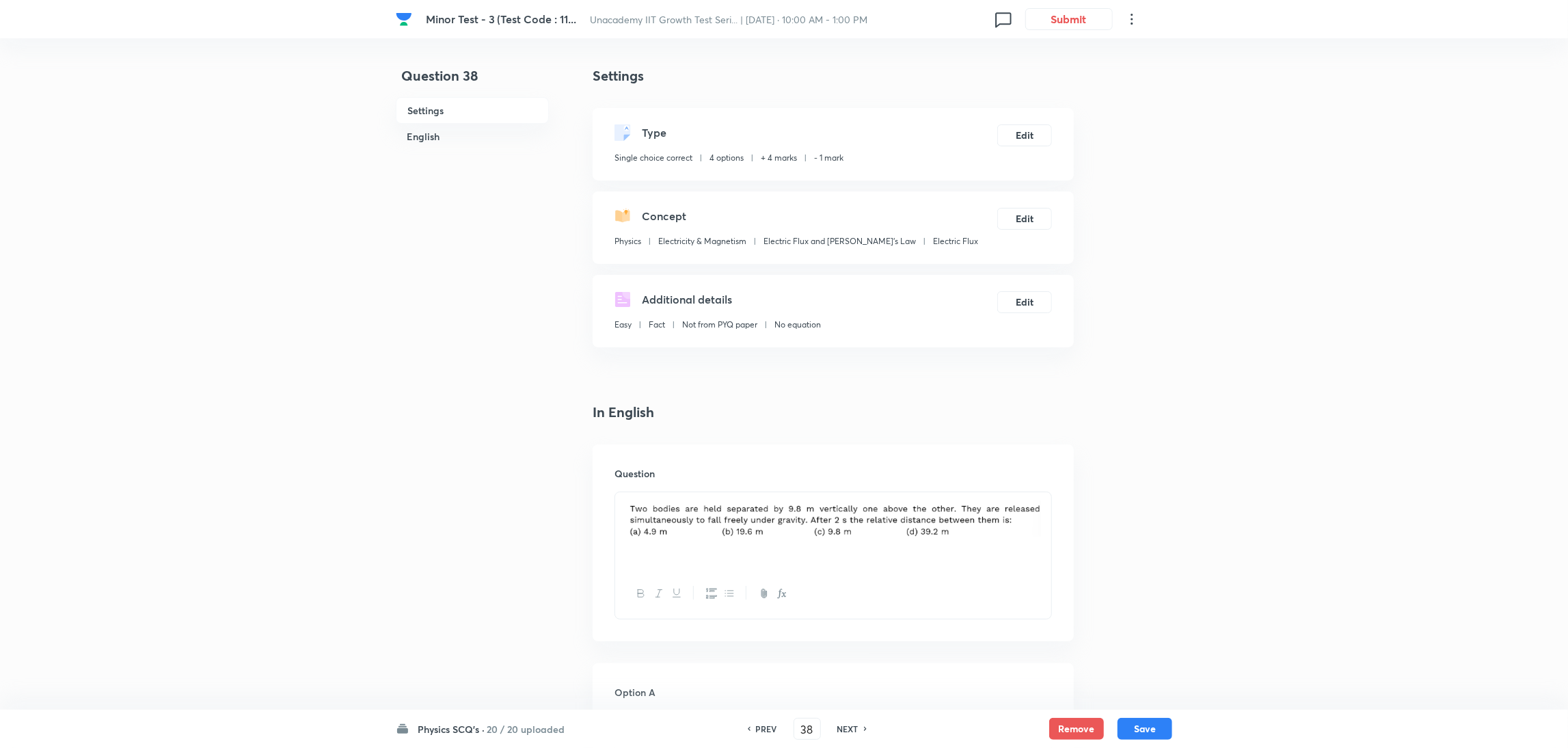
click at [848, 498] on h6 "NEXT" at bounding box center [847, 728] width 21 height 12
type input "39"
checkbox input "true"
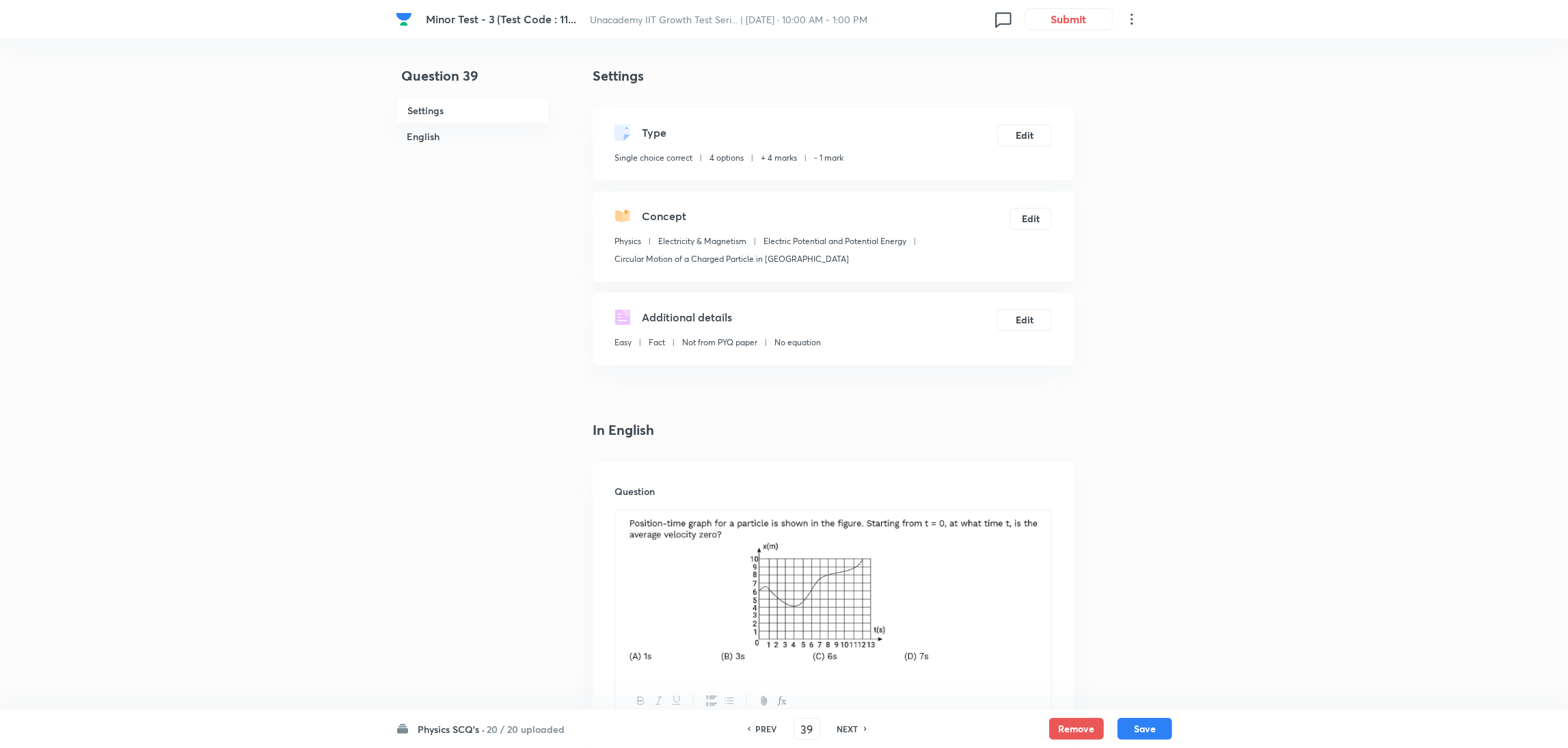
click at [848, 498] on h6 "NEXT" at bounding box center [847, 728] width 21 height 12
type input "40"
checkbox input "true"
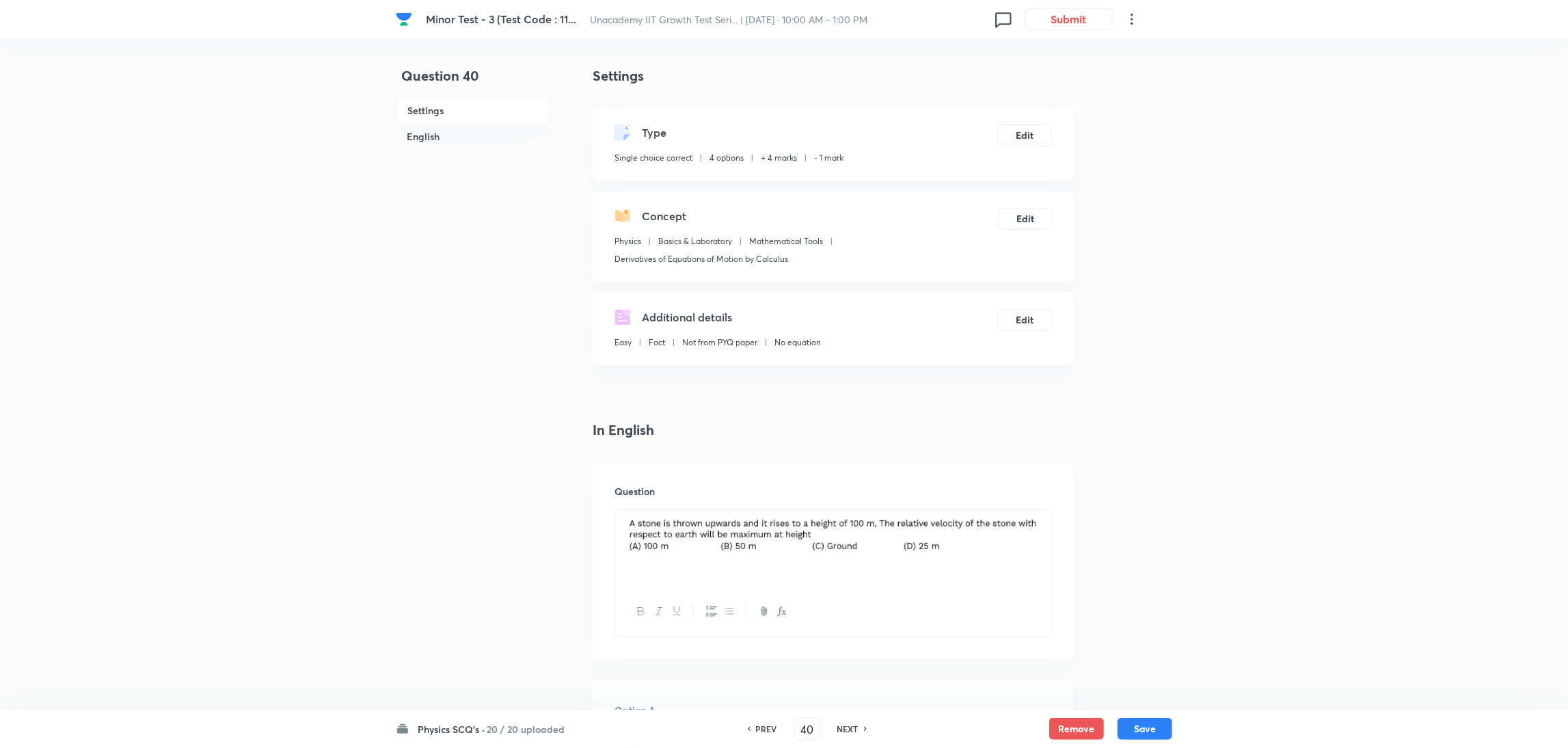
click at [848, 498] on h6 "NEXT" at bounding box center [847, 728] width 21 height 12
type input "41"
checkbox input "false"
checkbox input "true"
click at [848, 498] on h6 "NEXT" at bounding box center [847, 728] width 21 height 12
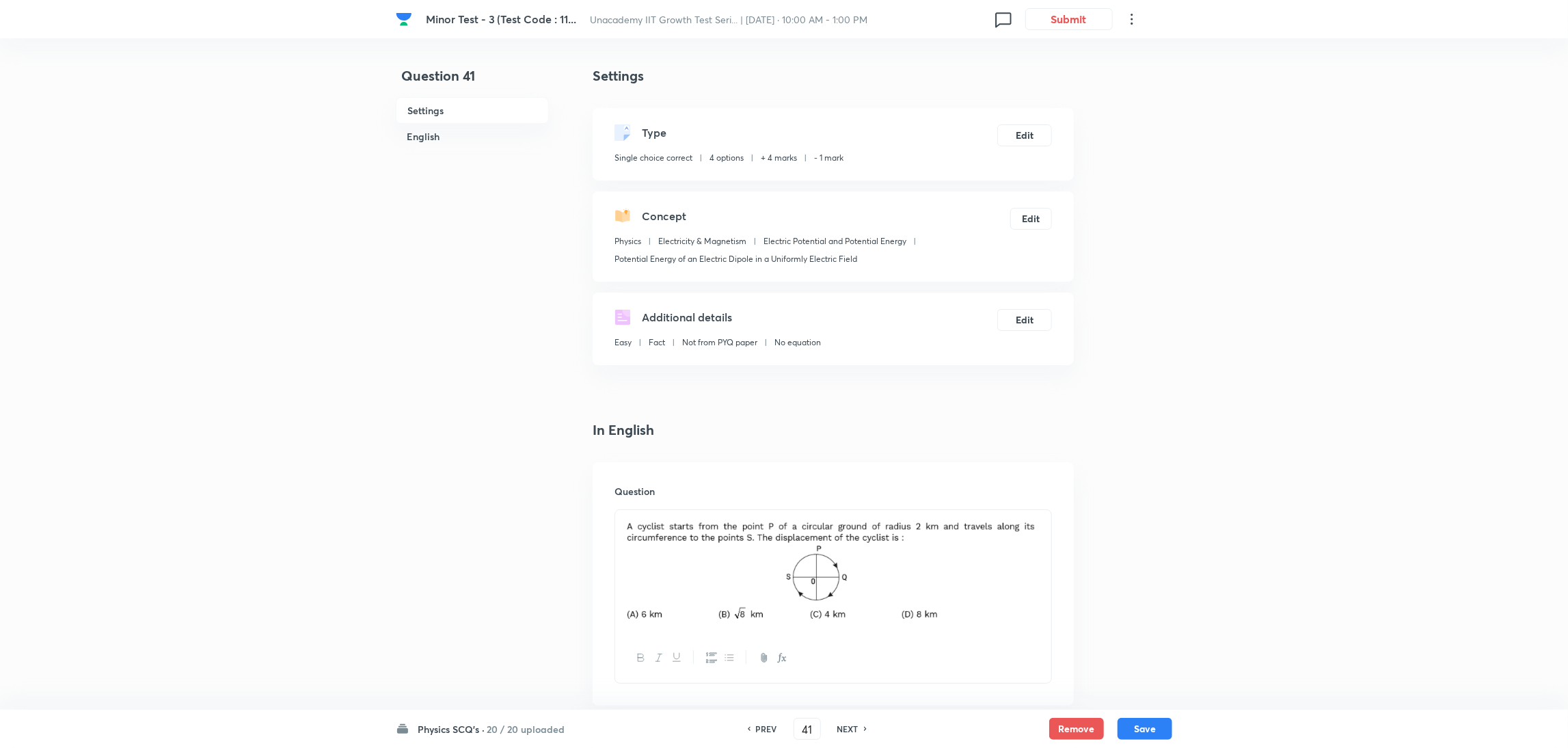
type input "42"
checkbox input "true"
checkbox input "false"
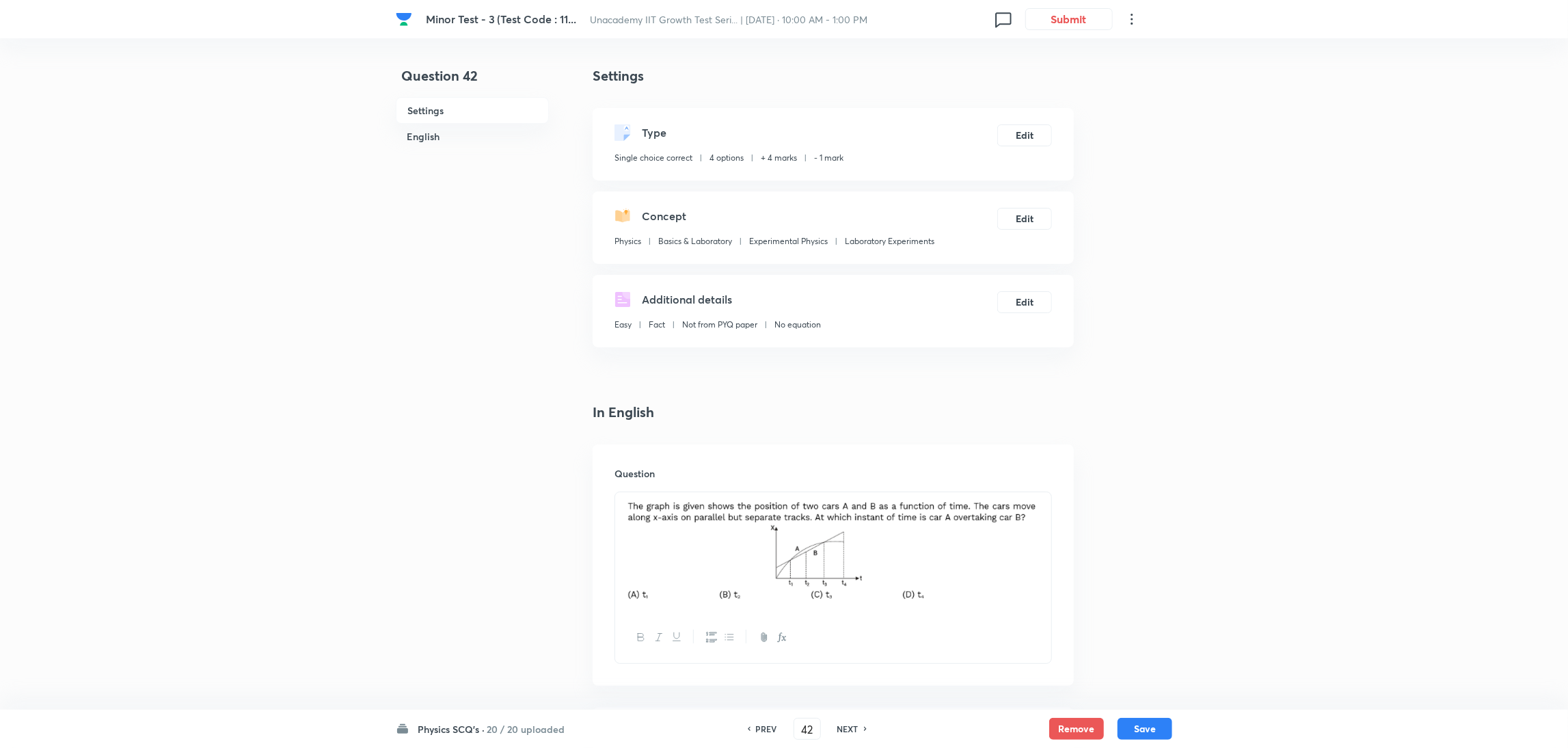
click at [848, 498] on h6 "NEXT" at bounding box center [847, 728] width 21 height 12
type input "43"
checkbox input "false"
checkbox input "true"
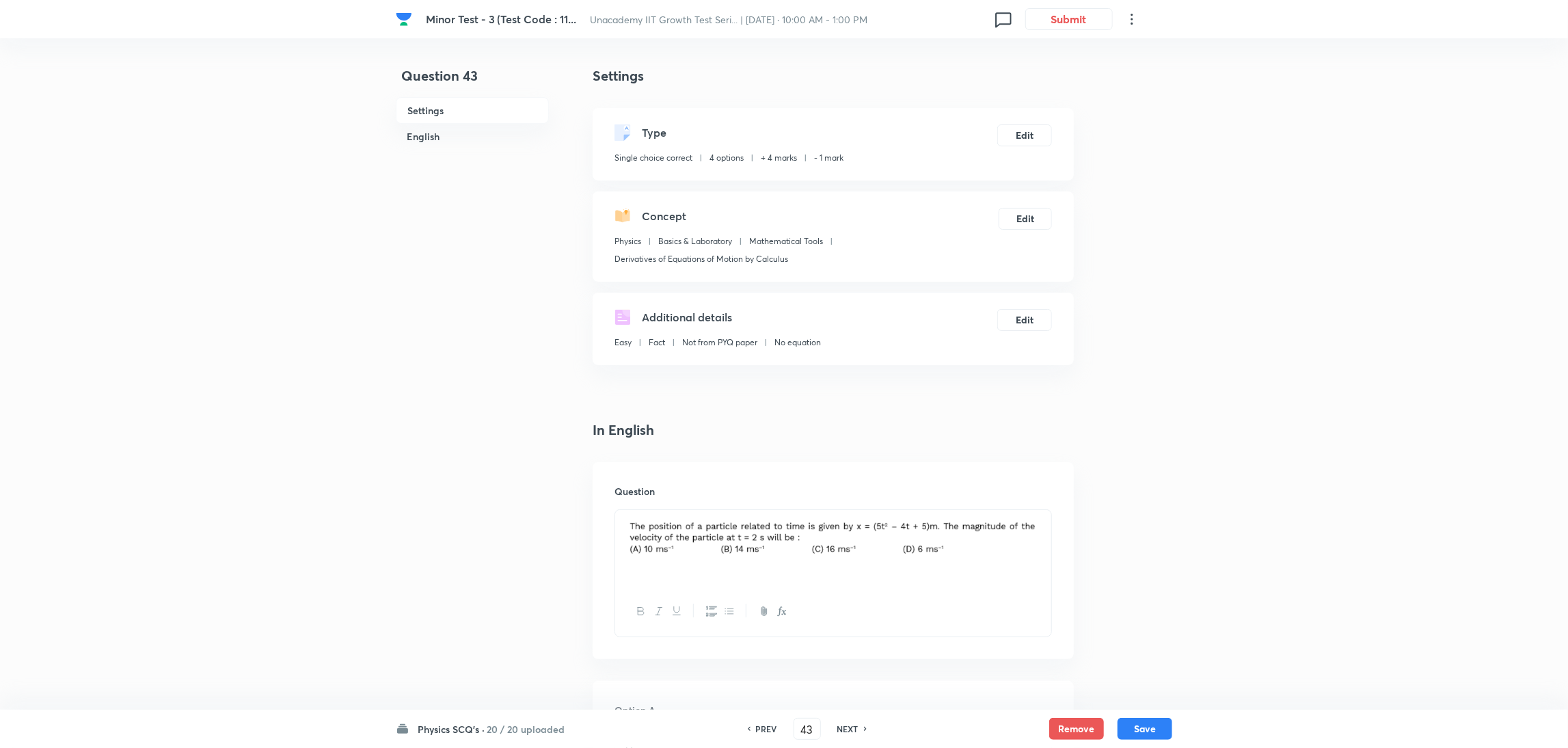
click at [848, 498] on h6 "NEXT" at bounding box center [847, 728] width 21 height 12
type input "44"
checkbox input "true"
checkbox input "false"
click at [848, 498] on h6 "NEXT" at bounding box center [847, 728] width 21 height 12
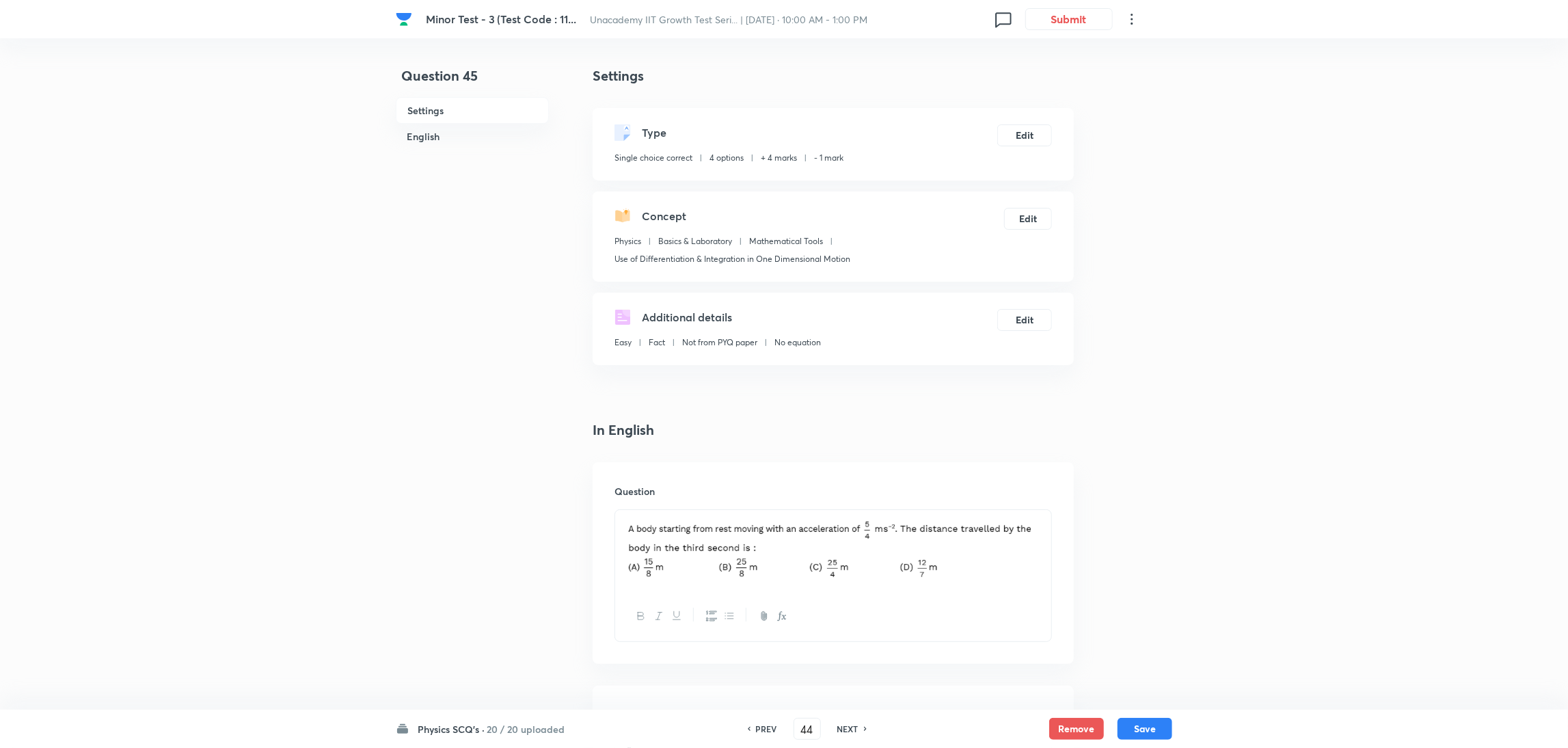
type input "45"
checkbox input "false"
checkbox input "true"
click at [848, 498] on h6 "NEXT" at bounding box center [847, 728] width 21 height 12
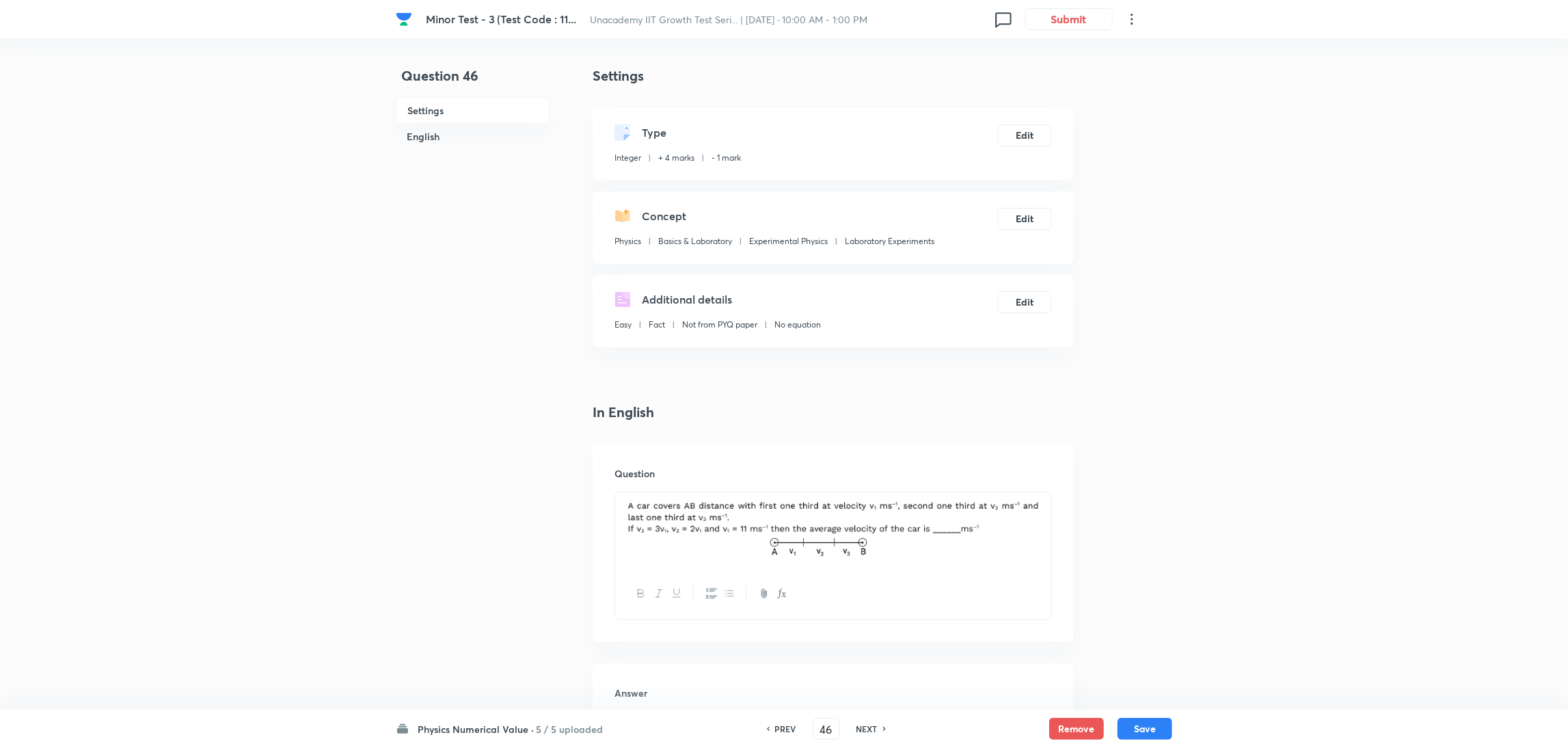
click at [851, 498] on div "NEXT" at bounding box center [869, 728] width 36 height 12
type input "47"
type input "25"
click at [851, 498] on div "NEXT" at bounding box center [869, 728] width 36 height 12
type input "48"
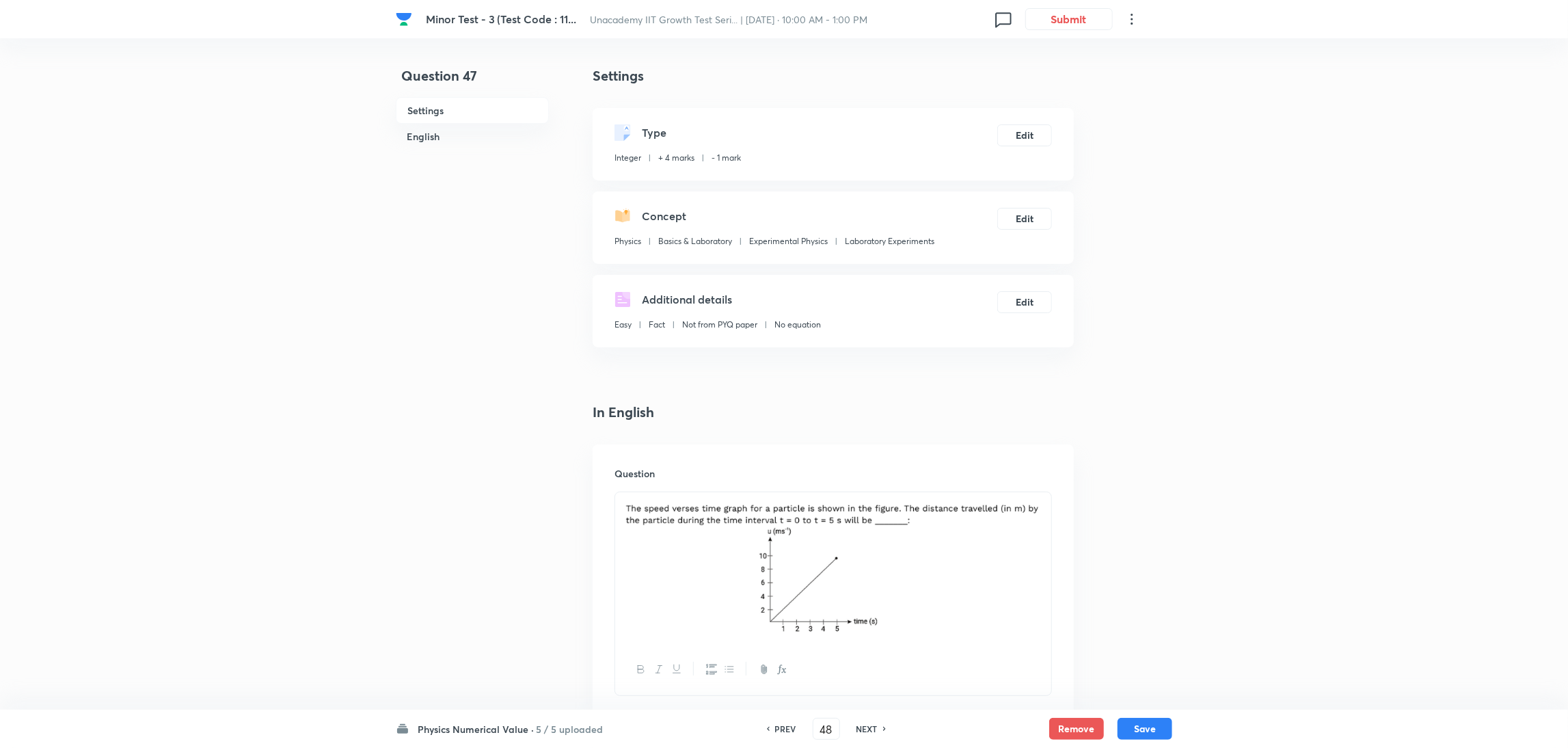
type input "6"
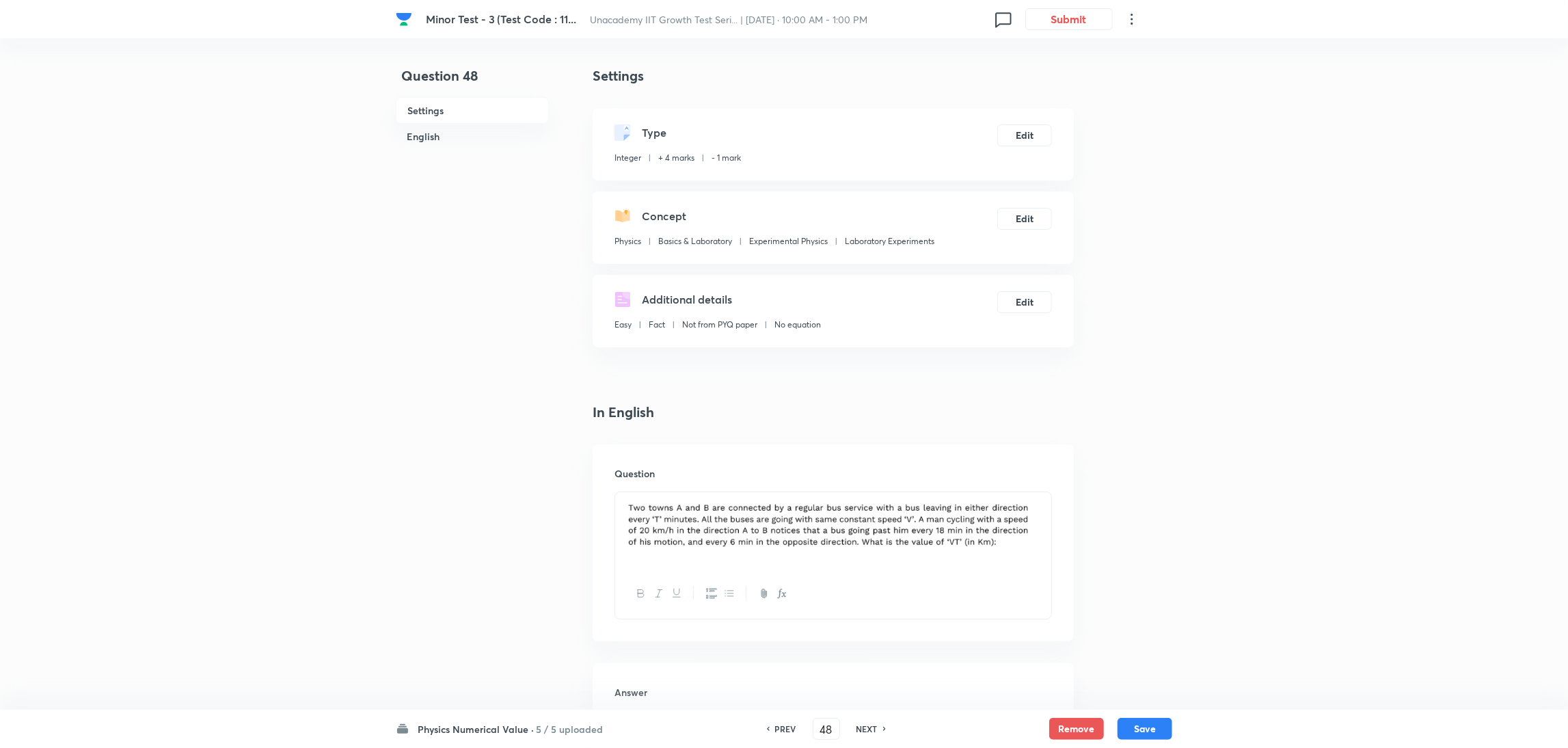
click at [851, 498] on div "NEXT" at bounding box center [869, 728] width 36 height 12
type input "49"
type input "8"
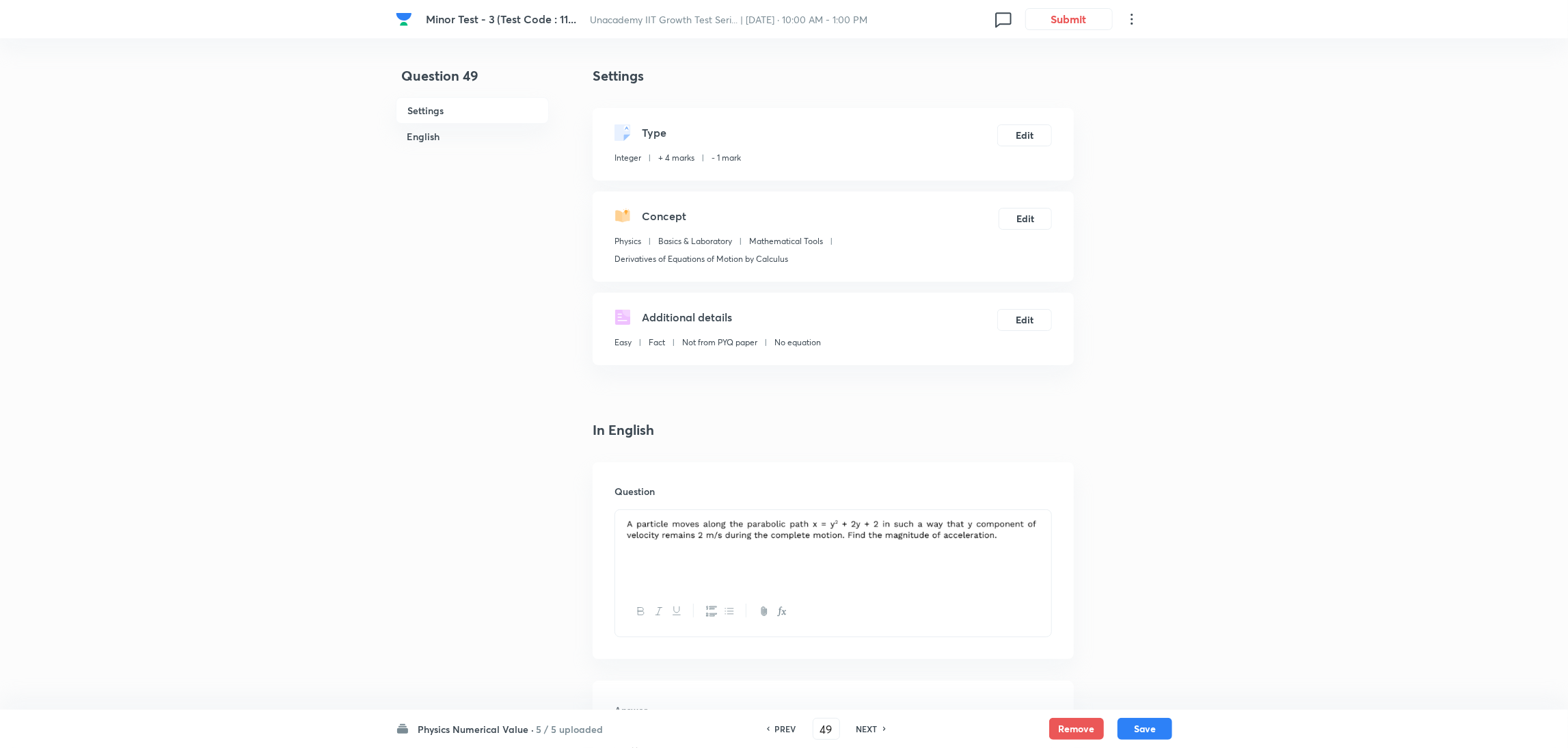
click at [851, 498] on div "NEXT" at bounding box center [869, 728] width 36 height 12
type input "50"
type input "19"
click at [851, 498] on div "NEXT" at bounding box center [869, 728] width 36 height 12
click at [848, 498] on h6 "NEXT" at bounding box center [854, 728] width 21 height 12
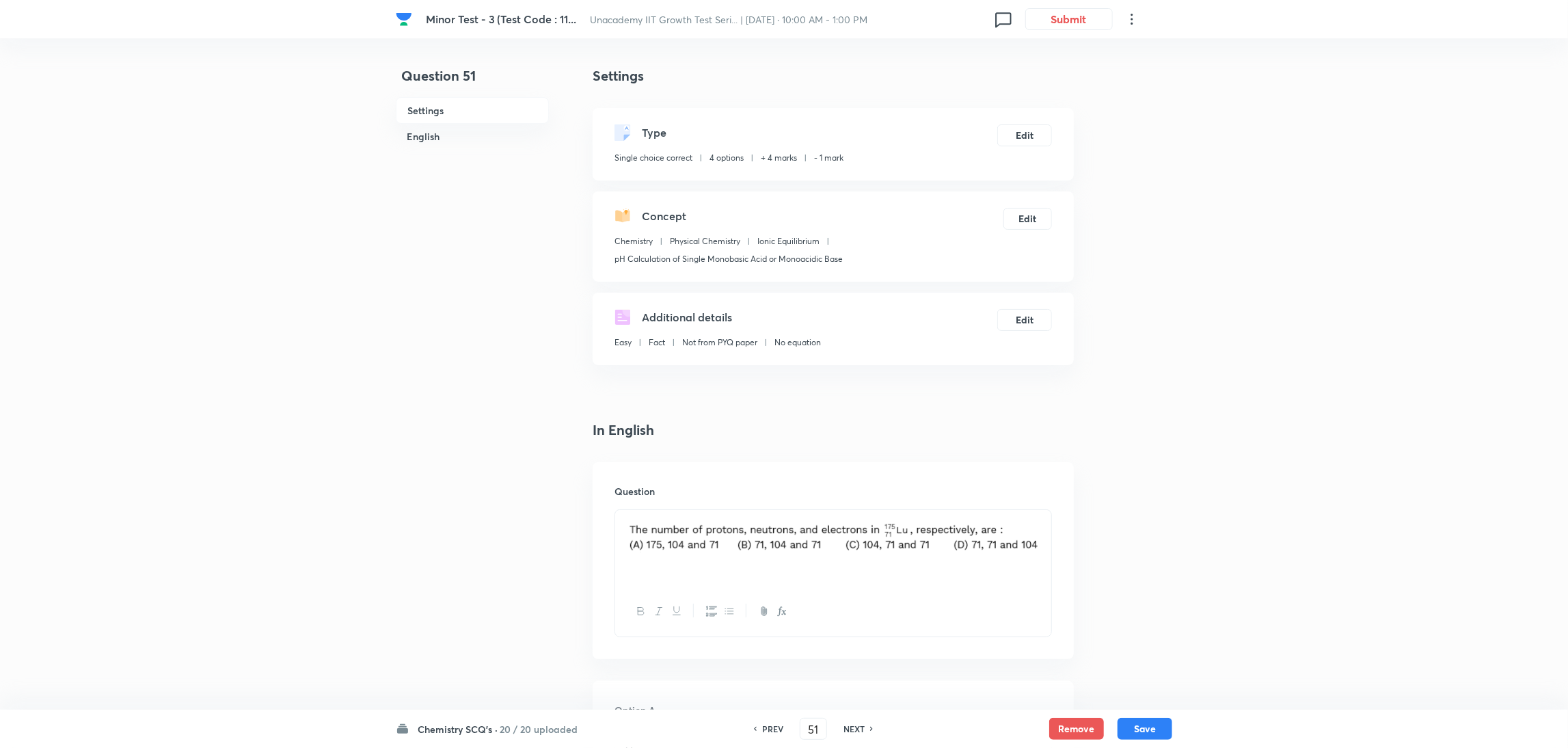
type input "52"
checkbox input "true"
checkbox input "false"
click at [848, 498] on h6 "NEXT" at bounding box center [854, 728] width 21 height 12
type input "53"
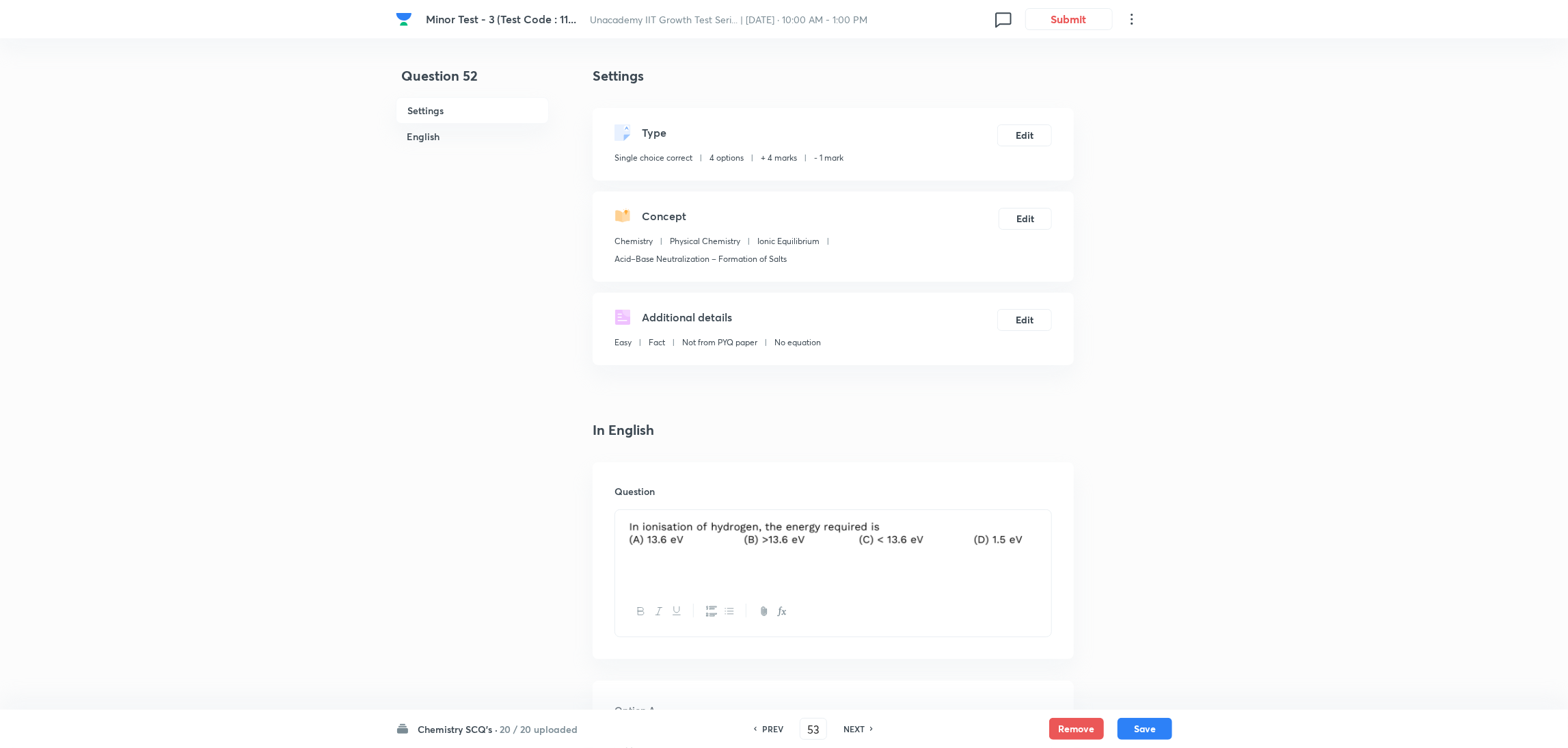
checkbox input "false"
checkbox input "true"
click at [848, 498] on h6 "NEXT" at bounding box center [854, 728] width 21 height 12
type input "54"
checkbox input "true"
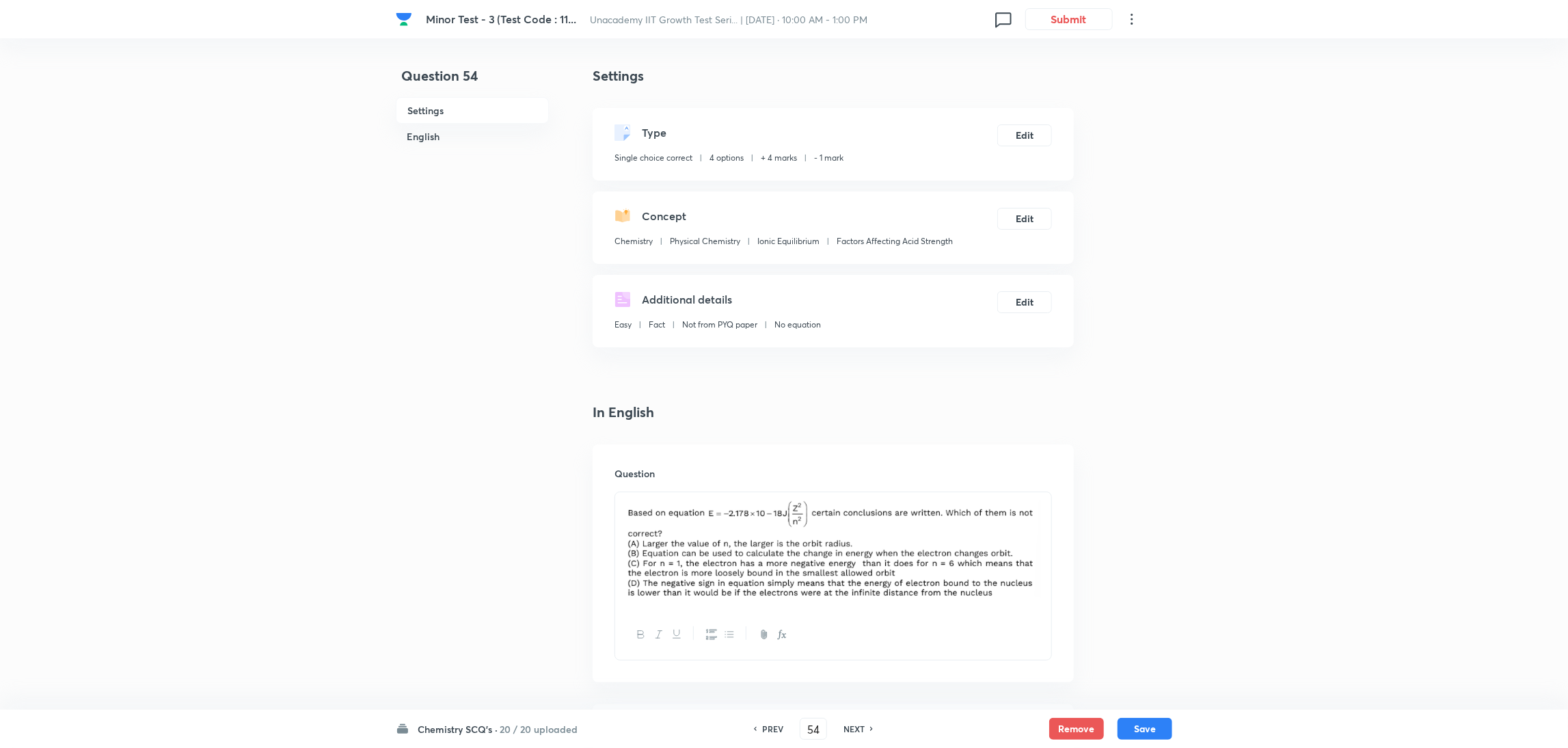
click at [848, 498] on h6 "NEXT" at bounding box center [854, 728] width 21 height 12
type input "55"
checkbox input "false"
checkbox input "true"
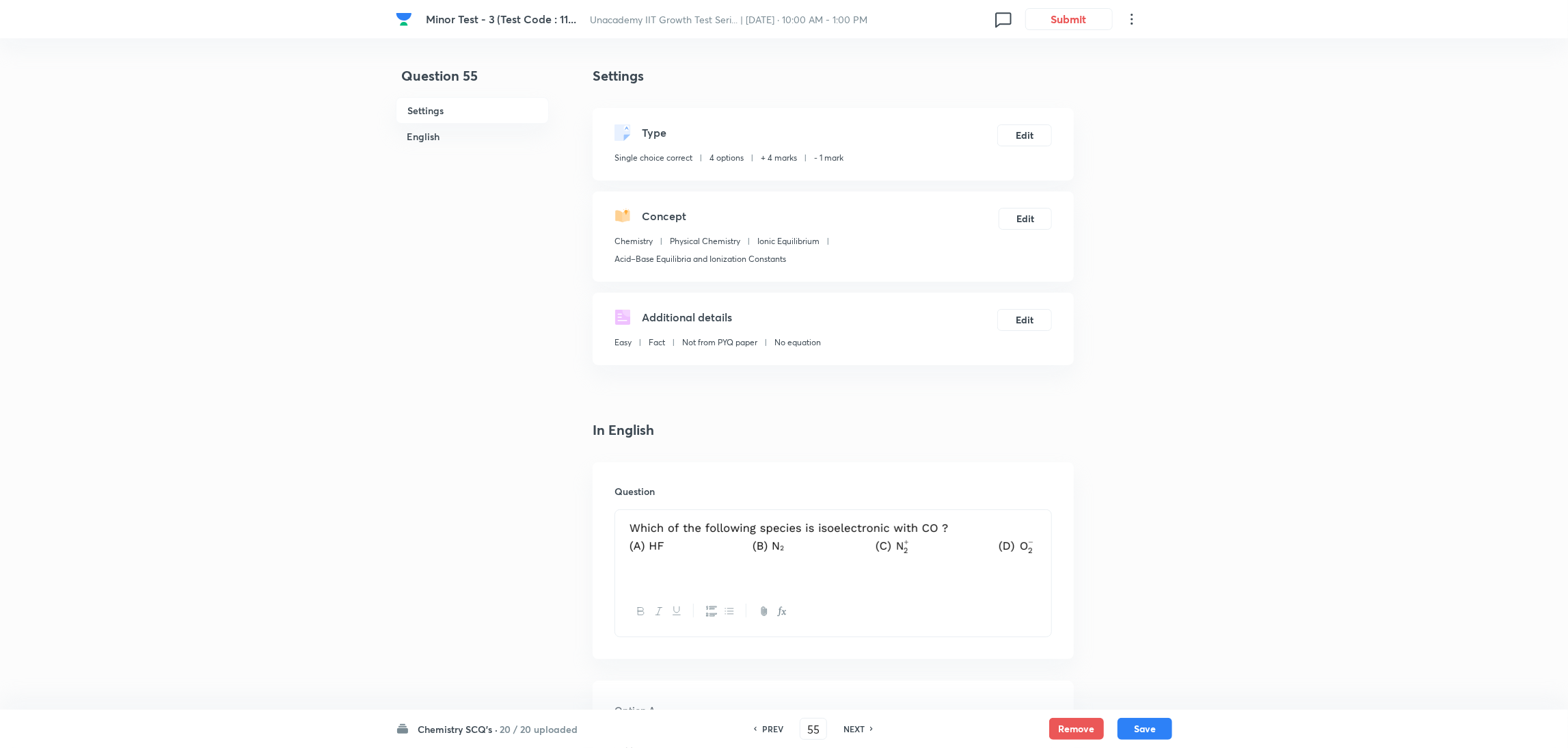
click at [848, 498] on h6 "NEXT" at bounding box center [854, 728] width 21 height 12
type input "56"
checkbox input "false"
checkbox input "true"
click at [848, 498] on h6 "NEXT" at bounding box center [854, 728] width 21 height 12
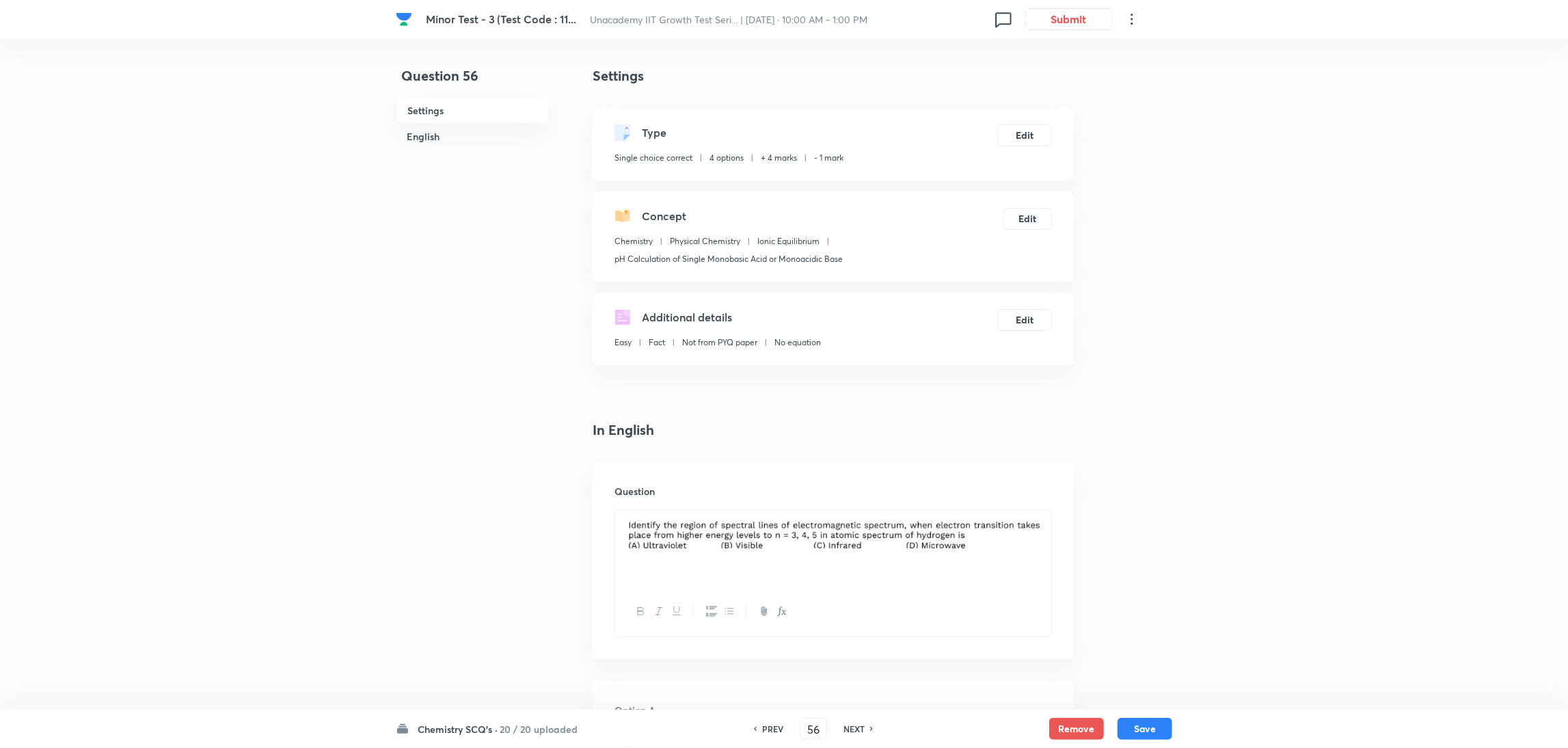
type input "57"
checkbox input "true"
click at [848, 498] on h6 "NEXT" at bounding box center [854, 728] width 21 height 12
type input "58"
checkbox input "true"
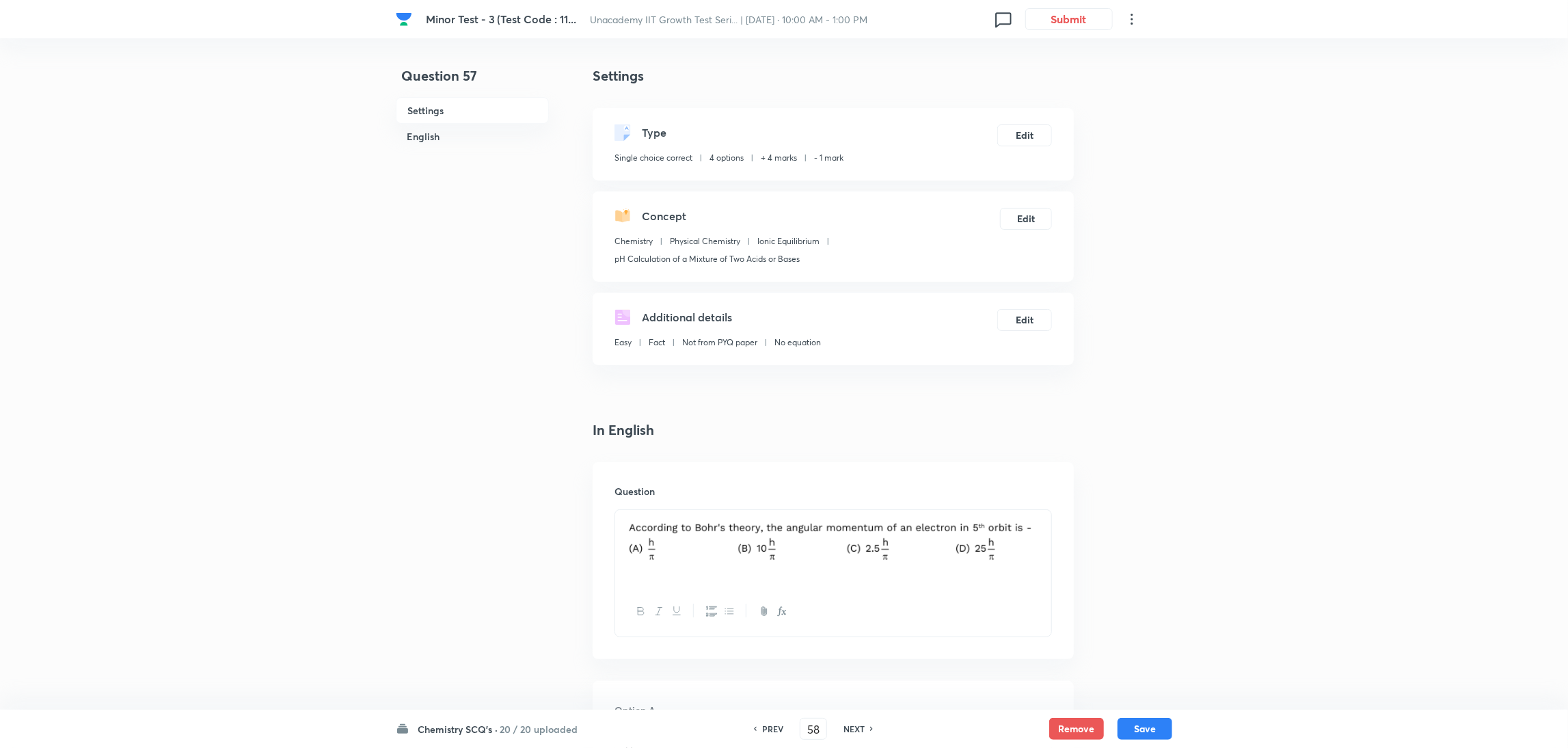
checkbox input "false"
click at [848, 498] on h6 "NEXT" at bounding box center [854, 728] width 21 height 12
type input "59"
checkbox input "false"
checkbox input "true"
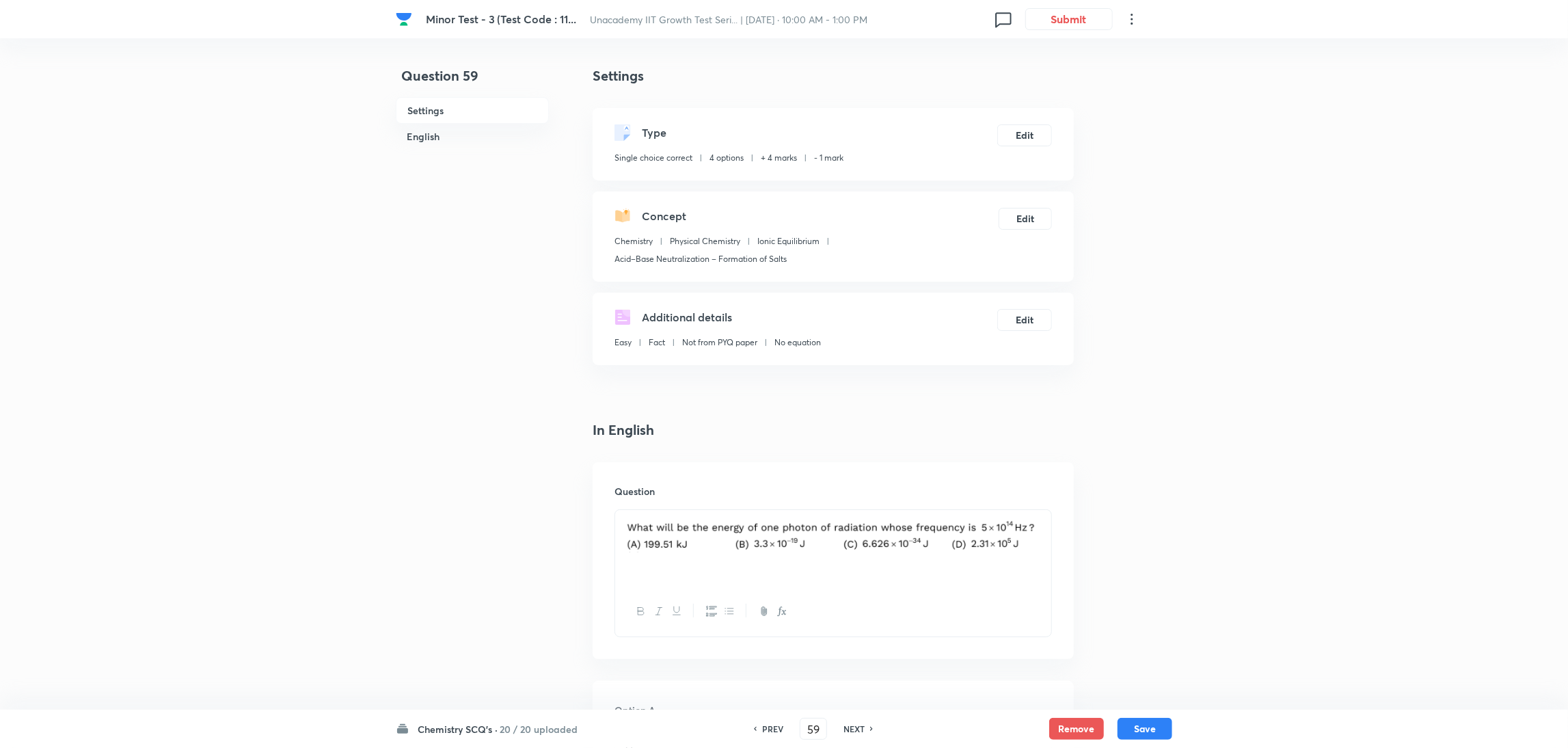
click at [848, 498] on h6 "NEXT" at bounding box center [854, 728] width 21 height 12
type input "60"
checkbox input "false"
checkbox input "true"
click at [848, 498] on h6 "NEXT" at bounding box center [854, 728] width 21 height 12
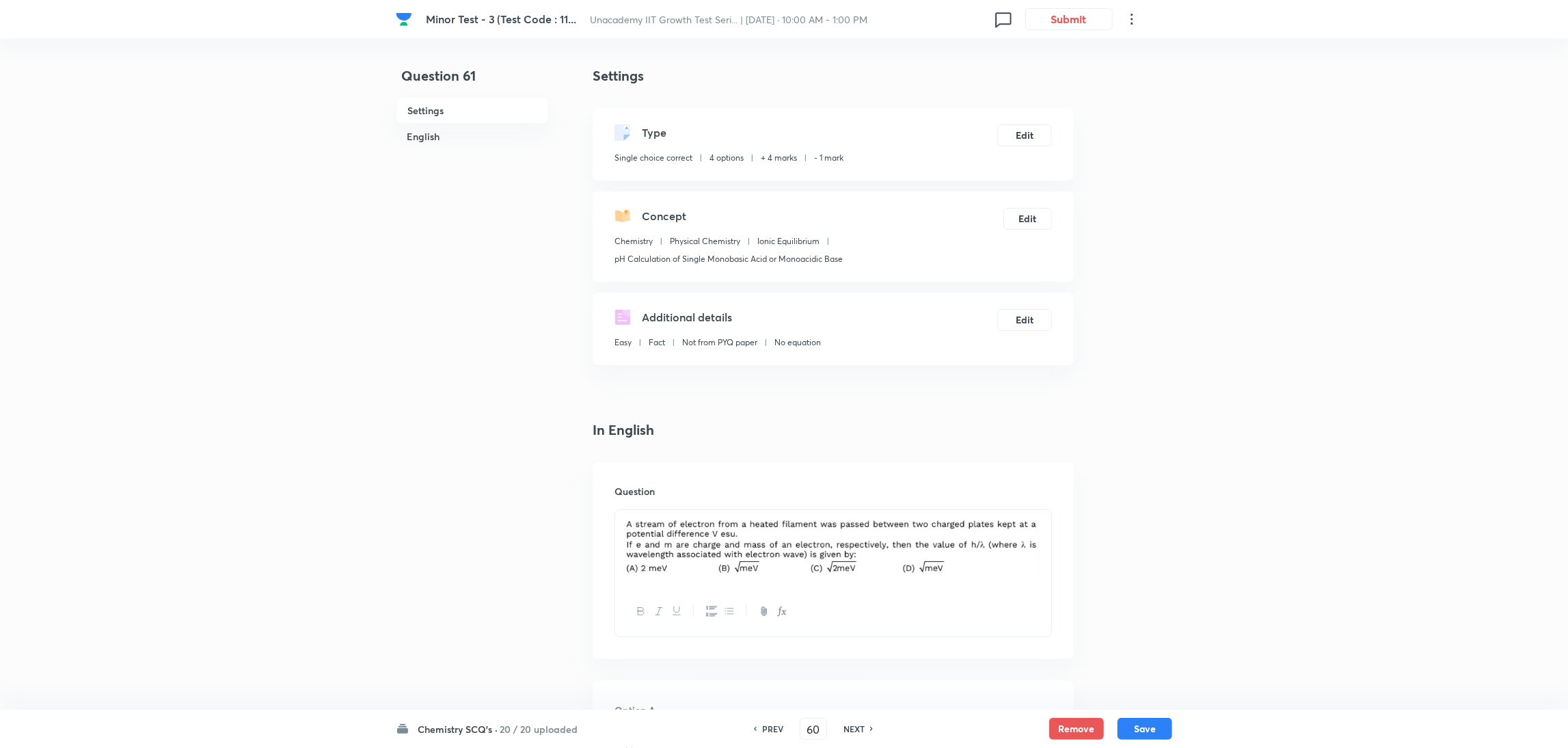
type input "61"
checkbox input "false"
checkbox input "true"
click at [848, 498] on h6 "NEXT" at bounding box center [854, 728] width 21 height 12
type input "62"
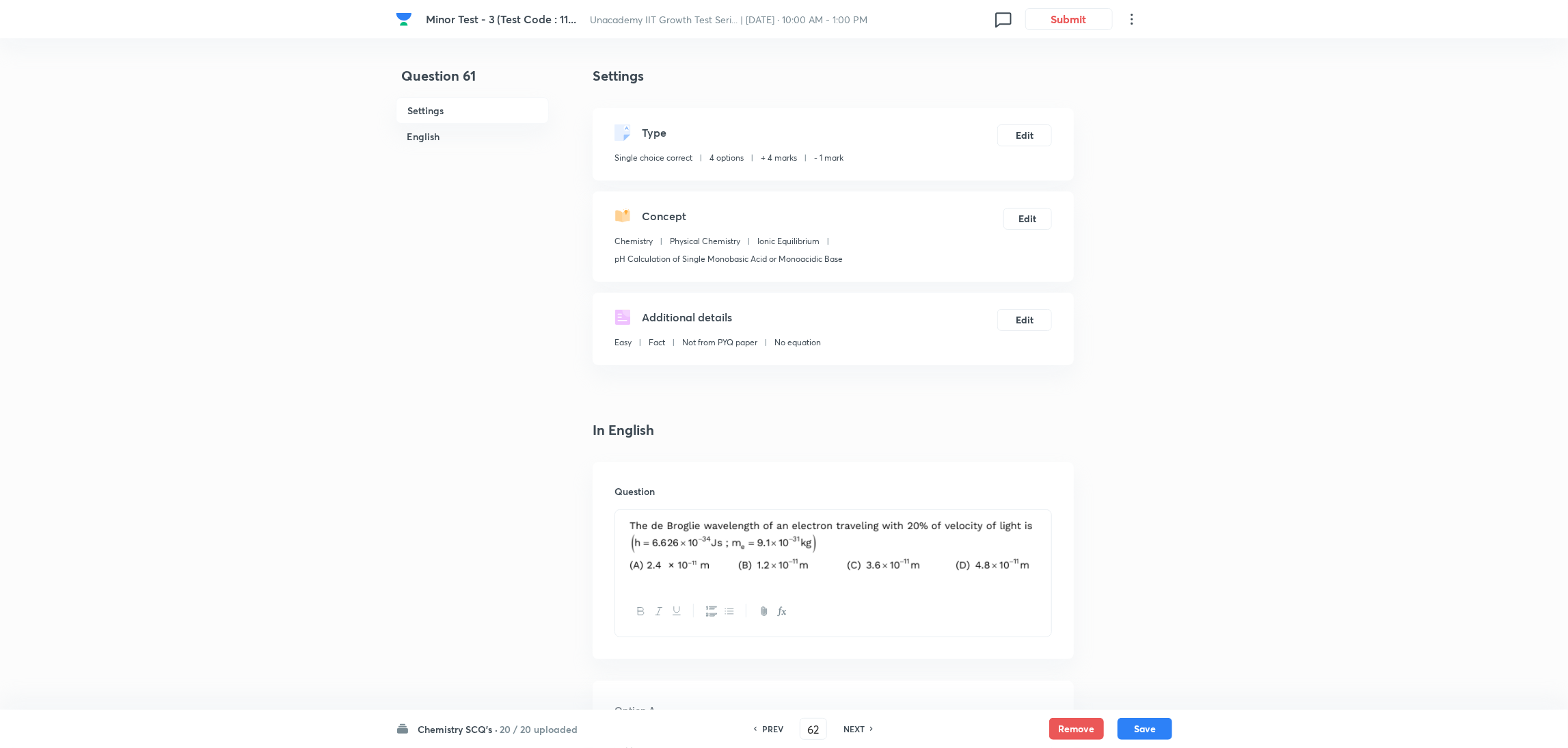
checkbox input "true"
click at [848, 498] on h6 "NEXT" at bounding box center [854, 728] width 21 height 12
type input "63"
checkbox input "true"
click at [848, 498] on h6 "NEXT" at bounding box center [854, 728] width 21 height 12
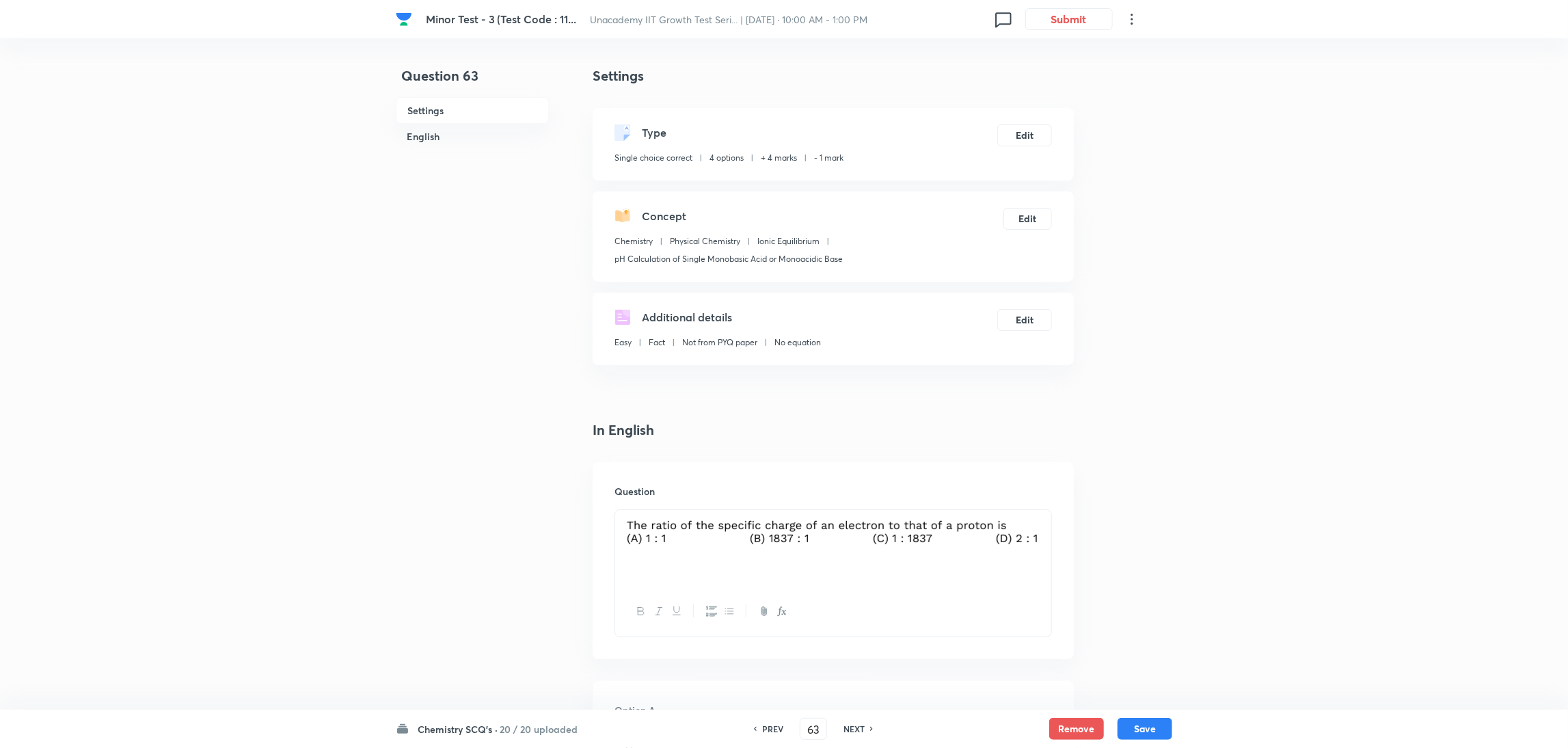
type input "64"
checkbox input "false"
checkbox input "true"
click at [848, 498] on h6 "NEXT" at bounding box center [854, 728] width 21 height 12
type input "65"
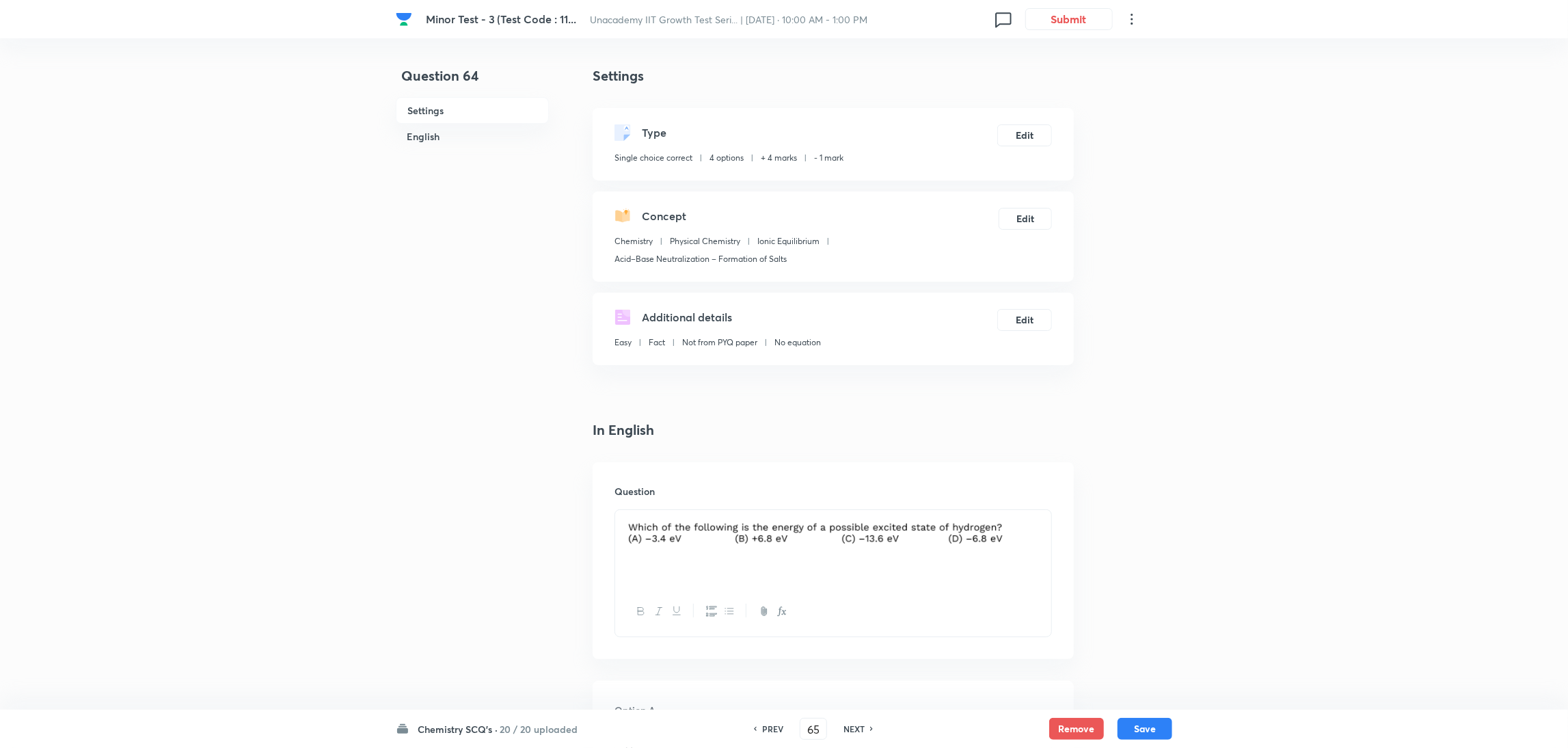
checkbox input "false"
checkbox input "true"
click at [848, 498] on h6 "NEXT" at bounding box center [854, 728] width 21 height 12
type input "66"
checkbox input "false"
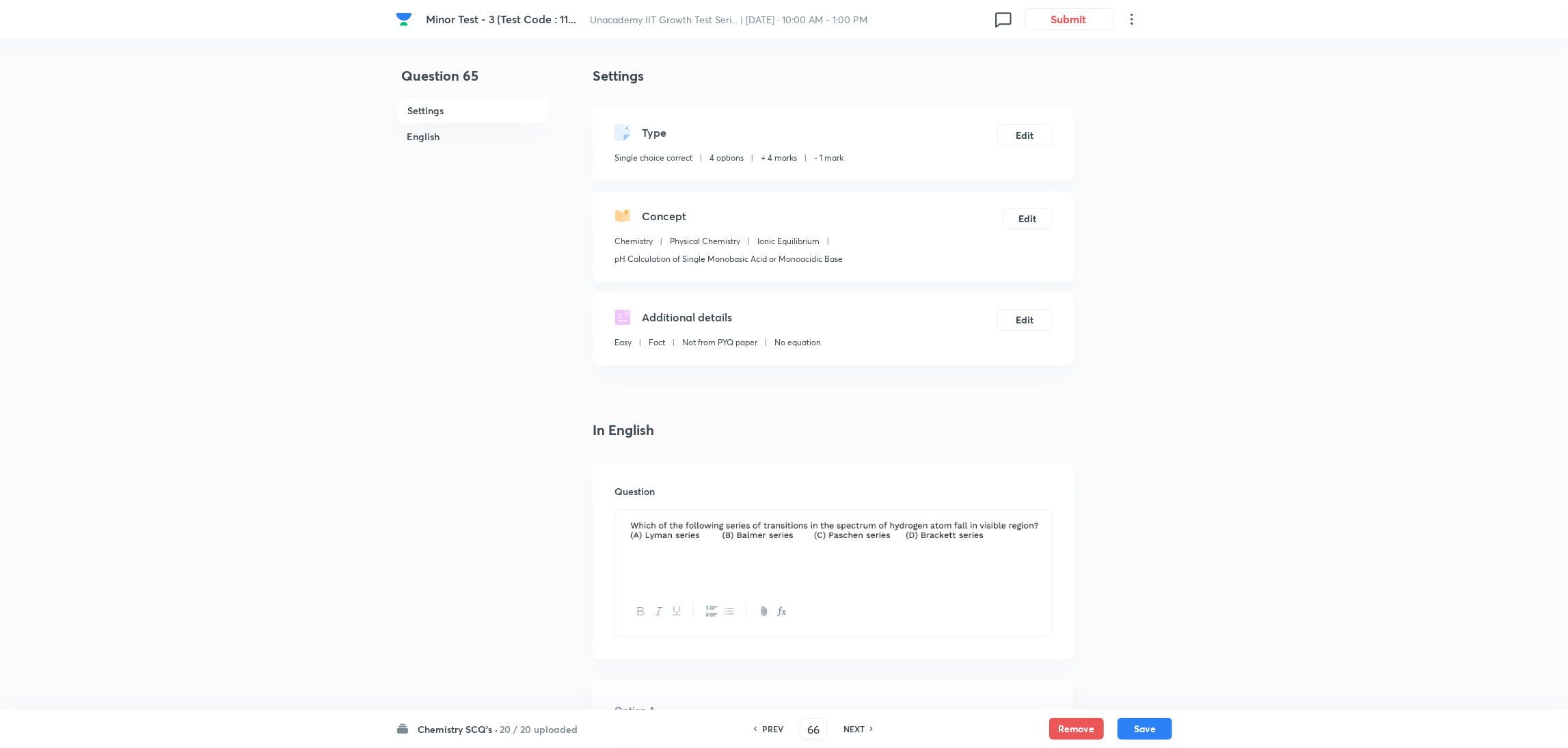
checkbox input "true"
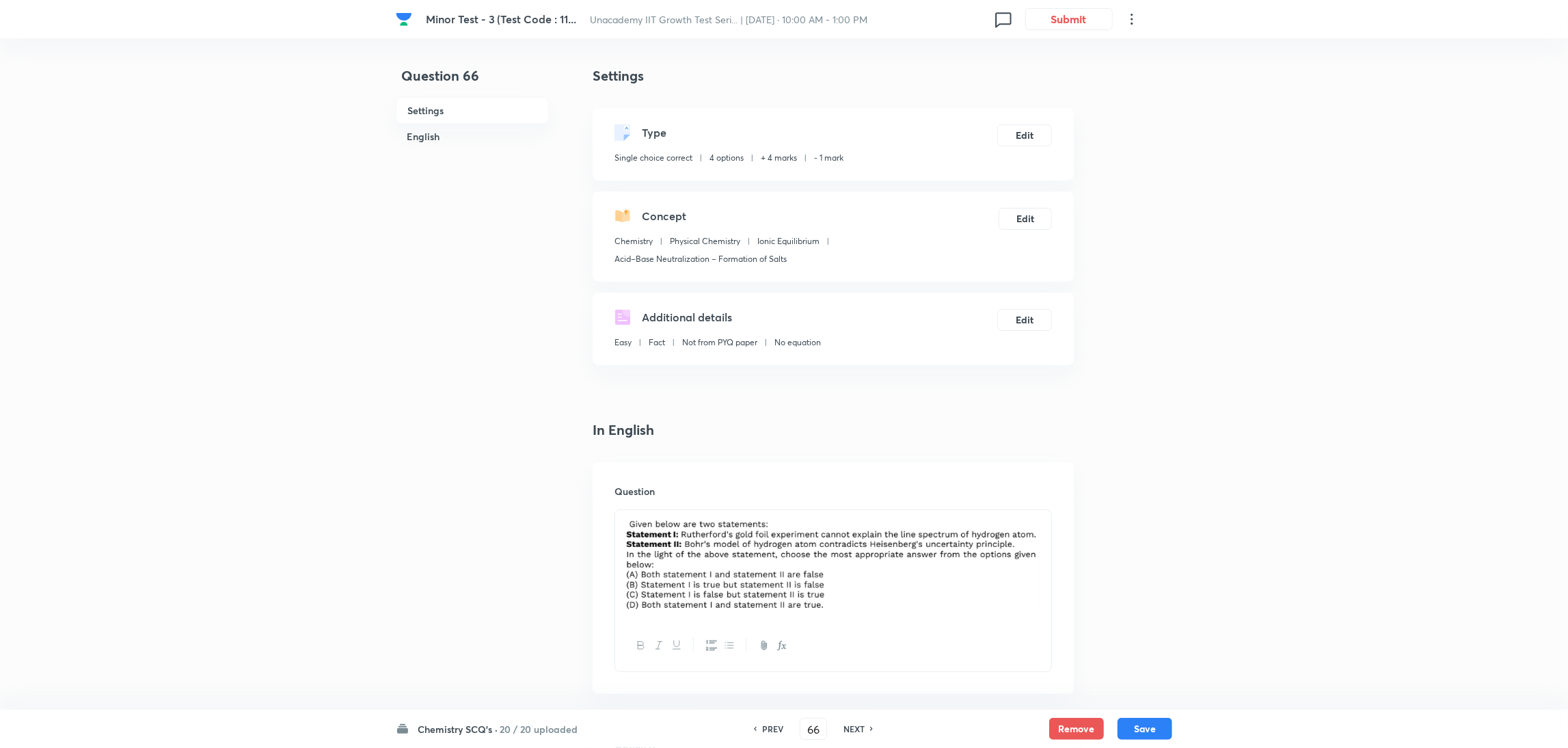
click at [848, 498] on h6 "NEXT" at bounding box center [854, 728] width 21 height 12
type input "67"
checkbox input "true"
checkbox input "false"
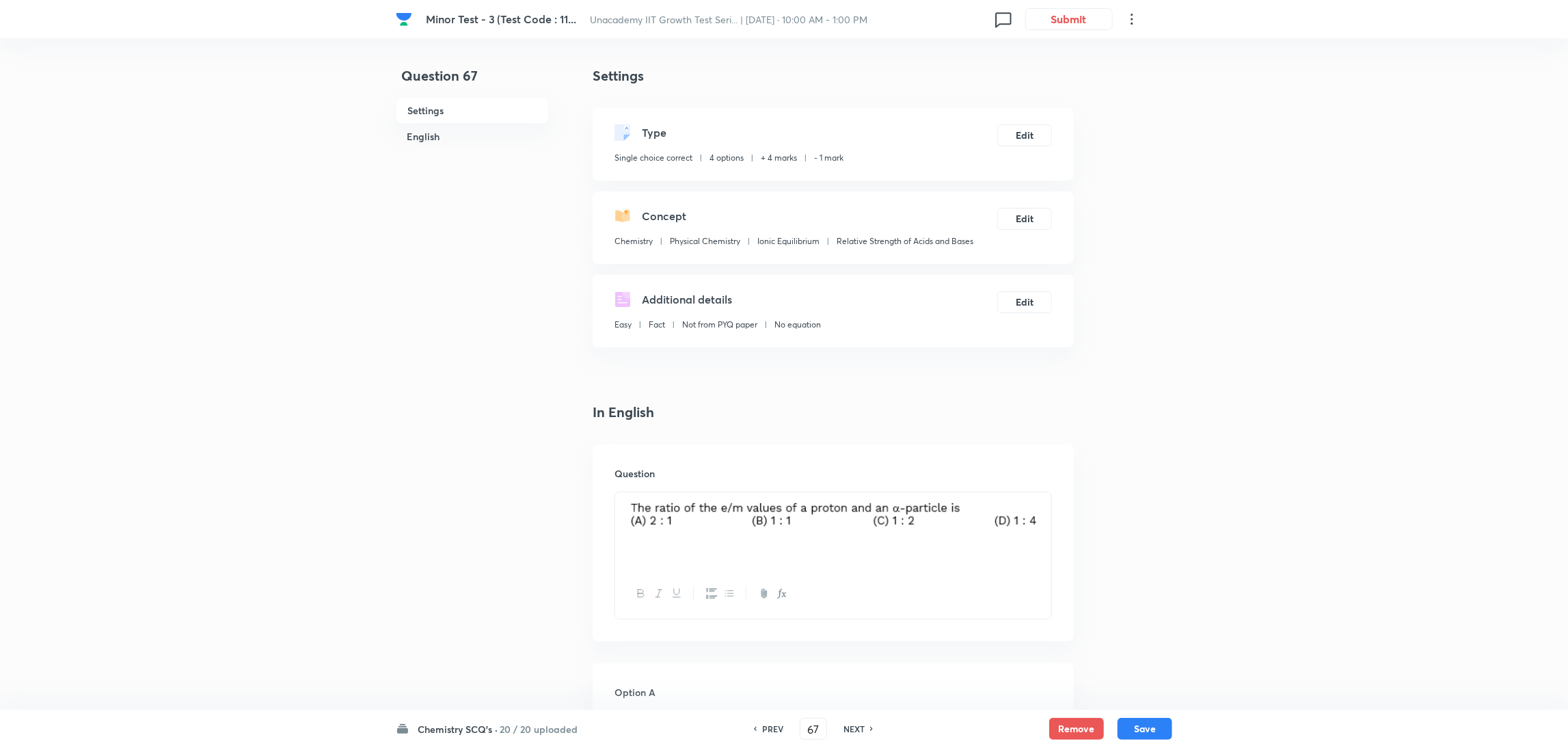
click at [848, 498] on h6 "NEXT" at bounding box center [854, 728] width 21 height 12
type input "68"
checkbox input "true"
click at [848, 498] on h6 "NEXT" at bounding box center [854, 728] width 21 height 12
type input "69"
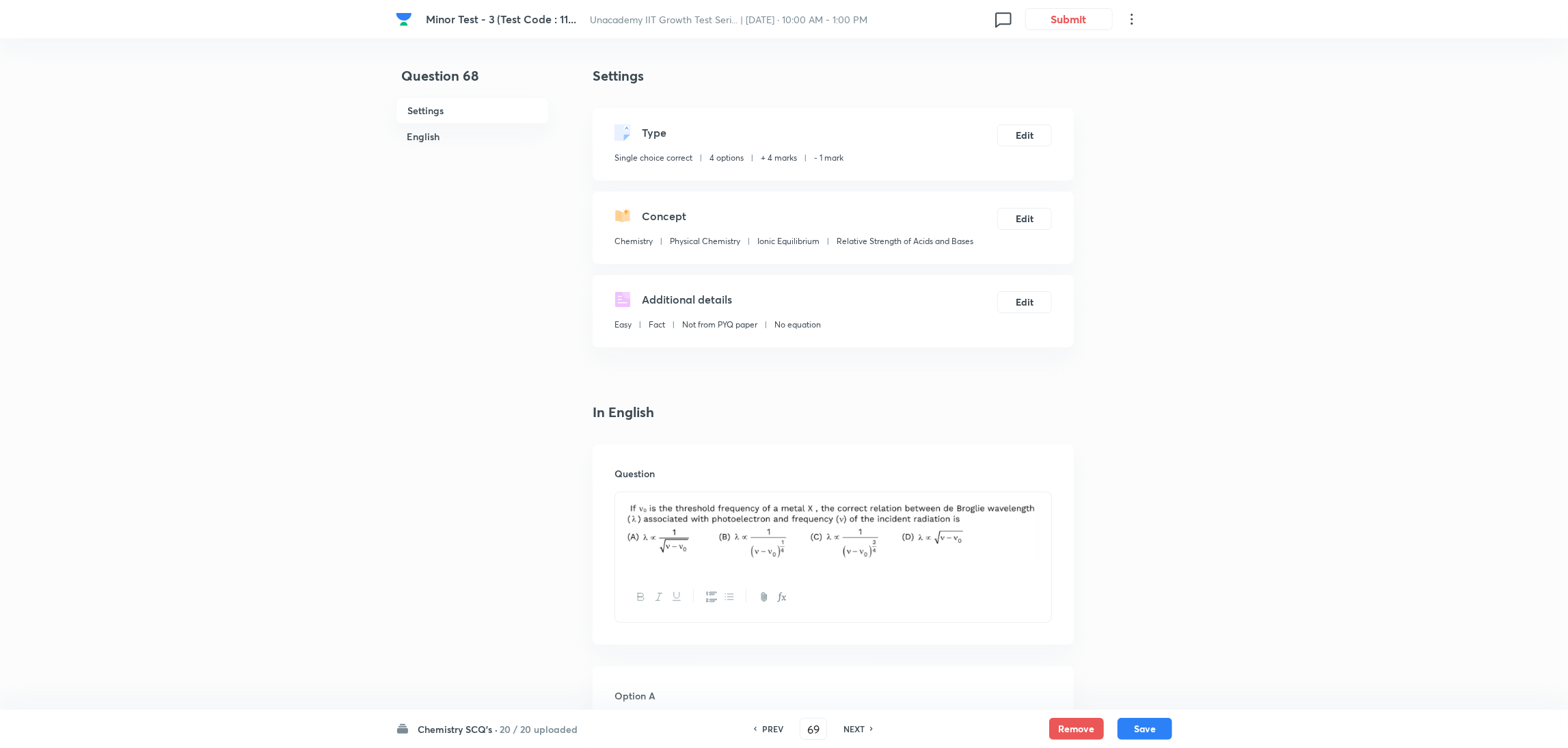
checkbox input "false"
checkbox input "true"
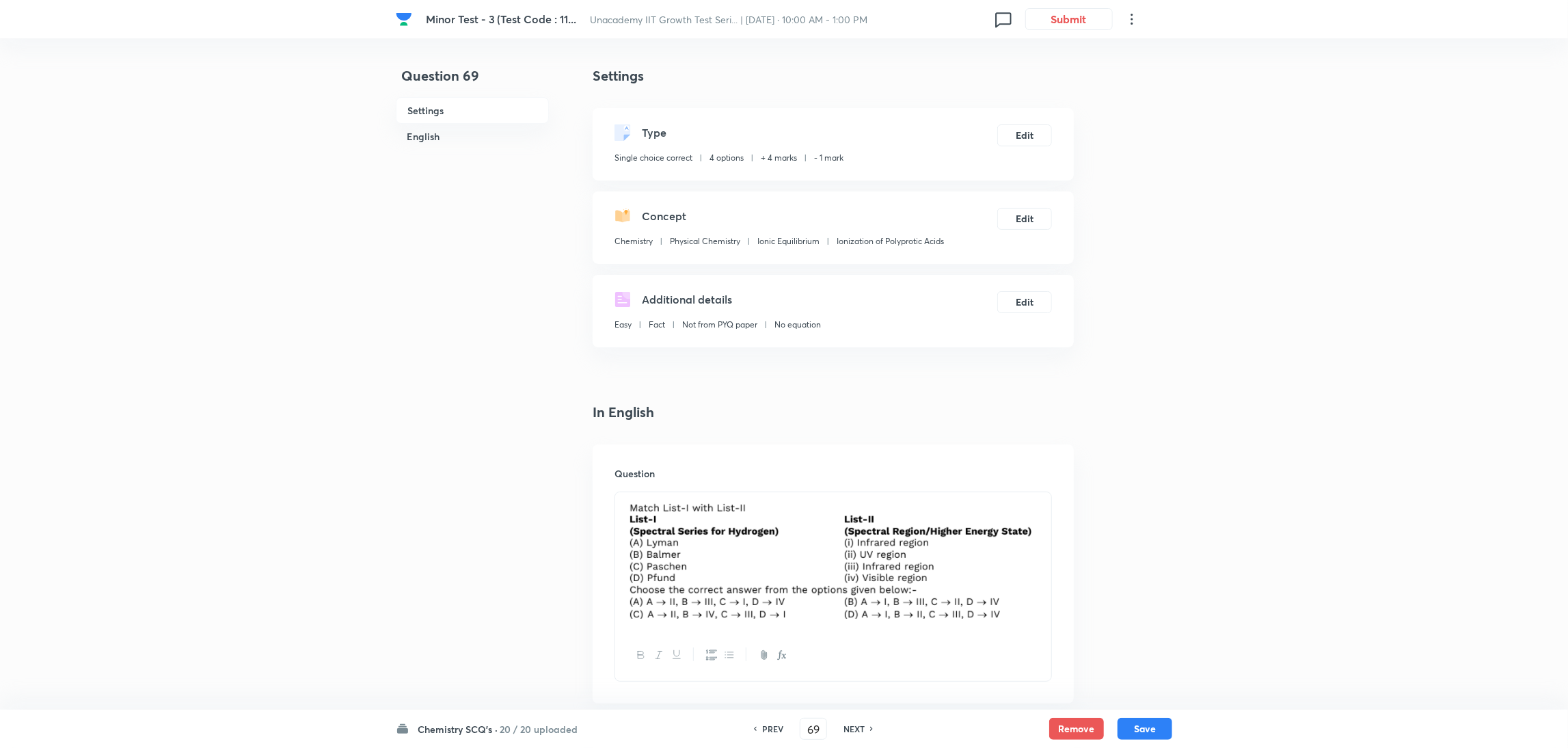
click at [848, 498] on h6 "NEXT" at bounding box center [854, 728] width 21 height 12
type input "70"
checkbox input "false"
checkbox input "true"
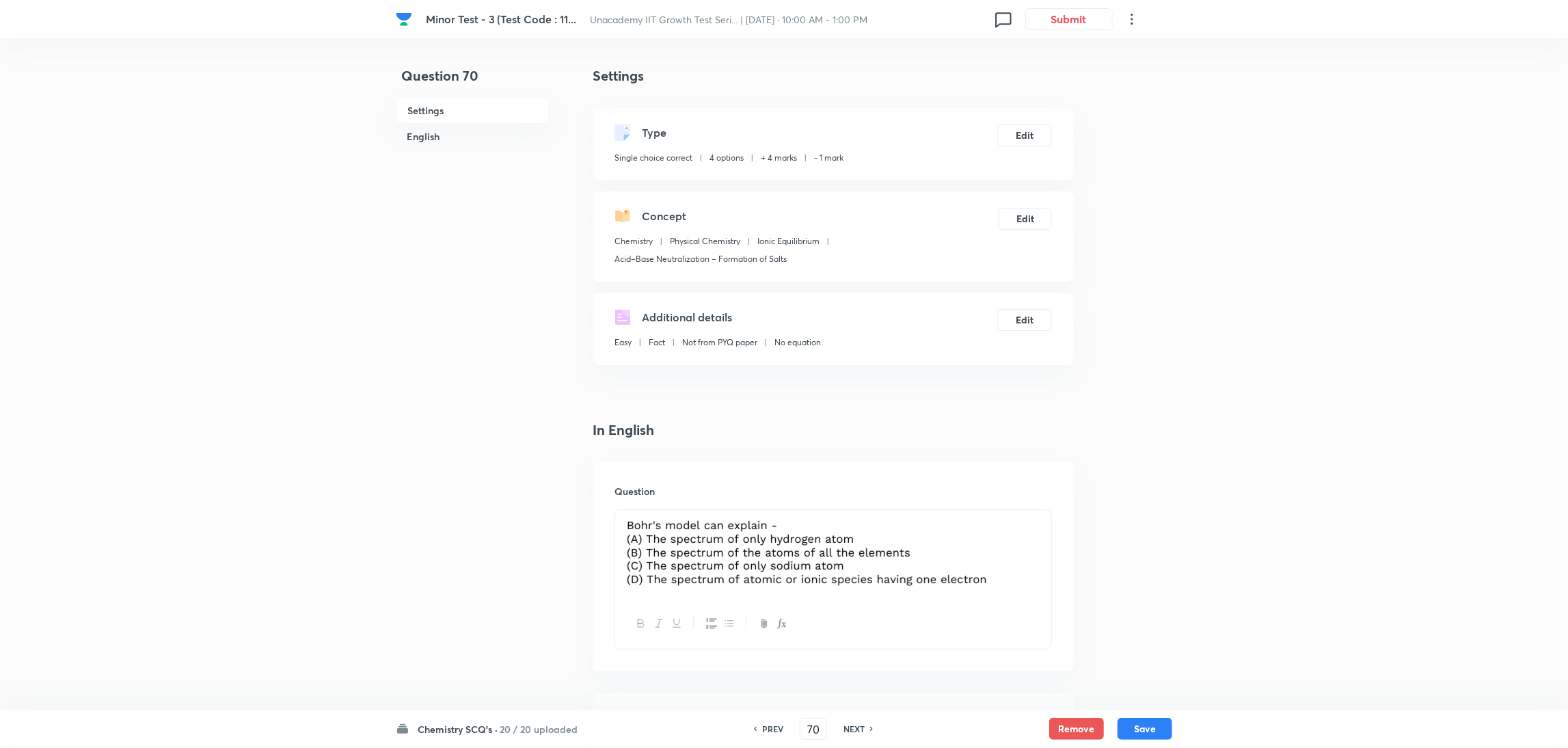
click at [848, 498] on h6 "NEXT" at bounding box center [854, 728] width 21 height 12
click at [848, 498] on div "PREV 71 ​ NEXT" at bounding box center [813, 728] width 176 height 22
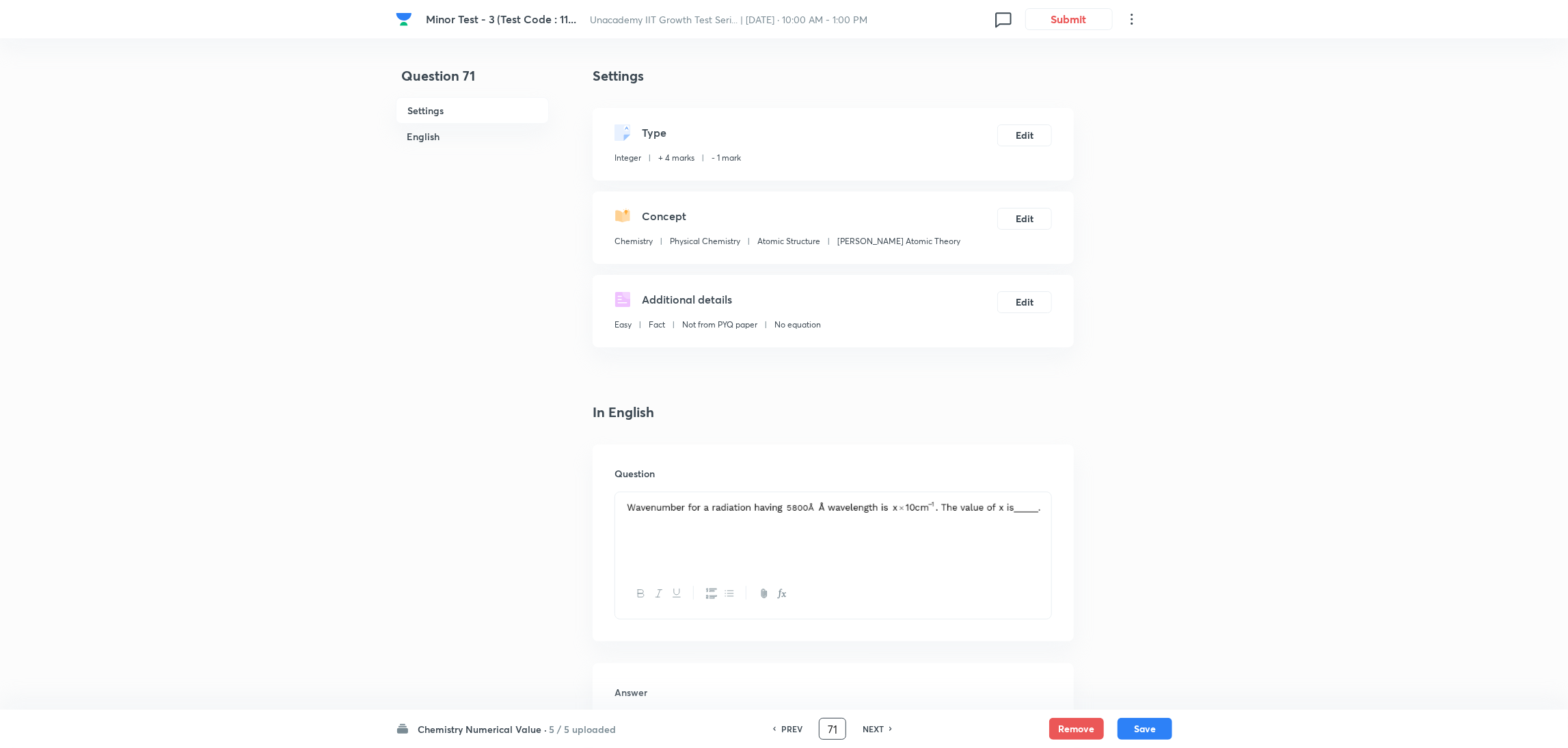
click at [848, 498] on div "PREV 71 ​ NEXT" at bounding box center [833, 728] width 176 height 22
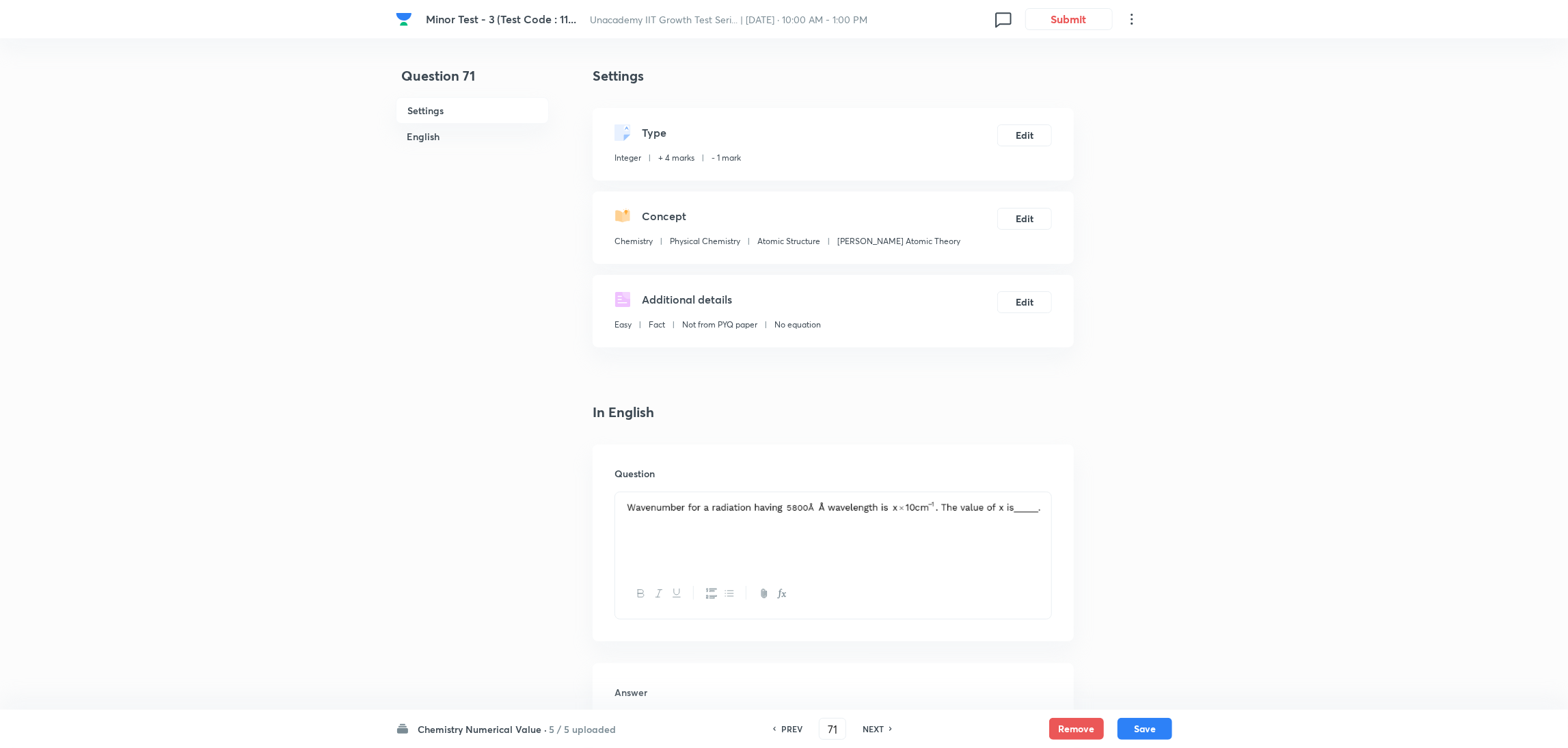
click at [863, 498] on h6 "NEXT" at bounding box center [873, 728] width 21 height 12
type input "72"
type input "3"
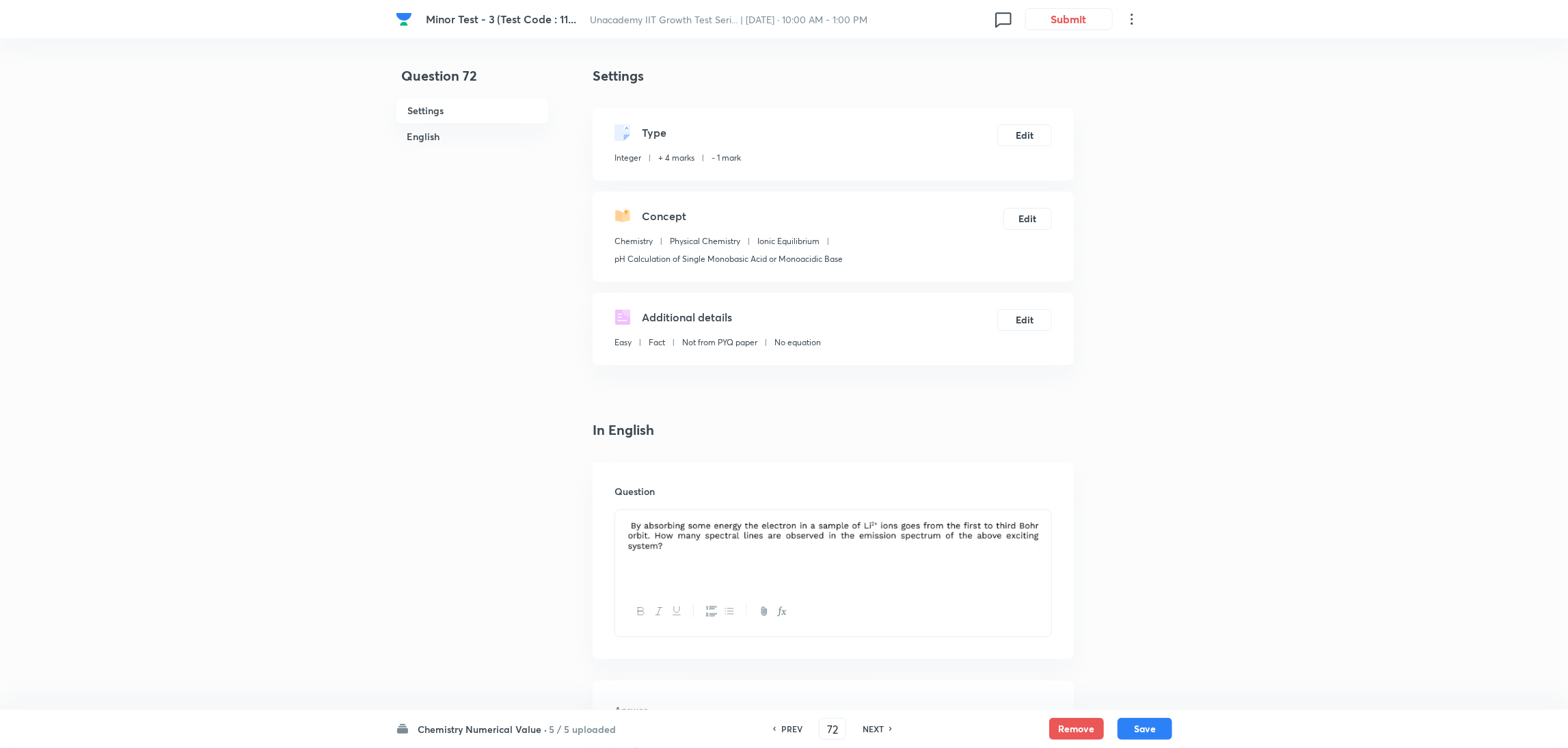
click at [863, 498] on h6 "NEXT" at bounding box center [873, 728] width 21 height 12
type input "73"
type input "8"
click at [863, 498] on h6 "NEXT" at bounding box center [873, 728] width 21 height 12
type input "74"
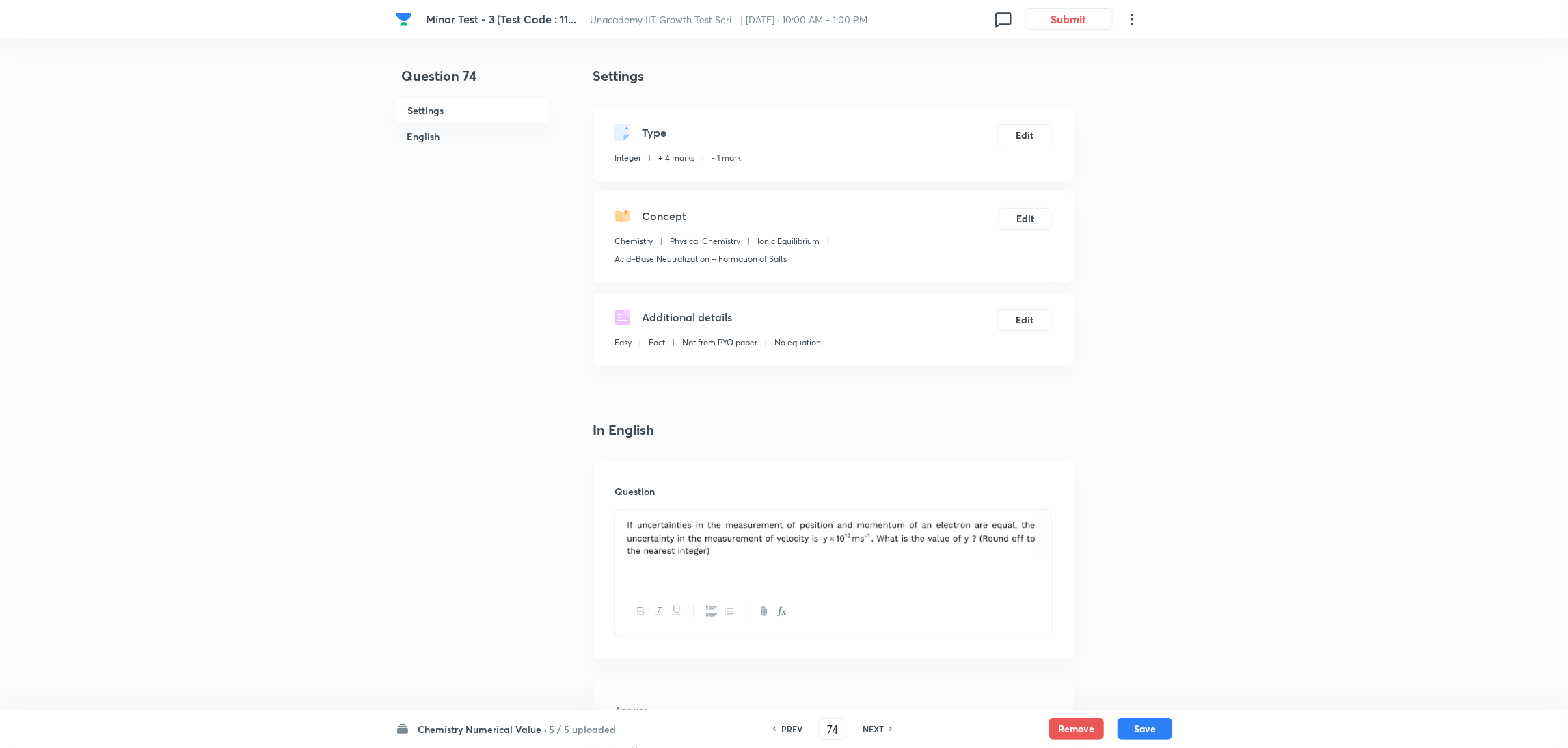
type input "1"
click at [863, 498] on h6 "NEXT" at bounding box center [873, 728] width 21 height 12
type input "75"
type input "2"
click at [863, 498] on h6 "NEXT" at bounding box center [873, 728] width 21 height 12
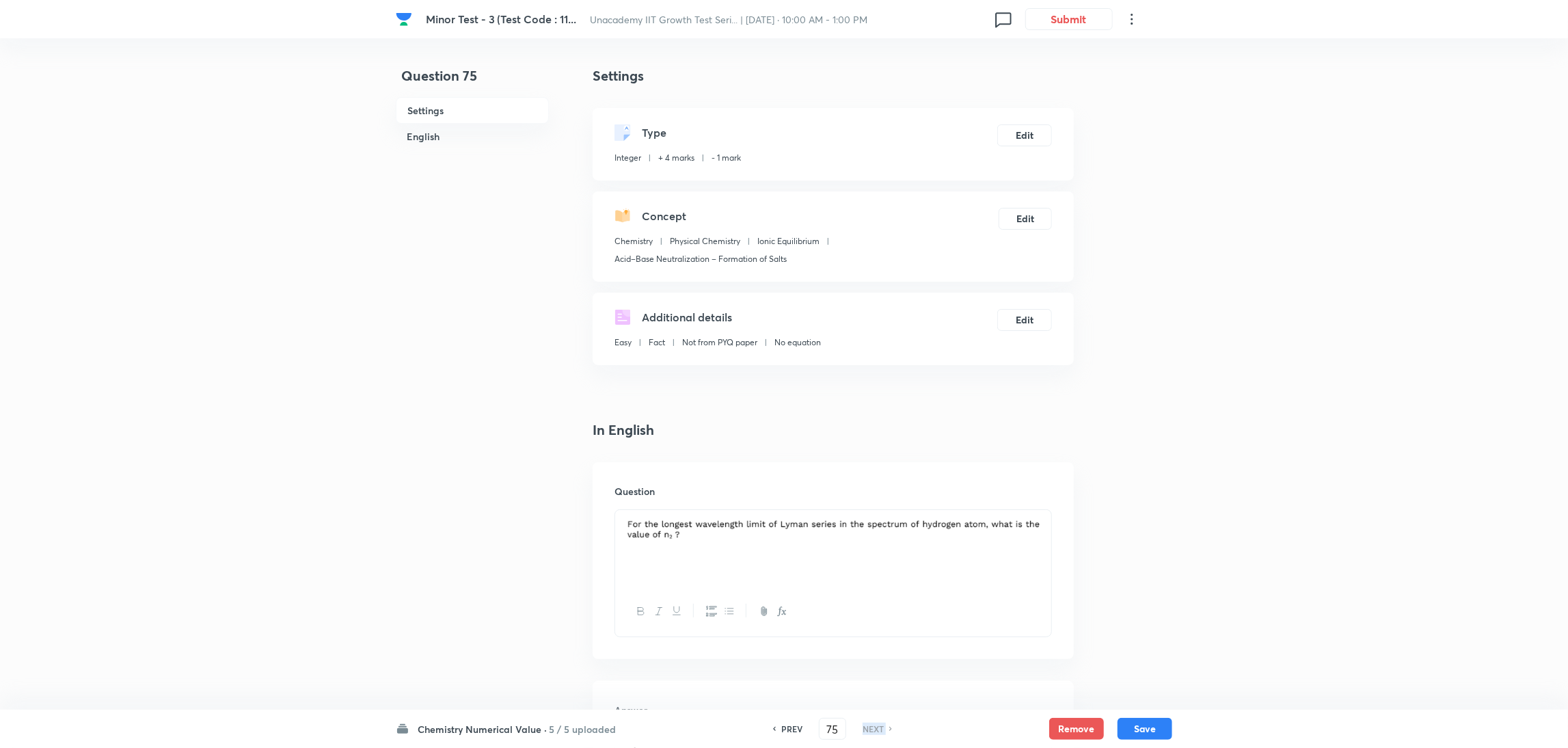
click at [863, 498] on h6 "NEXT" at bounding box center [873, 728] width 21 height 12
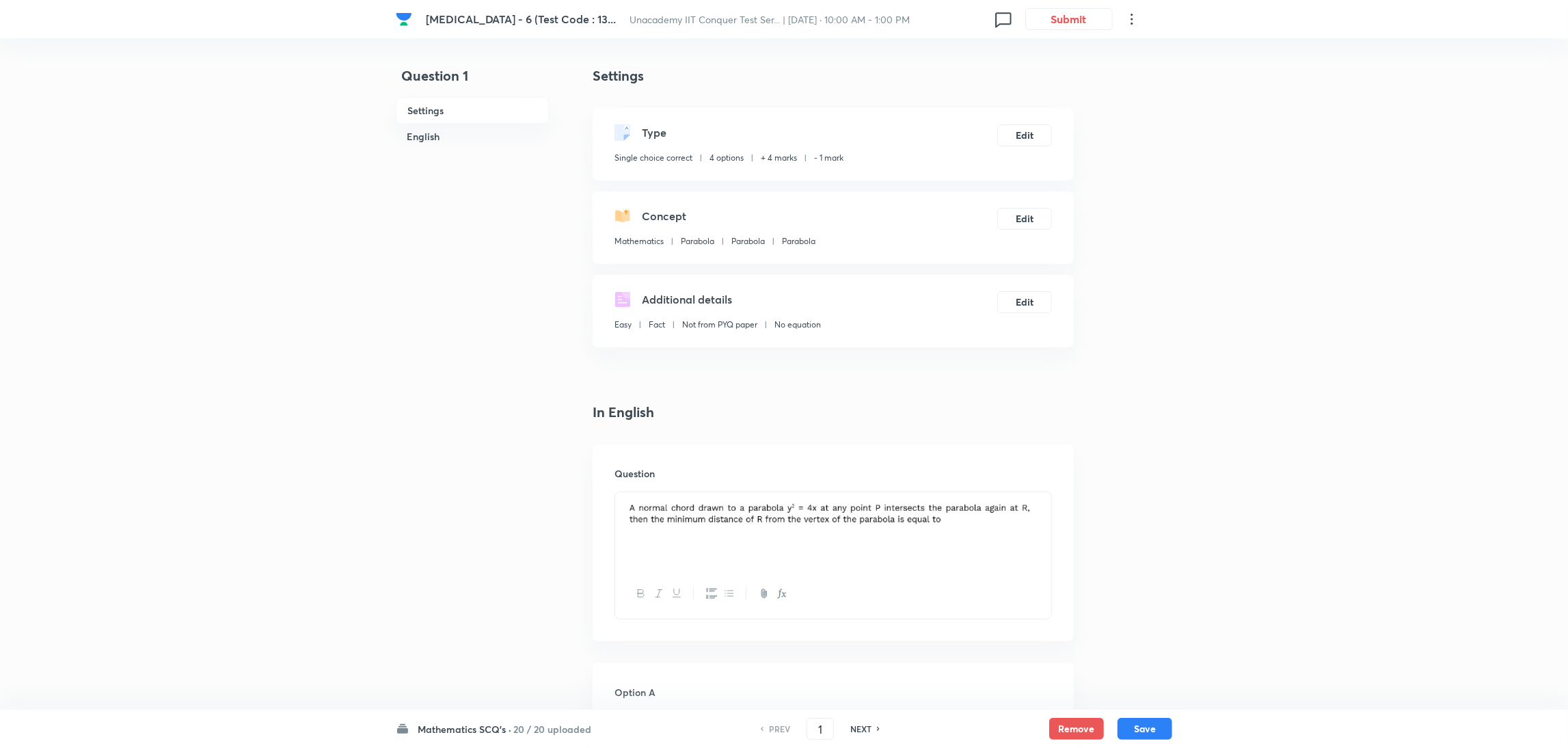
click at [857, 498] on h6 "NEXT" at bounding box center [861, 728] width 21 height 12
type input "2"
checkbox input "false"
checkbox input "true"
click at [857, 498] on h6 "NEXT" at bounding box center [861, 728] width 21 height 12
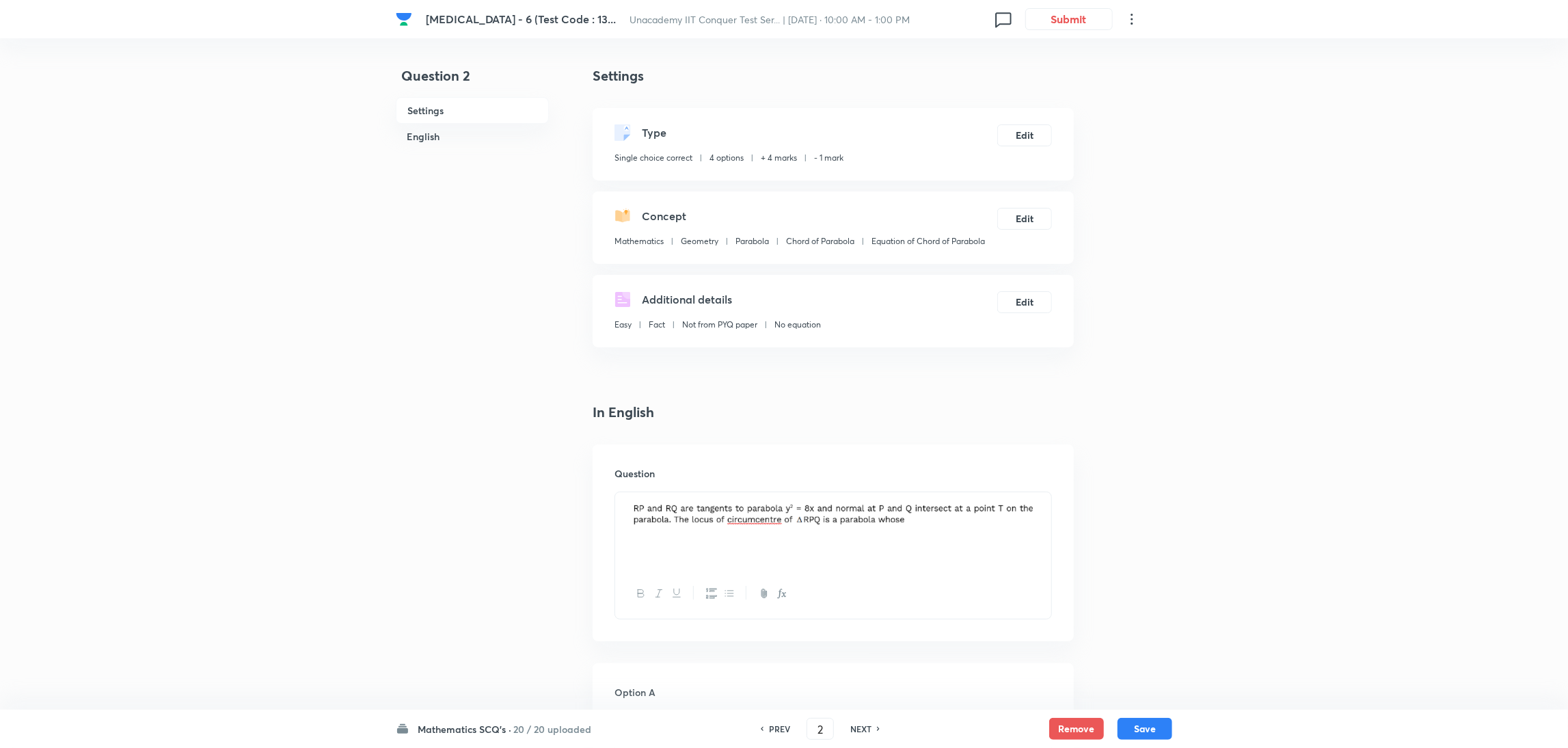
type input "3"
checkbox input "true"
checkbox input "false"
click at [857, 498] on h6 "NEXT" at bounding box center [861, 728] width 21 height 12
type input "4"
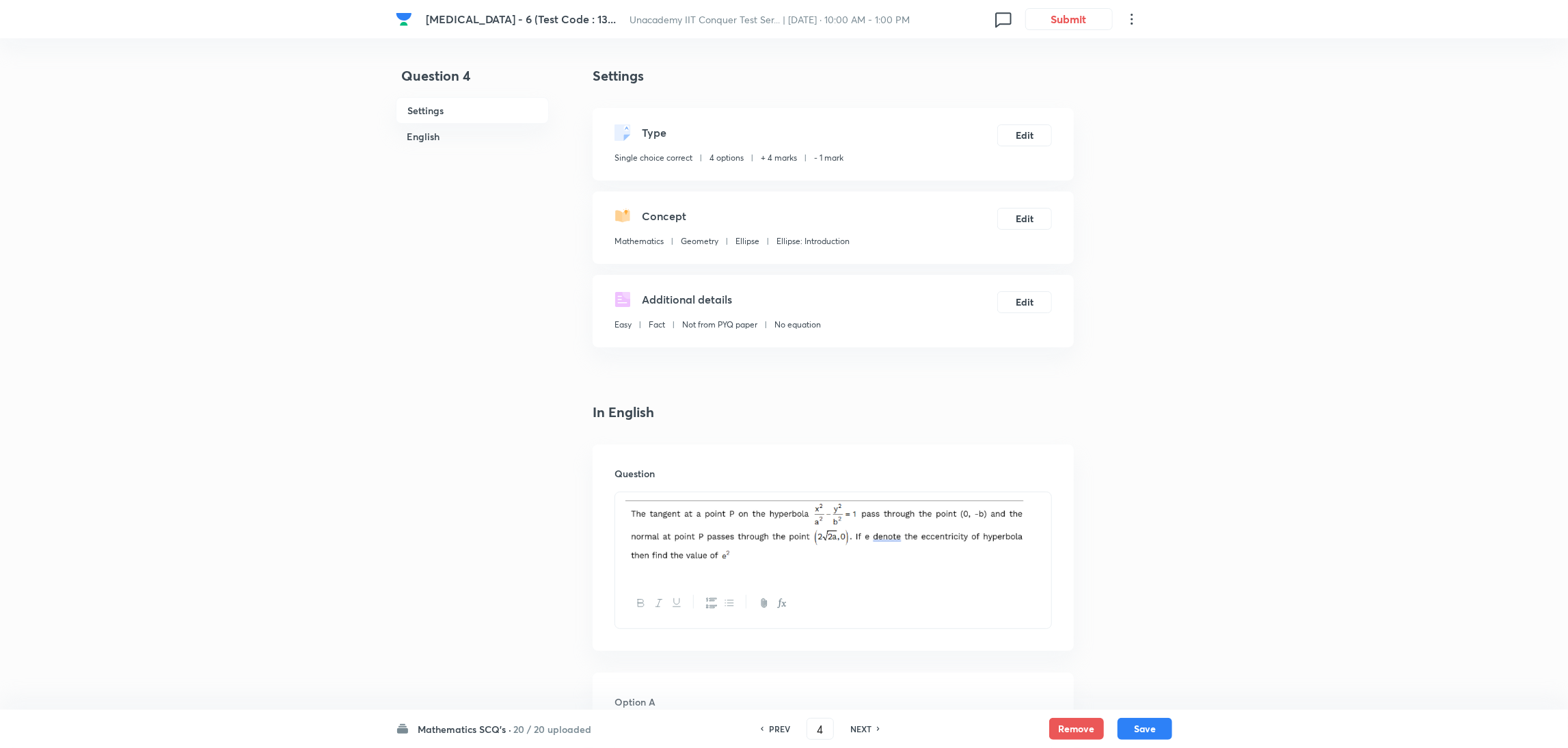
checkbox input "false"
checkbox input "true"
click at [857, 498] on h6 "NEXT" at bounding box center [861, 728] width 21 height 12
type input "5"
checkbox input "true"
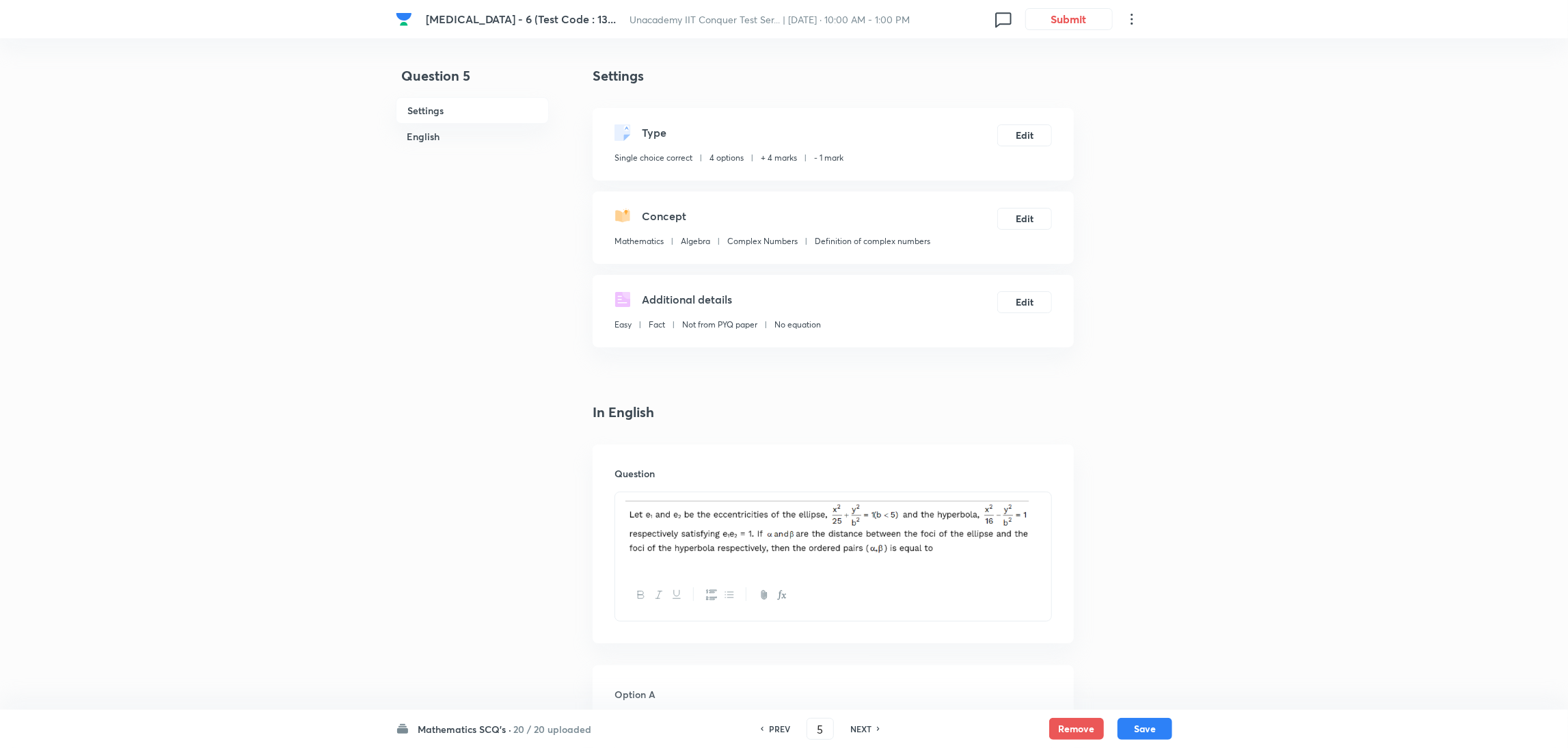
click at [857, 498] on h6 "NEXT" at bounding box center [861, 728] width 21 height 12
type input "6"
checkbox input "true"
checkbox input "false"
click at [857, 498] on h6 "NEXT" at bounding box center [861, 728] width 21 height 12
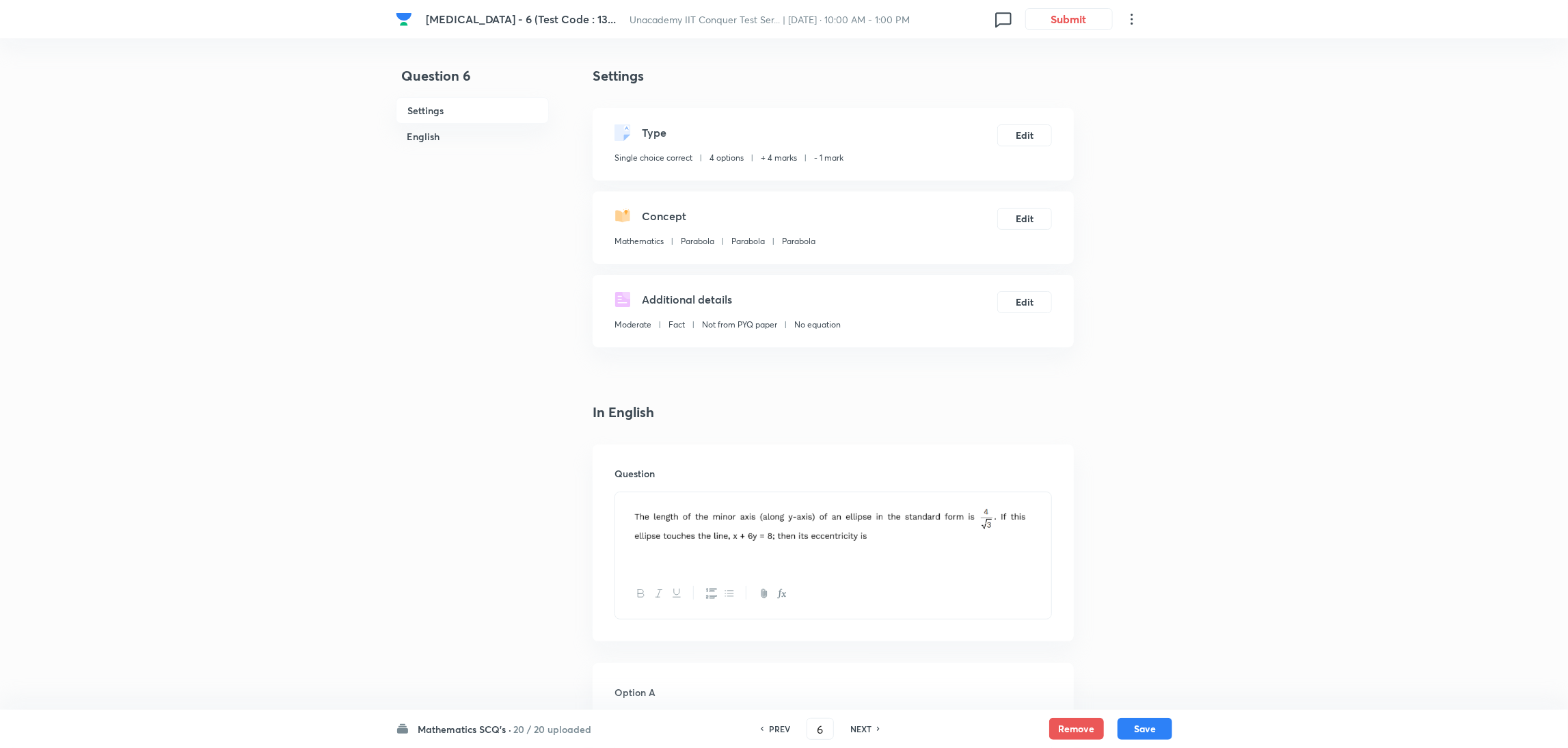
type input "7"
checkbox input "false"
checkbox input "true"
click at [857, 498] on h6 "NEXT" at bounding box center [861, 728] width 21 height 12
type input "8"
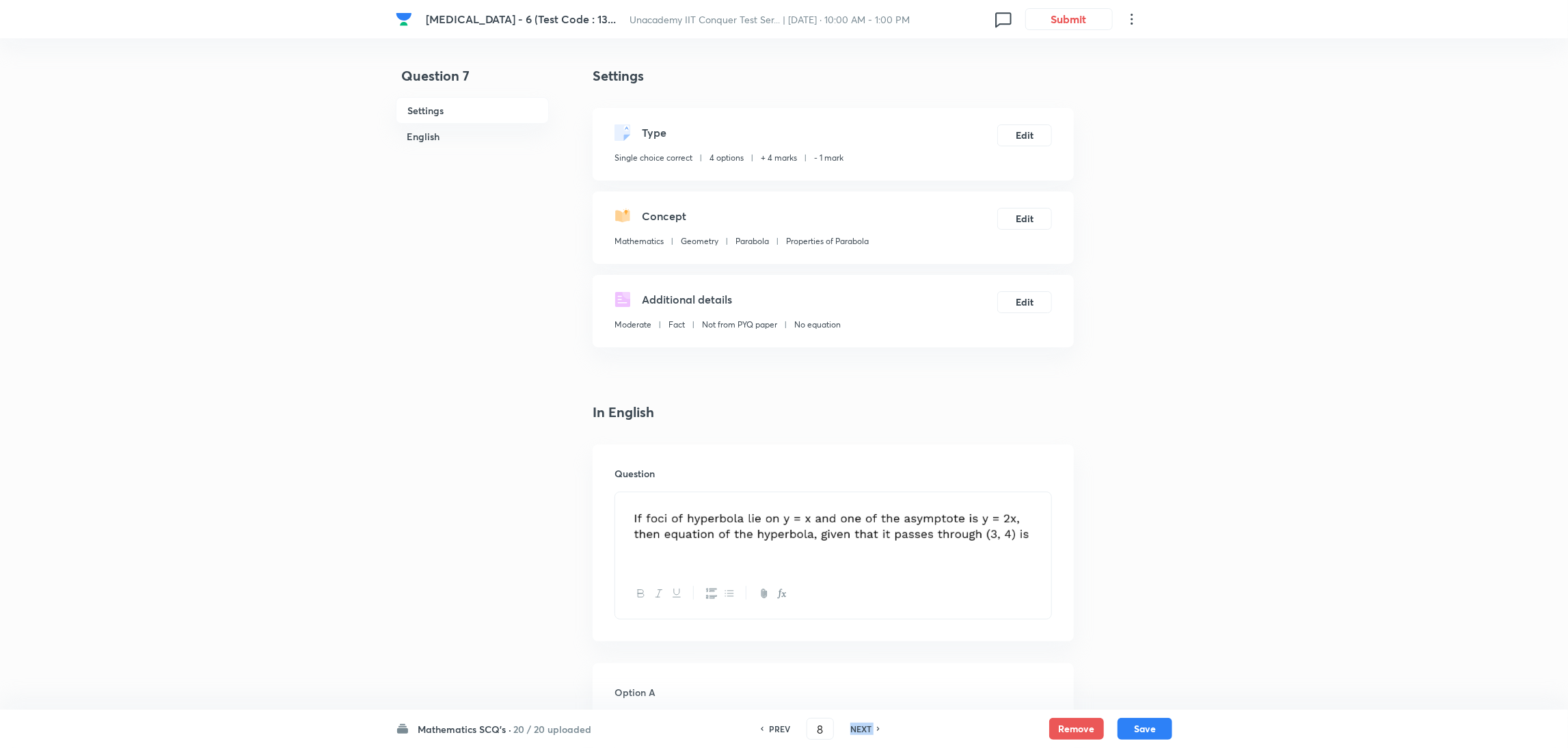
checkbox input "false"
checkbox input "true"
click at [857, 498] on h6 "NEXT" at bounding box center [861, 728] width 21 height 12
type input "9"
checkbox input "true"
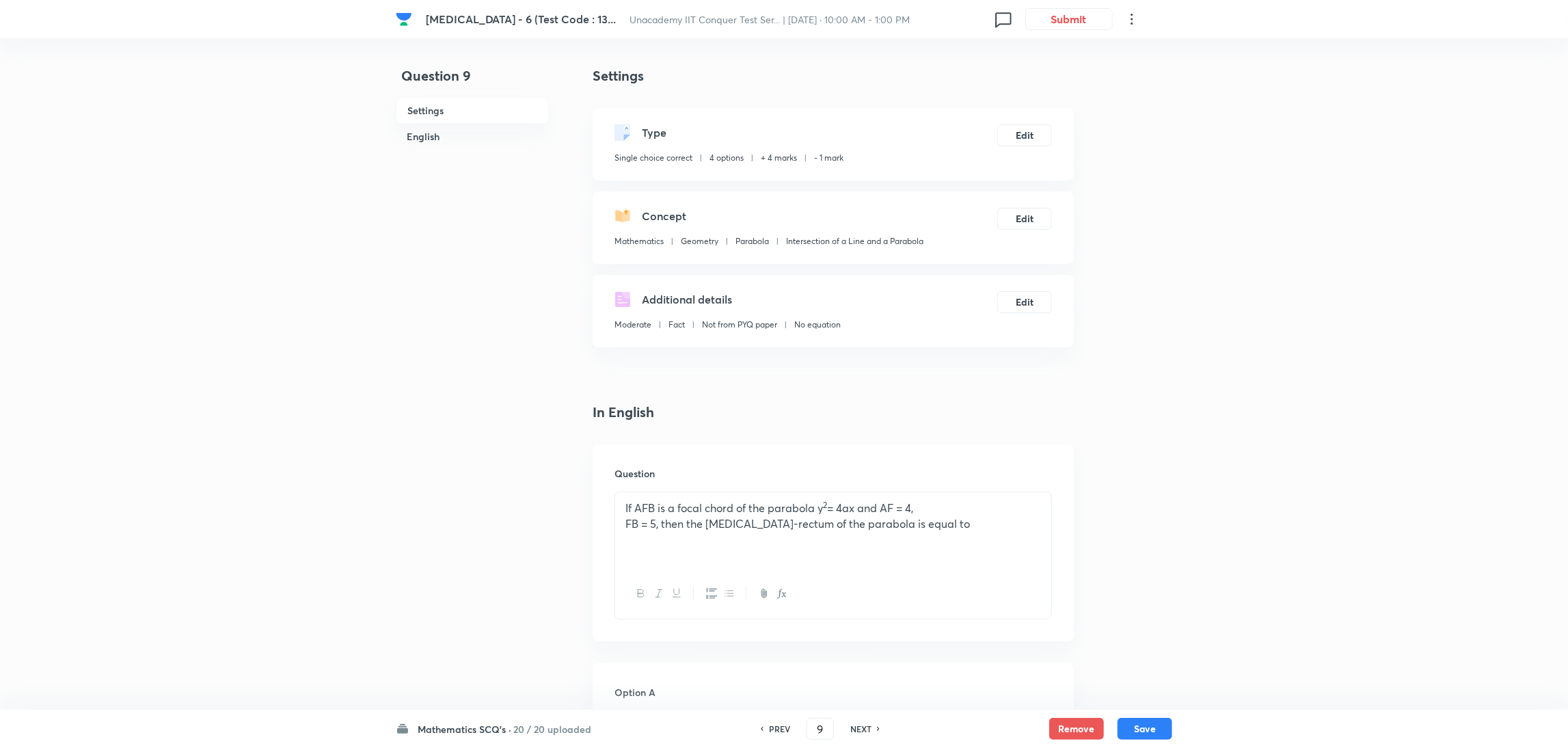
click at [857, 498] on h6 "NEXT" at bounding box center [861, 728] width 21 height 12
type input "10"
checkbox input "false"
checkbox input "true"
drag, startPoint x: 825, startPoint y: 726, endPoint x: 752, endPoint y: 739, distance: 74.1
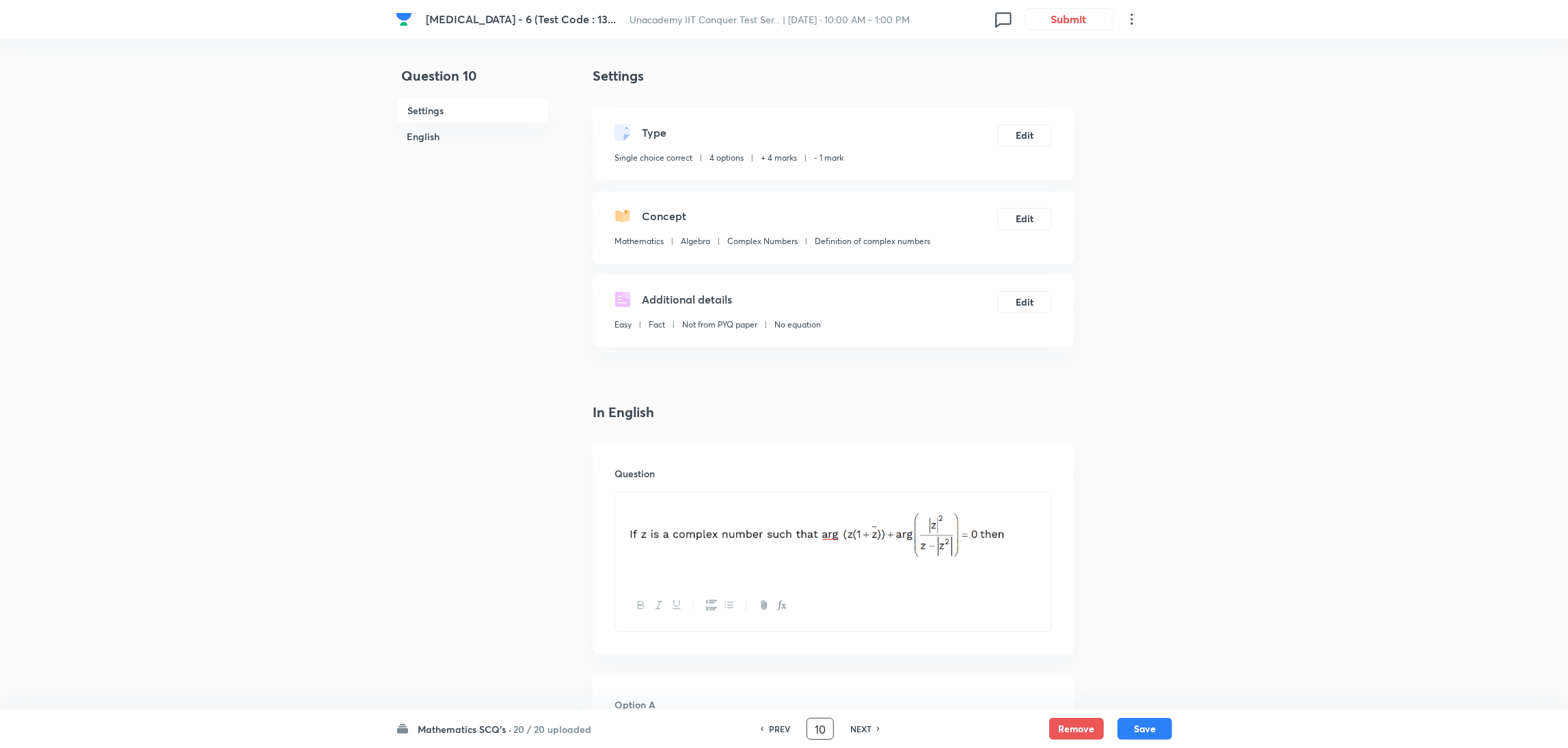
click at [752, 498] on div "PREV 10 ​ NEXT" at bounding box center [820, 728] width 176 height 22
drag, startPoint x: 847, startPoint y: 725, endPoint x: 676, endPoint y: 756, distance: 173.8
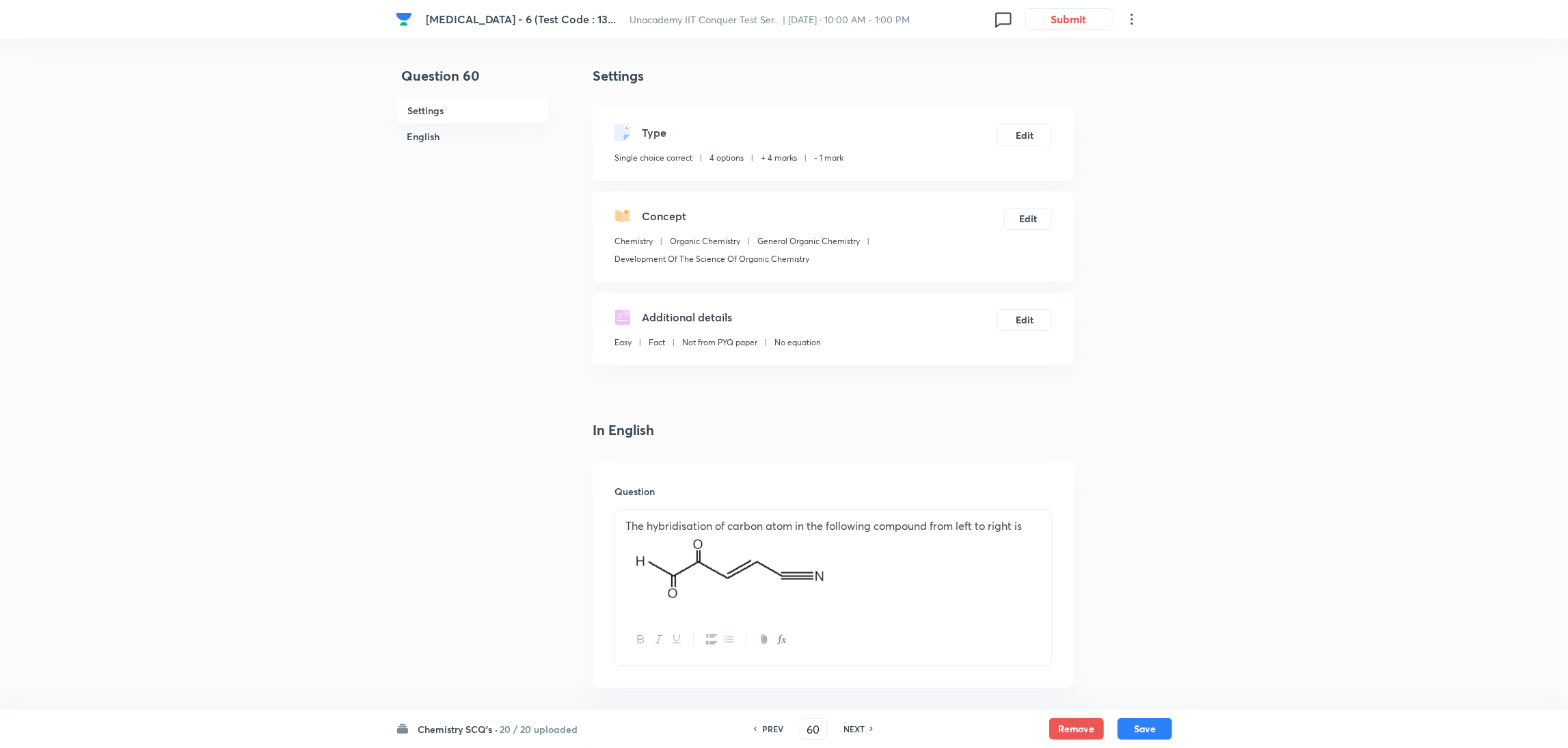
click at [855, 498] on h6 "NEXT" at bounding box center [854, 728] width 21 height 12
type input "61"
checkbox input "false"
checkbox input "true"
click at [855, 498] on h6 "NEXT" at bounding box center [854, 728] width 21 height 12
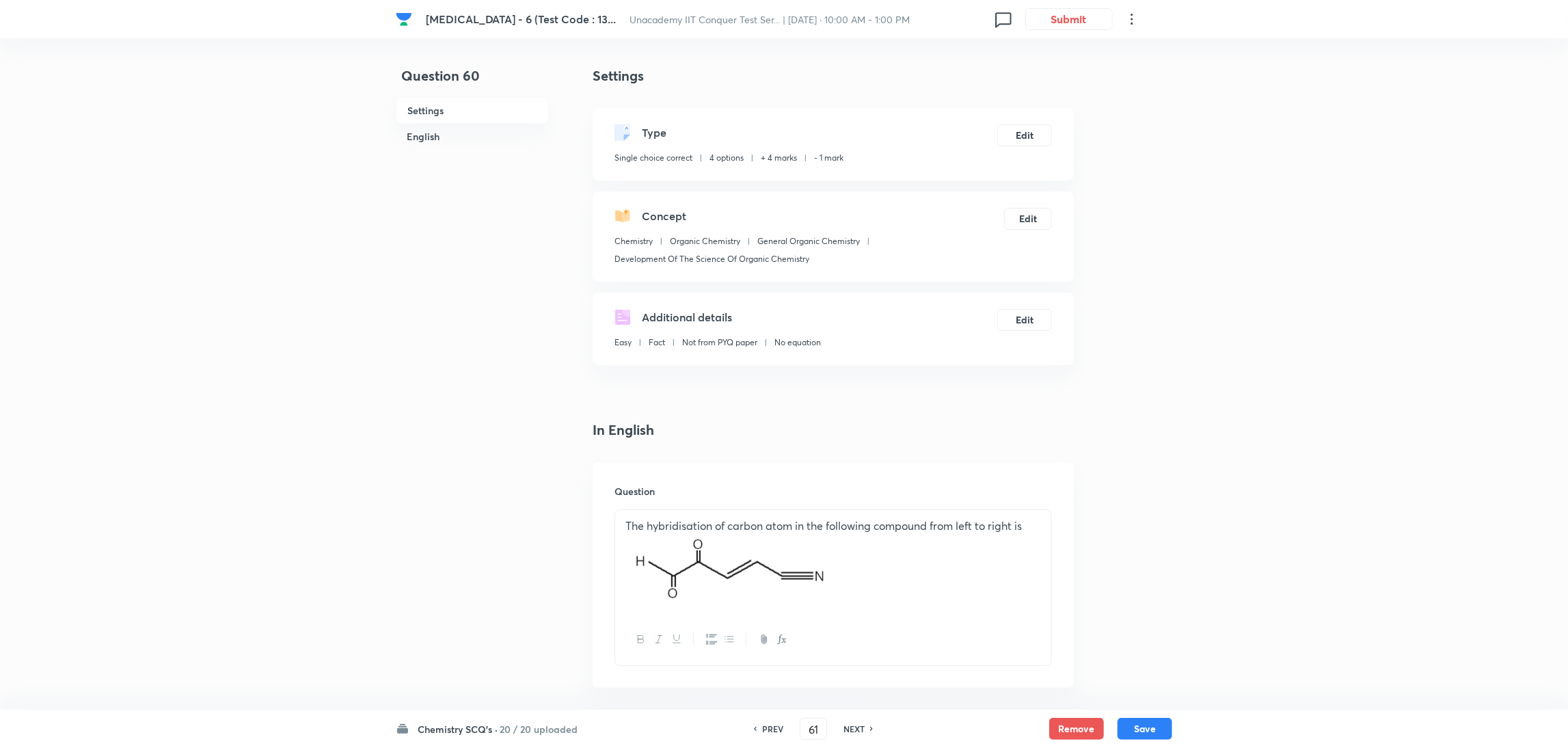
type input "62"
checkbox input "true"
click at [855, 498] on h6 "NEXT" at bounding box center [854, 728] width 21 height 12
type input "63"
checkbox input "false"
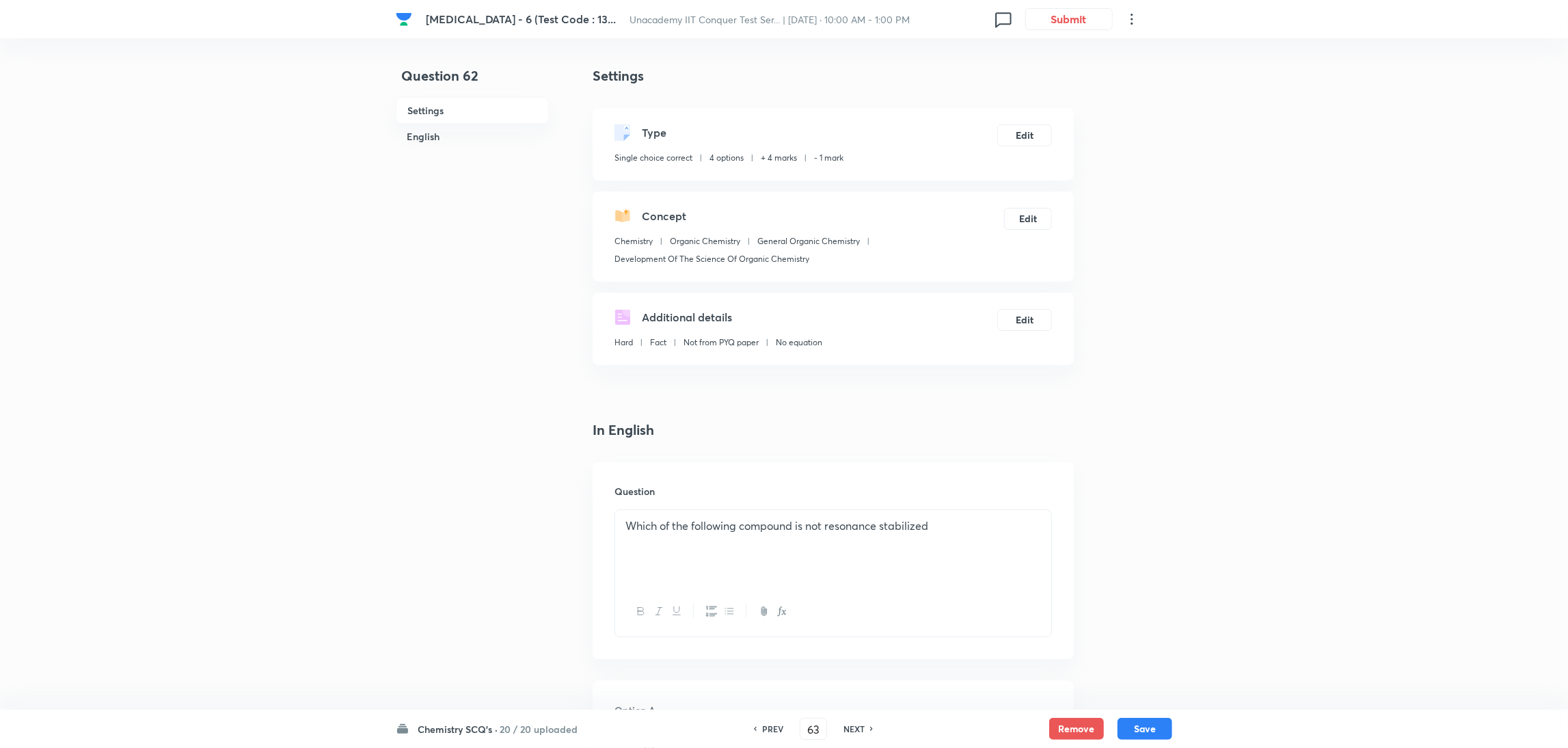
checkbox input "true"
click at [855, 498] on h6 "NEXT" at bounding box center [854, 728] width 21 height 12
type input "64"
checkbox input "true"
click at [855, 498] on h6 "NEXT" at bounding box center [854, 728] width 21 height 12
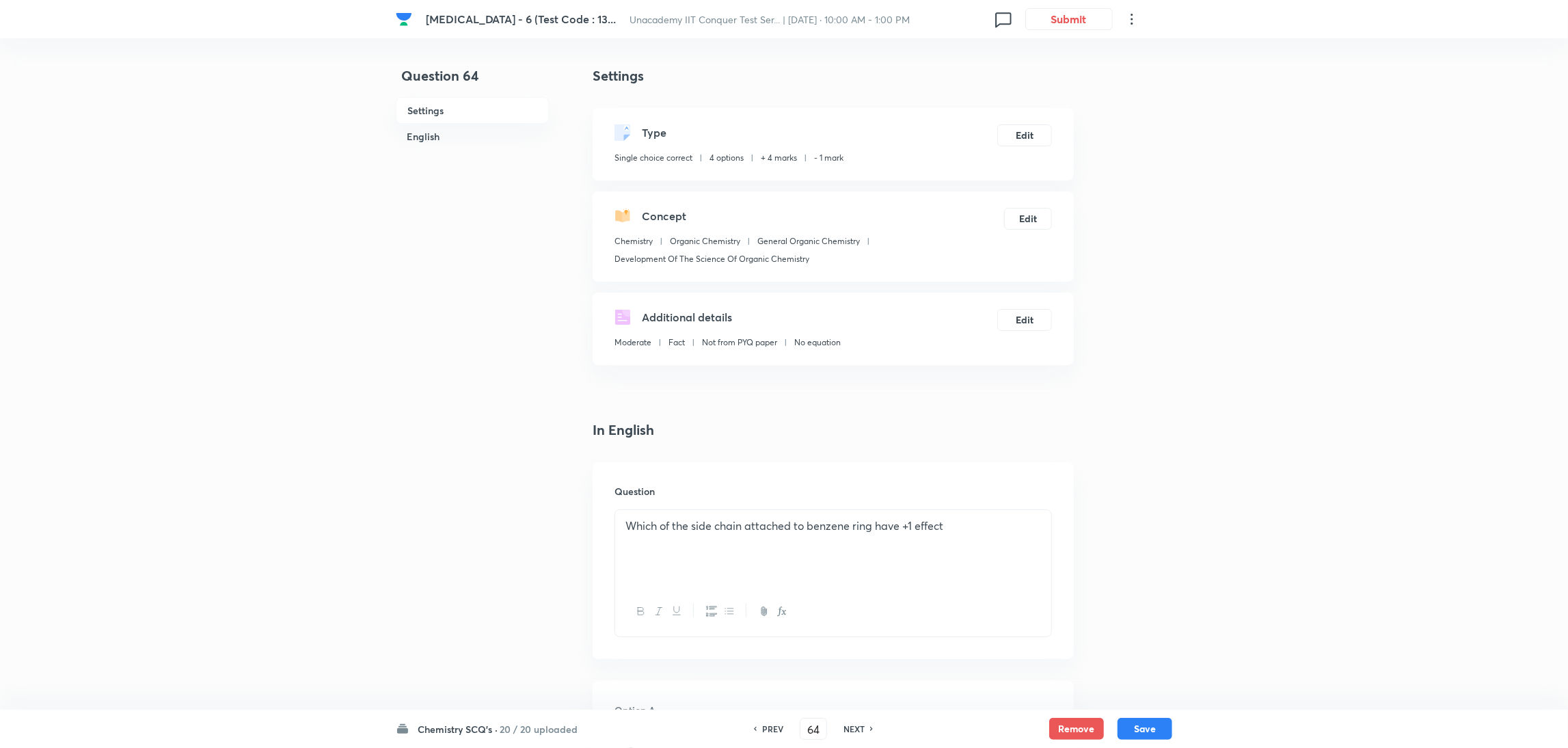
type input "65"
checkbox input "true"
click at [855, 498] on h6 "NEXT" at bounding box center [854, 728] width 21 height 12
type input "66"
checkbox input "true"
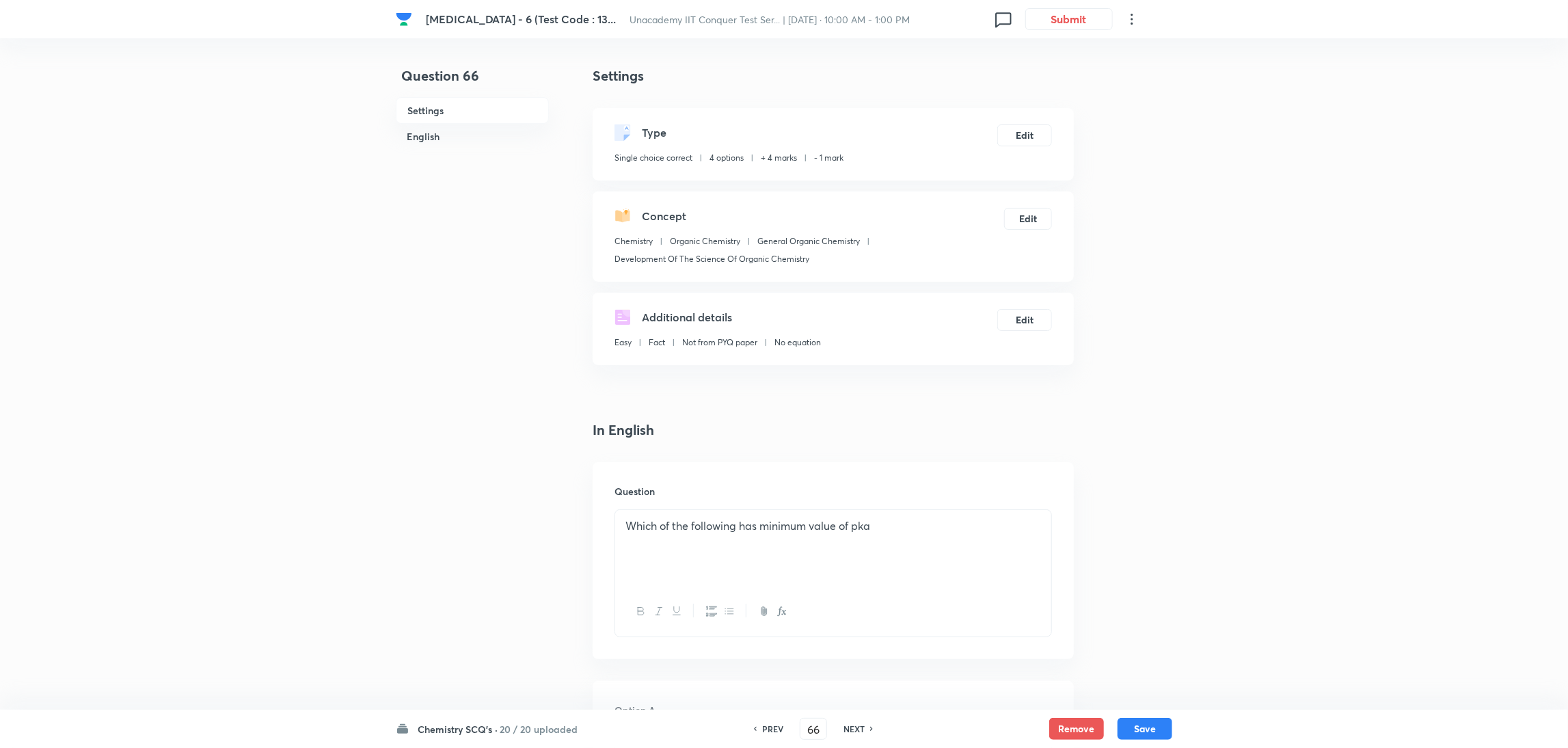
click at [855, 498] on h6 "NEXT" at bounding box center [854, 728] width 21 height 12
type input "67"
checkbox input "false"
checkbox input "true"
click at [855, 498] on h6 "NEXT" at bounding box center [854, 728] width 21 height 12
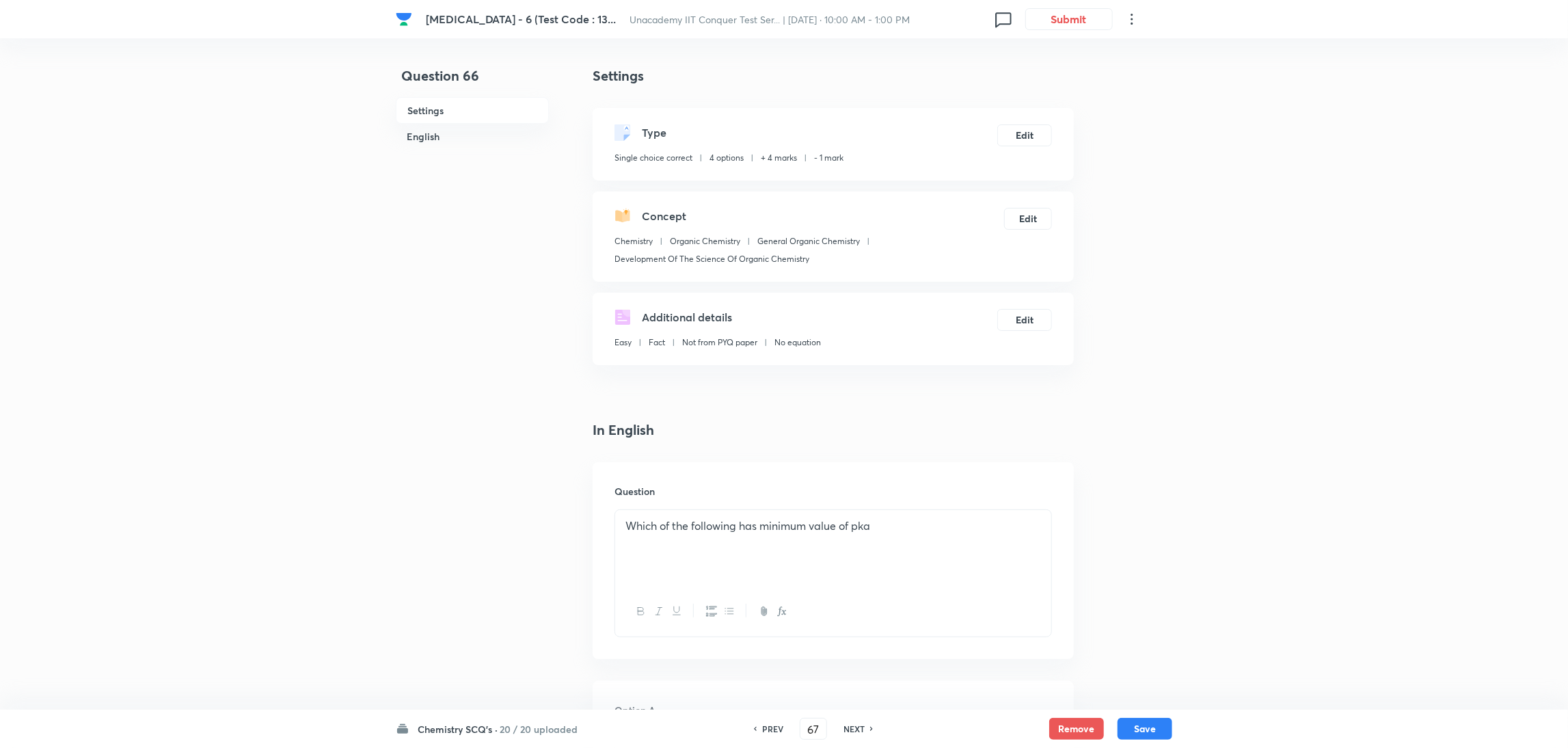
type input "68"
checkbox input "false"
checkbox input "true"
click at [855, 498] on h6 "NEXT" at bounding box center [854, 728] width 21 height 12
type input "69"
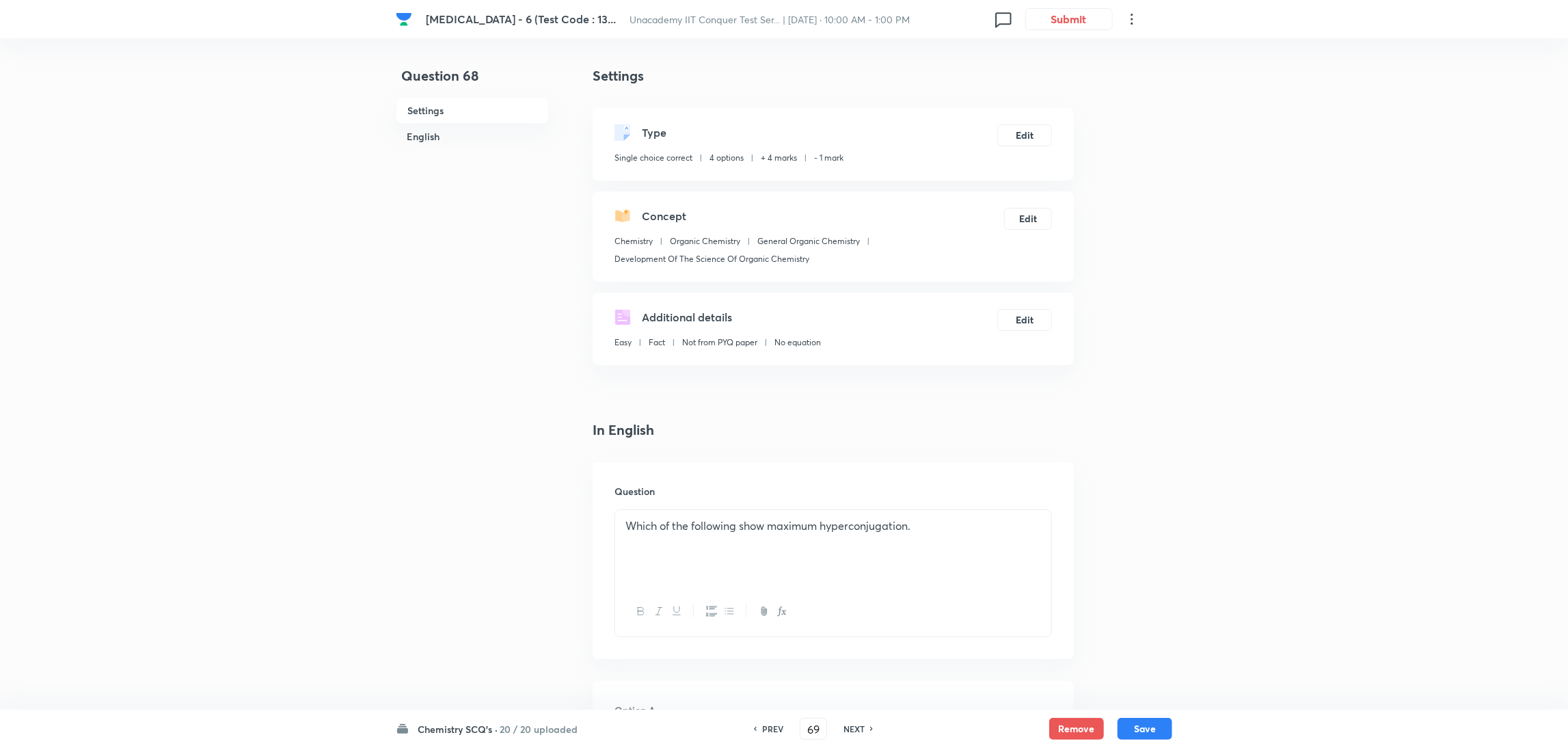
checkbox input "false"
checkbox input "true"
click at [855, 498] on h6 "NEXT" at bounding box center [854, 728] width 21 height 12
type input "70"
checkbox input "false"
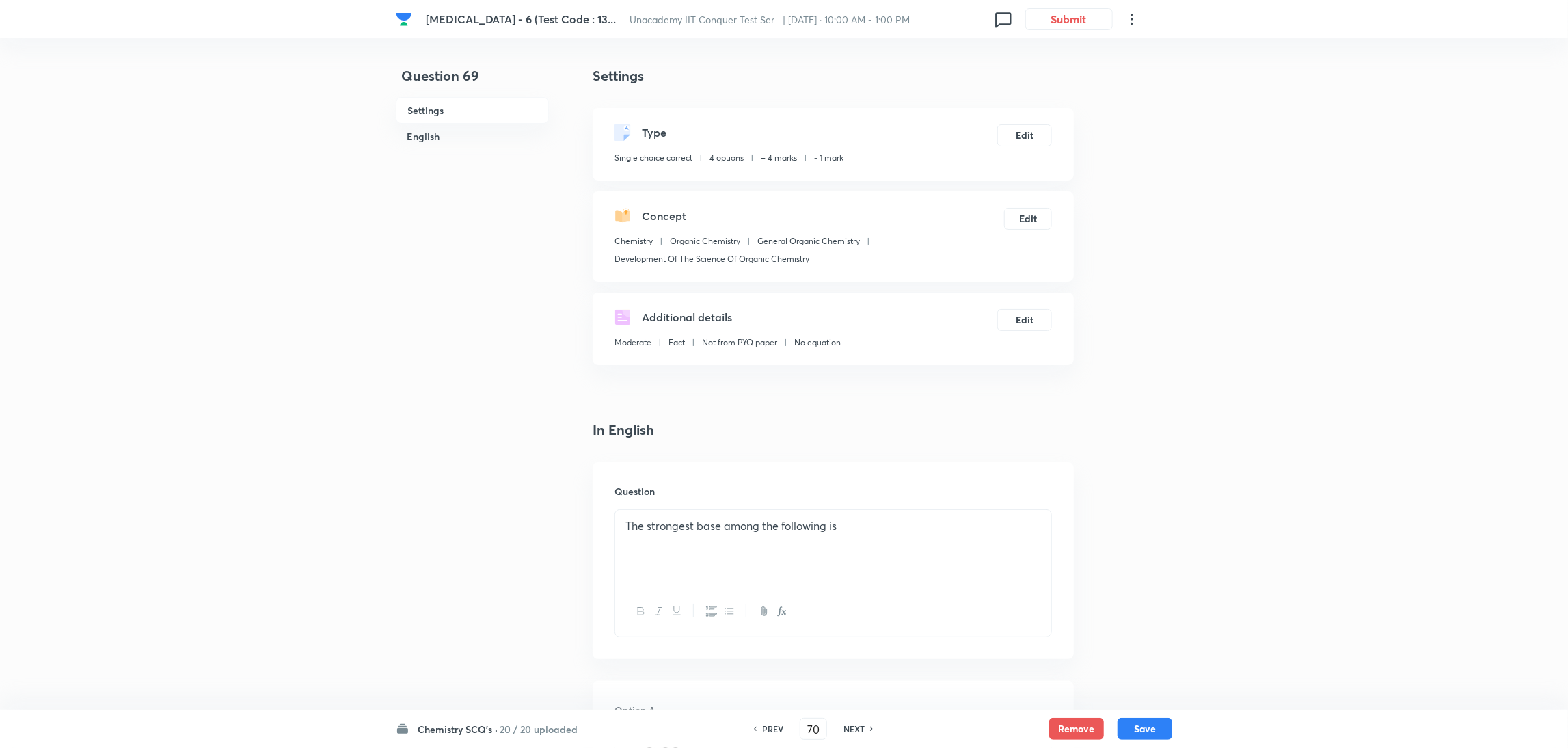
checkbox input "true"
click at [855, 498] on h6 "NEXT" at bounding box center [854, 728] width 21 height 12
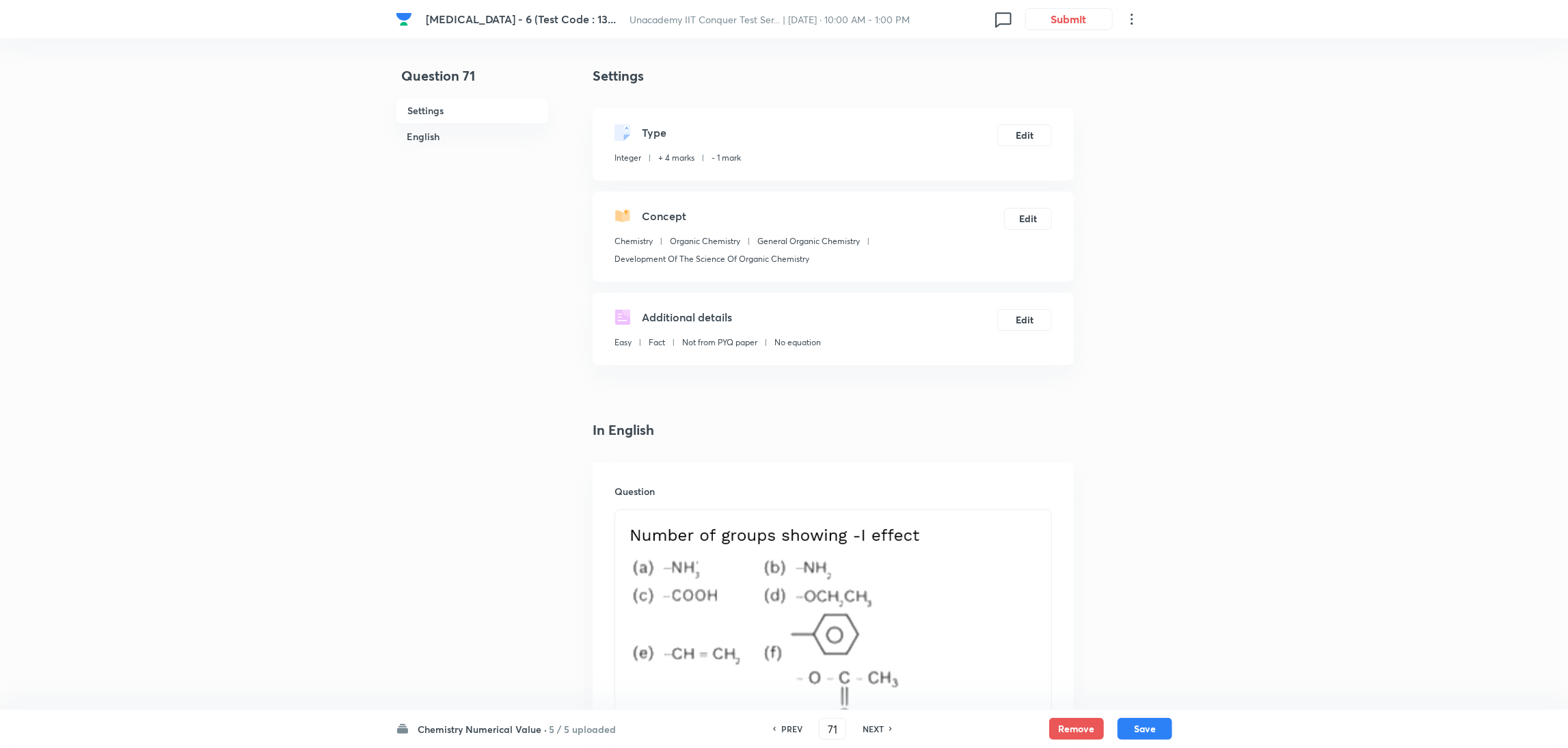
click at [857, 498] on div "NEXT" at bounding box center [875, 728] width 36 height 12
type input "72"
type input "4"
click at [857, 498] on div "NEXT" at bounding box center [875, 728] width 36 height 12
type input "73"
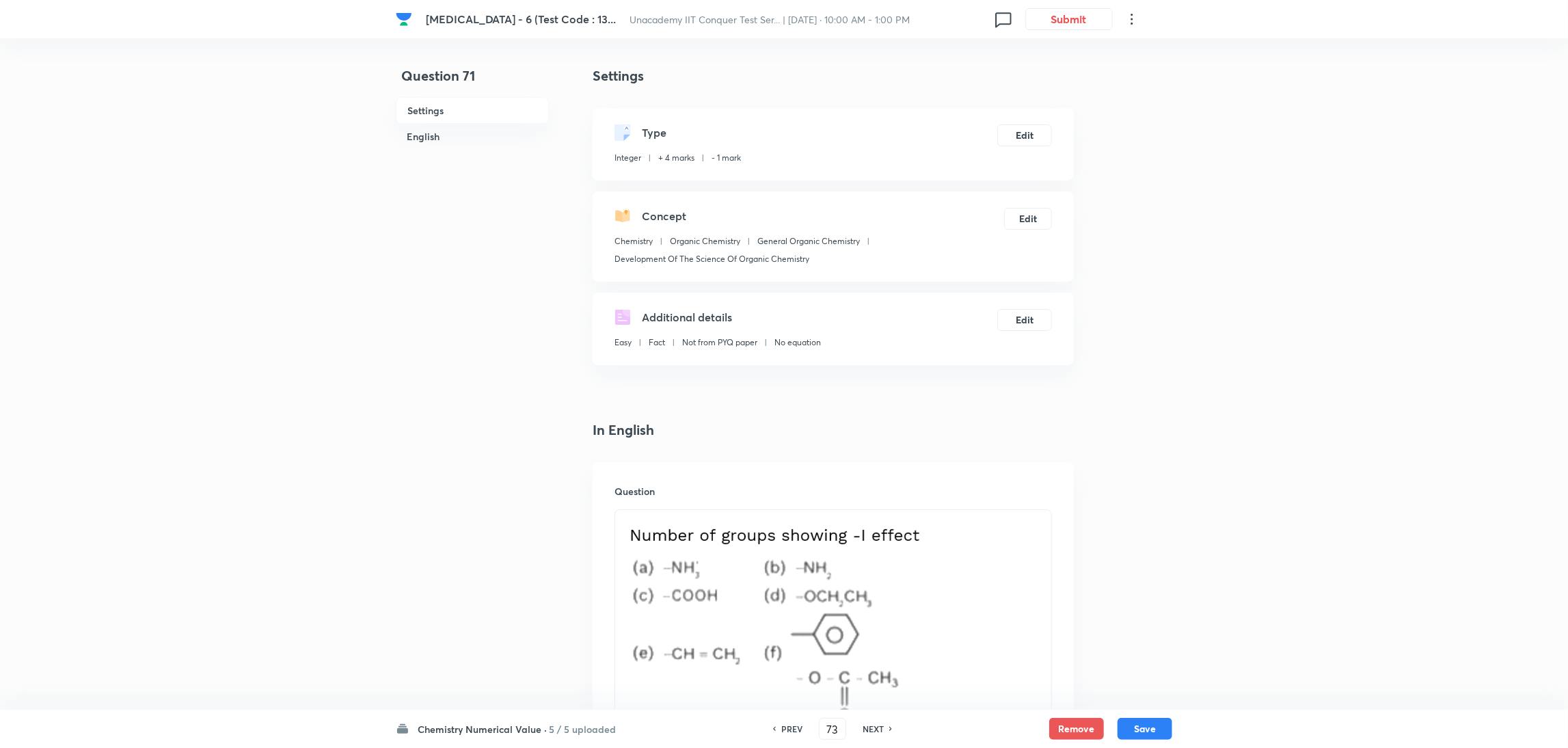
type input "3"
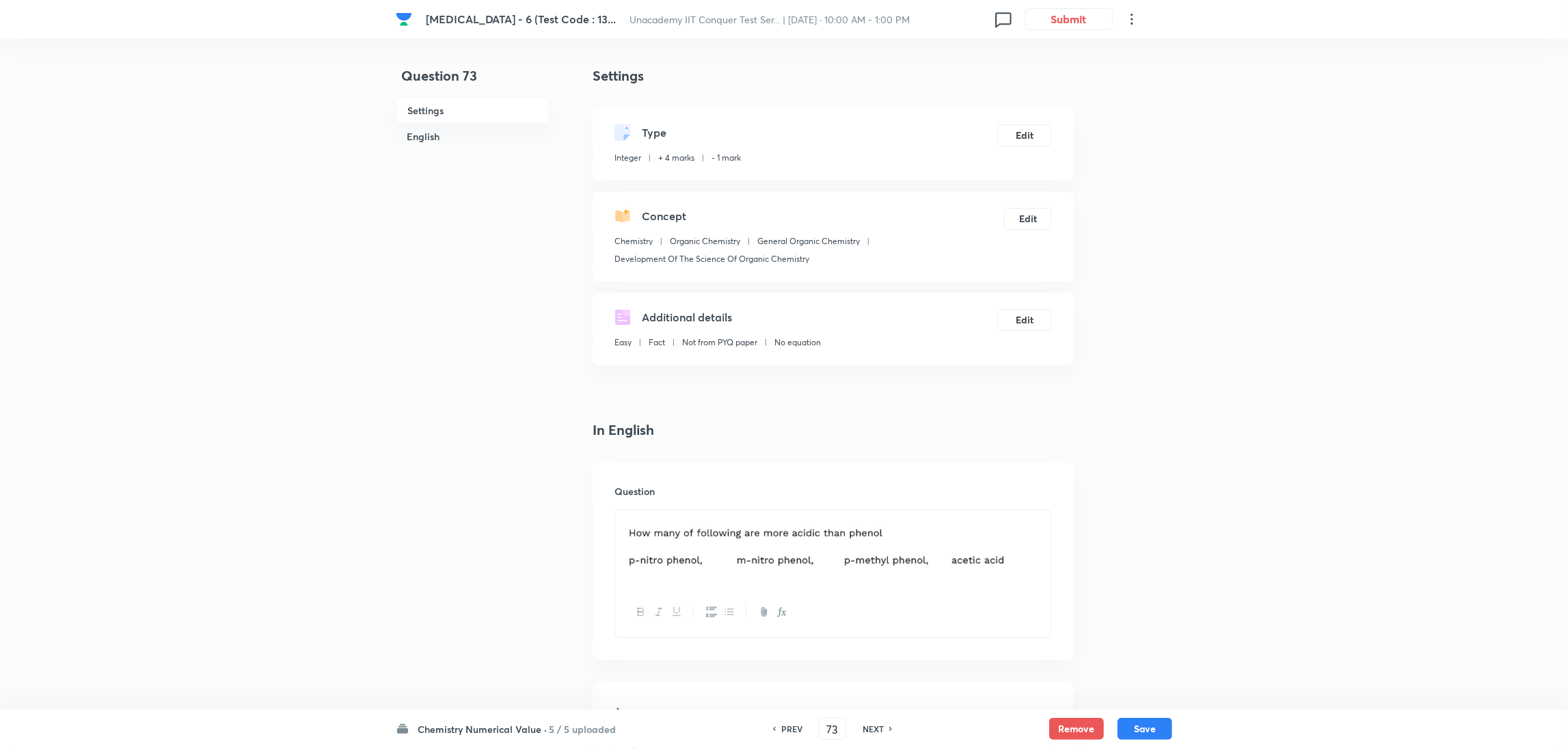
click at [857, 498] on div "NEXT" at bounding box center [875, 728] width 36 height 12
type input "74"
type input "2"
click at [857, 498] on div "NEXT" at bounding box center [875, 728] width 36 height 12
type input "75"
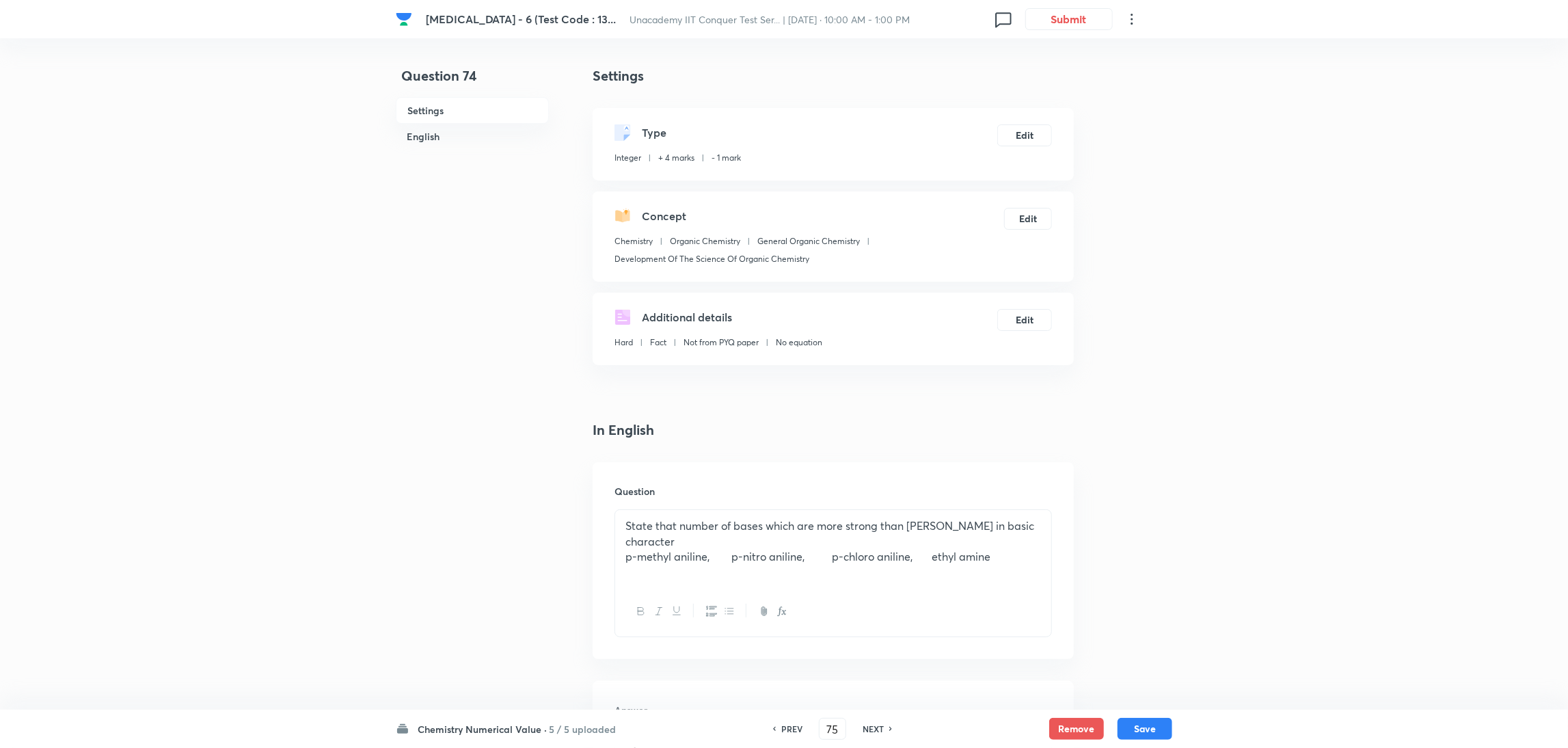
type input "2"
click at [857, 498] on div "NEXT" at bounding box center [875, 728] width 36 height 12
click at [856, 726] on h6 "NEXT" at bounding box center [861, 728] width 21 height 12
type input "2"
checkbox input "true"
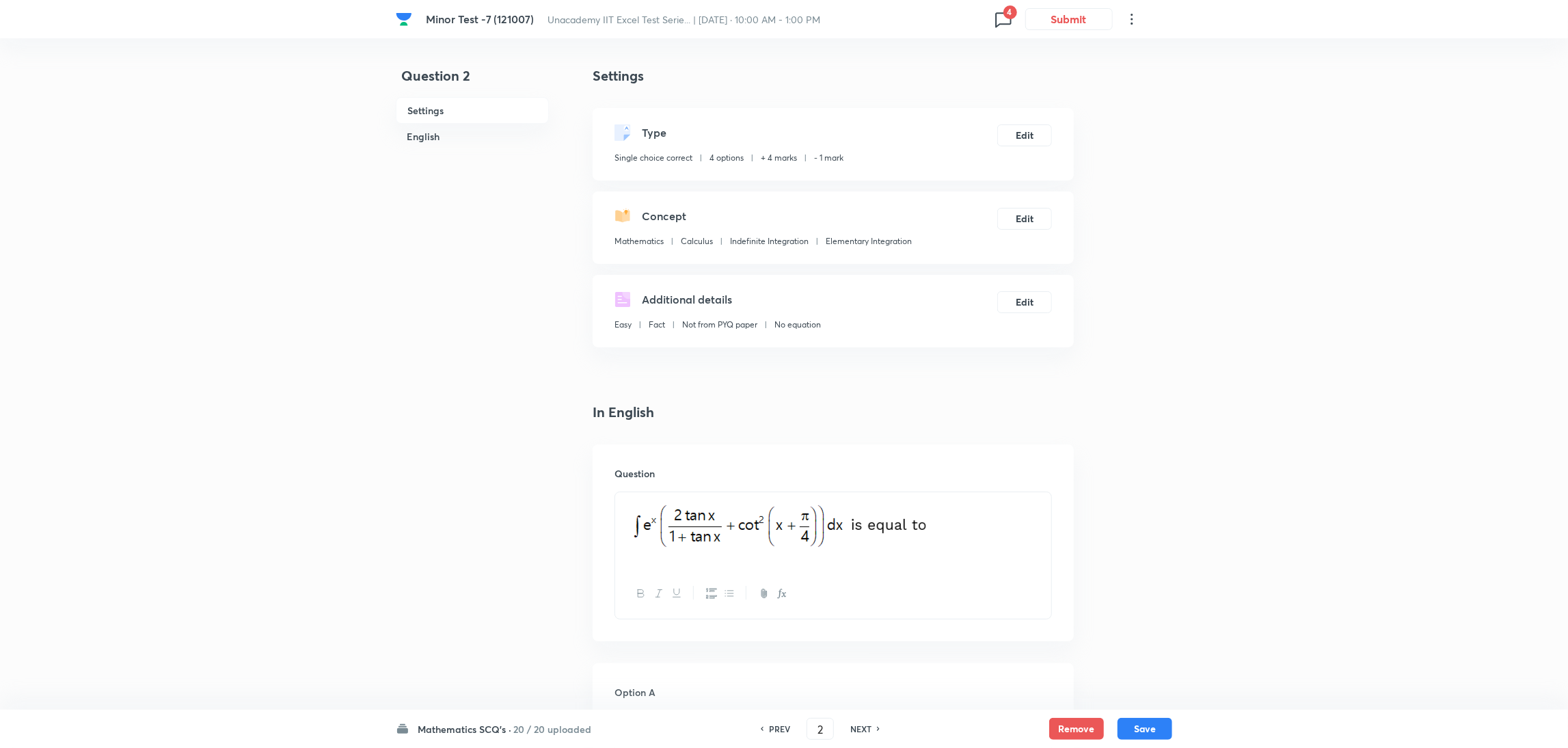
click at [856, 726] on h6 "NEXT" at bounding box center [861, 728] width 21 height 12
type input "3"
checkbox input "false"
checkbox input "true"
click at [856, 726] on h6 "NEXT" at bounding box center [861, 728] width 21 height 12
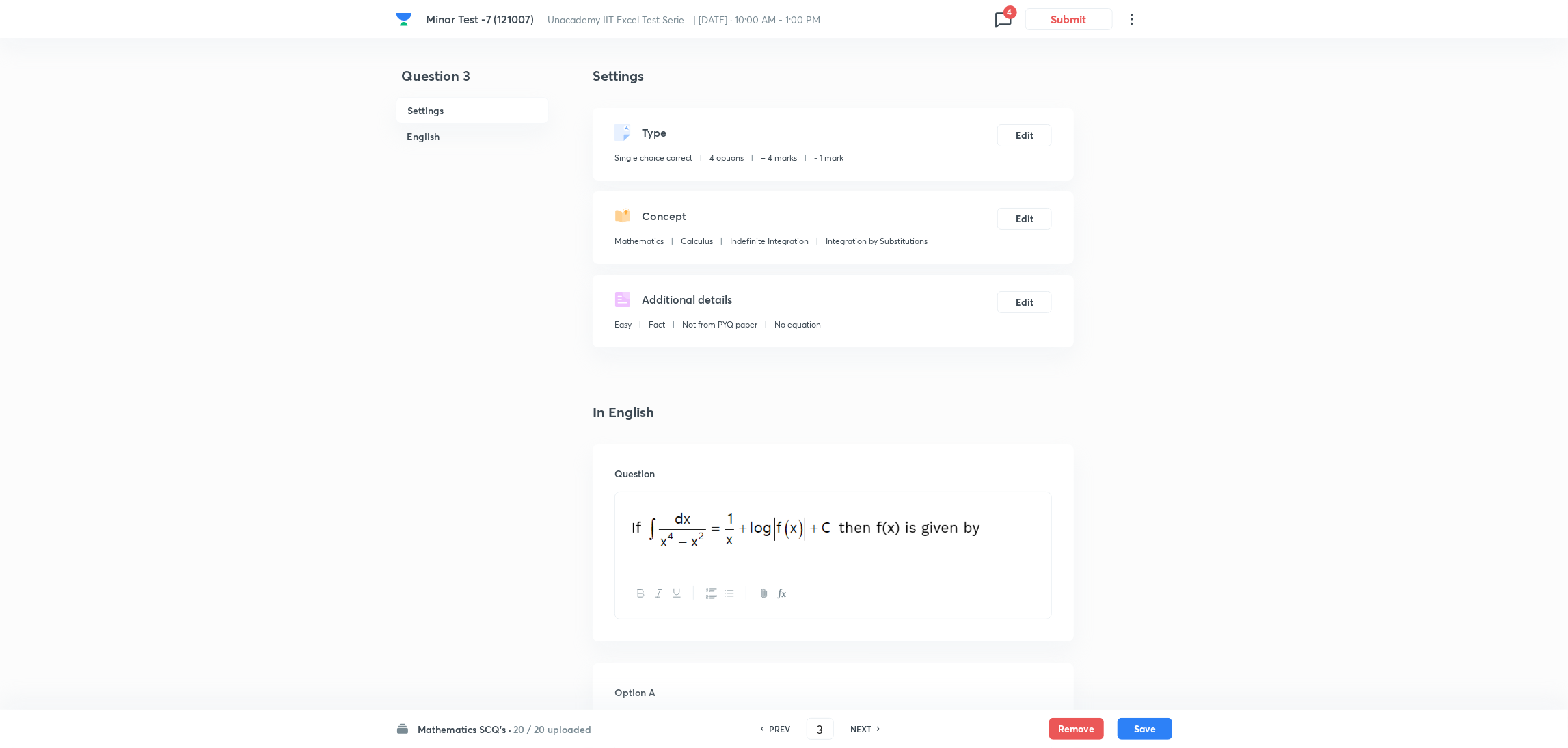
type input "4"
checkbox input "true"
checkbox input "false"
click at [856, 726] on h6 "NEXT" at bounding box center [861, 728] width 21 height 12
type input "5"
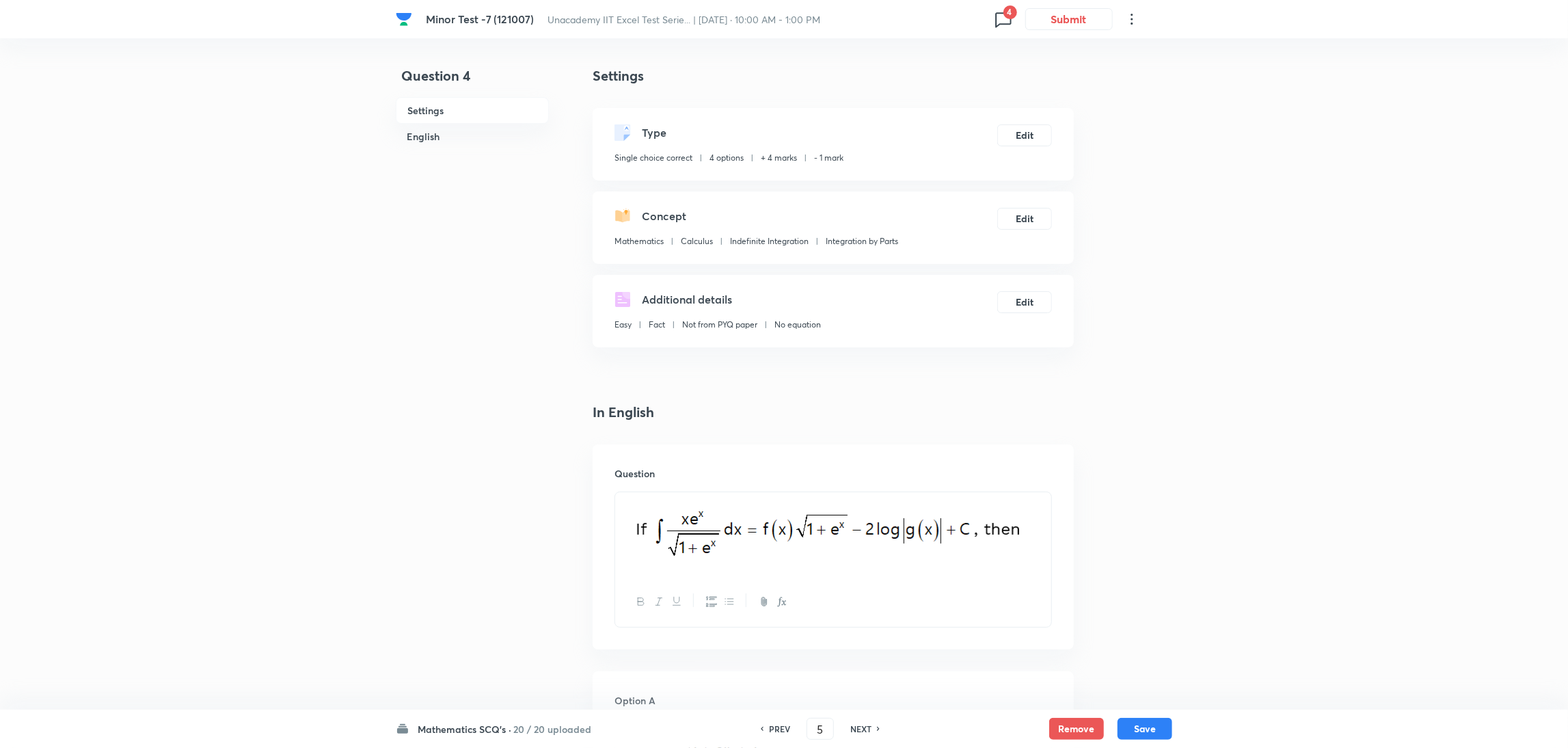
checkbox input "true"
click at [856, 726] on h6 "NEXT" at bounding box center [861, 728] width 21 height 12
type input "6"
checkbox input "false"
checkbox input "true"
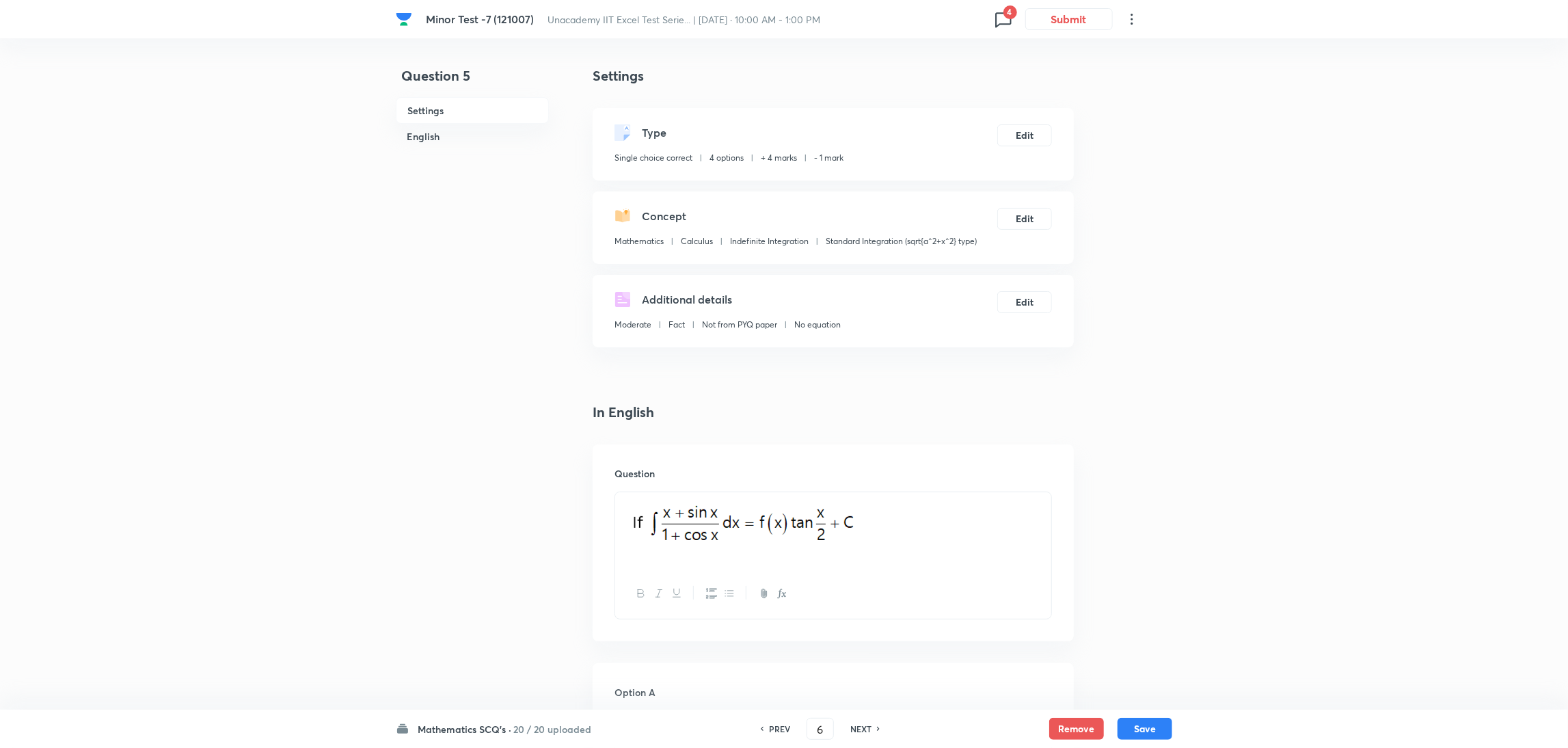
click at [856, 726] on h6 "NEXT" at bounding box center [861, 728] width 21 height 12
type input "7"
checkbox input "true"
checkbox input "false"
click at [856, 726] on h6 "NEXT" at bounding box center [861, 728] width 21 height 12
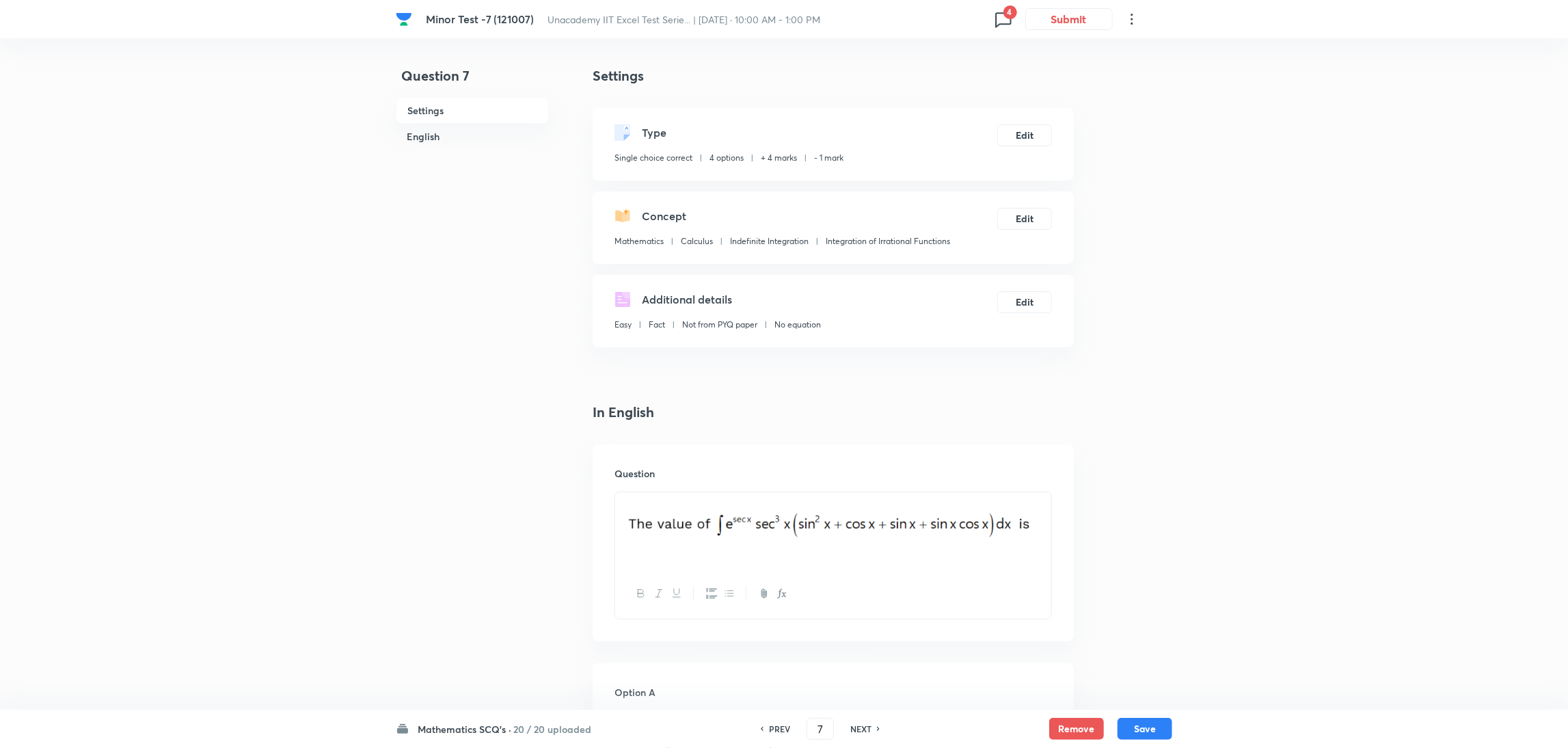
type input "8"
checkbox input "false"
checkbox input "true"
click at [856, 726] on h6 "NEXT" at bounding box center [861, 728] width 21 height 12
type input "9"
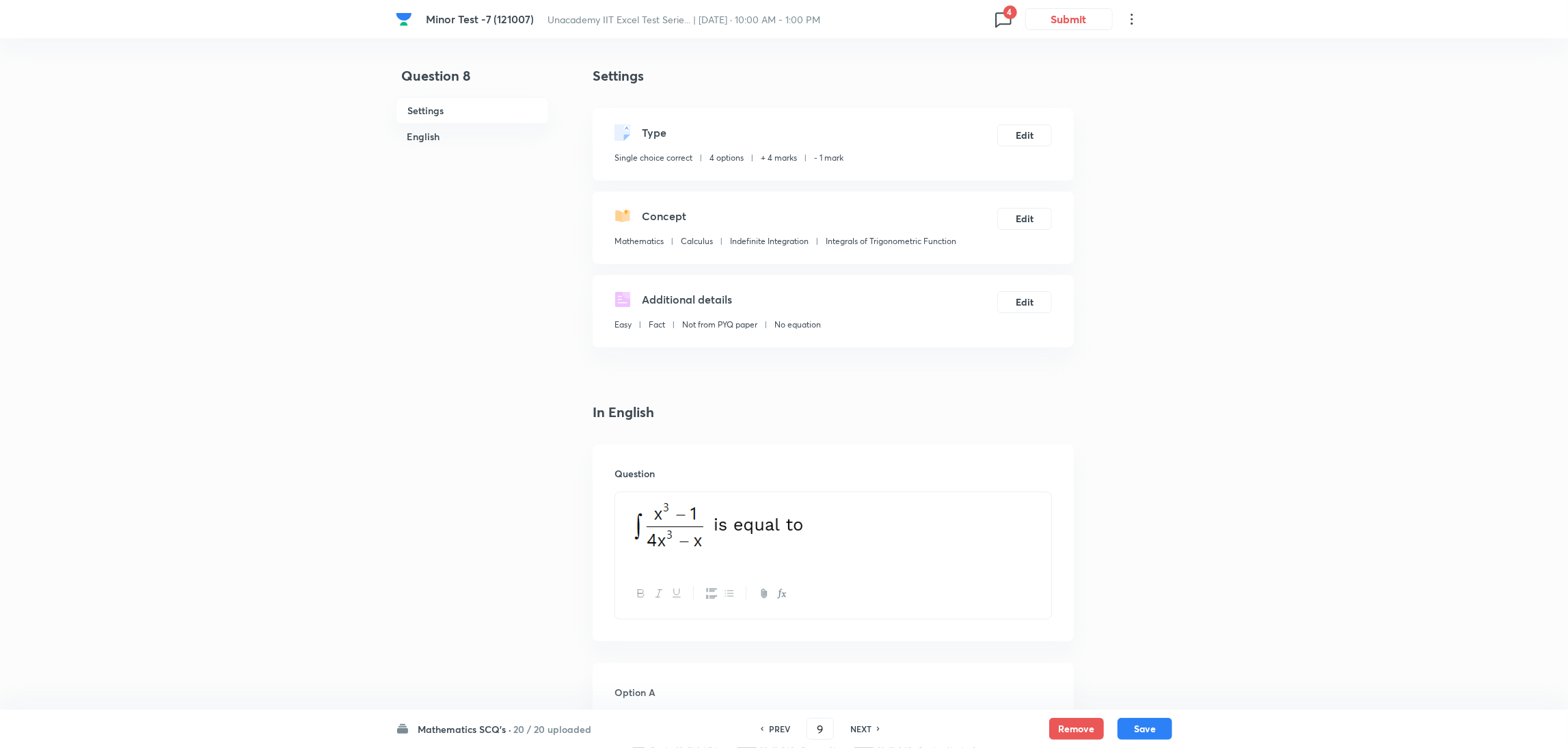
checkbox input "true"
checkbox input "false"
click at [856, 726] on h6 "NEXT" at bounding box center [861, 728] width 21 height 12
type input "10"
checkbox input "true"
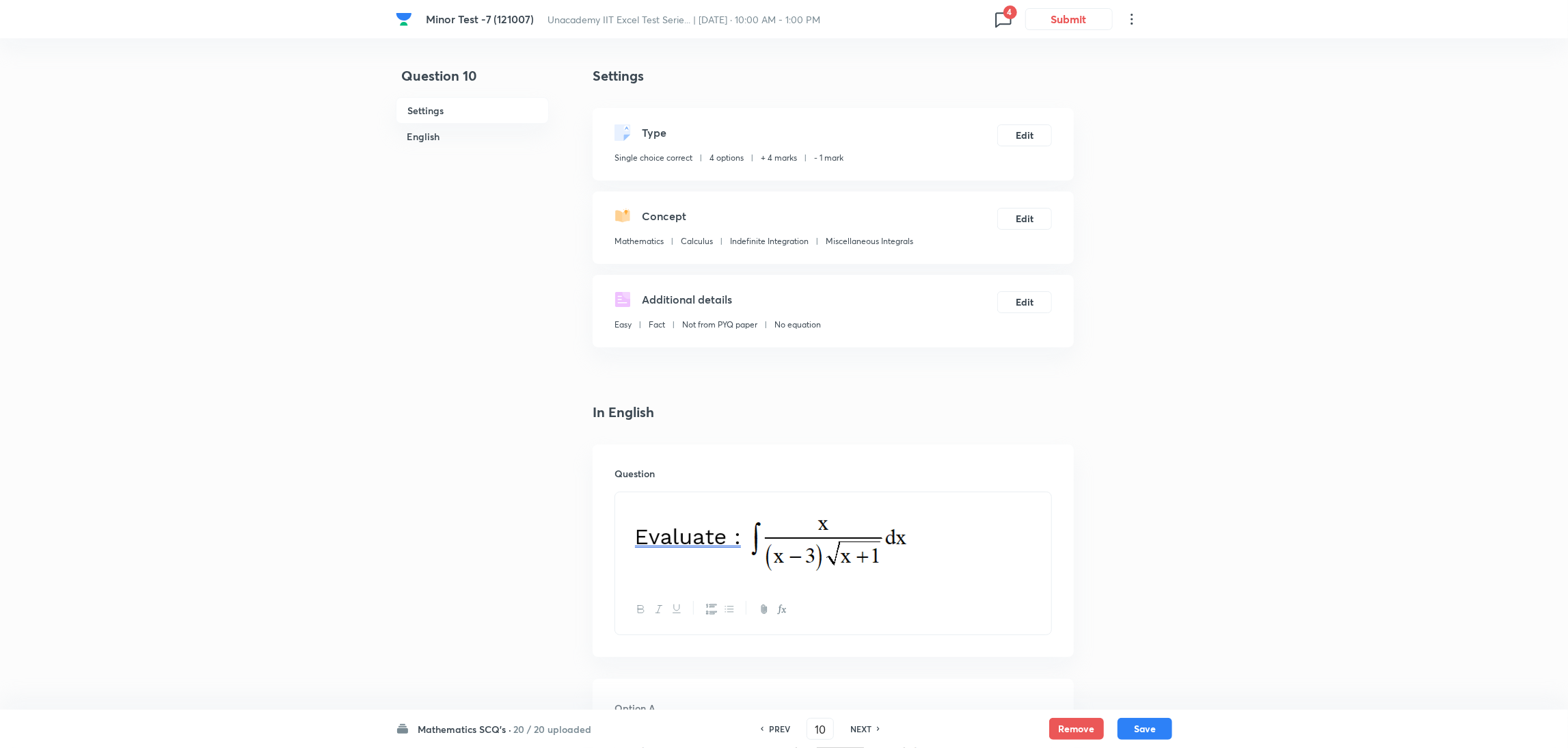
click at [856, 726] on h6 "NEXT" at bounding box center [861, 728] width 21 height 12
type input "11"
checkbox input "true"
click at [856, 726] on h6 "NEXT" at bounding box center [861, 728] width 21 height 12
type input "12"
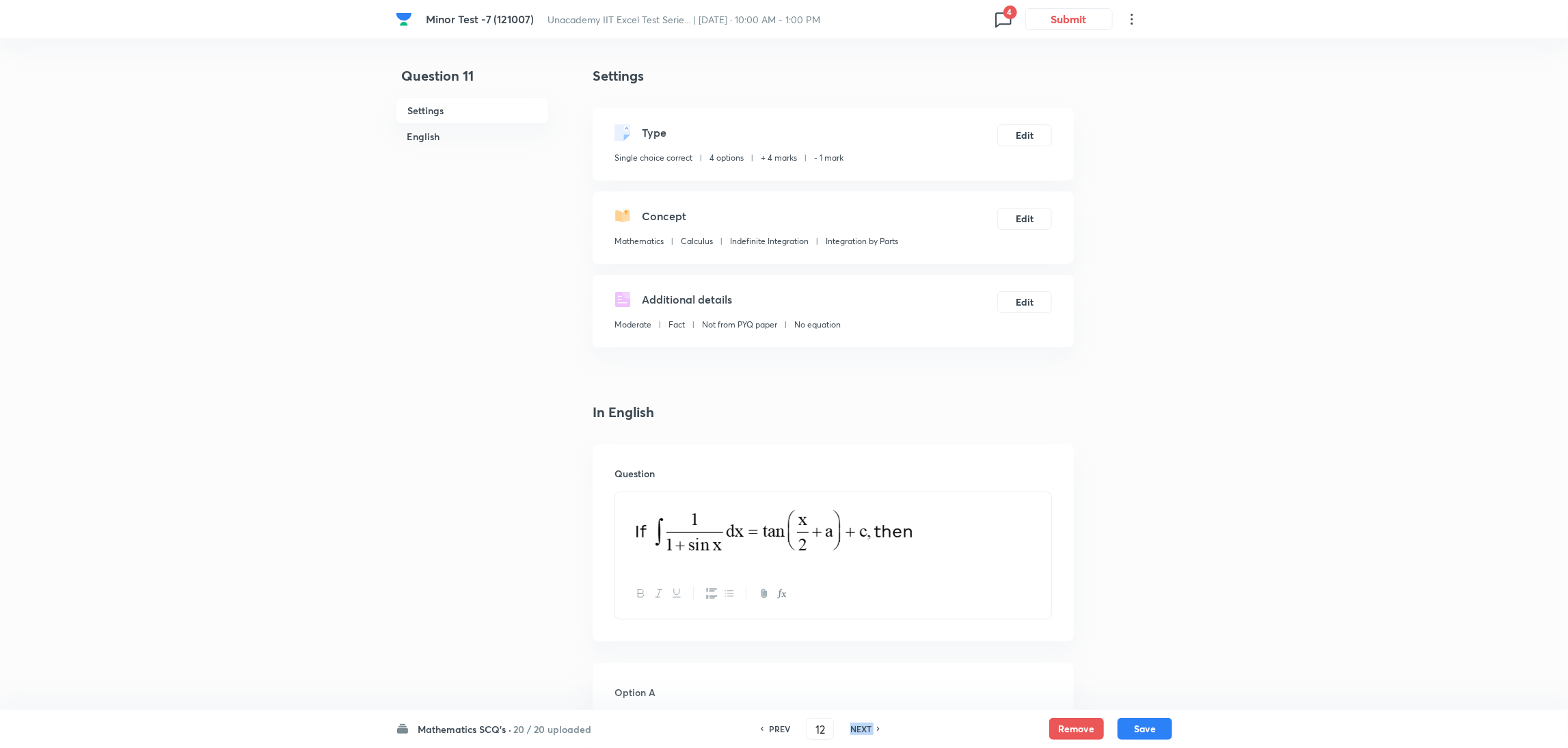
checkbox input "false"
checkbox input "true"
click at [856, 726] on h6 "NEXT" at bounding box center [861, 728] width 21 height 12
type input "13"
checkbox input "false"
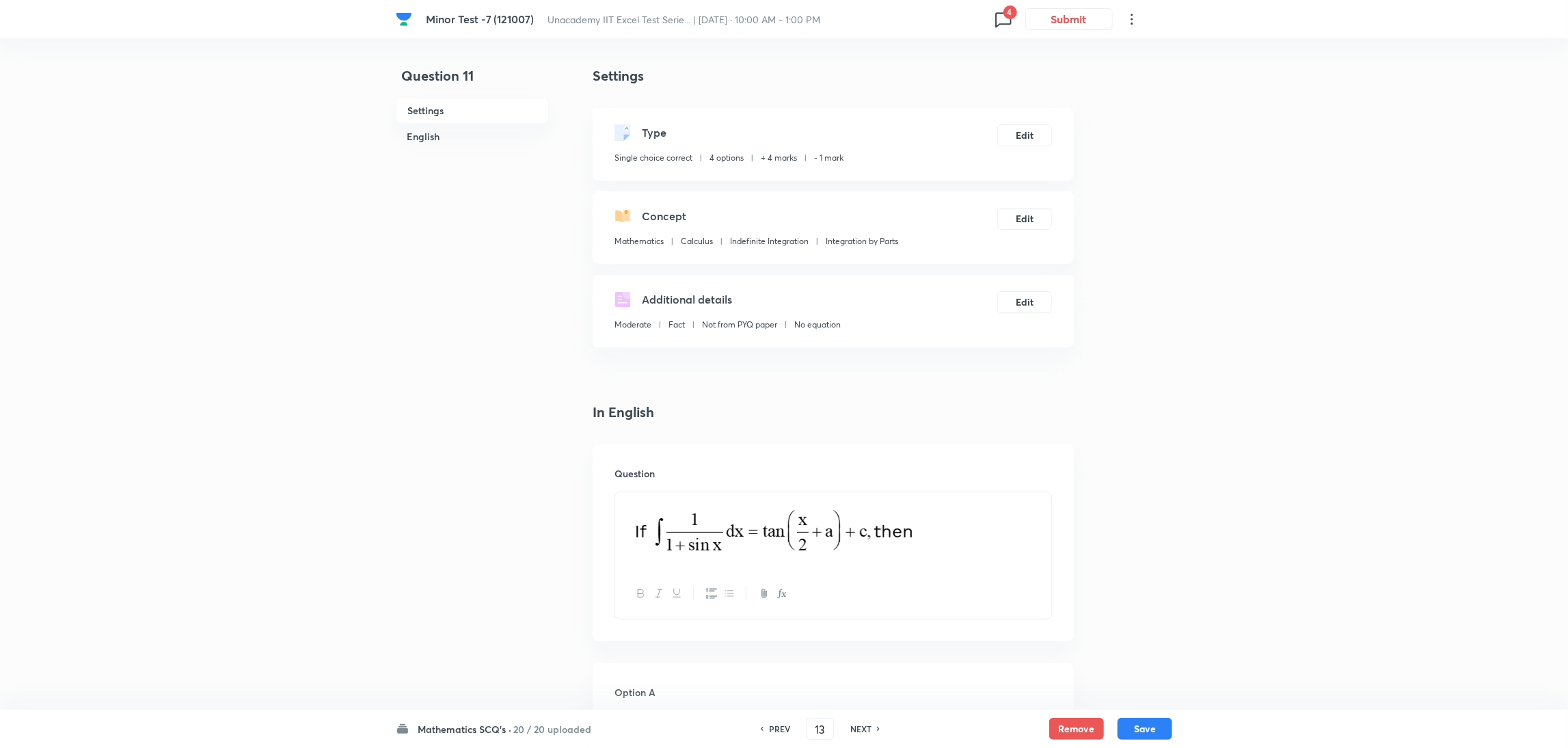
checkbox input "true"
click at [856, 726] on h6 "NEXT" at bounding box center [861, 728] width 21 height 12
type input "14"
checkbox input "false"
checkbox input "true"
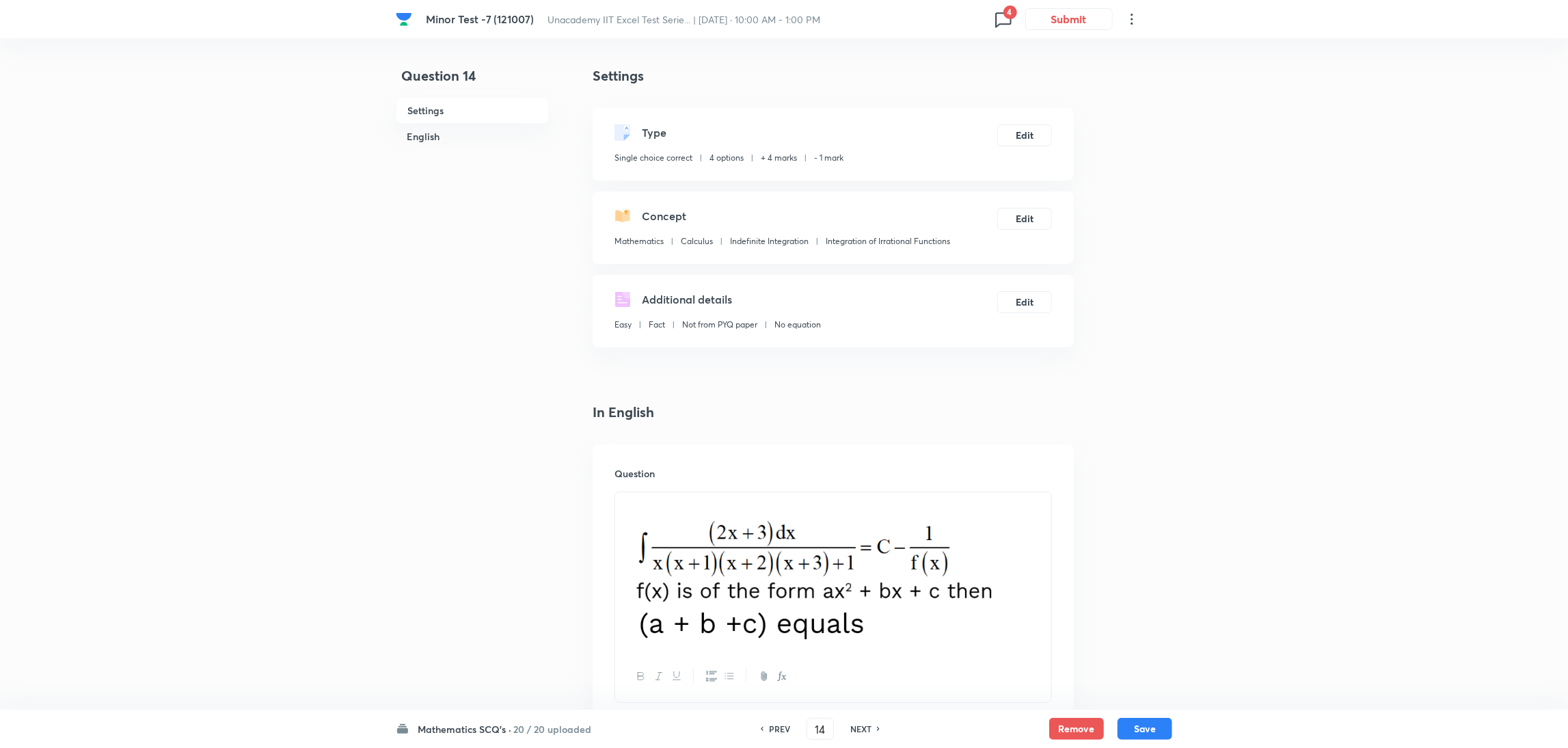
click at [856, 726] on h6 "NEXT" at bounding box center [861, 728] width 21 height 12
type input "15"
checkbox input "true"
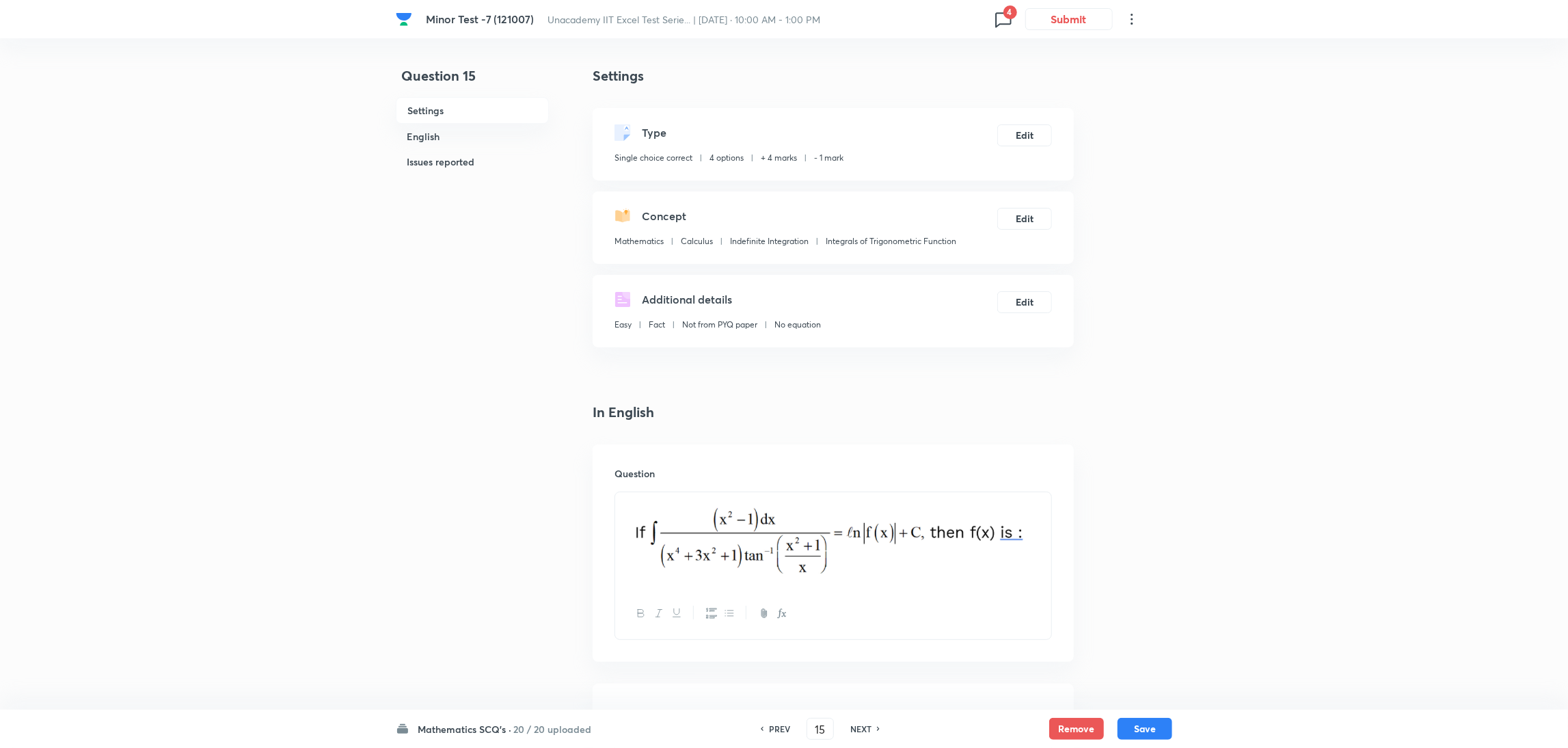
click at [856, 726] on h6 "NEXT" at bounding box center [861, 728] width 21 height 12
type input "16"
click at [856, 726] on h6 "NEXT" at bounding box center [861, 728] width 21 height 12
checkbox input "false"
type input "17"
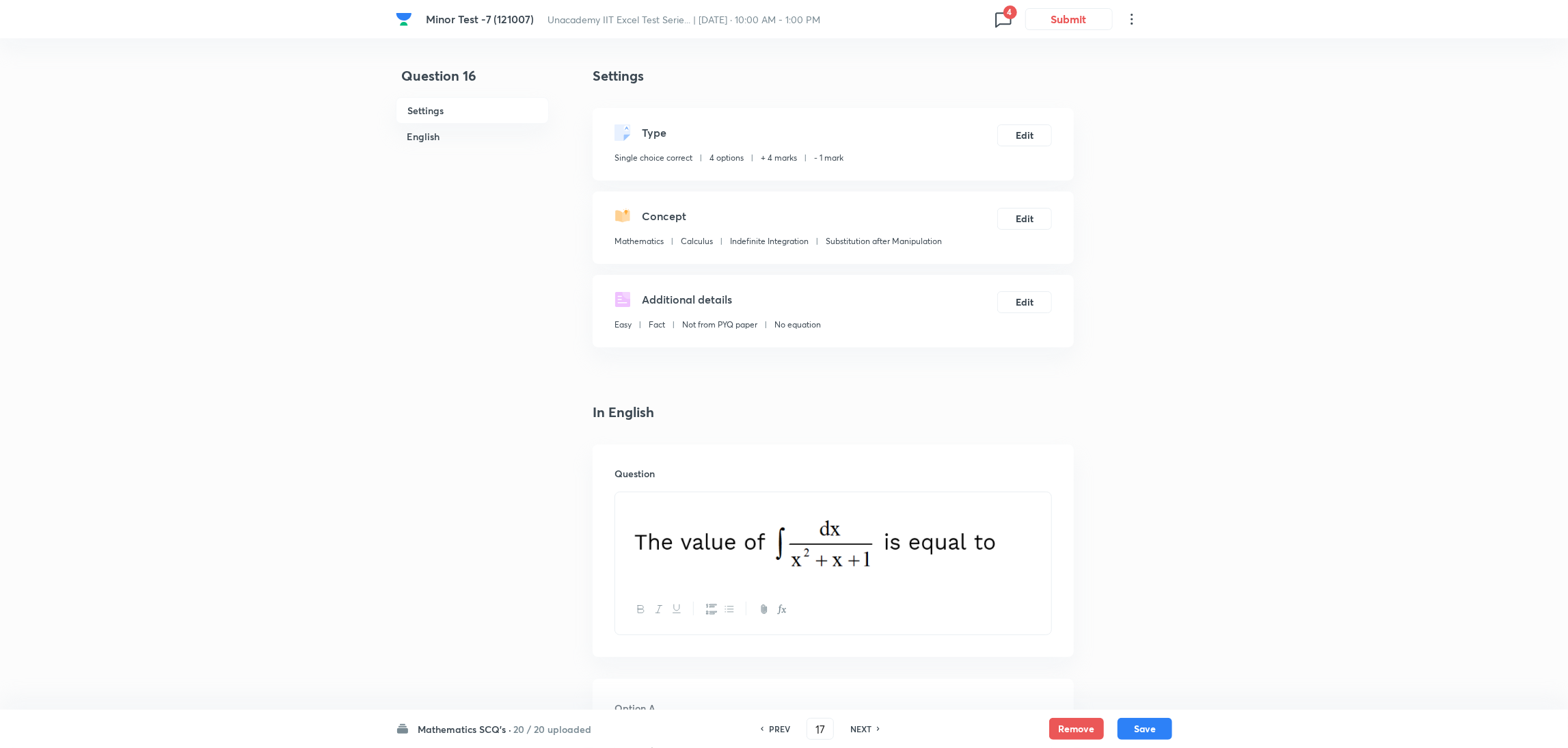
checkbox input "true"
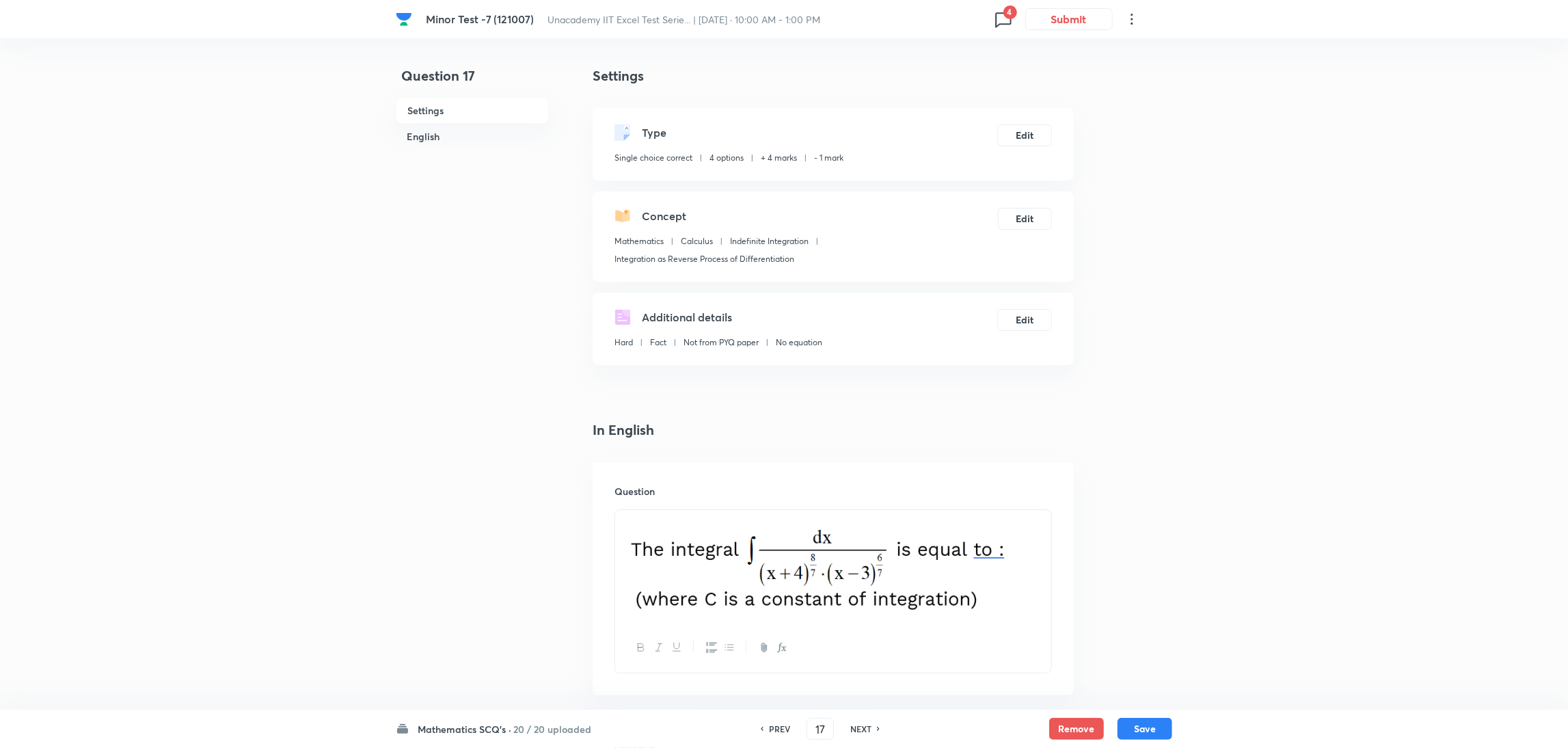
click at [856, 726] on h6 "NEXT" at bounding box center [861, 728] width 21 height 12
type input "18"
checkbox input "true"
checkbox input "false"
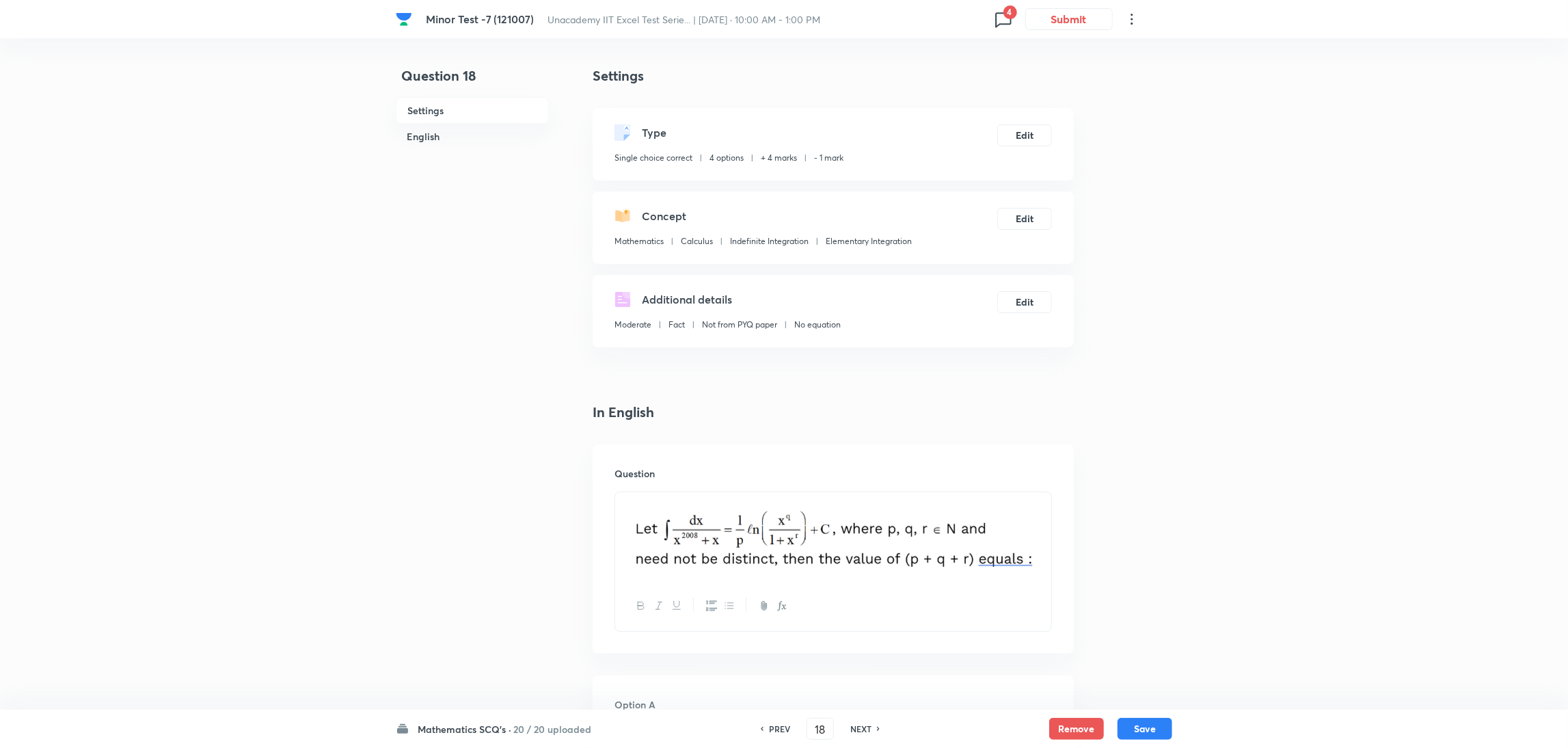
click at [856, 726] on h6 "NEXT" at bounding box center [861, 728] width 21 height 12
type input "19"
checkbox input "true"
checkbox input "false"
click at [856, 726] on h6 "NEXT" at bounding box center [861, 728] width 21 height 12
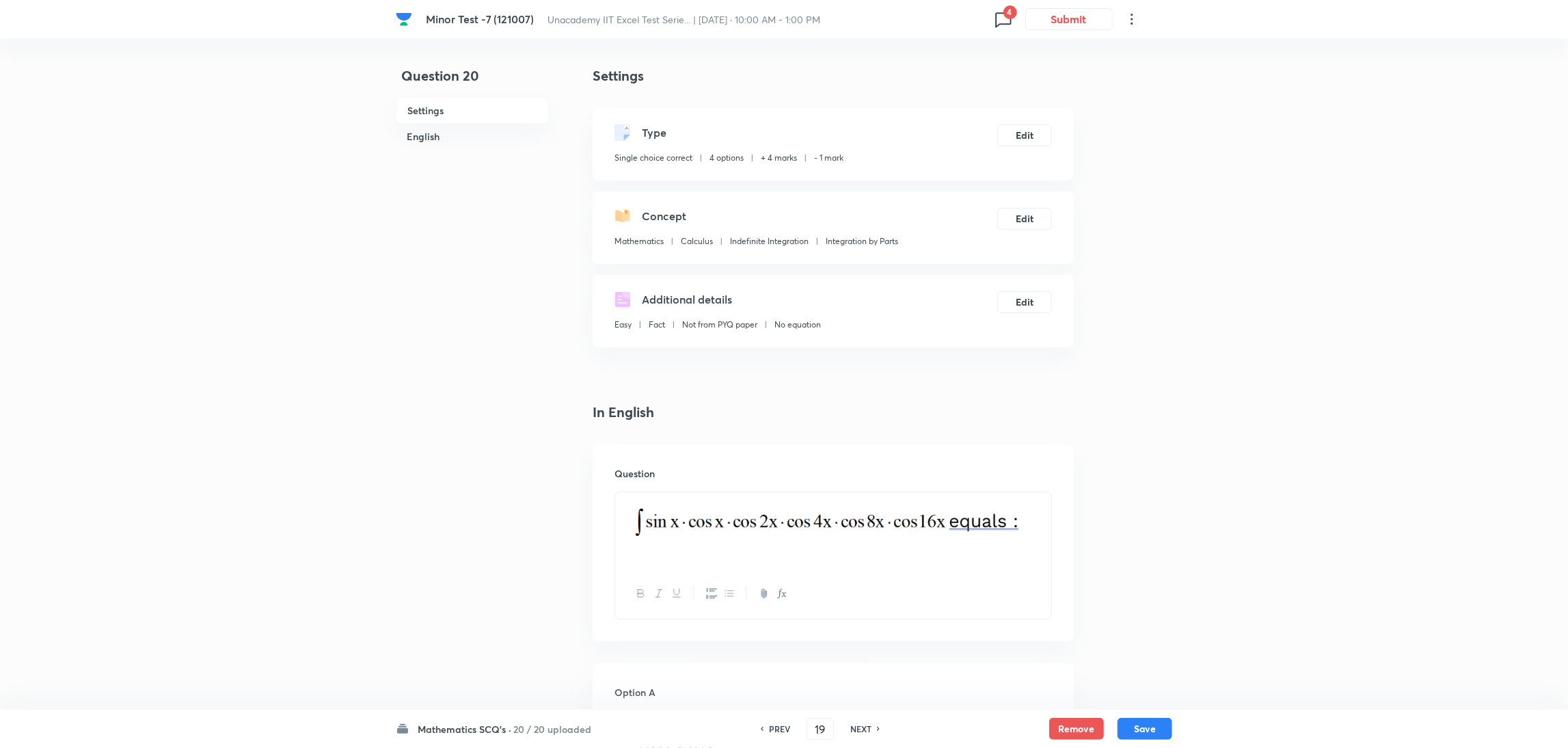
type input "20"
checkbox input "true"
checkbox input "false"
click at [856, 726] on h6 "NEXT" at bounding box center [861, 728] width 21 height 12
click at [856, 726] on div "PREV 21 ​ NEXT" at bounding box center [840, 728] width 176 height 22
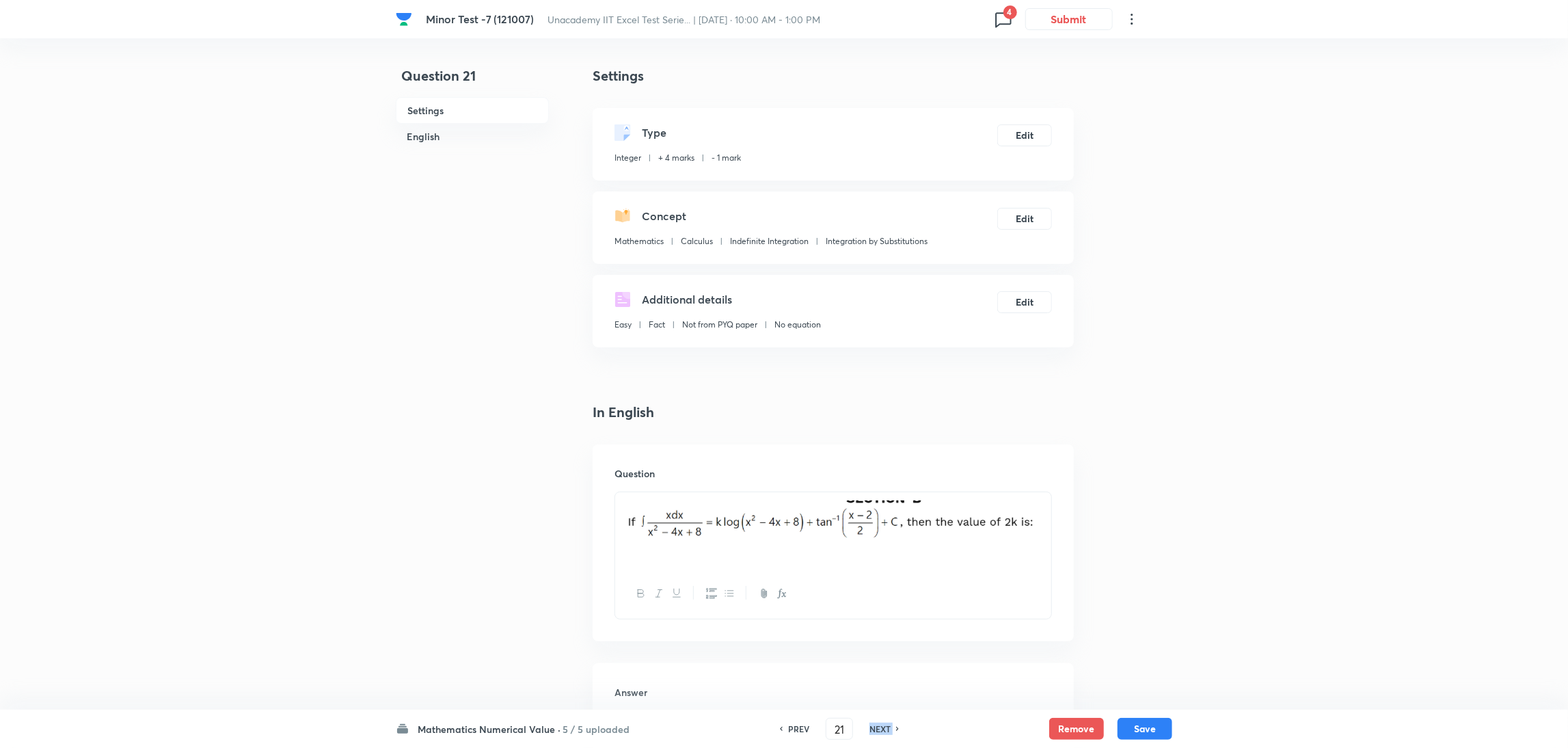
click at [856, 726] on div "PREV 21 ​ NEXT" at bounding box center [840, 728] width 176 height 22
click at [877, 726] on h6 "NEXT" at bounding box center [880, 728] width 21 height 12
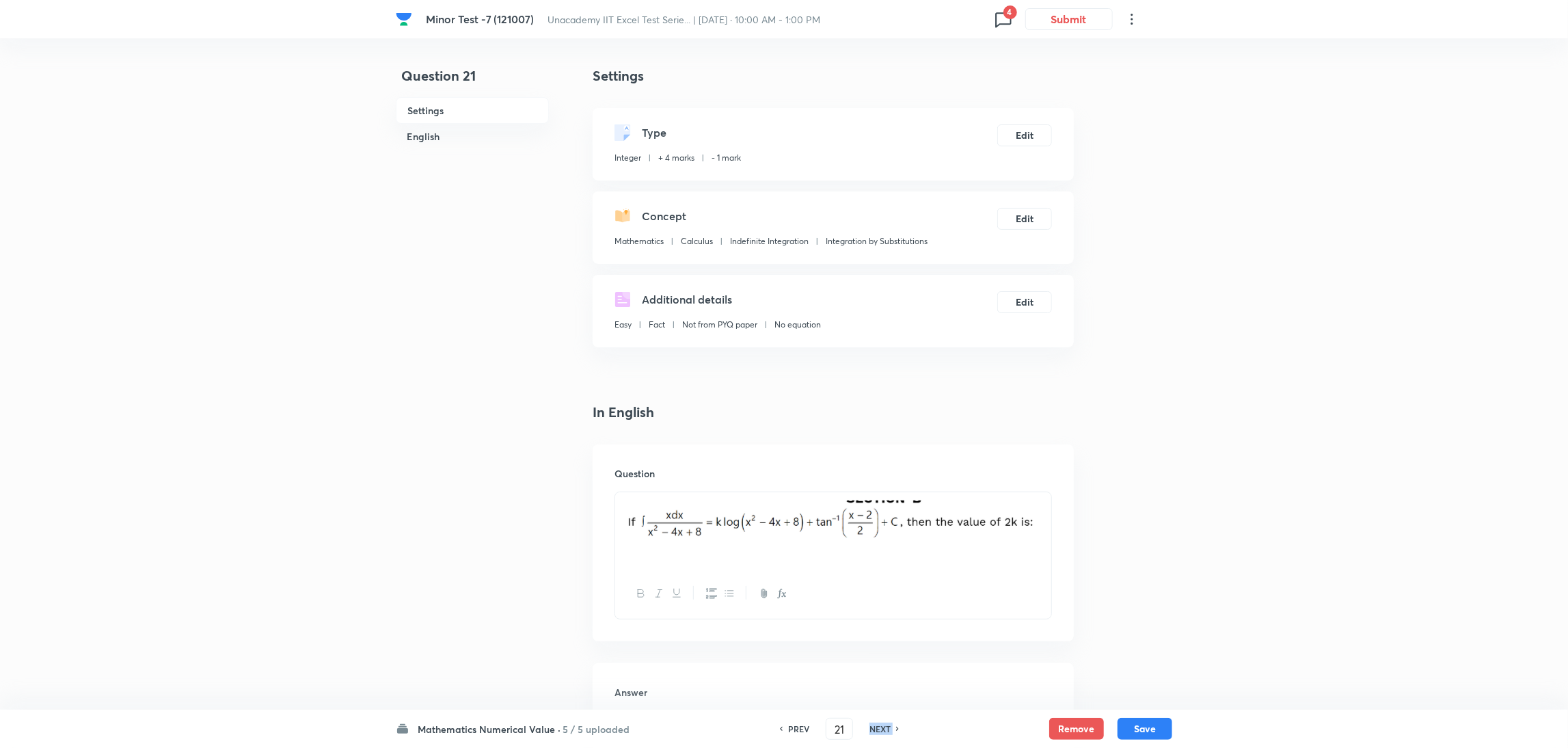
type input "22"
type input "202"
click at [877, 726] on h6 "NEXT" at bounding box center [880, 728] width 21 height 12
type input "23"
type input "10"
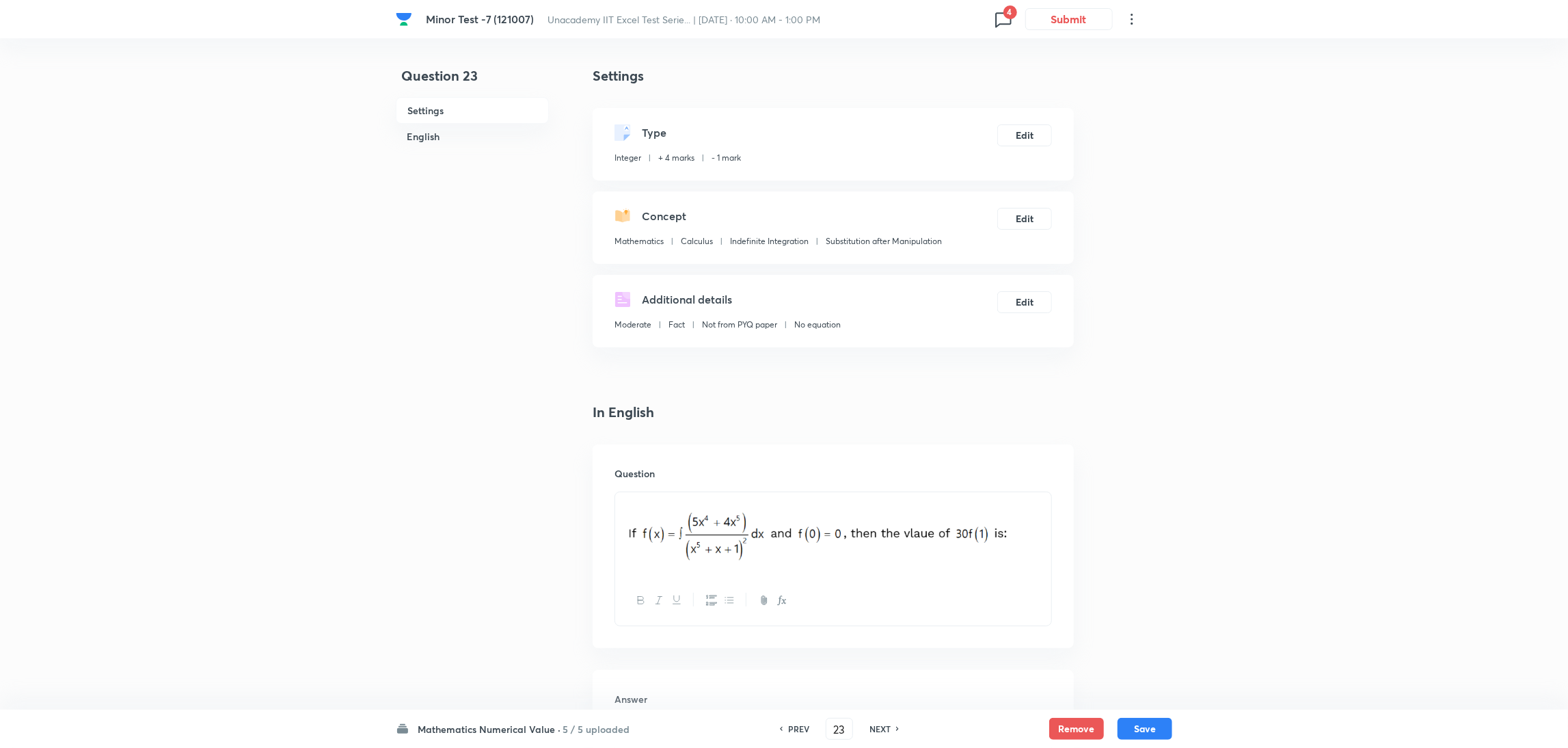
click at [877, 726] on h6 "NEXT" at bounding box center [880, 728] width 21 height 12
type input "24"
type input "1"
click at [877, 726] on h6 "NEXT" at bounding box center [880, 728] width 21 height 12
type input "25"
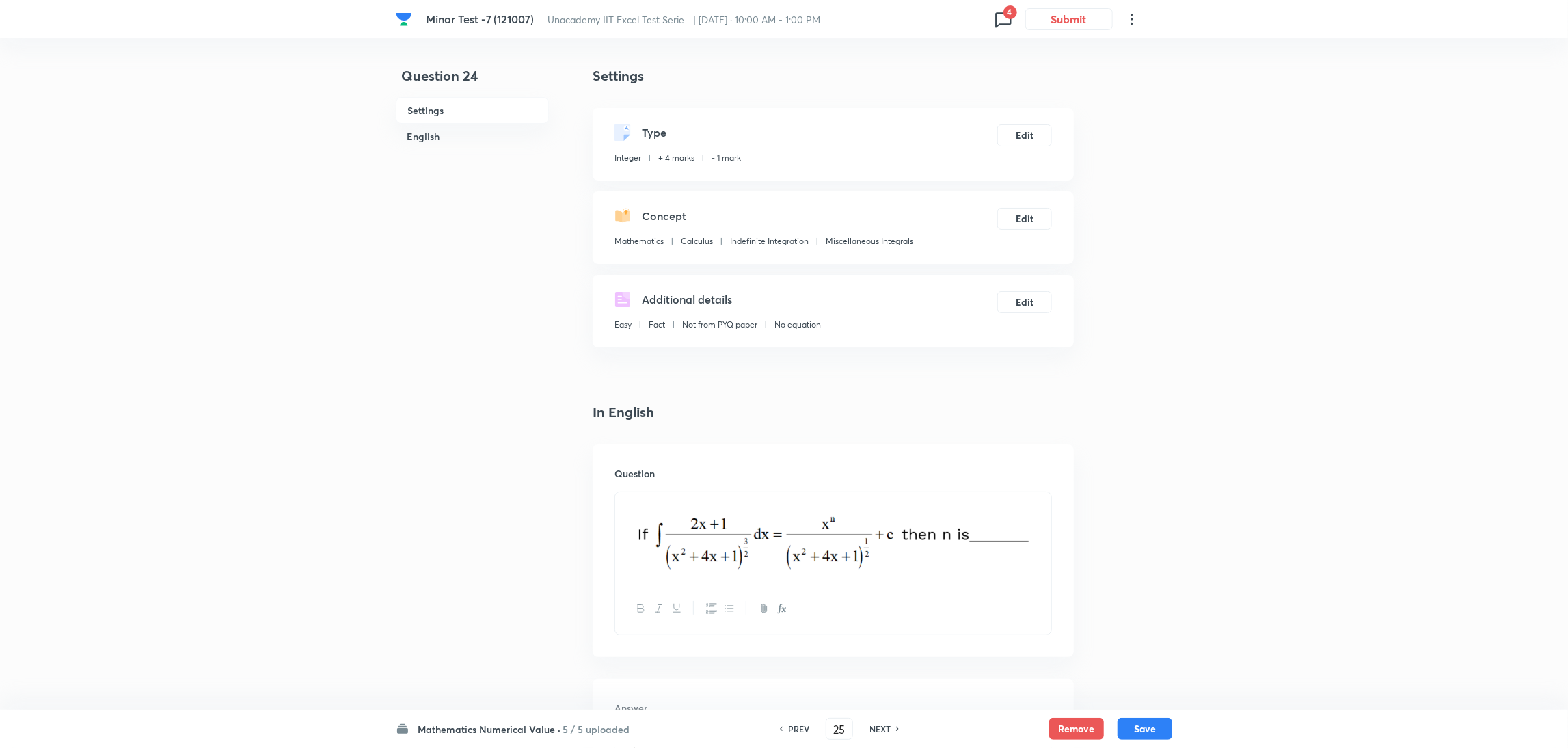
type input "8"
click at [877, 726] on h6 "NEXT" at bounding box center [880, 728] width 21 height 12
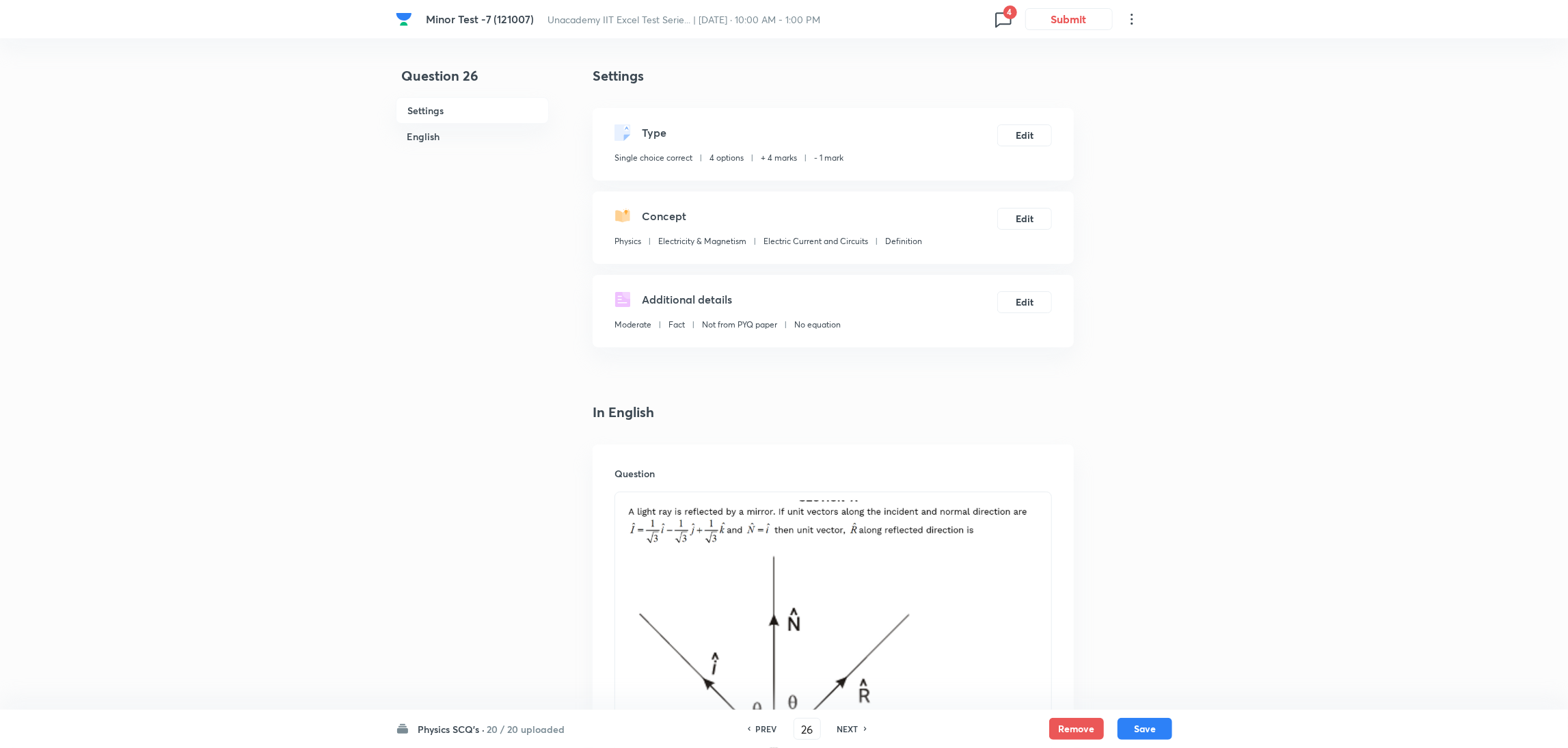
click at [877, 726] on div "PREV 26 ​ NEXT" at bounding box center [807, 728] width 176 height 22
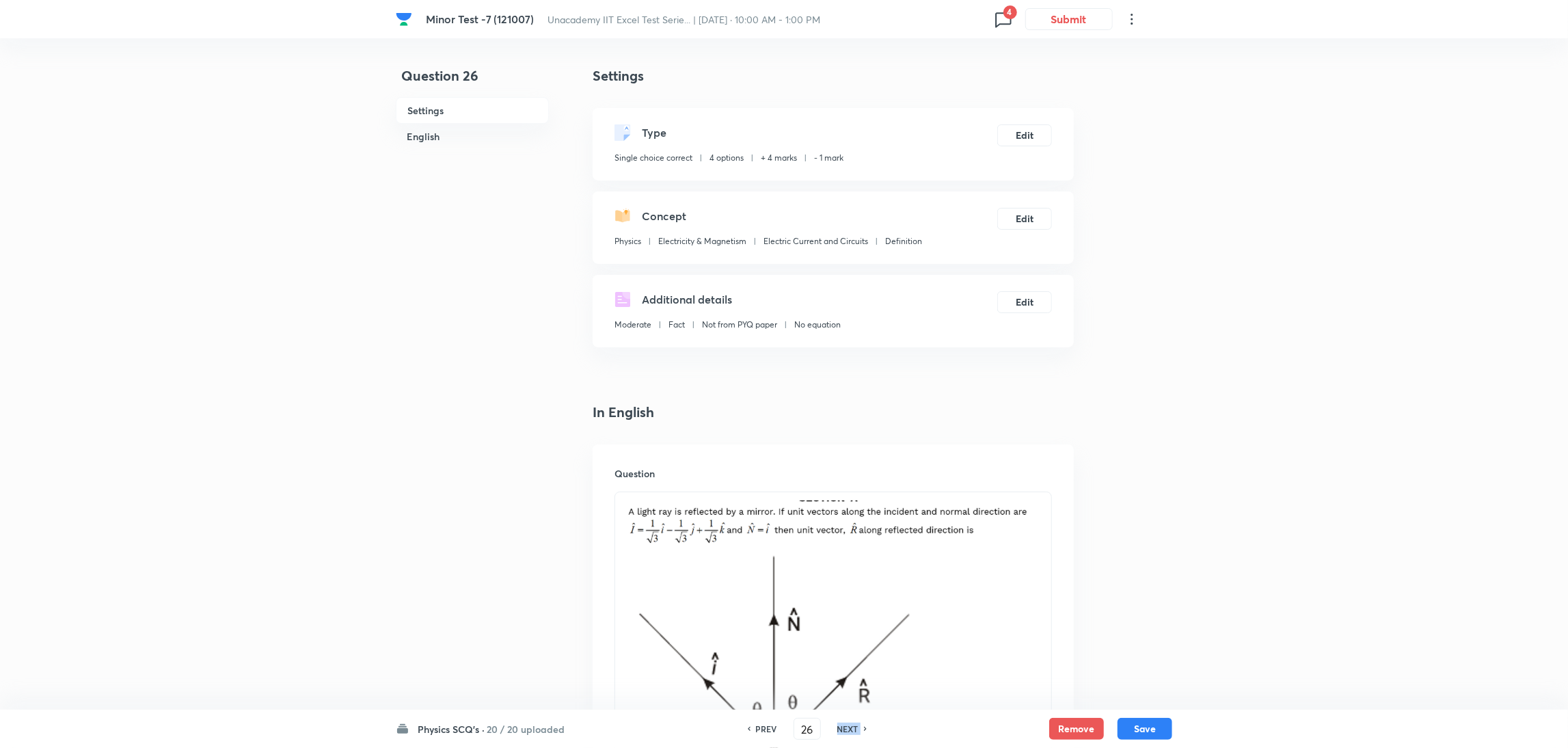
click at [877, 726] on div "PREV 26 ​ NEXT" at bounding box center [807, 728] width 176 height 22
click at [850, 727] on h6 "NEXT" at bounding box center [847, 728] width 21 height 12
type input "27"
checkbox input "true"
checkbox input "false"
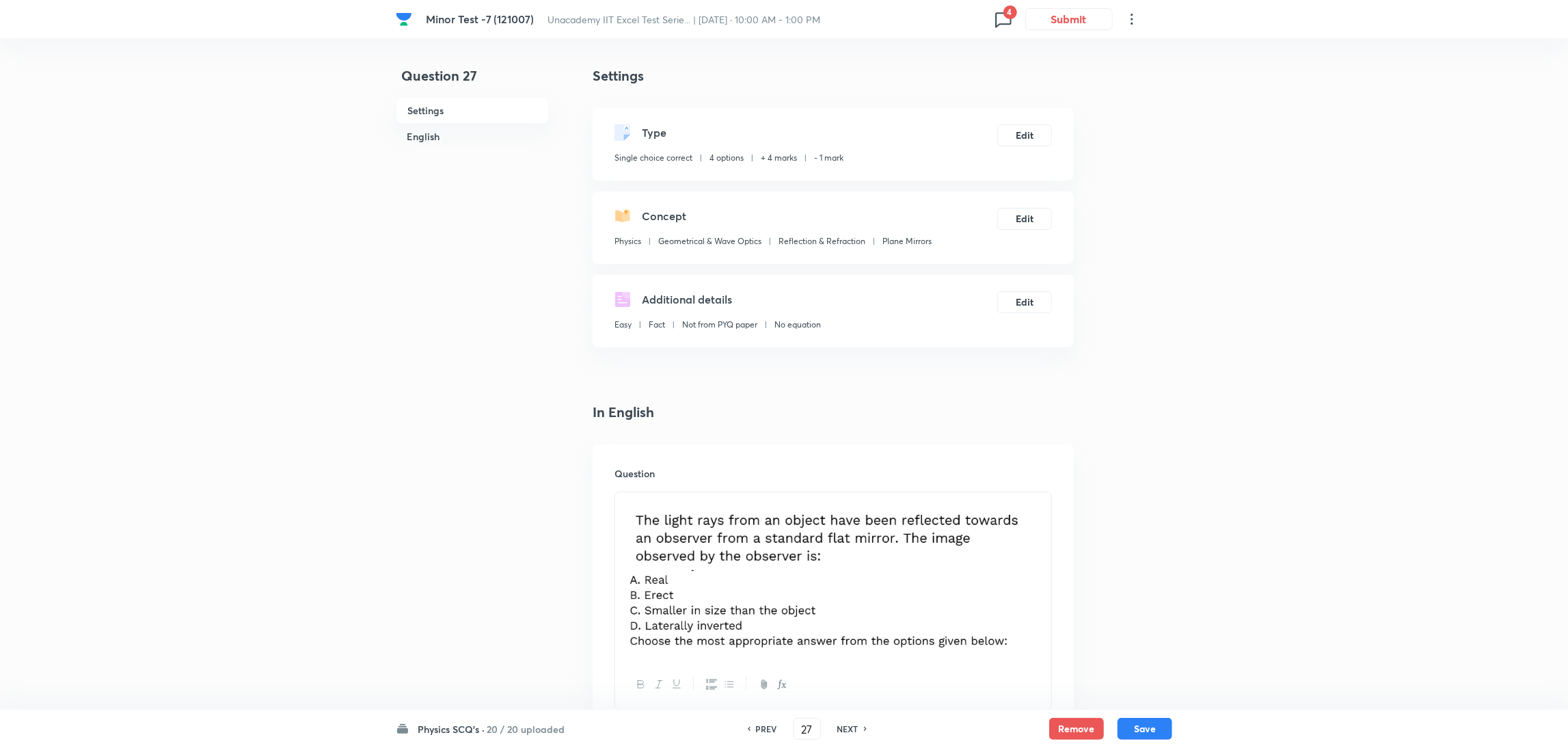
click at [850, 727] on h6 "NEXT" at bounding box center [847, 728] width 21 height 12
type input "28"
checkbox input "false"
checkbox input "true"
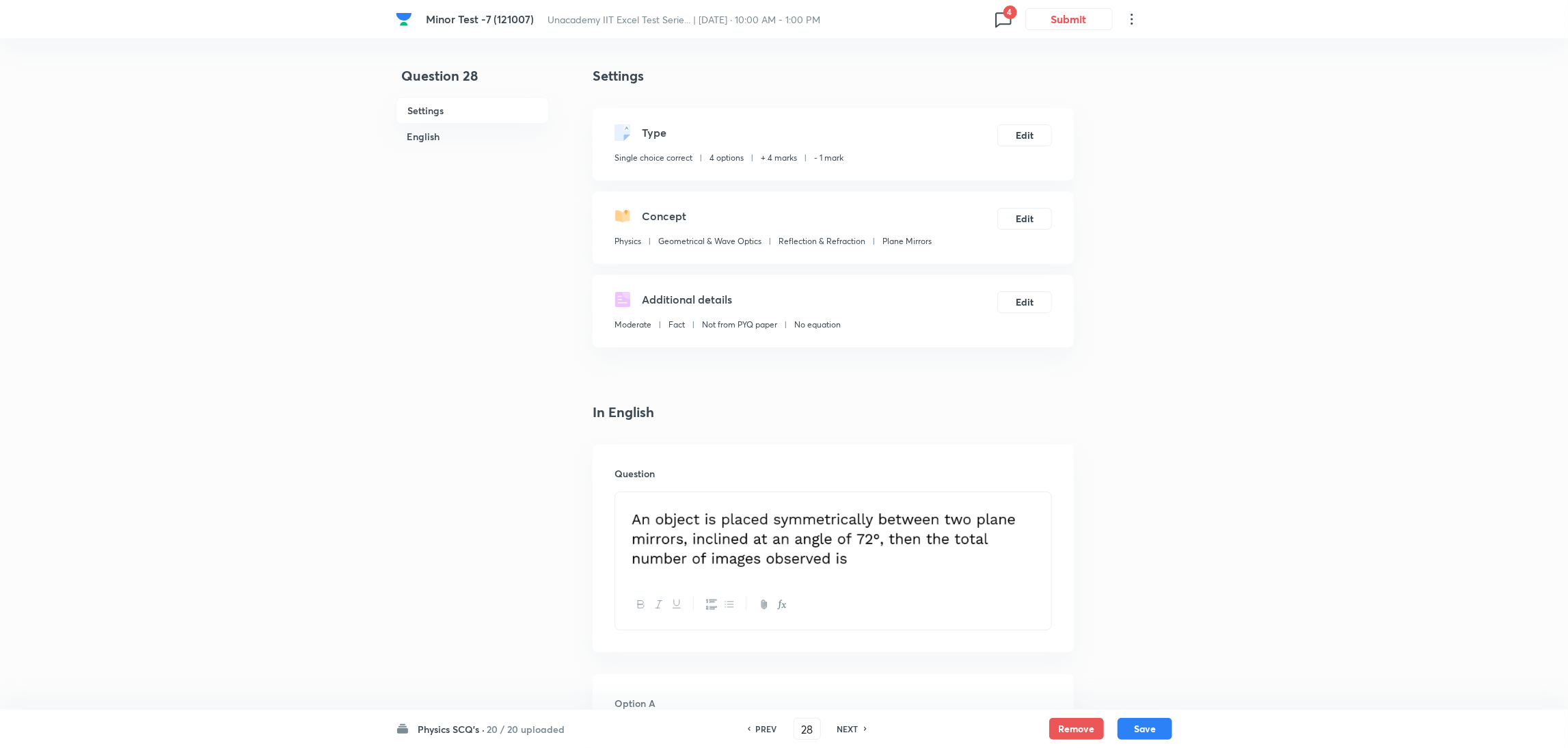
click at [850, 727] on h6 "NEXT" at bounding box center [847, 728] width 21 height 12
type input "29"
checkbox input "false"
checkbox input "true"
click at [850, 727] on h6 "NEXT" at bounding box center [847, 728] width 21 height 12
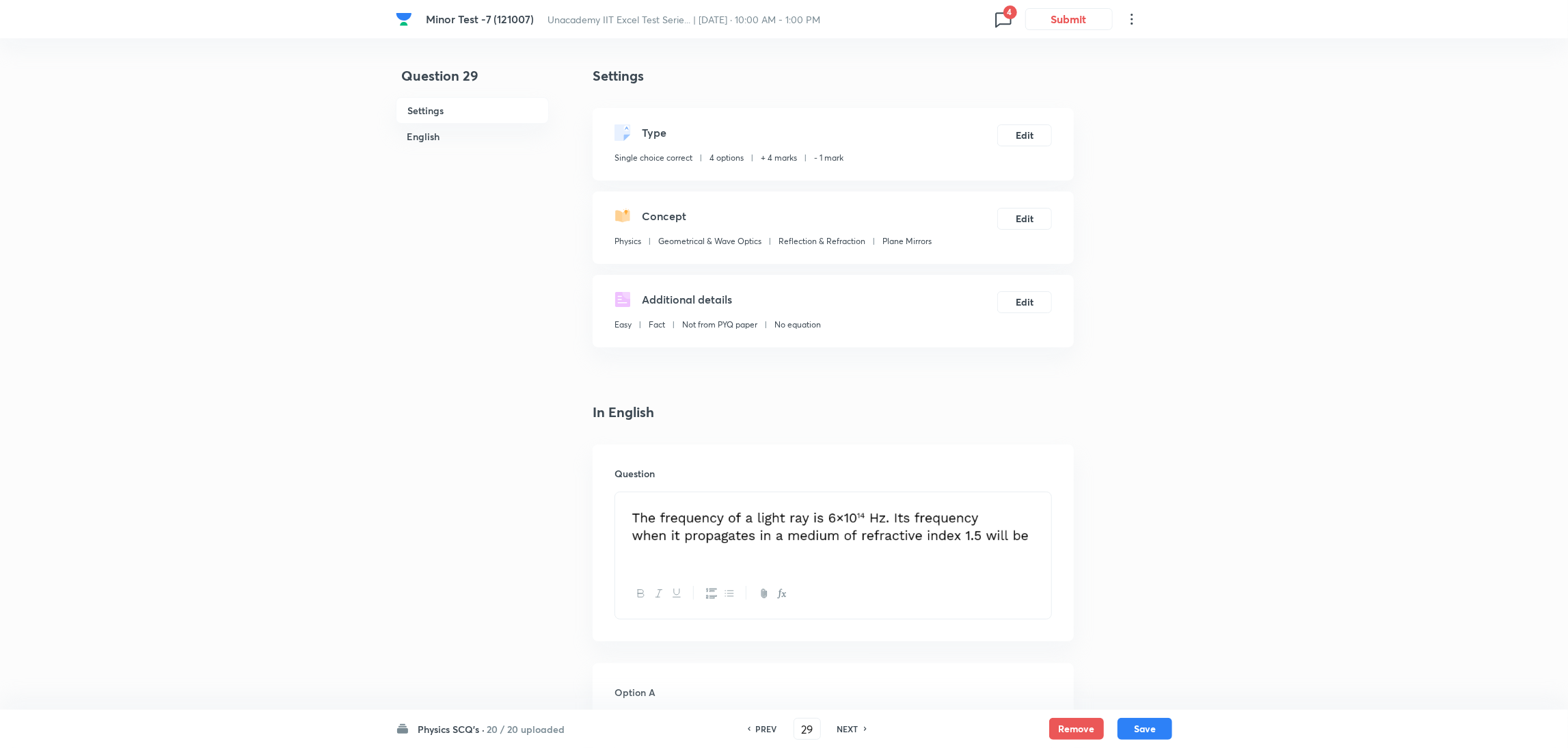
type input "30"
checkbox input "false"
checkbox input "true"
click at [850, 727] on h6 "NEXT" at bounding box center [847, 728] width 21 height 12
type input "31"
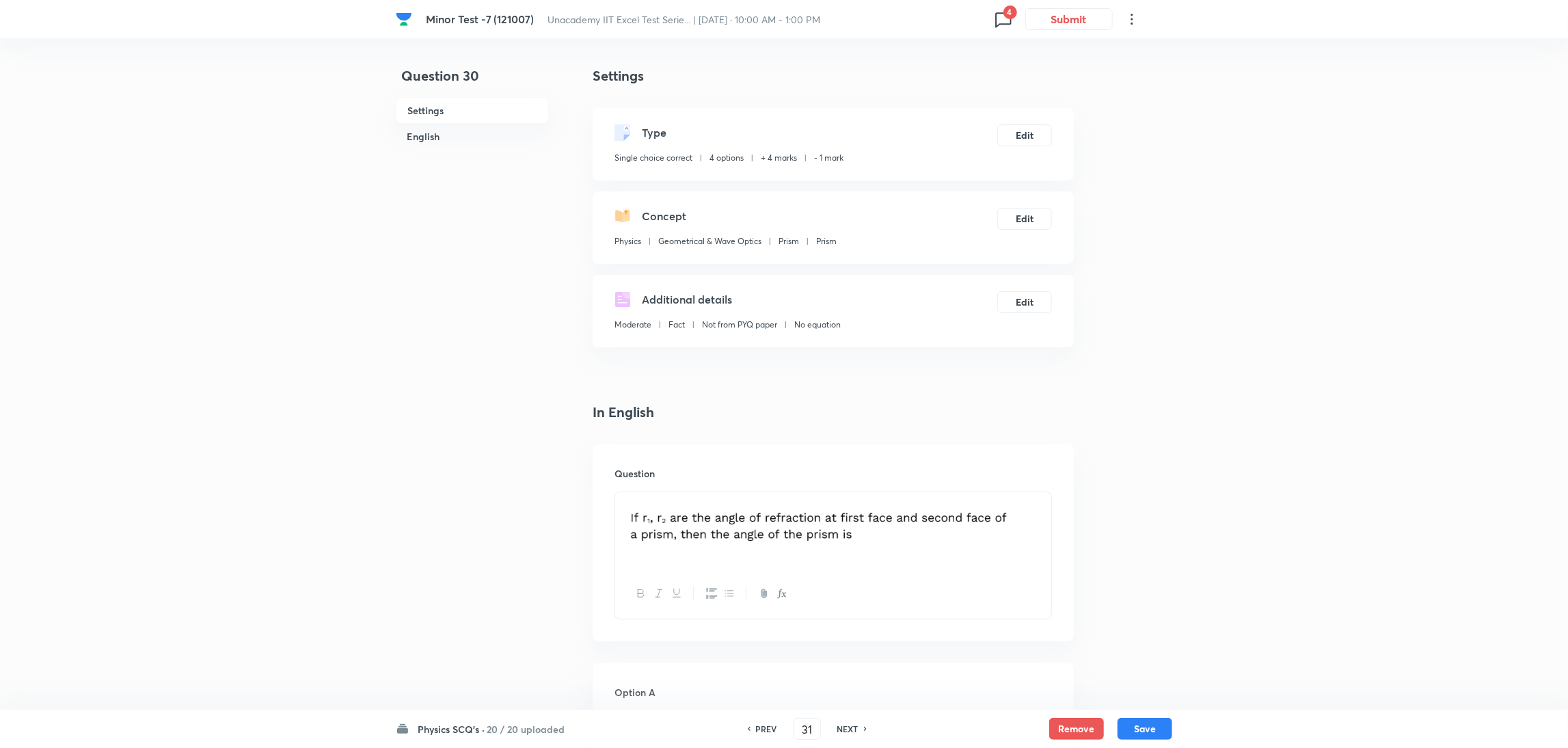
checkbox input "true"
checkbox input "false"
click at [850, 727] on h6 "NEXT" at bounding box center [847, 728] width 21 height 12
type input "32"
checkbox input "false"
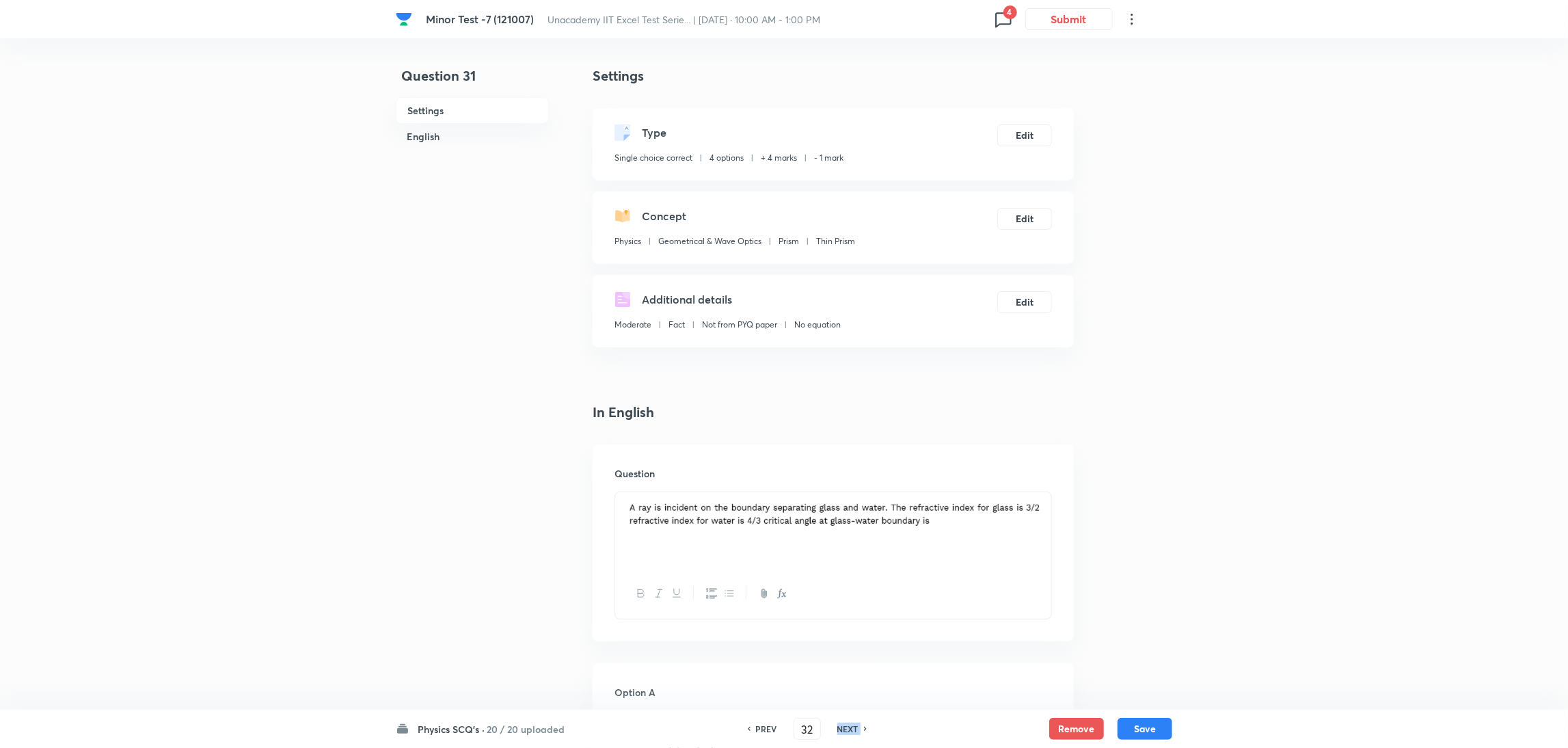
checkbox input "true"
click at [850, 727] on h6 "NEXT" at bounding box center [847, 728] width 21 height 12
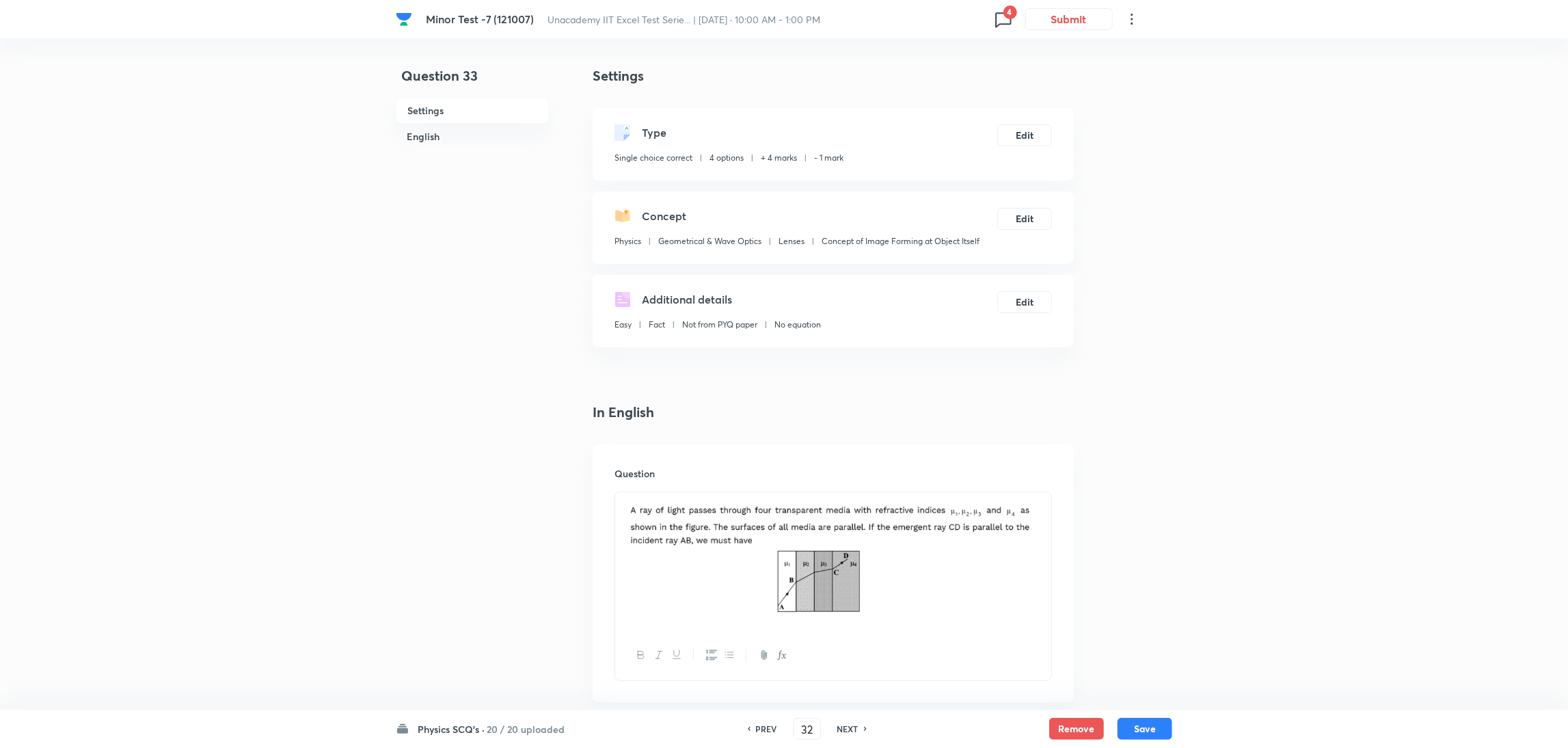
type input "33"
checkbox input "true"
checkbox input "false"
click at [850, 727] on h6 "NEXT" at bounding box center [847, 728] width 21 height 12
type input "34"
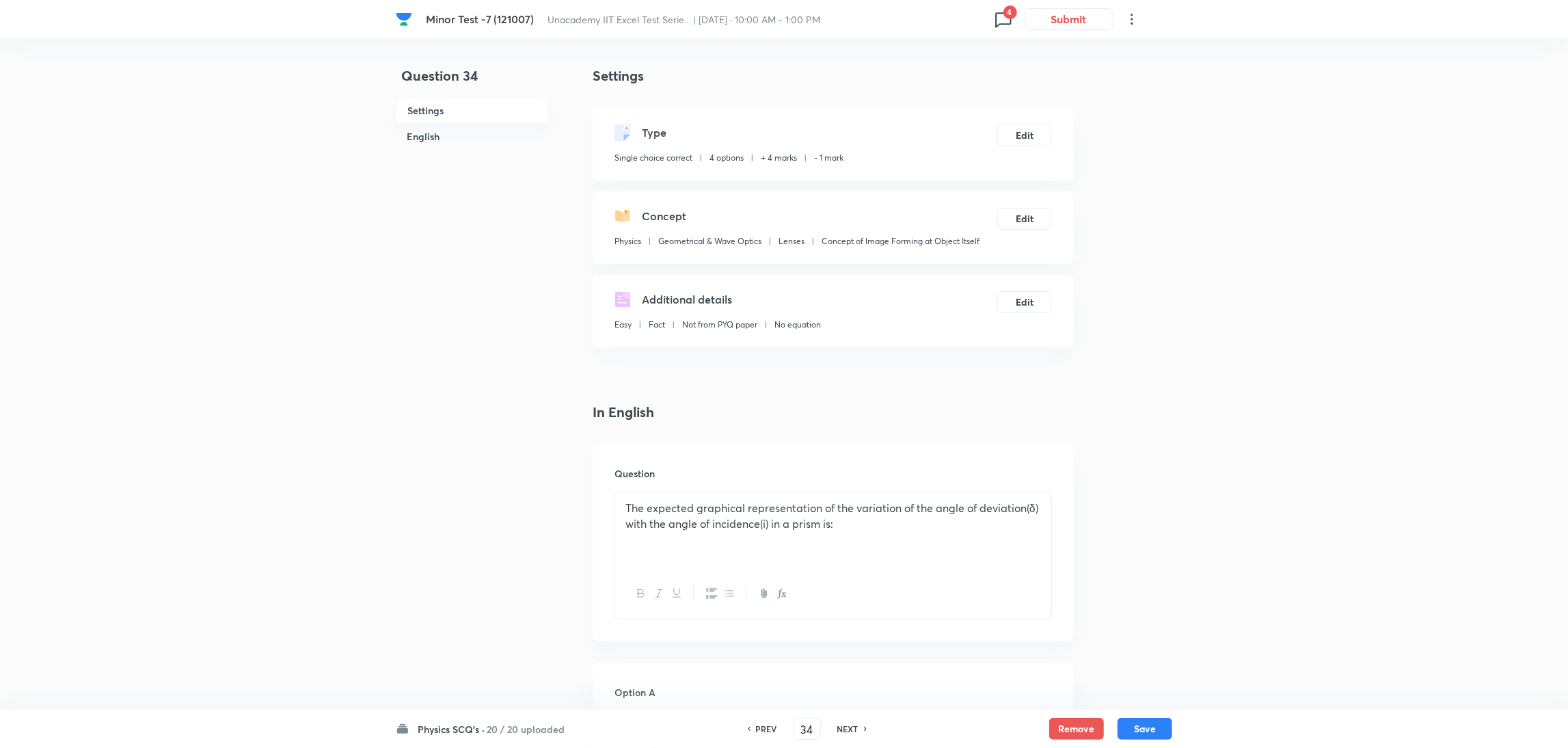
checkbox input "false"
checkbox input "true"
click at [850, 727] on h6 "NEXT" at bounding box center [847, 728] width 21 height 12
type input "35"
checkbox input "true"
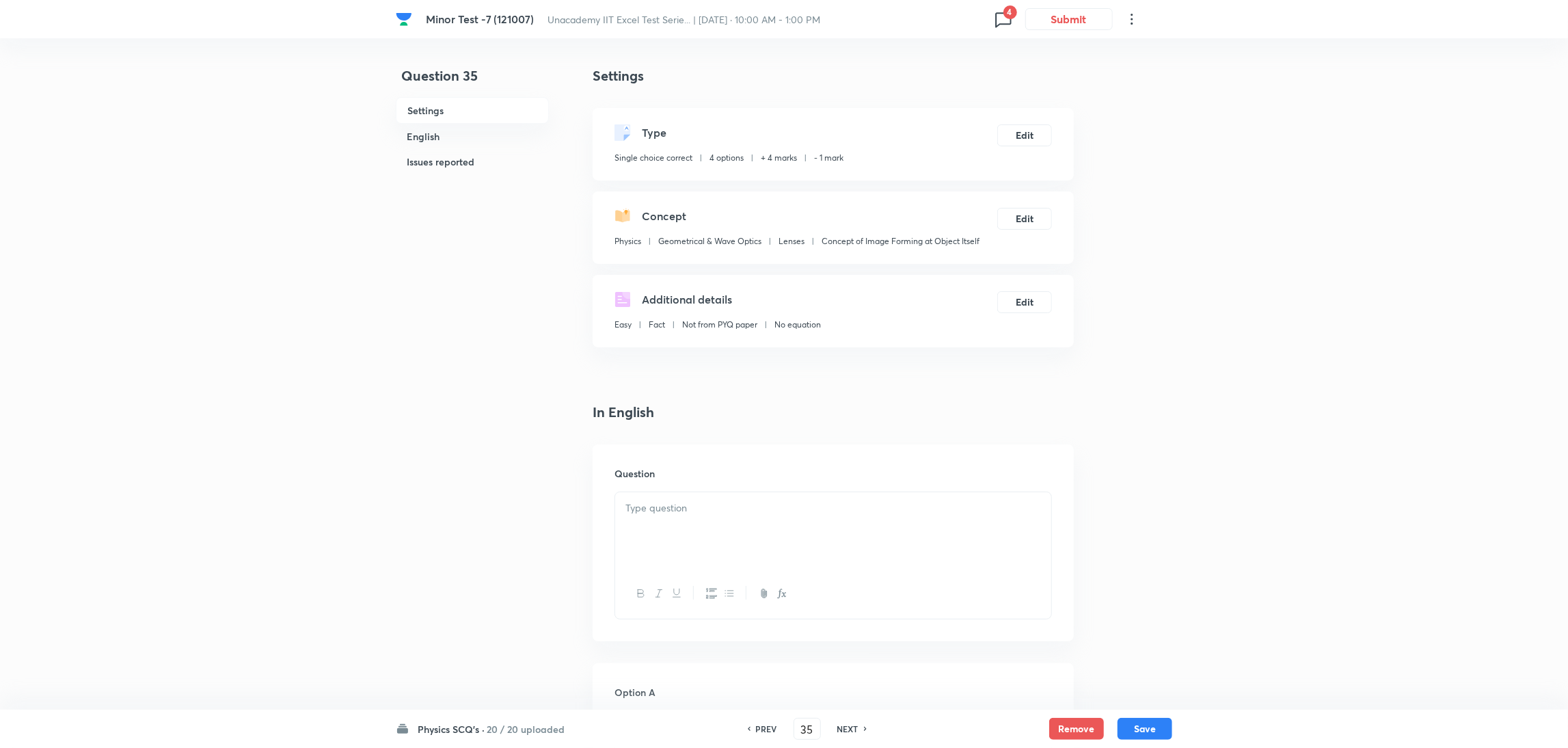
click at [850, 727] on h6 "NEXT" at bounding box center [847, 728] width 21 height 12
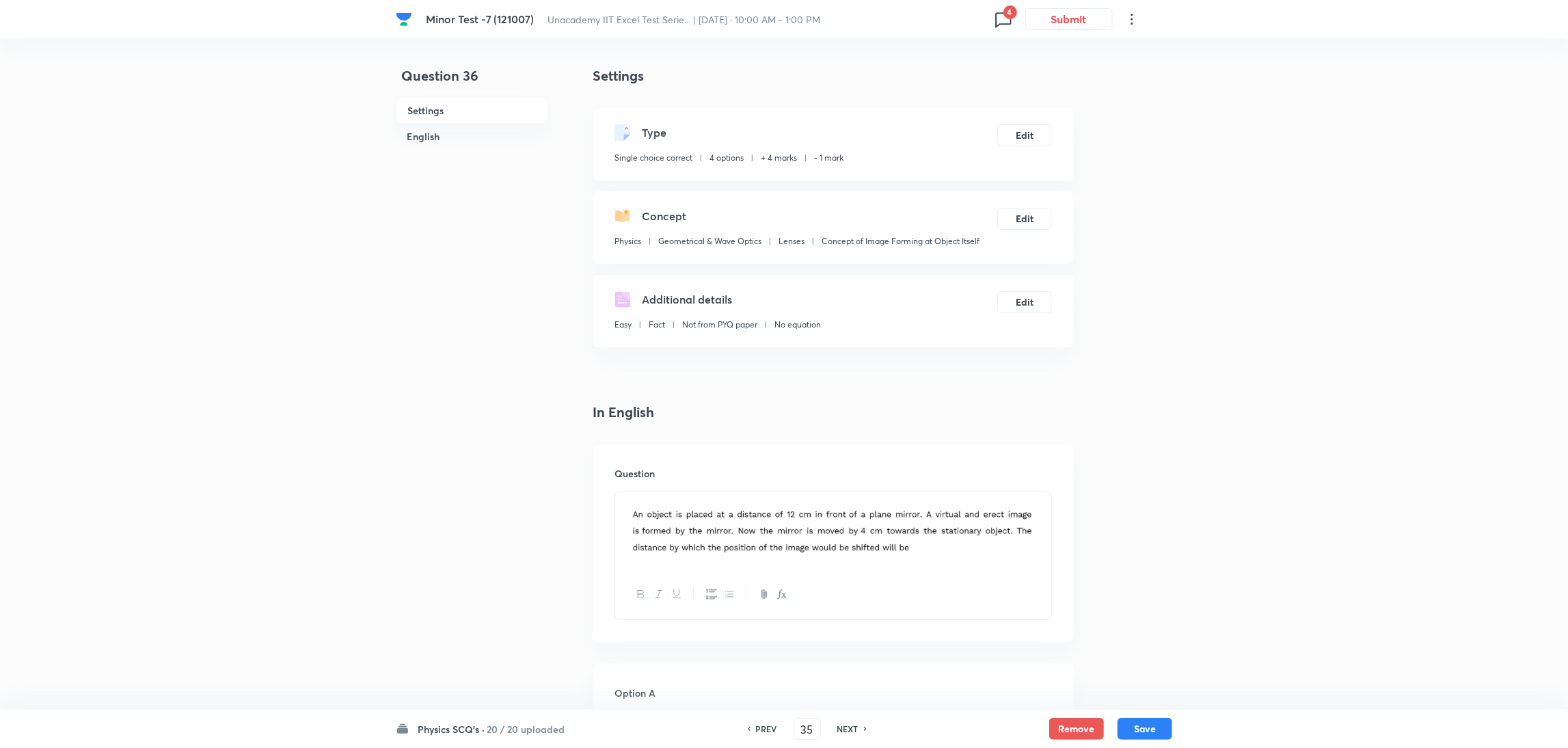
type input "36"
checkbox input "false"
checkbox input "true"
click at [850, 727] on h6 "NEXT" at bounding box center [847, 728] width 21 height 12
type input "37"
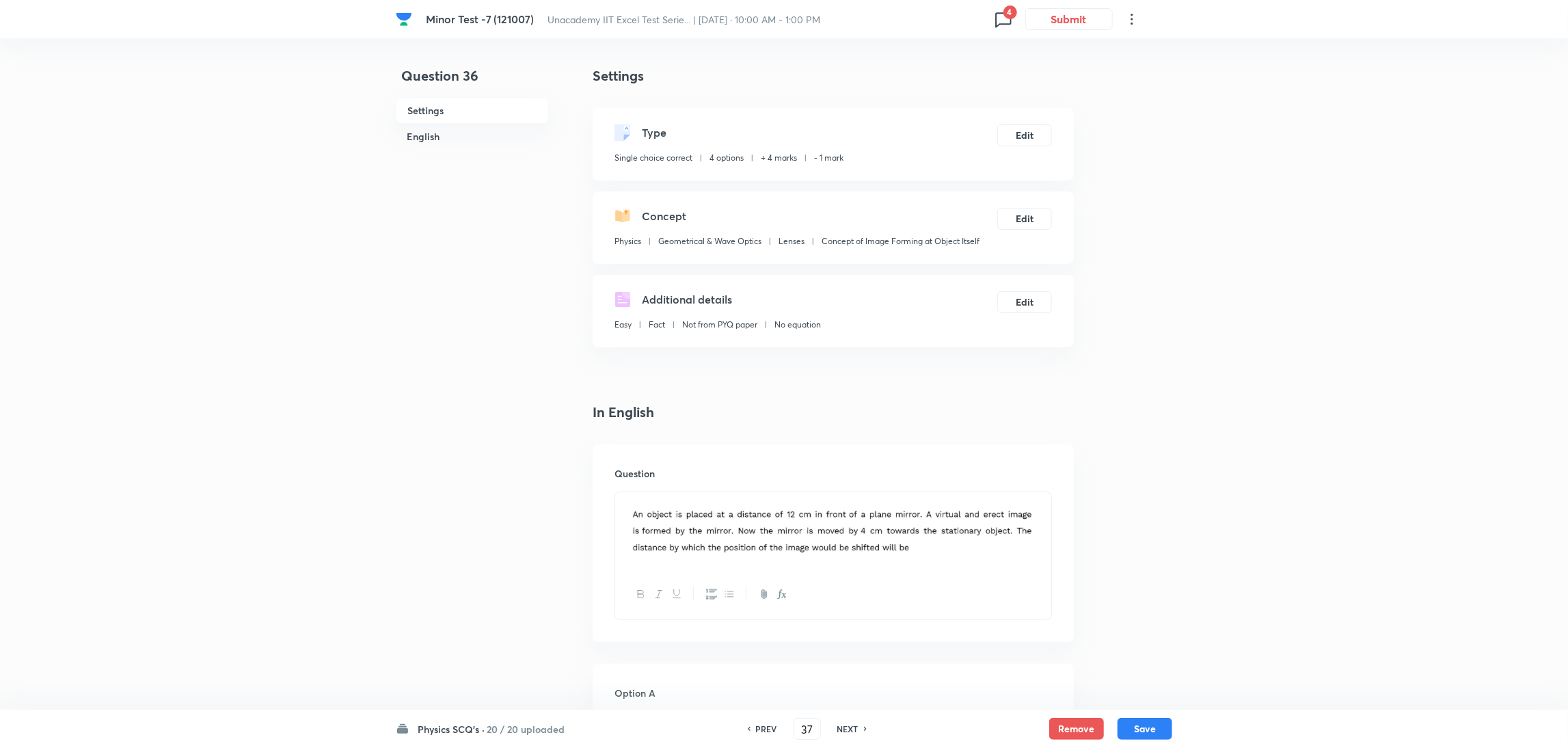
checkbox input "true"
checkbox input "false"
click at [850, 727] on h6 "NEXT" at bounding box center [847, 728] width 21 height 12
type input "38"
checkbox input "false"
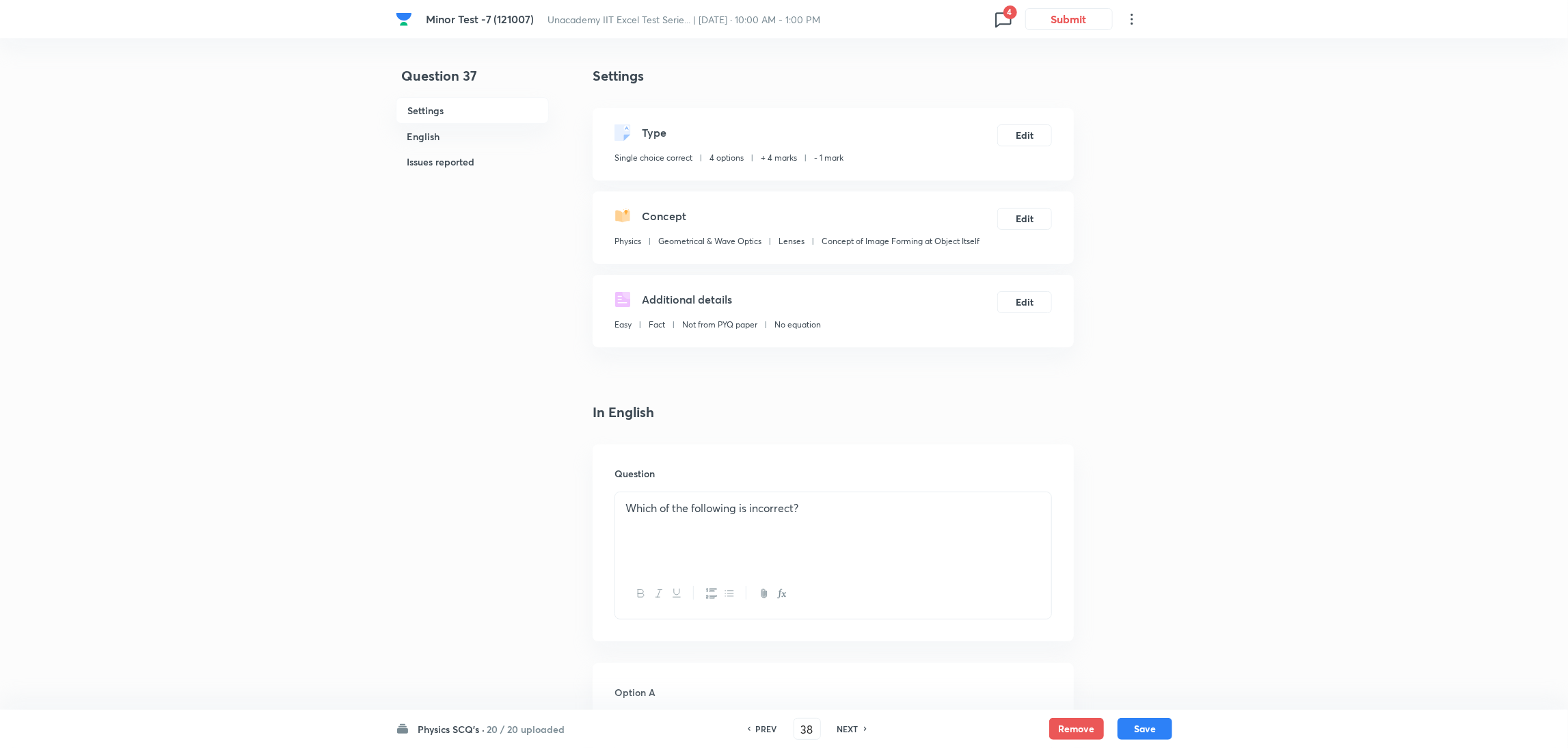
checkbox input "true"
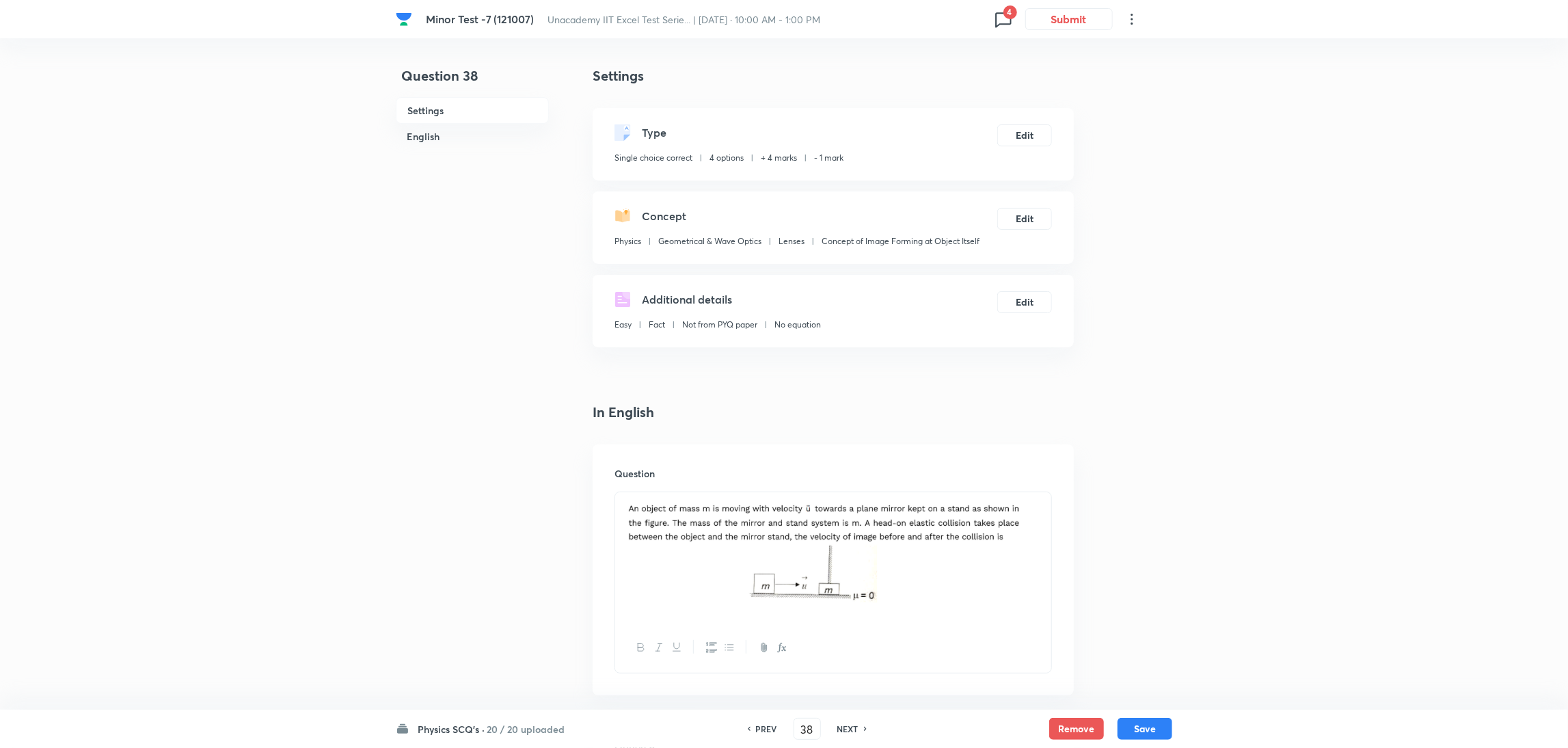
click at [850, 727] on h6 "NEXT" at bounding box center [847, 728] width 21 height 12
type input "39"
checkbox input "false"
checkbox input "true"
click at [850, 727] on h6 "NEXT" at bounding box center [847, 728] width 21 height 12
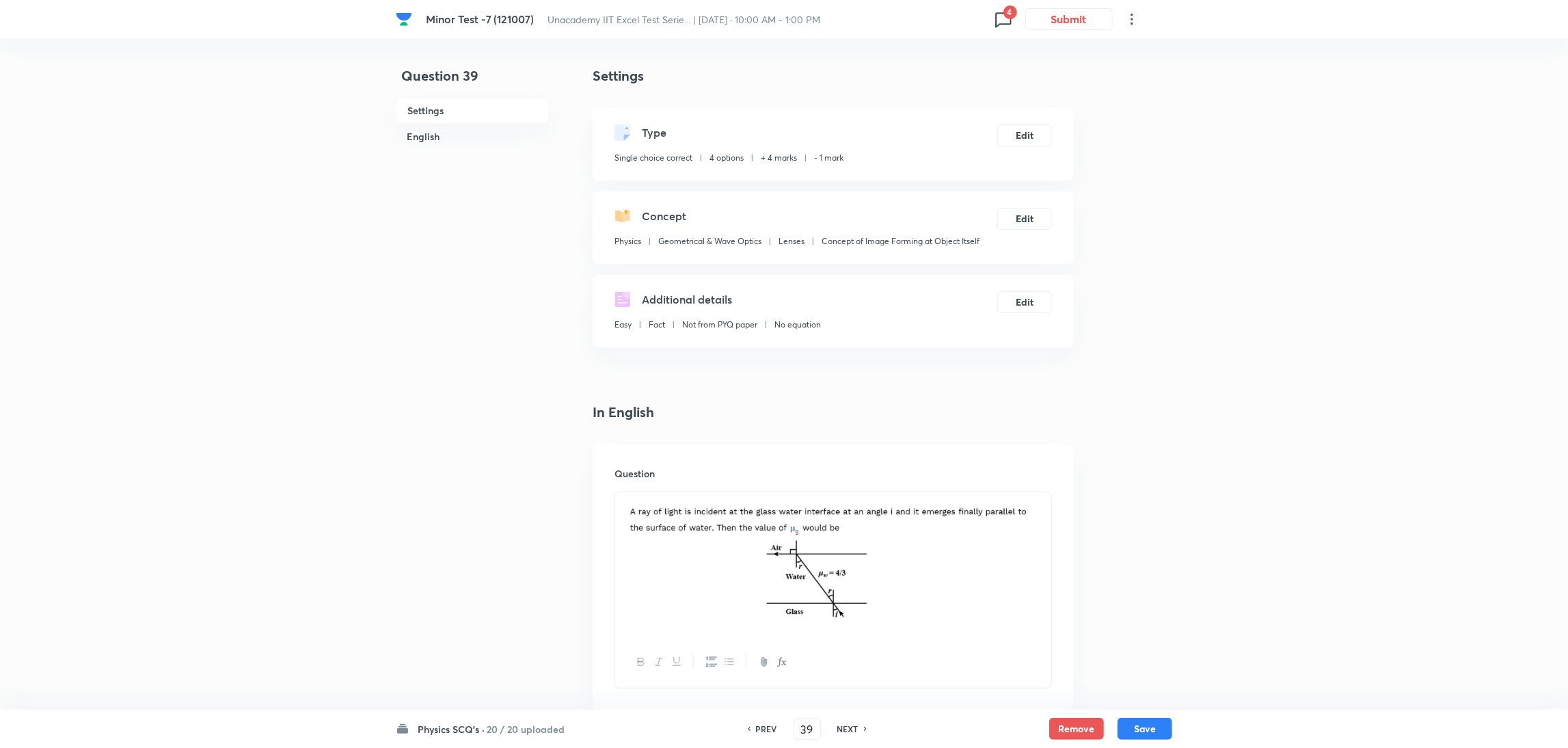
type input "40"
checkbox input "false"
checkbox input "true"
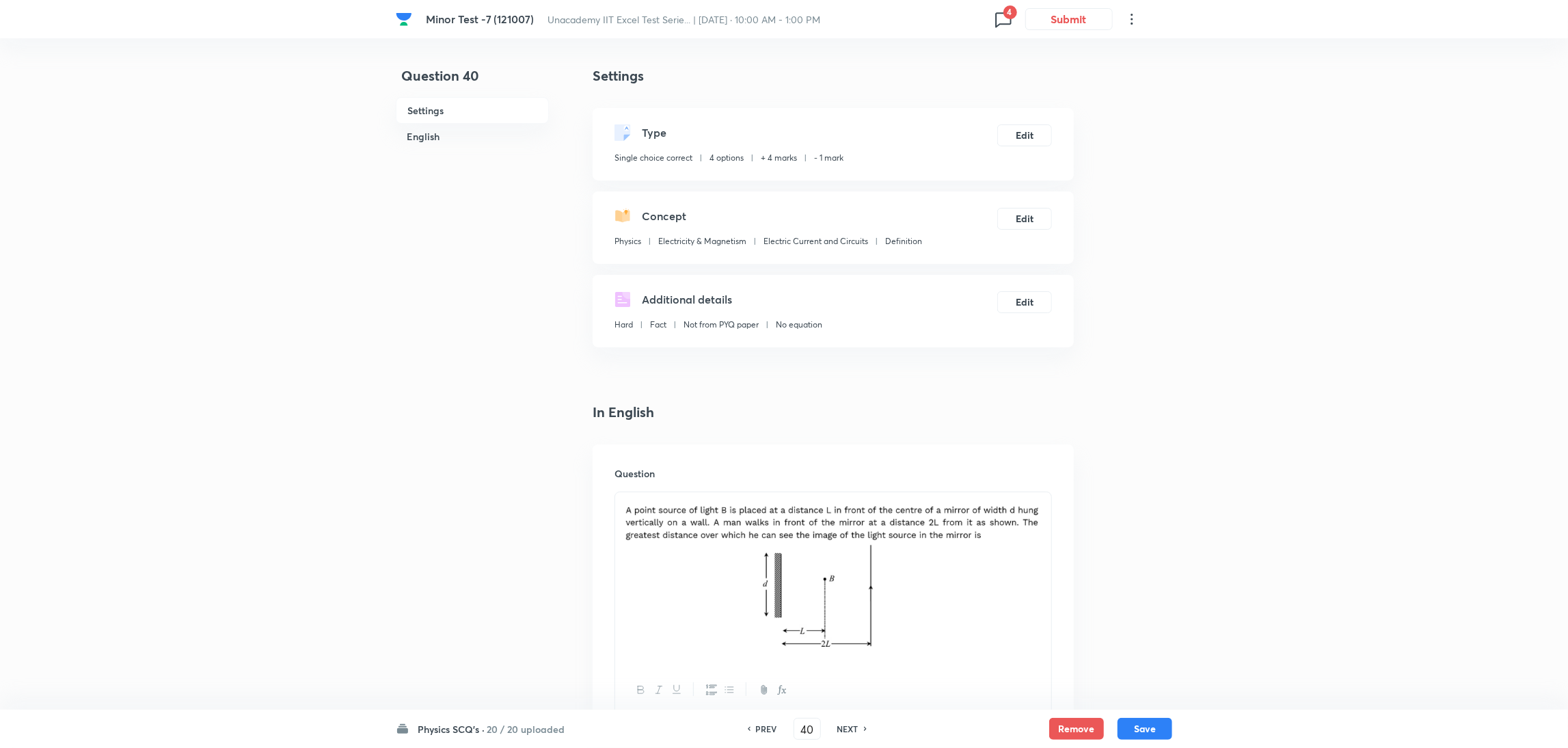
click at [850, 727] on h6 "NEXT" at bounding box center [847, 728] width 21 height 12
type input "41"
checkbox input "true"
checkbox input "false"
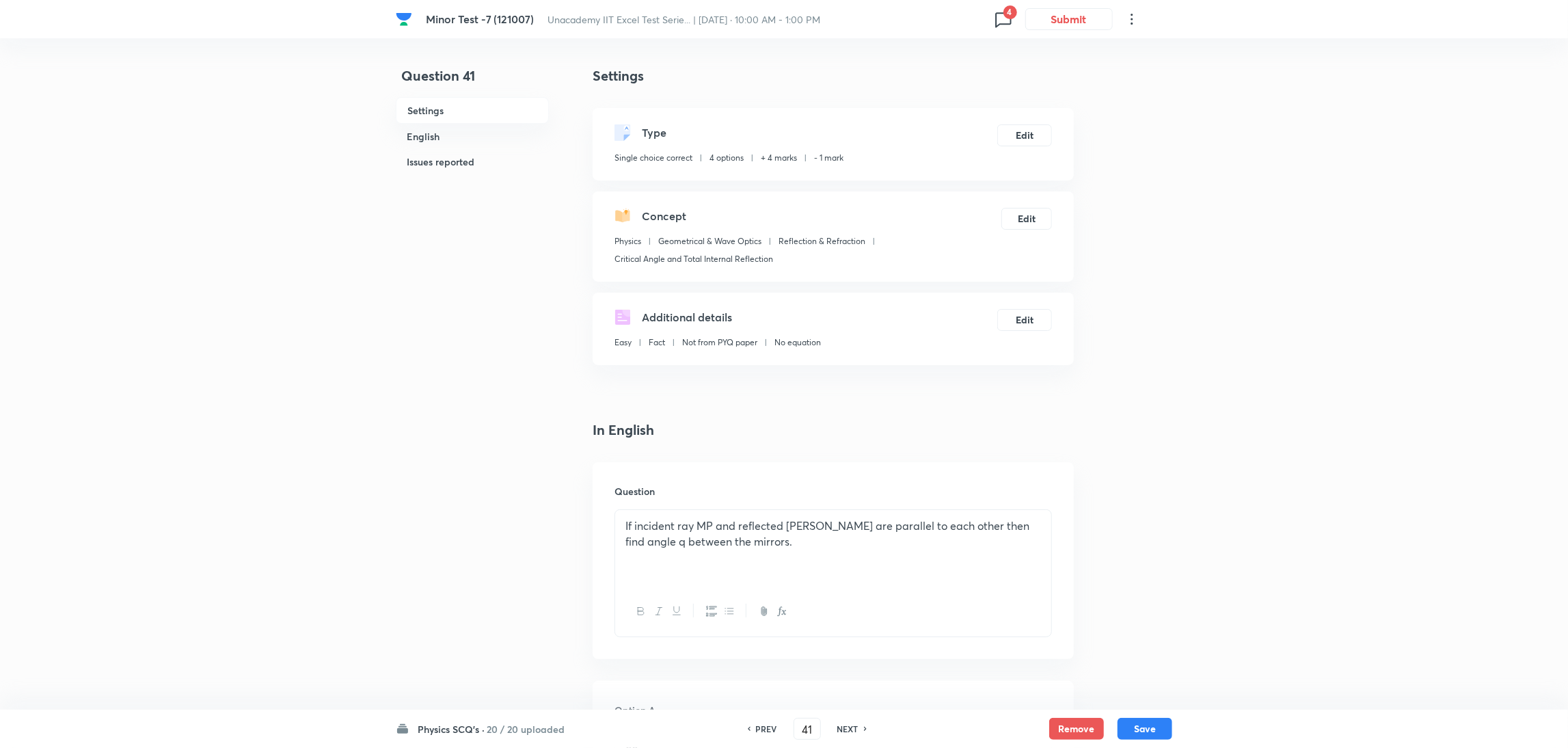
click at [850, 727] on h6 "NEXT" at bounding box center [847, 728] width 21 height 12
type input "42"
checkbox input "true"
checkbox input "false"
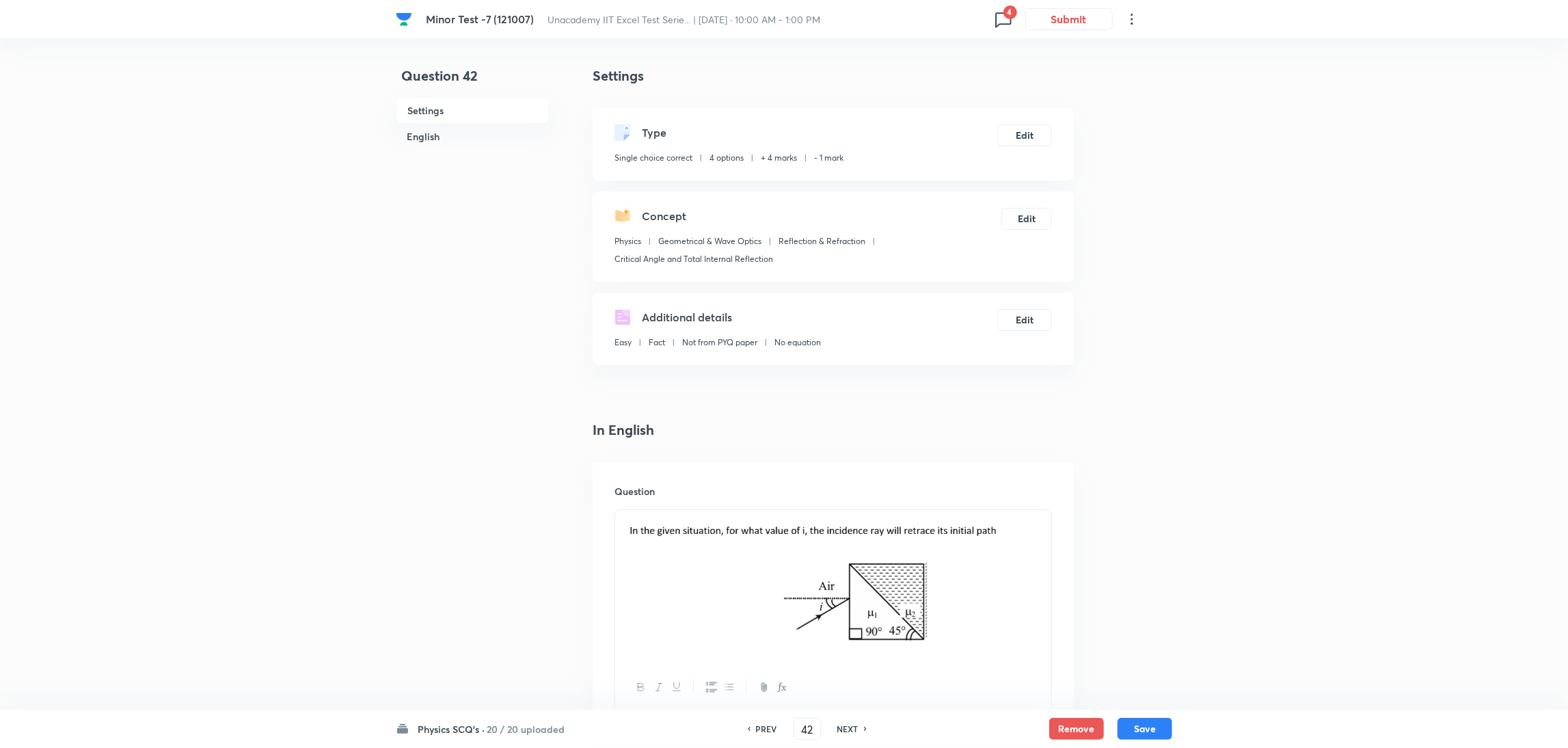
click at [850, 727] on h6 "NEXT" at bounding box center [847, 728] width 21 height 12
type input "43"
checkbox input "false"
checkbox input "true"
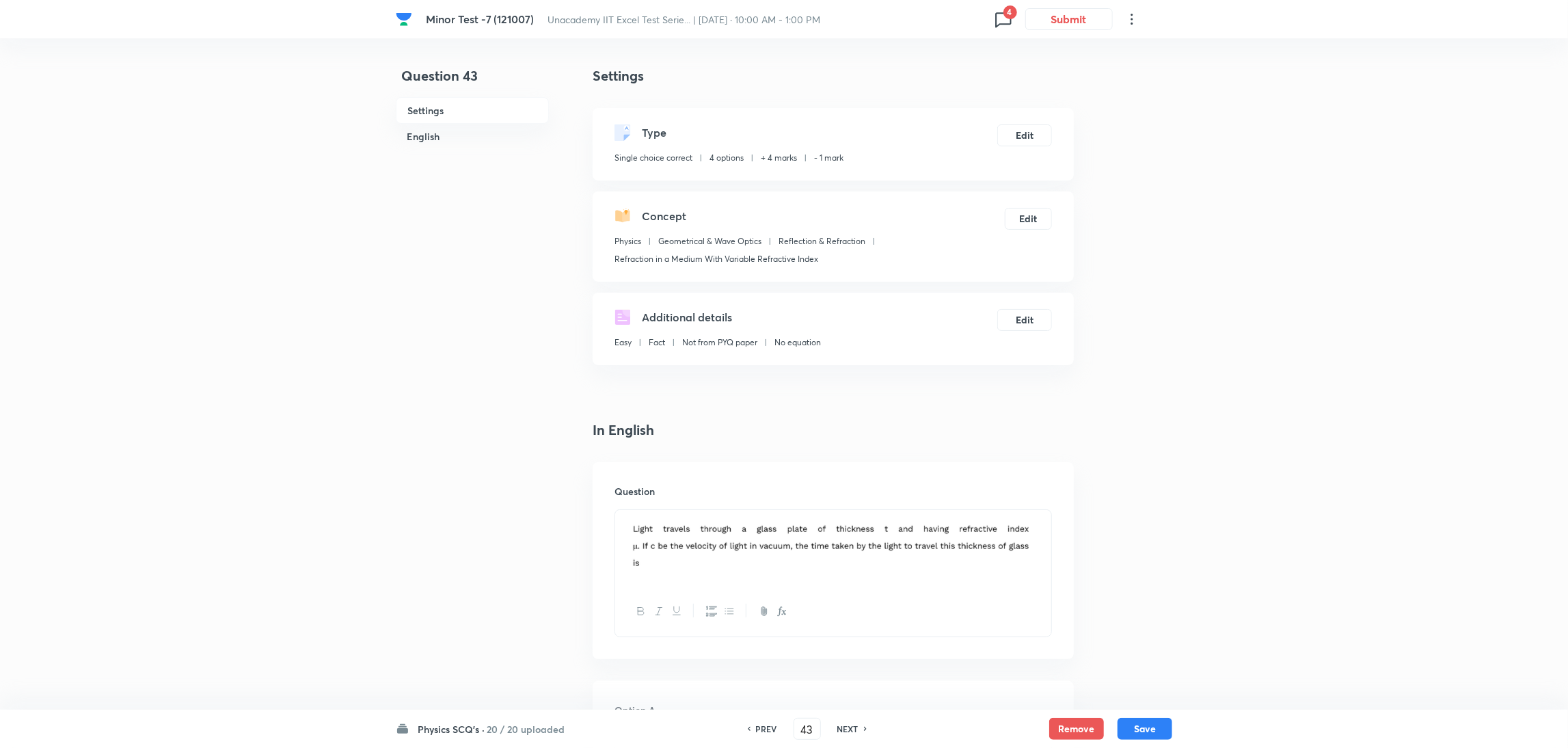
click at [850, 727] on h6 "NEXT" at bounding box center [847, 728] width 21 height 12
type input "44"
checkbox input "false"
checkbox input "true"
click at [850, 727] on h6 "NEXT" at bounding box center [847, 728] width 21 height 12
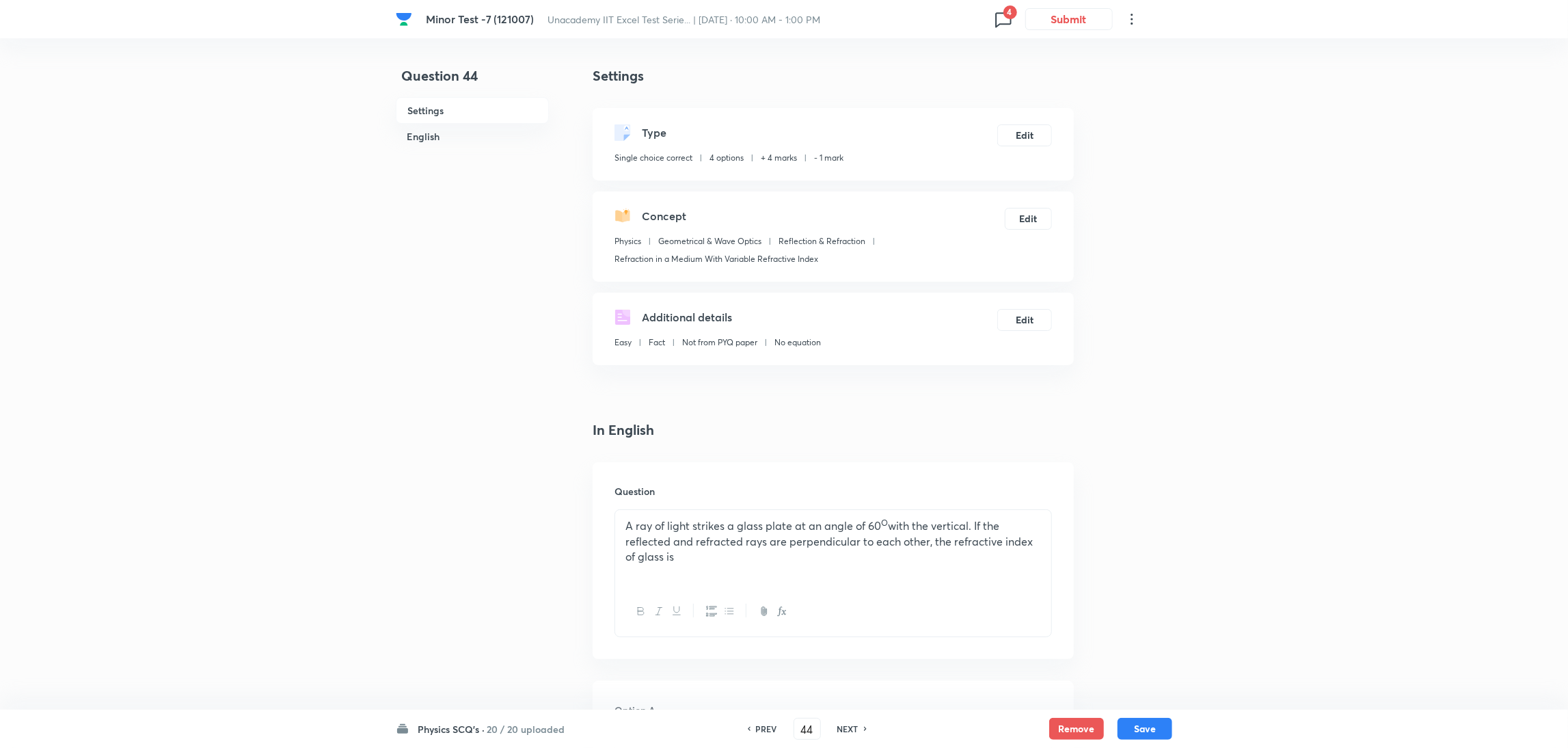
type input "45"
checkbox input "true"
click at [850, 727] on h6 "NEXT" at bounding box center [847, 728] width 21 height 12
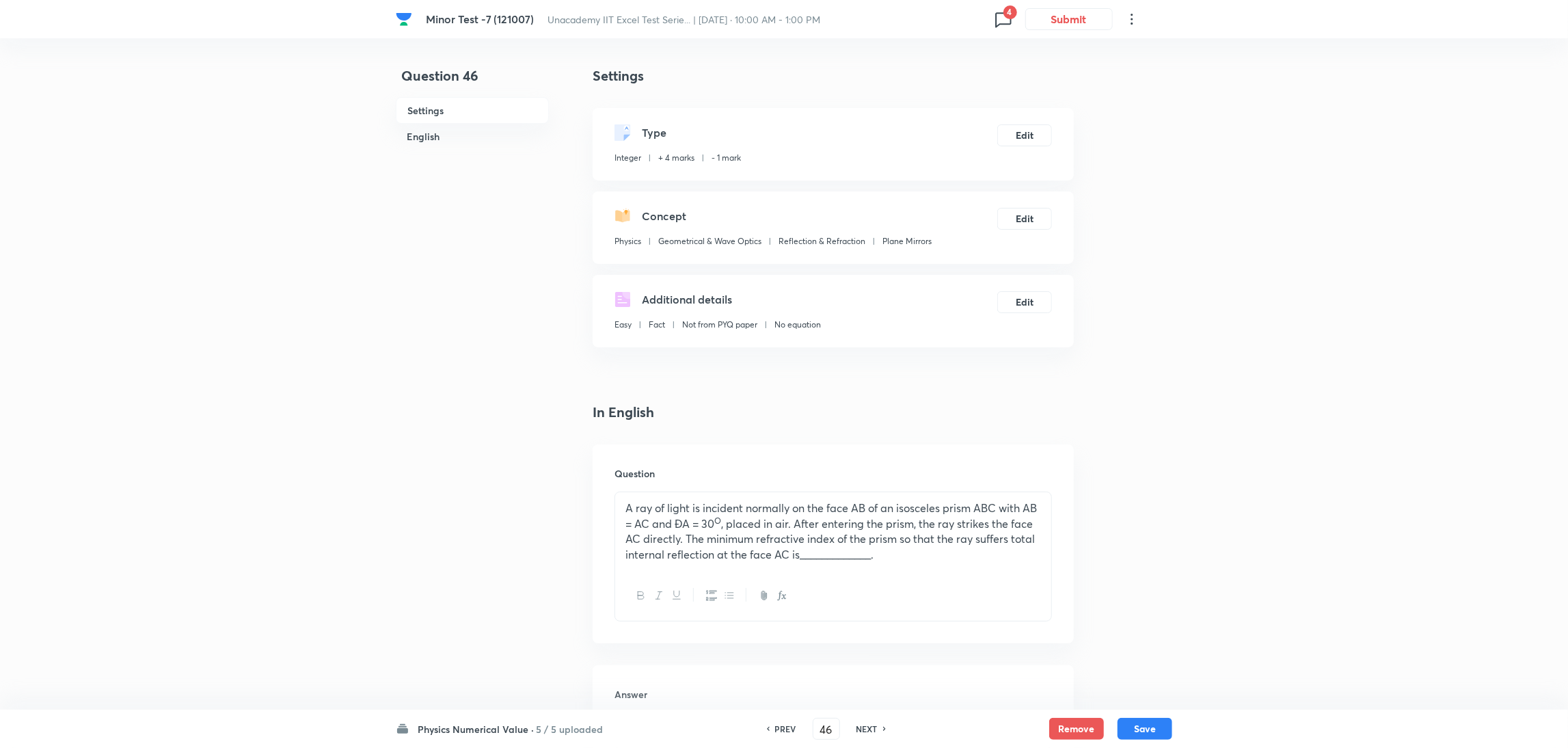
click at [851, 727] on div "NEXT" at bounding box center [869, 728] width 36 height 12
type input "47"
type input "7"
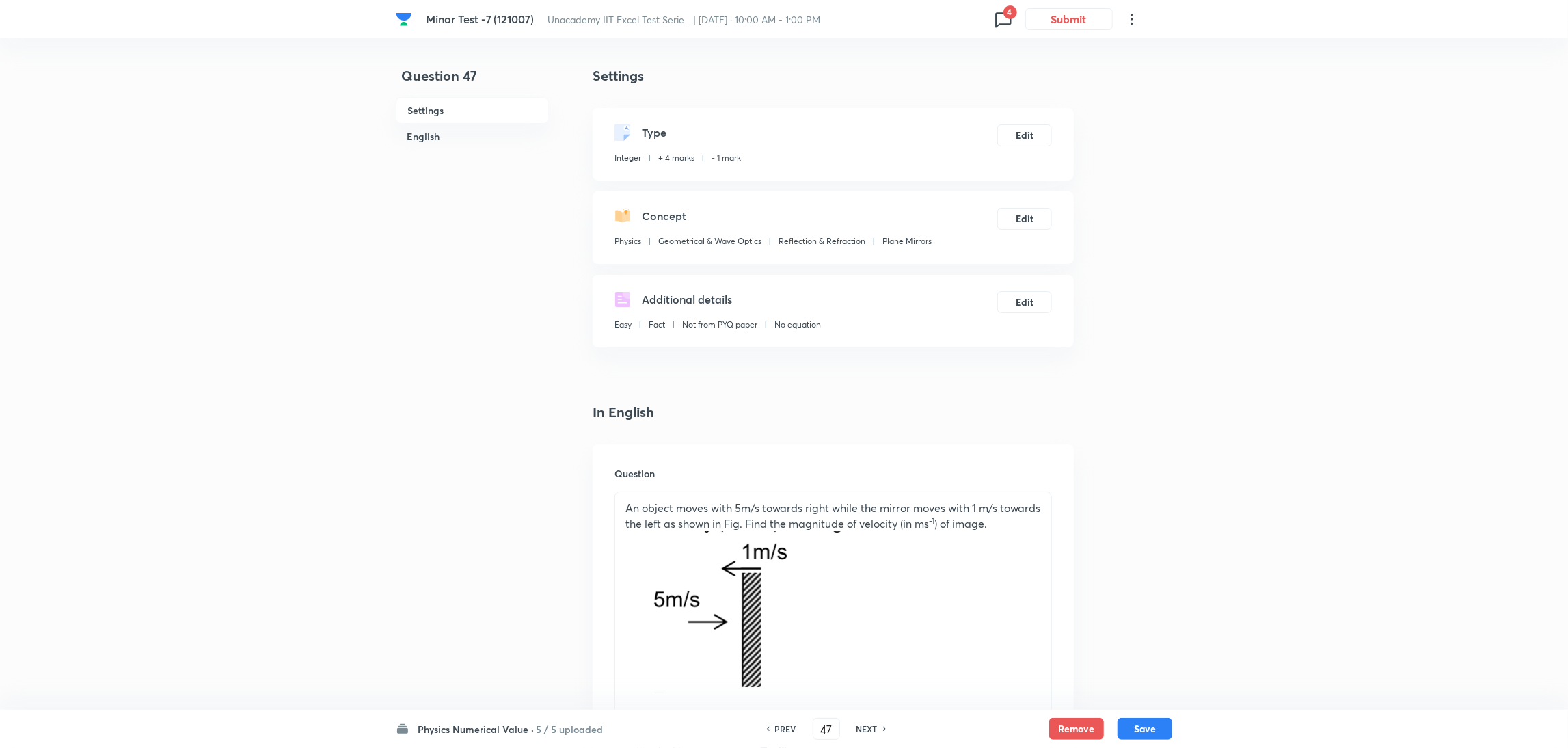
click at [851, 727] on div "NEXT" at bounding box center [869, 728] width 36 height 12
type input "48"
type input "5"
click at [851, 727] on div "NEXT" at bounding box center [869, 728] width 36 height 12
type input "49"
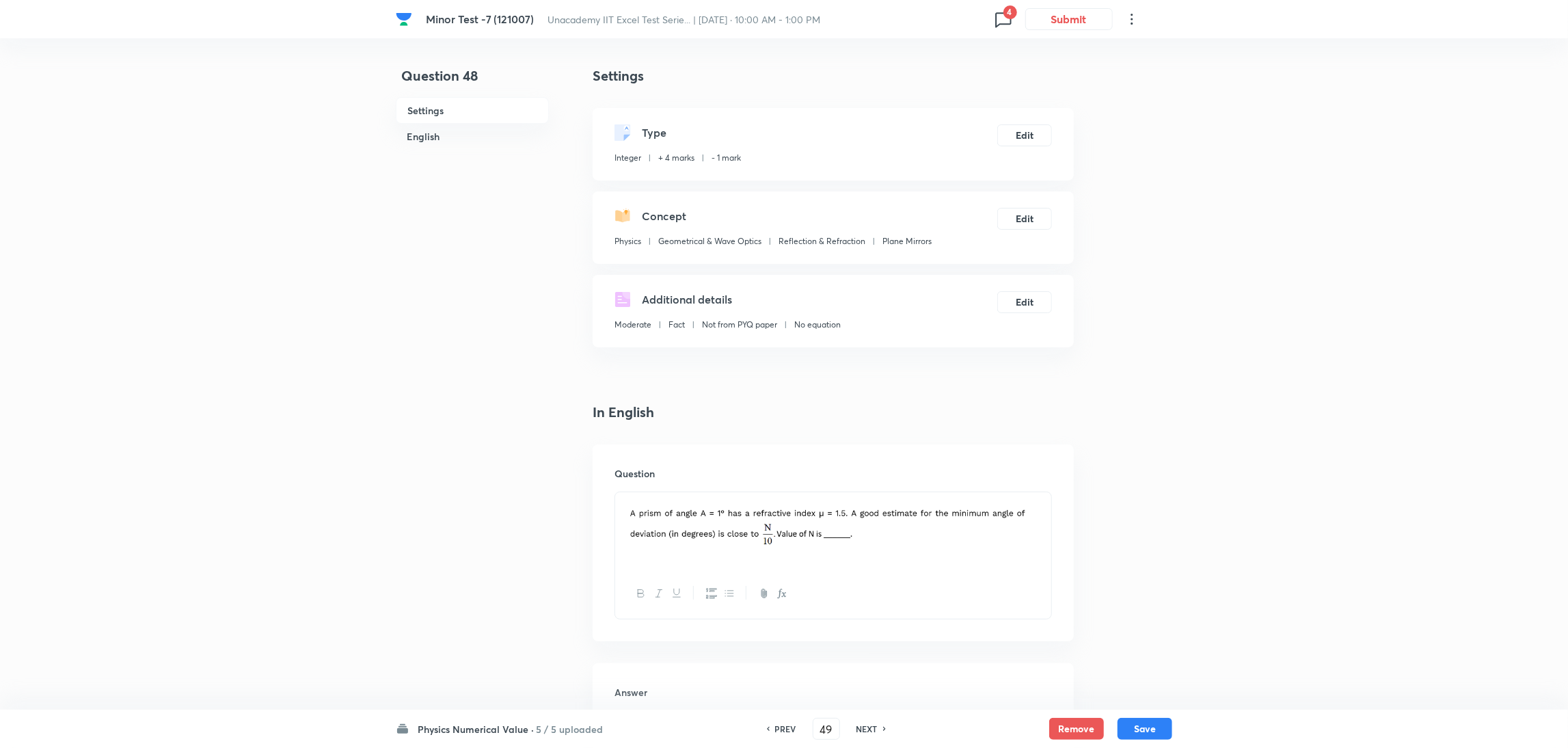
type input "45"
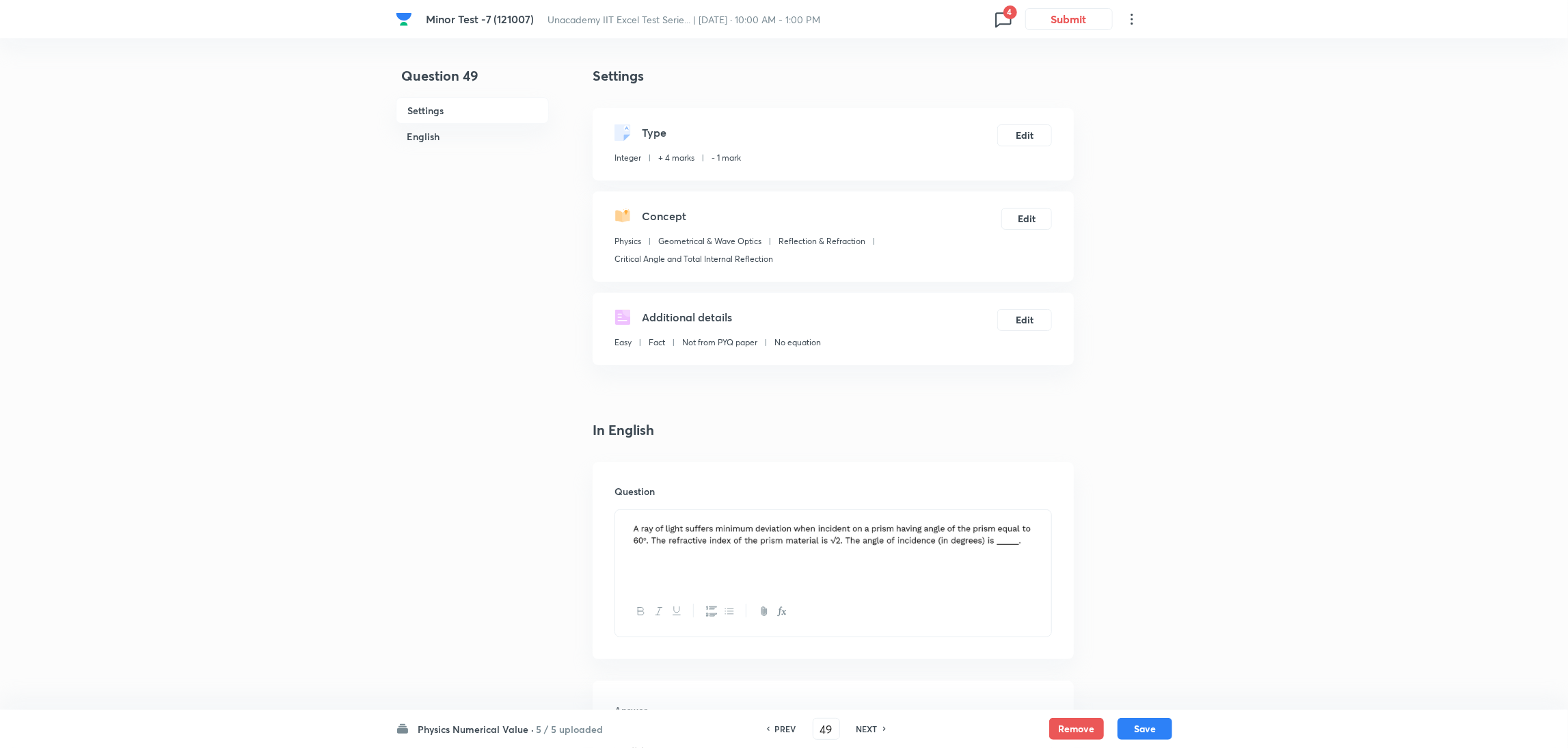
click at [851, 727] on div "NEXT" at bounding box center [869, 728] width 36 height 12
type input "50"
type input "18"
click at [851, 727] on div "NEXT" at bounding box center [869, 728] width 36 height 12
click at [857, 727] on h6 "NEXT" at bounding box center [867, 728] width 21 height 12
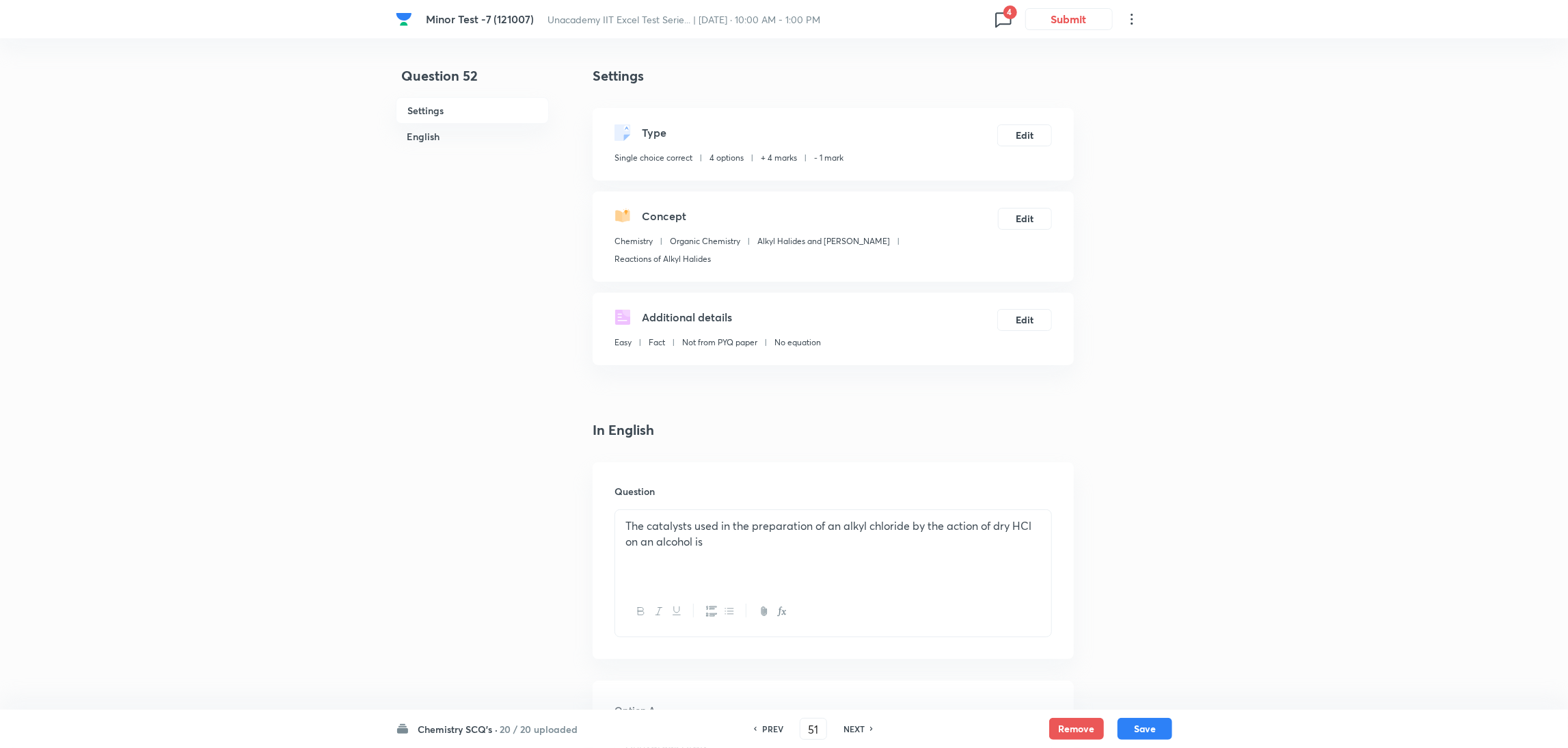
type input "52"
checkbox input "false"
checkbox input "true"
click at [850, 727] on h6 "NEXT" at bounding box center [854, 728] width 21 height 12
type input "53"
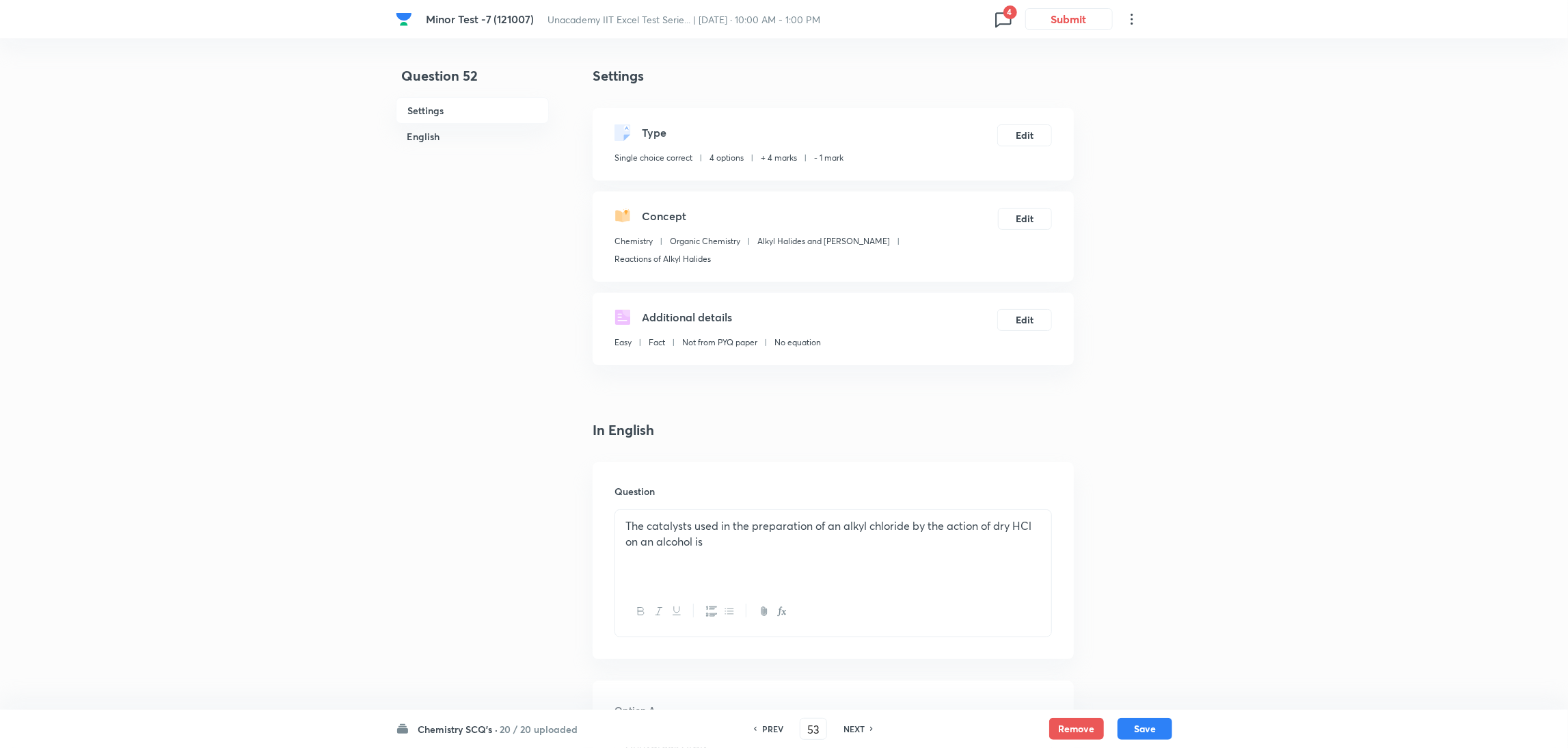
checkbox input "false"
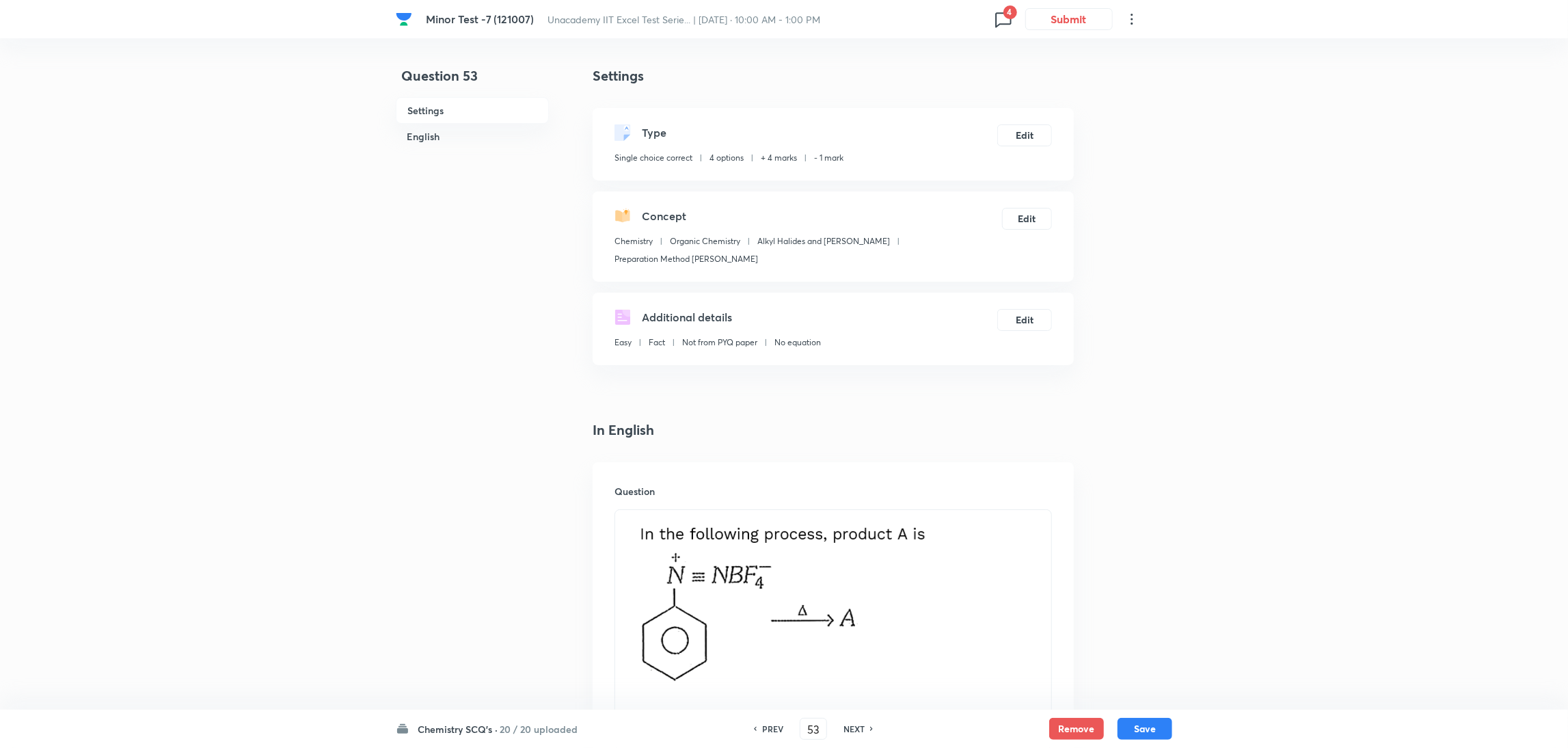
checkbox input "true"
click at [850, 727] on h6 "NEXT" at bounding box center [854, 728] width 21 height 12
type input "54"
checkbox input "false"
checkbox input "true"
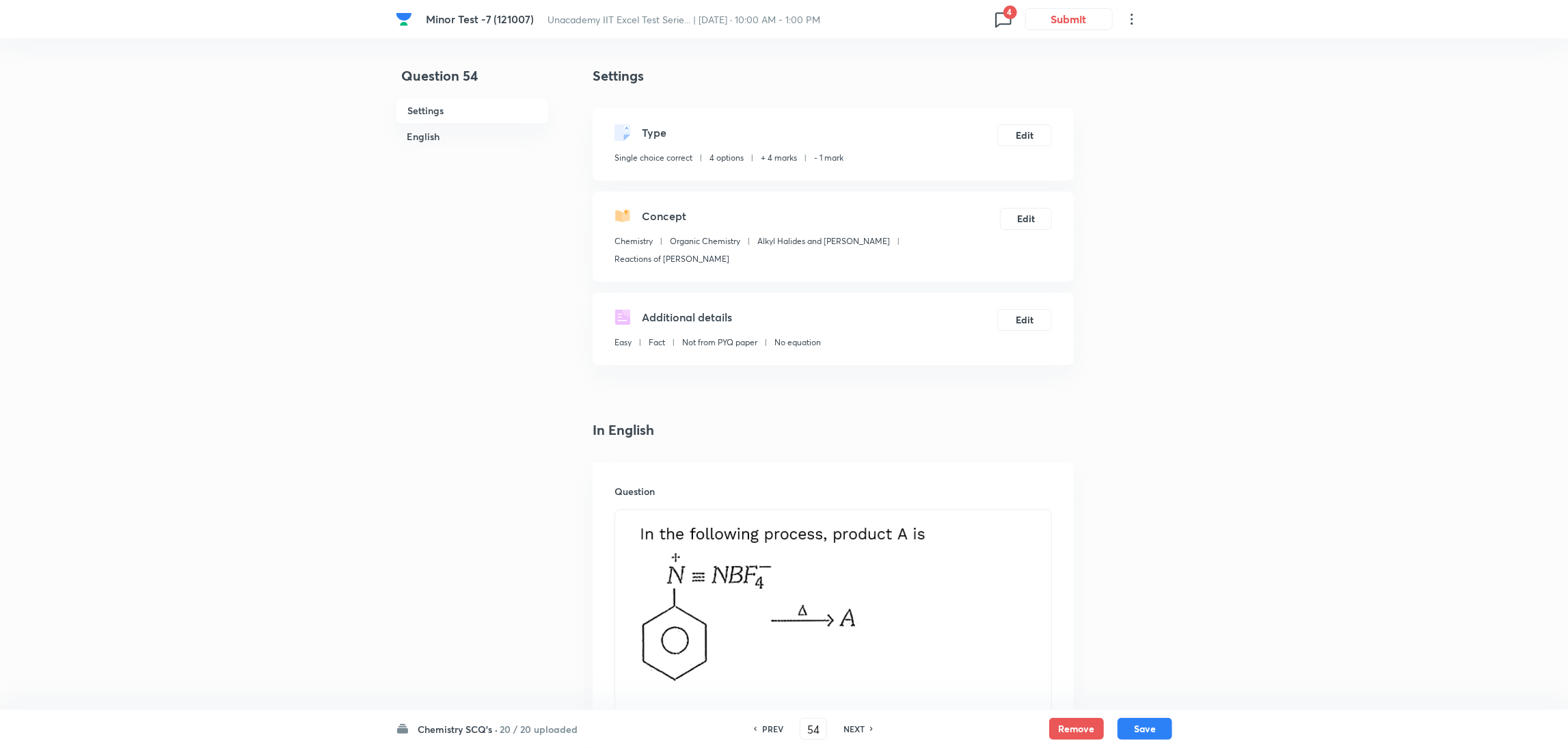
click at [850, 727] on h6 "NEXT" at bounding box center [854, 728] width 21 height 12
type input "55"
checkbox input "false"
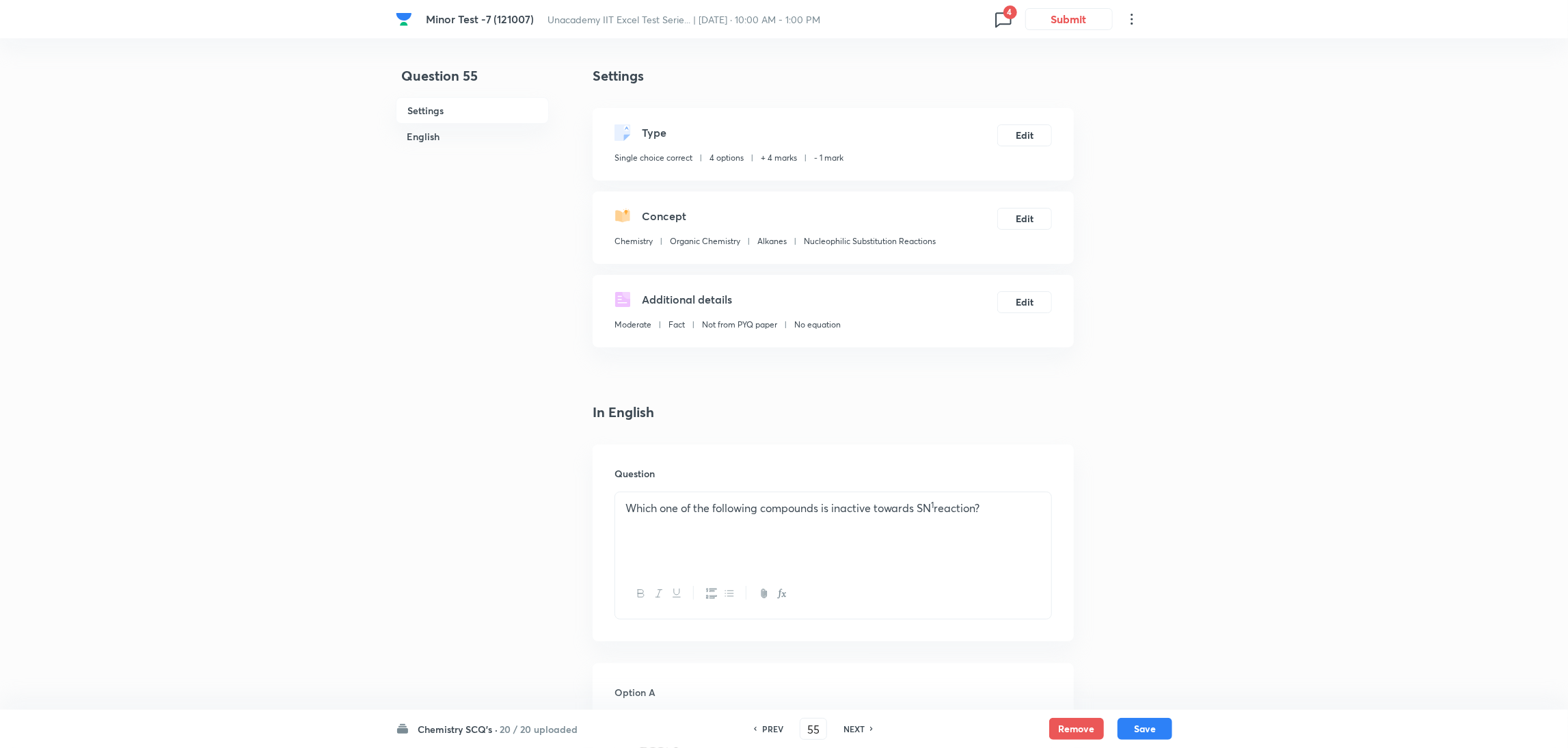
checkbox input "true"
click at [850, 727] on h6 "NEXT" at bounding box center [854, 728] width 21 height 12
type input "56"
checkbox input "true"
checkbox input "false"
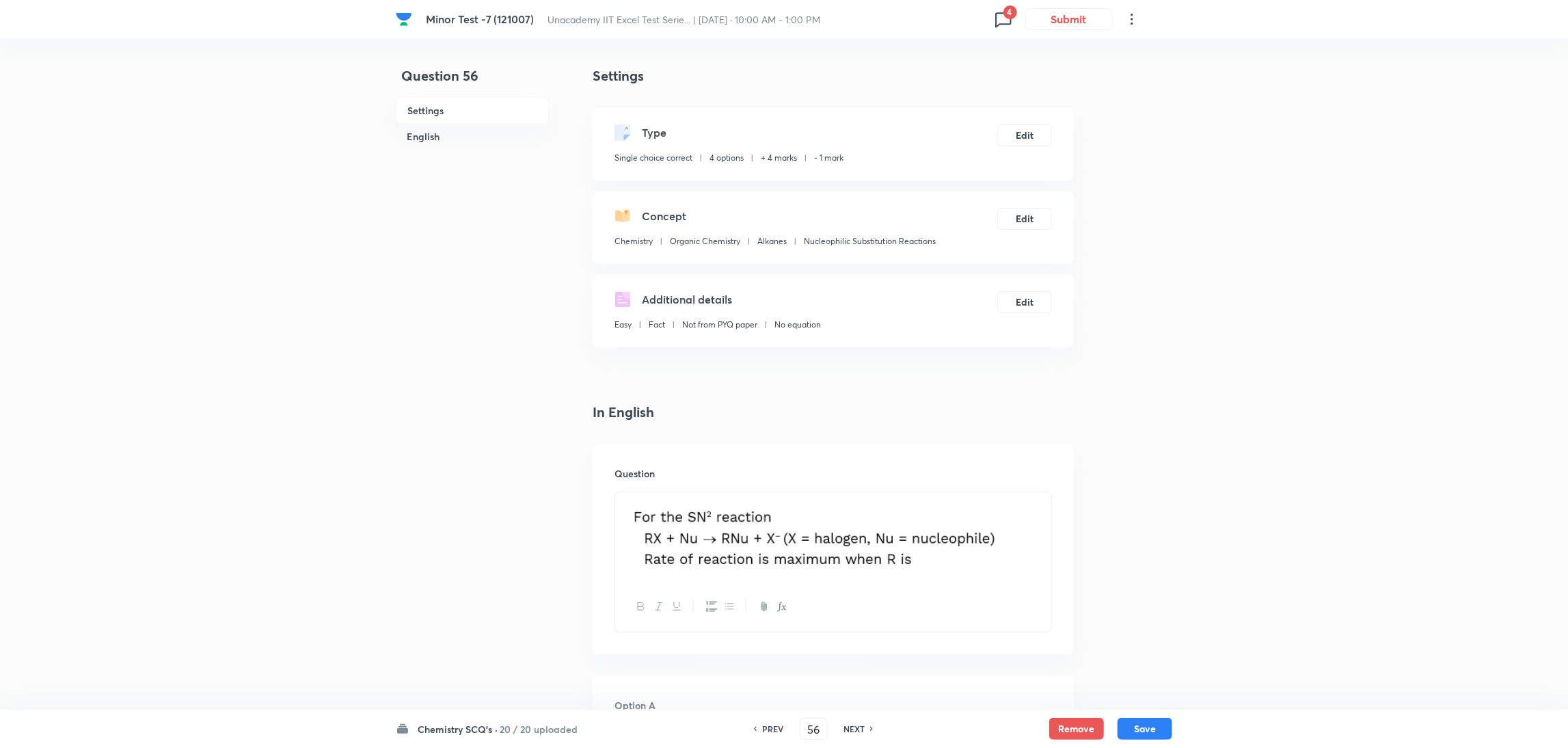
click at [850, 727] on h6 "NEXT" at bounding box center [854, 728] width 21 height 12
type input "57"
checkbox input "false"
checkbox input "true"
click at [850, 727] on h6 "NEXT" at bounding box center [854, 728] width 21 height 12
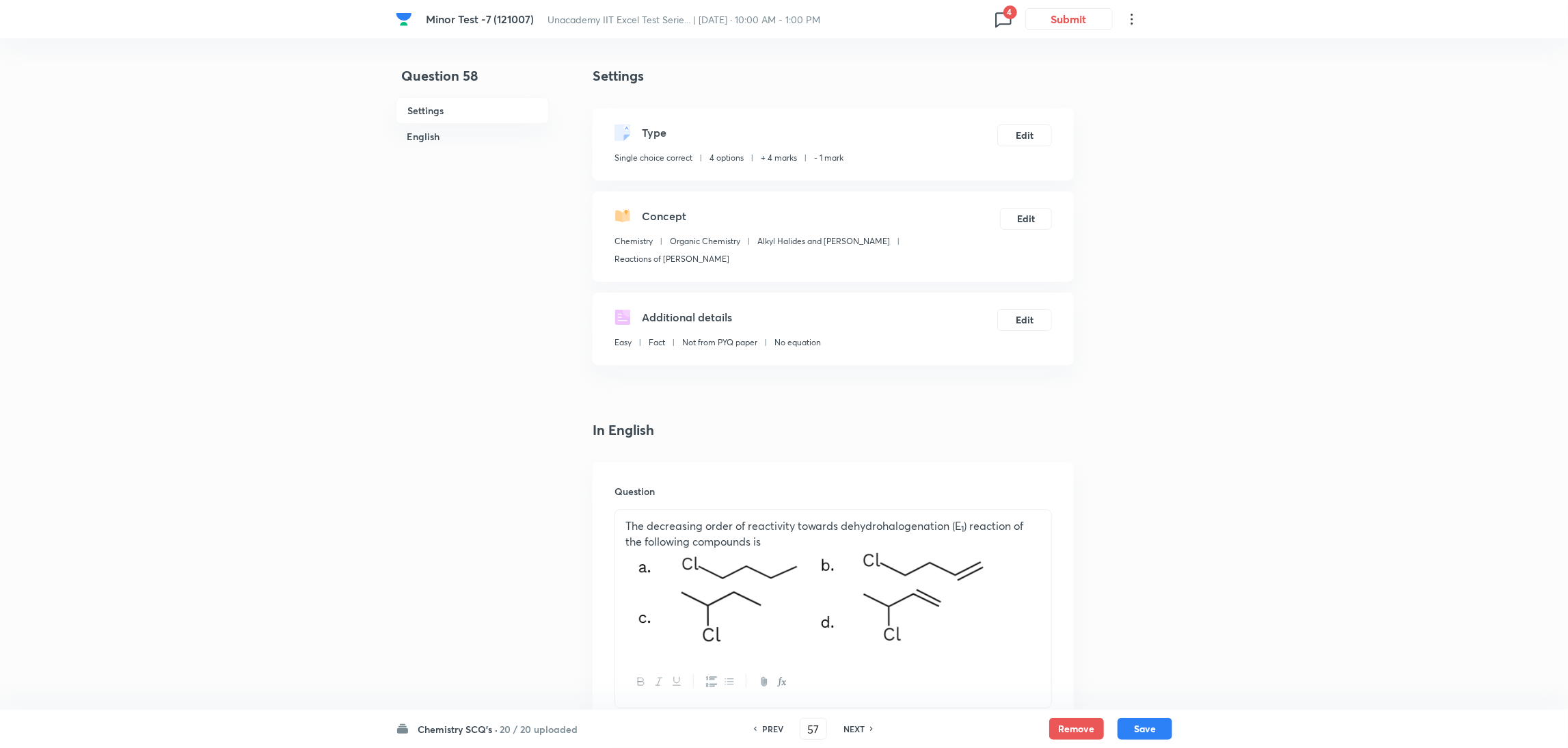
type input "58"
checkbox input "true"
checkbox input "false"
click at [850, 727] on h6 "NEXT" at bounding box center [854, 728] width 21 height 12
type input "59"
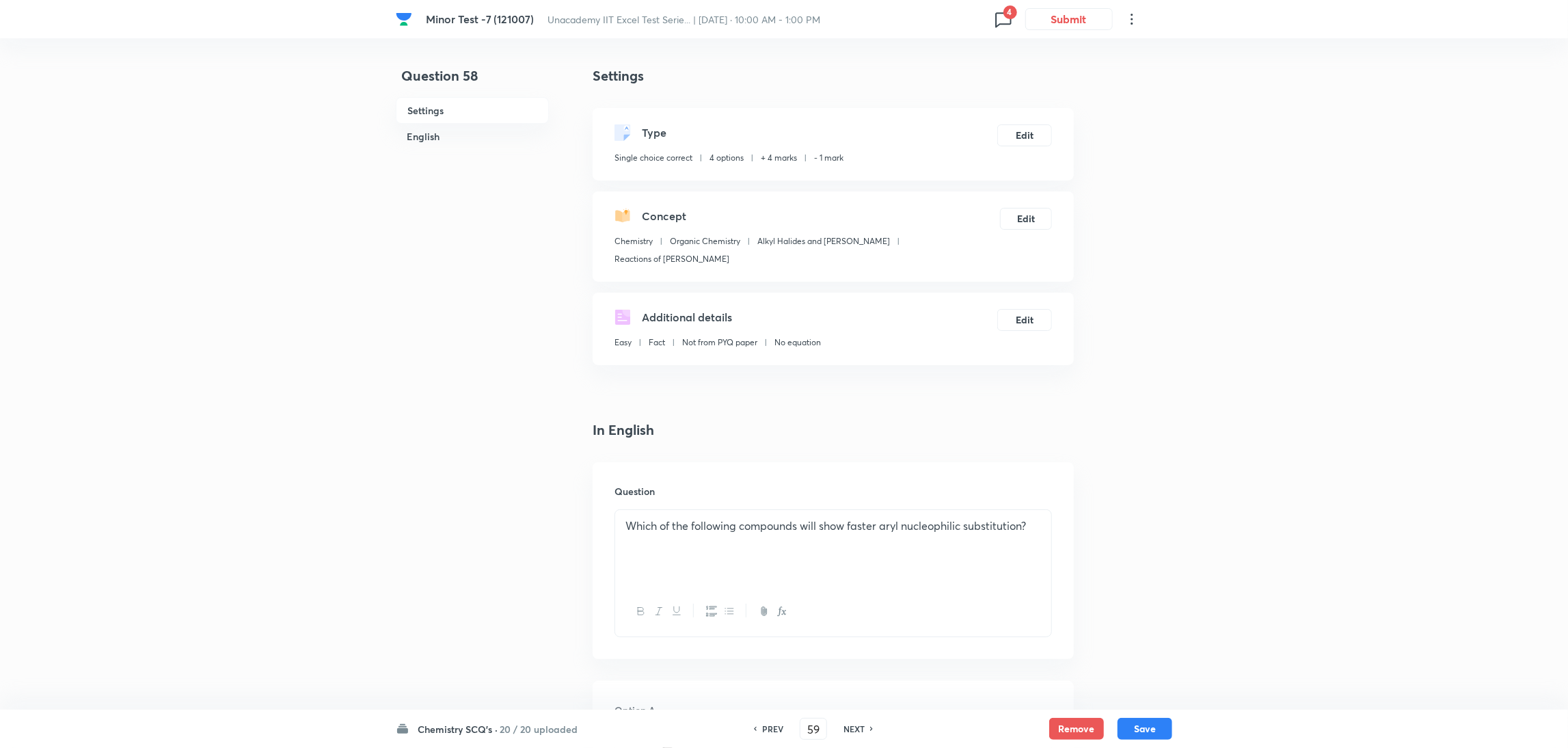
checkbox input "false"
checkbox input "true"
click at [850, 727] on h6 "NEXT" at bounding box center [854, 728] width 21 height 12
type input "60"
checkbox input "true"
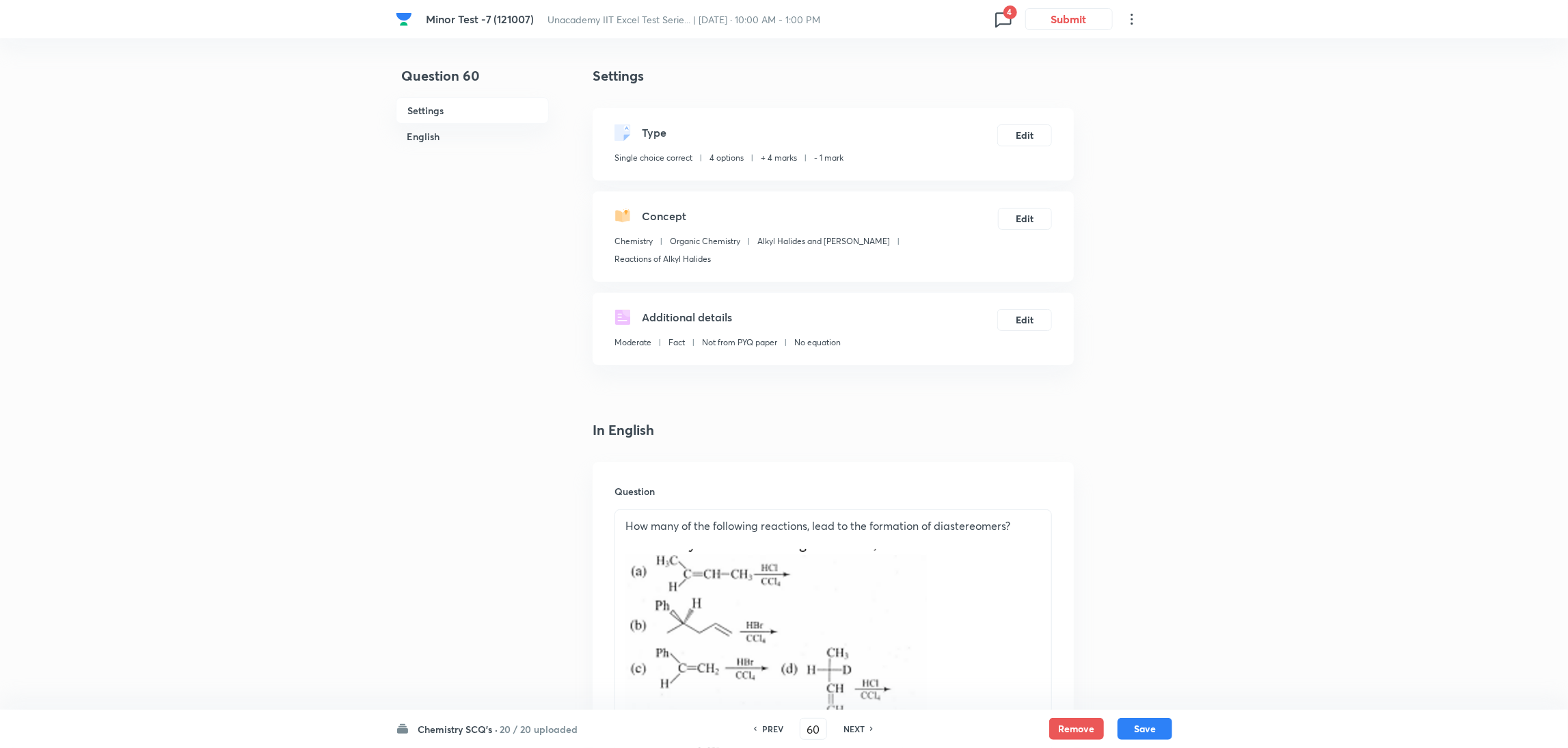
click at [850, 727] on h6 "NEXT" at bounding box center [854, 728] width 21 height 12
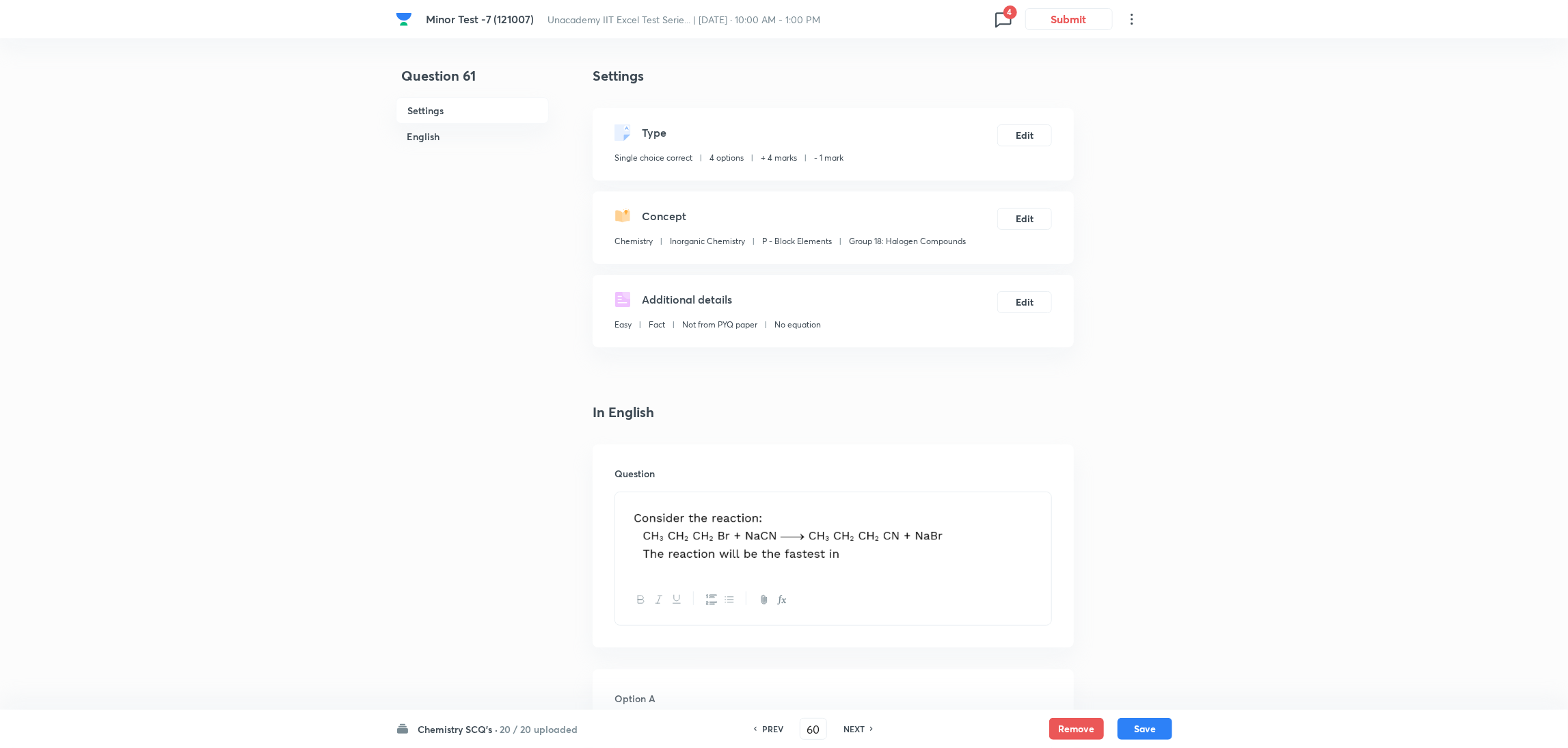
type input "61"
checkbox input "true"
click at [850, 727] on h6 "NEXT" at bounding box center [854, 728] width 21 height 12
type input "62"
checkbox input "true"
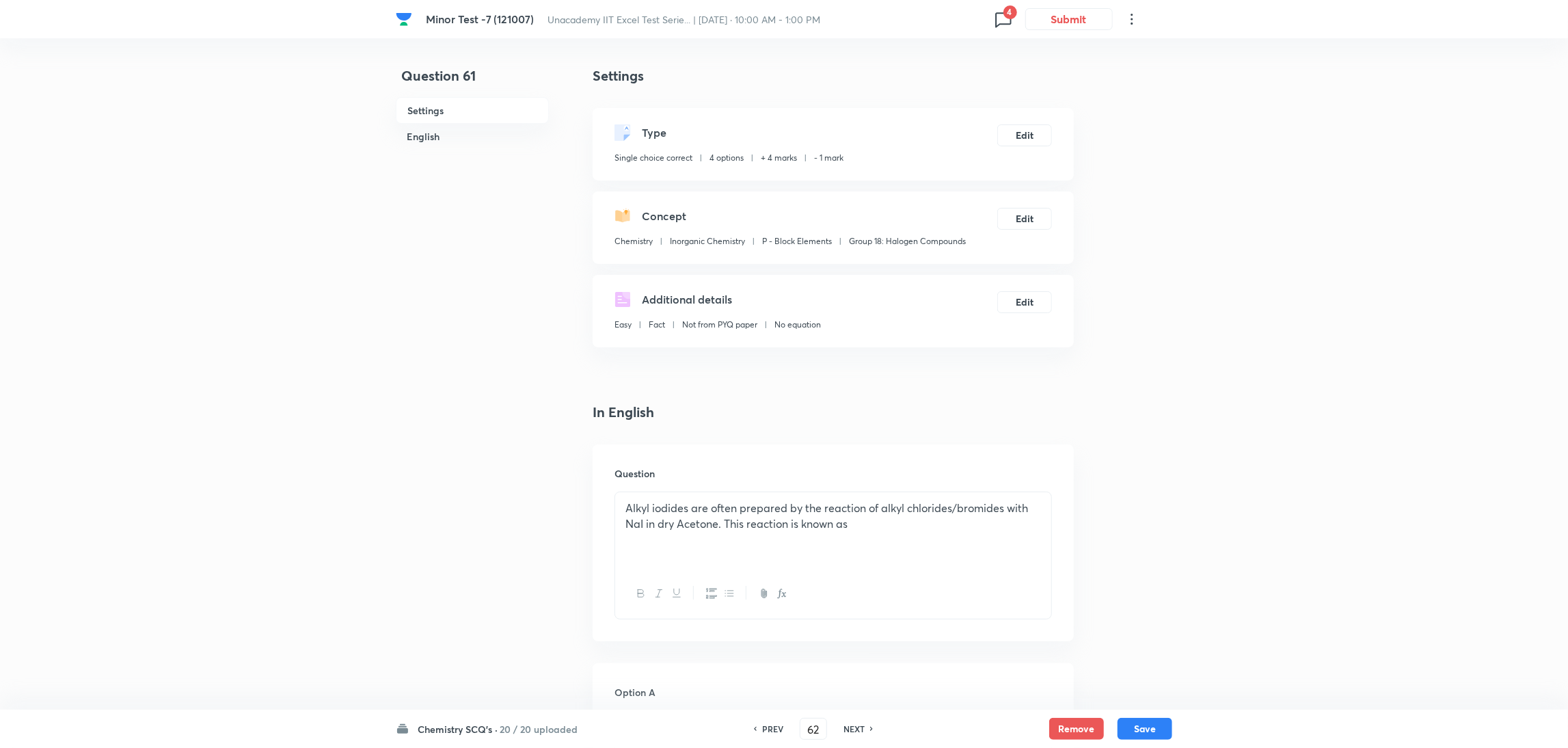
click at [850, 727] on h6 "NEXT" at bounding box center [854, 728] width 21 height 12
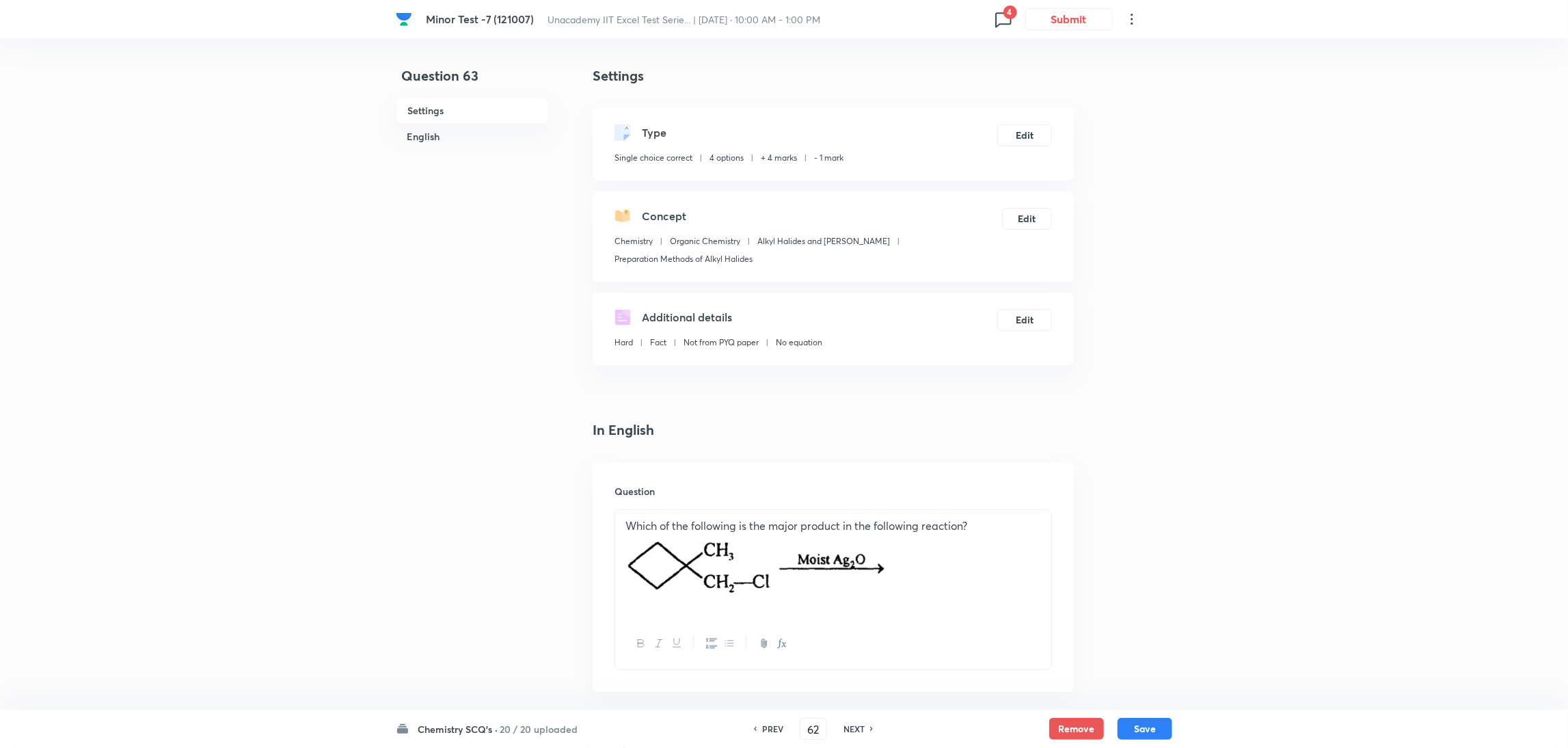
type input "63"
checkbox input "true"
click at [850, 727] on h6 "NEXT" at bounding box center [854, 728] width 21 height 12
type input "64"
checkbox input "true"
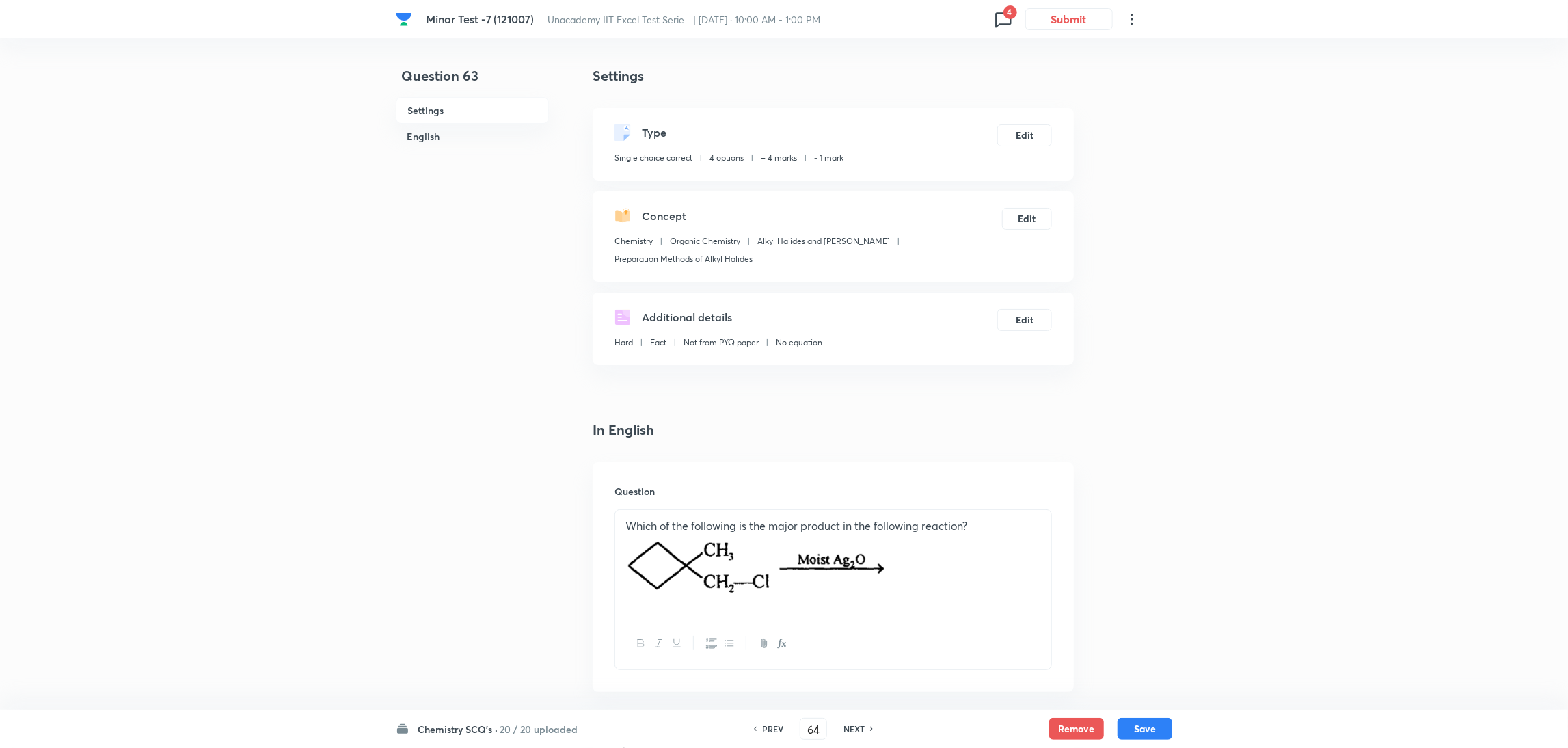
checkbox input "false"
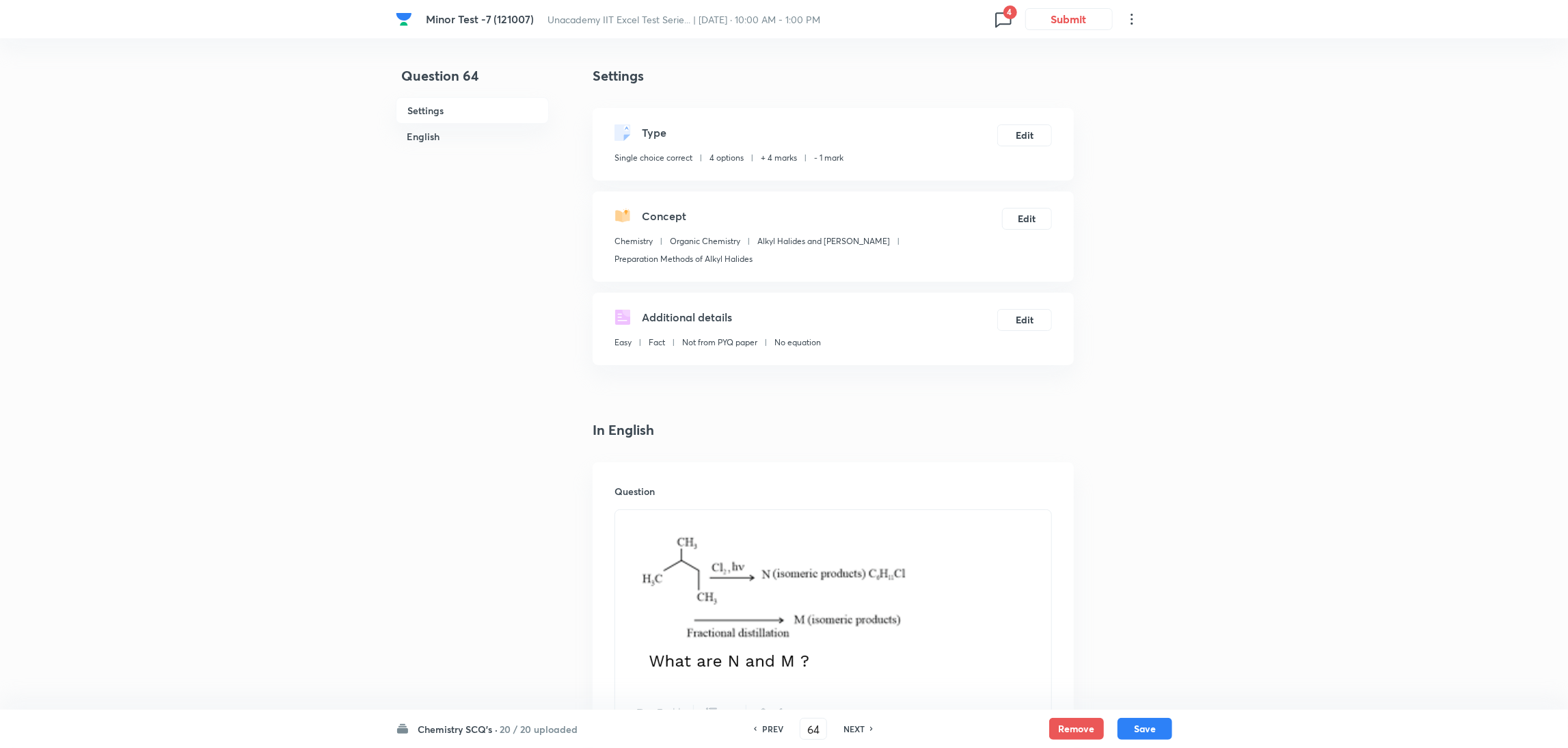
click at [850, 727] on h6 "NEXT" at bounding box center [854, 728] width 21 height 12
type input "65"
checkbox input "true"
click at [850, 727] on h6 "NEXT" at bounding box center [854, 728] width 21 height 12
type input "66"
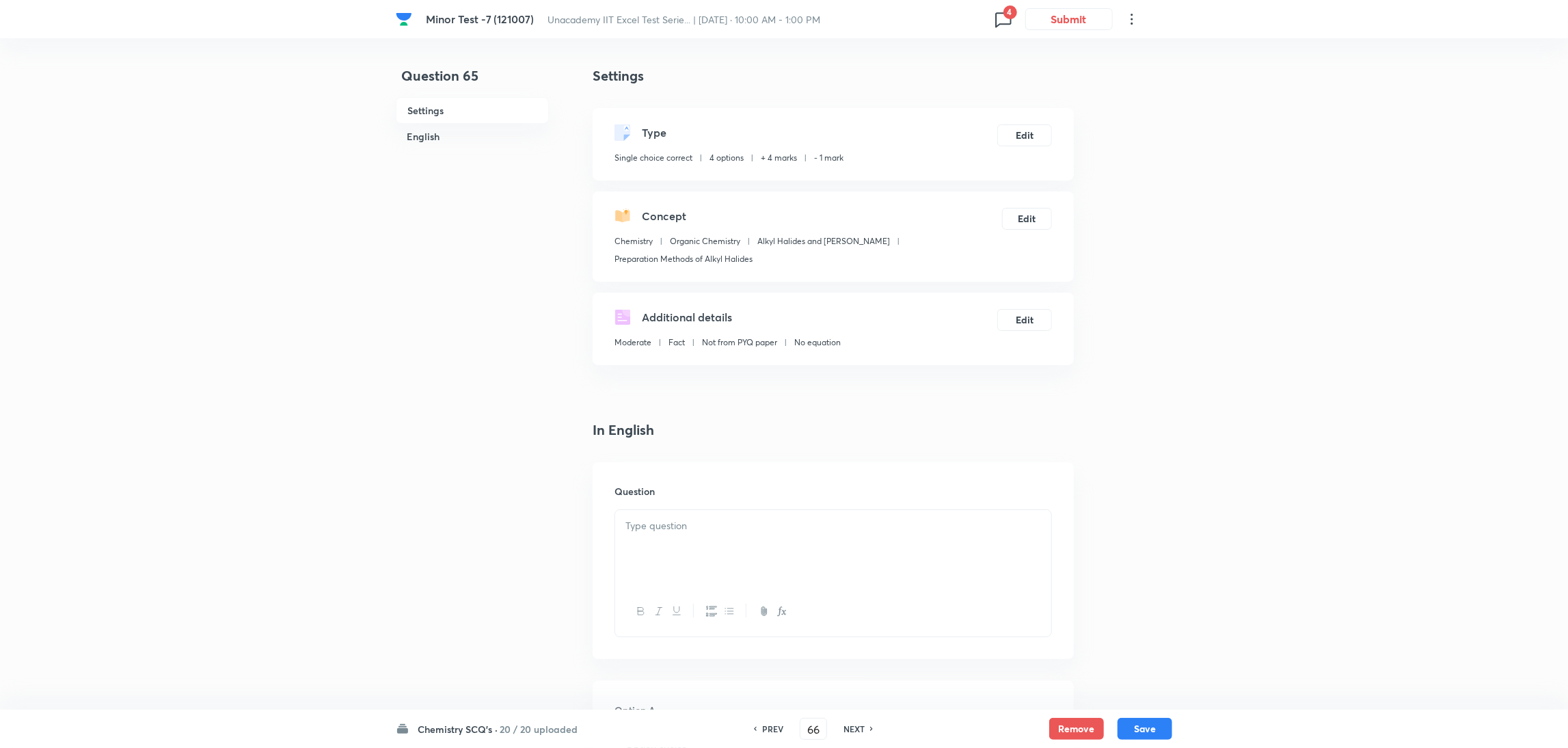
checkbox input "false"
checkbox input "true"
click at [850, 727] on h6 "NEXT" at bounding box center [854, 728] width 21 height 12
type input "67"
checkbox input "false"
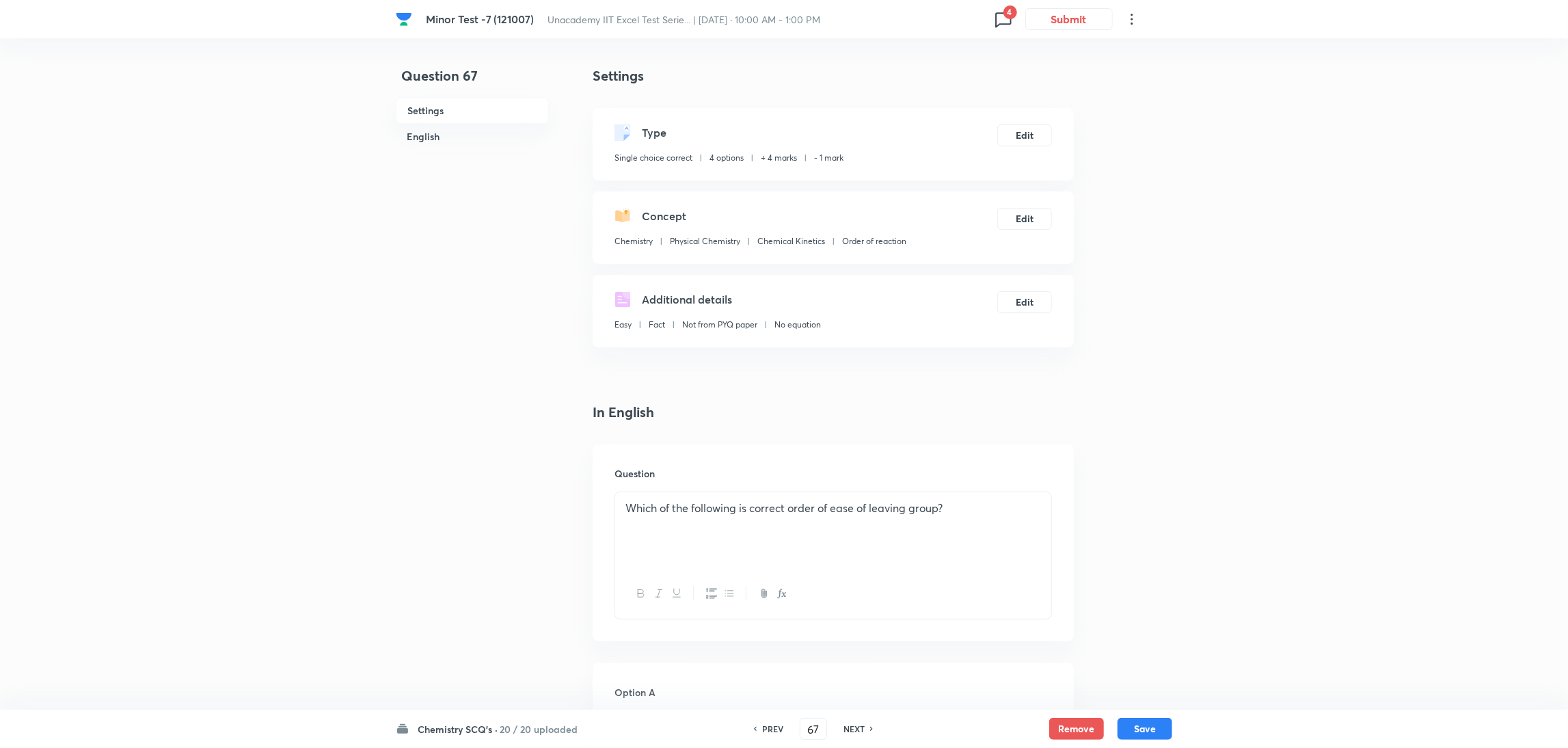
checkbox input "true"
click at [850, 727] on h6 "NEXT" at bounding box center [854, 728] width 21 height 12
type input "68"
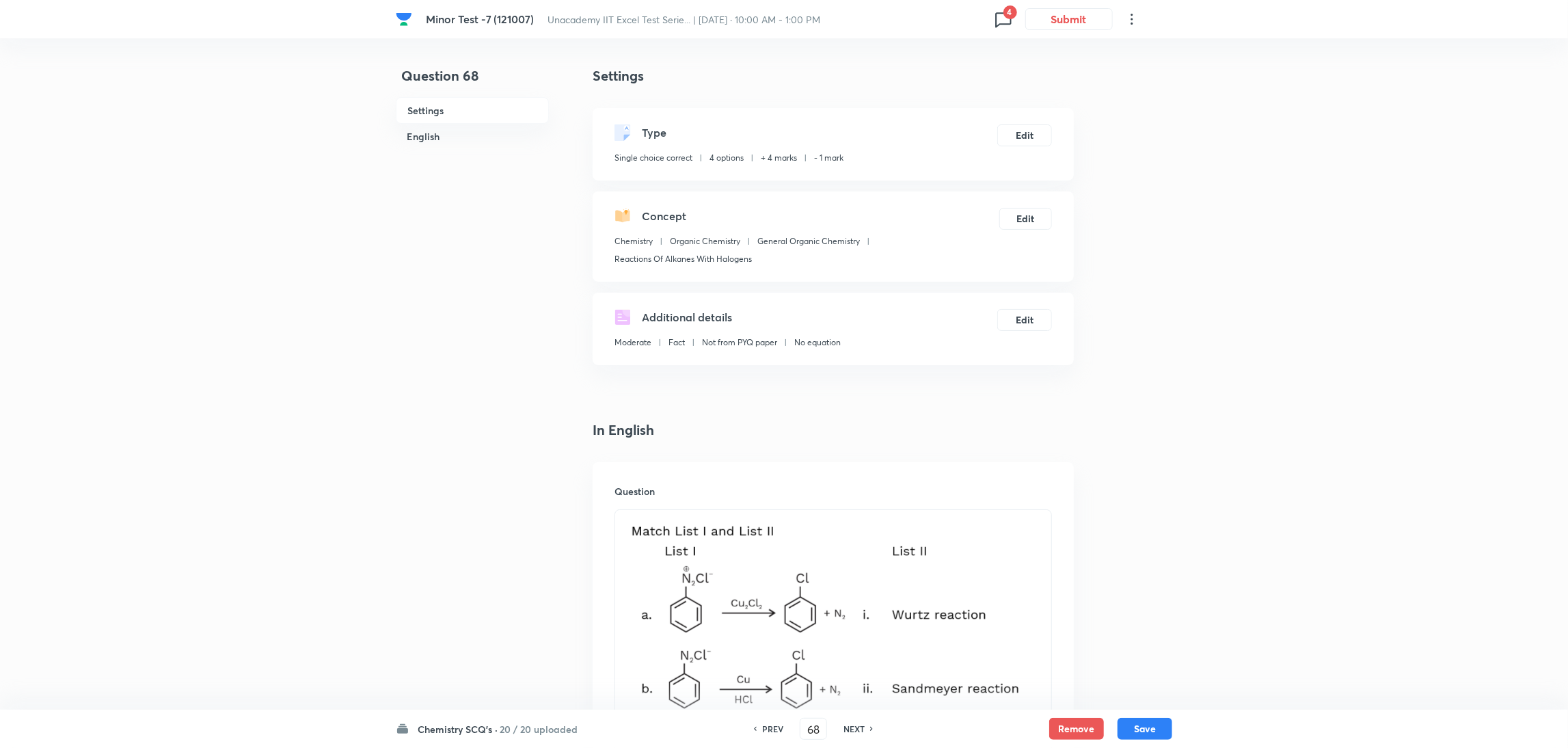
checkbox input "false"
checkbox input "true"
click at [850, 727] on h6 "NEXT" at bounding box center [854, 728] width 21 height 12
type input "69"
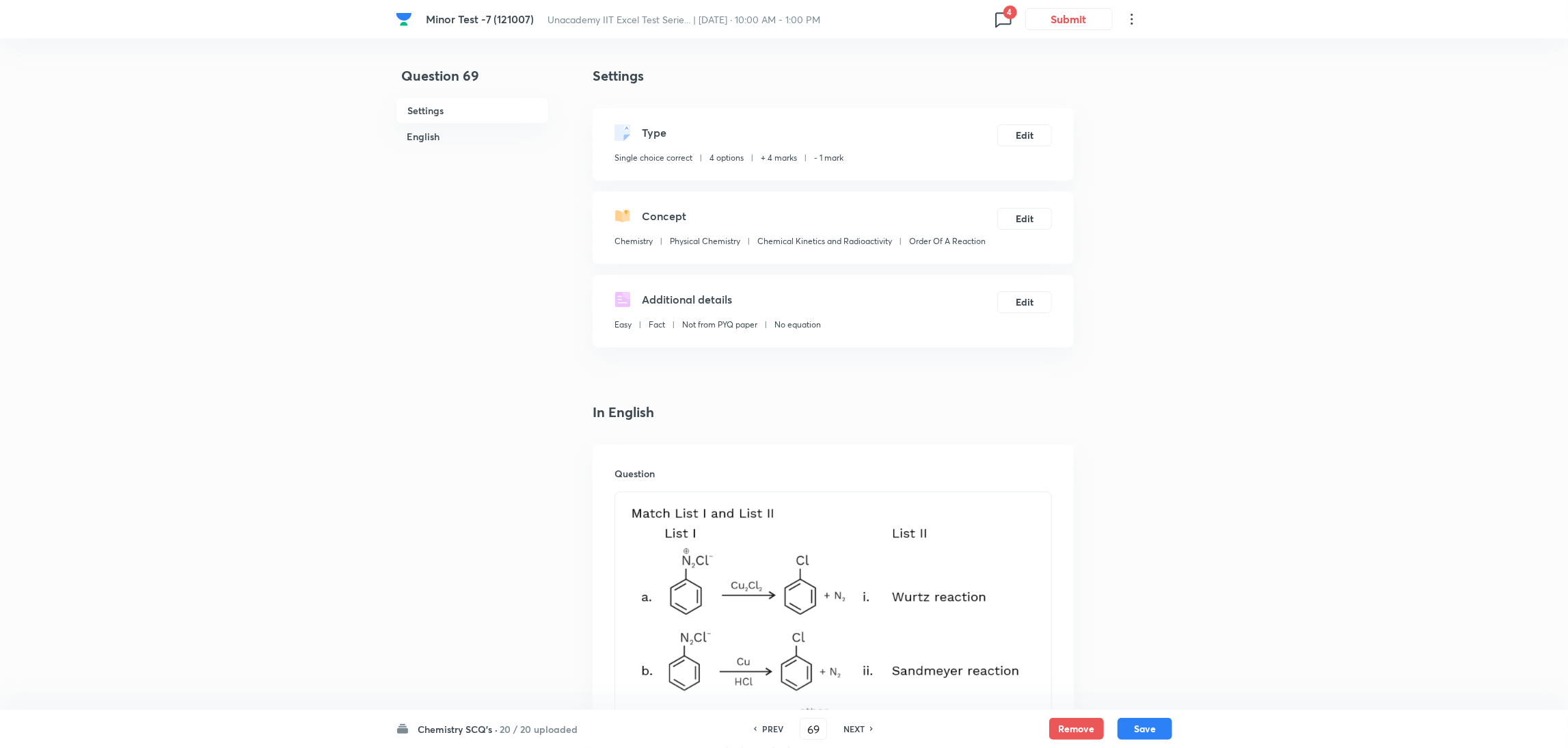
checkbox input "false"
checkbox input "true"
click at [850, 727] on h6 "NEXT" at bounding box center [854, 728] width 21 height 12
type input "70"
checkbox input "true"
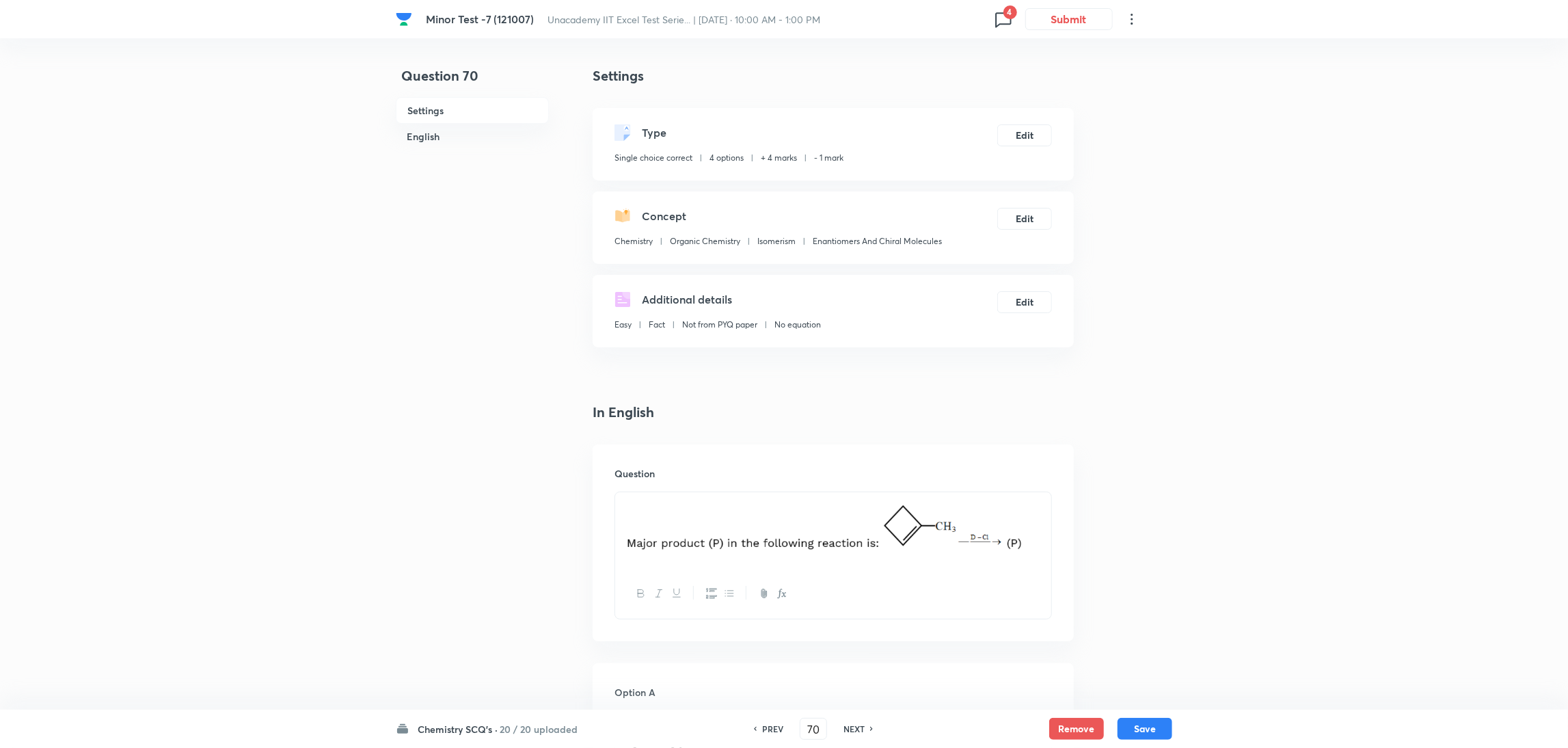
click at [850, 727] on h6 "NEXT" at bounding box center [854, 728] width 21 height 12
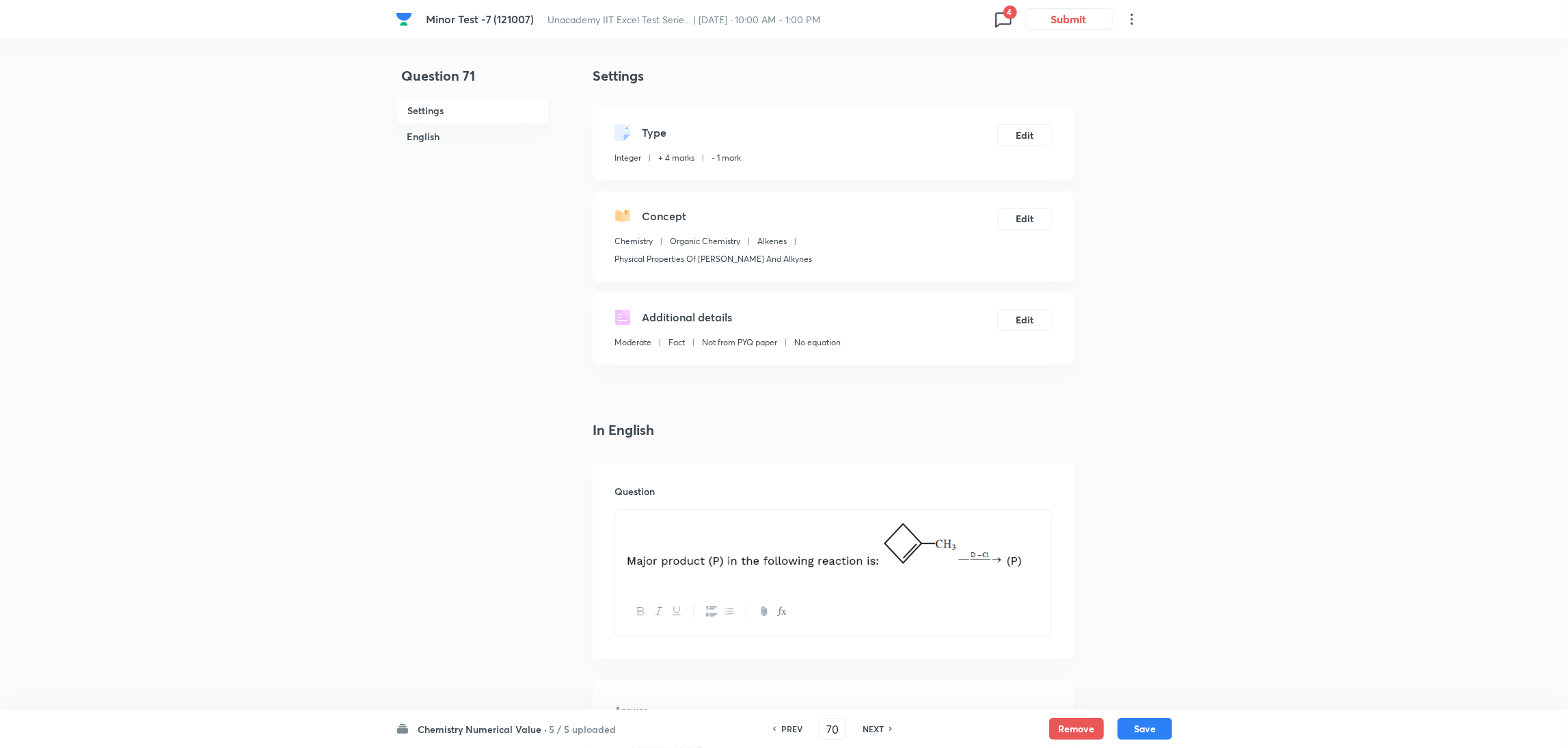
type input "71"
type input "3"
click at [850, 727] on div "PREV 71 ​ NEXT" at bounding box center [833, 728] width 176 height 22
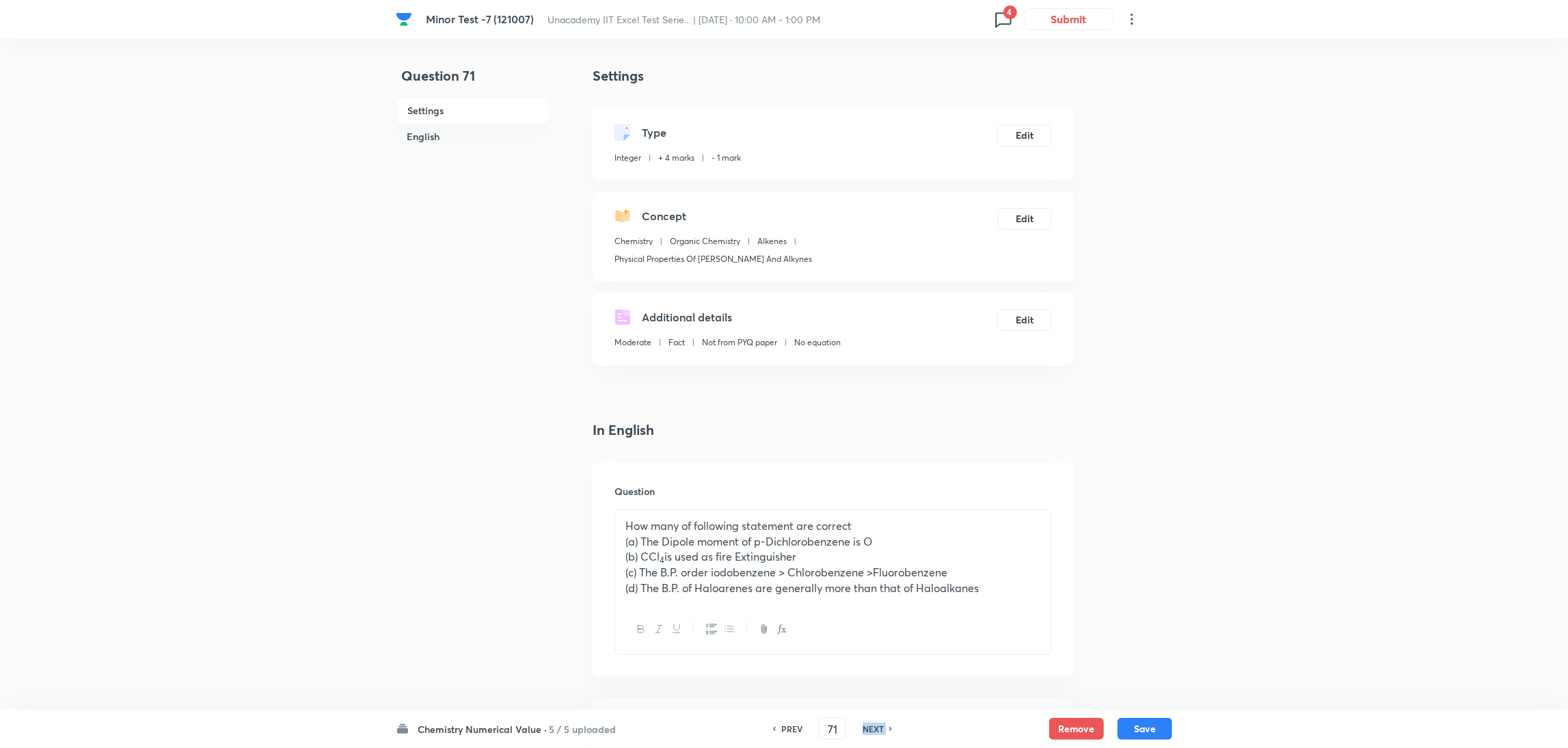
click at [850, 727] on div "PREV 71 ​ NEXT" at bounding box center [833, 728] width 176 height 22
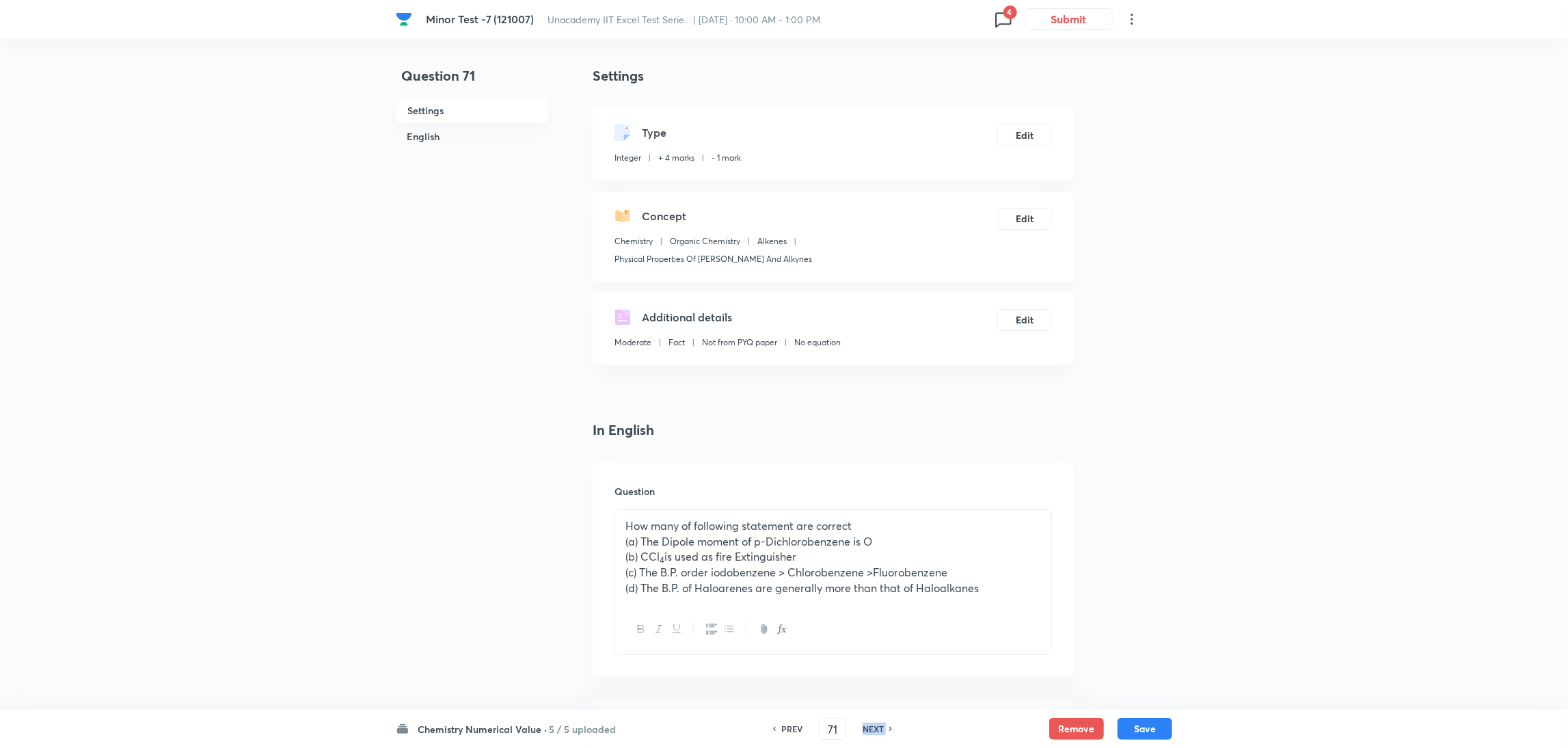
click at [868, 723] on h6 "NEXT" at bounding box center [873, 728] width 21 height 12
type input "72"
type input "4"
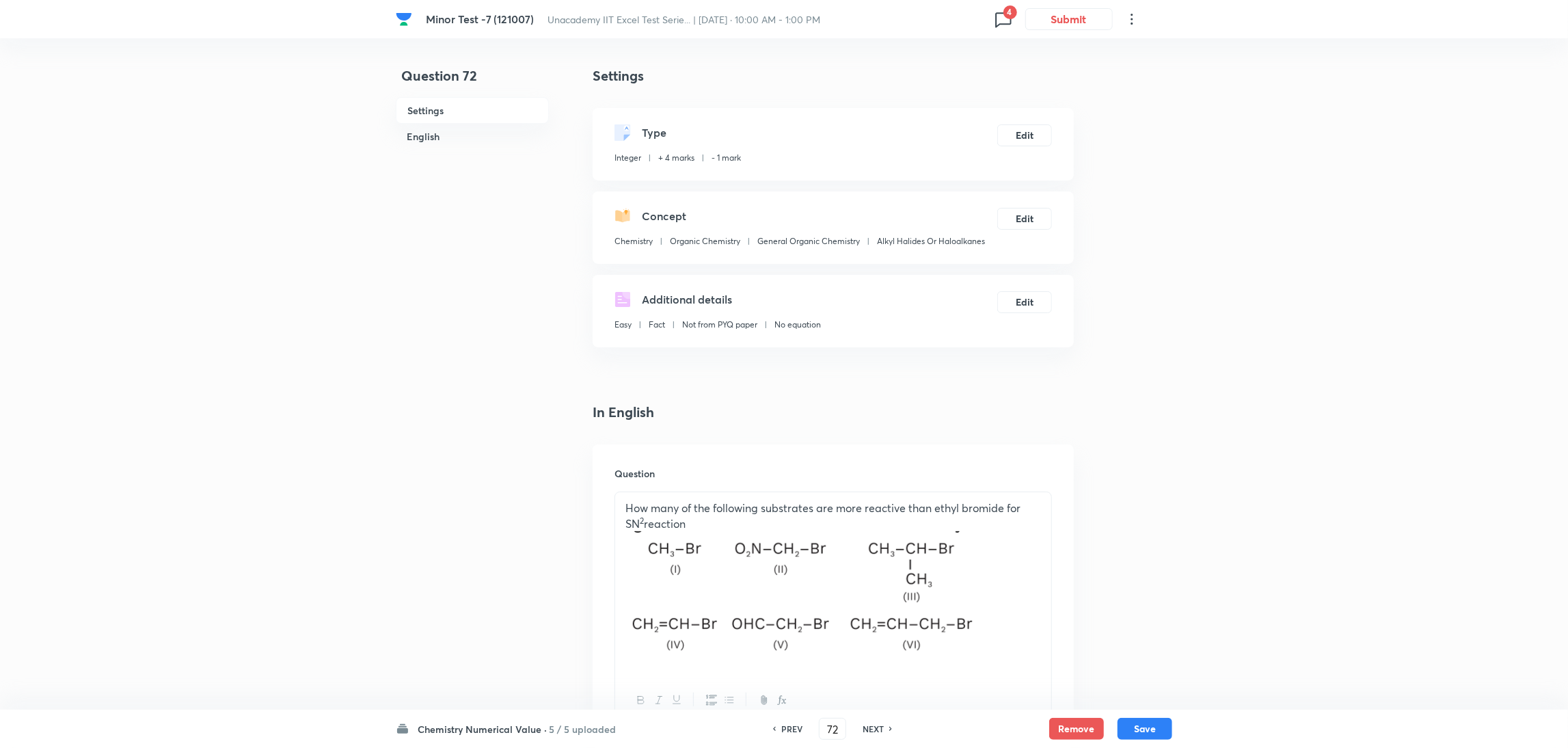
click at [868, 723] on h6 "NEXT" at bounding box center [873, 728] width 21 height 12
type input "73"
type input "3"
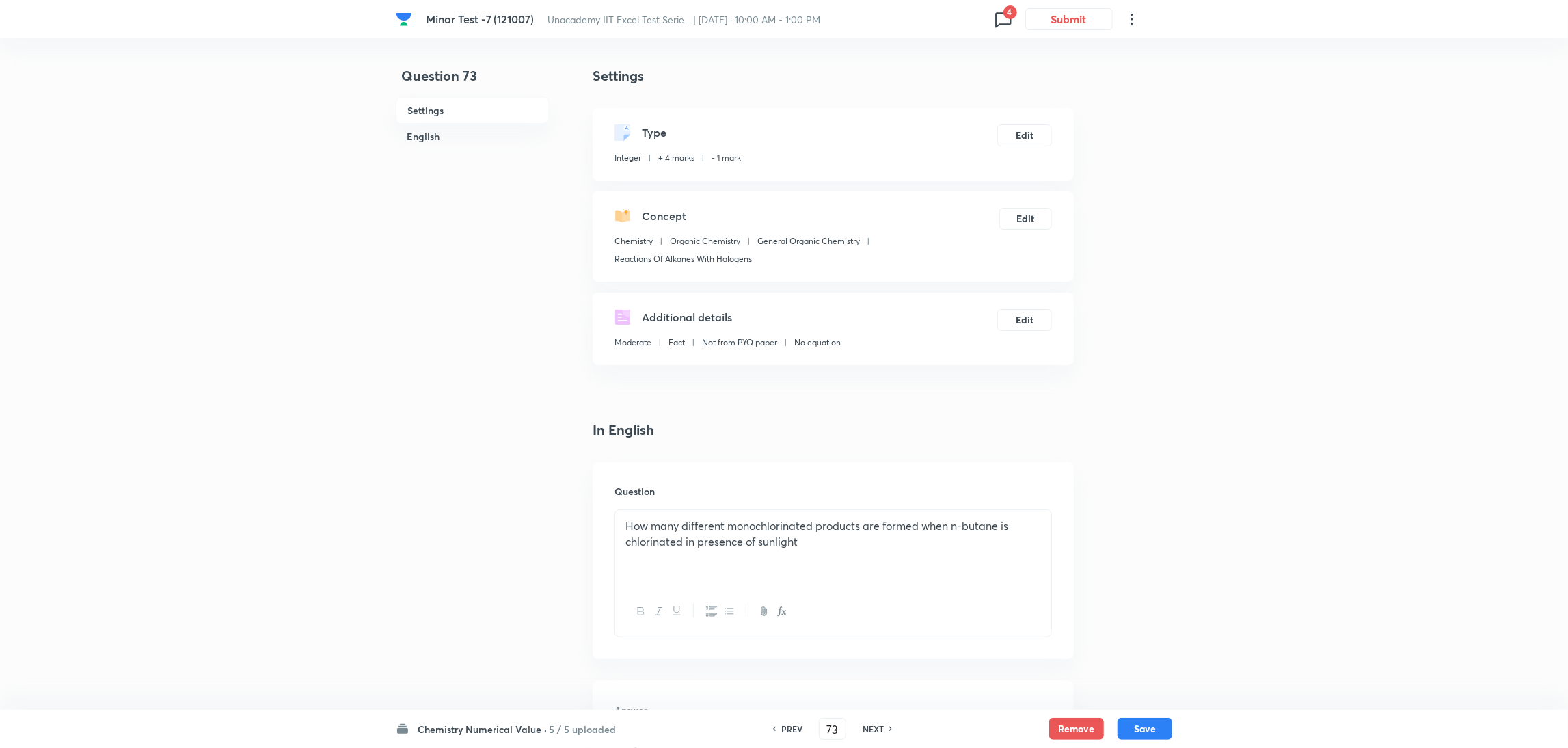
click at [868, 723] on h6 "NEXT" at bounding box center [873, 728] width 21 height 12
type input "74"
type input "4"
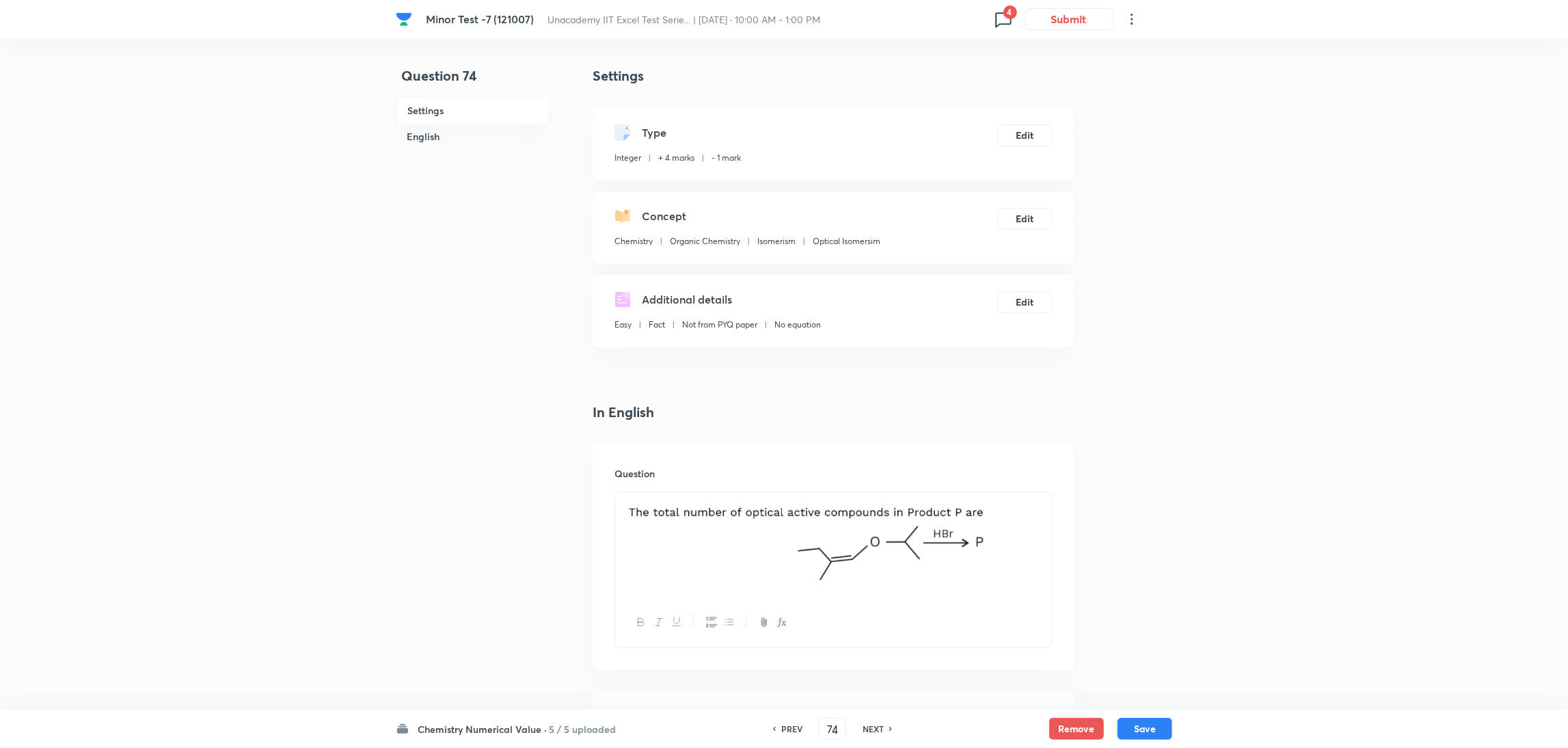
click at [868, 723] on h6 "NEXT" at bounding box center [873, 728] width 21 height 12
type input "75"
type input "6"
click at [868, 723] on h6 "NEXT" at bounding box center [873, 728] width 21 height 12
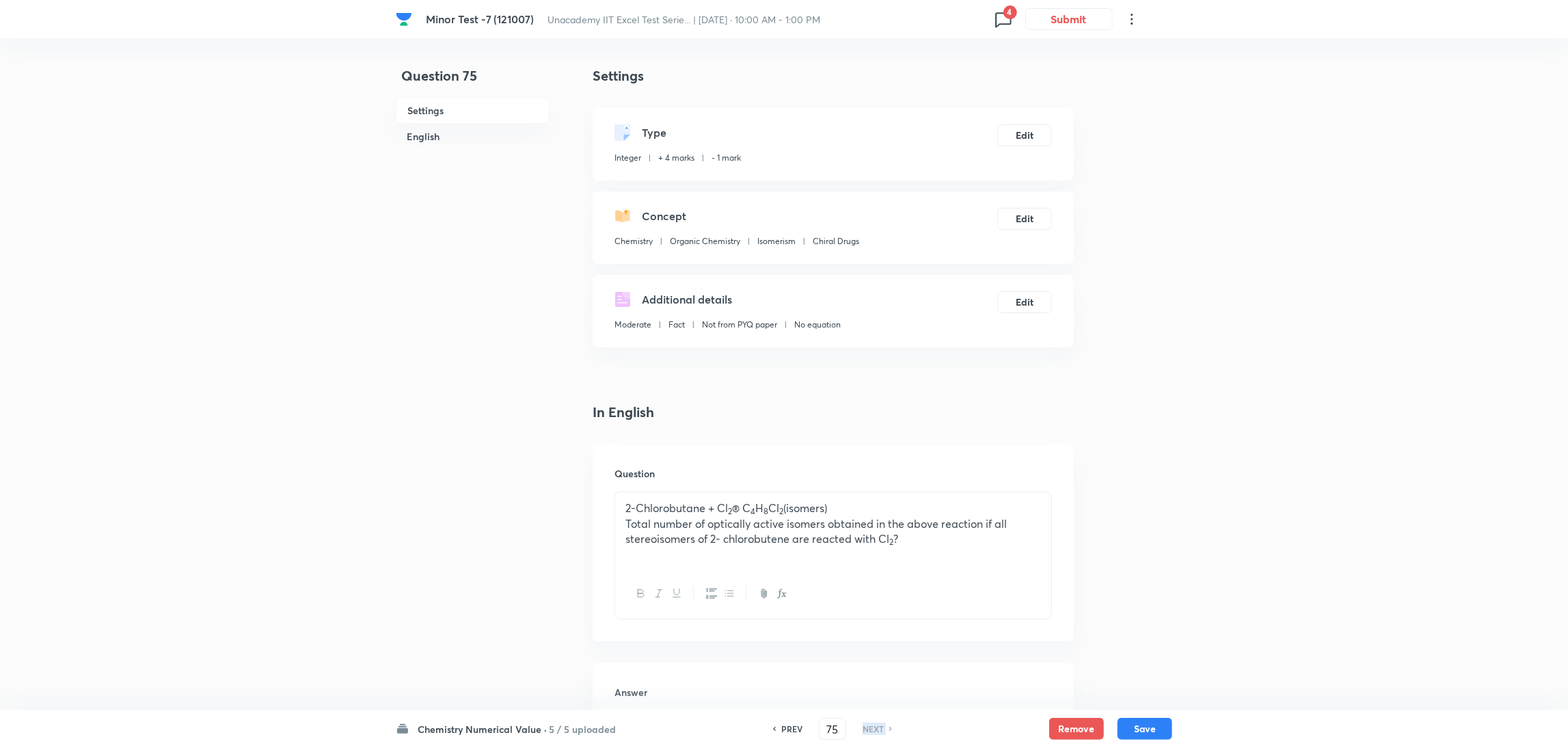
click at [868, 723] on h6 "NEXT" at bounding box center [873, 728] width 21 height 12
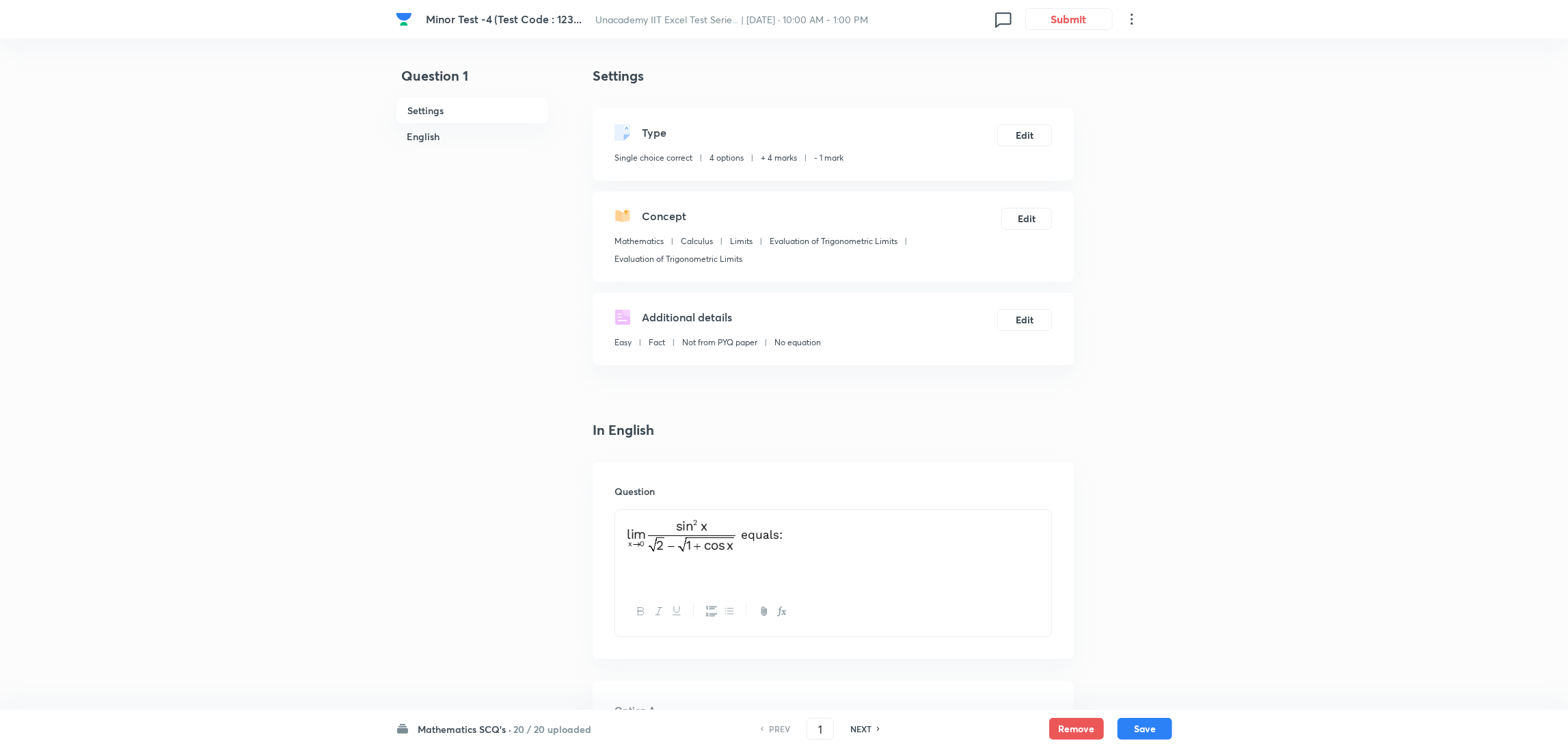
click at [860, 727] on h6 "NEXT" at bounding box center [861, 728] width 21 height 12
type input "2"
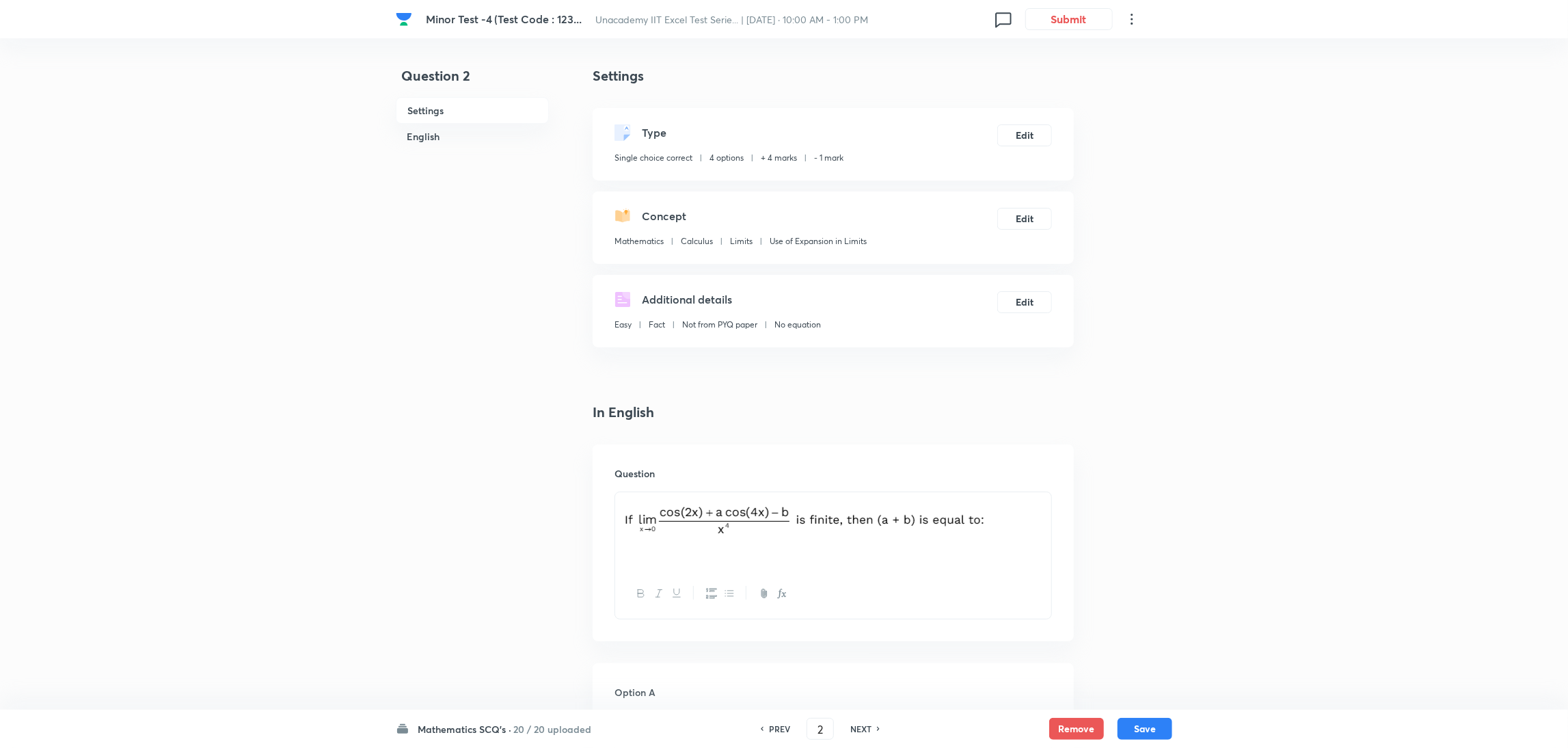
checkbox input "true"
click at [860, 727] on h6 "NEXT" at bounding box center [861, 728] width 21 height 12
type input "3"
checkbox input "false"
checkbox input "true"
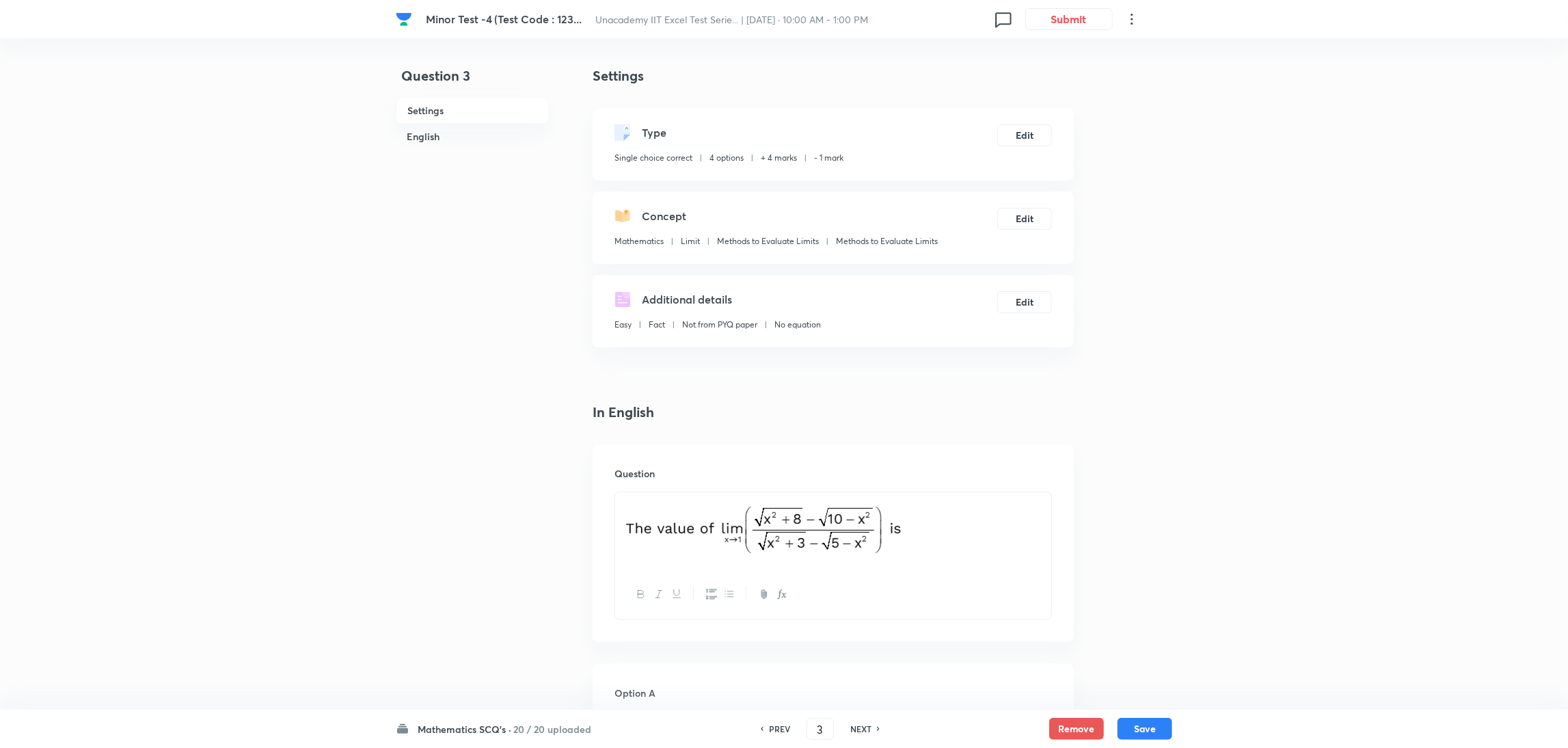
click at [860, 727] on h6 "NEXT" at bounding box center [861, 728] width 21 height 12
type input "4"
checkbox input "false"
checkbox input "true"
click at [860, 727] on h6 "NEXT" at bounding box center [861, 728] width 21 height 12
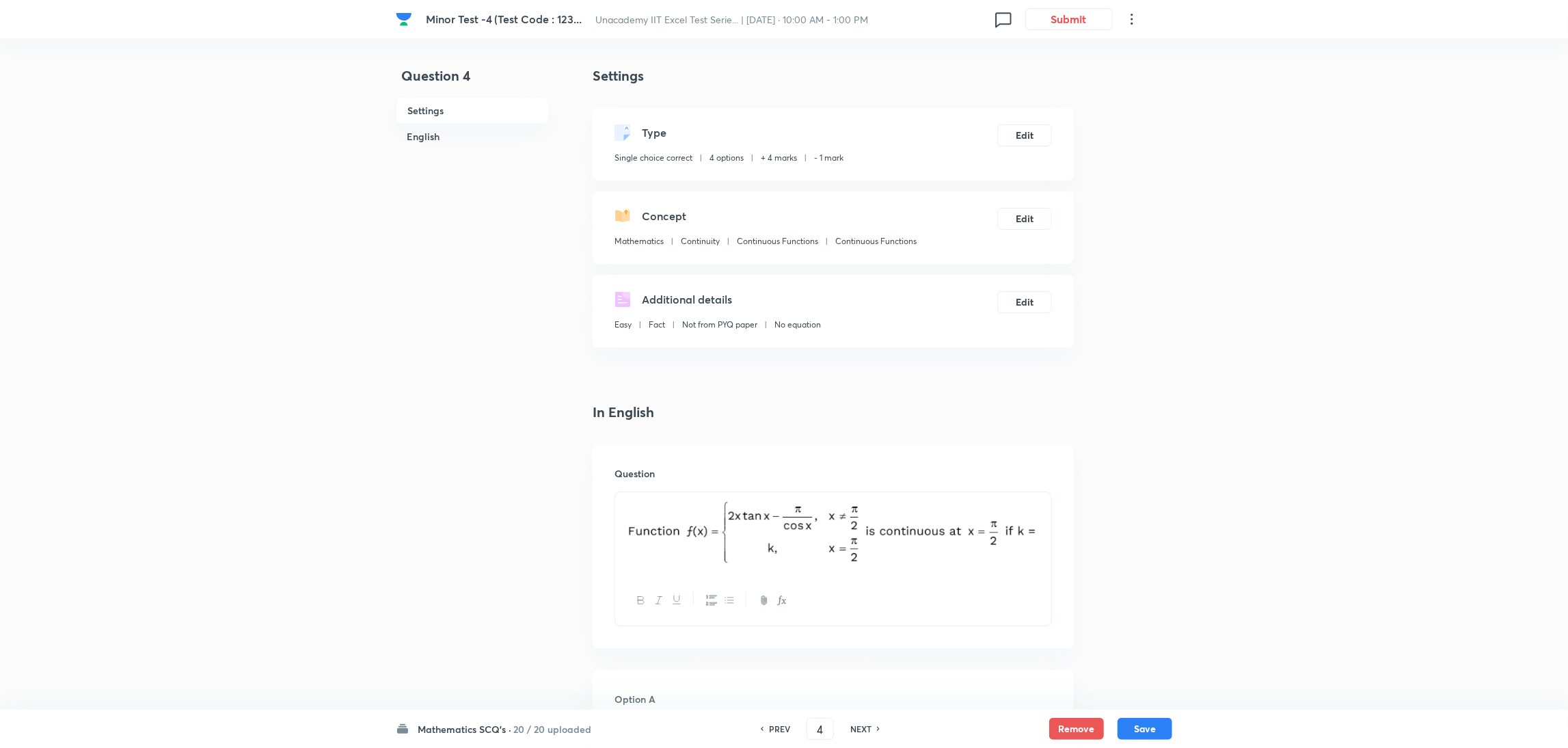
type input "5"
checkbox input "false"
checkbox input "true"
click at [860, 727] on h6 "NEXT" at bounding box center [861, 728] width 21 height 12
type input "6"
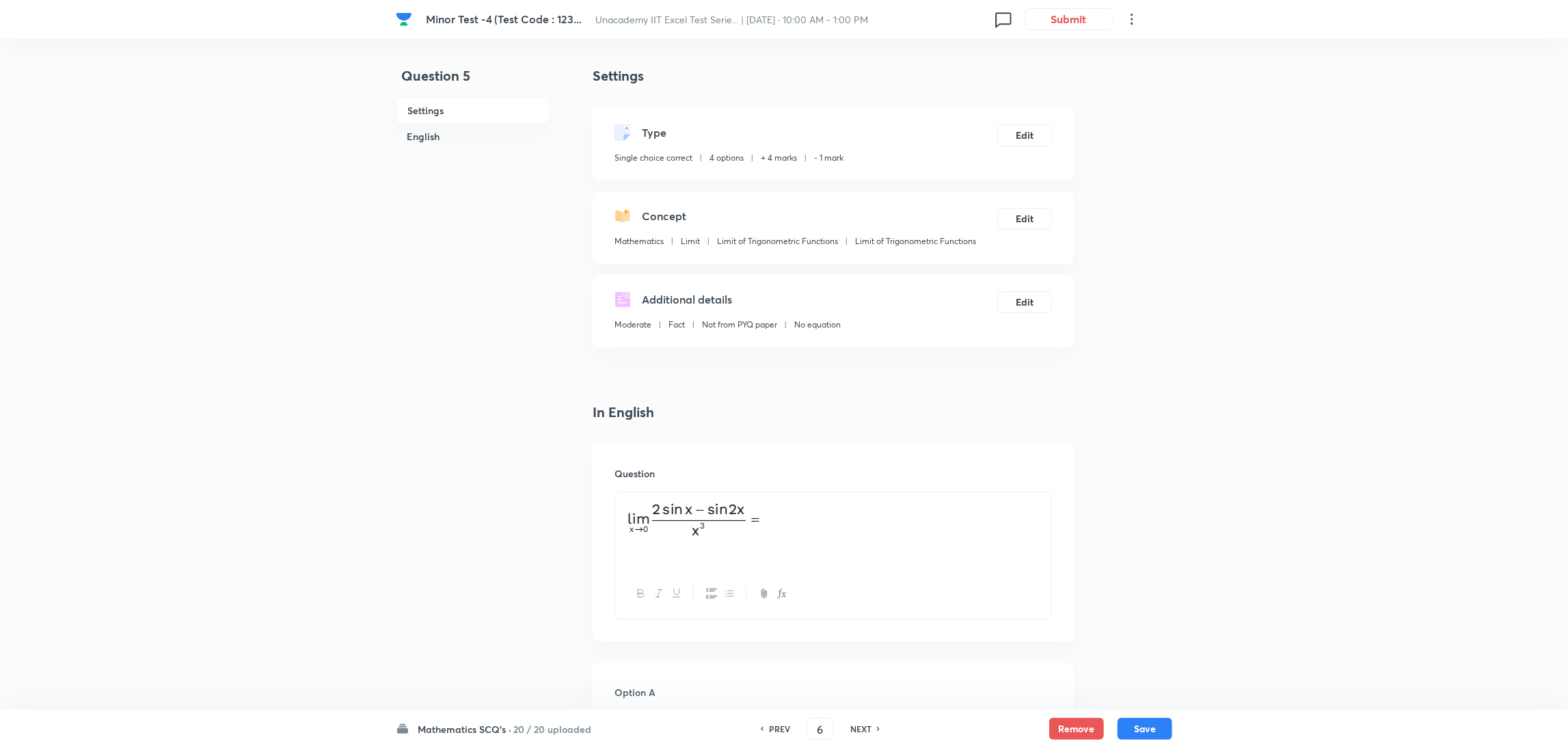
checkbox input "true"
click at [860, 727] on h6 "NEXT" at bounding box center [861, 728] width 21 height 12
type input "7"
checkbox input "false"
checkbox input "true"
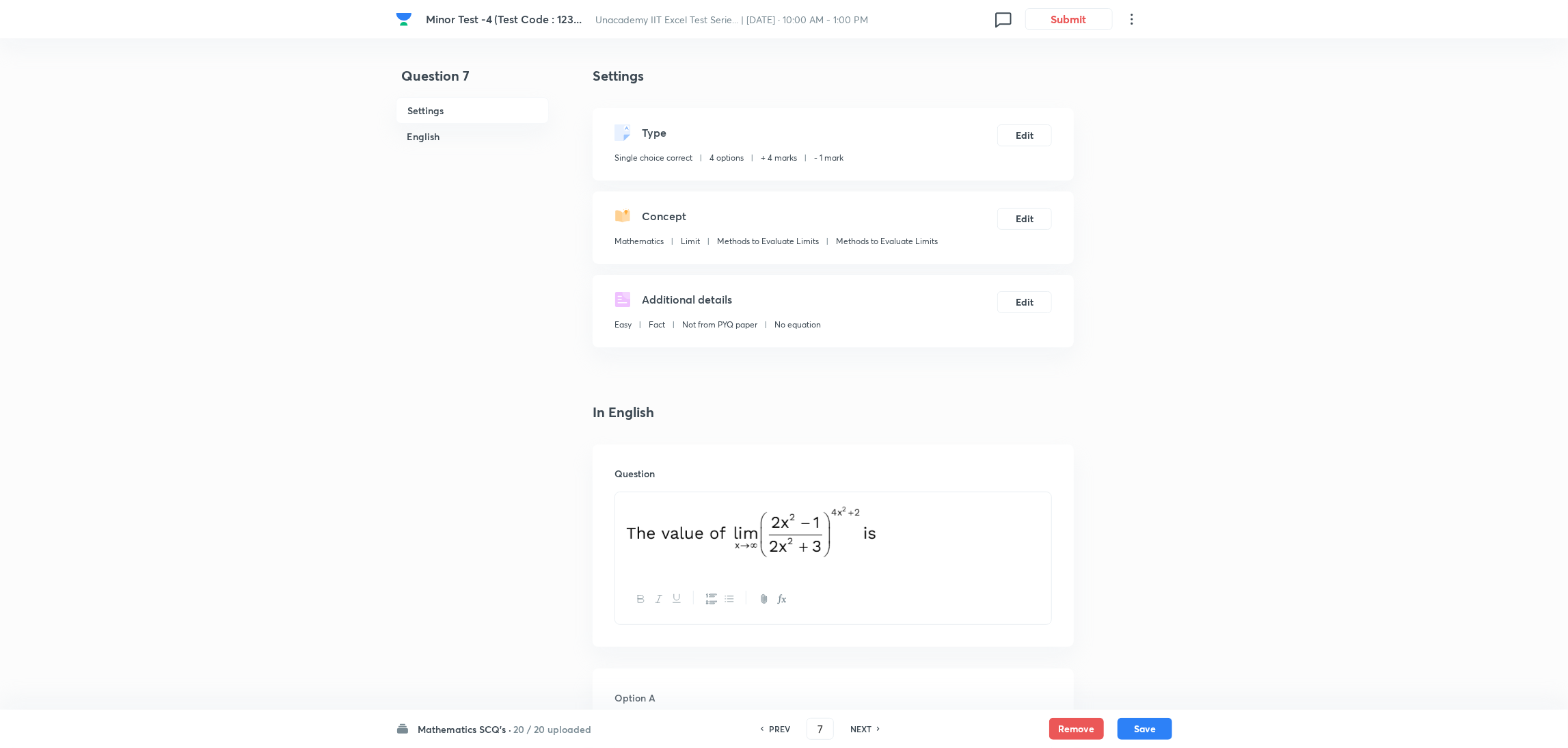
click at [860, 727] on h6 "NEXT" at bounding box center [861, 728] width 21 height 12
type input "8"
checkbox input "false"
checkbox input "true"
click at [860, 727] on h6 "NEXT" at bounding box center [861, 728] width 21 height 12
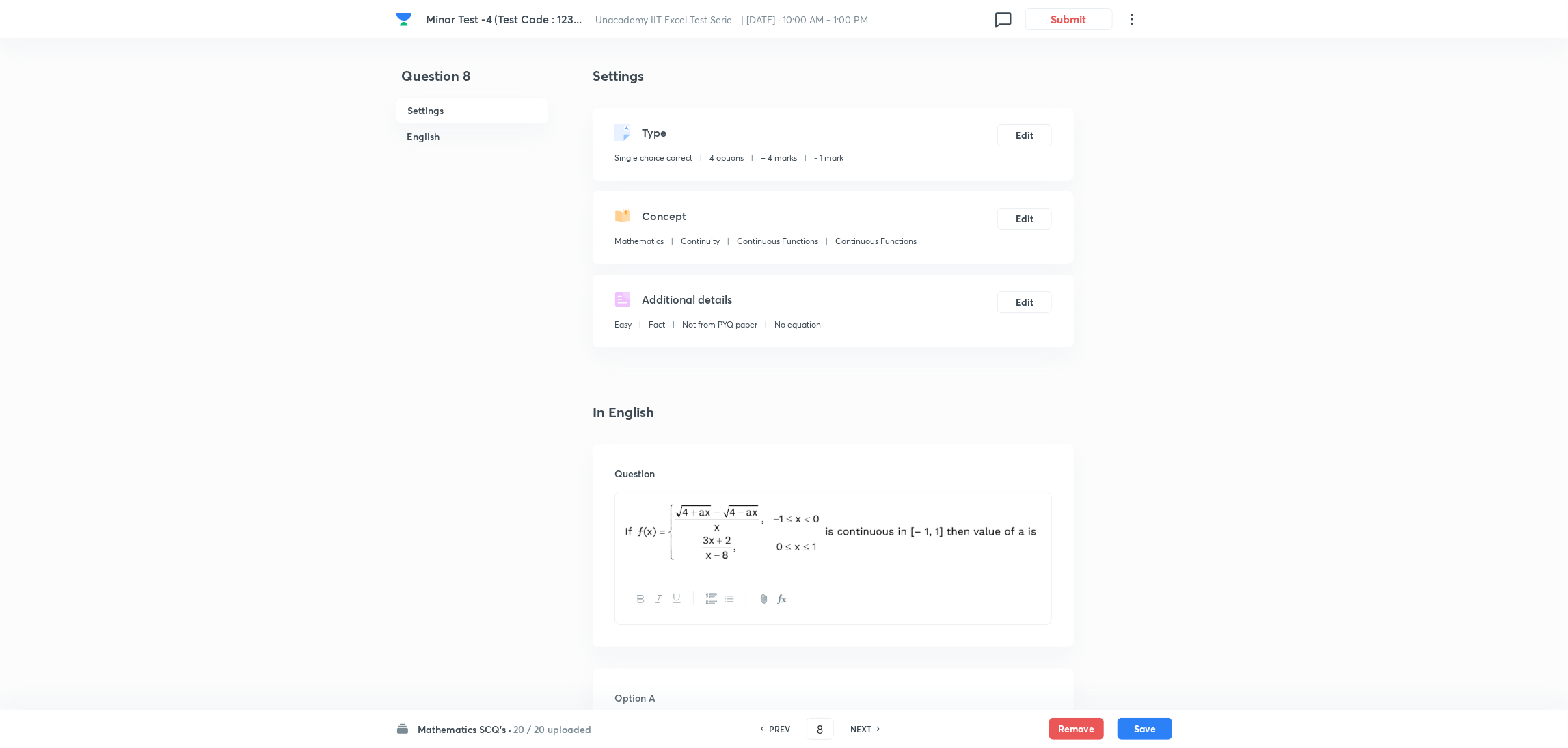
type input "9"
checkbox input "true"
checkbox input "false"
click at [860, 727] on h6 "NEXT" at bounding box center [861, 728] width 21 height 12
type input "10"
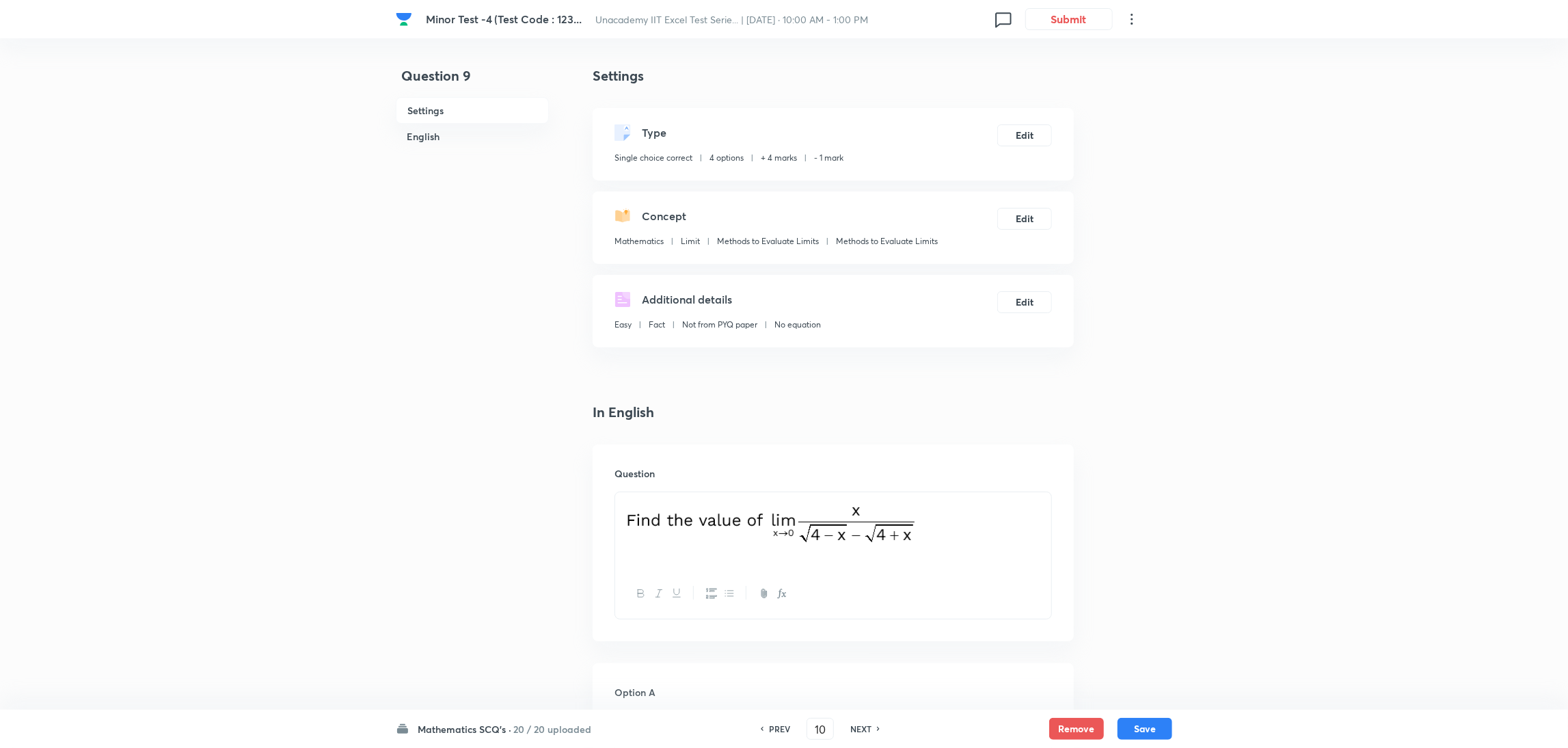
checkbox input "false"
checkbox input "true"
click at [860, 727] on h6 "NEXT" at bounding box center [861, 728] width 21 height 12
type input "11"
checkbox input "true"
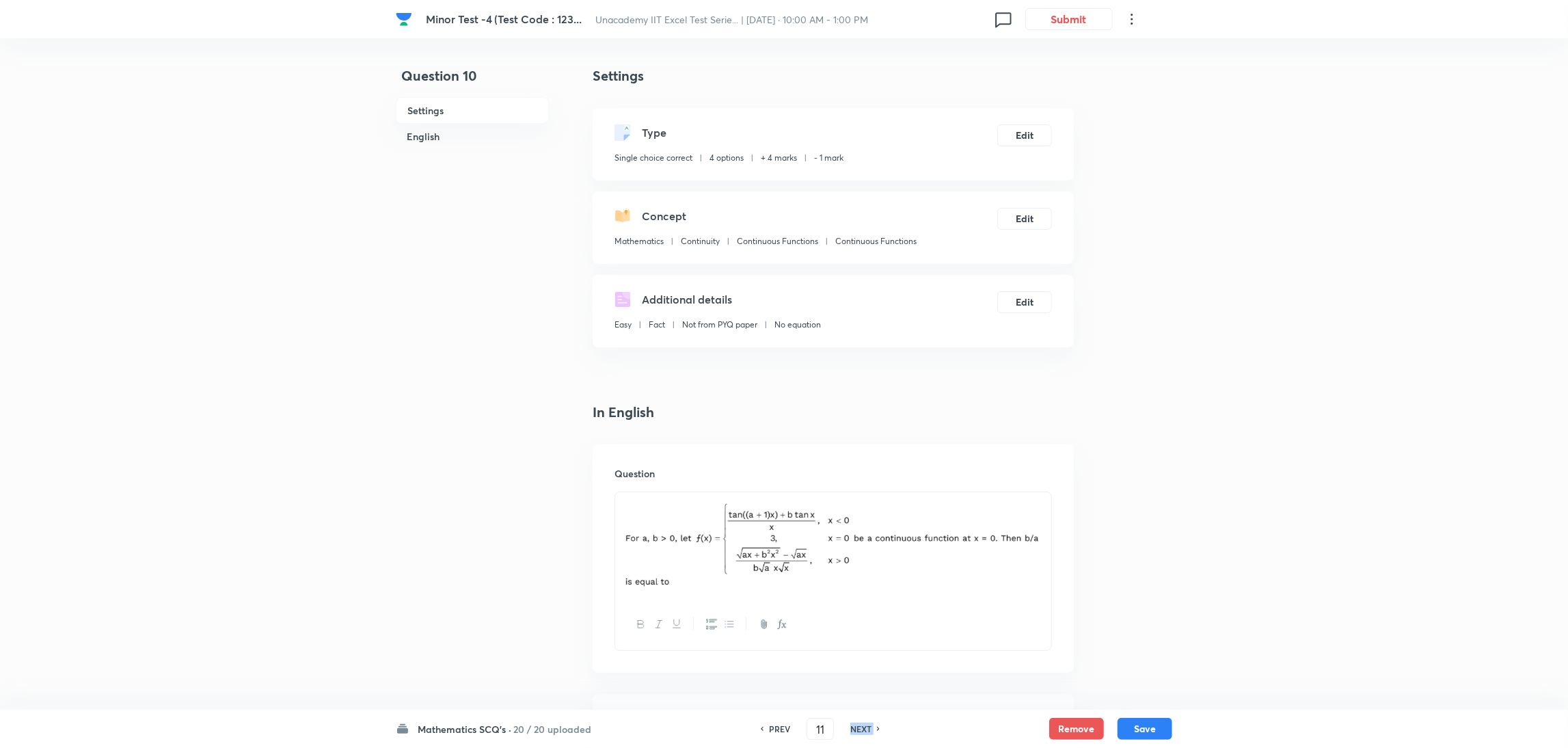
checkbox input "false"
click at [860, 727] on h6 "NEXT" at bounding box center [861, 728] width 21 height 12
type input "12"
checkbox input "false"
checkbox input "true"
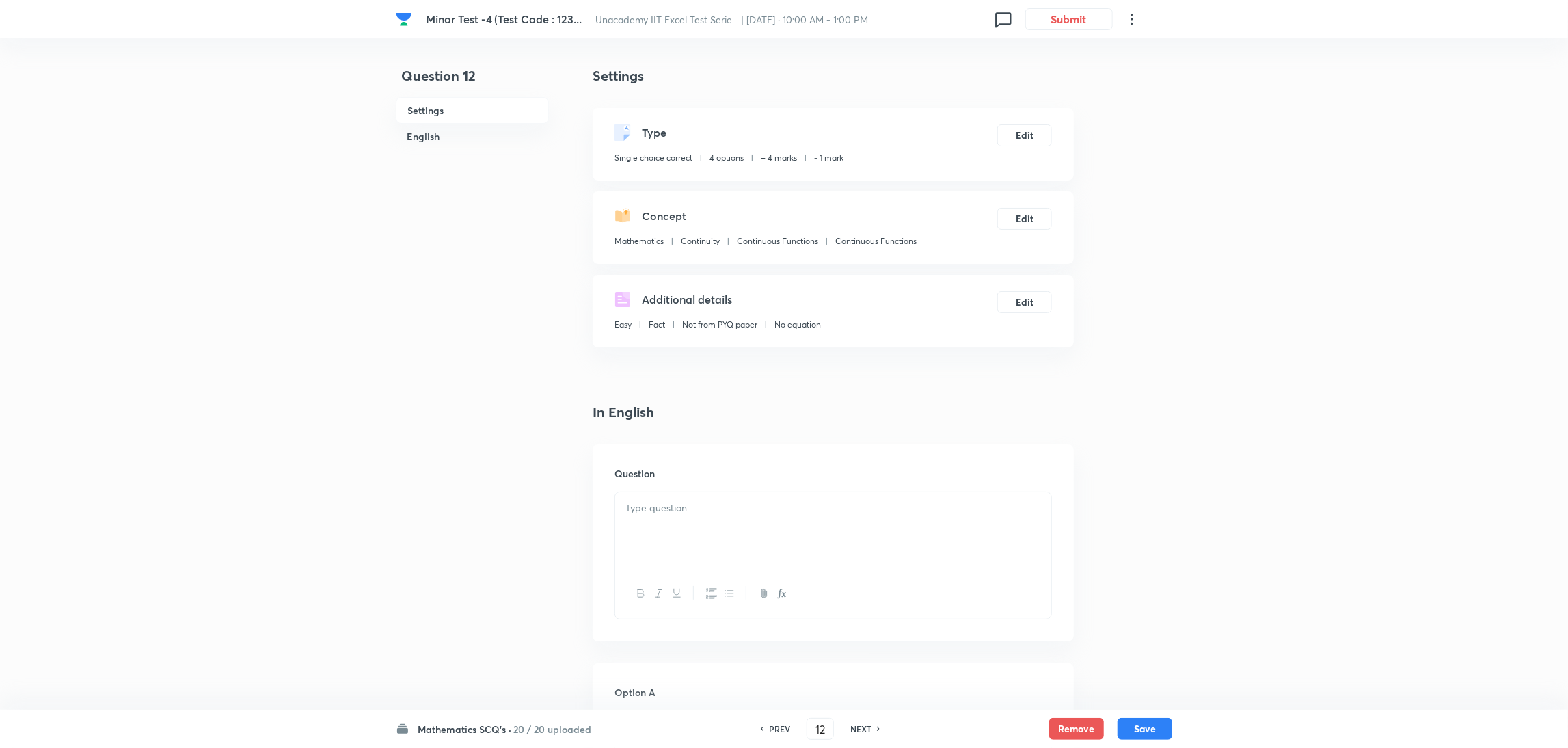
click at [860, 727] on h6 "NEXT" at bounding box center [861, 728] width 21 height 12
type input "13"
checkbox input "false"
checkbox input "true"
click at [860, 727] on h6 "NEXT" at bounding box center [861, 728] width 21 height 12
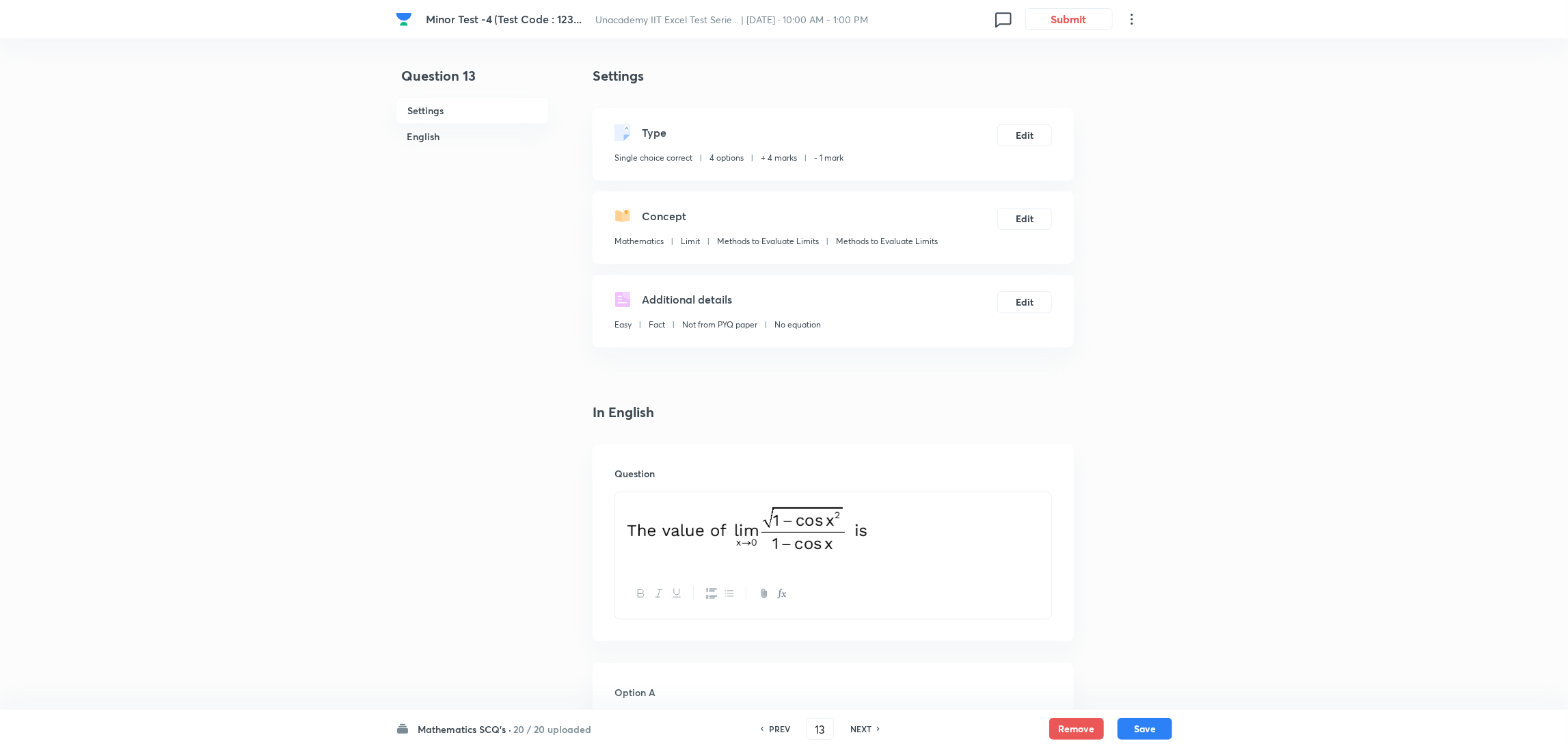
type input "14"
checkbox input "true"
checkbox input "false"
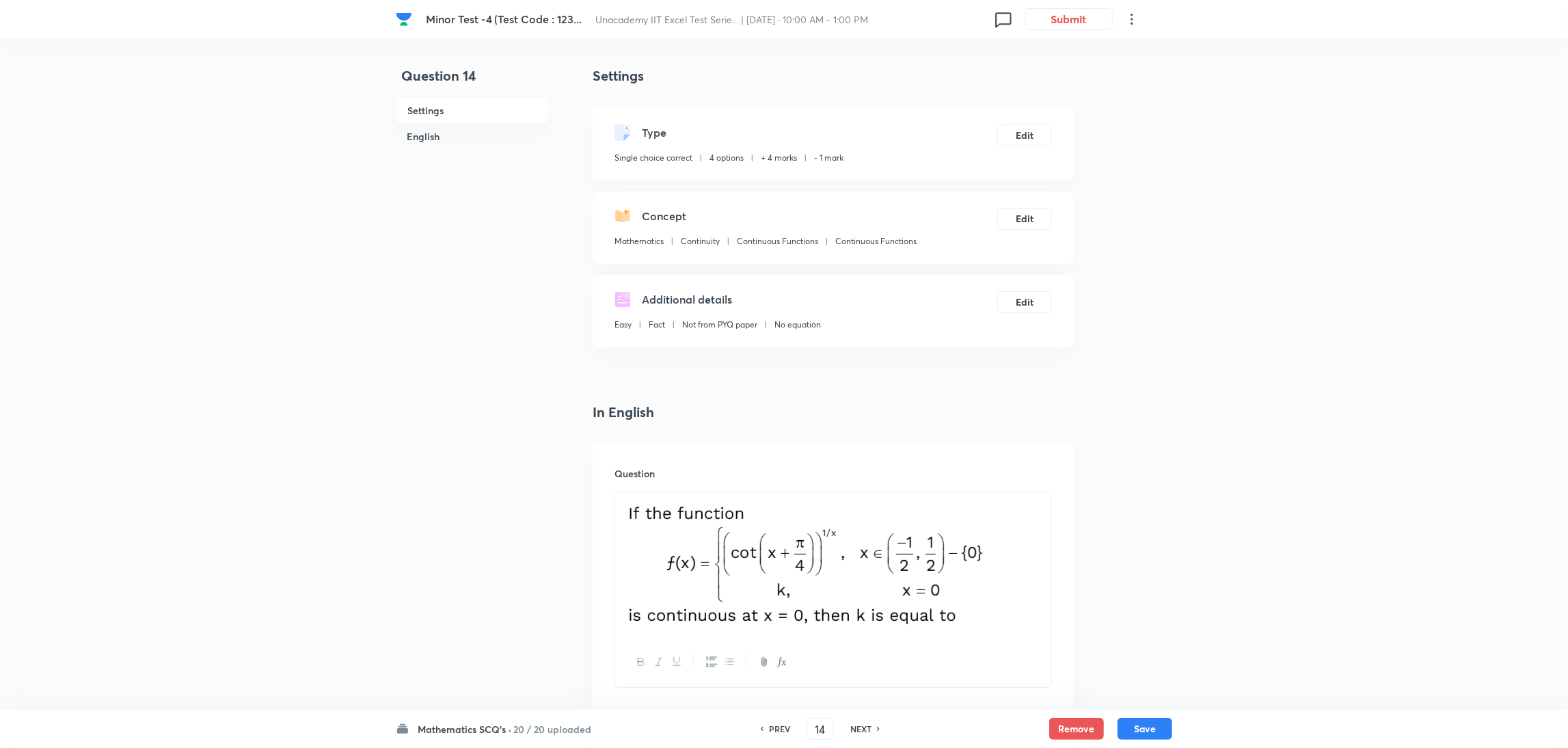
click at [860, 727] on h6 "NEXT" at bounding box center [861, 728] width 21 height 12
type input "15"
checkbox input "false"
checkbox input "true"
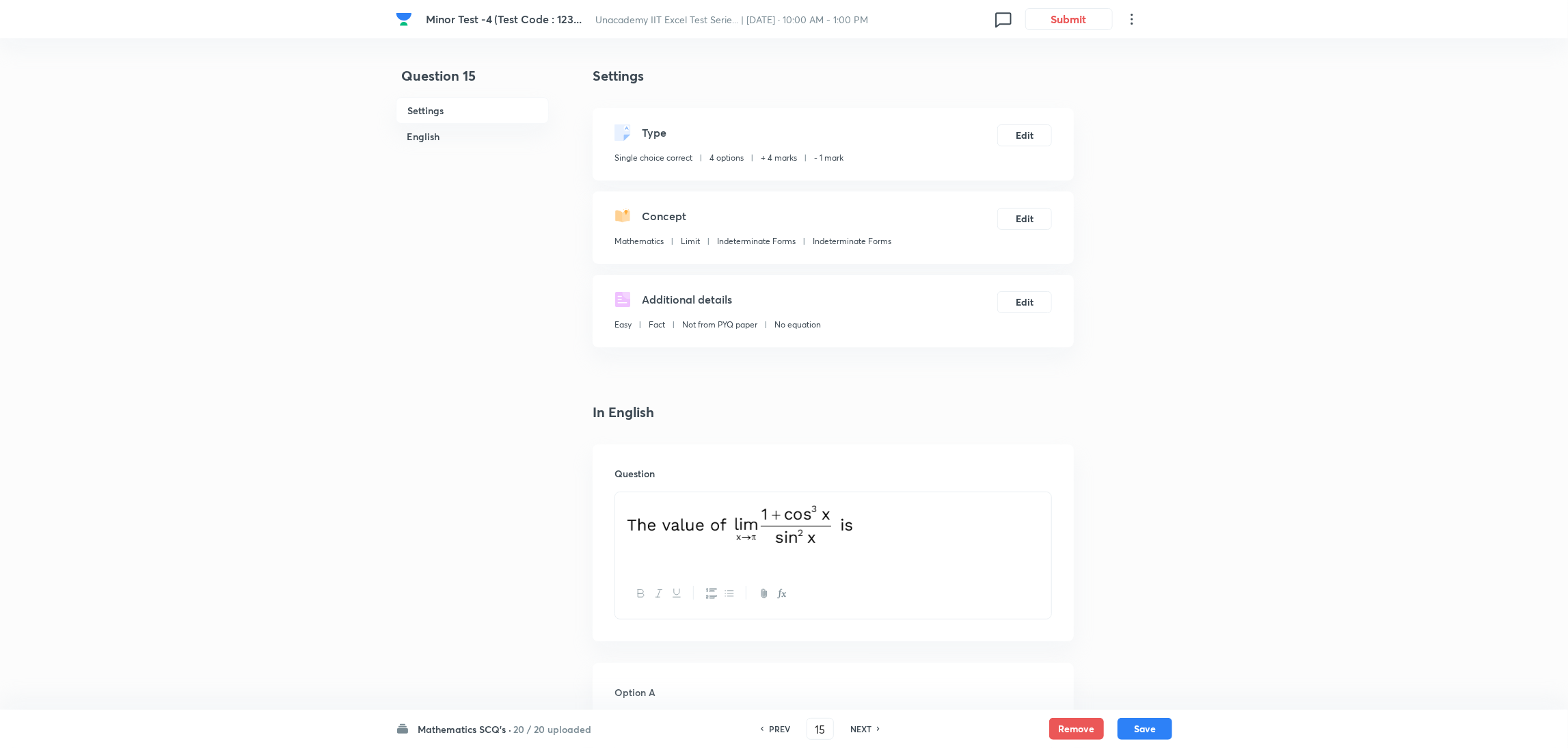
click at [860, 727] on h6 "NEXT" at bounding box center [861, 728] width 21 height 12
type input "16"
checkbox input "true"
checkbox input "false"
click at [860, 727] on h6 "NEXT" at bounding box center [861, 728] width 21 height 12
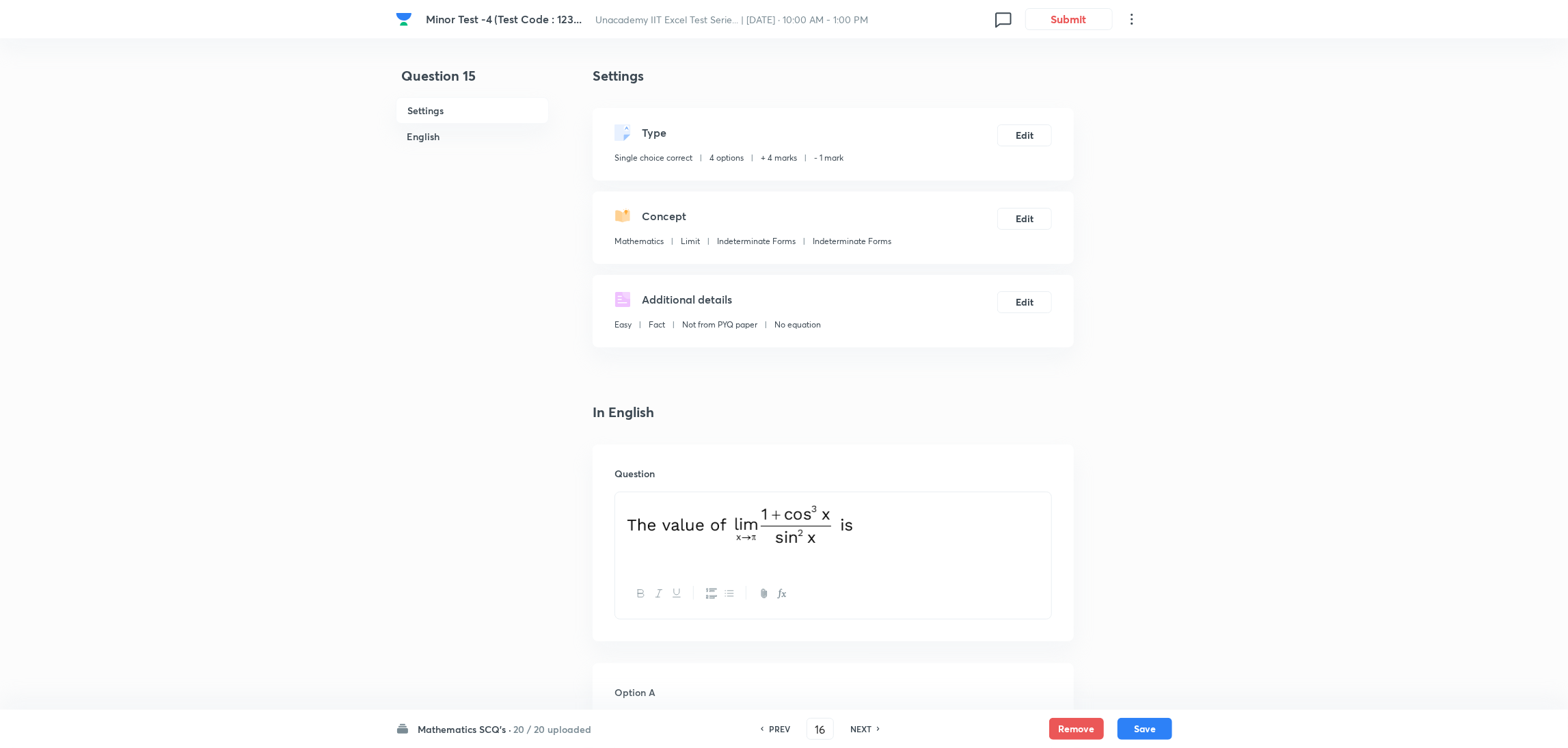
type input "17"
checkbox input "false"
checkbox input "true"
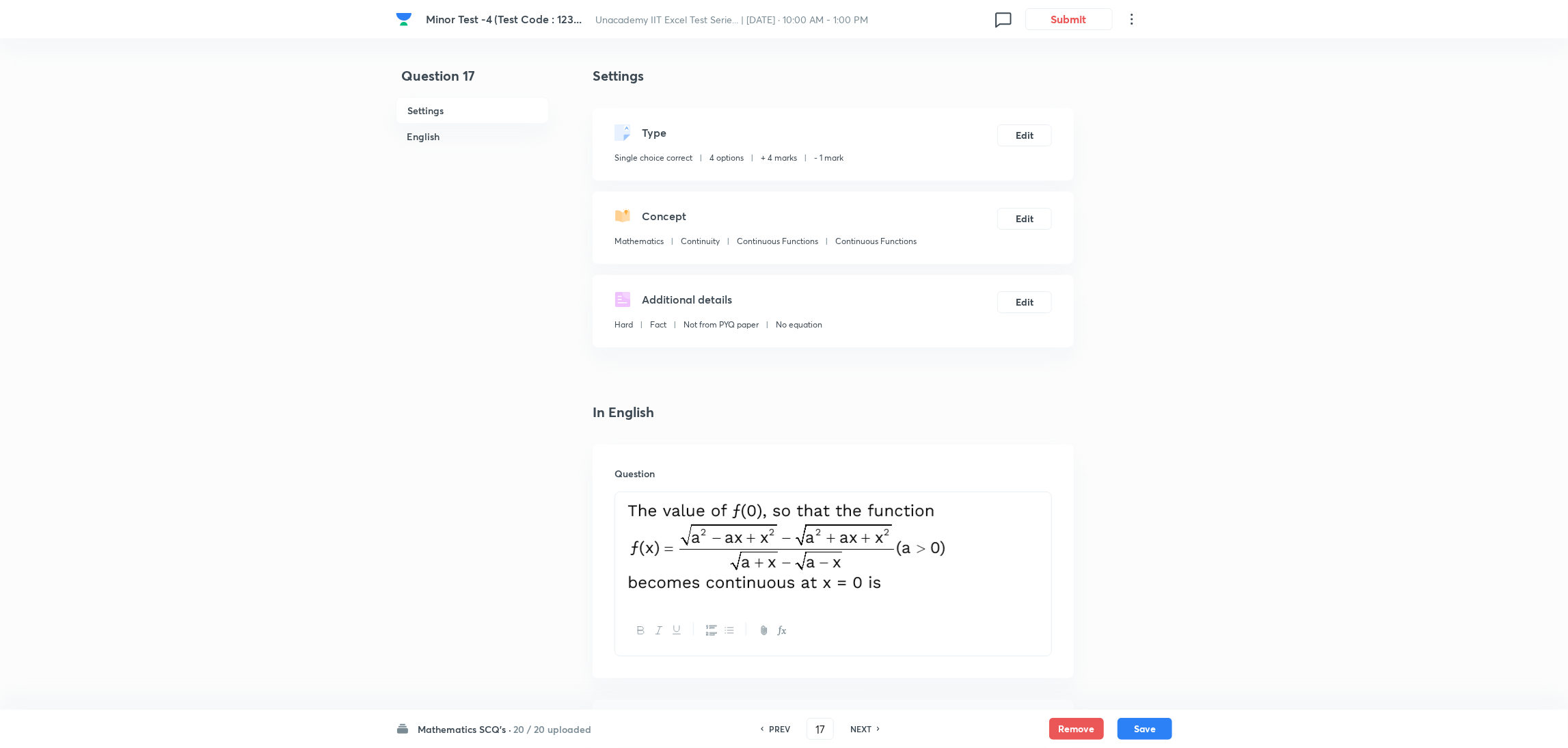
click at [860, 727] on h6 "NEXT" at bounding box center [861, 728] width 21 height 12
type input "18"
checkbox input "true"
checkbox input "false"
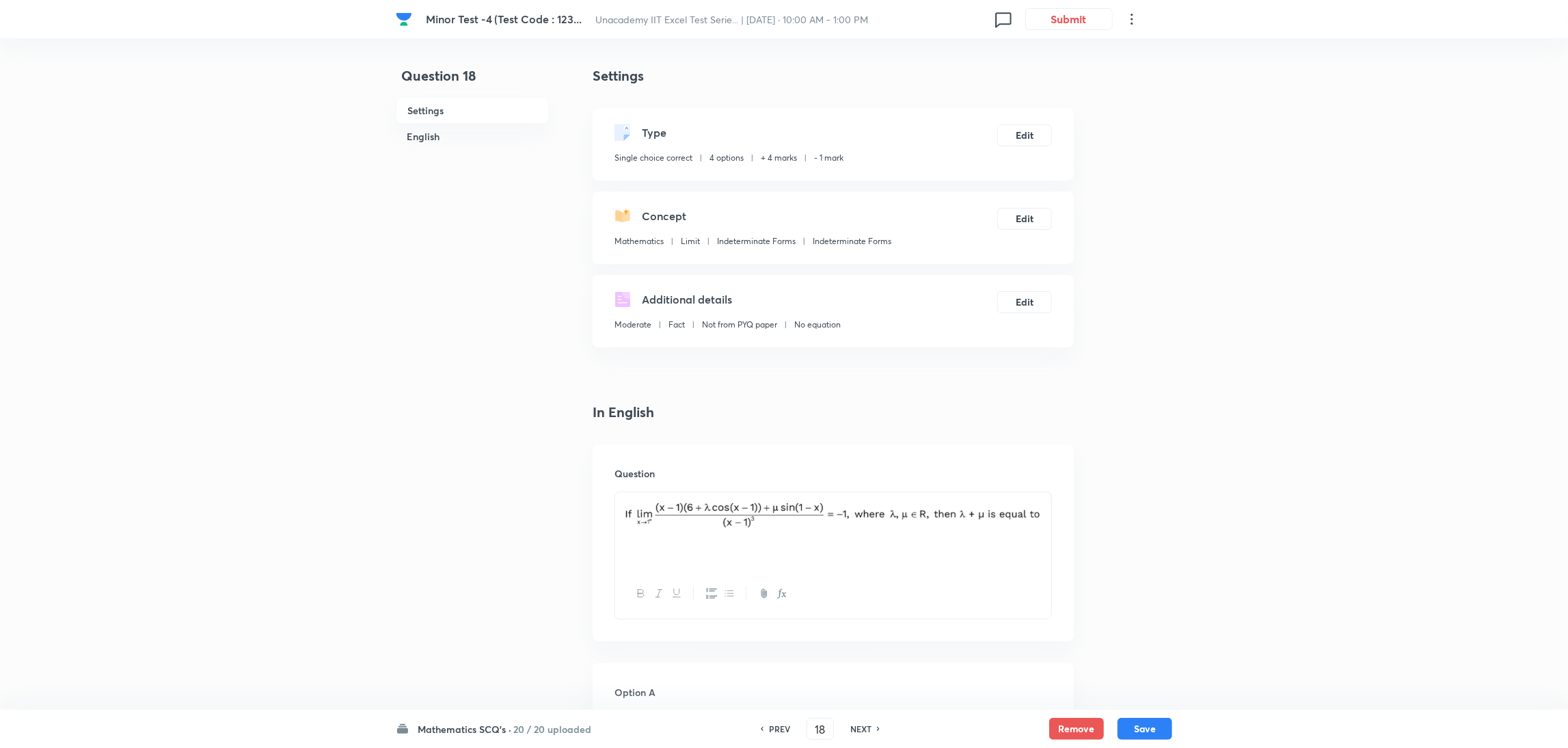
click at [860, 727] on h6 "NEXT" at bounding box center [861, 728] width 21 height 12
type input "19"
checkbox input "false"
checkbox input "true"
click at [860, 727] on h6 "NEXT" at bounding box center [861, 728] width 21 height 12
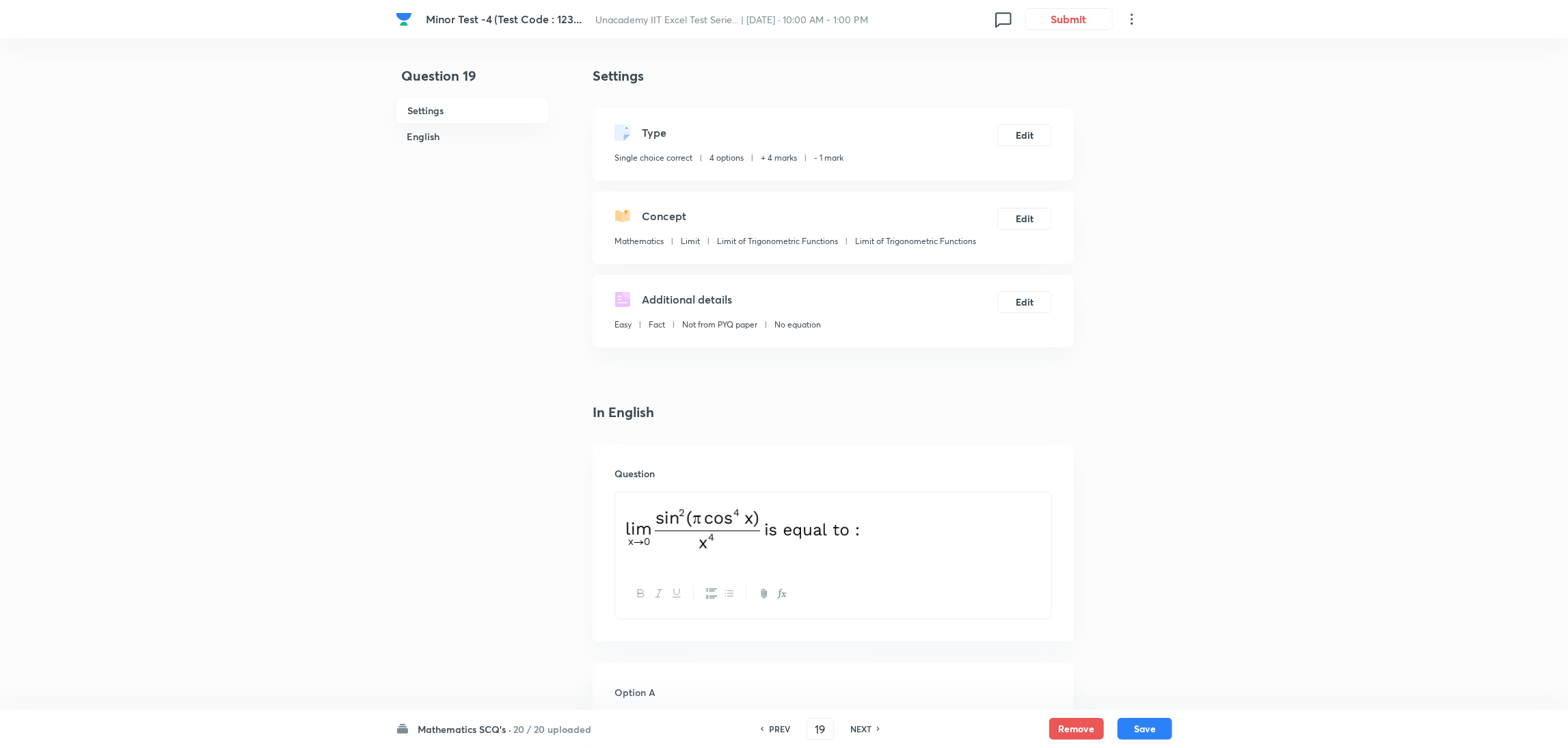
type input "20"
checkbox input "true"
click at [860, 727] on h6 "NEXT" at bounding box center [861, 728] width 21 height 12
click at [860, 727] on div "PREV 21 ​ NEXT" at bounding box center [820, 728] width 176 height 22
click at [860, 727] on div "PREV 21 ​ NEXT" at bounding box center [840, 728] width 176 height 22
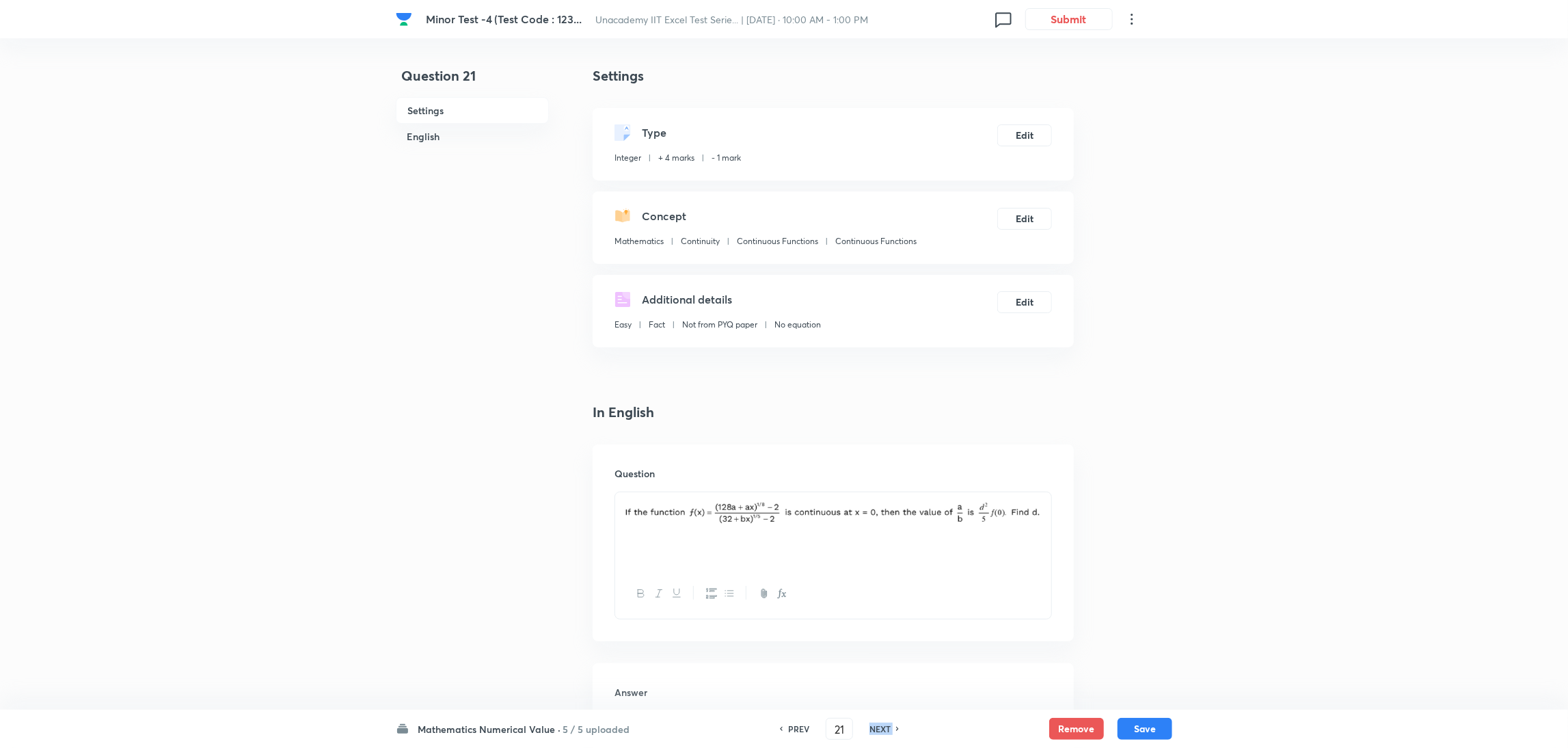
click at [860, 727] on div "PREV 21 ​ NEXT" at bounding box center [840, 728] width 176 height 22
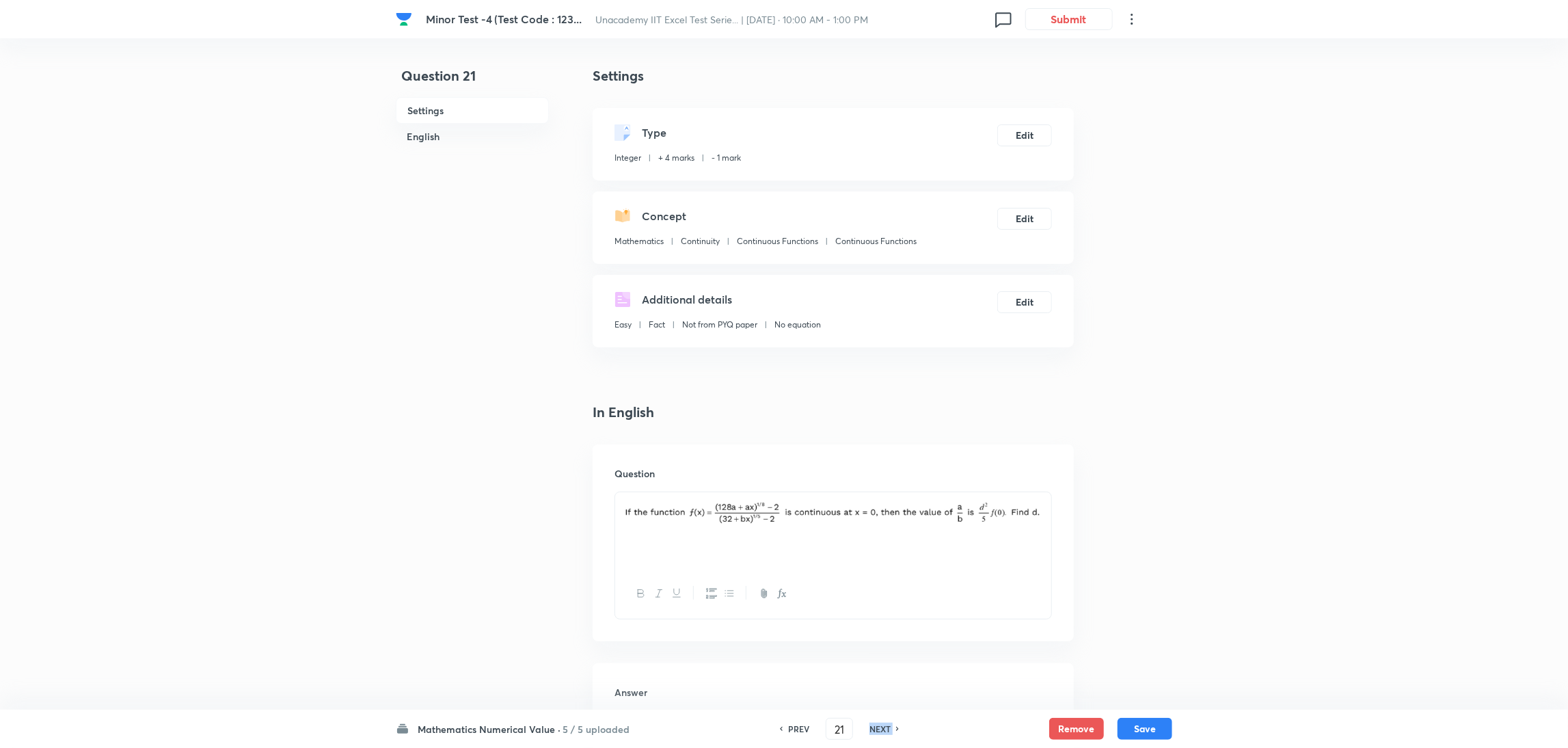
click at [860, 727] on div "PREV 21 ​ NEXT" at bounding box center [840, 728] width 176 height 22
click at [881, 727] on h6 "NEXT" at bounding box center [880, 728] width 21 height 12
type input "22"
type input "1"
click at [881, 727] on h6 "NEXT" at bounding box center [880, 728] width 21 height 12
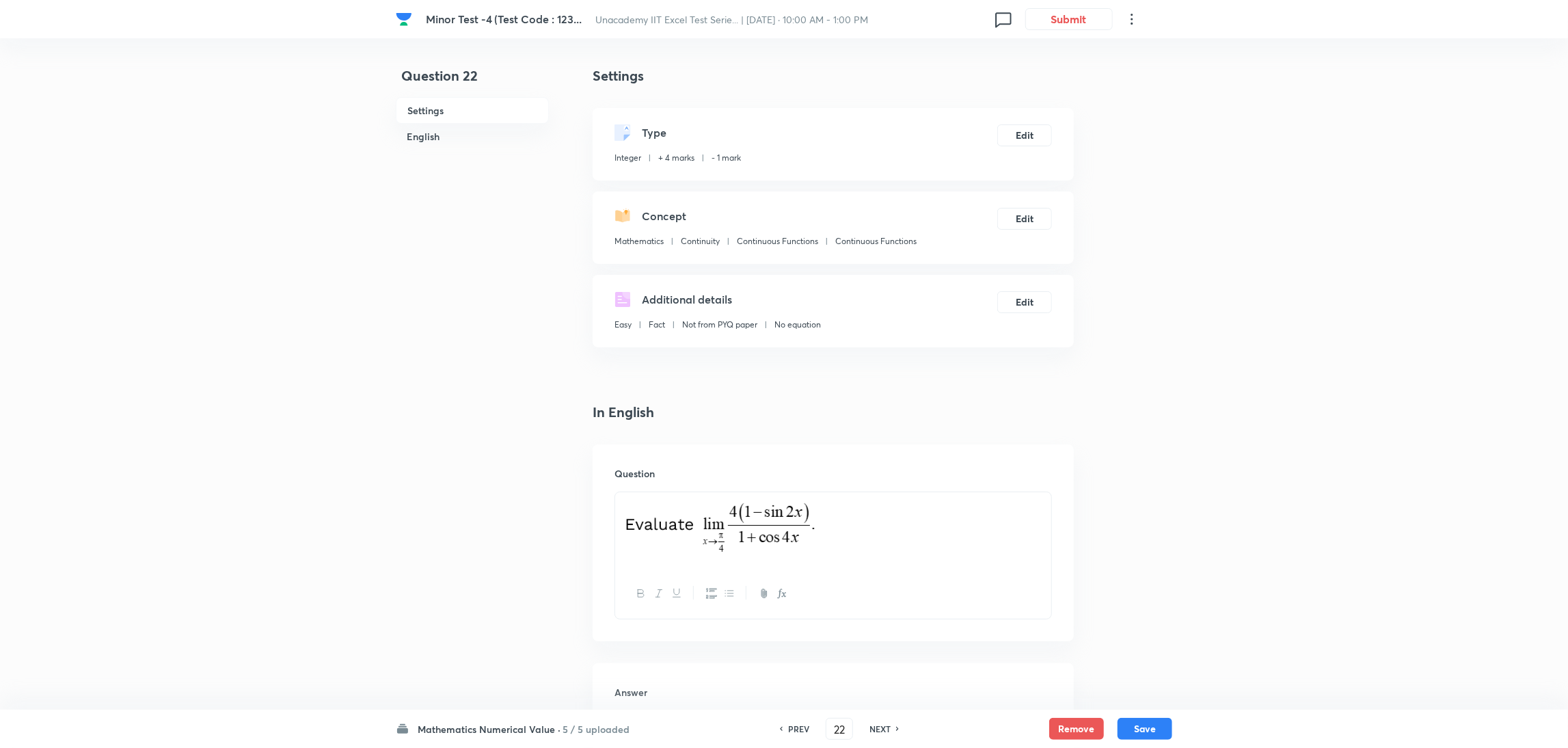
type input "23"
type input "81"
click at [881, 727] on h6 "NEXT" at bounding box center [880, 728] width 21 height 12
type input "24"
type input "4"
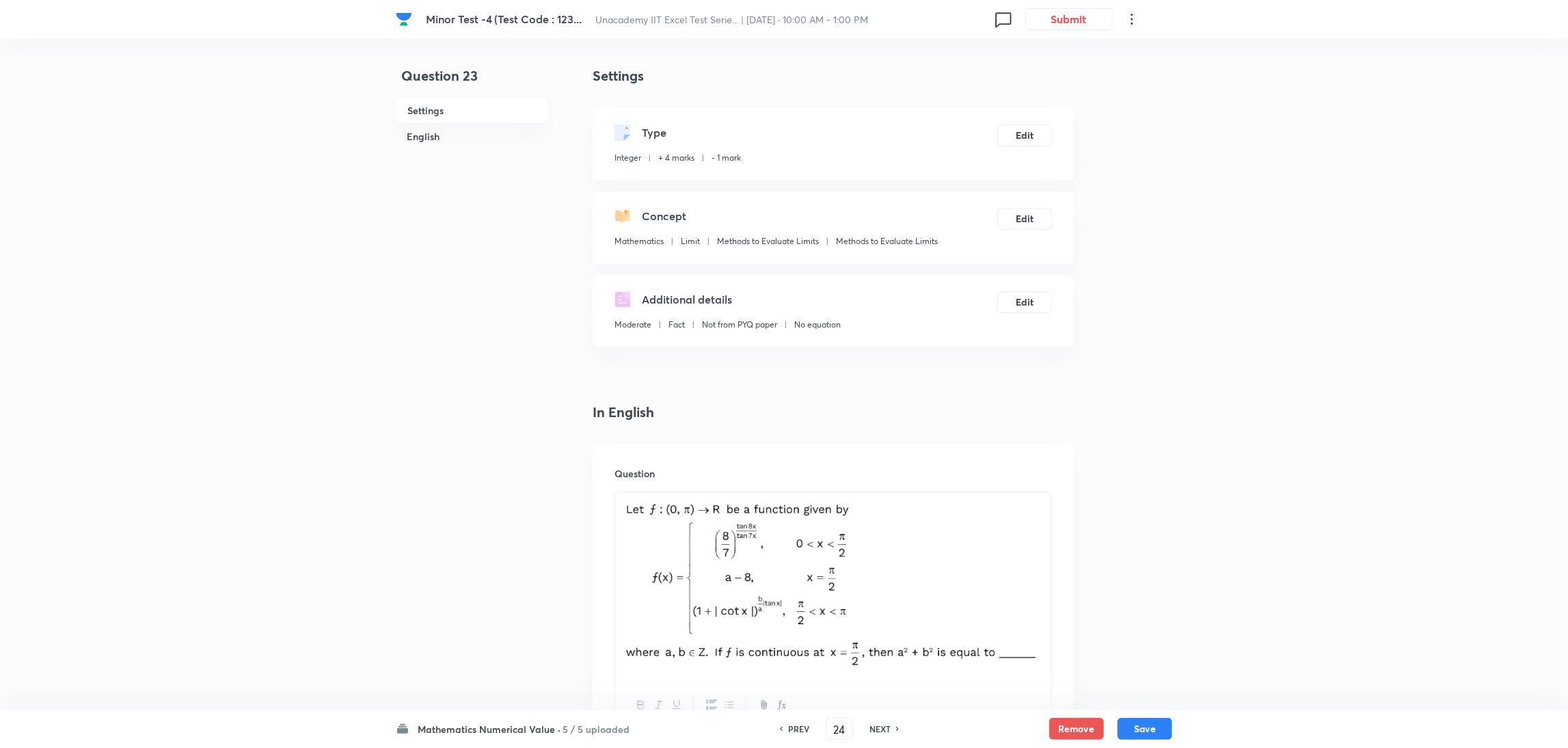
click at [881, 727] on h6 "NEXT" at bounding box center [880, 728] width 21 height 12
type input "25"
type input "3"
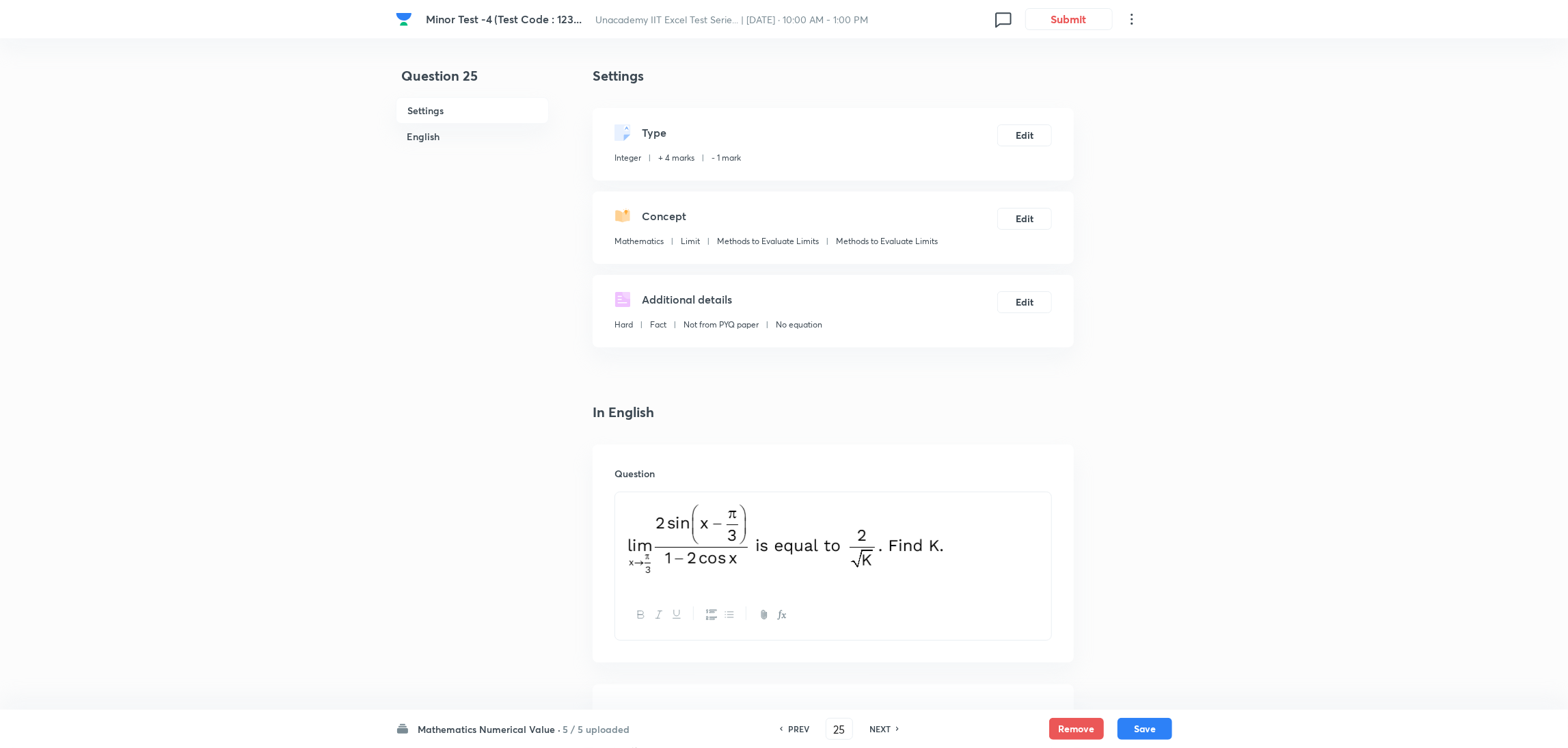
click at [881, 727] on h6 "NEXT" at bounding box center [880, 728] width 21 height 12
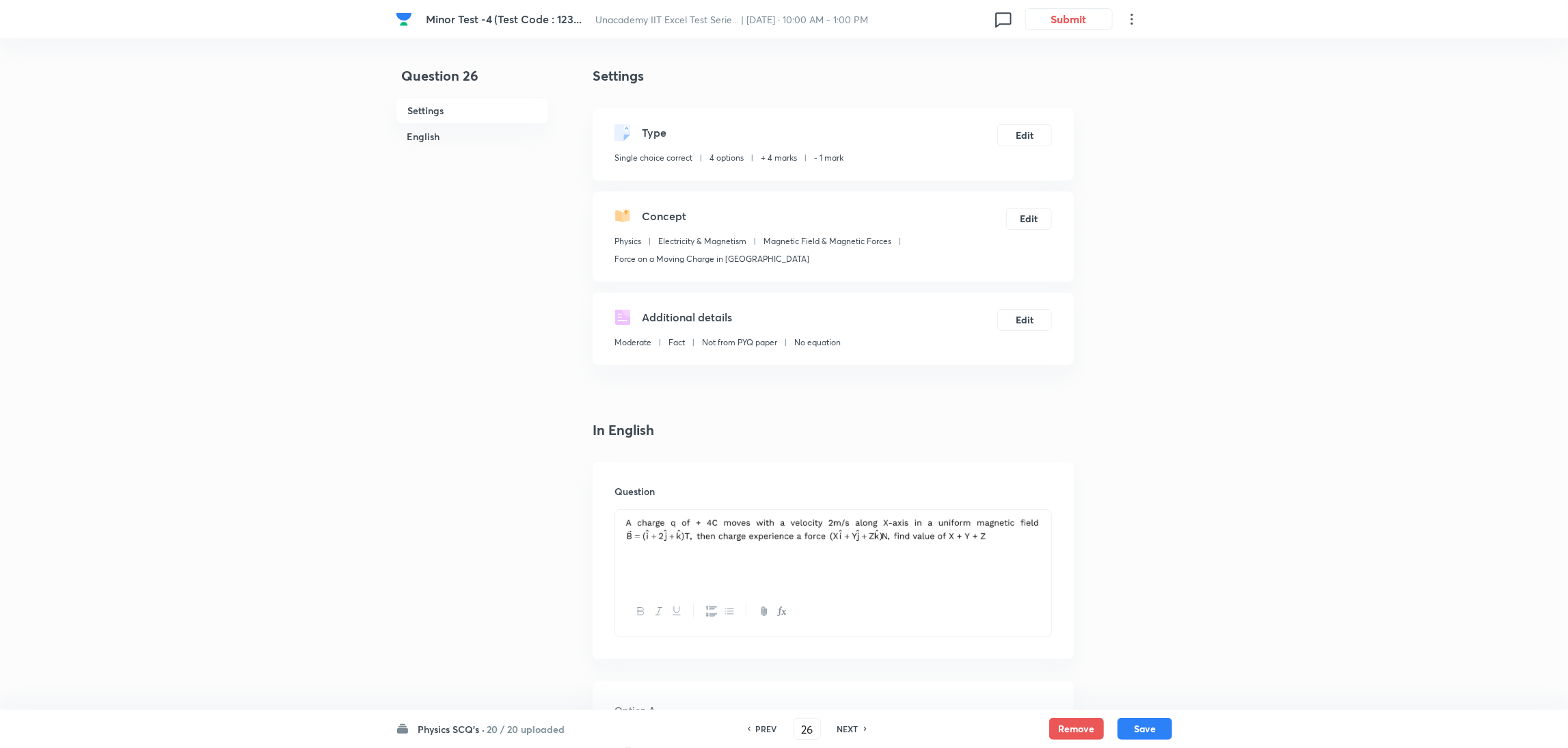
click at [881, 727] on div "PREV 26 ​ NEXT" at bounding box center [807, 728] width 176 height 22
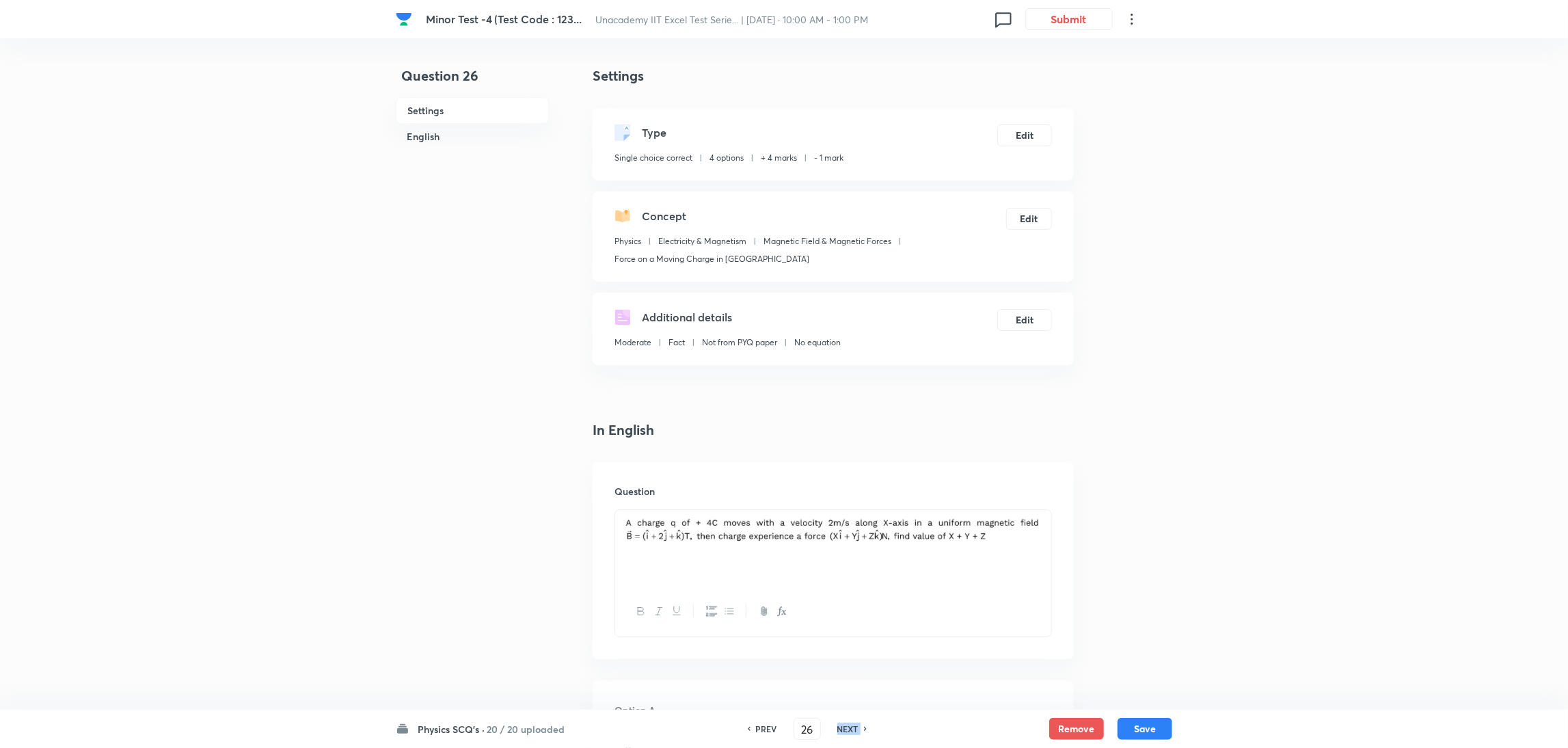
click at [848, 727] on h6 "NEXT" at bounding box center [847, 728] width 21 height 12
type input "27"
checkbox input "false"
checkbox input "true"
click at [848, 727] on h6 "NEXT" at bounding box center [847, 728] width 21 height 12
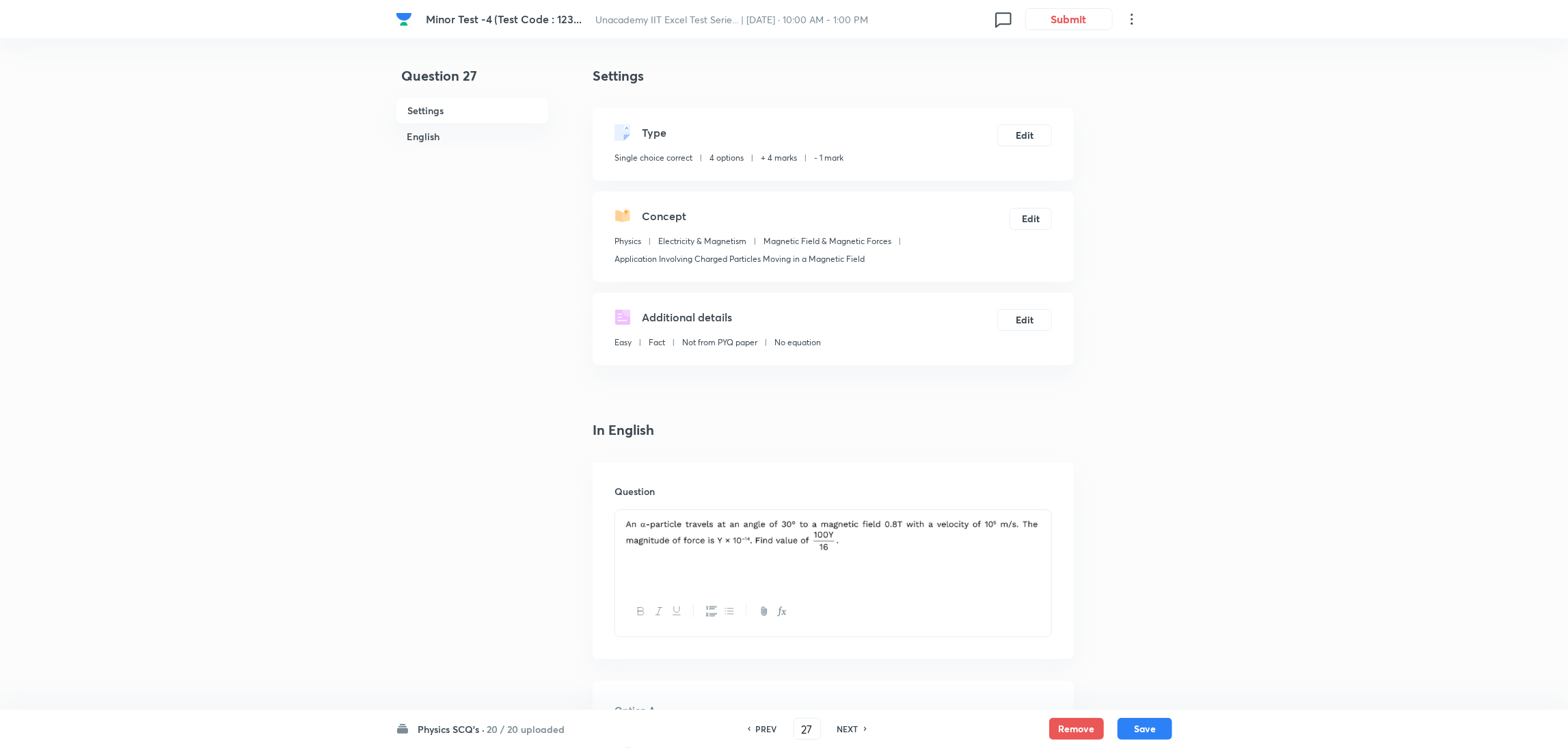
type input "28"
checkbox input "true"
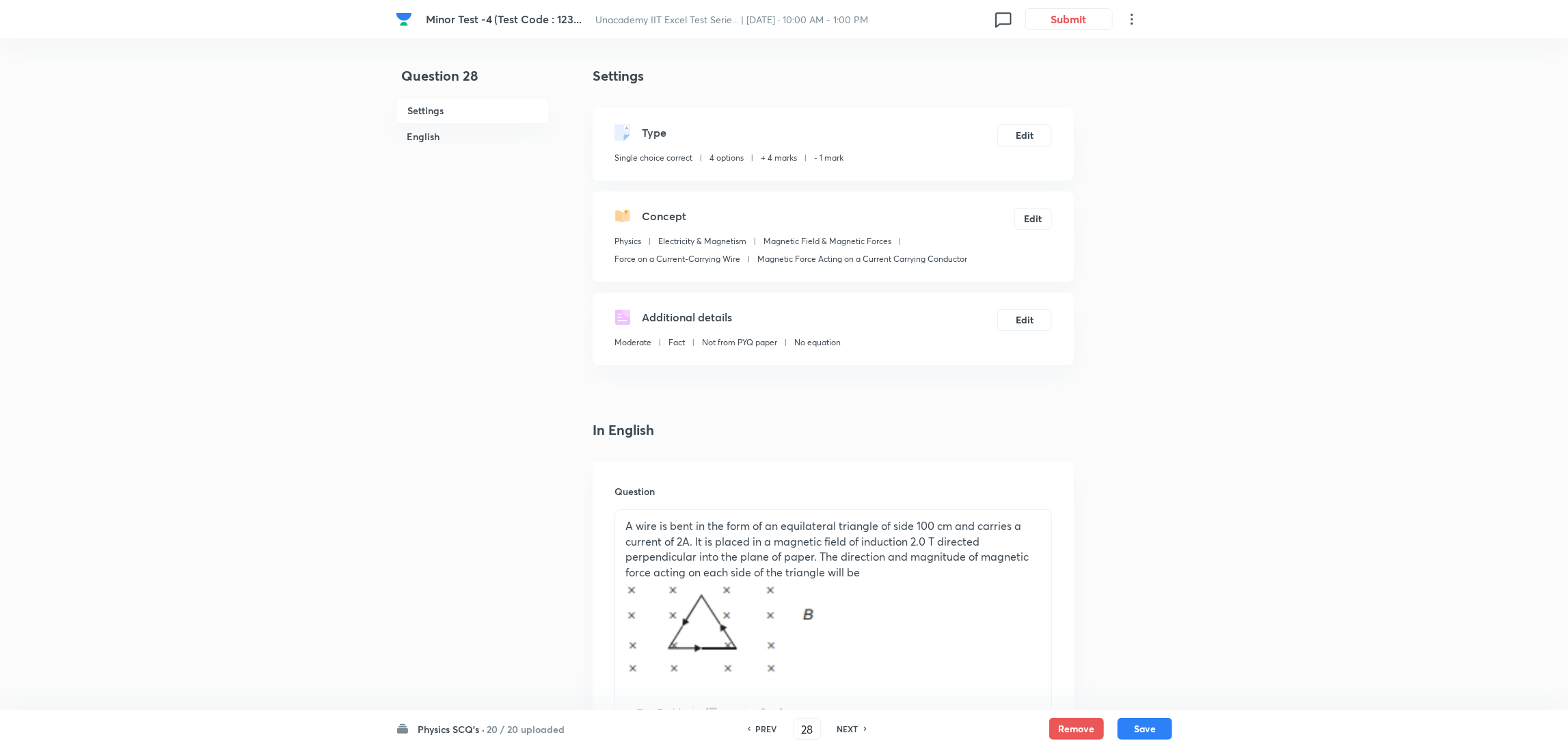
click at [848, 727] on h6 "NEXT" at bounding box center [847, 728] width 21 height 12
type input "29"
checkbox input "false"
checkbox input "true"
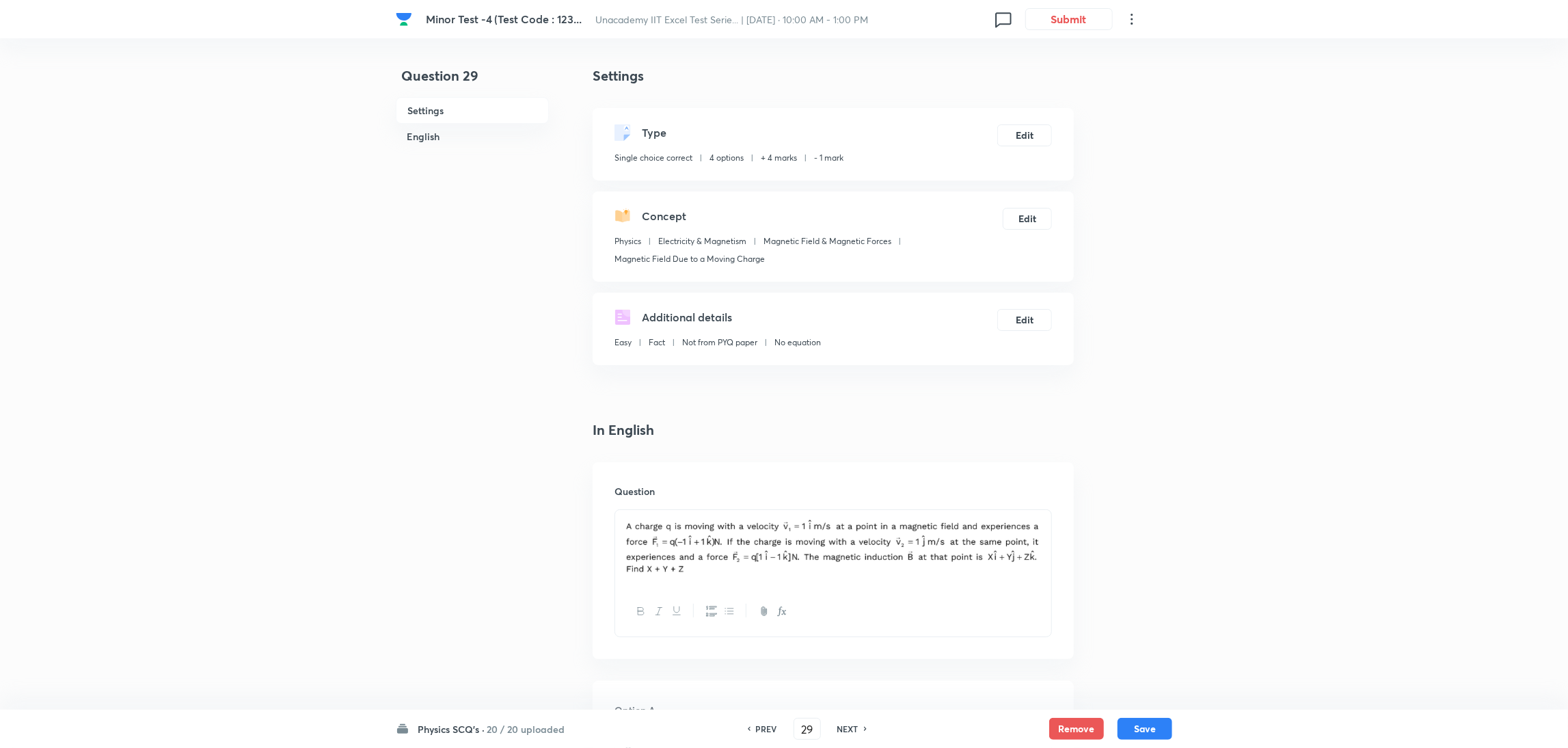
click at [848, 727] on h6 "NEXT" at bounding box center [847, 728] width 21 height 12
type input "30"
checkbox input "true"
click at [848, 727] on h6 "NEXT" at bounding box center [847, 728] width 21 height 12
type input "31"
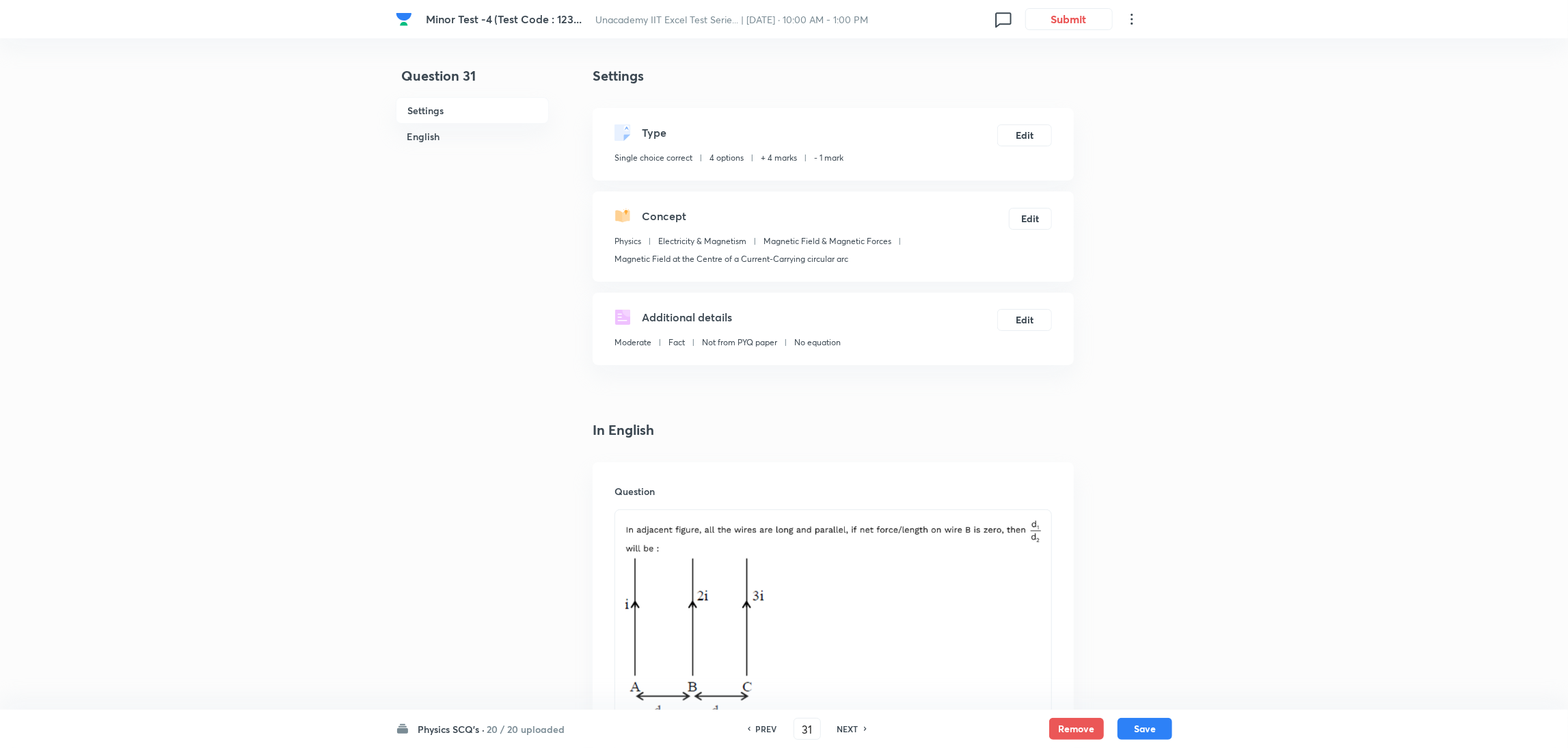
checkbox input "true"
click at [848, 727] on h6 "NEXT" at bounding box center [847, 728] width 21 height 12
type input "32"
checkbox input "false"
checkbox input "true"
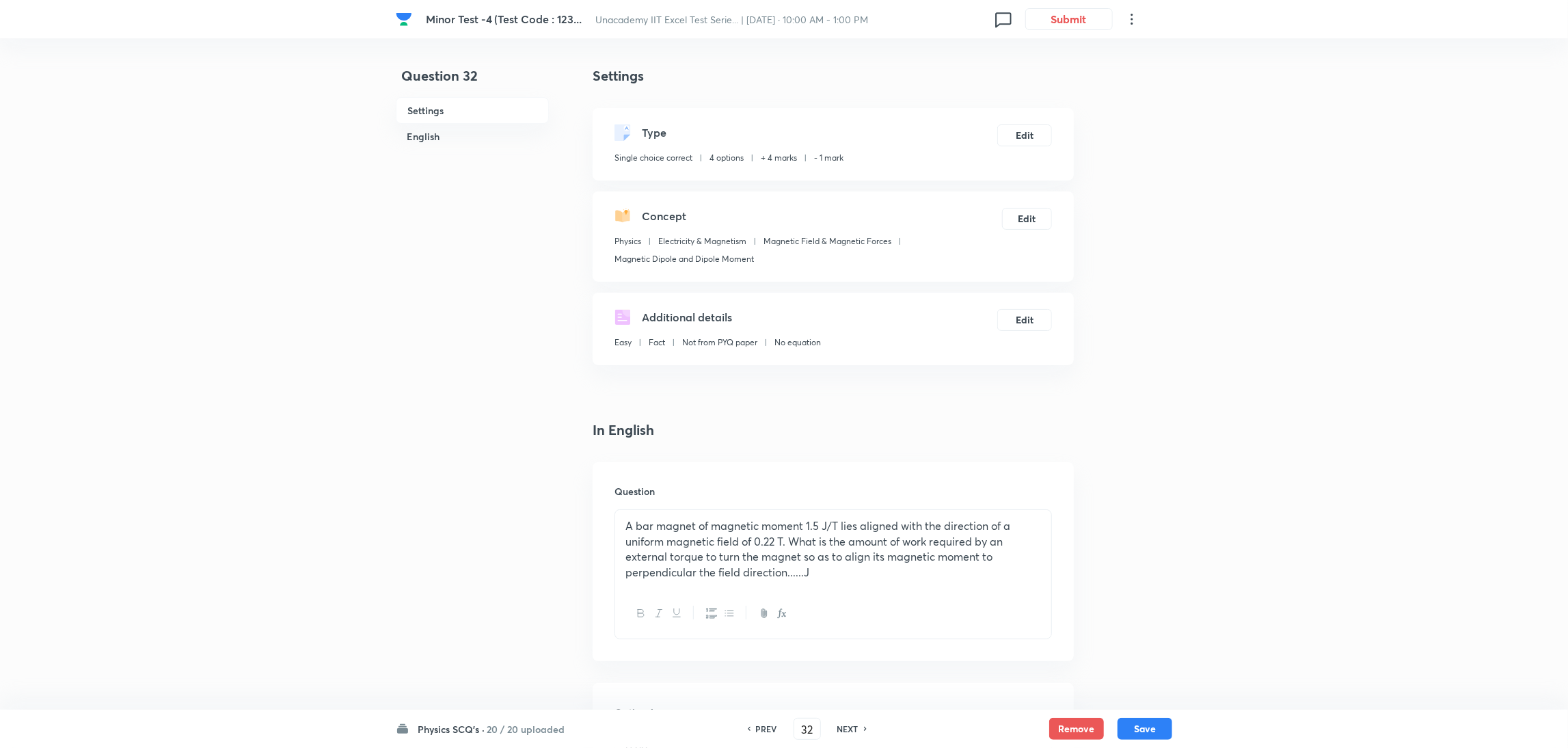
click at [848, 727] on h6 "NEXT" at bounding box center [847, 728] width 21 height 12
type input "33"
checkbox input "false"
checkbox input "true"
click at [848, 727] on h6 "NEXT" at bounding box center [847, 728] width 21 height 12
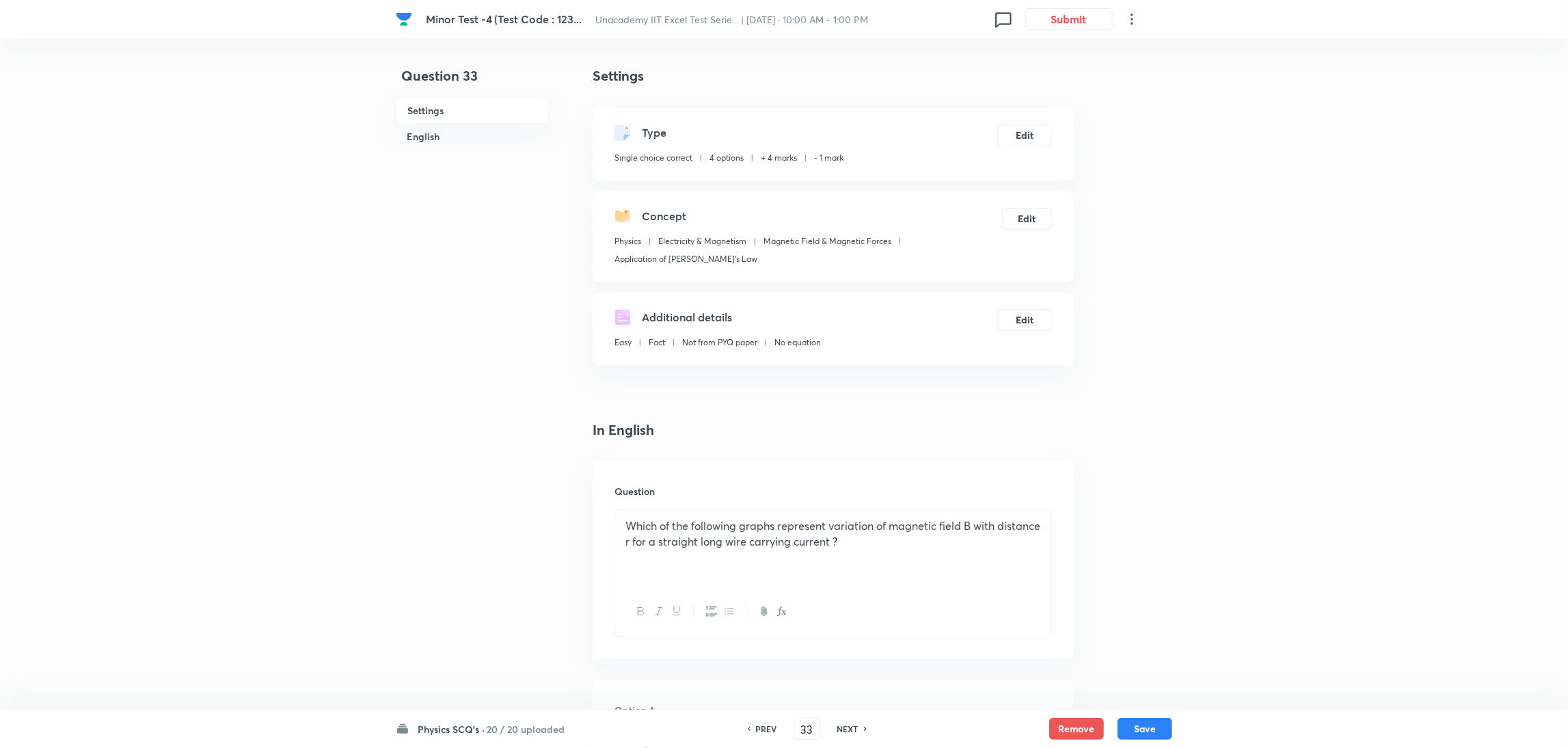
type input "34"
checkbox input "true"
click at [848, 727] on h6 "NEXT" at bounding box center [847, 728] width 21 height 12
type input "35"
checkbox input "true"
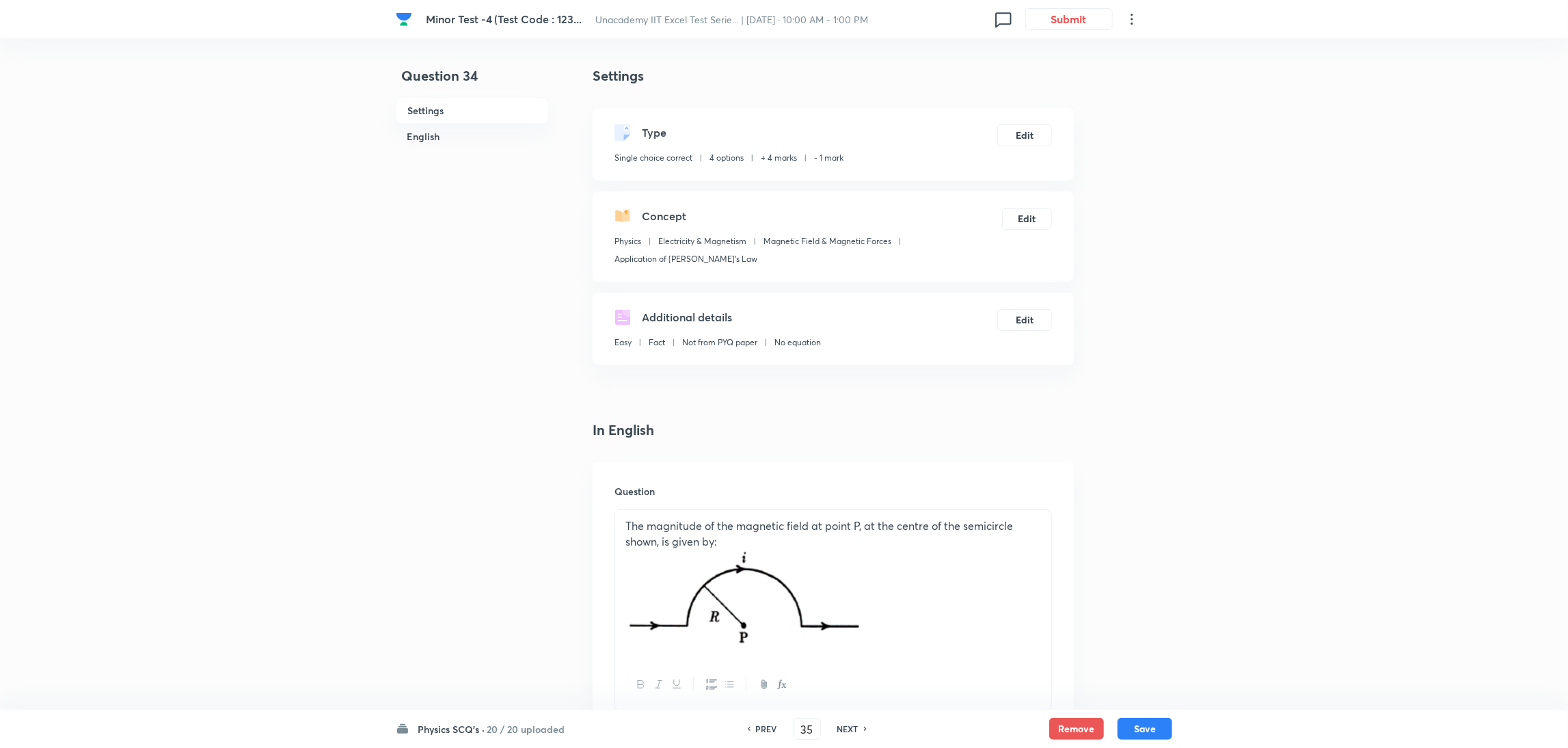
checkbox input "false"
click at [848, 727] on h6 "NEXT" at bounding box center [847, 728] width 21 height 12
type input "36"
checkbox input "false"
checkbox input "true"
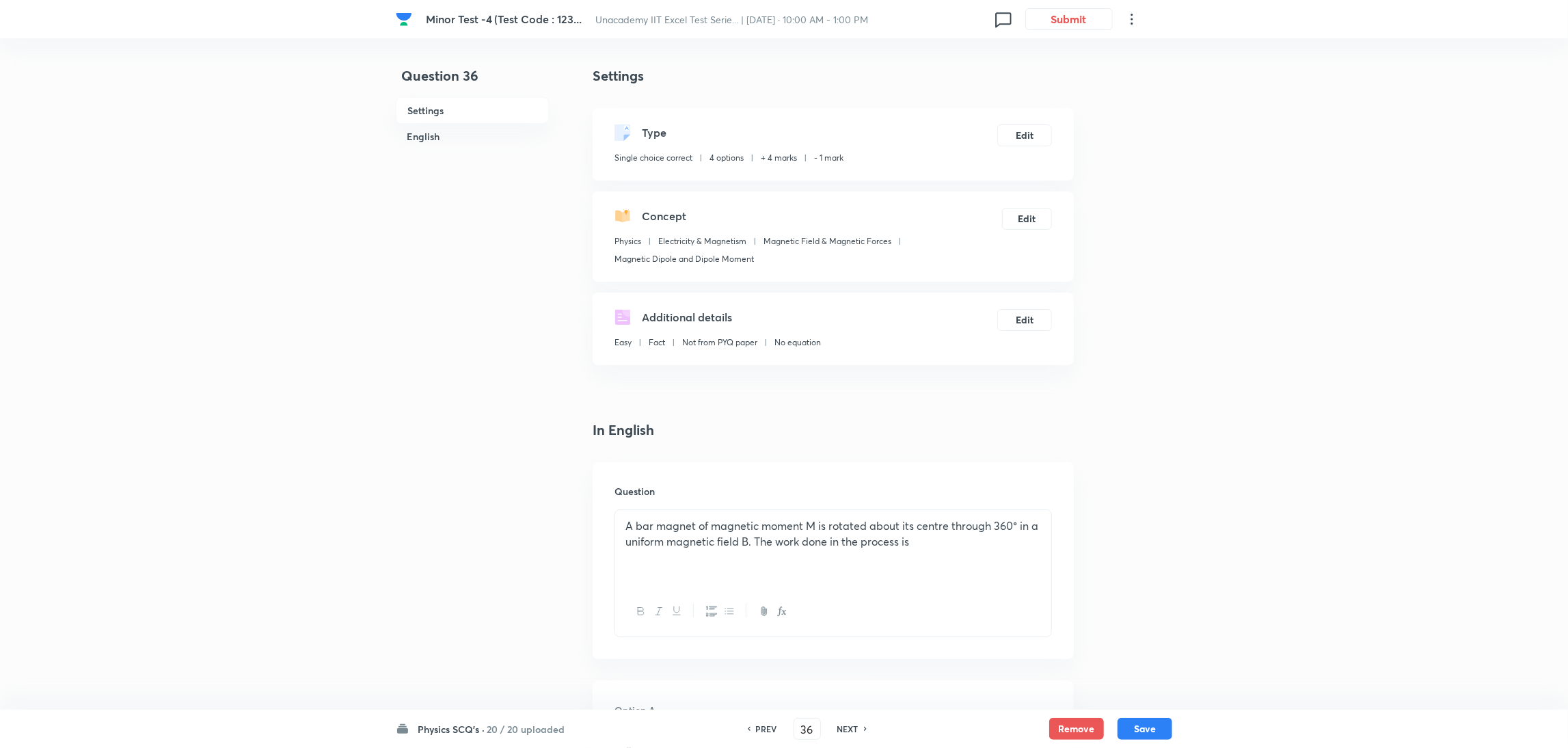
click at [848, 727] on h6 "NEXT" at bounding box center [847, 728] width 21 height 12
type input "37"
checkbox input "false"
checkbox input "true"
click at [848, 727] on h6 "NEXT" at bounding box center [847, 728] width 21 height 12
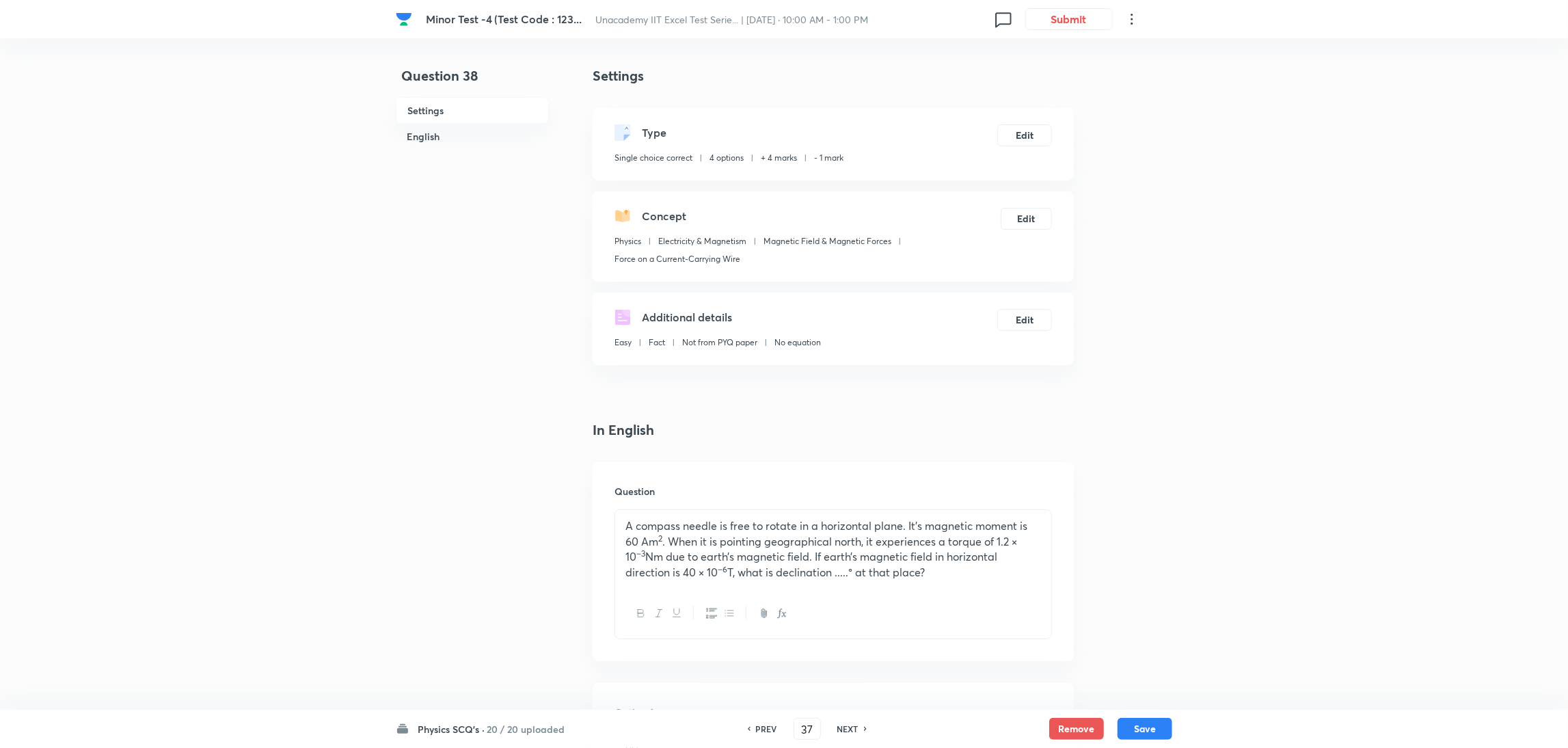
type input "38"
checkbox input "true"
click at [848, 727] on h6 "NEXT" at bounding box center [847, 728] width 21 height 12
type input "39"
checkbox input "false"
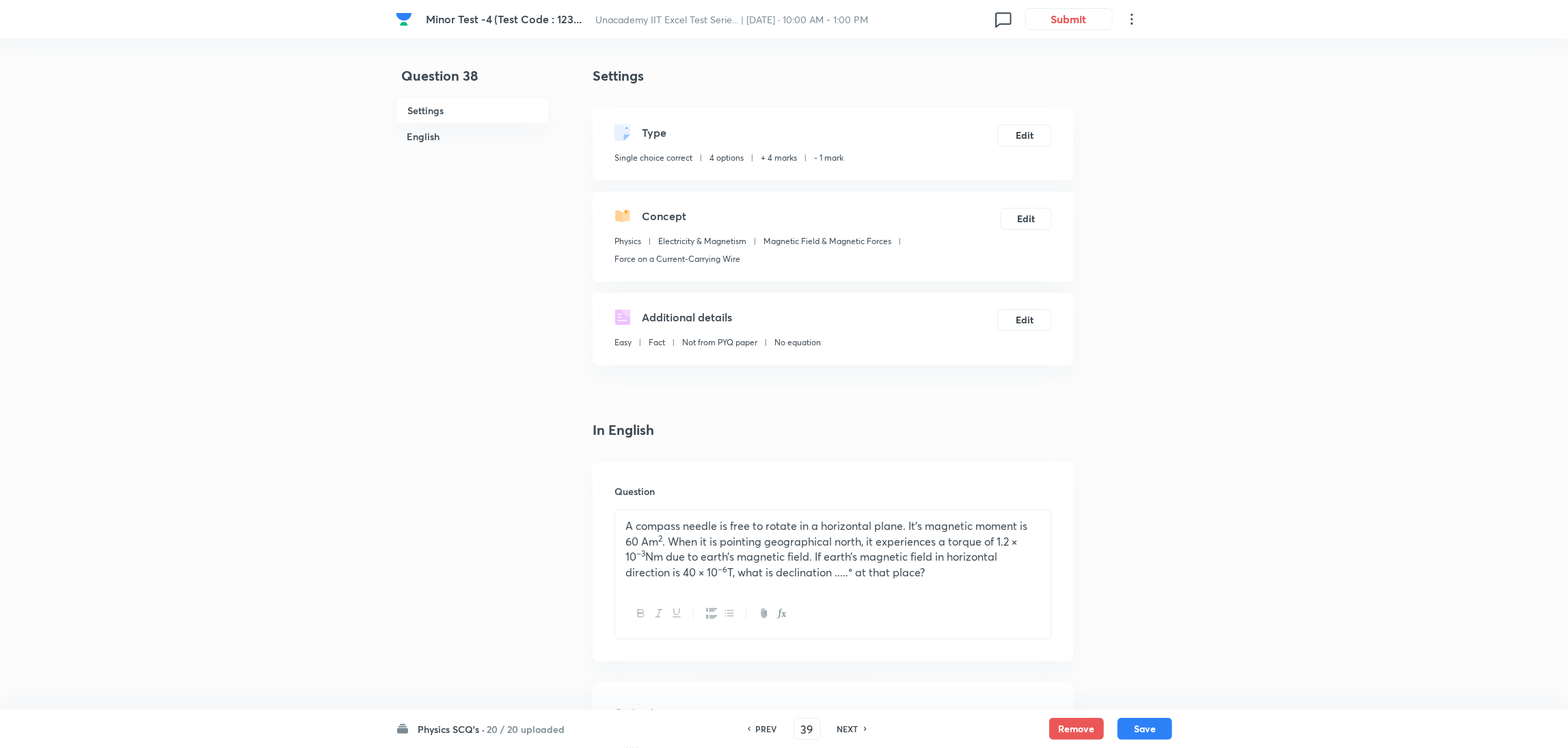
checkbox input "true"
click at [848, 727] on h6 "NEXT" at bounding box center [847, 728] width 21 height 12
type input "40"
checkbox input "false"
checkbox input "true"
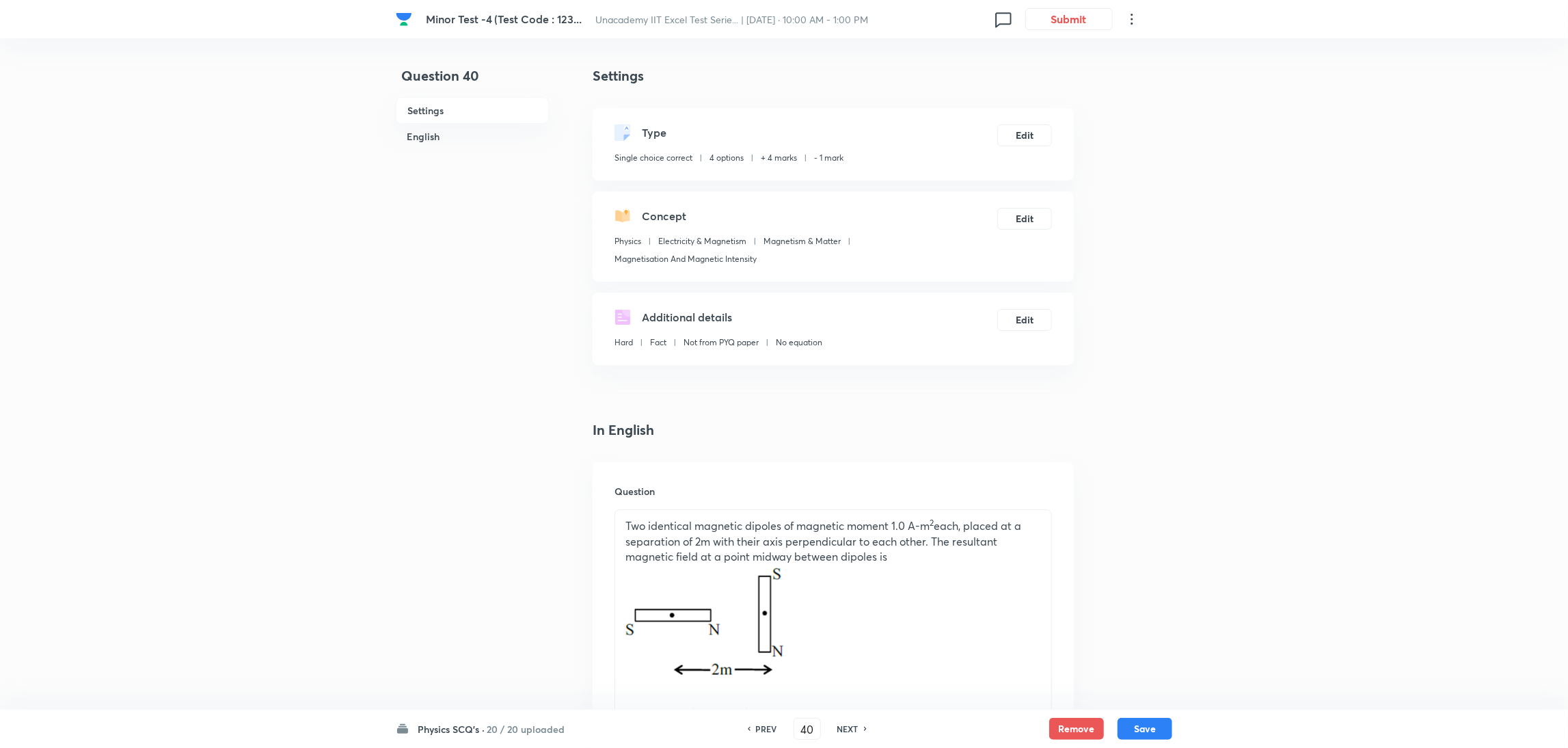
click at [848, 727] on h6 "NEXT" at bounding box center [847, 728] width 21 height 12
type input "41"
checkbox input "false"
checkbox input "true"
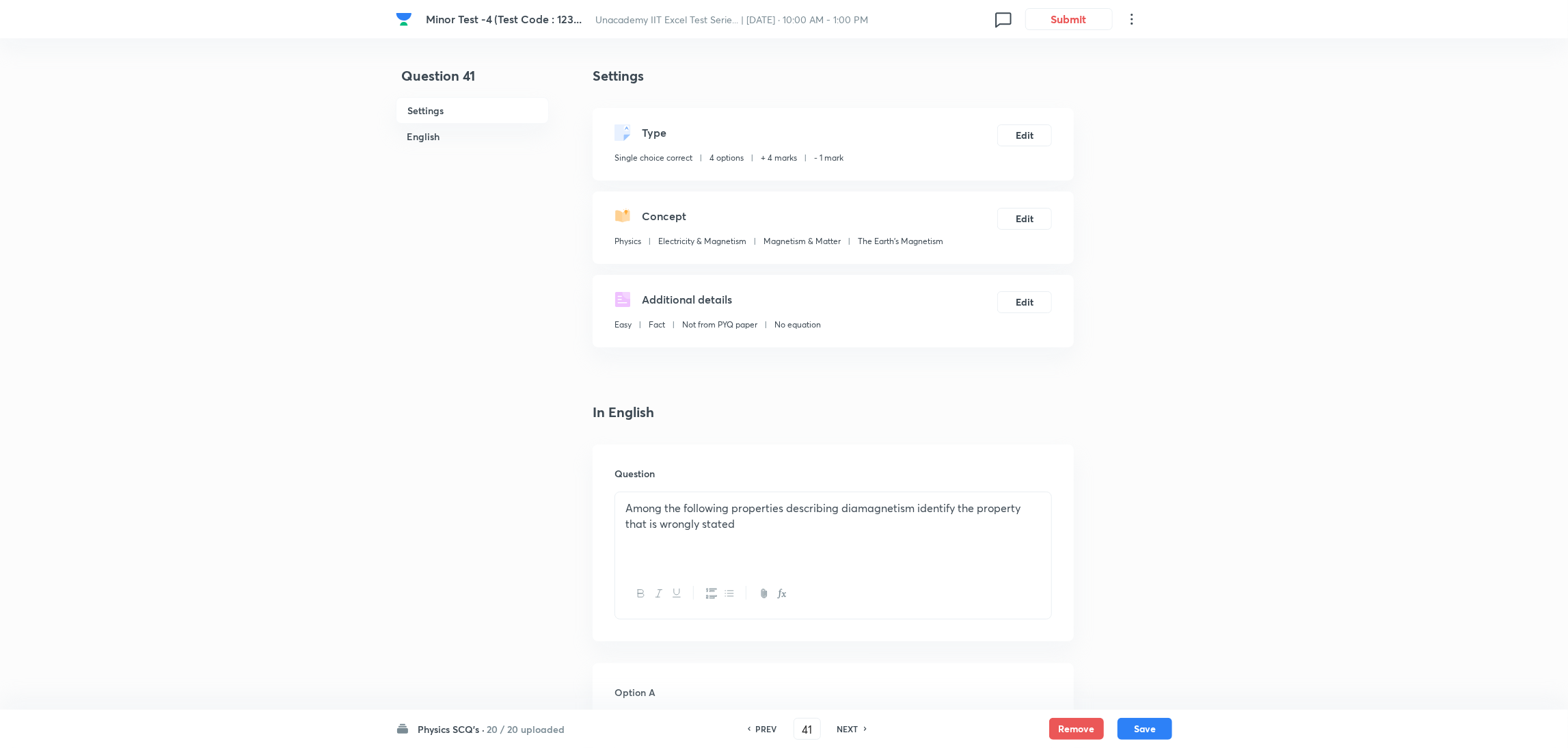
click at [848, 727] on h6 "NEXT" at bounding box center [847, 728] width 21 height 12
type input "42"
checkbox input "false"
checkbox input "true"
click at [848, 727] on h6 "NEXT" at bounding box center [847, 728] width 21 height 12
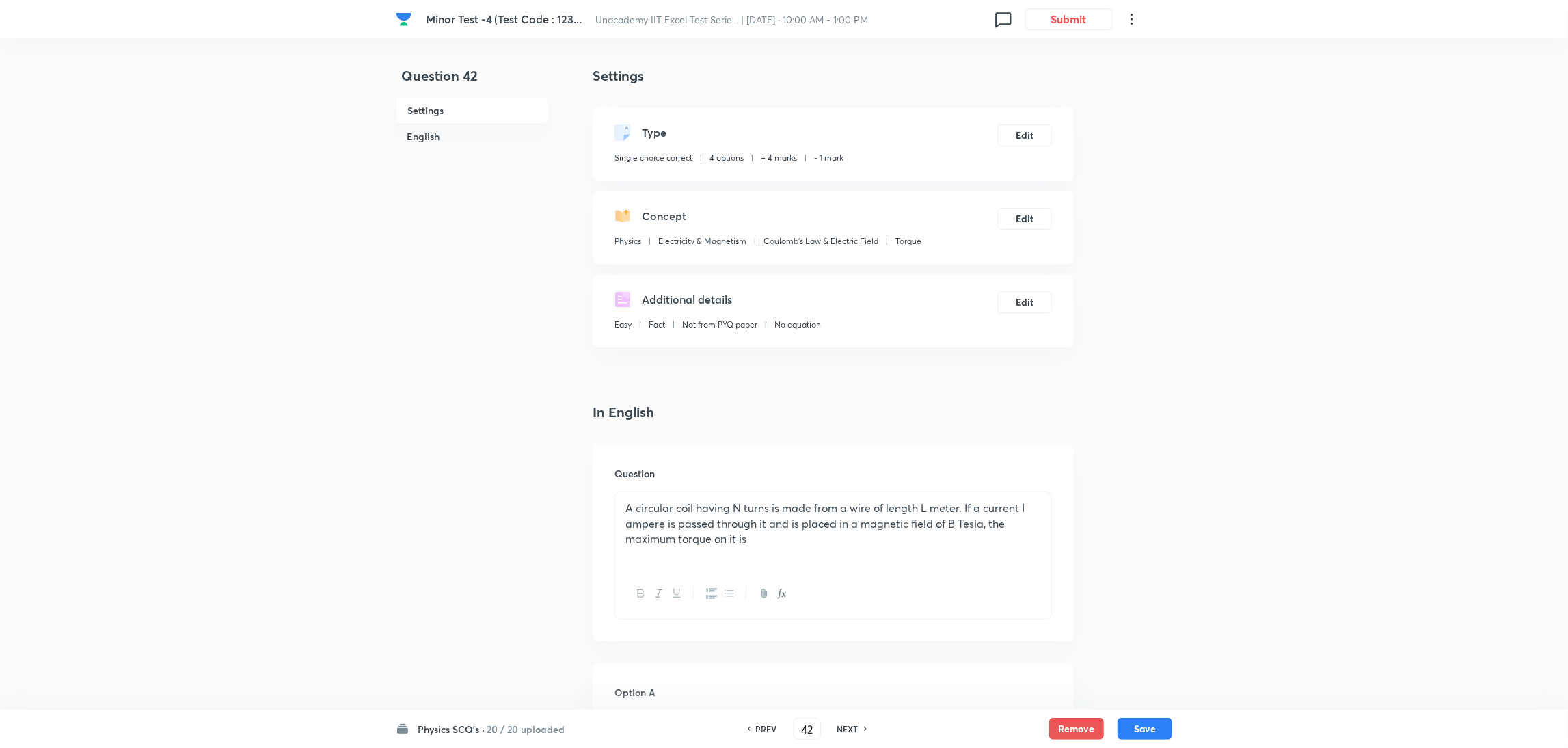
type input "43"
checkbox input "false"
checkbox input "true"
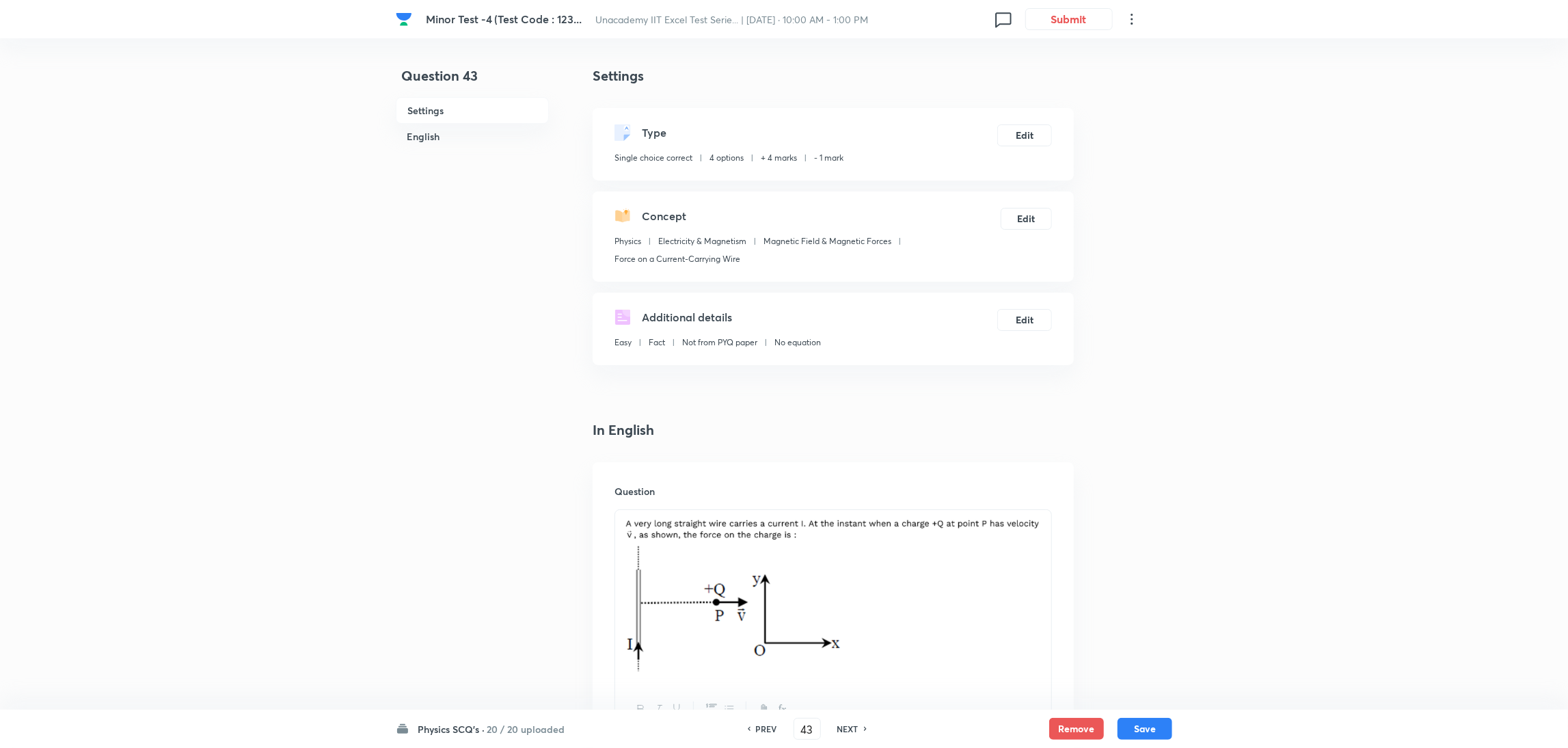
click at [848, 727] on h6 "NEXT" at bounding box center [847, 728] width 21 height 12
type input "44"
checkbox input "true"
checkbox input "false"
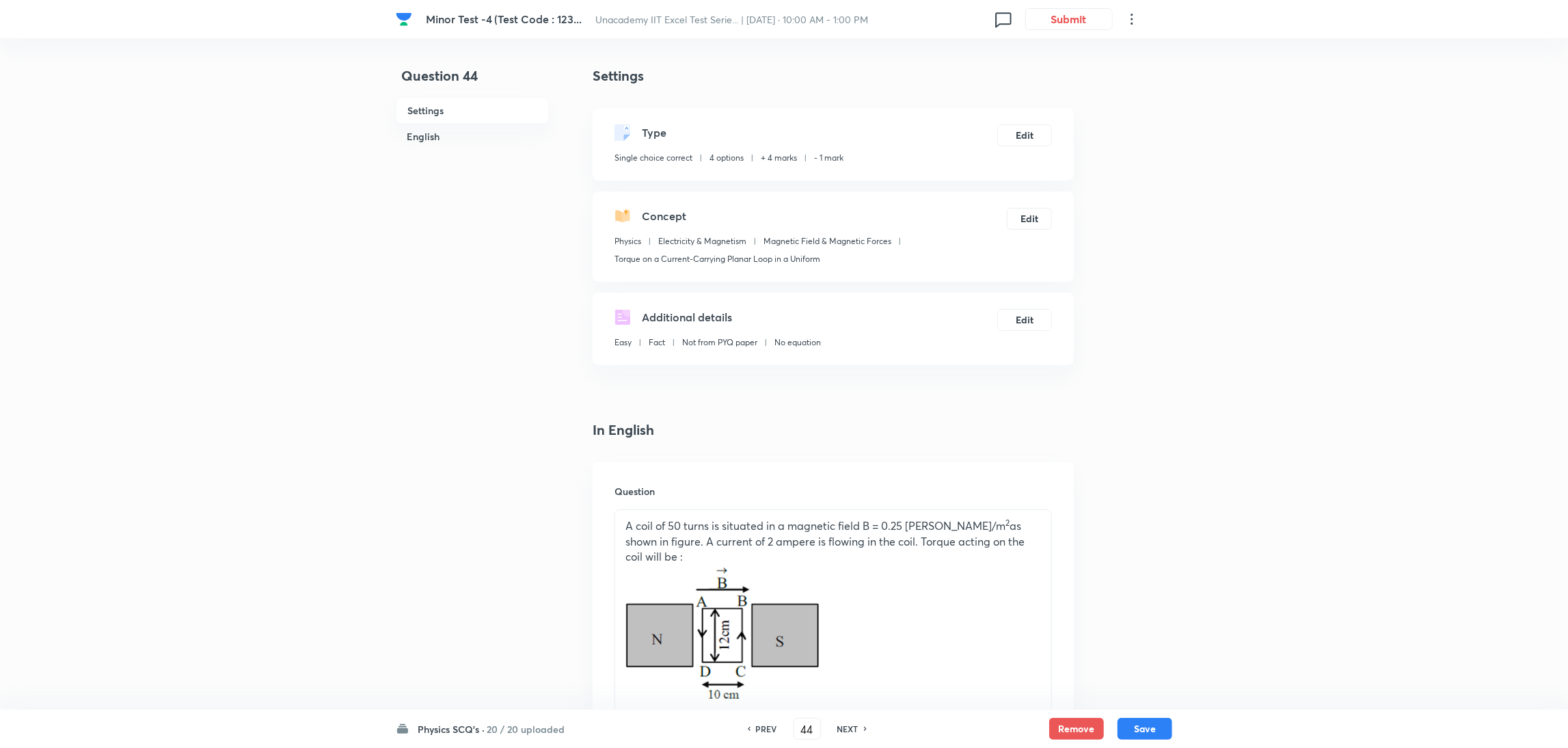
click at [848, 727] on h6 "NEXT" at bounding box center [847, 728] width 21 height 12
type input "45"
checkbox input "true"
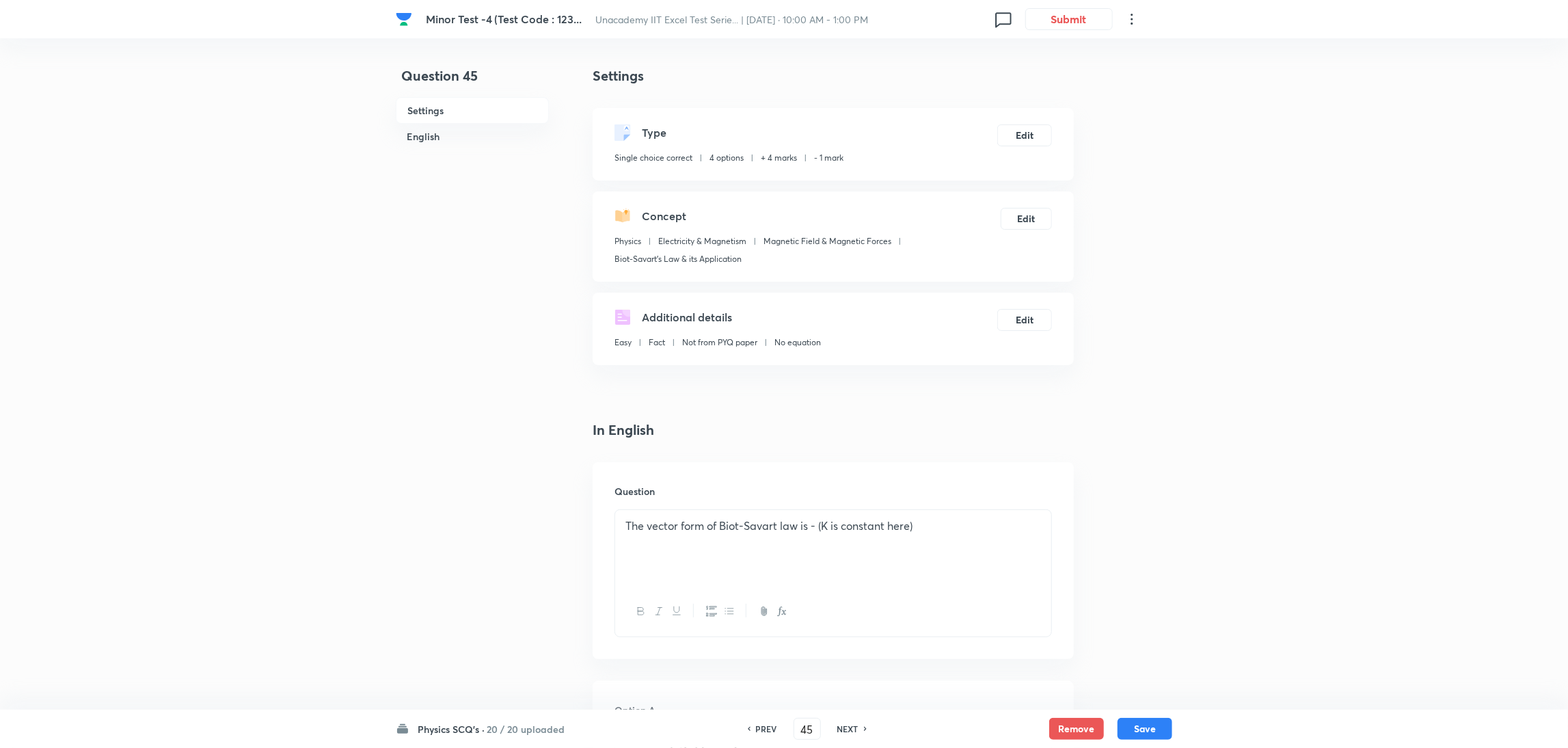
click at [848, 727] on h6 "NEXT" at bounding box center [847, 728] width 21 height 12
click at [851, 727] on div "NEXT" at bounding box center [869, 728] width 36 height 12
type input "47"
type input "2"
click at [851, 727] on div "NEXT" at bounding box center [869, 728] width 36 height 12
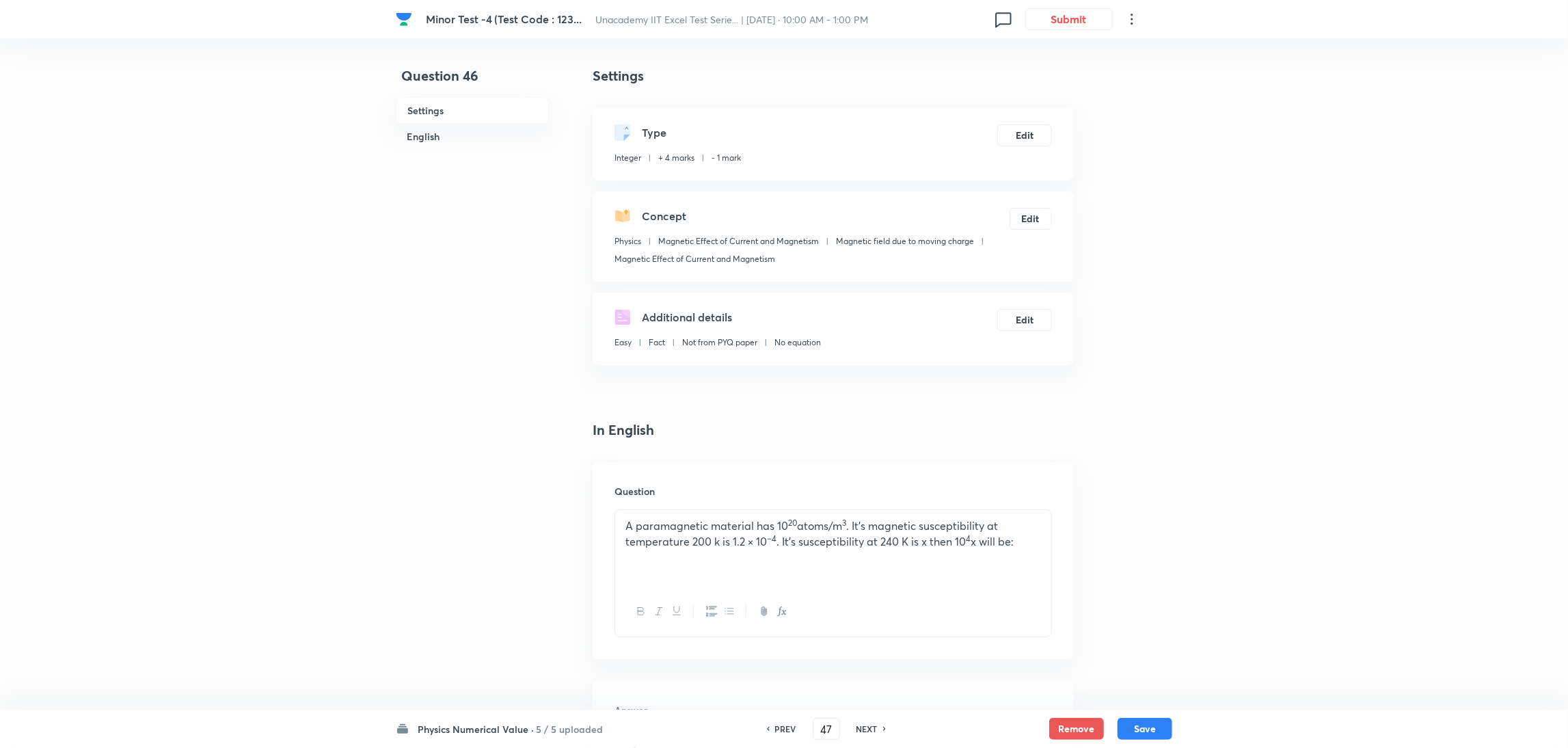
type input "48"
type input "6"
click at [851, 727] on div "NEXT" at bounding box center [869, 728] width 36 height 12
type input "49"
type input "200"
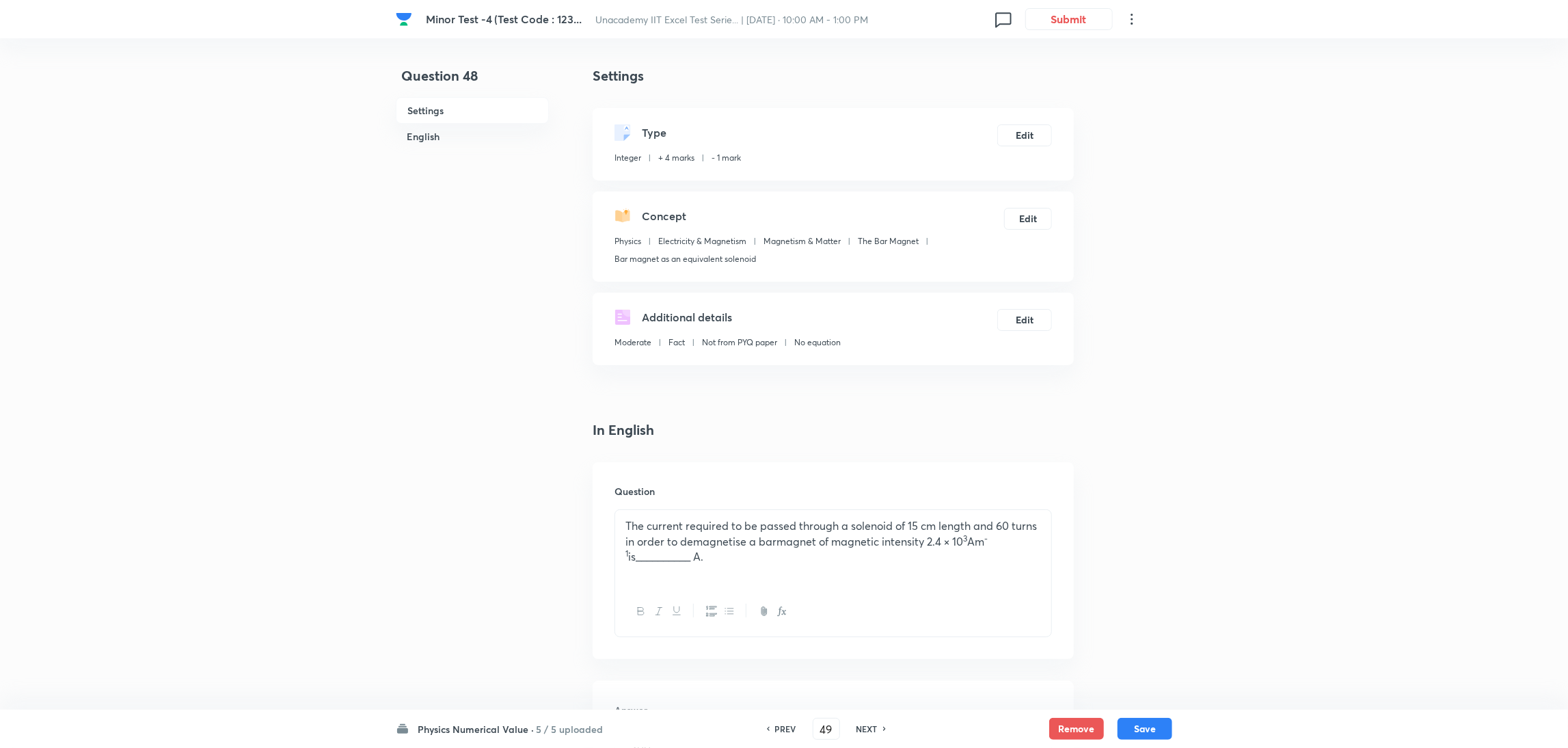
click at [851, 727] on div "NEXT" at bounding box center [869, 728] width 36 height 12
type input "50"
type input "28"
click at [851, 727] on div "NEXT" at bounding box center [869, 728] width 36 height 12
type input "51"
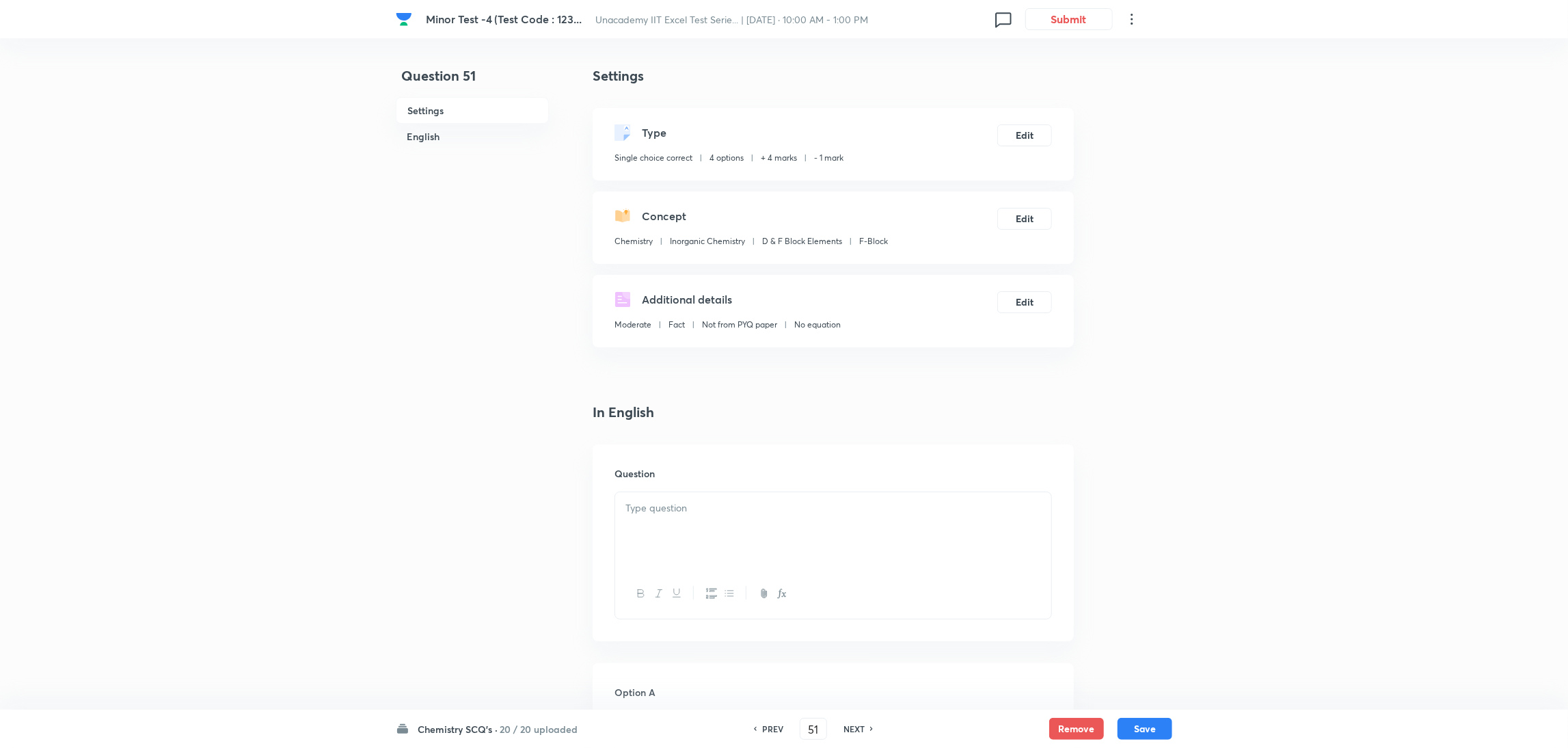
checkbox input "true"
click at [848, 727] on h6 "NEXT" at bounding box center [854, 728] width 21 height 12
type input "52"
checkbox input "true"
checkbox input "false"
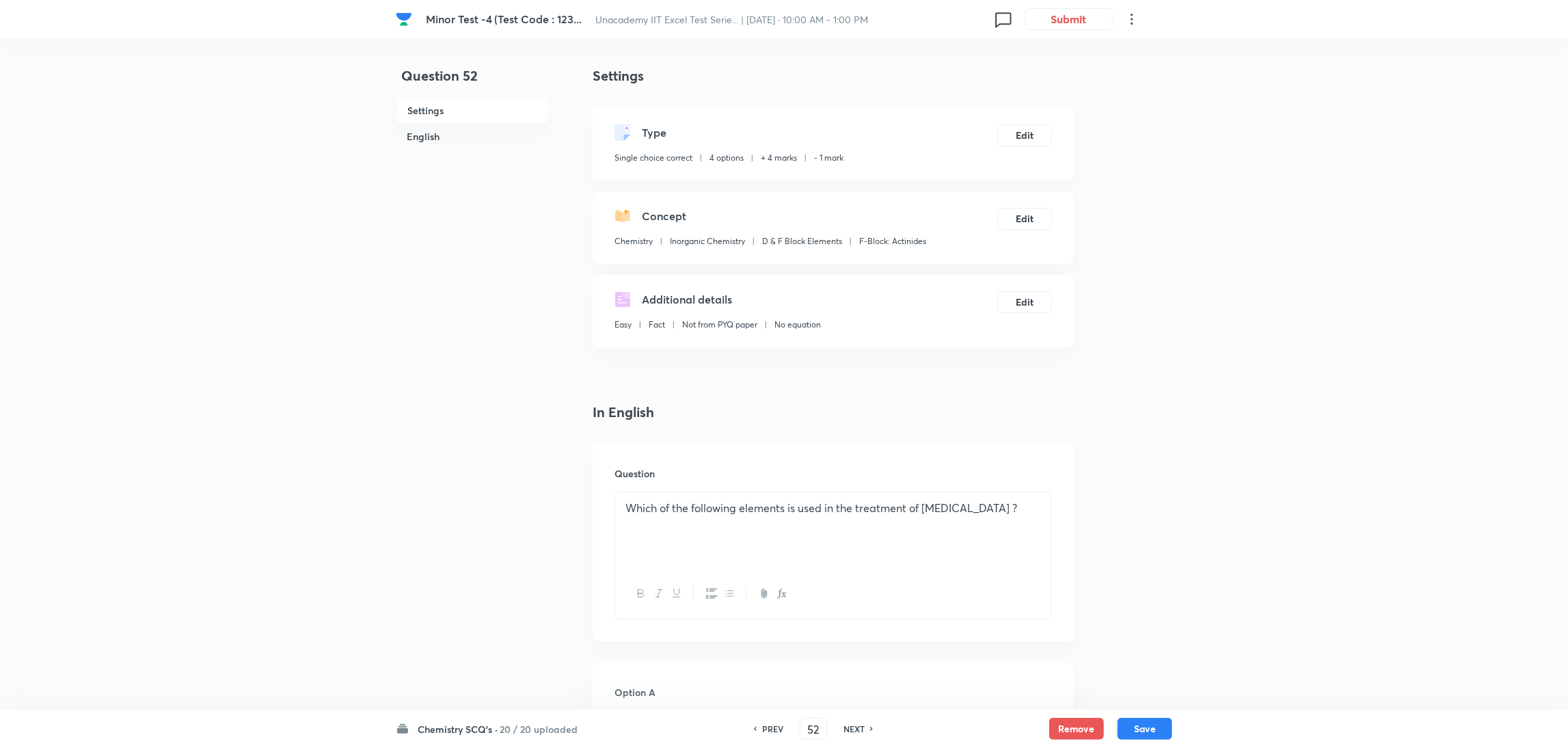
click at [848, 727] on h6 "NEXT" at bounding box center [854, 728] width 21 height 12
type input "53"
checkbox input "true"
checkbox input "false"
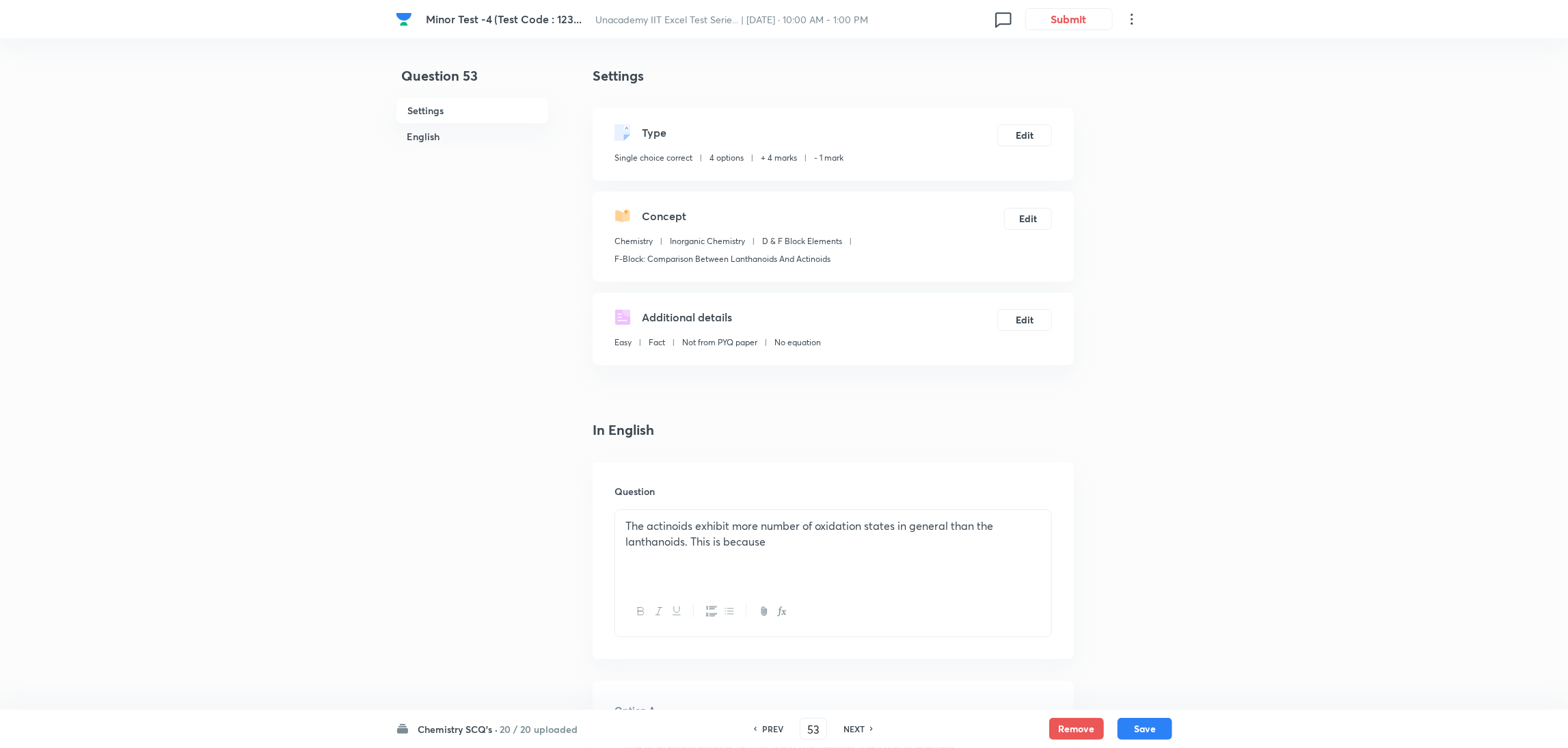
click at [848, 727] on h6 "NEXT" at bounding box center [854, 728] width 21 height 12
type input "54"
checkbox input "true"
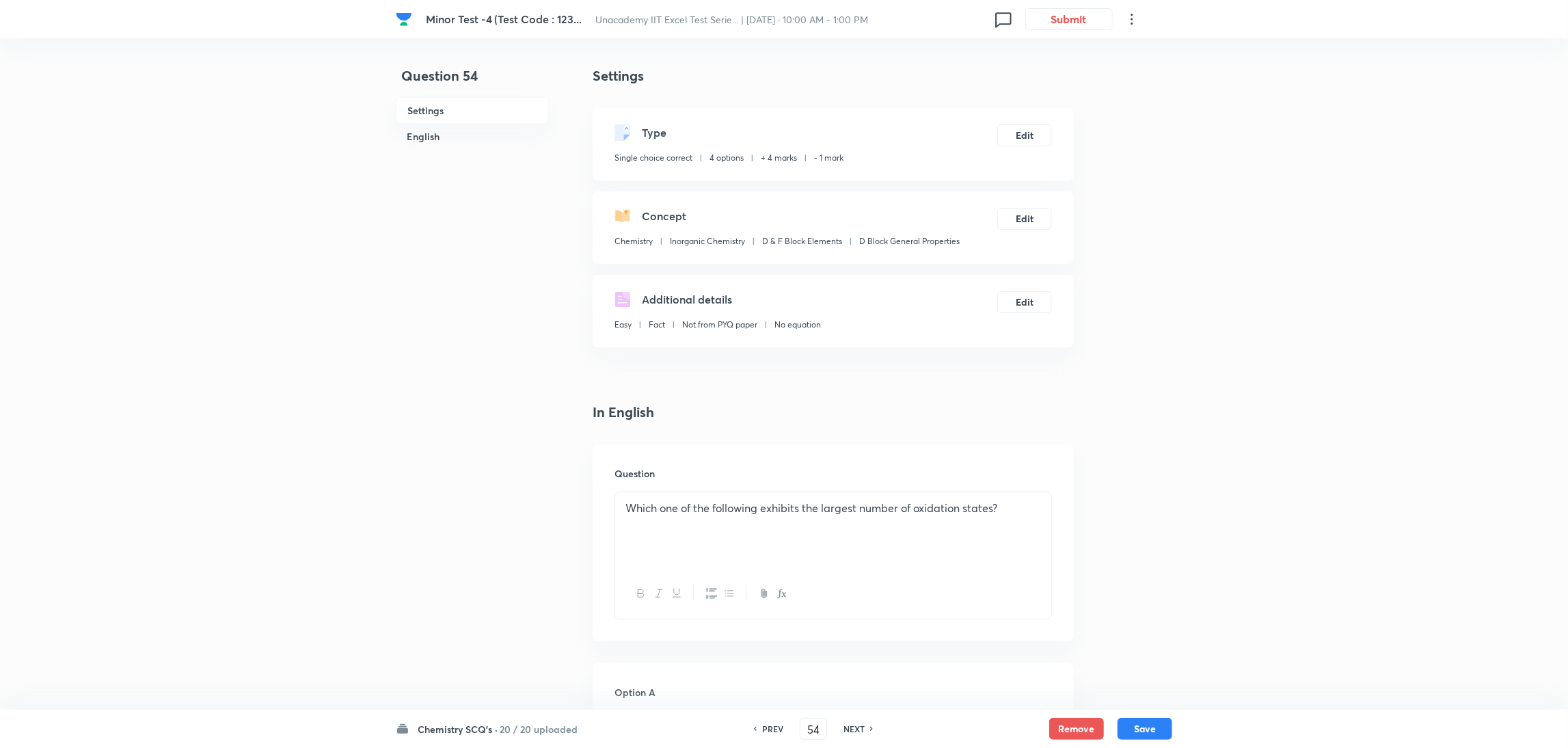
click at [848, 727] on h6 "NEXT" at bounding box center [854, 728] width 21 height 12
type input "55"
checkbox input "false"
checkbox input "true"
click at [848, 727] on h6 "NEXT" at bounding box center [854, 728] width 21 height 12
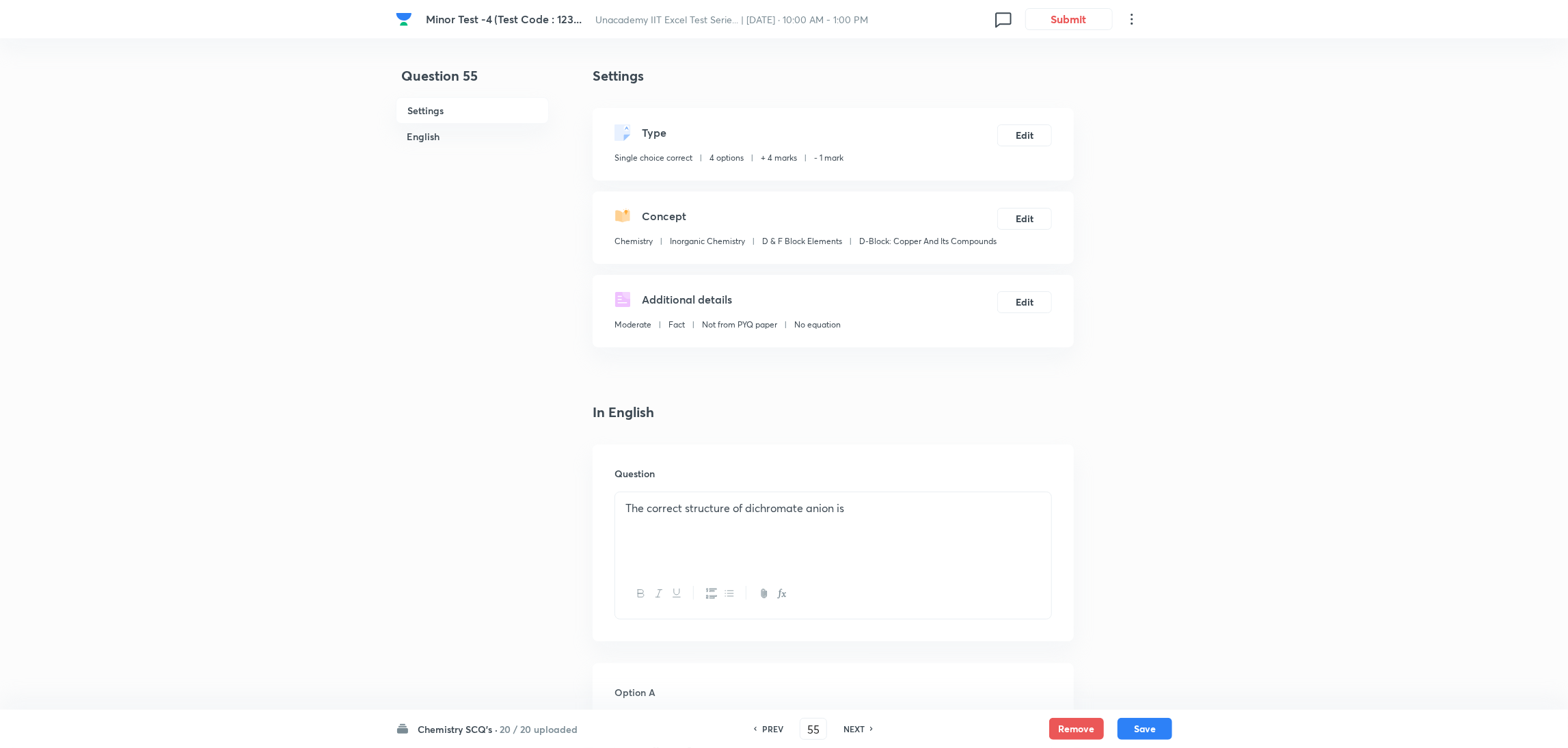
type input "56"
checkbox input "false"
checkbox input "true"
click at [848, 727] on h6 "NEXT" at bounding box center [854, 728] width 21 height 12
type input "57"
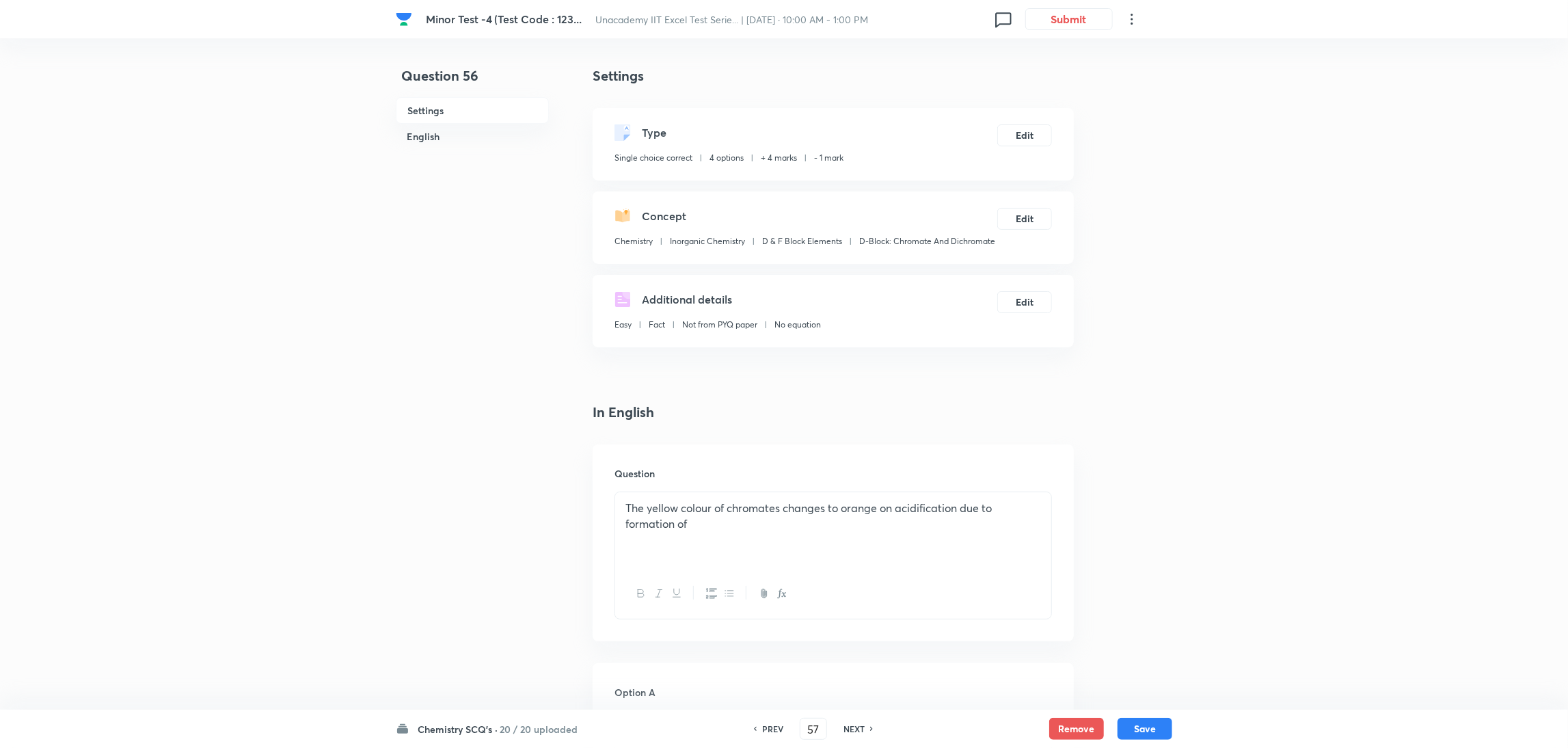
checkbox input "false"
checkbox input "true"
click at [848, 727] on h6 "NEXT" at bounding box center [854, 728] width 21 height 12
type input "58"
checkbox input "false"
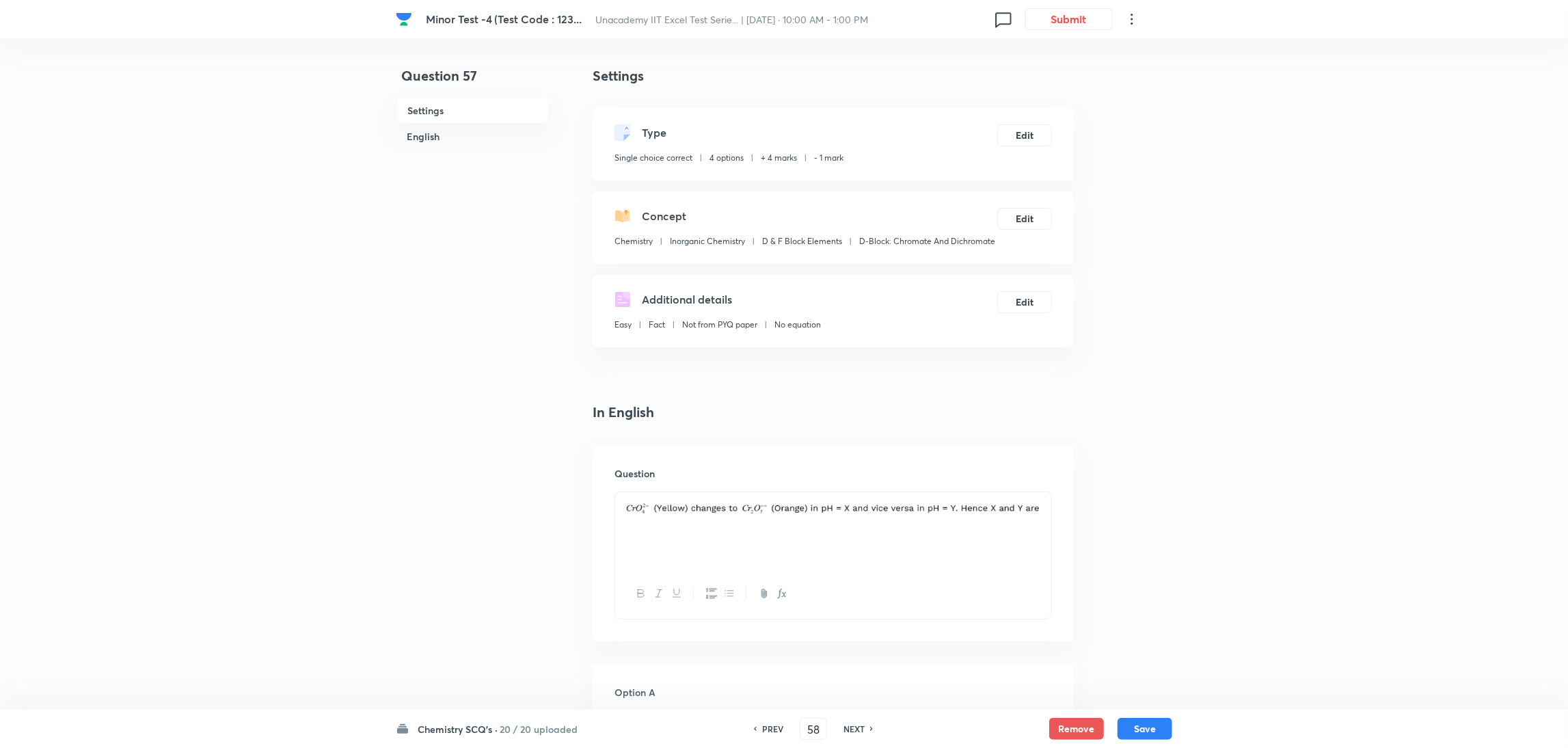
checkbox input "true"
click at [848, 727] on h6 "NEXT" at bounding box center [854, 728] width 21 height 12
type input "59"
checkbox input "true"
click at [848, 727] on h6 "NEXT" at bounding box center [854, 728] width 21 height 12
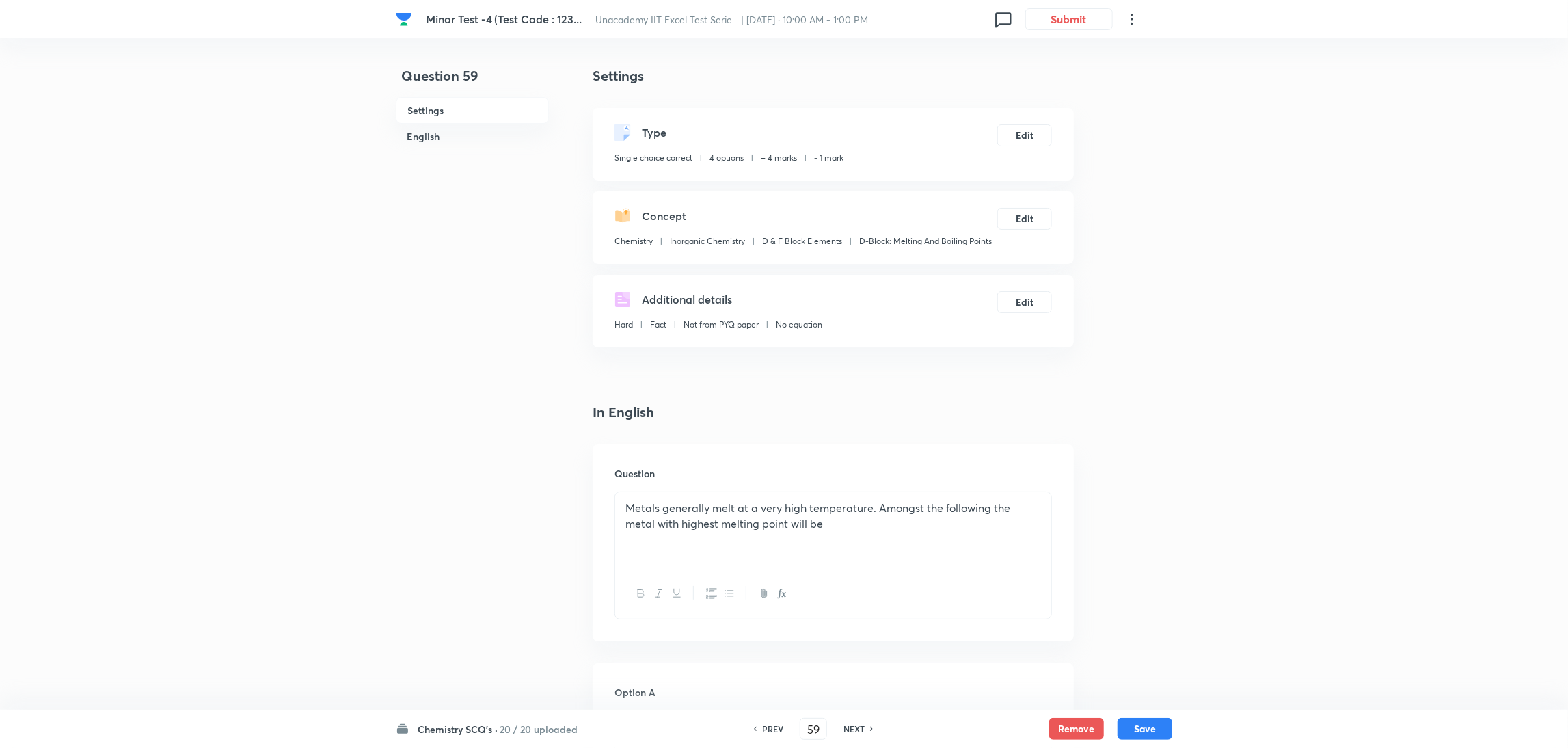
type input "60"
checkbox input "false"
checkbox input "true"
click at [848, 727] on h6 "NEXT" at bounding box center [854, 728] width 21 height 12
type input "61"
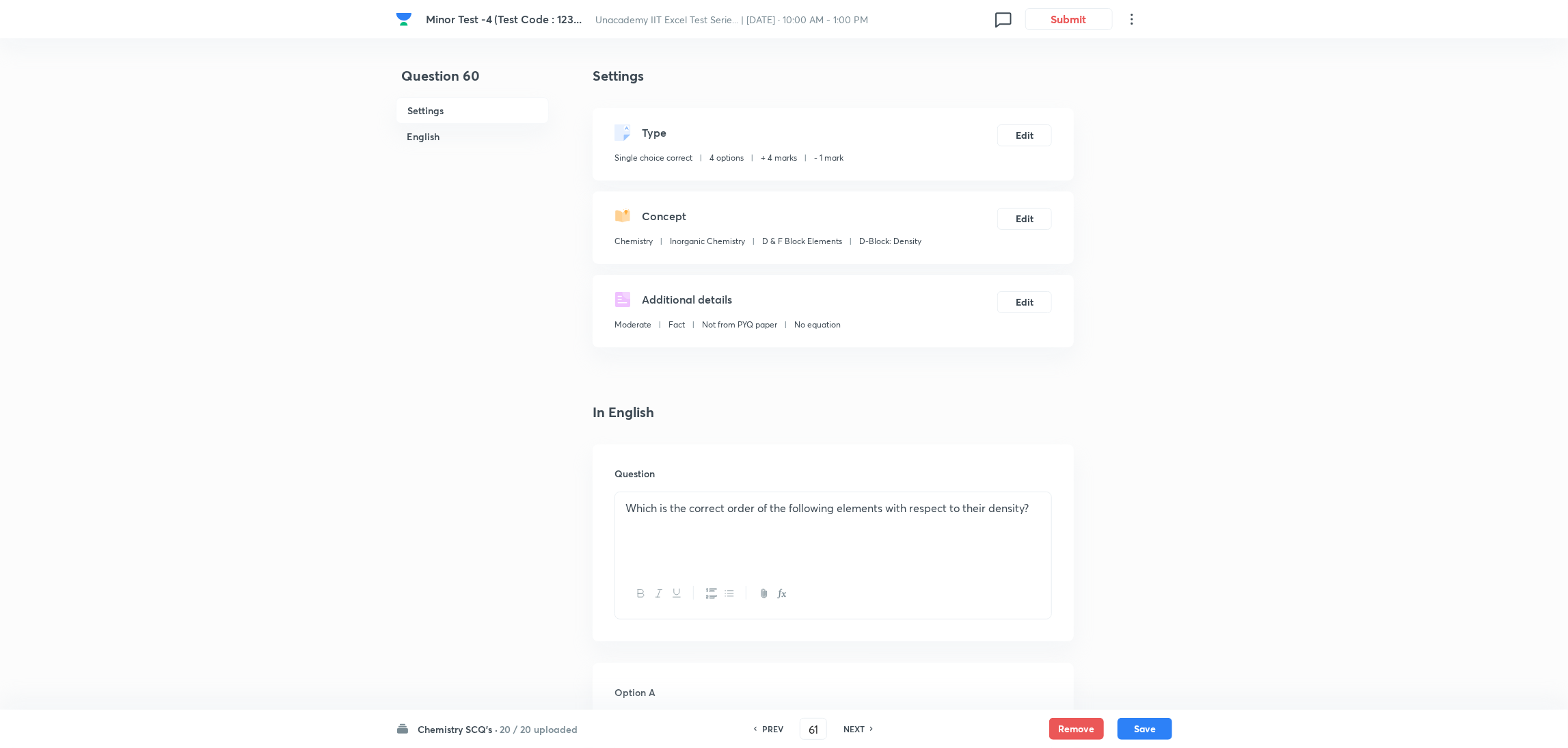
checkbox input "false"
checkbox input "true"
click at [848, 727] on h6 "NEXT" at bounding box center [854, 728] width 21 height 12
type input "62"
checkbox input "true"
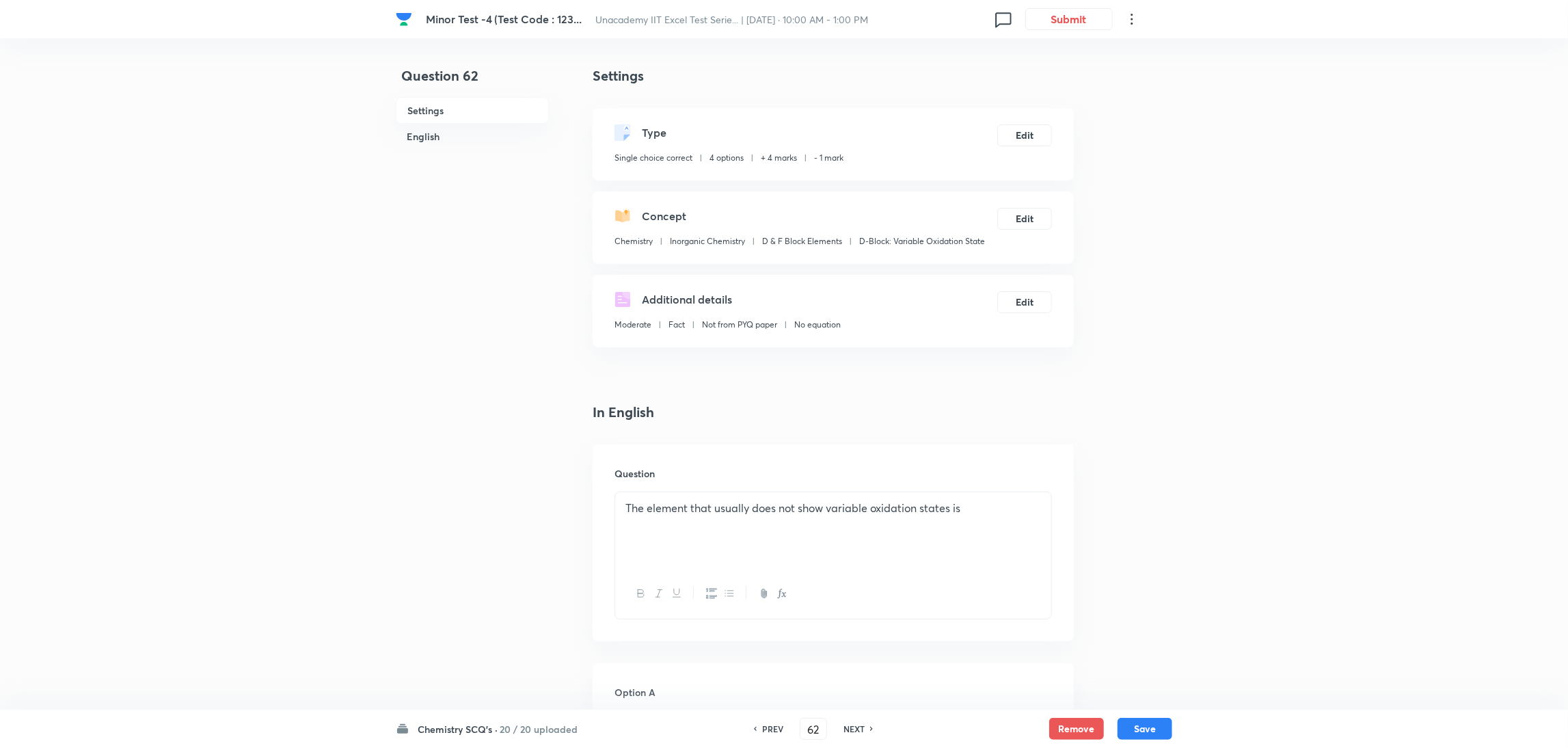
click at [848, 727] on h6 "NEXT" at bounding box center [854, 728] width 21 height 12
type input "63"
checkbox input "true"
checkbox input "false"
click at [848, 727] on h6 "NEXT" at bounding box center [854, 728] width 21 height 12
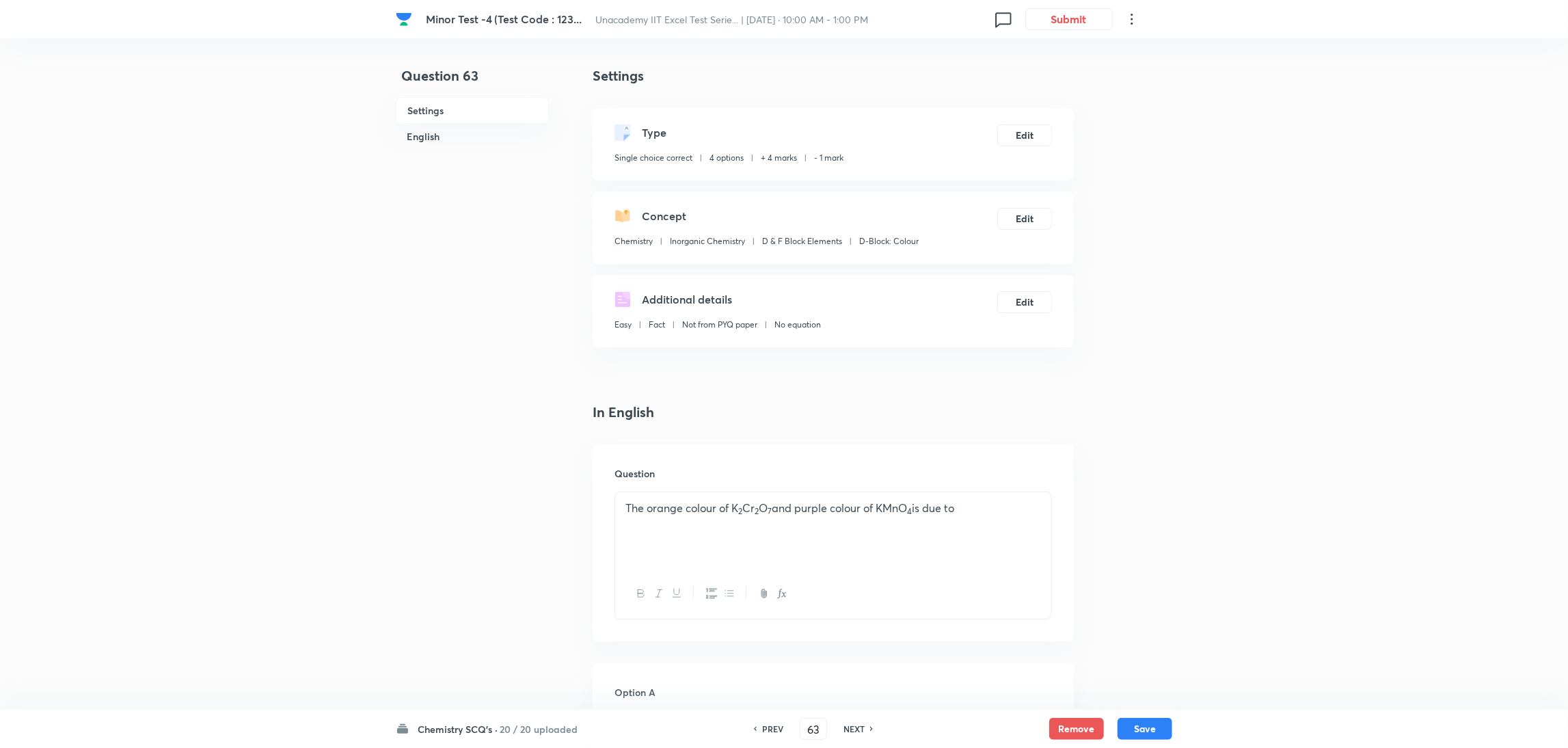
type input "64"
checkbox input "false"
checkbox input "true"
click at [848, 727] on h6 "NEXT" at bounding box center [854, 728] width 21 height 12
type input "65"
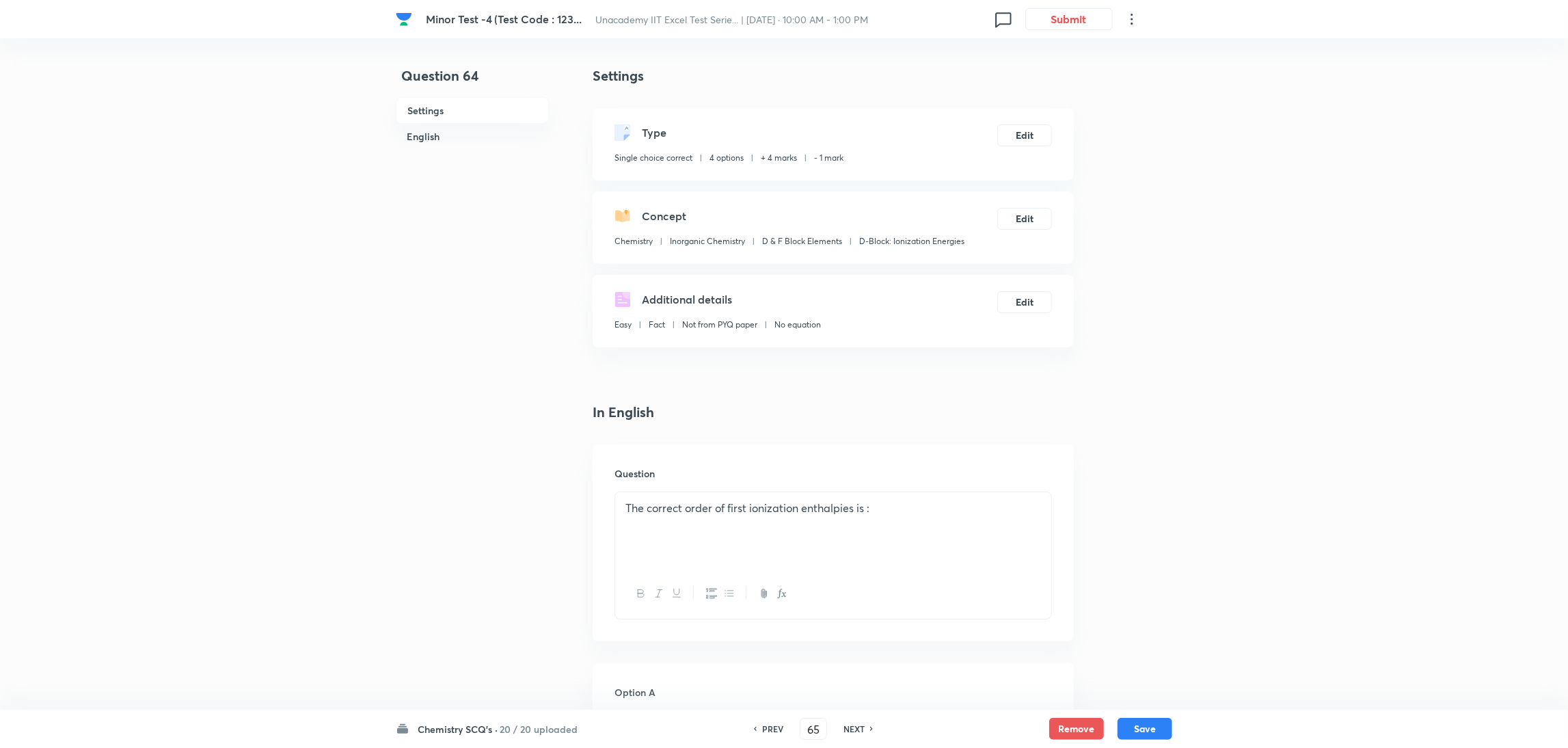
checkbox input "false"
checkbox input "true"
click at [848, 727] on h6 "NEXT" at bounding box center [854, 728] width 21 height 12
type input "66"
checkbox input "false"
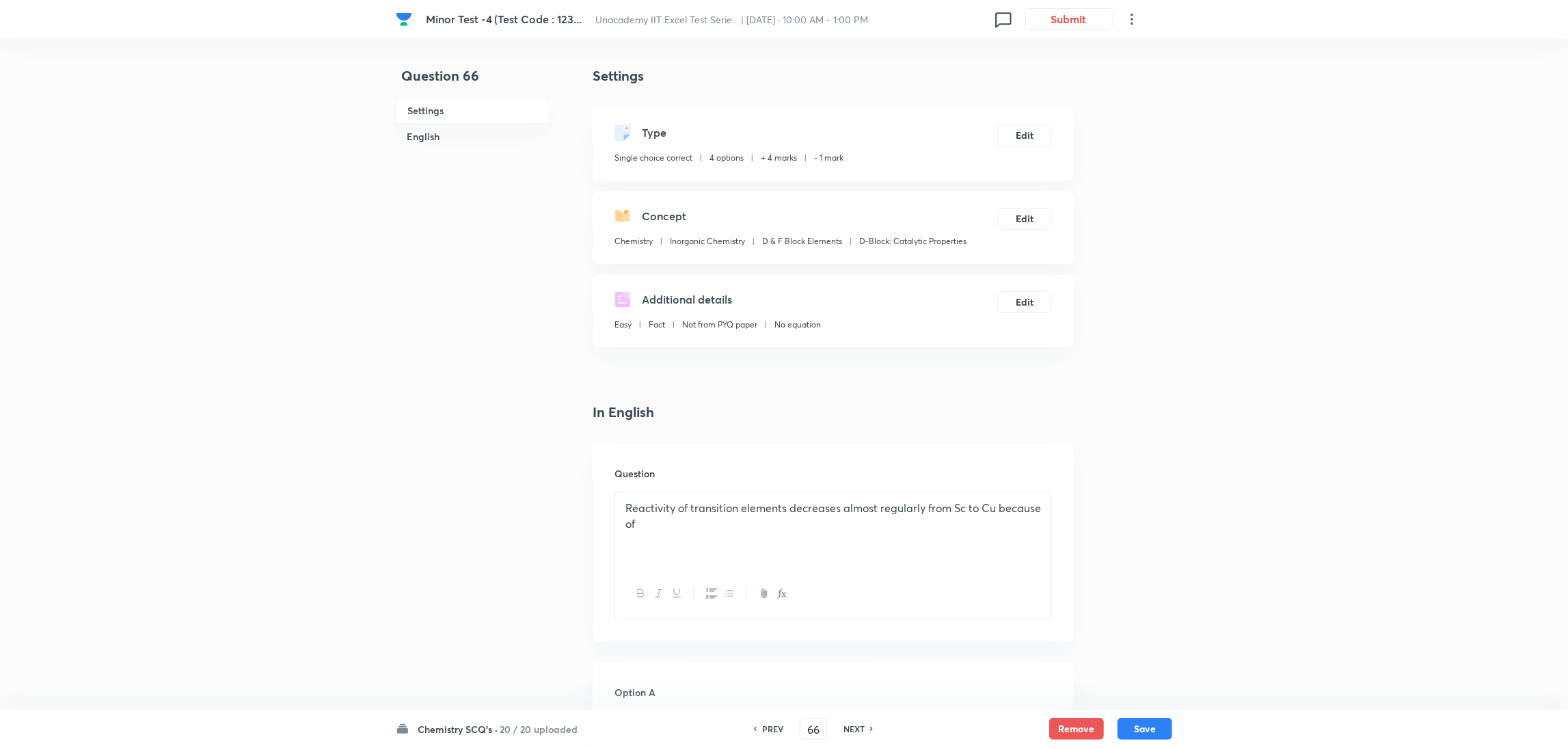
checkbox input "true"
click at [848, 727] on h6 "NEXT" at bounding box center [854, 728] width 21 height 12
type input "67"
checkbox input "false"
checkbox input "true"
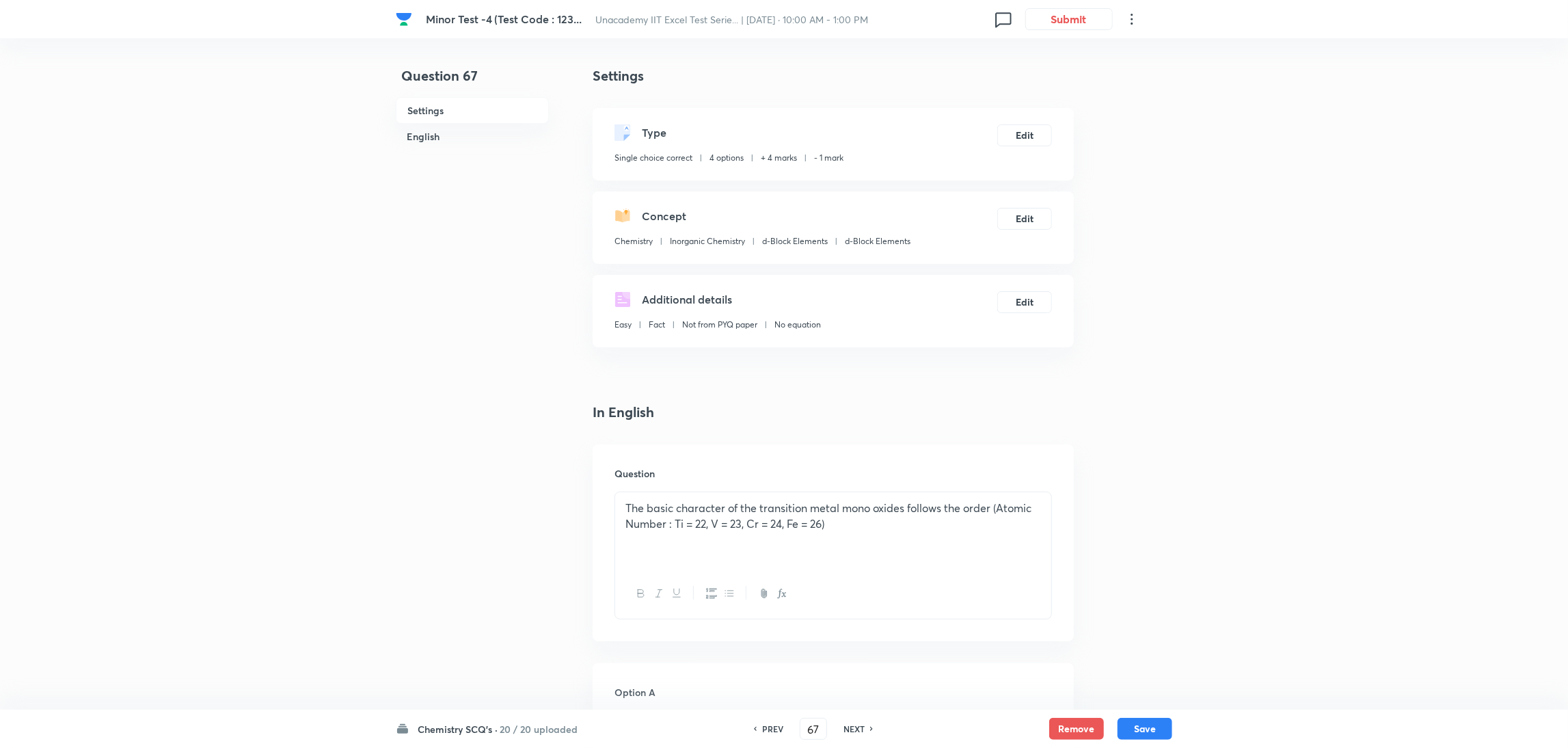
click at [848, 727] on h6 "NEXT" at bounding box center [854, 728] width 21 height 12
type input "68"
checkbox input "true"
checkbox input "false"
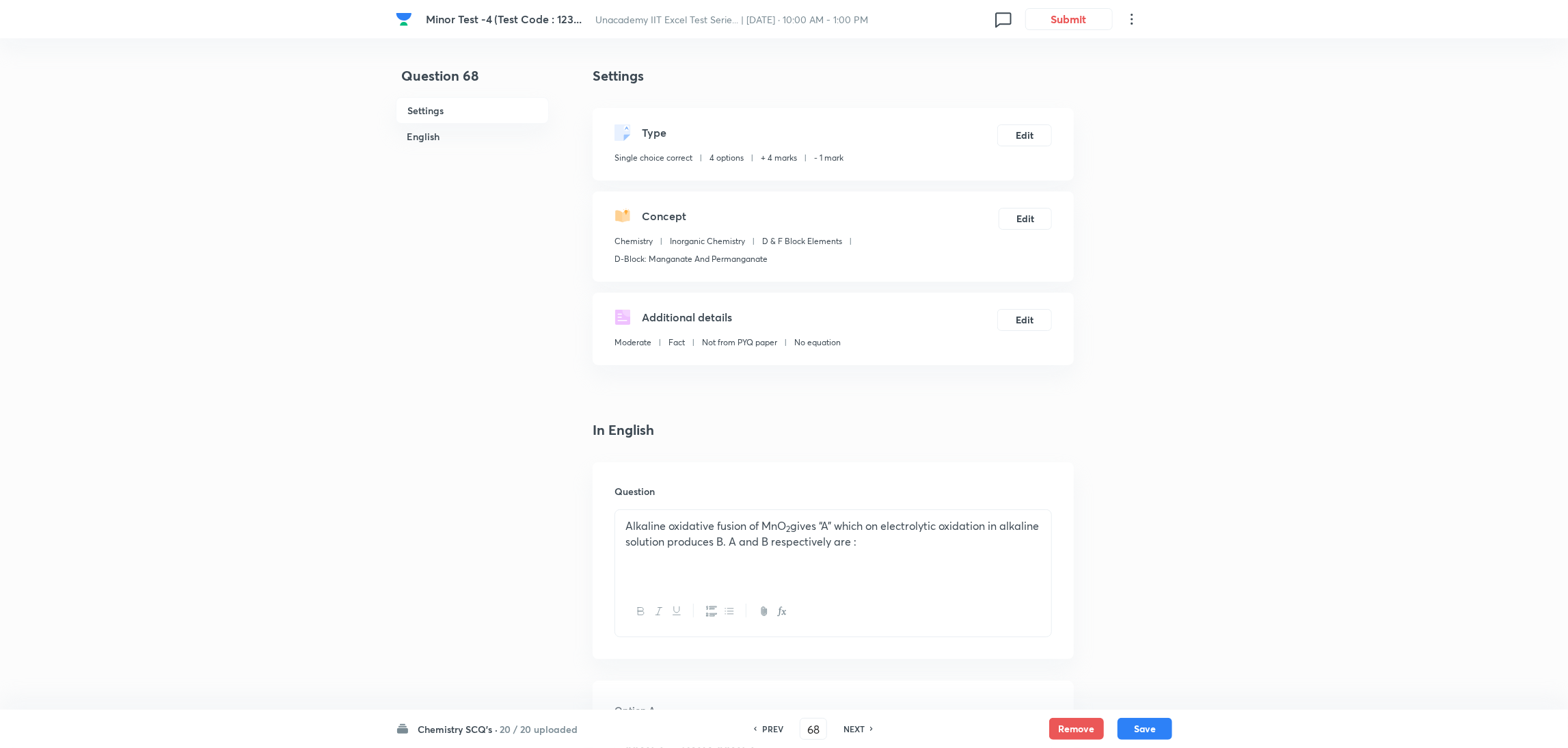
click at [848, 727] on h6 "NEXT" at bounding box center [854, 728] width 21 height 12
type input "69"
checkbox input "false"
checkbox input "true"
click at [848, 727] on h6 "NEXT" at bounding box center [854, 728] width 21 height 12
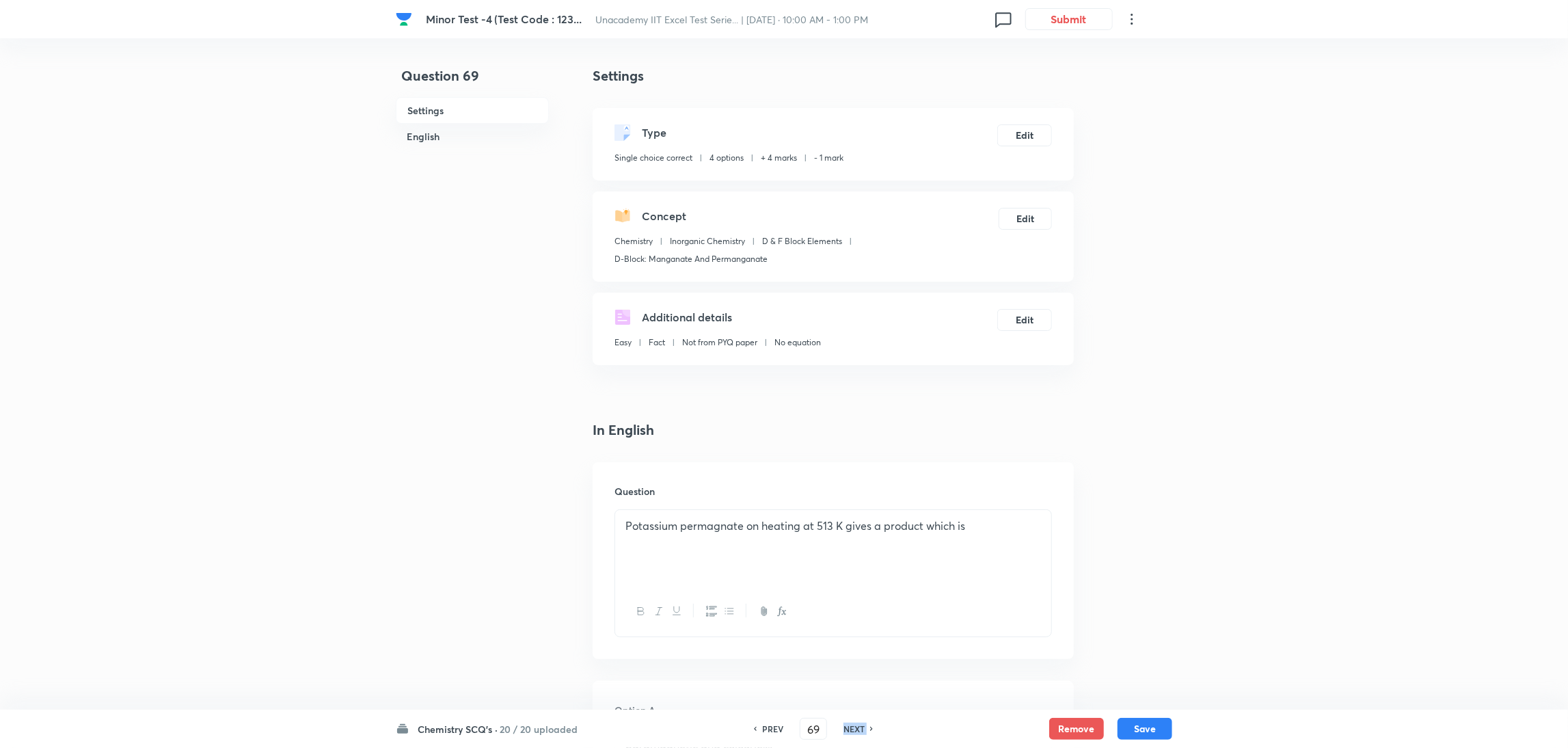
type input "70"
checkbox input "true"
checkbox input "false"
click at [848, 727] on h6 "NEXT" at bounding box center [854, 728] width 21 height 12
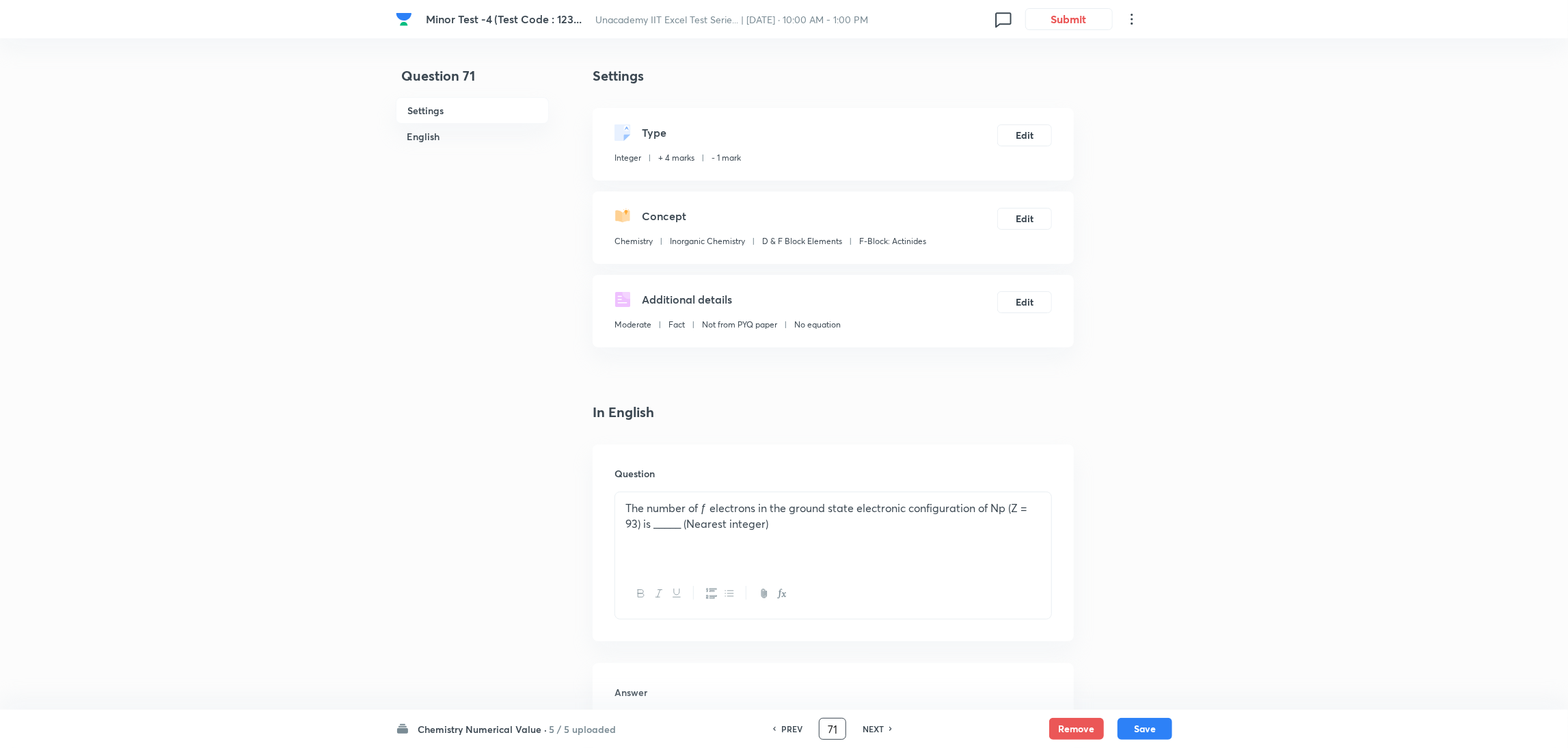
click at [848, 727] on div "PREV 71 ​ NEXT" at bounding box center [833, 728] width 176 height 22
click at [879, 727] on h6 "NEXT" at bounding box center [873, 728] width 21 height 12
type input "72"
type input "49"
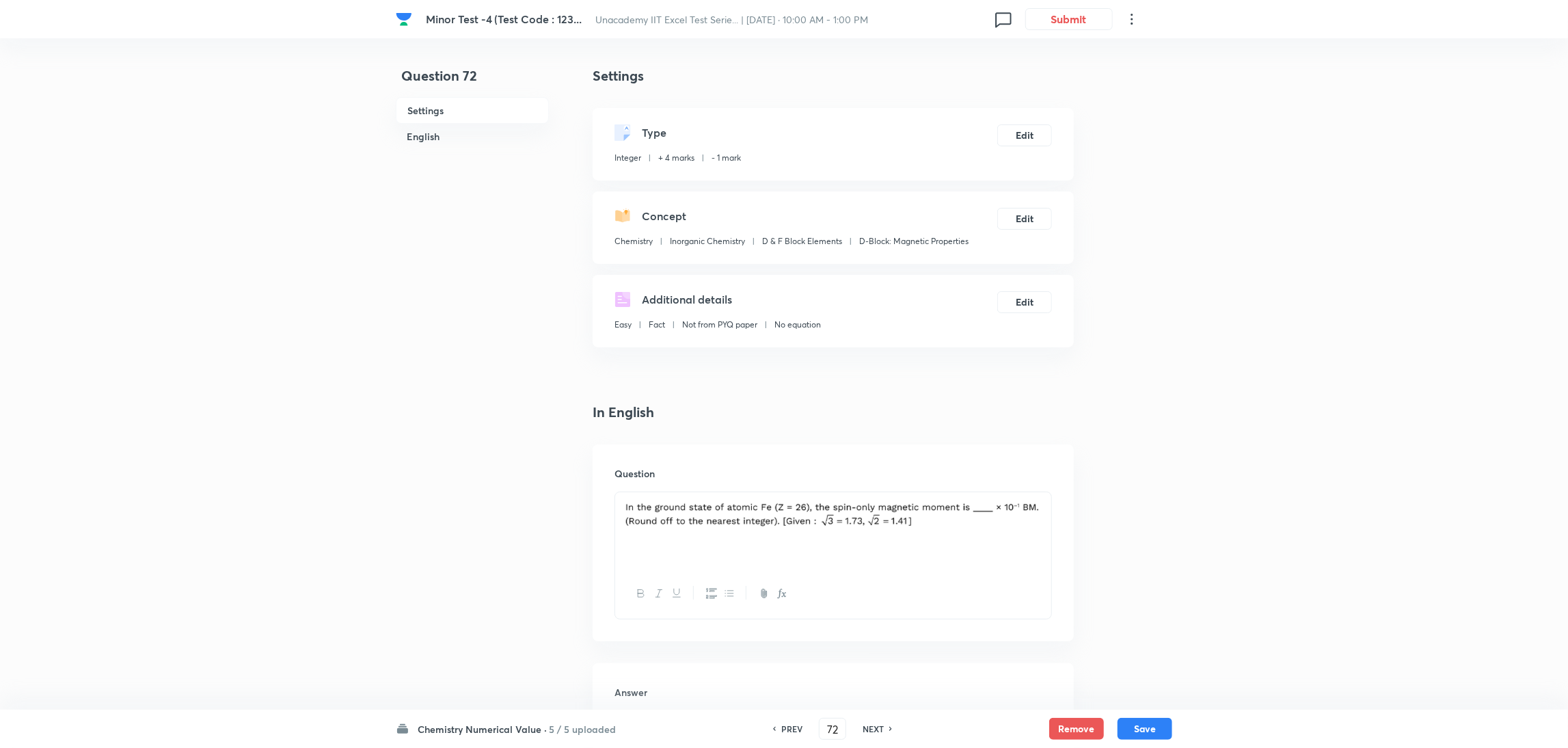
click at [879, 727] on h6 "NEXT" at bounding box center [873, 728] width 21 height 12
type input "73"
type input "0"
click at [879, 727] on h6 "NEXT" at bounding box center [873, 728] width 21 height 12
type input "74"
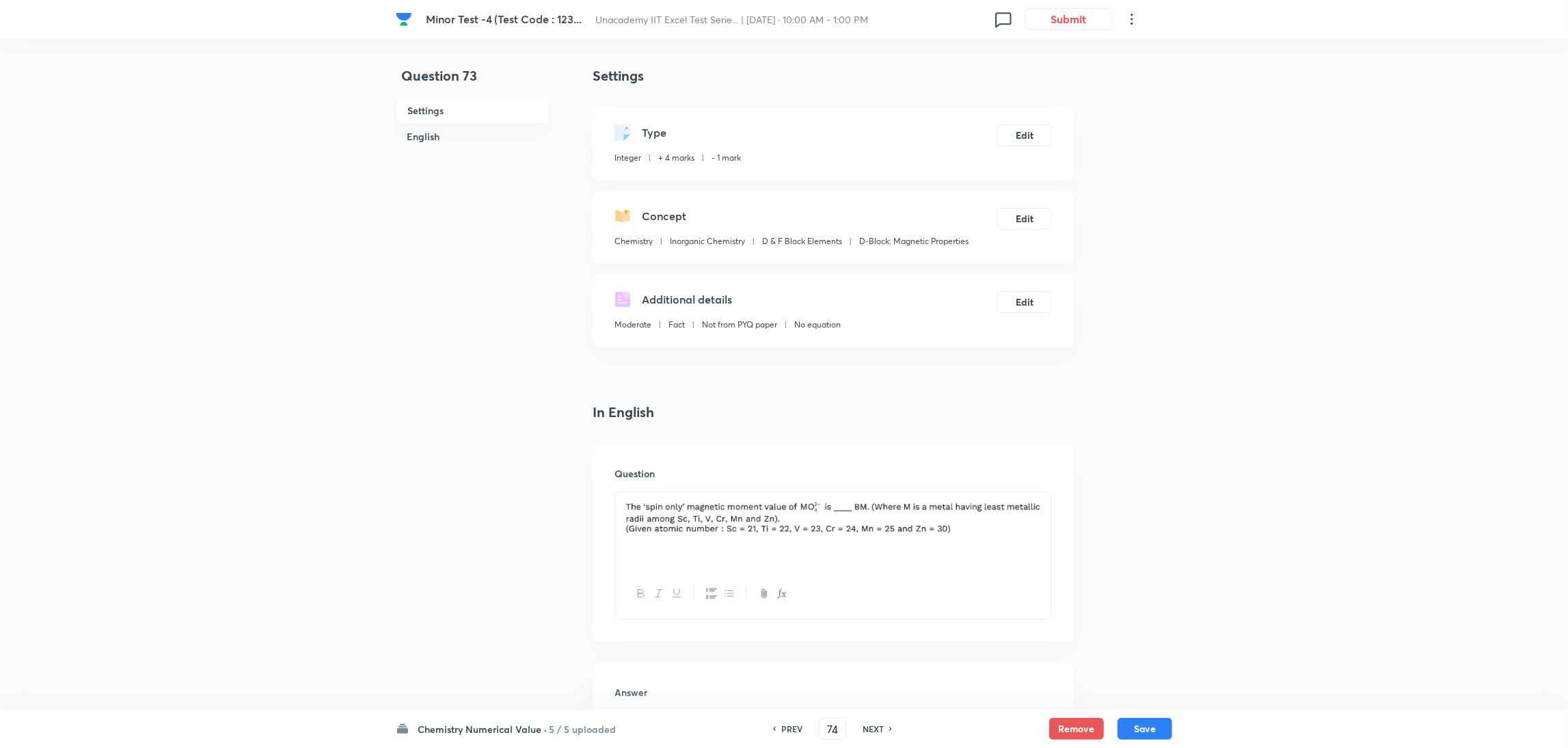
type input "3"
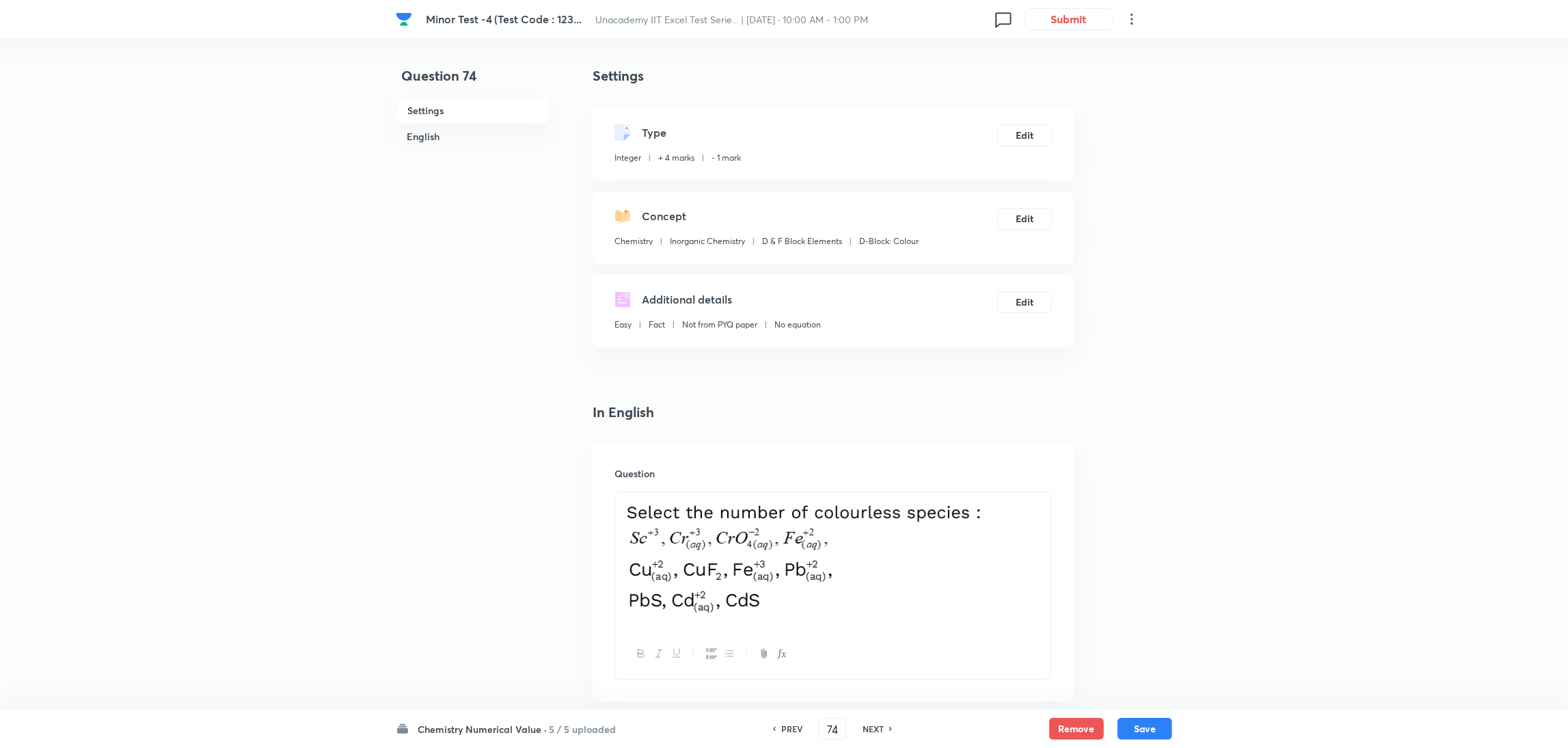
click at [879, 727] on h6 "NEXT" at bounding box center [873, 728] width 21 height 12
type input "75"
type input "12"
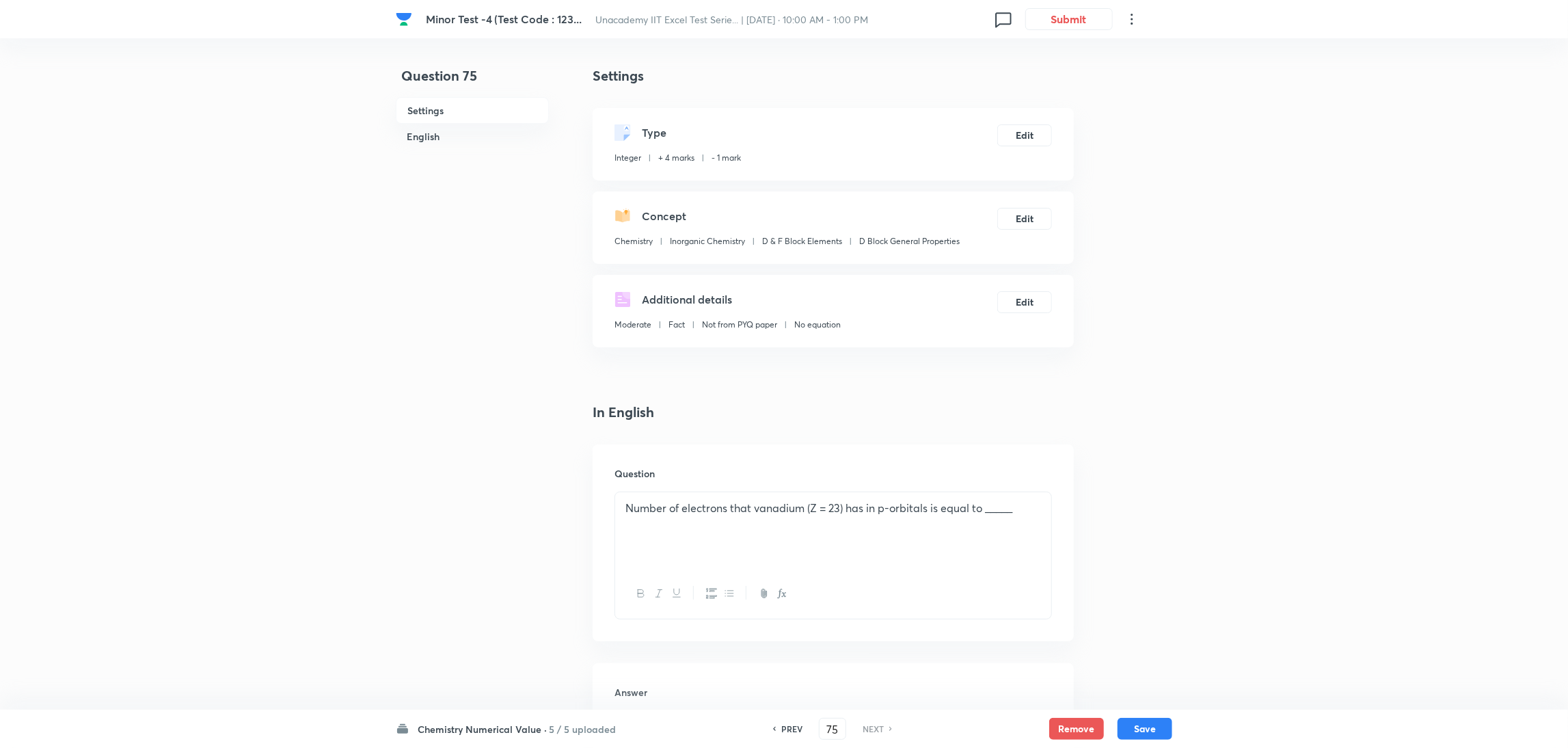
click at [879, 727] on h6 "NEXT" at bounding box center [873, 728] width 21 height 12
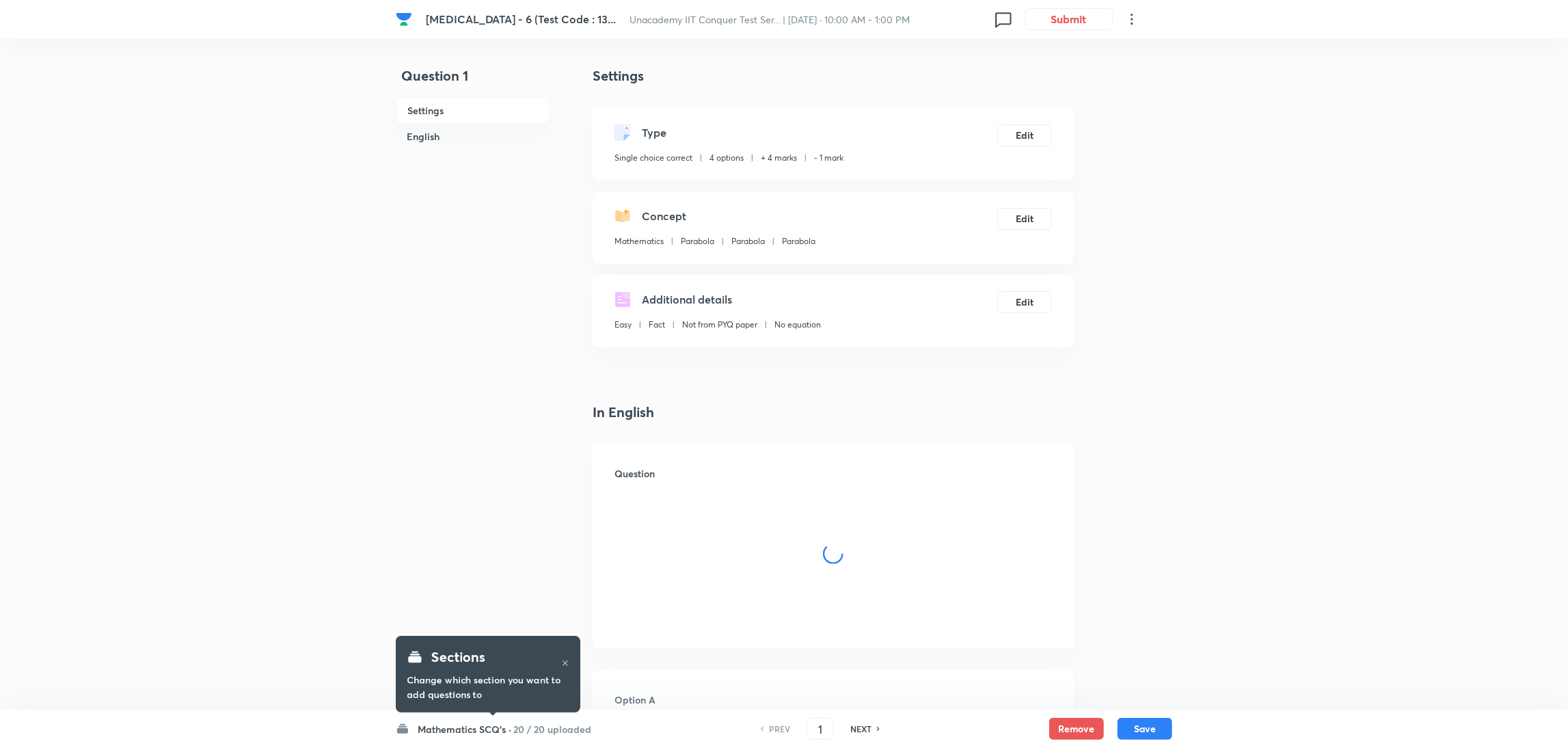
checkbox input "true"
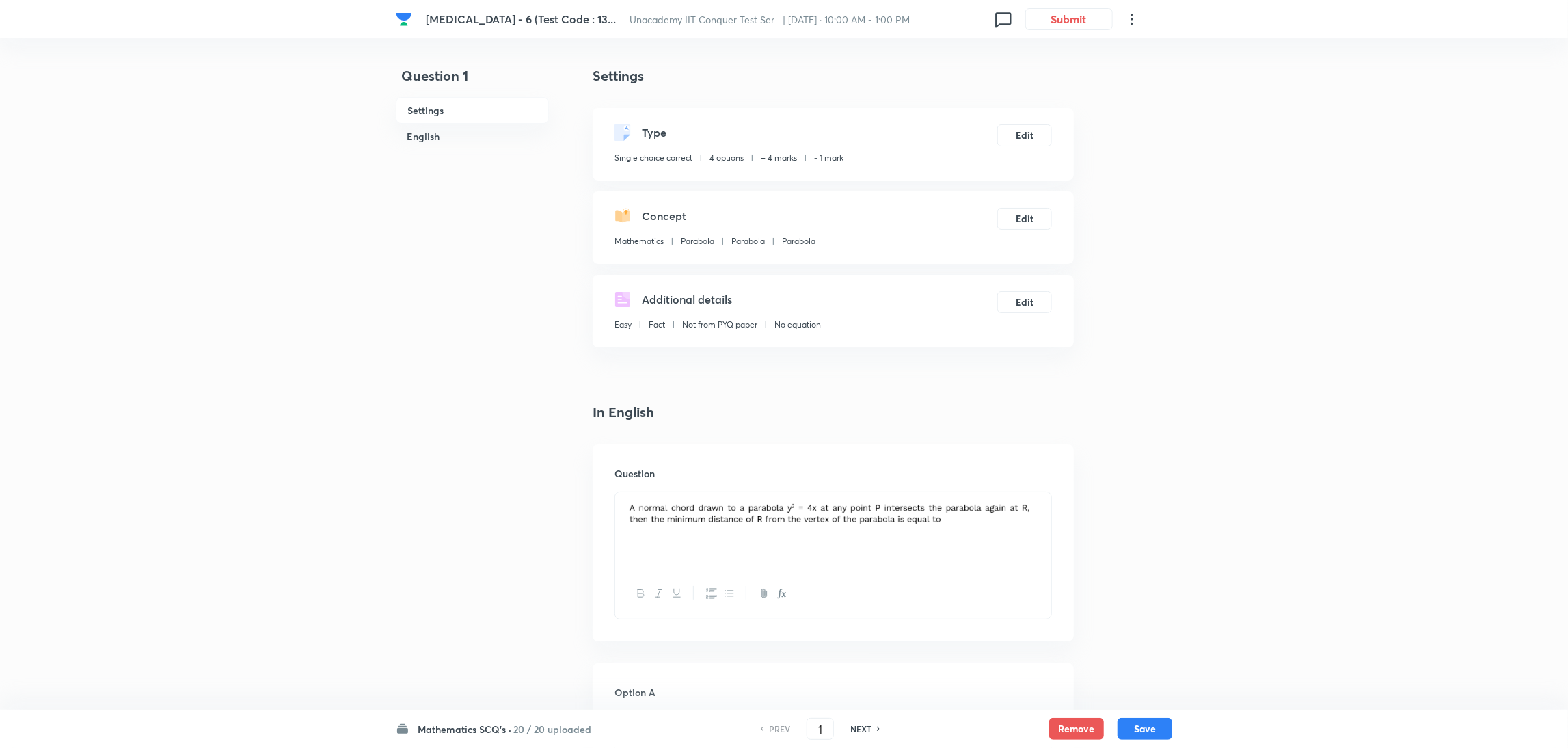
click at [858, 498] on h6 "NEXT" at bounding box center [861, 728] width 21 height 12
type input "2"
checkbox input "false"
checkbox input "true"
click at [858, 498] on h6 "NEXT" at bounding box center [861, 728] width 21 height 12
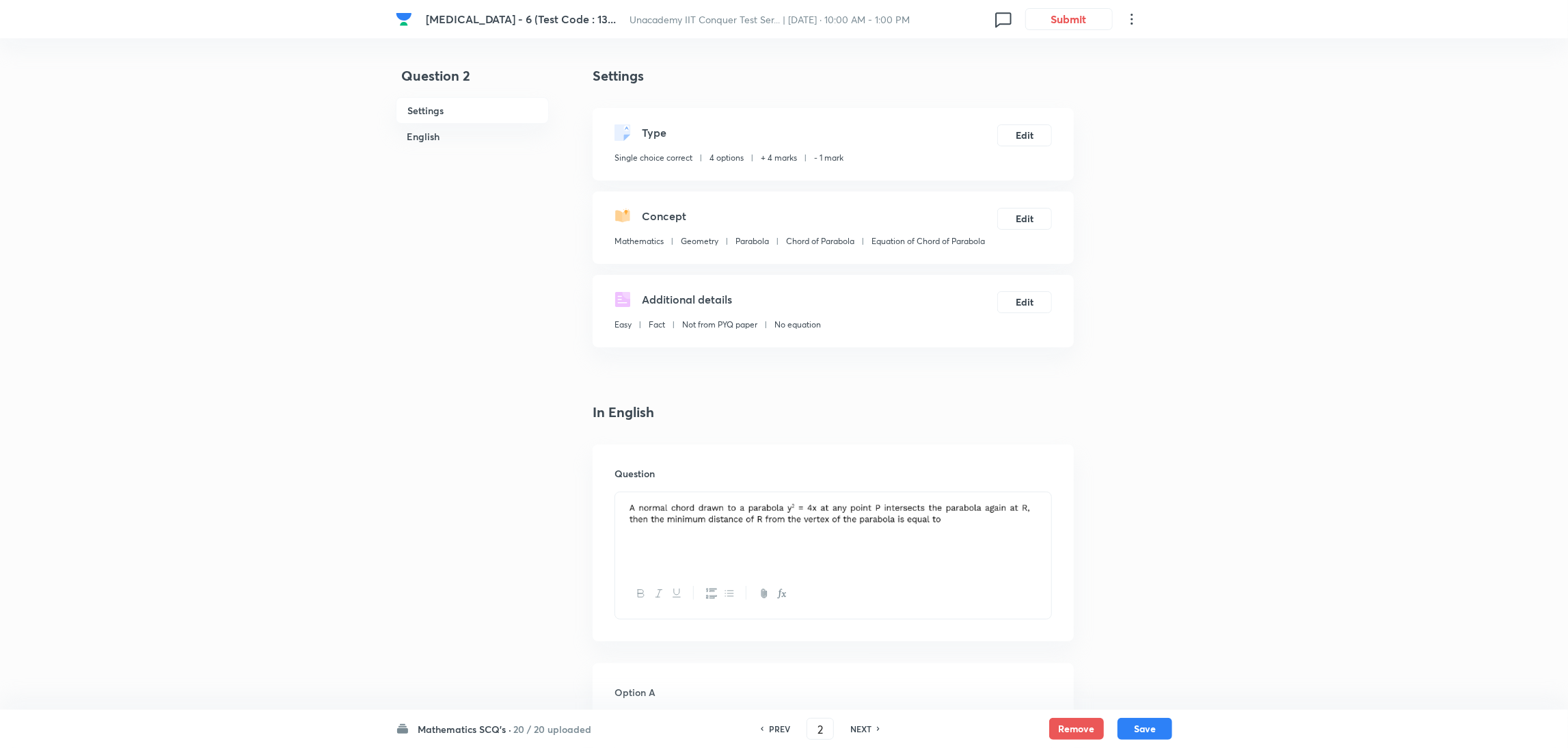
type input "3"
checkbox input "true"
checkbox input "false"
click at [858, 498] on h6 "NEXT" at bounding box center [861, 728] width 21 height 12
type input "4"
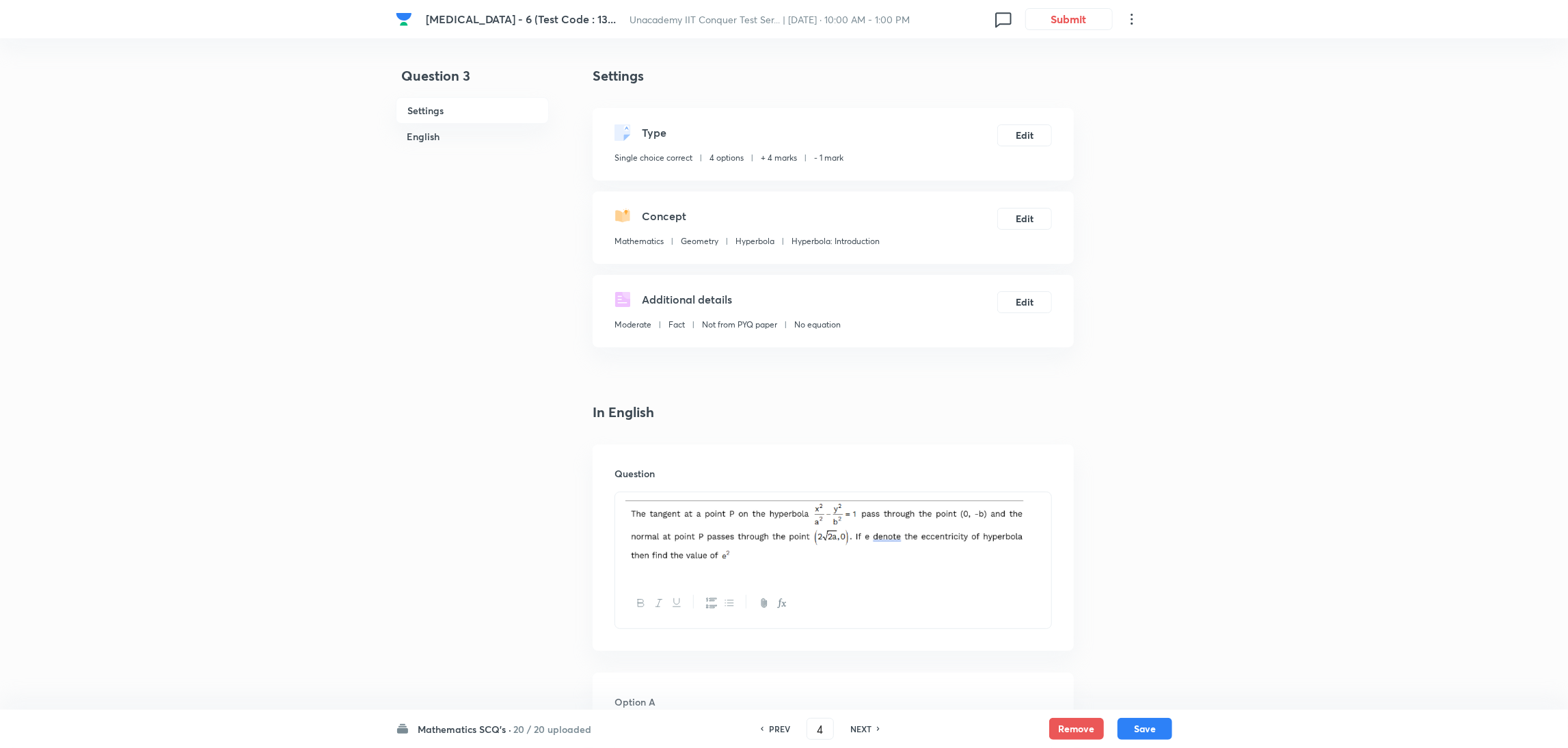
checkbox input "false"
checkbox input "true"
click at [858, 498] on h6 "NEXT" at bounding box center [861, 728] width 21 height 12
type input "5"
checkbox input "true"
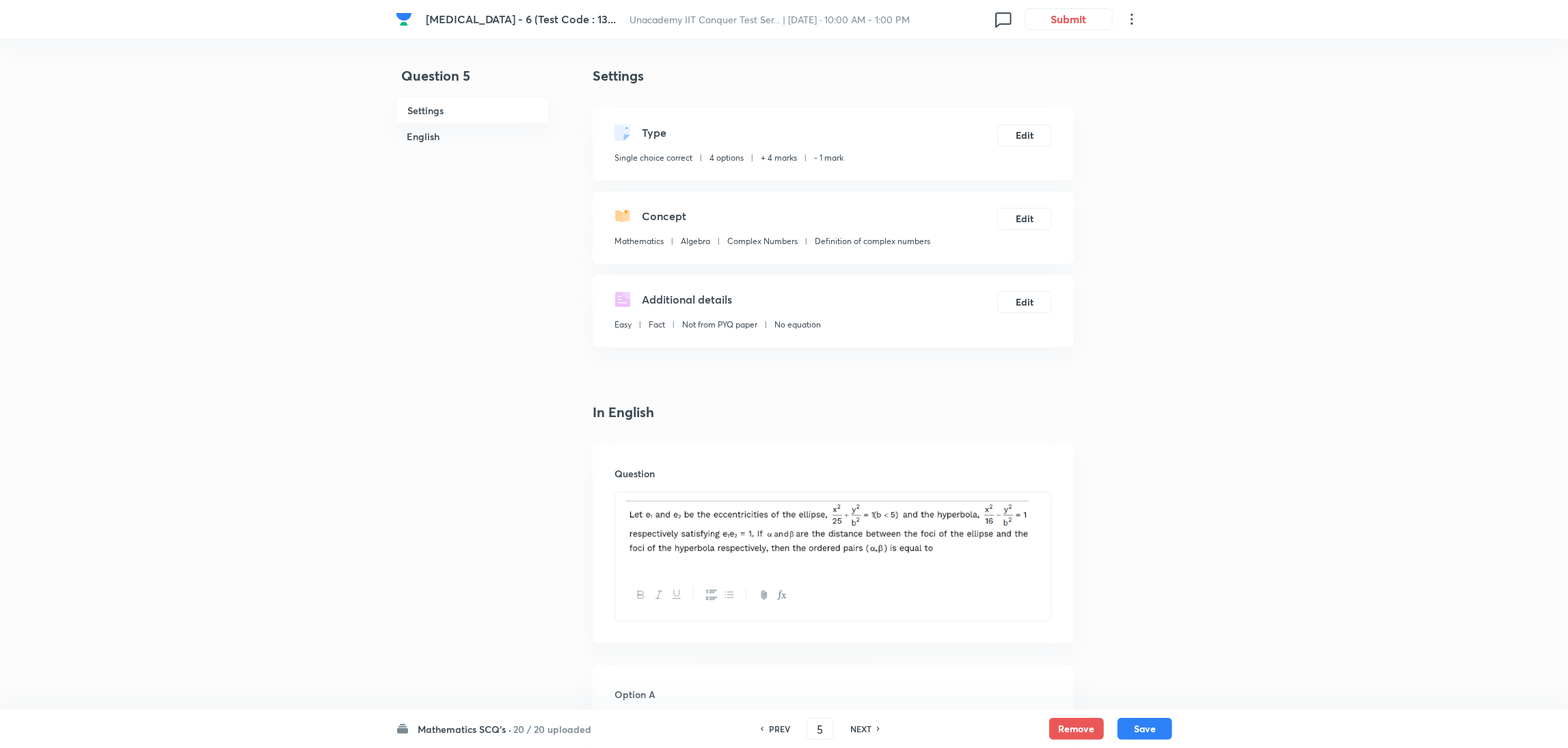
click at [858, 498] on h6 "NEXT" at bounding box center [861, 728] width 21 height 12
type input "6"
checkbox input "true"
checkbox input "false"
click at [858, 498] on h6 "NEXT" at bounding box center [861, 728] width 21 height 12
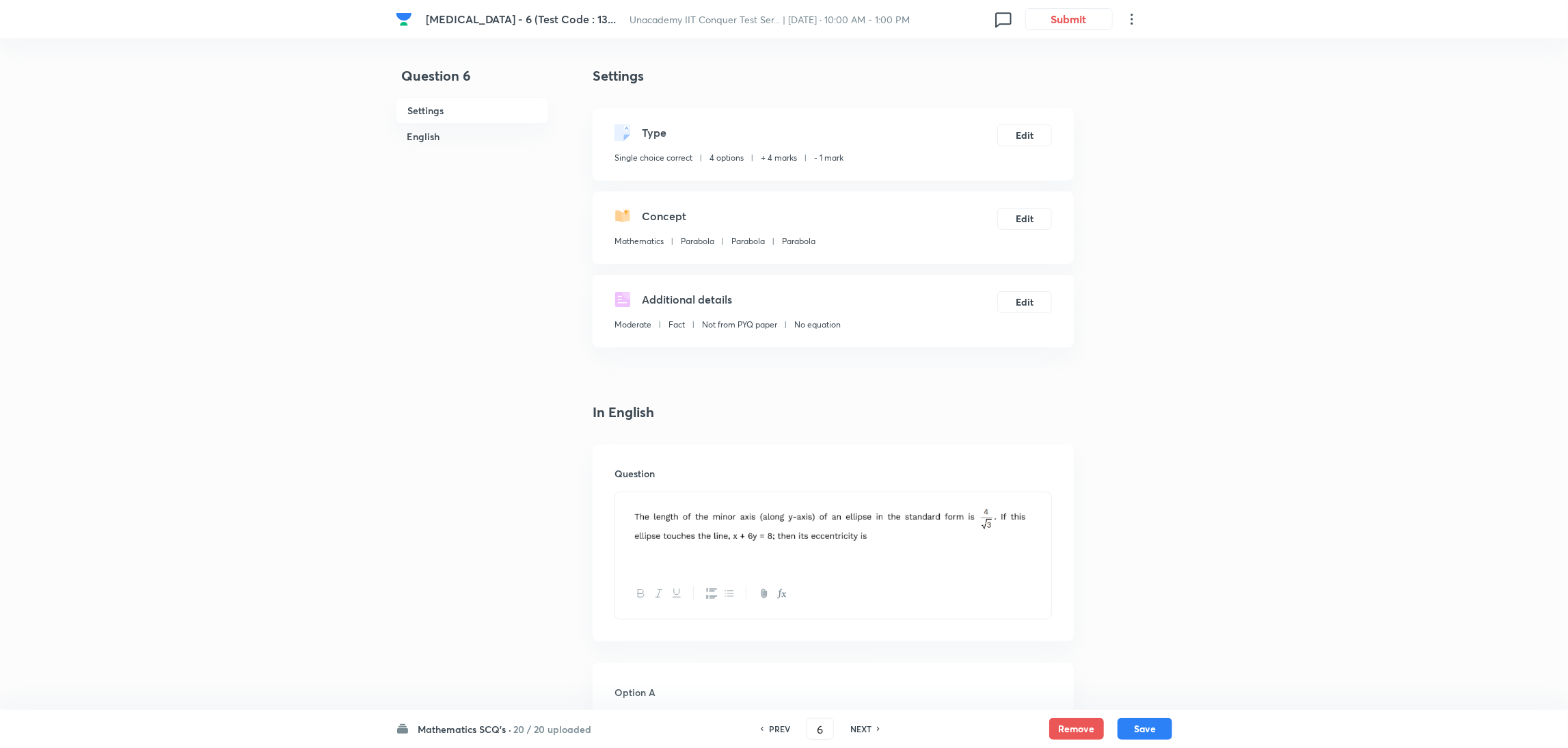
type input "7"
checkbox input "false"
checkbox input "true"
click at [858, 498] on h6 "NEXT" at bounding box center [861, 728] width 21 height 12
type input "8"
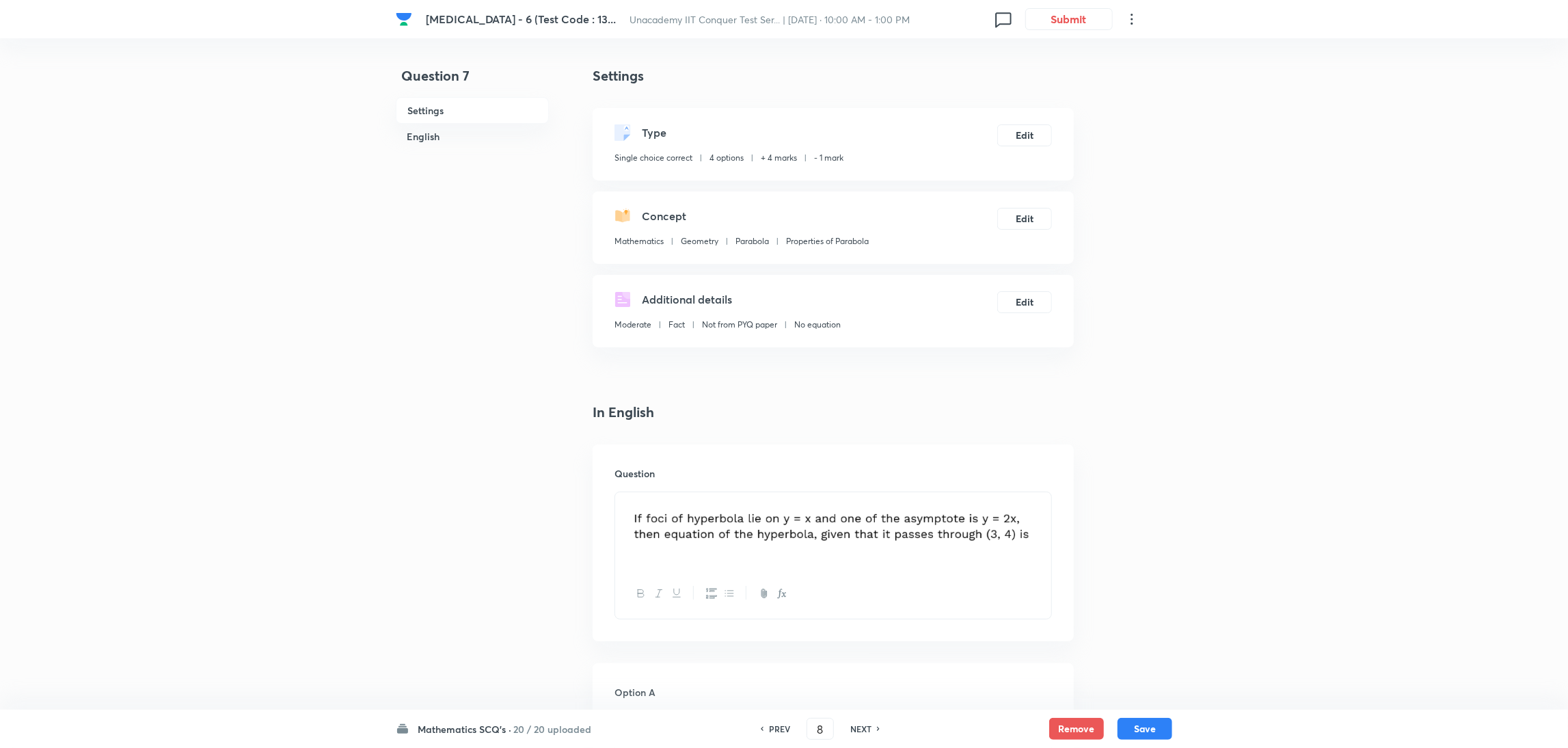
checkbox input "false"
checkbox input "true"
click at [858, 498] on h6 "NEXT" at bounding box center [861, 728] width 21 height 12
type input "9"
checkbox input "true"
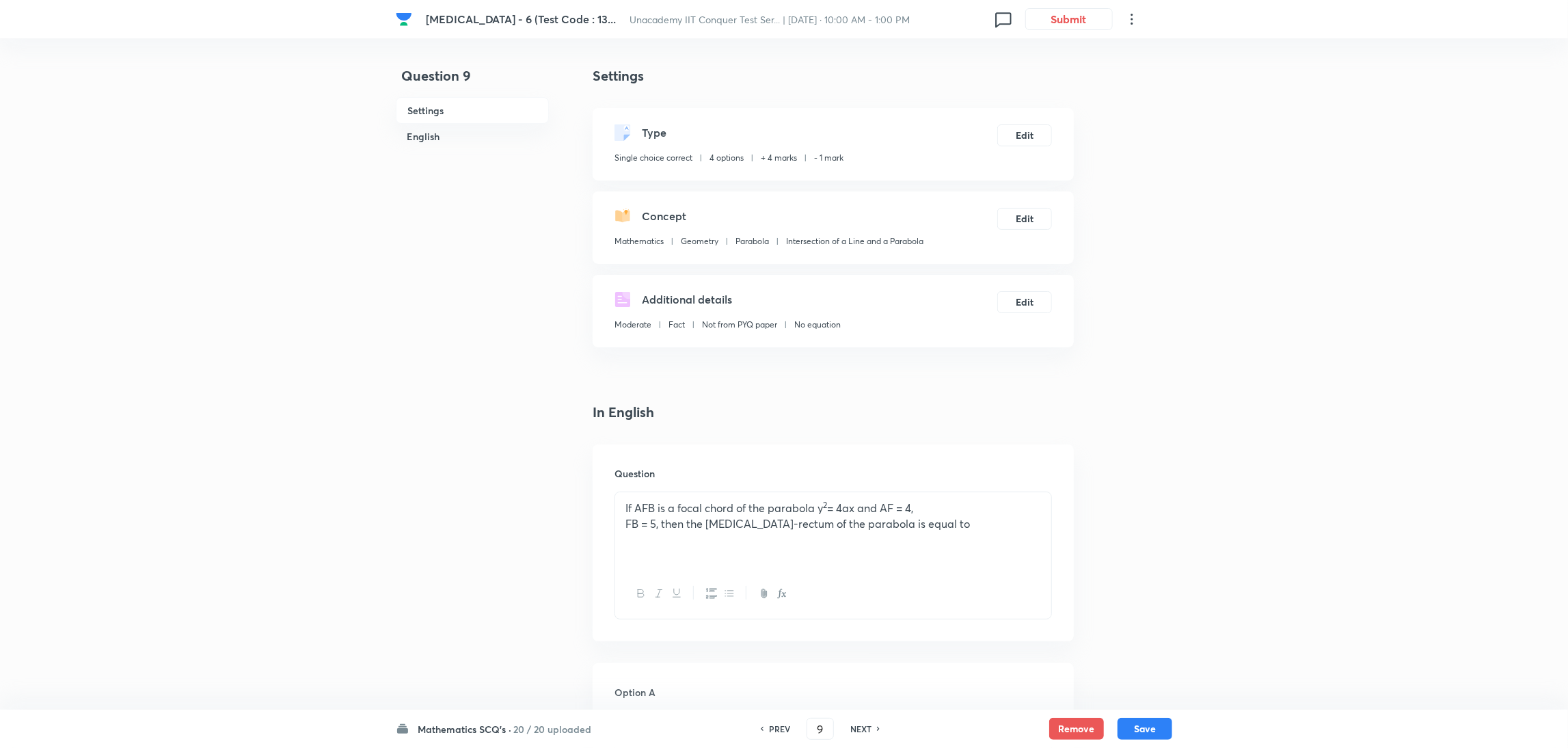
click at [858, 498] on h6 "NEXT" at bounding box center [861, 728] width 21 height 12
type input "10"
checkbox input "false"
checkbox input "true"
click at [858, 498] on h6 "NEXT" at bounding box center [861, 728] width 21 height 12
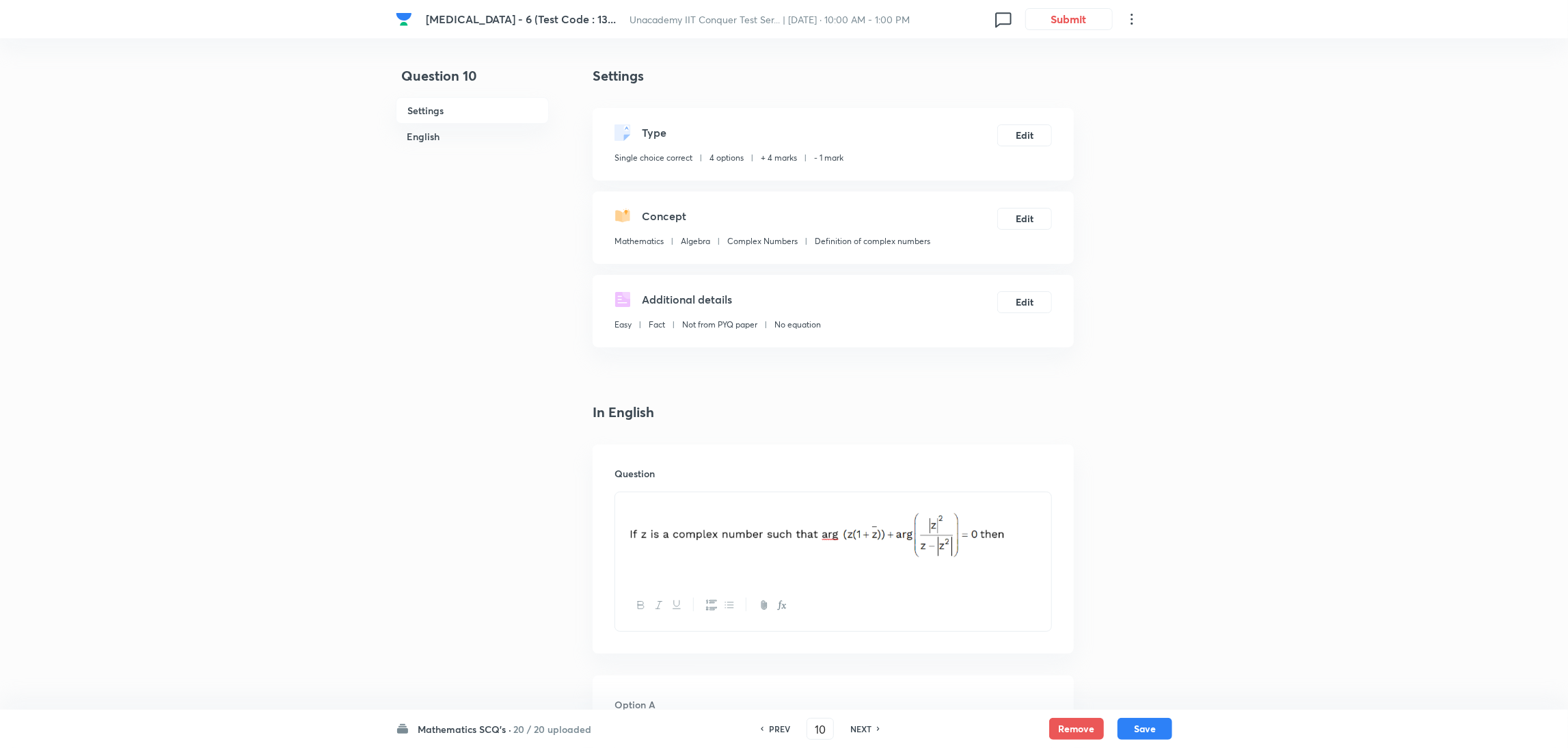
type input "11"
checkbox input "true"
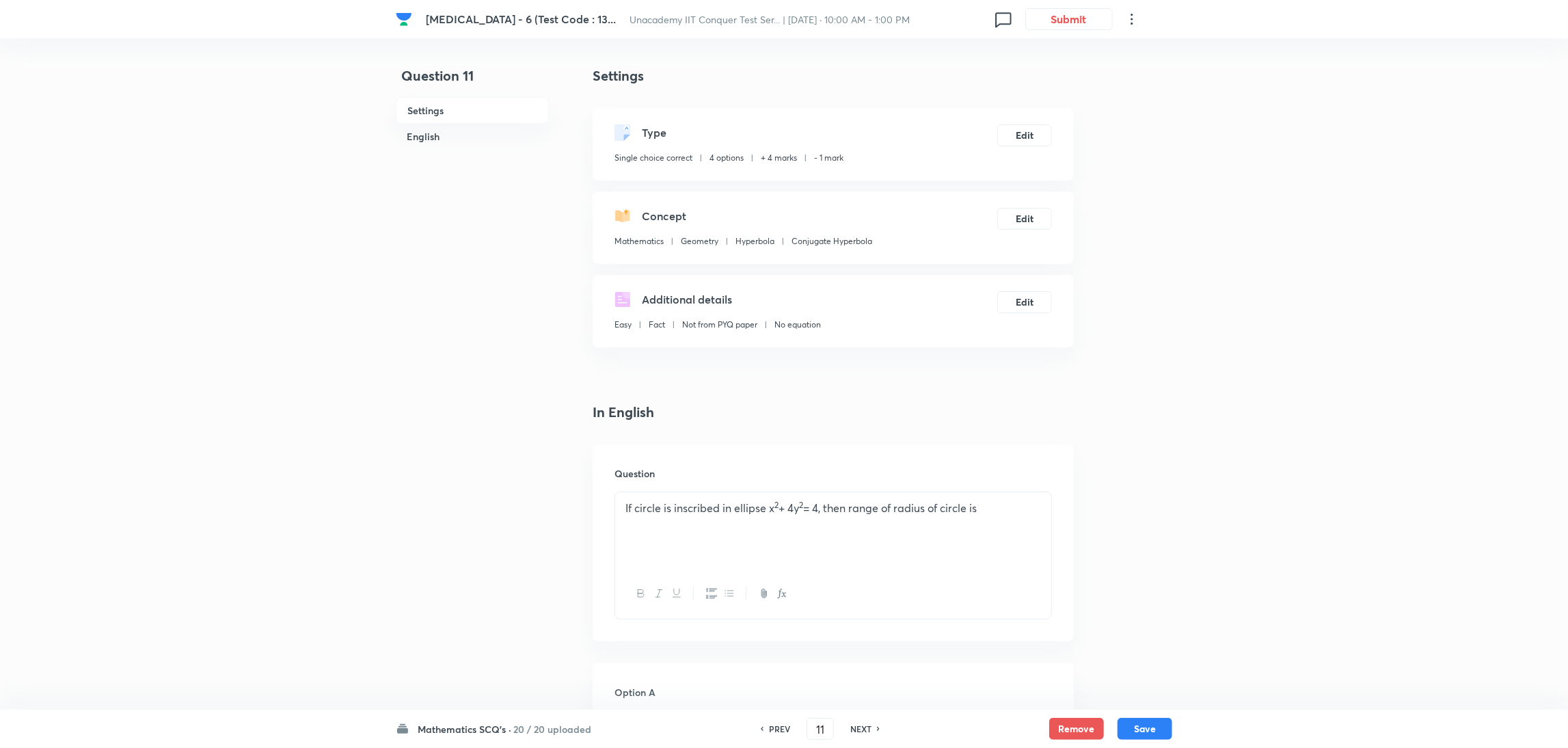
click at [858, 498] on h6 "NEXT" at bounding box center [861, 728] width 21 height 12
type input "12"
checkbox input "false"
click at [858, 498] on h6 "NEXT" at bounding box center [861, 728] width 21 height 12
checkbox input "false"
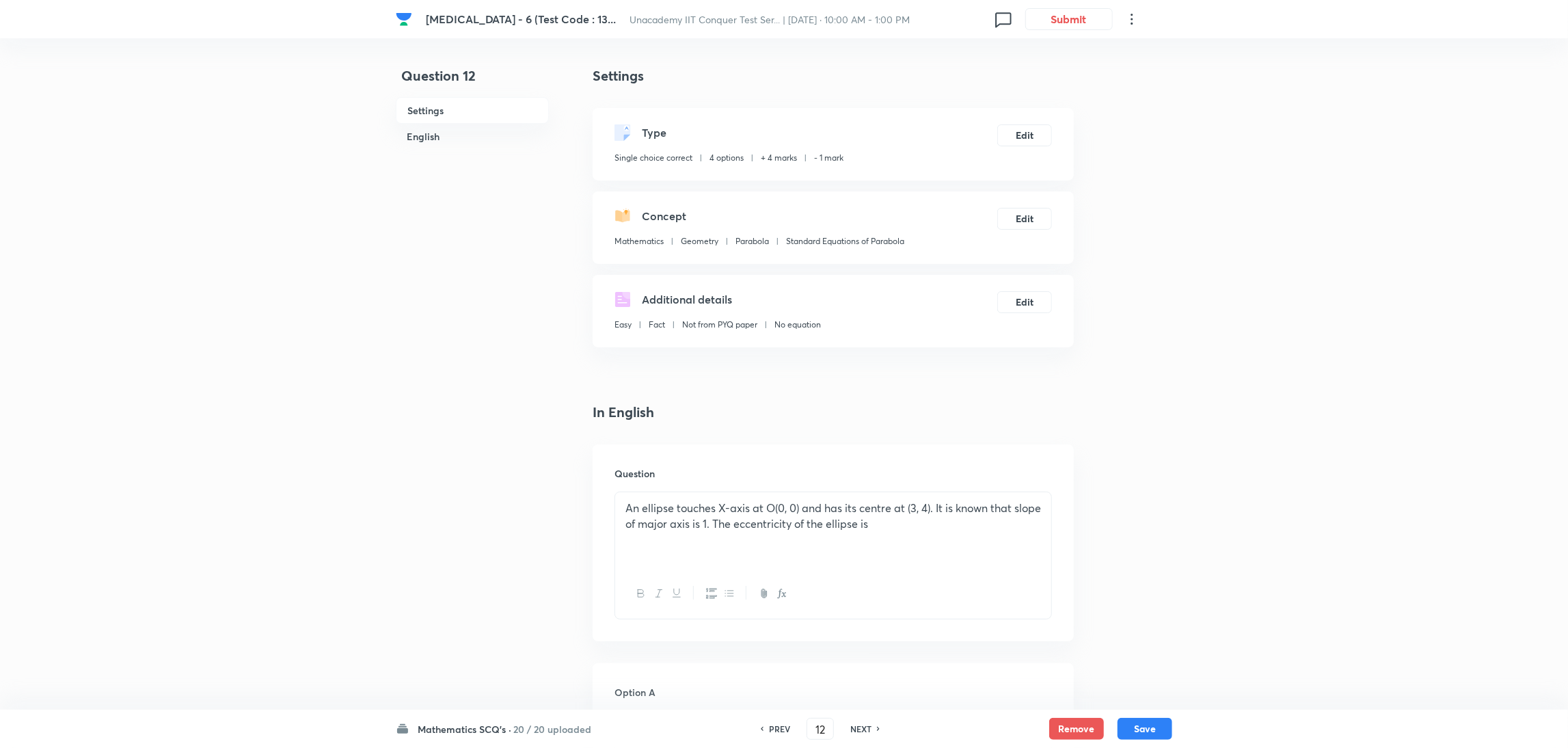
type input "13"
checkbox input "true"
click at [858, 498] on h6 "NEXT" at bounding box center [861, 728] width 21 height 12
type input "14"
checkbox input "false"
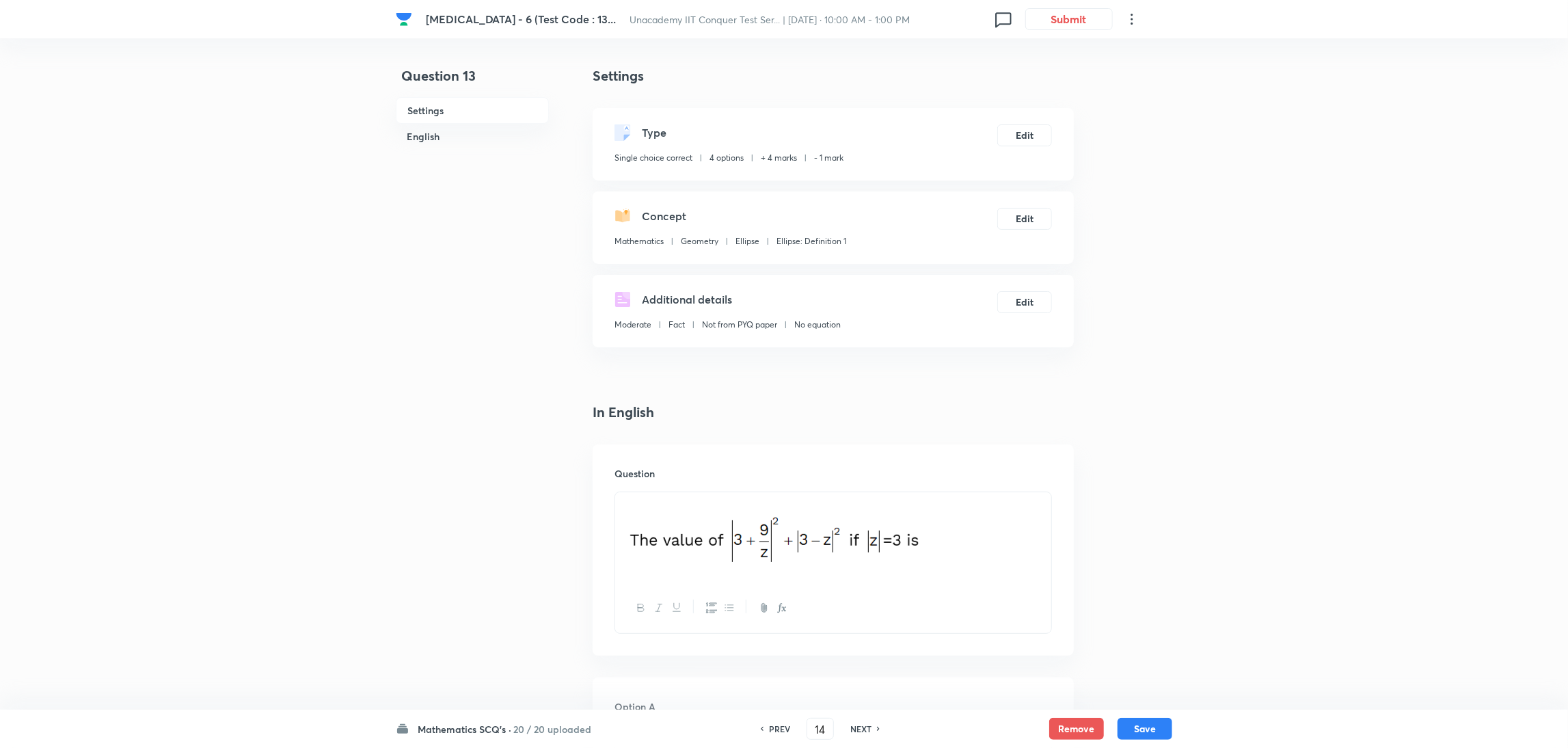
checkbox input "true"
click at [858, 498] on h6 "NEXT" at bounding box center [861, 728] width 21 height 12
type input "15"
checkbox input "true"
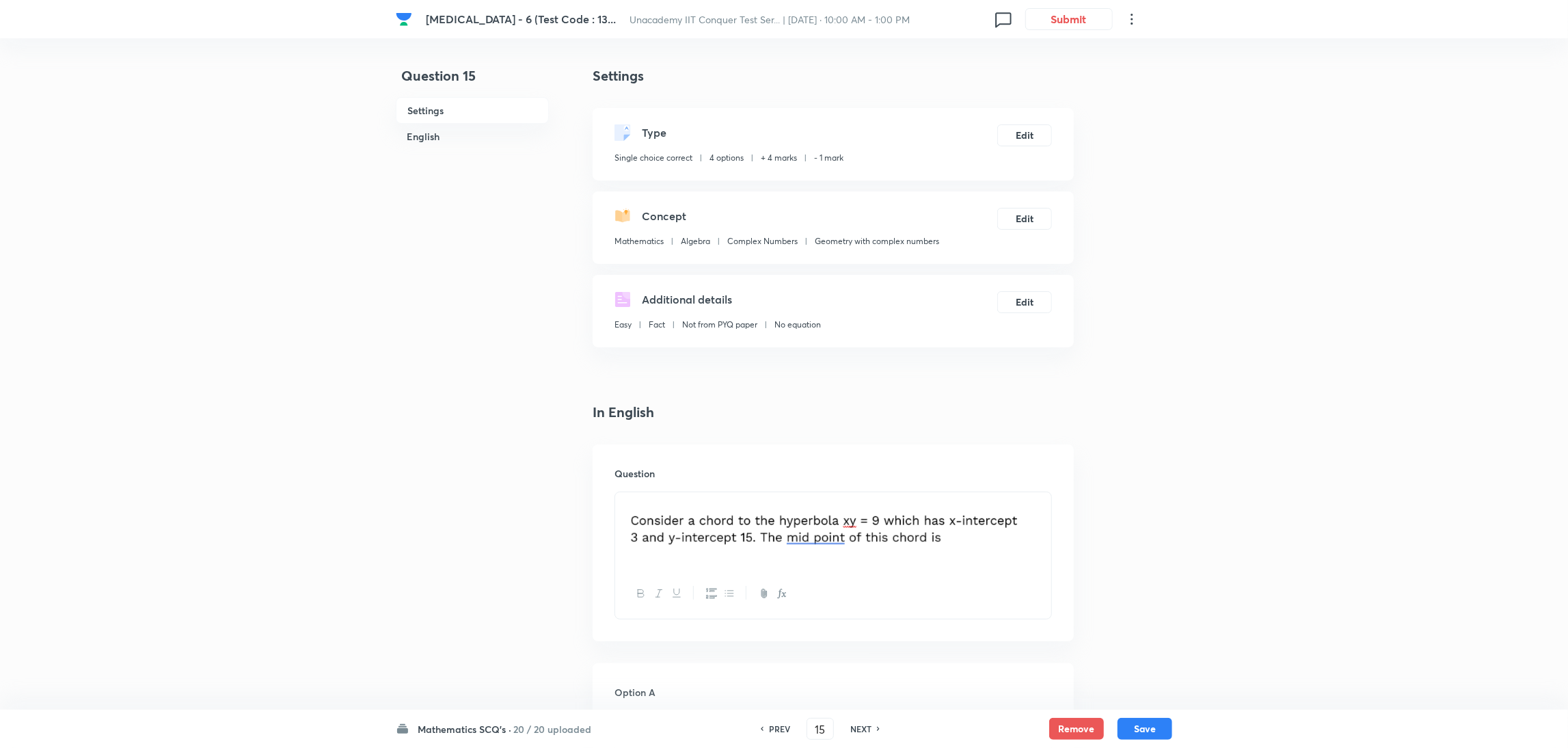
click at [858, 498] on h6 "NEXT" at bounding box center [861, 728] width 21 height 12
type input "16"
checkbox input "false"
checkbox input "true"
click at [858, 498] on h6 "NEXT" at bounding box center [861, 728] width 21 height 12
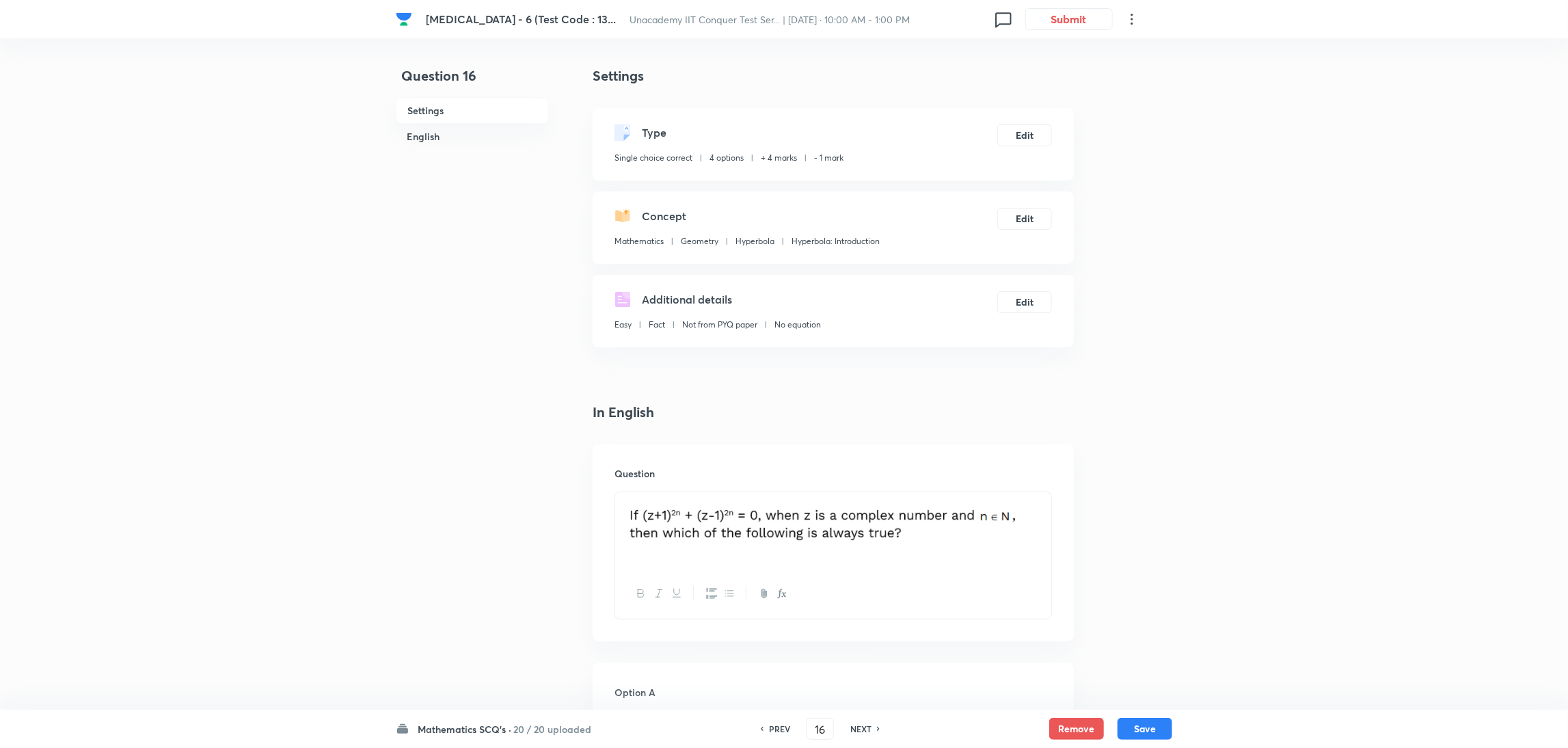
type input "17"
checkbox input "true"
checkbox input "false"
click at [858, 498] on h6 "NEXT" at bounding box center [861, 728] width 21 height 12
type input "18"
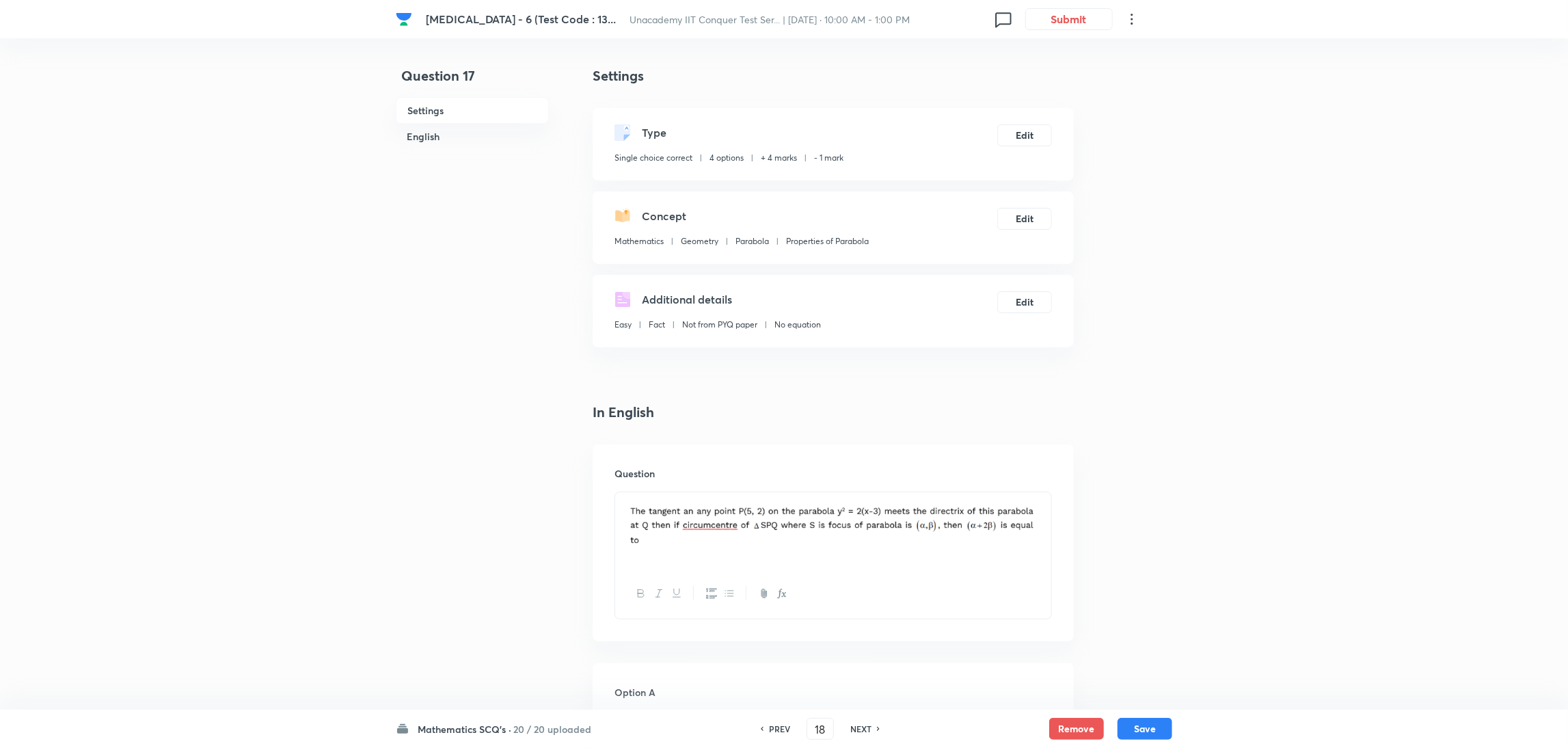
checkbox input "false"
checkbox input "true"
click at [858, 498] on h6 "NEXT" at bounding box center [861, 728] width 21 height 12
type input "19"
checkbox input "false"
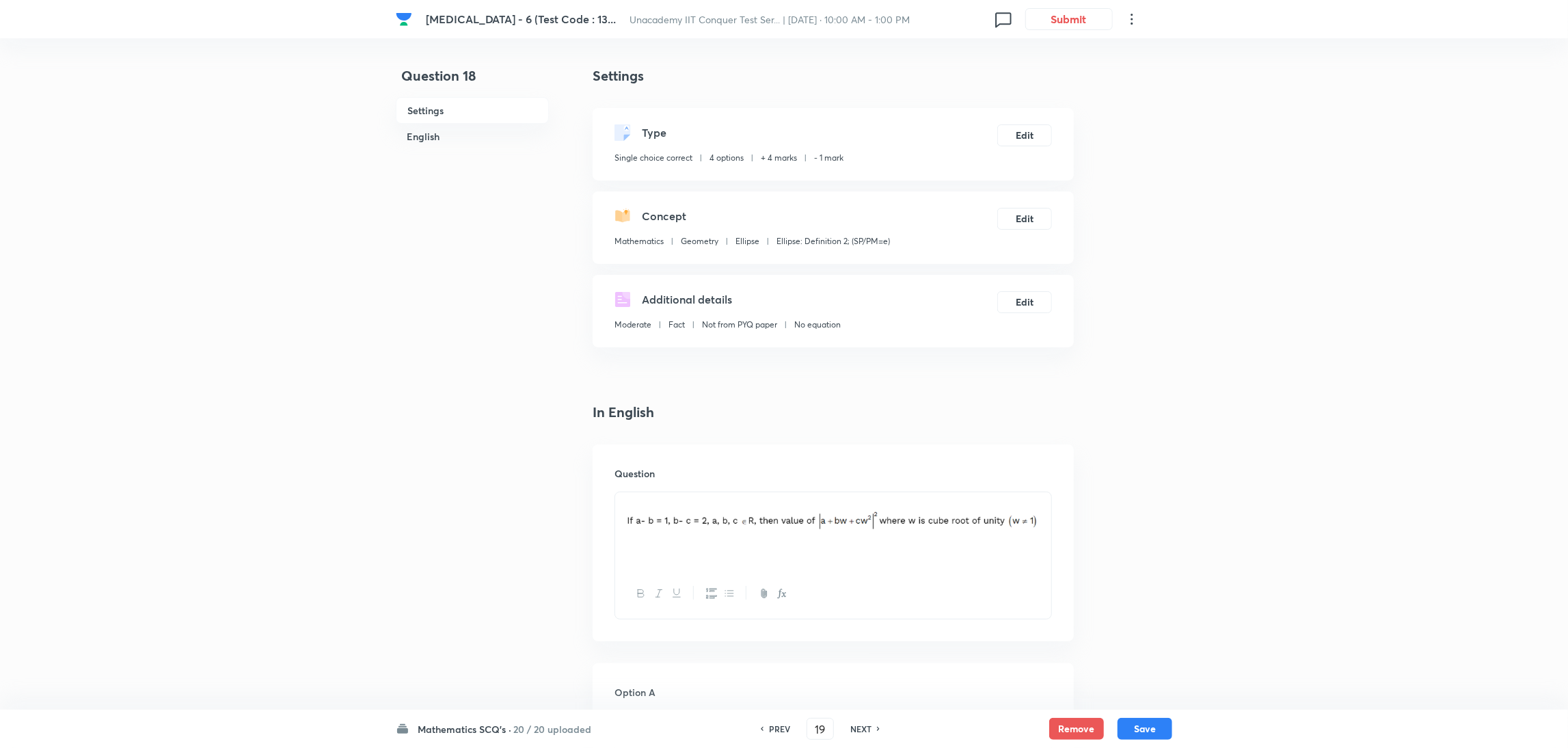
checkbox input "true"
click at [858, 498] on h6 "NEXT" at bounding box center [861, 728] width 21 height 12
type input "20"
checkbox input "false"
checkbox input "true"
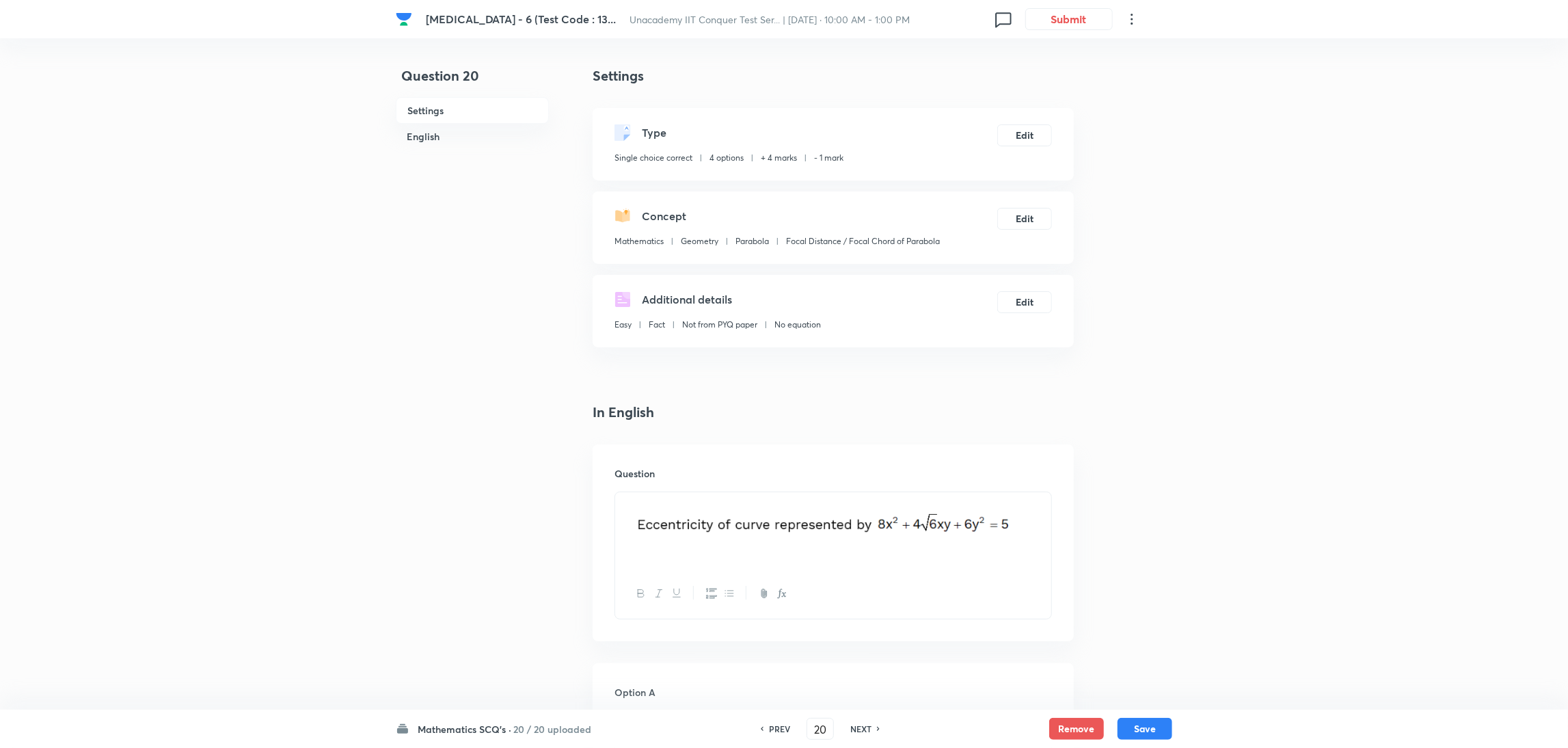
click at [858, 498] on h6 "NEXT" at bounding box center [861, 728] width 21 height 12
click at [858, 498] on div "PREV 21 ​ NEXT" at bounding box center [840, 728] width 176 height 22
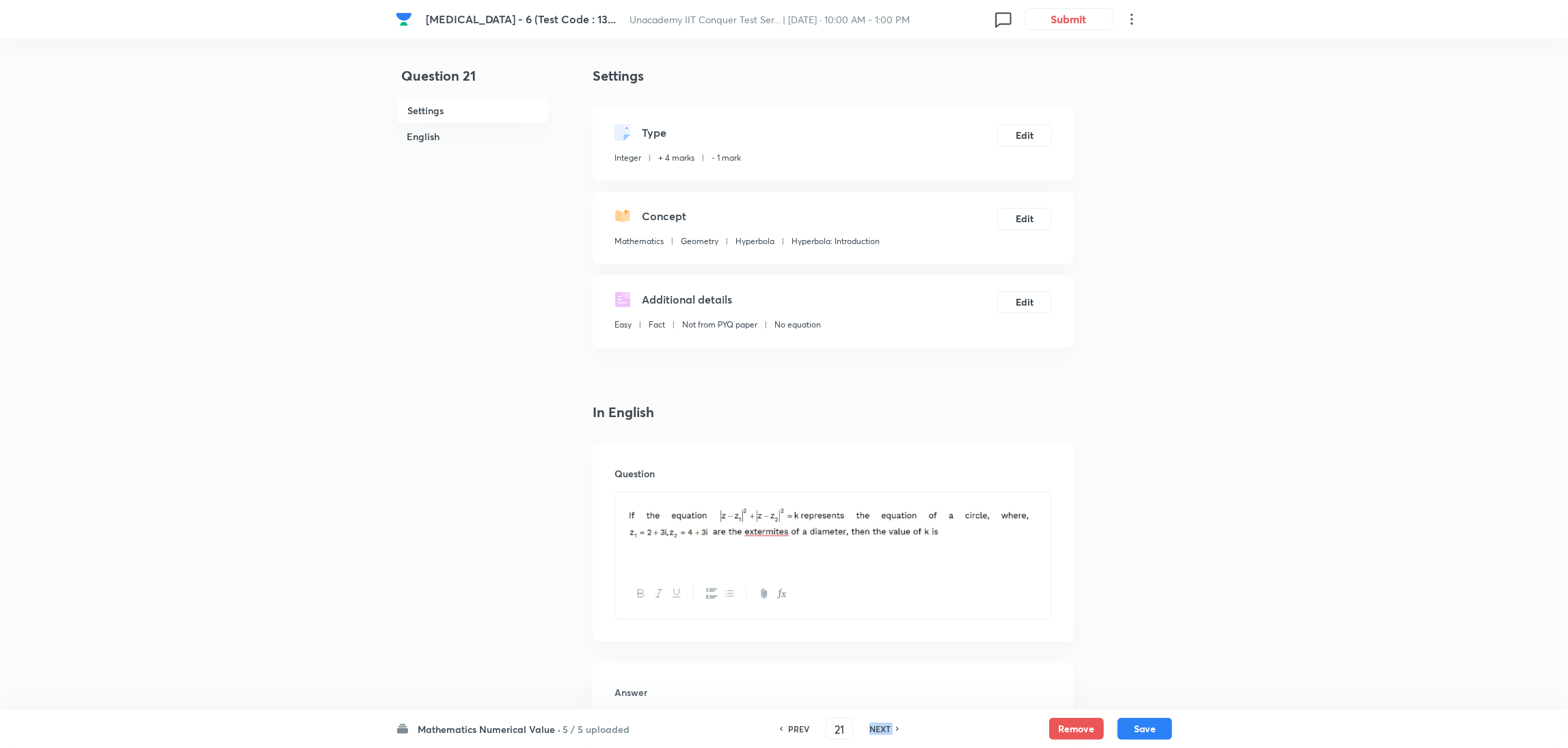
click at [858, 498] on div "PREV 21 ​ NEXT" at bounding box center [840, 728] width 176 height 22
click at [878, 498] on h6 "NEXT" at bounding box center [880, 728] width 21 height 12
type input "22"
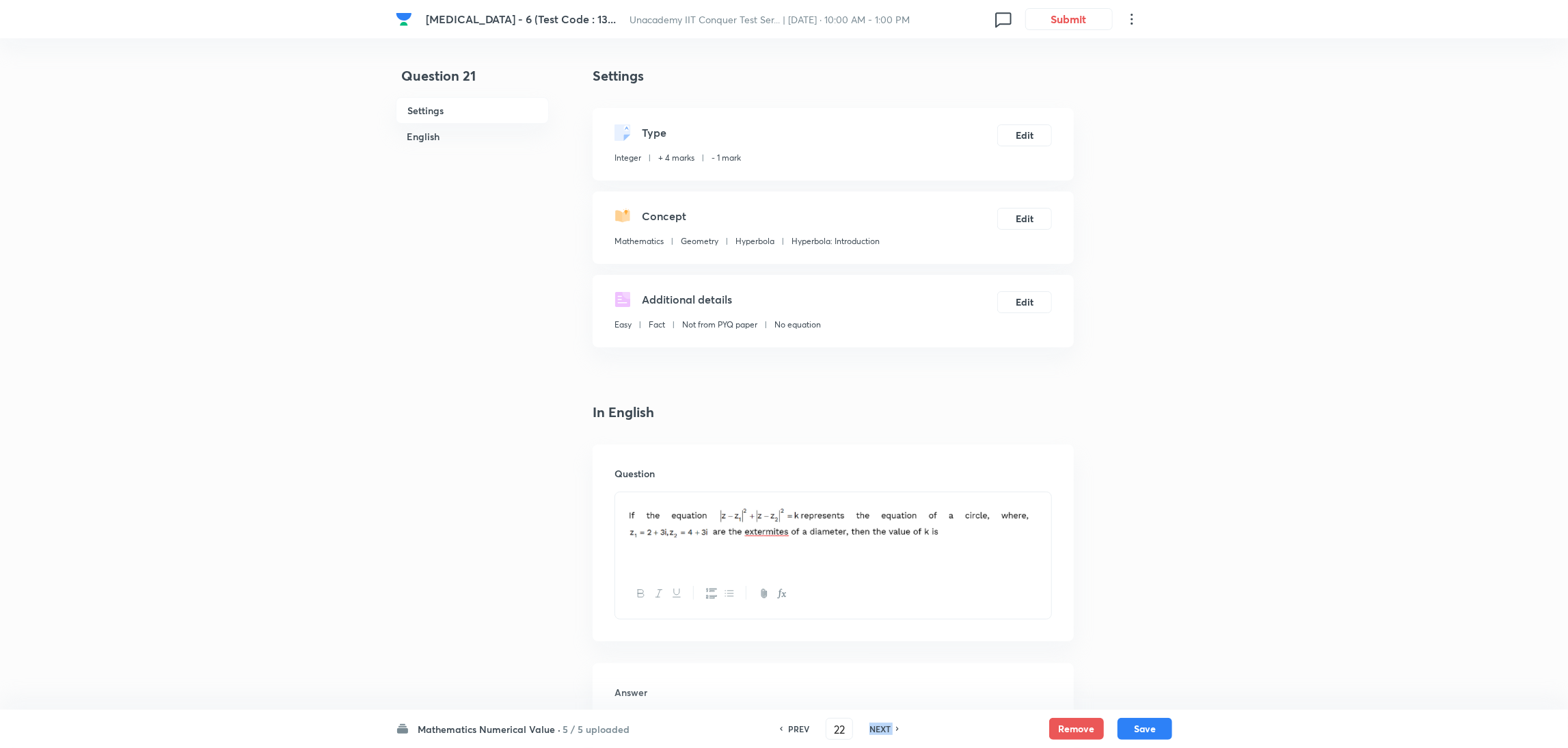
type input "8"
click at [878, 498] on h6 "NEXT" at bounding box center [880, 728] width 21 height 12
type input "23"
type input "2"
click at [878, 498] on h6 "NEXT" at bounding box center [880, 728] width 21 height 12
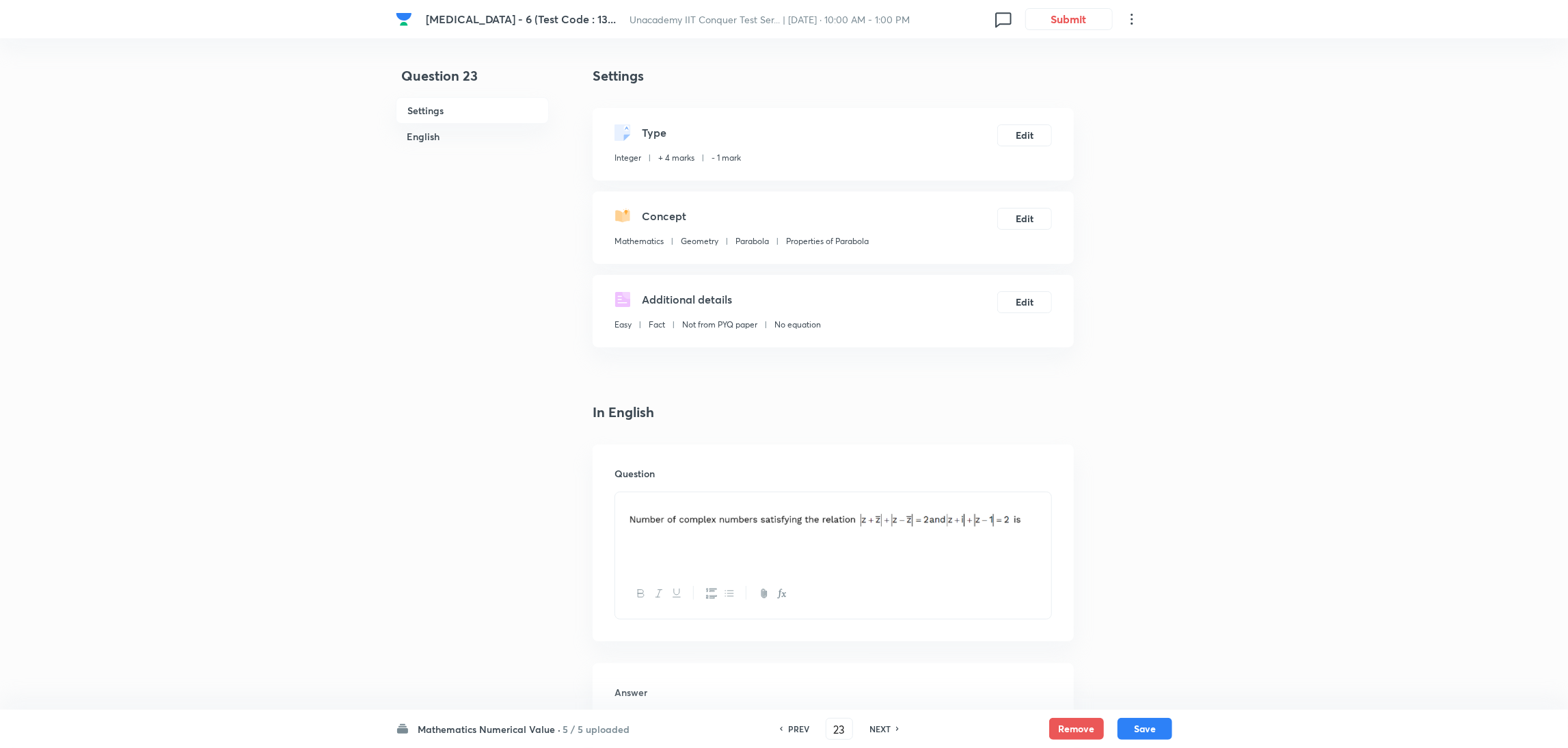
type input "24"
type input "65"
click at [878, 498] on h6 "NEXT" at bounding box center [880, 728] width 21 height 12
type input "25"
type input "2"
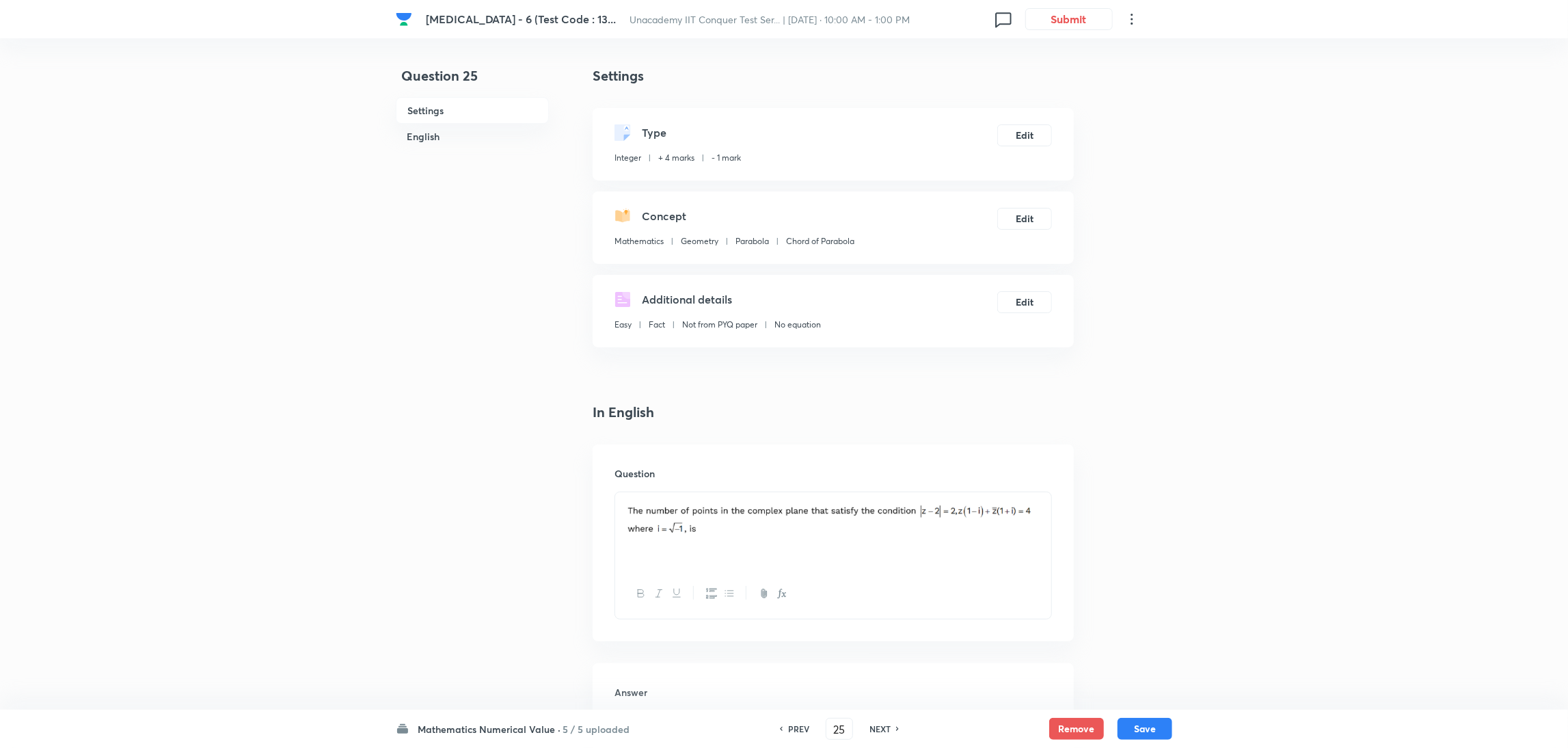
click at [878, 498] on h6 "NEXT" at bounding box center [880, 728] width 21 height 12
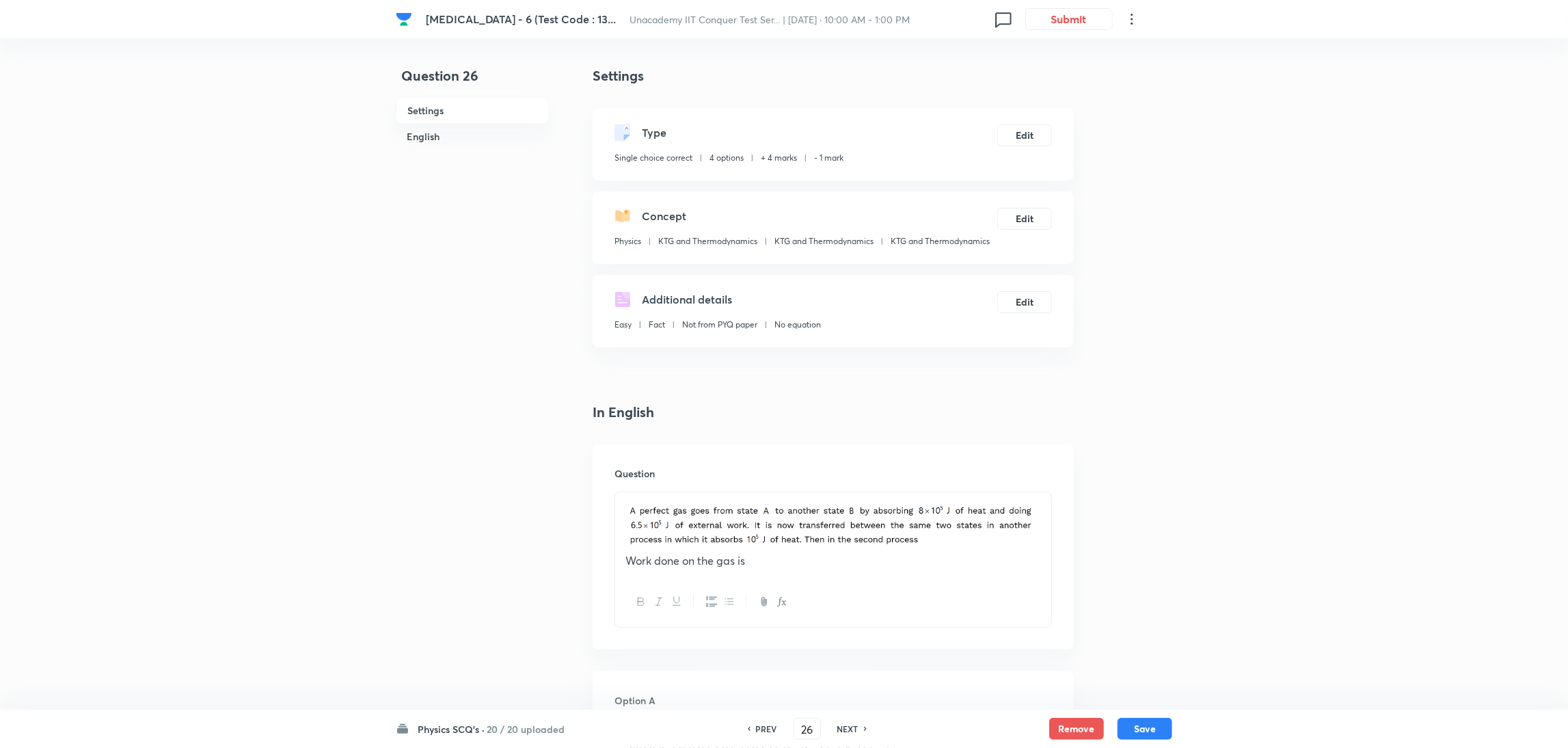
click at [878, 498] on div "PREV 26 ​ NEXT" at bounding box center [807, 728] width 176 height 22
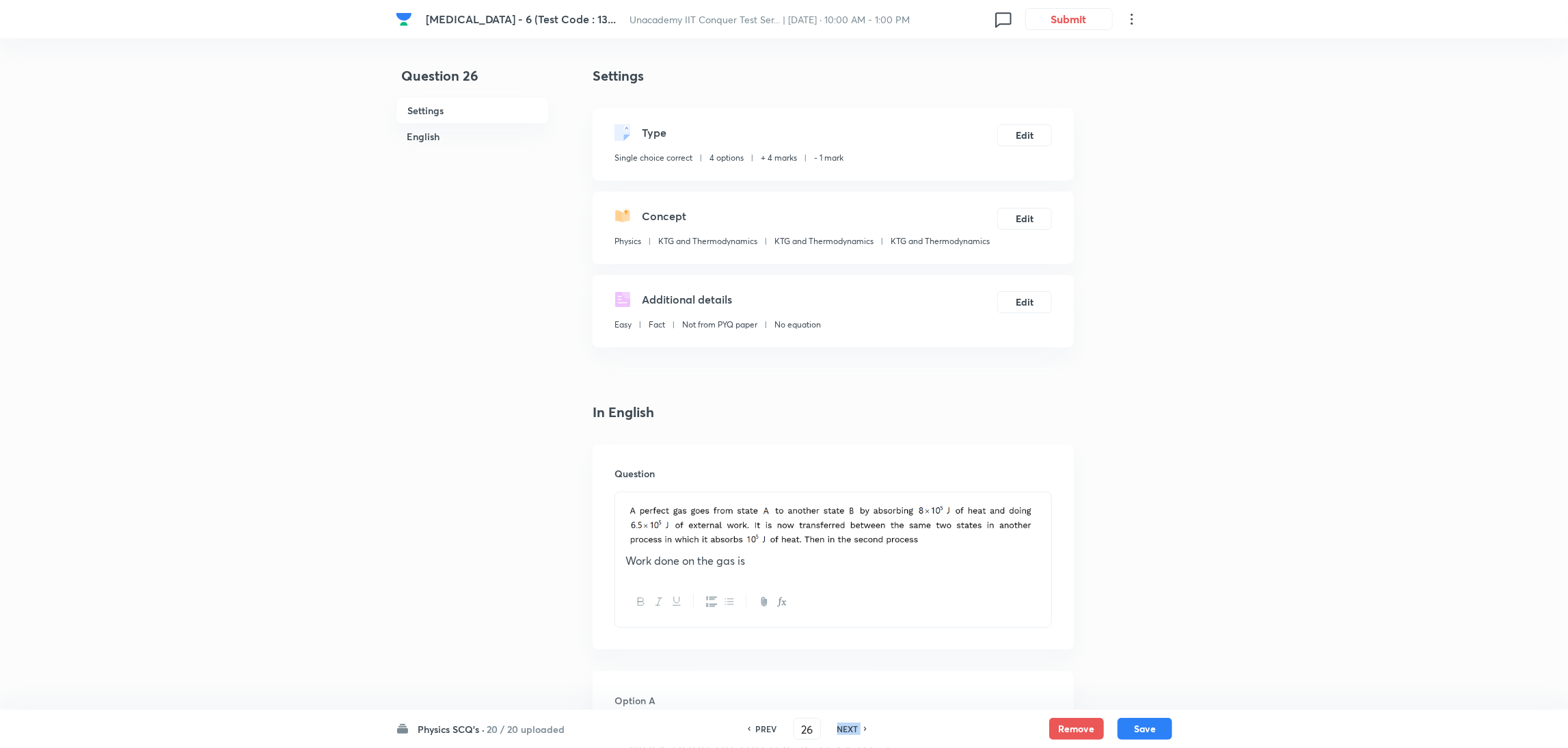
click at [878, 498] on div "PREV 26 ​ NEXT" at bounding box center [807, 728] width 176 height 22
click at [847, 498] on h6 "NEXT" at bounding box center [847, 728] width 21 height 12
type input "27"
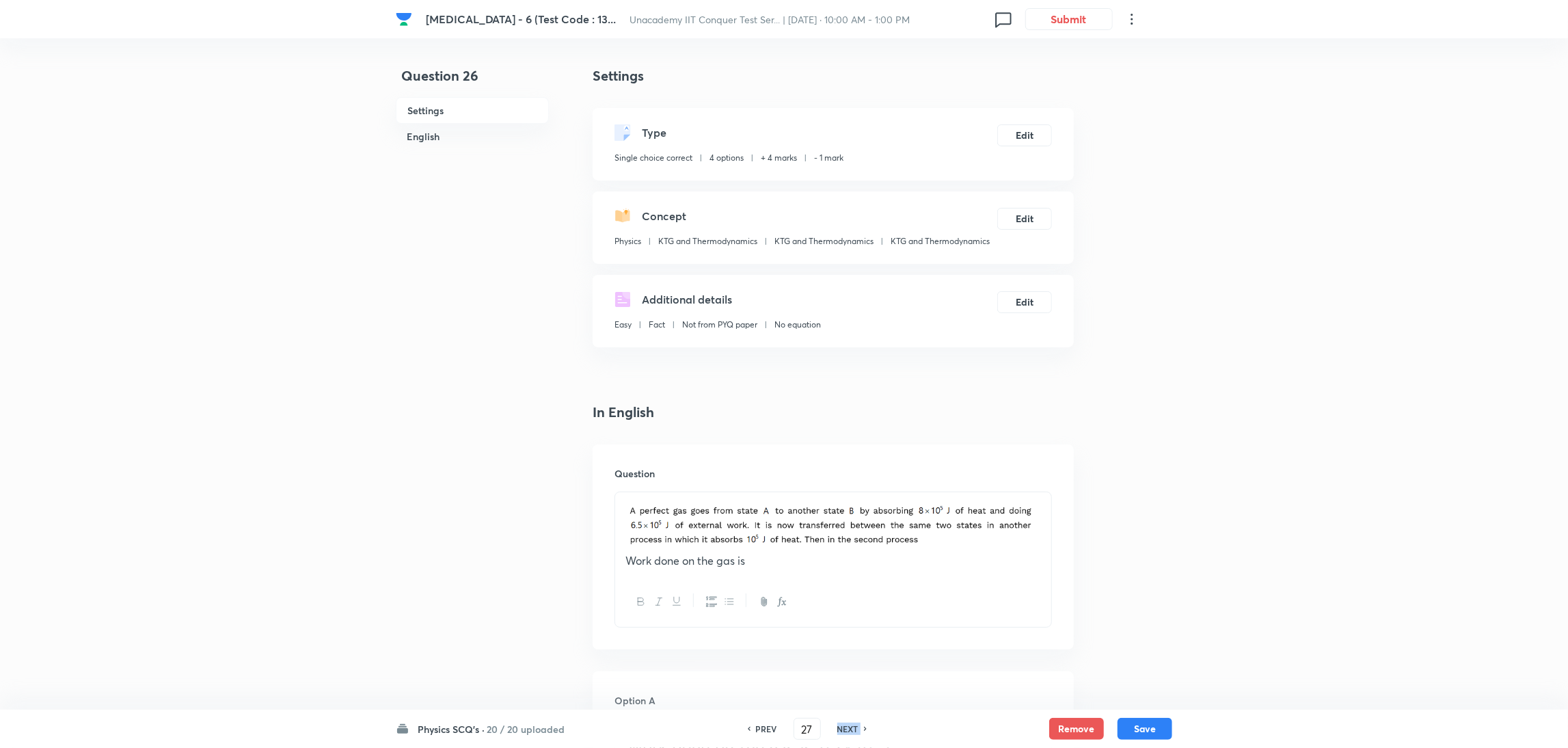
checkbox input "false"
checkbox input "true"
click at [847, 498] on h6 "NEXT" at bounding box center [847, 728] width 21 height 12
type input "28"
checkbox input "false"
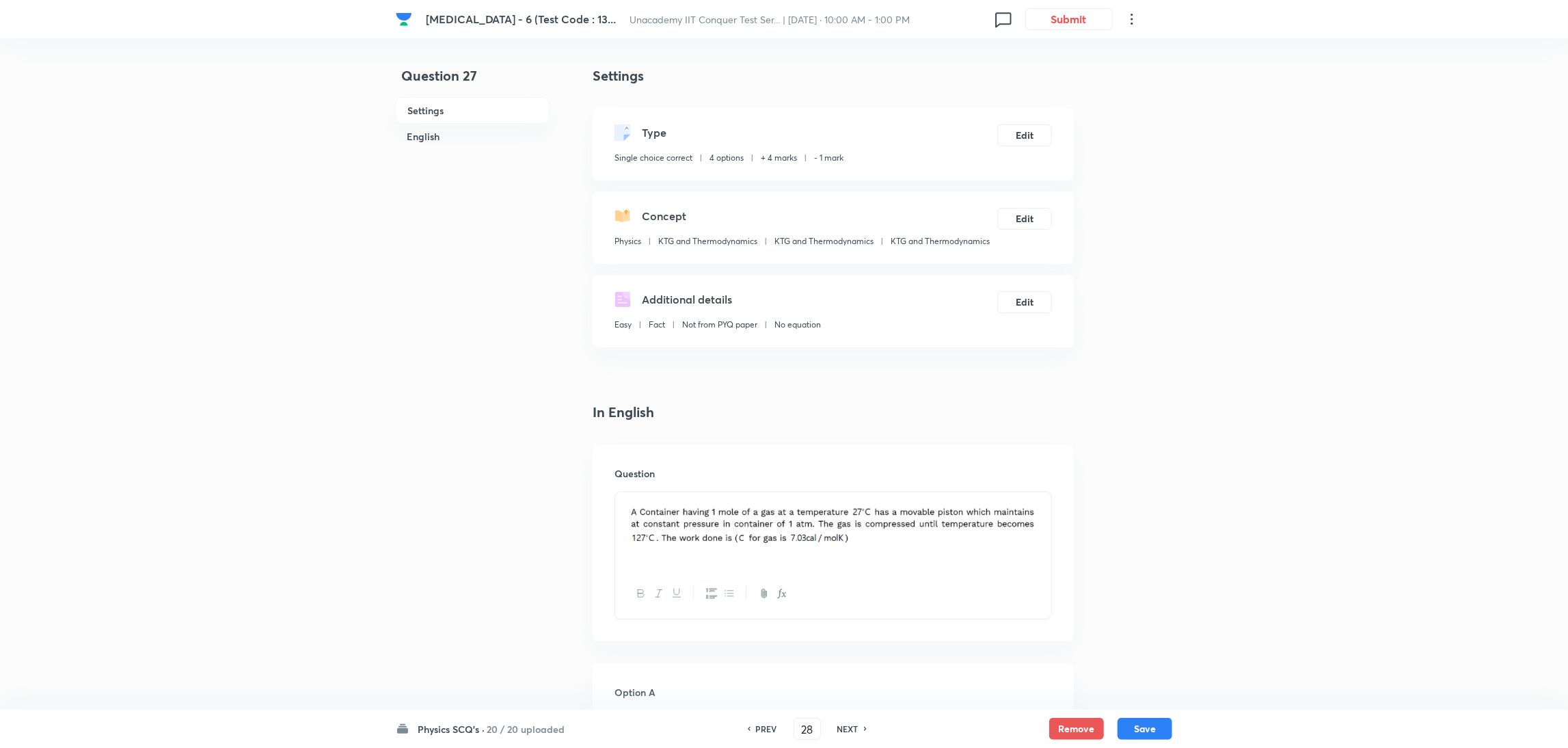
checkbox input "true"
click at [847, 498] on h6 "NEXT" at bounding box center [847, 728] width 21 height 12
type input "29"
checkbox input "false"
checkbox input "true"
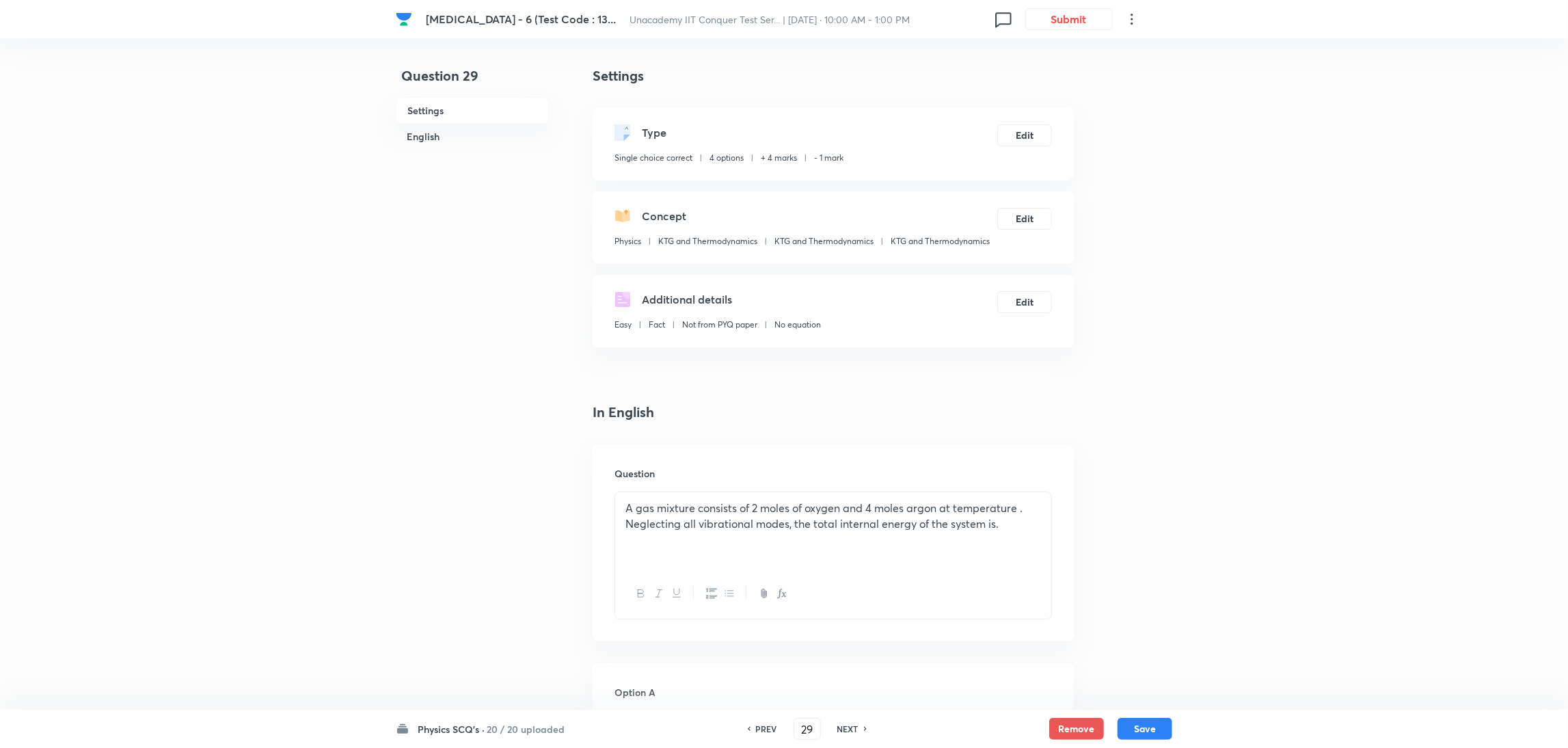
click at [847, 498] on h6 "NEXT" at bounding box center [847, 728] width 21 height 12
type input "30"
checkbox input "true"
checkbox input "false"
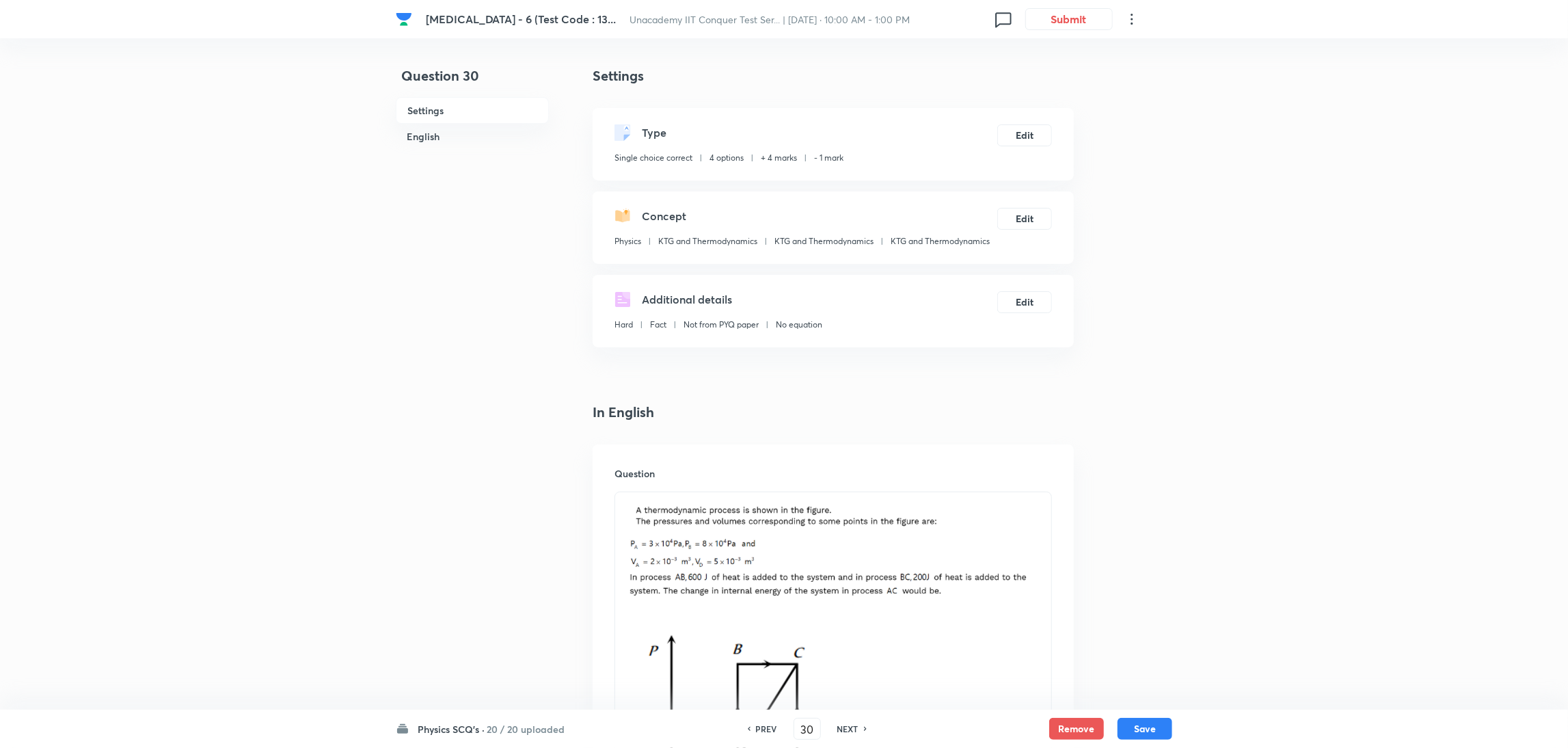
click at [847, 498] on h6 "NEXT" at bounding box center [847, 728] width 21 height 12
type input "31"
checkbox input "true"
click at [847, 498] on h6 "NEXT" at bounding box center [847, 728] width 21 height 12
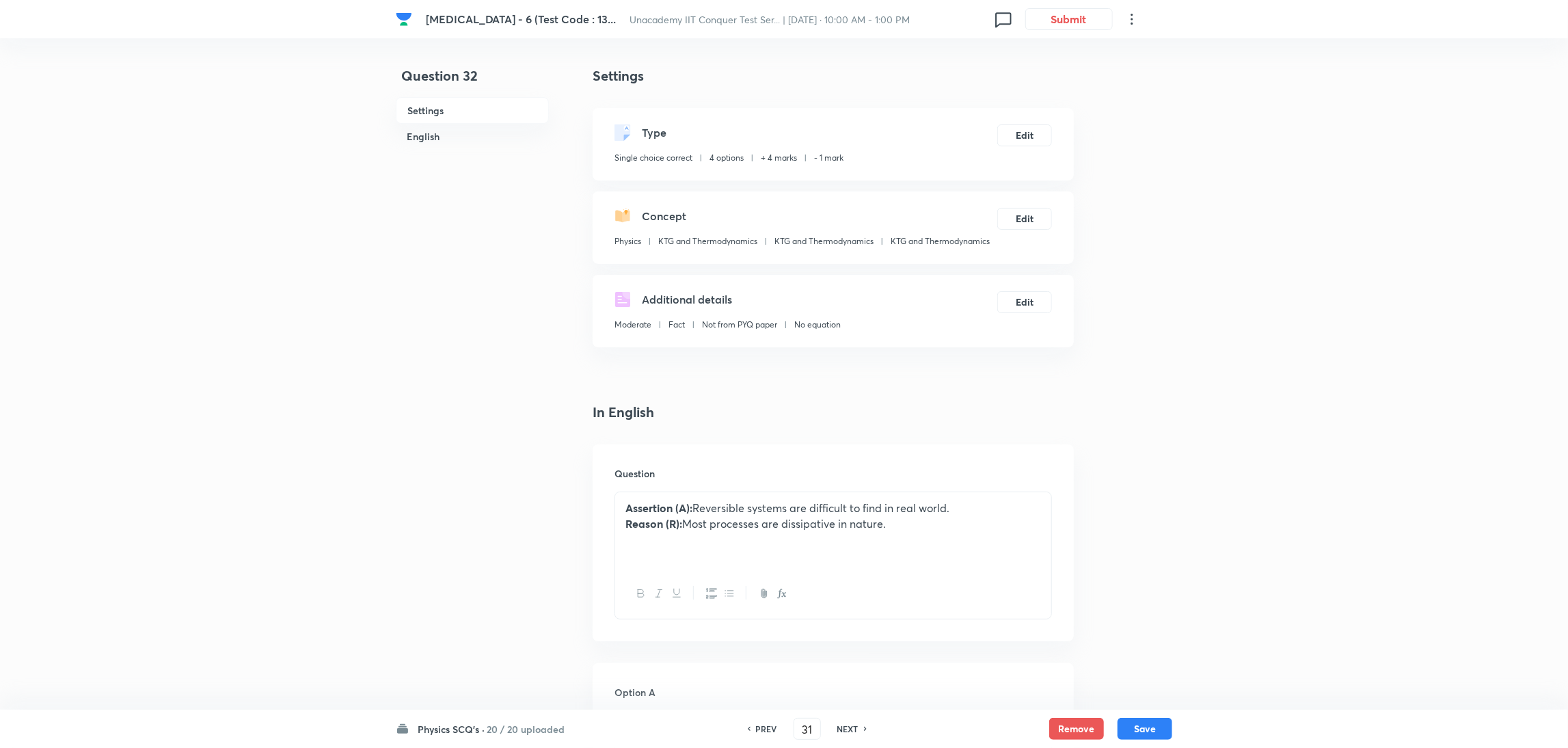
type input "32"
checkbox input "false"
checkbox input "true"
click at [847, 498] on h6 "NEXT" at bounding box center [847, 728] width 21 height 12
type input "33"
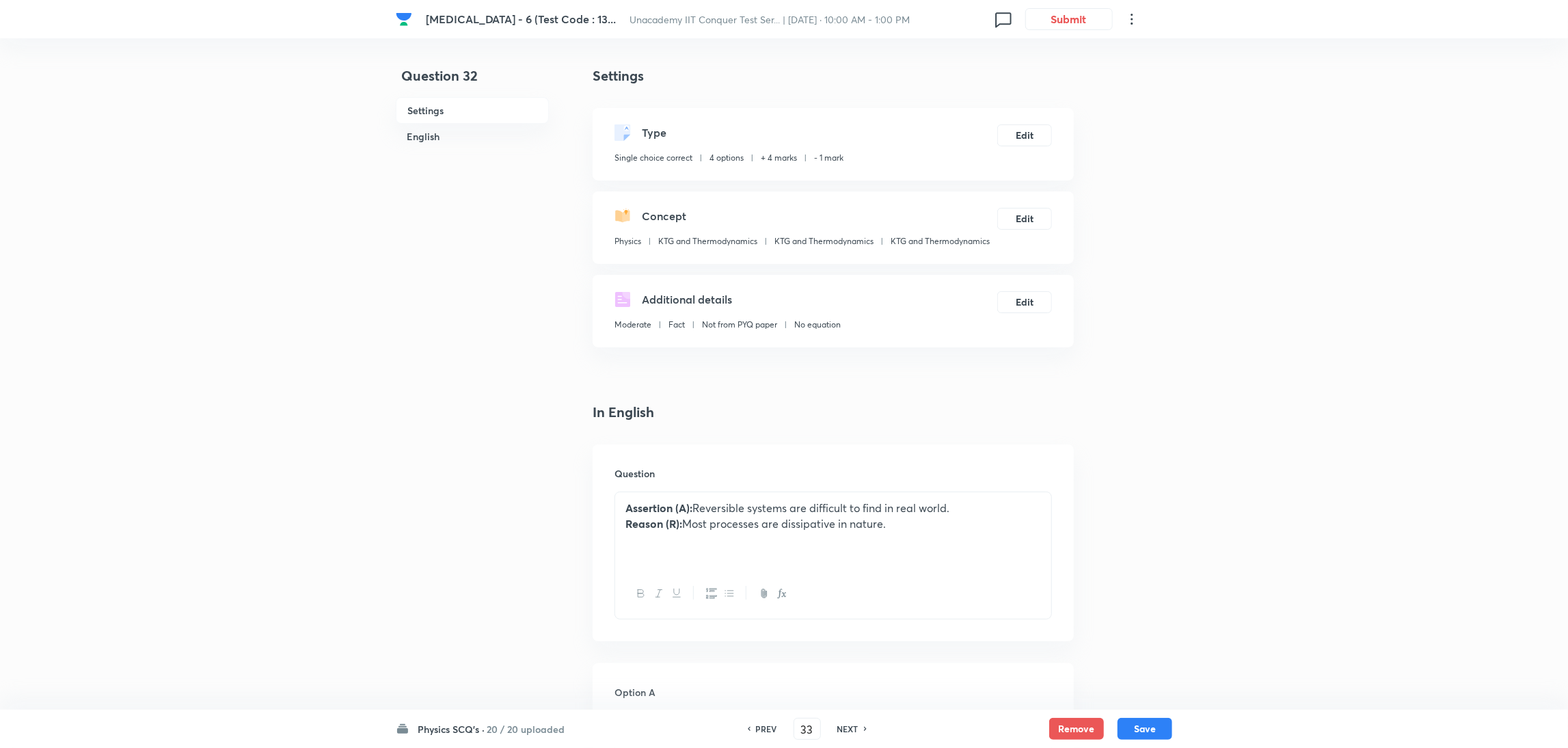
checkbox input "false"
checkbox input "true"
click at [847, 498] on h6 "NEXT" at bounding box center [847, 728] width 21 height 12
type input "34"
checkbox input "false"
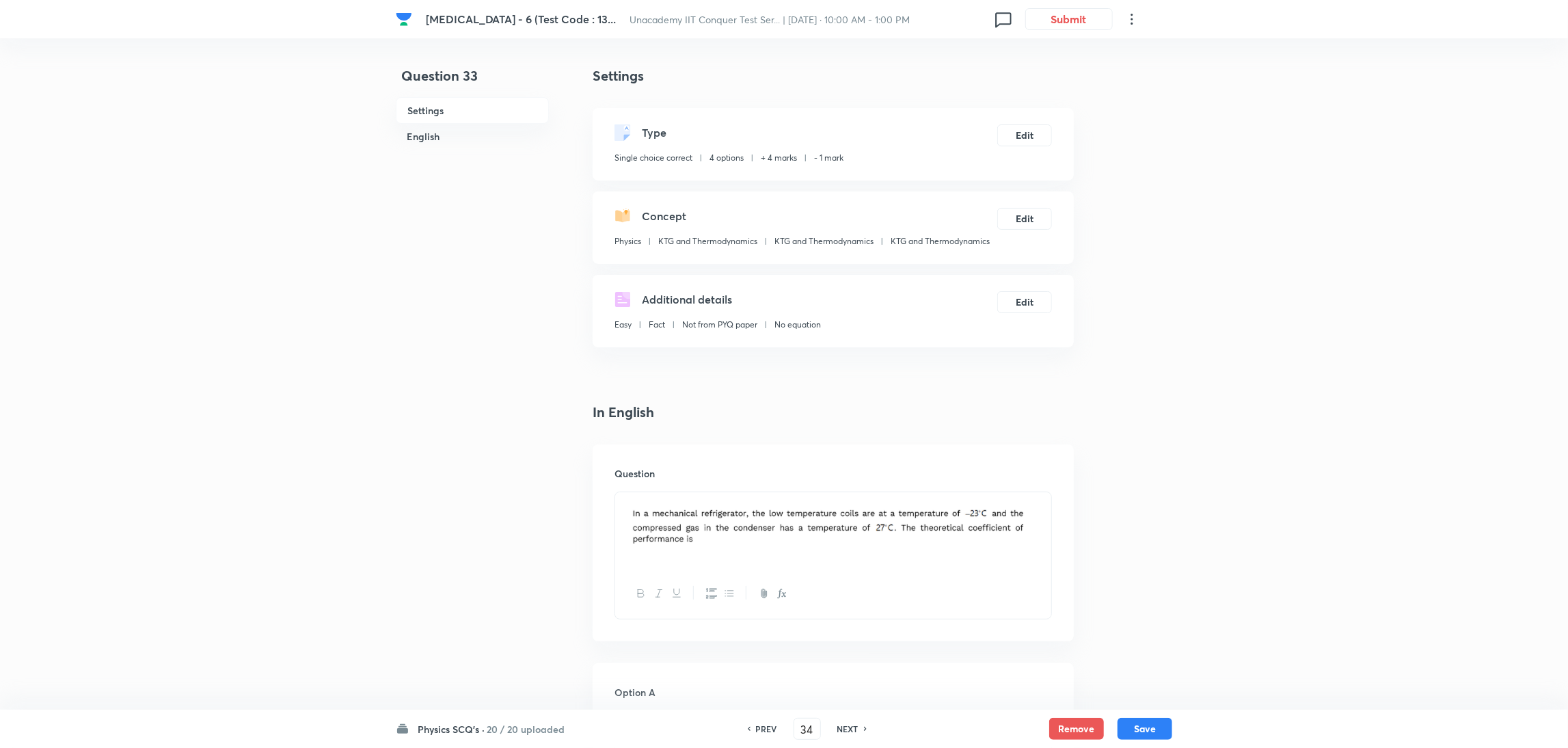
checkbox input "true"
click at [847, 498] on h6 "NEXT" at bounding box center [847, 728] width 21 height 12
type input "35"
checkbox input "true"
checkbox input "false"
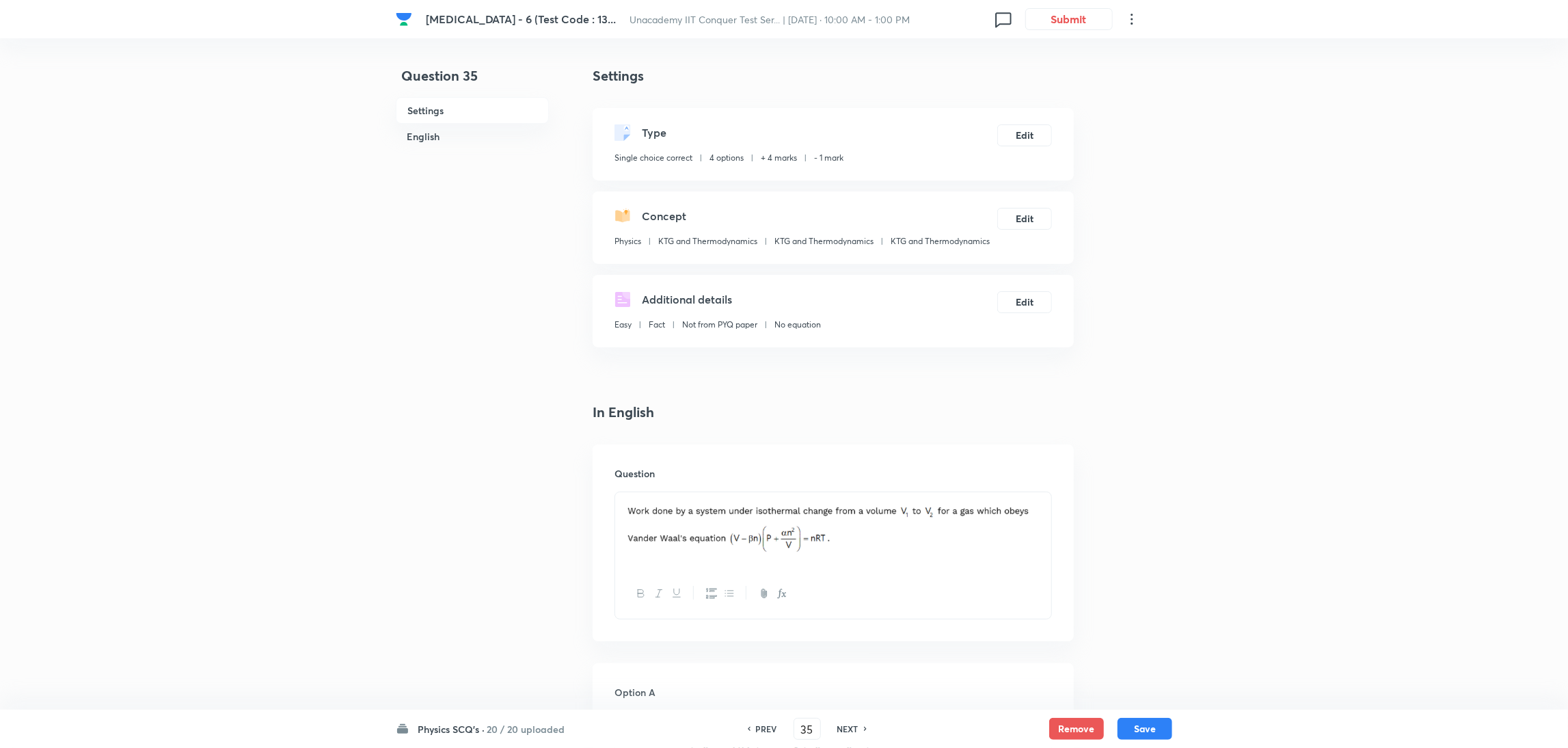
click at [847, 498] on h6 "NEXT" at bounding box center [847, 728] width 21 height 12
type input "36"
checkbox input "false"
checkbox input "true"
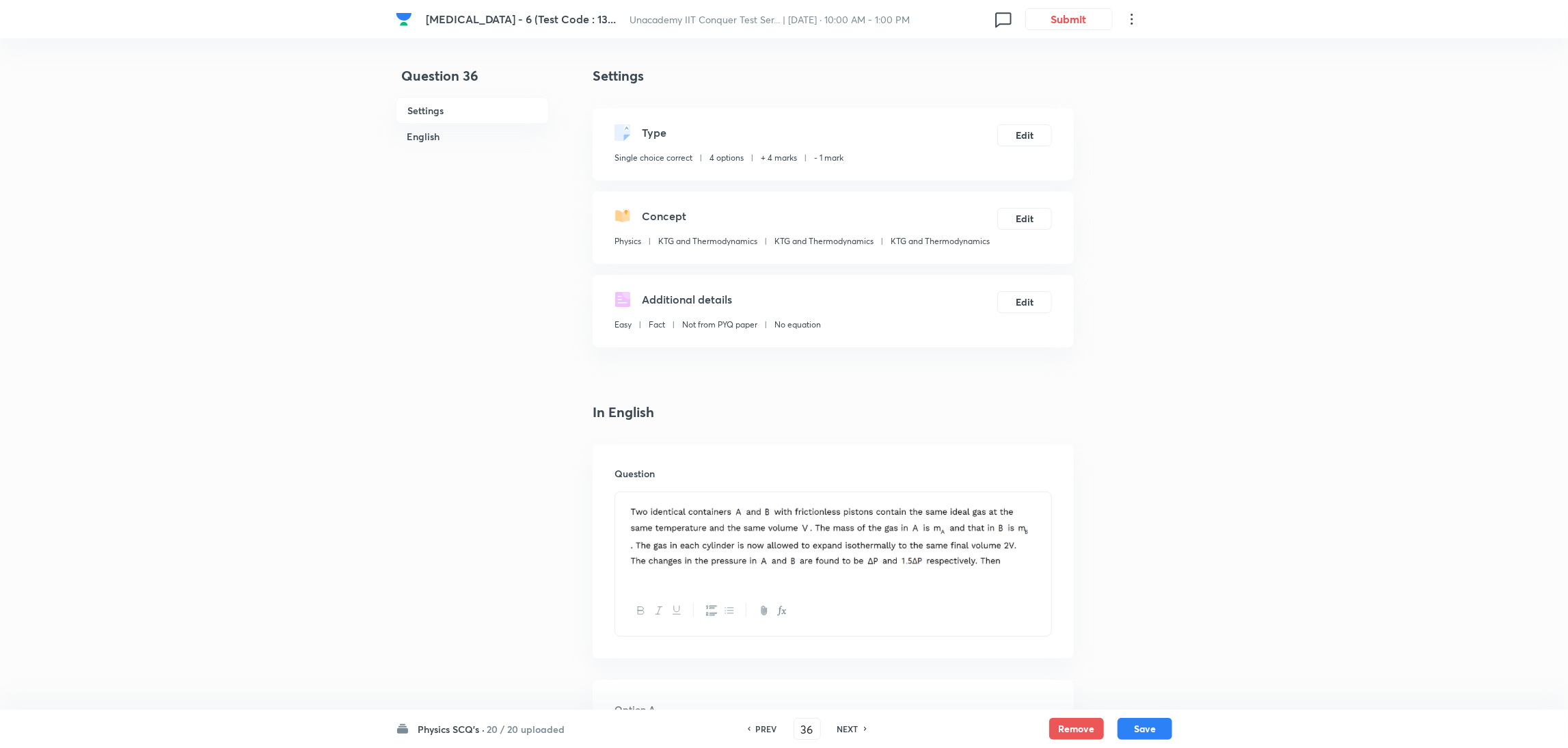
click at [847, 498] on h6 "NEXT" at bounding box center [847, 728] width 21 height 12
type input "37"
checkbox input "false"
checkbox input "true"
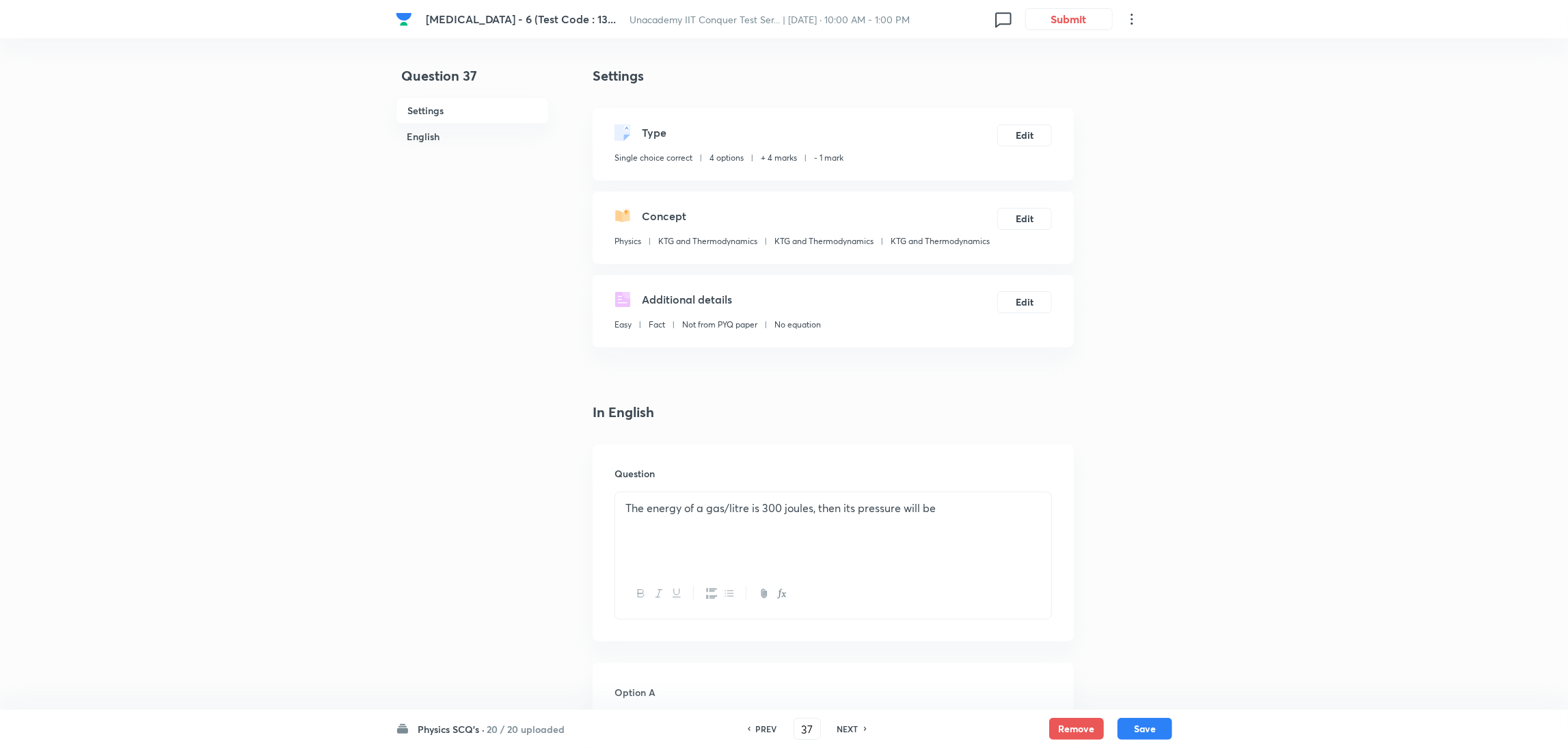
click at [847, 498] on h6 "NEXT" at bounding box center [847, 728] width 21 height 12
type input "38"
checkbox input "true"
checkbox input "false"
click at [847, 498] on h6 "NEXT" at bounding box center [847, 728] width 21 height 12
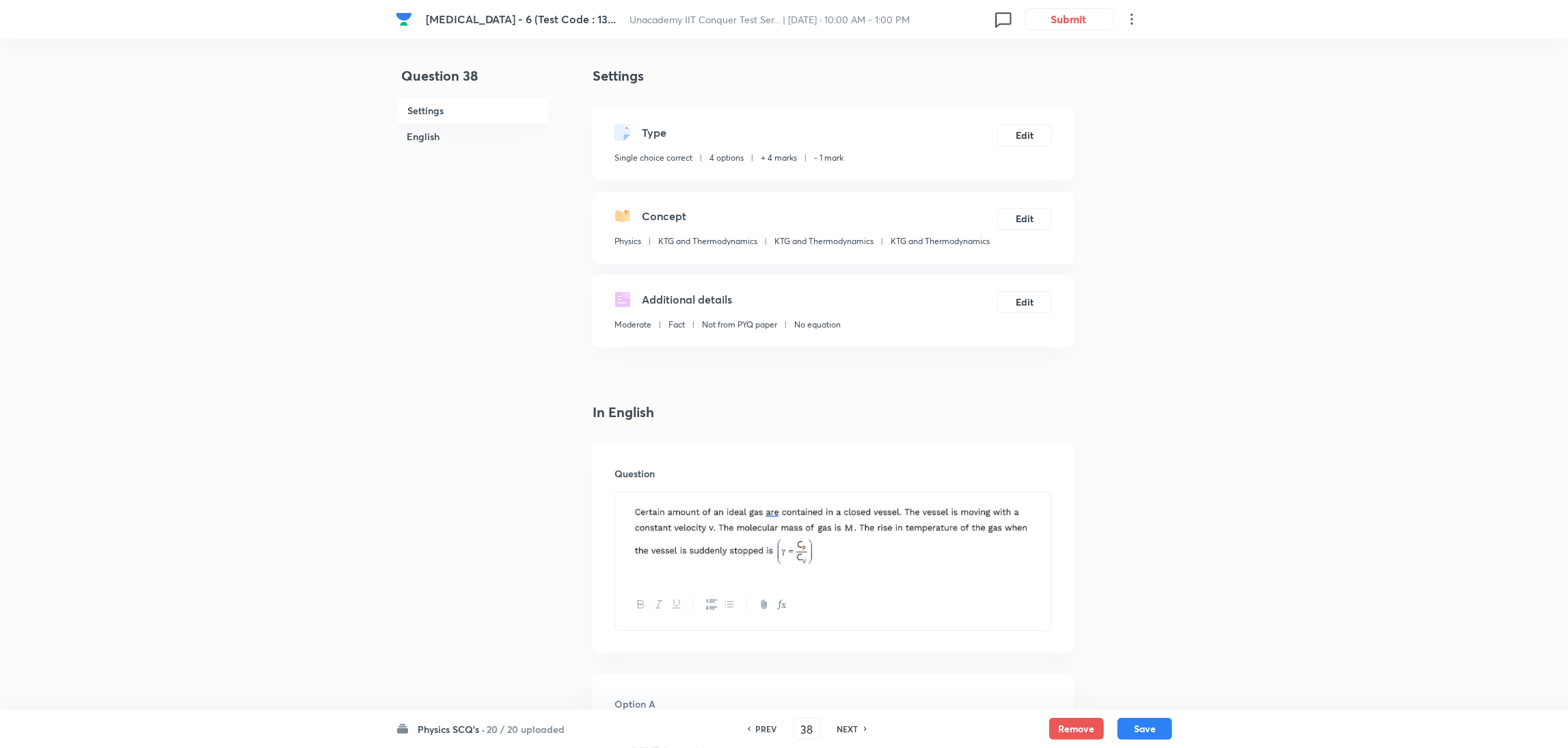
type input "39"
checkbox input "true"
checkbox input "false"
click at [847, 498] on h6 "NEXT" at bounding box center [847, 728] width 21 height 12
type input "40"
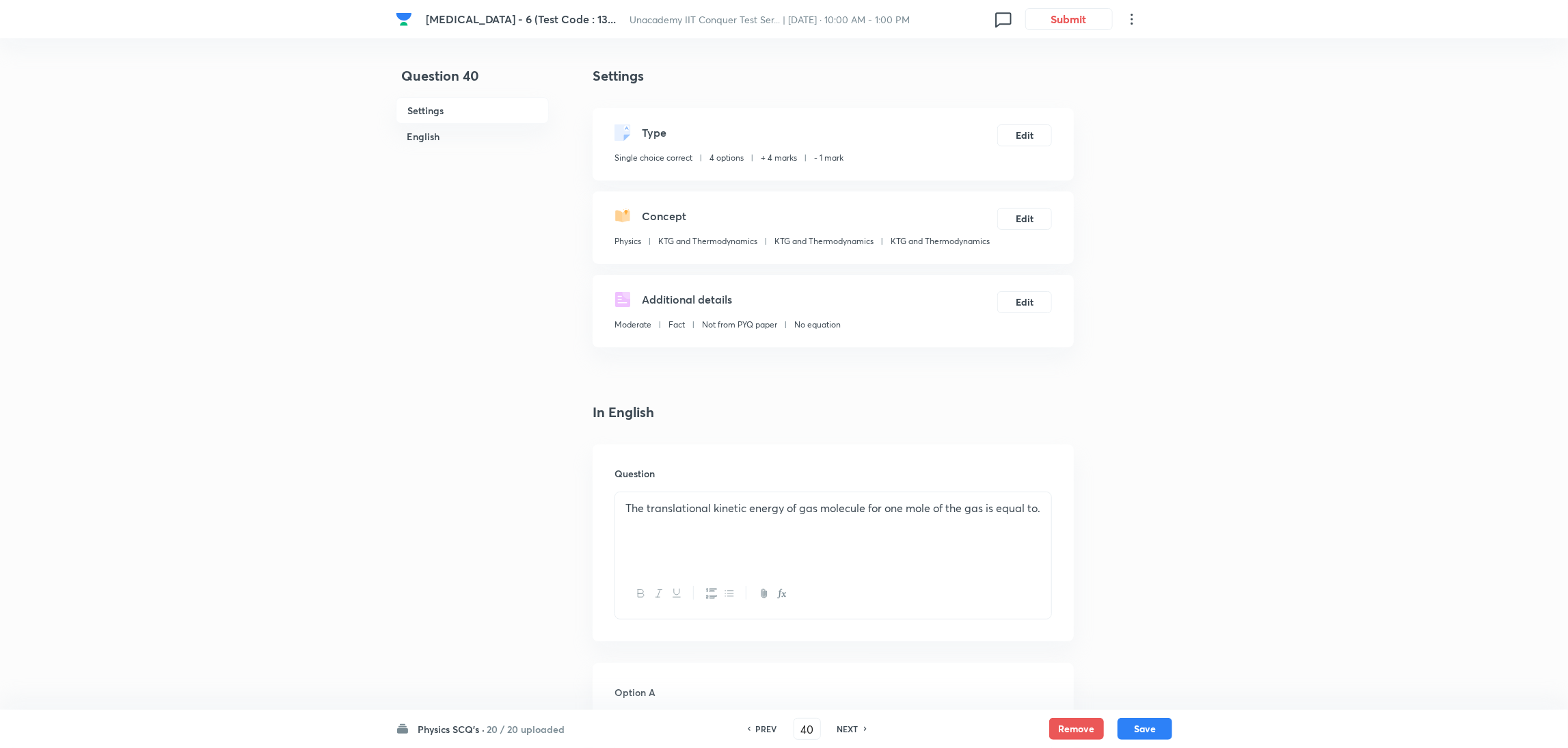
checkbox input "false"
checkbox input "true"
click at [847, 498] on h6 "NEXT" at bounding box center [847, 728] width 21 height 12
type input "41"
checkbox input "false"
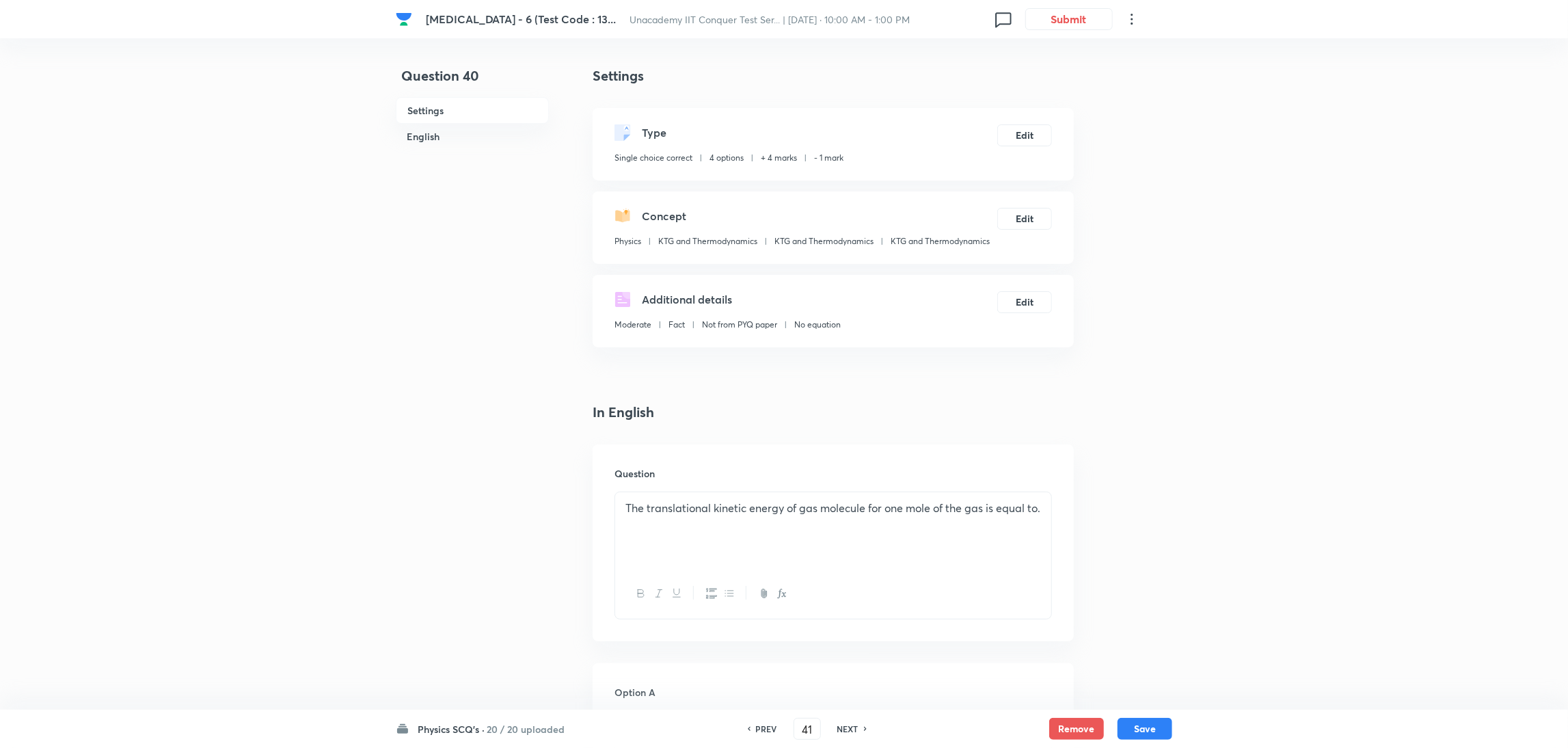
checkbox input "true"
click at [847, 498] on h6 "NEXT" at bounding box center [847, 728] width 21 height 12
type input "42"
checkbox input "true"
checkbox input "false"
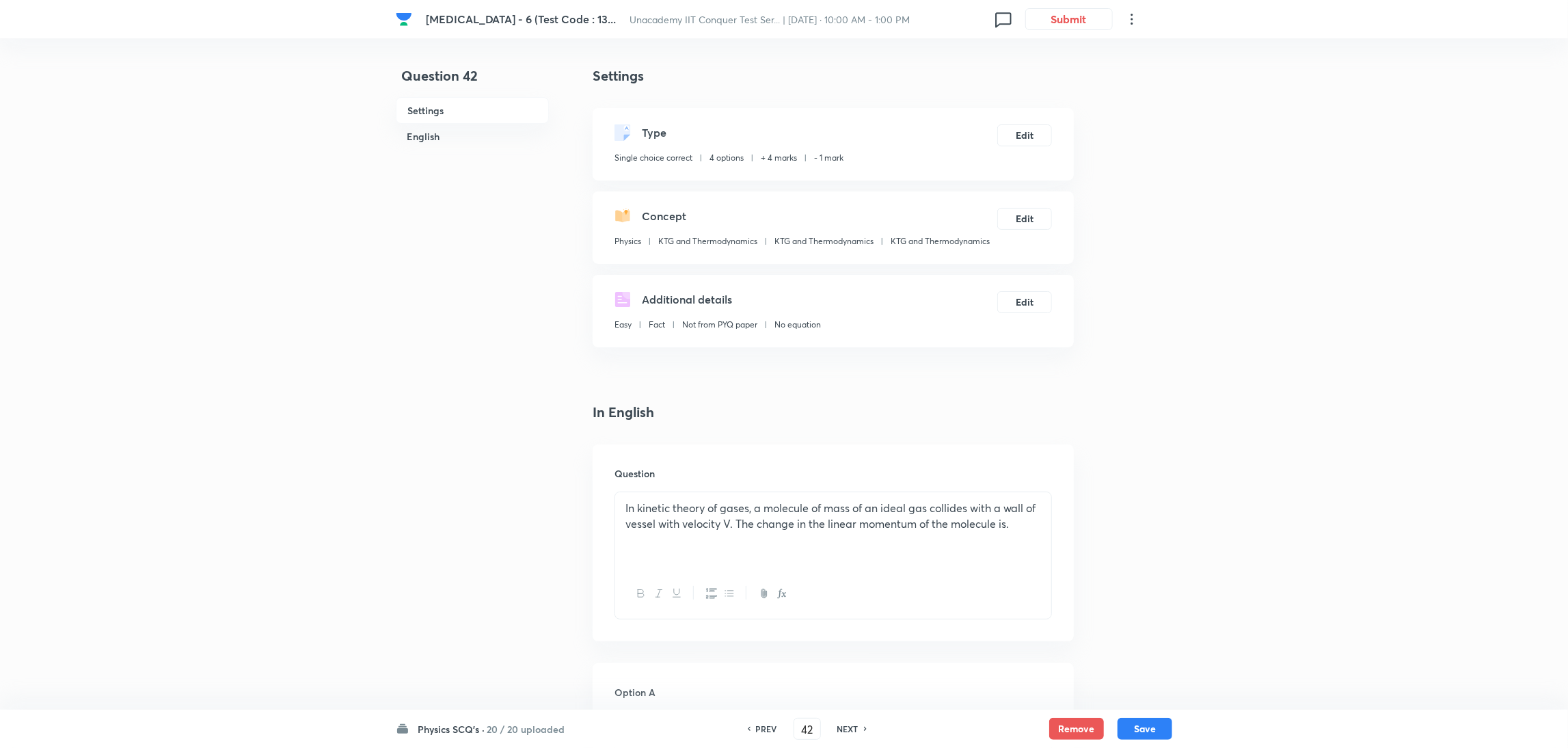
click at [847, 498] on h6 "NEXT" at bounding box center [847, 728] width 21 height 12
type input "43"
checkbox input "false"
checkbox input "true"
click at [847, 498] on h6 "NEXT" at bounding box center [847, 728] width 21 height 12
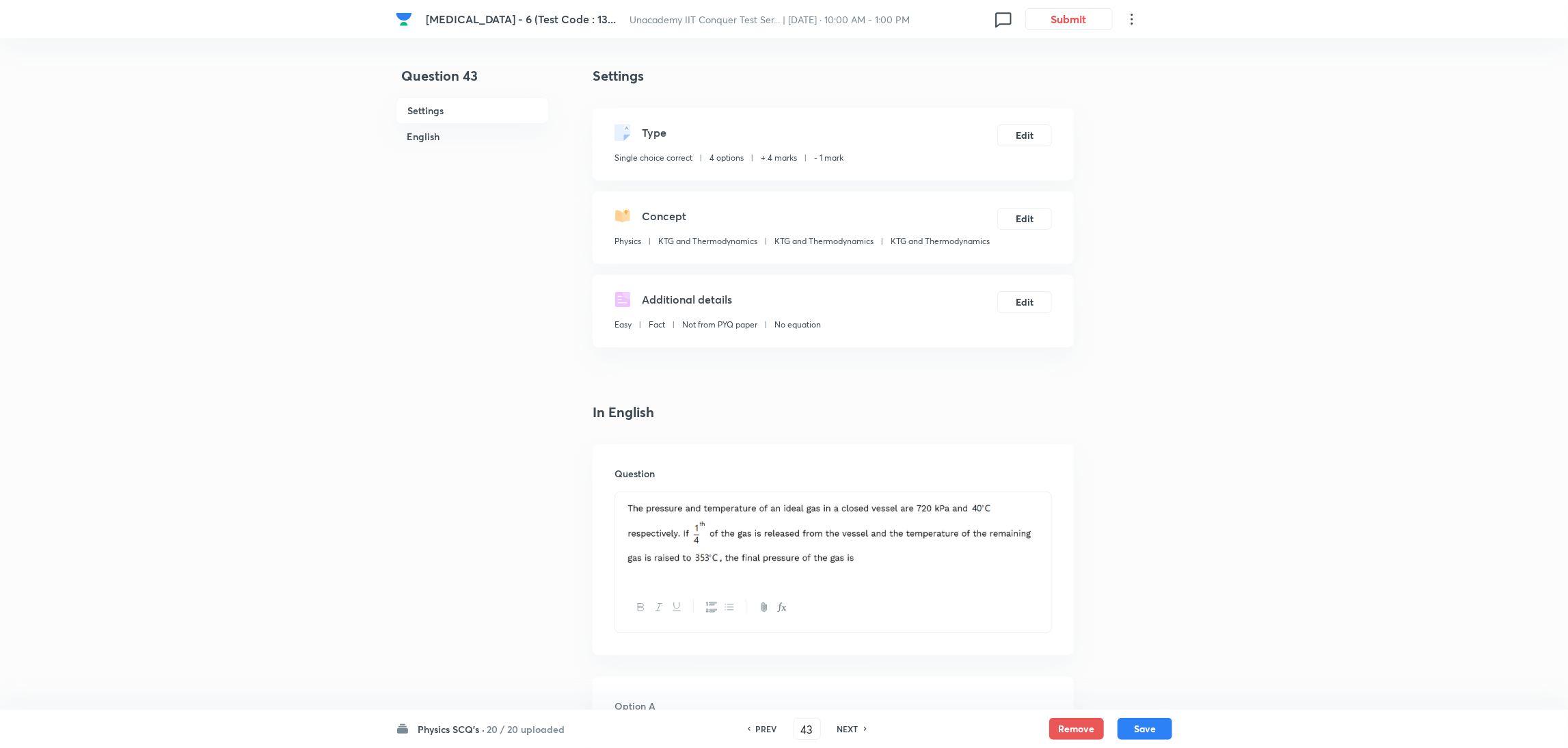
type input "44"
checkbox input "true"
click at [847, 498] on h6 "NEXT" at bounding box center [847, 728] width 21 height 12
type input "45"
checkbox input "false"
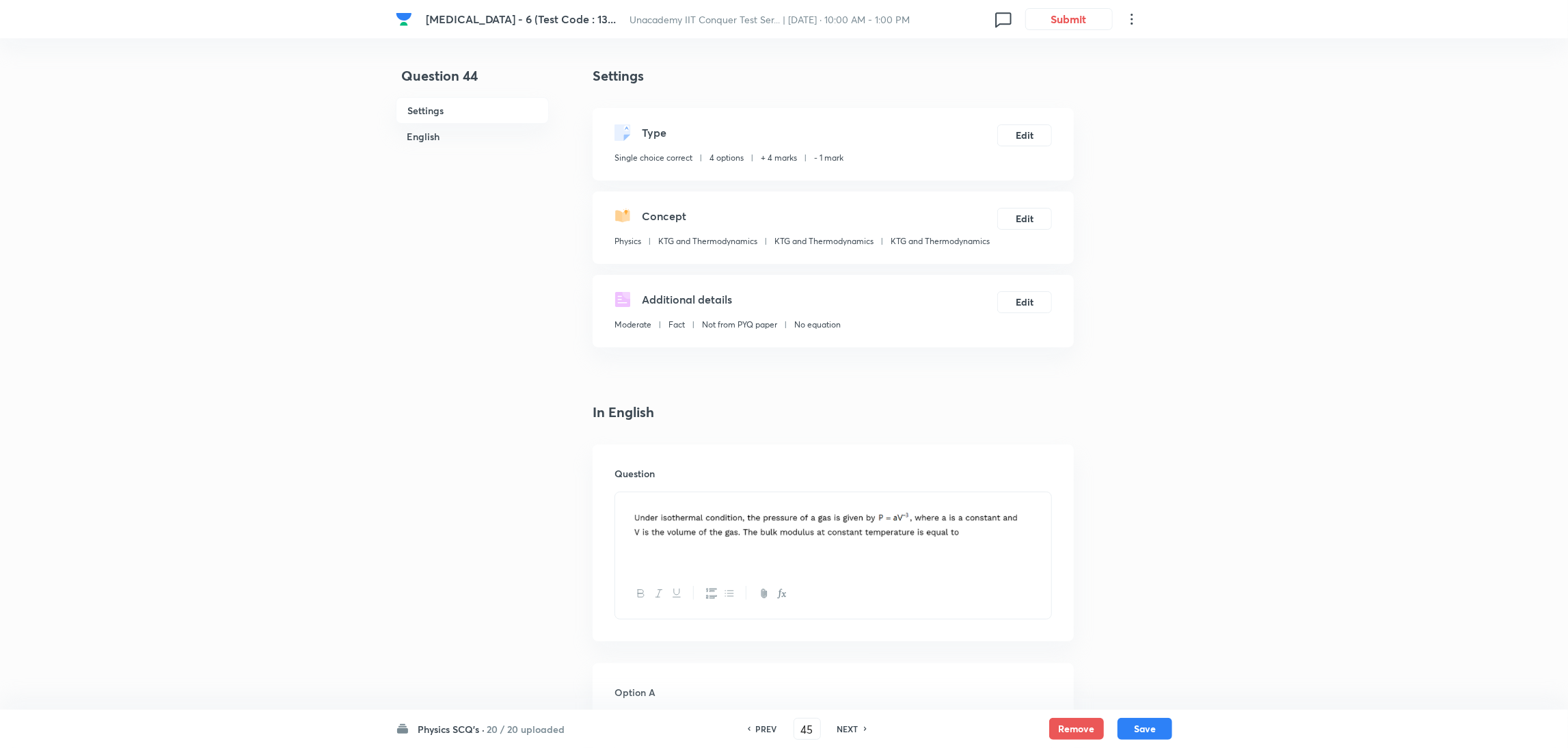
checkbox input "true"
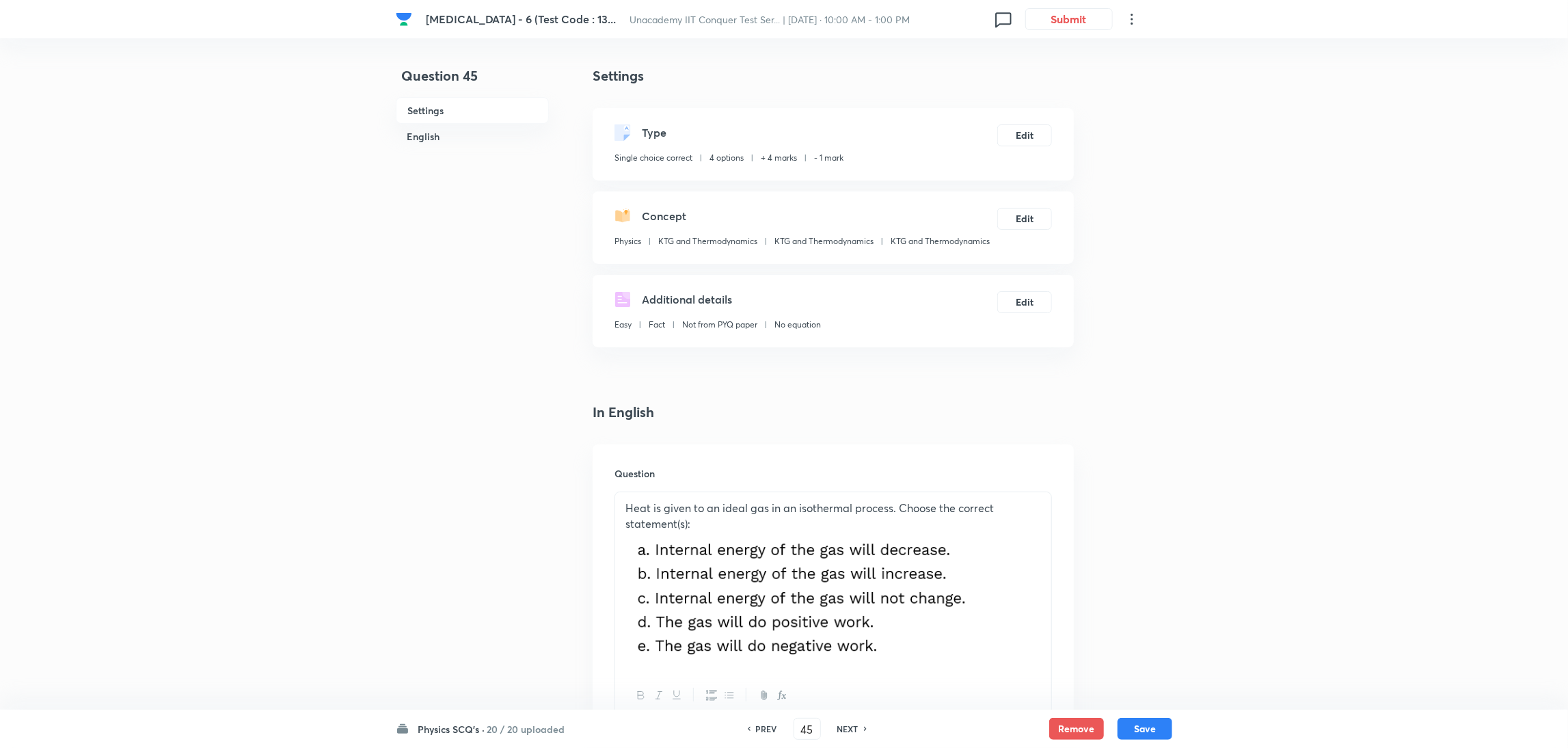
click at [847, 498] on h6 "NEXT" at bounding box center [847, 728] width 21 height 12
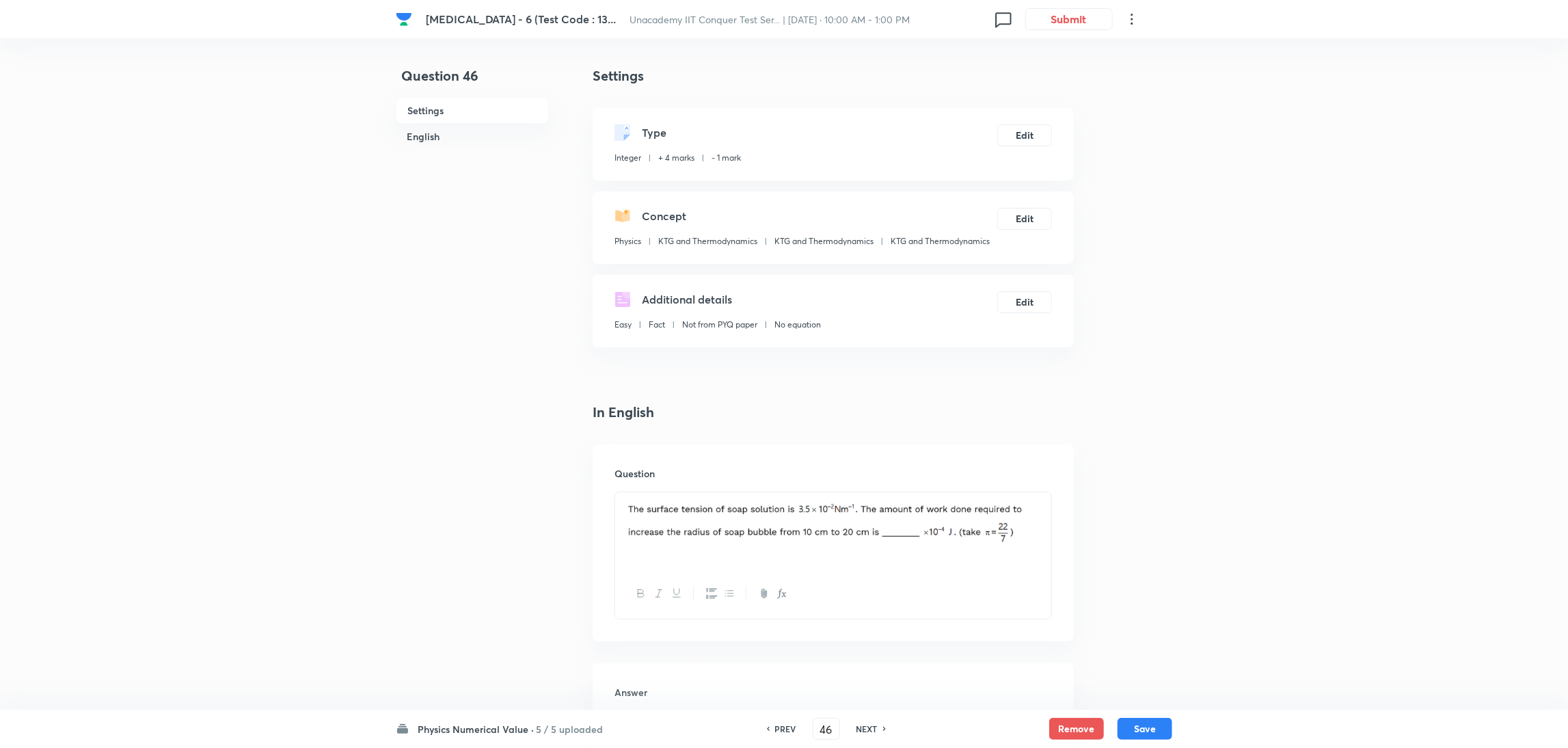
click at [847, 498] on div "PREV 46 ​ NEXT" at bounding box center [826, 728] width 176 height 22
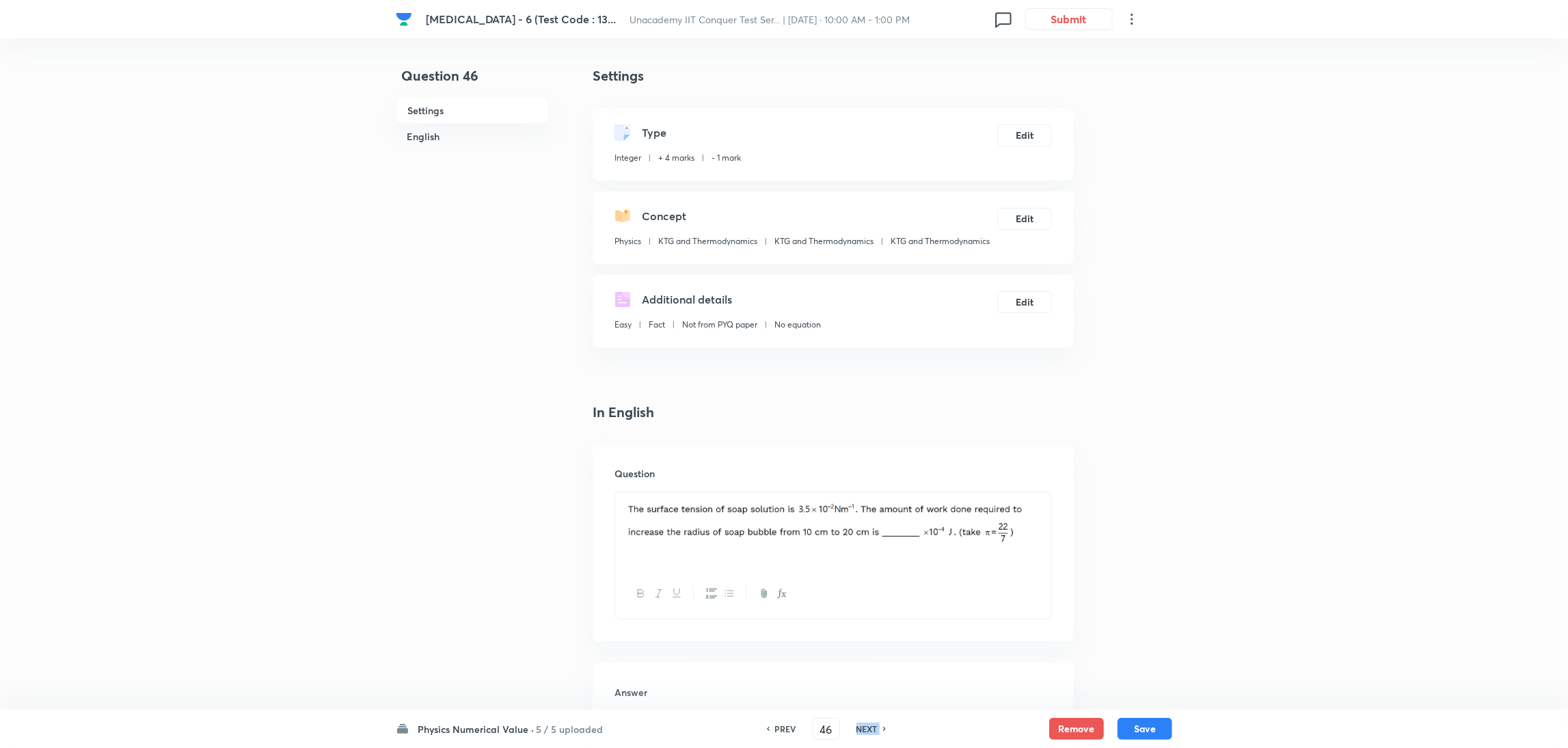
click at [863, 498] on h6 "NEXT" at bounding box center [867, 728] width 21 height 12
type input "47"
type input "1150"
click at [863, 498] on h6 "NEXT" at bounding box center [867, 728] width 21 height 12
type input "48"
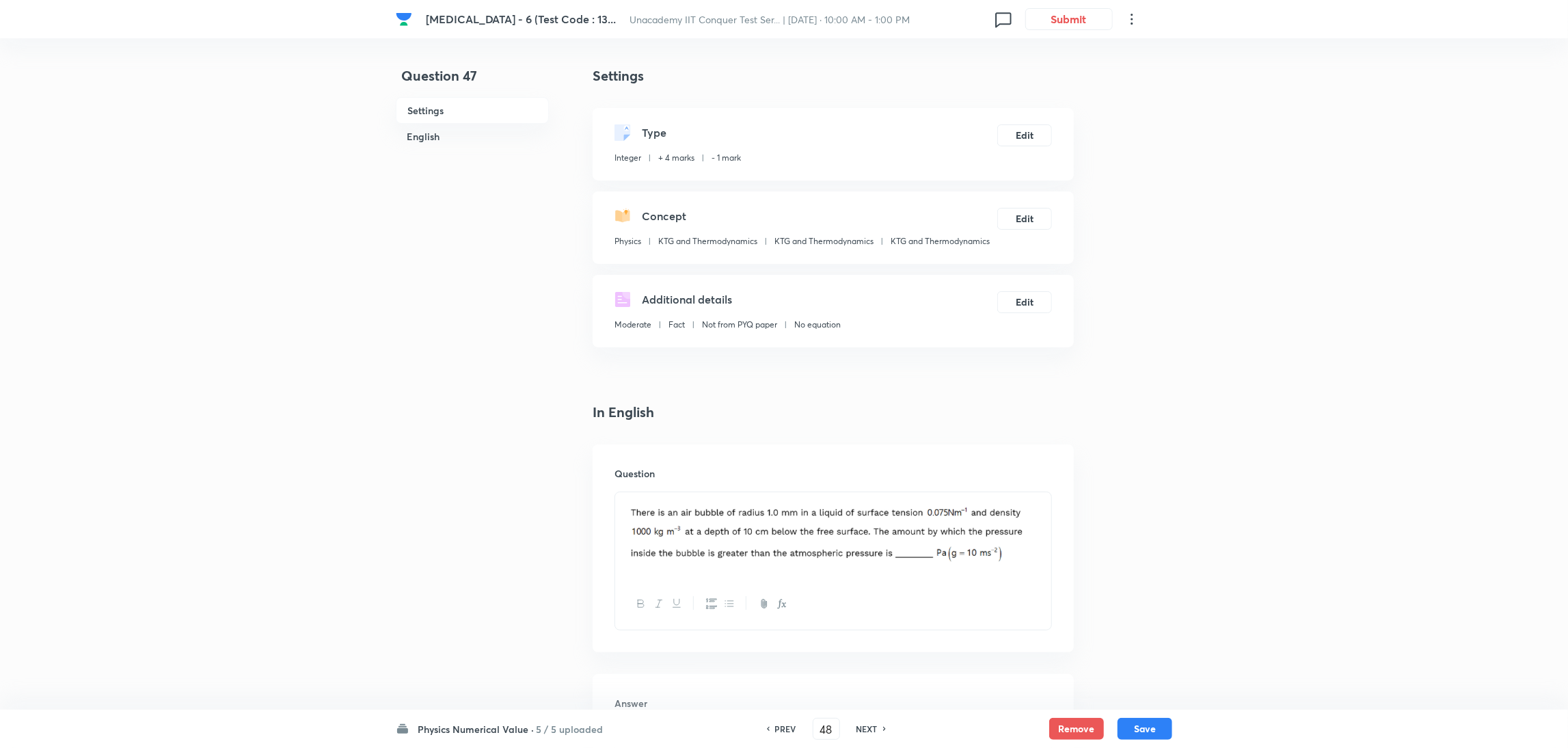
type input "5"
click at [863, 498] on h6 "NEXT" at bounding box center [867, 728] width 21 height 12
type input "49"
type input "4"
click at [863, 498] on h6 "NEXT" at bounding box center [867, 728] width 21 height 12
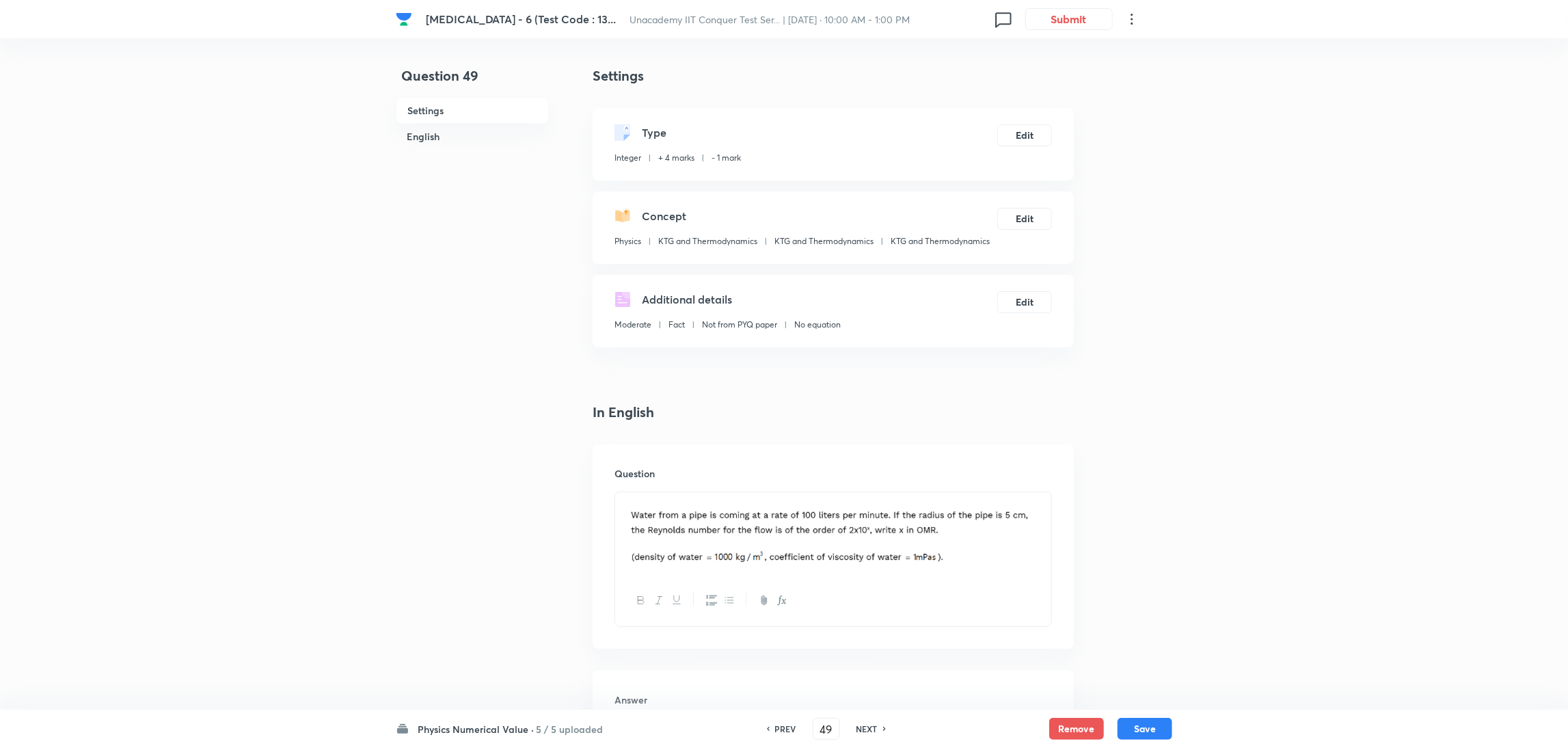
type input "50"
type input "25"
click at [863, 498] on h6 "NEXT" at bounding box center [867, 728] width 21 height 12
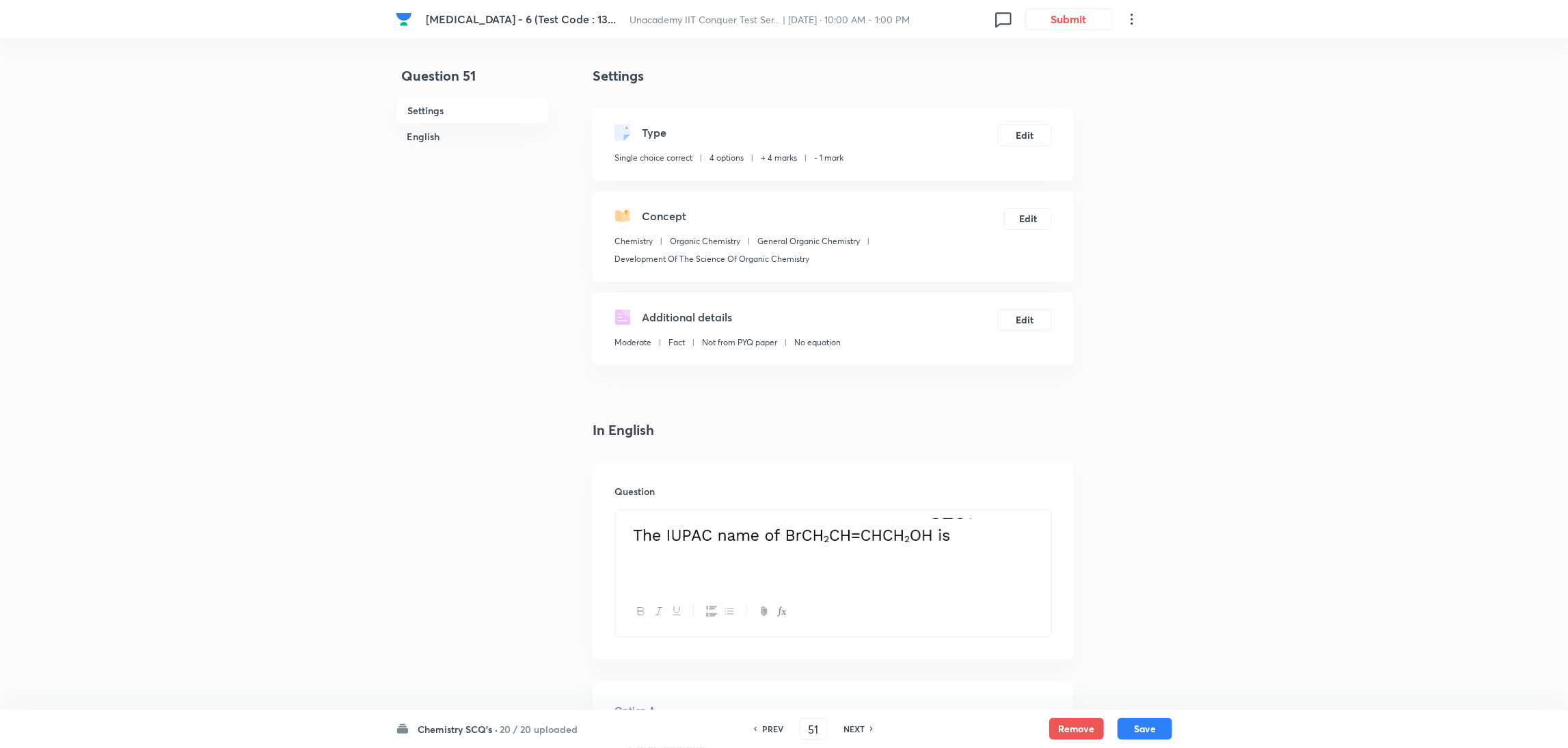
click at [863, 498] on h6 "NEXT" at bounding box center [854, 728] width 21 height 12
type input "52"
checkbox input "false"
checkbox input "true"
click at [863, 498] on h6 "NEXT" at bounding box center [854, 728] width 21 height 12
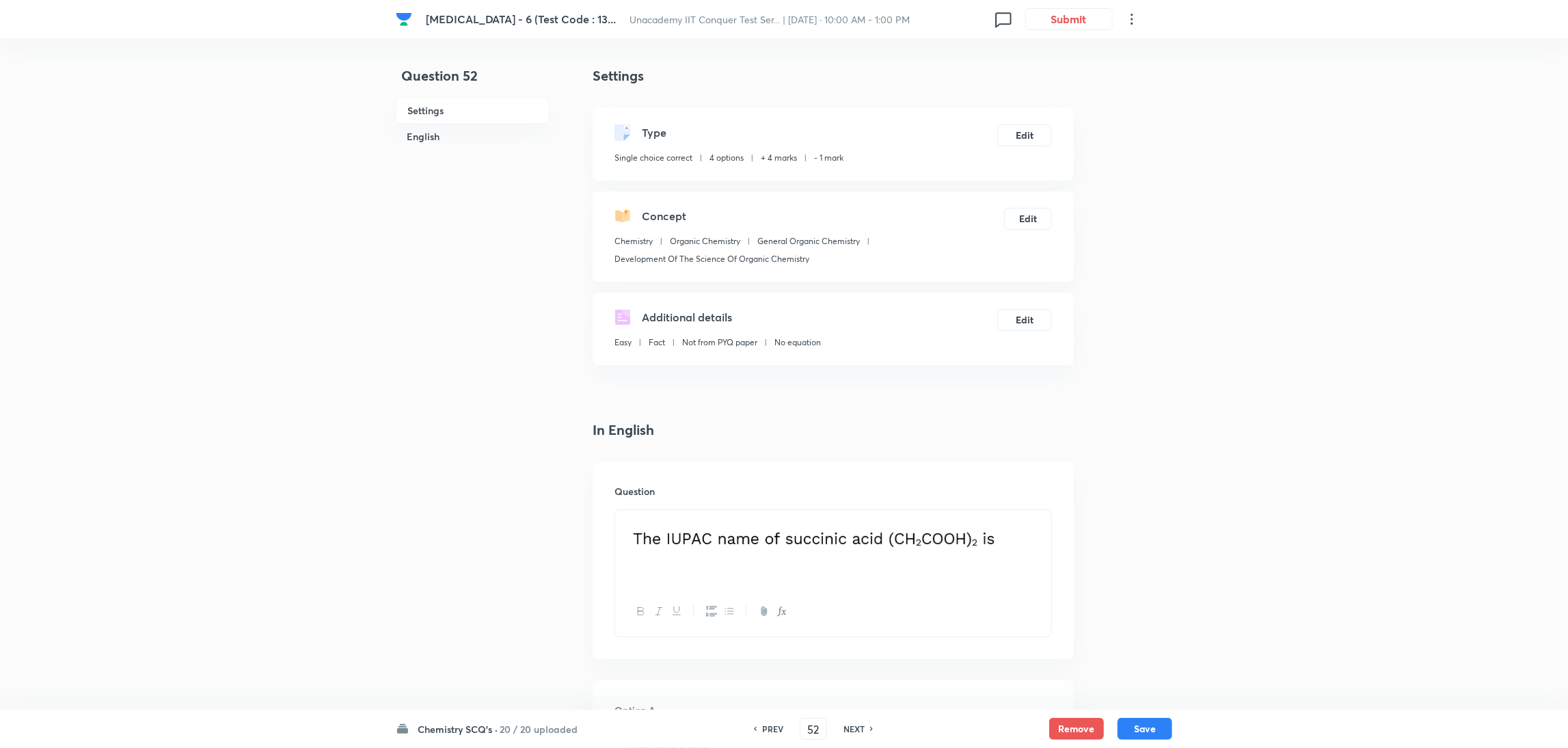
type input "53"
checkbox input "true"
checkbox input "false"
click at [863, 498] on h6 "NEXT" at bounding box center [854, 728] width 21 height 12
type input "54"
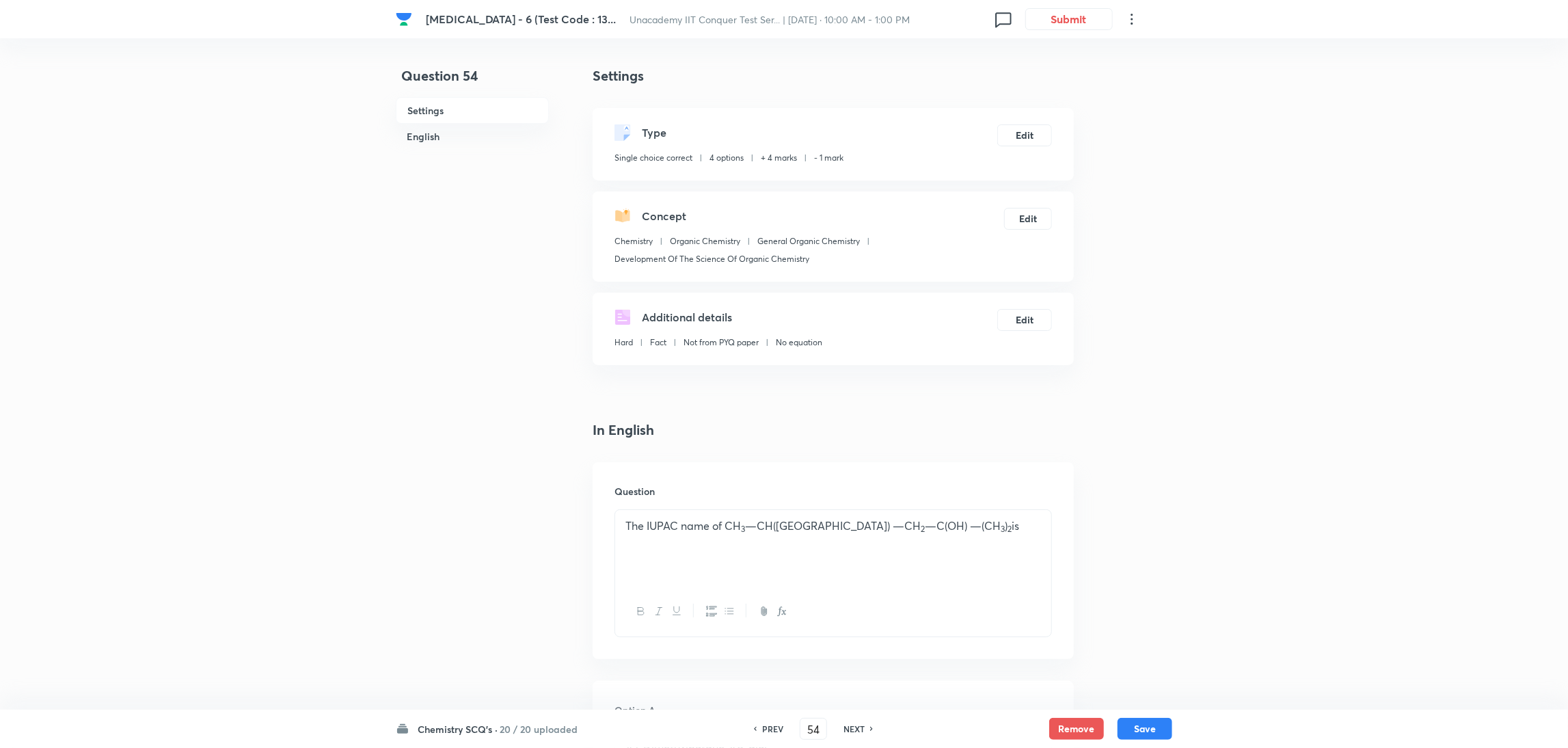
checkbox input "true"
checkbox input "false"
click at [863, 498] on h6 "NEXT" at bounding box center [854, 728] width 21 height 12
type input "55"
checkbox input "false"
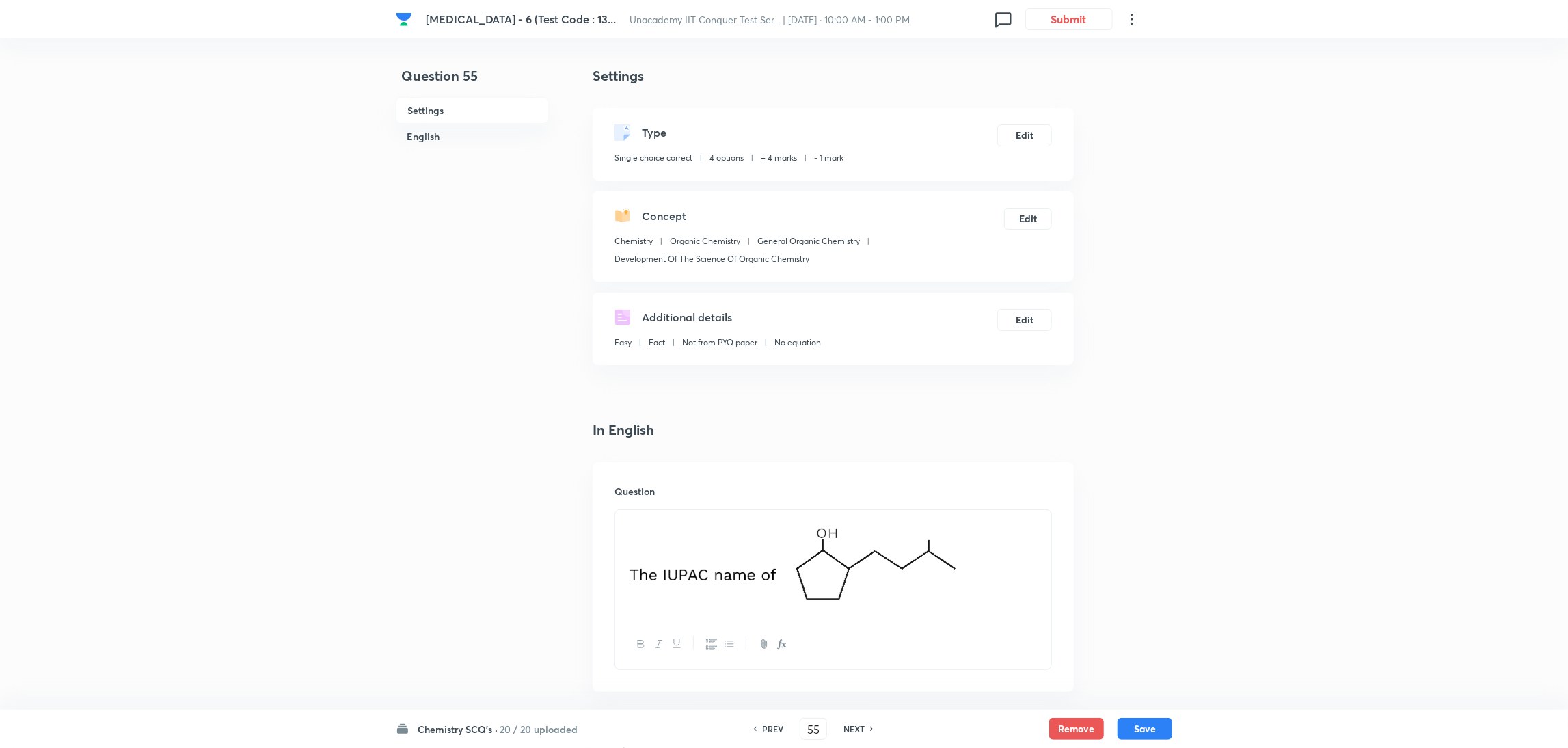
checkbox input "true"
click at [863, 498] on h6 "NEXT" at bounding box center [854, 728] width 21 height 12
type input "56"
checkbox input "false"
checkbox input "true"
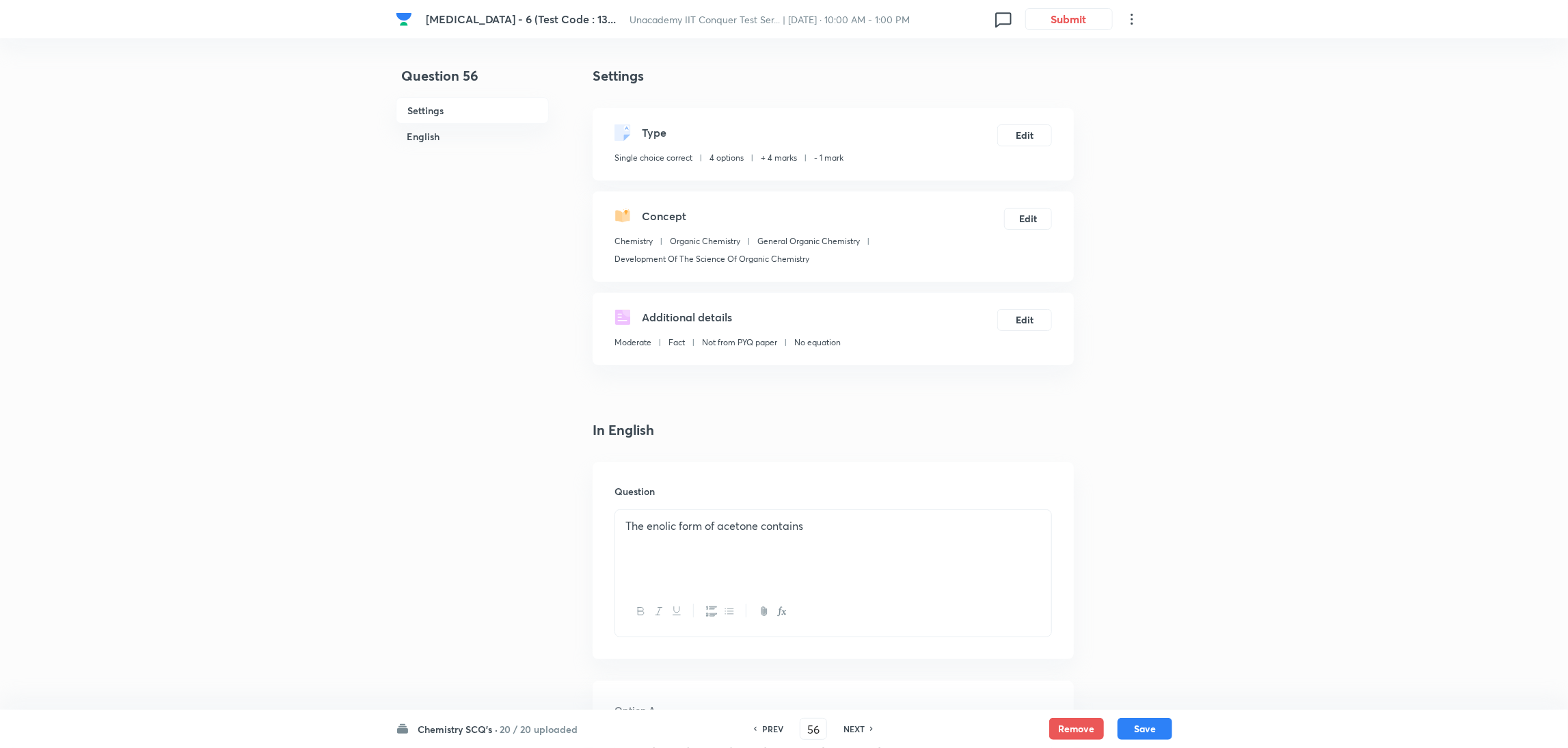
click at [863, 498] on h6 "NEXT" at bounding box center [854, 728] width 21 height 12
type input "57"
checkbox input "false"
checkbox input "true"
click at [863, 498] on h6 "NEXT" at bounding box center [854, 728] width 21 height 12
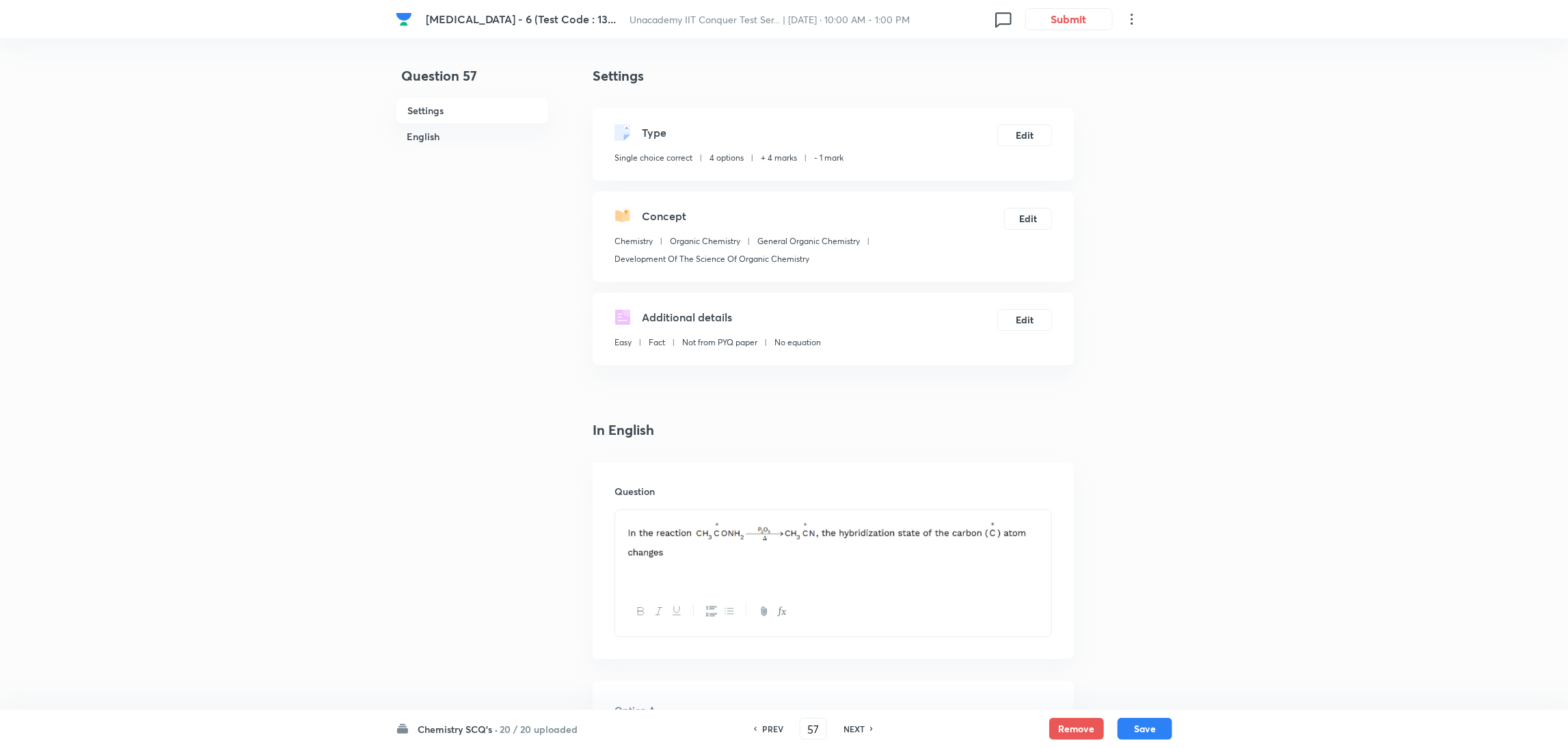
type input "58"
checkbox input "true"
click at [863, 498] on h6 "NEXT" at bounding box center [854, 728] width 21 height 12
type input "59"
checkbox input "false"
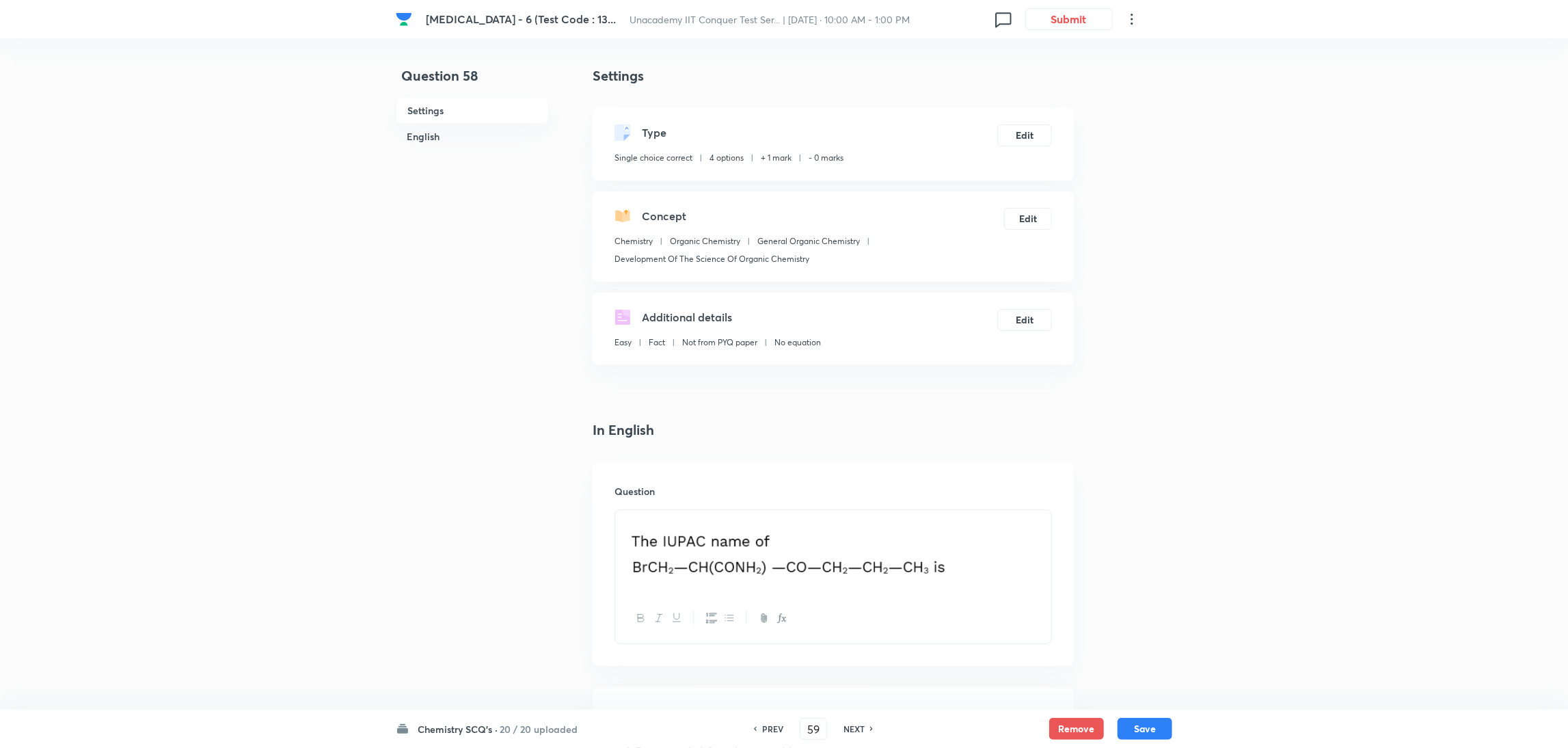
checkbox input "true"
click at [863, 498] on h6 "NEXT" at bounding box center [854, 728] width 21 height 12
type input "60"
checkbox input "true"
checkbox input "false"
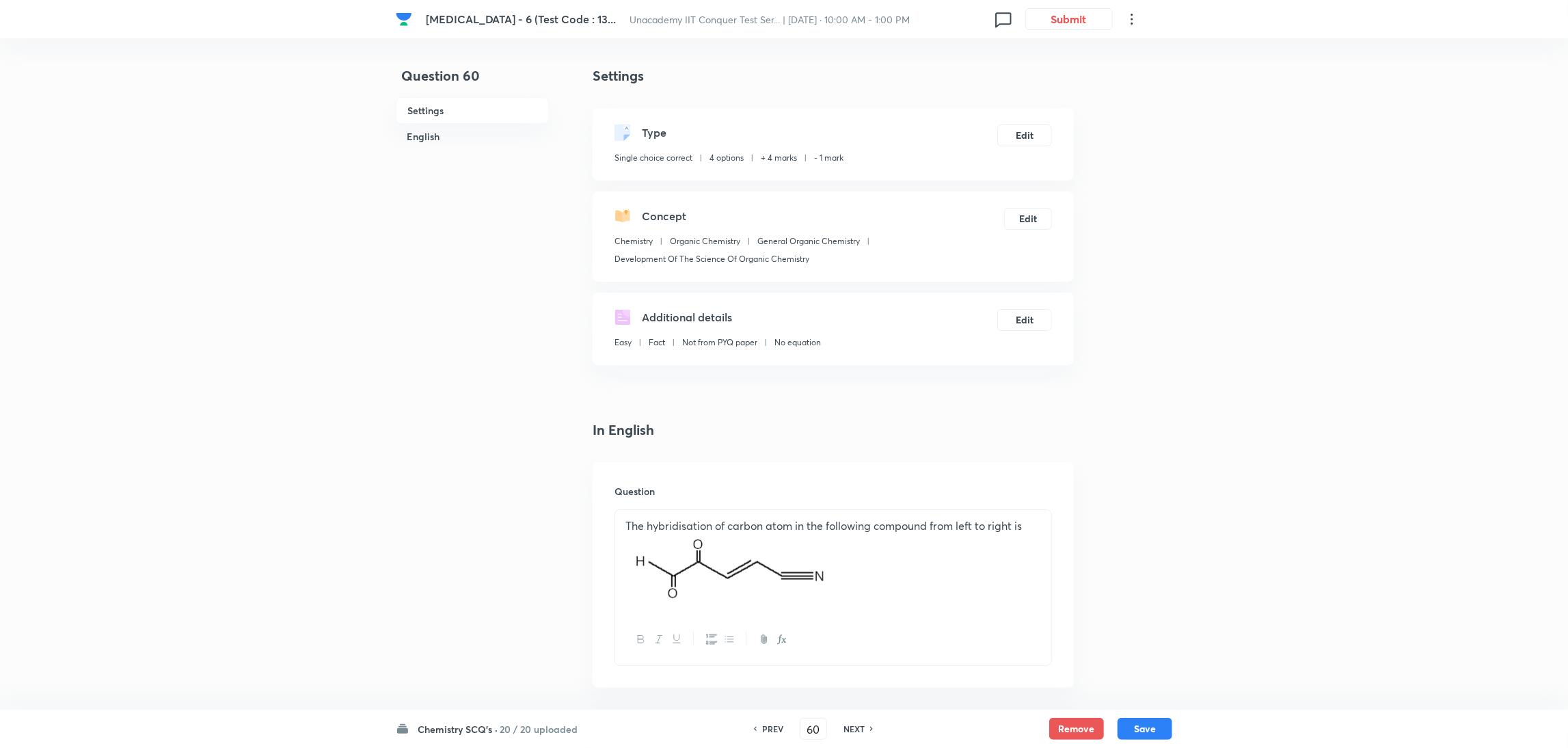
click at [863, 498] on h6 "NEXT" at bounding box center [854, 728] width 21 height 12
type input "61"
checkbox input "false"
checkbox input "true"
click at [770, 498] on h6 "PREV" at bounding box center [772, 728] width 21 height 12
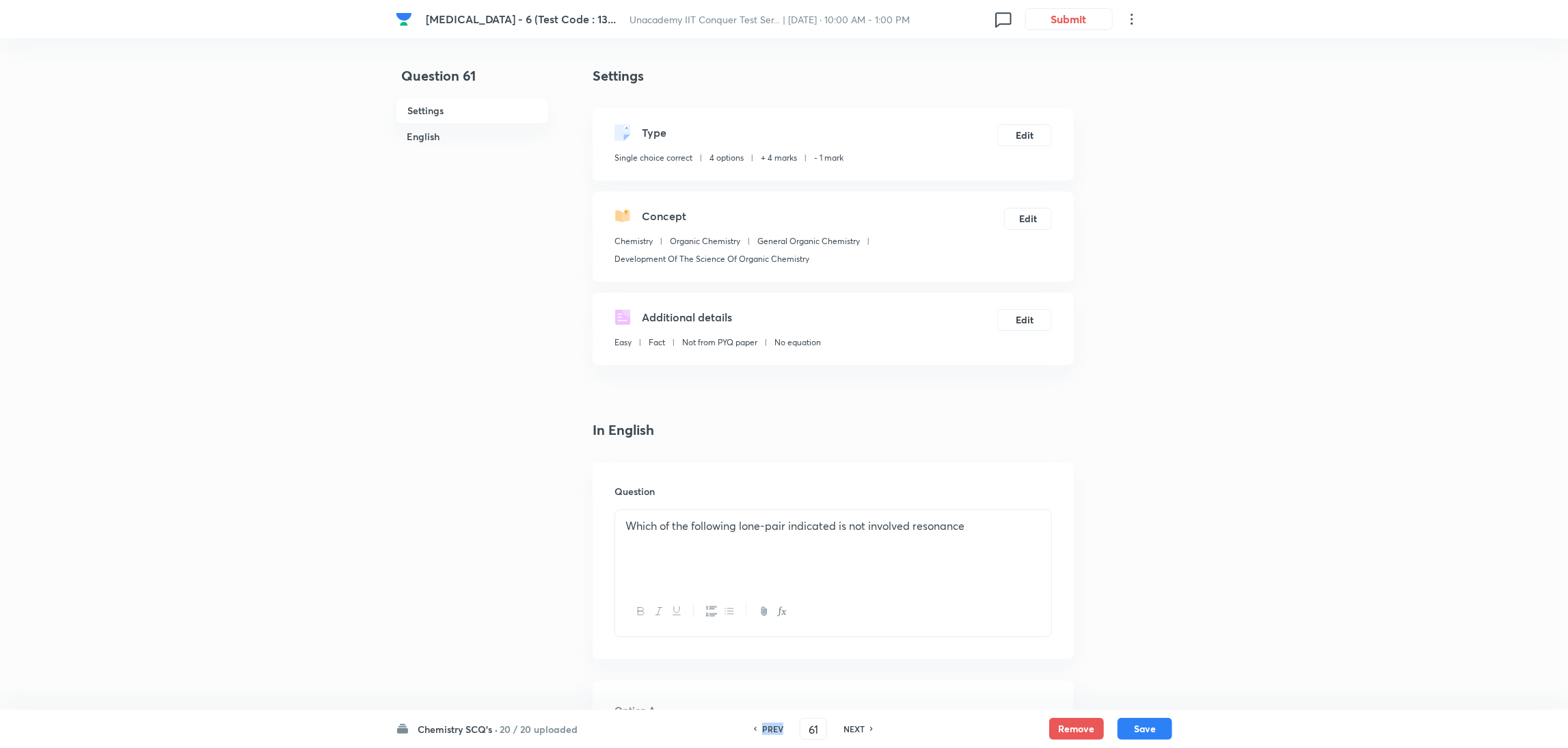
type input "60"
checkbox input "true"
checkbox input "false"
click at [770, 498] on h6 "PREV" at bounding box center [772, 728] width 21 height 12
type input "59"
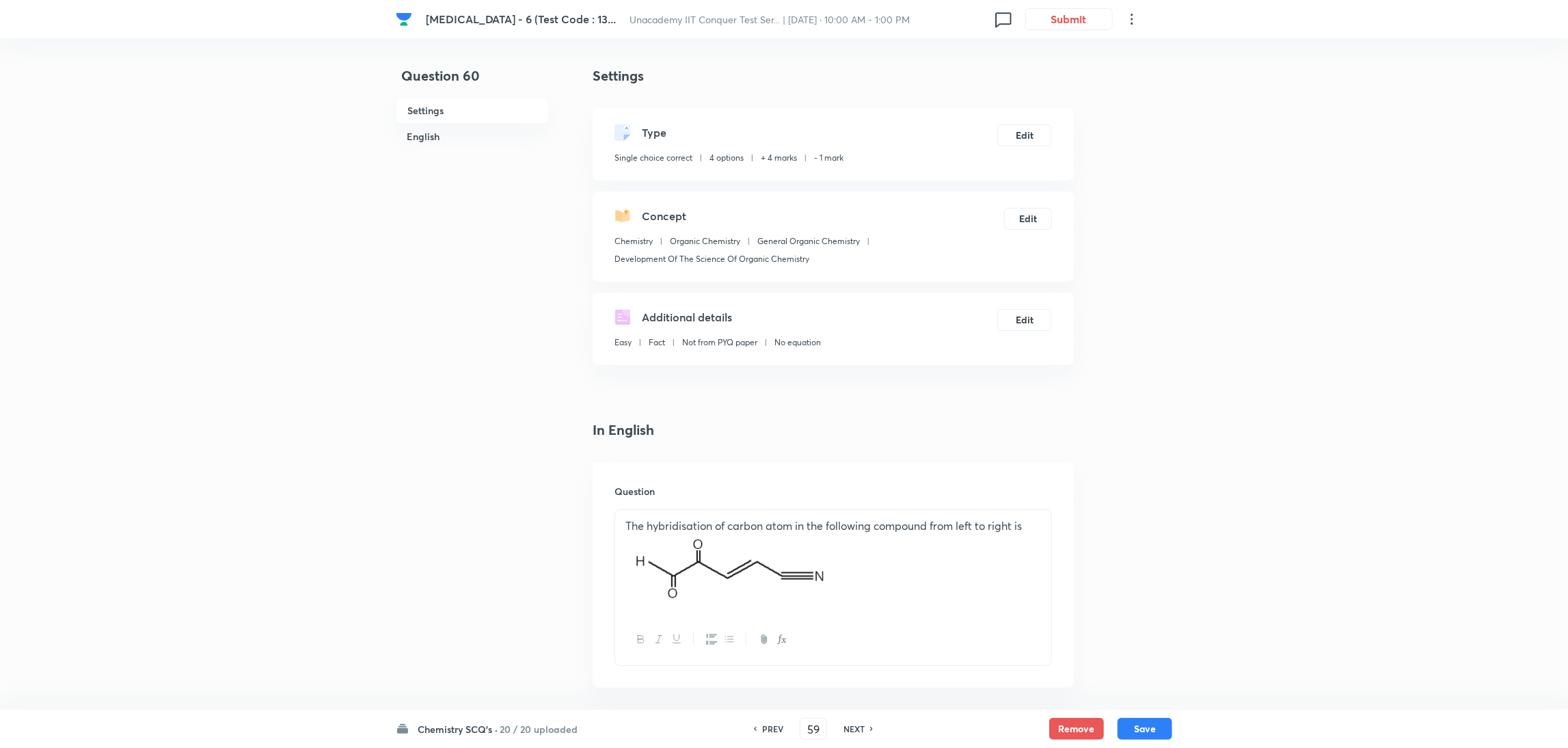
checkbox input "false"
checkbox input "true"
click at [770, 498] on h6 "PREV" at bounding box center [772, 728] width 21 height 12
type input "58"
checkbox input "true"
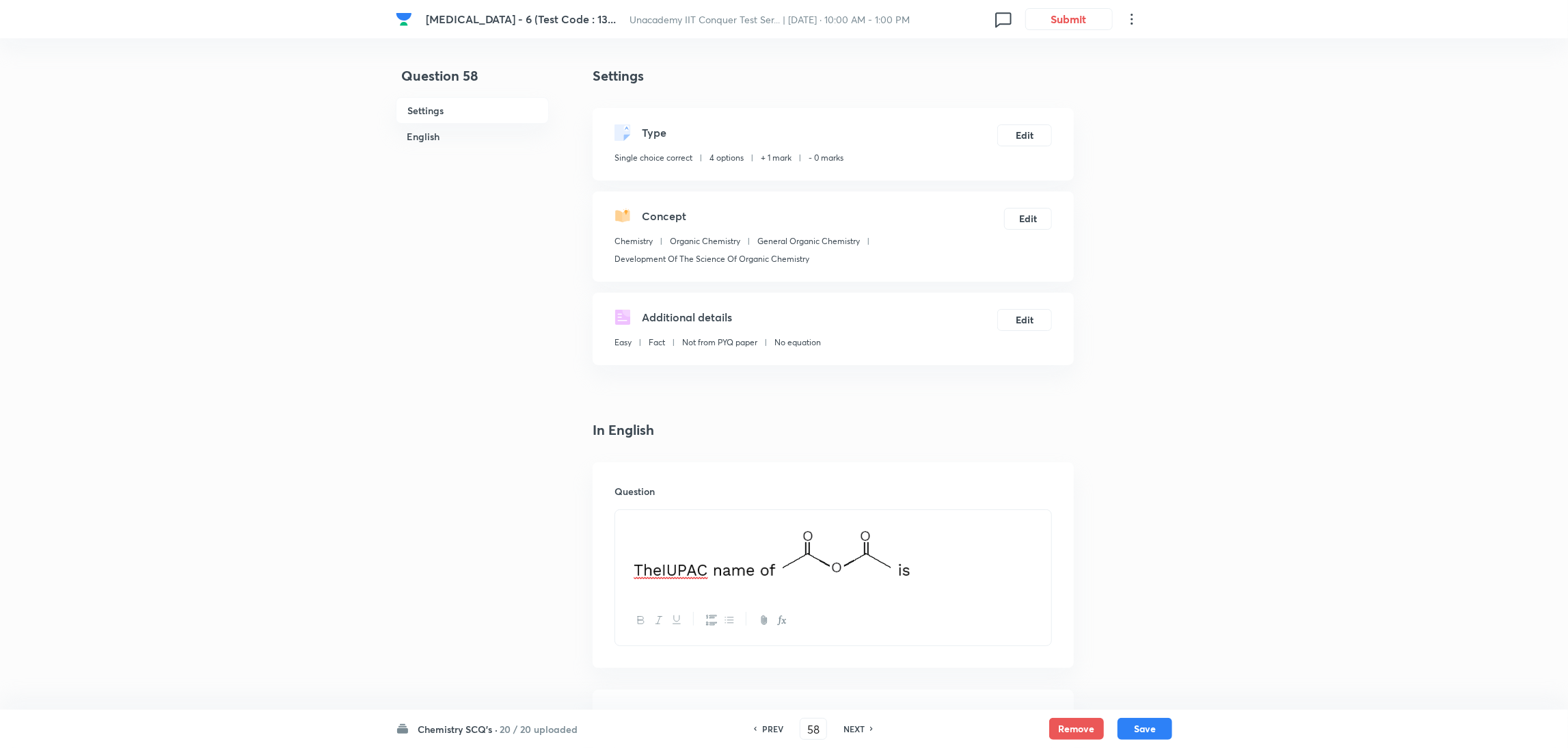
checkbox input "false"
click at [770, 498] on h6 "PREV" at bounding box center [772, 728] width 21 height 12
type input "57"
checkbox input "true"
click at [855, 498] on h6 "NEXT" at bounding box center [854, 728] width 21 height 12
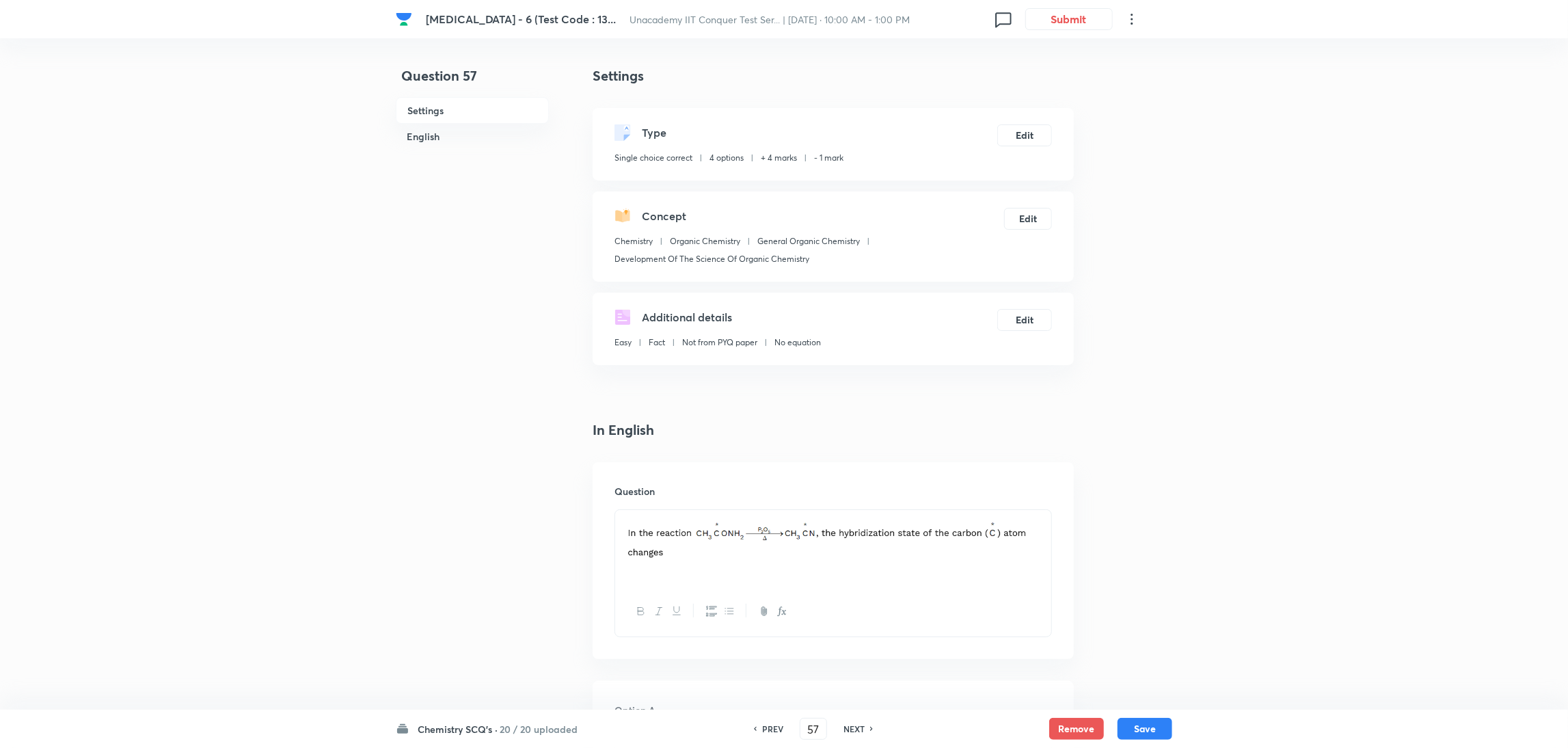
type input "58"
checkbox input "true"
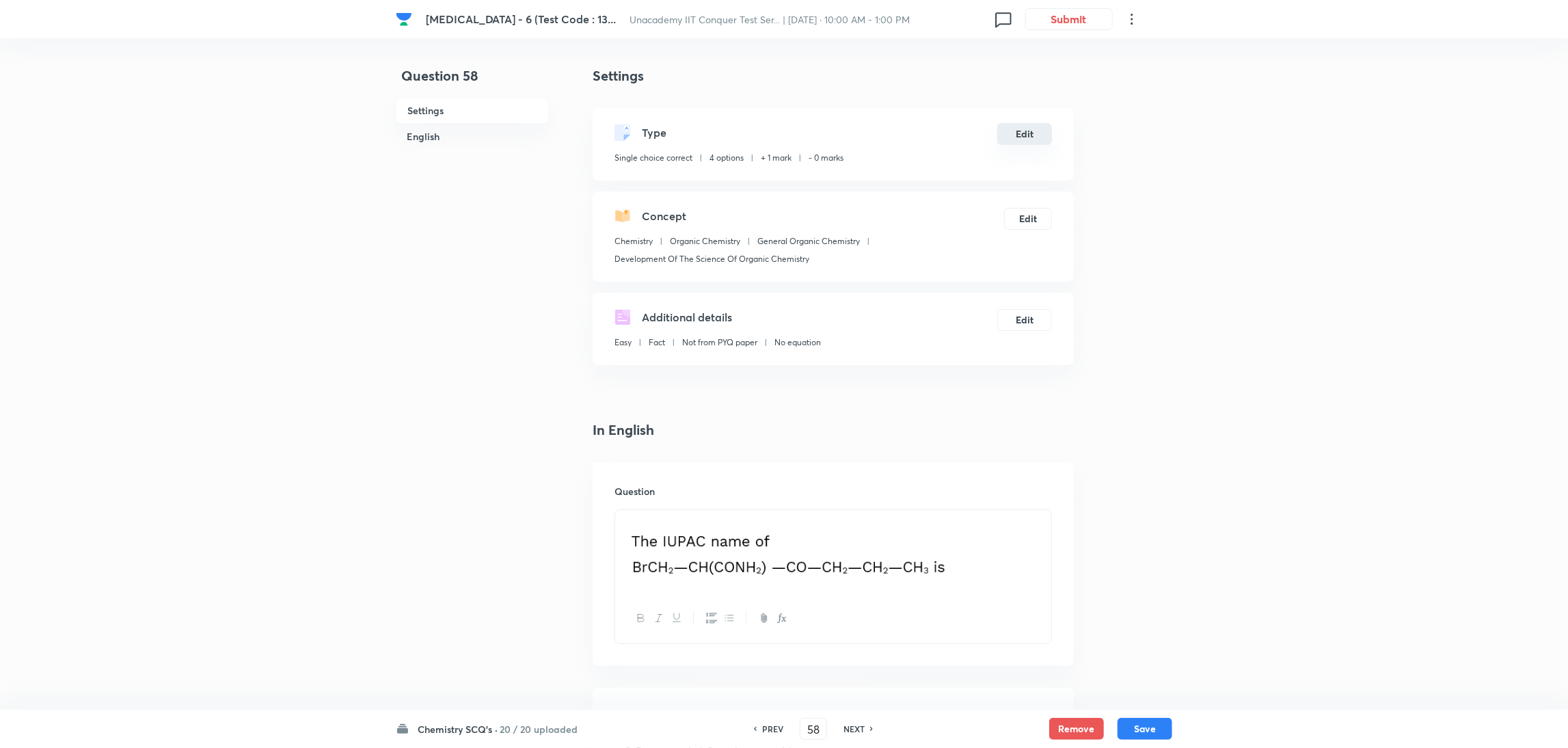
click at [1026, 131] on button "Edit" at bounding box center [1025, 134] width 55 height 22
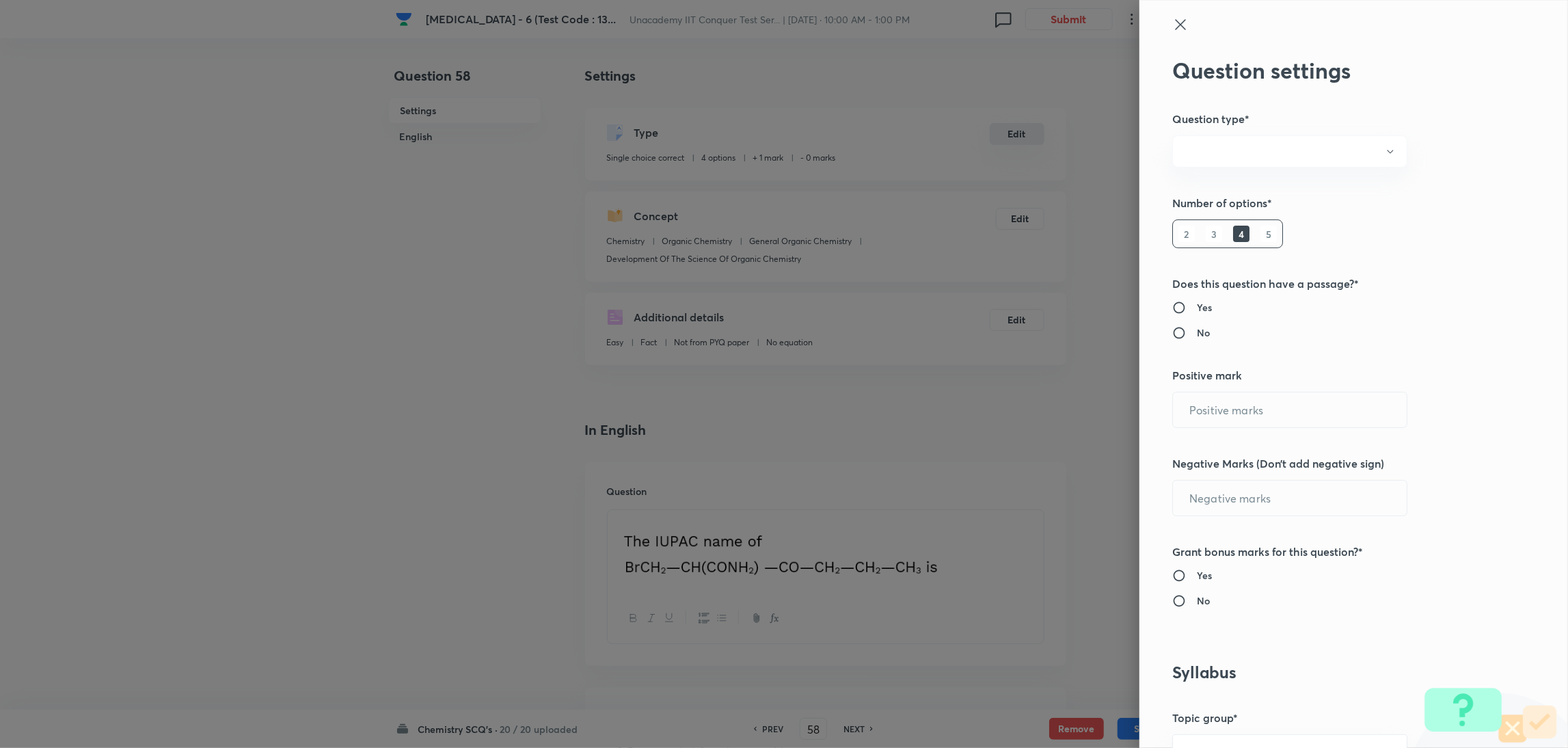
radio input "true"
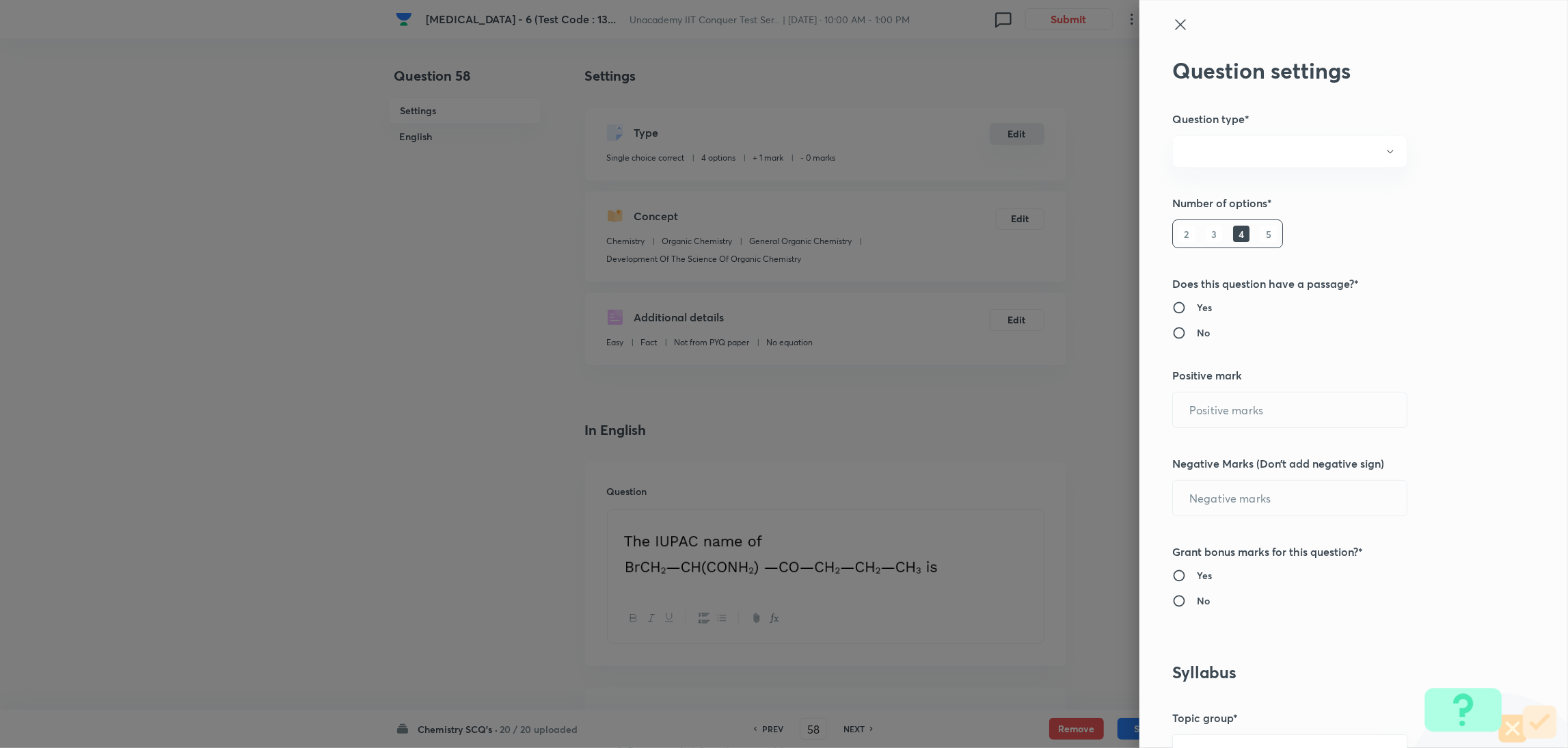
radio input "true"
type input "1"
type input "0"
type input "Chemistry"
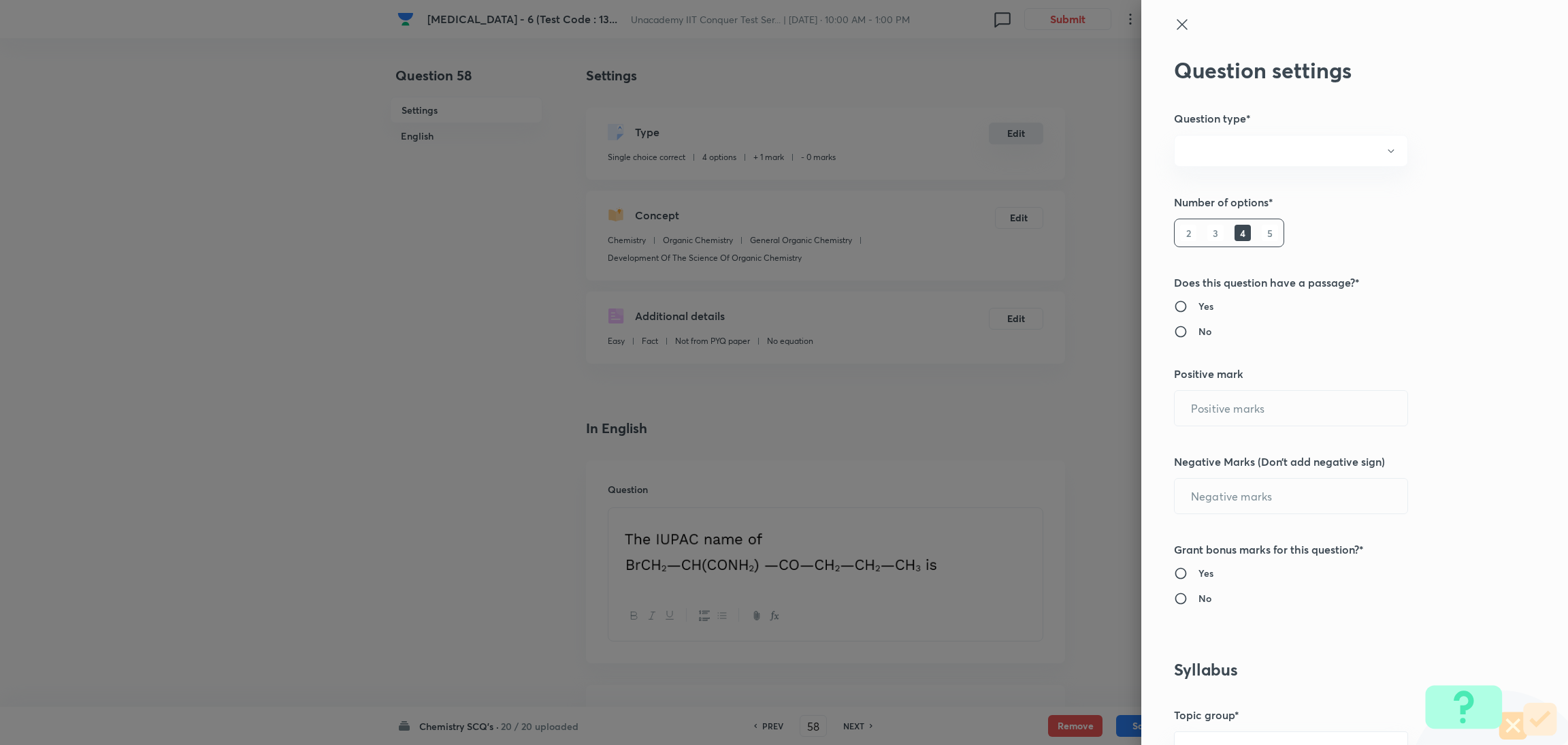
type input "Organic Chemistry"
type input "General Organic Chemistry"
type input "Development Of The Science Of Organic Chemistry"
drag, startPoint x: 1196, startPoint y: 404, endPoint x: 1120, endPoint y: 429, distance: 80.0
click at [1044, 429] on div "Question settings Question type* Single choice correct Number of options* 2 3 4…" at bounding box center [784, 372] width 1568 height 745
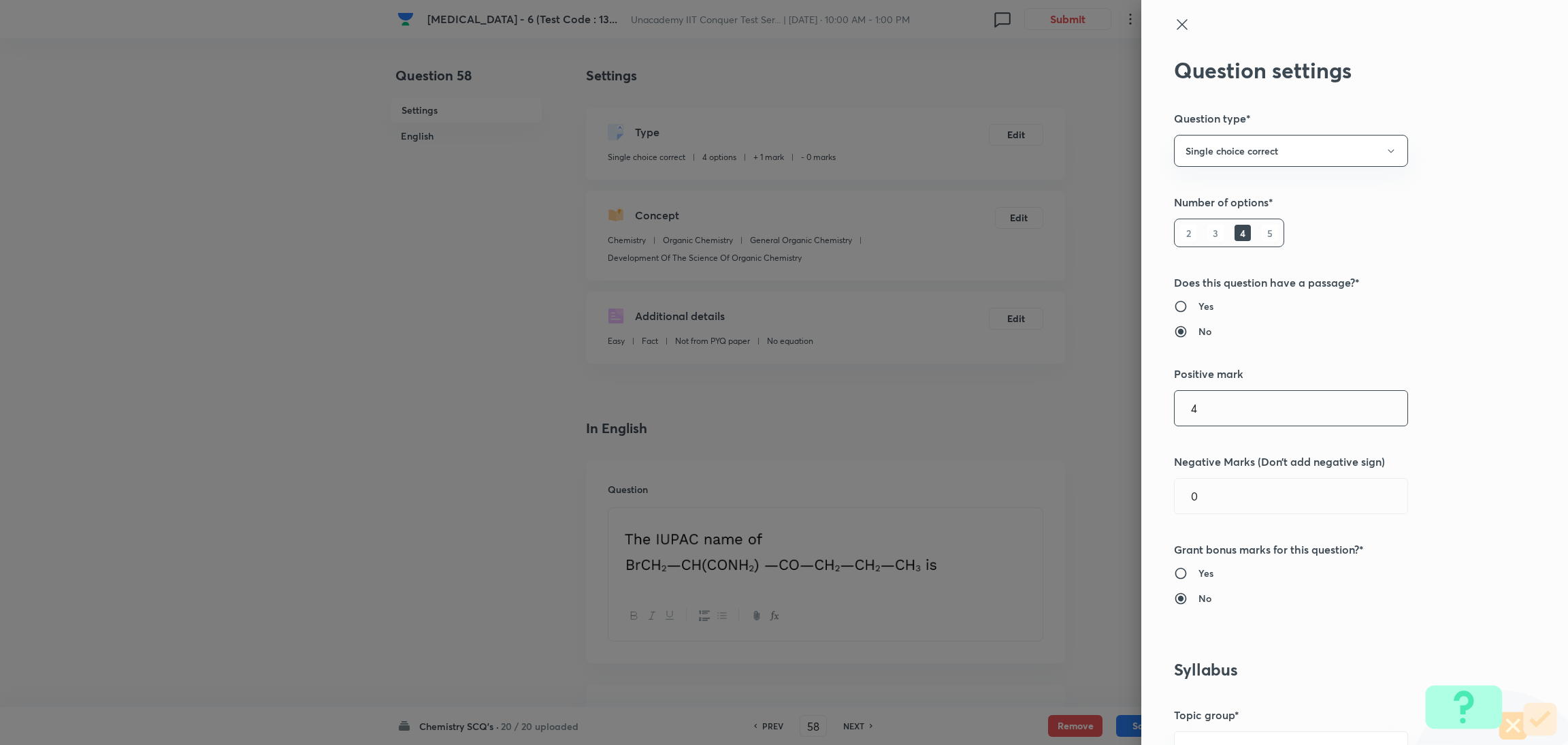
type input "4"
type input "2"
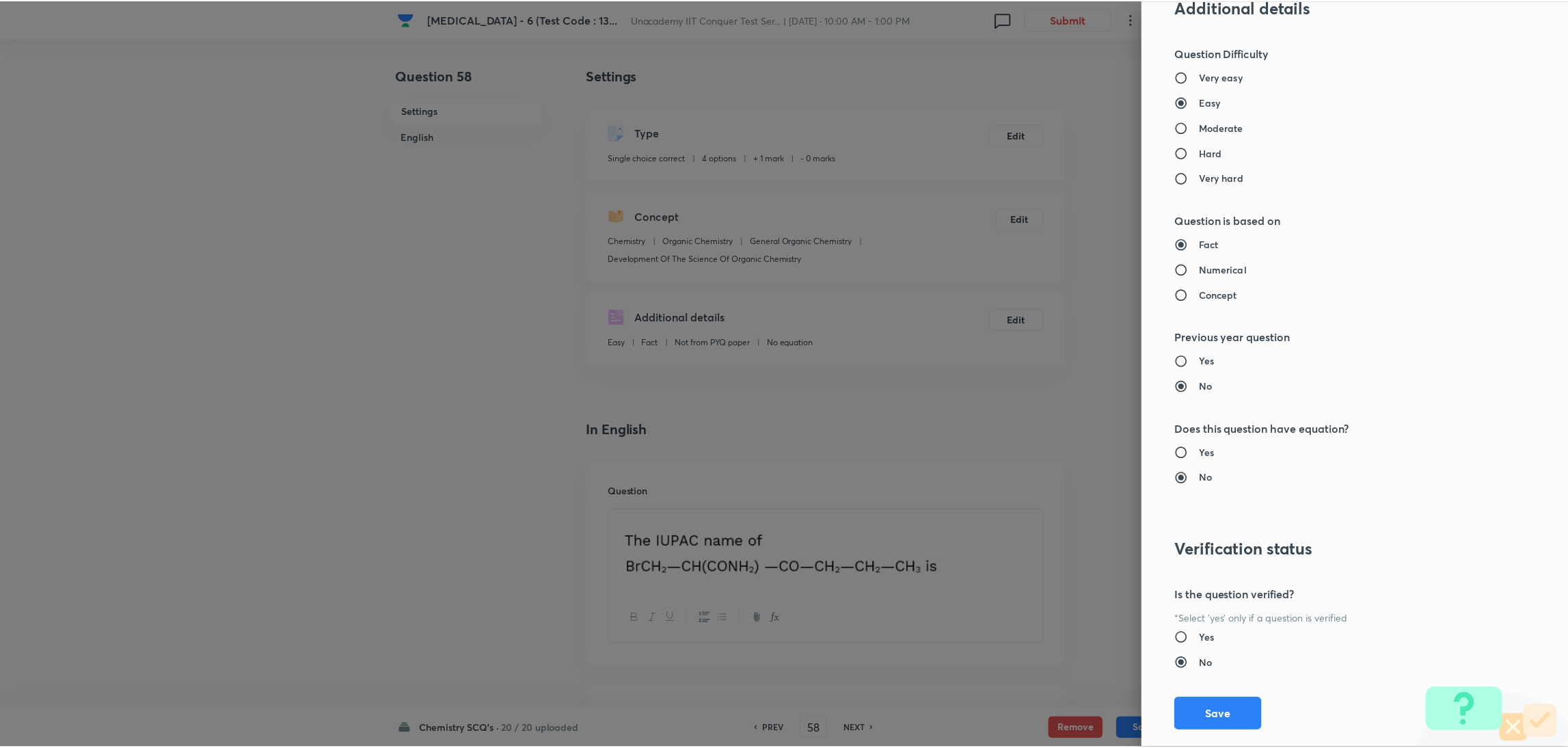
scroll to position [1208, 0]
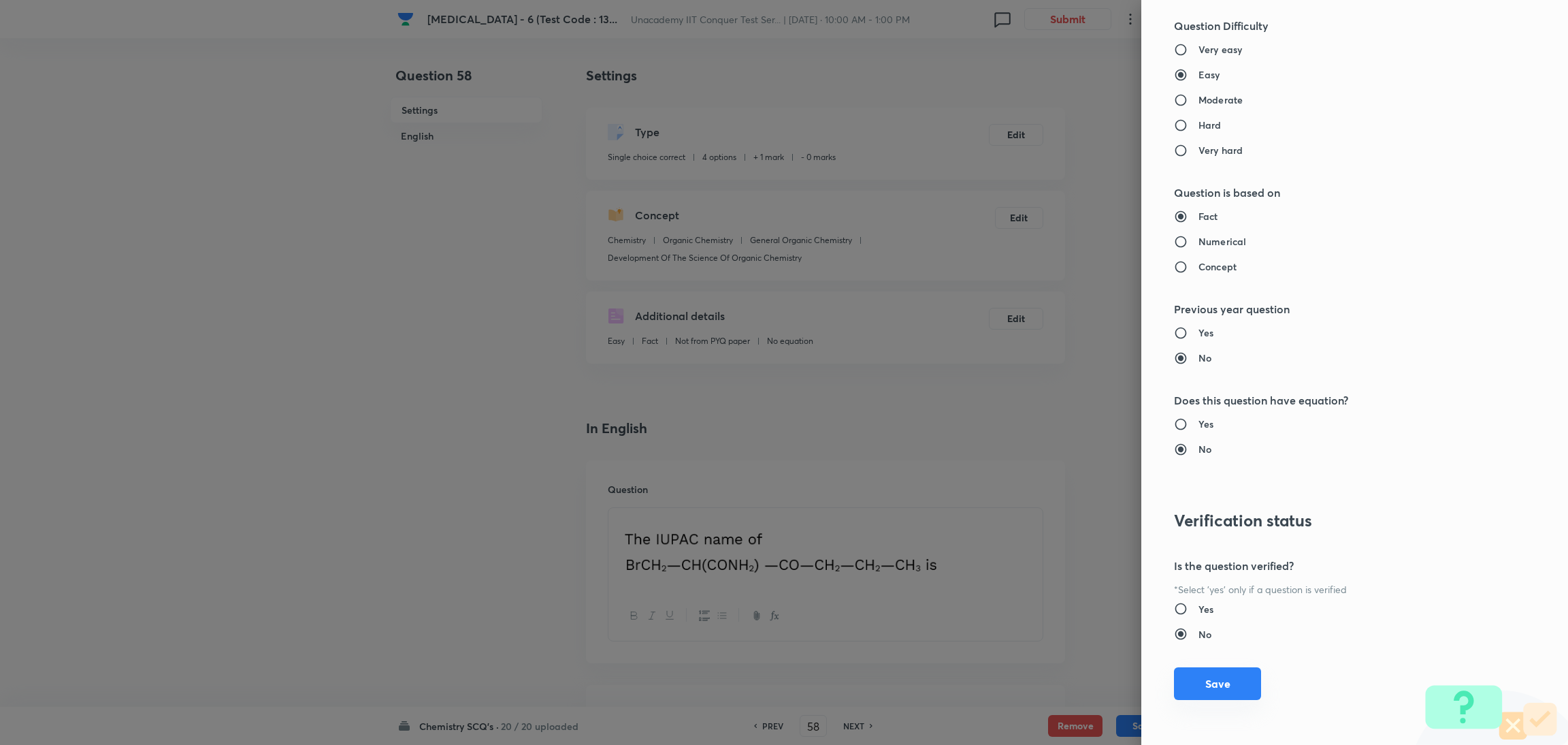
type input "1"
click at [1044, 496] on button "Save" at bounding box center [1217, 683] width 87 height 32
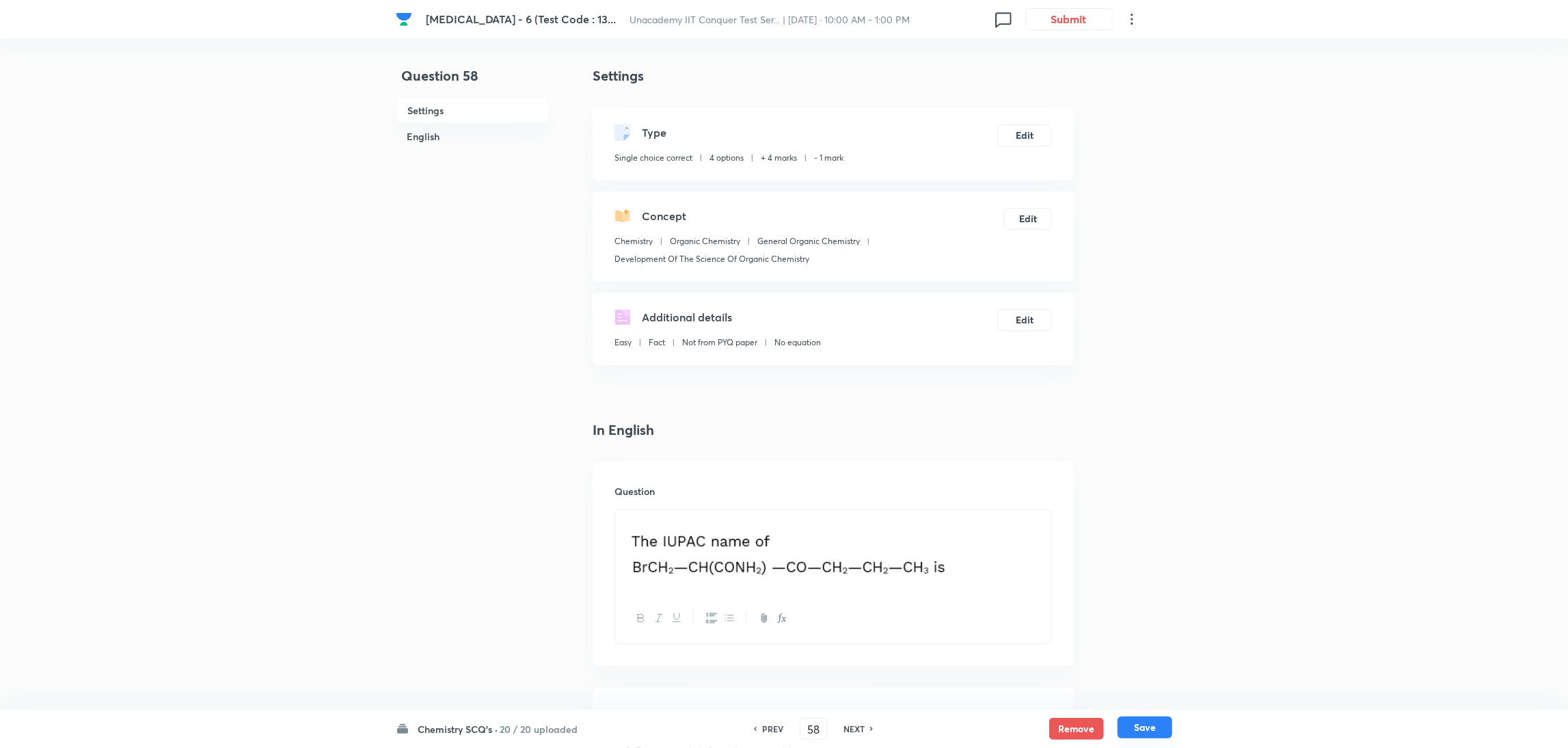
click at [1049, 498] on button "Save" at bounding box center [1144, 728] width 55 height 22
type input "59"
checkbox input "false"
checkbox input "true"
click at [859, 498] on h6 "NEXT" at bounding box center [854, 728] width 21 height 12
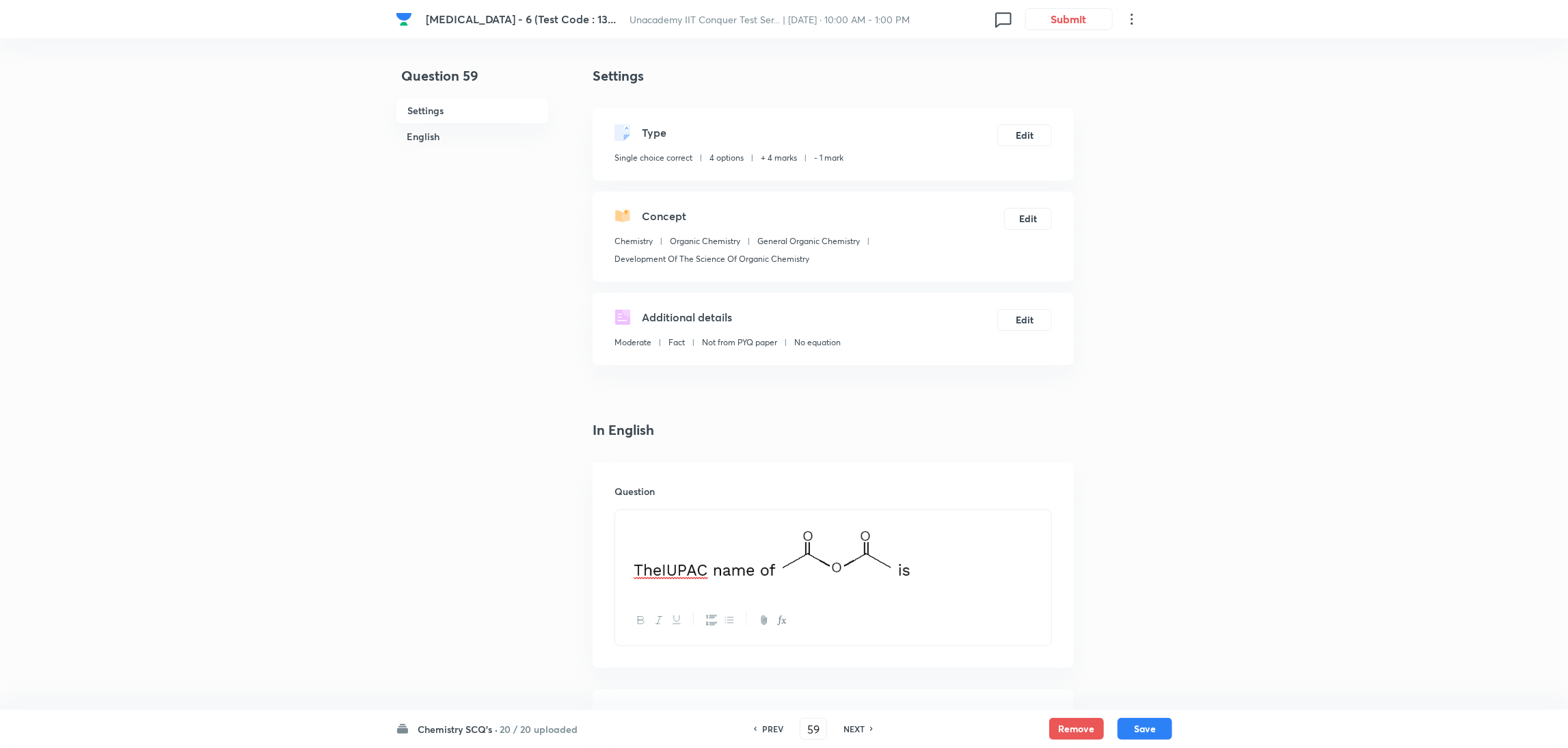
type input "60"
checkbox input "false"
checkbox input "true"
click at [859, 498] on h6 "NEXT" at bounding box center [854, 728] width 21 height 12
type input "61"
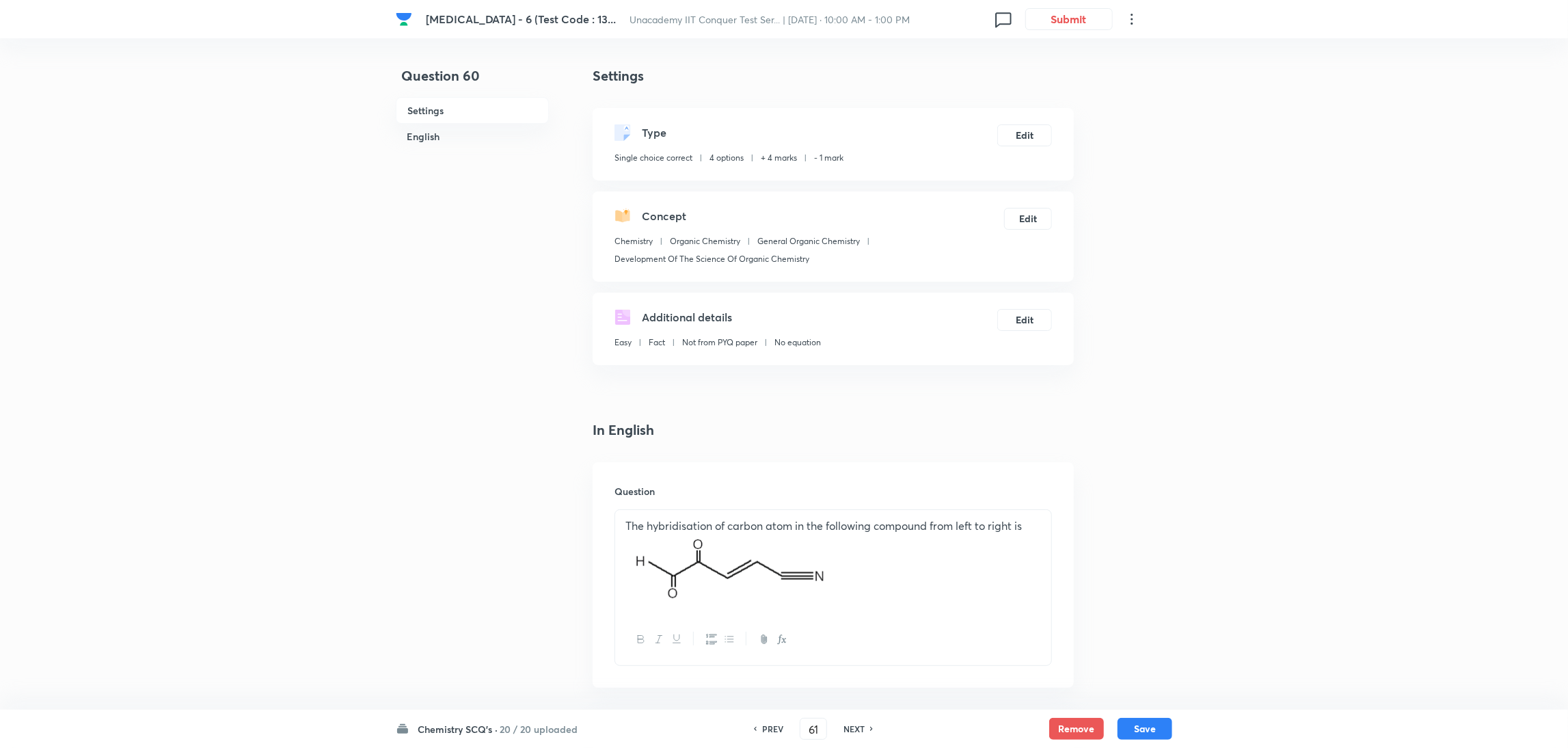
checkbox input "false"
checkbox input "true"
click at [859, 498] on h6 "NEXT" at bounding box center [854, 728] width 21 height 12
type input "62"
checkbox input "true"
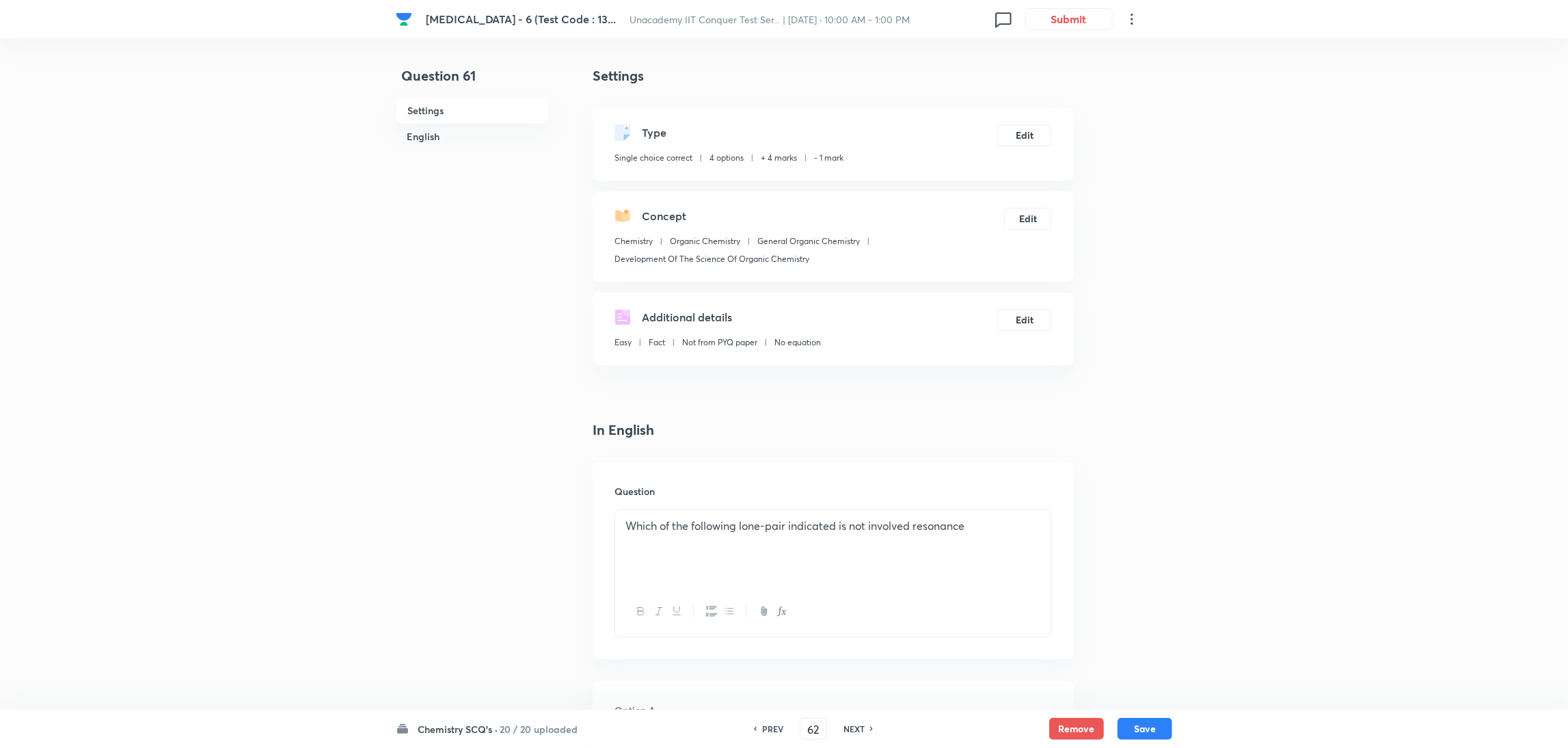
click at [859, 498] on h6 "NEXT" at bounding box center [854, 728] width 21 height 12
type input "63"
checkbox input "false"
checkbox input "true"
click at [859, 498] on h6 "NEXT" at bounding box center [854, 728] width 21 height 12
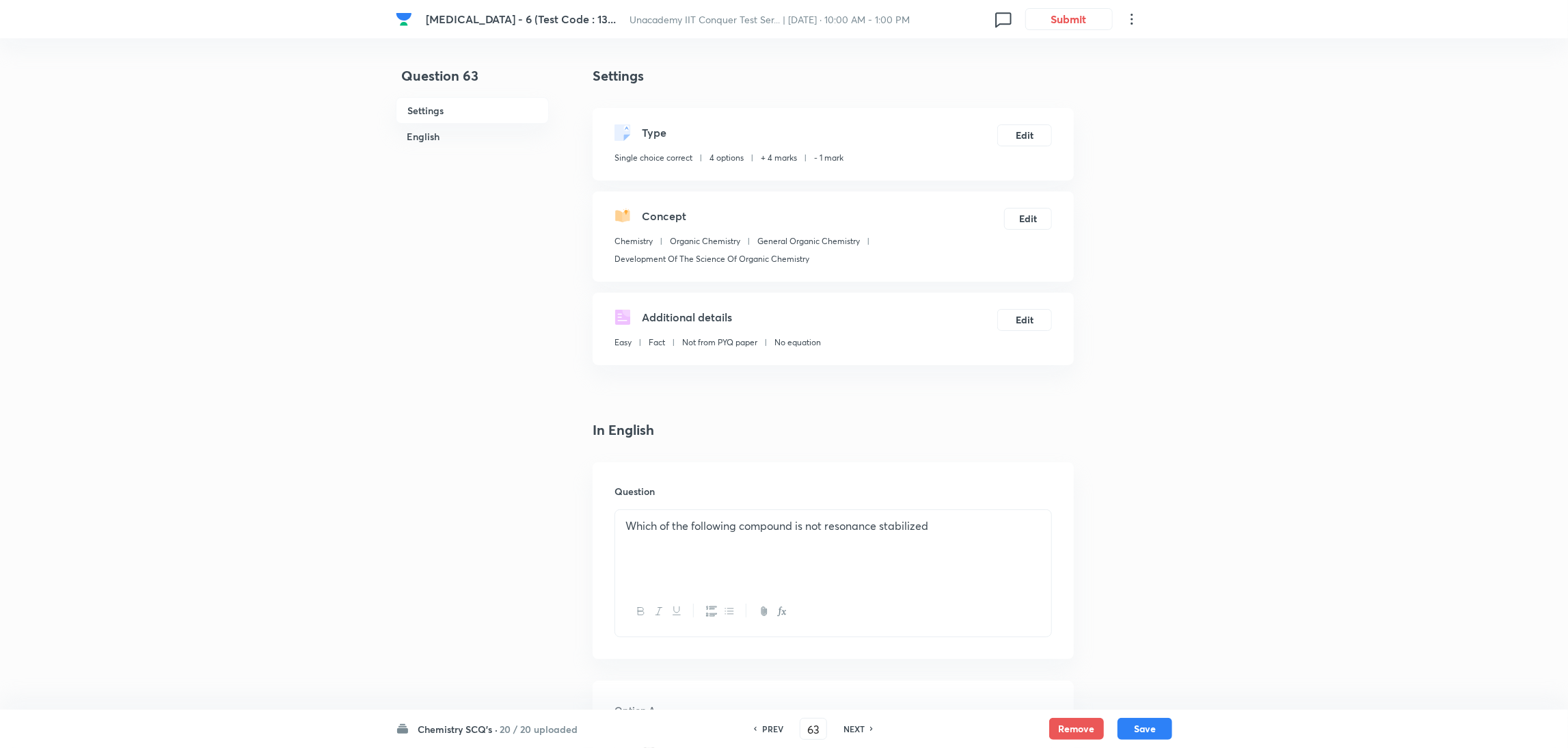
type input "64"
checkbox input "true"
click at [859, 498] on h6 "NEXT" at bounding box center [854, 728] width 21 height 12
type input "65"
checkbox input "true"
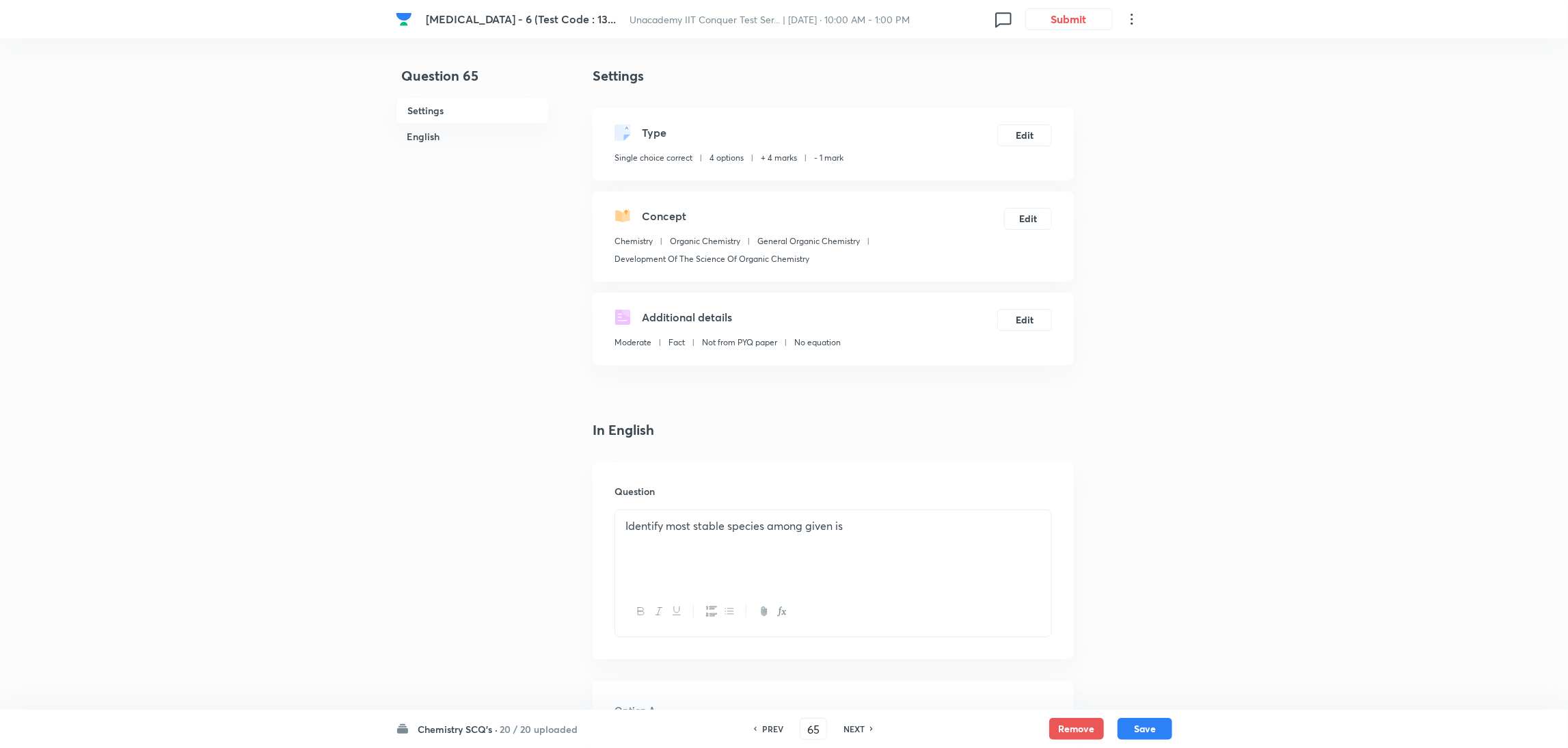
click at [859, 498] on h6 "NEXT" at bounding box center [854, 728] width 21 height 12
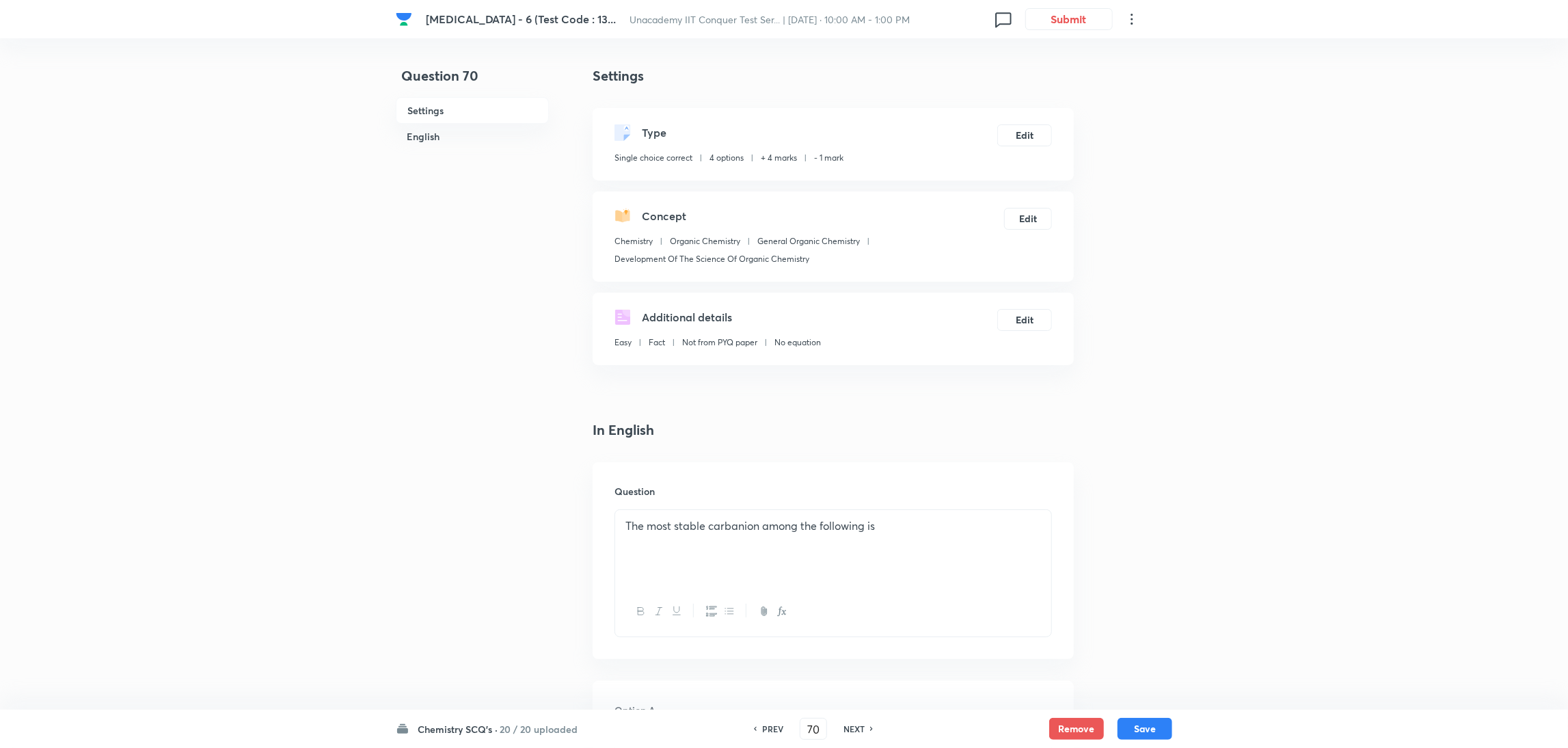
click at [859, 498] on h6 "NEXT" at bounding box center [854, 728] width 21 height 12
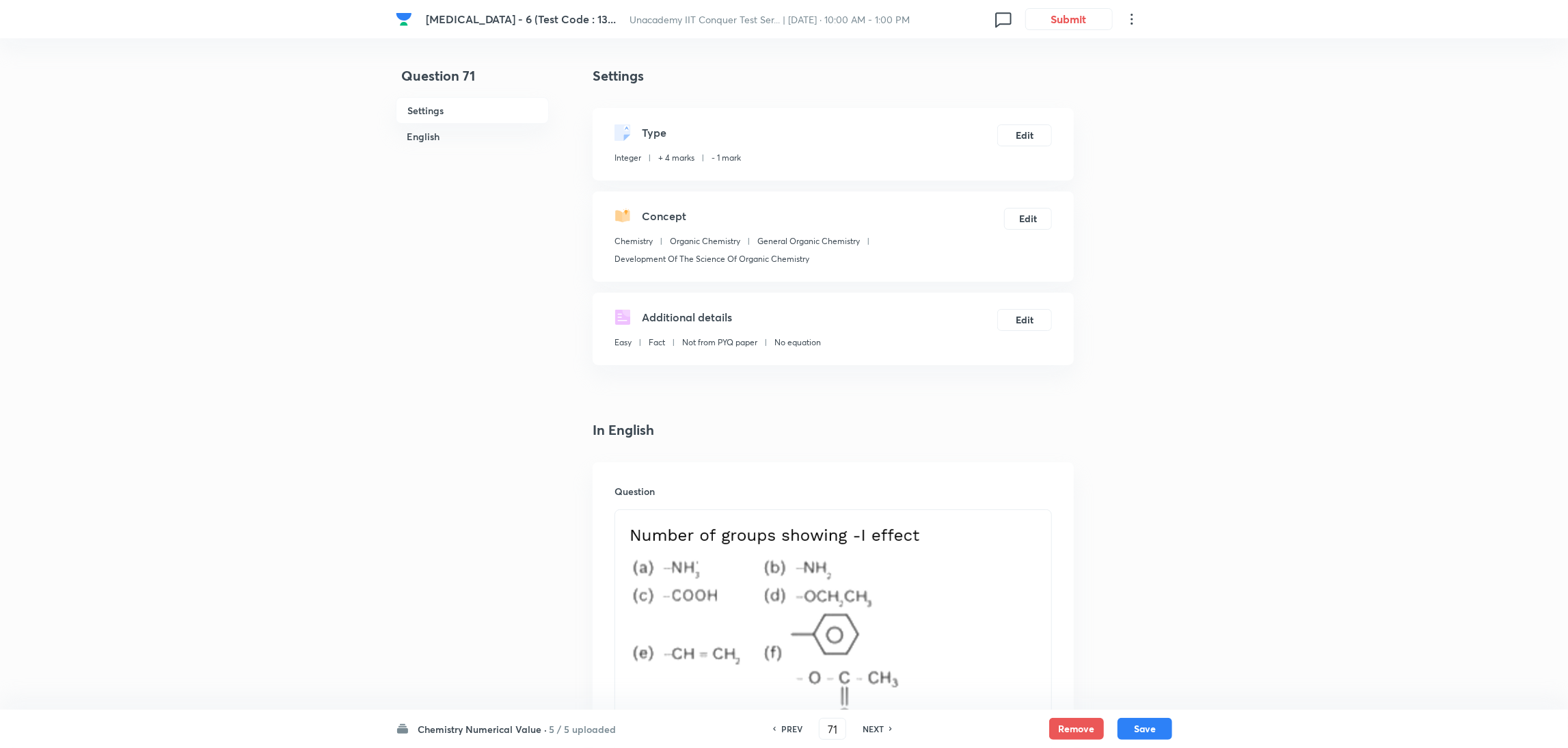
click at [859, 498] on div "NEXT" at bounding box center [875, 728] width 36 height 12
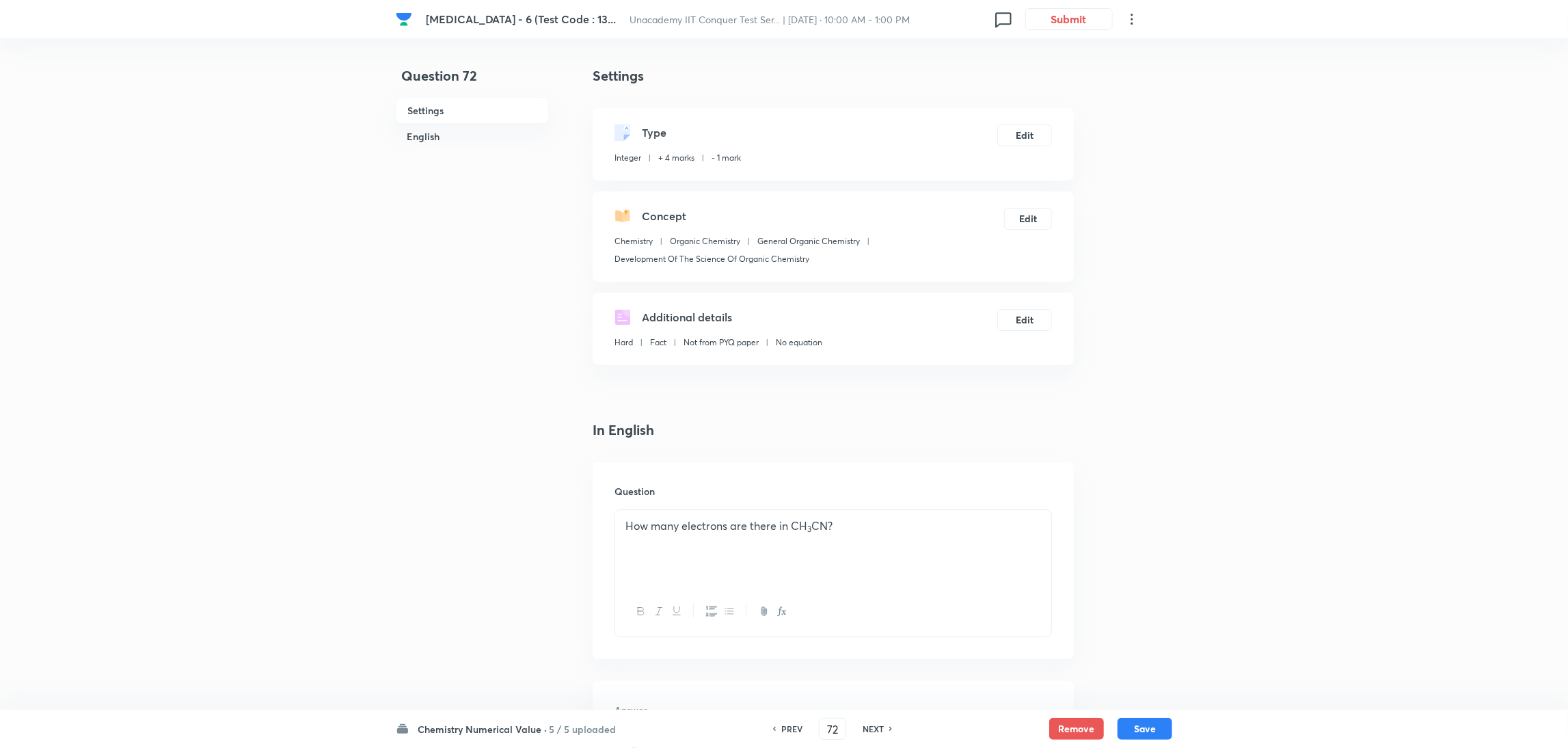
click at [859, 498] on div "NEXT" at bounding box center [875, 728] width 36 height 12
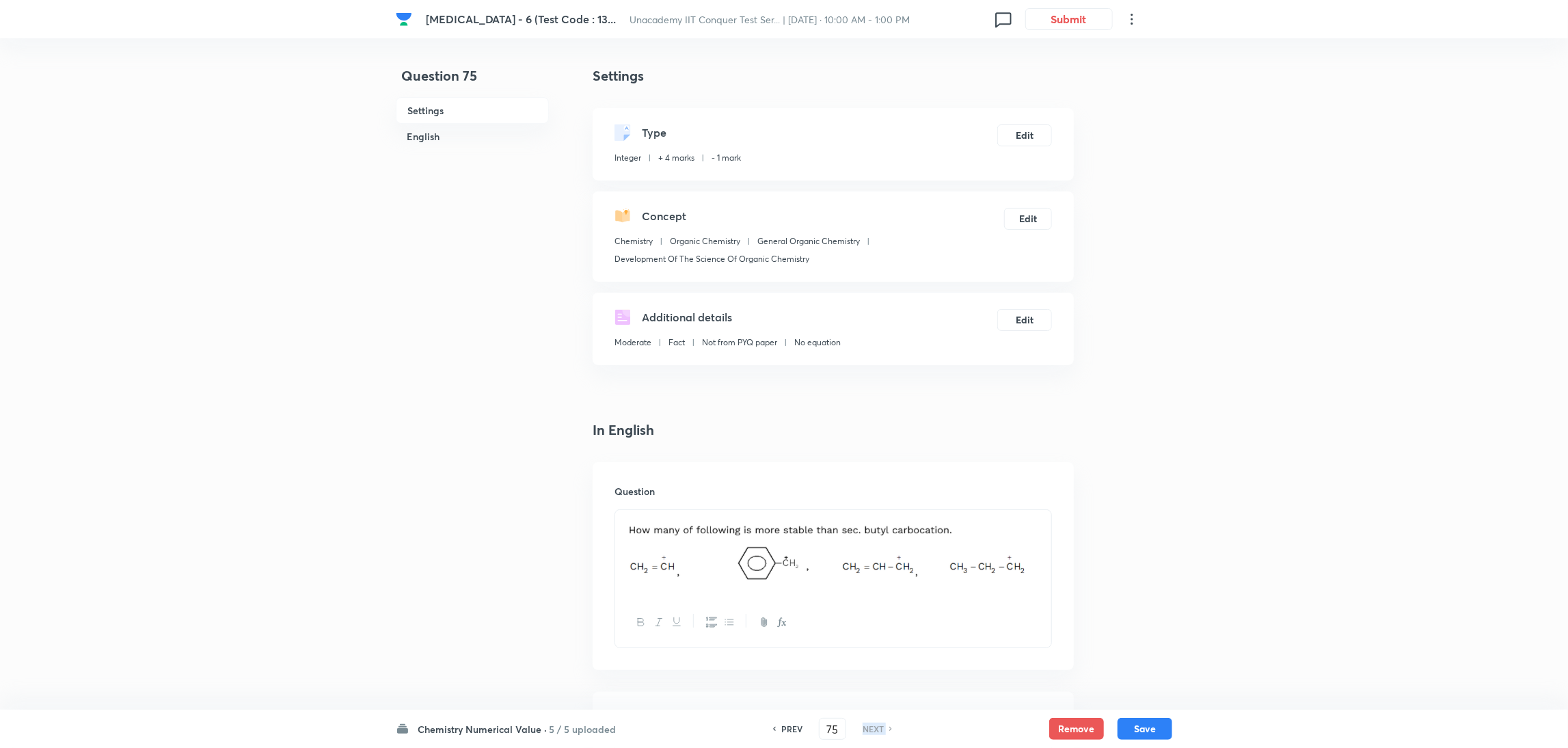
click at [859, 498] on div "NEXT" at bounding box center [875, 728] width 36 height 12
